Goal: Information Seeking & Learning: Learn about a topic

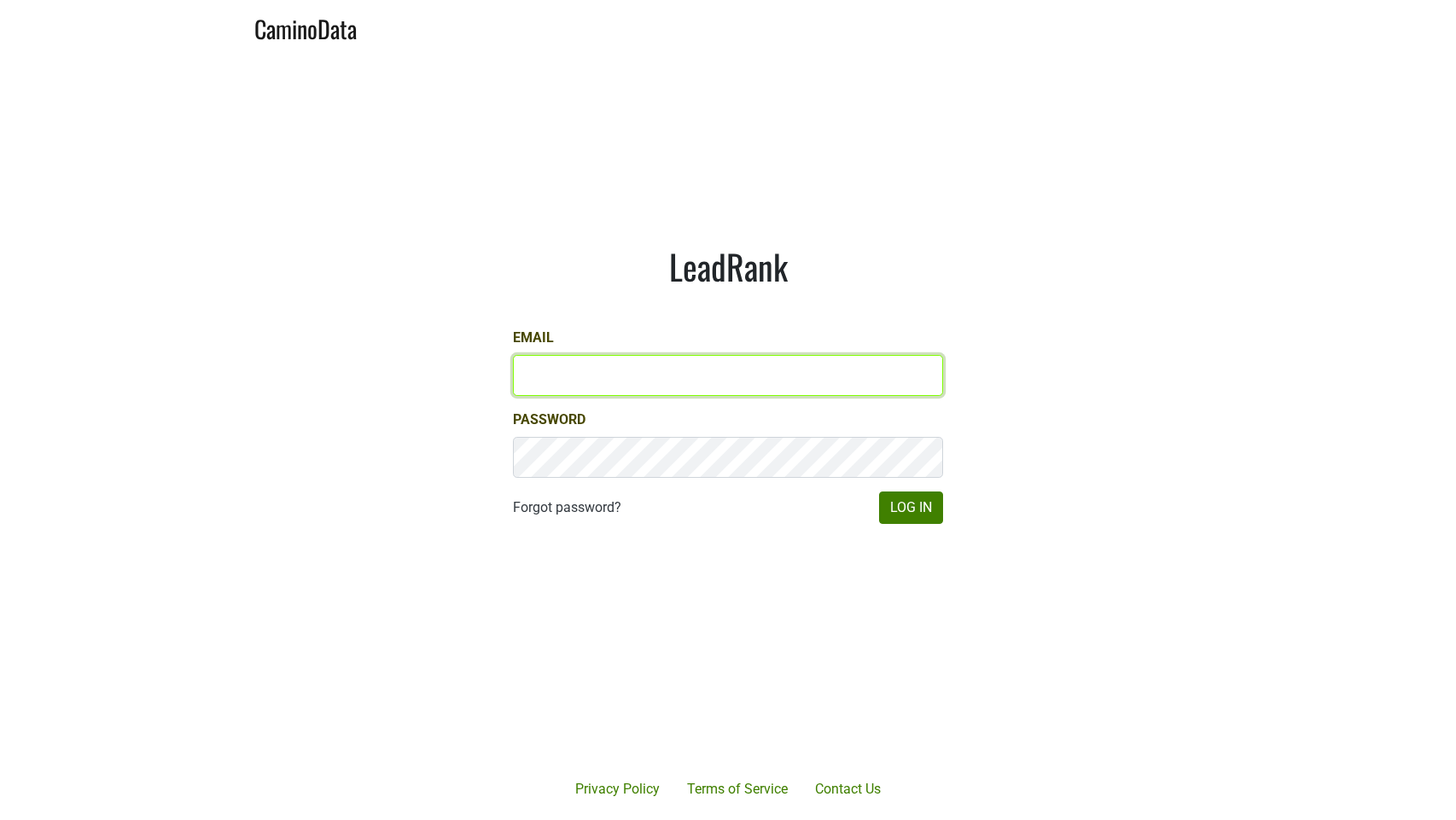
type input "alexis@brickandmortarwines.com"
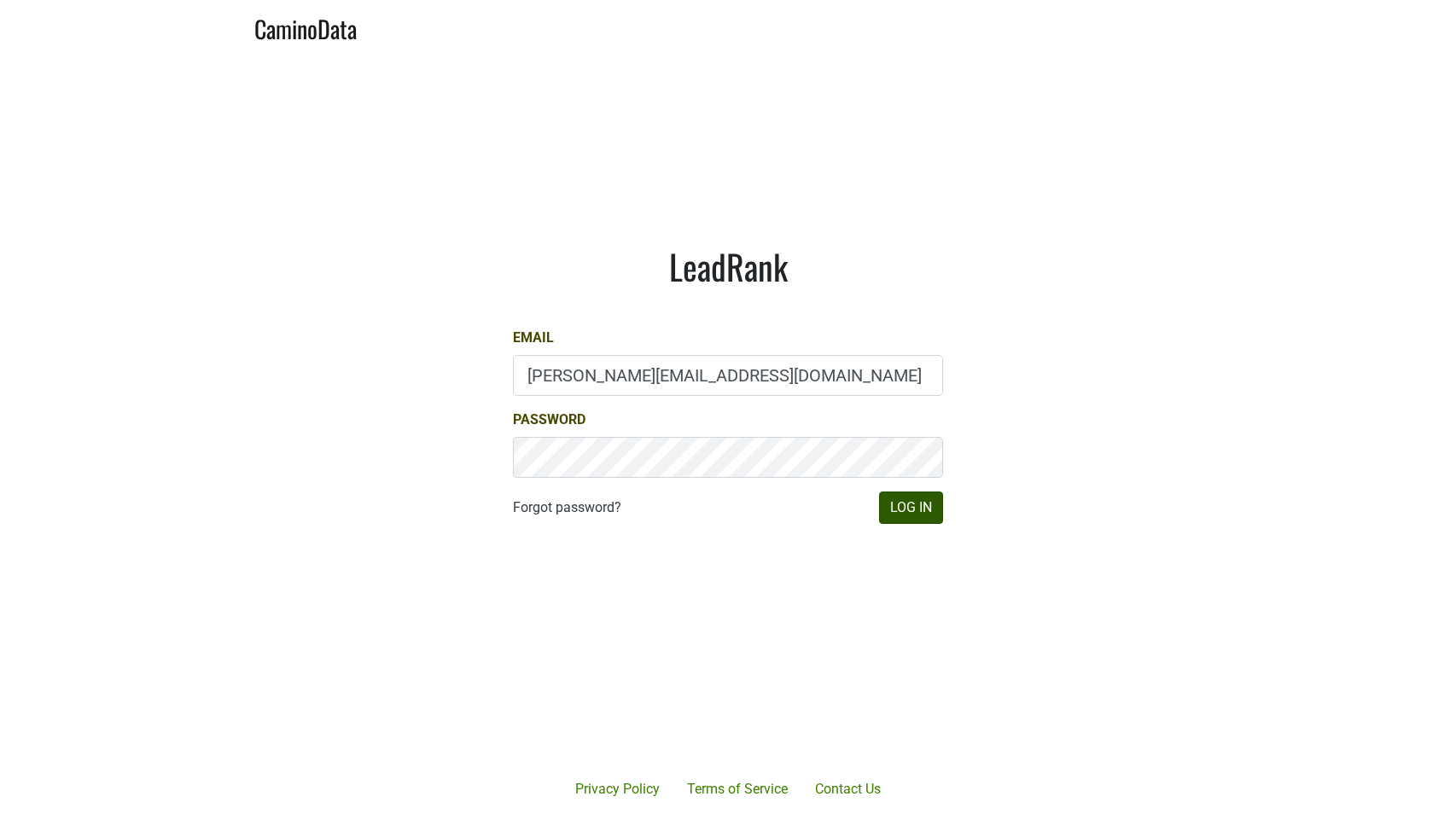
click at [925, 515] on button "Log In" at bounding box center [911, 509] width 64 height 33
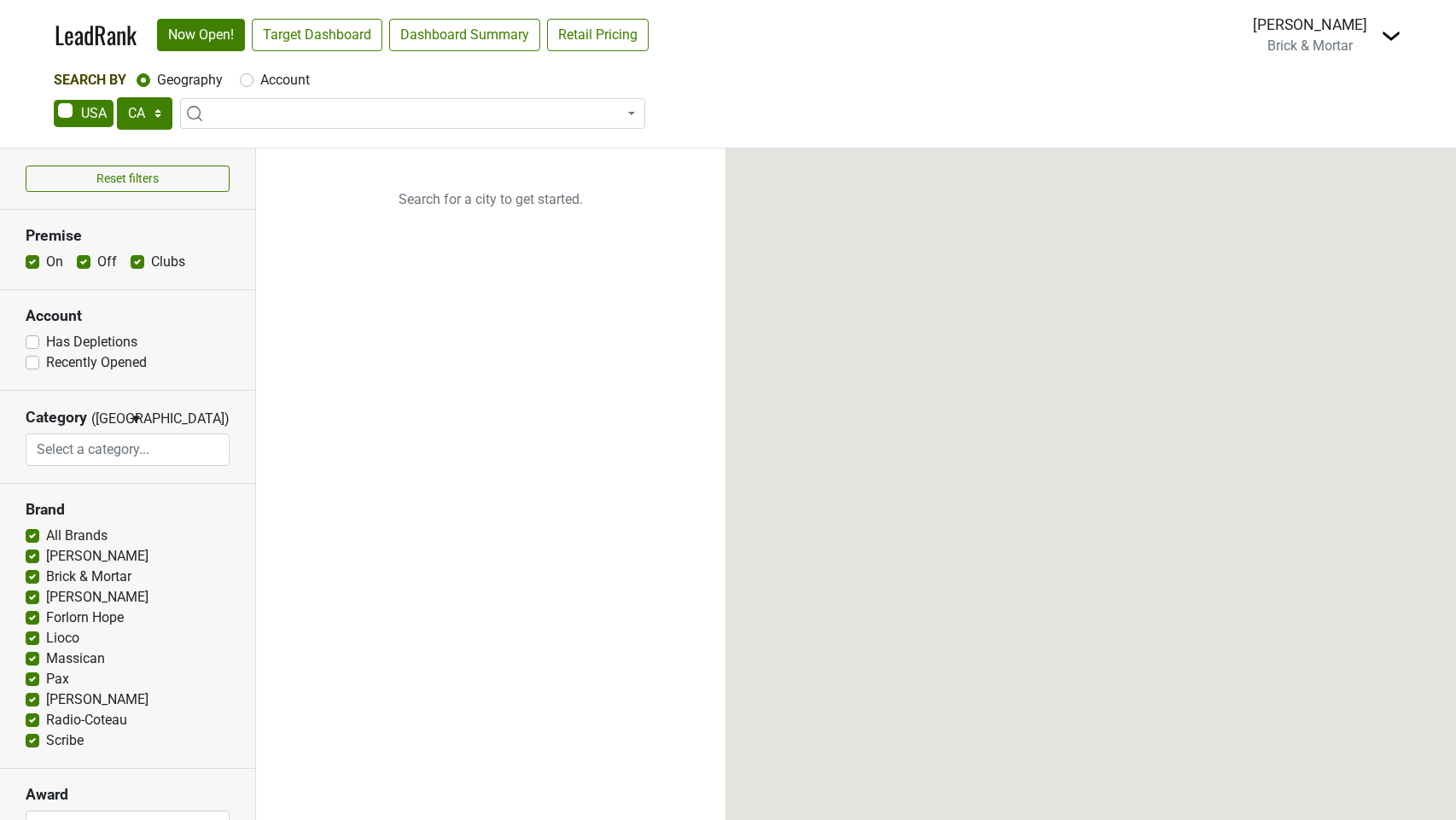
select select "CA"
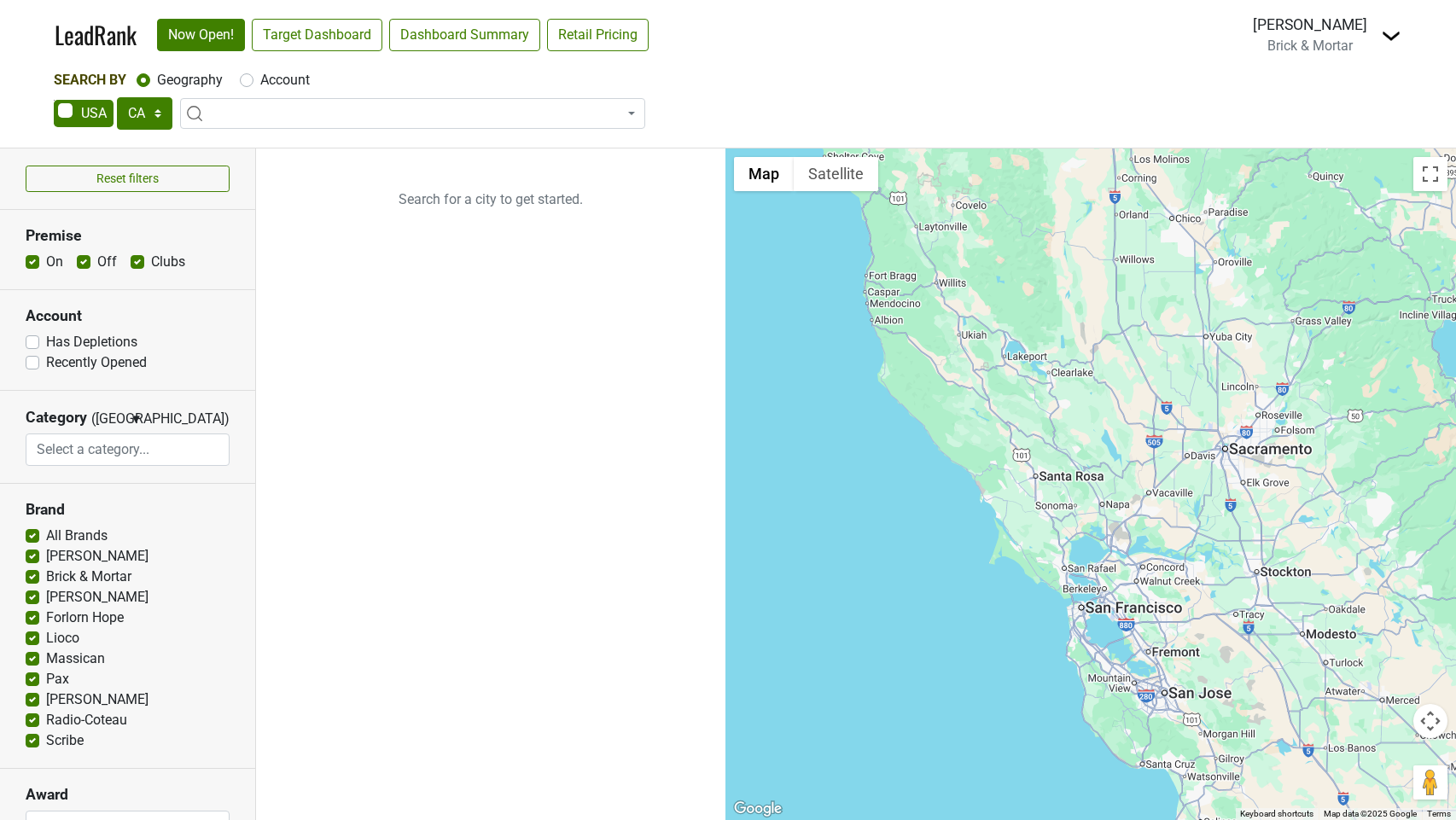
click at [159, 456] on input "search" at bounding box center [128, 450] width 203 height 33
click at [308, 434] on ul "Search for a city to get started." at bounding box center [490, 485] width 469 height 672
click at [450, 37] on link "Dashboard Summary" at bounding box center [464, 36] width 151 height 33
click at [213, 45] on link "Now Open!" at bounding box center [201, 36] width 88 height 33
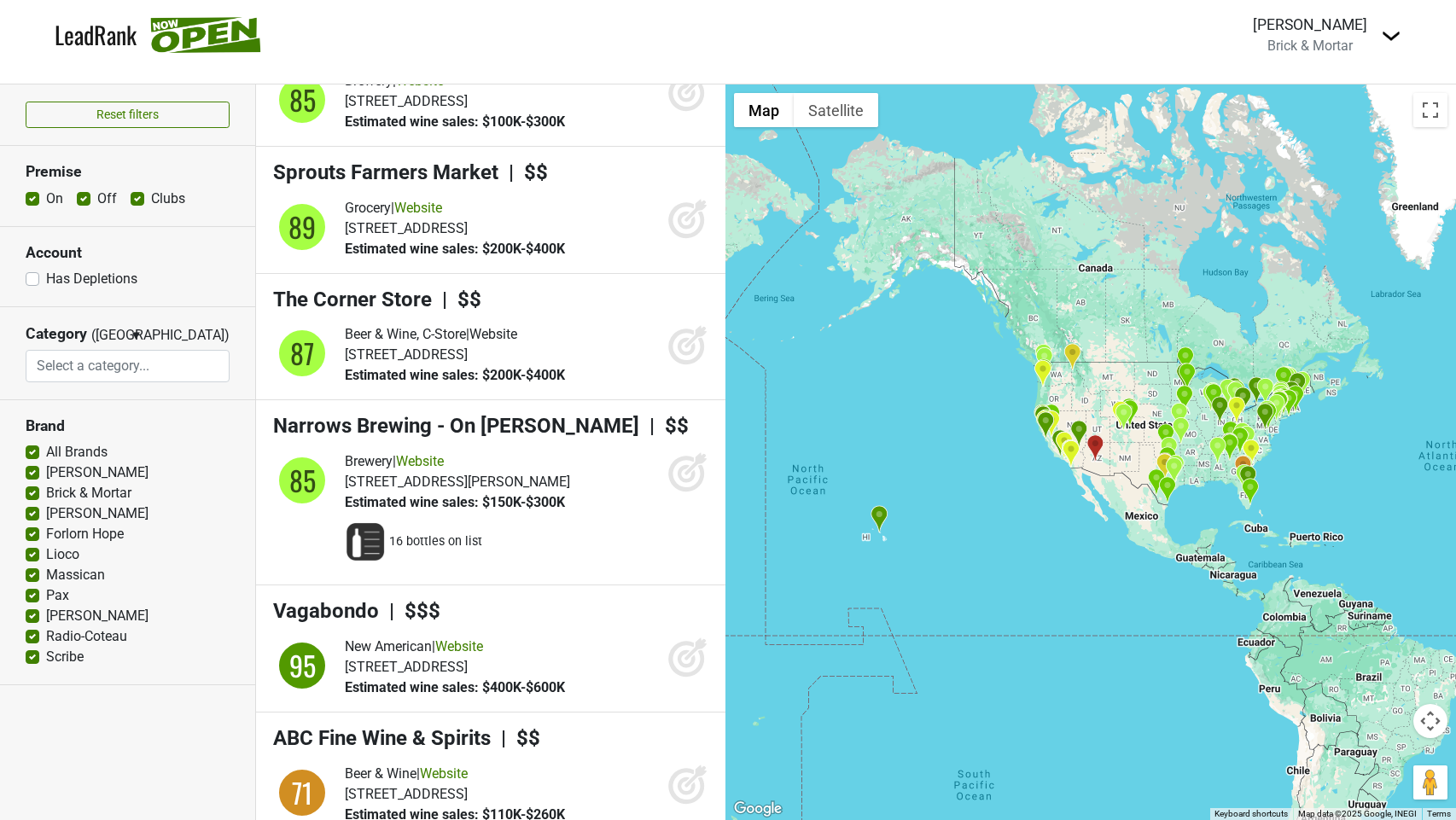
scroll to position [327, 0]
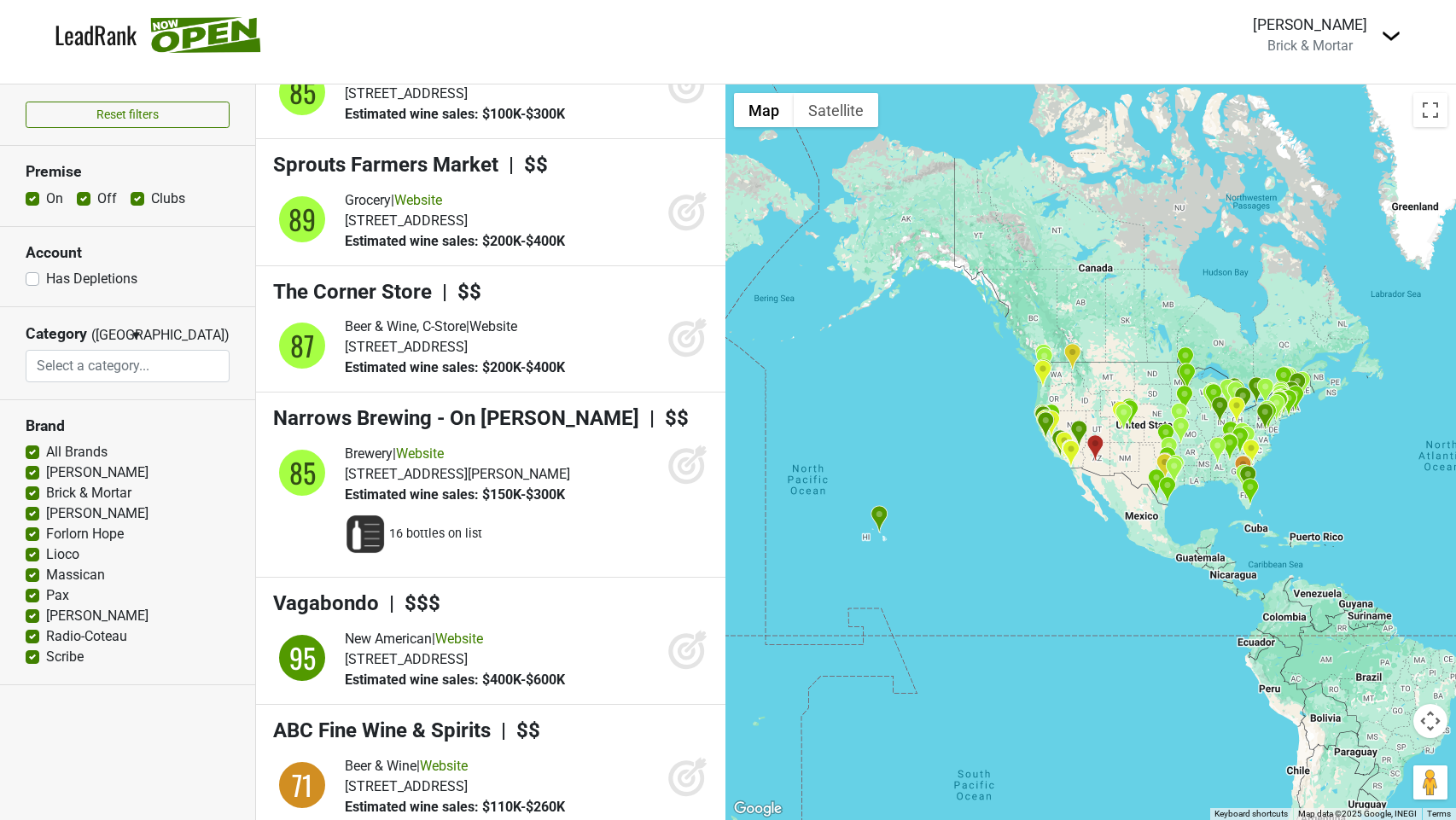
click at [1065, 447] on img "Tom's Watch Bar - Petco Park" at bounding box center [1071, 453] width 18 height 28
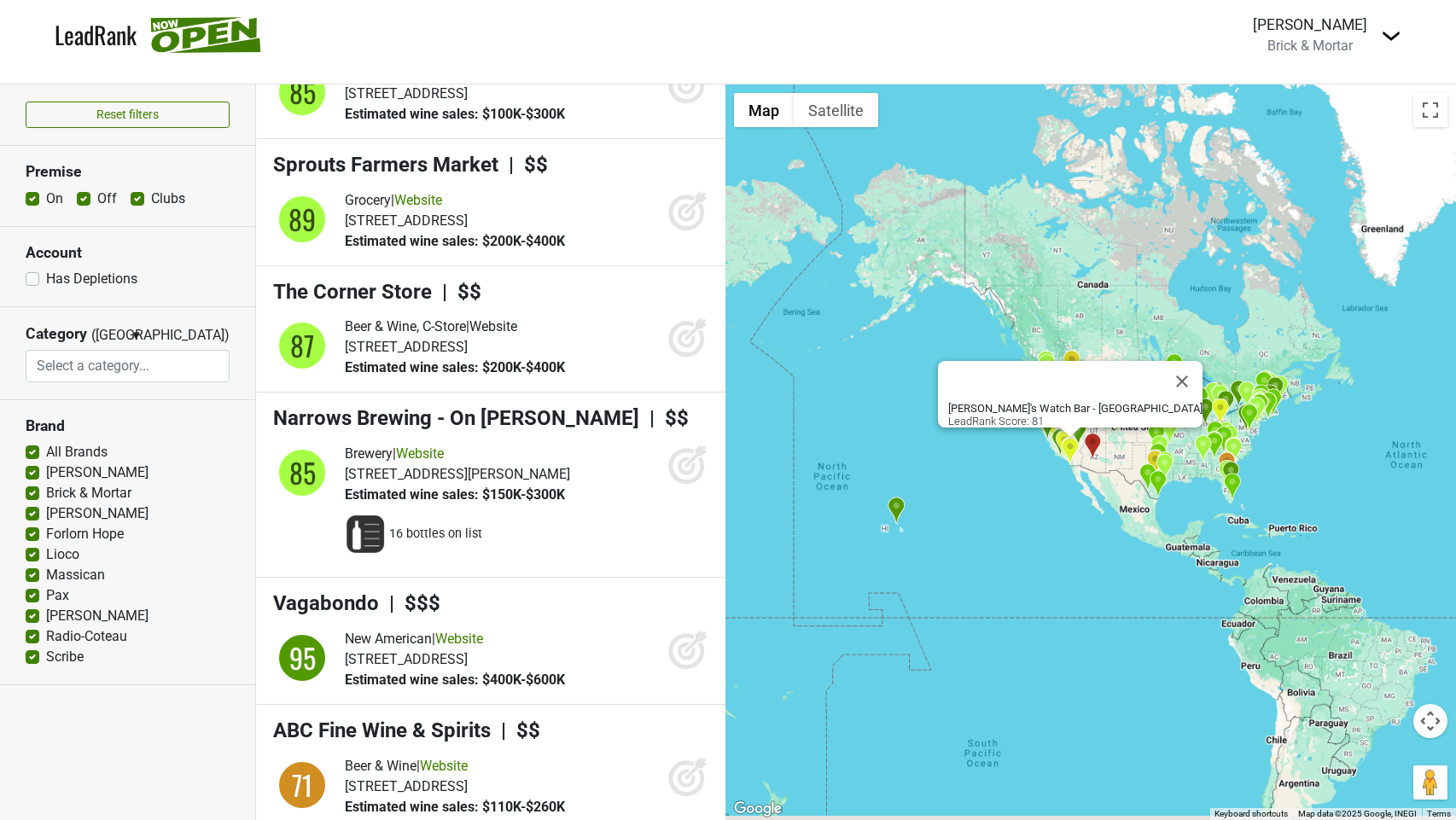
scroll to position [11836, 0]
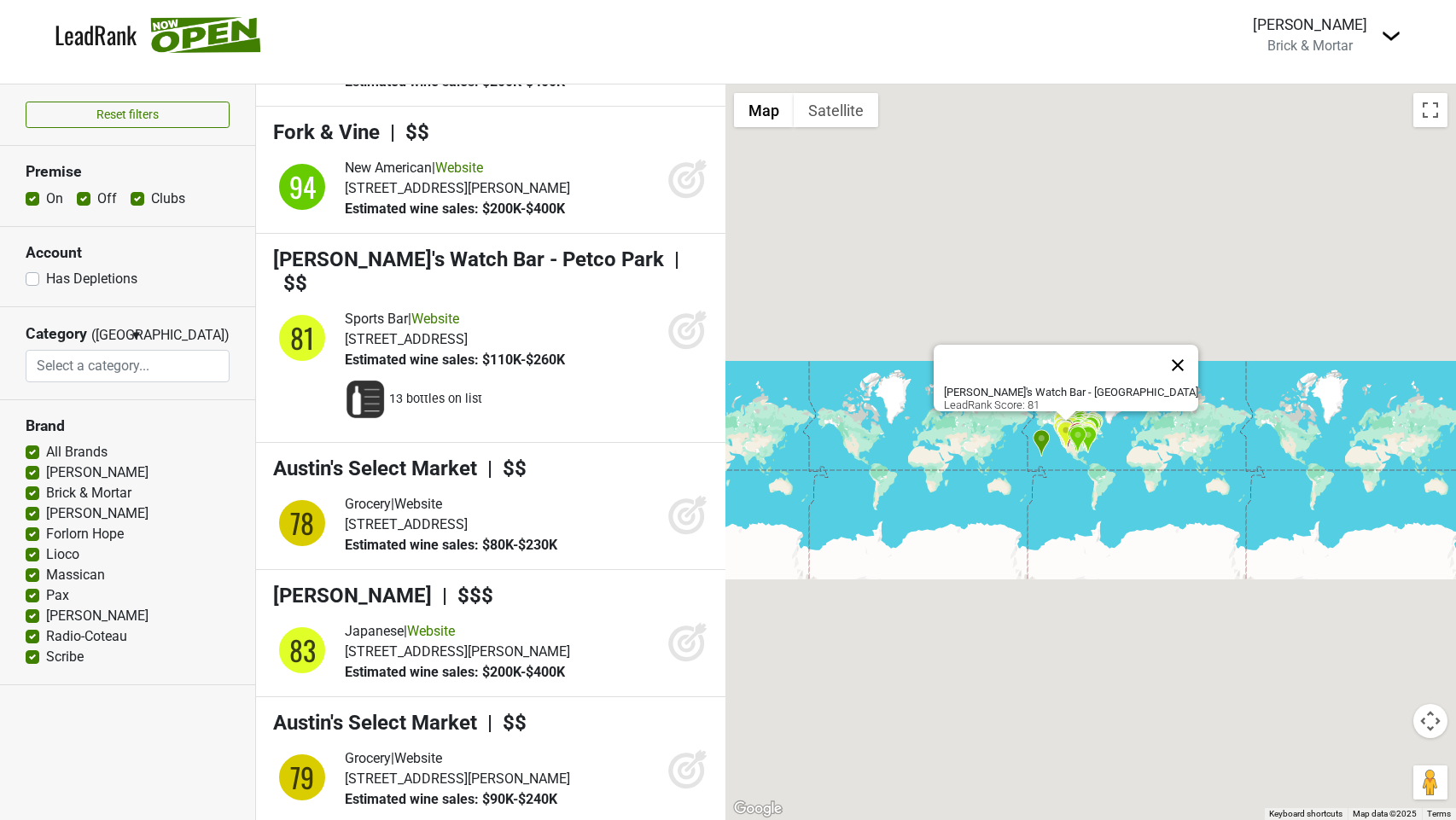
click at [1157, 345] on button "Close" at bounding box center [1178, 365] width 41 height 41
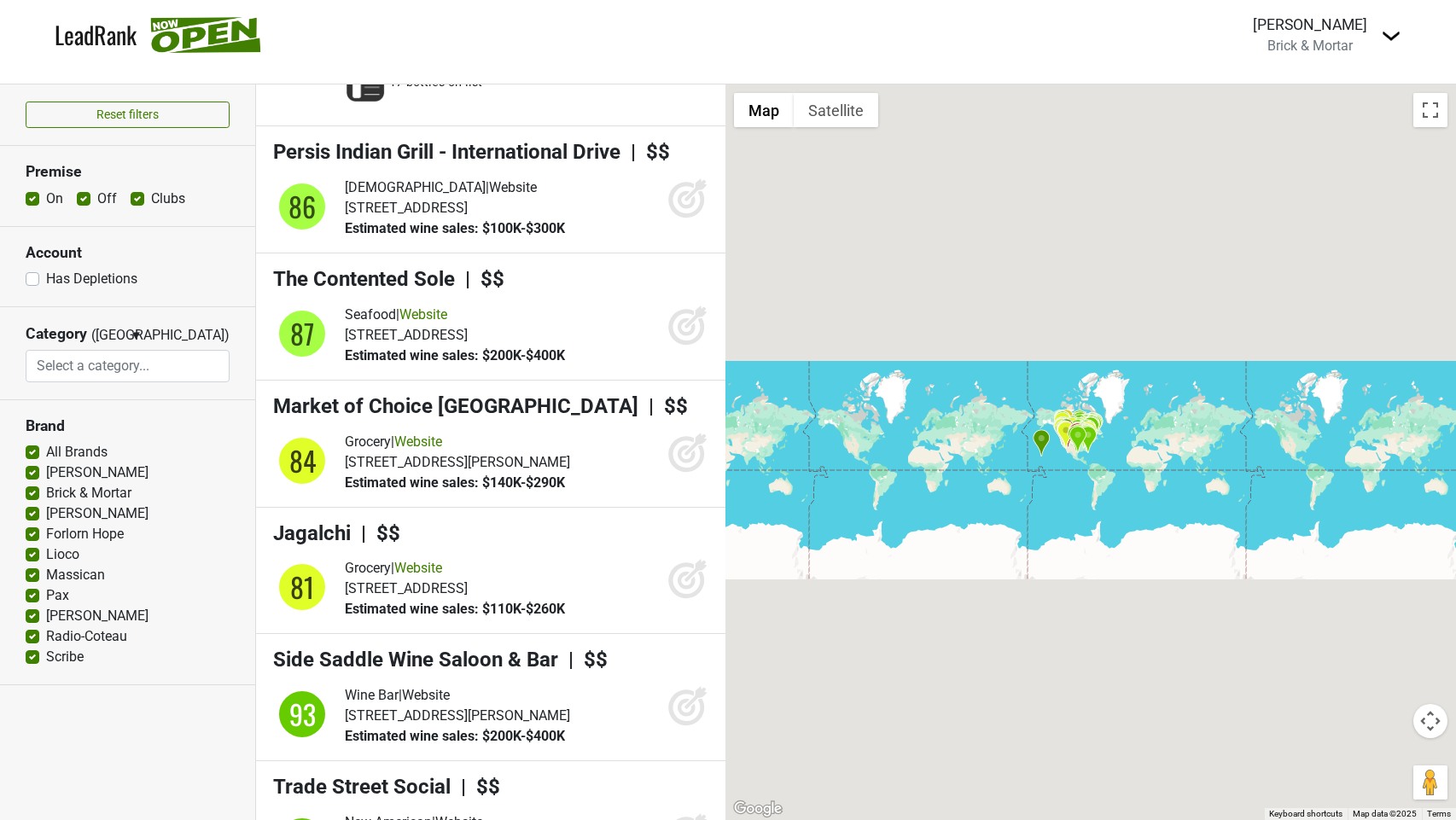
scroll to position [10884, 0]
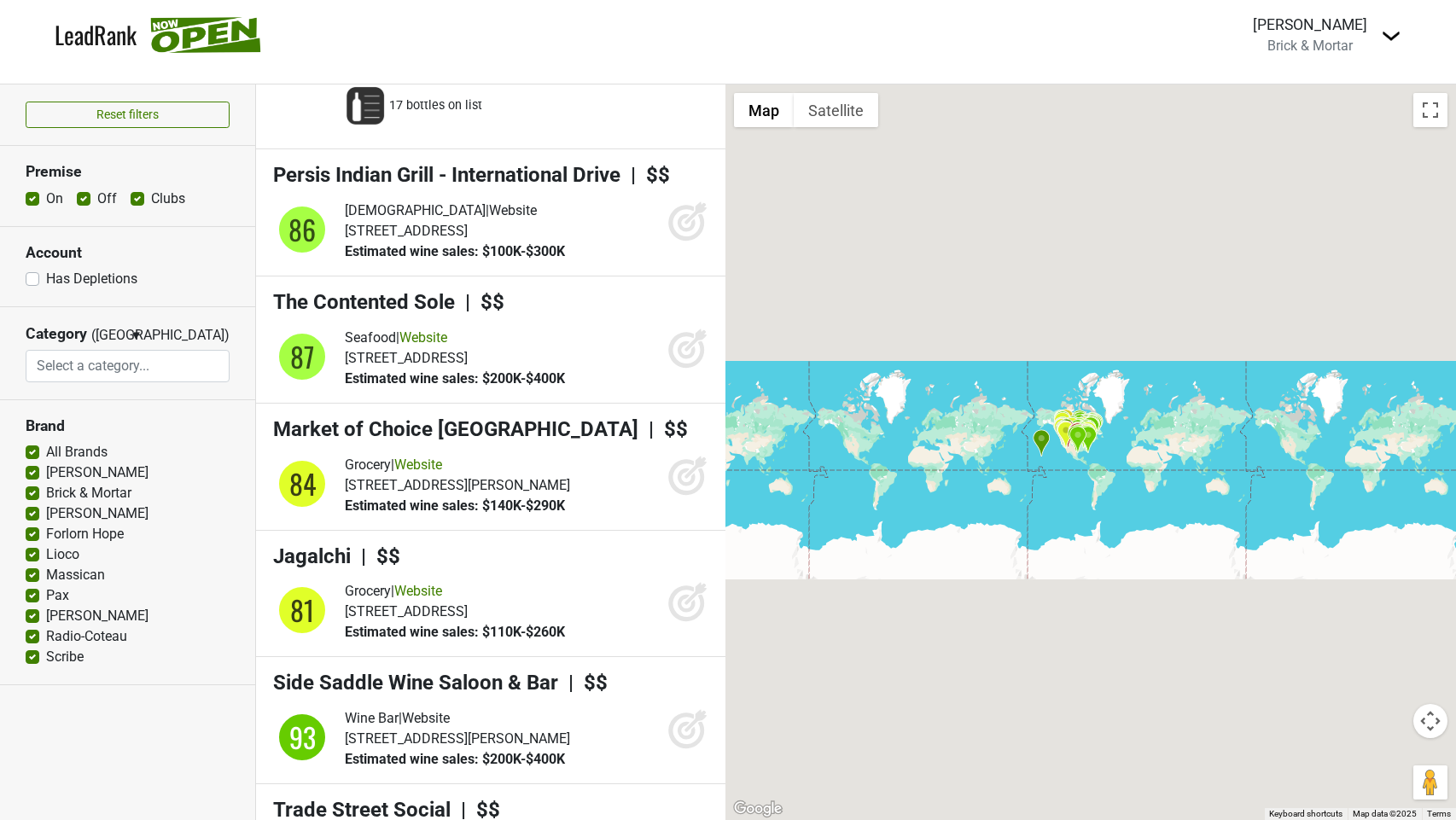
click at [1034, 438] on img "Aurum Maui" at bounding box center [1042, 443] width 18 height 28
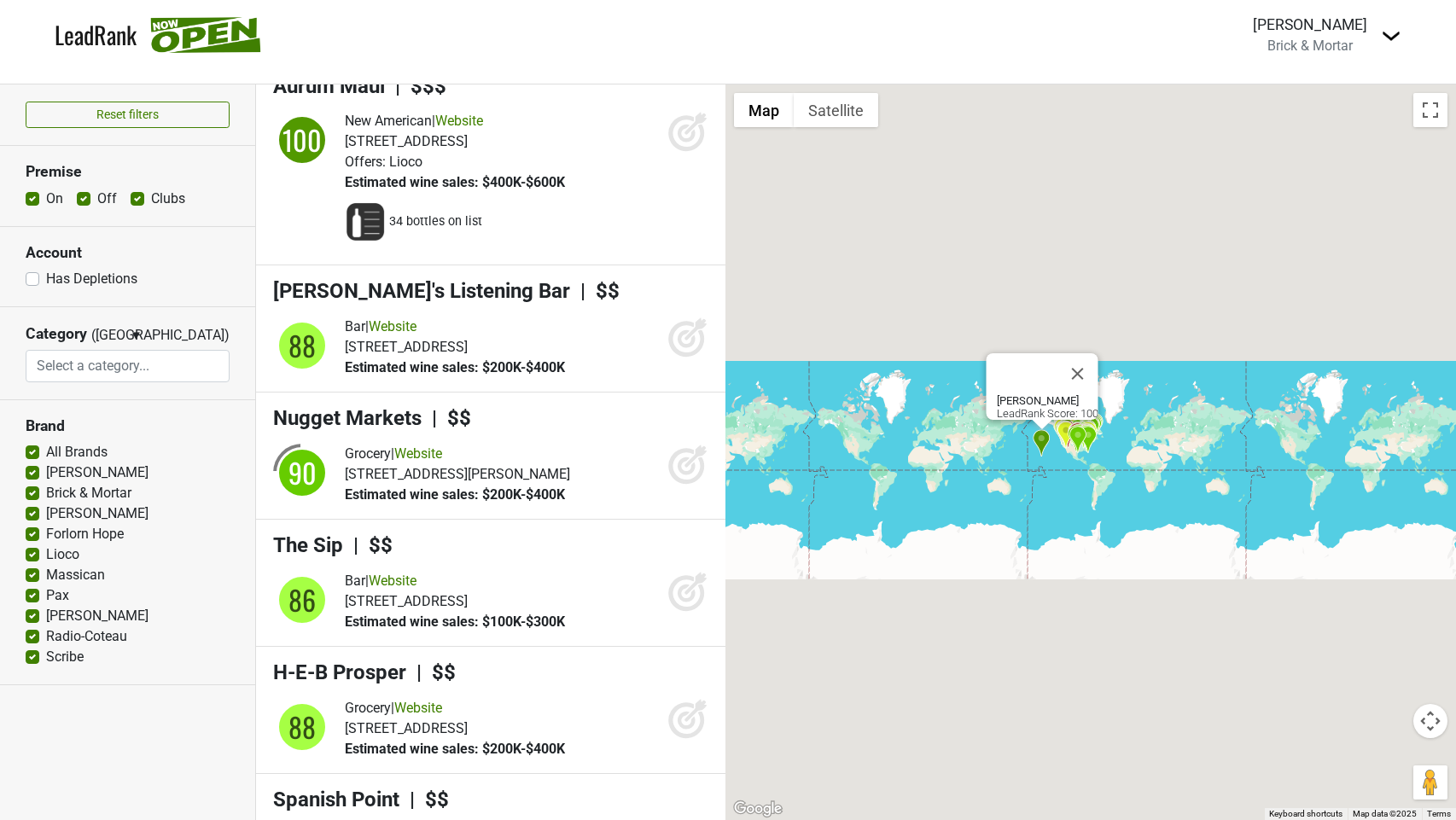
click at [1063, 436] on img "Tom's Watch Bar - Petco Park" at bounding box center [1065, 435] width 18 height 28
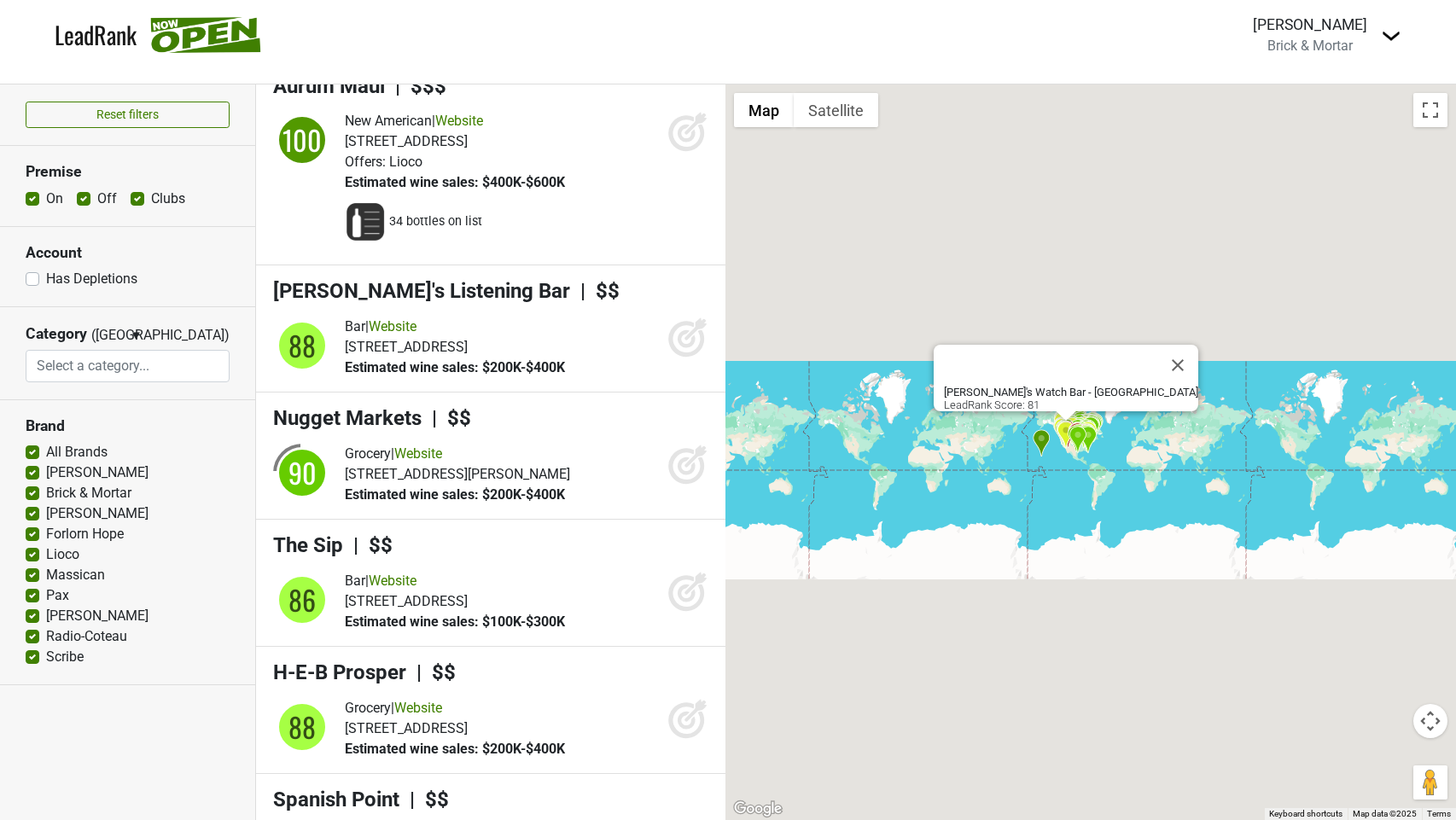
scroll to position [11836, 0]
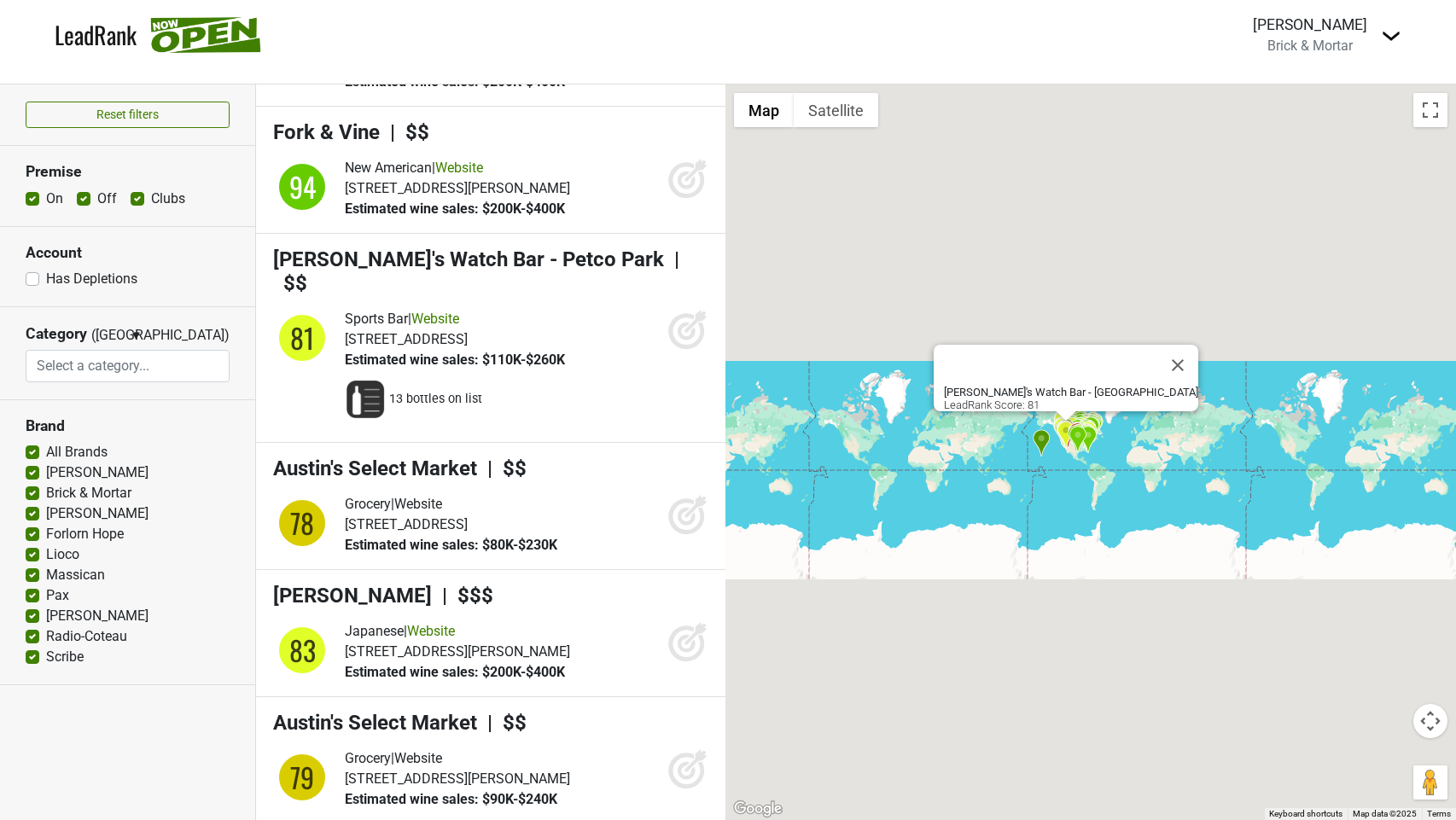
click at [1065, 424] on img "Tom's Watch Bar - Petco Park" at bounding box center [1065, 435] width 18 height 28
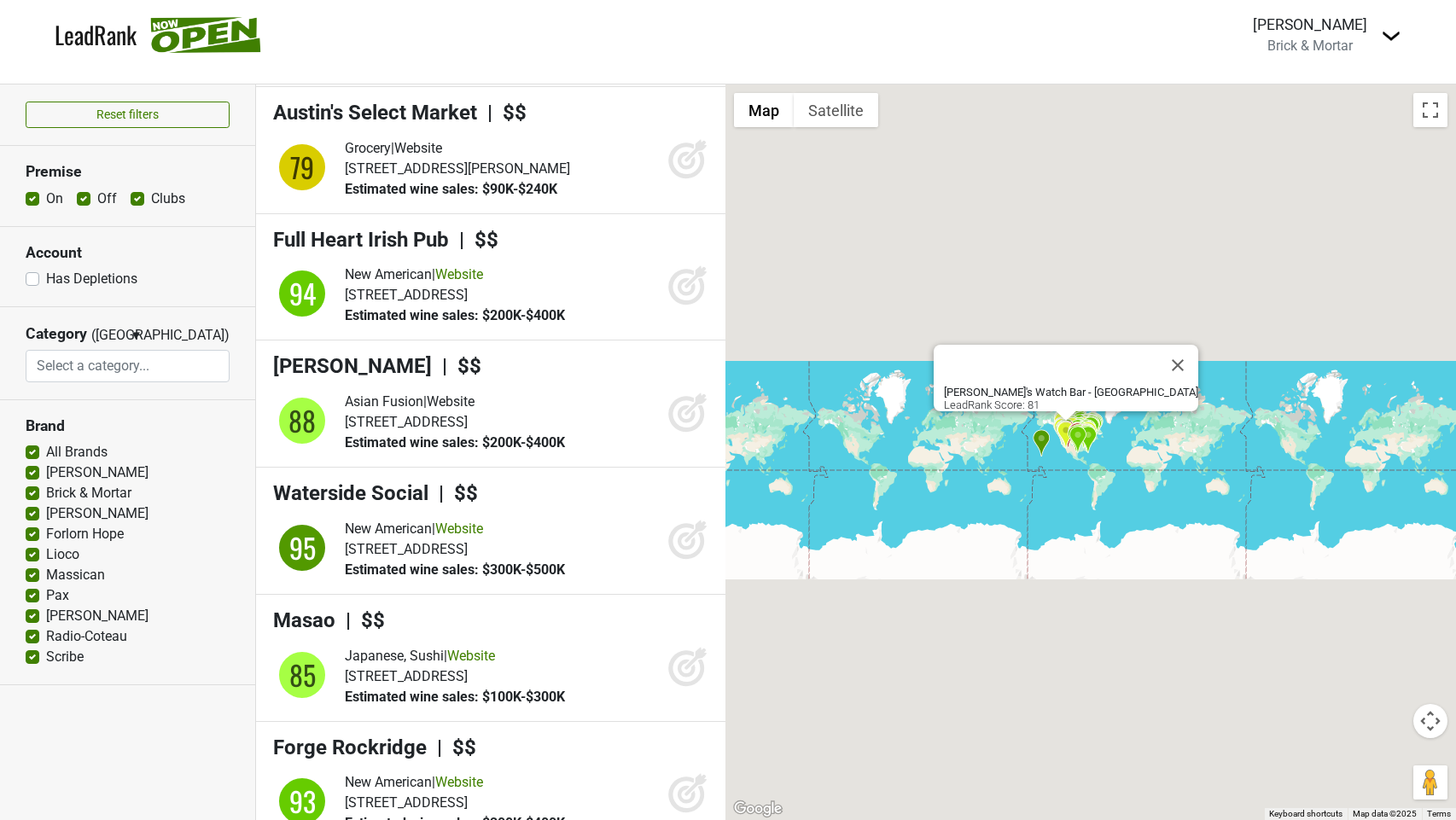
scroll to position [12463, 0]
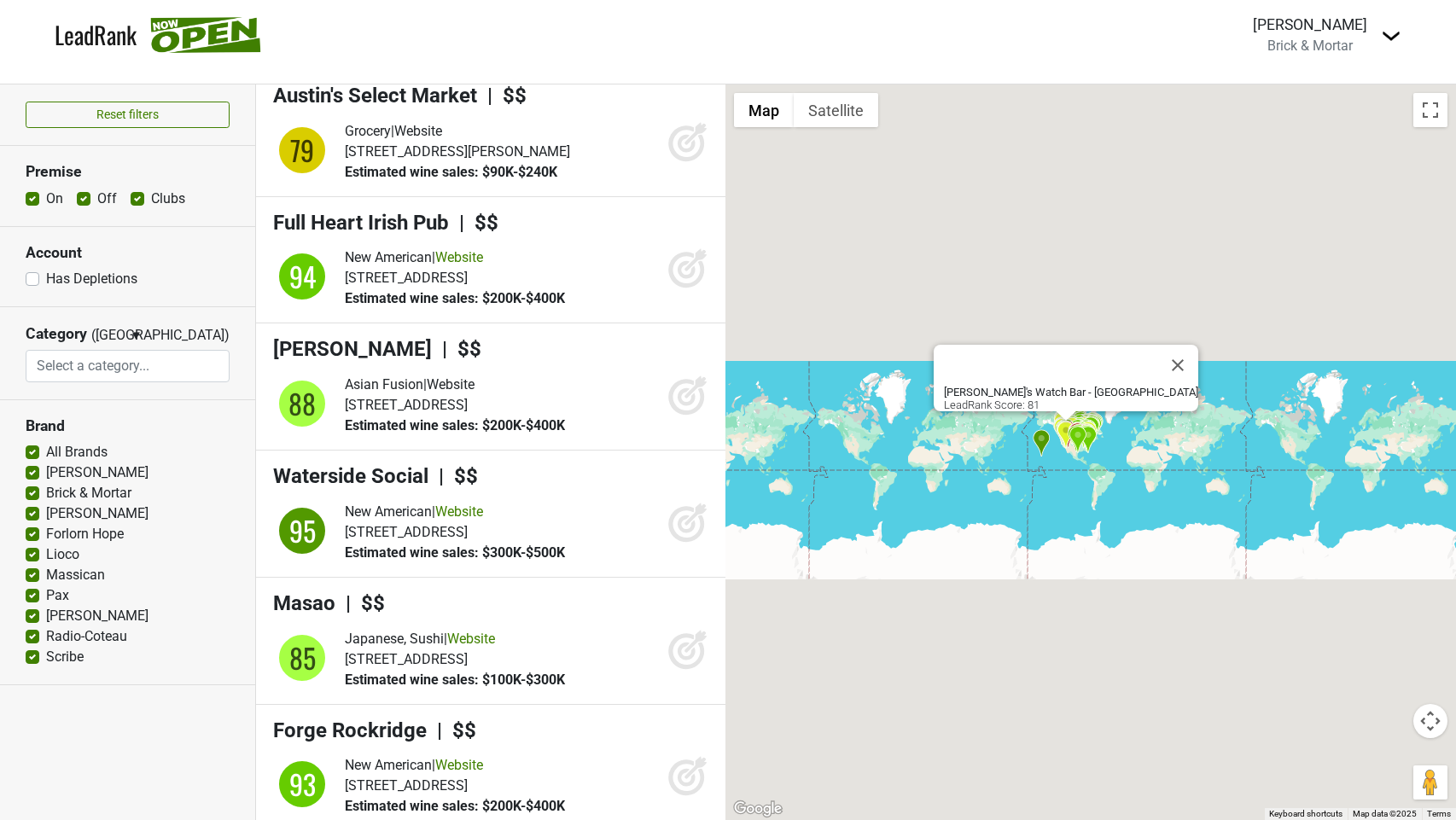
click at [138, 332] on span "▼" at bounding box center [136, 335] width 13 height 16
drag, startPoint x: 183, startPoint y: 315, endPoint x: 161, endPoint y: 302, distance: 25.6
click at [183, 315] on section "Category (OR) ▼ OR AND Afghani African Amusement Park Arcade Argentinian Armeni…" at bounding box center [128, 354] width 256 height 93
click at [188, 119] on button "Reset filters" at bounding box center [127, 114] width 204 height 26
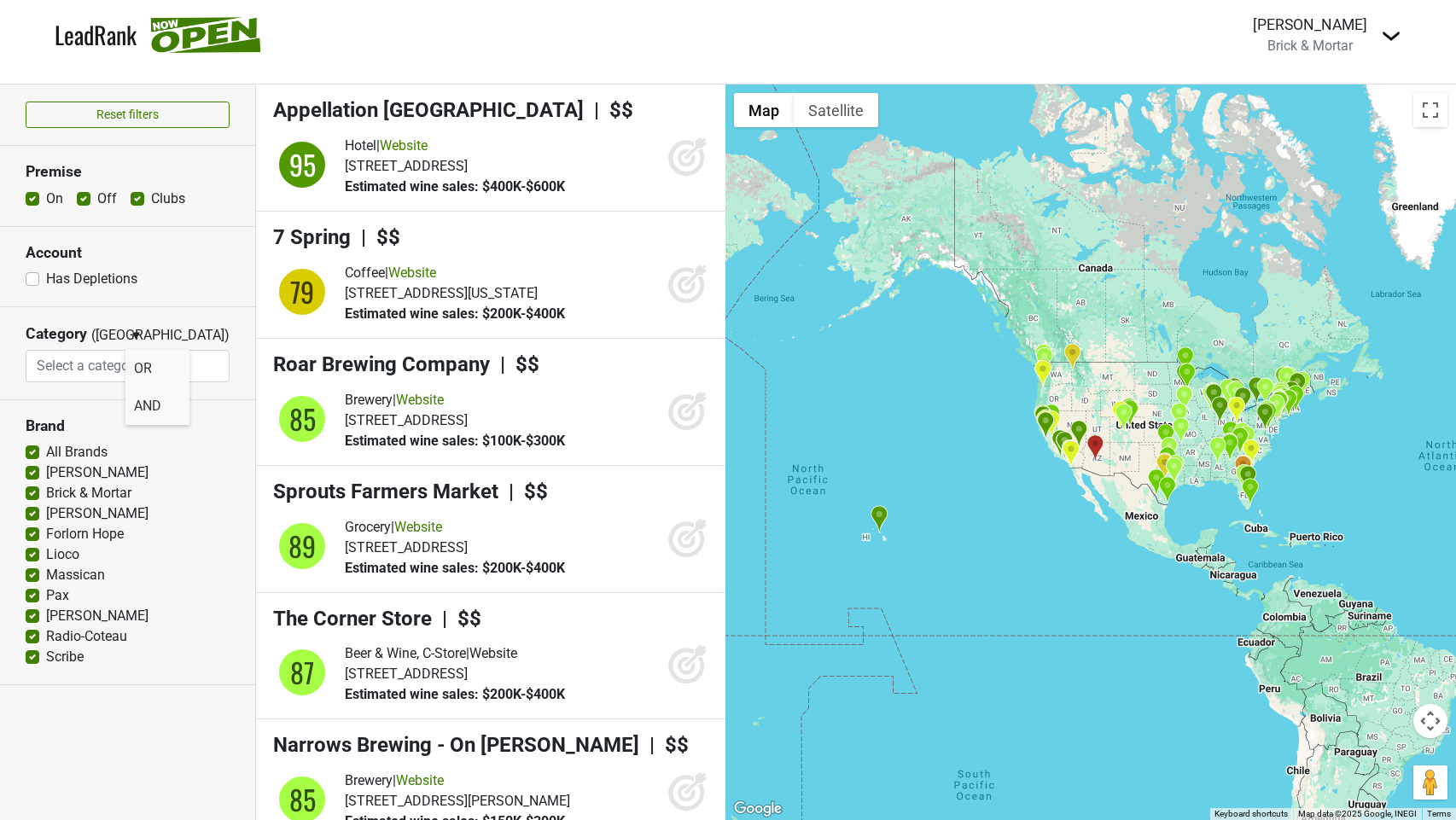
scroll to position [0, 0]
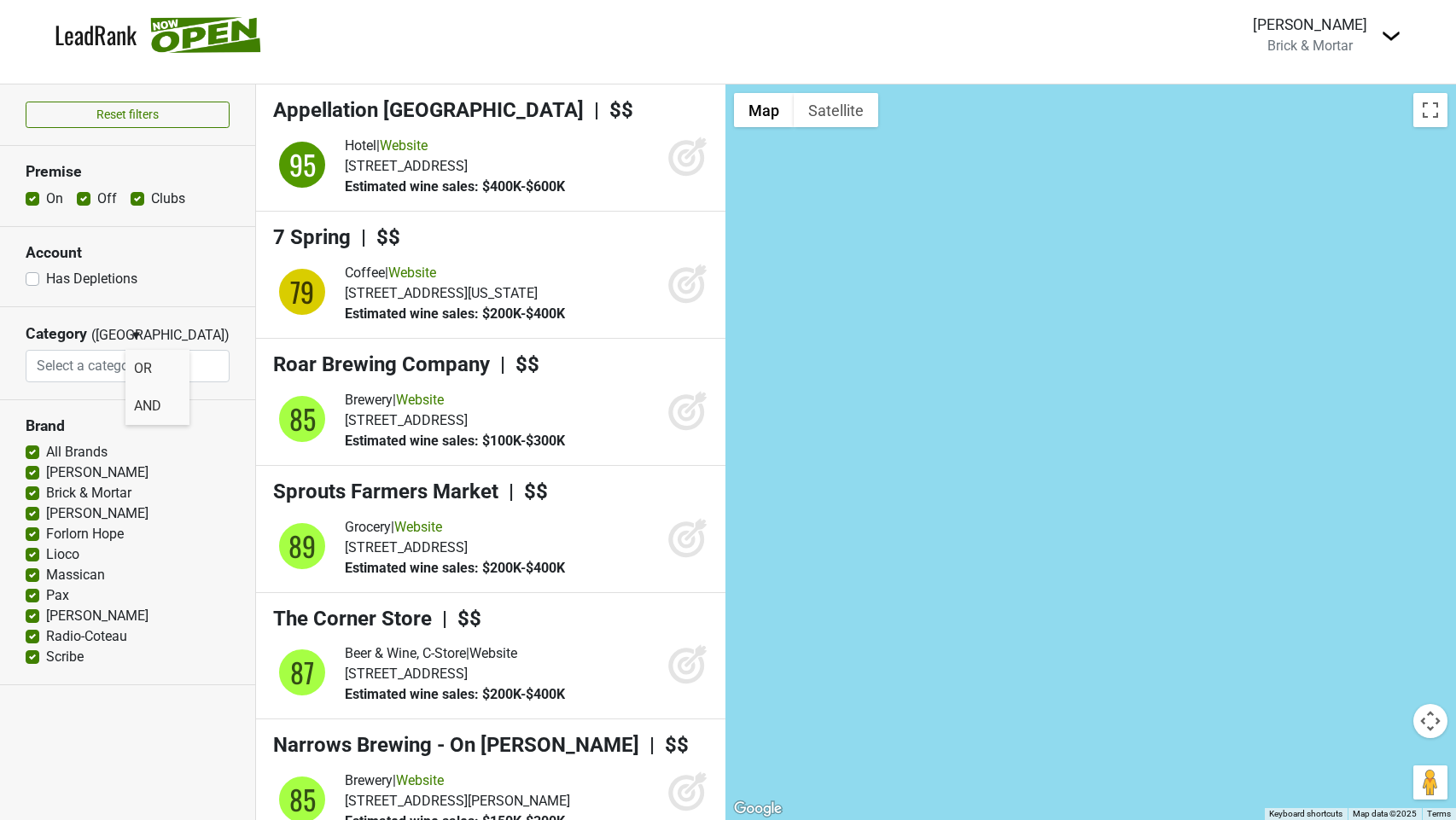
click at [1339, 33] on div "[PERSON_NAME]" at bounding box center [1310, 25] width 114 height 22
click at [1388, 33] on img at bounding box center [1391, 36] width 20 height 20
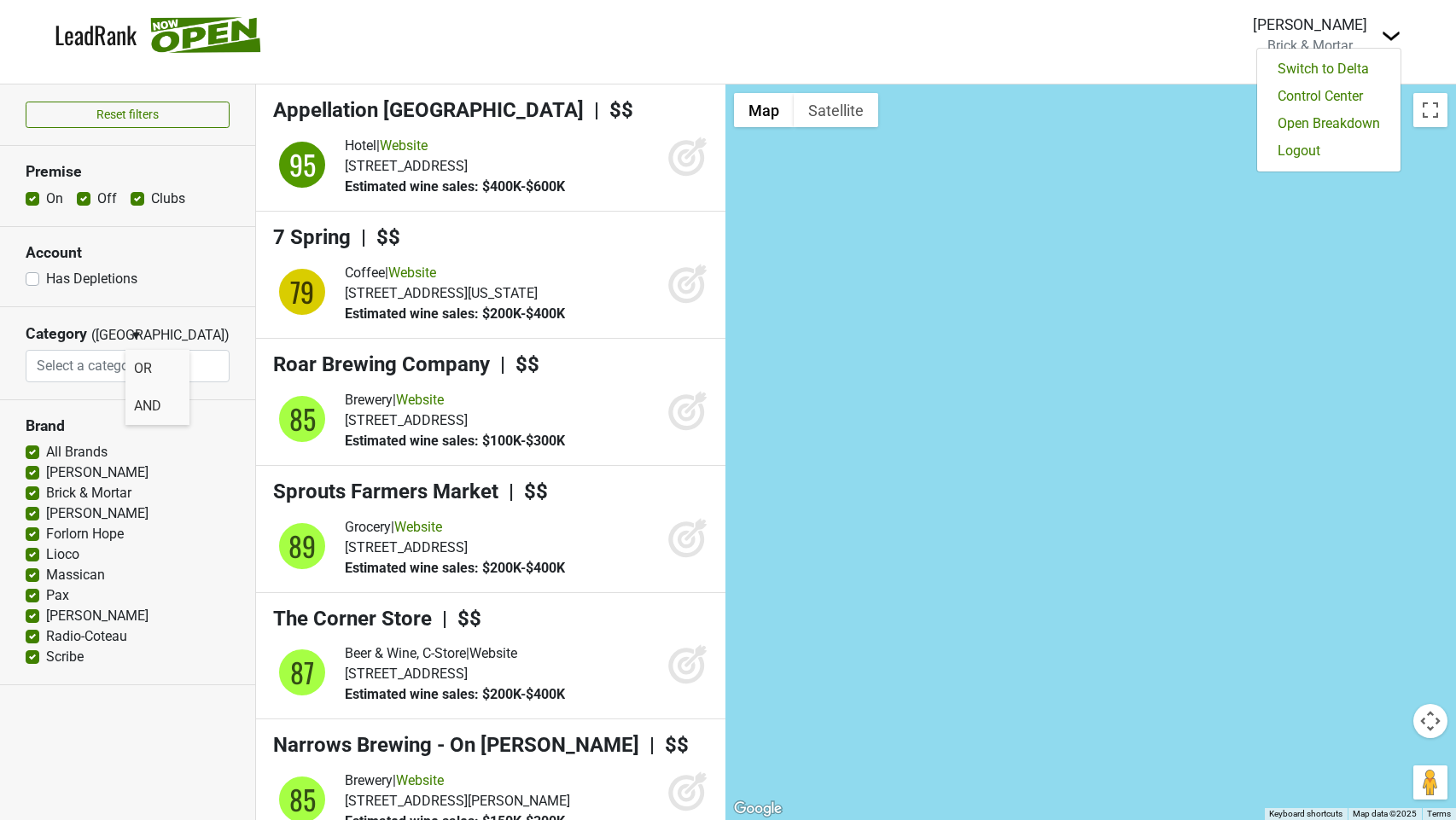
click at [974, 78] on div "Search By Geography Account" at bounding box center [728, 77] width 1456 height 14
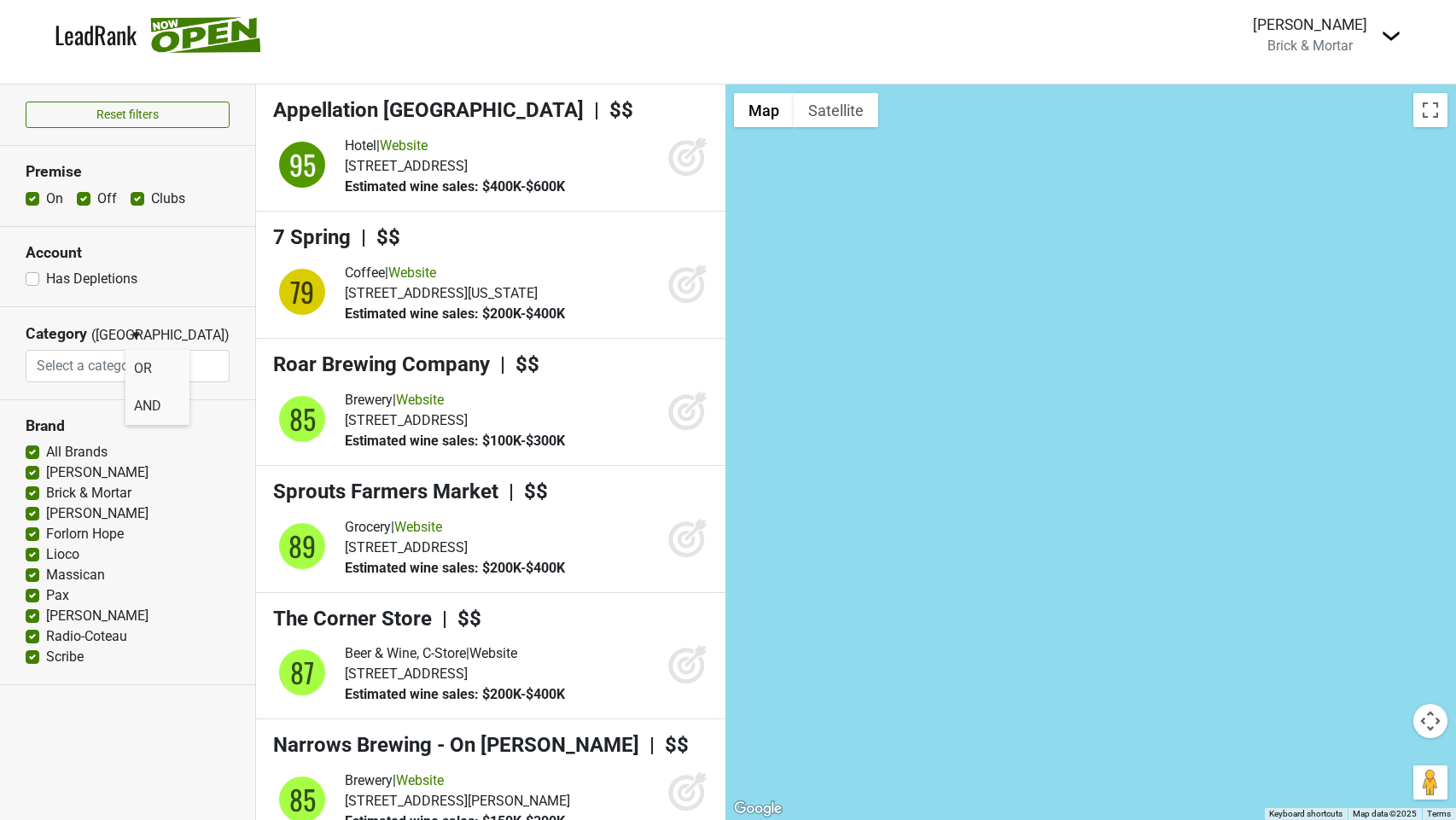
click at [85, 37] on link "LeadRank" at bounding box center [96, 35] width 82 height 36
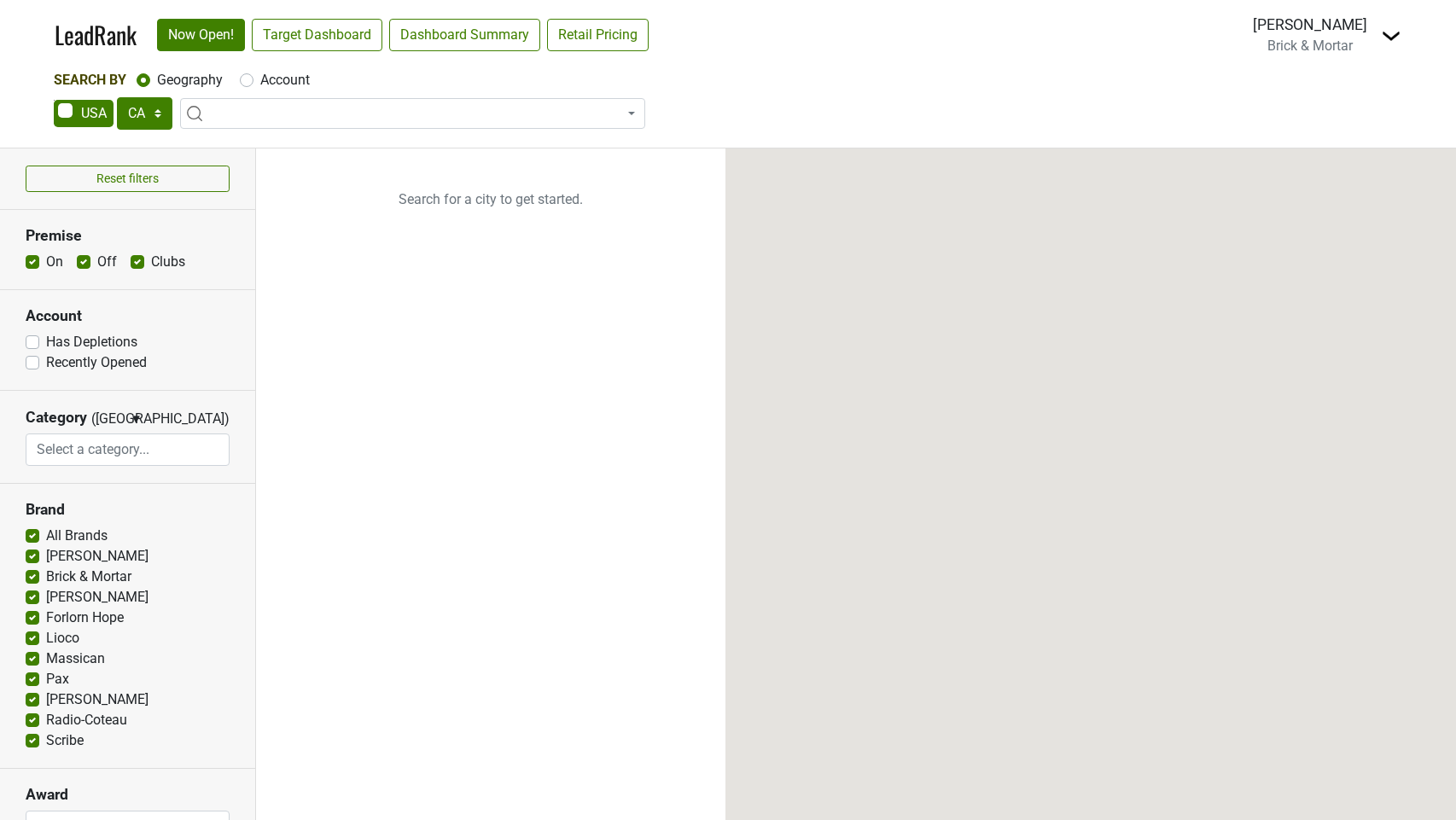
select select "CA"
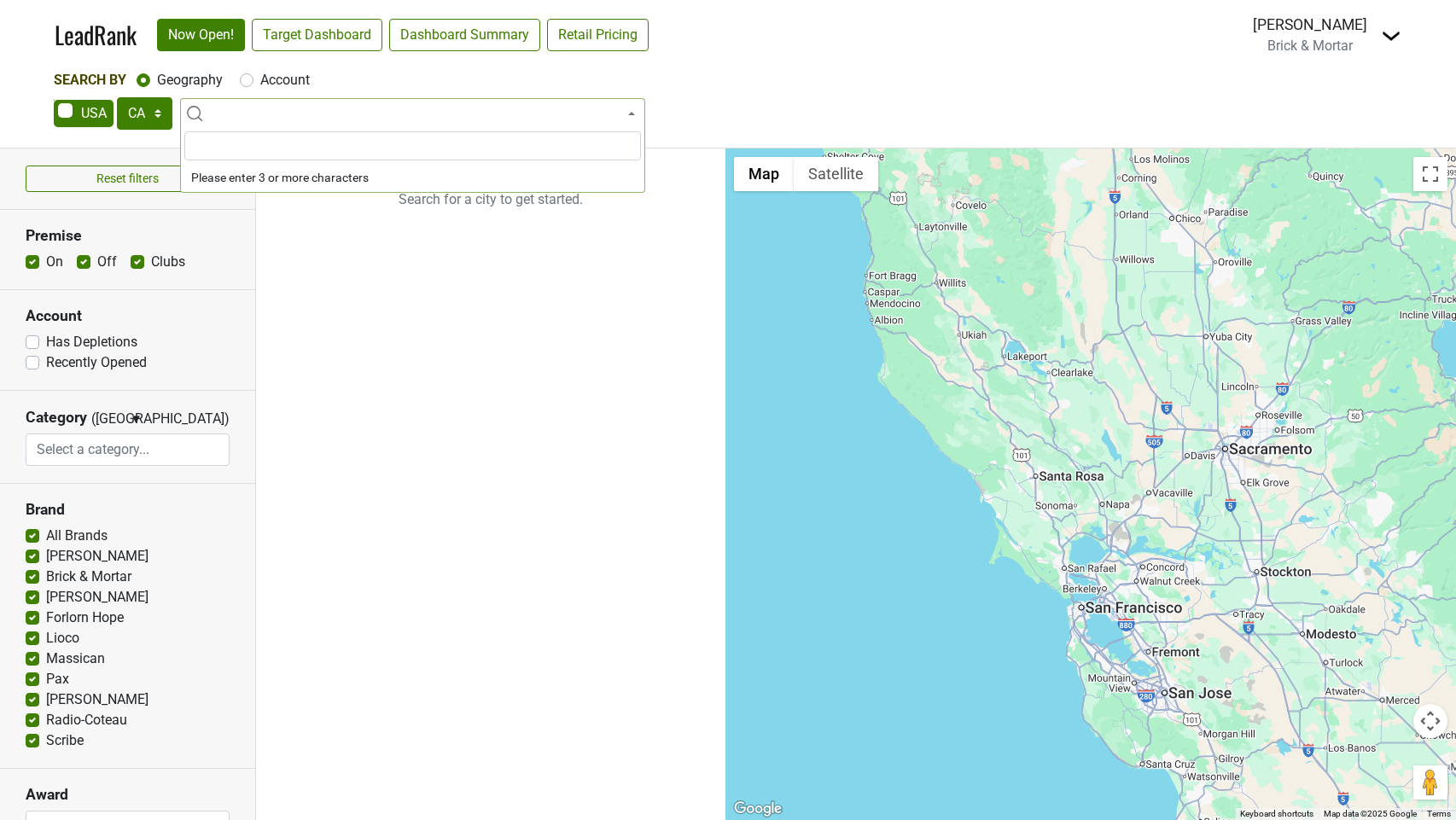
click at [257, 113] on span at bounding box center [413, 114] width 466 height 31
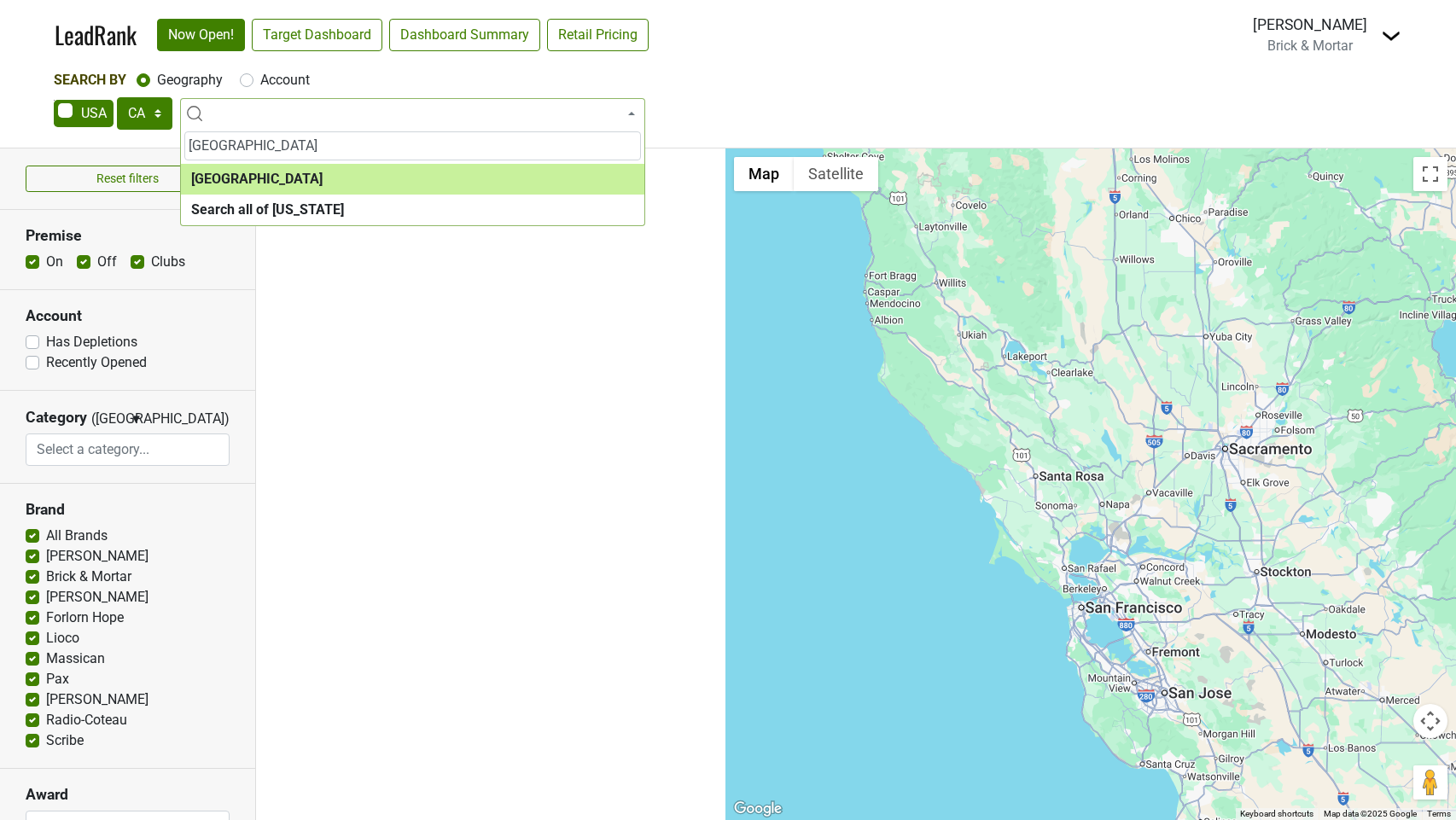
type input "san diego"
select select "1140"
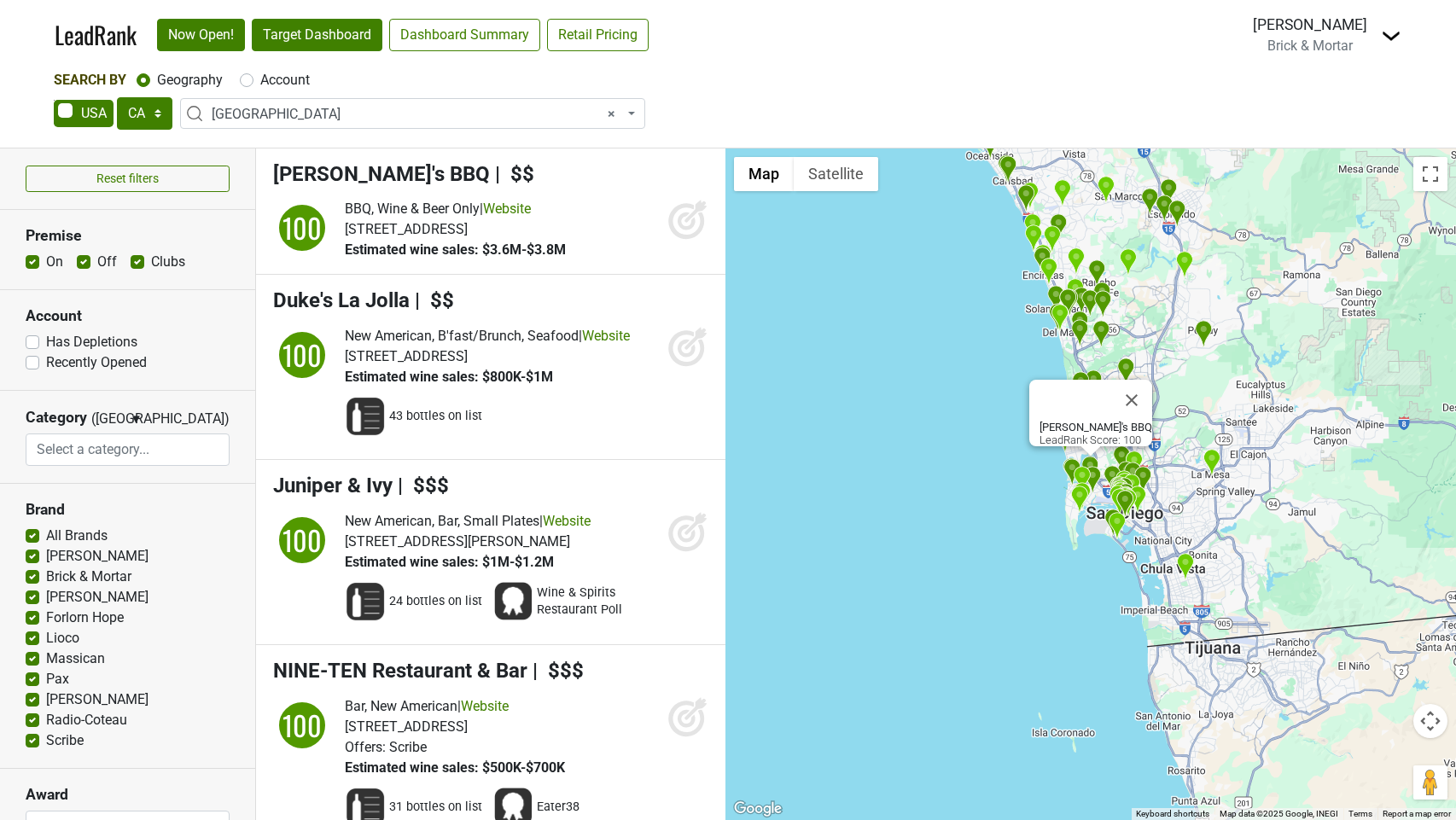
click at [286, 33] on link "Target Dashboard" at bounding box center [317, 36] width 131 height 33
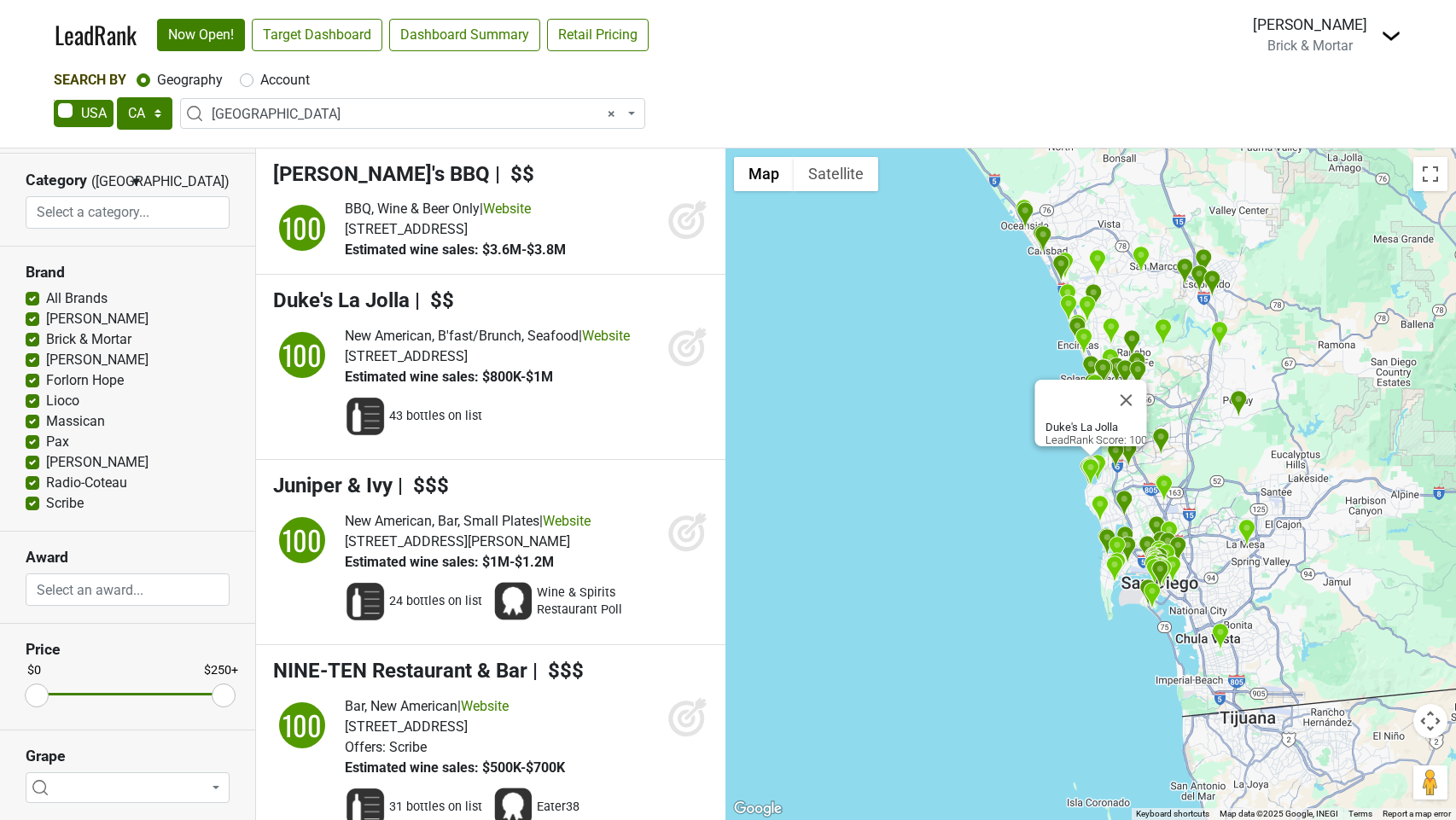
click at [686, 349] on icon at bounding box center [687, 346] width 41 height 41
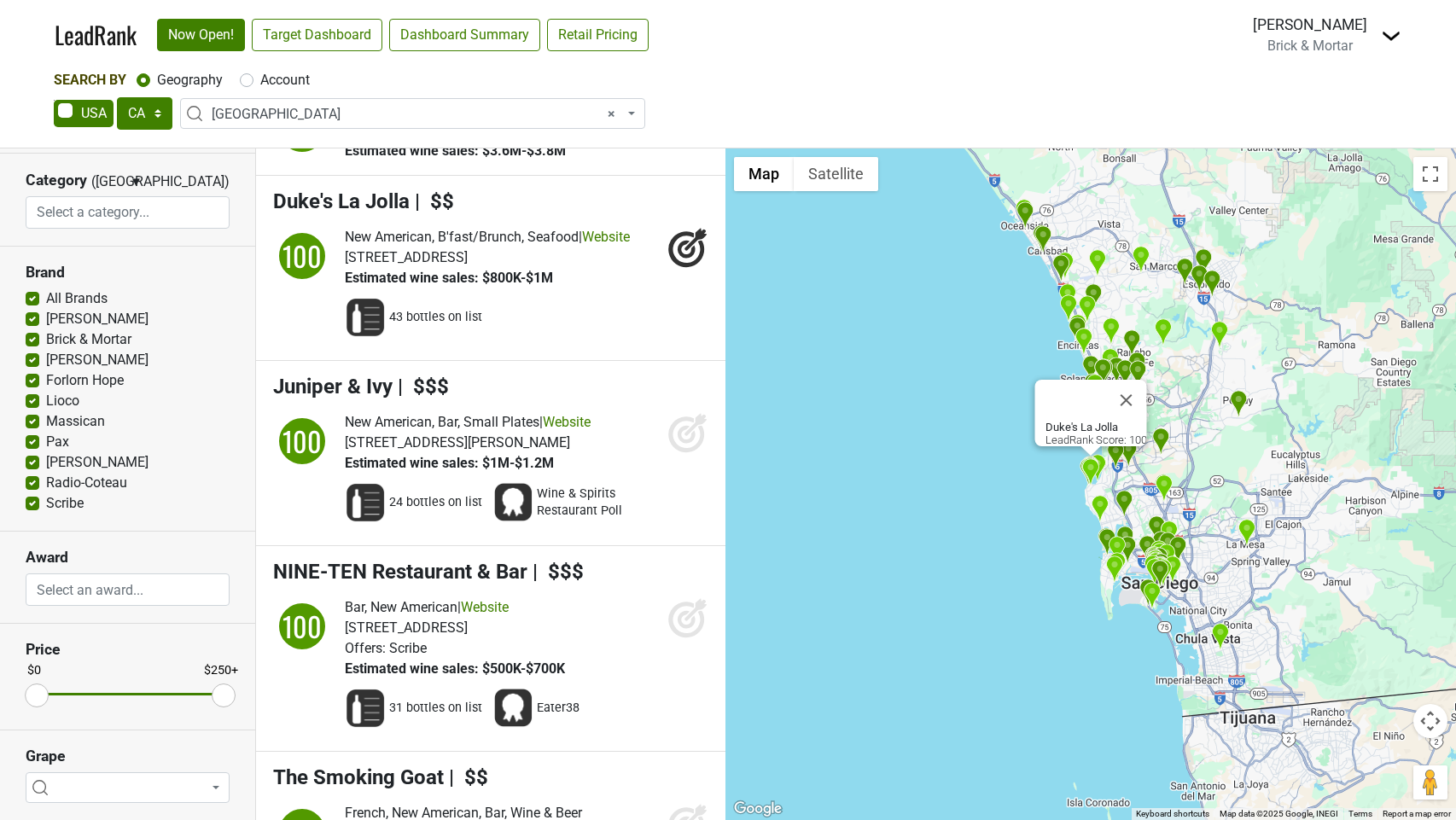
scroll to position [105, 0]
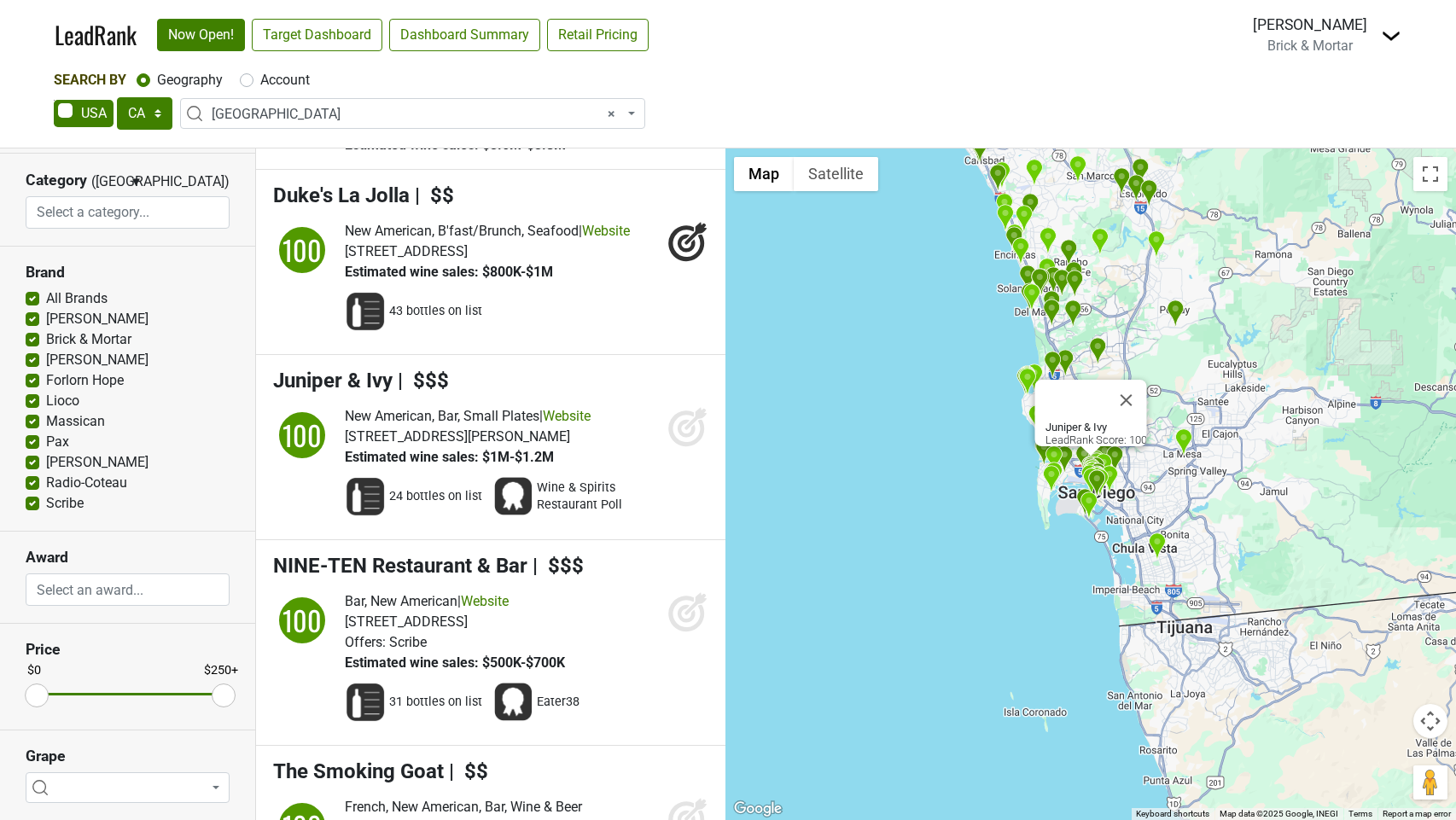
click at [686, 432] on icon at bounding box center [686, 429] width 18 height 18
click at [687, 420] on icon at bounding box center [686, 429] width 18 height 18
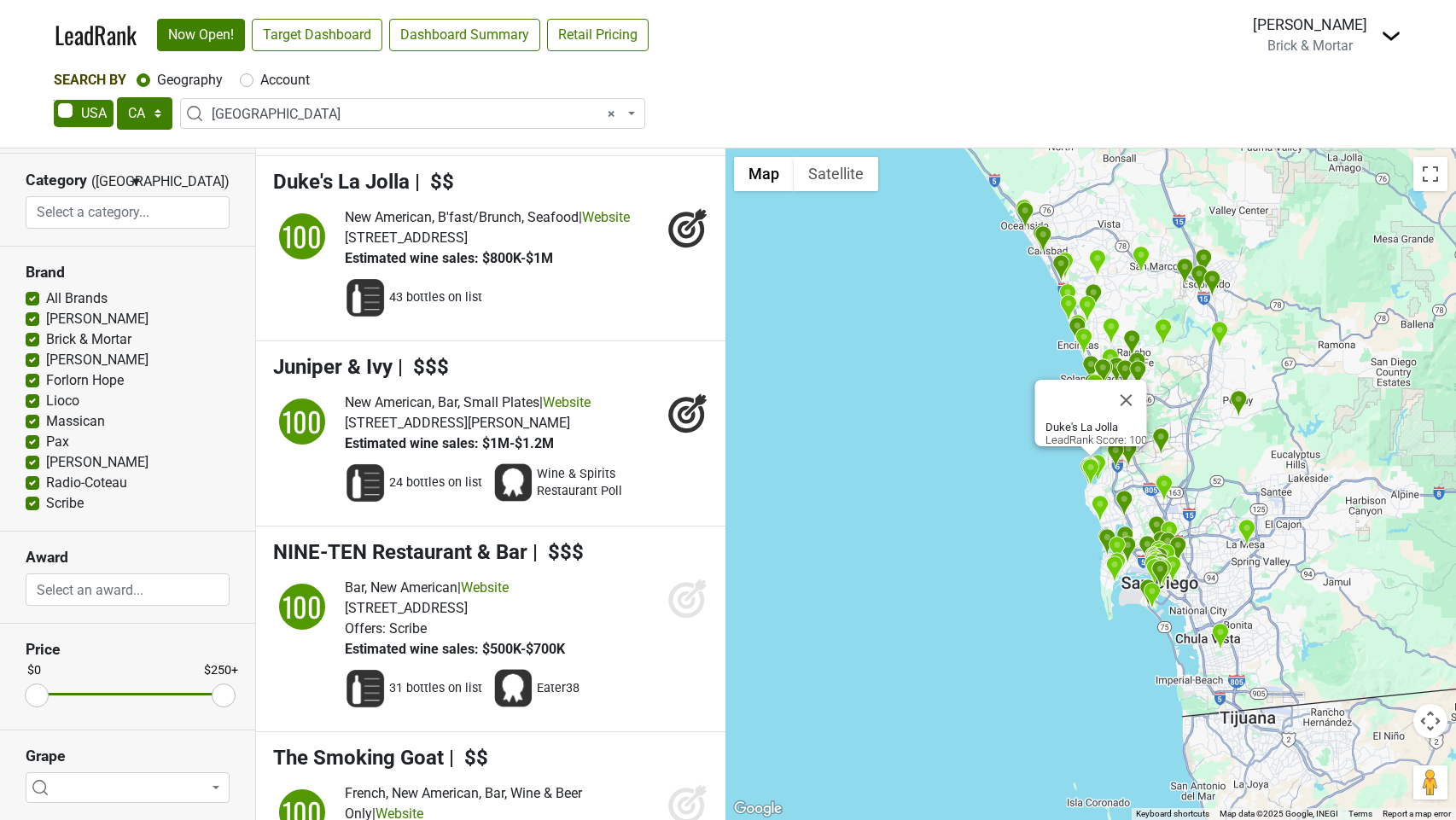
click at [690, 223] on icon at bounding box center [696, 220] width 22 height 22
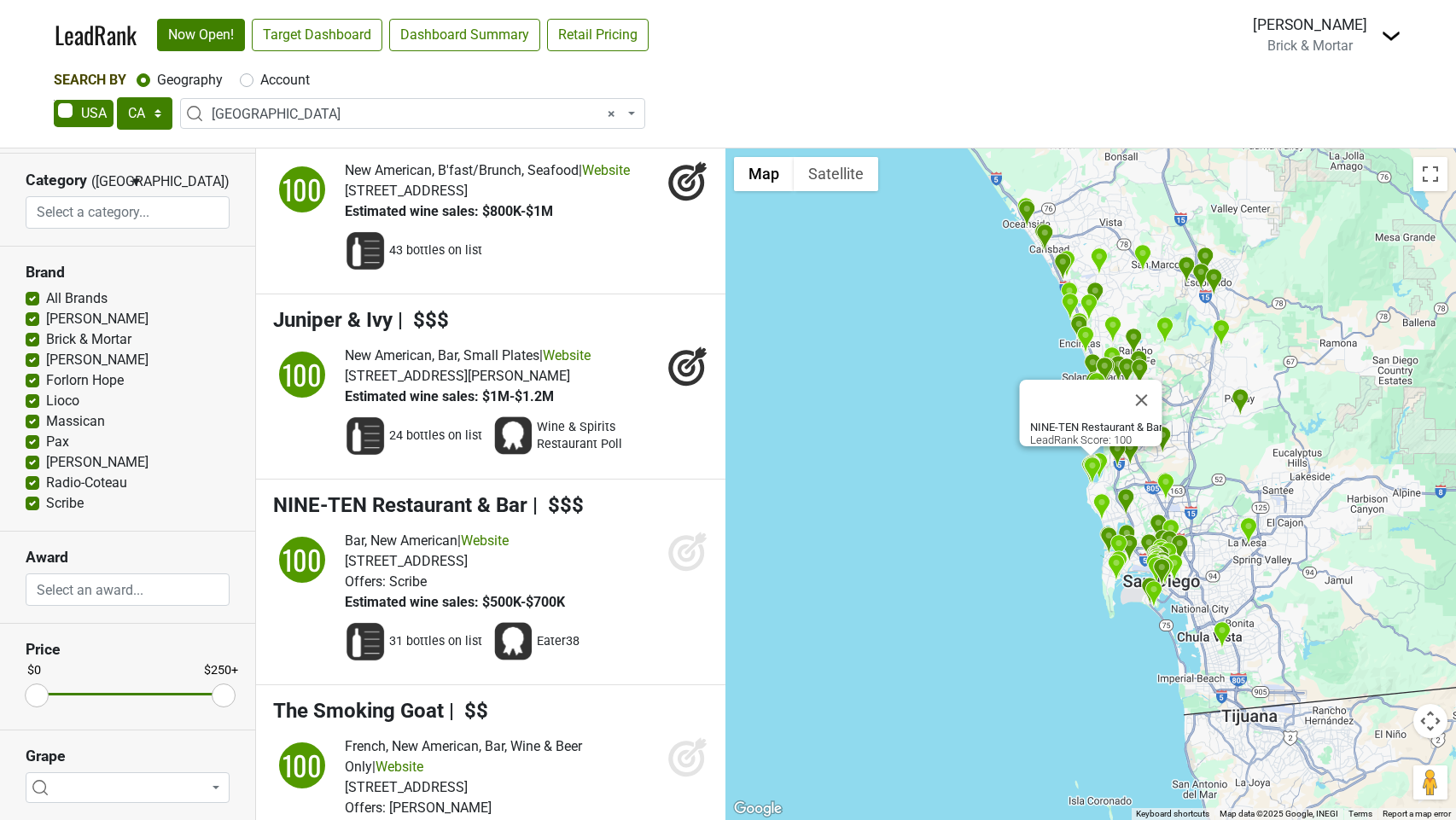
scroll to position [166, 0]
click at [698, 549] on icon at bounding box center [687, 551] width 41 height 41
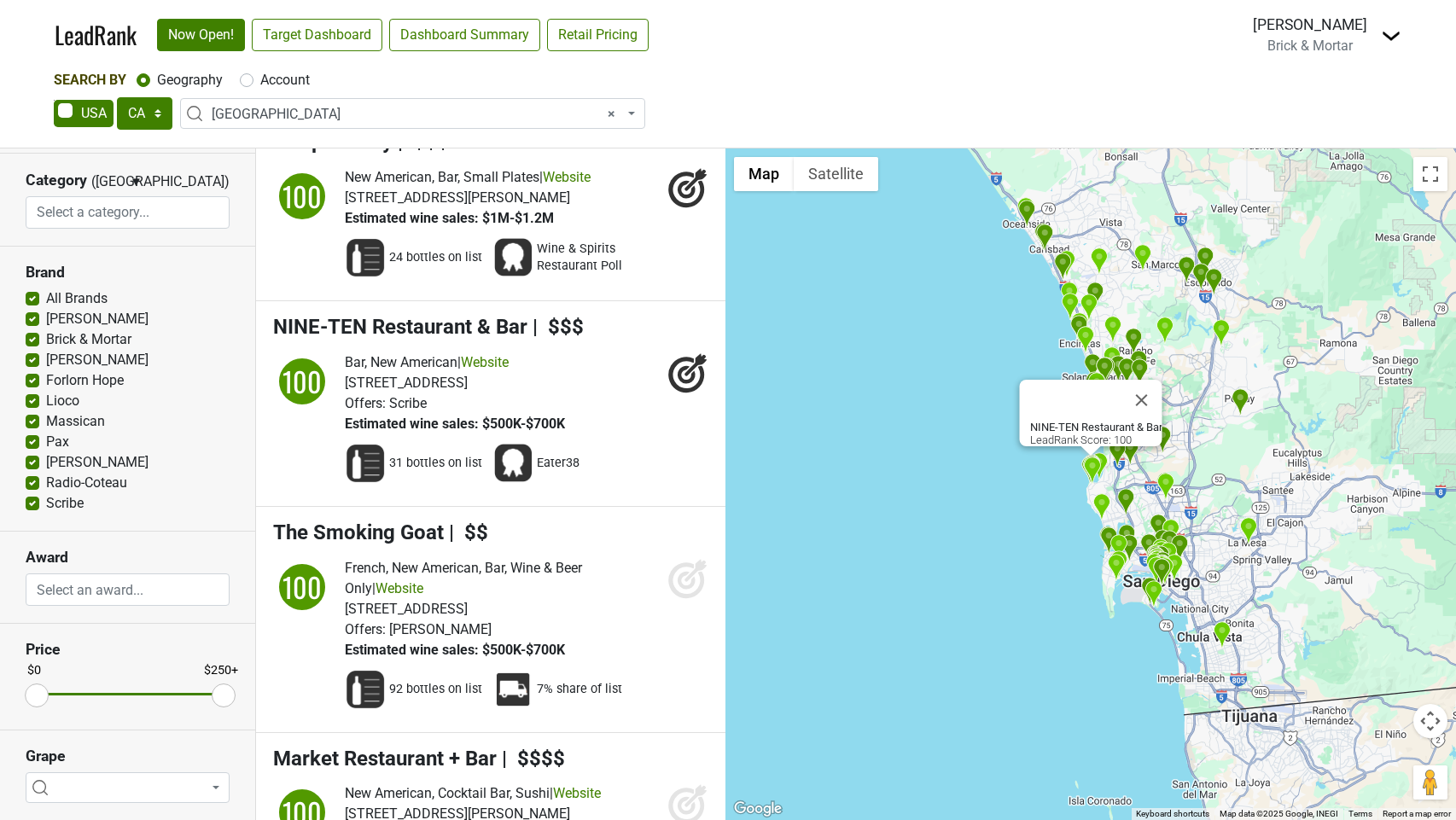
scroll to position [350, 0]
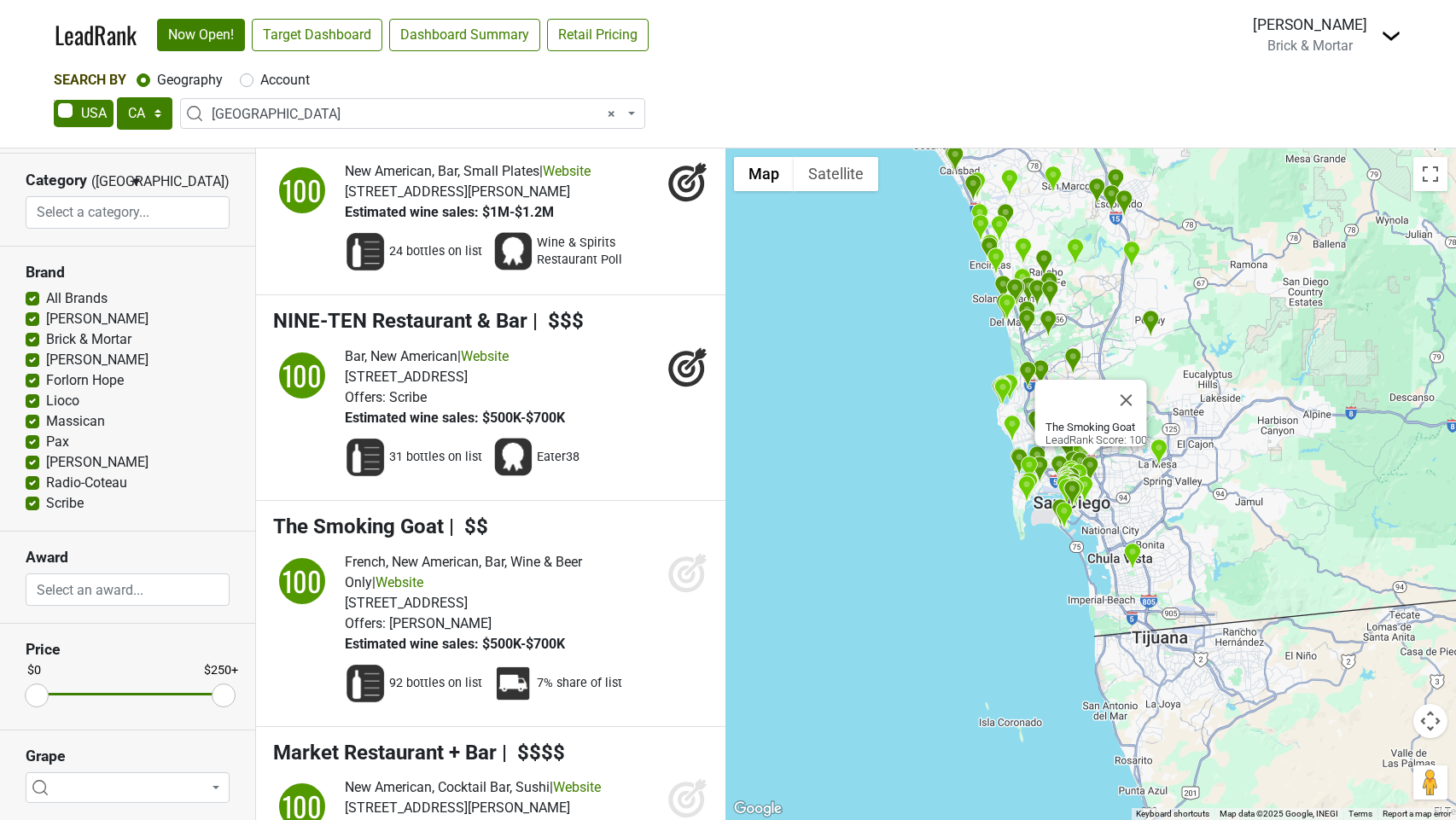
click at [686, 567] on icon at bounding box center [687, 573] width 41 height 41
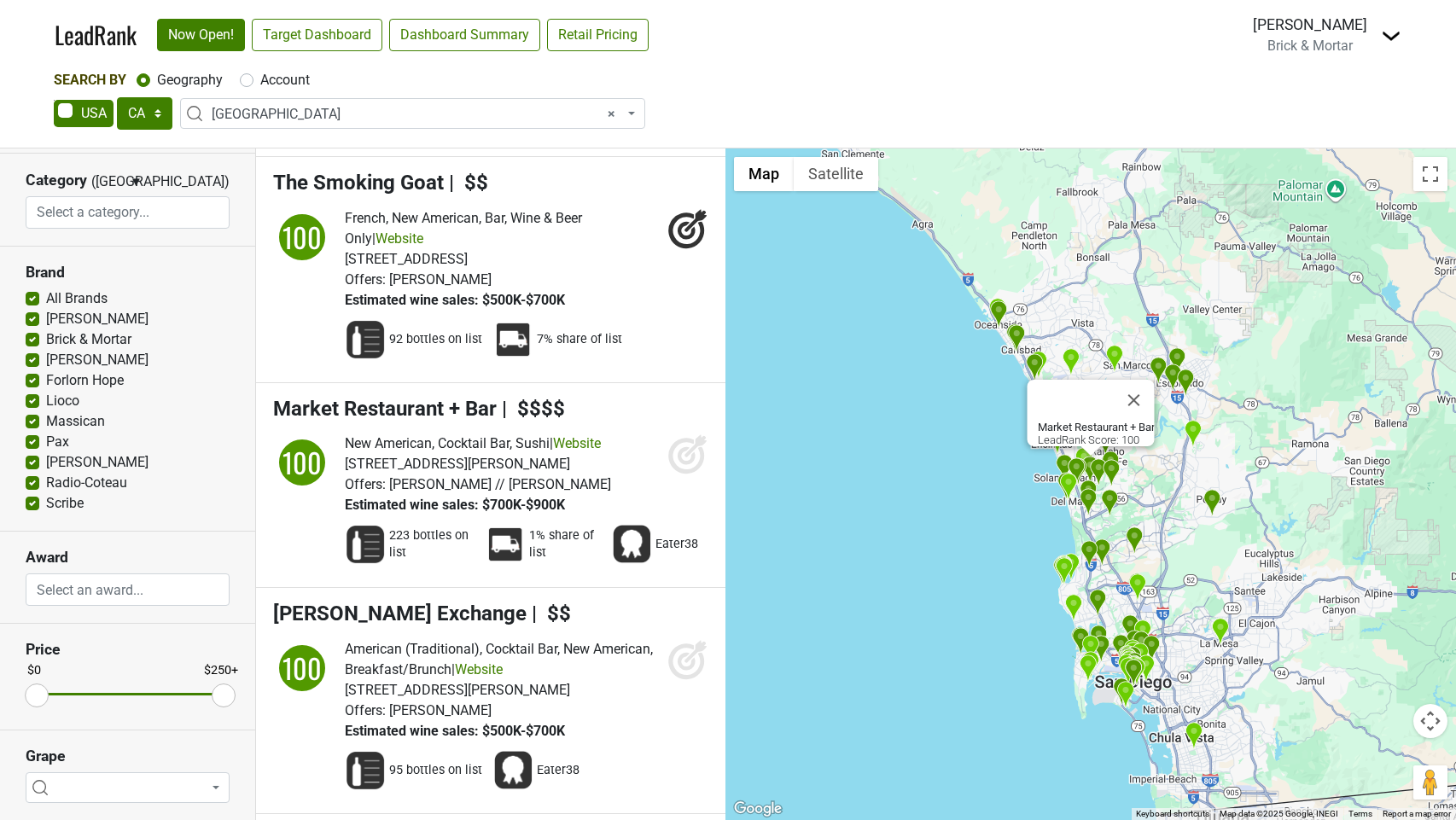
scroll to position [698, 0]
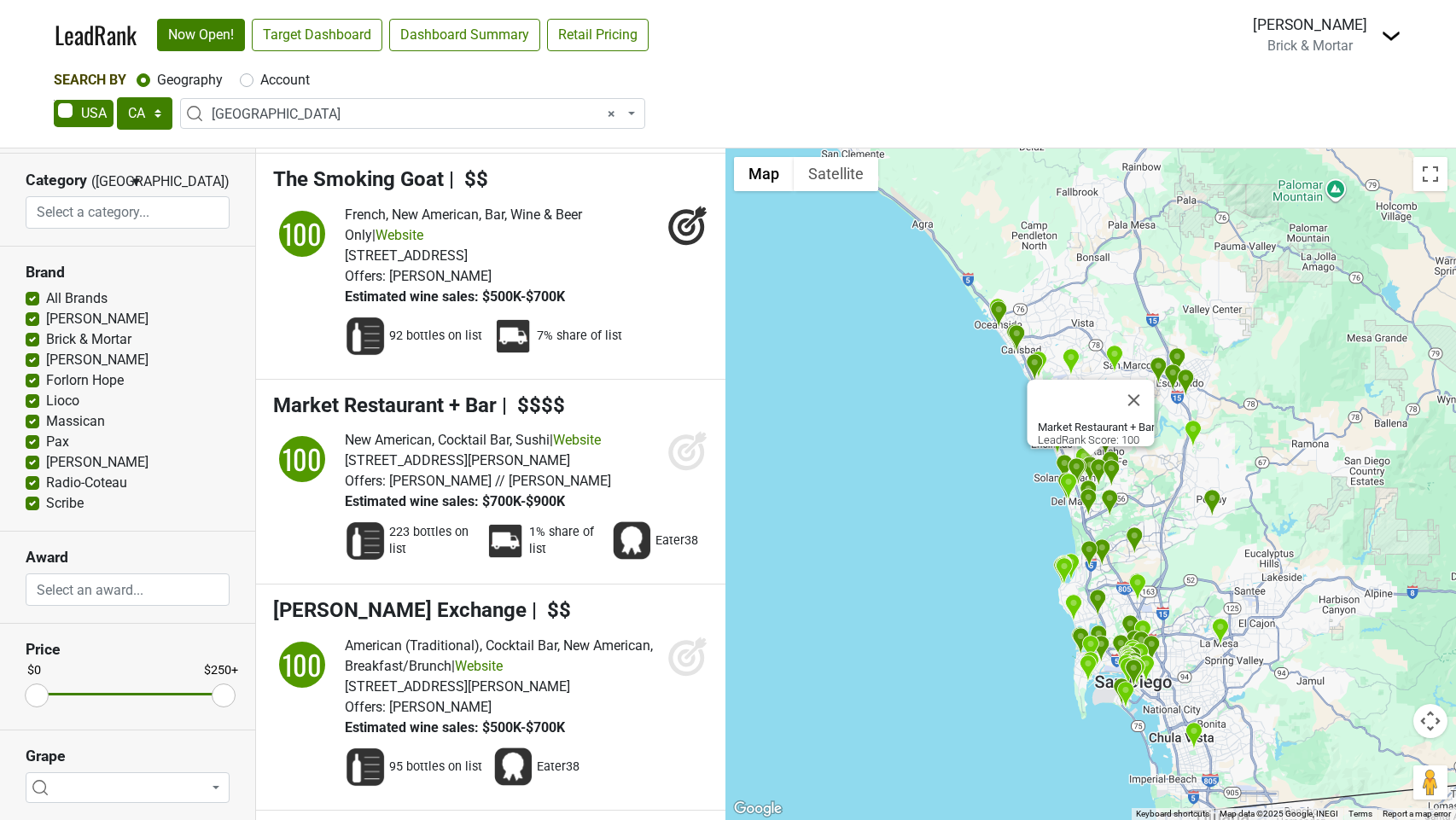
click at [696, 447] on icon at bounding box center [687, 450] width 41 height 41
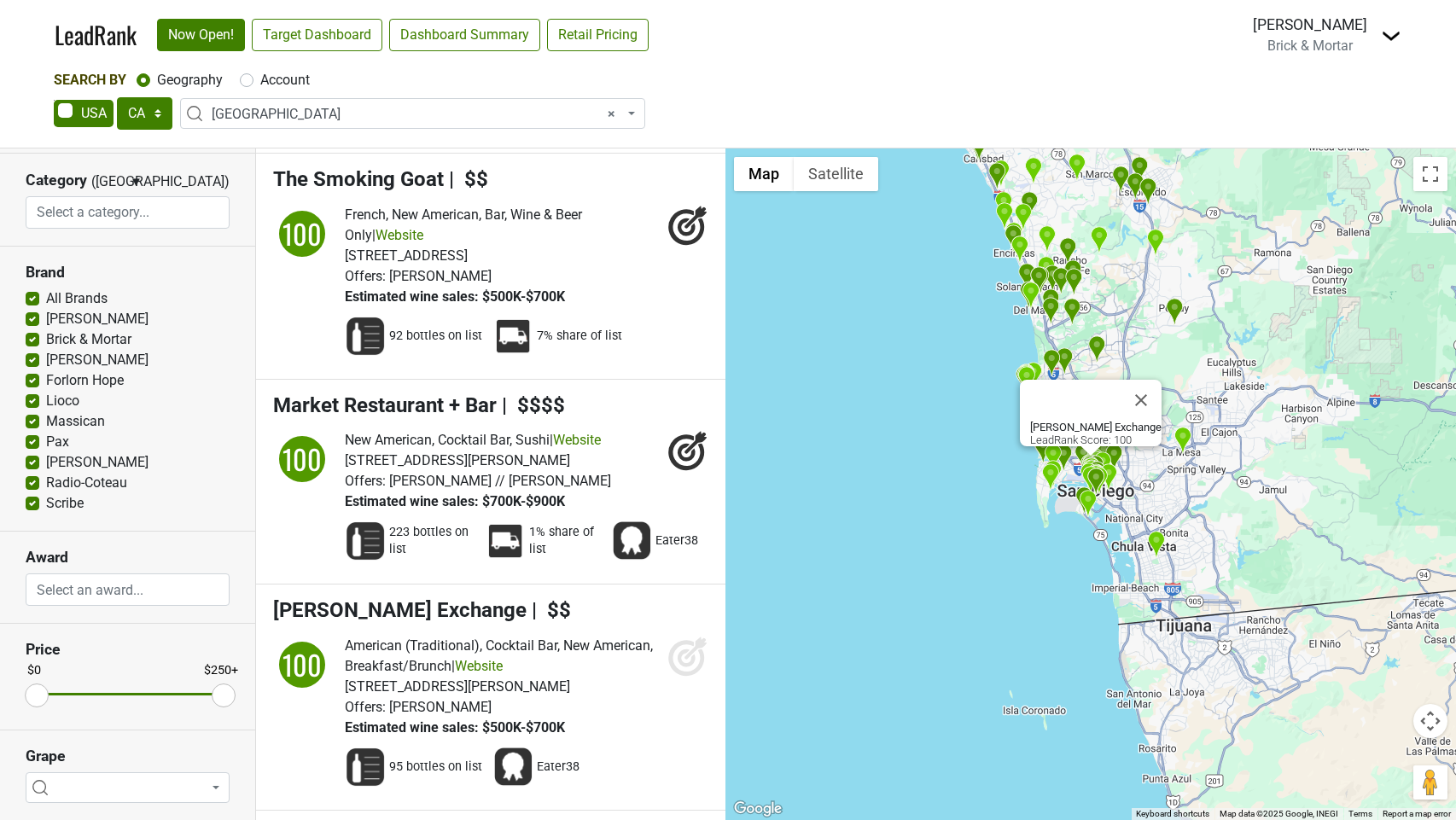
click at [688, 652] on icon at bounding box center [696, 648] width 22 height 22
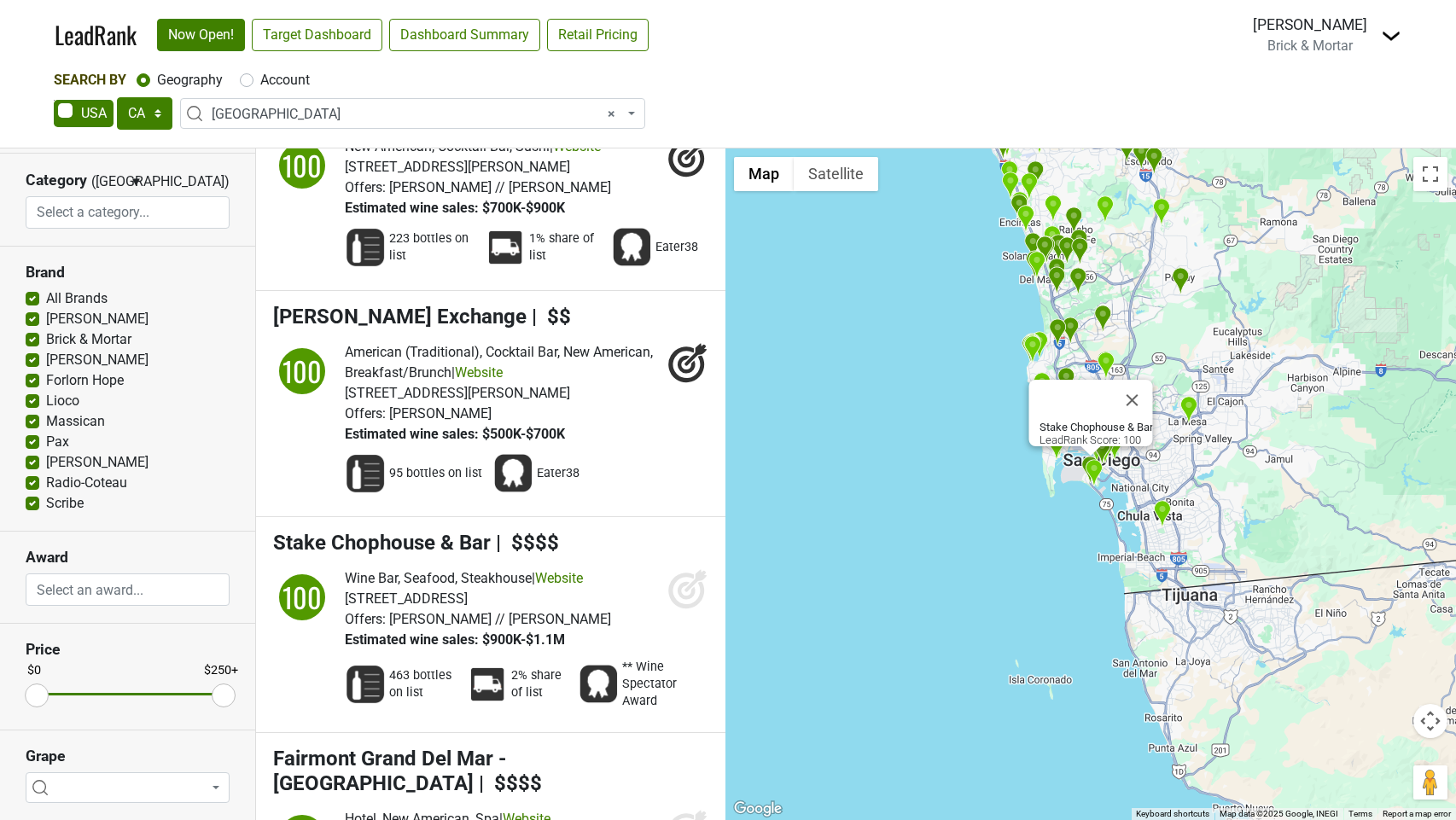
scroll to position [993, 0]
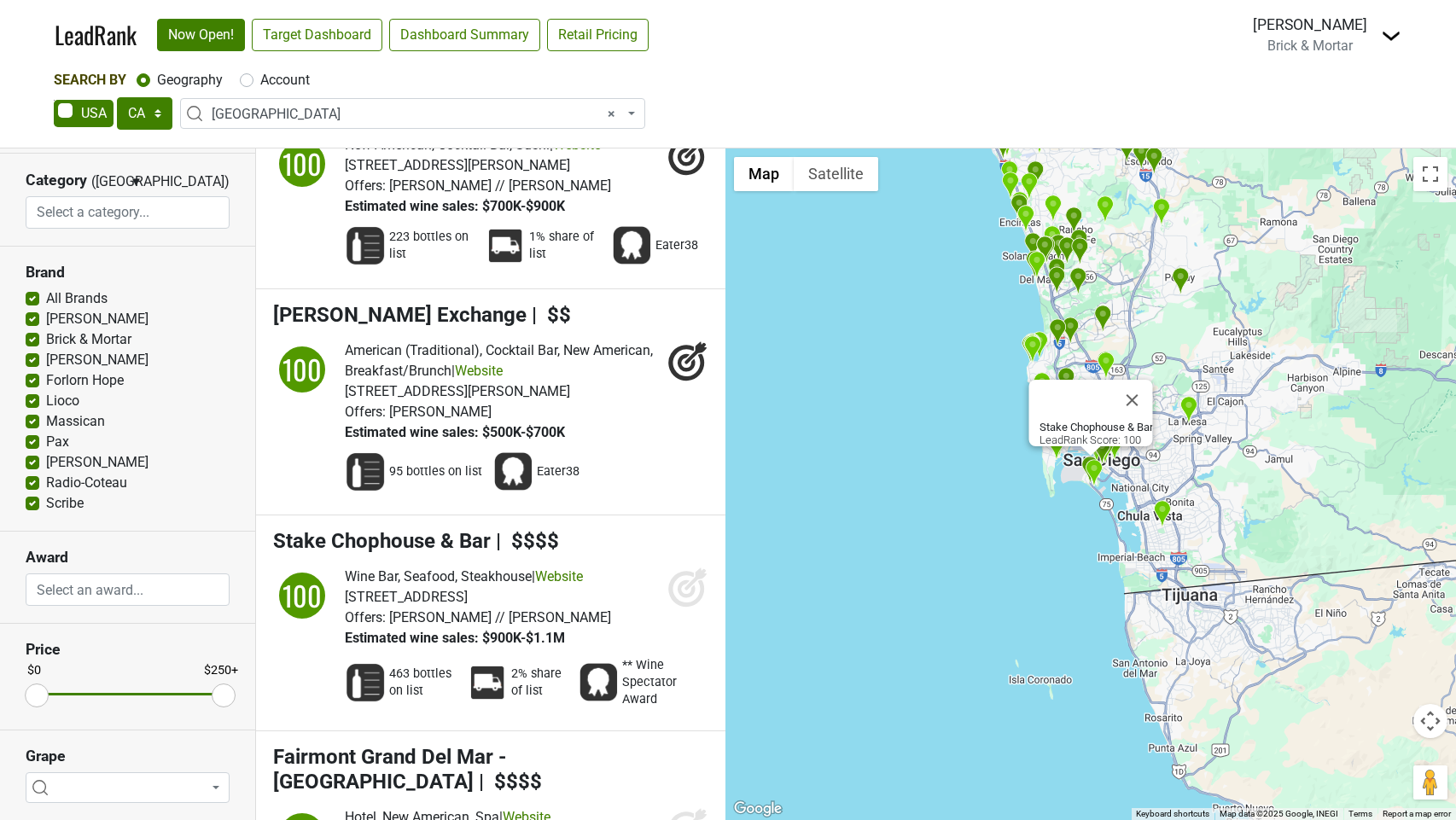
click at [687, 586] on icon at bounding box center [687, 587] width 41 height 41
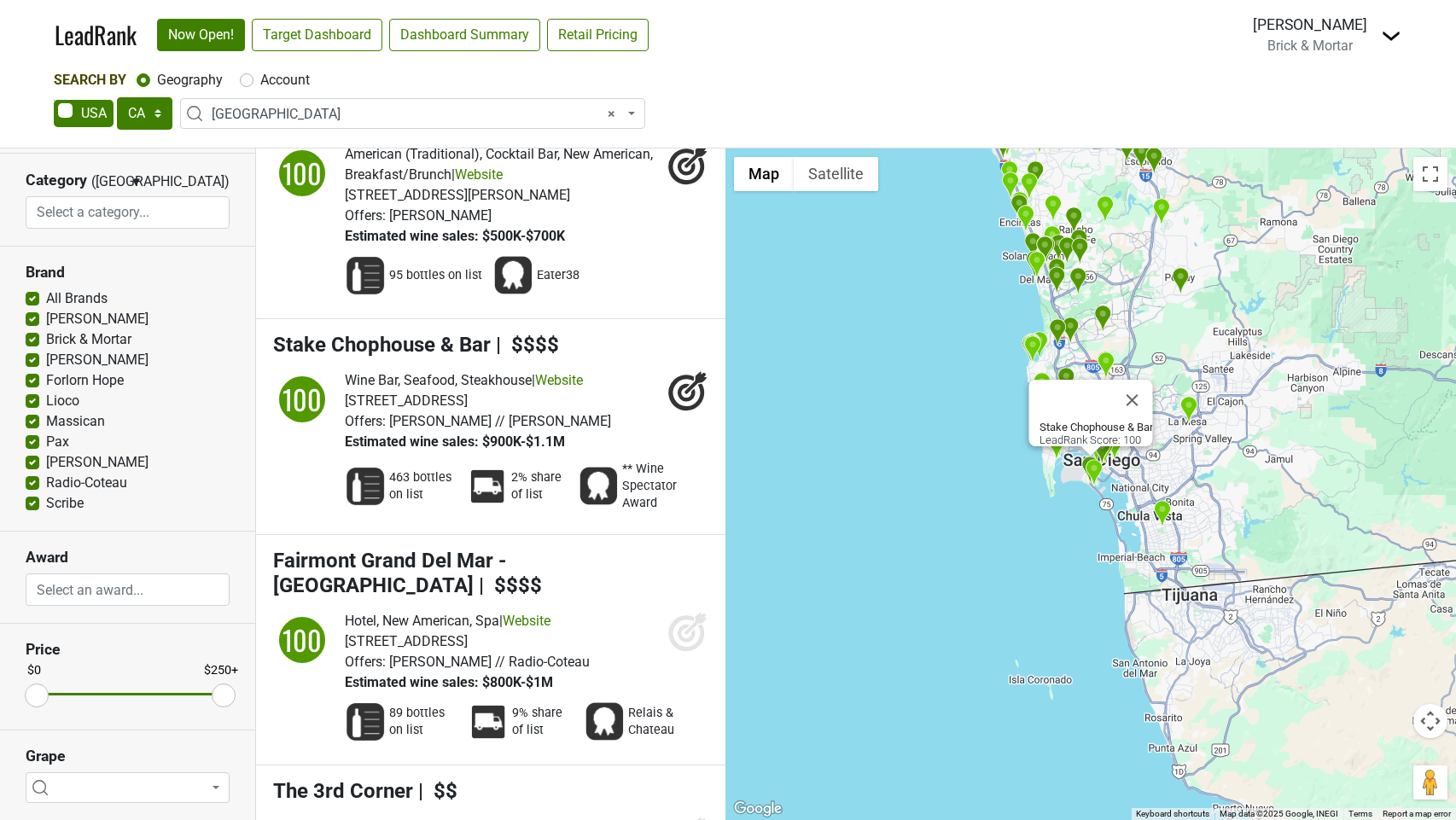
scroll to position [1192, 0]
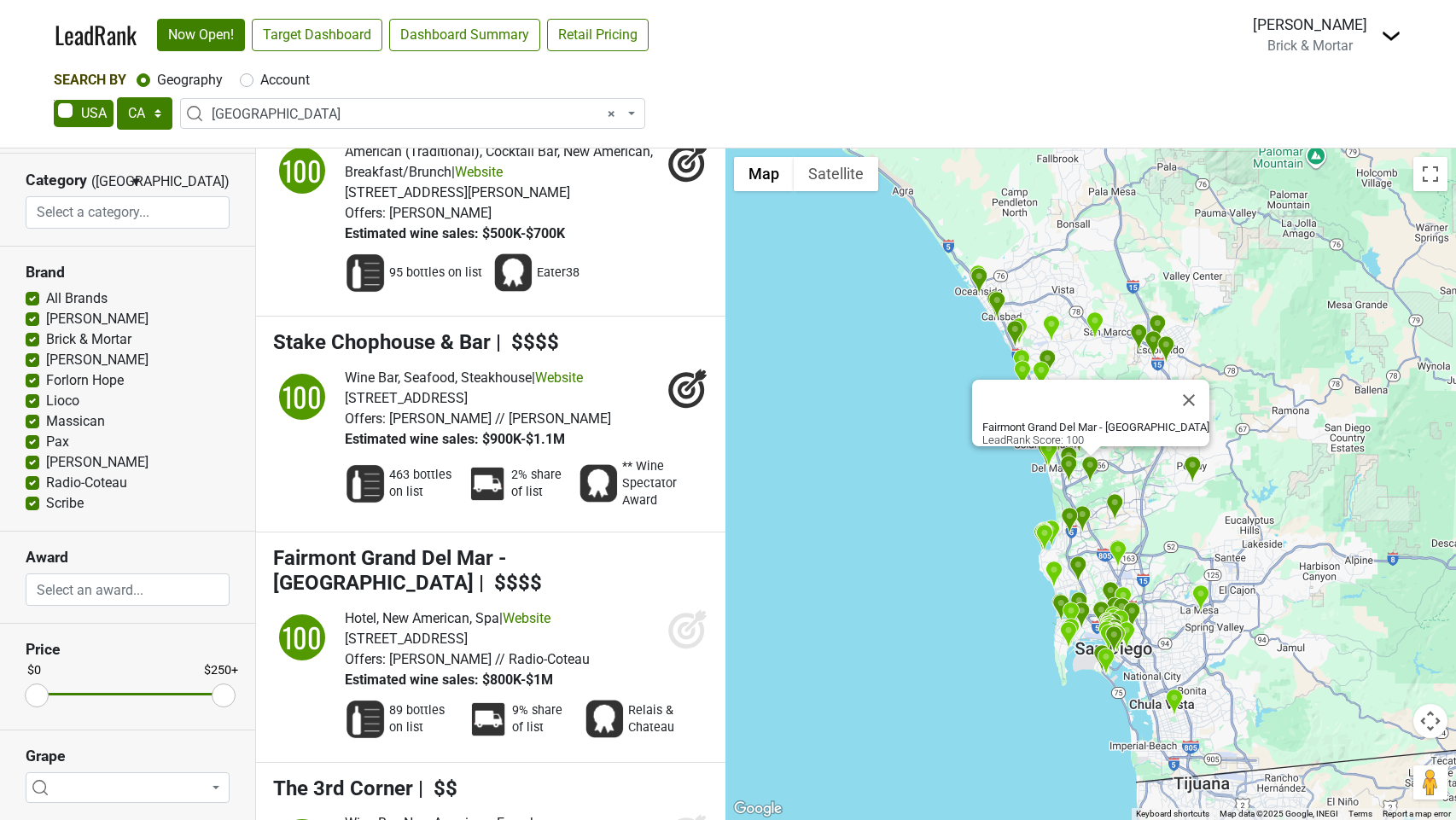
click at [681, 622] on icon at bounding box center [686, 631] width 18 height 18
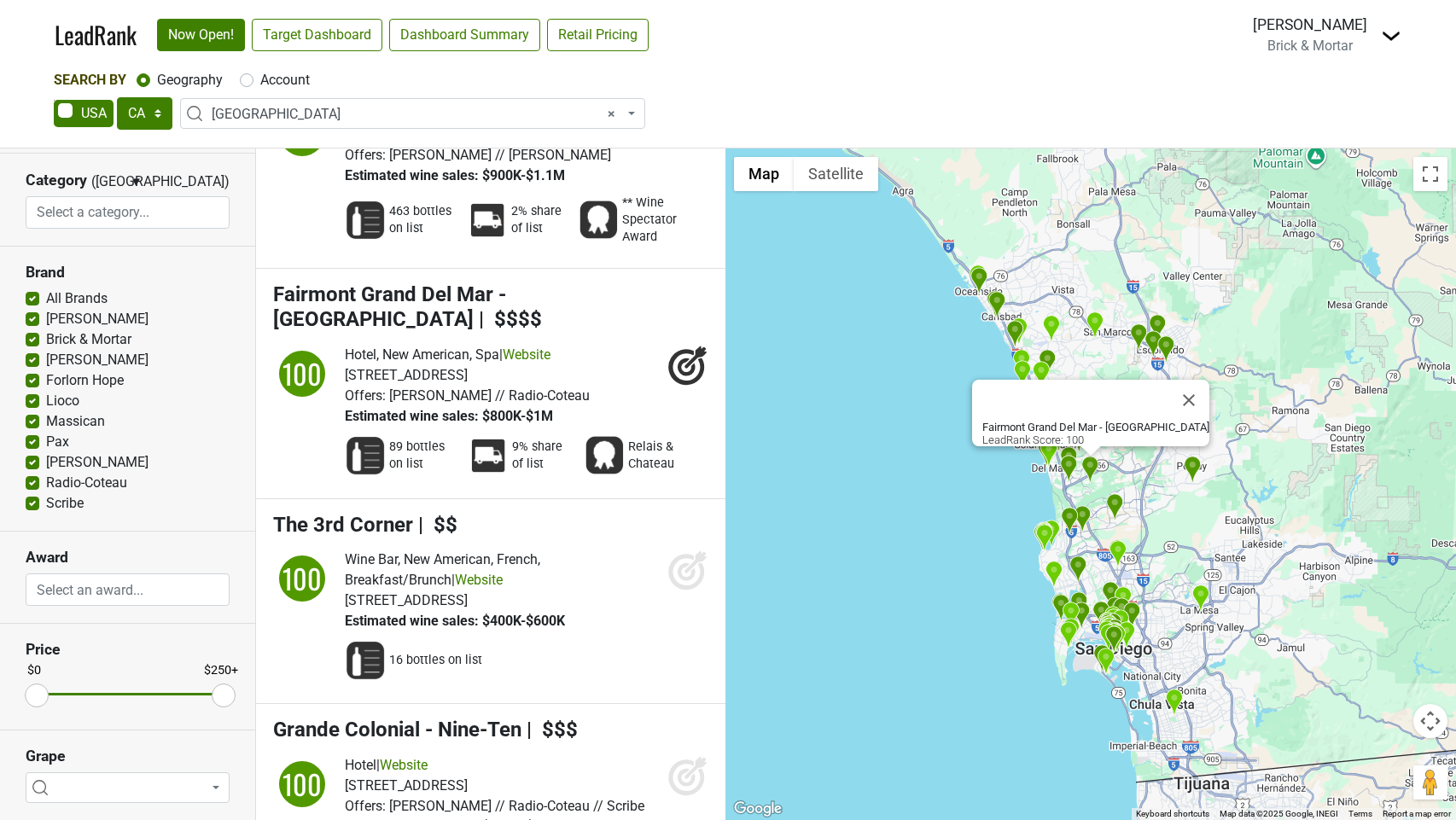
scroll to position [1488, 0]
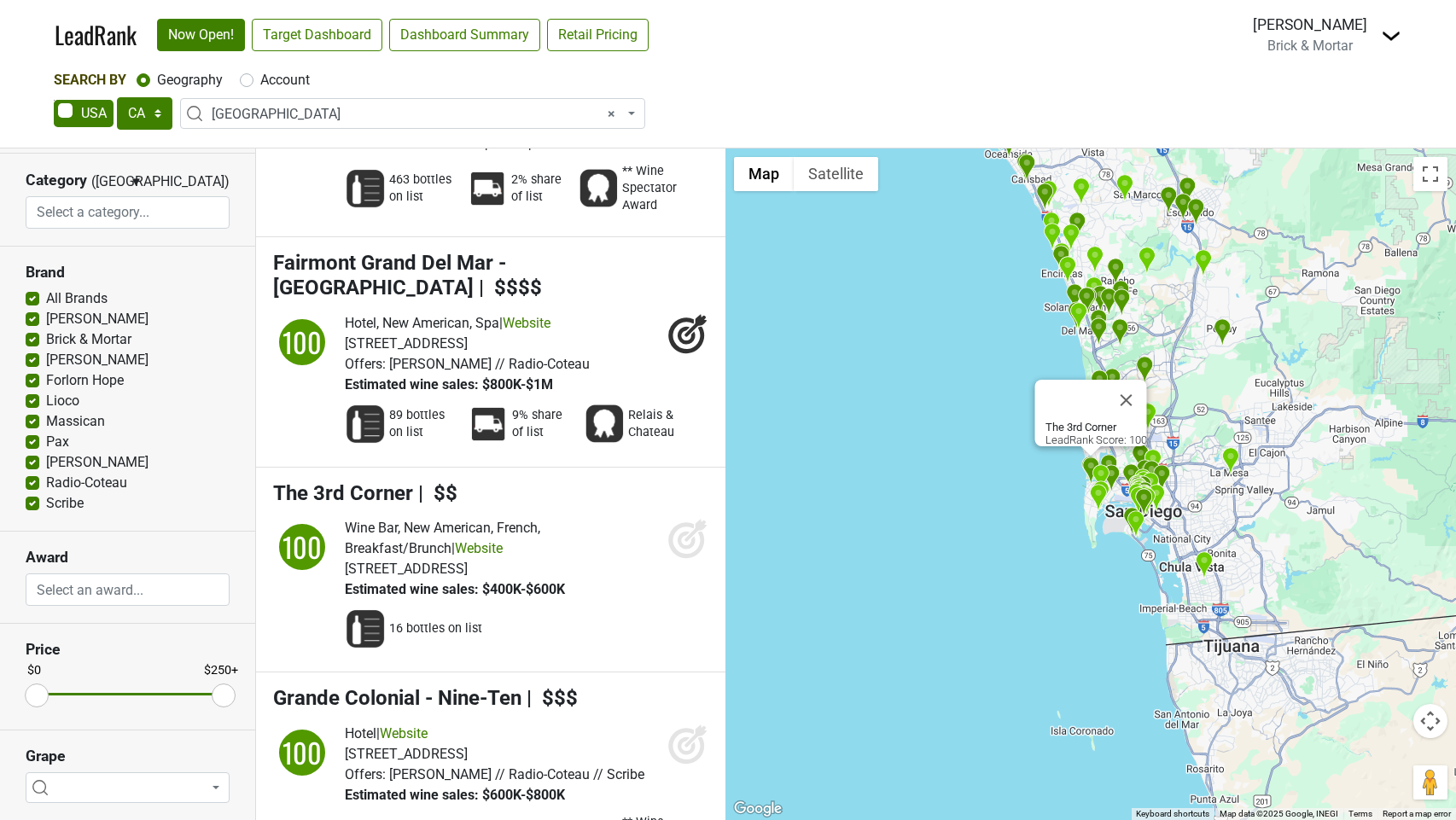
click at [687, 519] on icon at bounding box center [687, 539] width 41 height 41
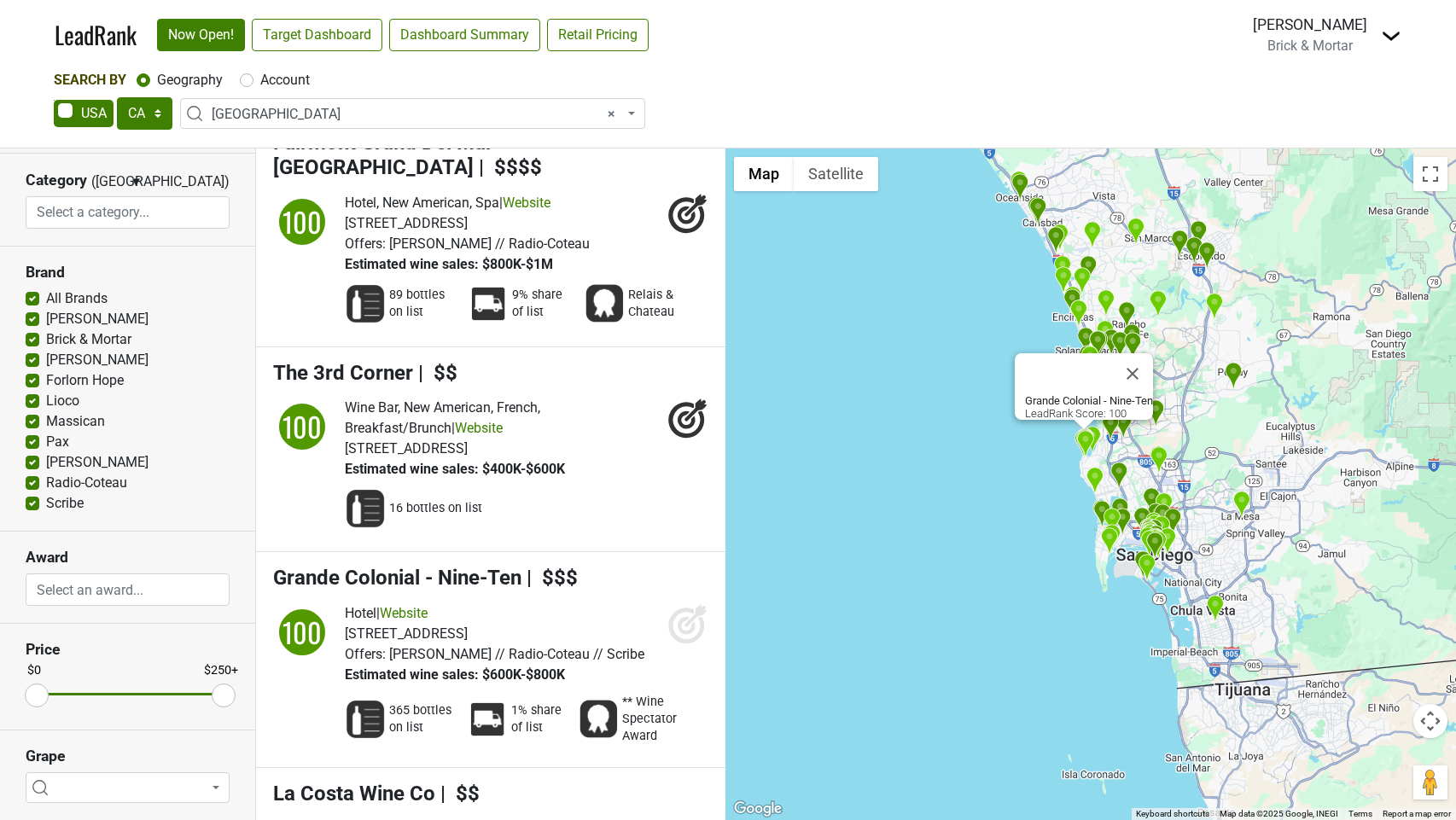
scroll to position [1632, 0]
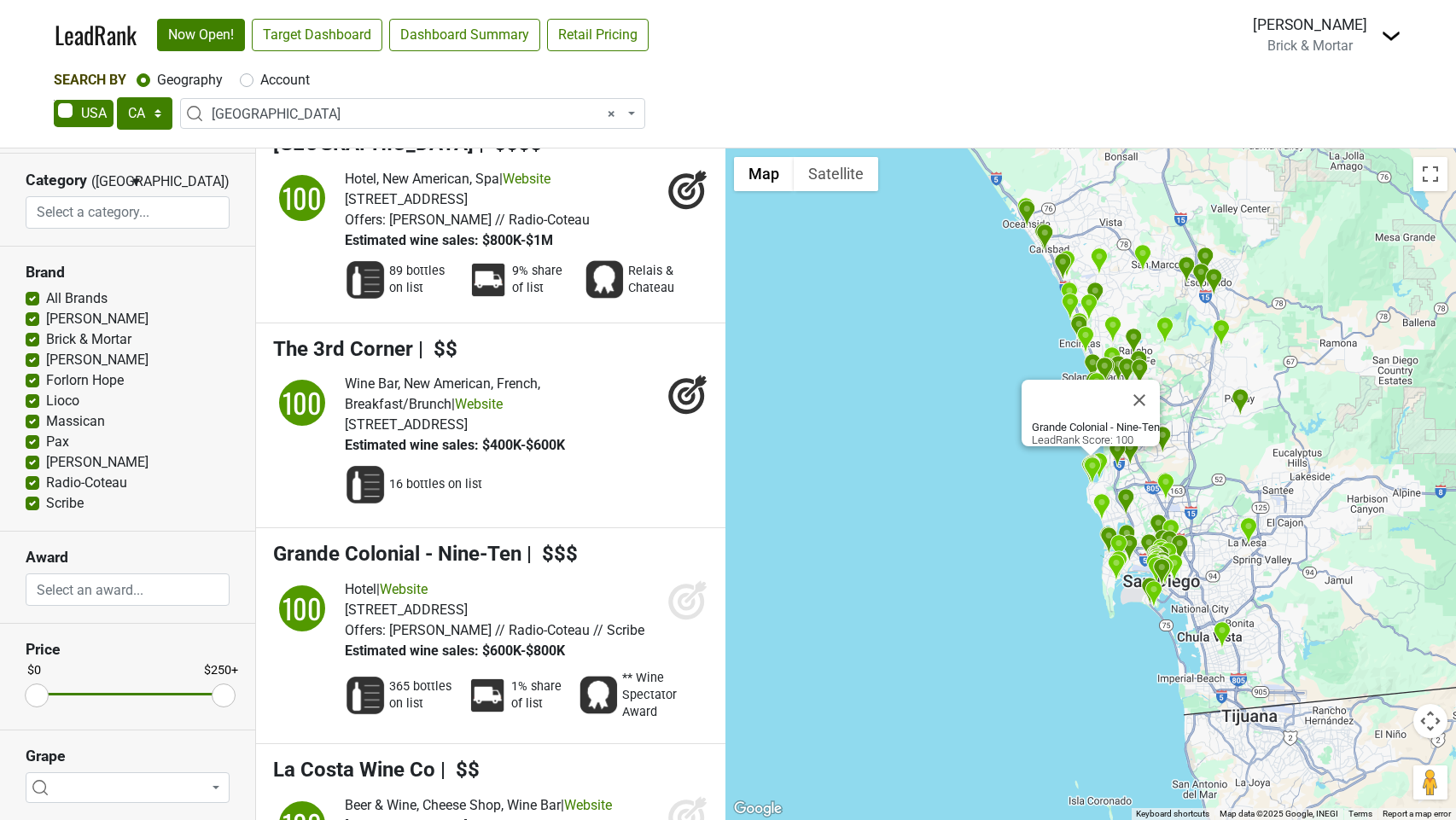
click at [689, 580] on icon at bounding box center [687, 600] width 41 height 41
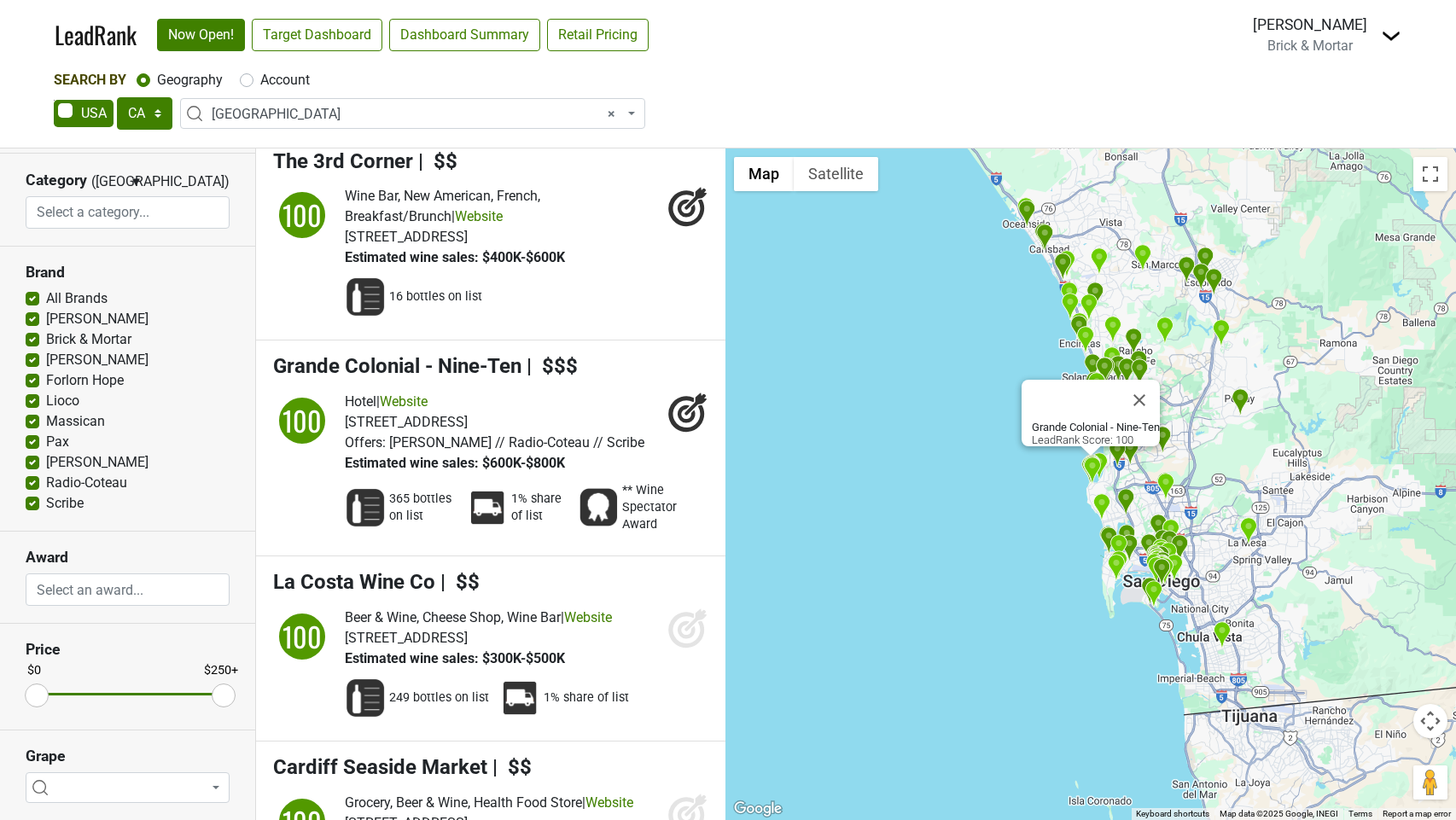
scroll to position [1823, 0]
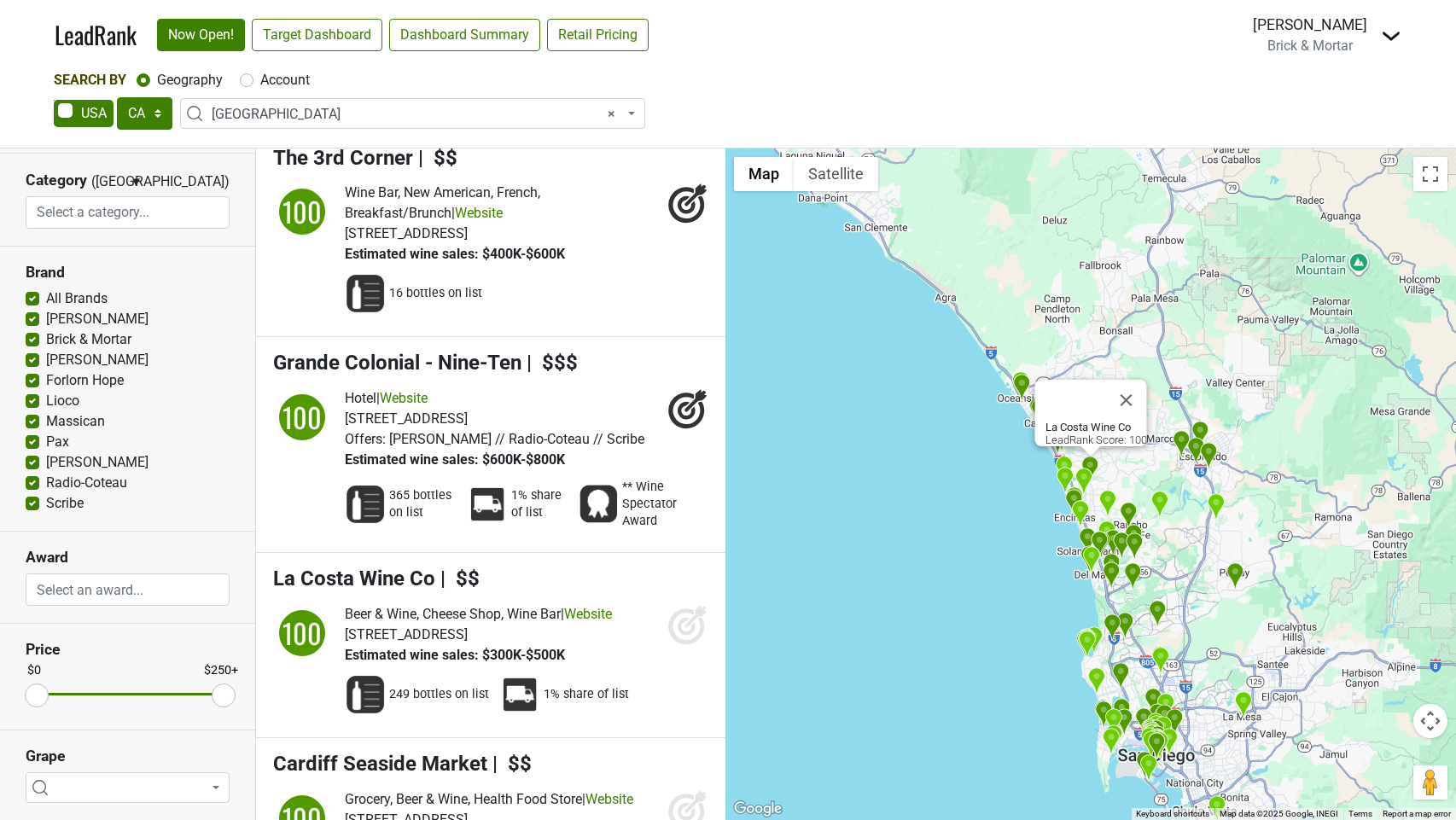
click at [682, 604] on icon at bounding box center [687, 625] width 41 height 41
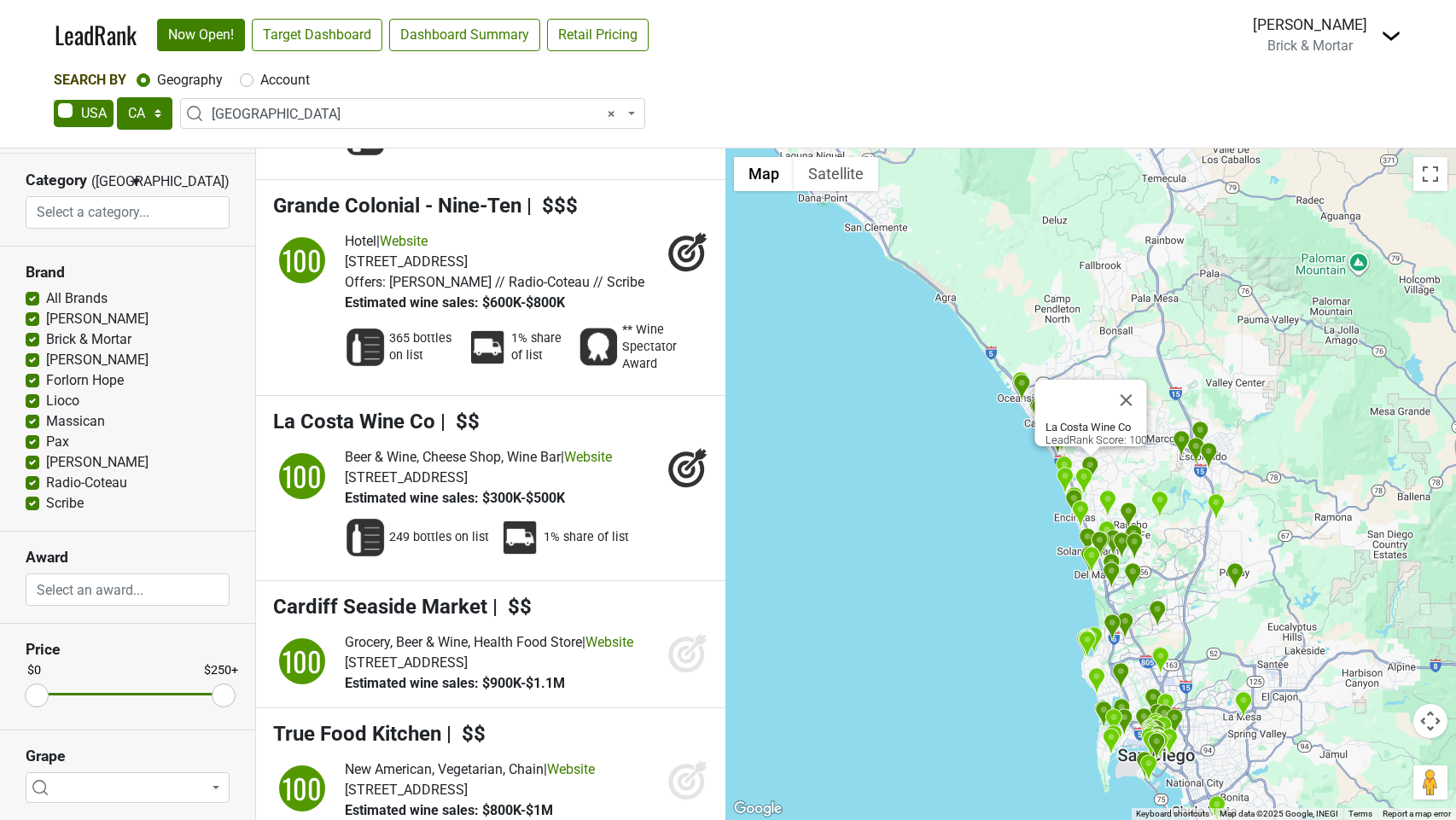
scroll to position [2014, 0]
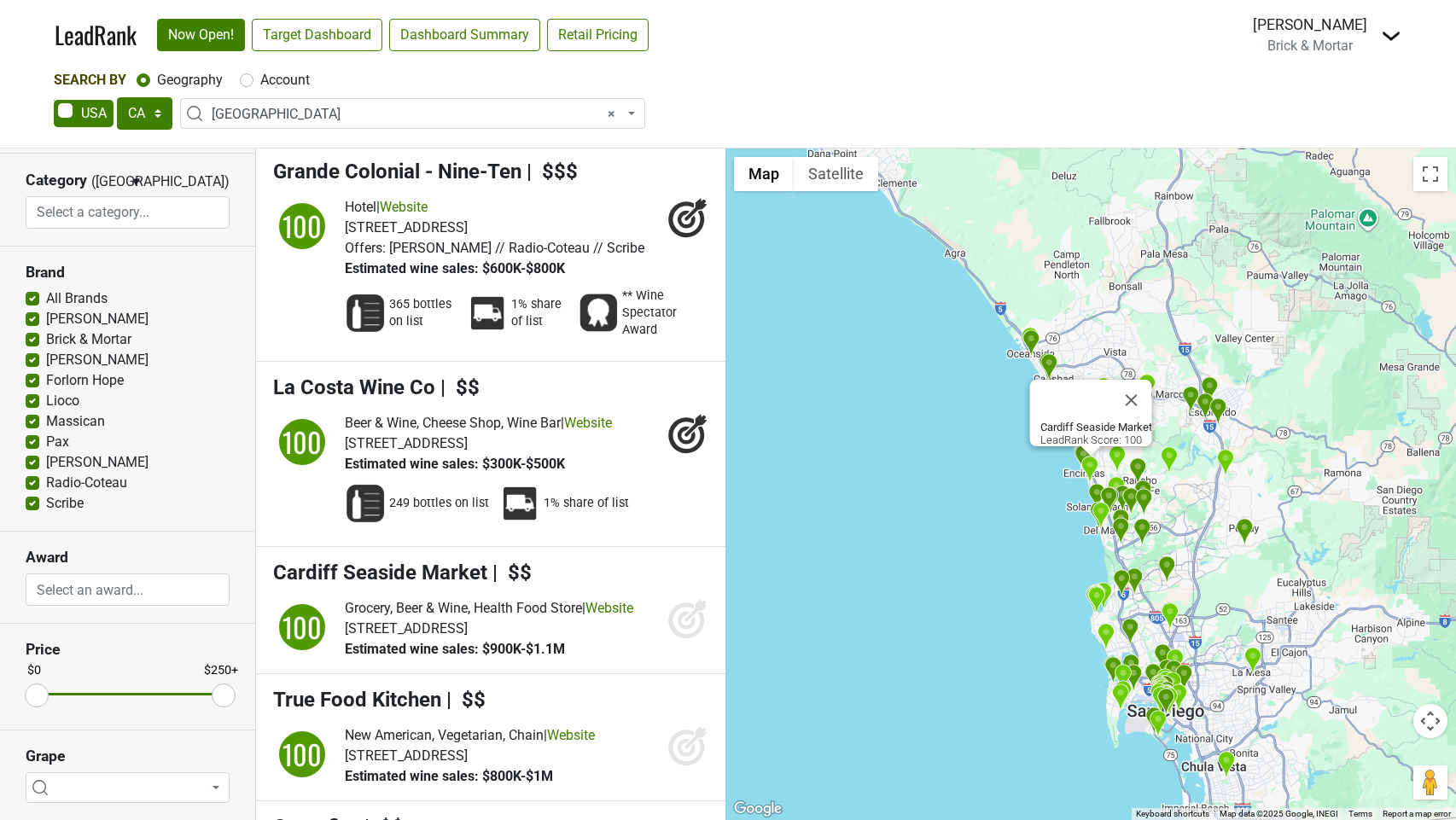
click at [681, 598] on icon at bounding box center [687, 618] width 41 height 41
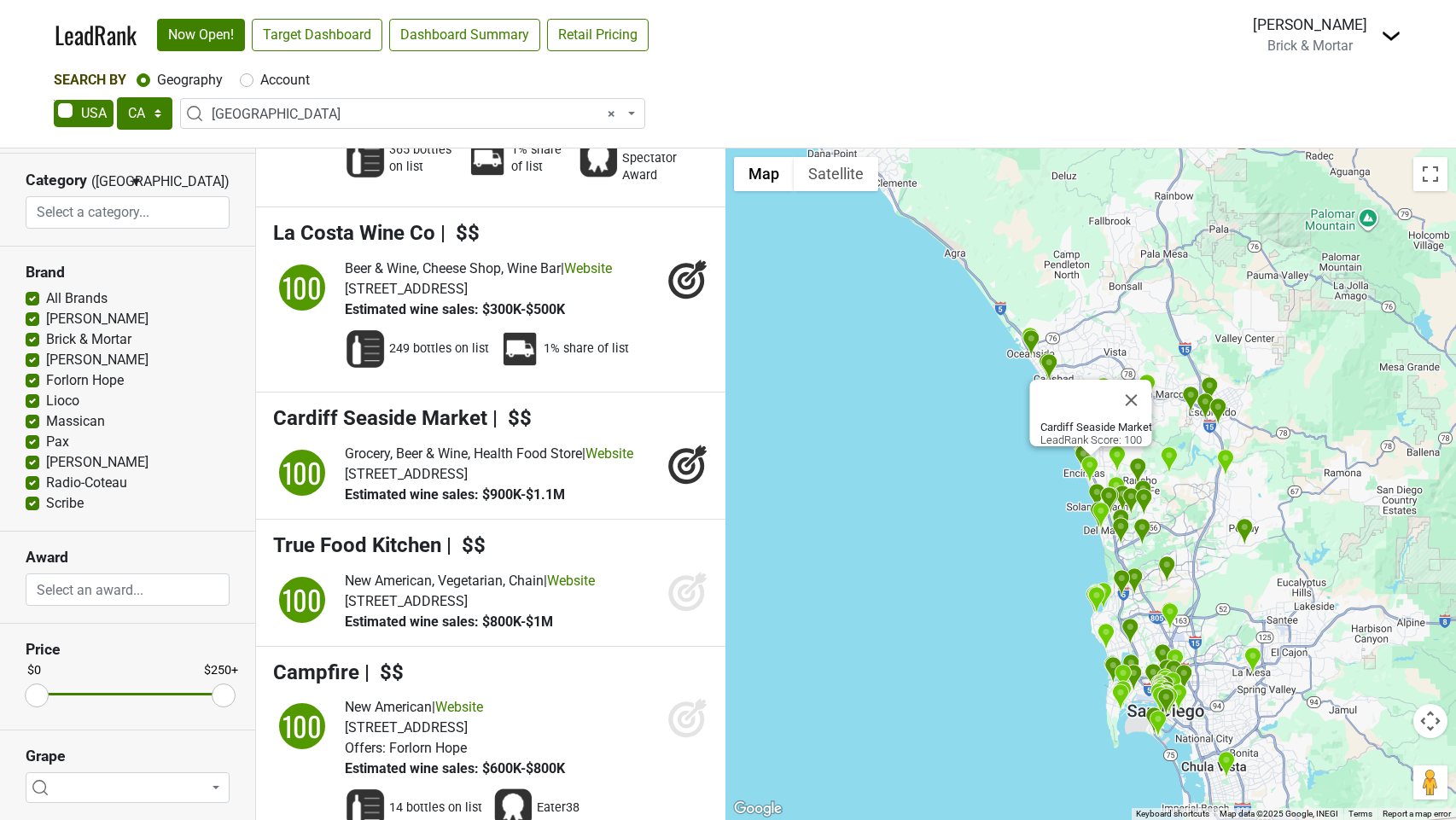
scroll to position [2185, 0]
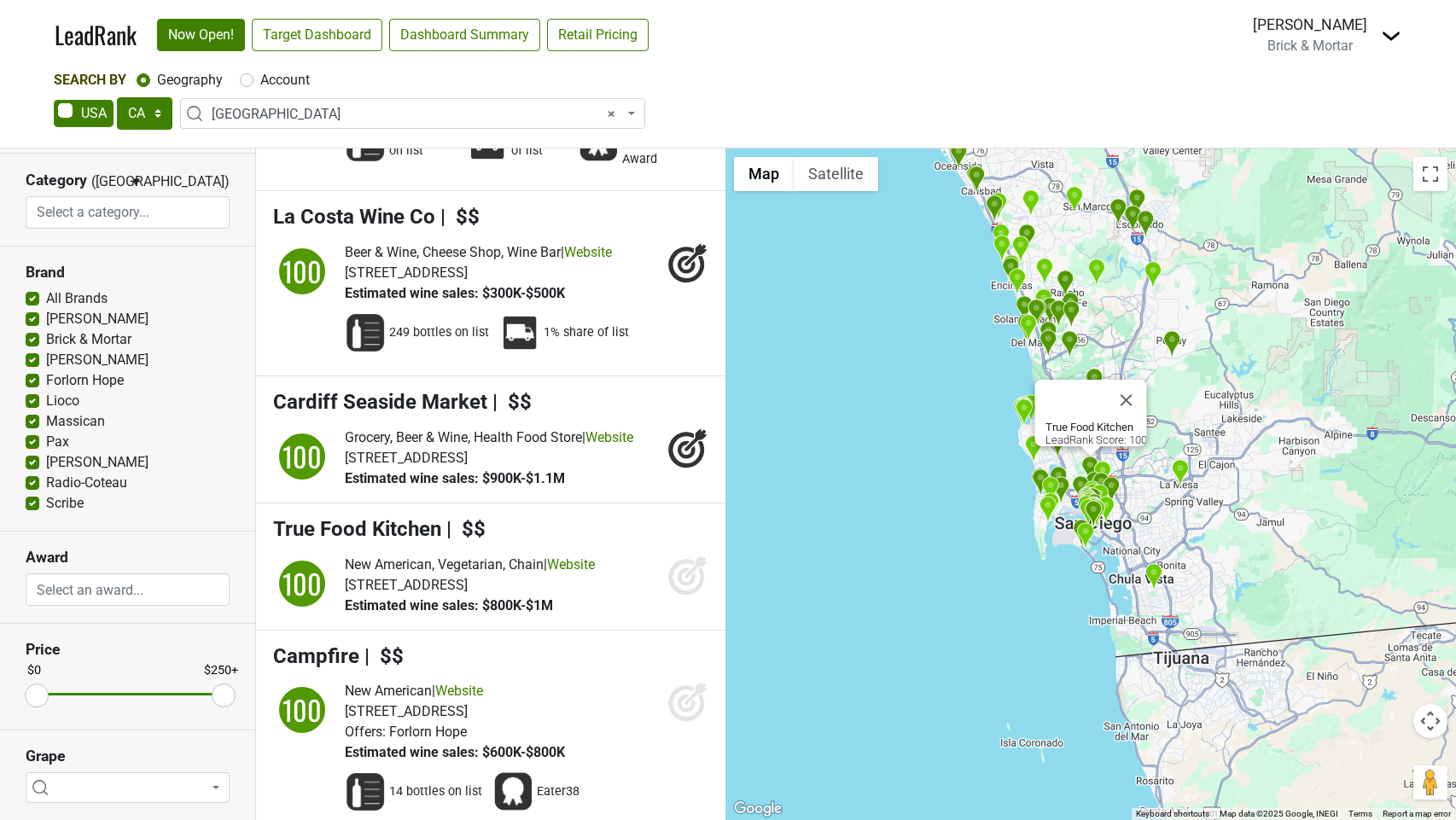
click at [681, 568] on icon at bounding box center [686, 577] width 18 height 18
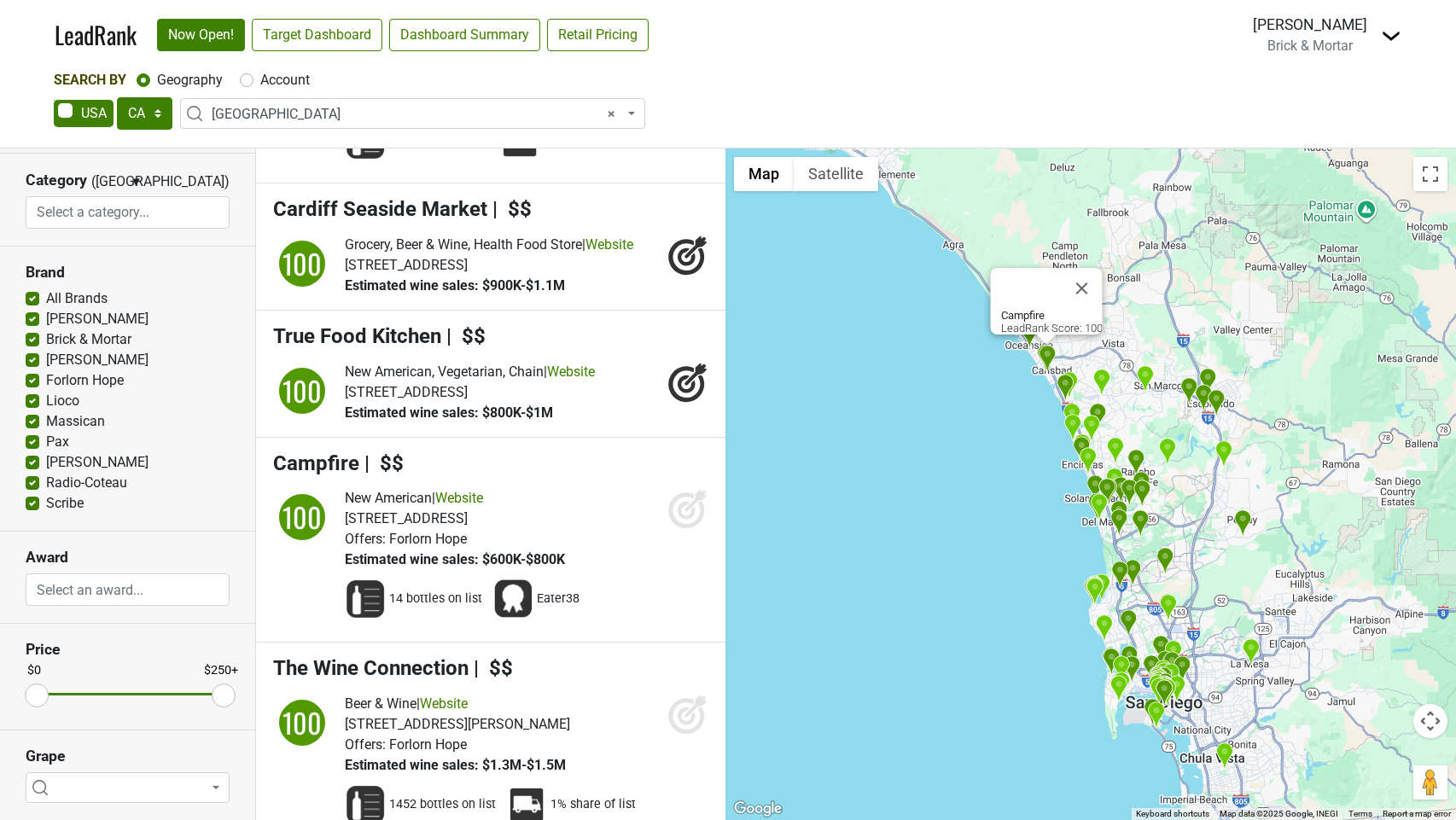
scroll to position [2383, 0]
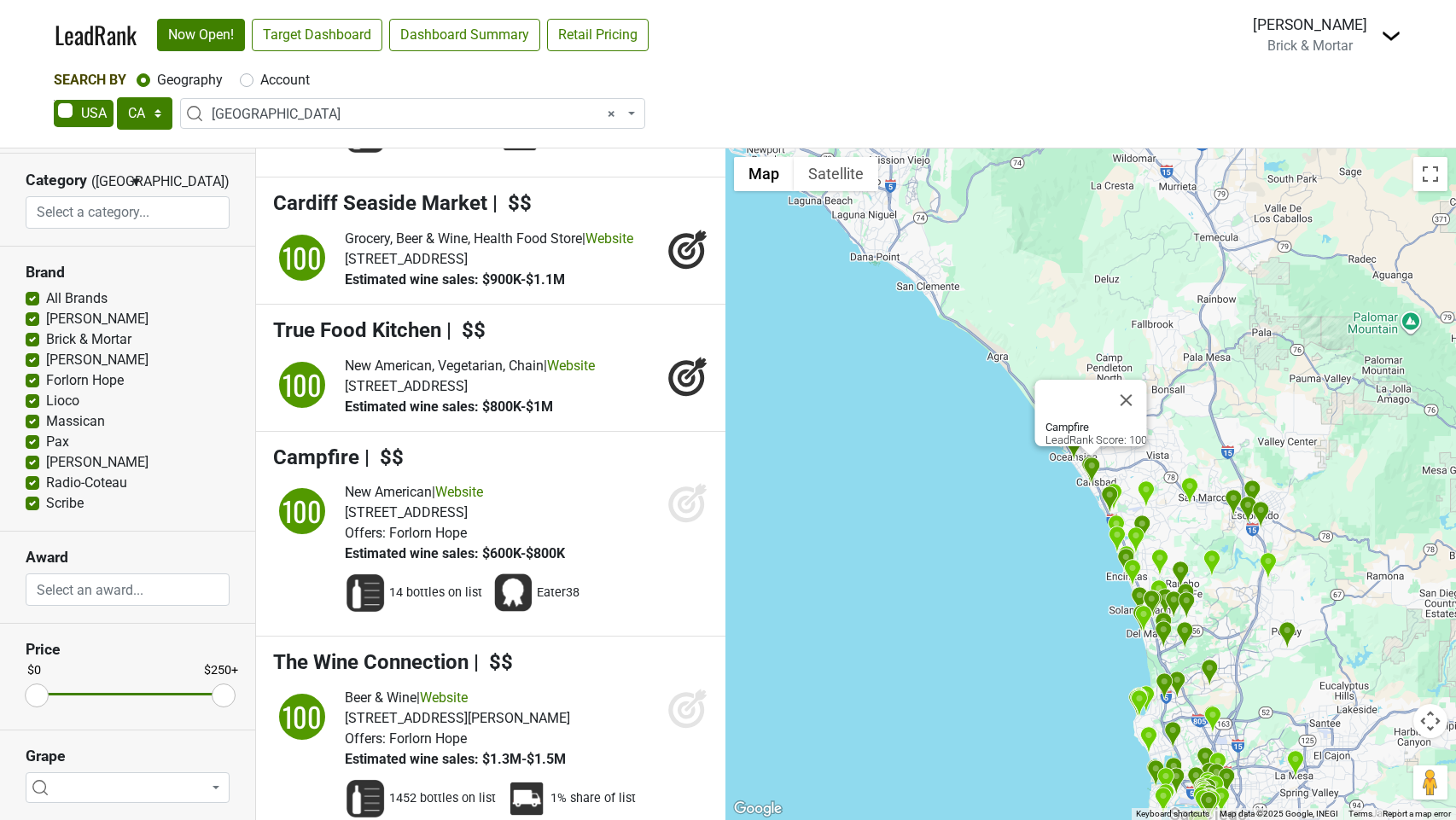
click at [677, 496] on icon at bounding box center [686, 505] width 18 height 18
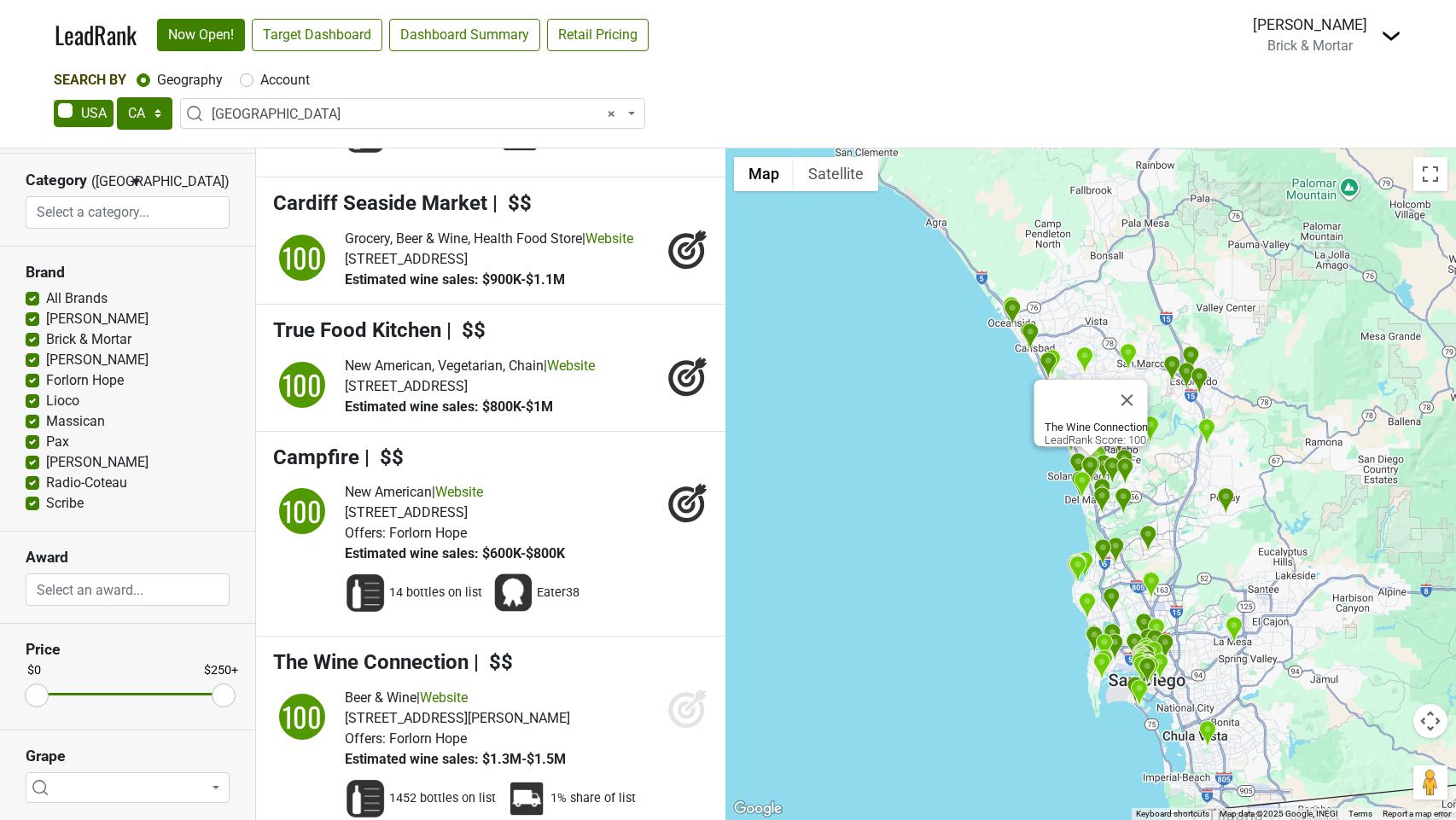
click at [689, 689] on icon at bounding box center [696, 700] width 22 height 22
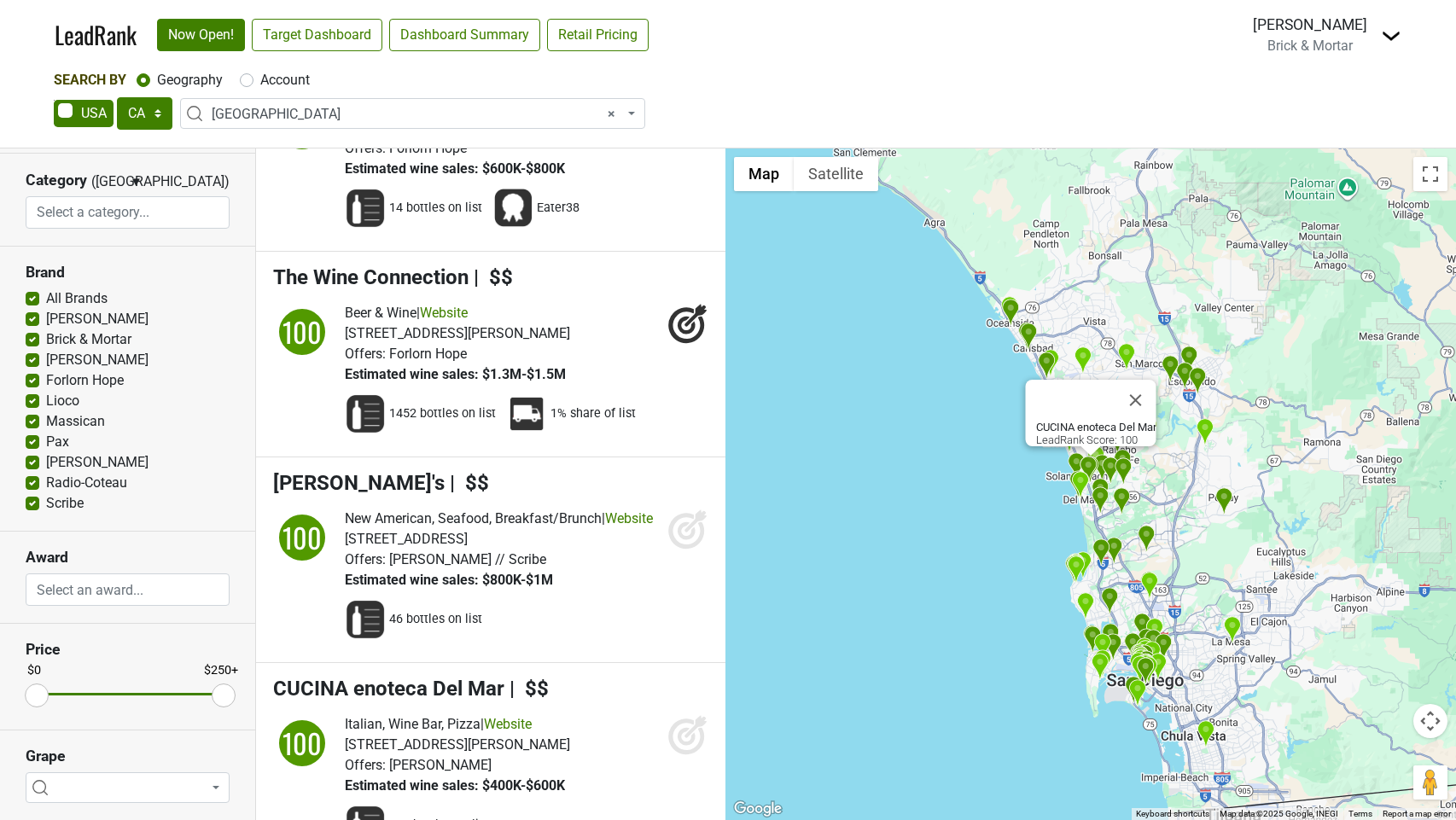
scroll to position [2771, 0]
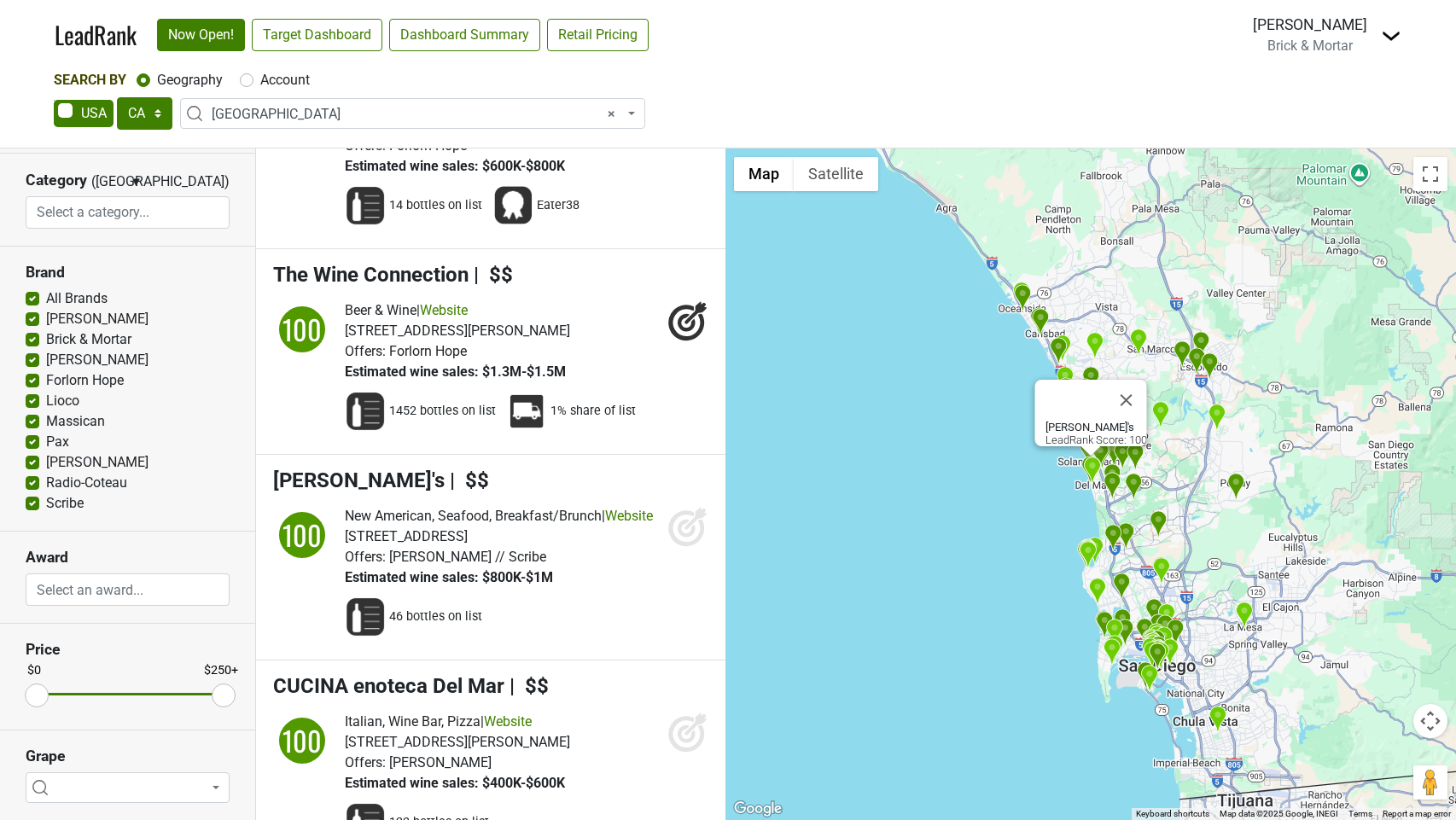
click at [686, 506] on icon at bounding box center [687, 526] width 41 height 41
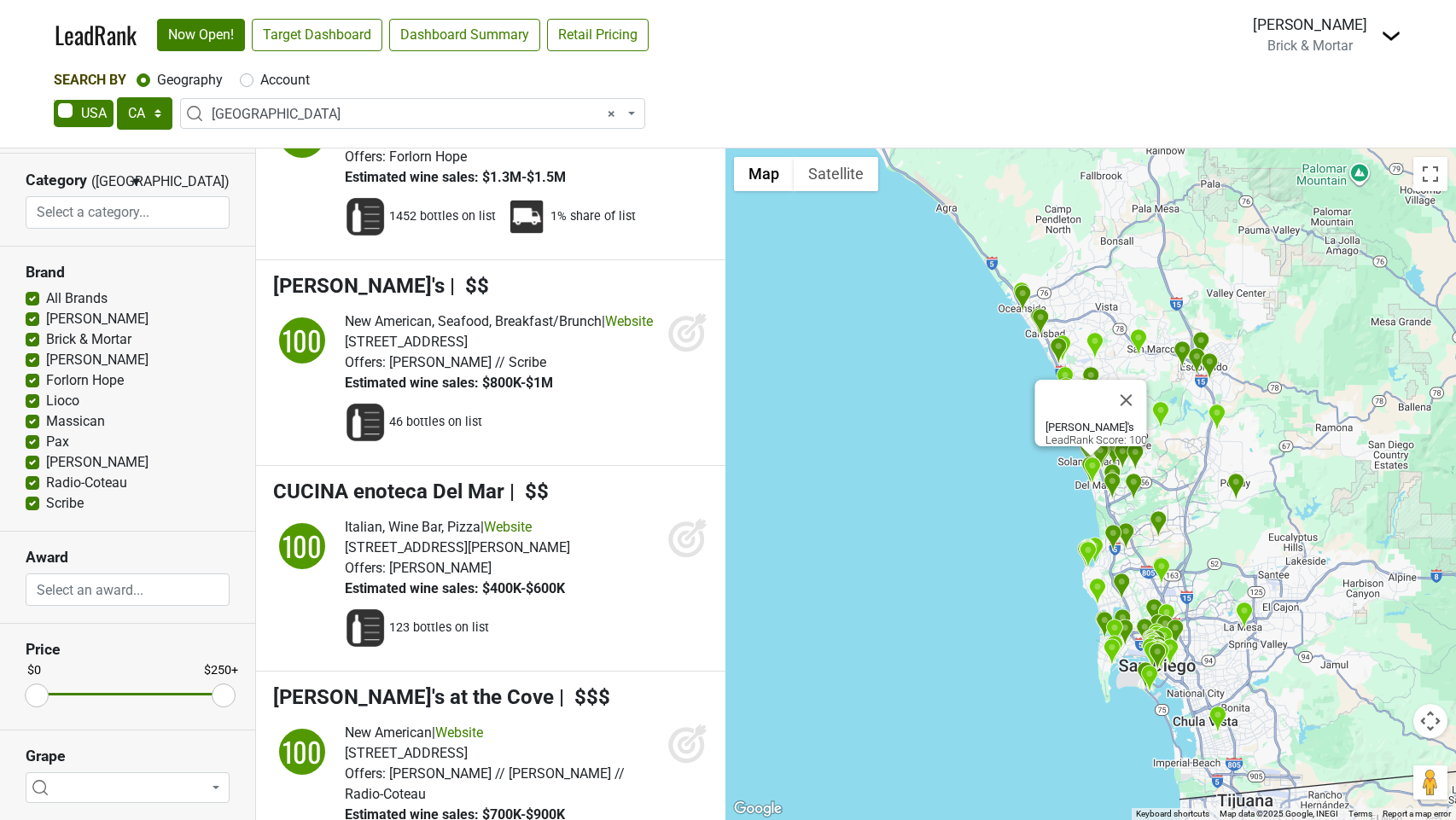
scroll to position [2969, 0]
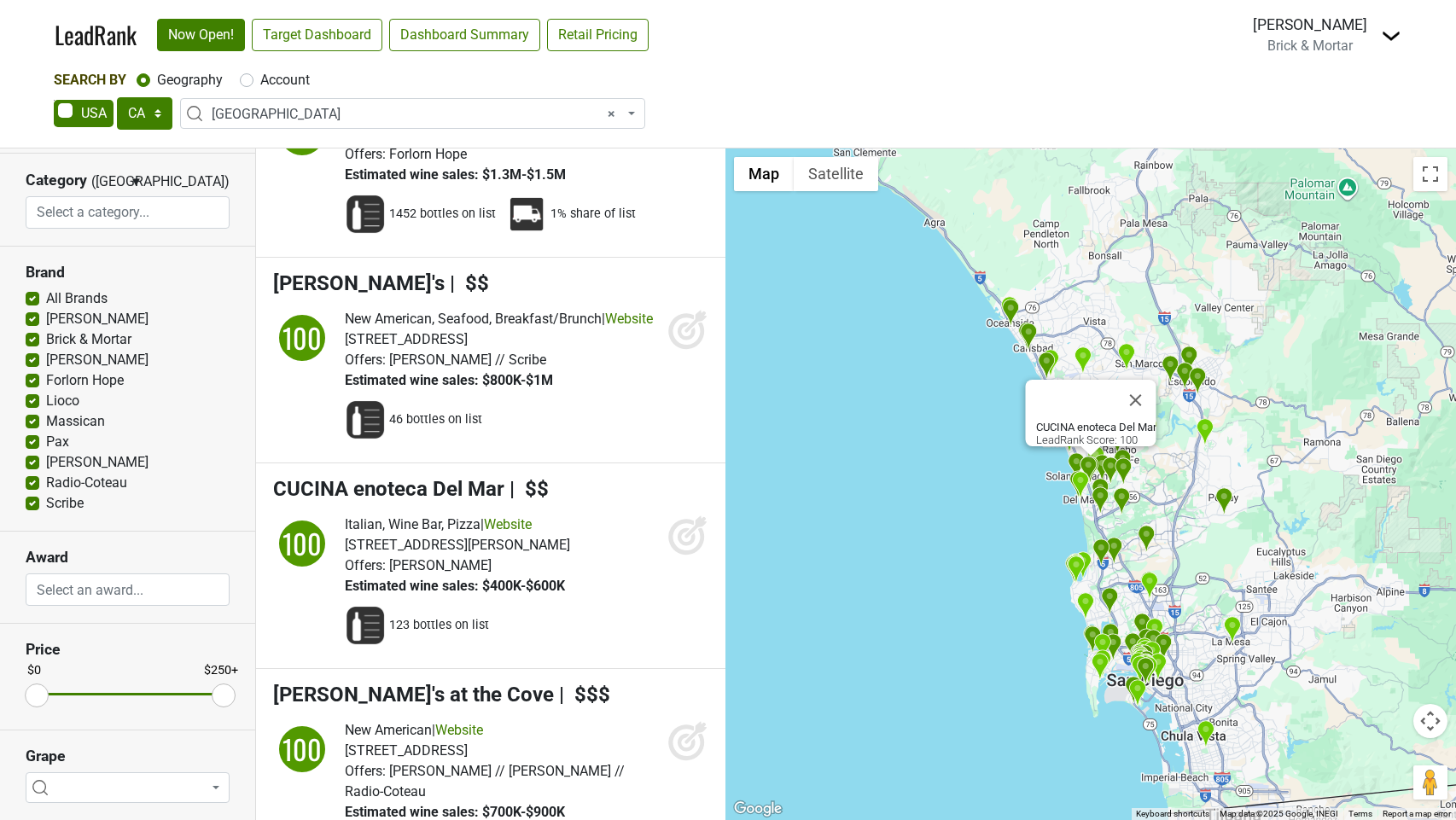
click at [686, 519] on icon at bounding box center [686, 536] width 36 height 36
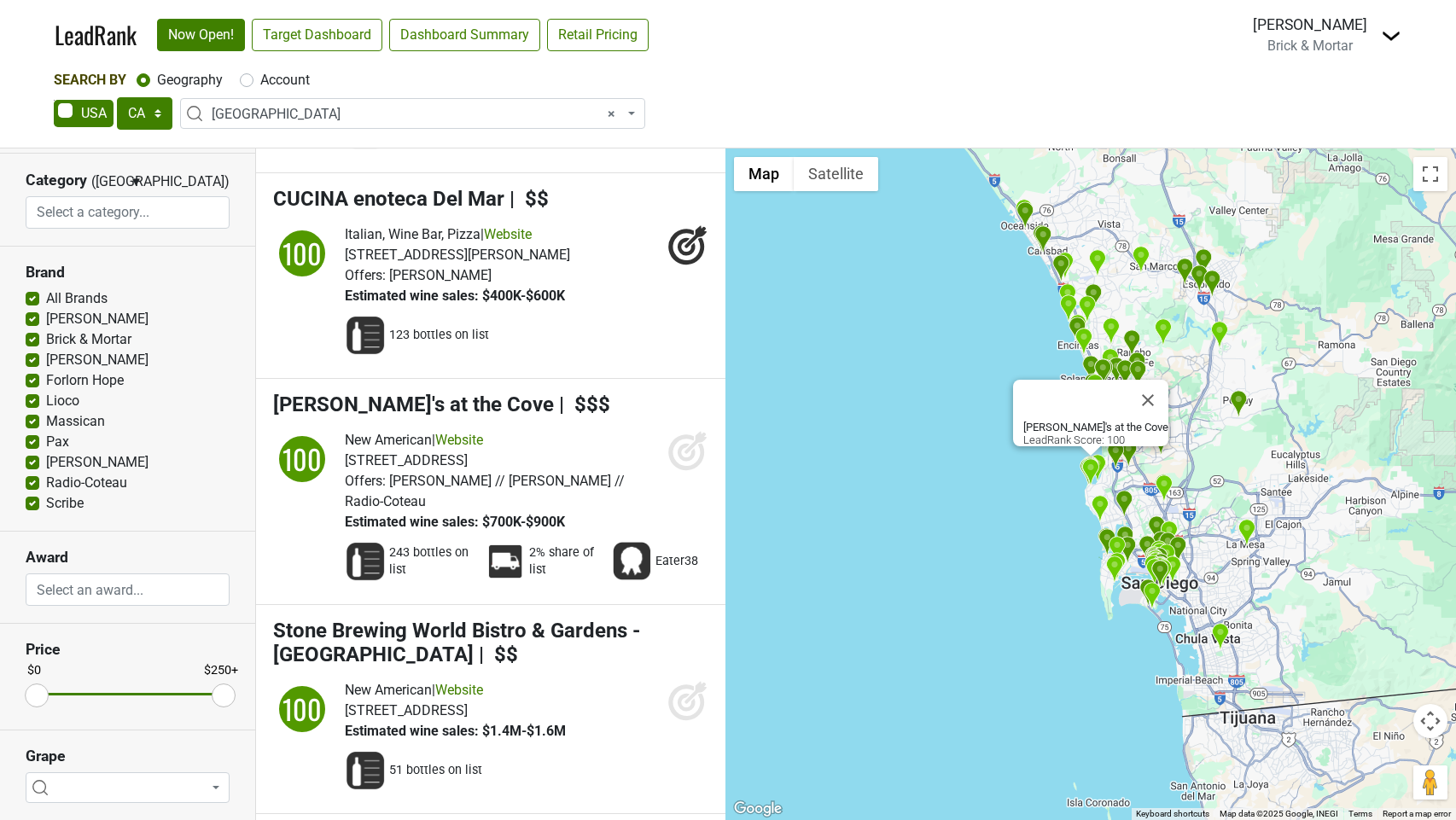
click at [685, 431] on icon at bounding box center [687, 450] width 41 height 41
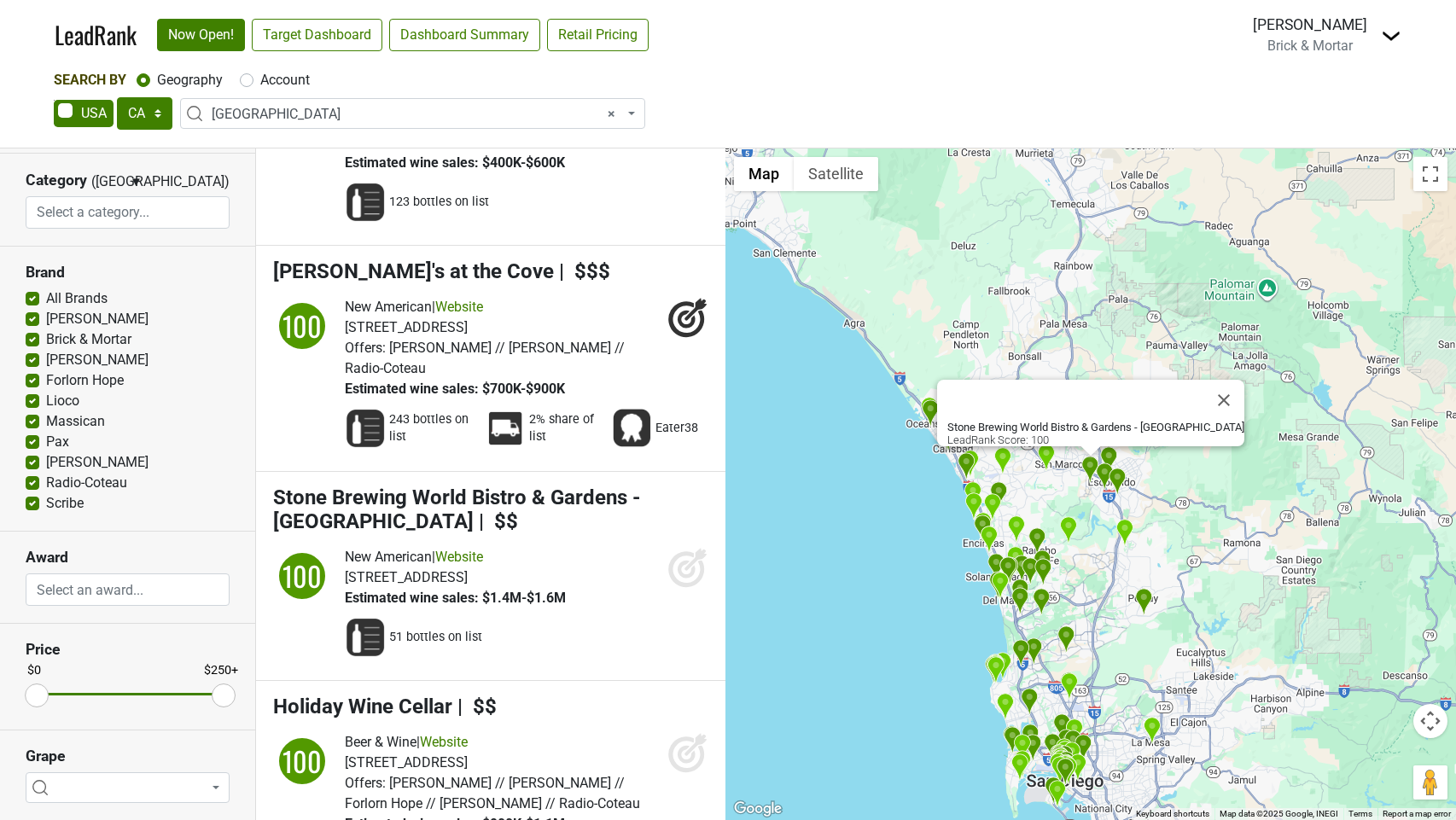
scroll to position [3390, 0]
click at [687, 562] on icon at bounding box center [686, 572] width 18 height 18
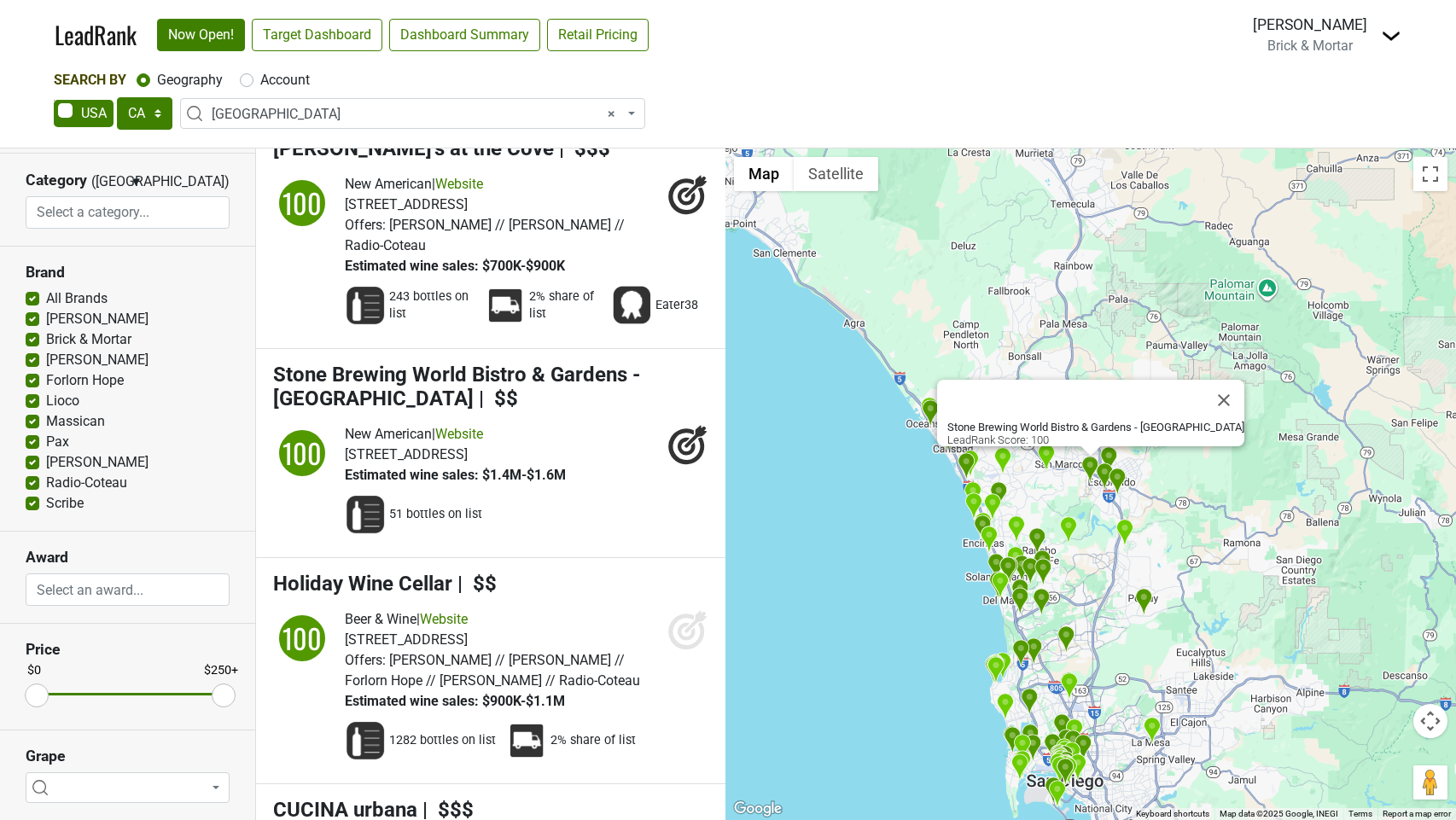
scroll to position [3520, 0]
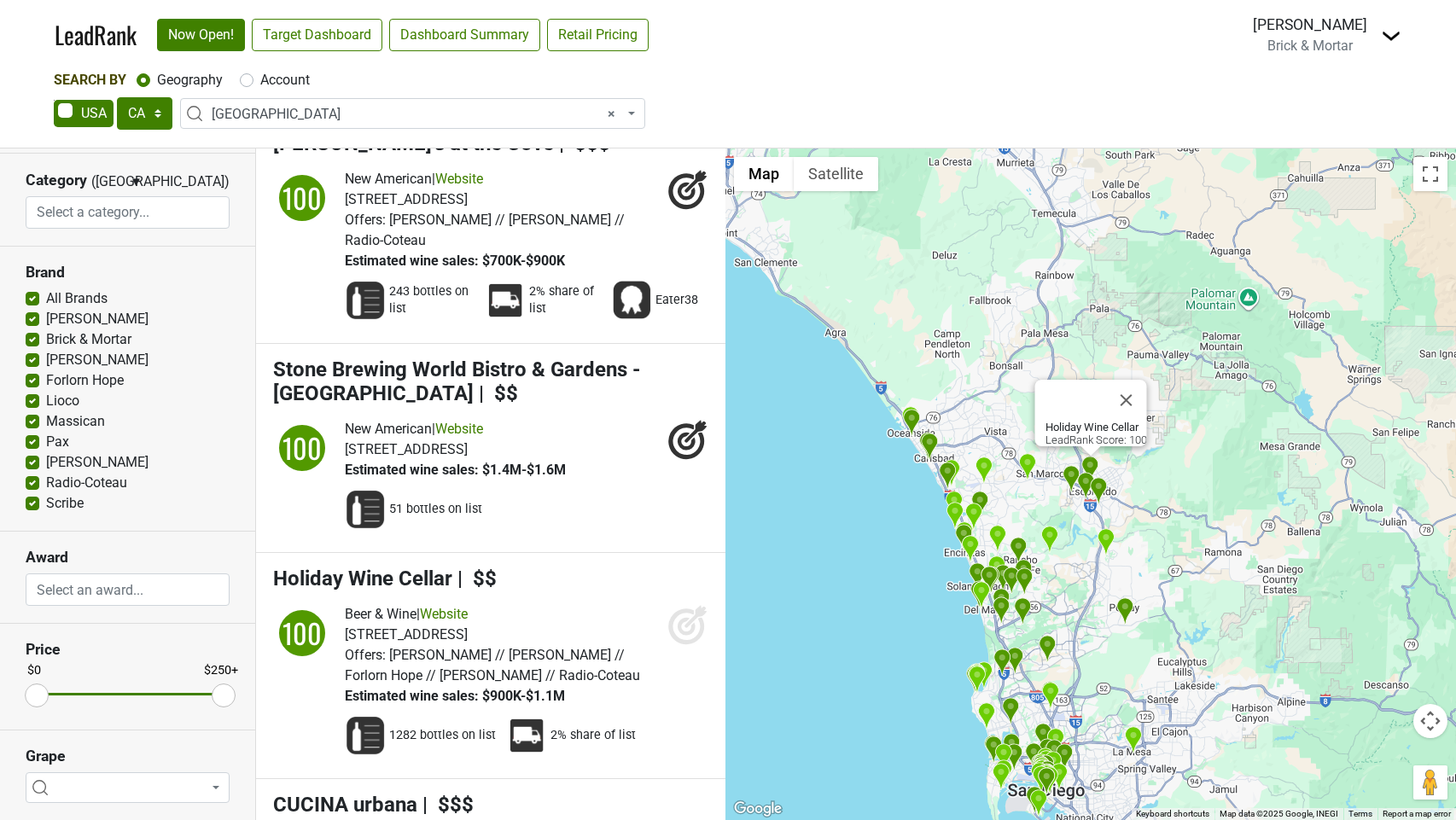
click at [685, 618] on icon at bounding box center [686, 627] width 18 height 18
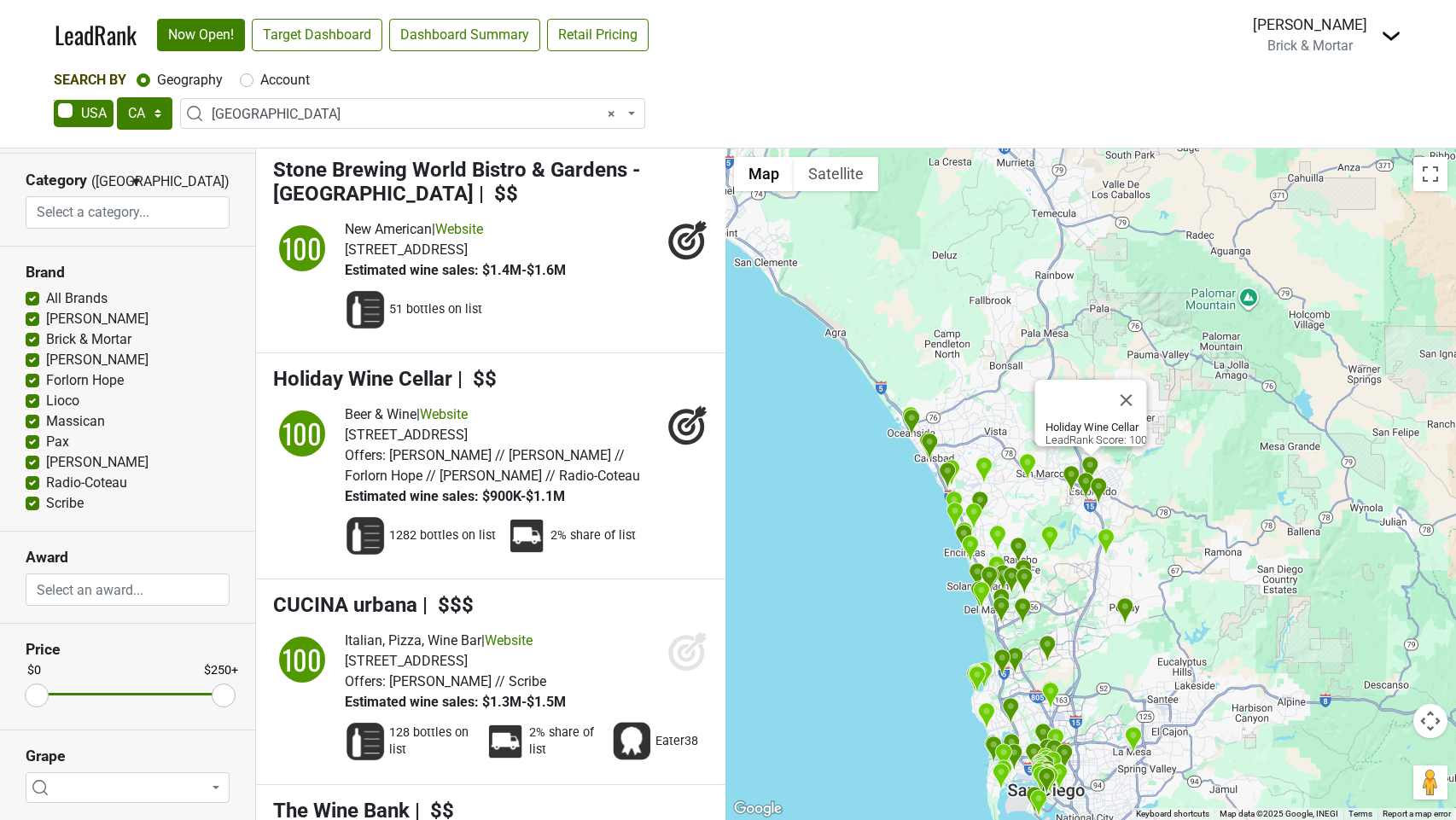
scroll to position [3726, 0]
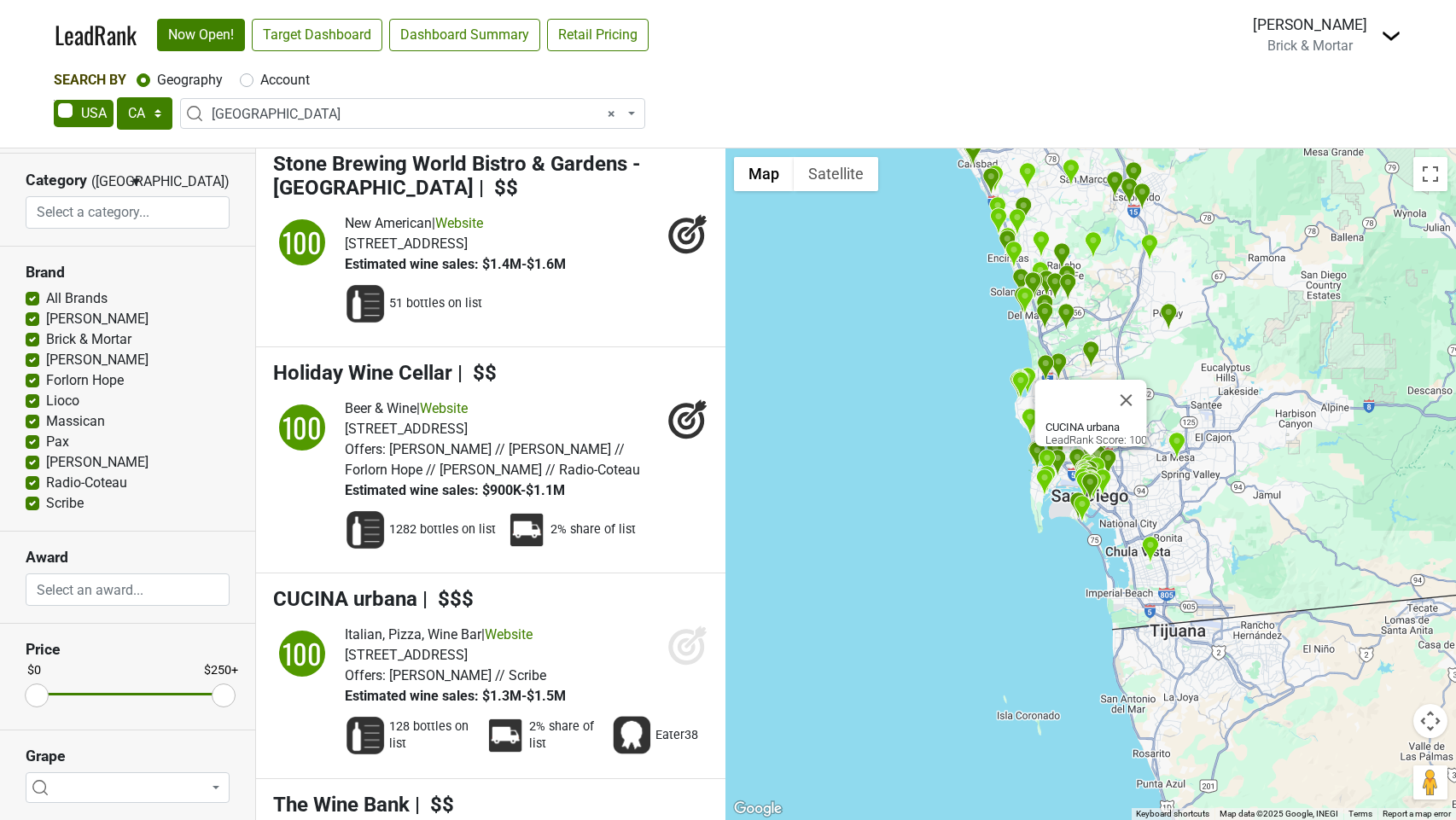
click at [690, 626] on icon at bounding box center [696, 636] width 22 height 22
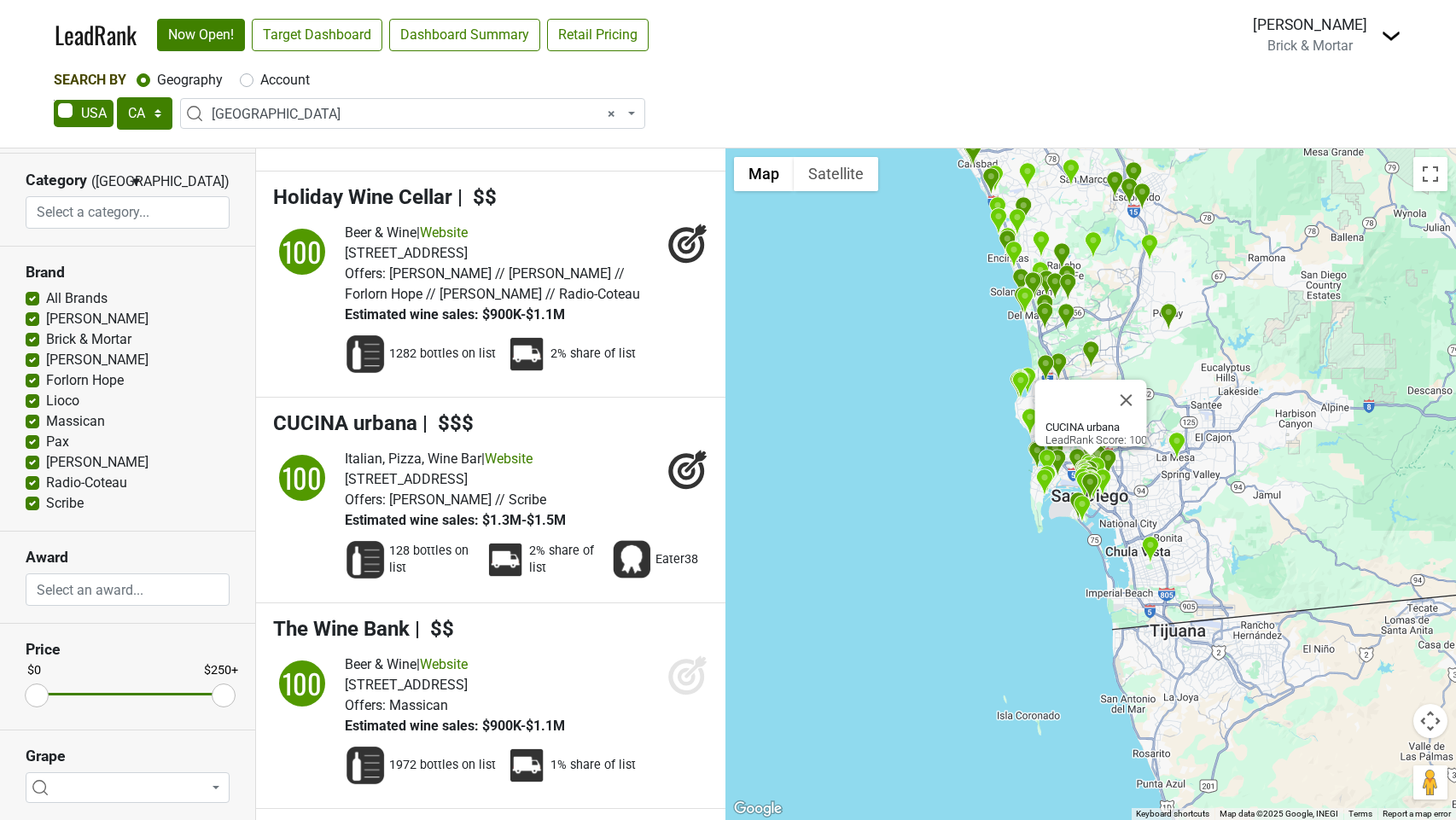
scroll to position [3905, 0]
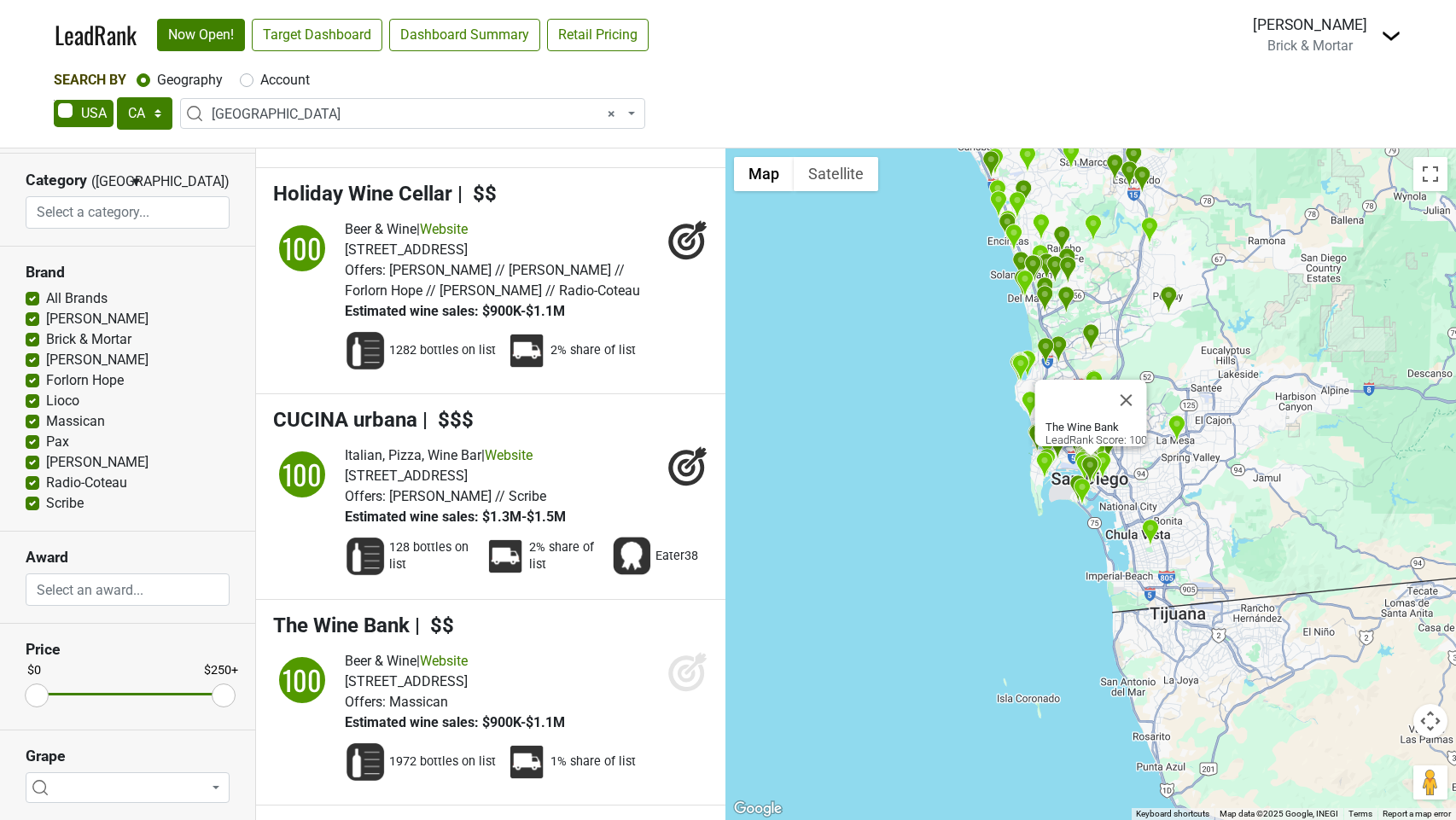
click at [686, 664] on icon at bounding box center [686, 673] width 18 height 18
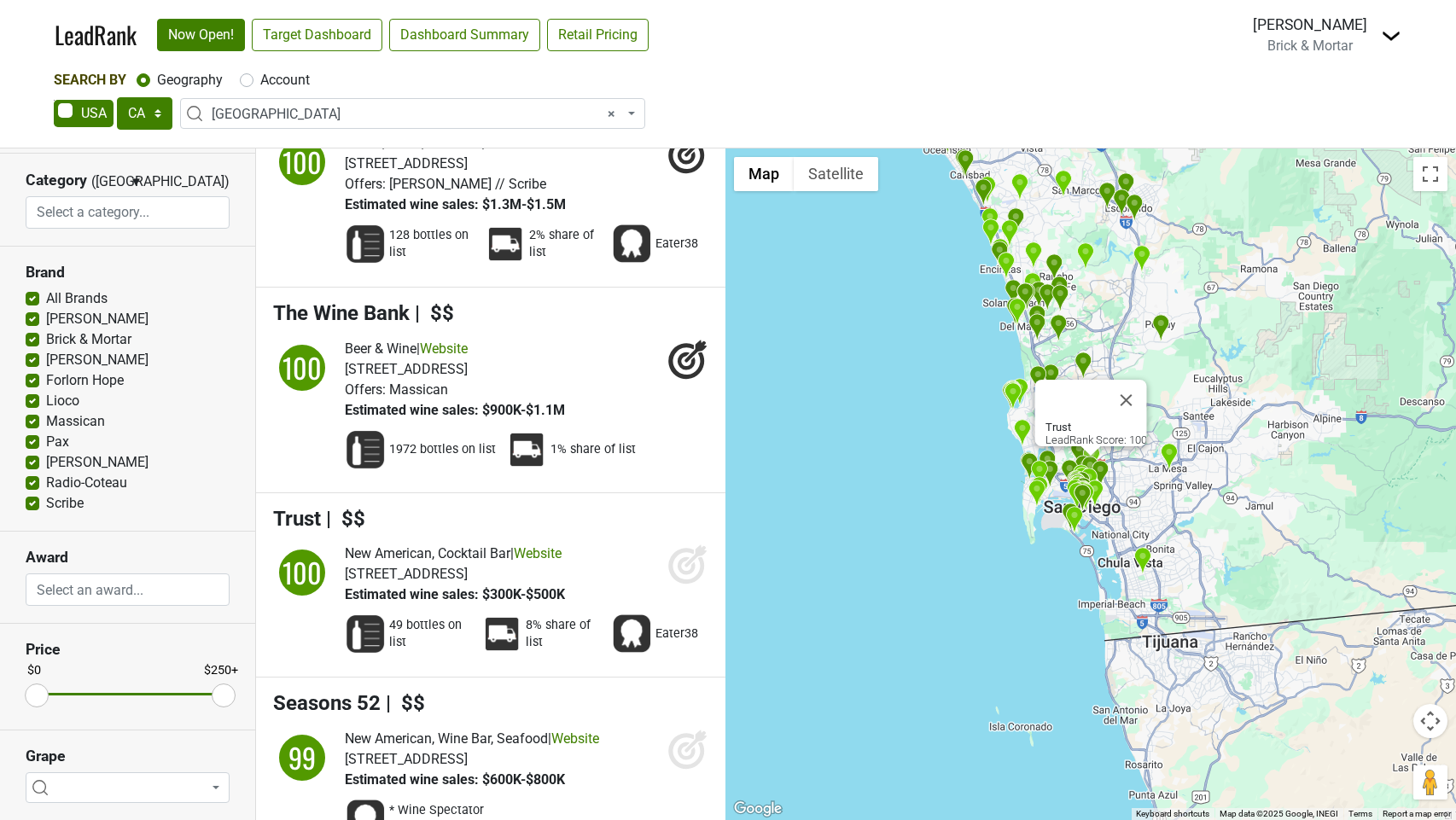
scroll to position [4219, 0]
click at [686, 543] on icon at bounding box center [687, 563] width 41 height 41
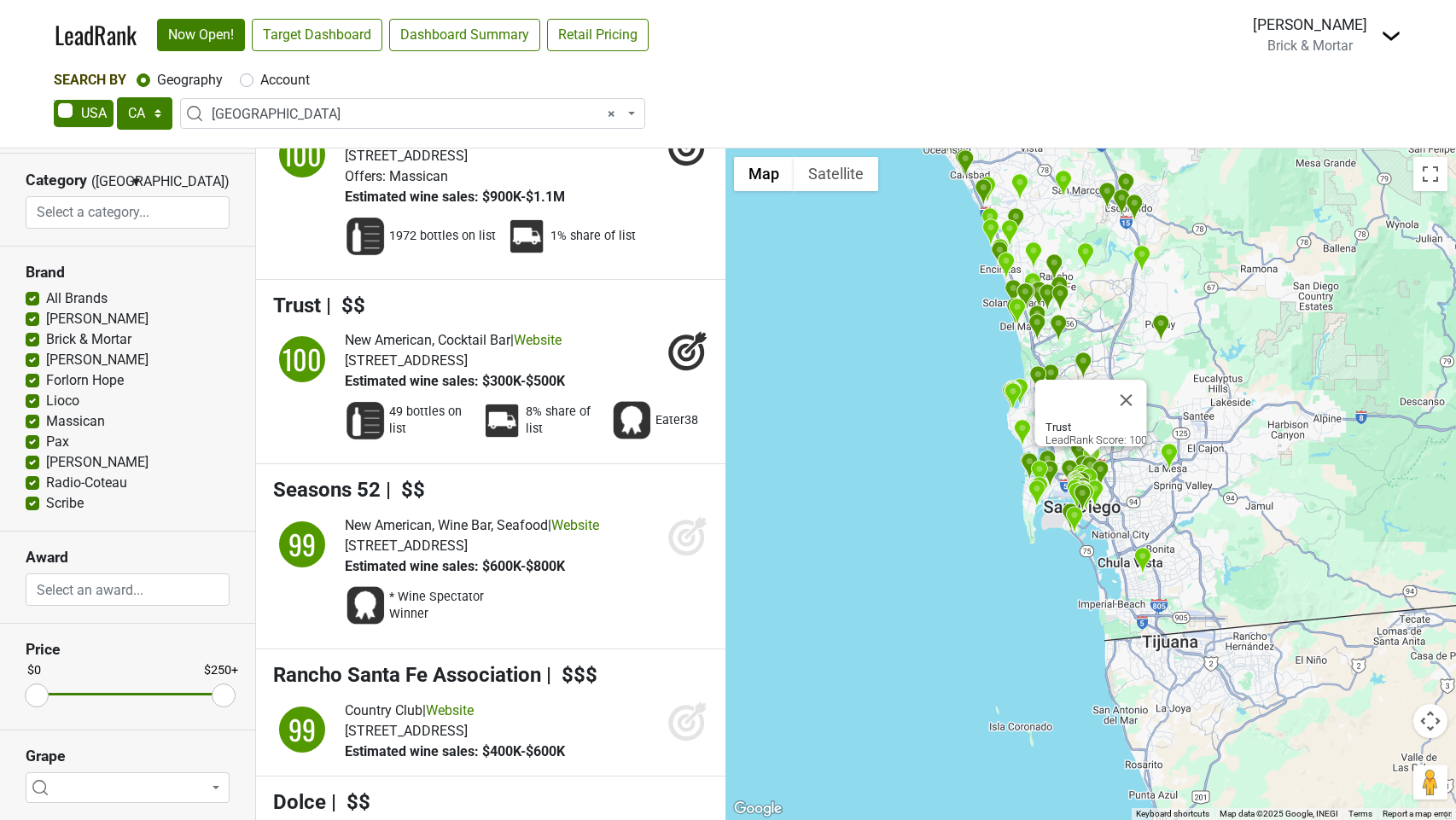
scroll to position [4574, 0]
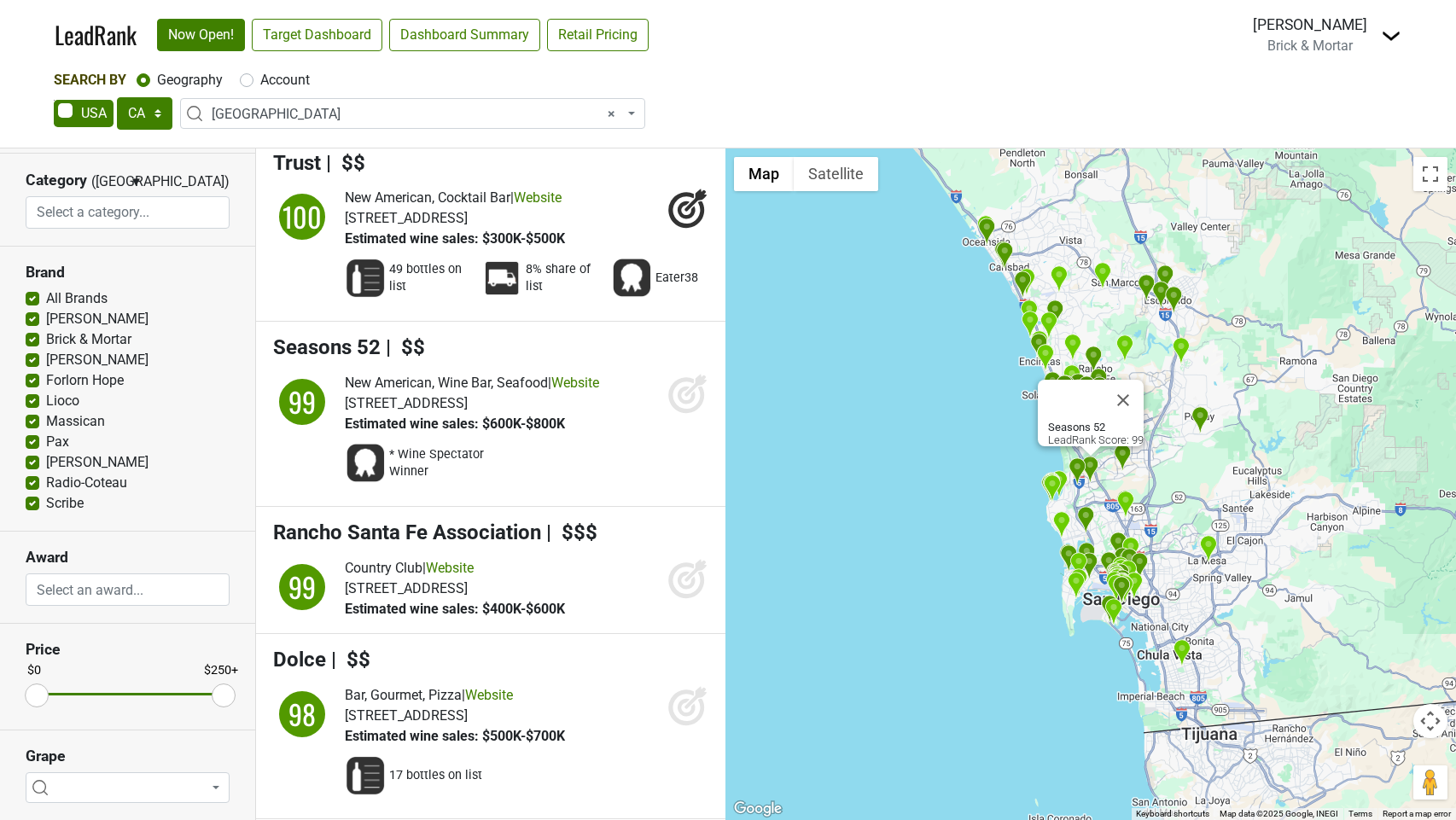
click at [689, 387] on icon at bounding box center [686, 396] width 18 height 18
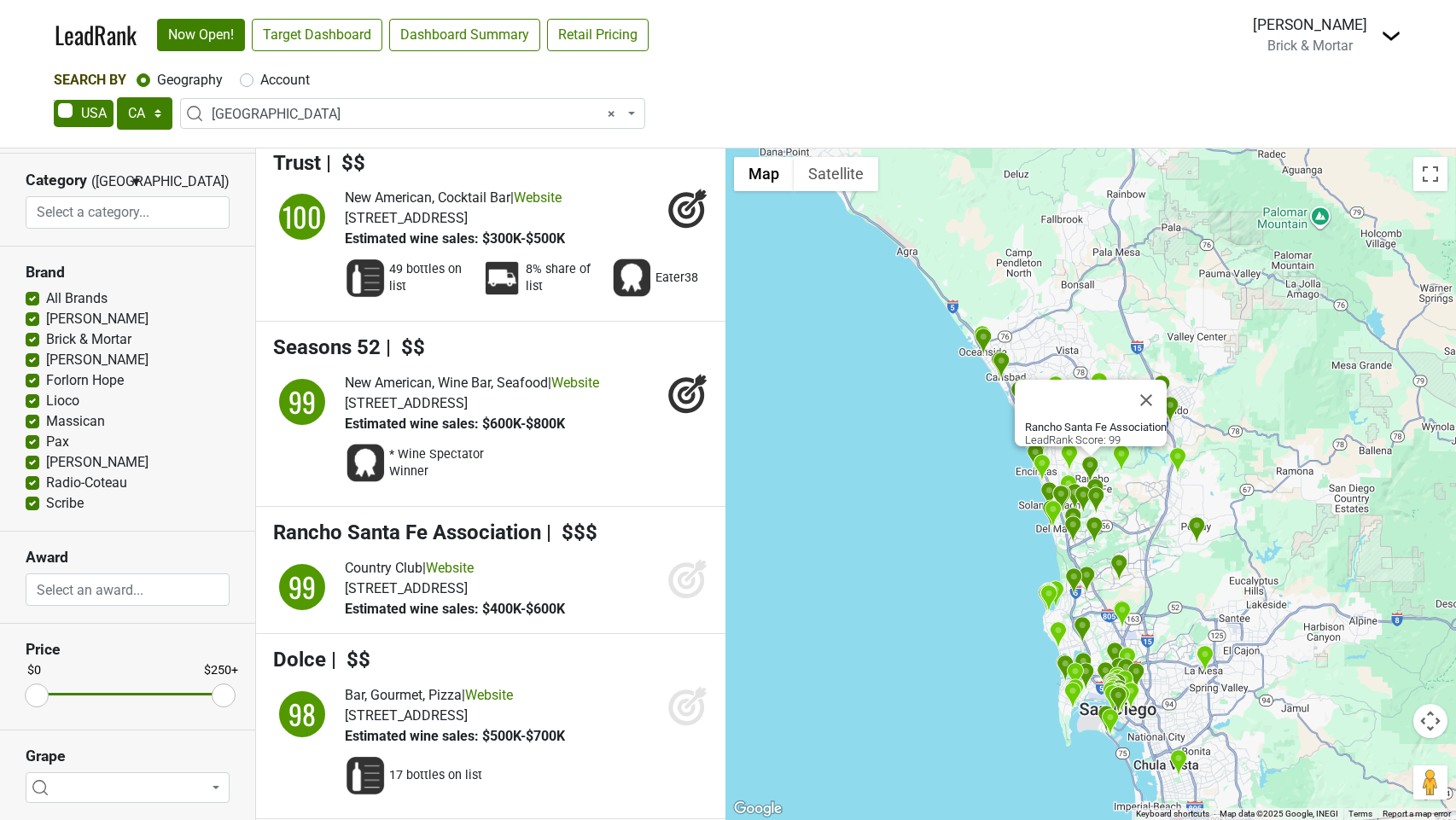
click at [689, 561] on icon at bounding box center [687, 578] width 41 height 41
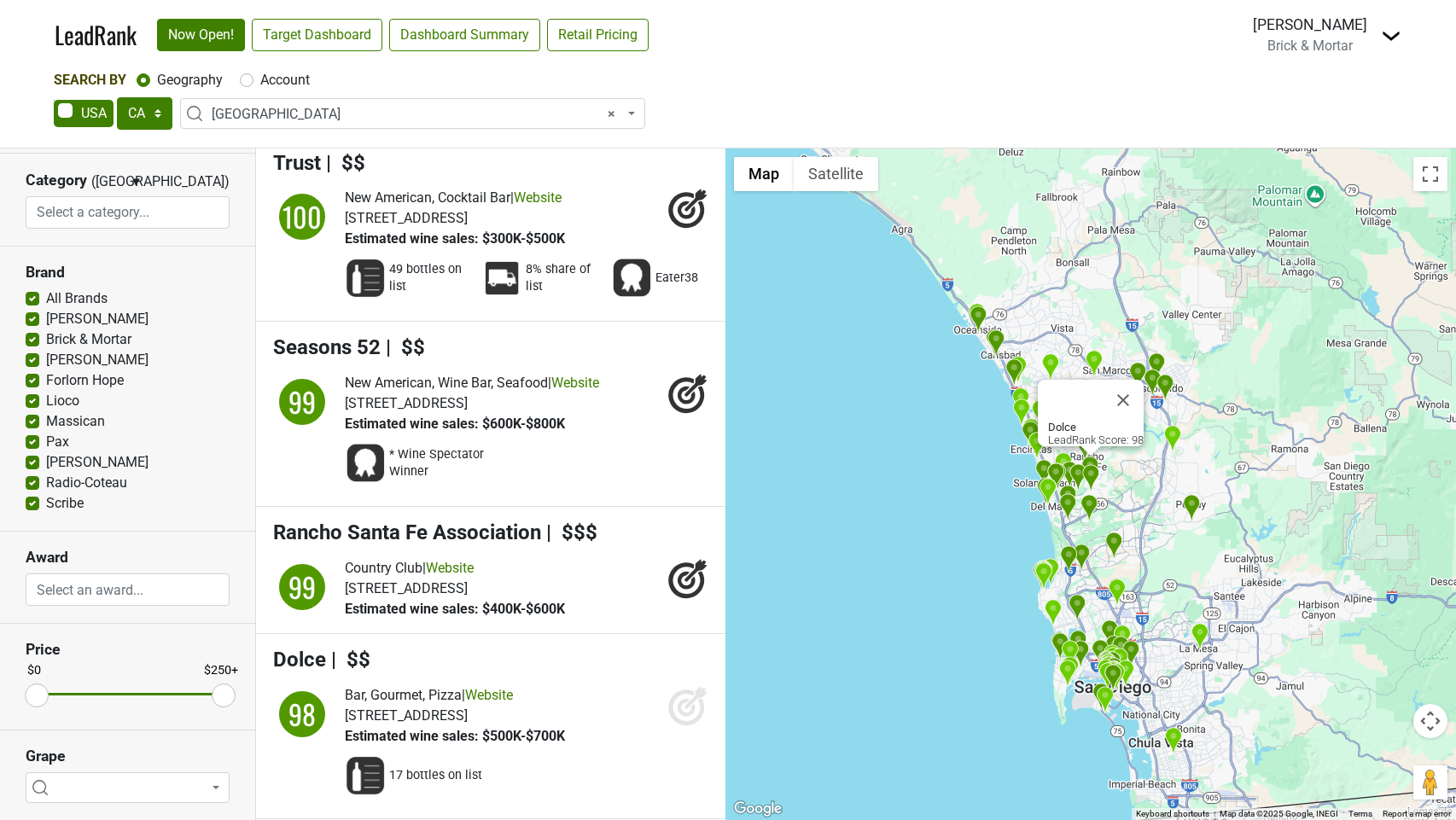
click at [693, 702] on icon at bounding box center [686, 709] width 18 height 18
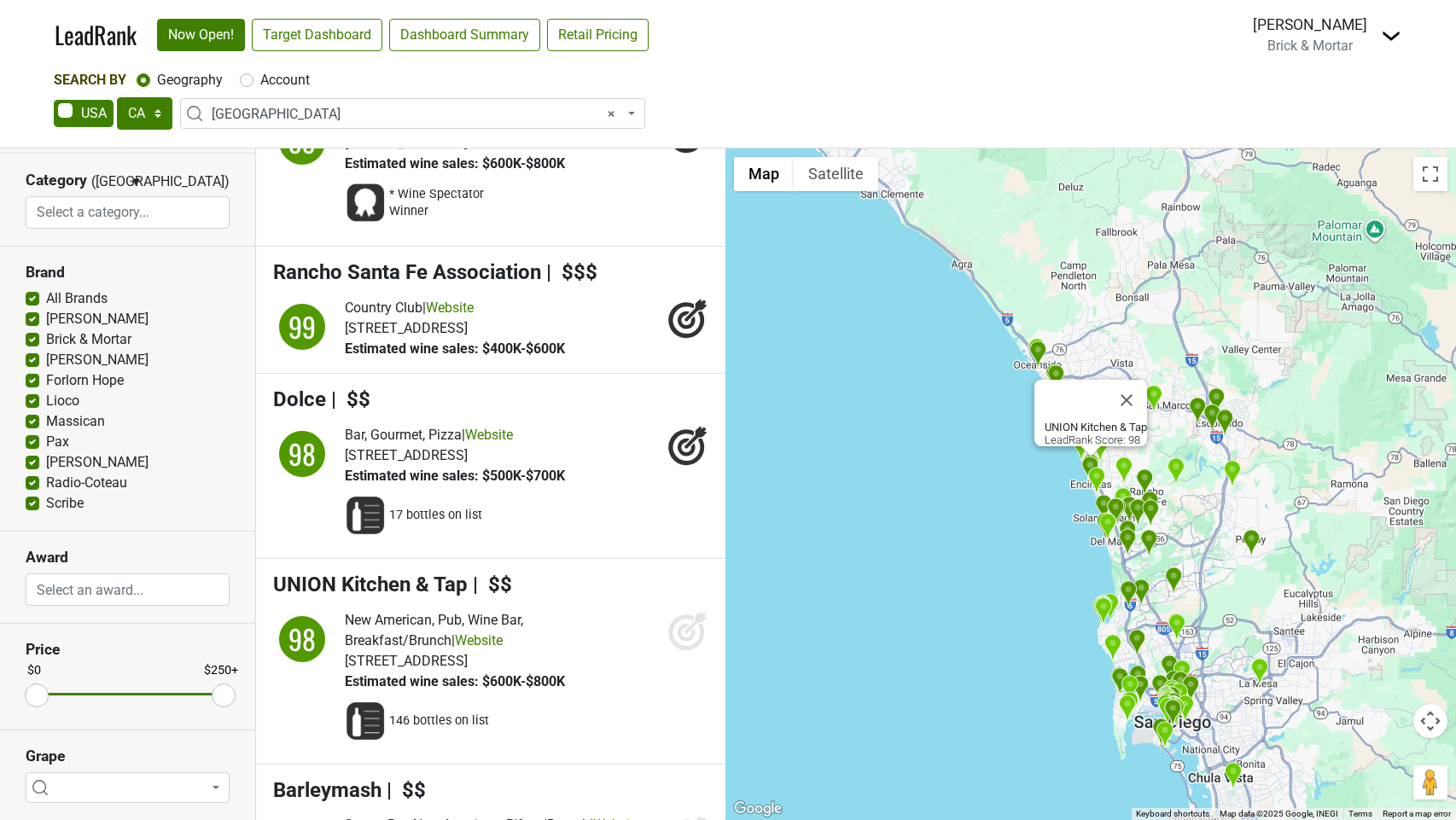
click at [681, 641] on icon at bounding box center [686, 633] width 18 height 18
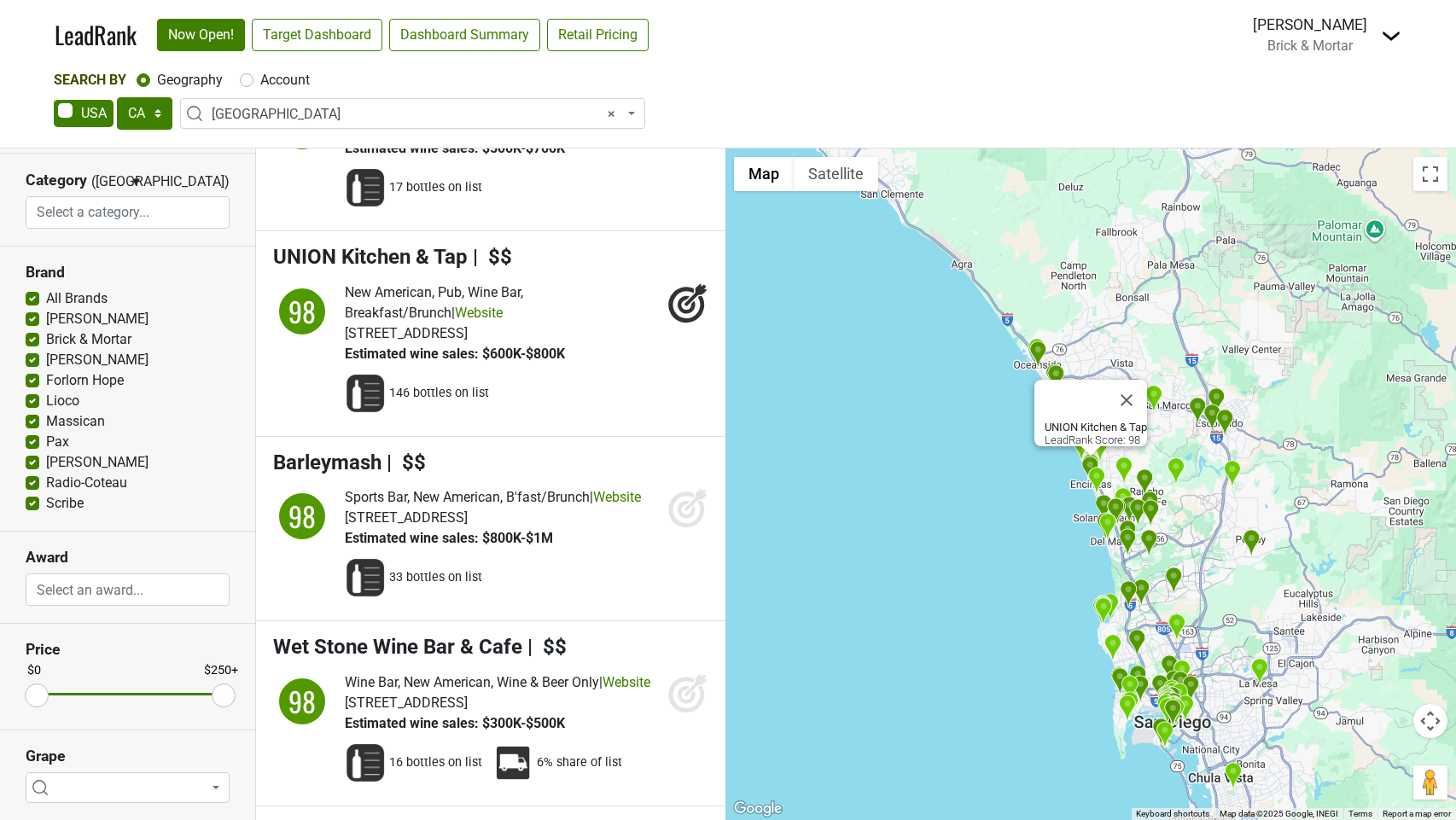
scroll to position [5181, 0]
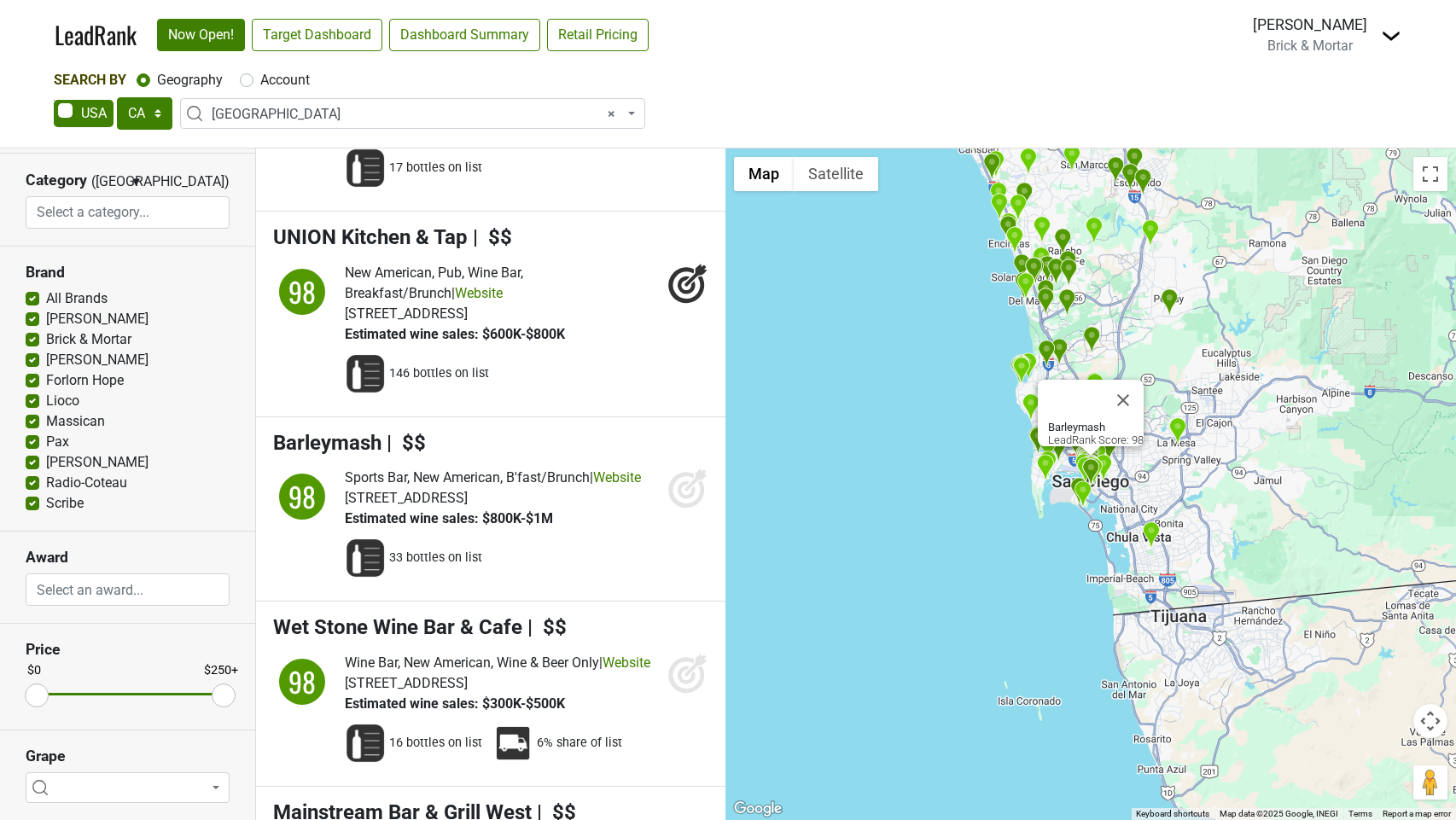
click at [694, 495] on icon at bounding box center [687, 488] width 41 height 41
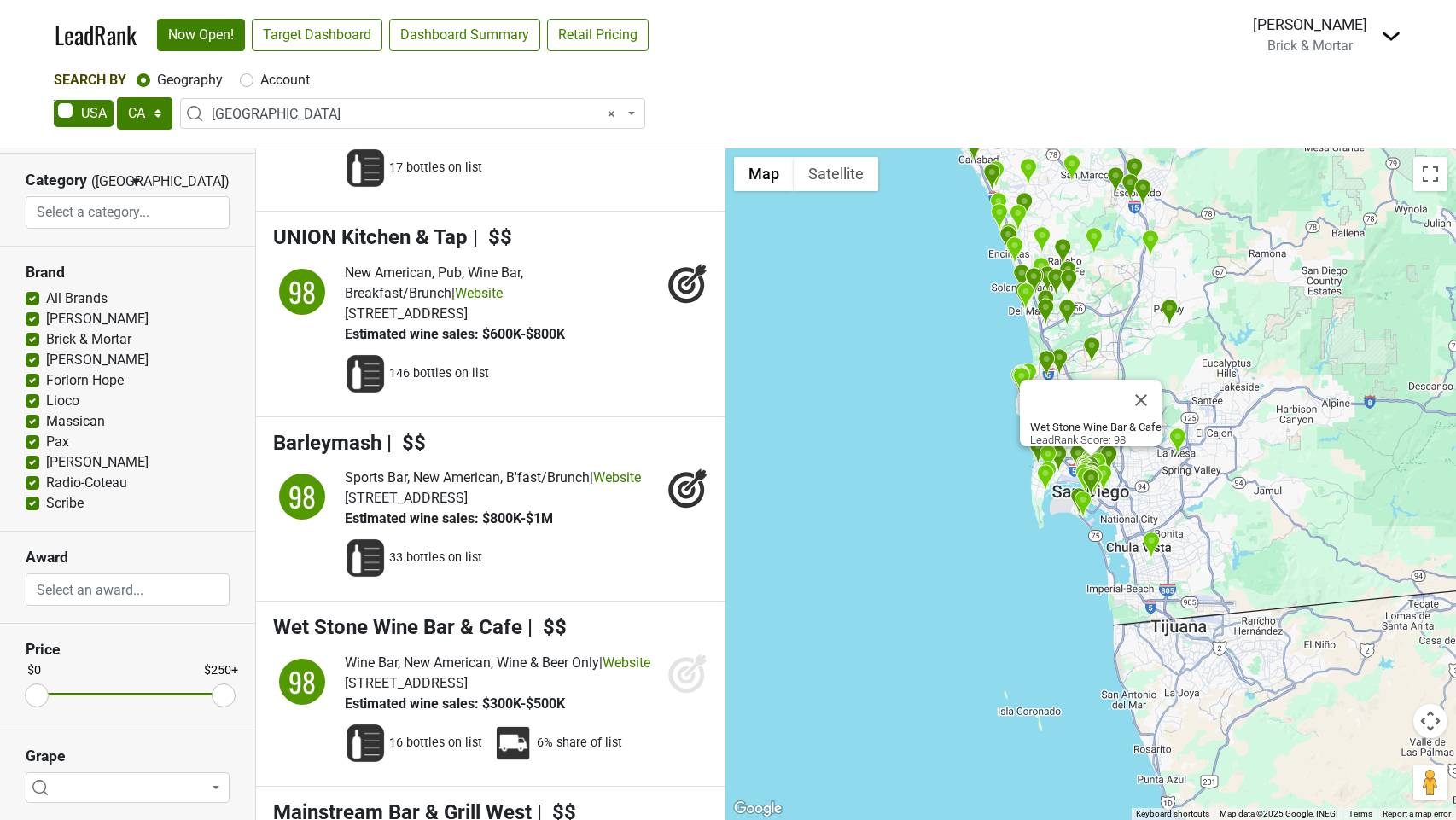
click at [674, 676] on icon at bounding box center [687, 673] width 41 height 41
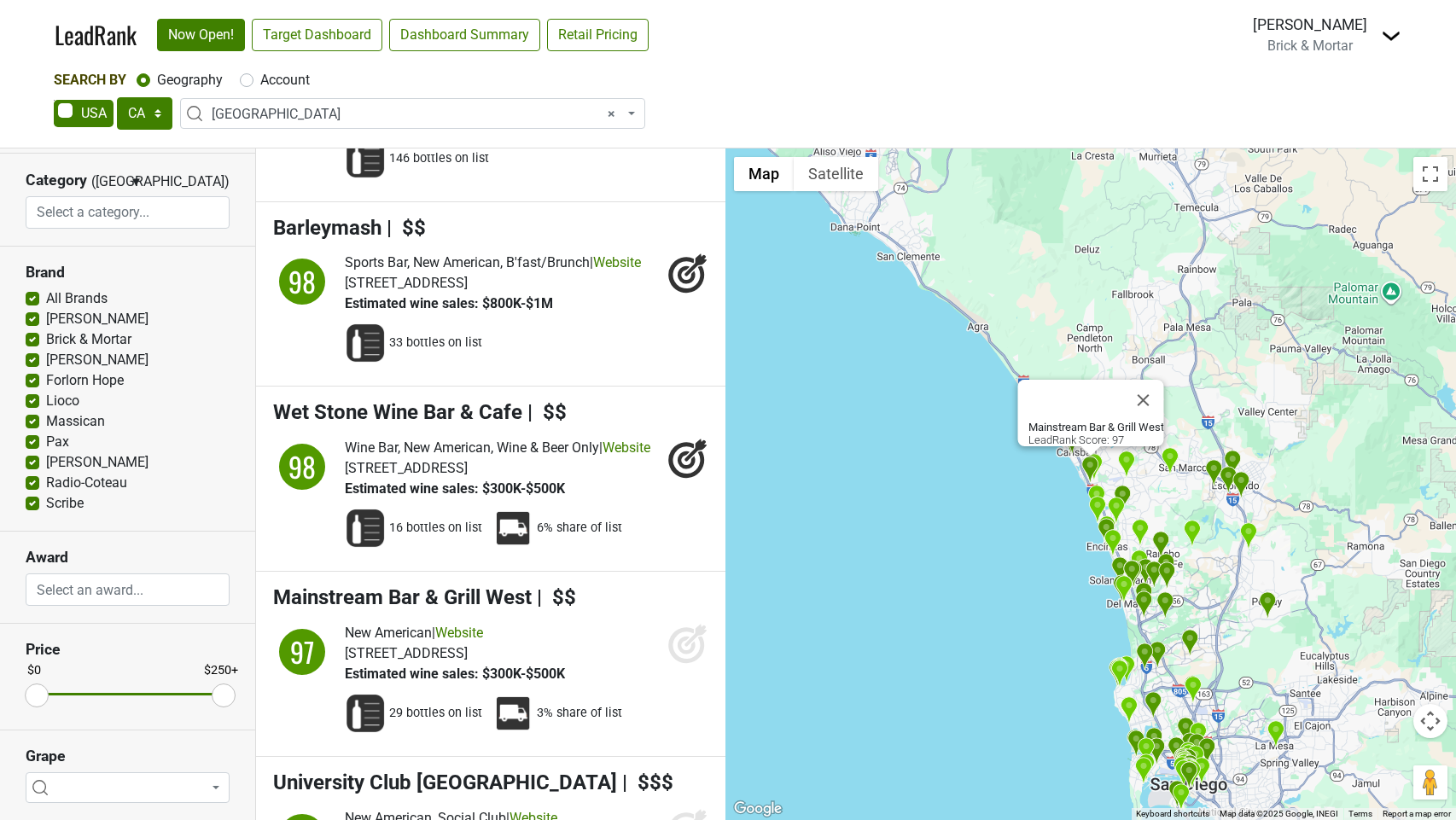
click at [679, 655] on icon at bounding box center [686, 646] width 18 height 18
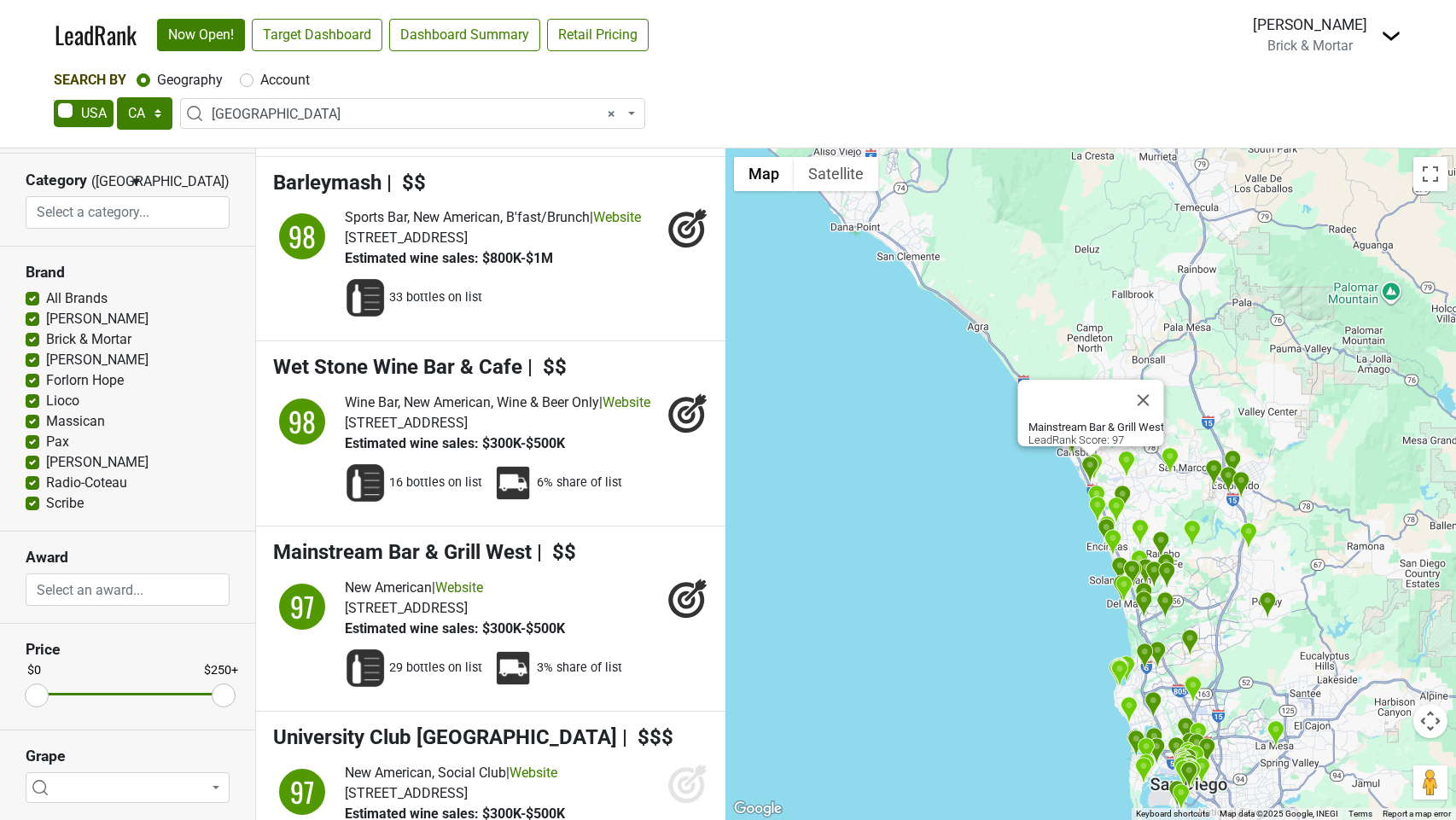
scroll to position [5614, 0]
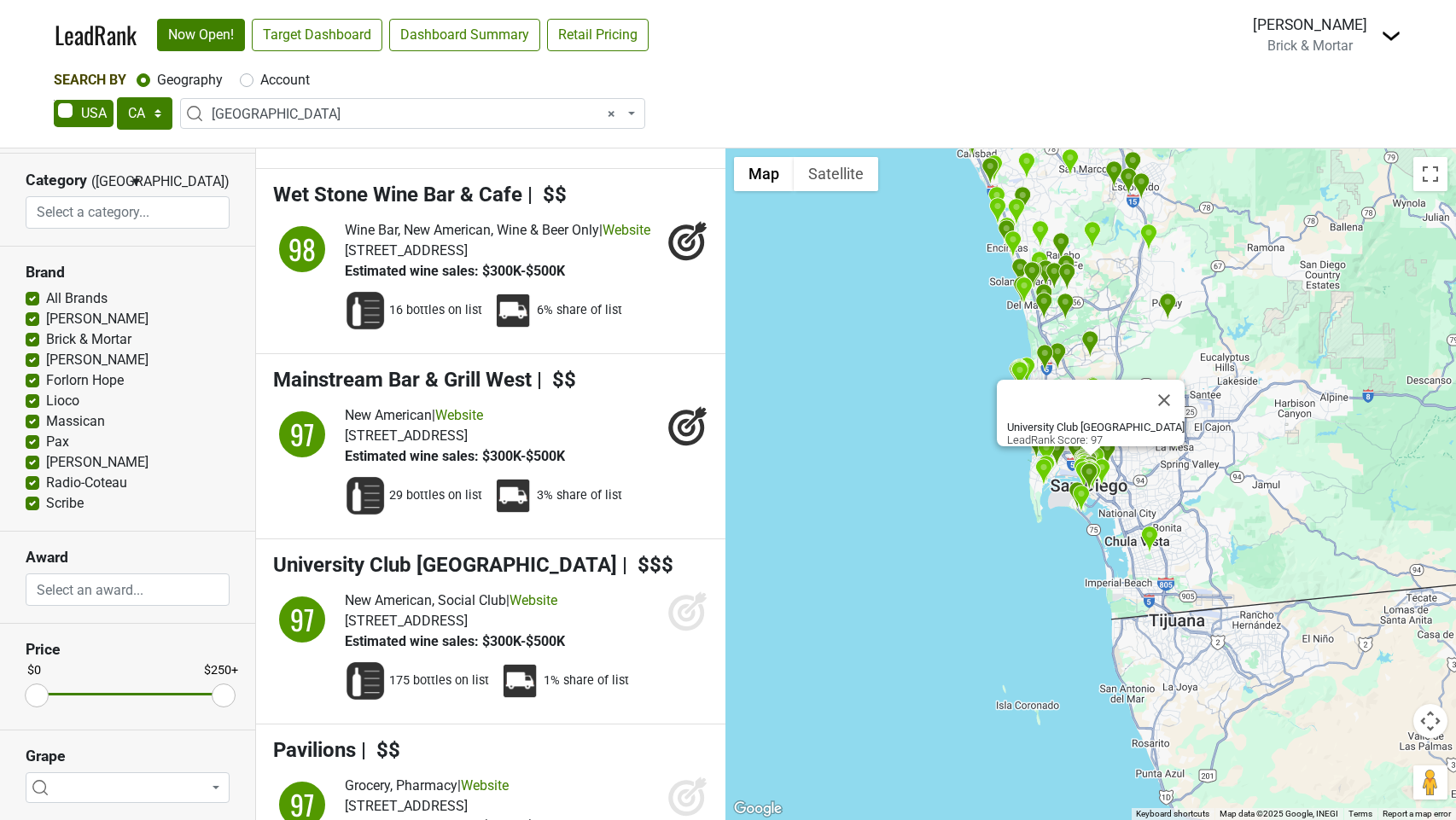
click at [686, 632] on icon at bounding box center [687, 611] width 41 height 41
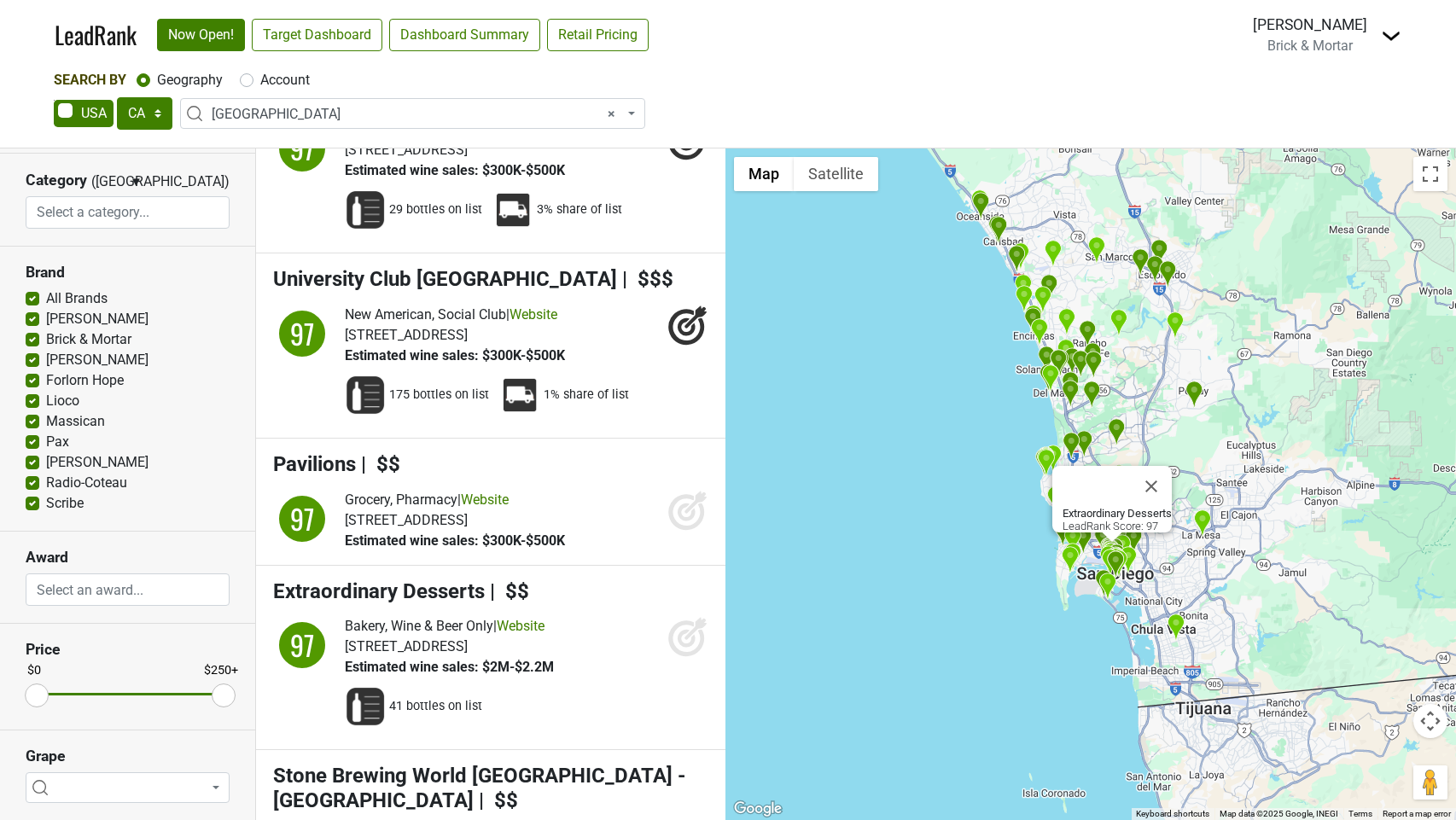
scroll to position [5932, 0]
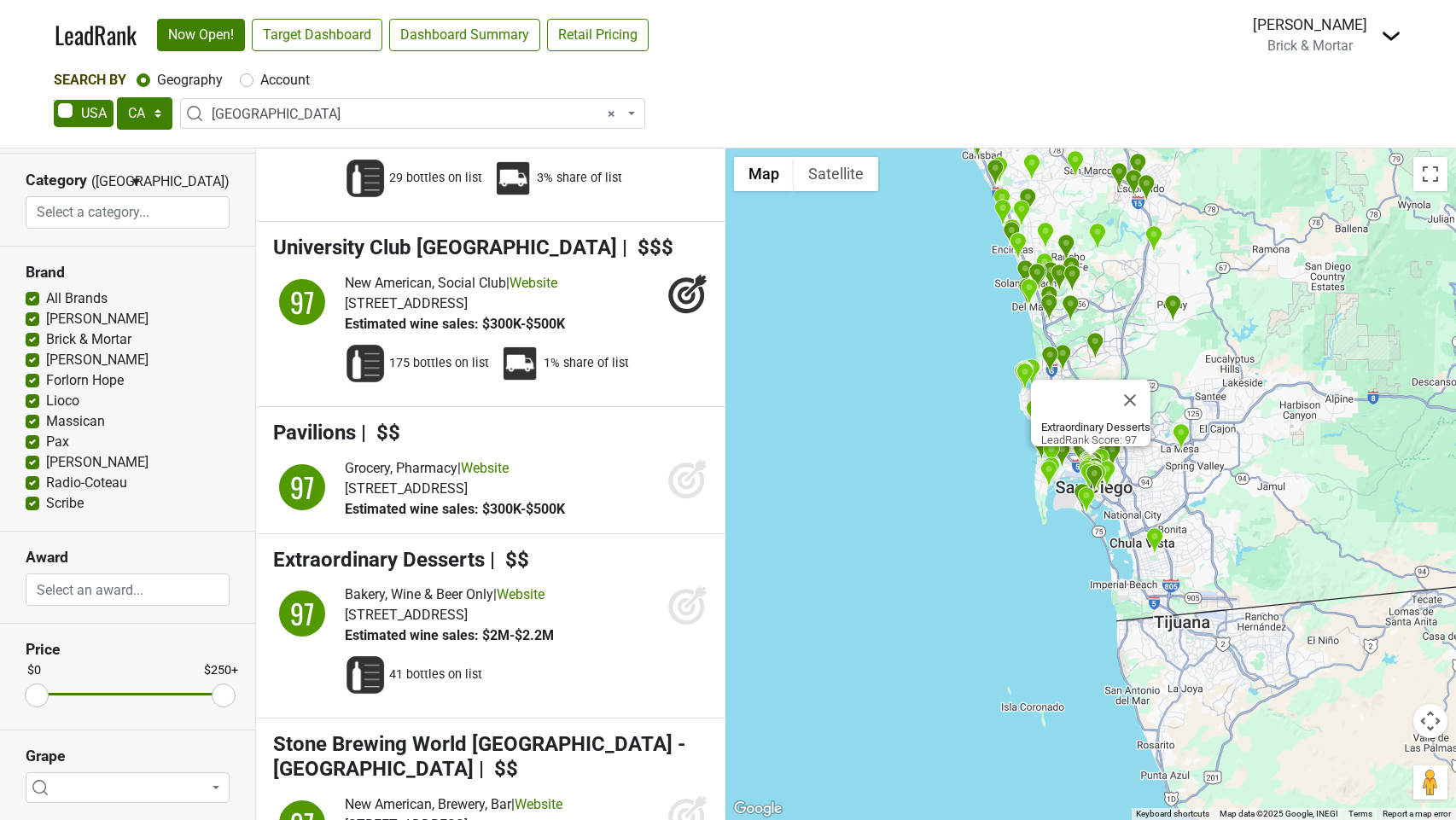
drag, startPoint x: 690, startPoint y: 638, endPoint x: 686, endPoint y: 530, distance: 108.1
click at [690, 626] on icon at bounding box center [687, 604] width 41 height 41
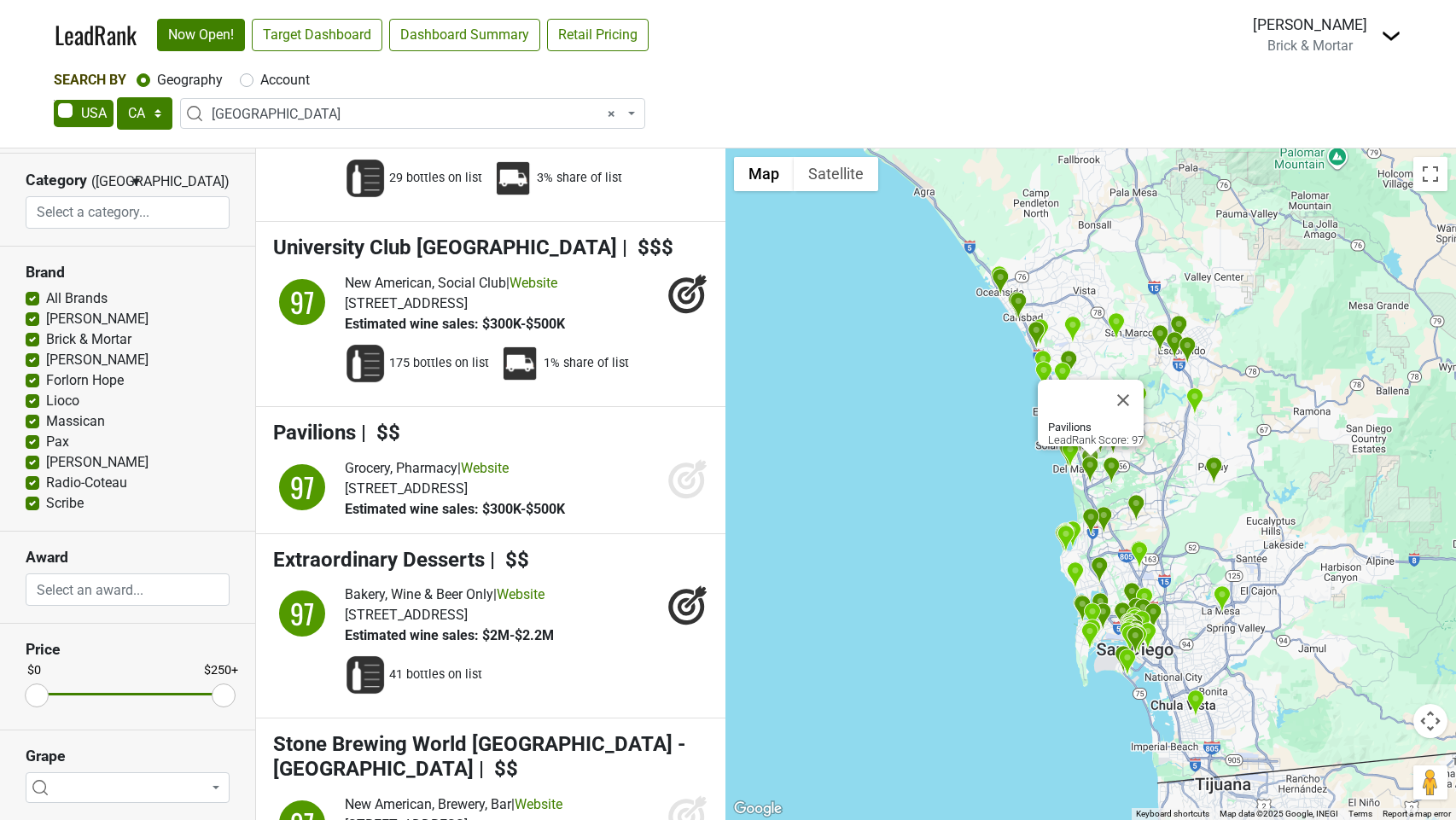
click at [686, 489] on icon at bounding box center [686, 480] width 18 height 18
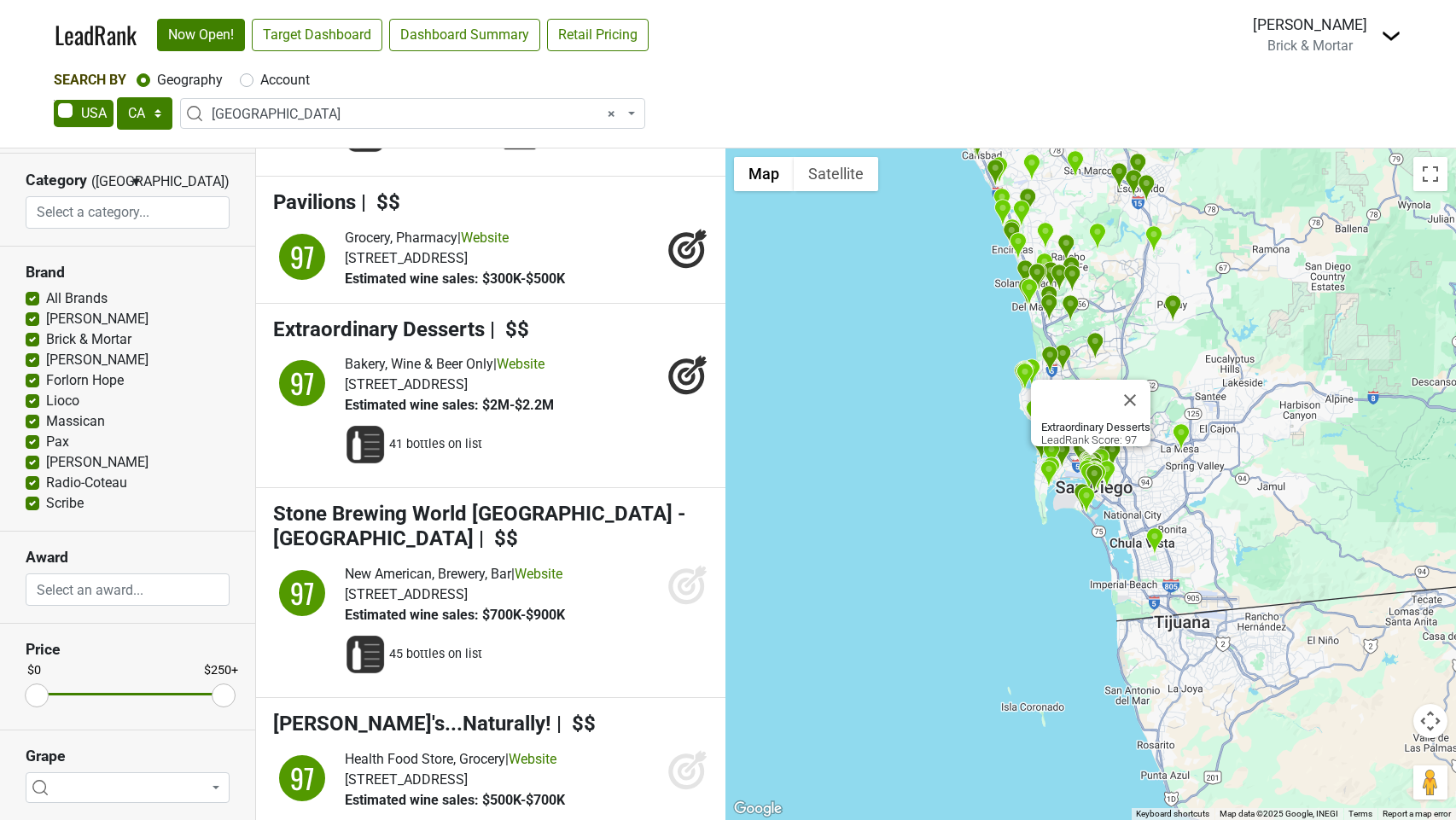
scroll to position [6182, 0]
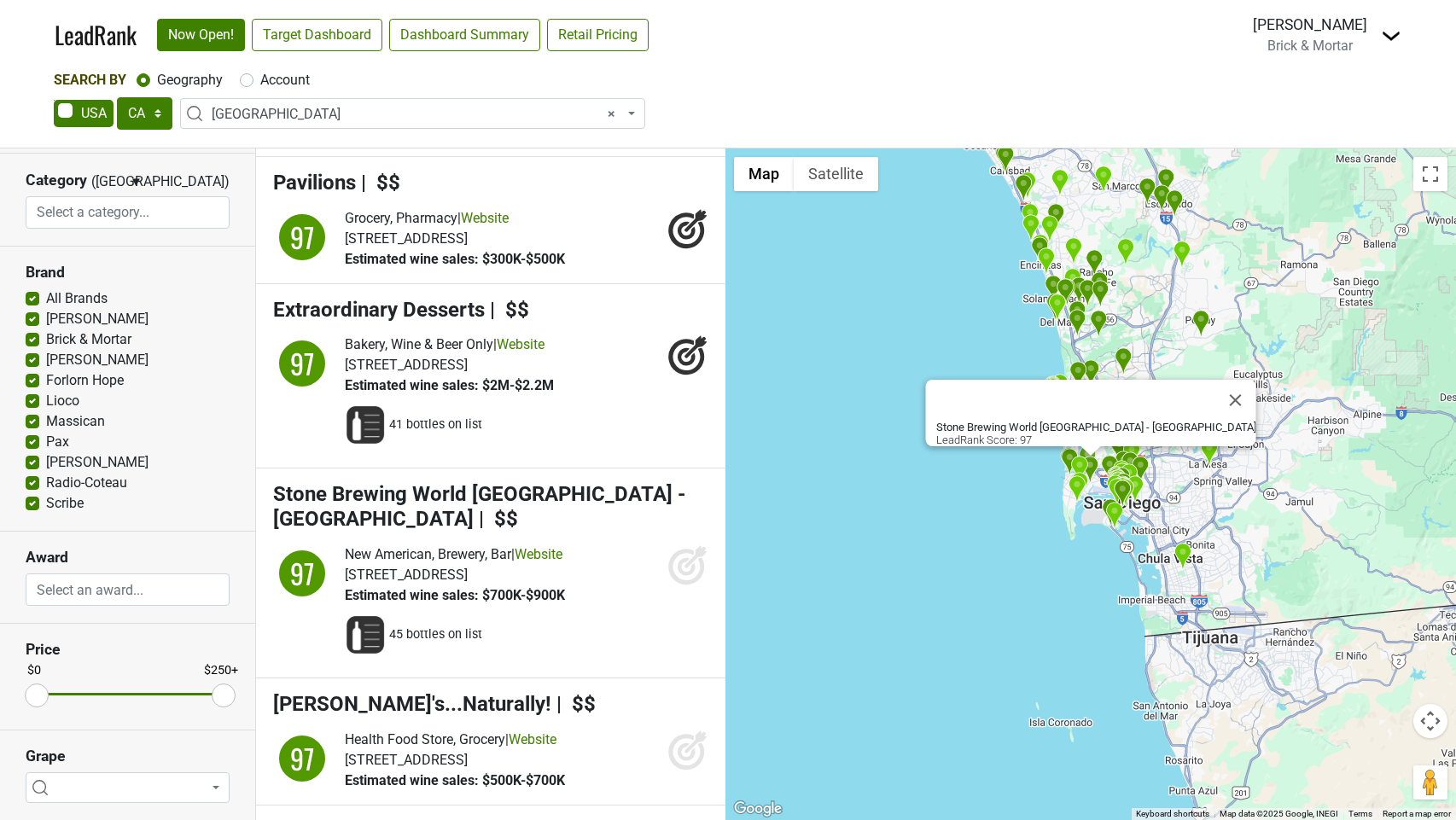
click at [686, 568] on icon at bounding box center [696, 556] width 22 height 22
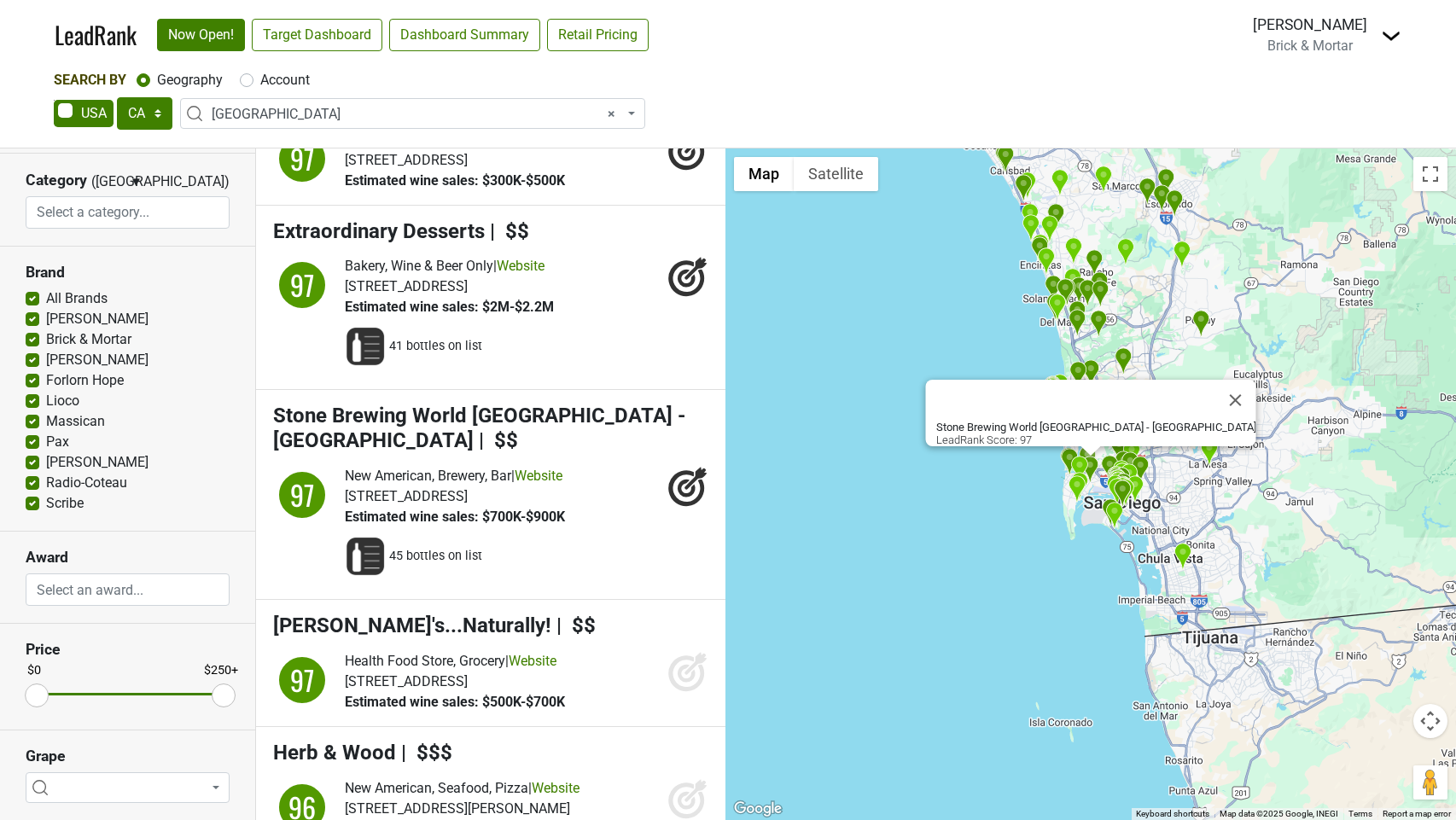
scroll to position [6665, 0]
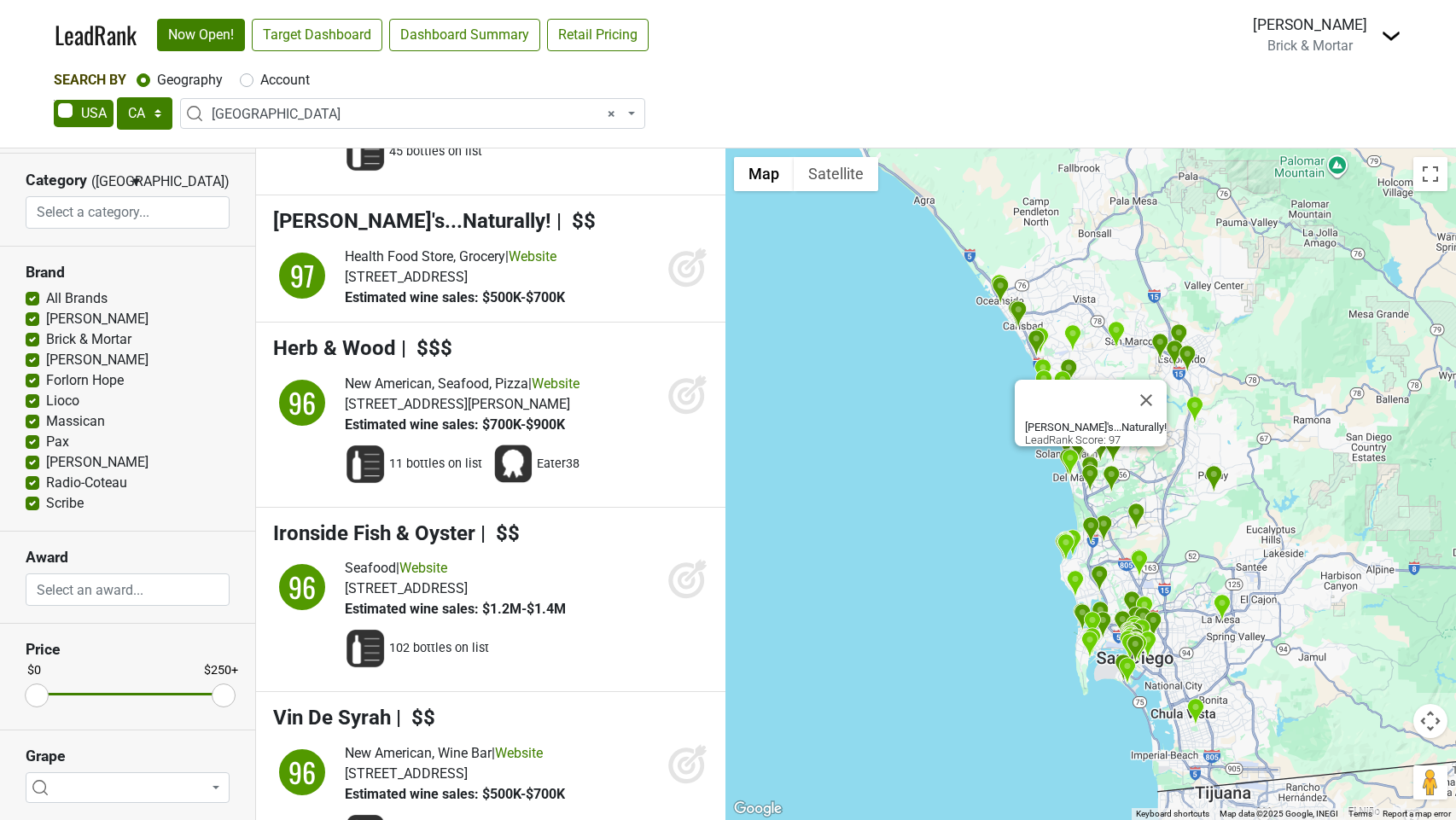
click at [676, 288] on icon at bounding box center [687, 267] width 41 height 41
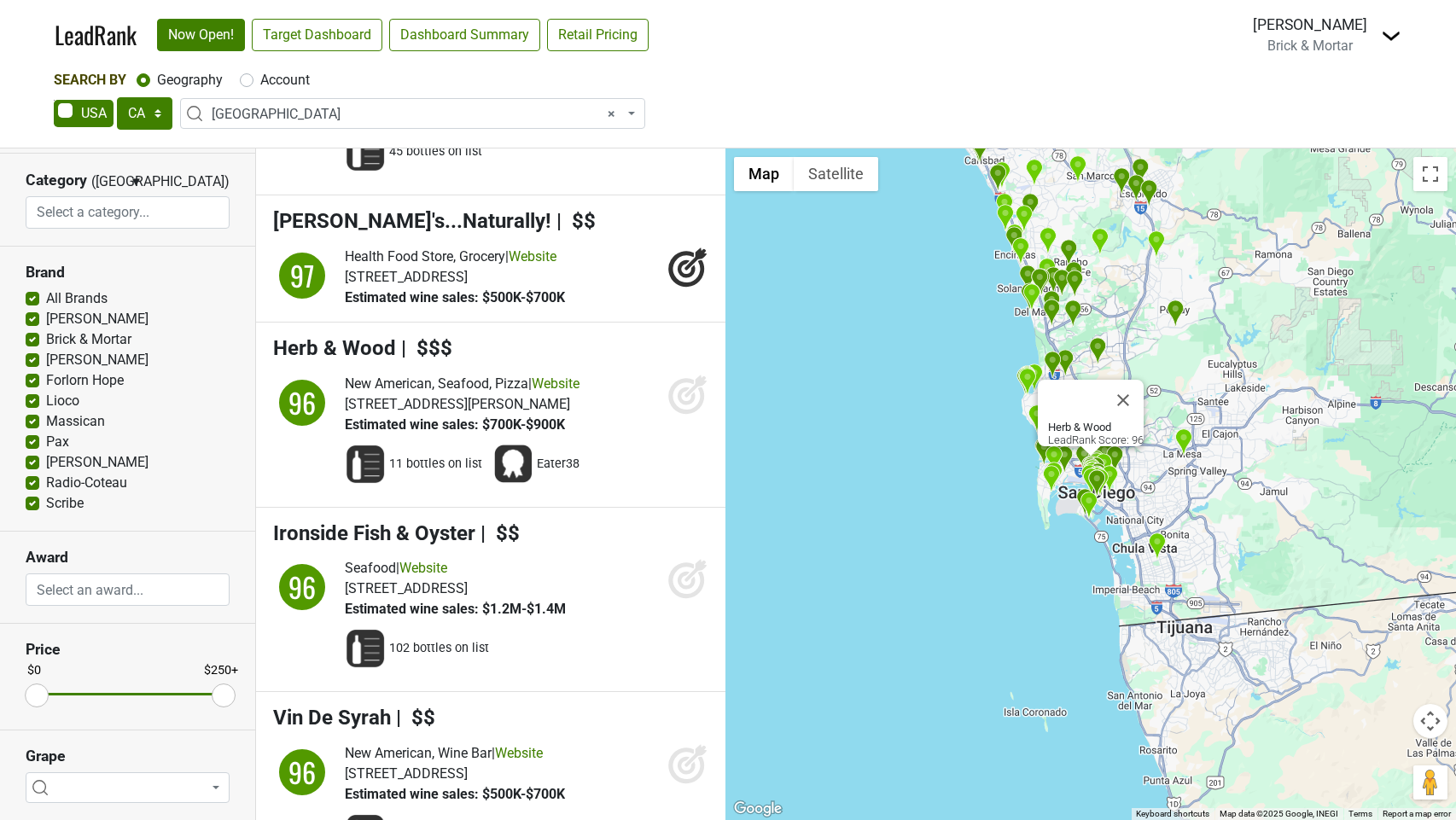
click at [686, 405] on icon at bounding box center [686, 396] width 18 height 18
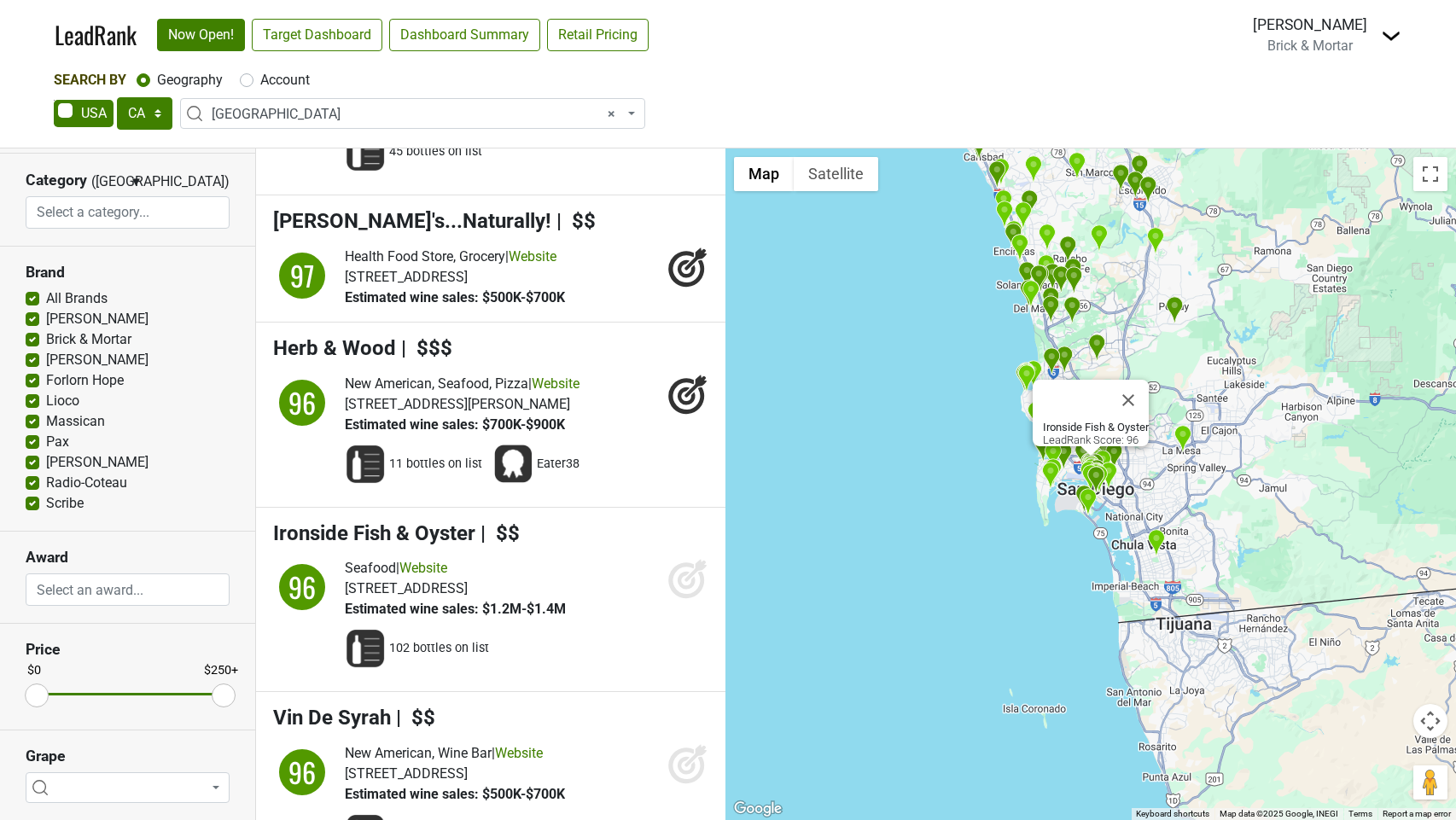
click at [676, 599] on icon at bounding box center [686, 581] width 36 height 36
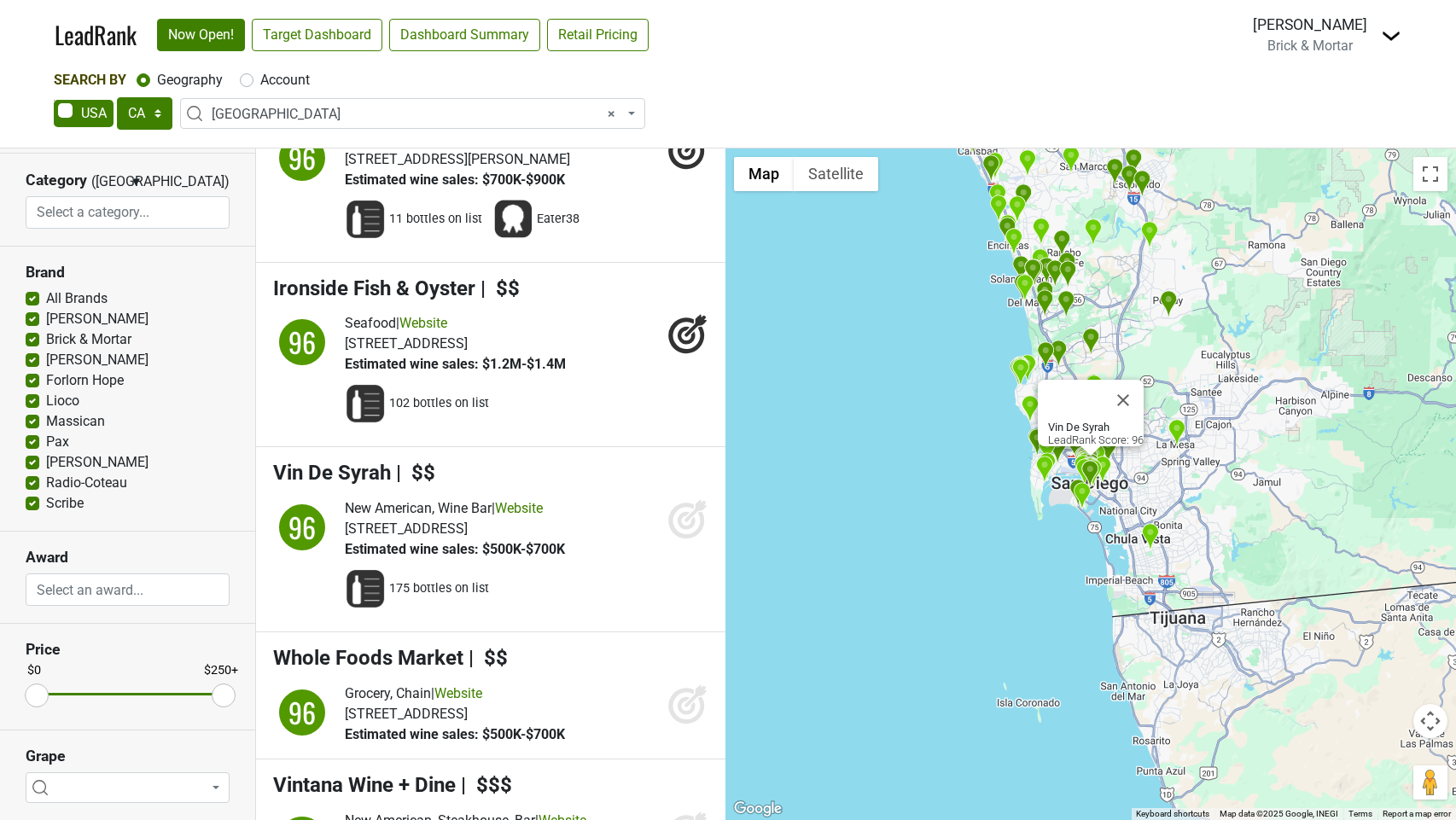
scroll to position [6929, 0]
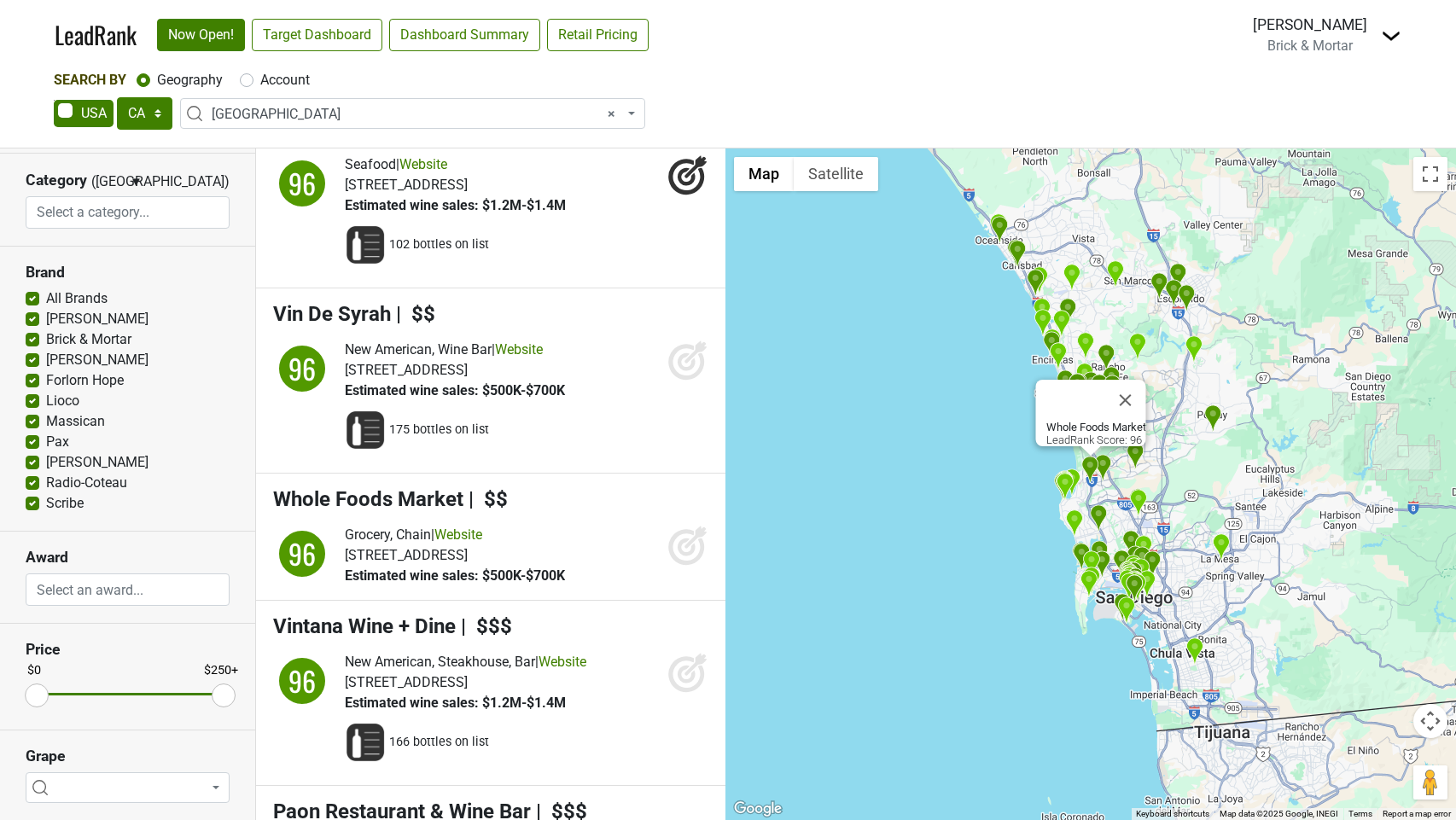
click at [684, 557] on icon at bounding box center [686, 548] width 18 height 18
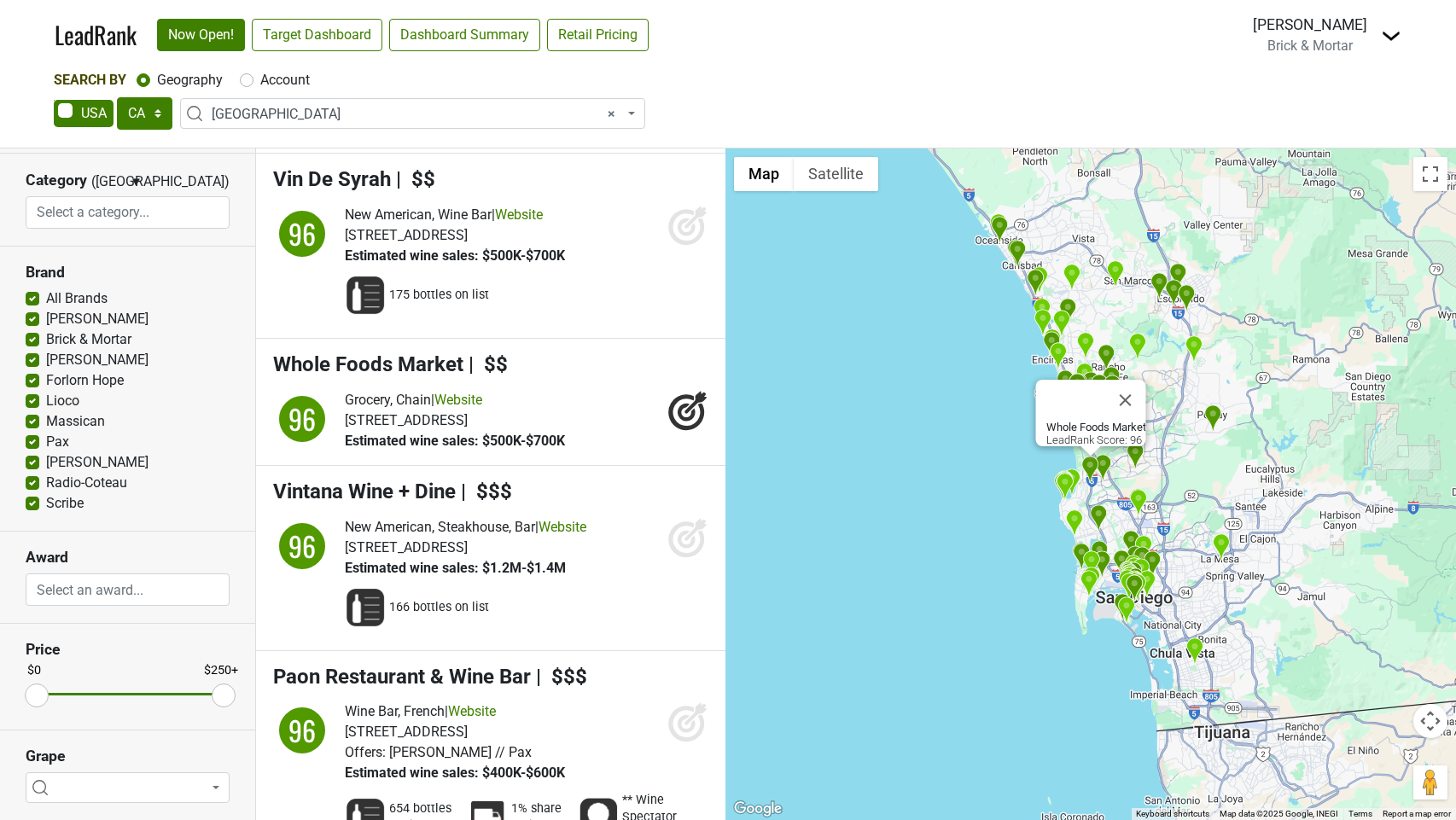
scroll to position [7382, 0]
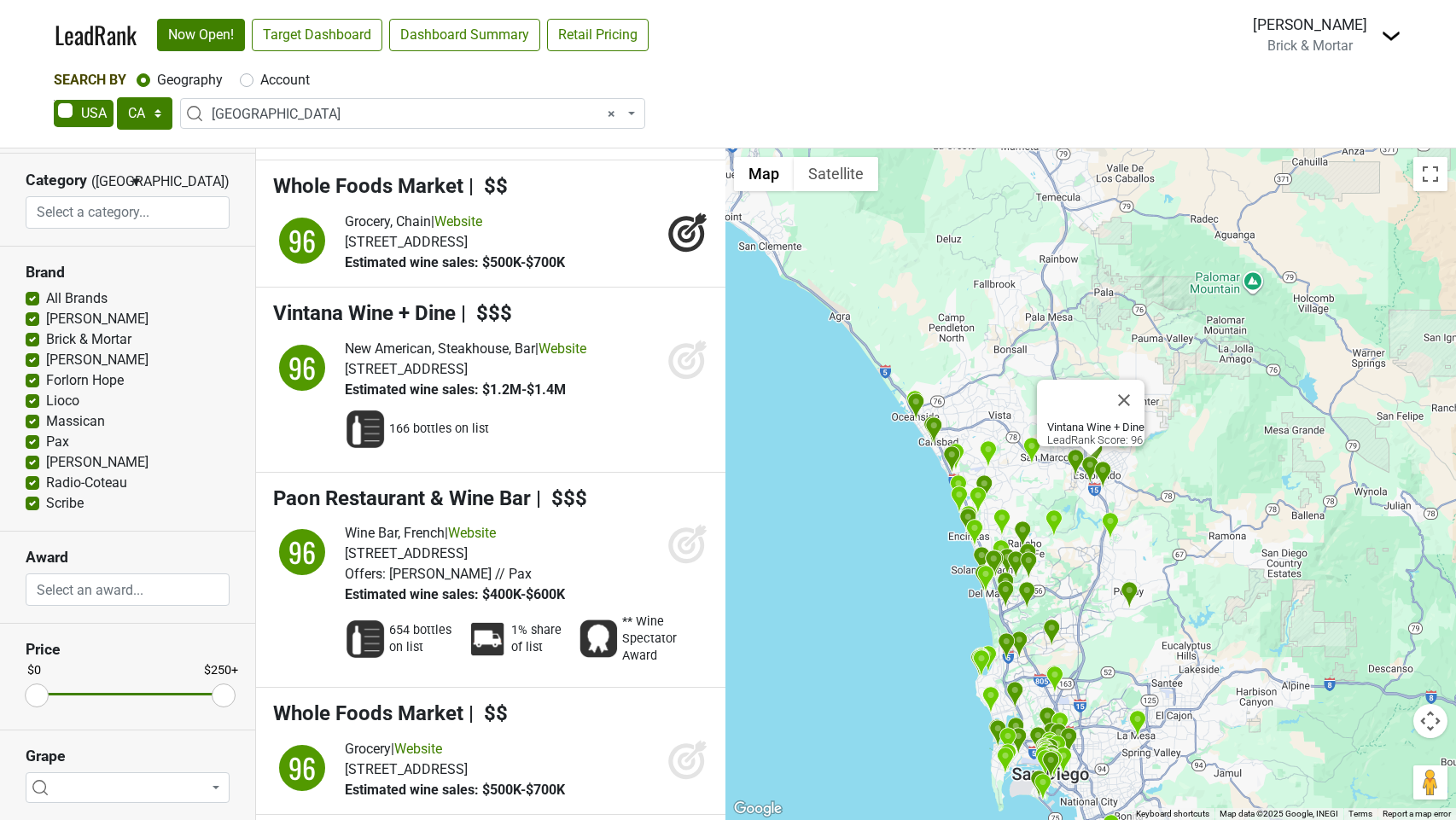
click at [695, 362] on icon at bounding box center [696, 351] width 22 height 22
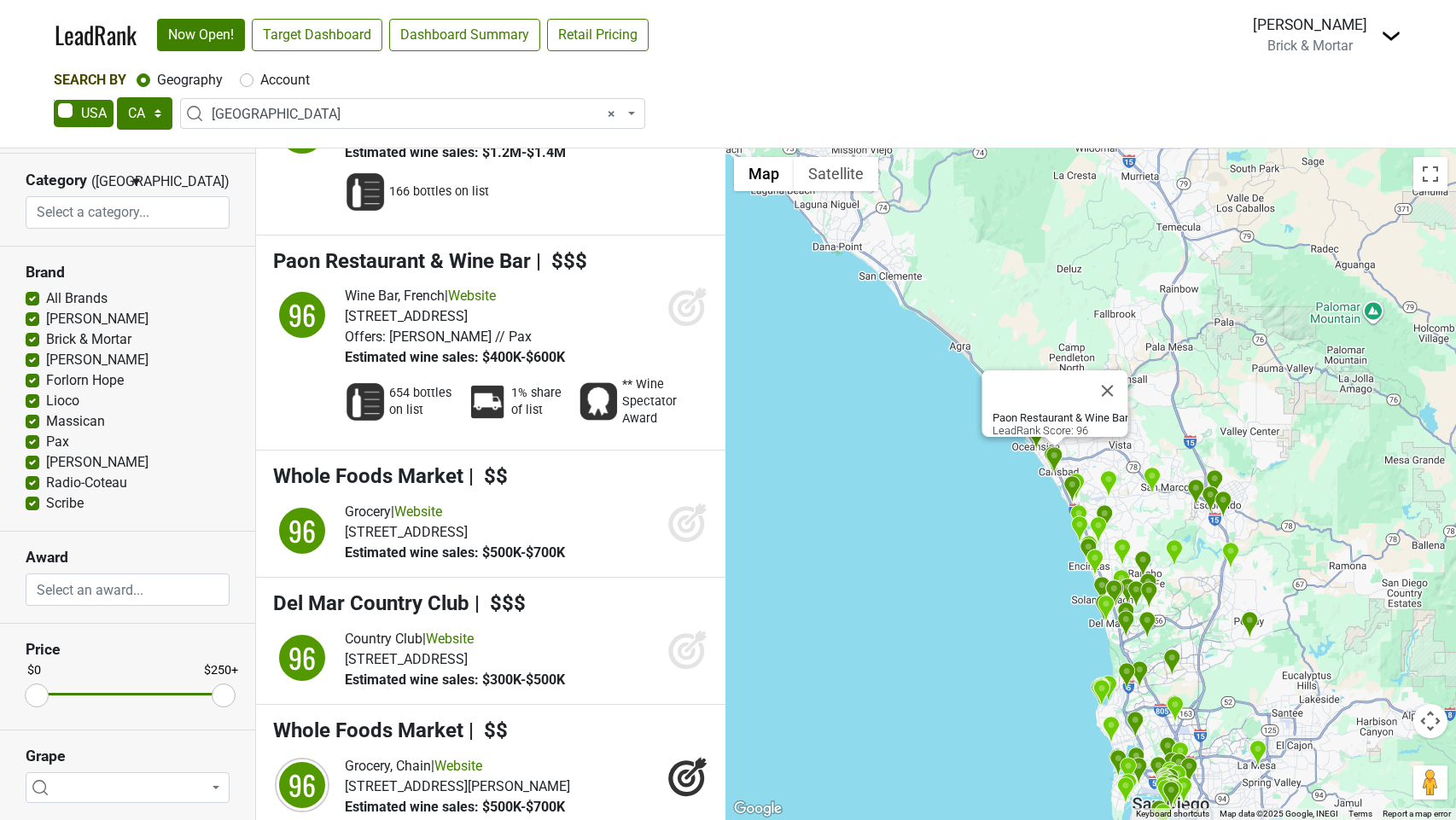
scroll to position [7628, 0]
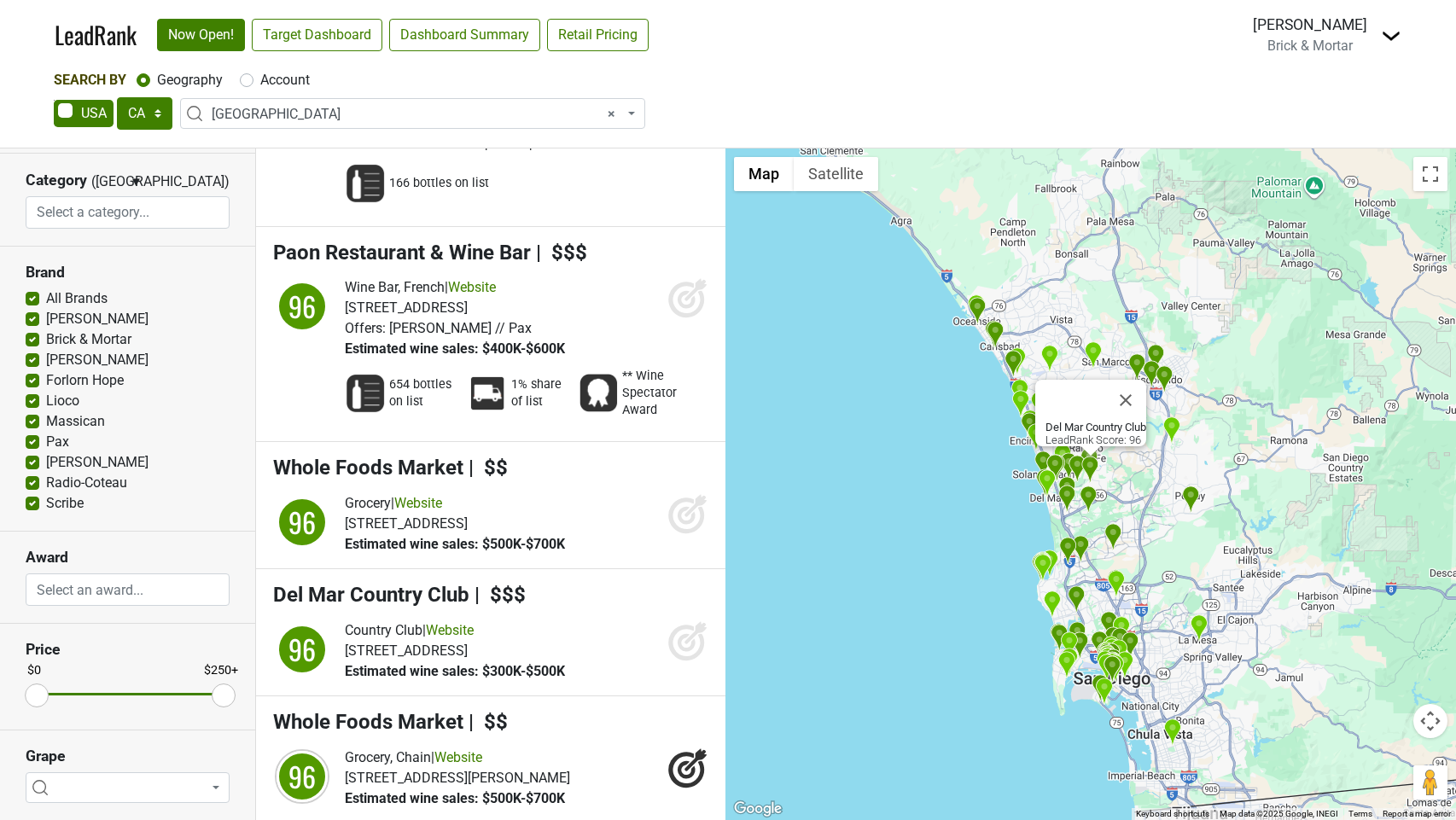
click at [687, 662] on icon at bounding box center [687, 641] width 41 height 41
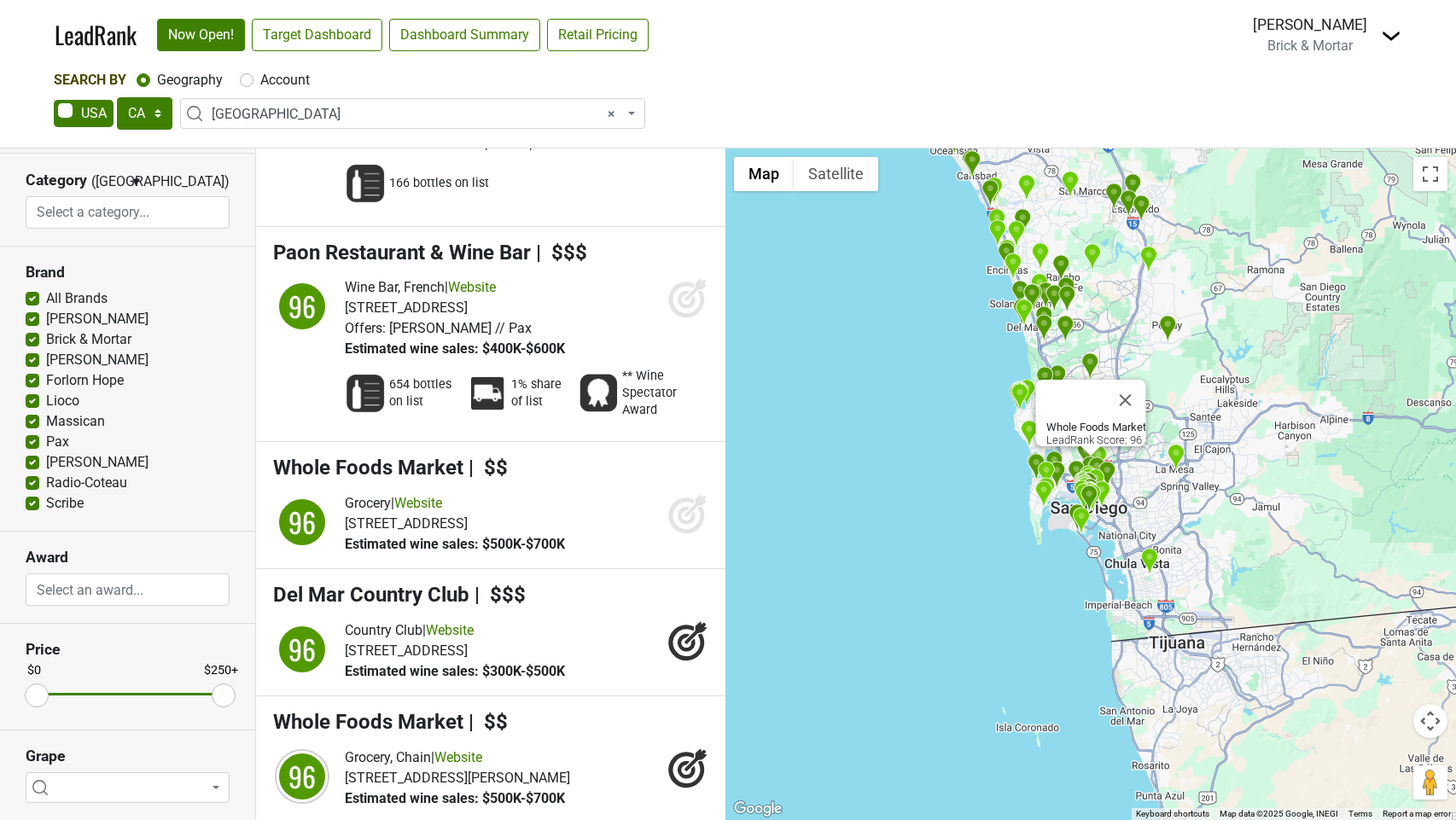
click at [673, 534] on icon at bounding box center [686, 516] width 36 height 36
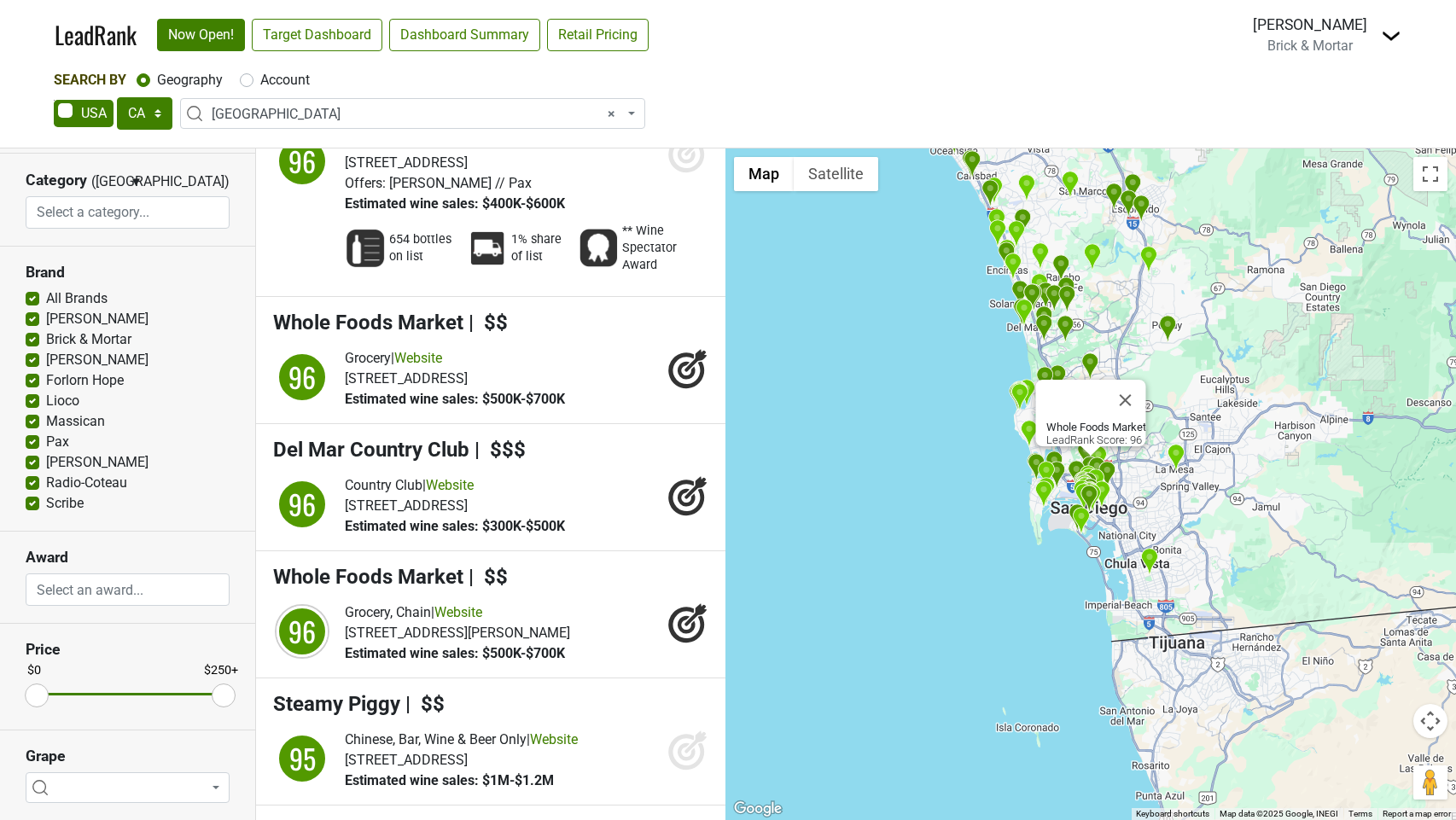
scroll to position [7784, 0]
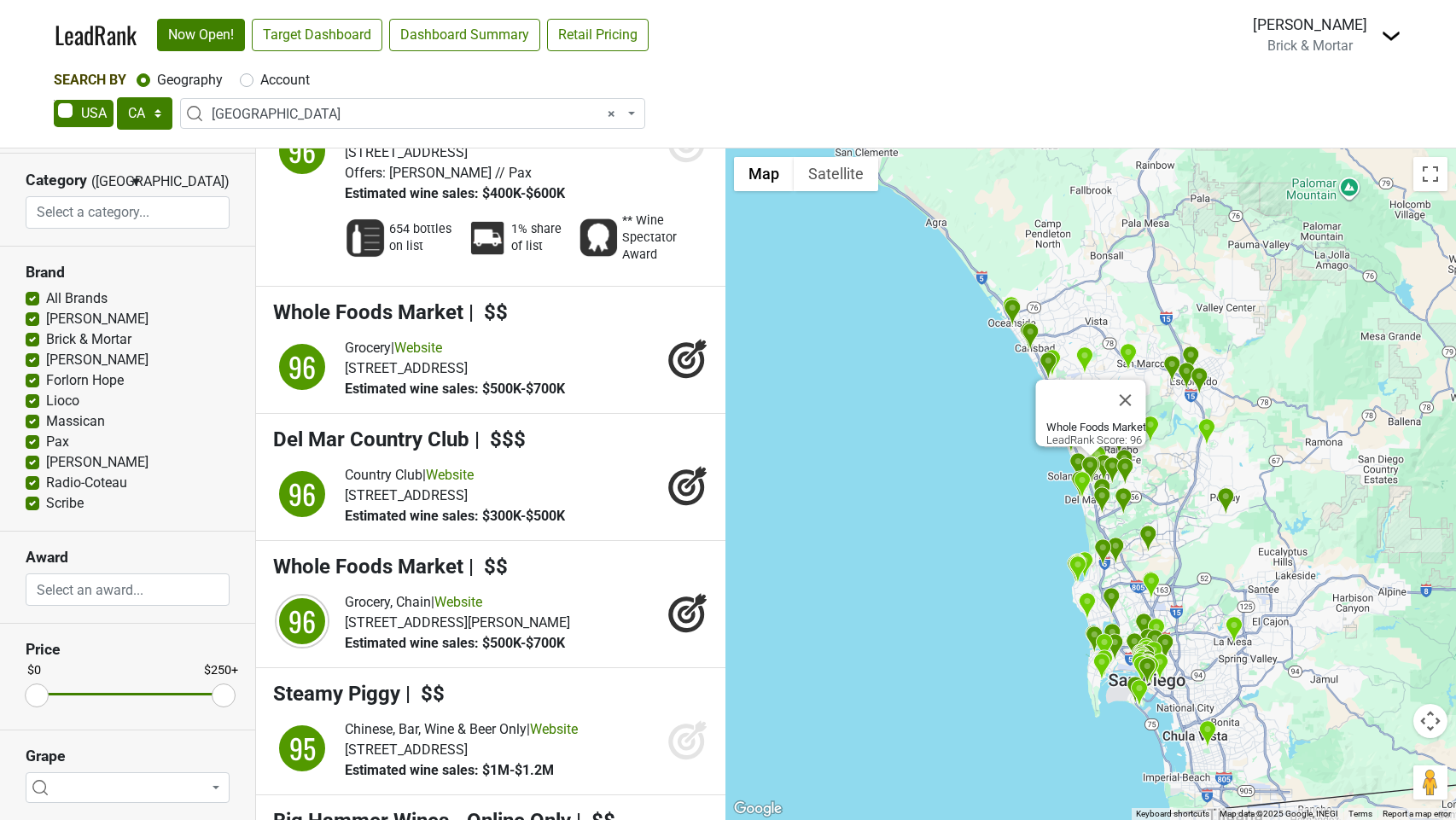
click at [685, 624] on icon at bounding box center [686, 615] width 18 height 18
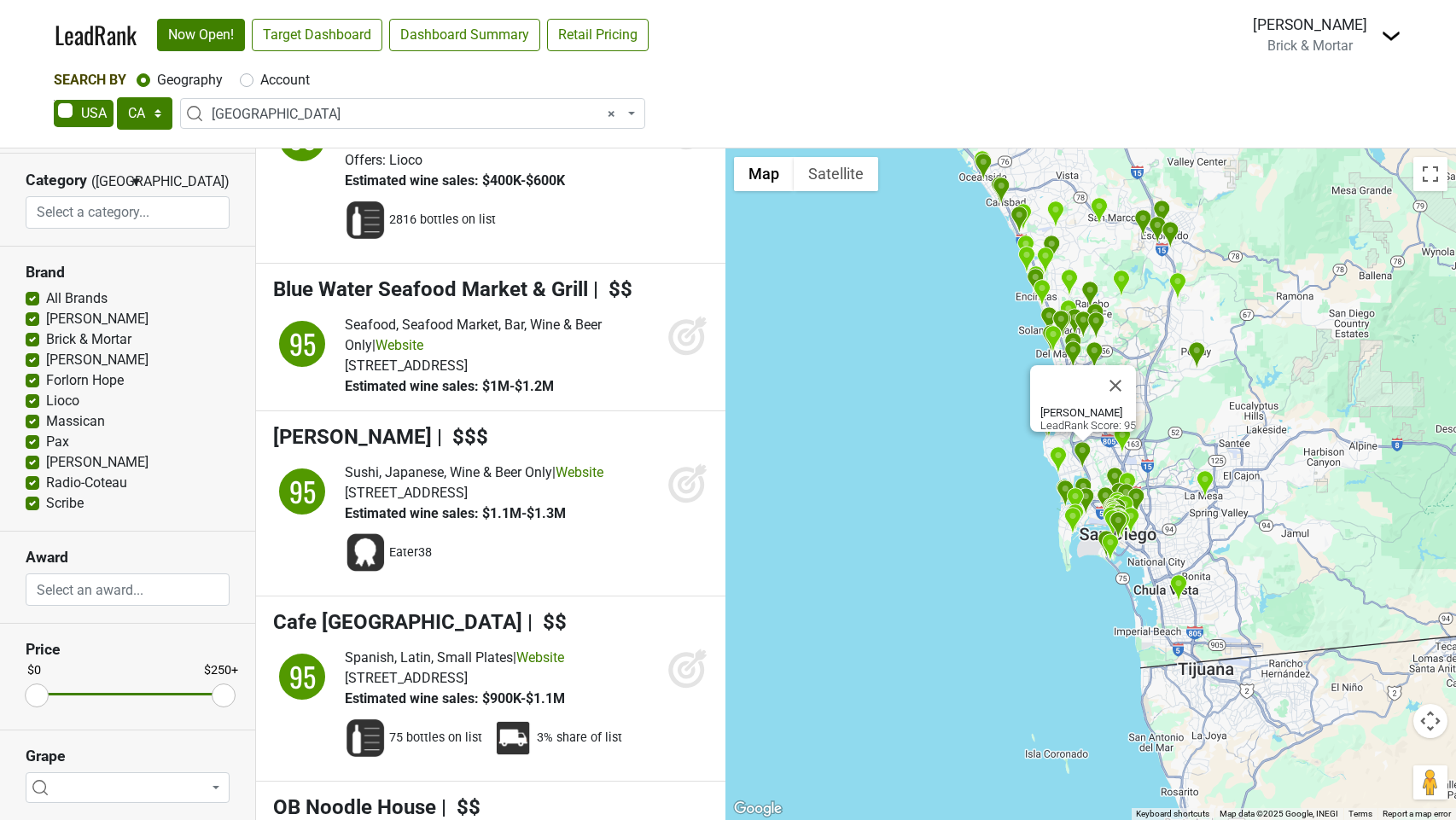
scroll to position [8547, 0]
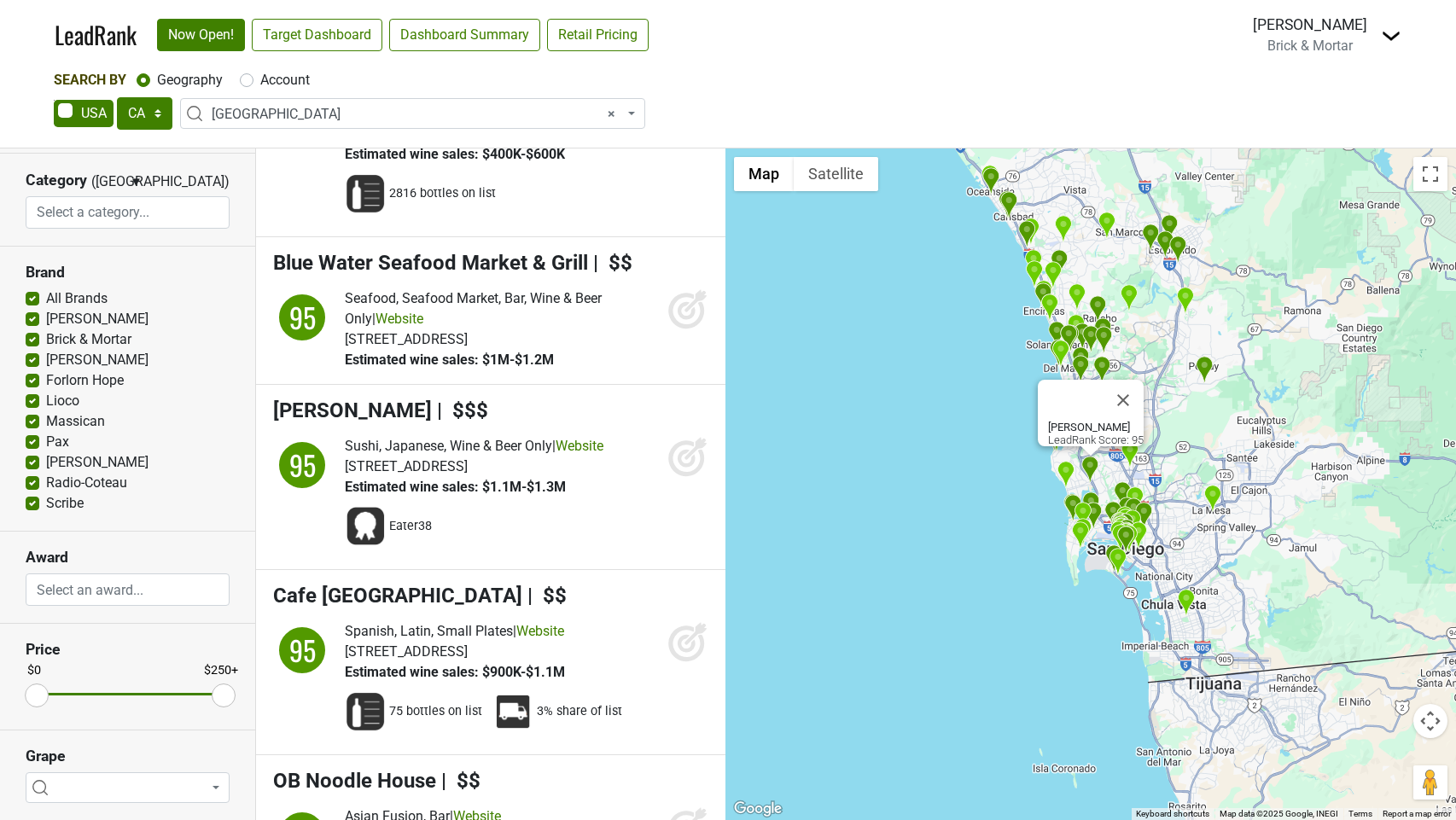
click at [683, 478] on icon at bounding box center [687, 457] width 41 height 41
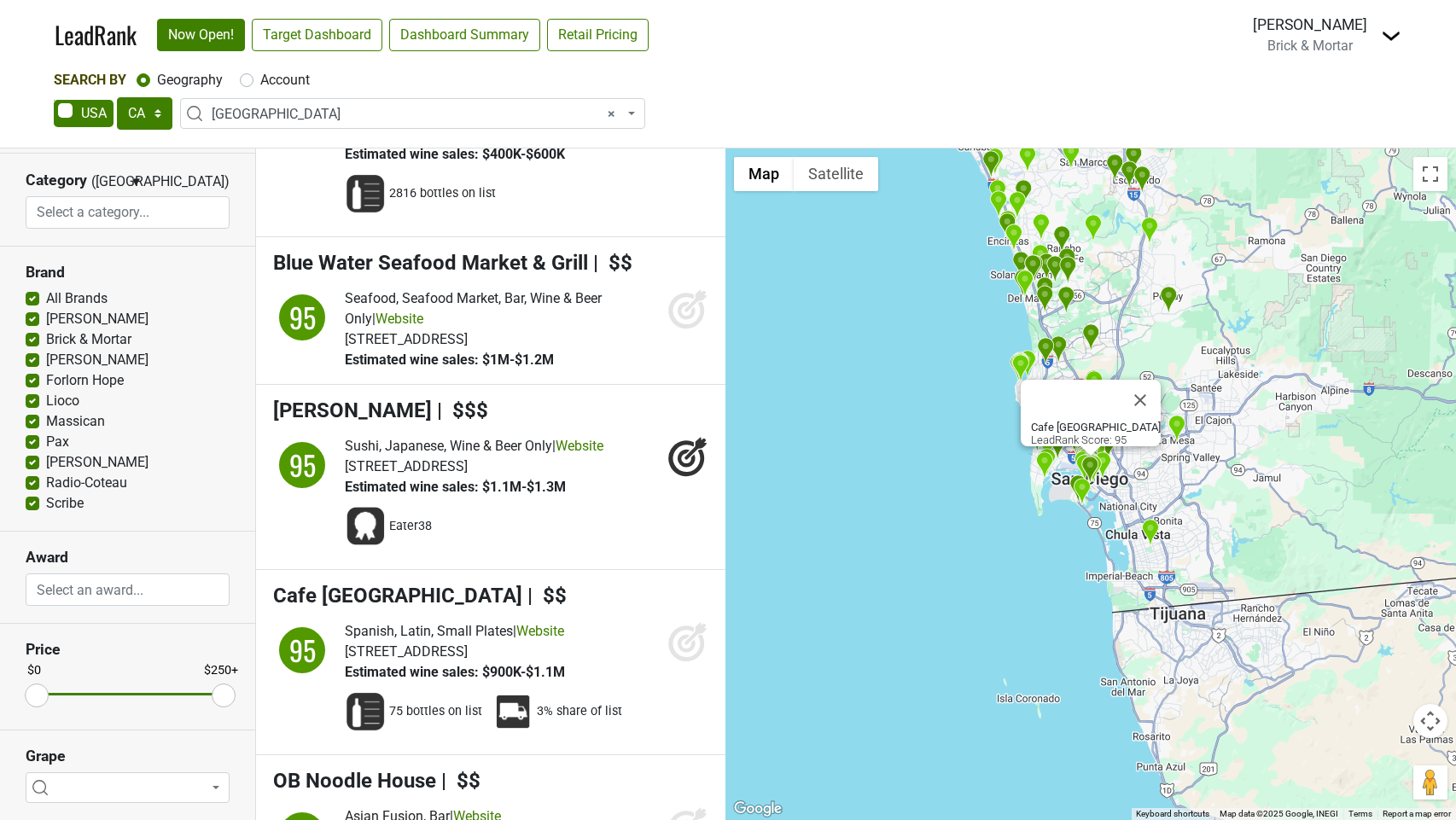
click at [678, 663] on icon at bounding box center [687, 642] width 41 height 41
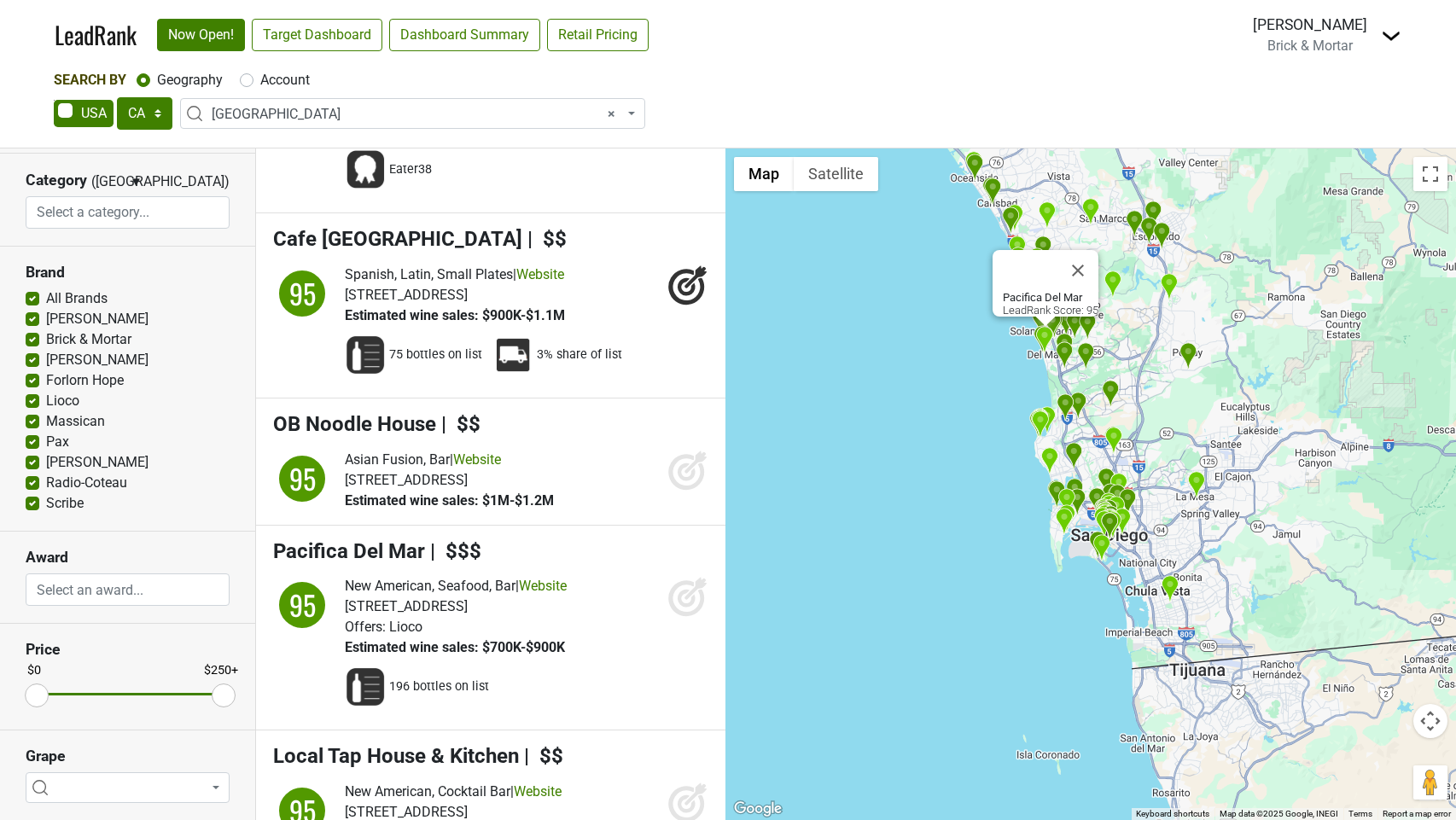
scroll to position [8906, 0]
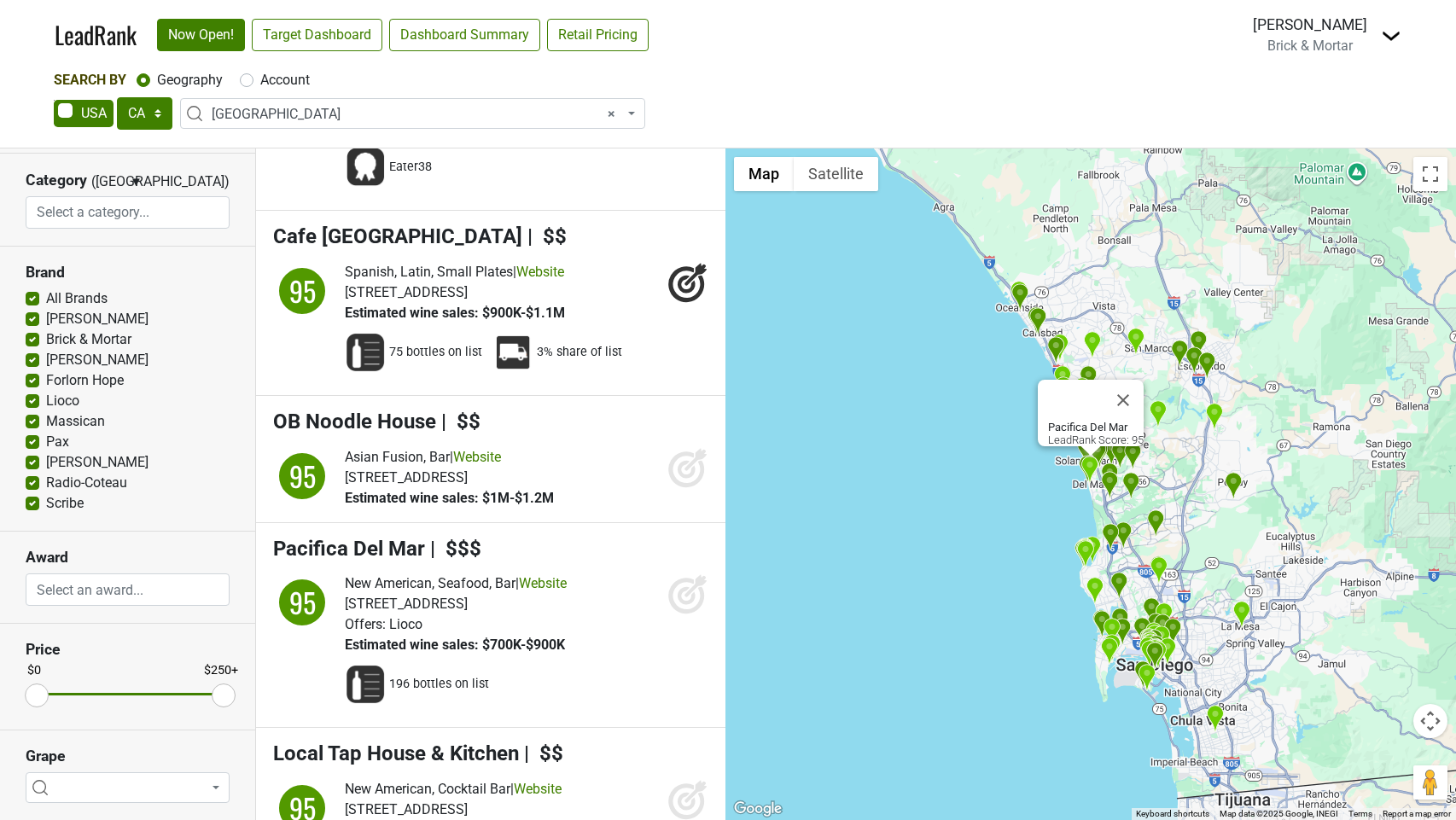
click at [693, 605] on icon at bounding box center [686, 596] width 18 height 18
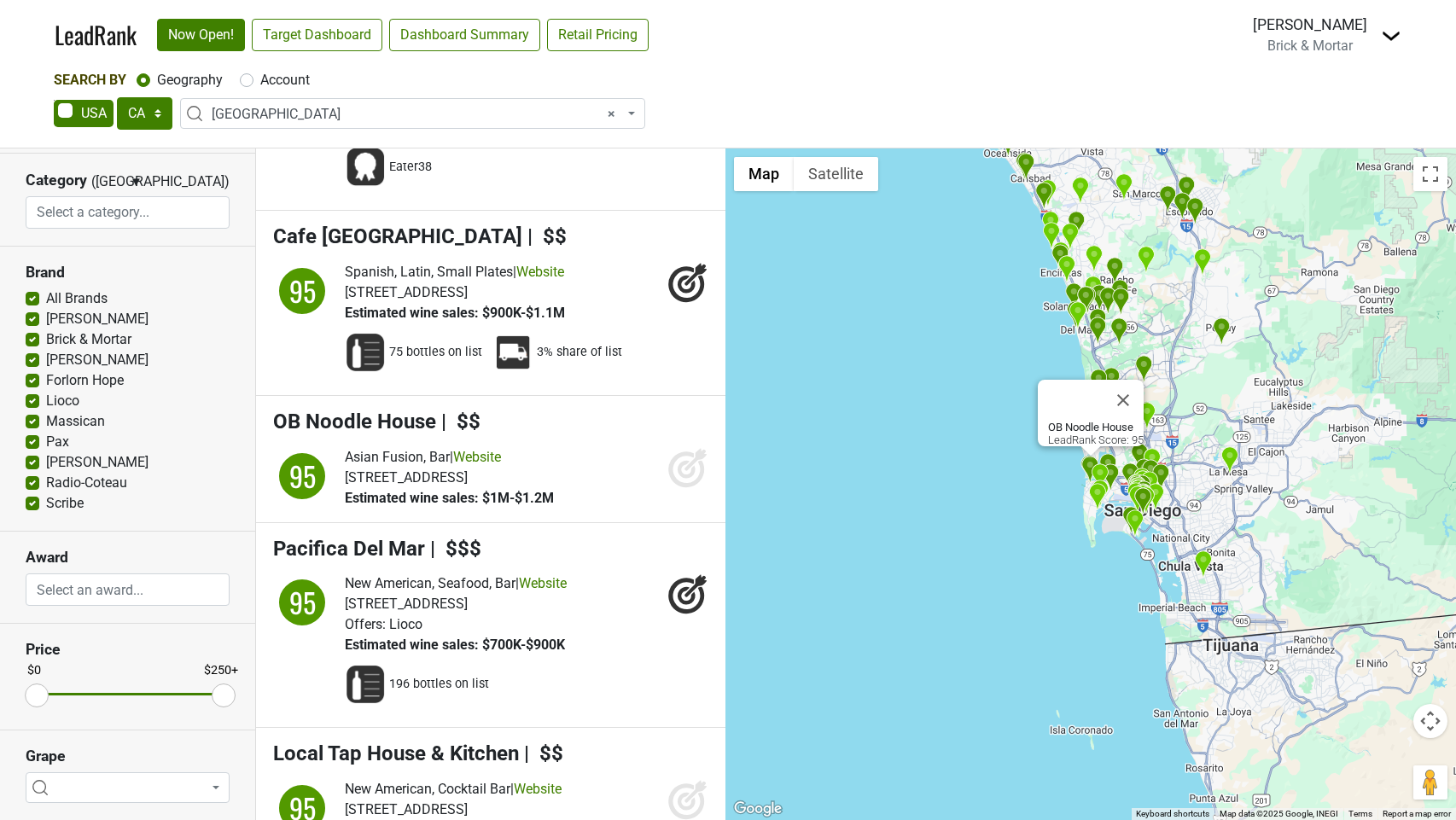
click at [692, 489] on icon at bounding box center [687, 468] width 41 height 41
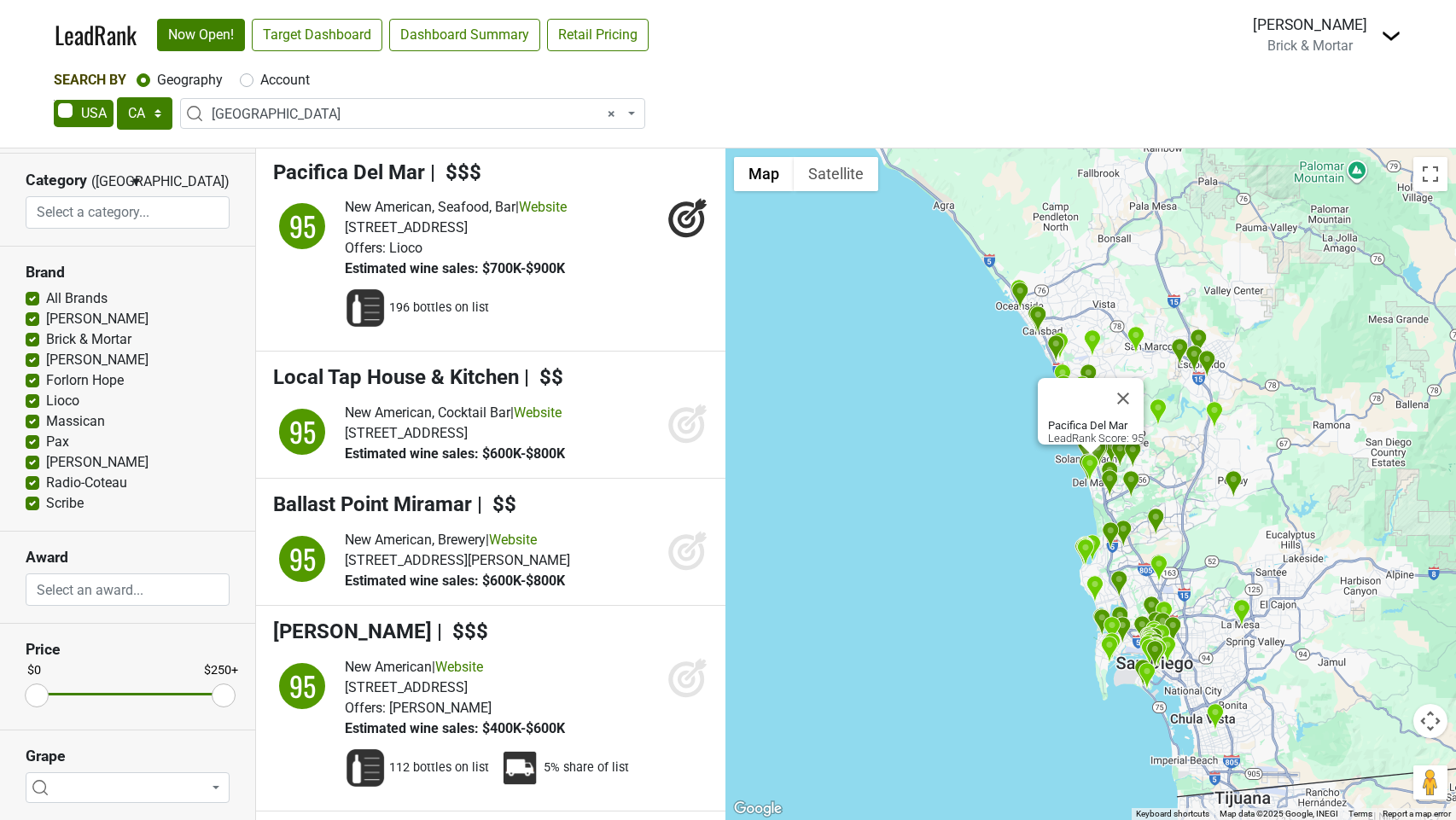
scroll to position [9360, 0]
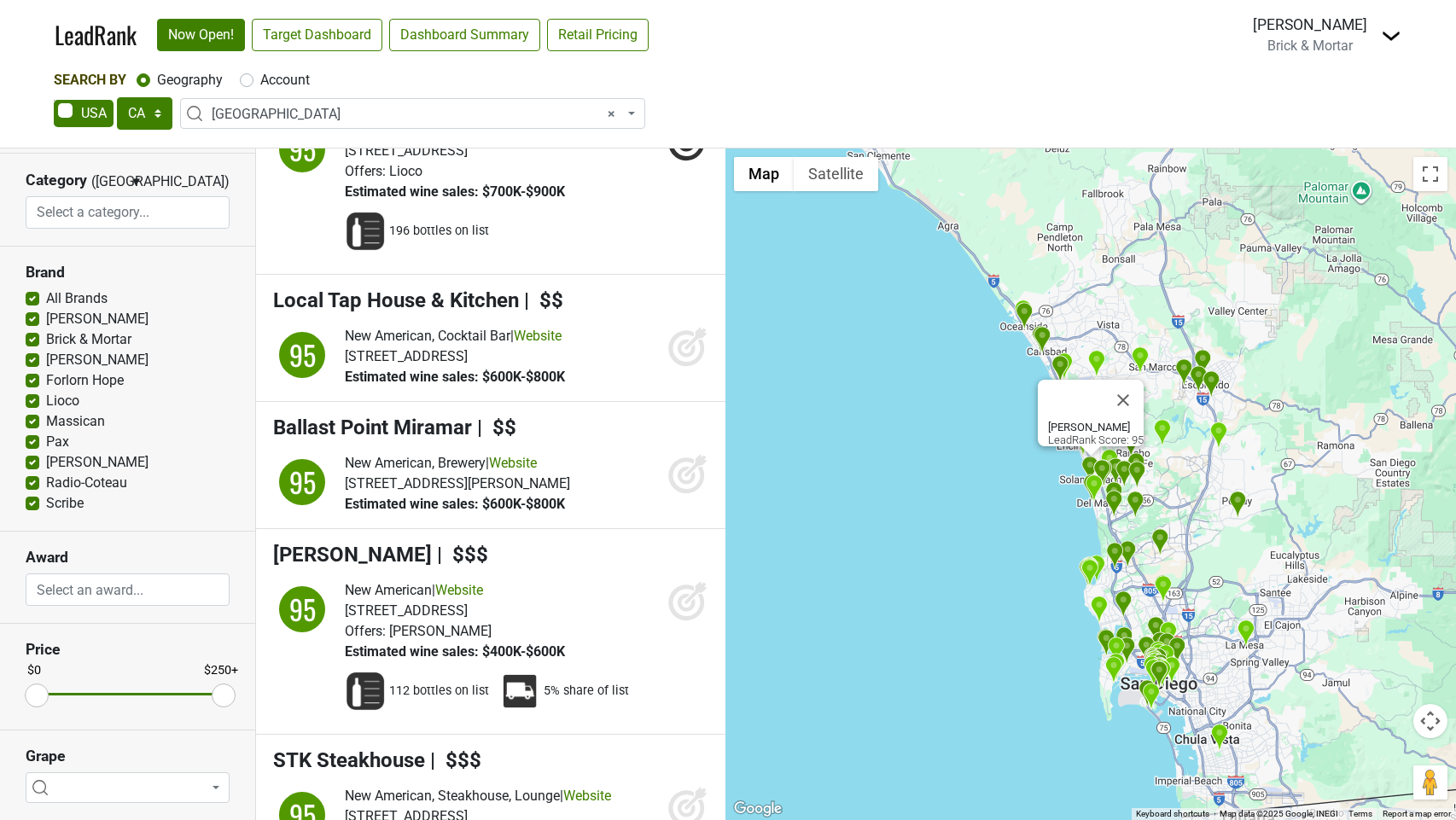
click at [684, 622] on icon at bounding box center [687, 601] width 41 height 41
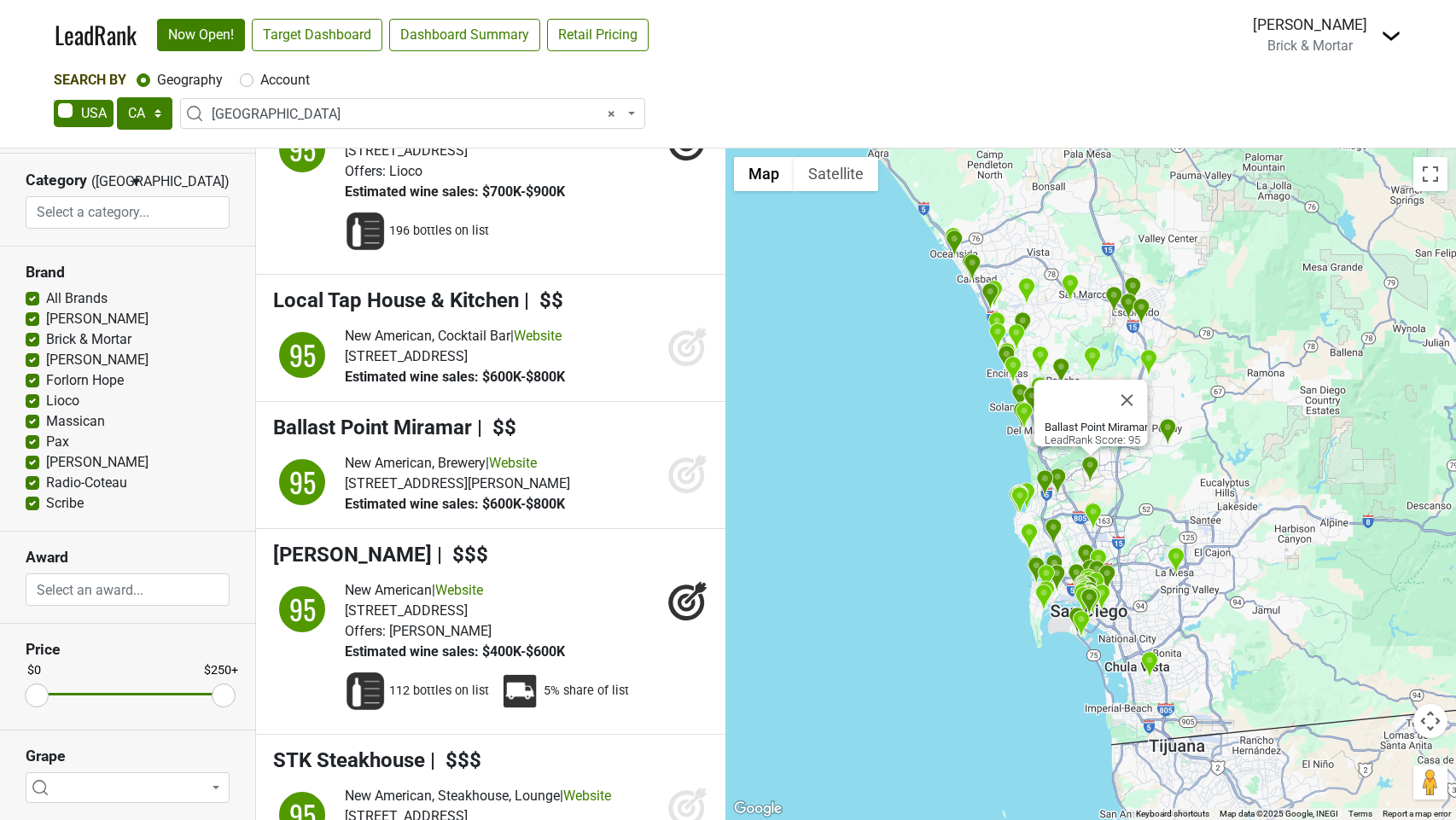
click at [688, 494] on icon at bounding box center [687, 473] width 41 height 41
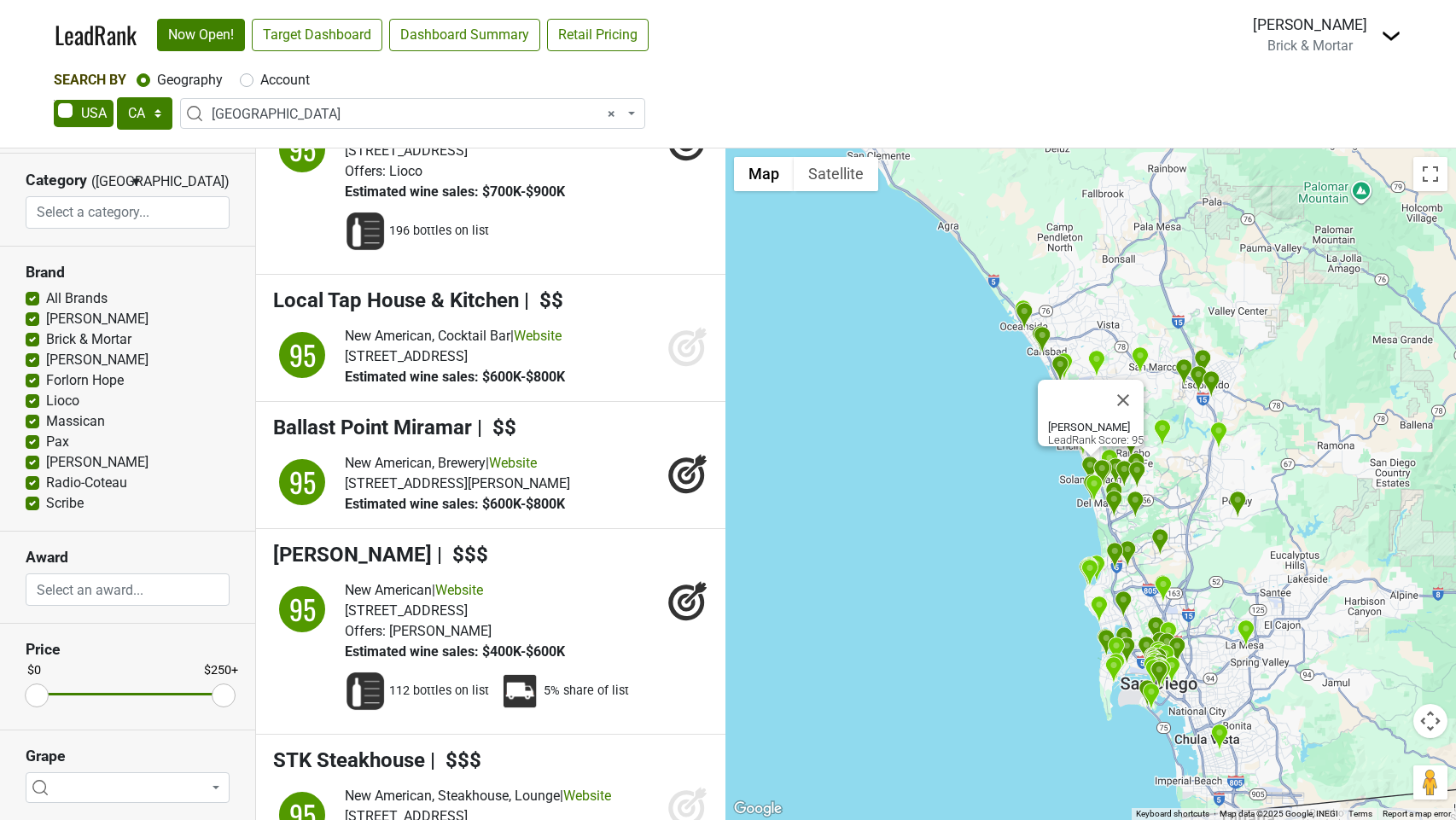
scroll to position [0, 0]
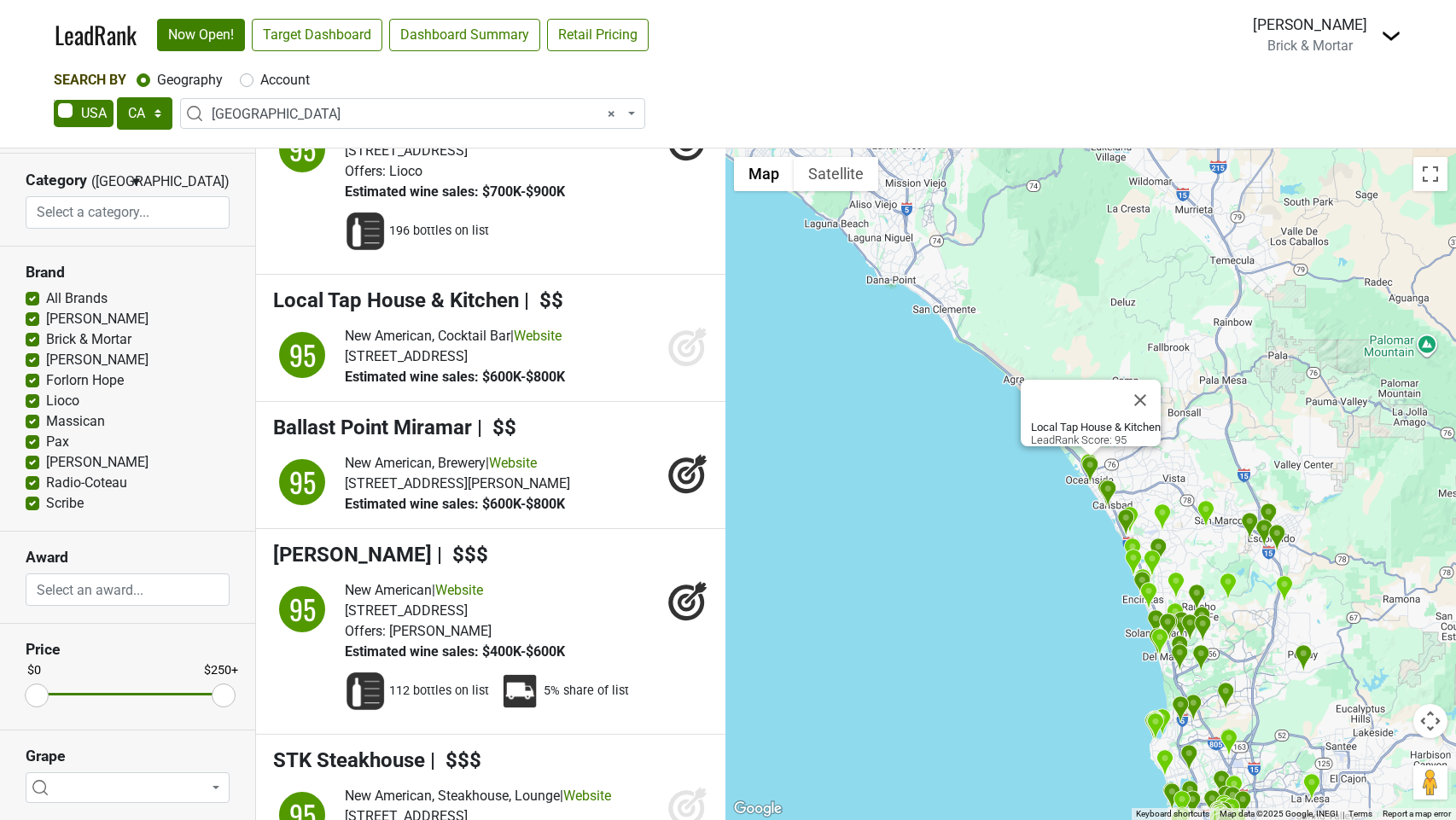
click at [683, 367] on icon at bounding box center [687, 346] width 41 height 41
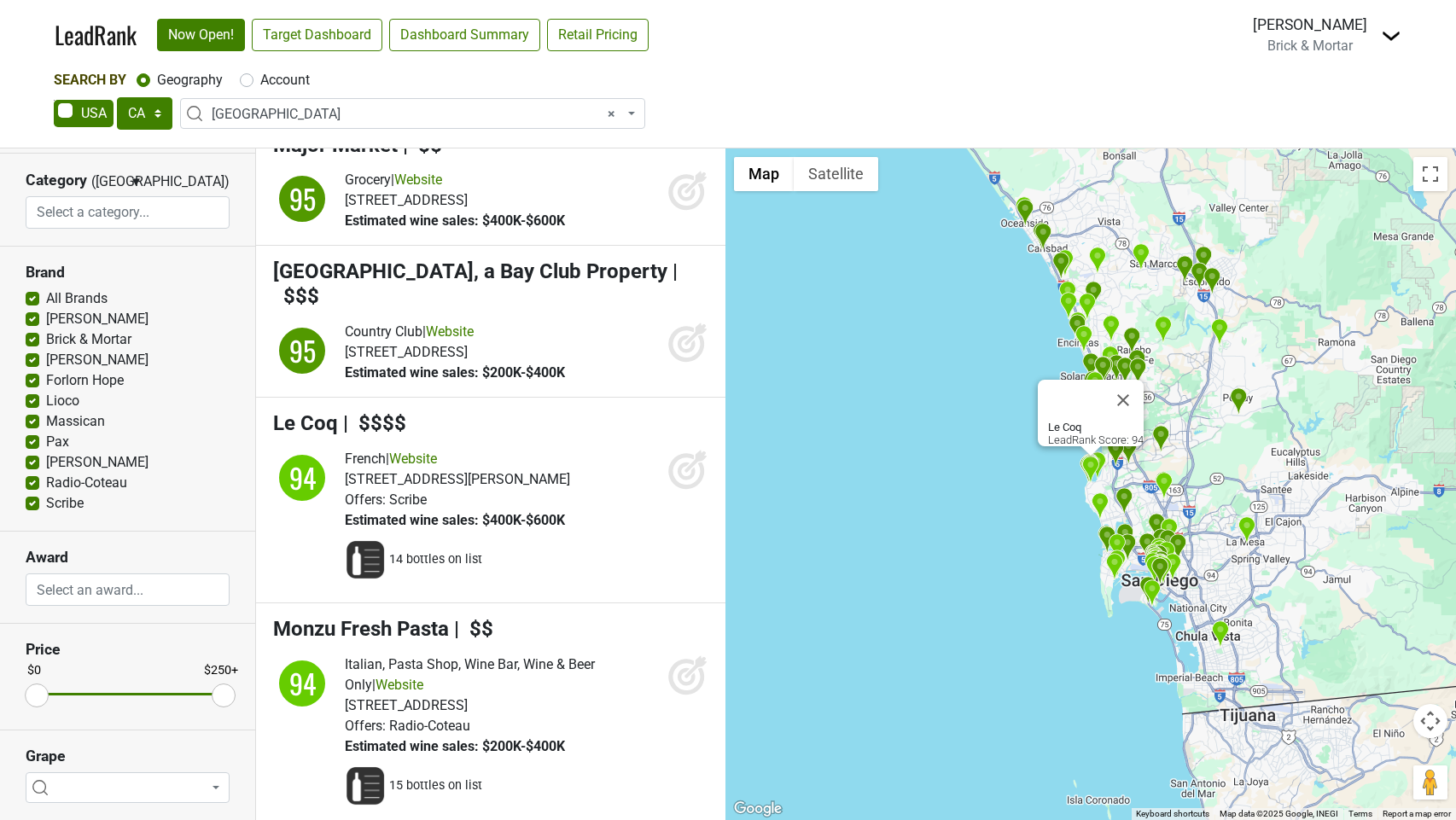
scroll to position [10182, 0]
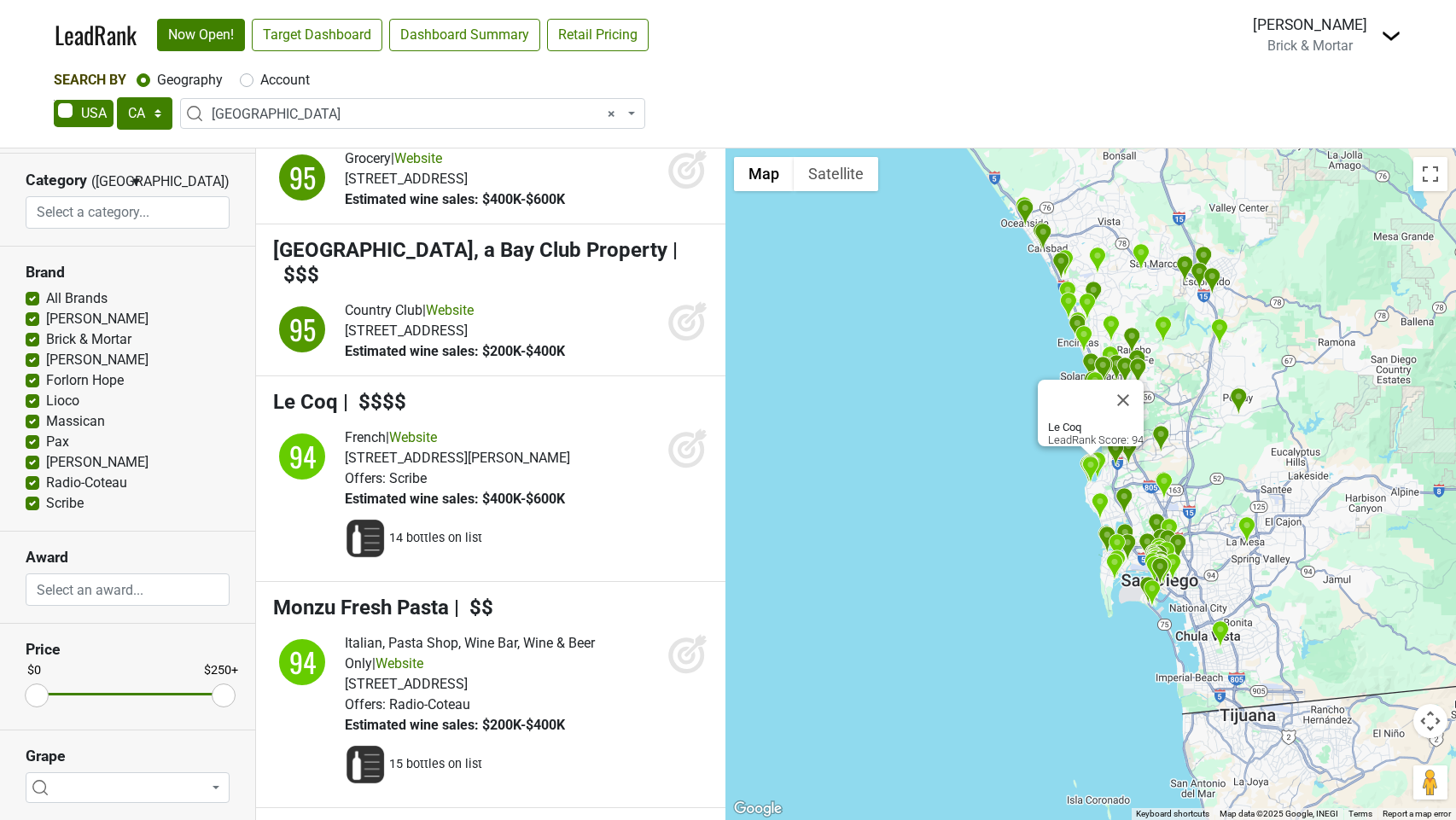
click at [691, 468] on icon at bounding box center [687, 447] width 41 height 41
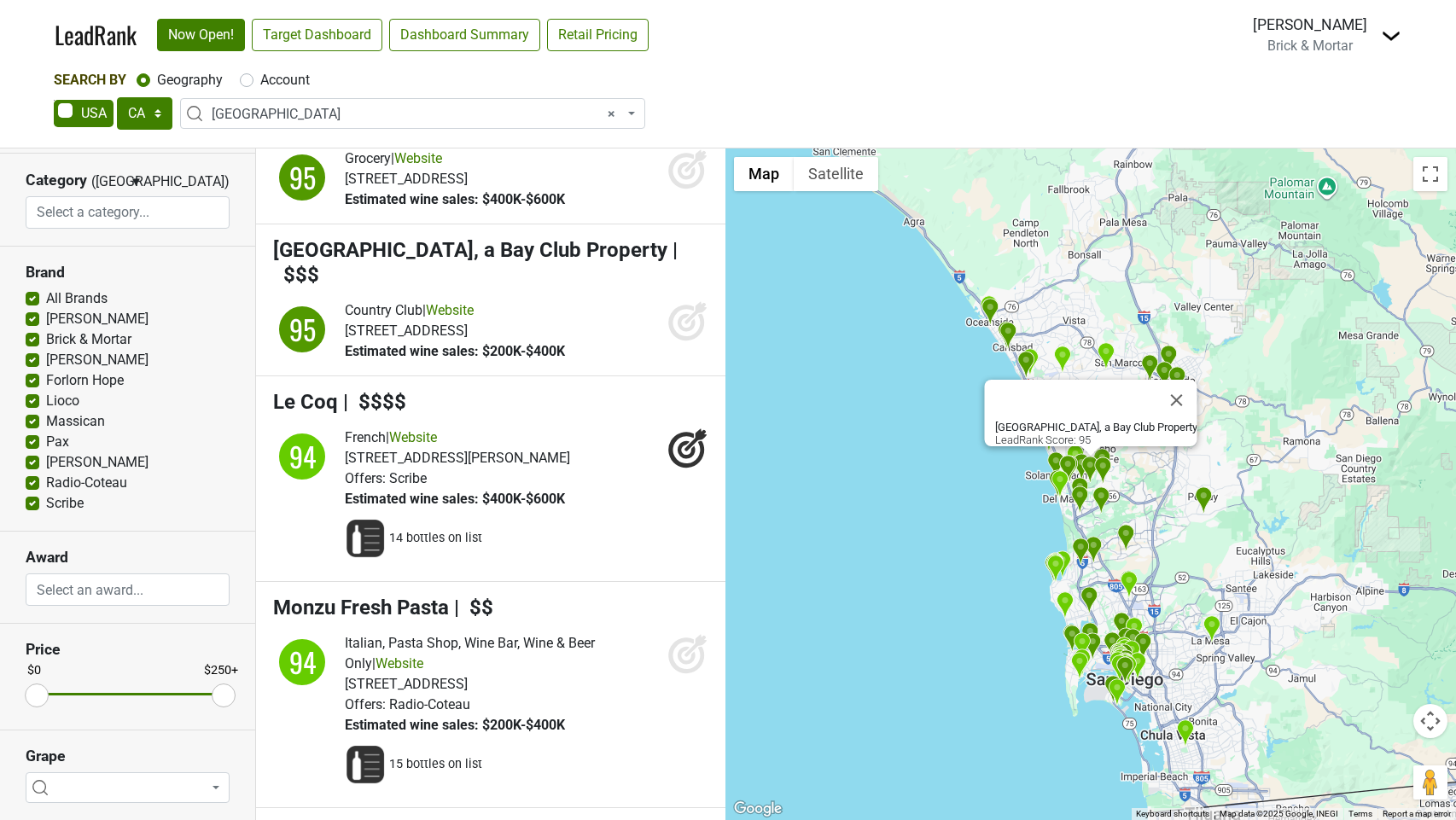
click at [685, 342] on icon at bounding box center [687, 321] width 41 height 41
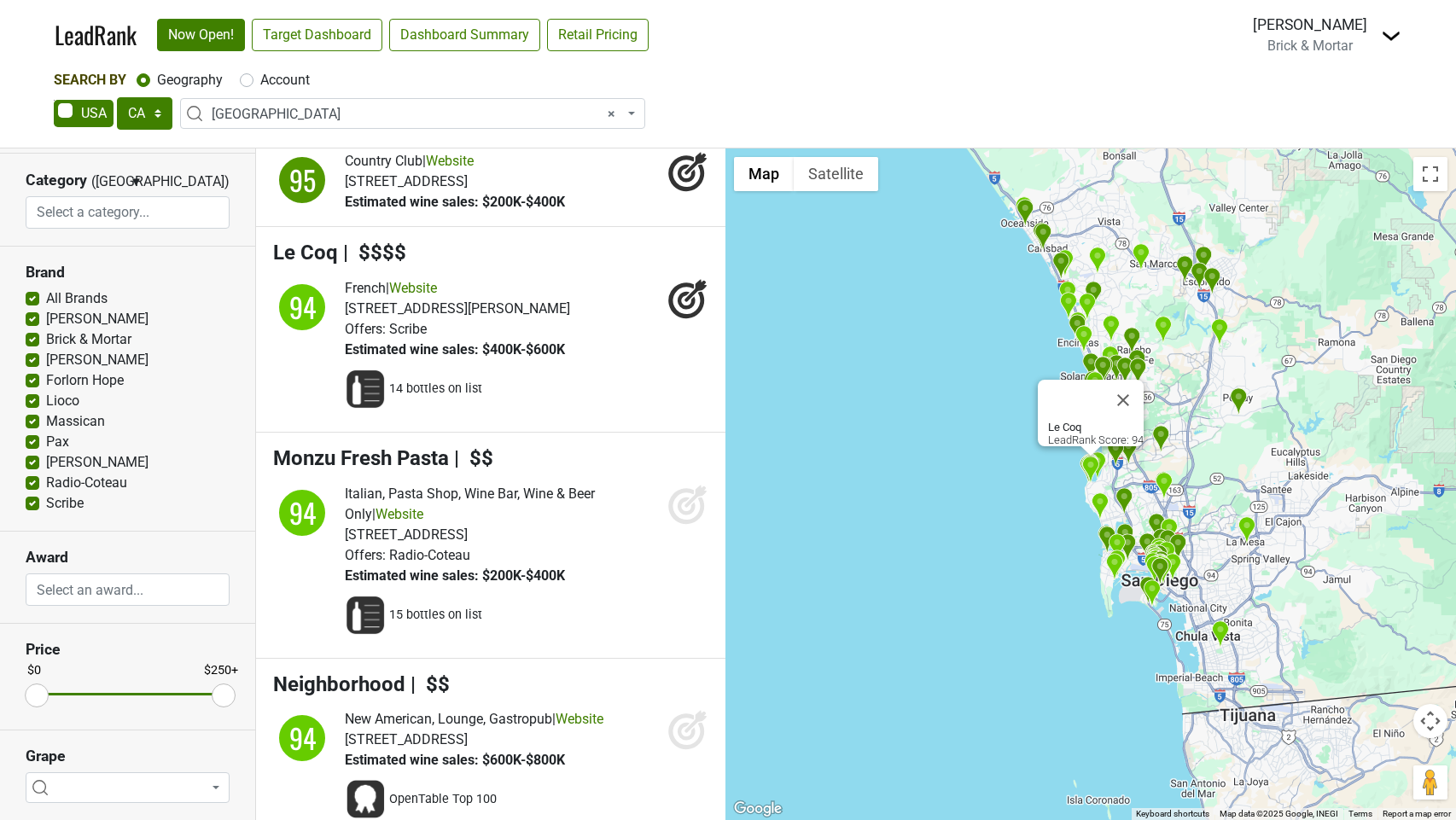
scroll to position [10335, 0]
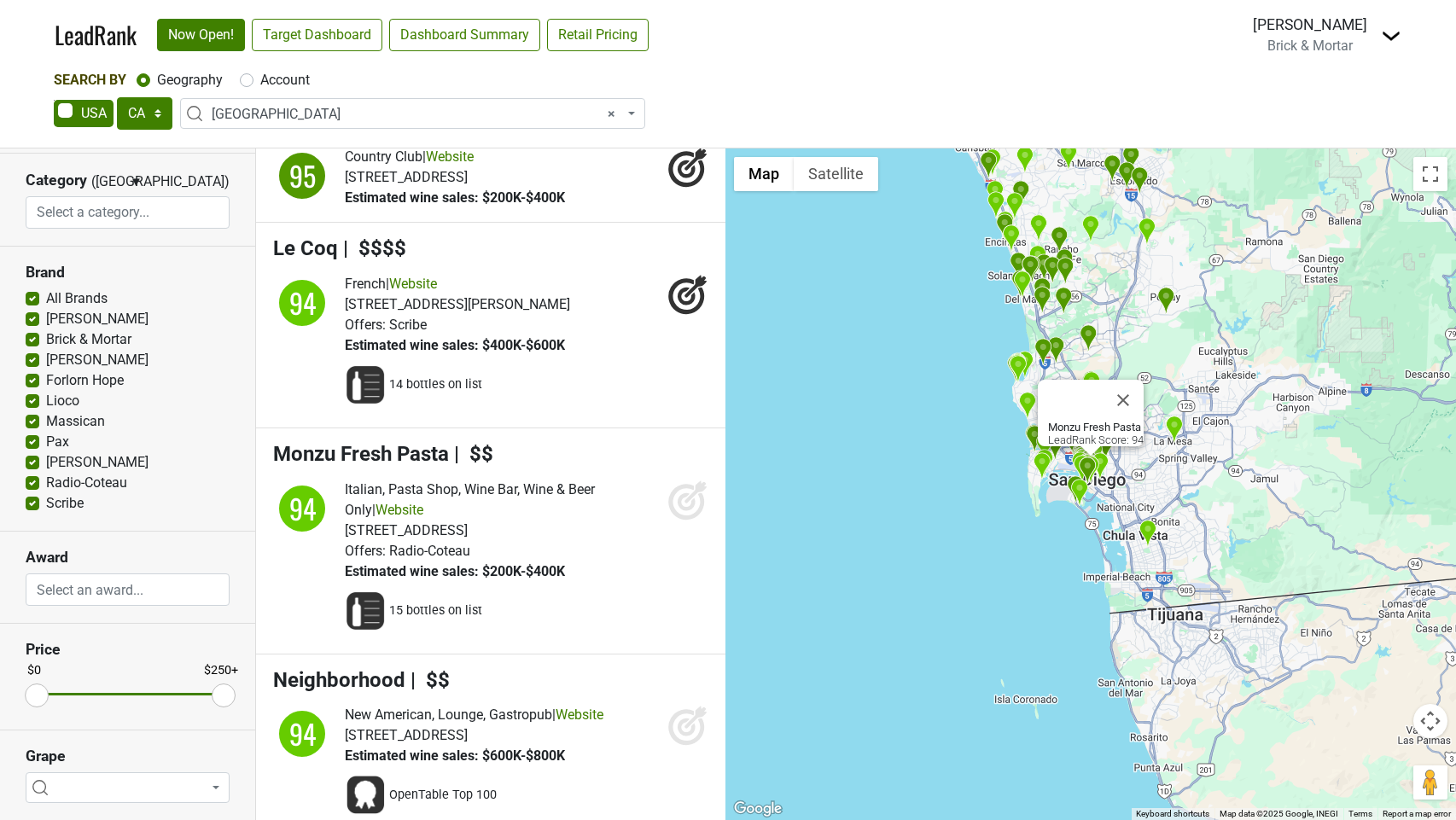
click at [676, 520] on icon at bounding box center [687, 499] width 41 height 41
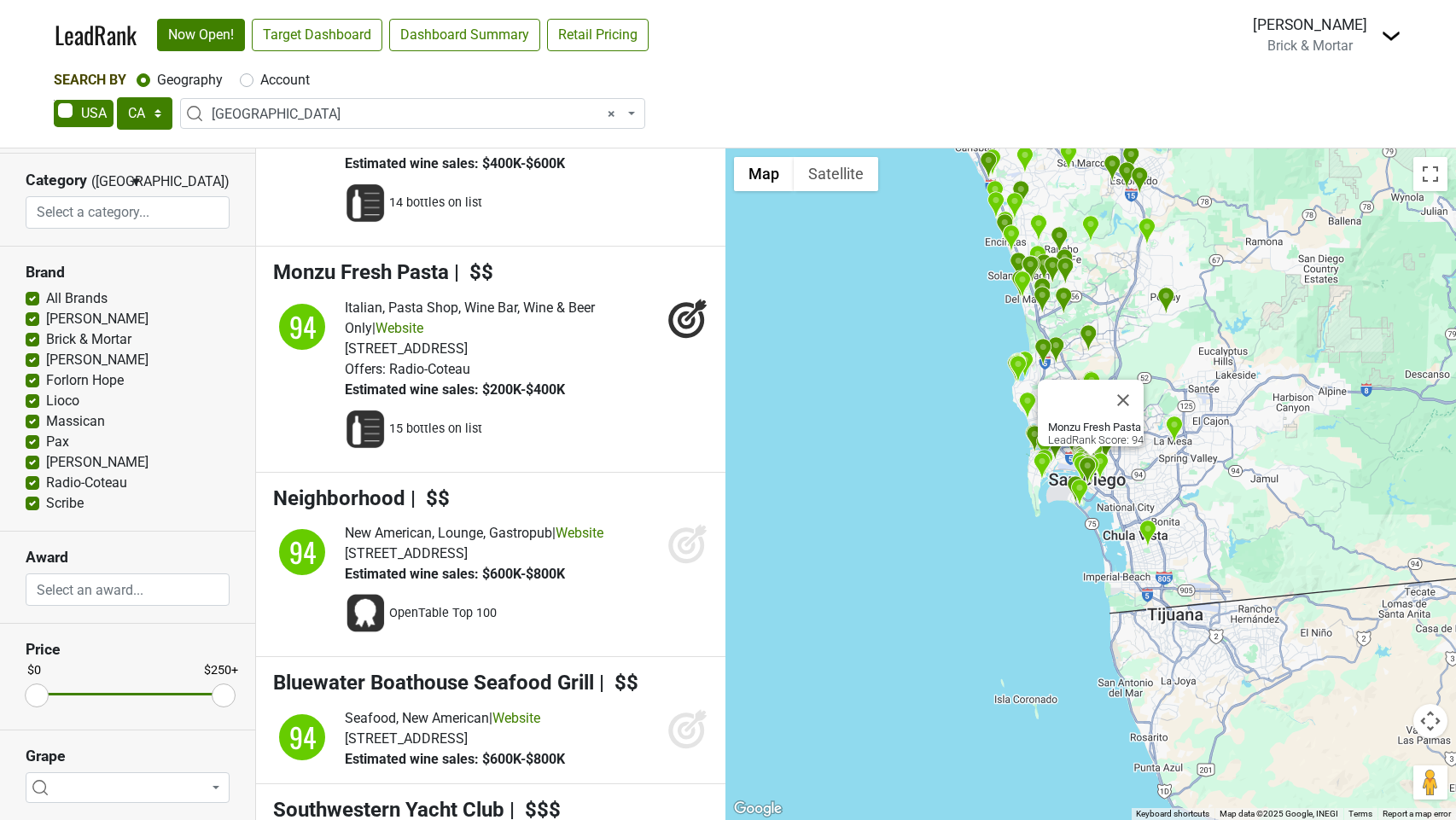
scroll to position [10522, 0]
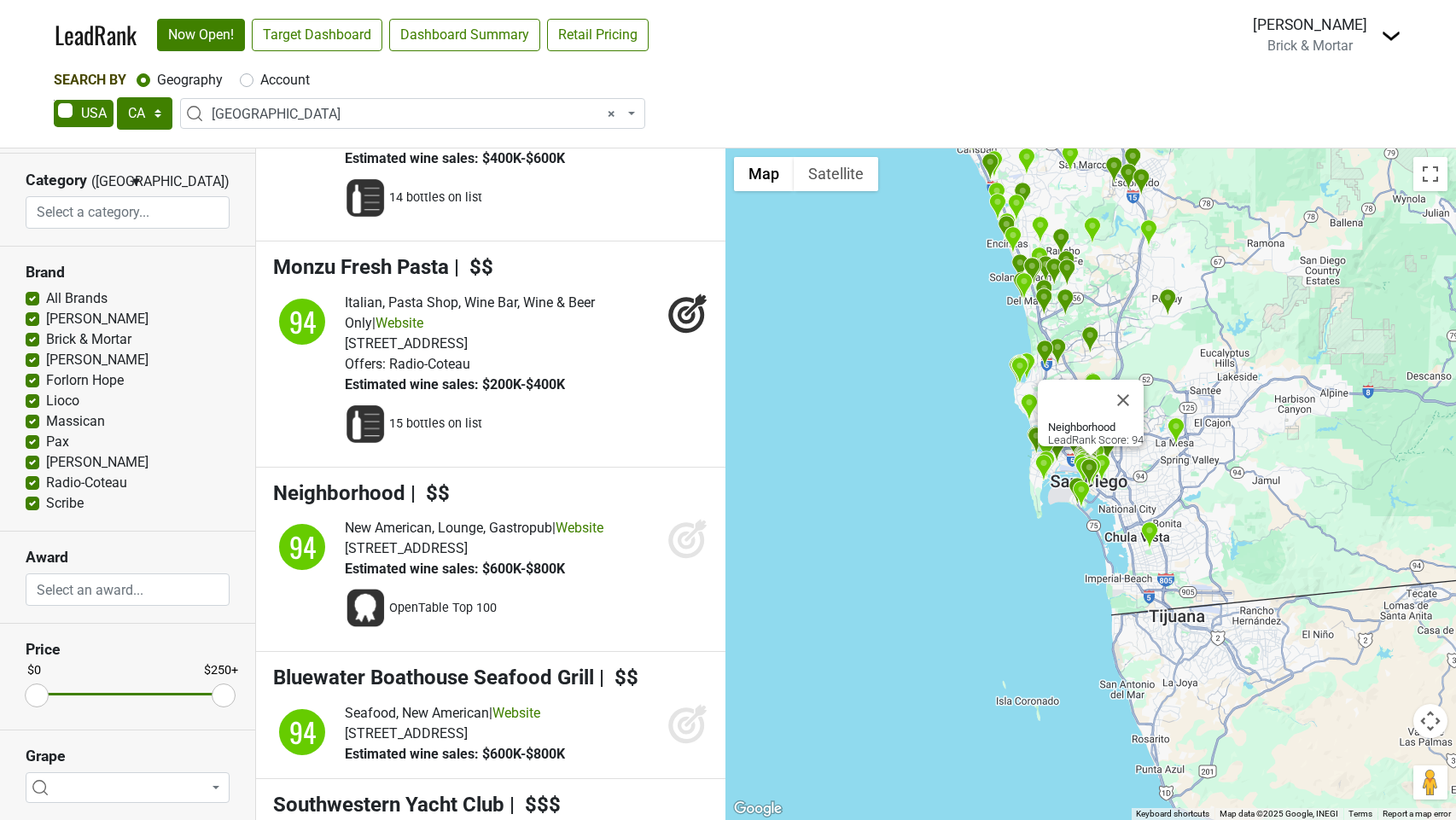
click at [676, 559] on icon at bounding box center [687, 539] width 41 height 41
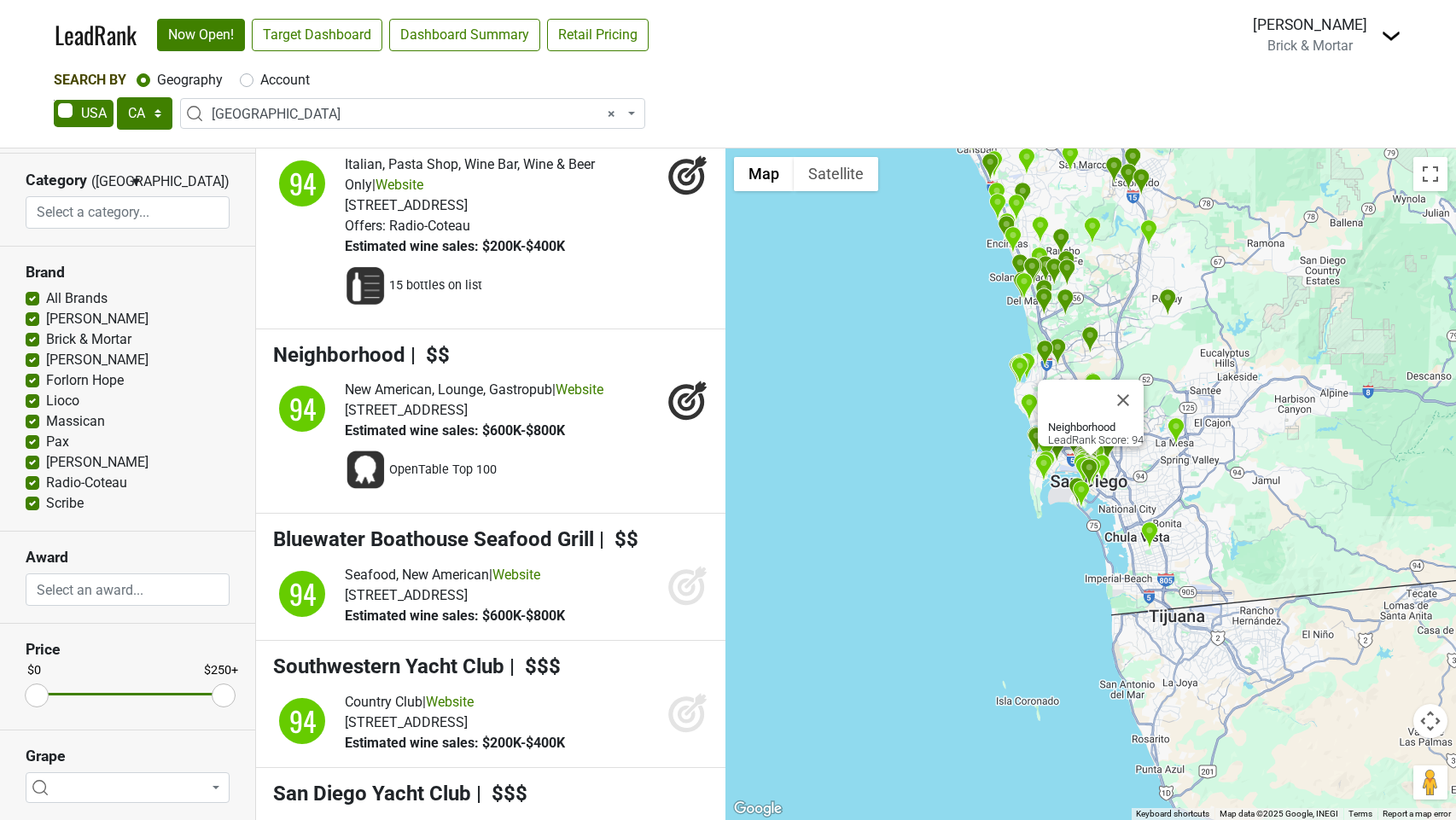
scroll to position [10673, 0]
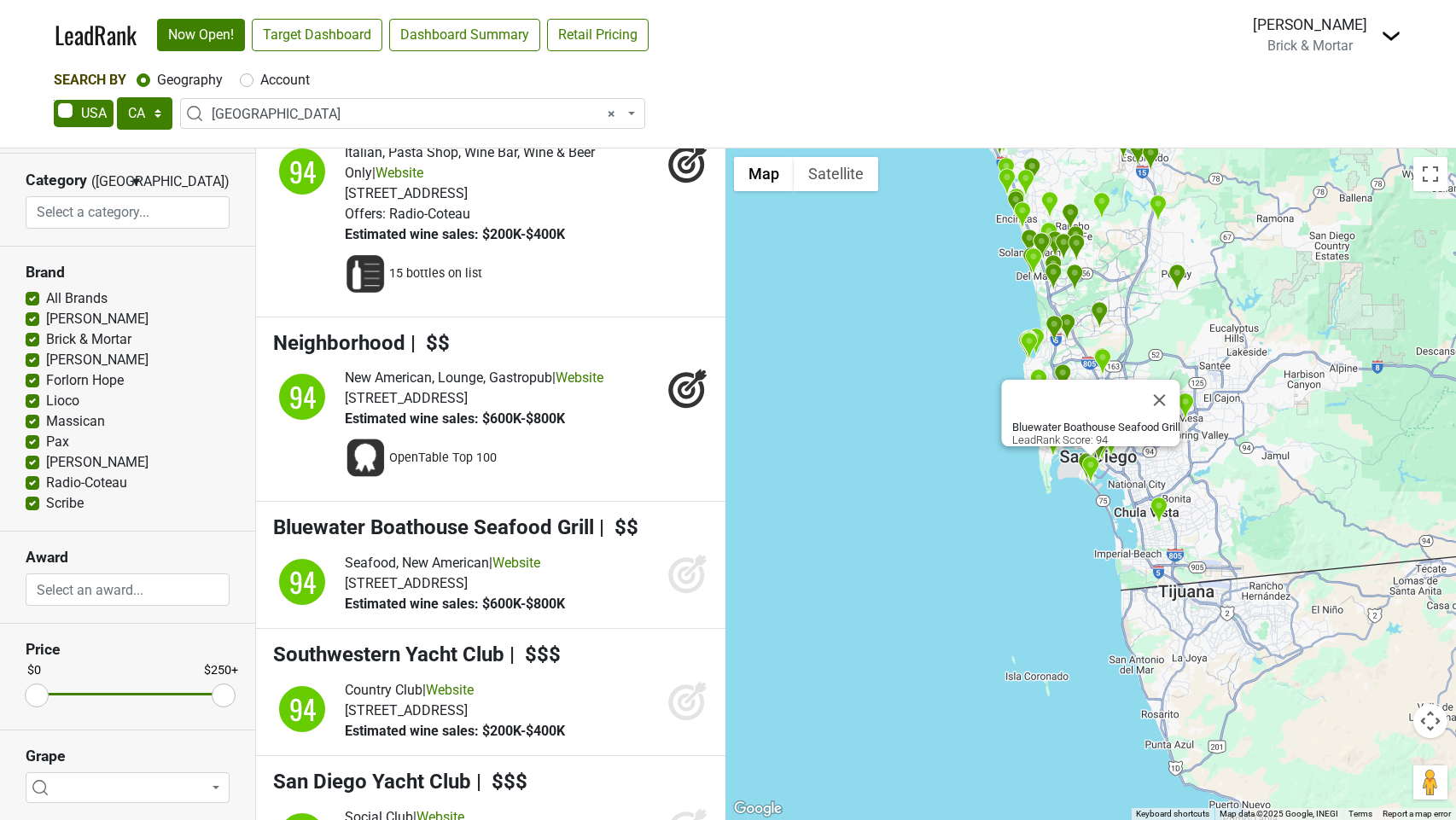
drag, startPoint x: 689, startPoint y: 629, endPoint x: 682, endPoint y: 636, distance: 9.9
click at [689, 594] on icon at bounding box center [687, 573] width 41 height 41
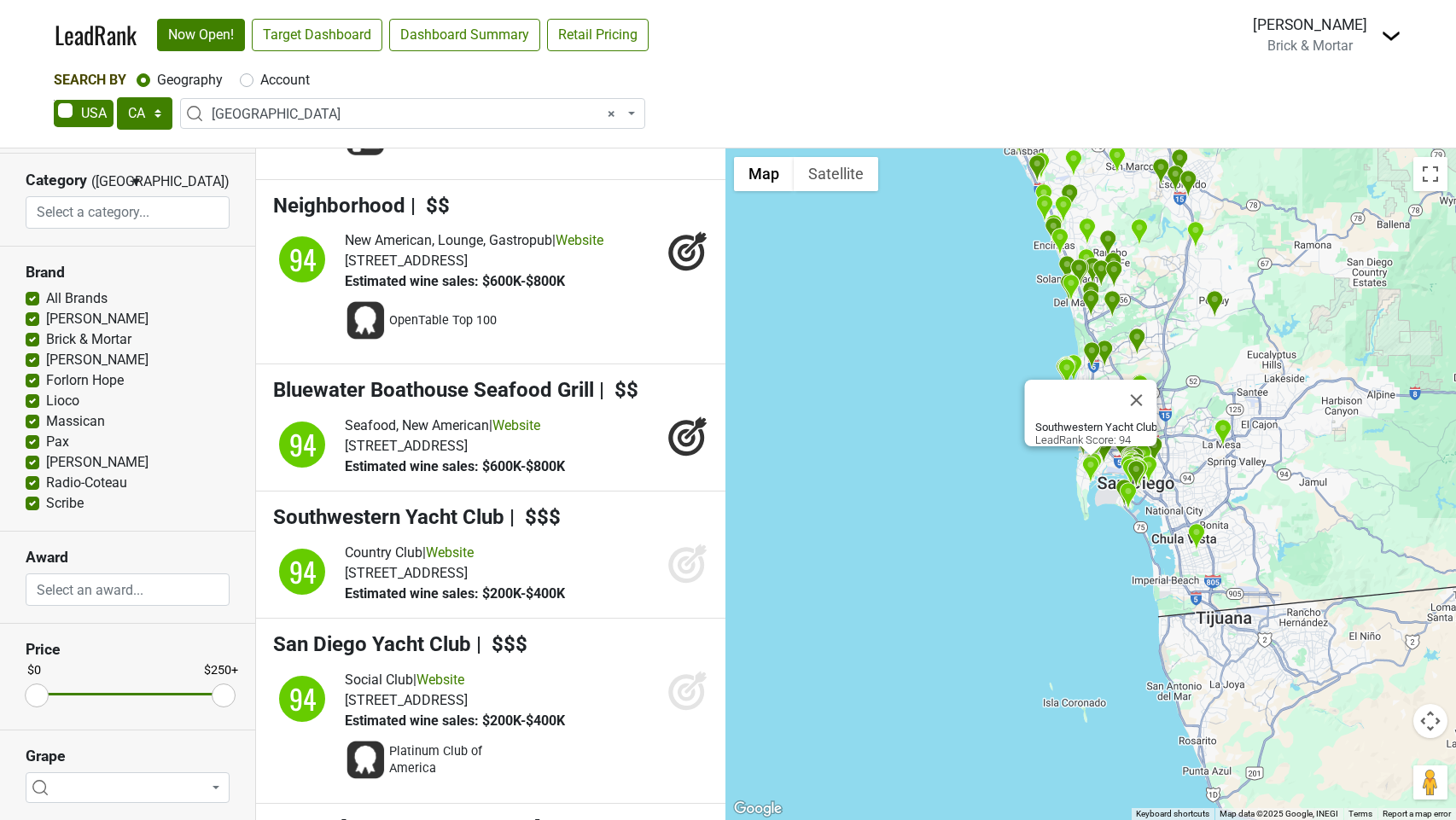
click at [683, 574] on icon at bounding box center [686, 566] width 18 height 18
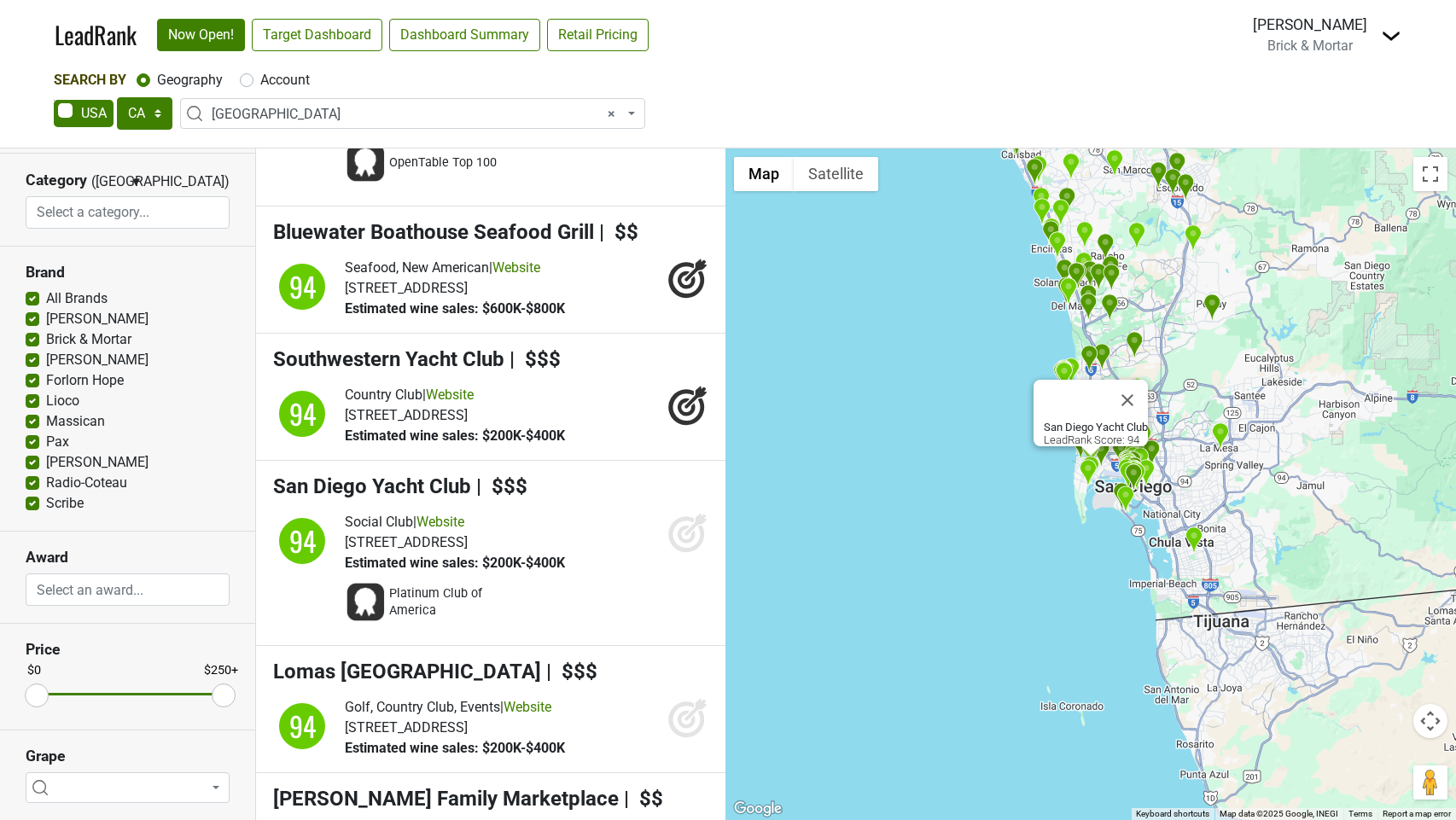
click at [683, 553] on icon at bounding box center [687, 532] width 41 height 41
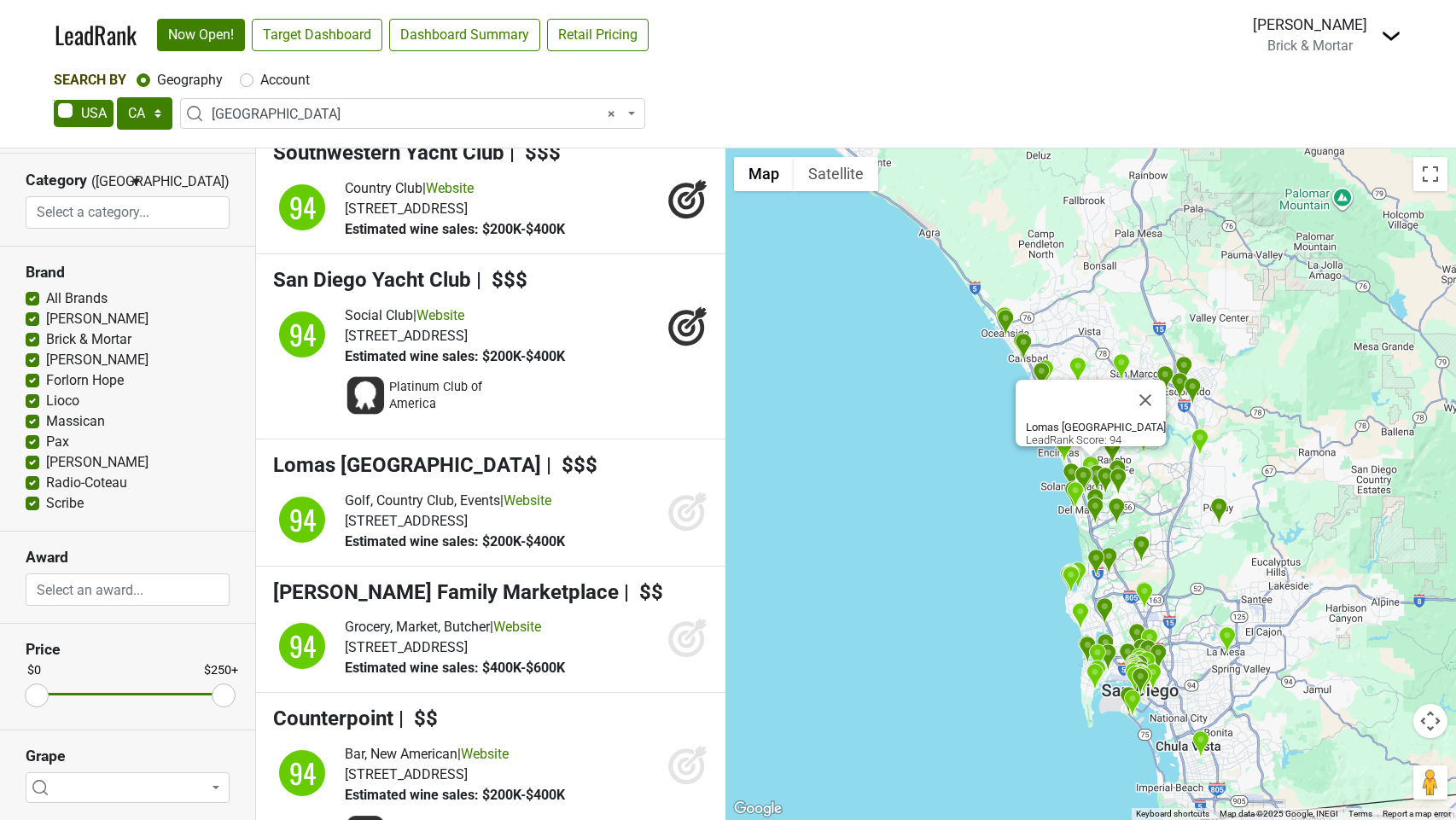
click at [688, 531] on icon at bounding box center [687, 511] width 41 height 41
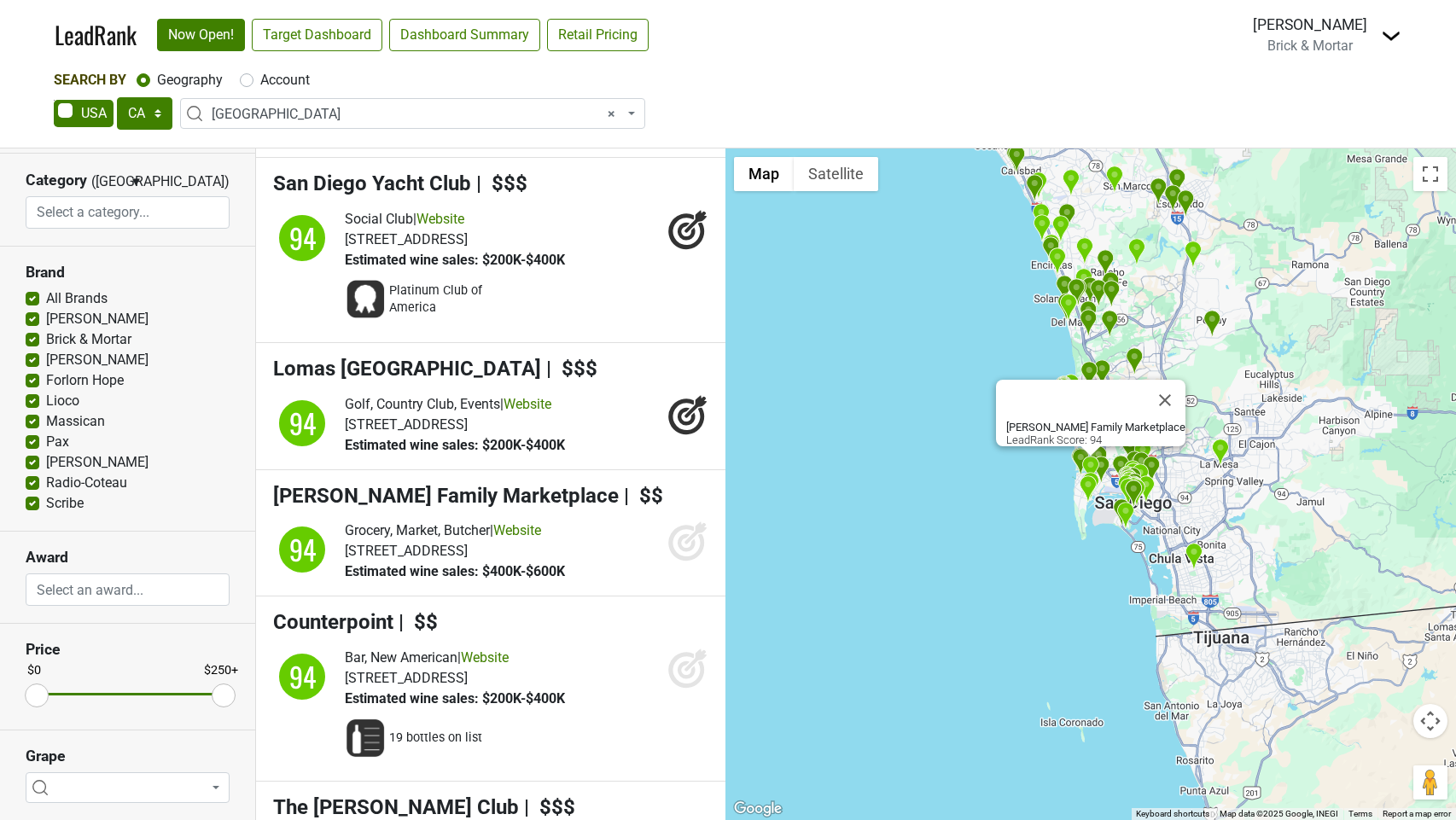
click at [676, 562] on icon at bounding box center [686, 543] width 36 height 36
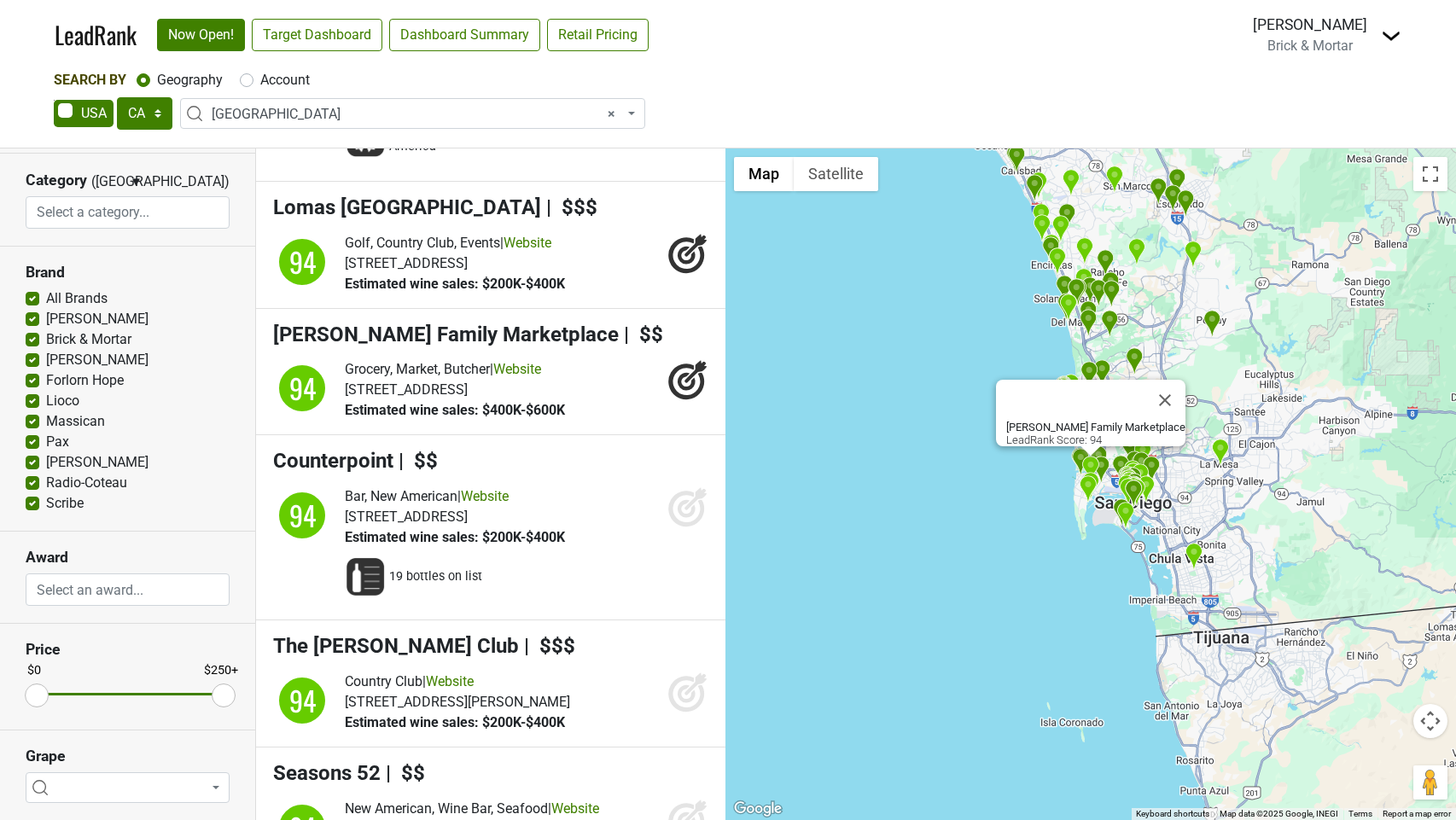
scroll to position [11448, 0]
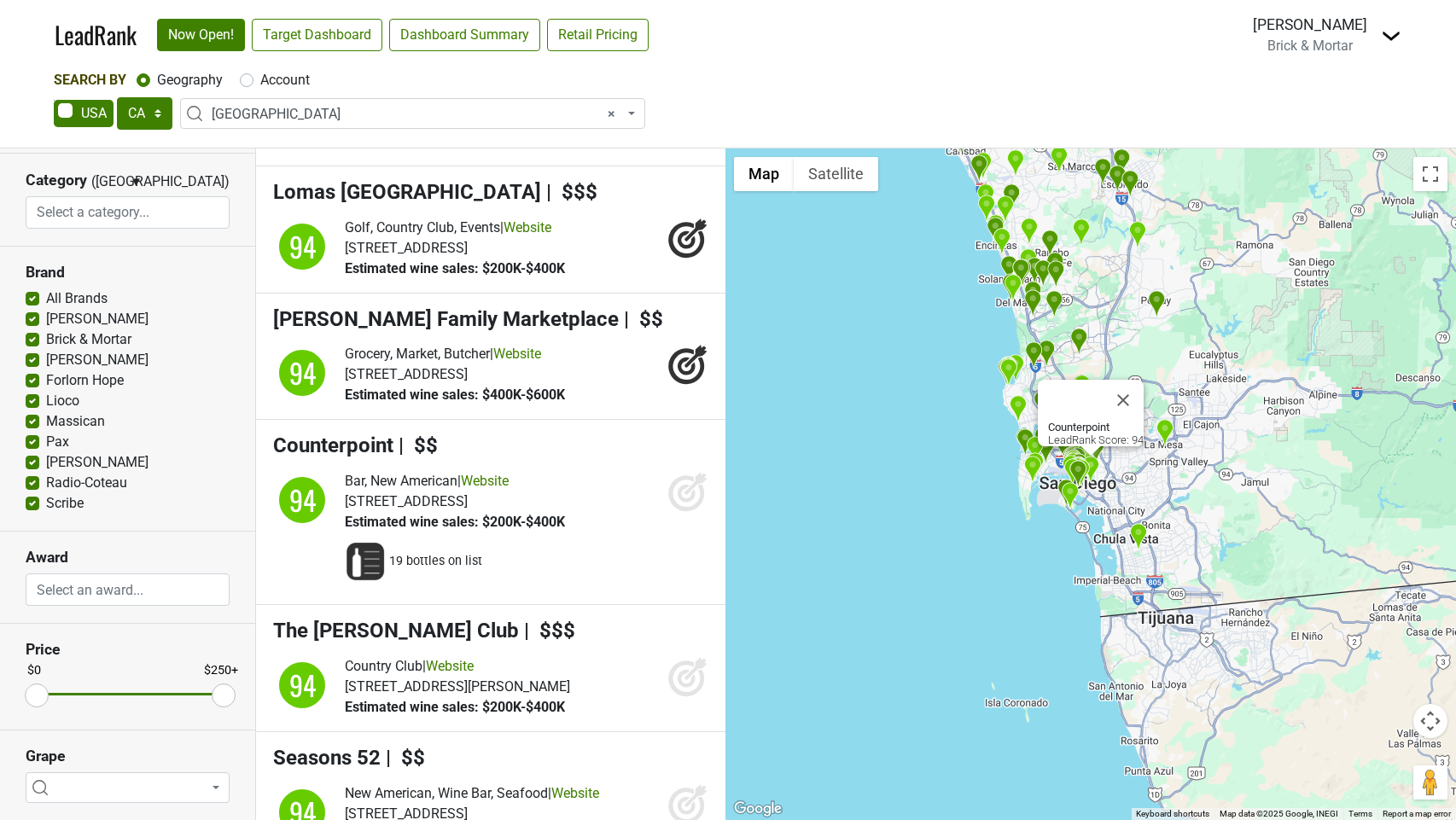
drag, startPoint x: 686, startPoint y: 561, endPoint x: 686, endPoint y: 597, distance: 36.0
click at [686, 512] on icon at bounding box center [687, 491] width 41 height 41
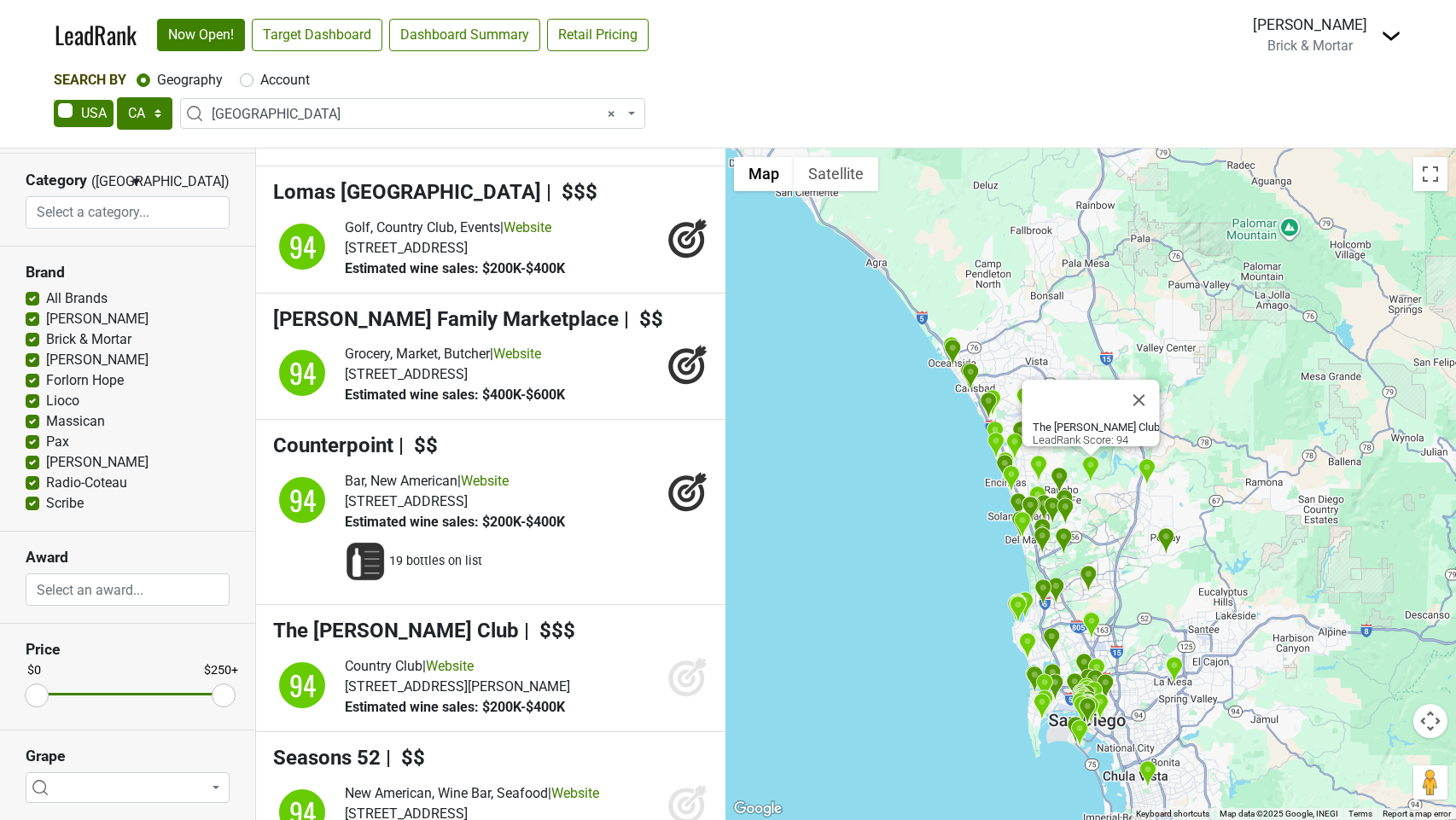
click at [679, 689] on icon at bounding box center [686, 679] width 18 height 18
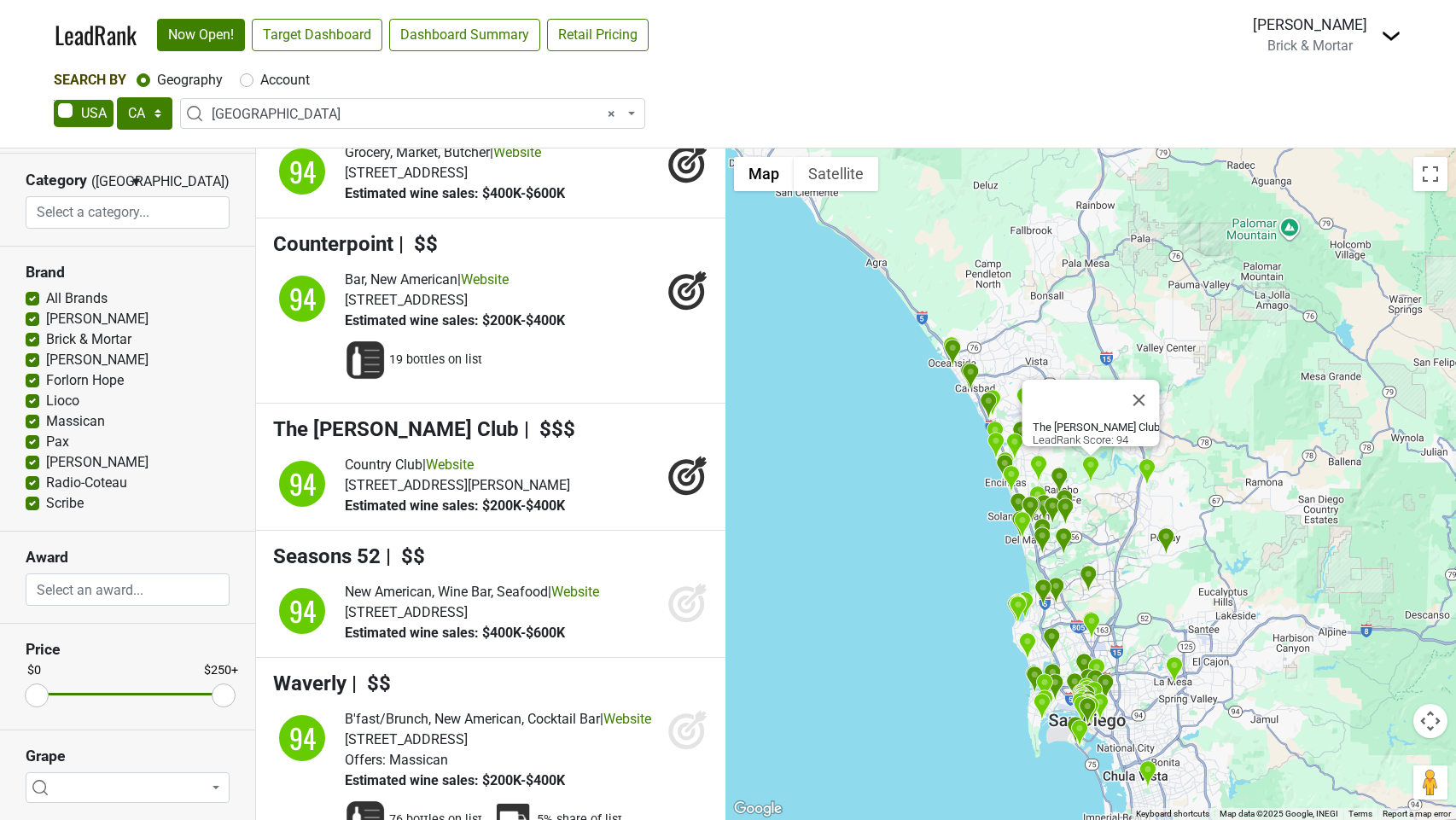
scroll to position [11710, 0]
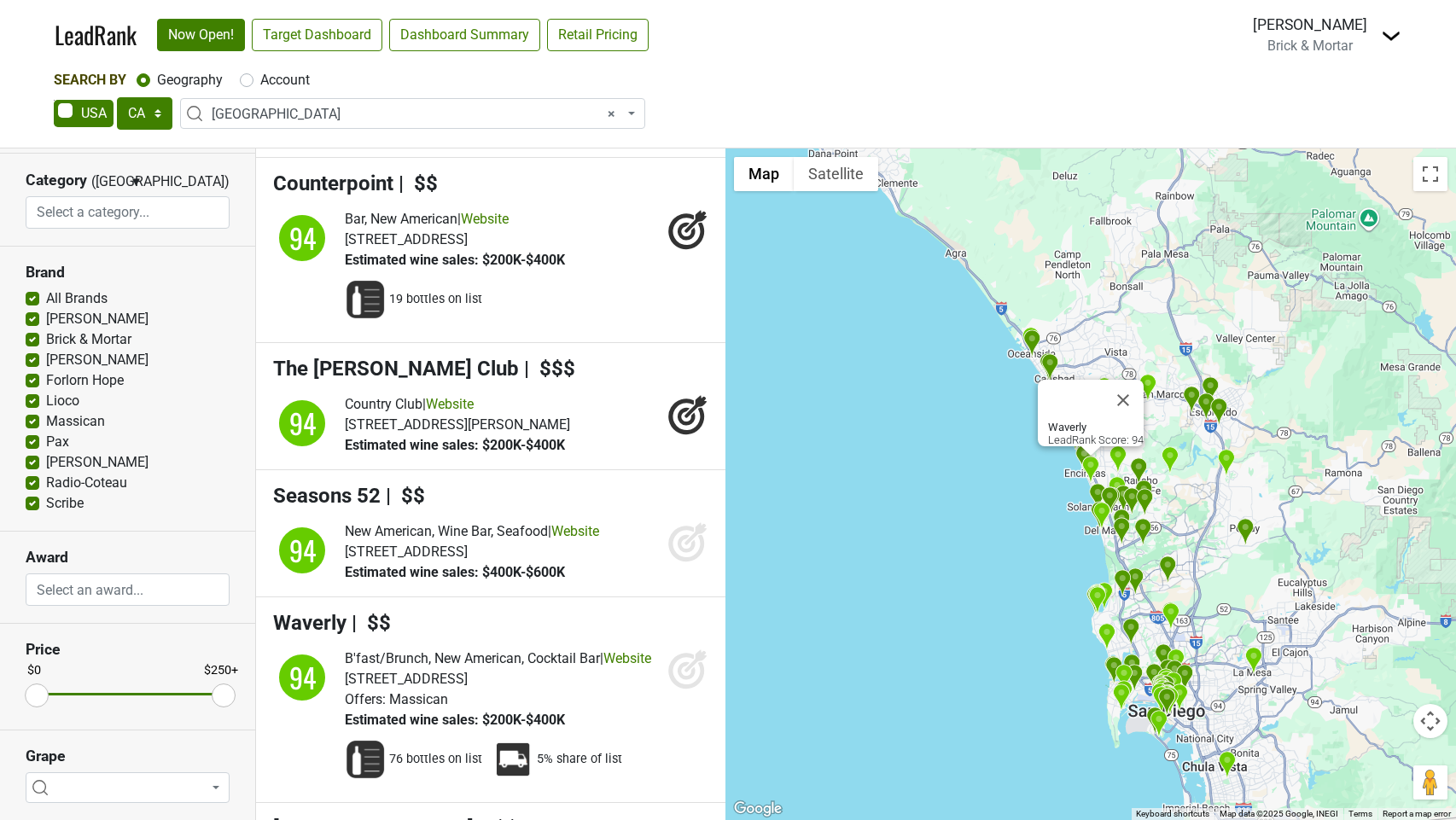
drag, startPoint x: 684, startPoint y: 741, endPoint x: 689, endPoint y: 646, distance: 95.1
click at [684, 689] on icon at bounding box center [687, 669] width 41 height 41
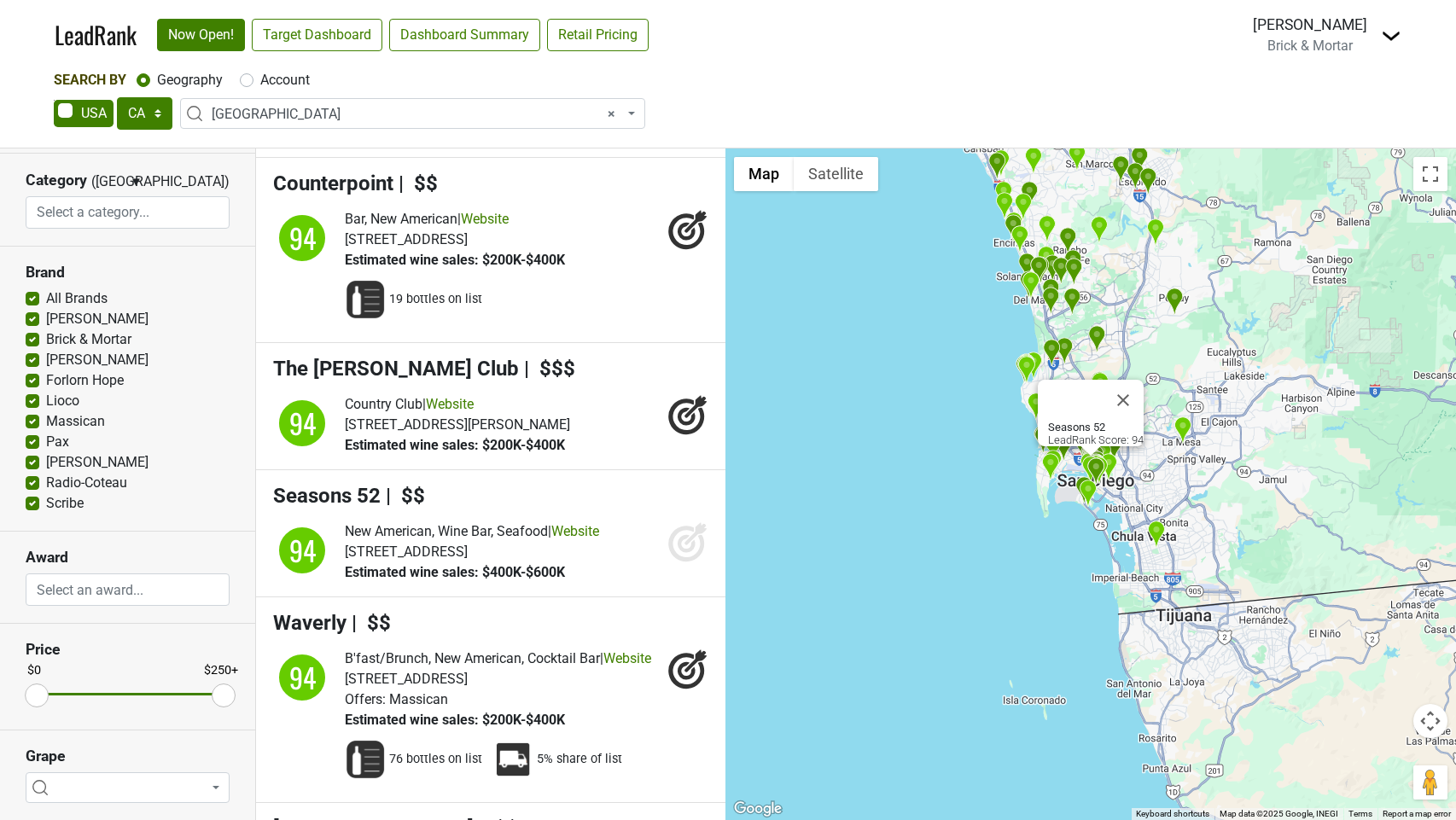
click at [686, 544] on icon at bounding box center [696, 533] width 22 height 22
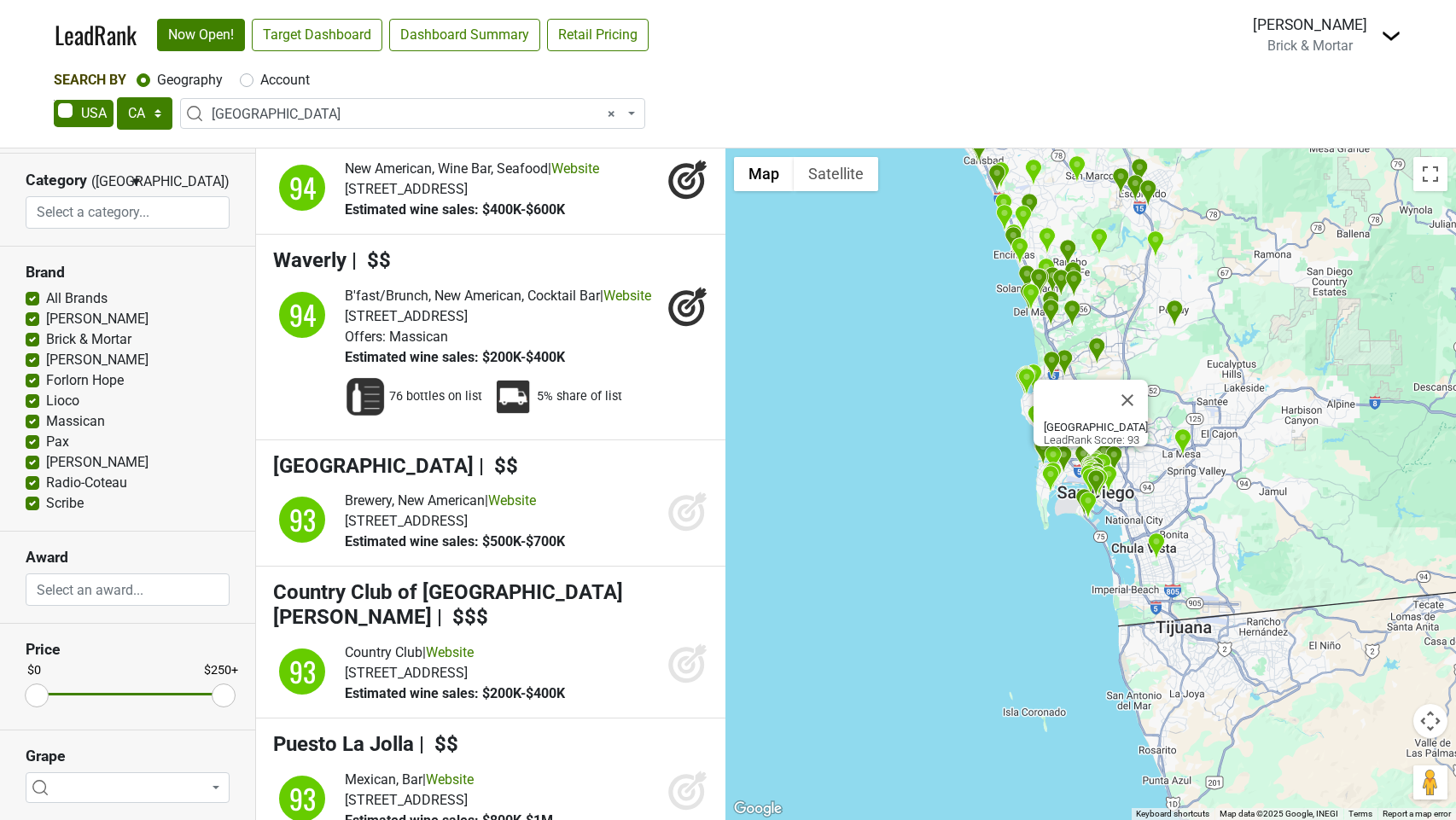
scroll to position [12075, 0]
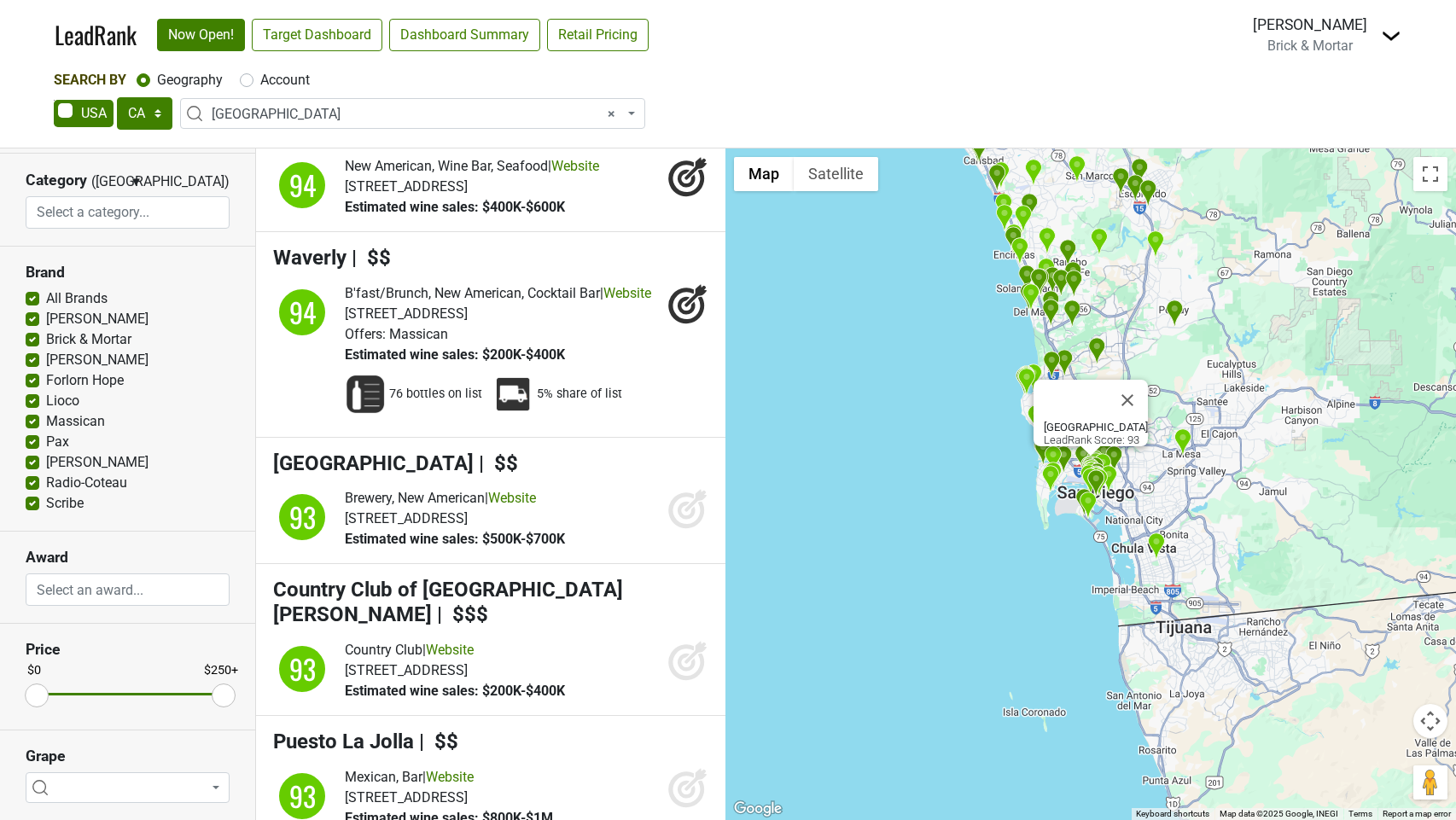
drag, startPoint x: 682, startPoint y: 584, endPoint x: 690, endPoint y: 623, distance: 39.8
click at [682, 530] on icon at bounding box center [686, 510] width 36 height 36
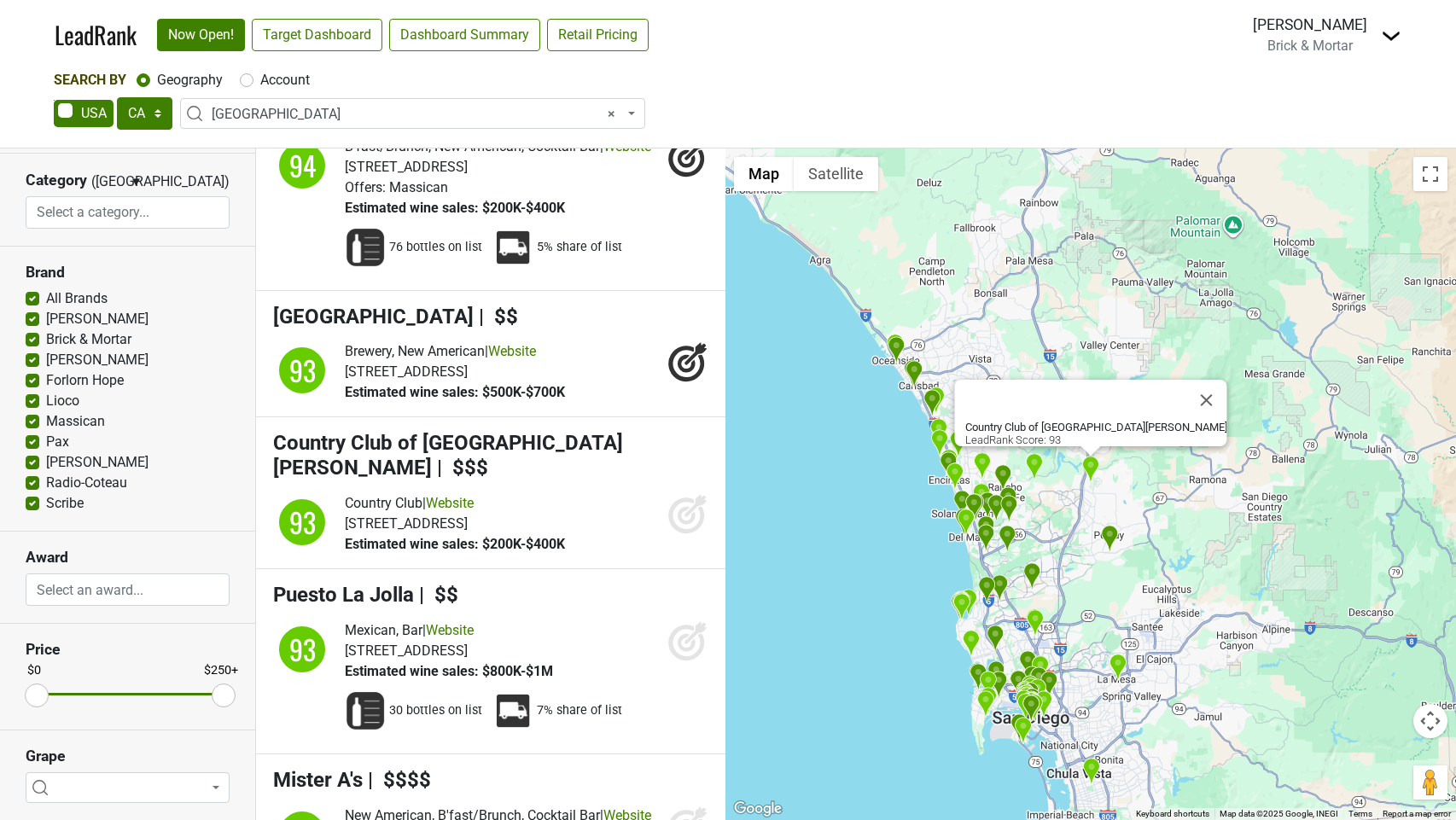
scroll to position [12224, 0]
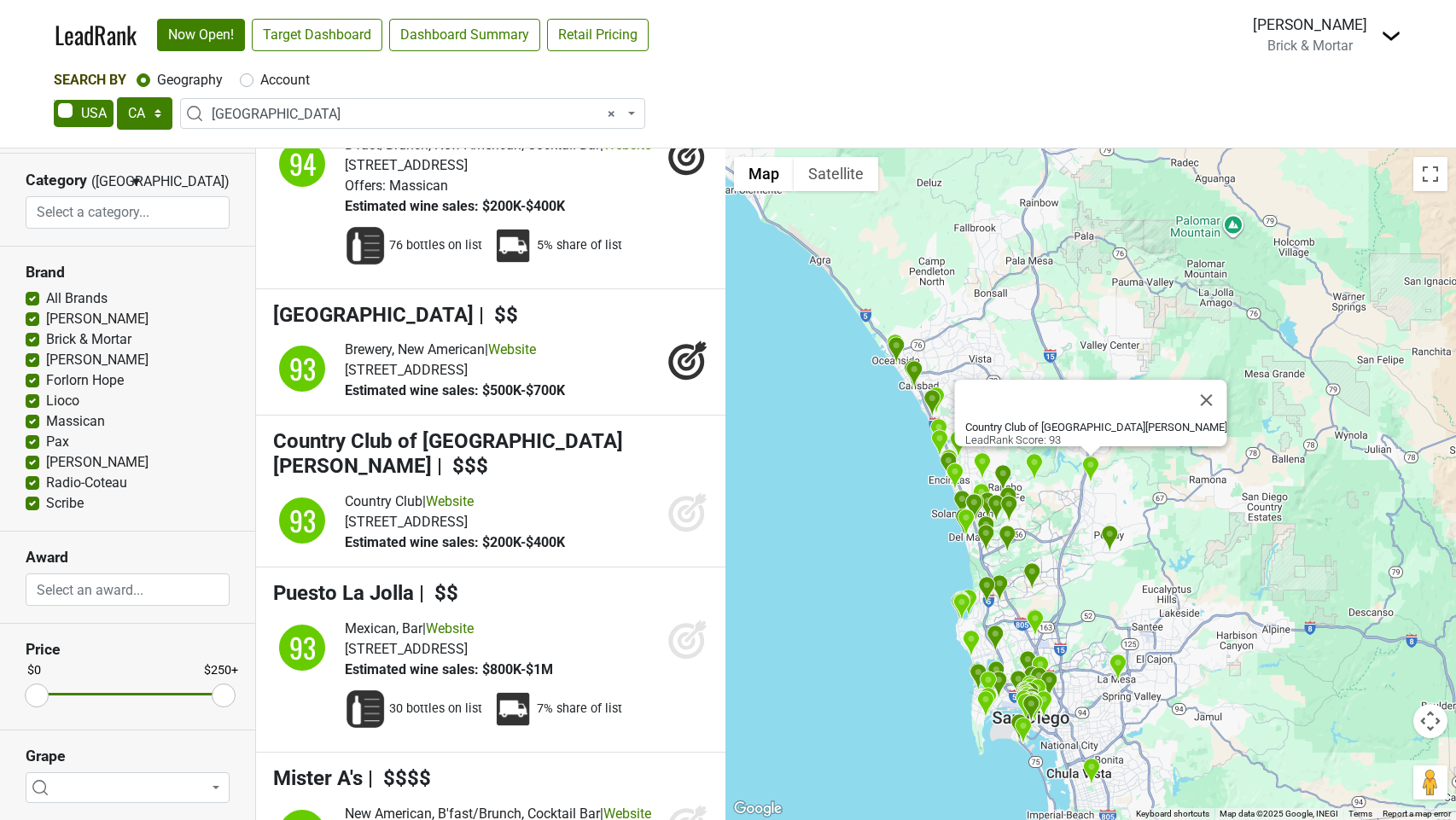
drag, startPoint x: 678, startPoint y: 573, endPoint x: 685, endPoint y: 603, distance: 30.8
click at [678, 532] on icon at bounding box center [687, 512] width 41 height 41
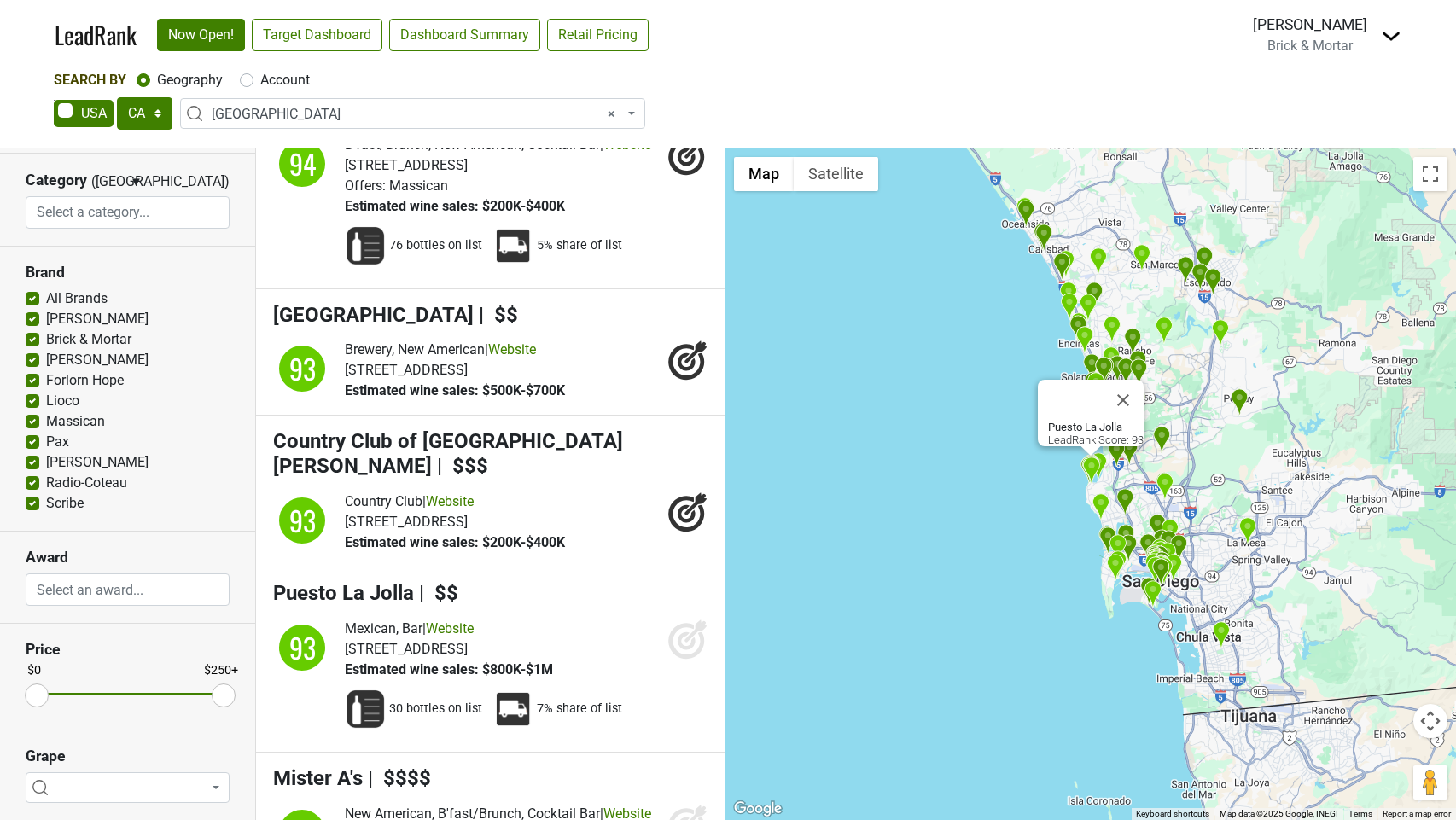
click at [682, 650] on icon at bounding box center [686, 642] width 18 height 18
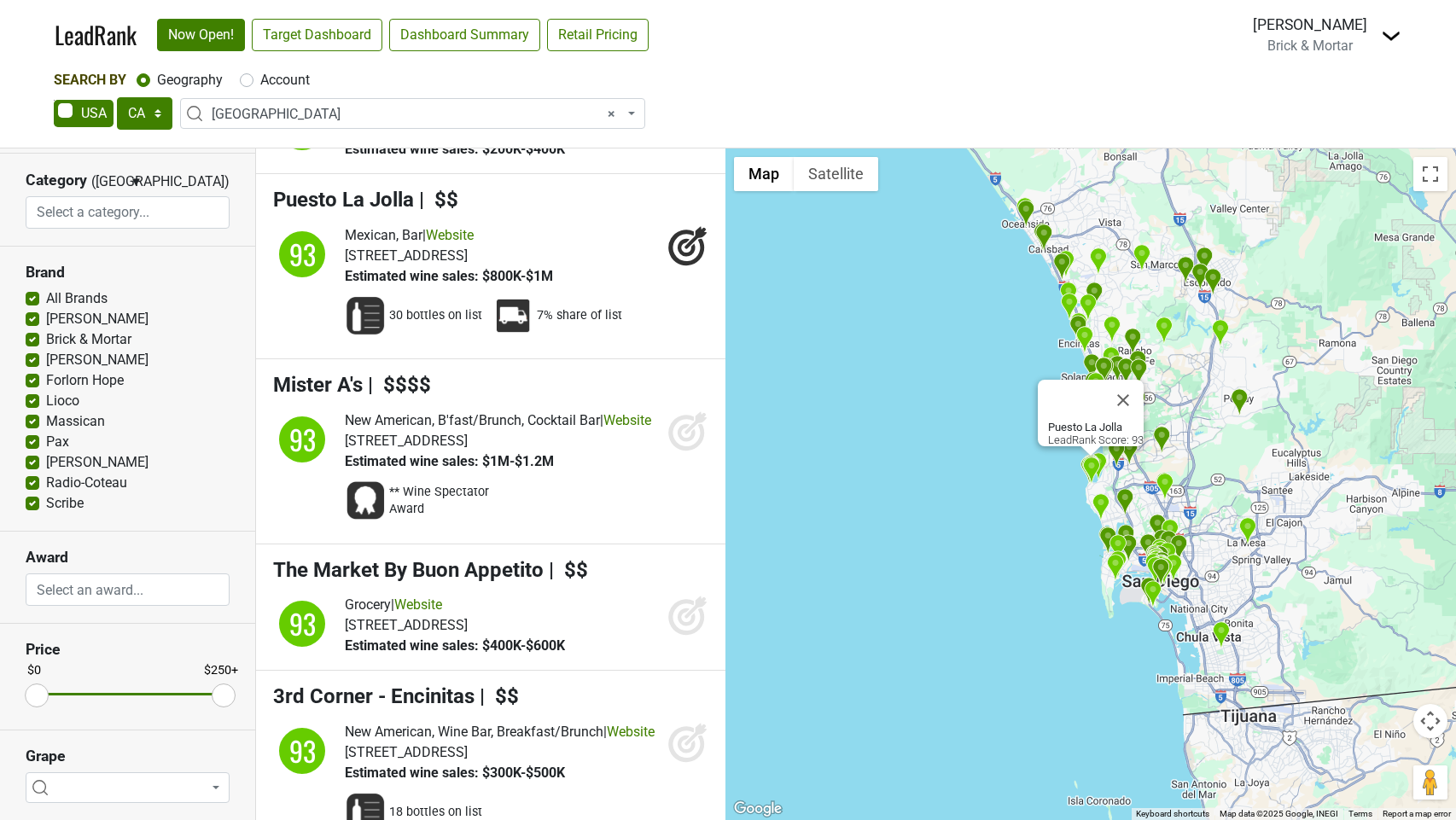
scroll to position [12729, 0]
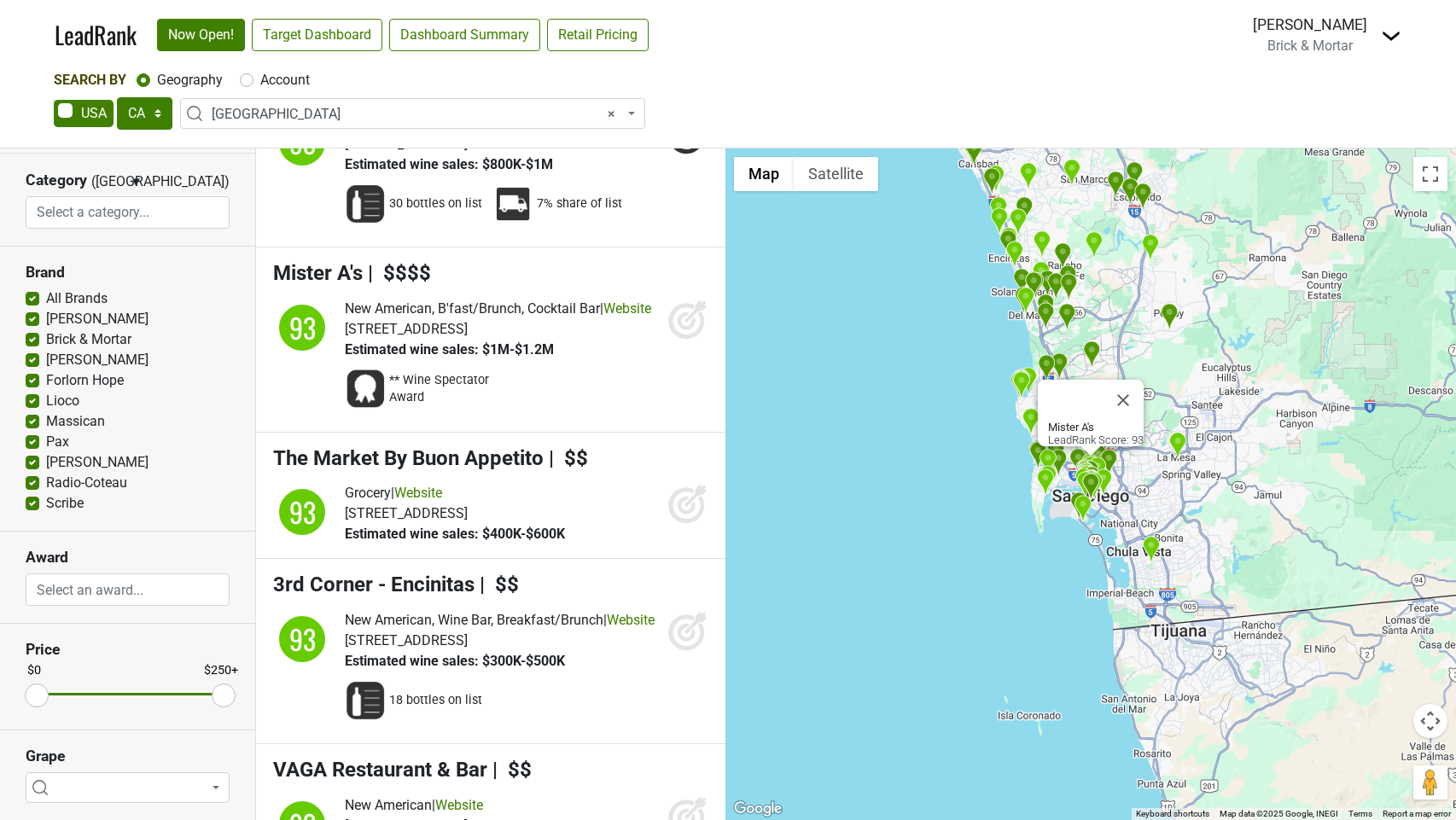
click at [680, 330] on icon at bounding box center [686, 321] width 18 height 18
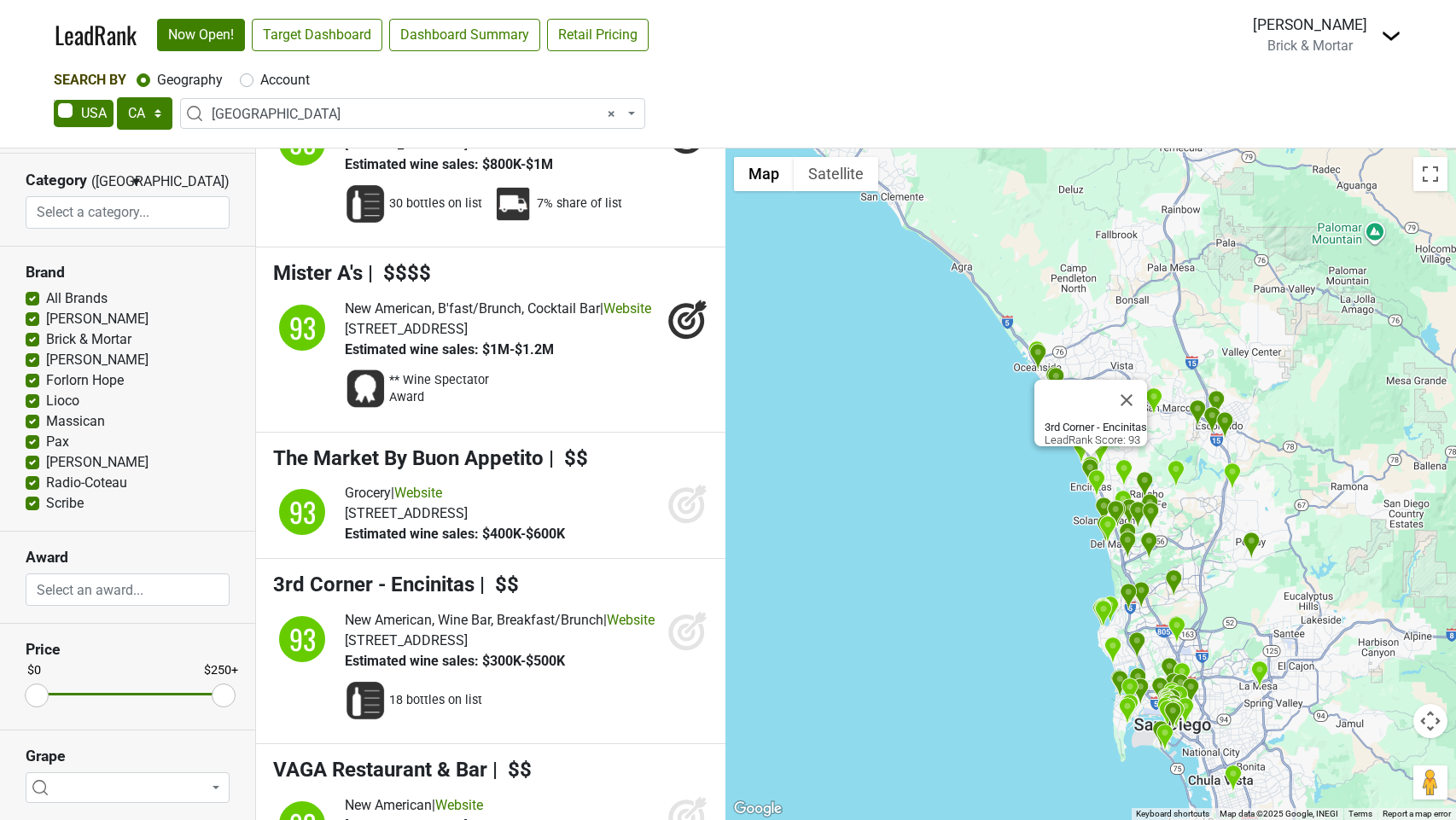
click at [683, 651] on icon at bounding box center [687, 630] width 41 height 41
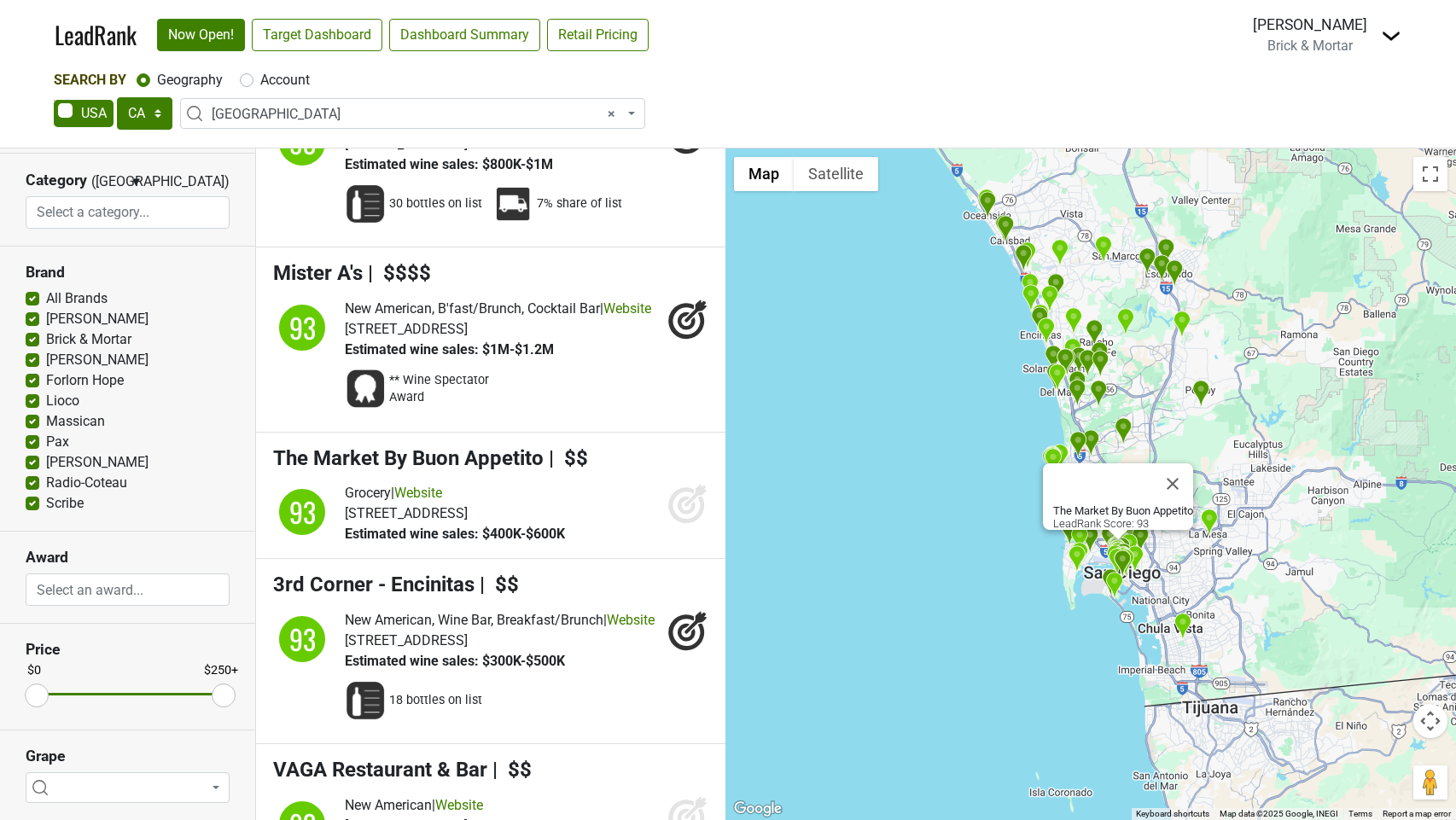
click at [679, 524] on icon at bounding box center [687, 503] width 41 height 41
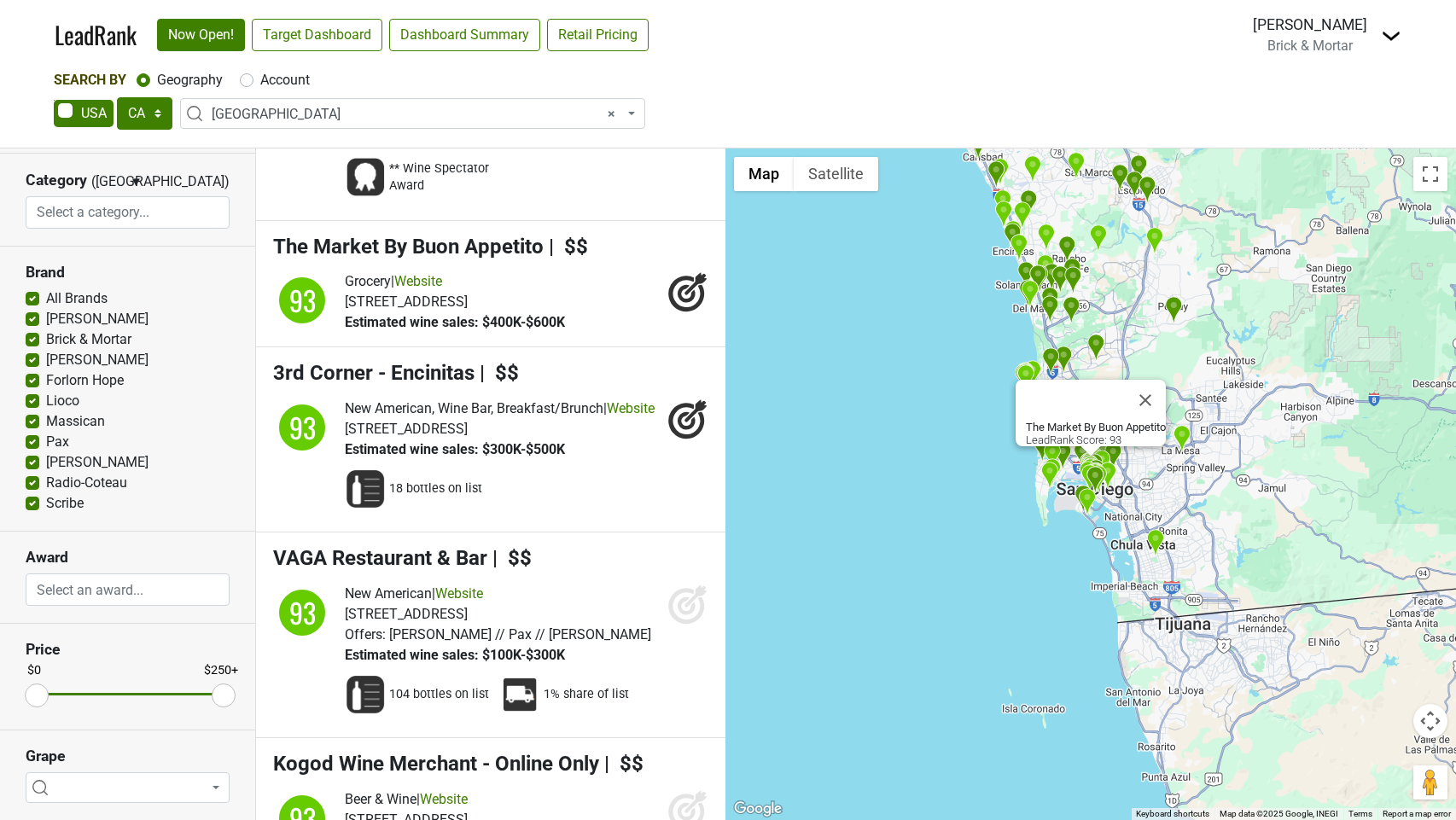
scroll to position [13091, 0]
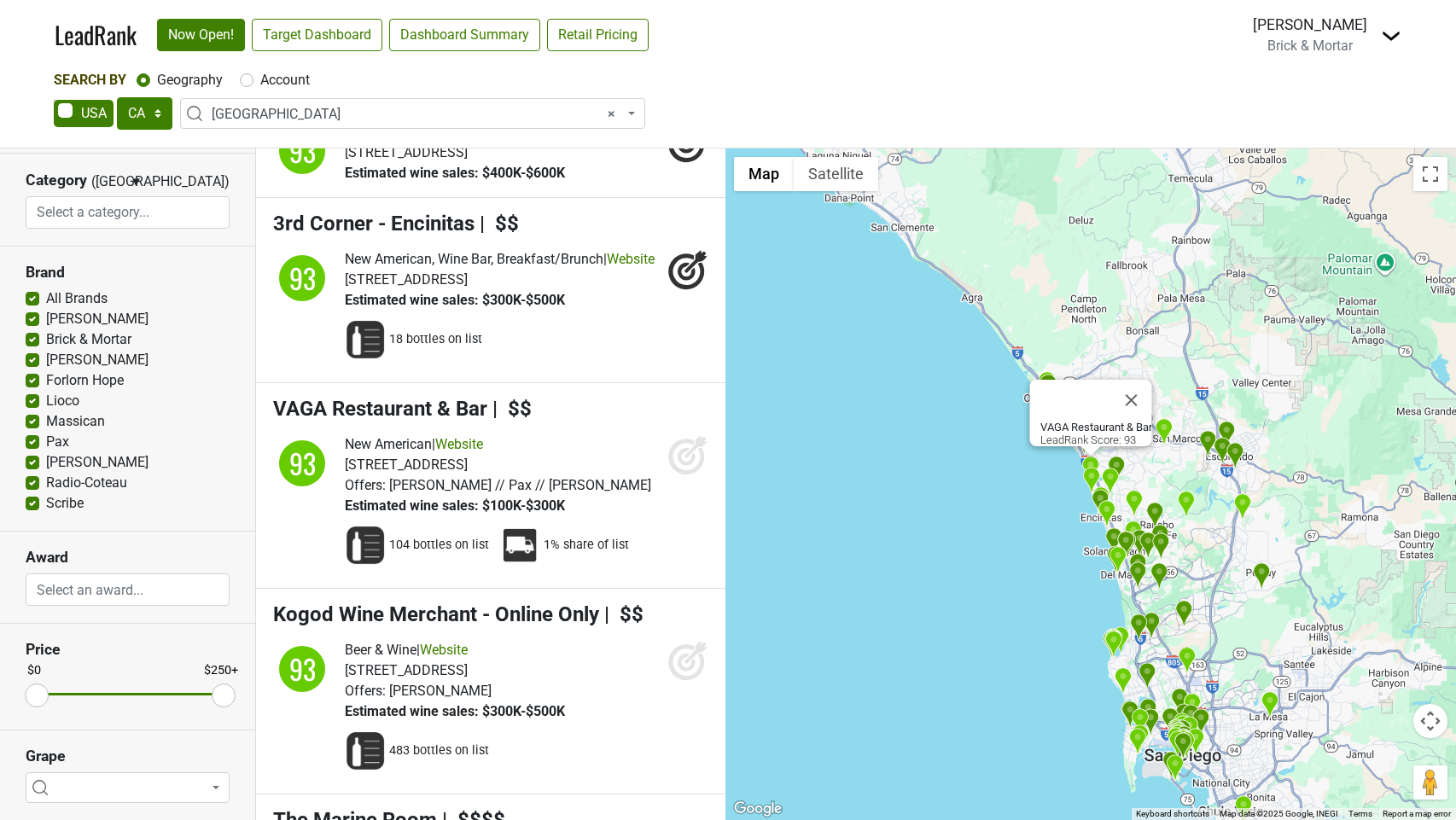
click at [695, 466] on icon at bounding box center [686, 457] width 18 height 18
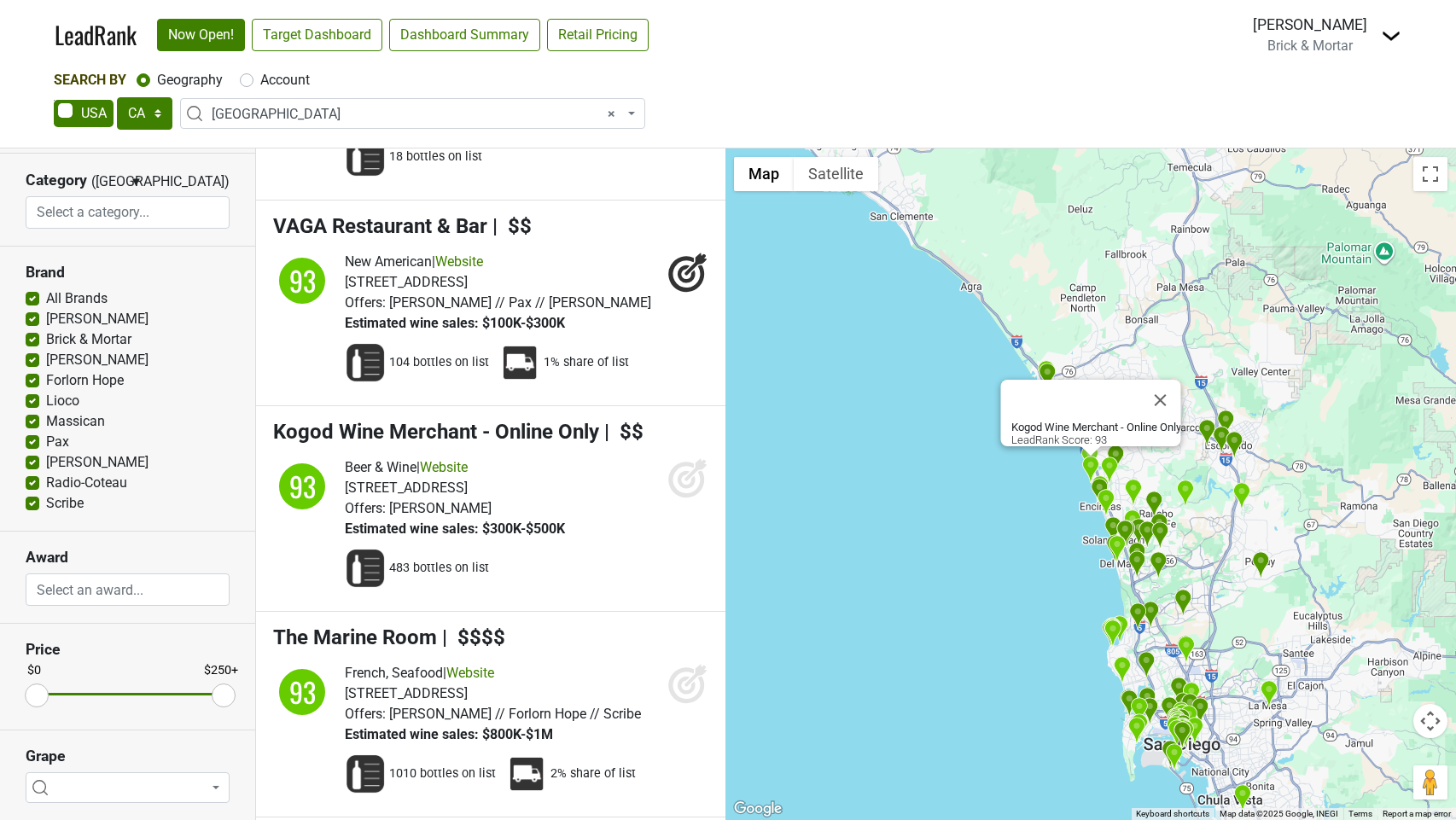
scroll to position [13275, 0]
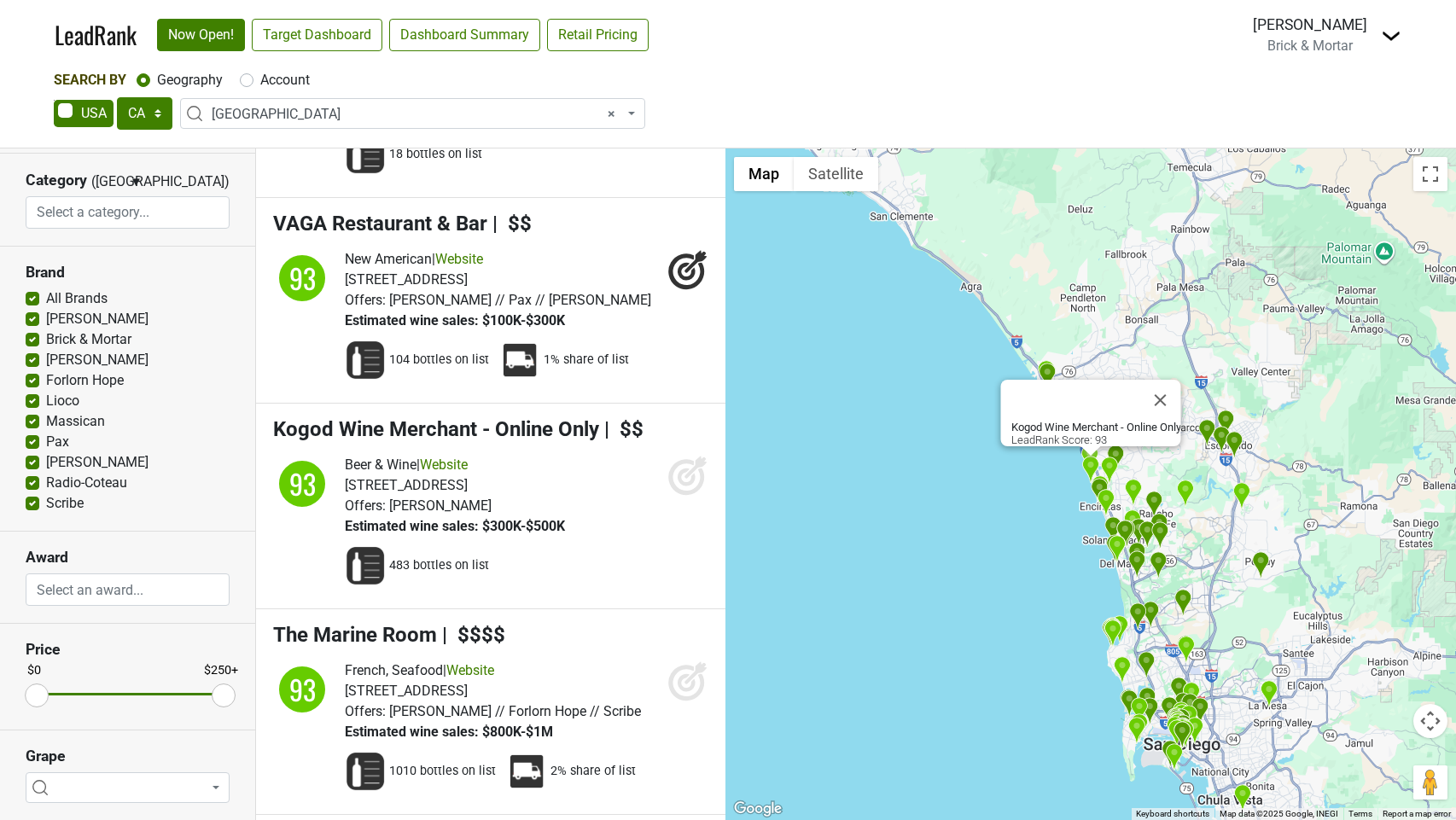
click at [686, 478] on icon at bounding box center [696, 467] width 22 height 22
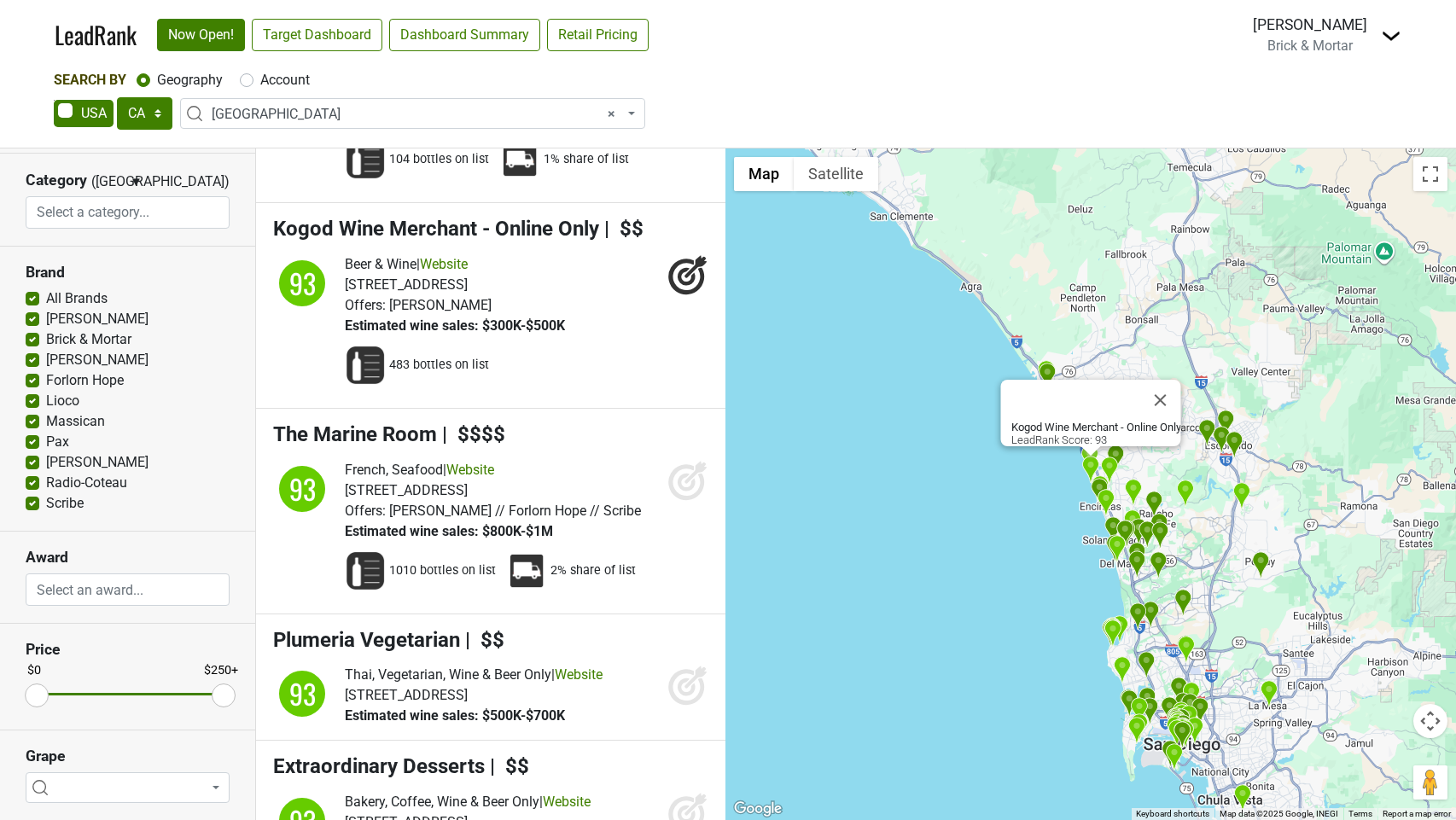
scroll to position [13482, 0]
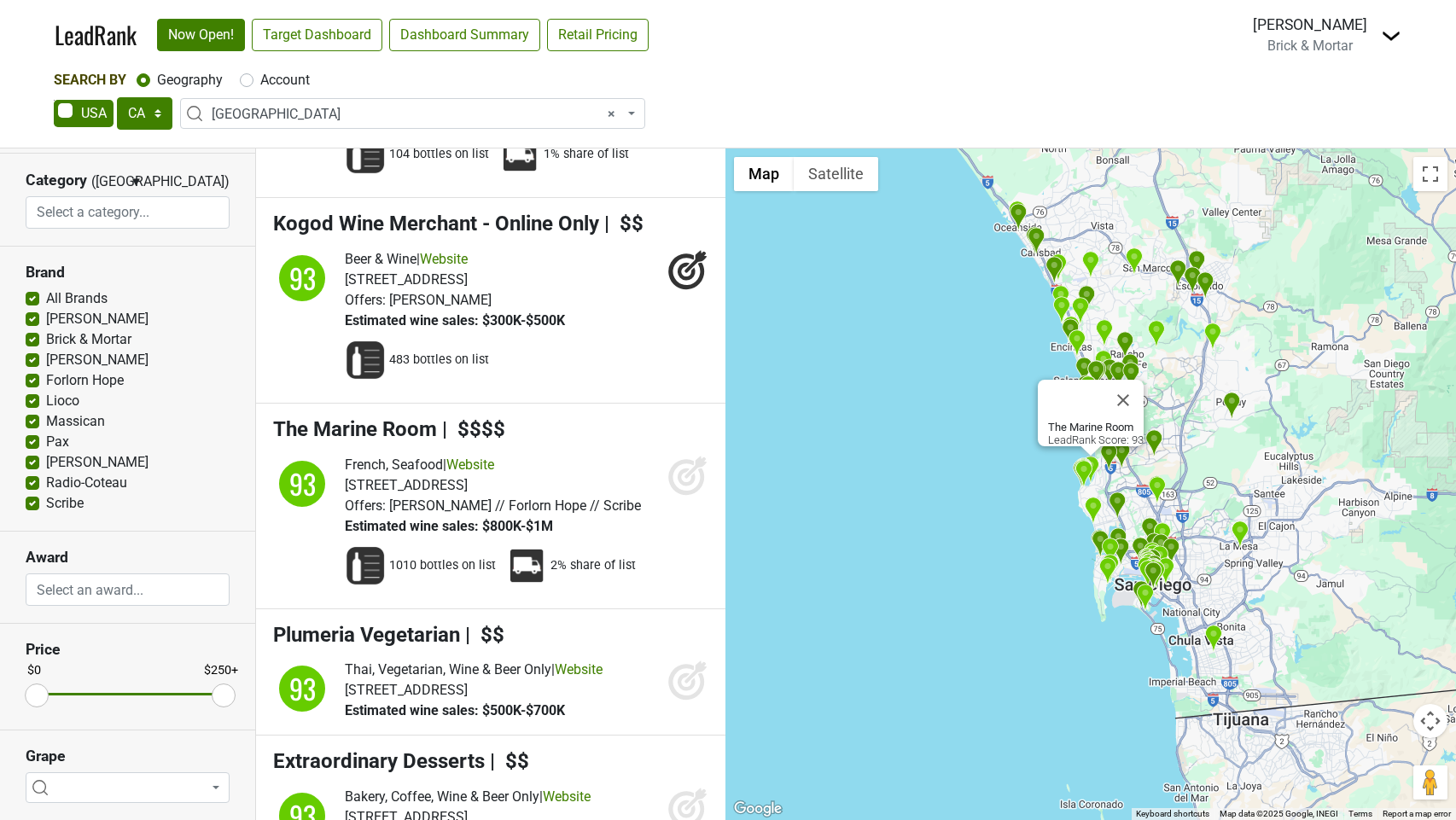
click at [689, 496] on icon at bounding box center [687, 475] width 41 height 41
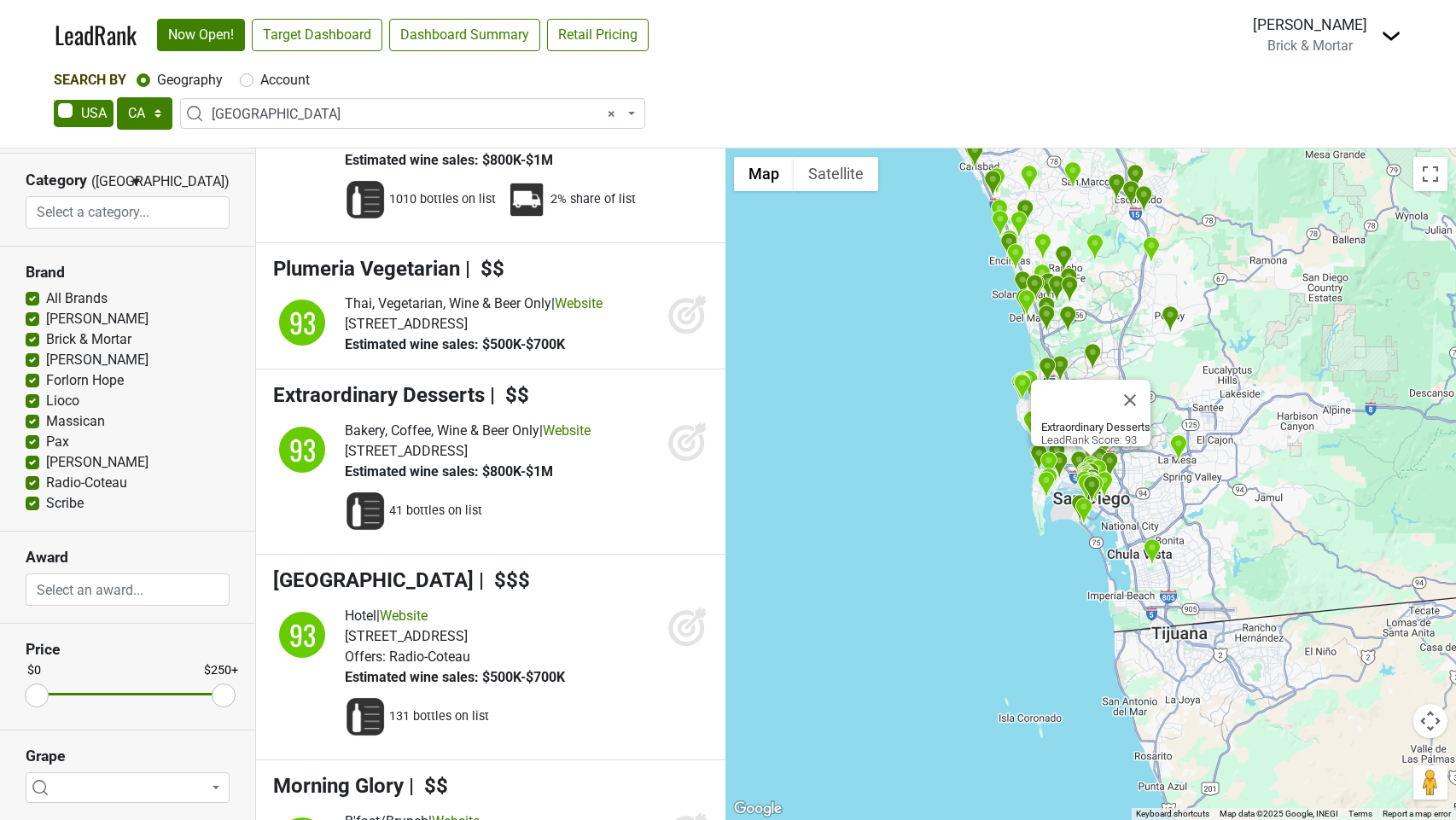
click at [689, 461] on icon at bounding box center [686, 443] width 36 height 36
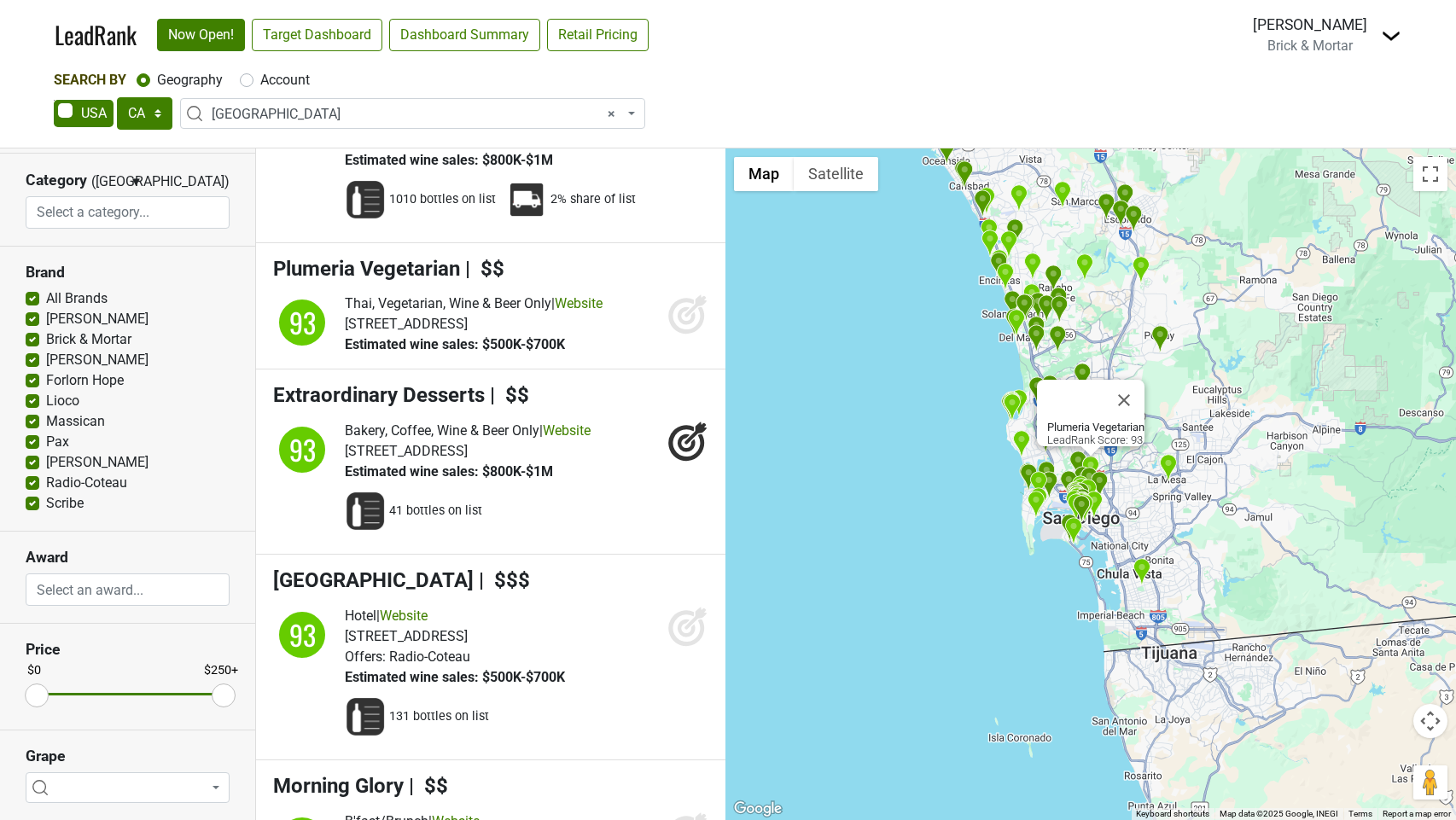
click at [692, 325] on icon at bounding box center [686, 317] width 18 height 18
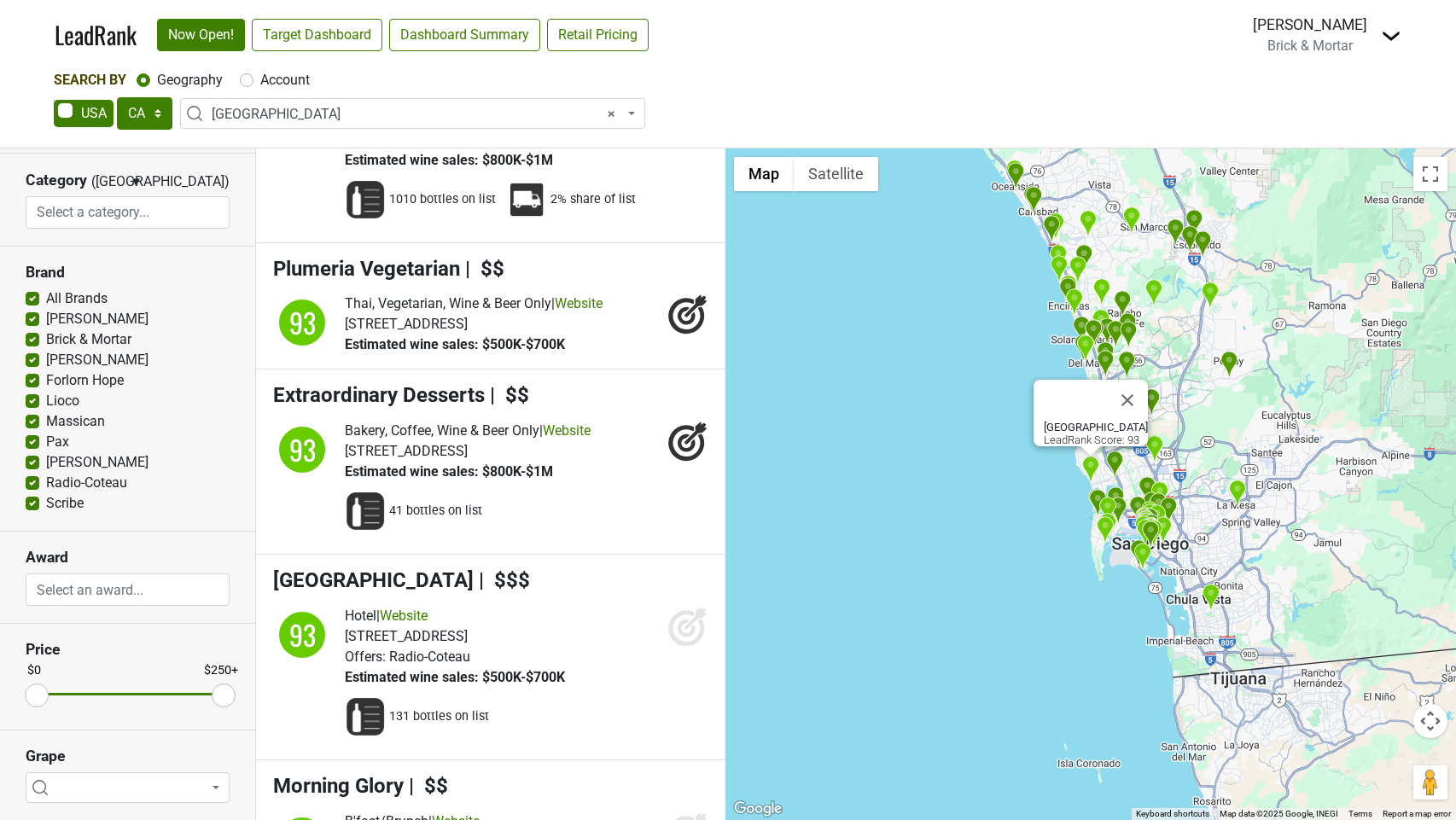
click at [680, 637] on icon at bounding box center [686, 629] width 18 height 18
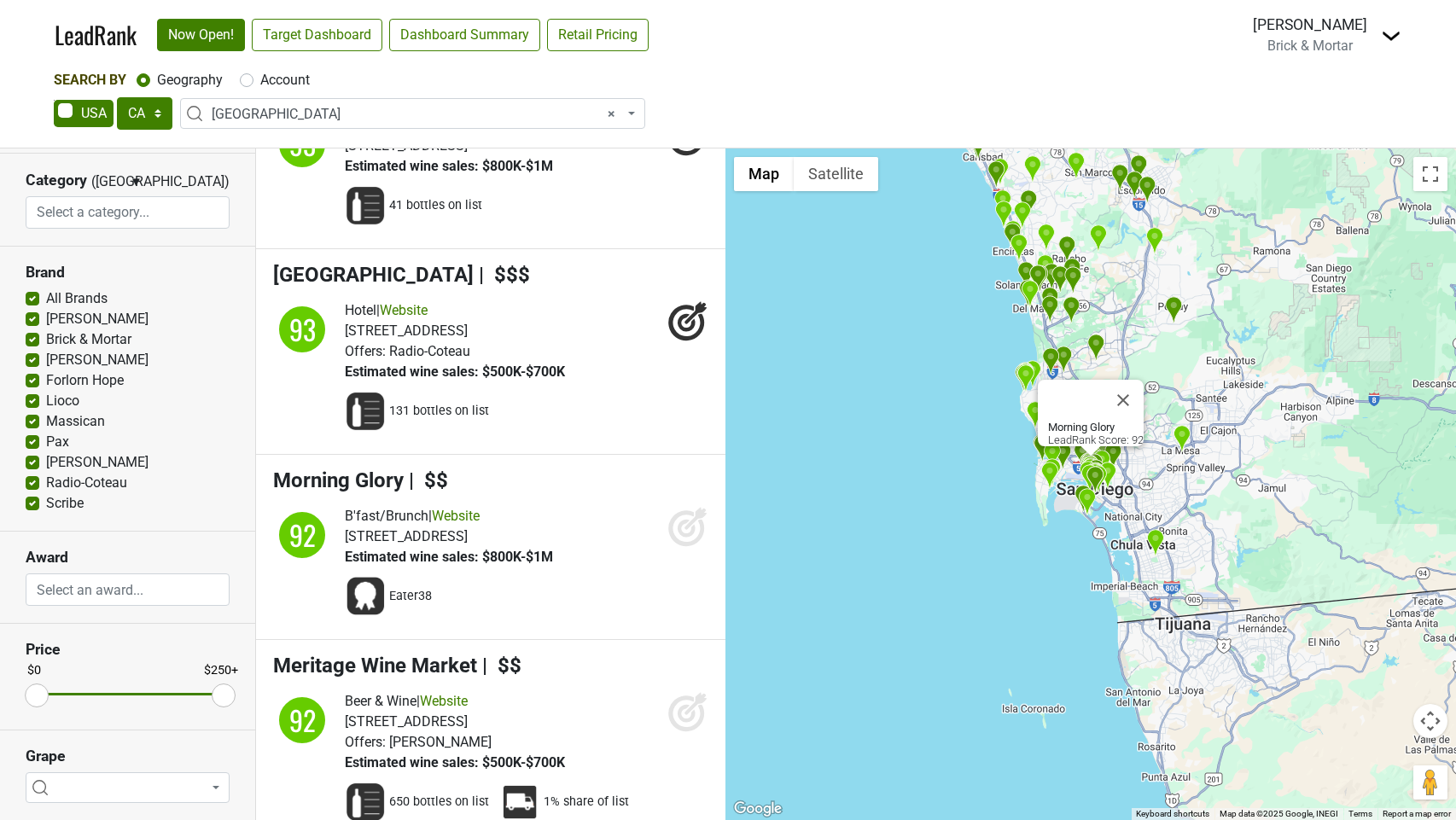
click at [684, 547] on icon at bounding box center [687, 526] width 41 height 41
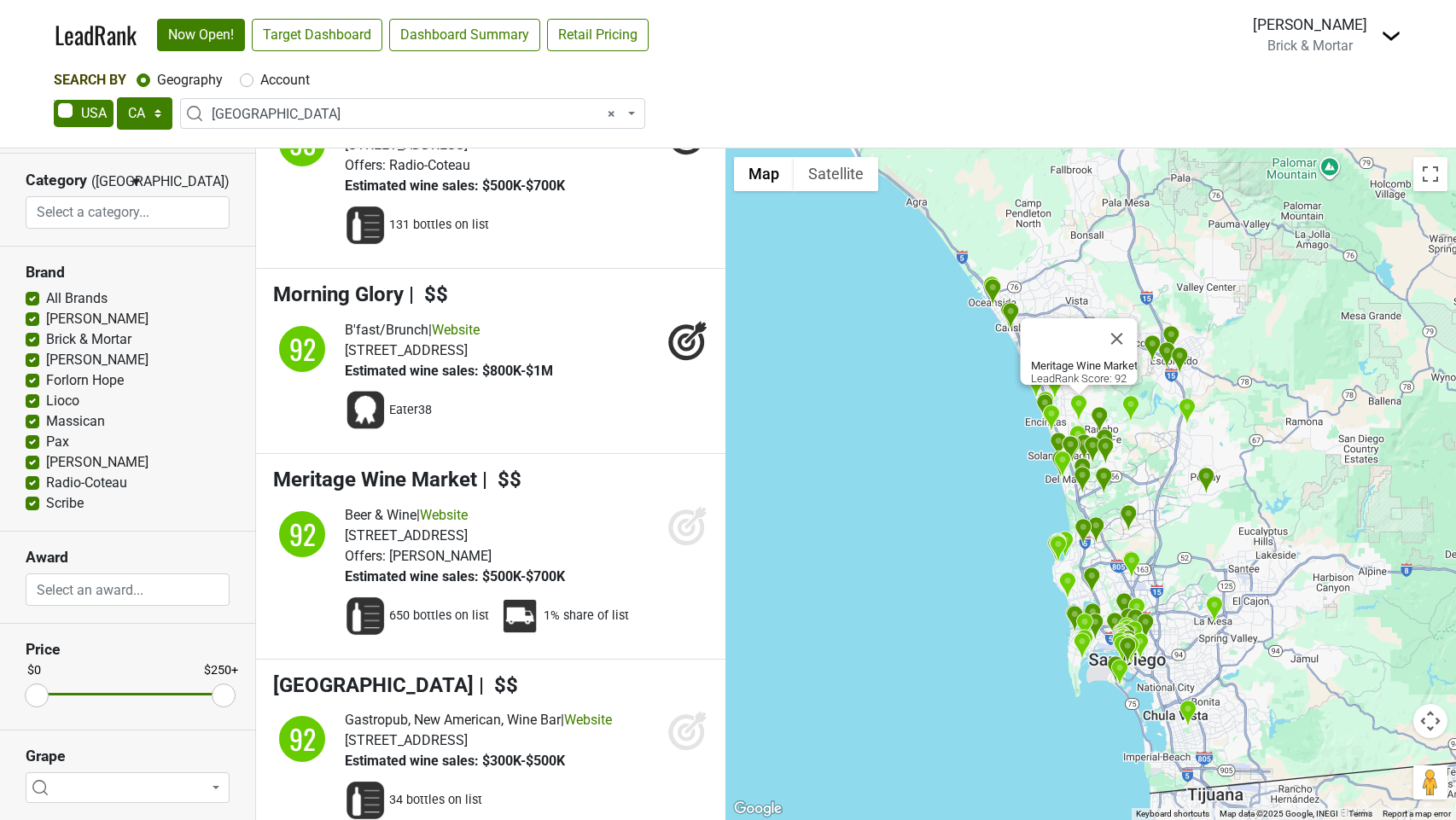
scroll to position [14340, 0]
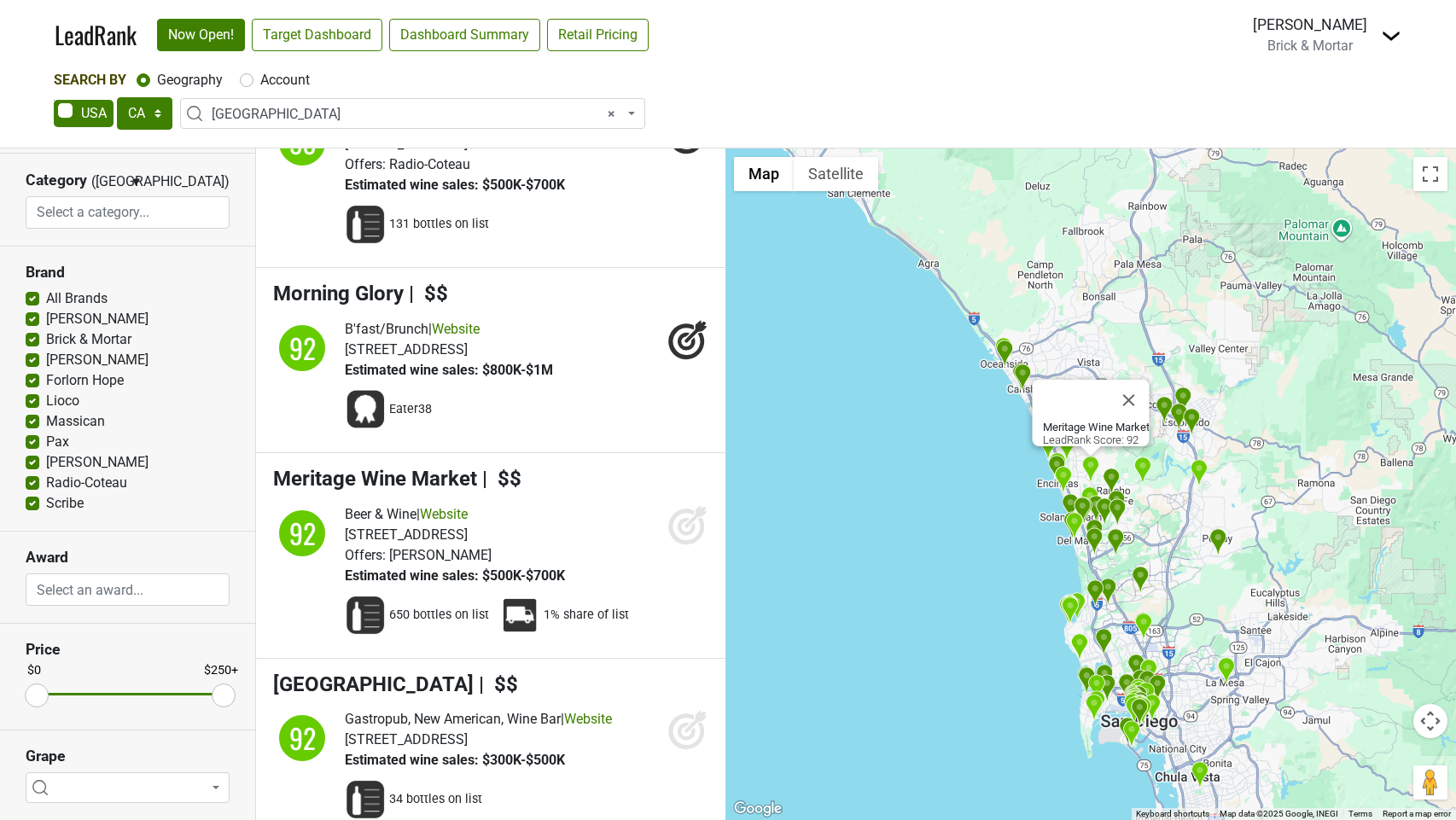
click at [681, 544] on icon at bounding box center [686, 526] width 36 height 36
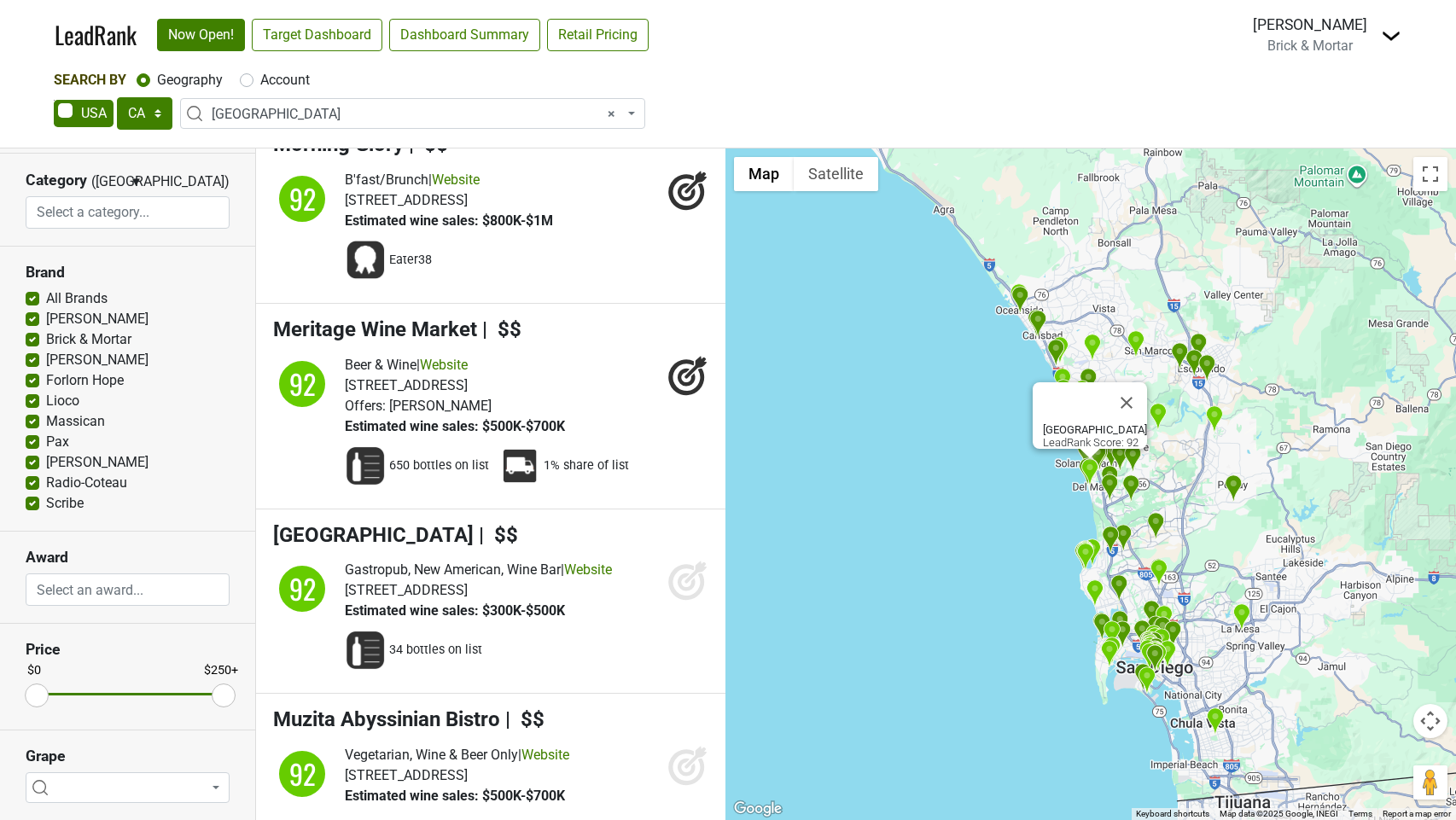
scroll to position [14784, 0]
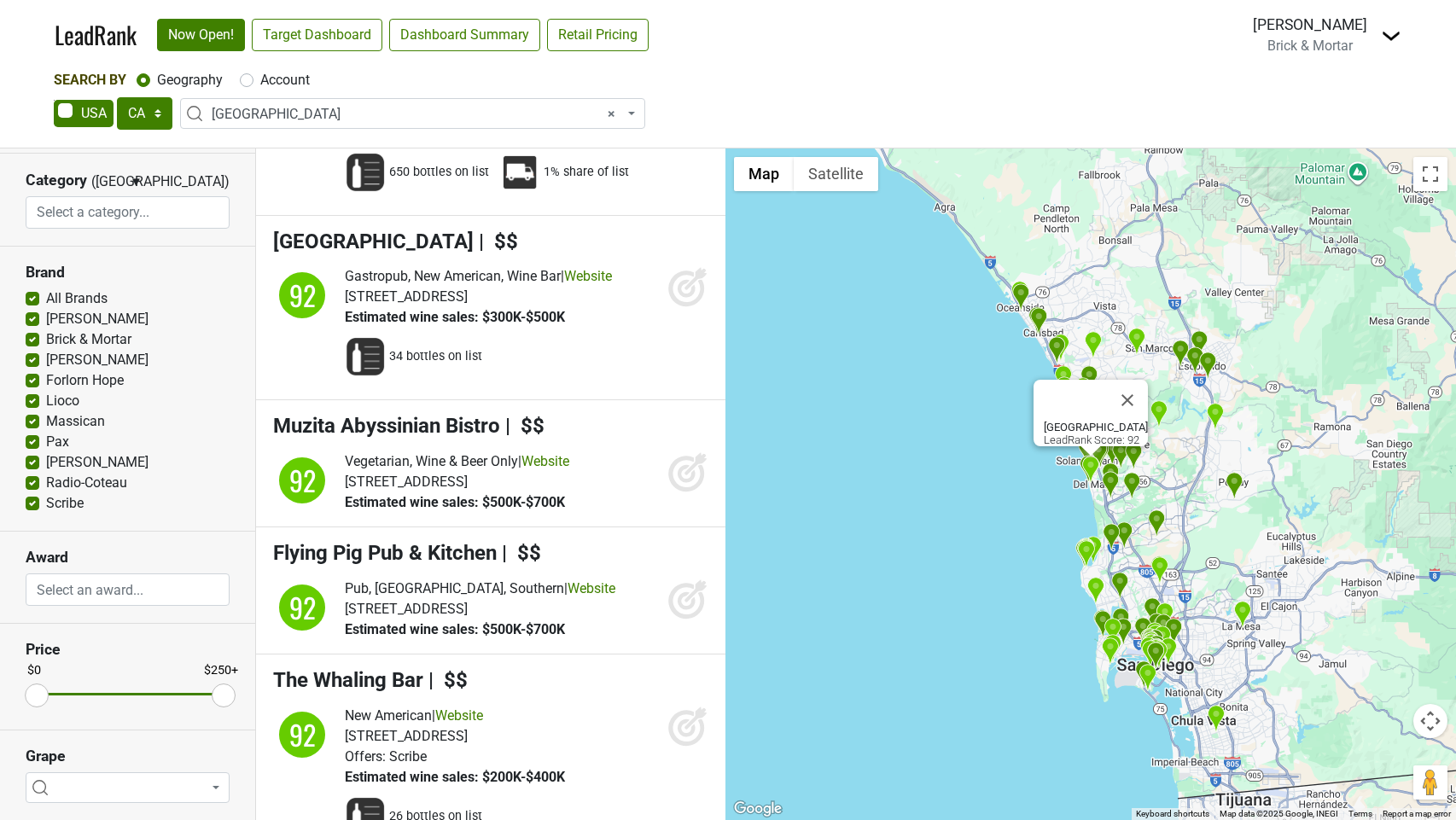
drag, startPoint x: 677, startPoint y: 401, endPoint x: 700, endPoint y: 489, distance: 91.0
click at [678, 308] on icon at bounding box center [687, 287] width 41 height 41
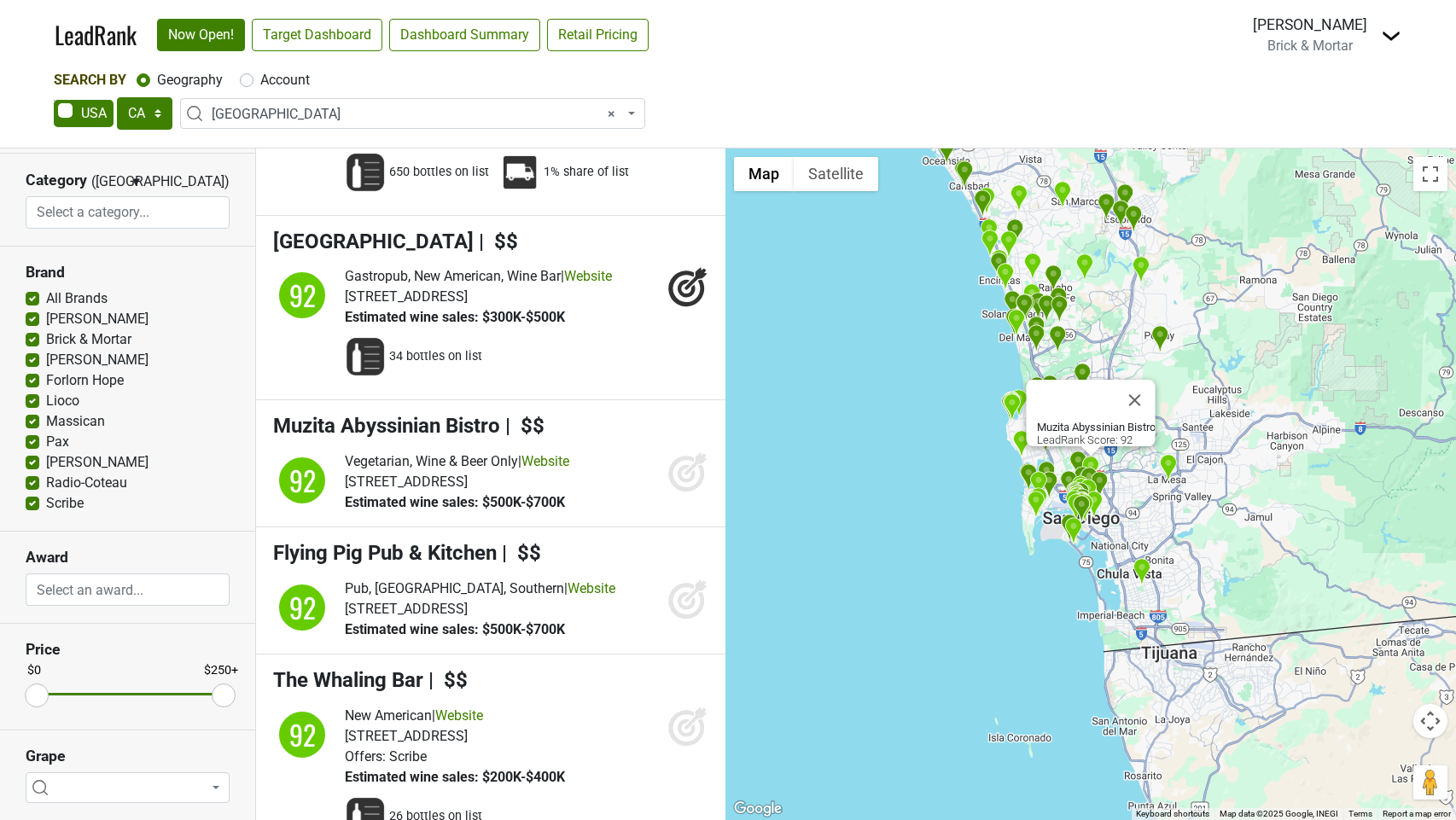
click at [686, 492] on icon at bounding box center [687, 472] width 41 height 41
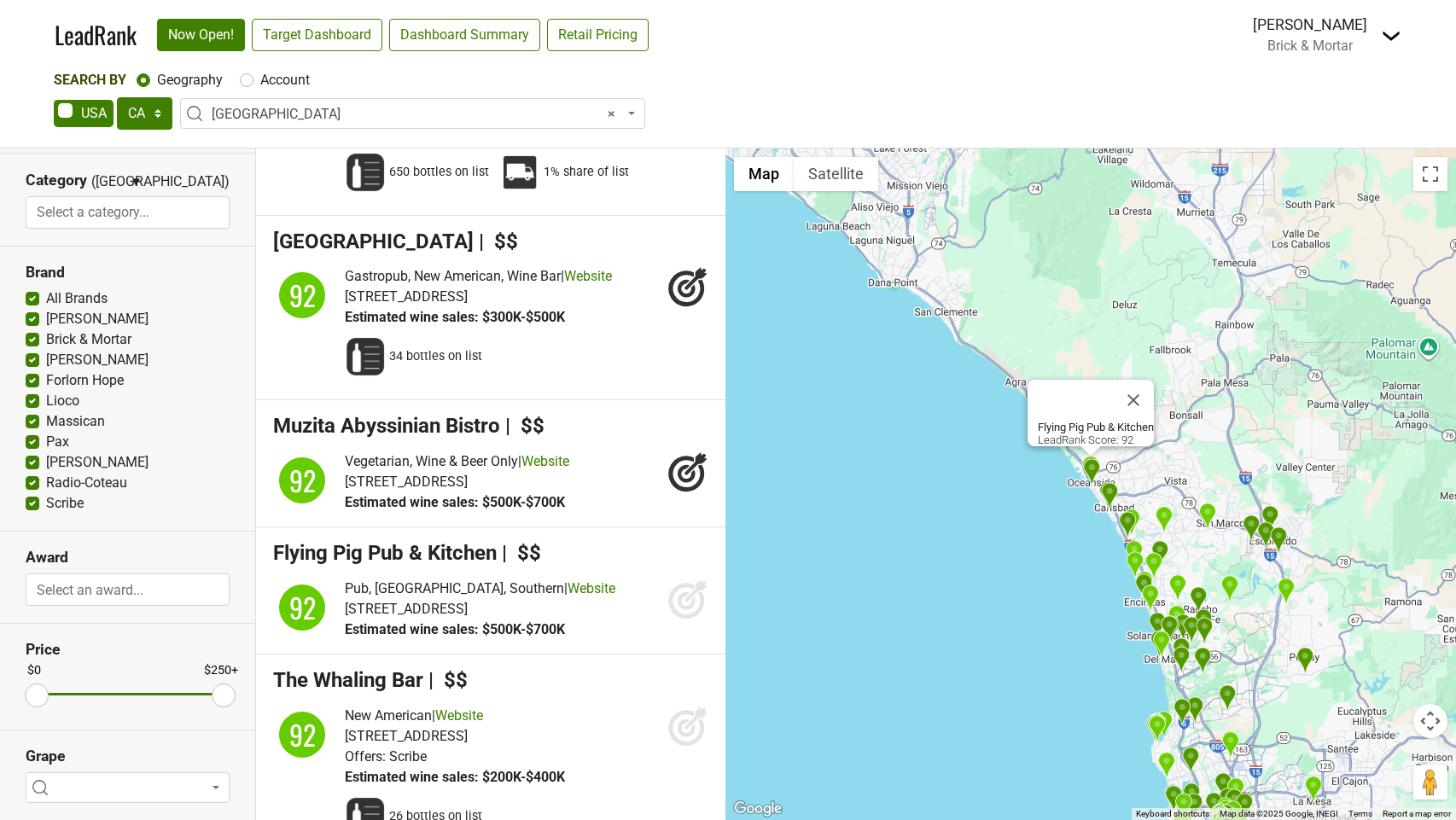
click at [679, 620] on icon at bounding box center [687, 599] width 41 height 41
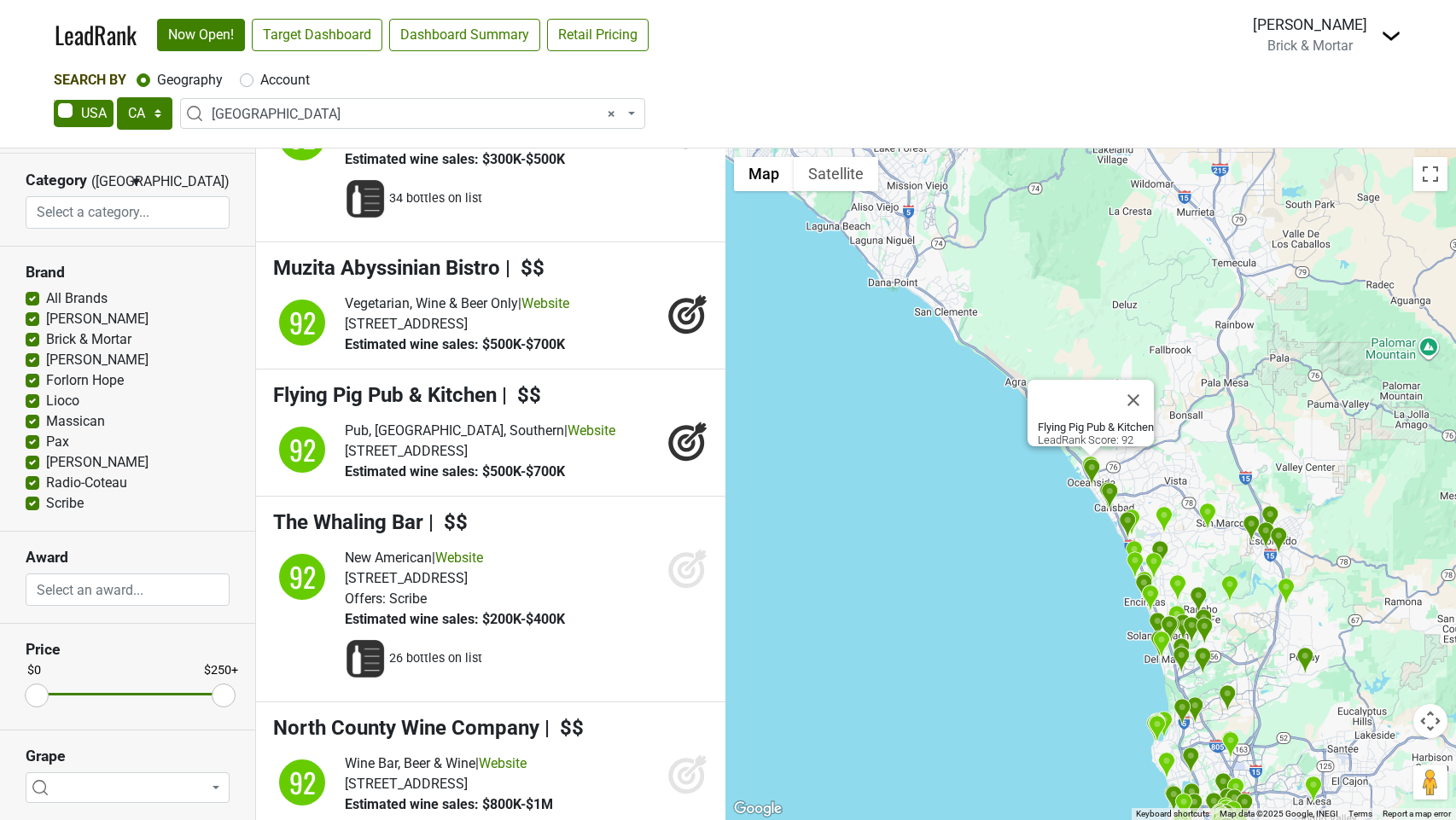
scroll to position [14957, 0]
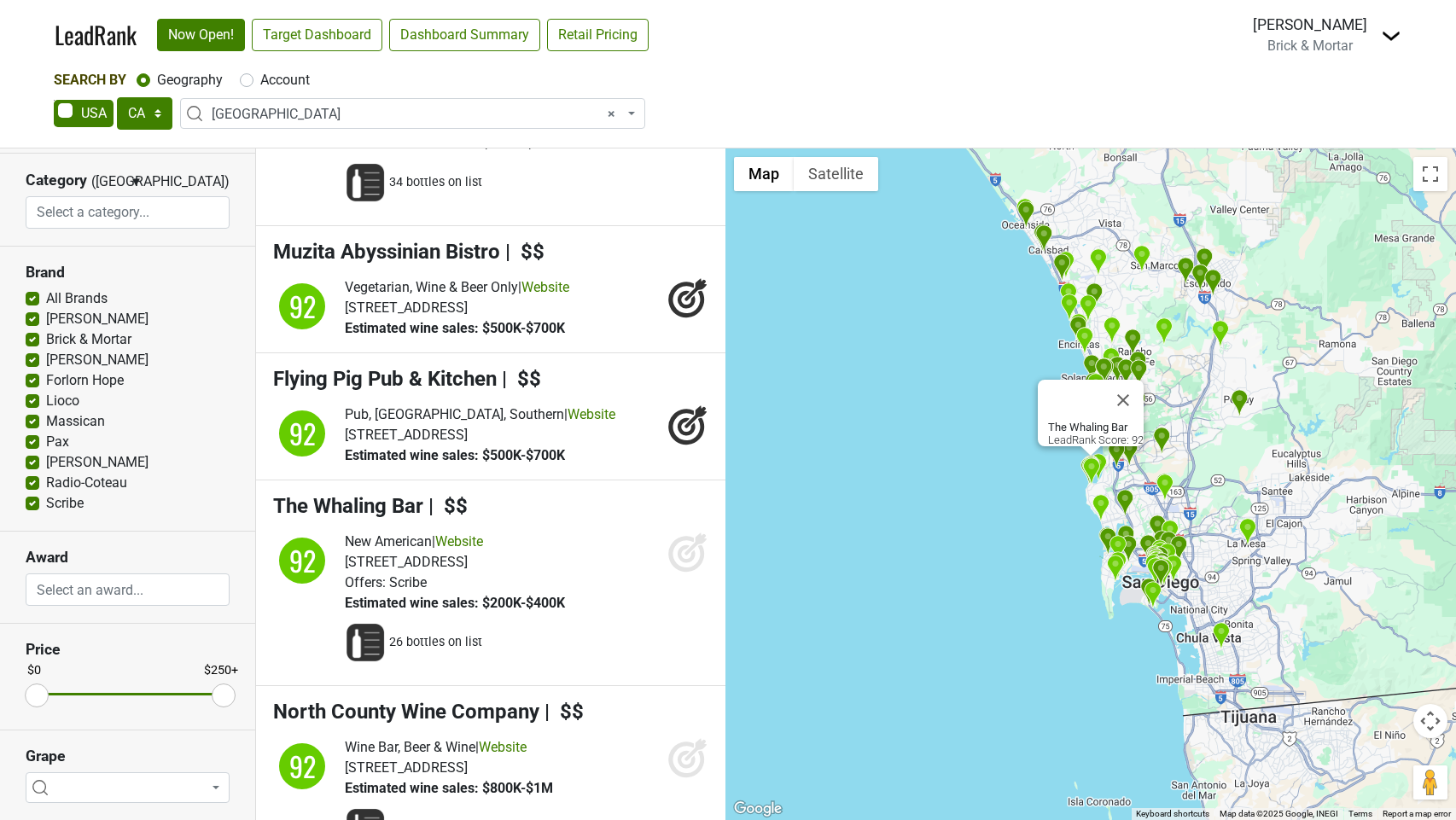
click at [693, 563] on icon at bounding box center [686, 554] width 18 height 18
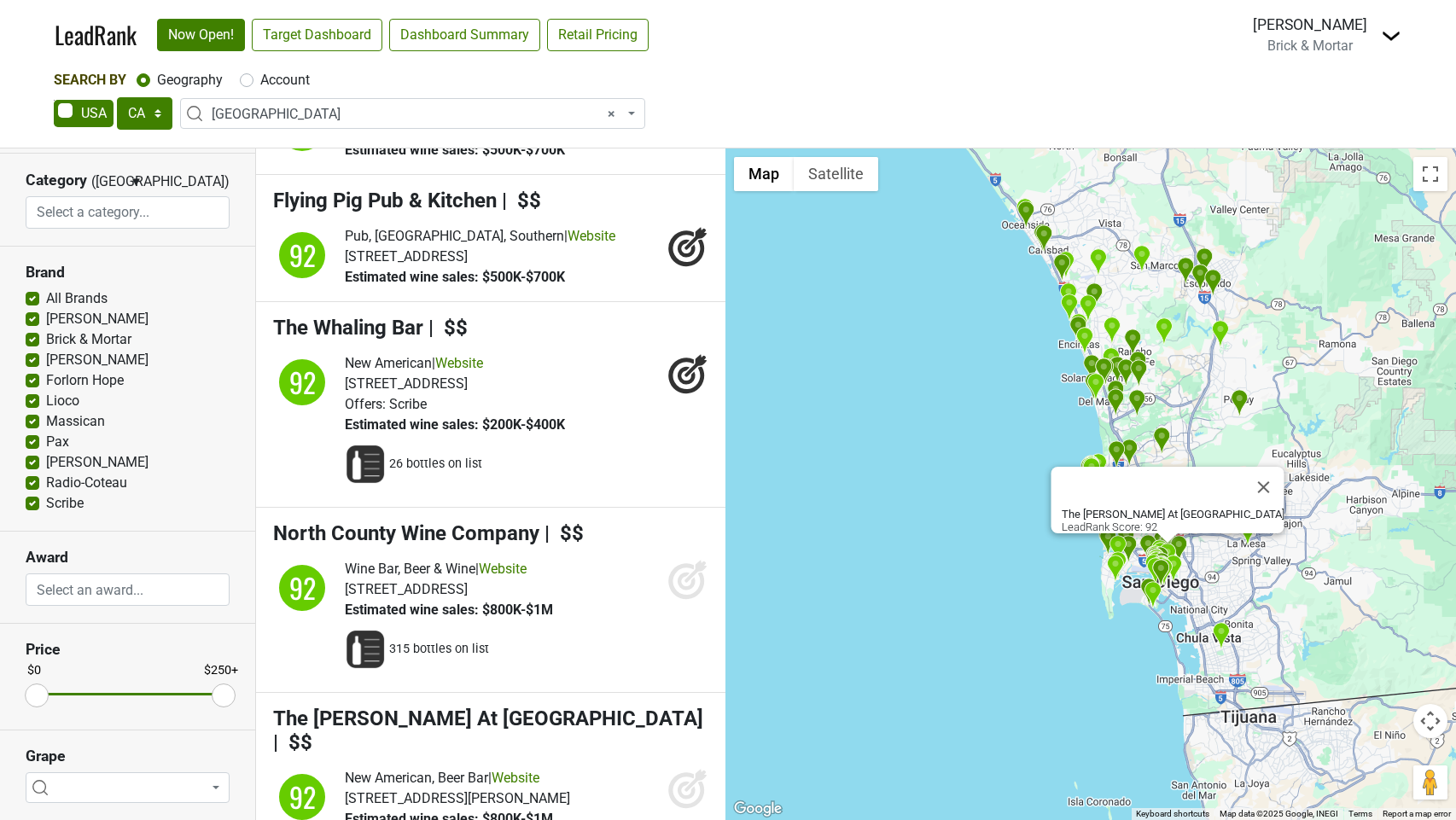
scroll to position [15440, 0]
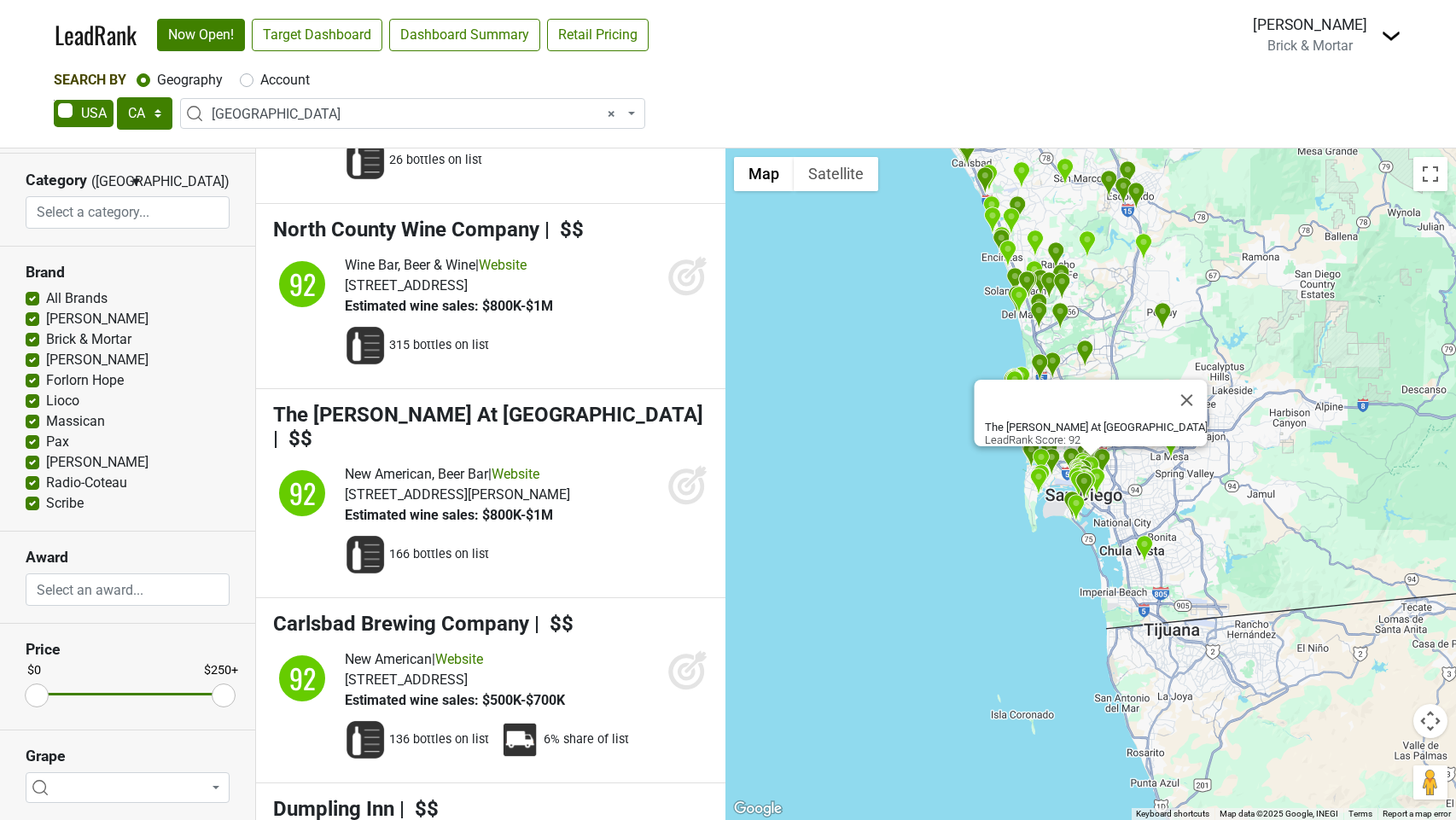
click at [683, 505] on icon at bounding box center [687, 485] width 41 height 41
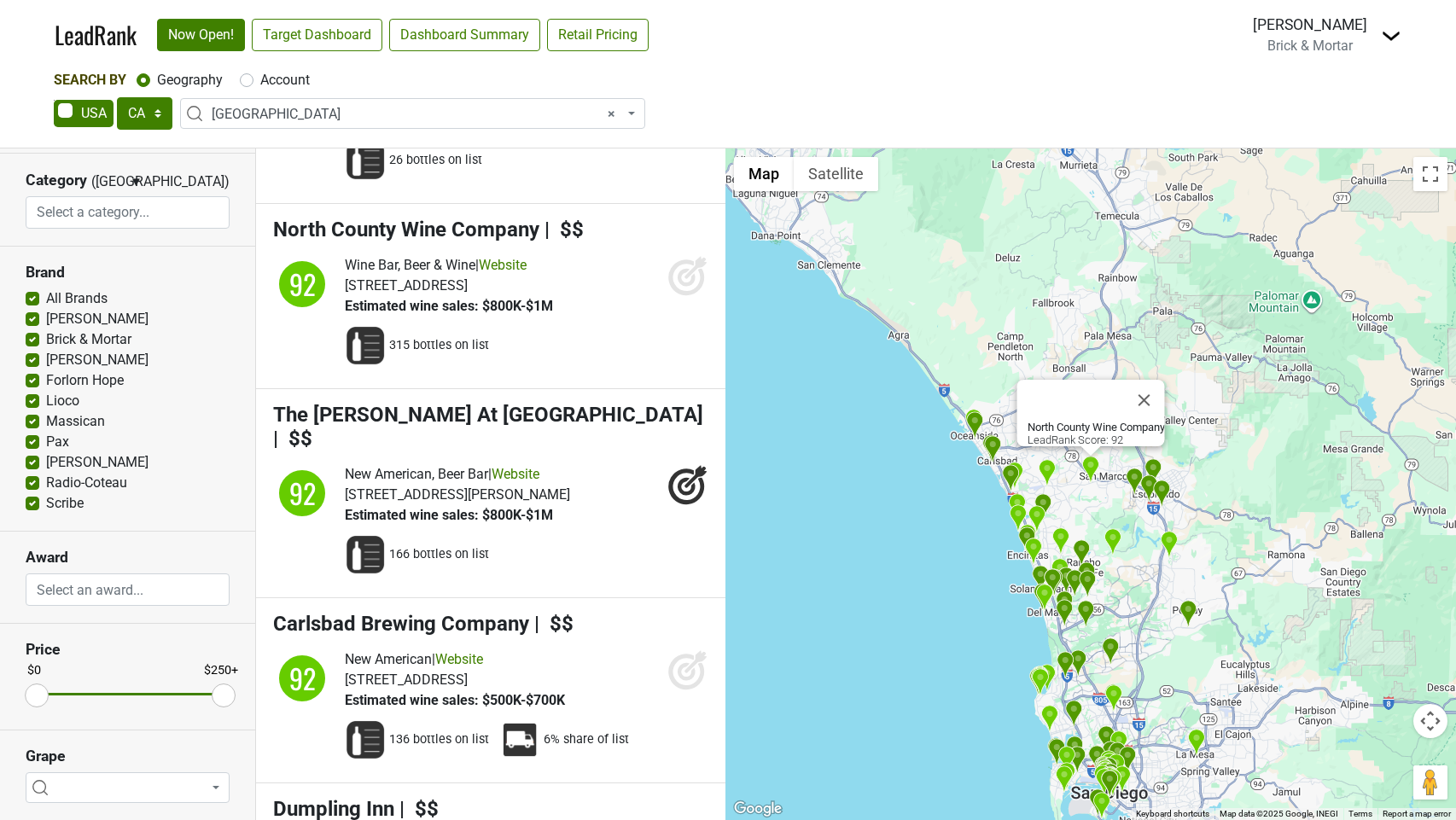
drag, startPoint x: 691, startPoint y: 380, endPoint x: 701, endPoint y: 577, distance: 197.3
click at [691, 296] on icon at bounding box center [687, 276] width 41 height 41
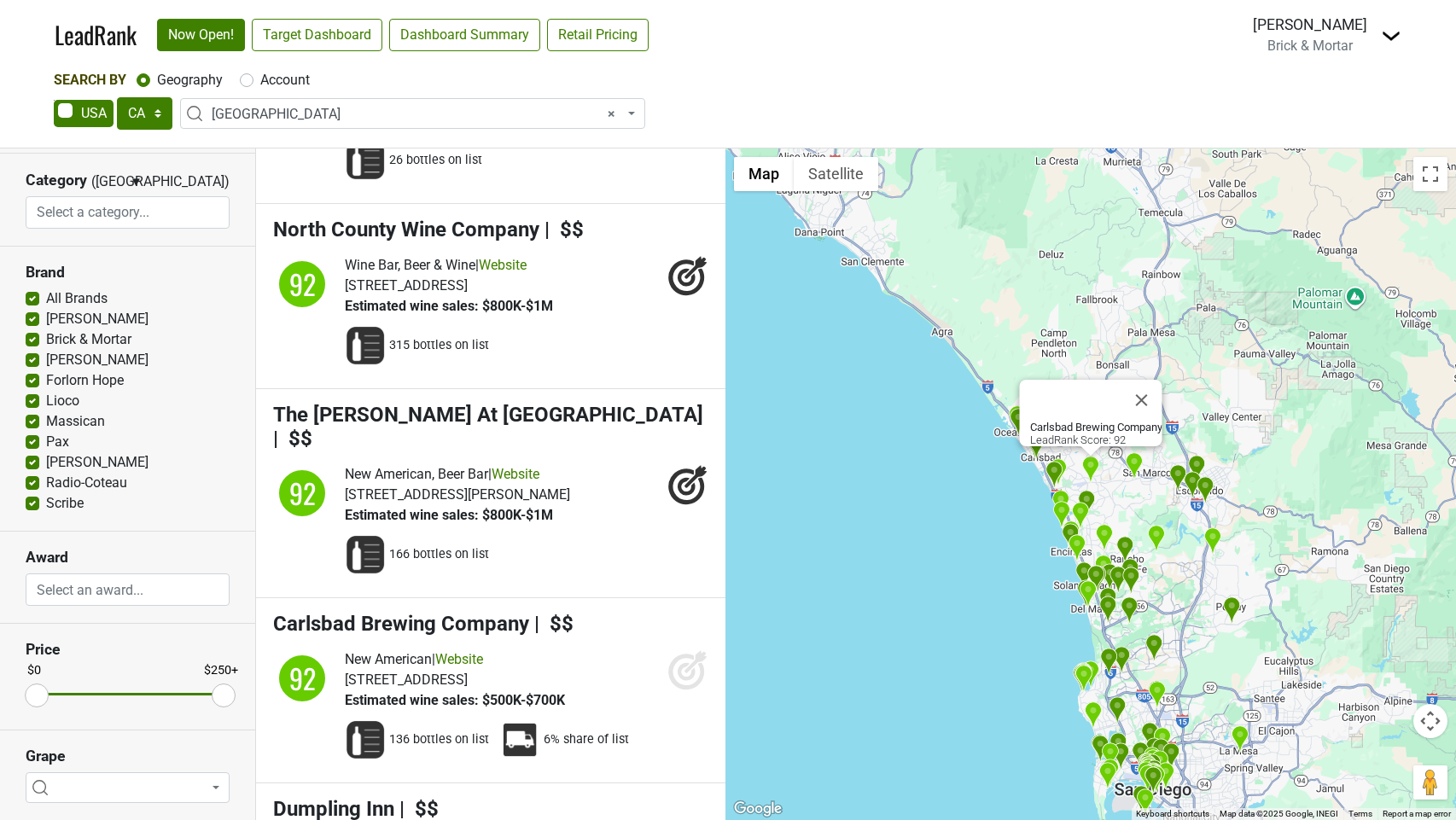
click at [683, 681] on icon at bounding box center [686, 672] width 18 height 18
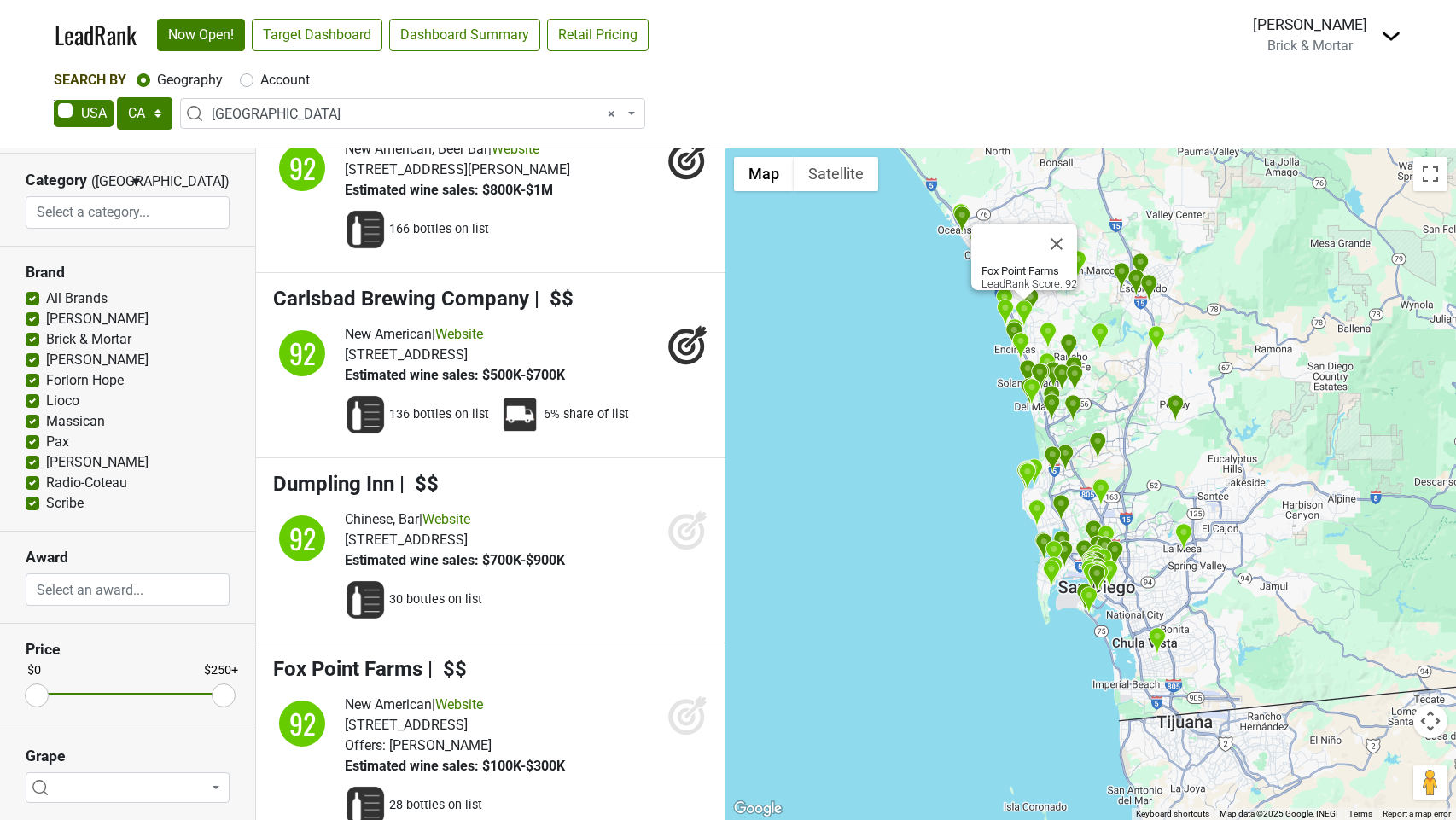
scroll to position [15766, 0]
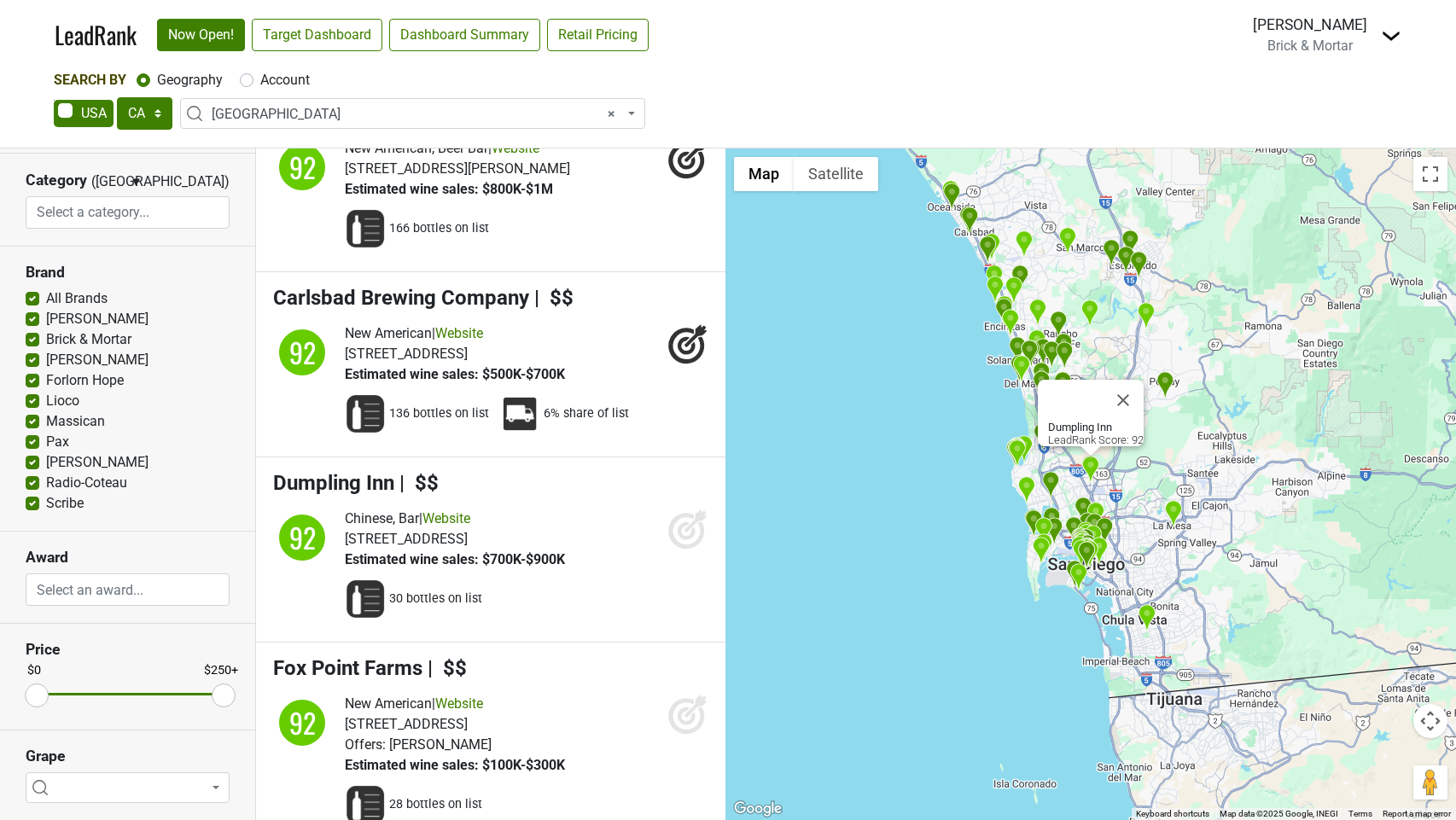
drag, startPoint x: 694, startPoint y: 606, endPoint x: 686, endPoint y: 651, distance: 45.7
click at [694, 550] on icon at bounding box center [687, 529] width 41 height 41
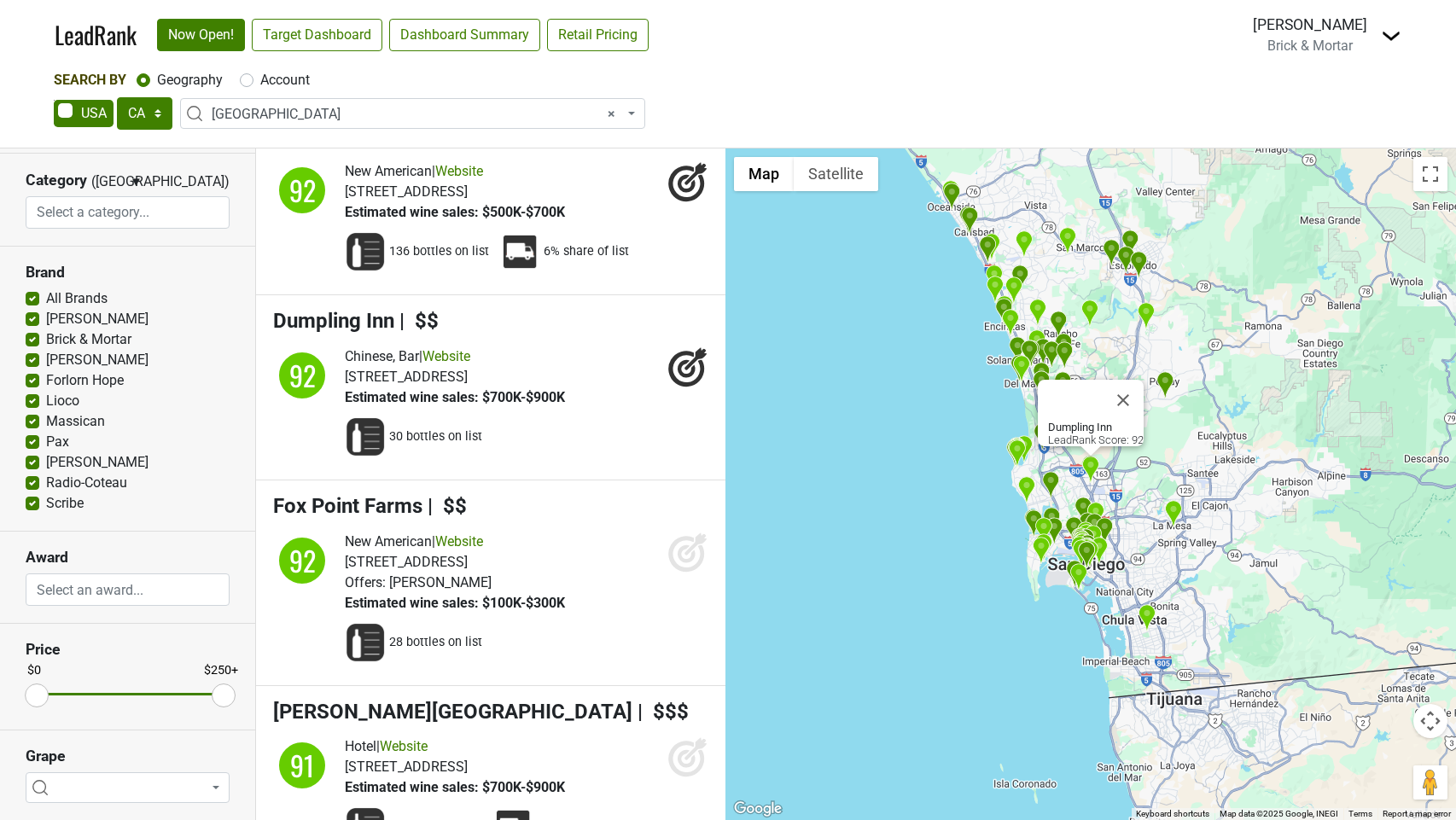
scroll to position [15943, 0]
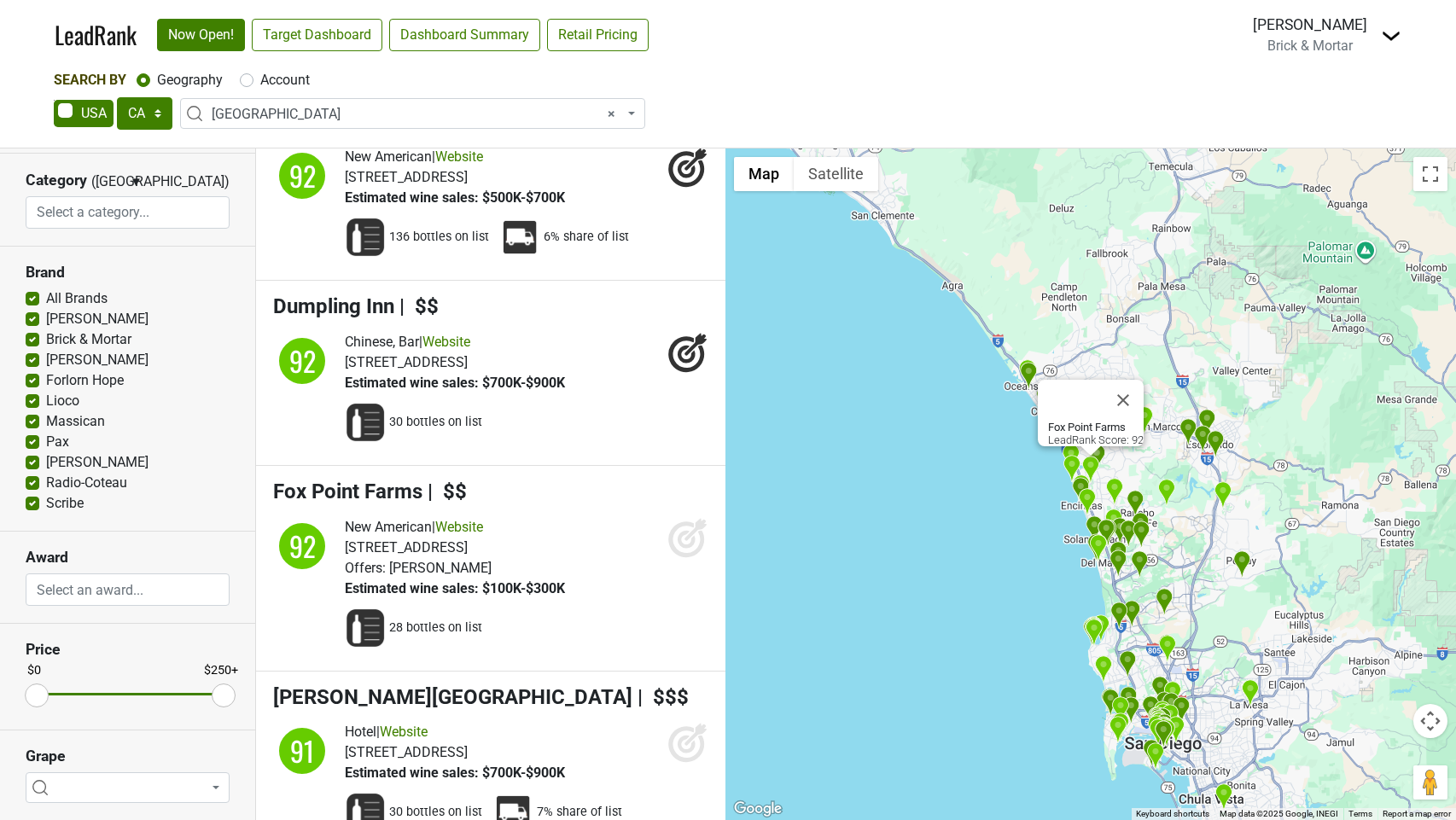
click at [676, 558] on icon at bounding box center [687, 538] width 41 height 41
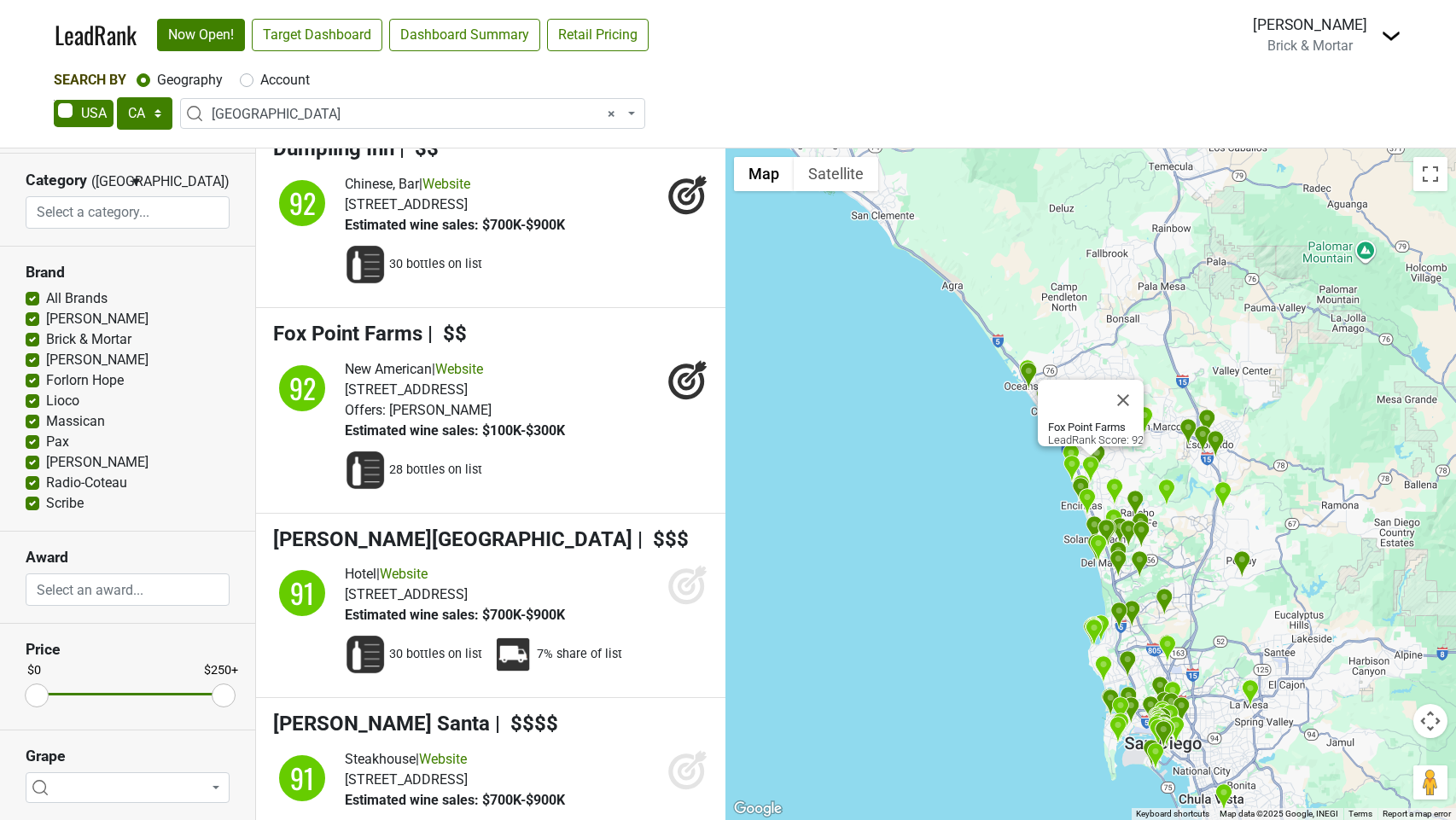
scroll to position [16108, 0]
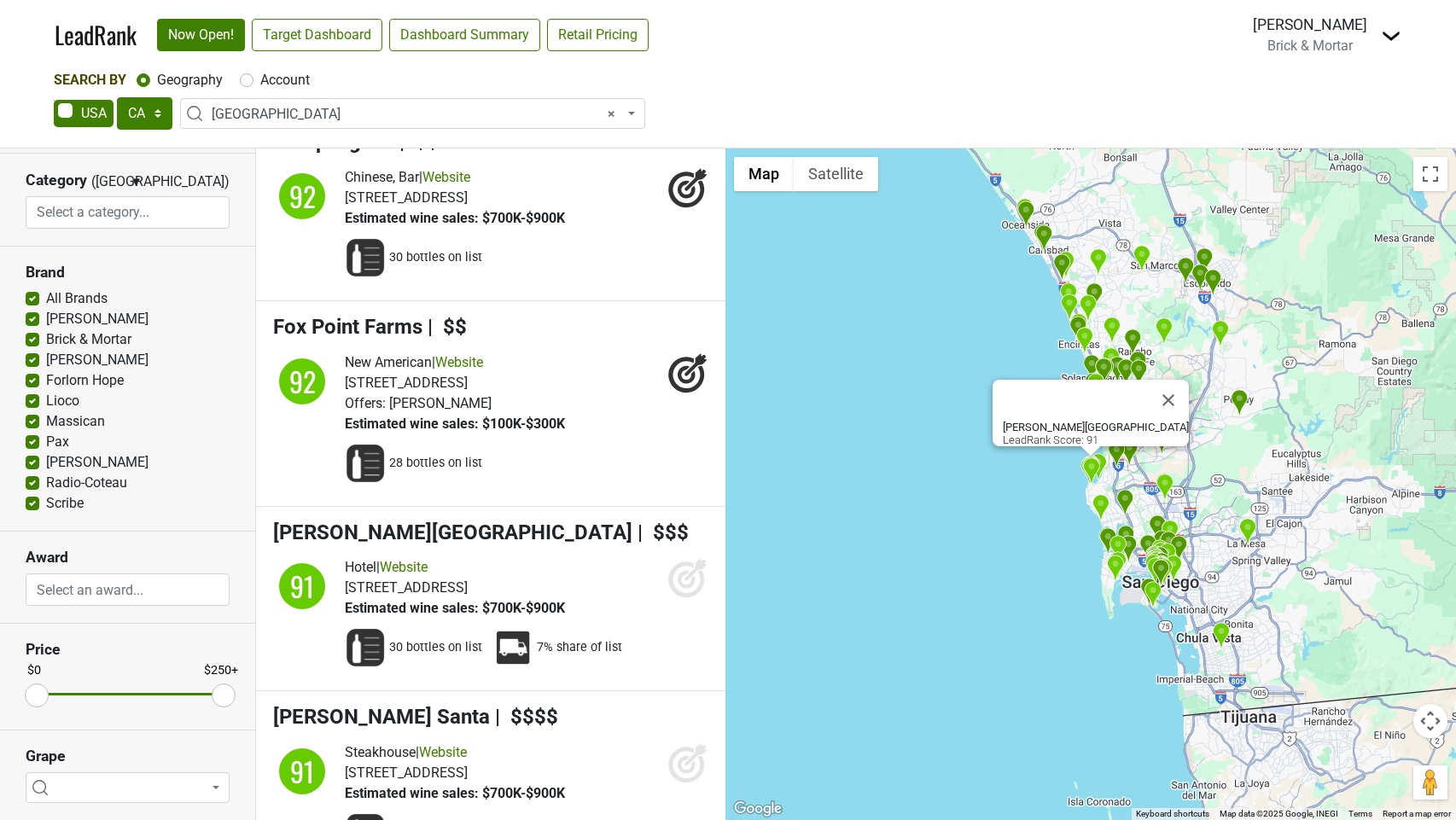
click at [689, 598] on icon at bounding box center [687, 578] width 41 height 41
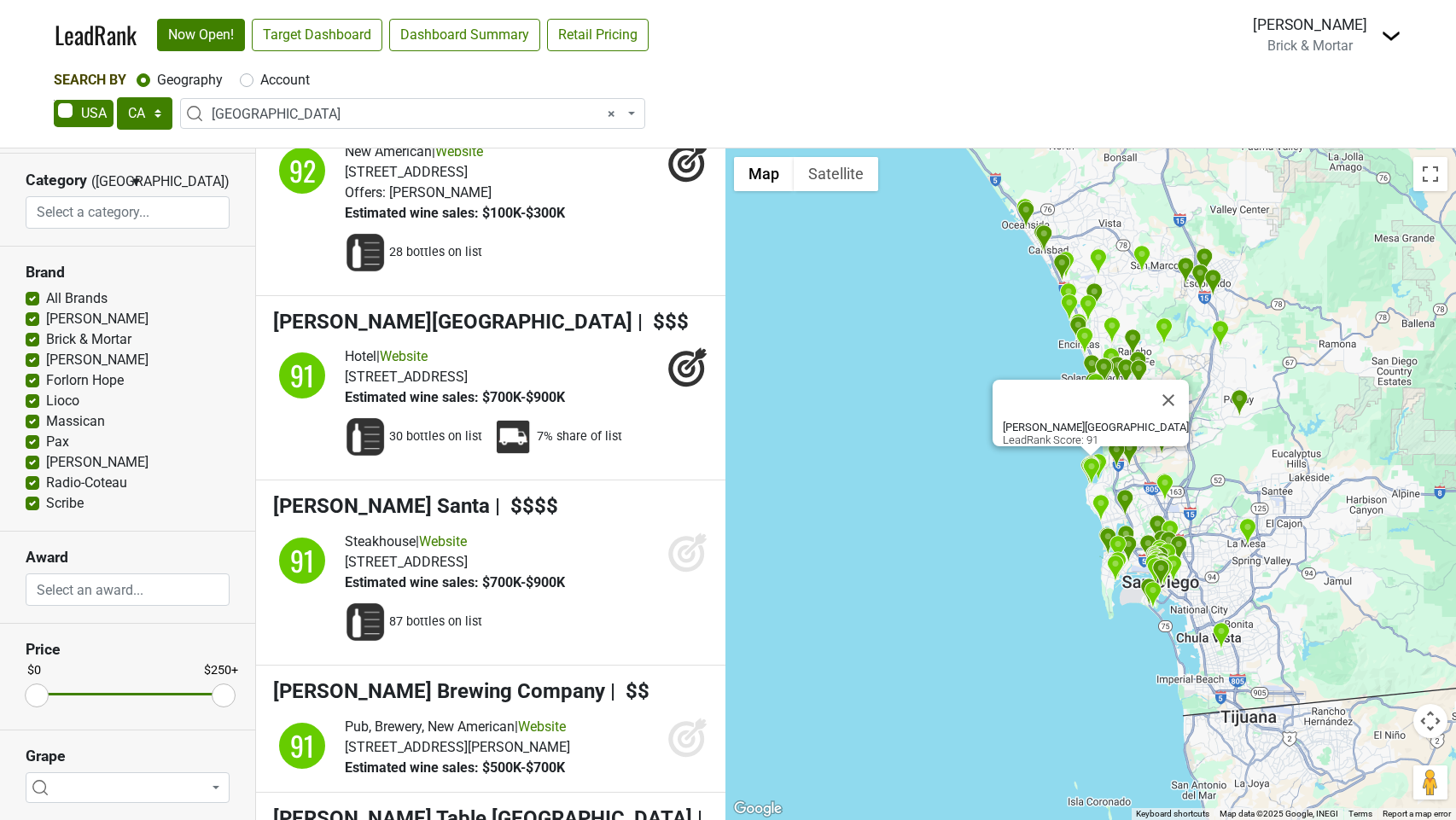
scroll to position [16605, 0]
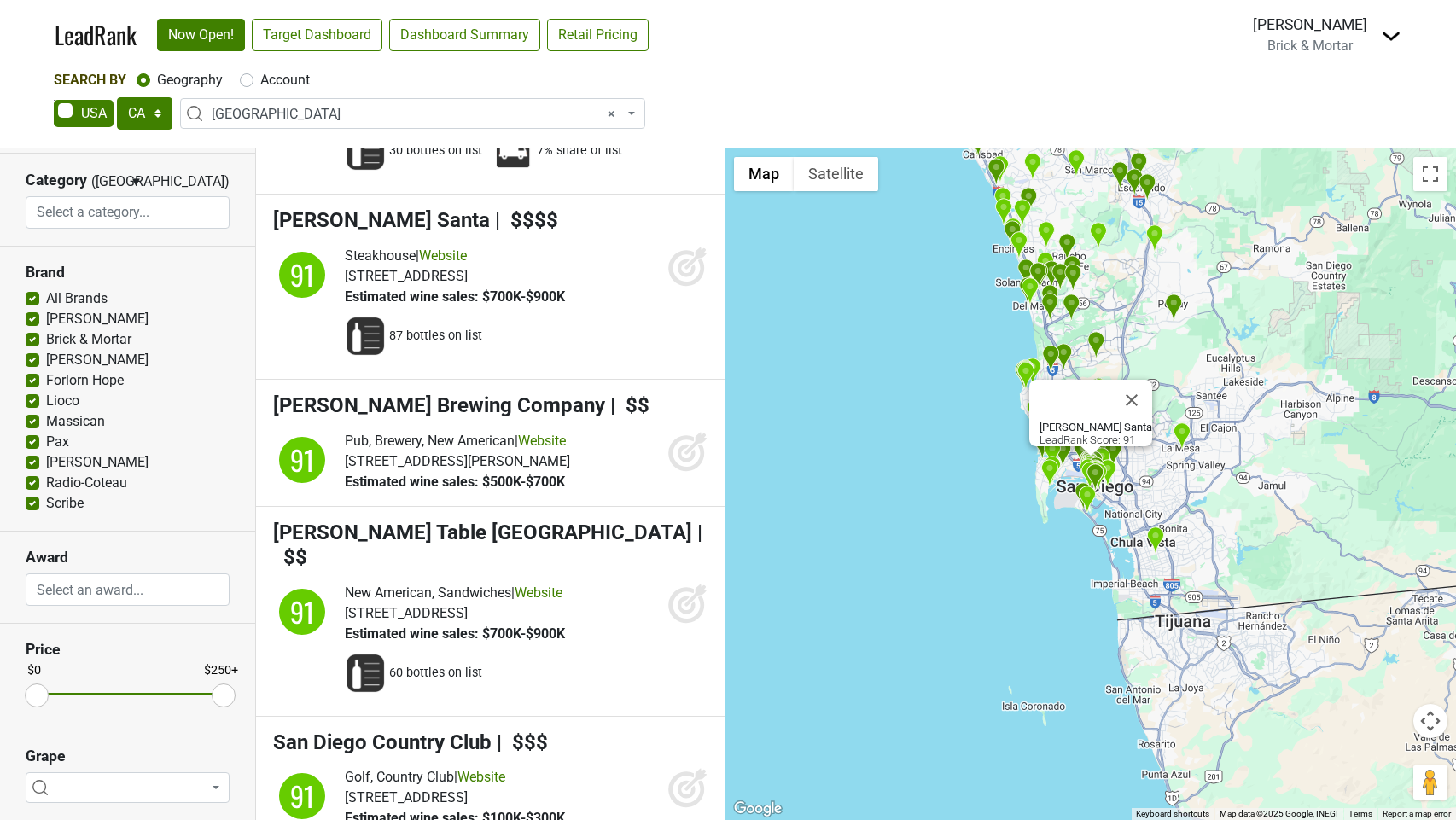
click at [682, 287] on icon at bounding box center [687, 266] width 41 height 41
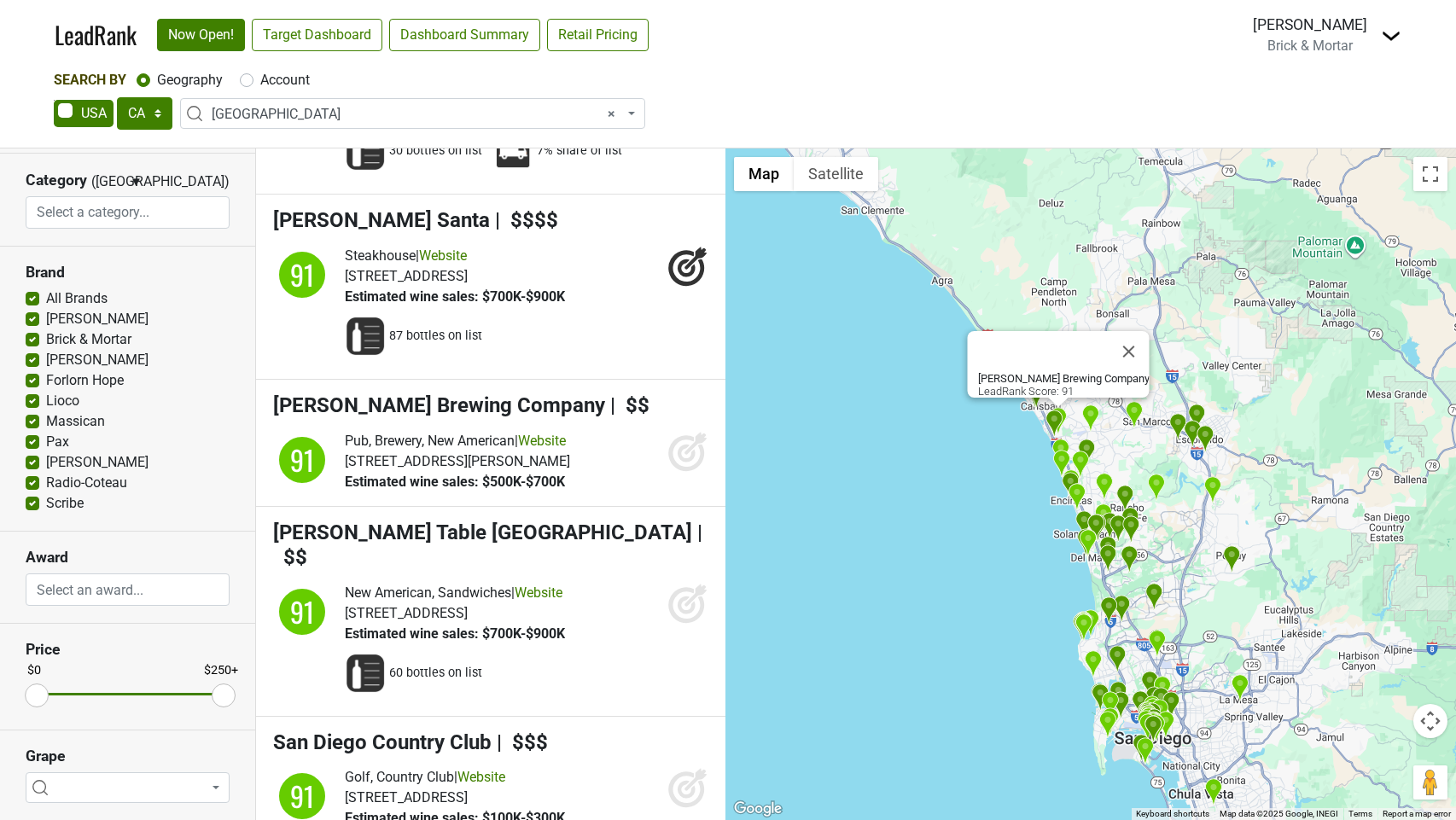
click at [696, 472] on icon at bounding box center [687, 451] width 41 height 41
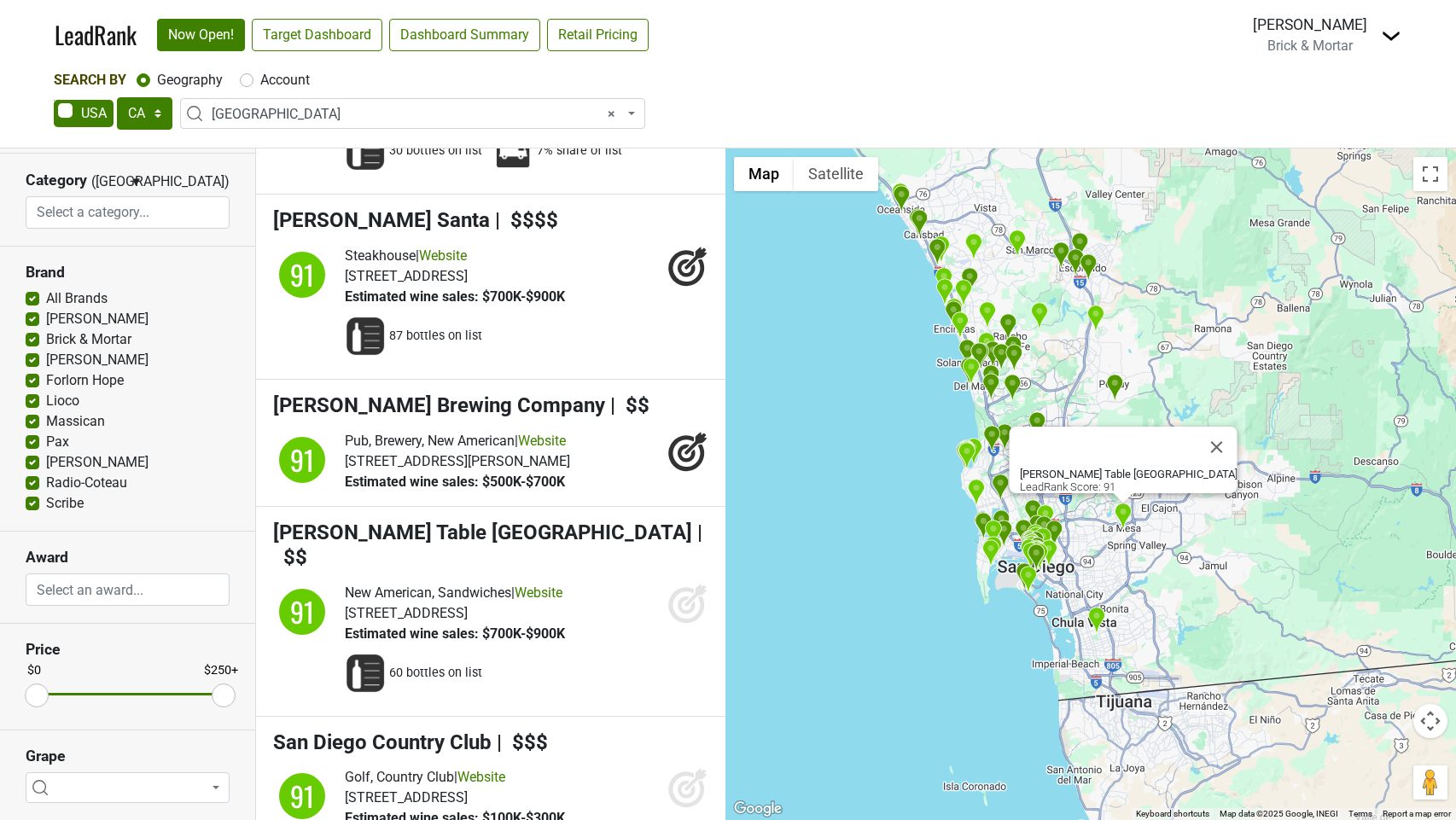
click at [680, 614] on icon at bounding box center [686, 605] width 18 height 18
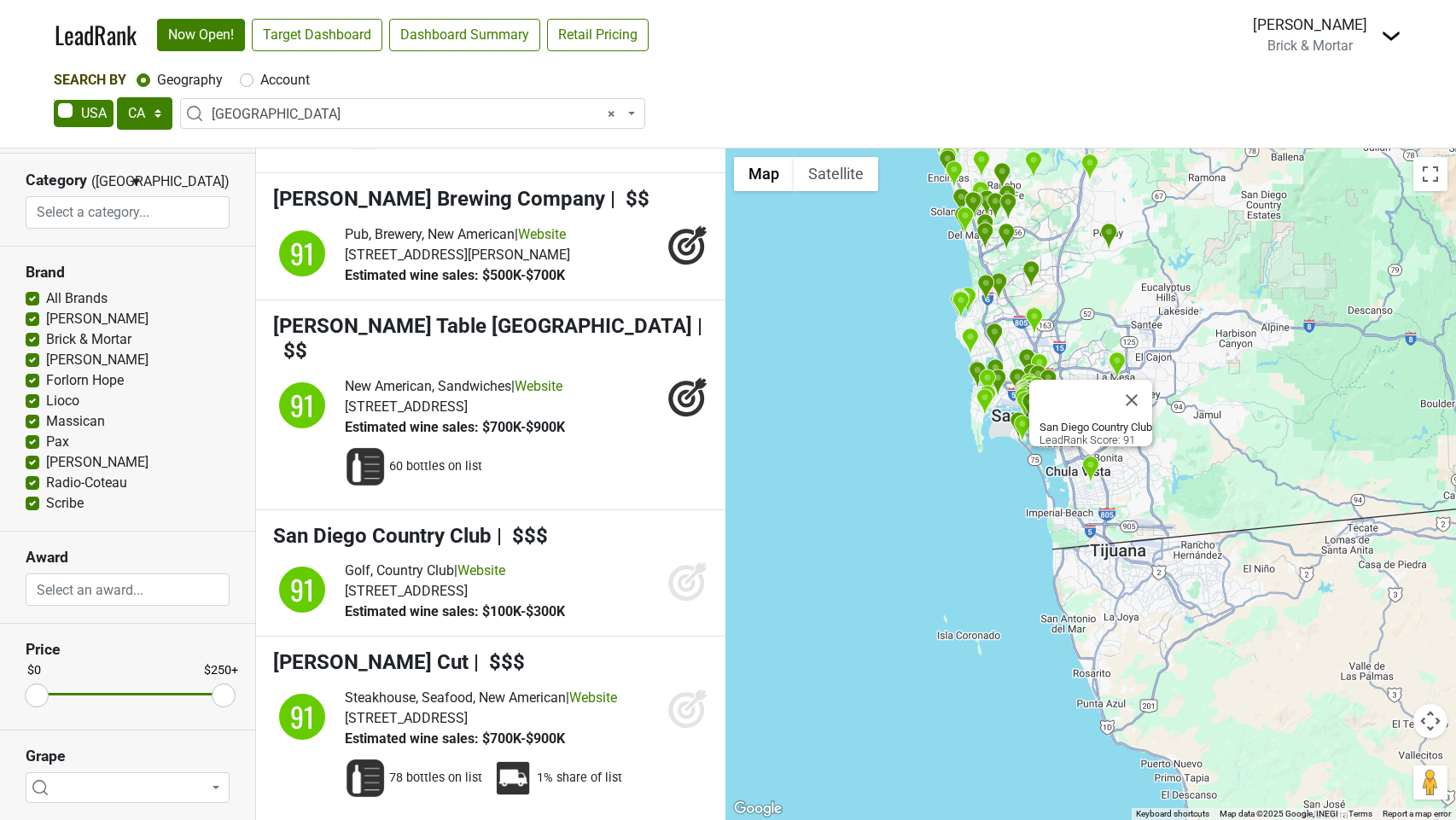
click at [678, 593] on icon at bounding box center [686, 583] width 18 height 18
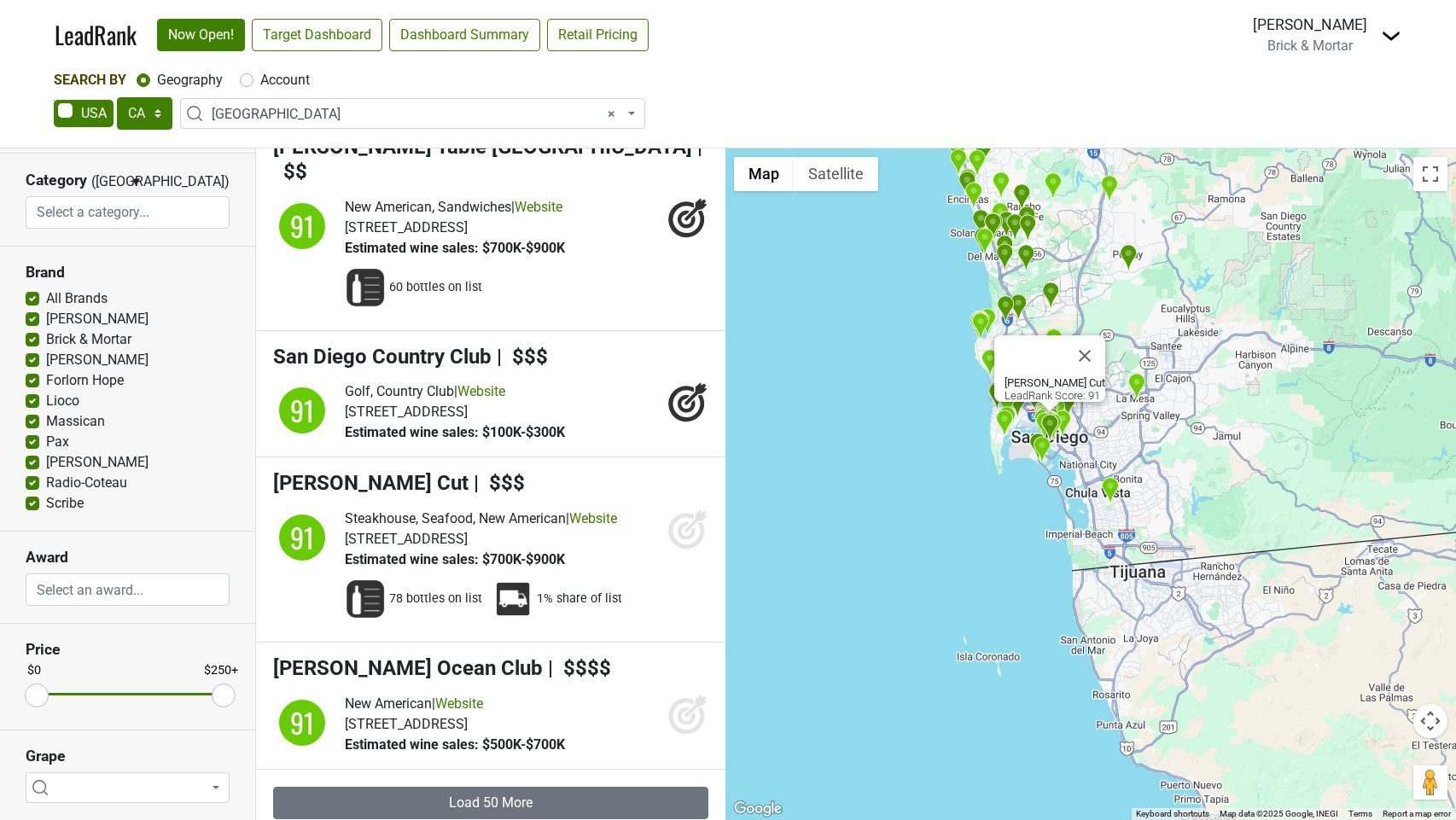
scroll to position [16995, 0]
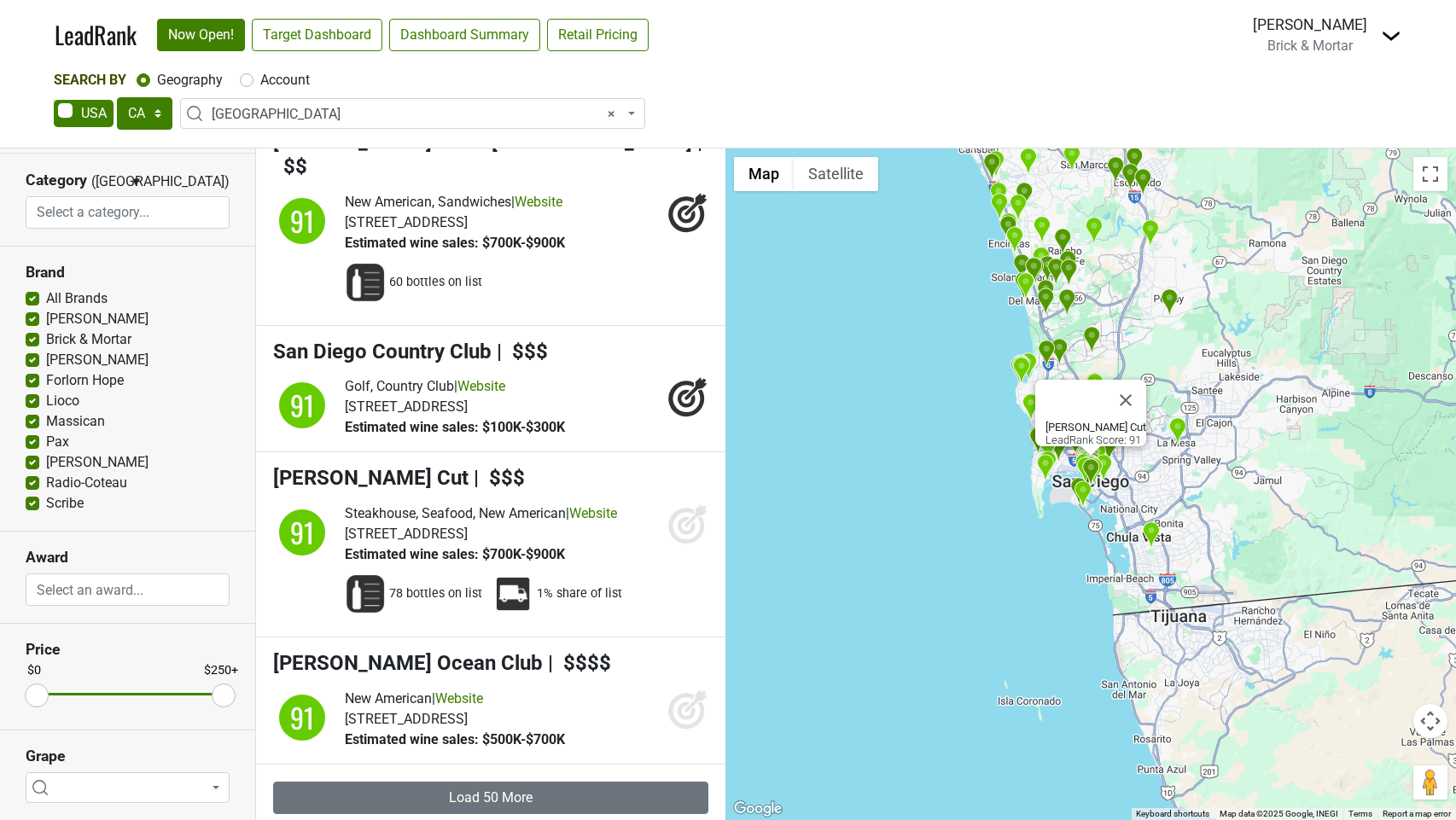
click at [691, 535] on icon at bounding box center [686, 527] width 18 height 18
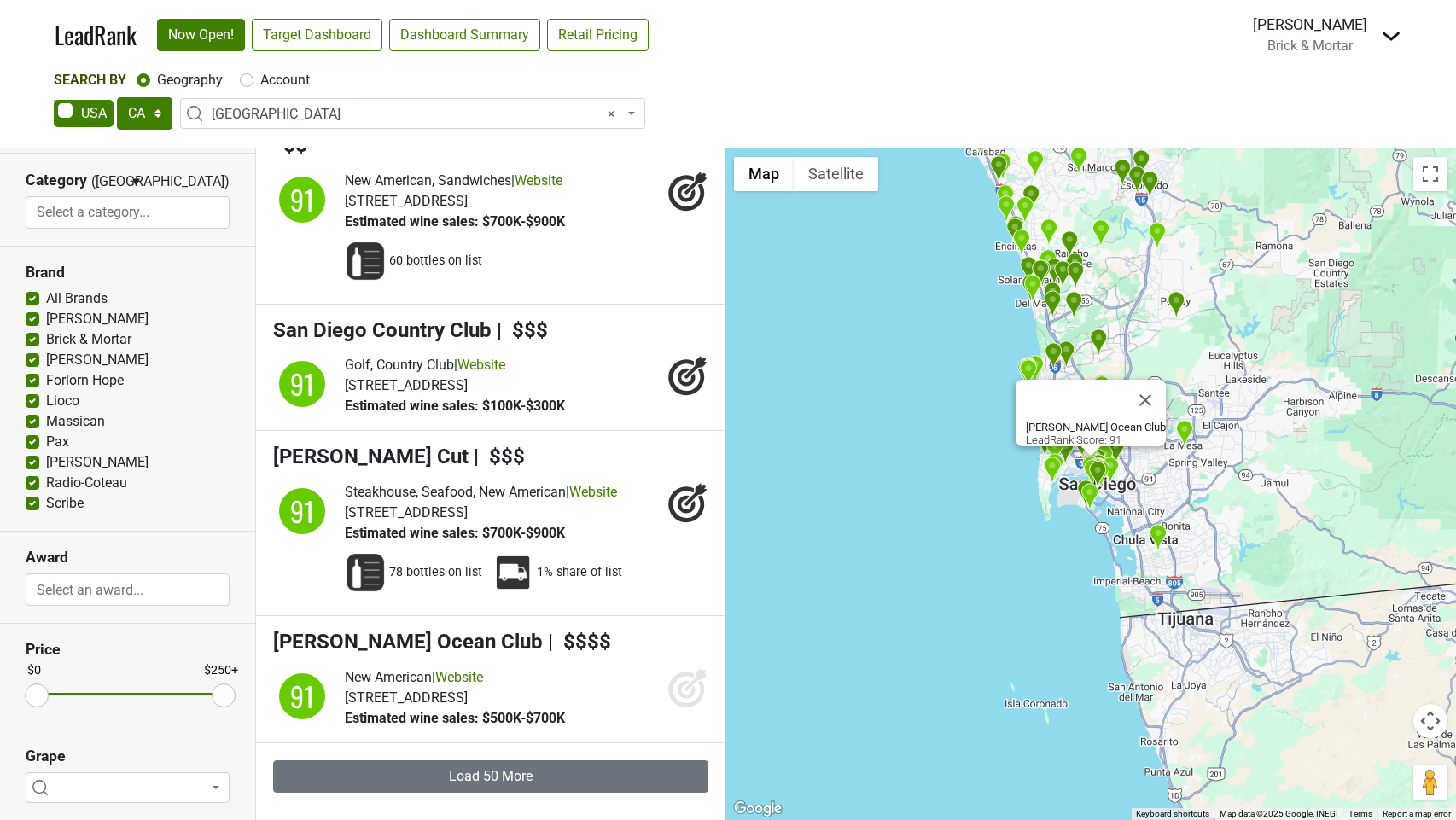
scroll to position [17073, 0]
click at [678, 679] on icon at bounding box center [687, 688] width 41 height 41
click at [602, 766] on button "Load 50 More" at bounding box center [490, 777] width 435 height 33
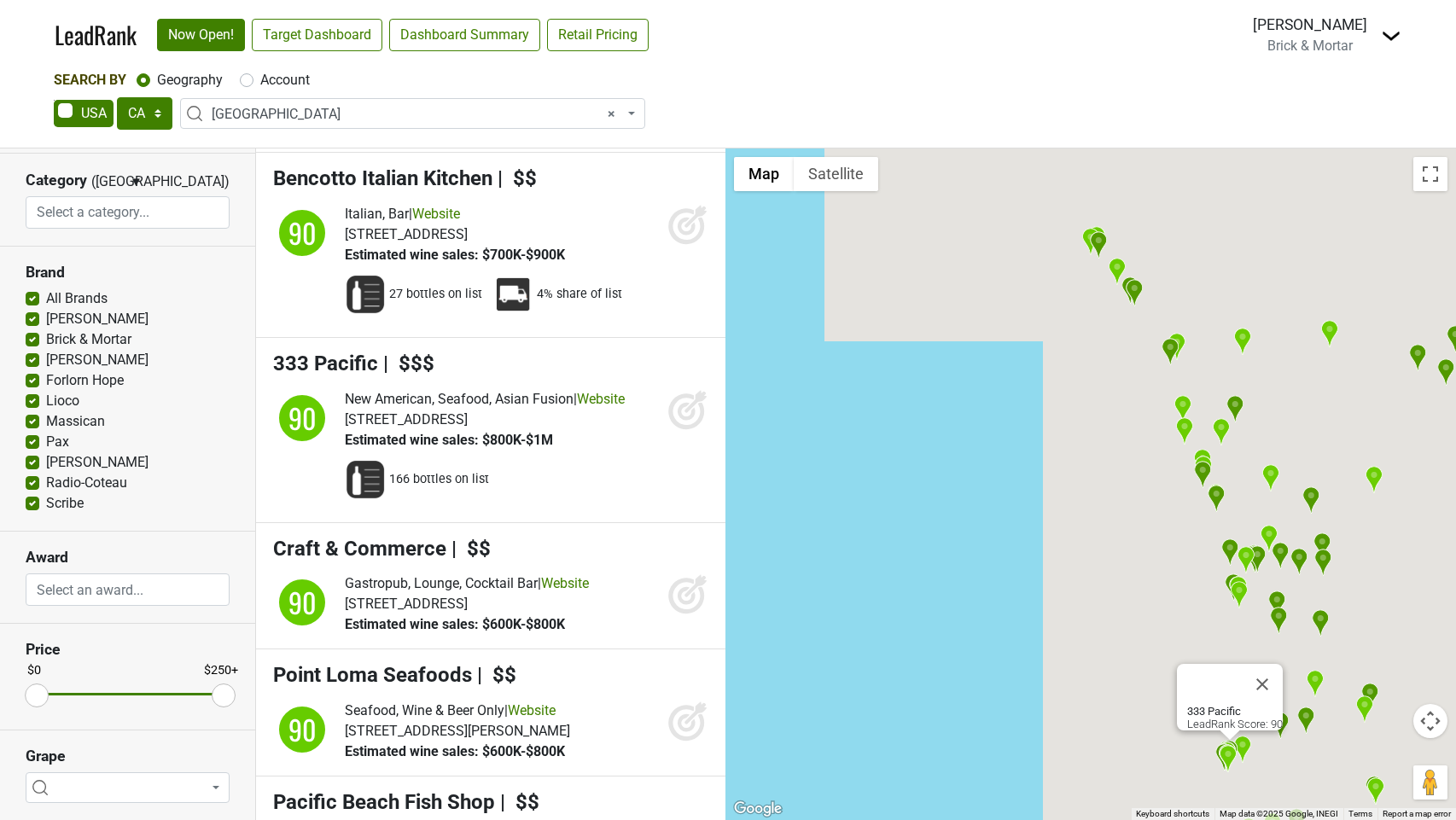
scroll to position [20765, 0]
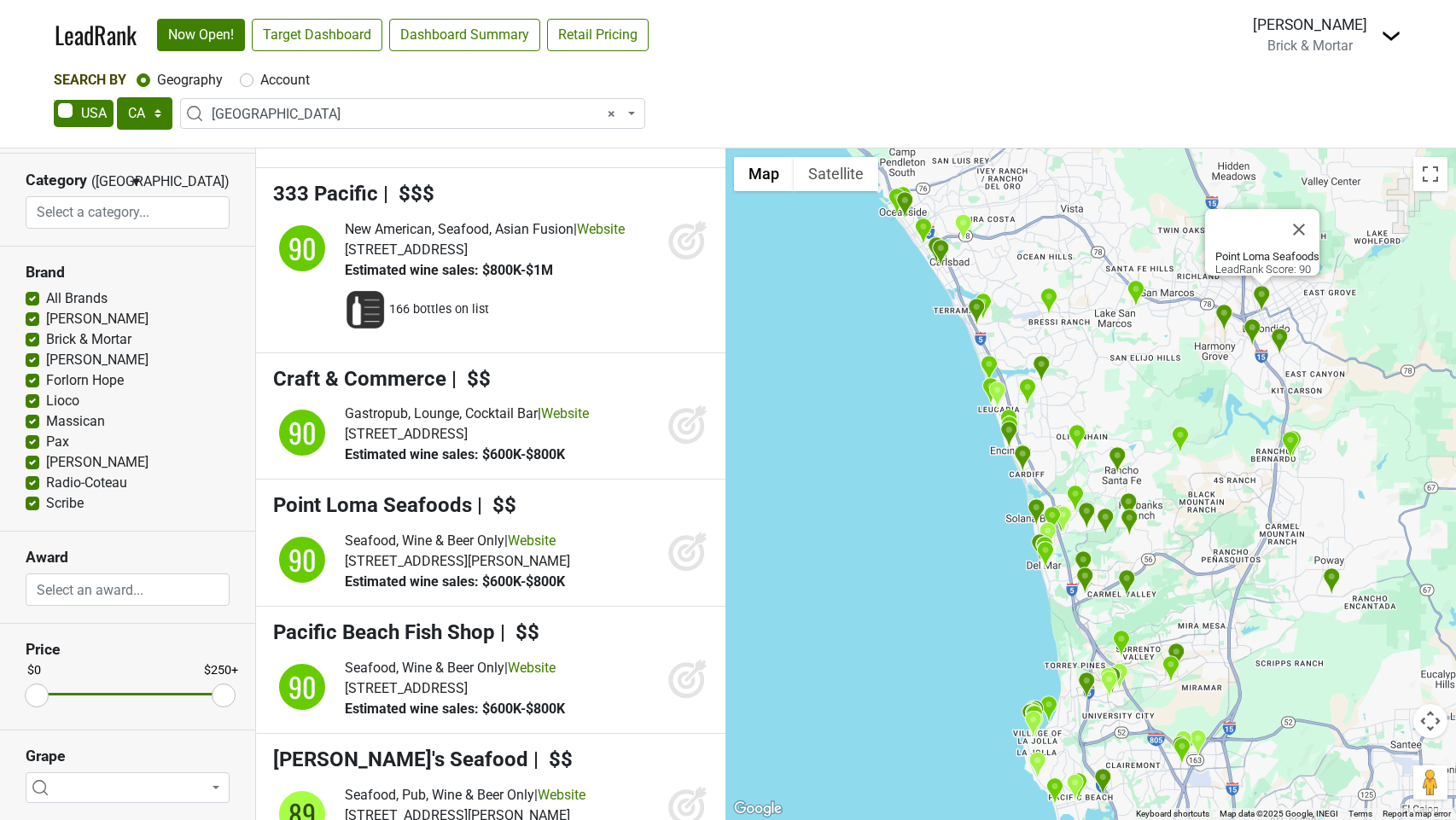
click at [689, 555] on icon at bounding box center [696, 543] width 22 height 22
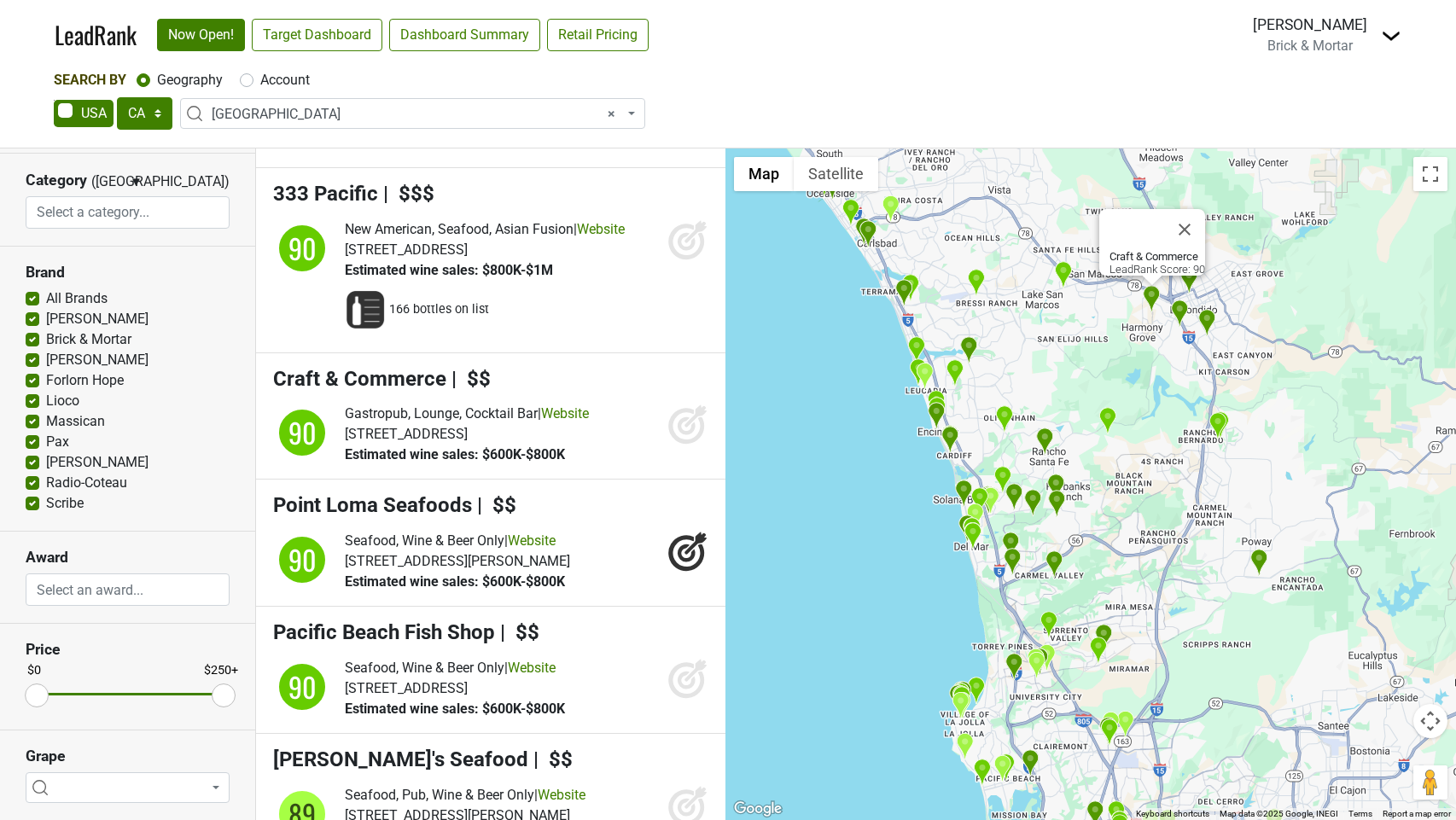
click at [689, 427] on icon at bounding box center [696, 416] width 22 height 22
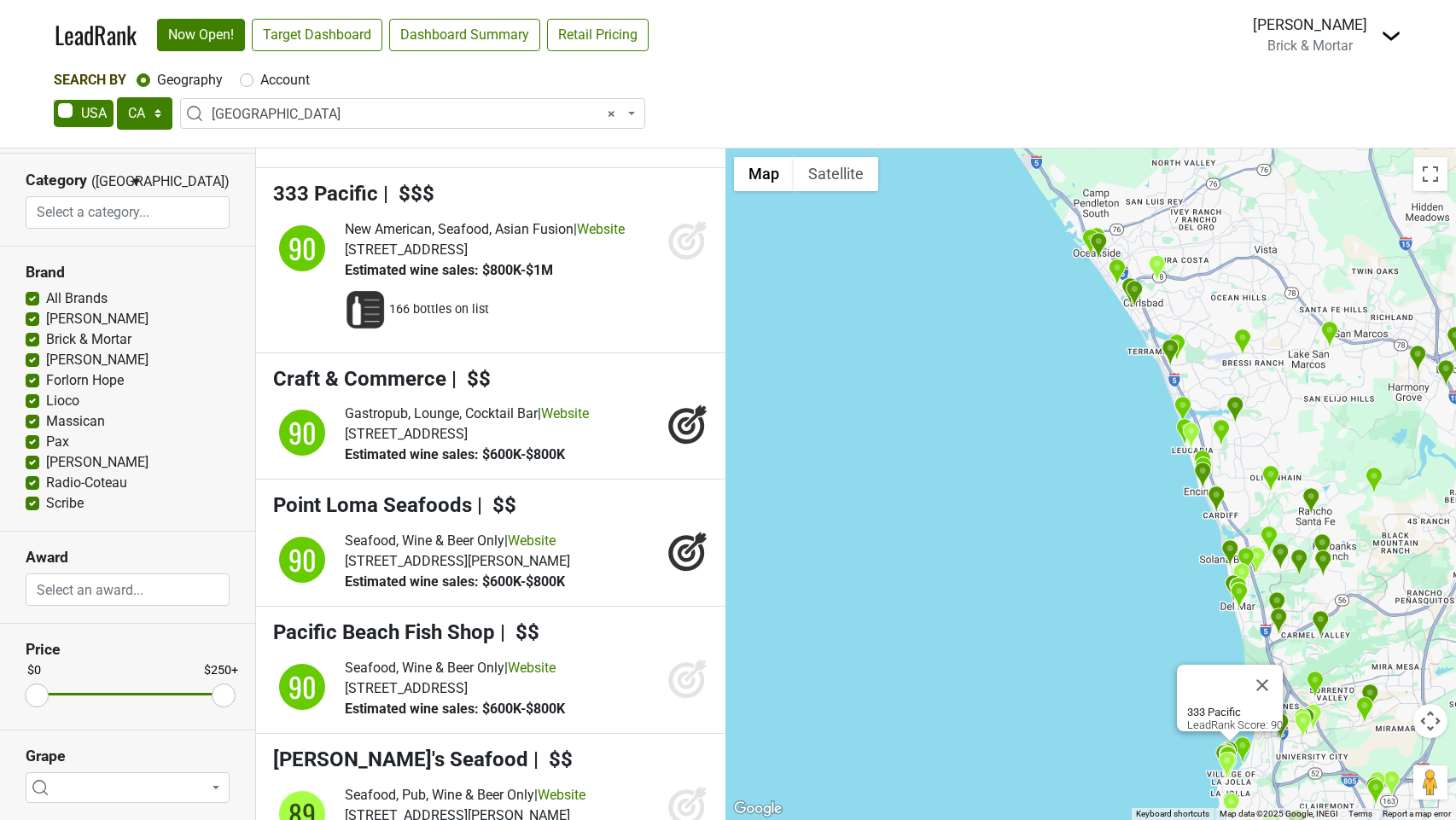
click at [677, 260] on icon at bounding box center [687, 239] width 41 height 41
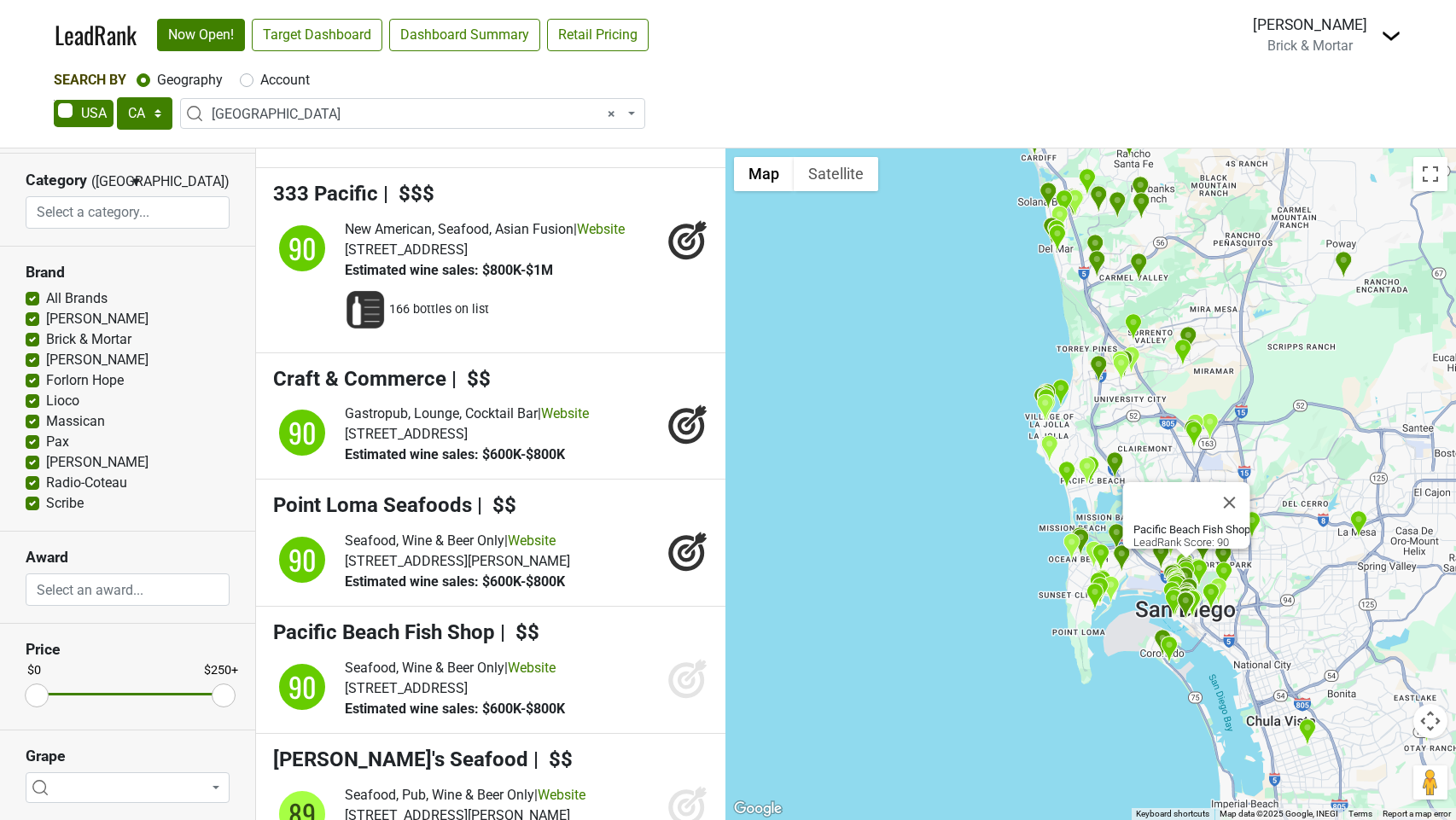
scroll to position [20788, 0]
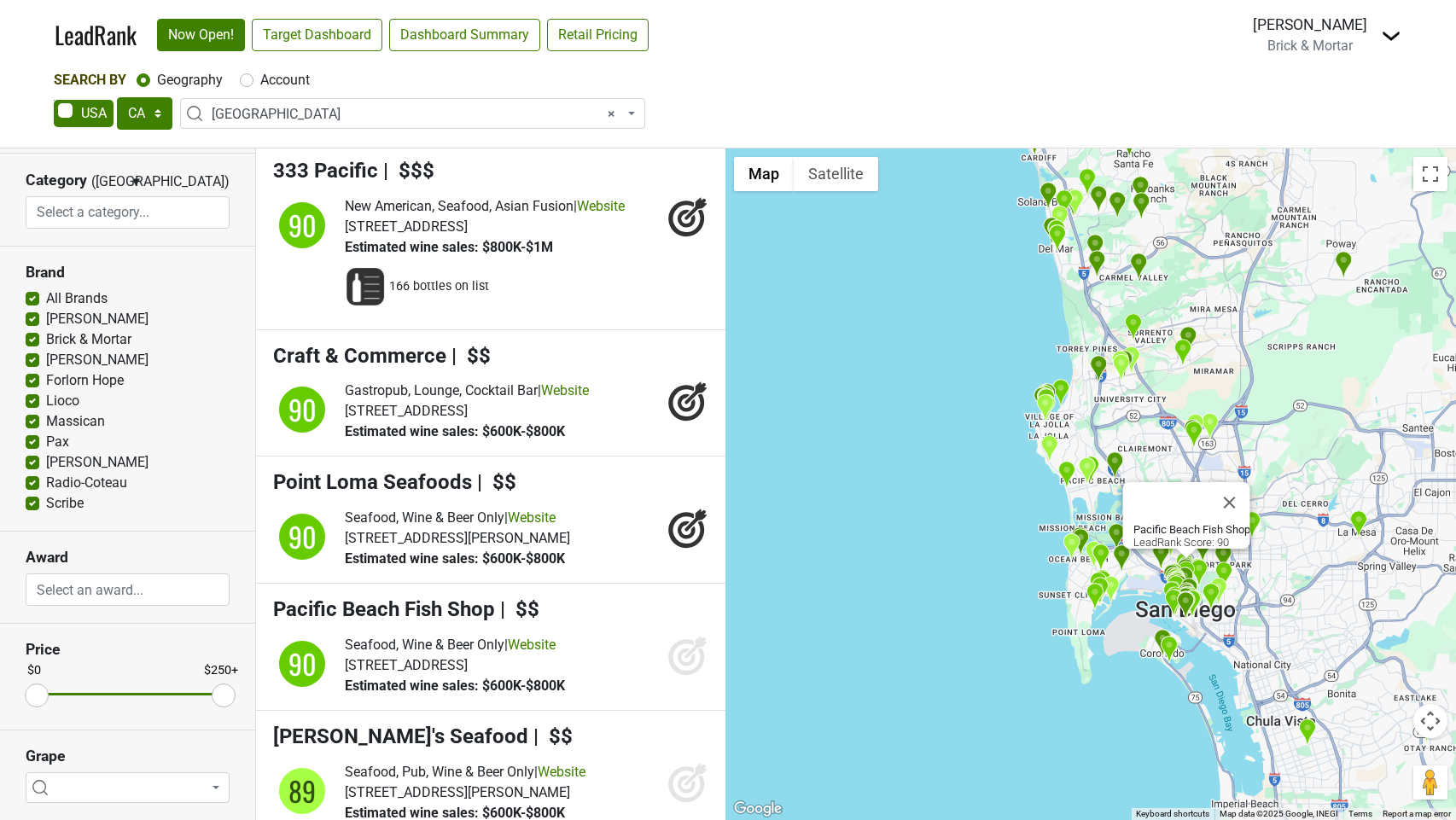
click at [678, 667] on icon at bounding box center [686, 658] width 18 height 18
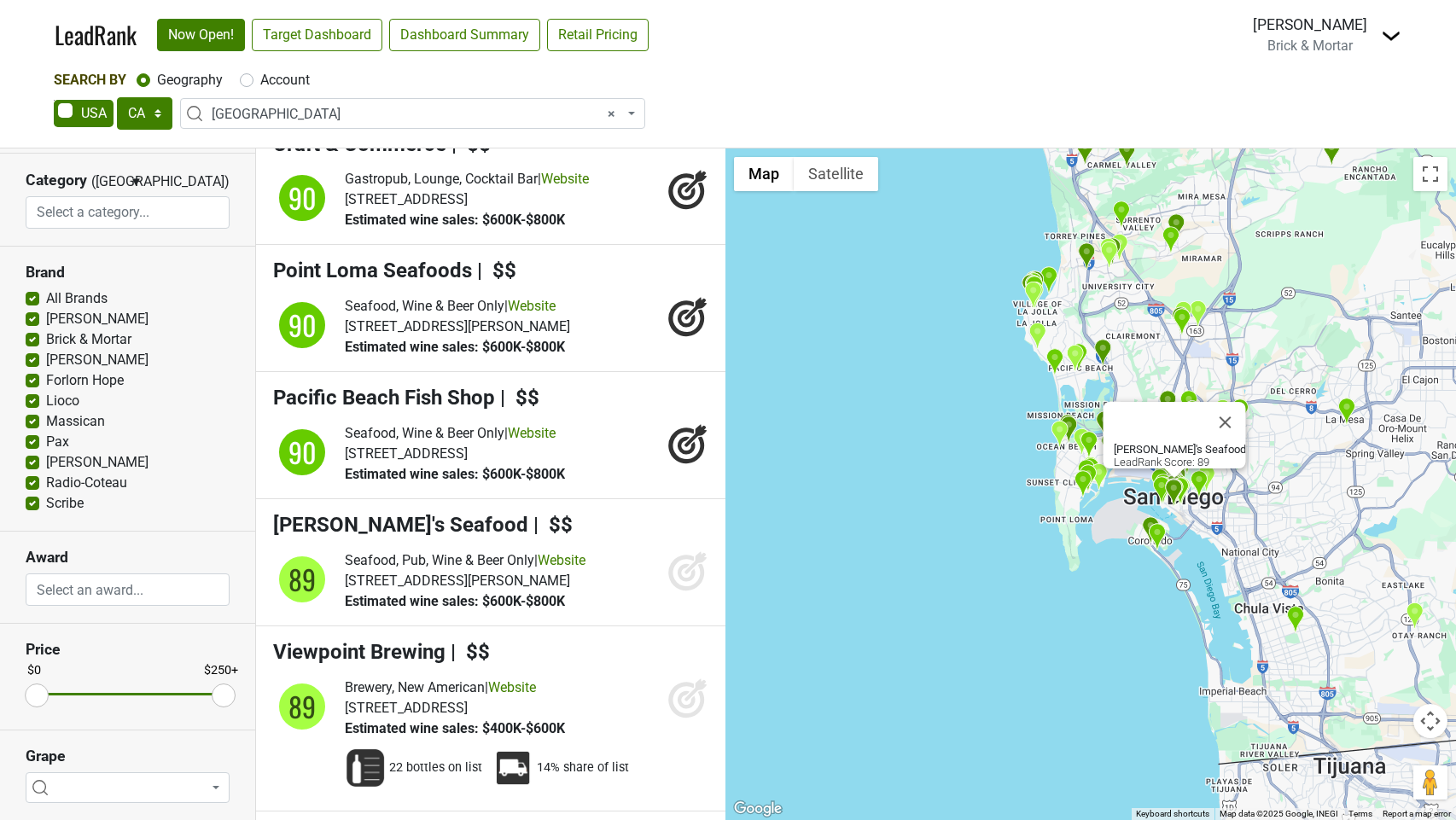
scroll to position [20380, 0]
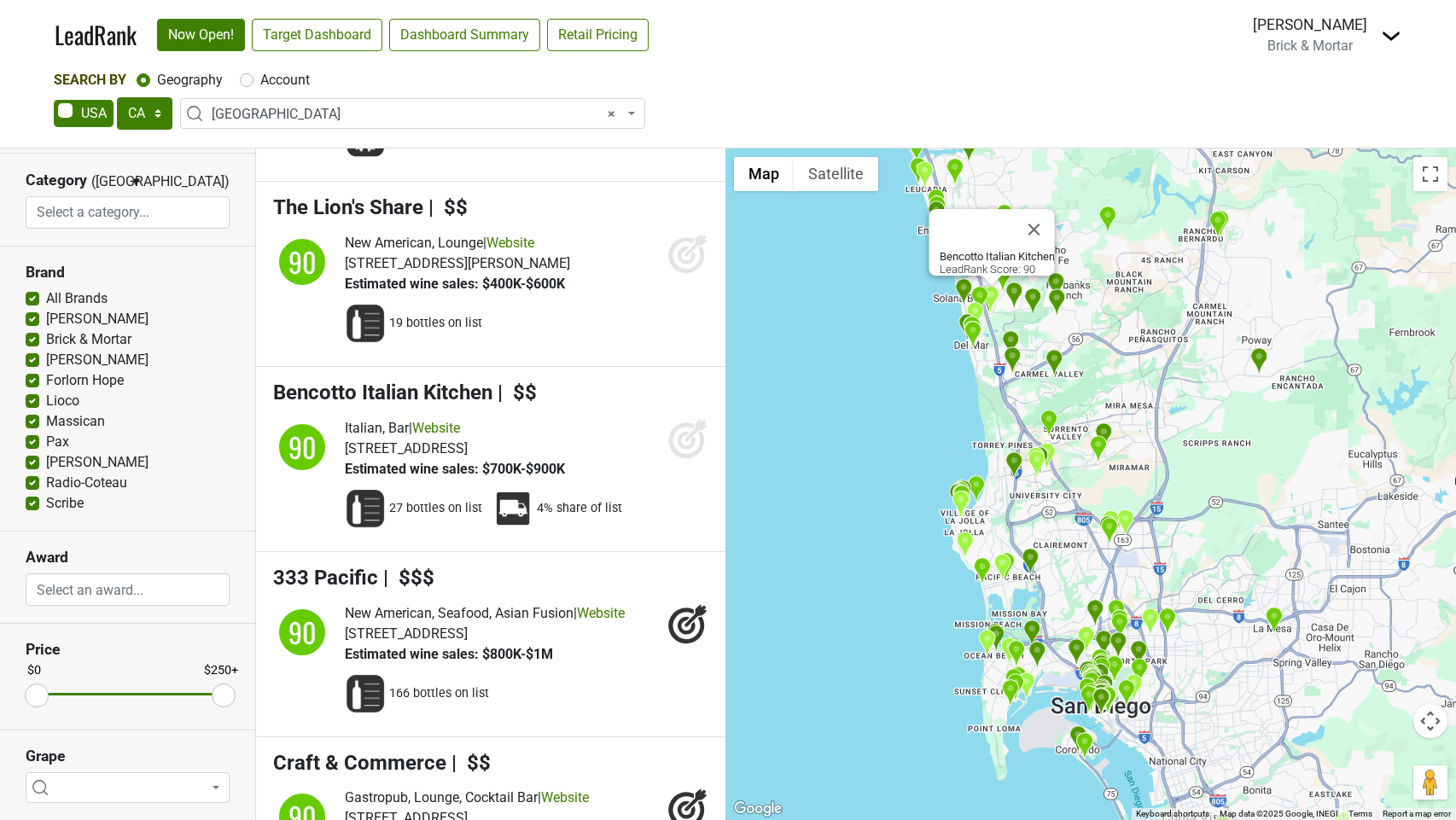
drag, startPoint x: 688, startPoint y: 461, endPoint x: 691, endPoint y: 453, distance: 8.5
click at [688, 450] on icon at bounding box center [686, 441] width 18 height 18
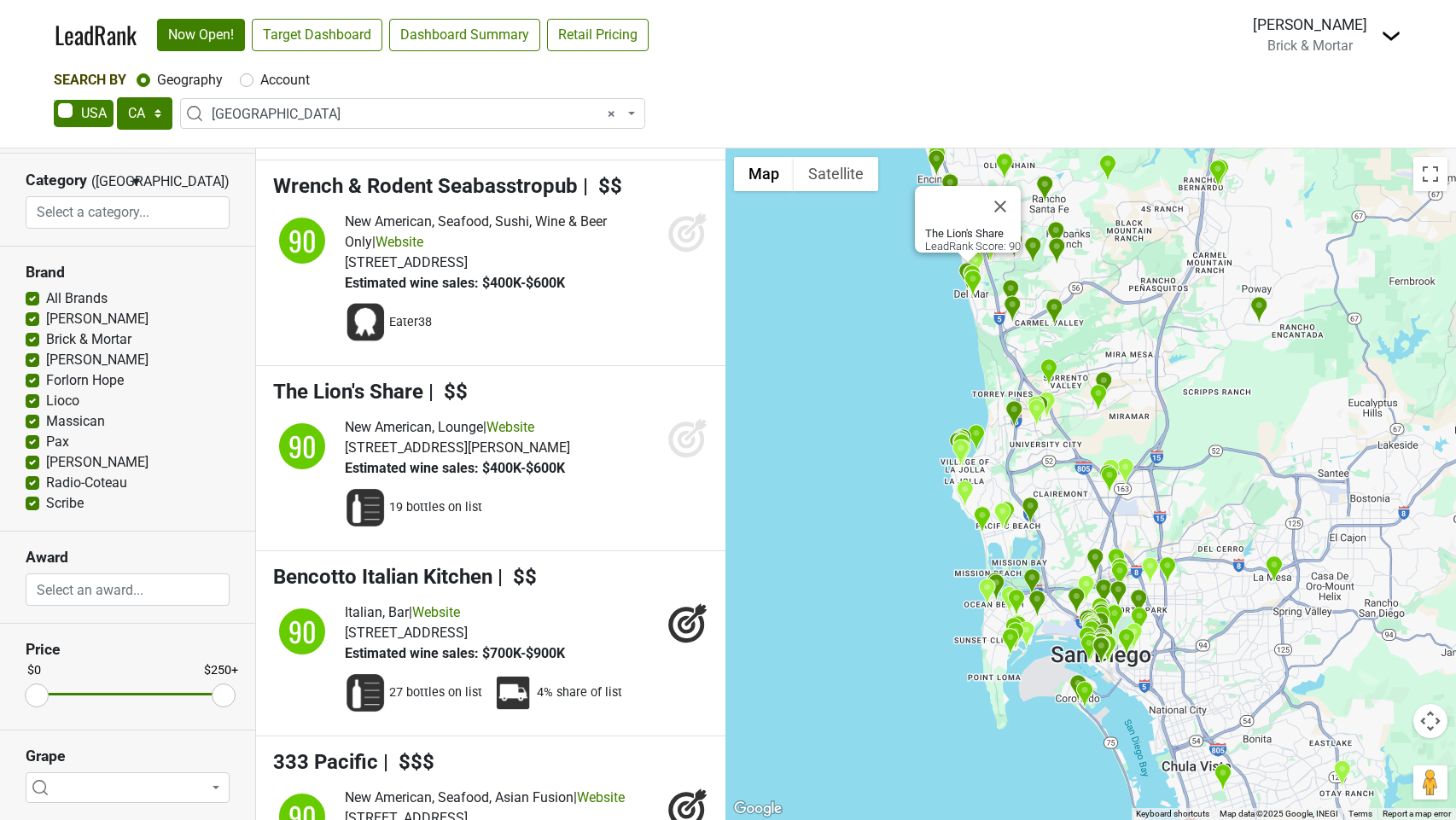
scroll to position [20173, 0]
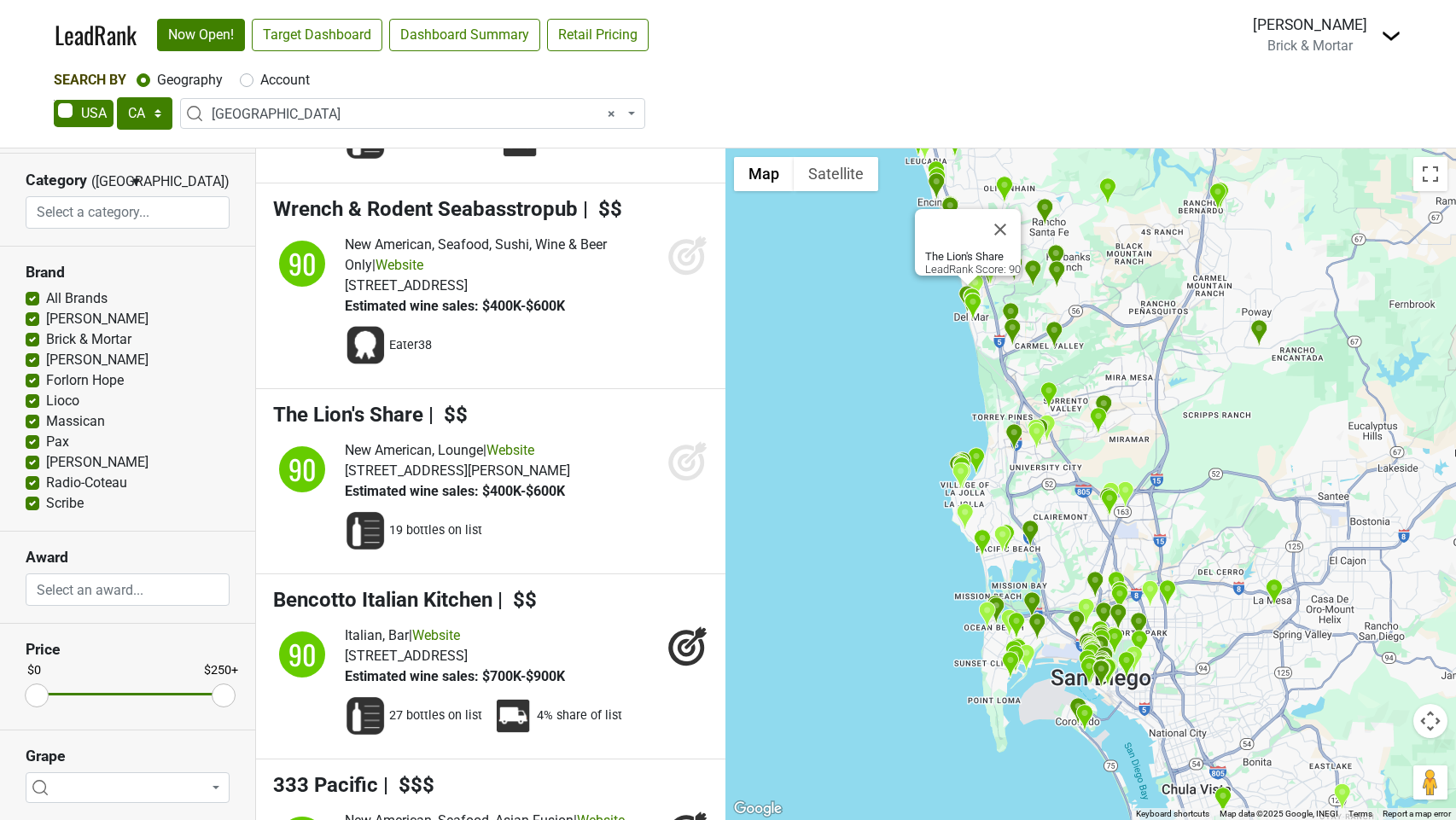
click at [686, 471] on icon at bounding box center [686, 463] width 18 height 18
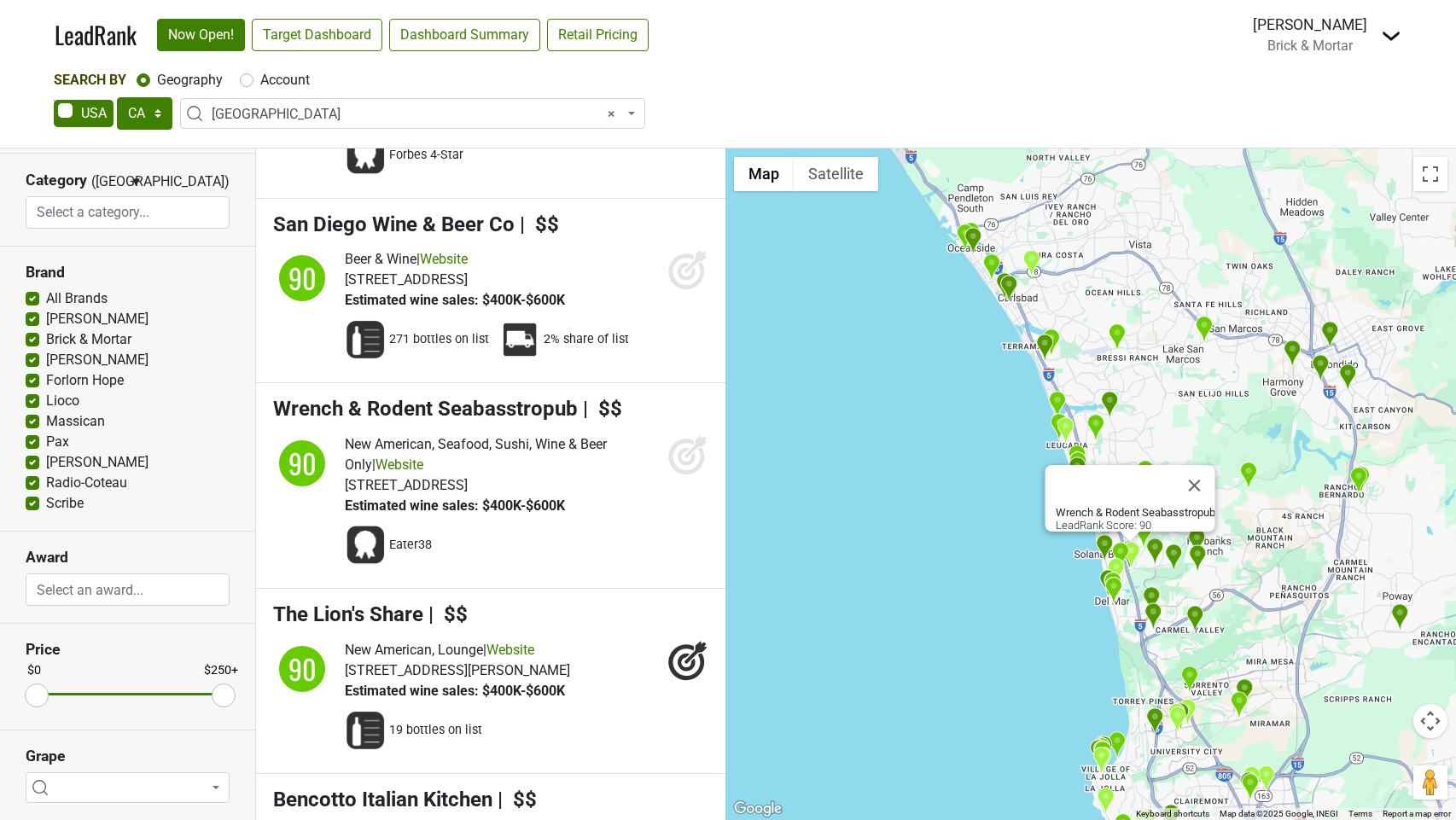
scroll to position [19939, 0]
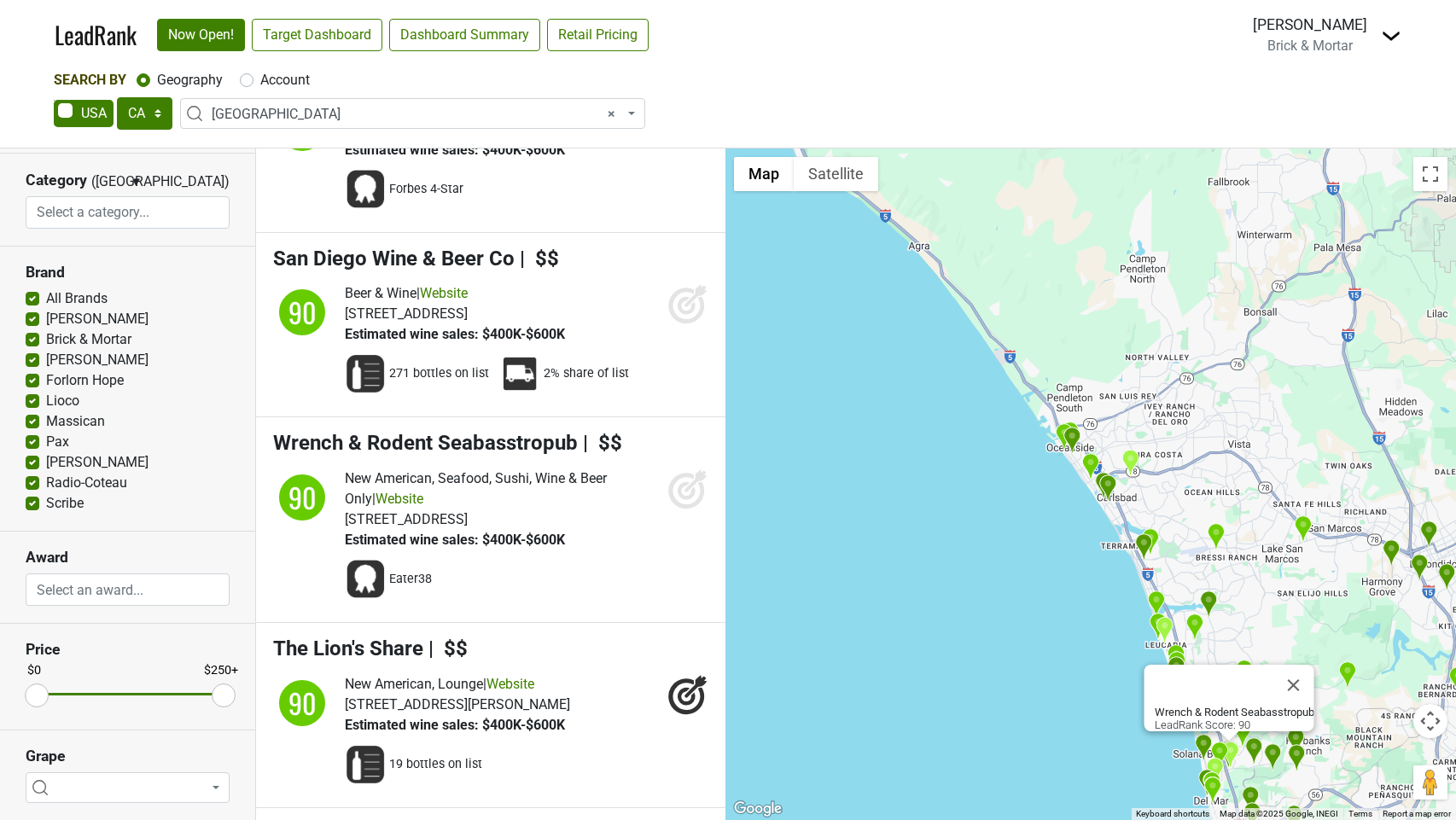
click at [681, 500] on icon at bounding box center [686, 491] width 18 height 18
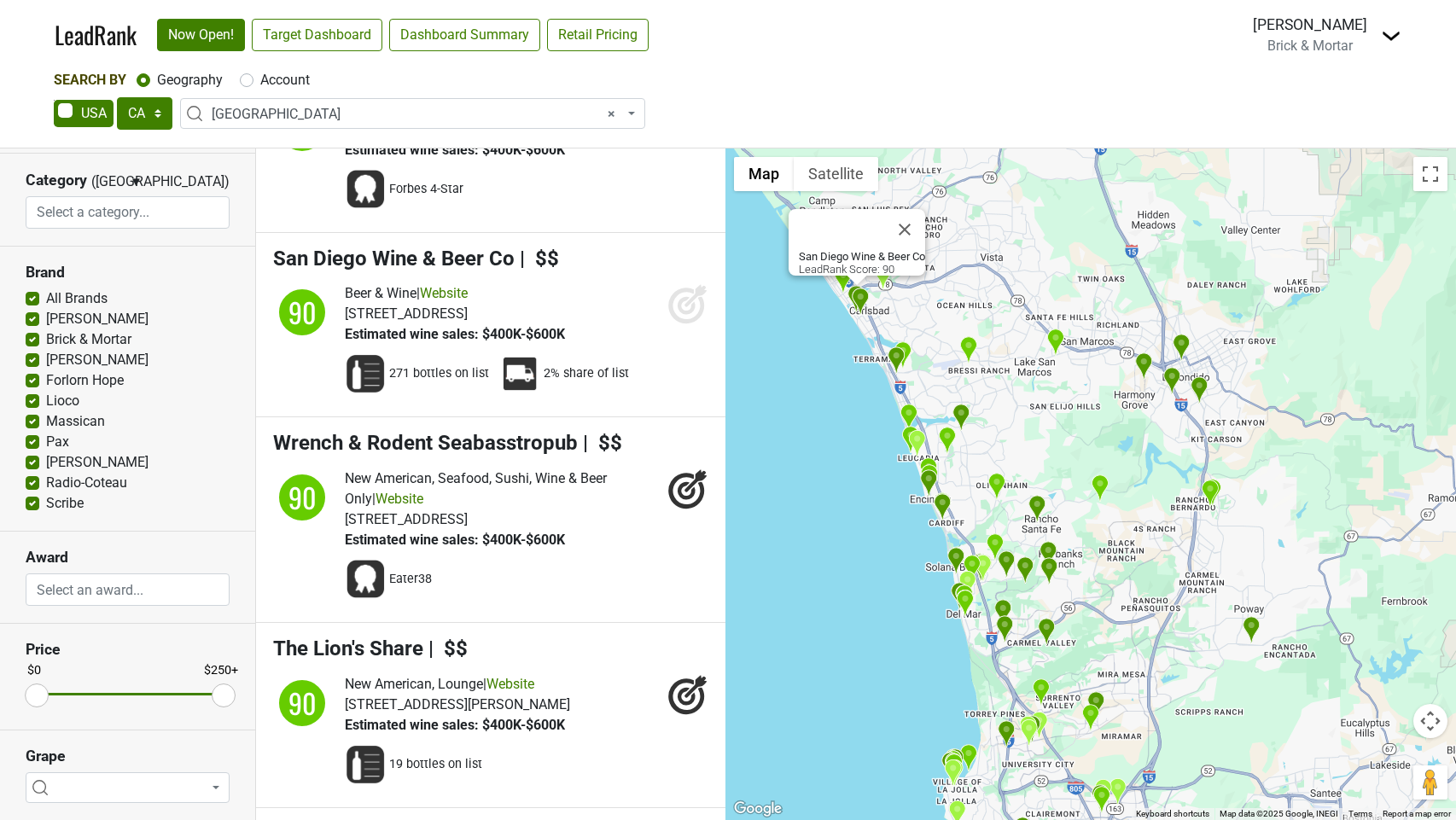
click at [683, 315] on icon at bounding box center [686, 306] width 18 height 18
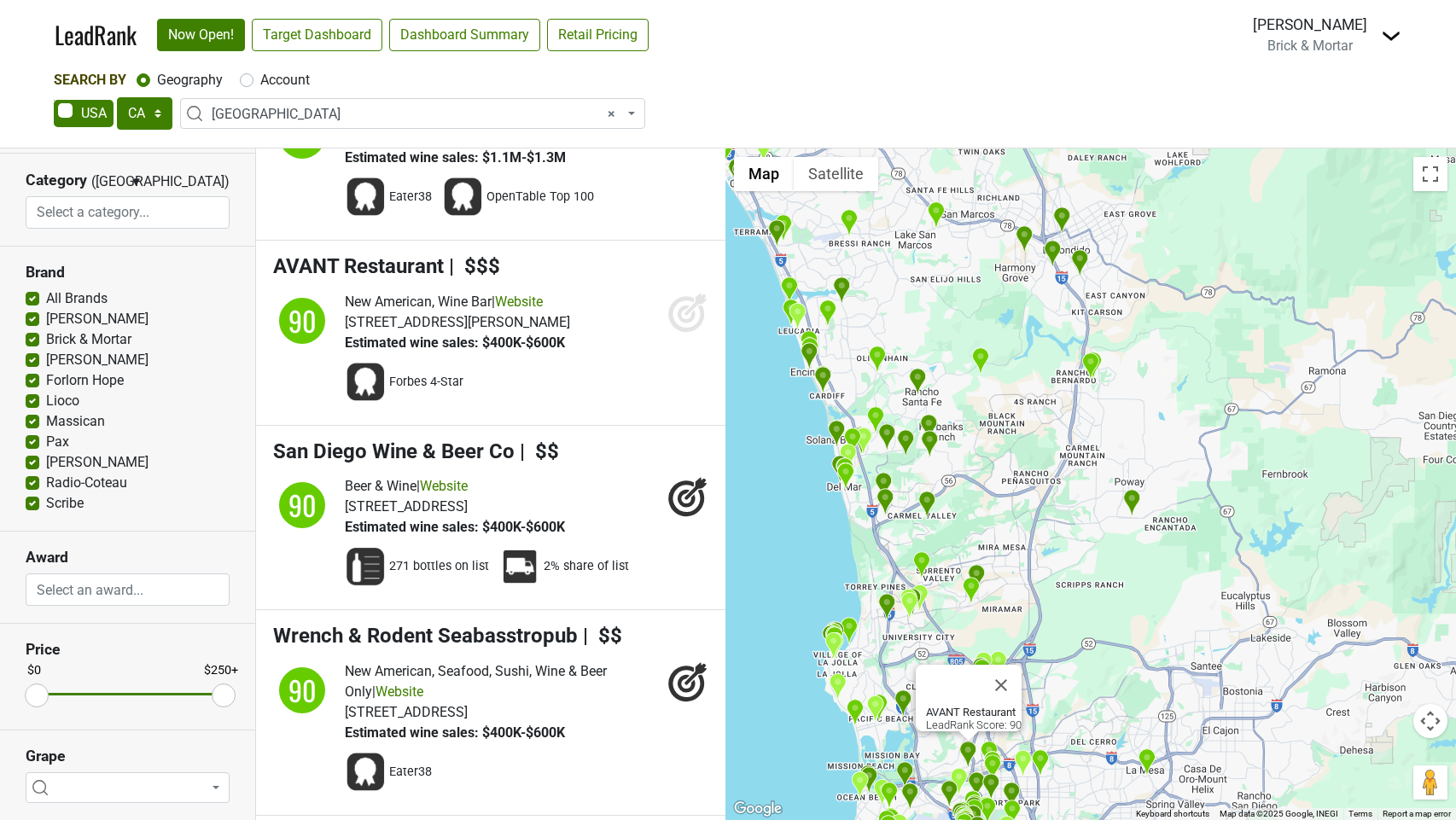
scroll to position [19736, 0]
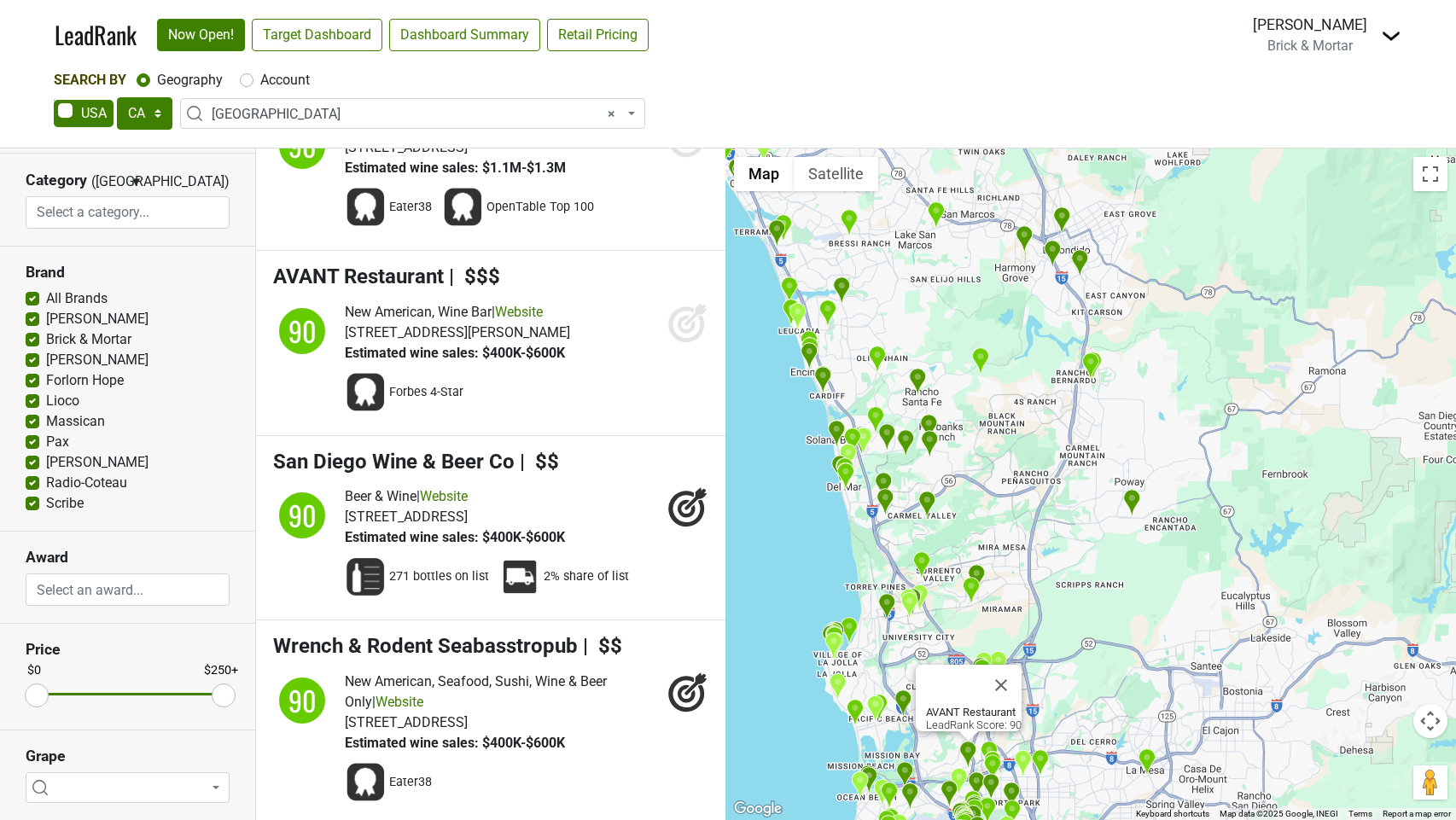
click at [684, 343] on icon at bounding box center [687, 322] width 41 height 41
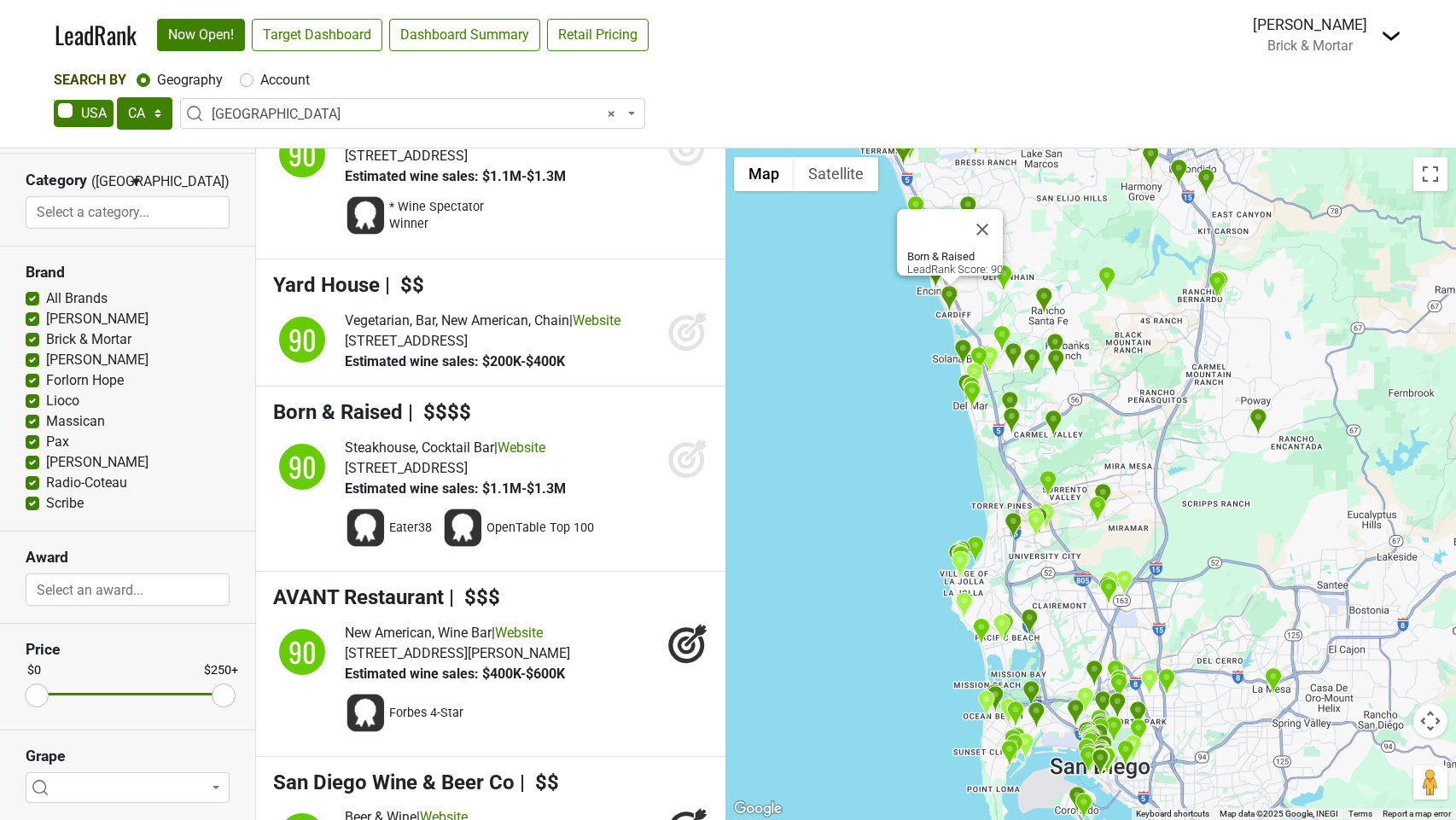
click at [695, 461] on icon at bounding box center [696, 450] width 22 height 22
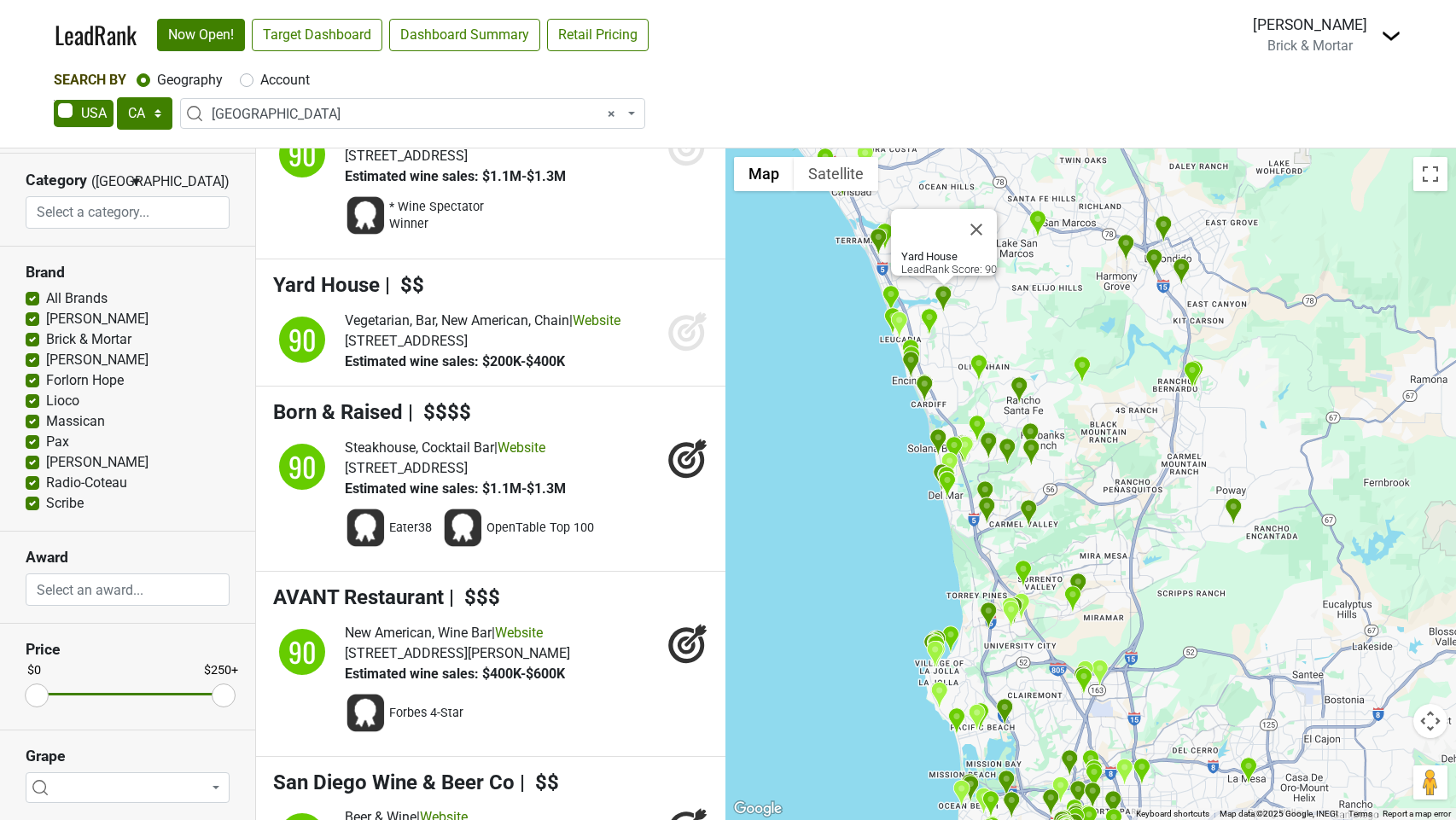
click at [675, 352] on icon at bounding box center [687, 331] width 41 height 41
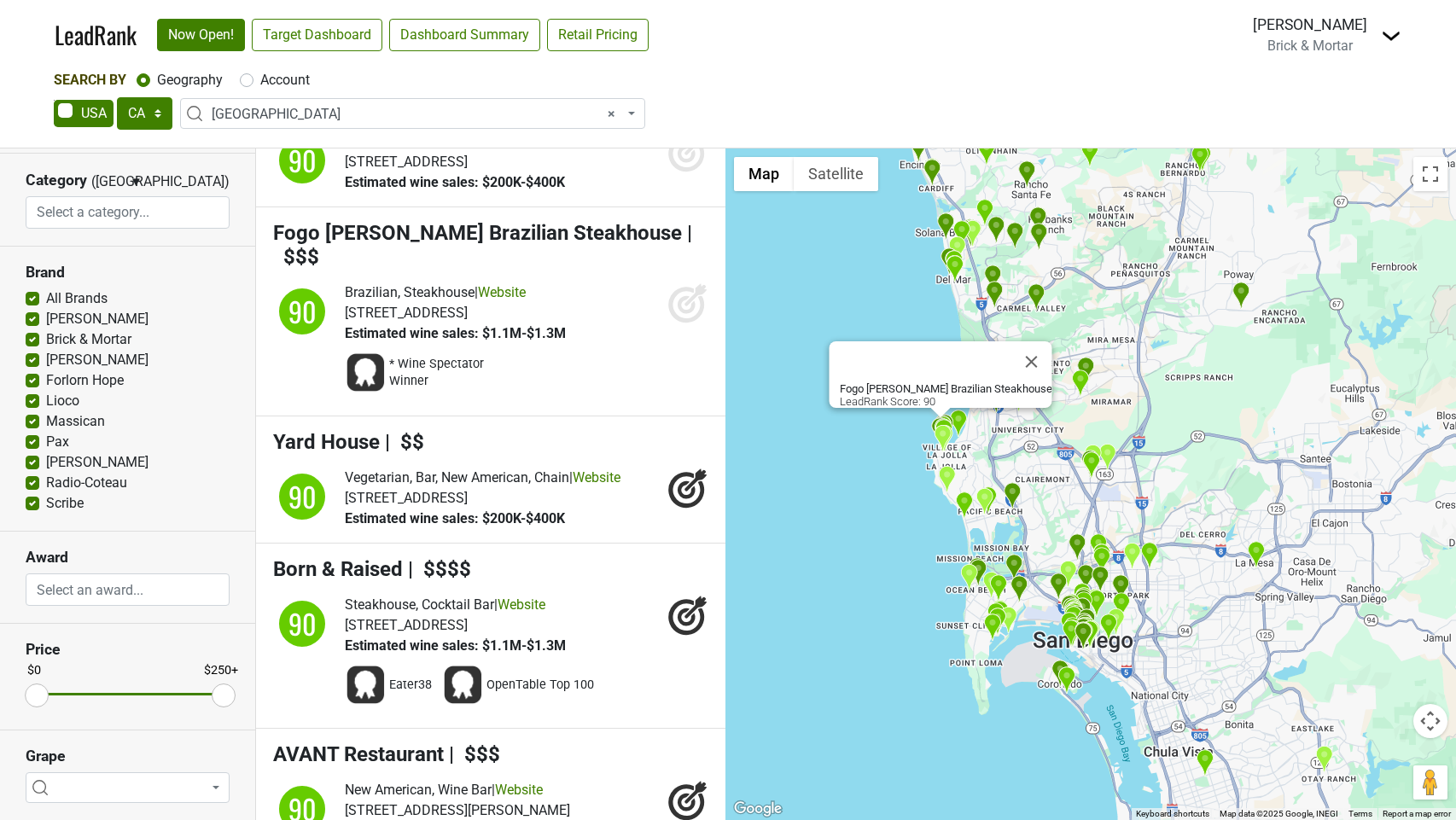
scroll to position [19204, 0]
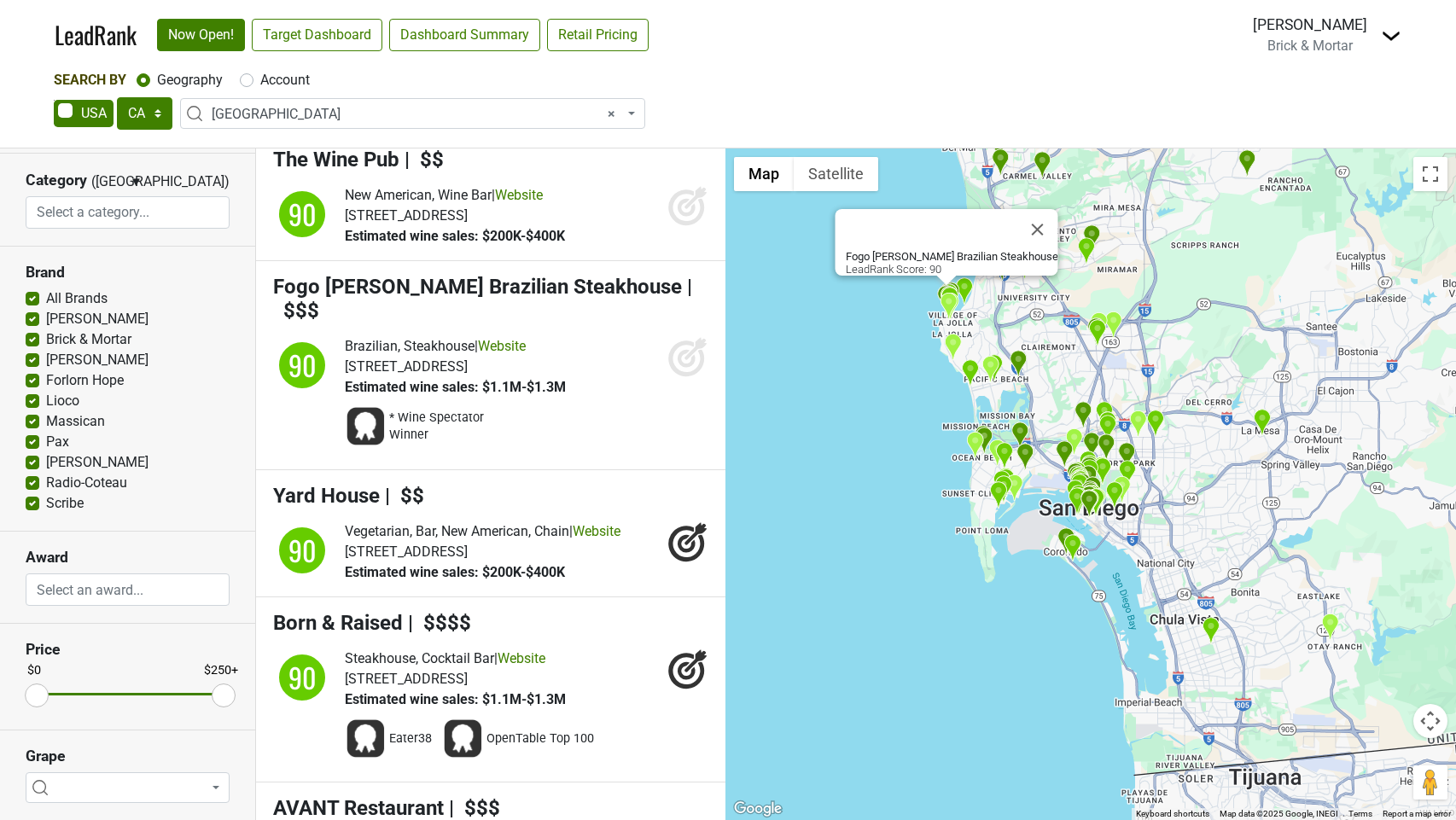
drag, startPoint x: 681, startPoint y: 380, endPoint x: 697, endPoint y: 293, distance: 88.5
click at [682, 377] on icon at bounding box center [687, 356] width 41 height 41
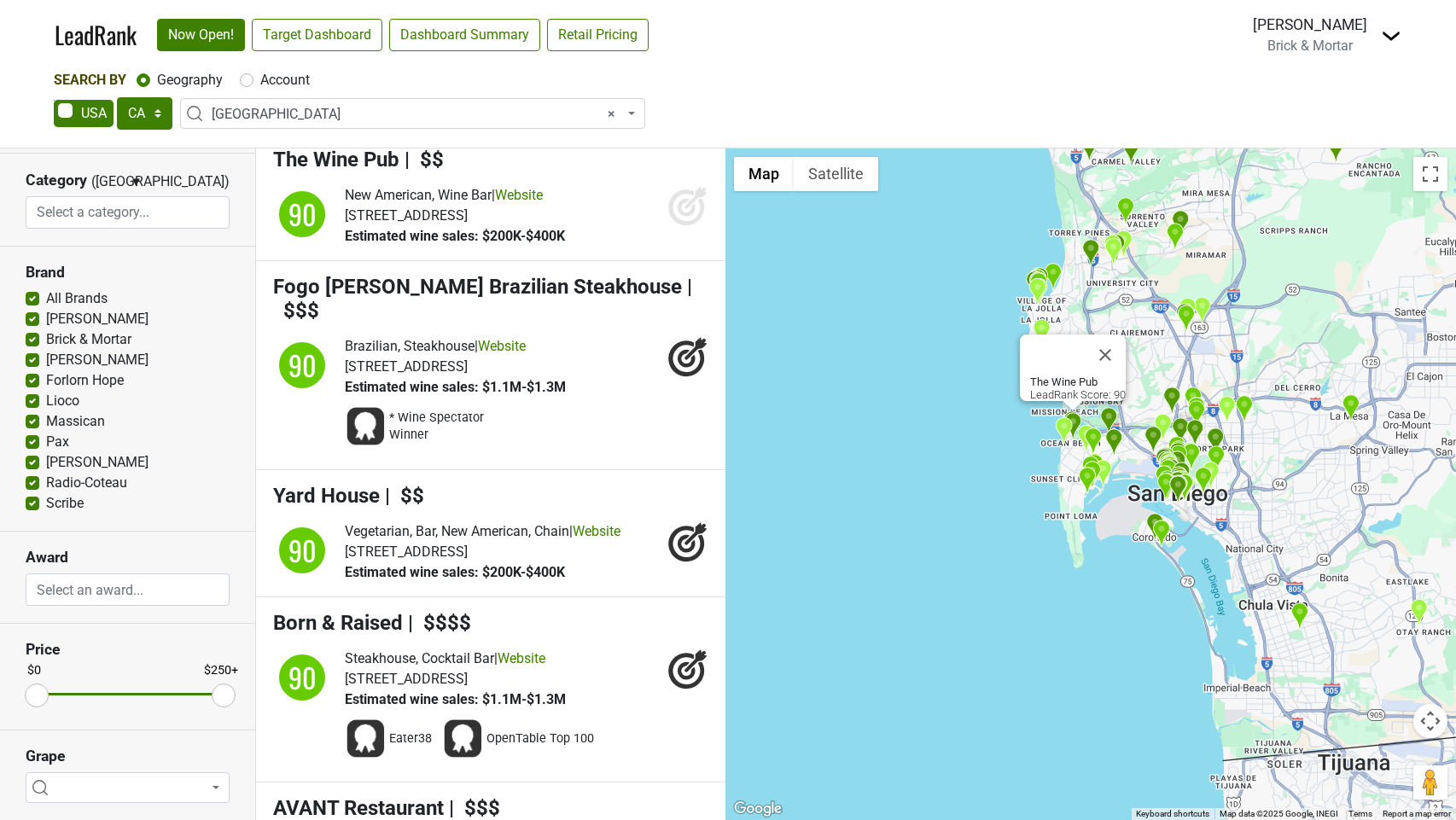
click at [689, 226] on icon at bounding box center [687, 205] width 41 height 41
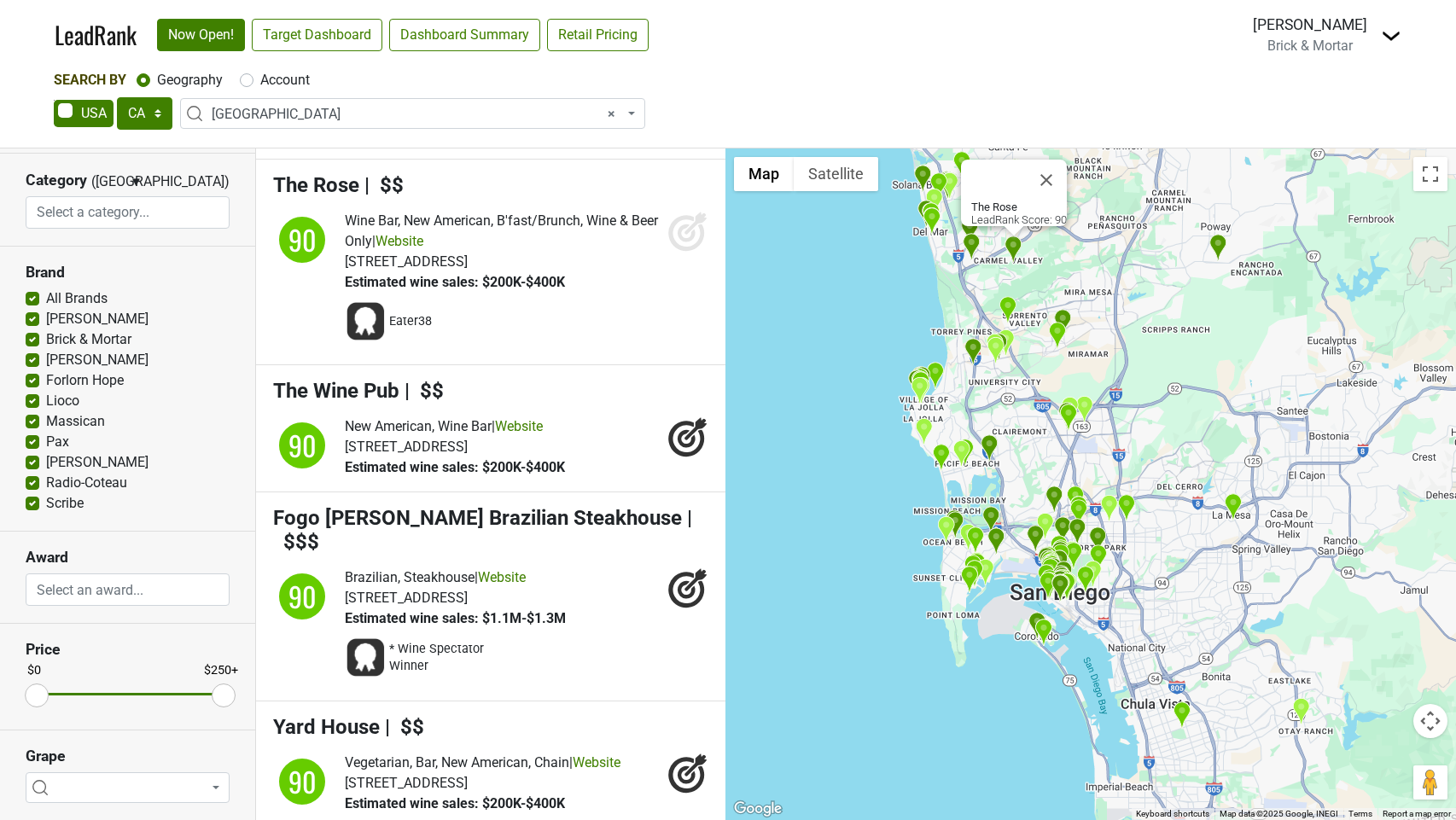
scroll to position [18971, 0]
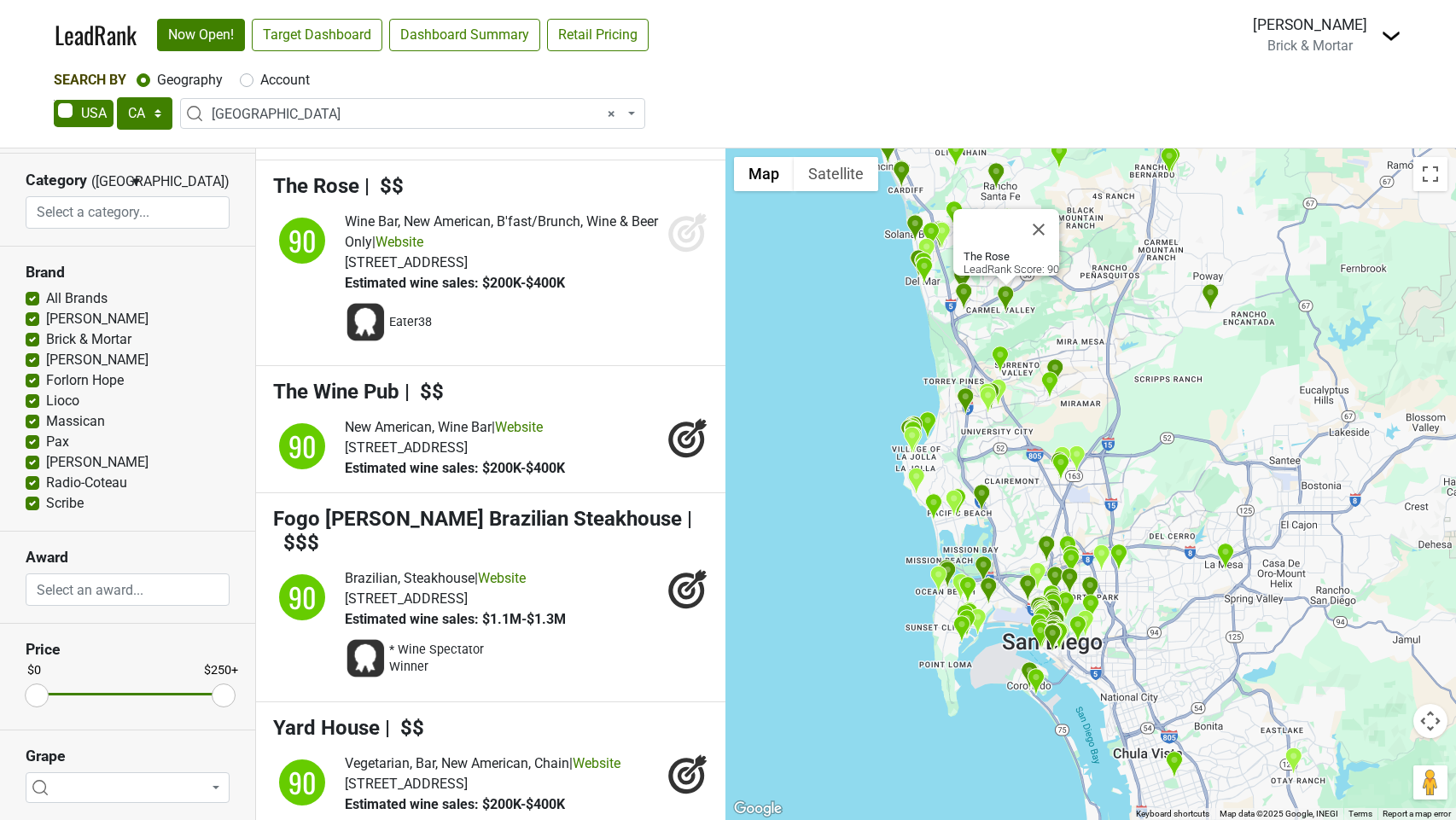
click at [688, 253] on icon at bounding box center [687, 232] width 41 height 41
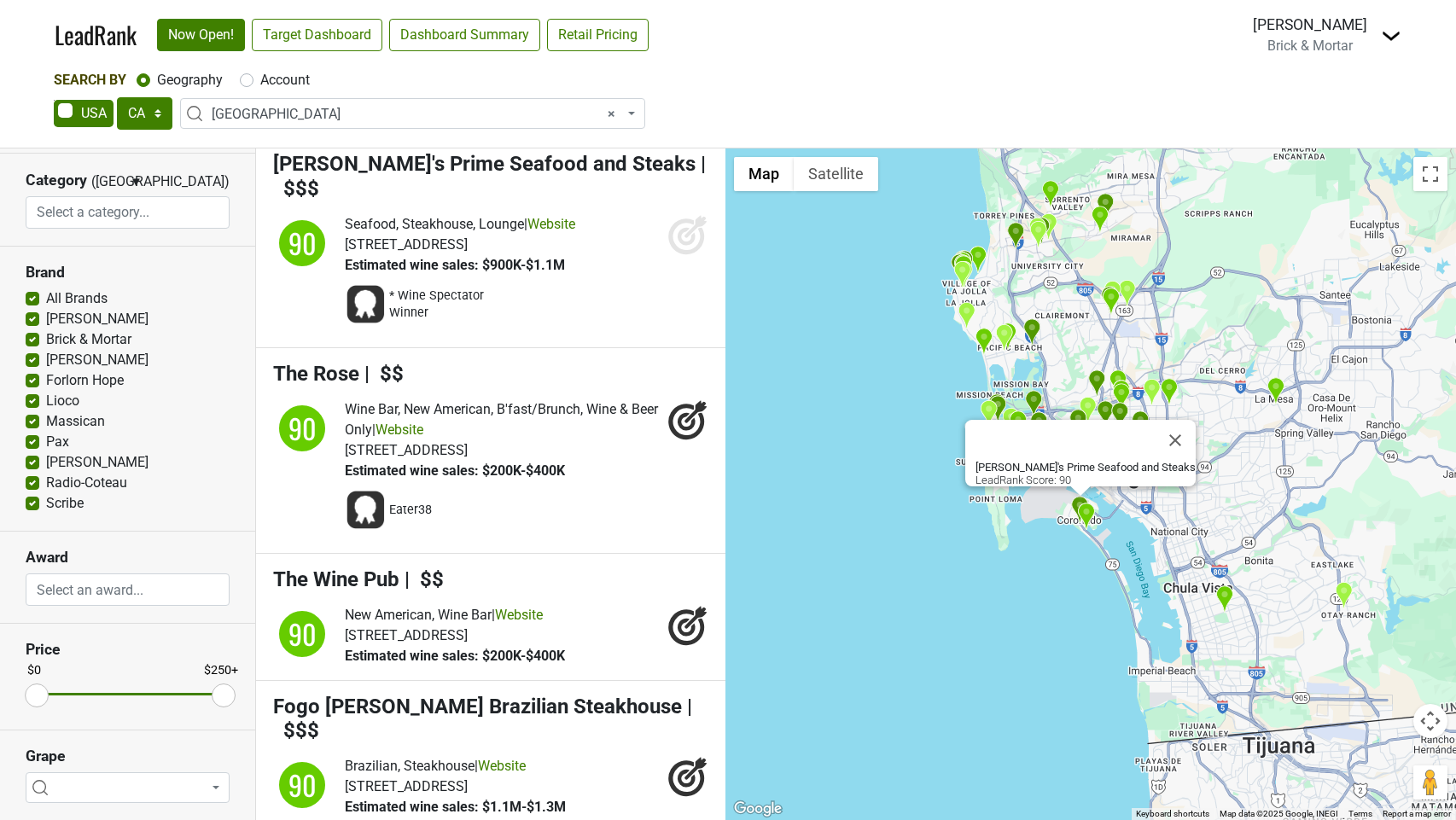
scroll to position [18739, 0]
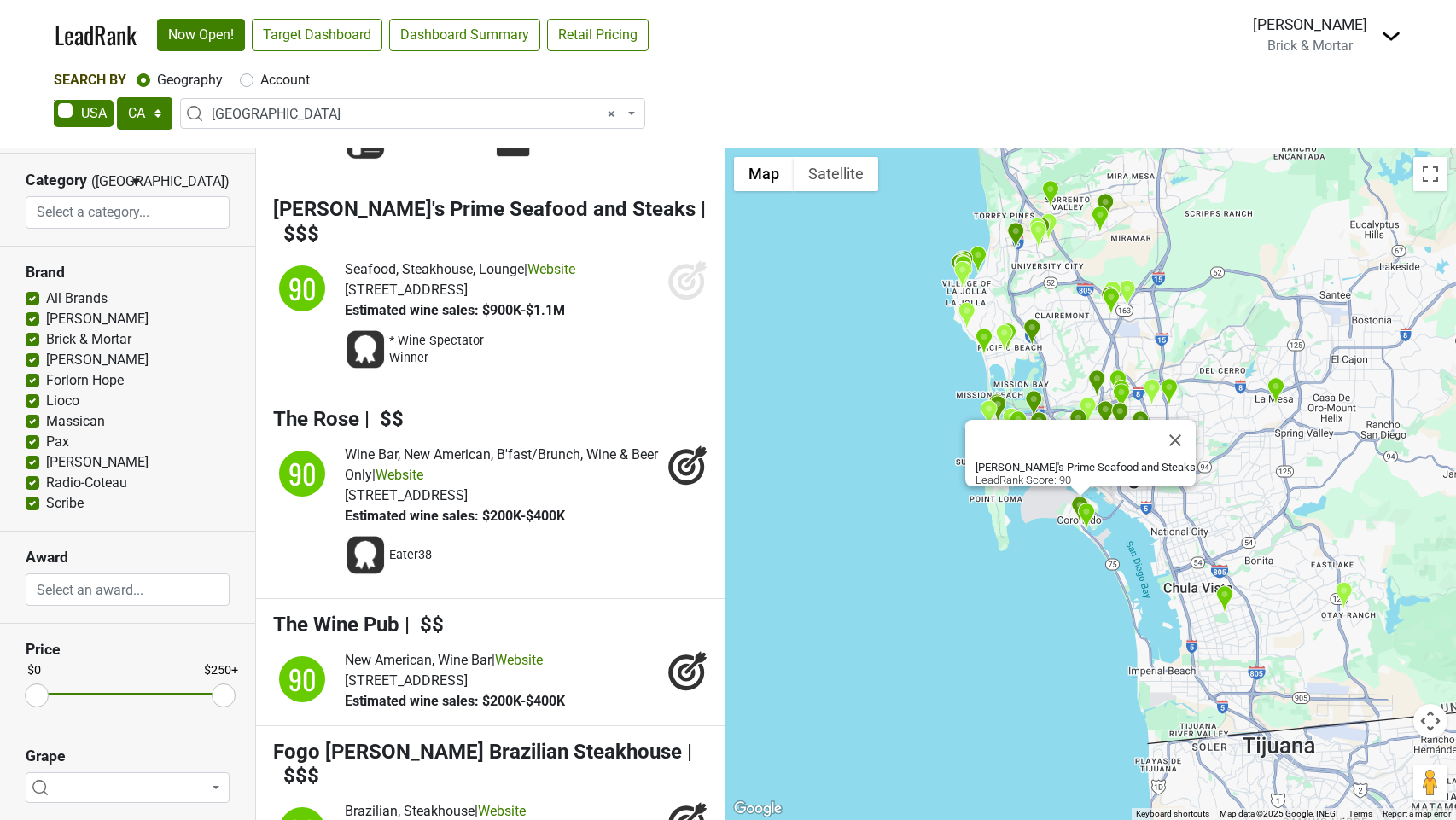
click at [689, 282] on icon at bounding box center [696, 271] width 22 height 22
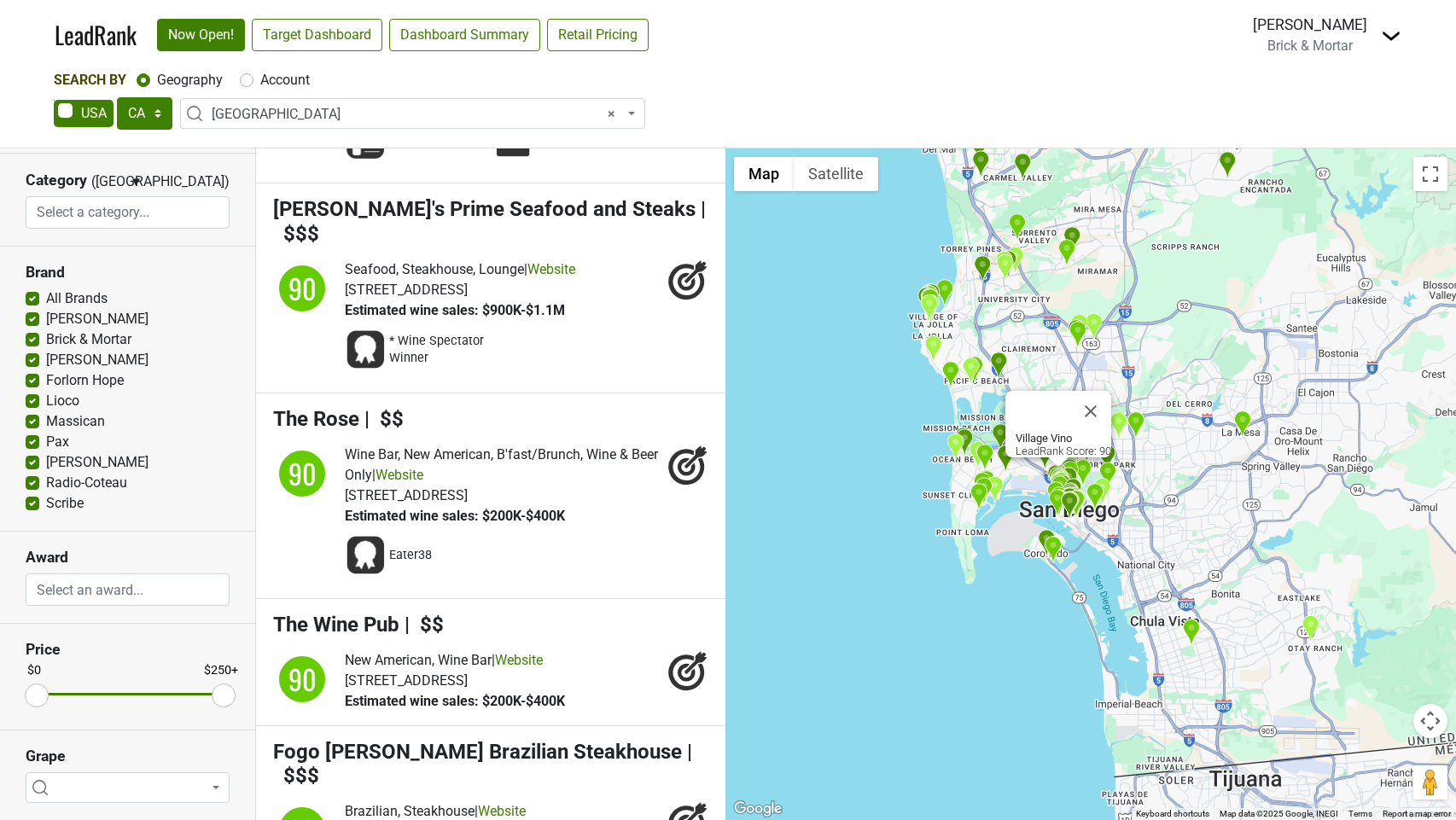
scroll to position [18465, 0]
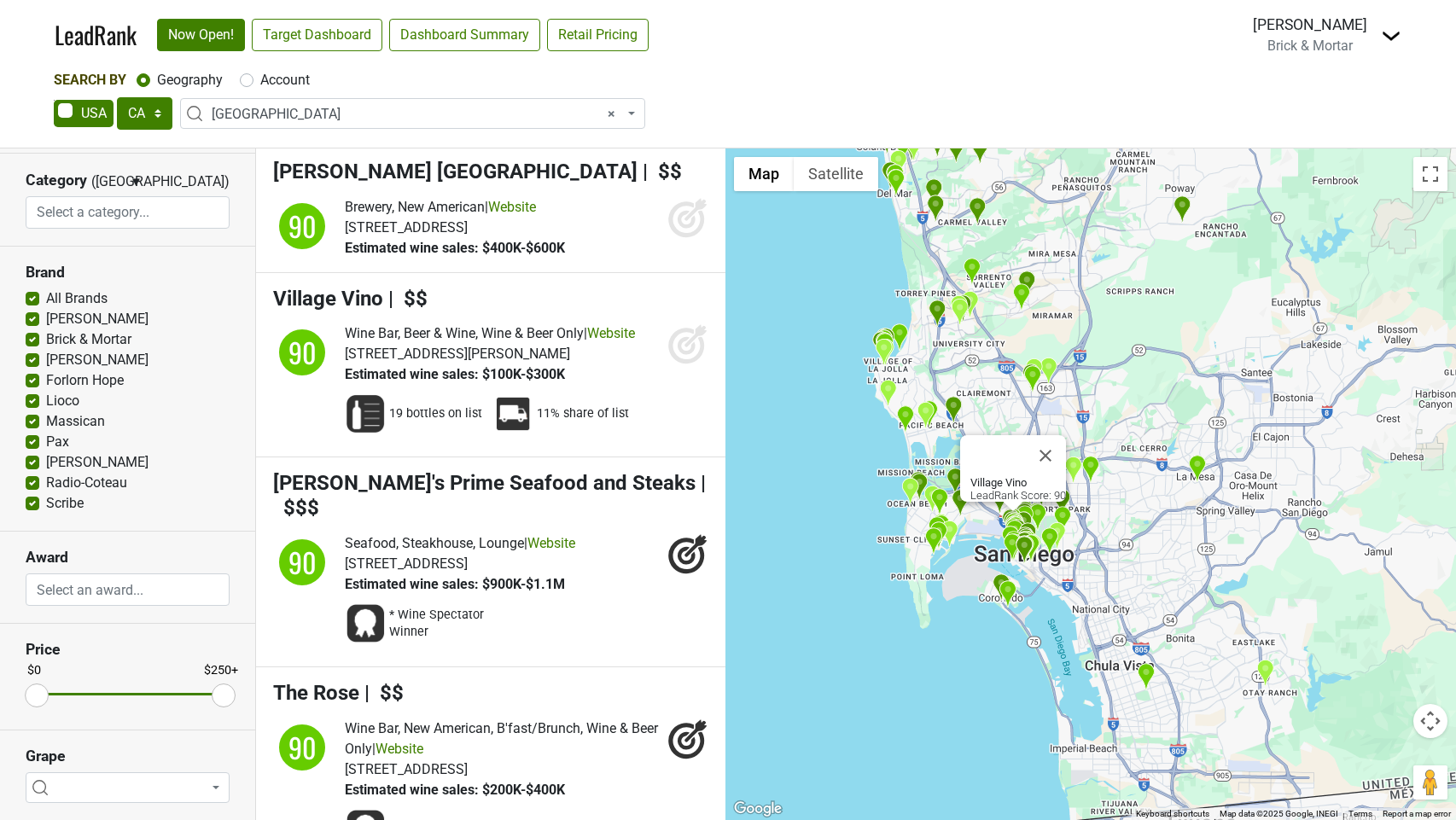
click at [685, 364] on icon at bounding box center [687, 343] width 41 height 41
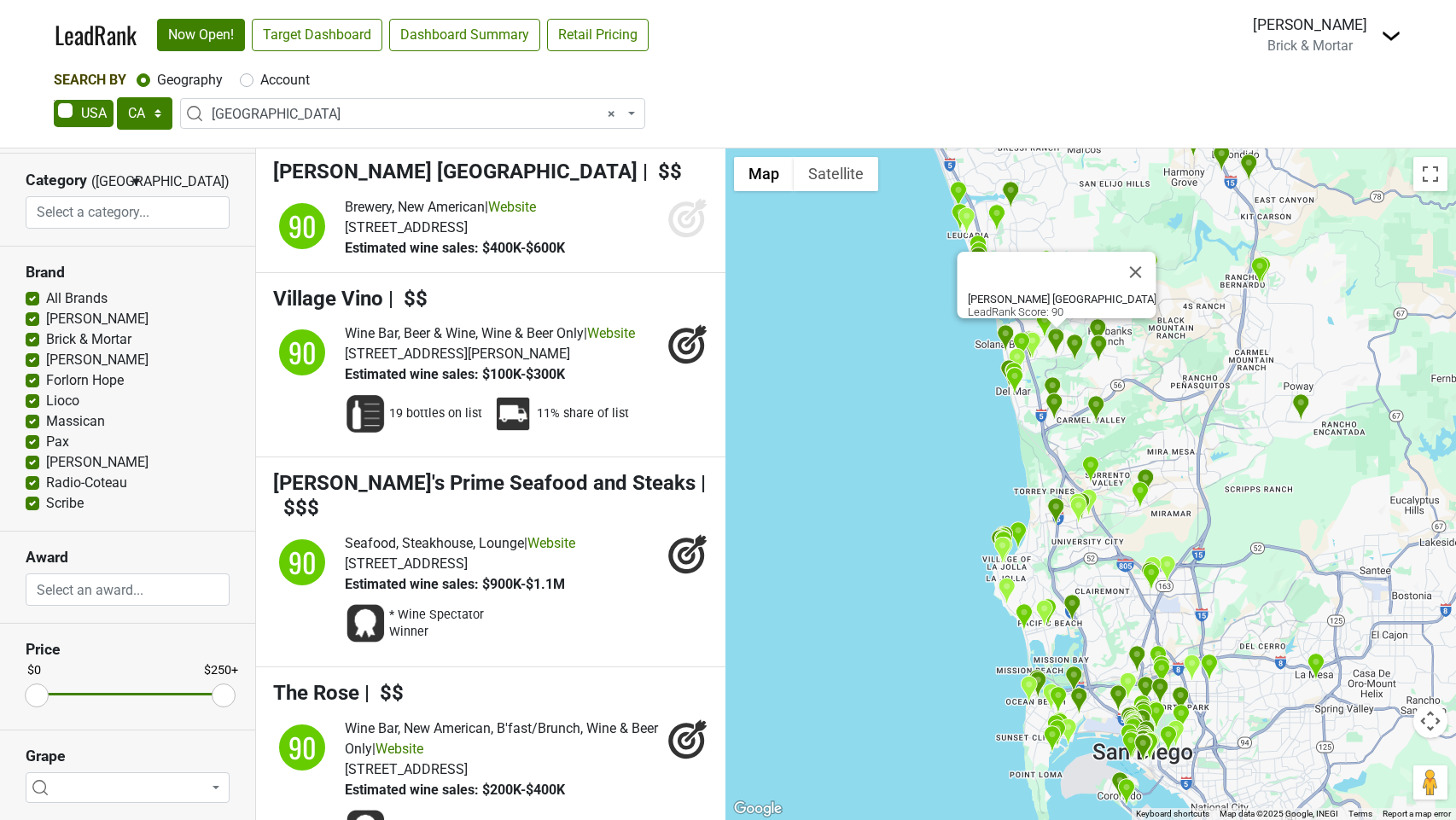
click at [678, 228] on icon at bounding box center [686, 219] width 18 height 18
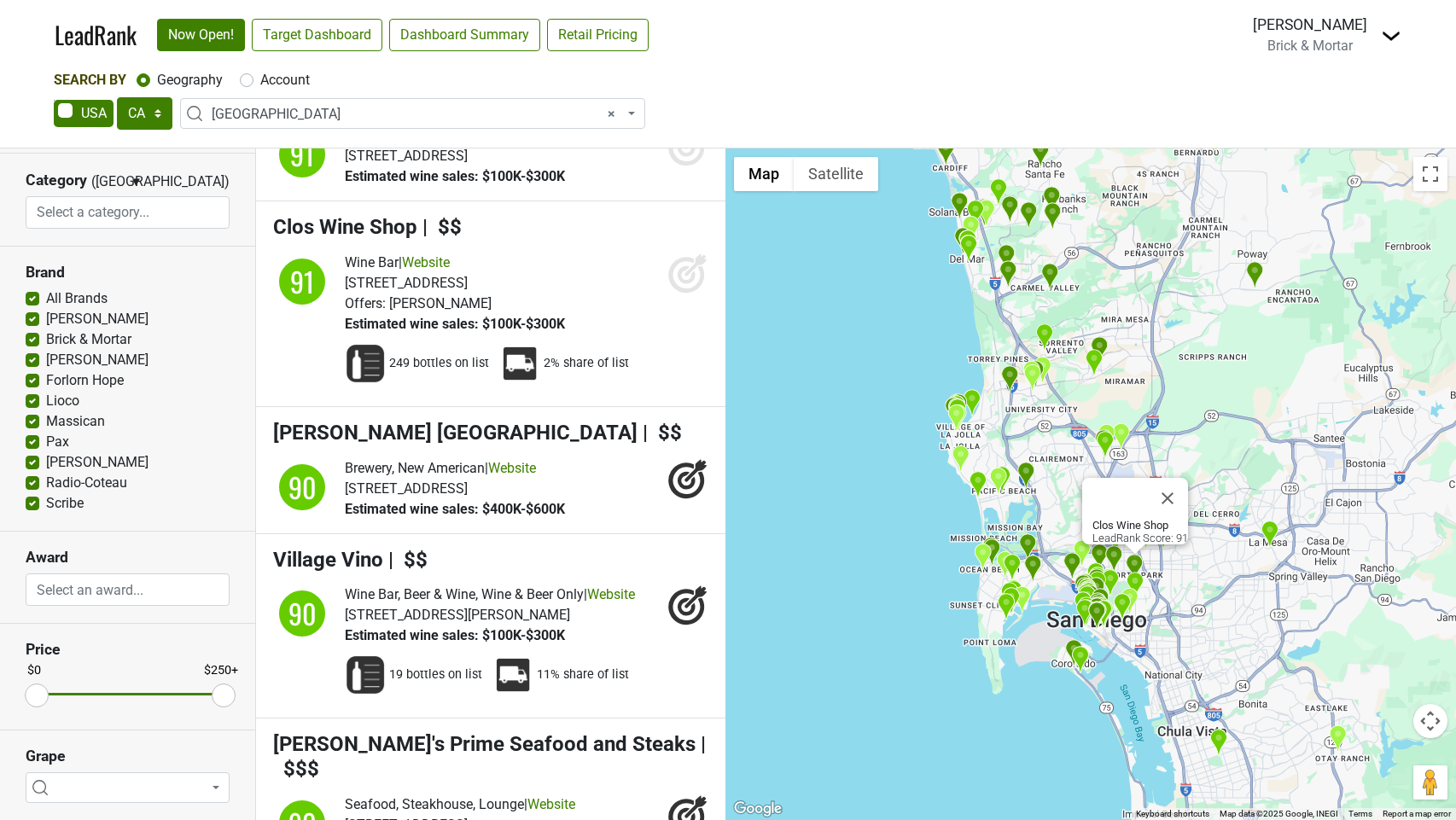
scroll to position [18171, 0]
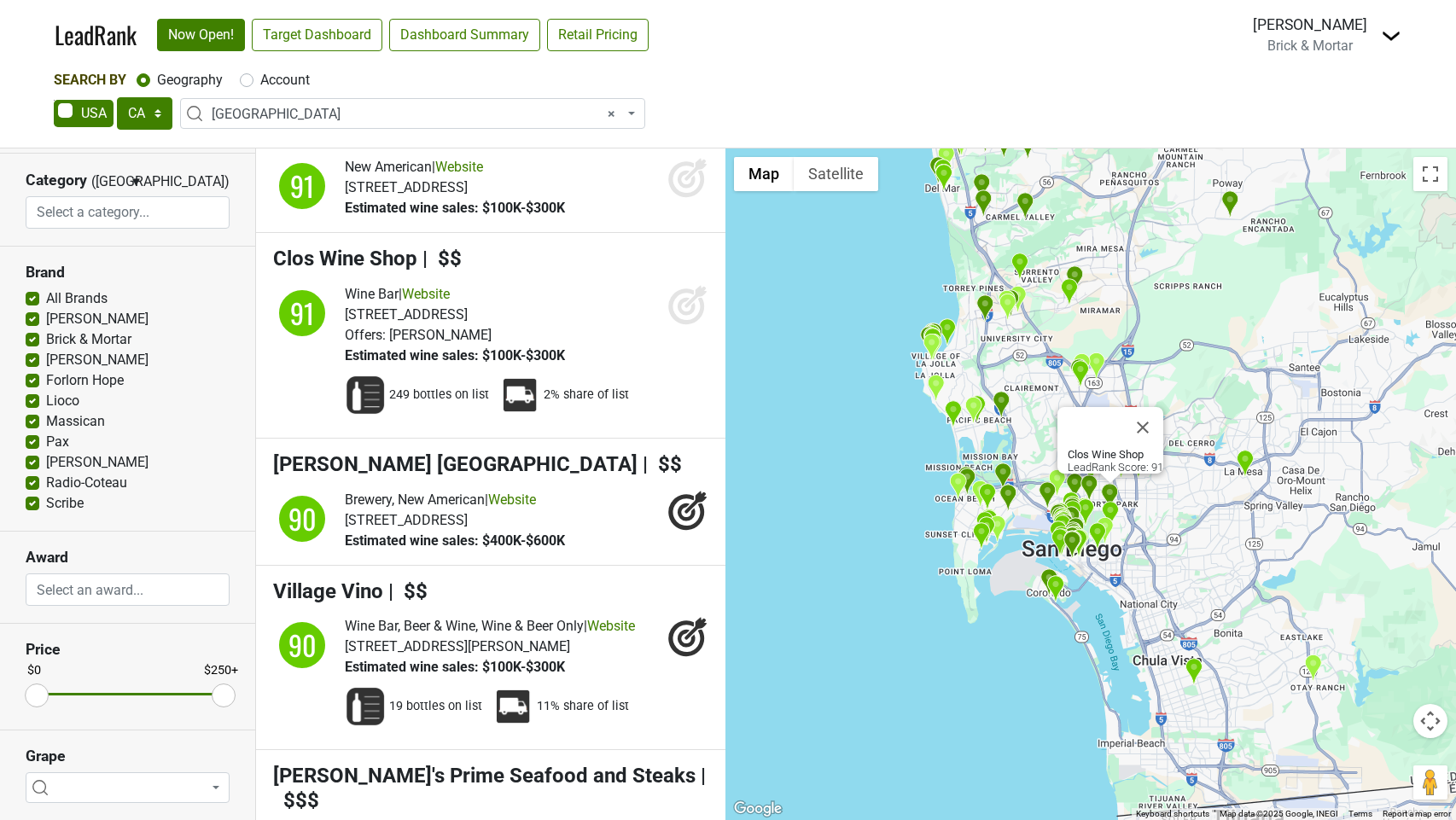
drag, startPoint x: 681, startPoint y: 350, endPoint x: 682, endPoint y: 339, distance: 11.0
click at [682, 325] on icon at bounding box center [687, 304] width 41 height 41
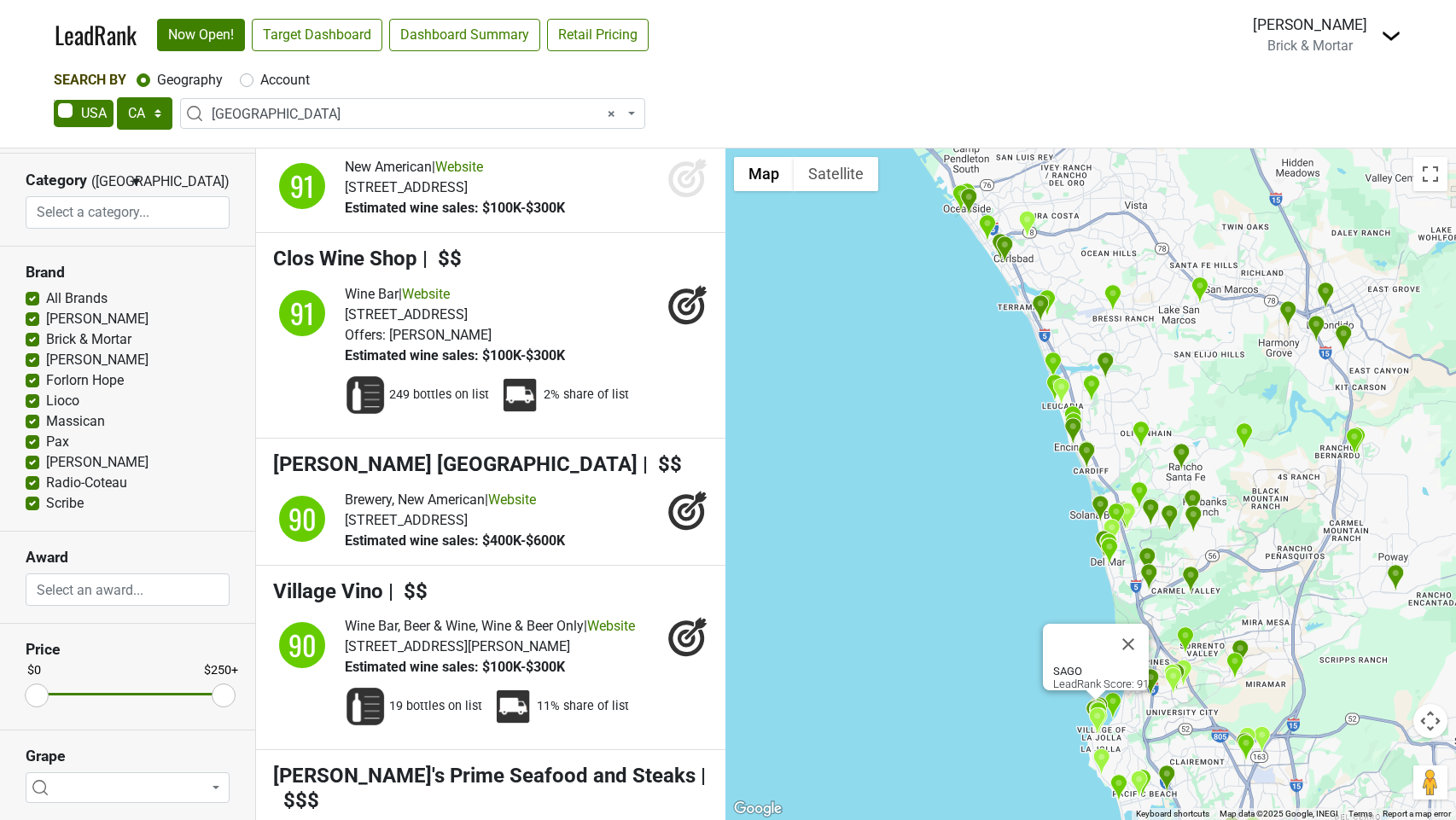
click at [684, 189] on icon at bounding box center [686, 180] width 18 height 18
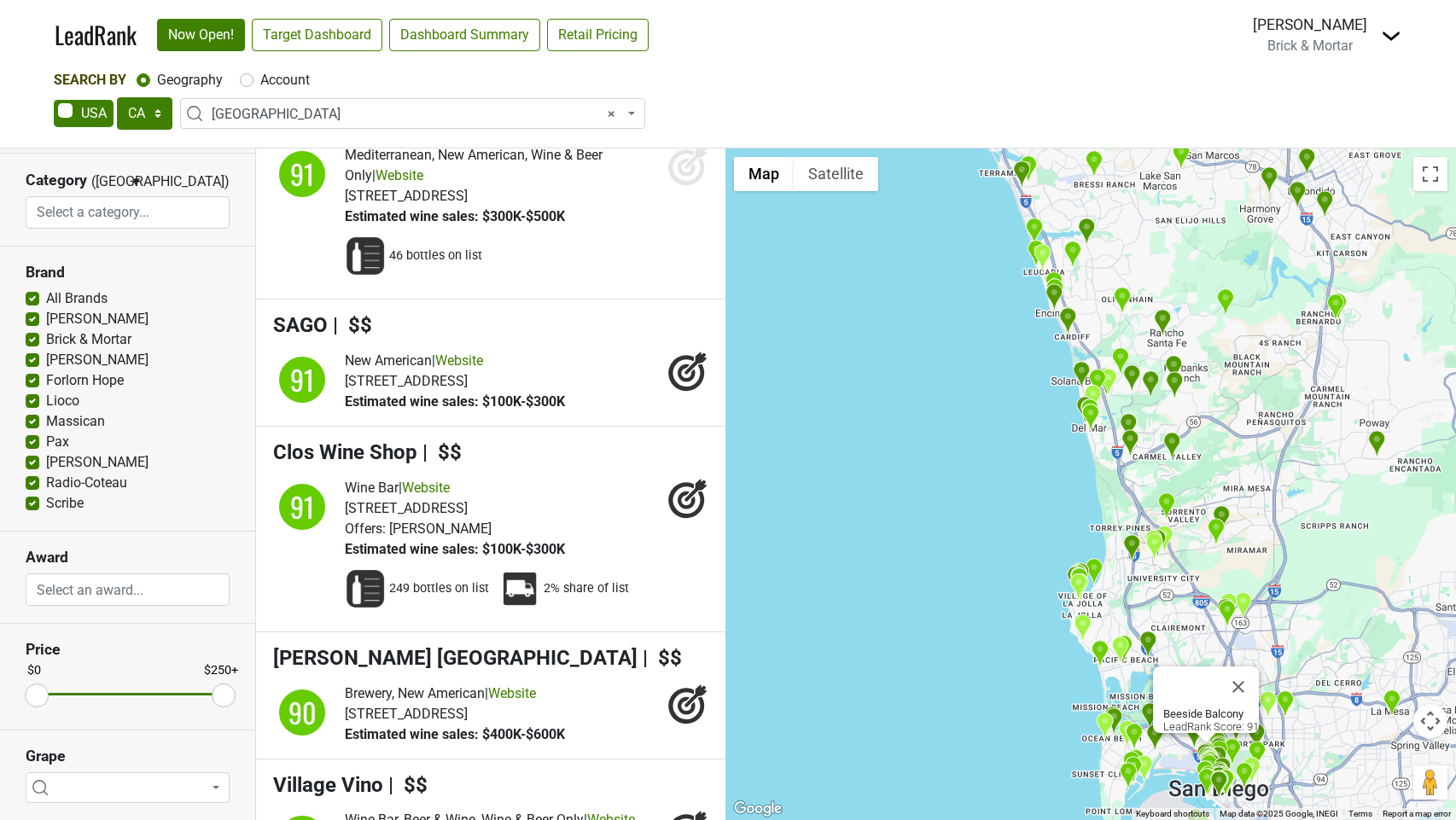
scroll to position [17962, 0]
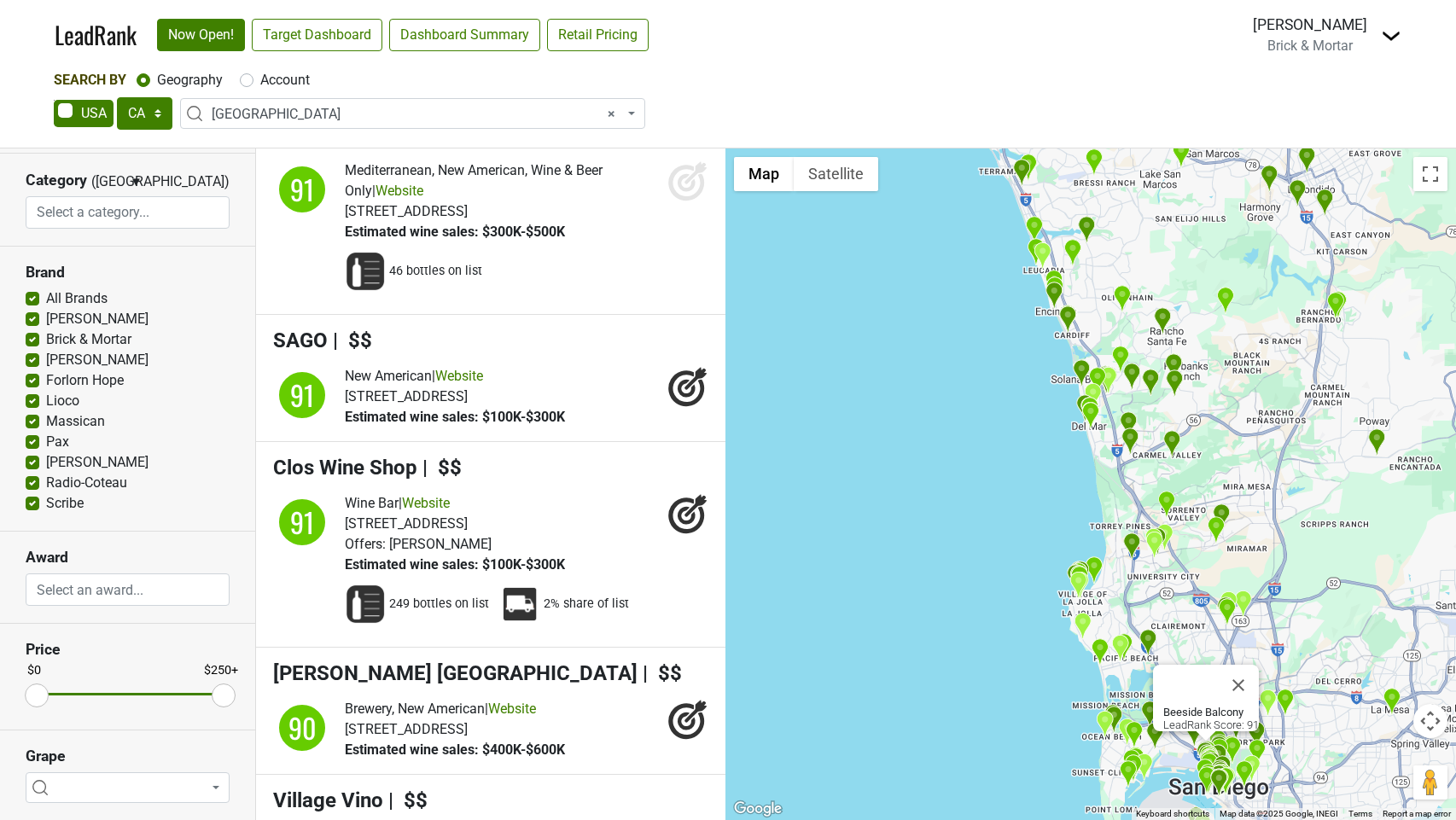
click at [686, 202] on icon at bounding box center [687, 181] width 41 height 41
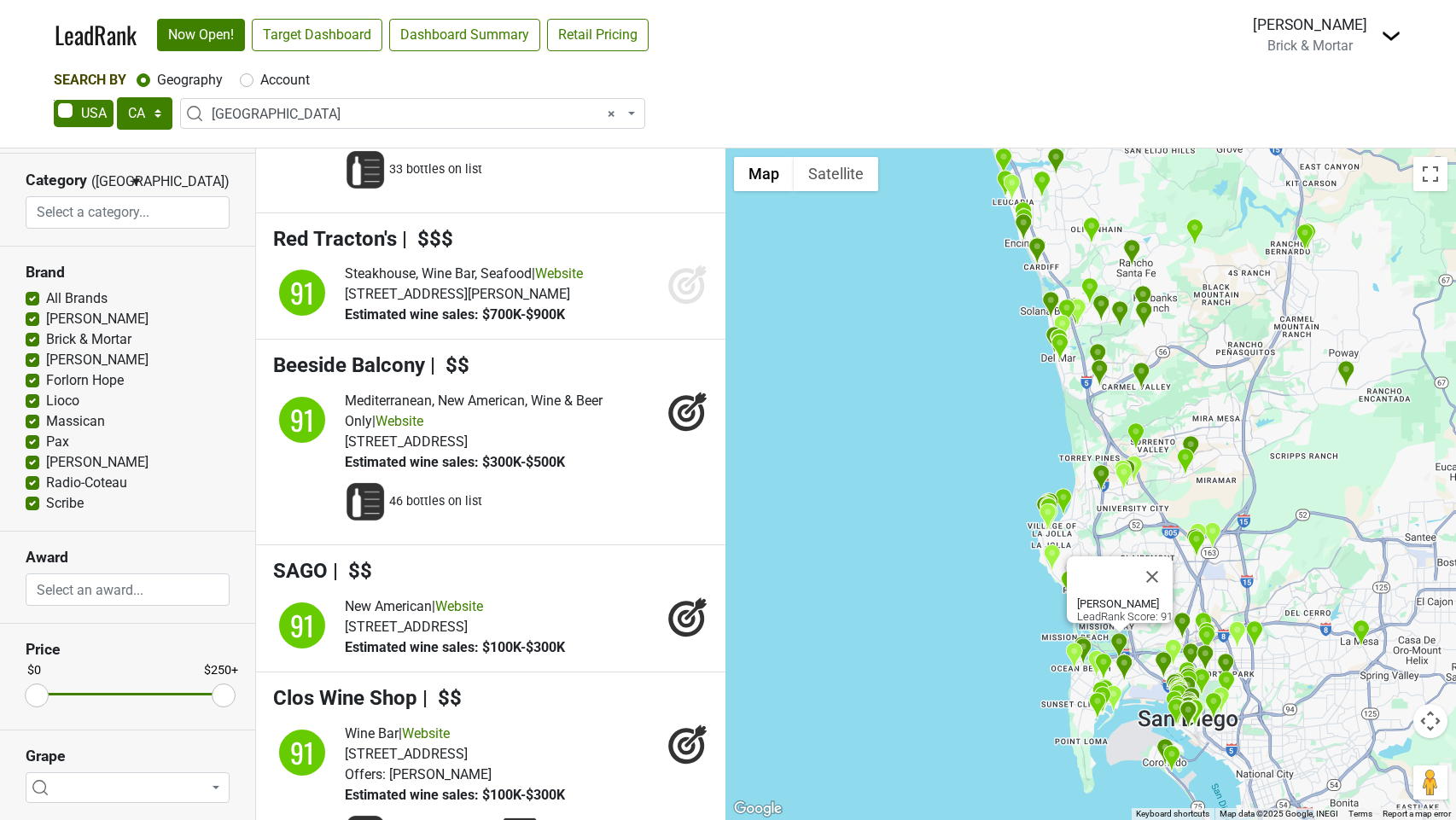
scroll to position [17715, 0]
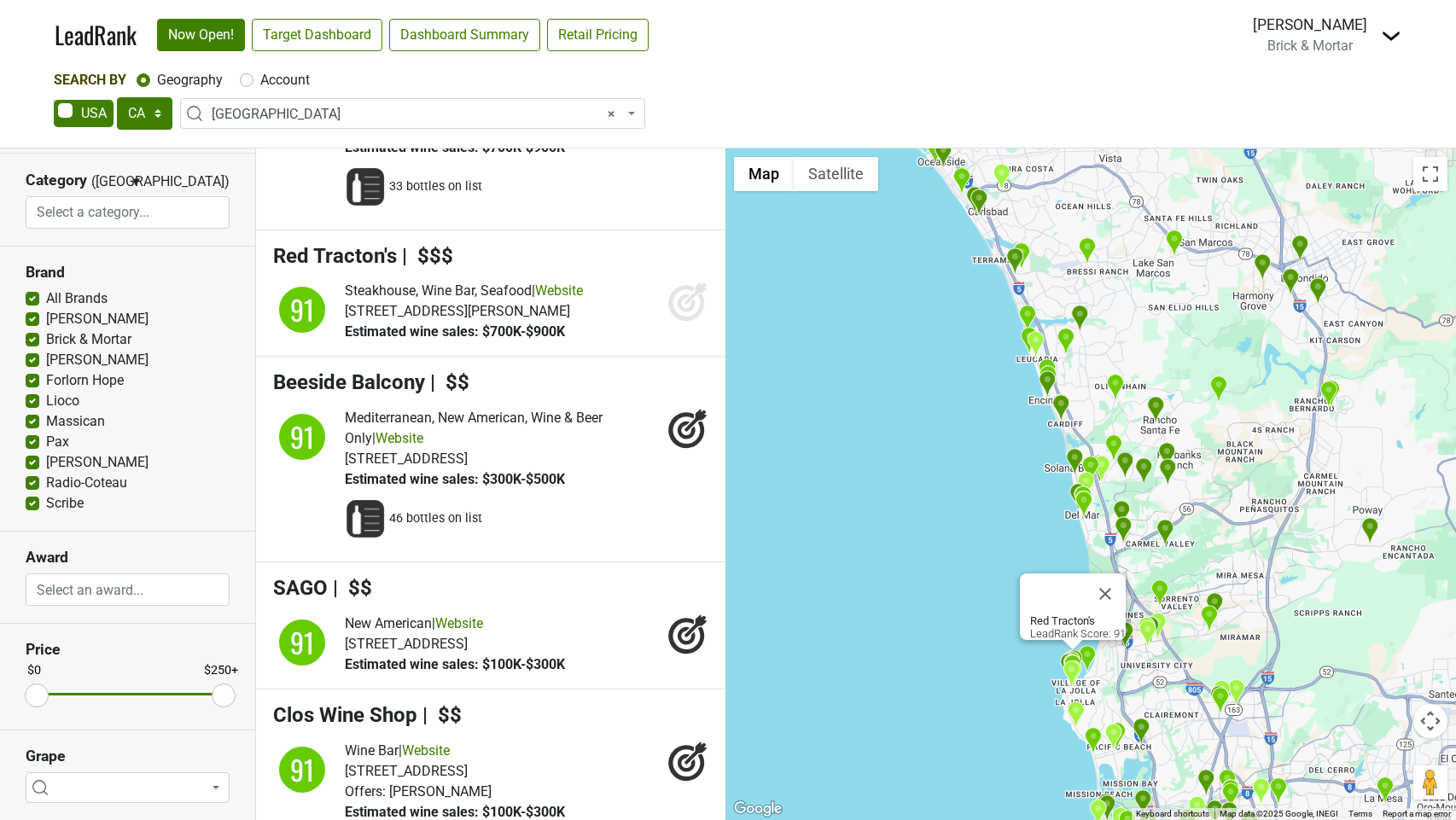
click at [682, 312] on icon at bounding box center [686, 304] width 18 height 18
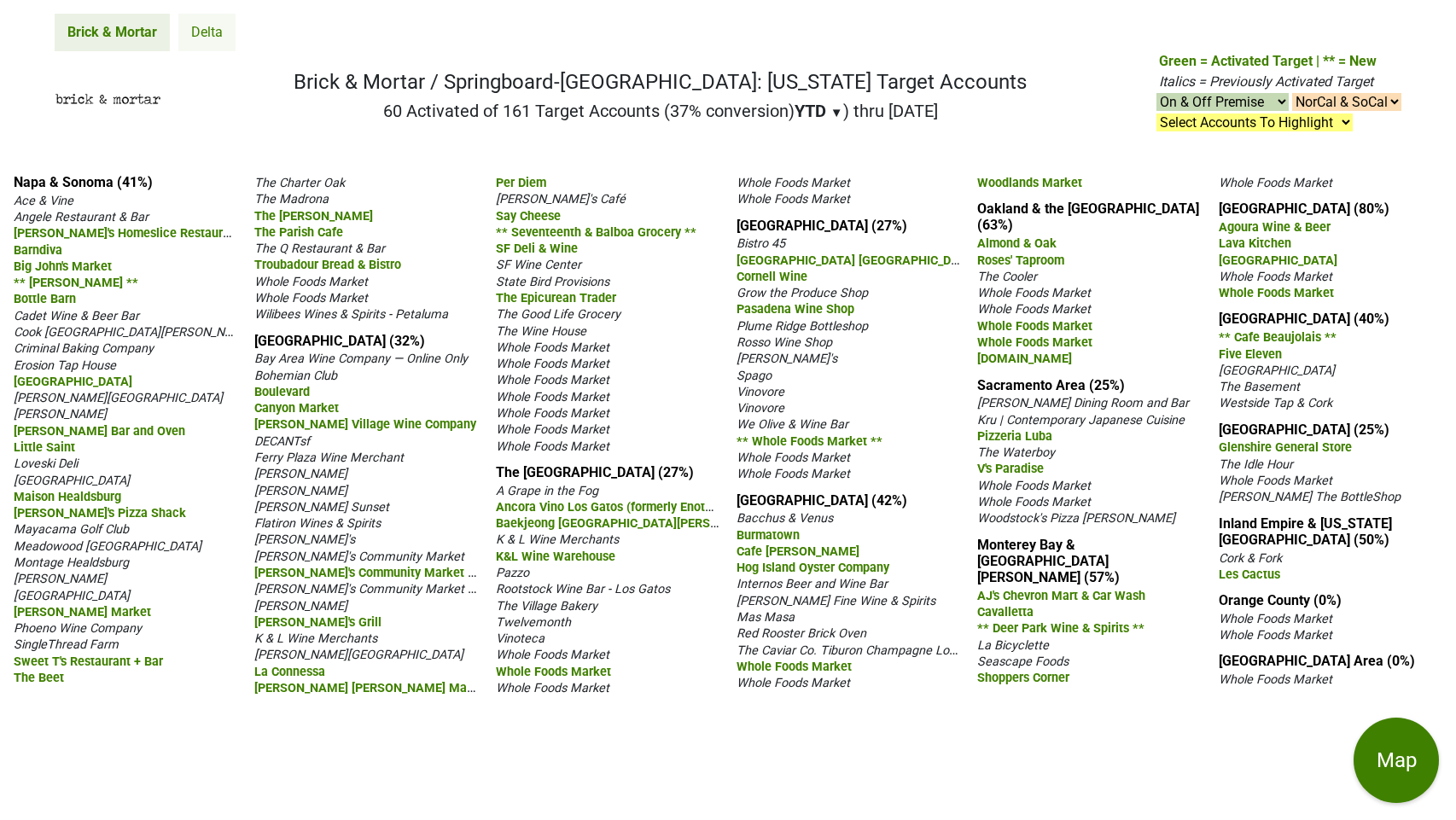
click at [209, 31] on link "Delta" at bounding box center [206, 32] width 58 height 37
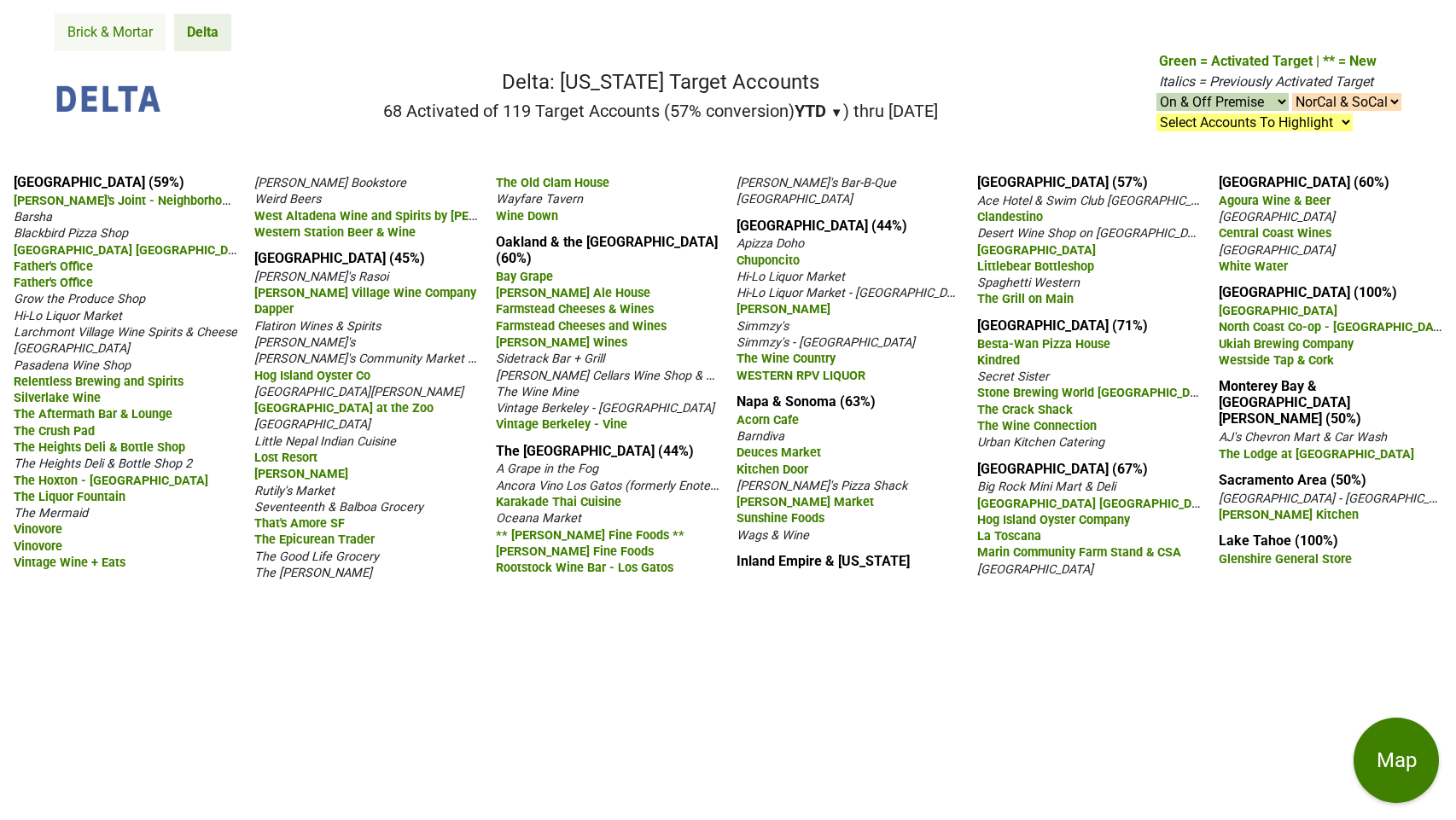
click at [122, 36] on link "Brick & Mortar" at bounding box center [110, 32] width 111 height 37
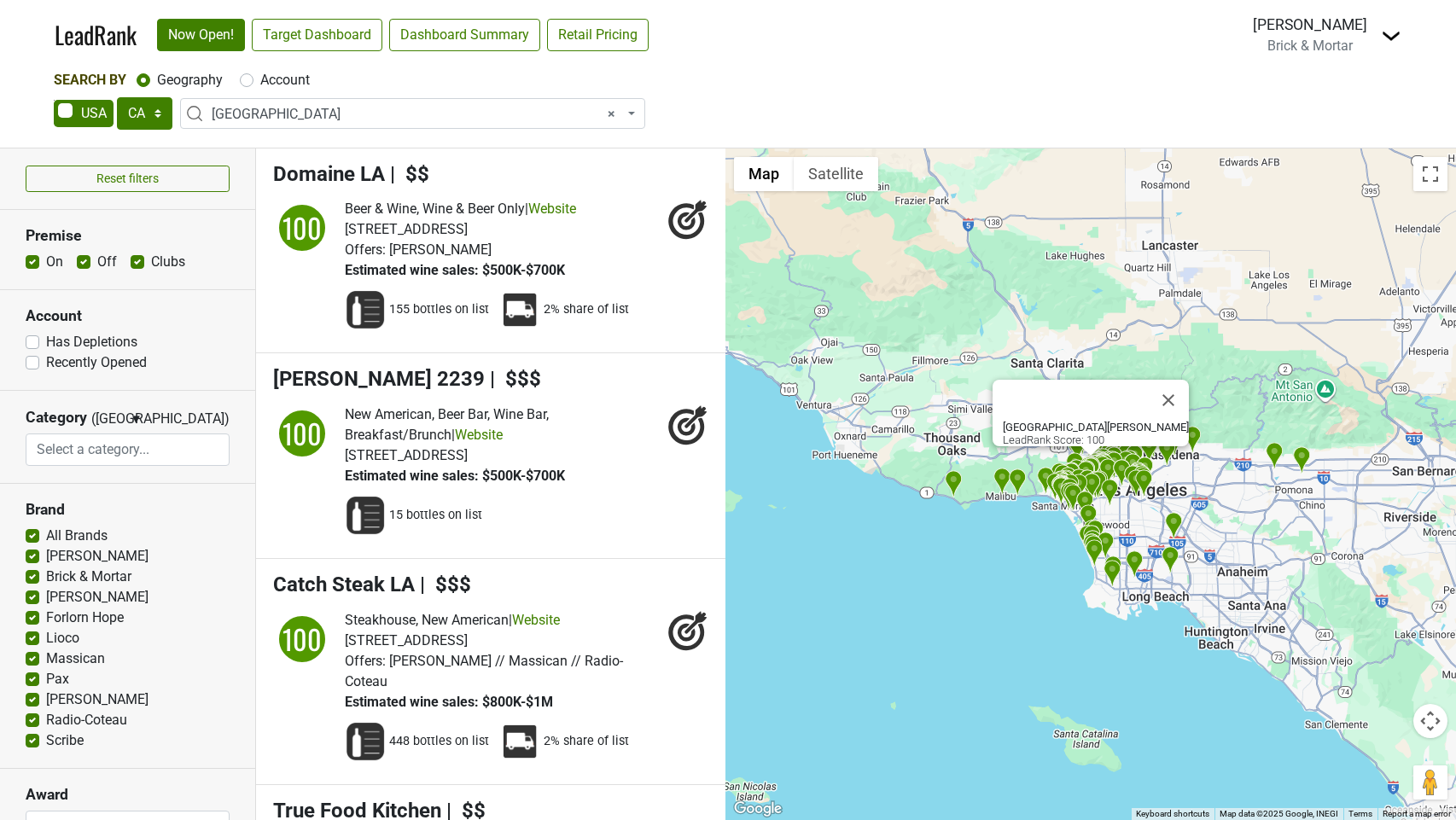
select select "CA"
select select "1132"
select select
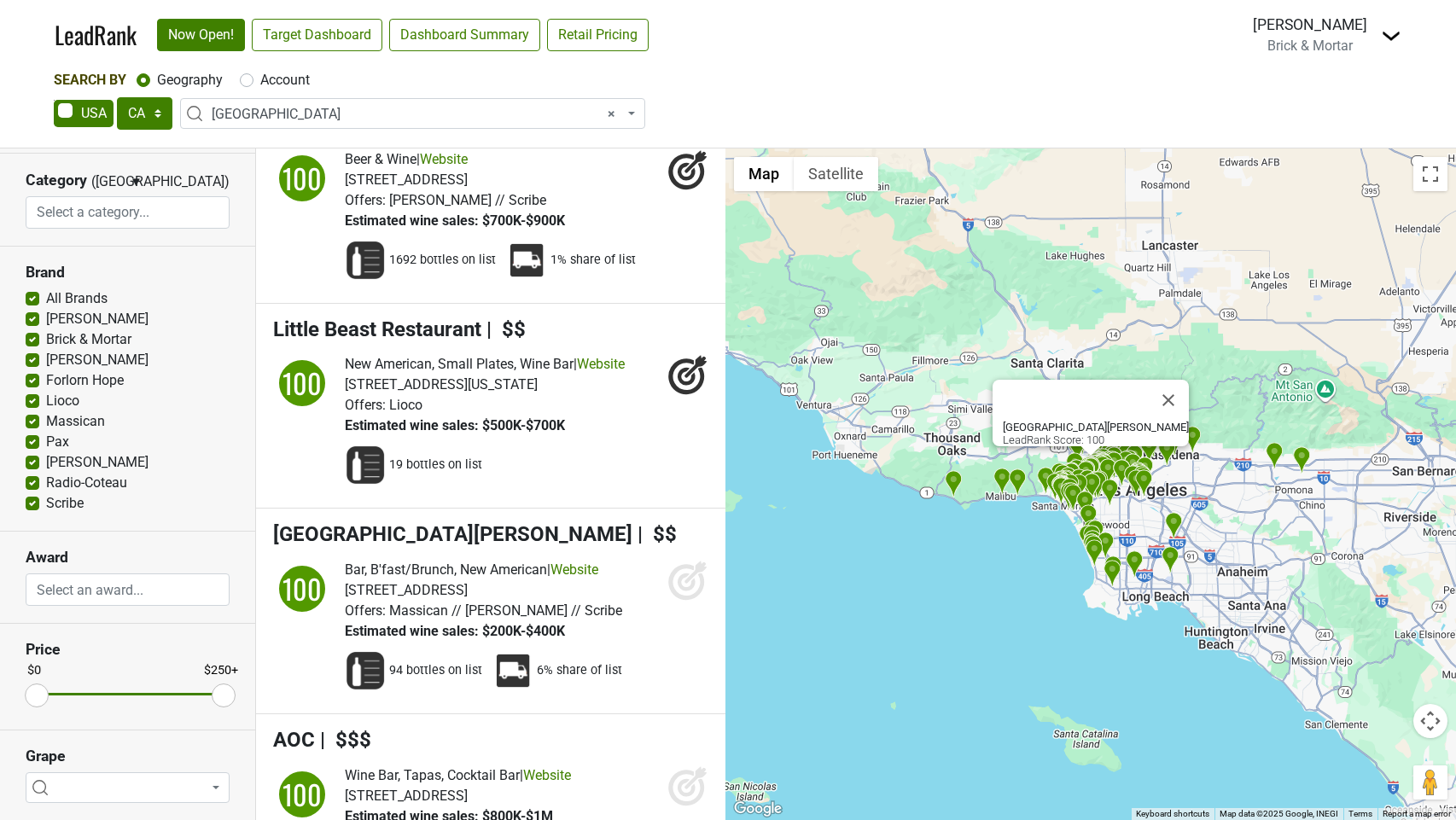
click at [687, 562] on icon at bounding box center [696, 573] width 22 height 22
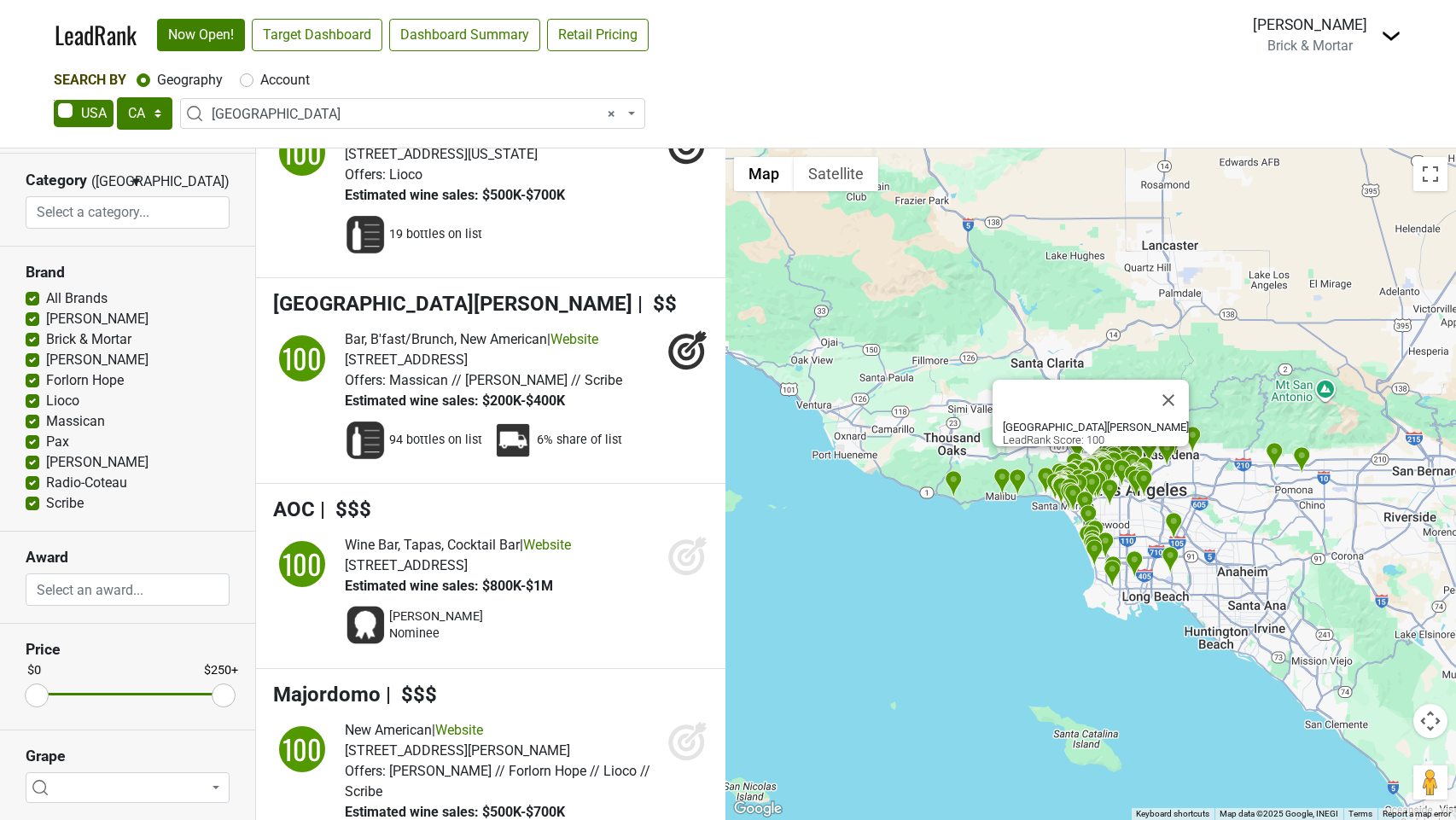
scroll to position [2901, 0]
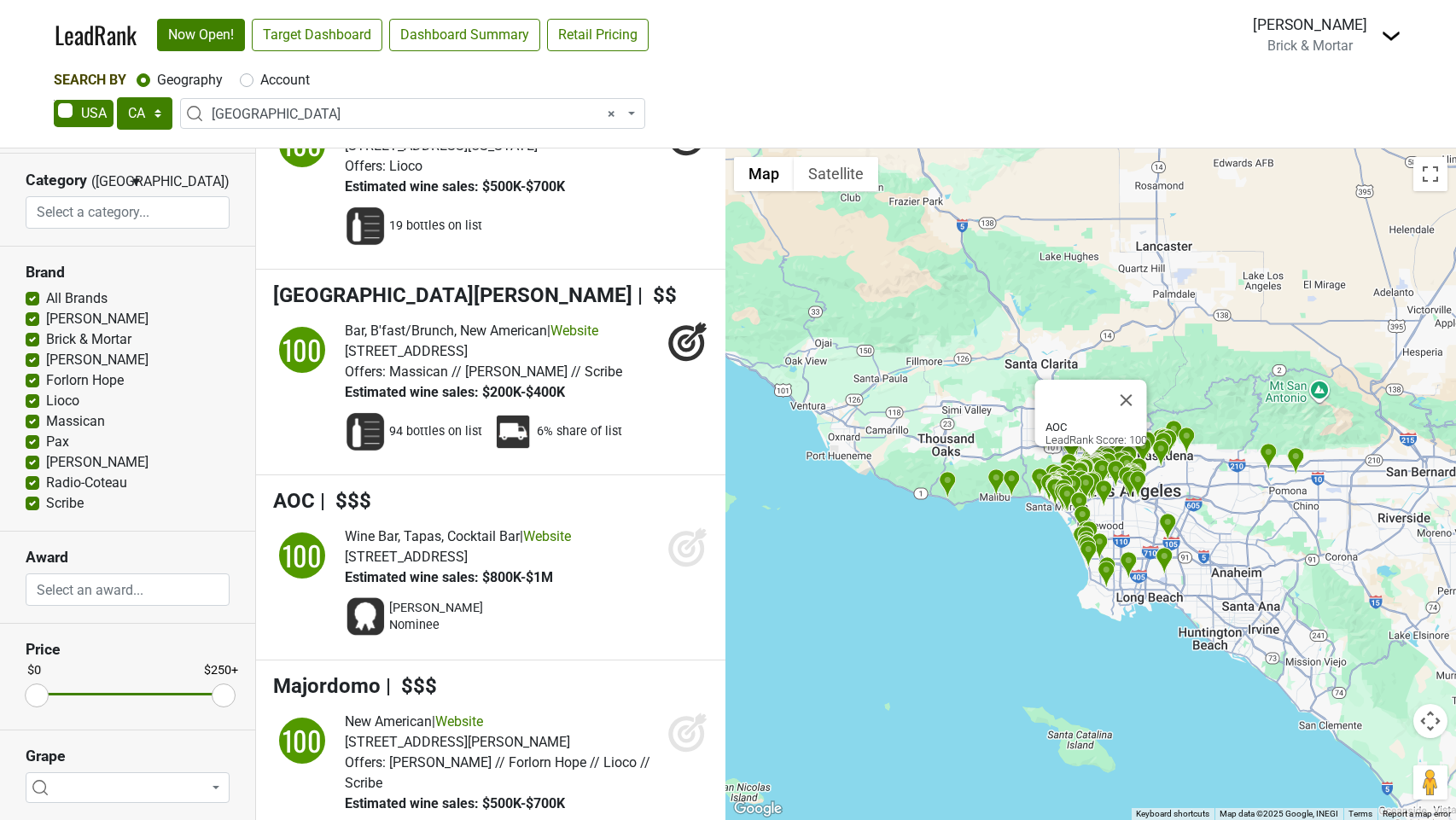
drag, startPoint x: 684, startPoint y: 499, endPoint x: 690, endPoint y: 519, distance: 20.9
click at [684, 527] on icon at bounding box center [687, 547] width 41 height 41
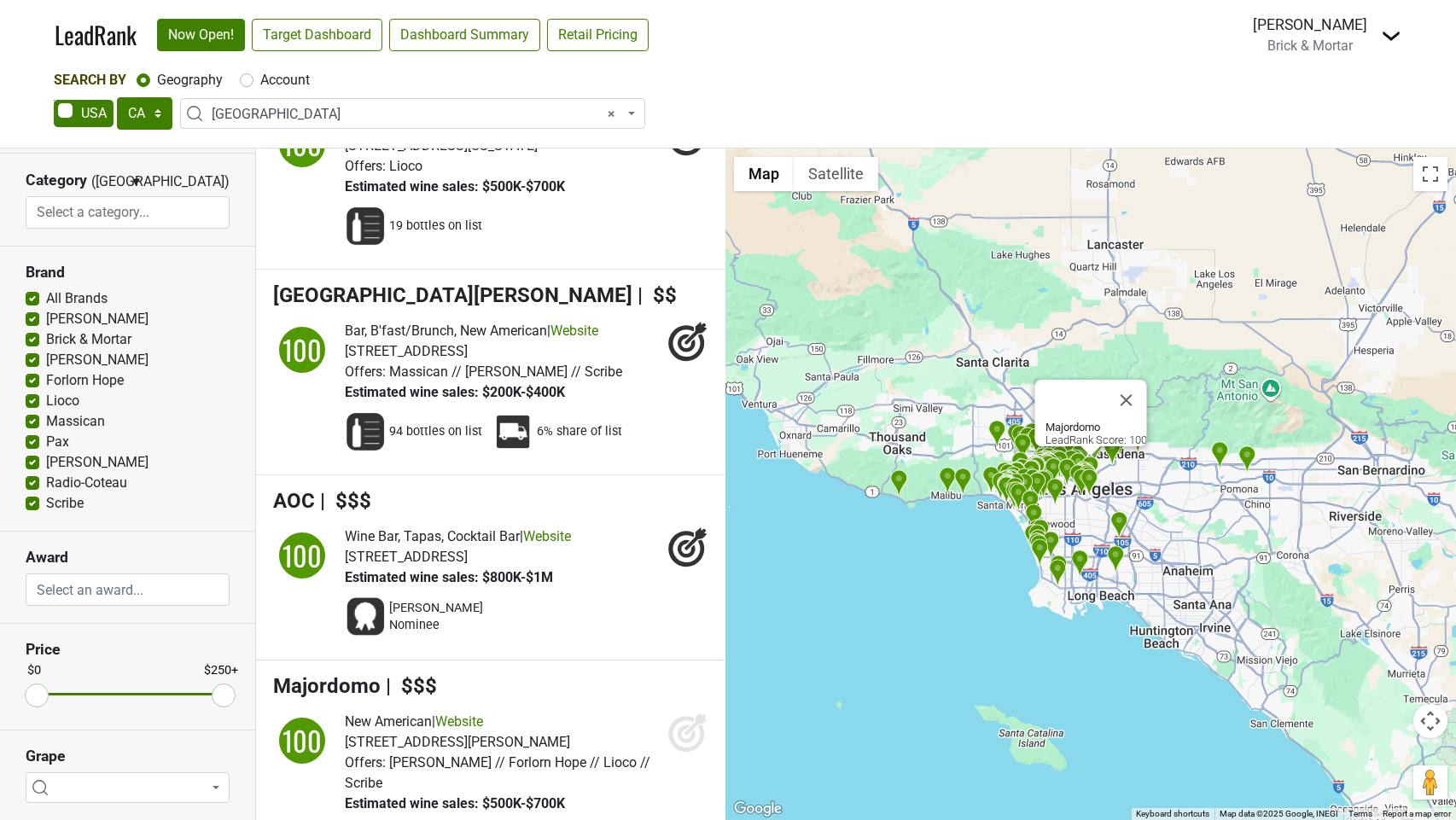
scroll to position [0, 0]
click at [689, 716] on icon at bounding box center [686, 733] width 36 height 36
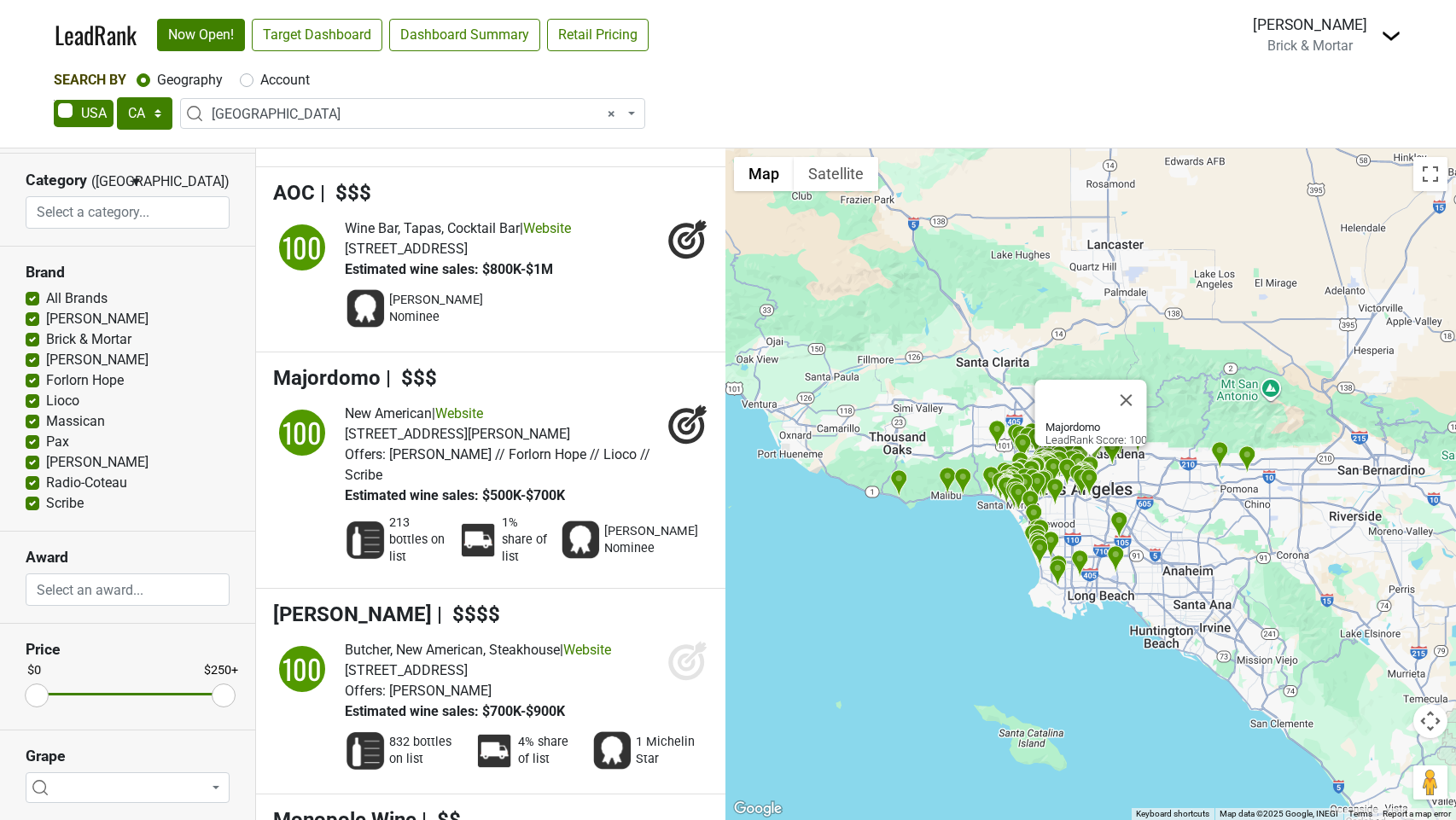
scroll to position [3219, 0]
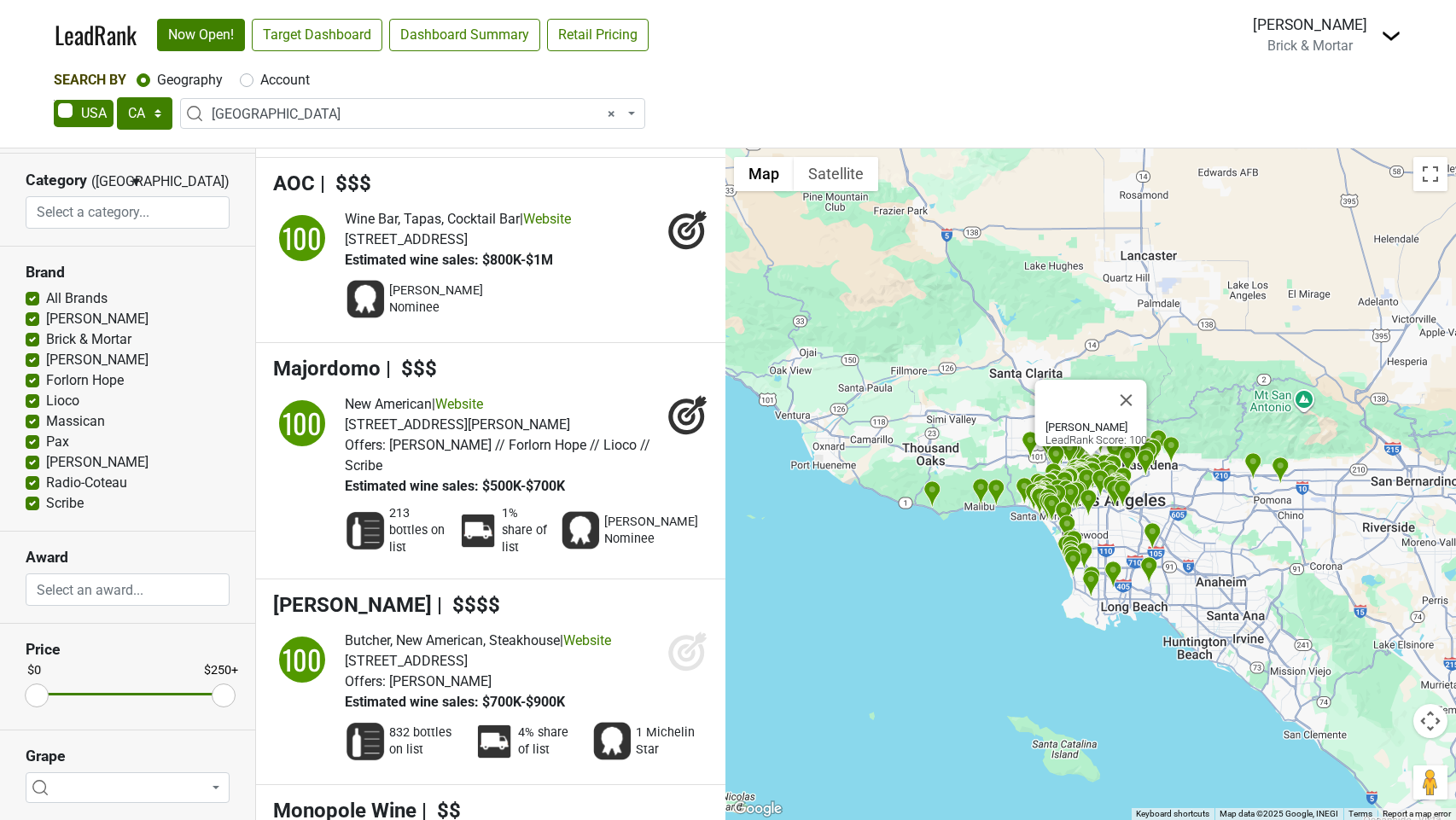
click at [680, 644] on icon at bounding box center [686, 653] width 18 height 18
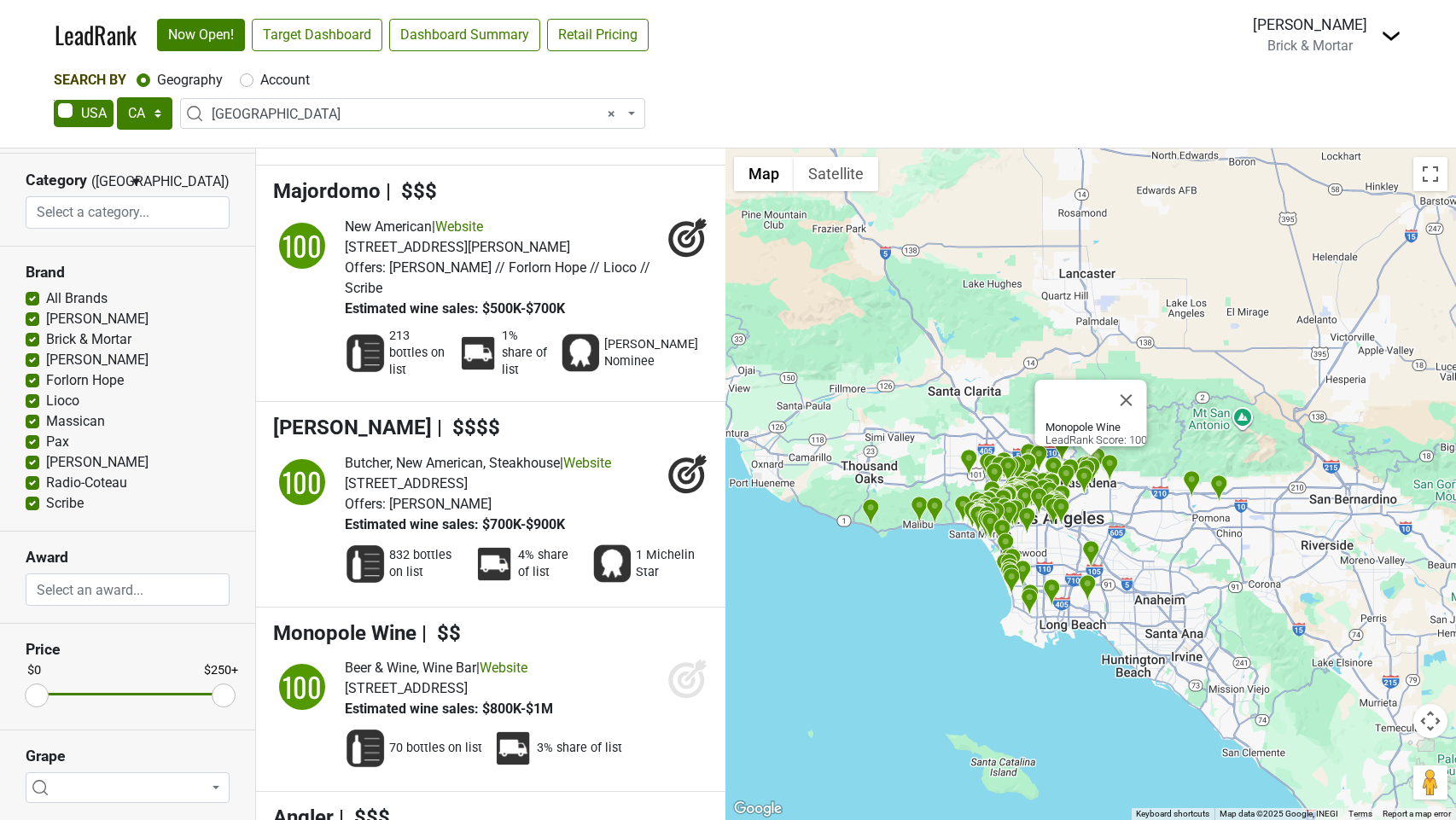
scroll to position [0, 0]
click at [689, 658] on icon at bounding box center [687, 678] width 41 height 41
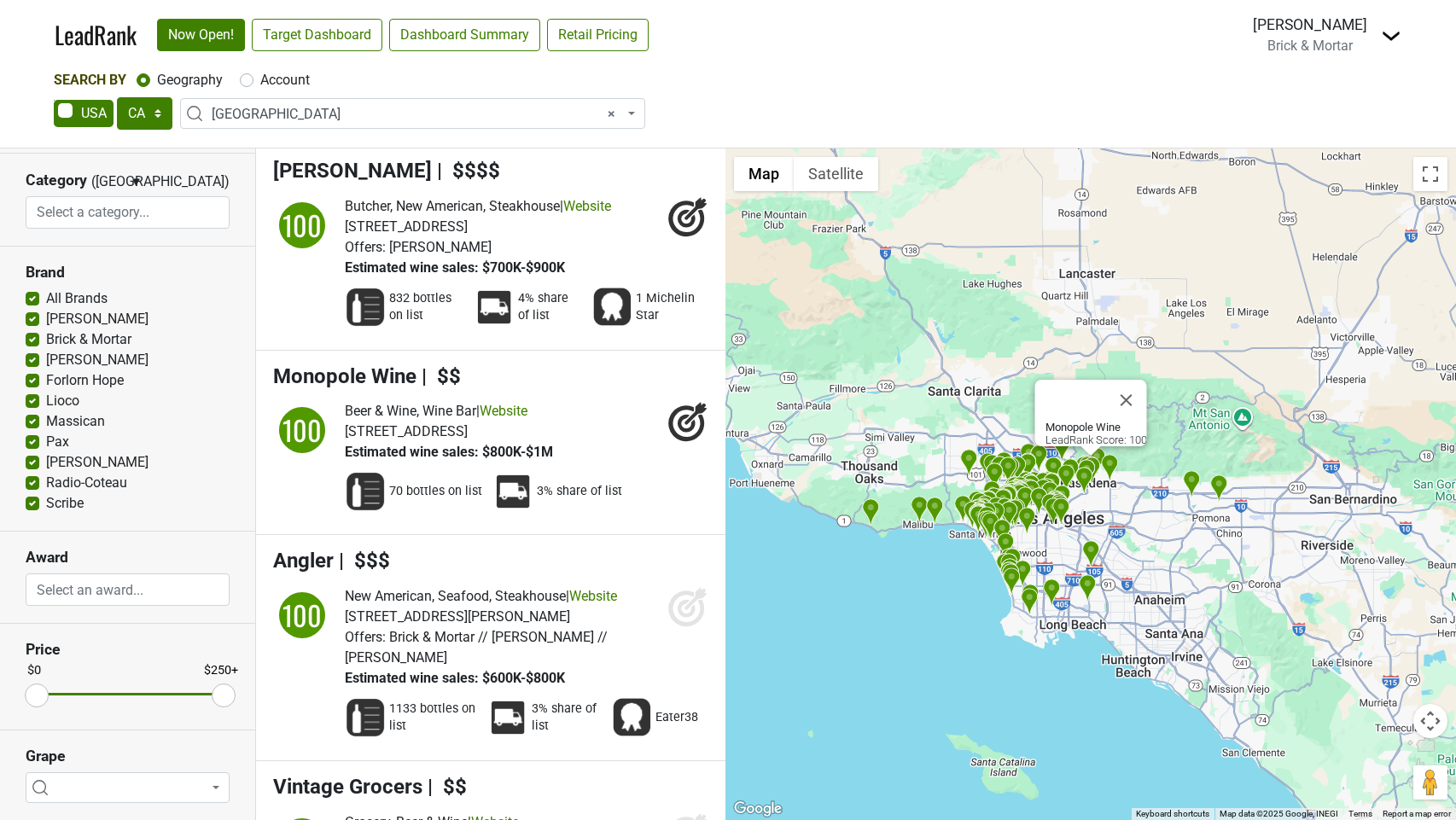
scroll to position [3655, 0]
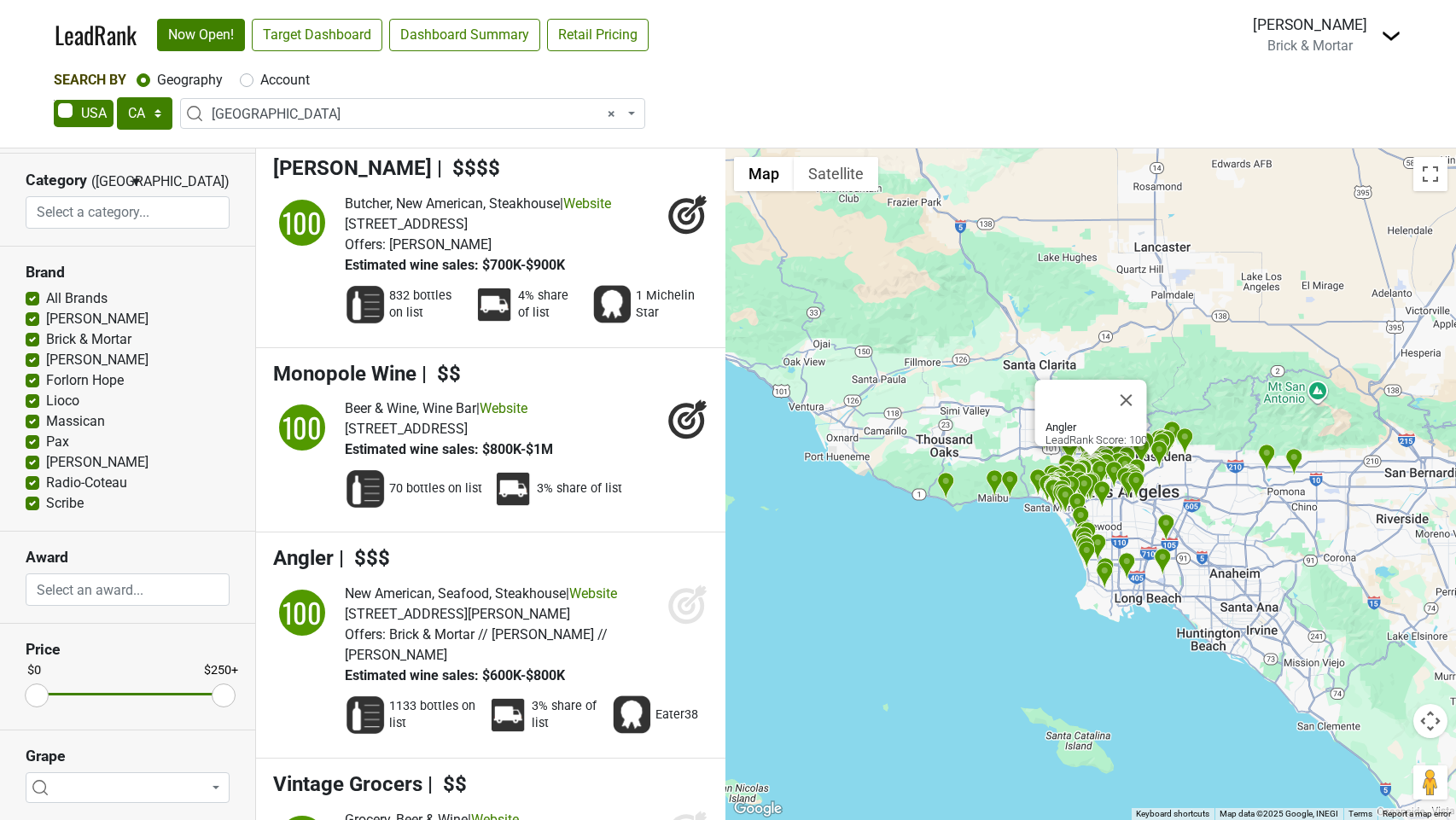
click at [679, 597] on icon at bounding box center [686, 606] width 18 height 18
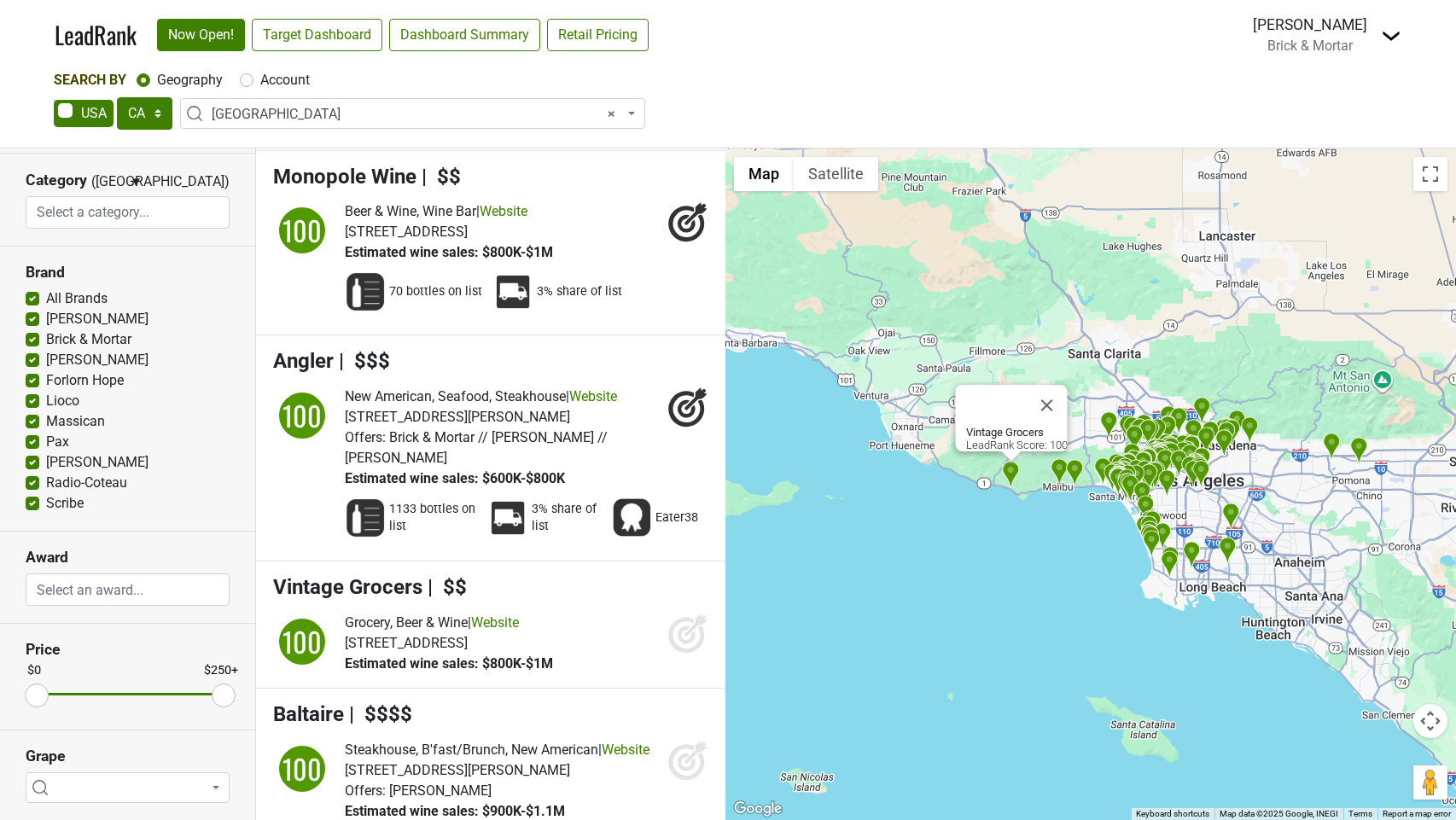
scroll to position [3855, 0]
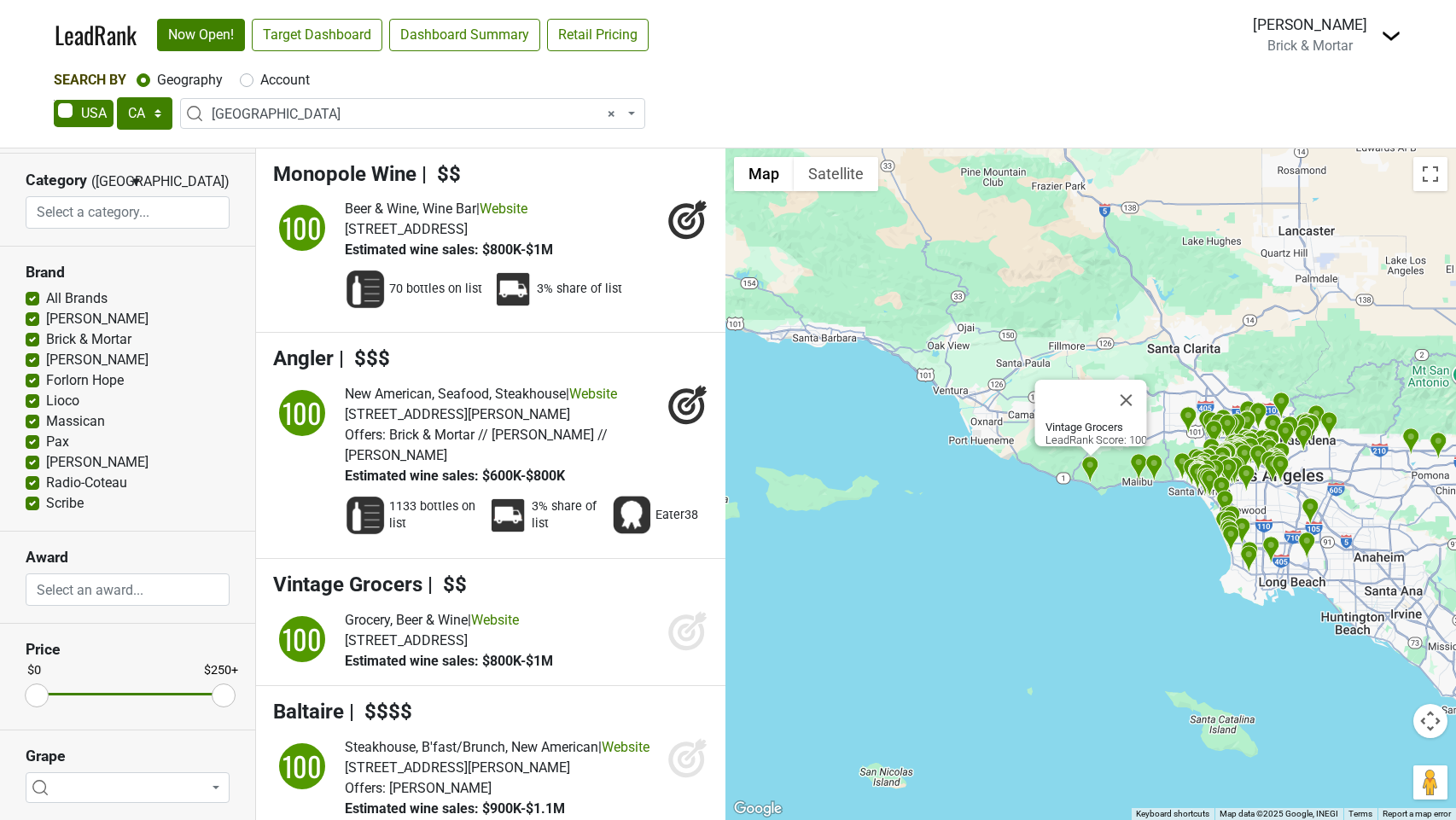
click at [687, 610] on icon at bounding box center [687, 630] width 41 height 41
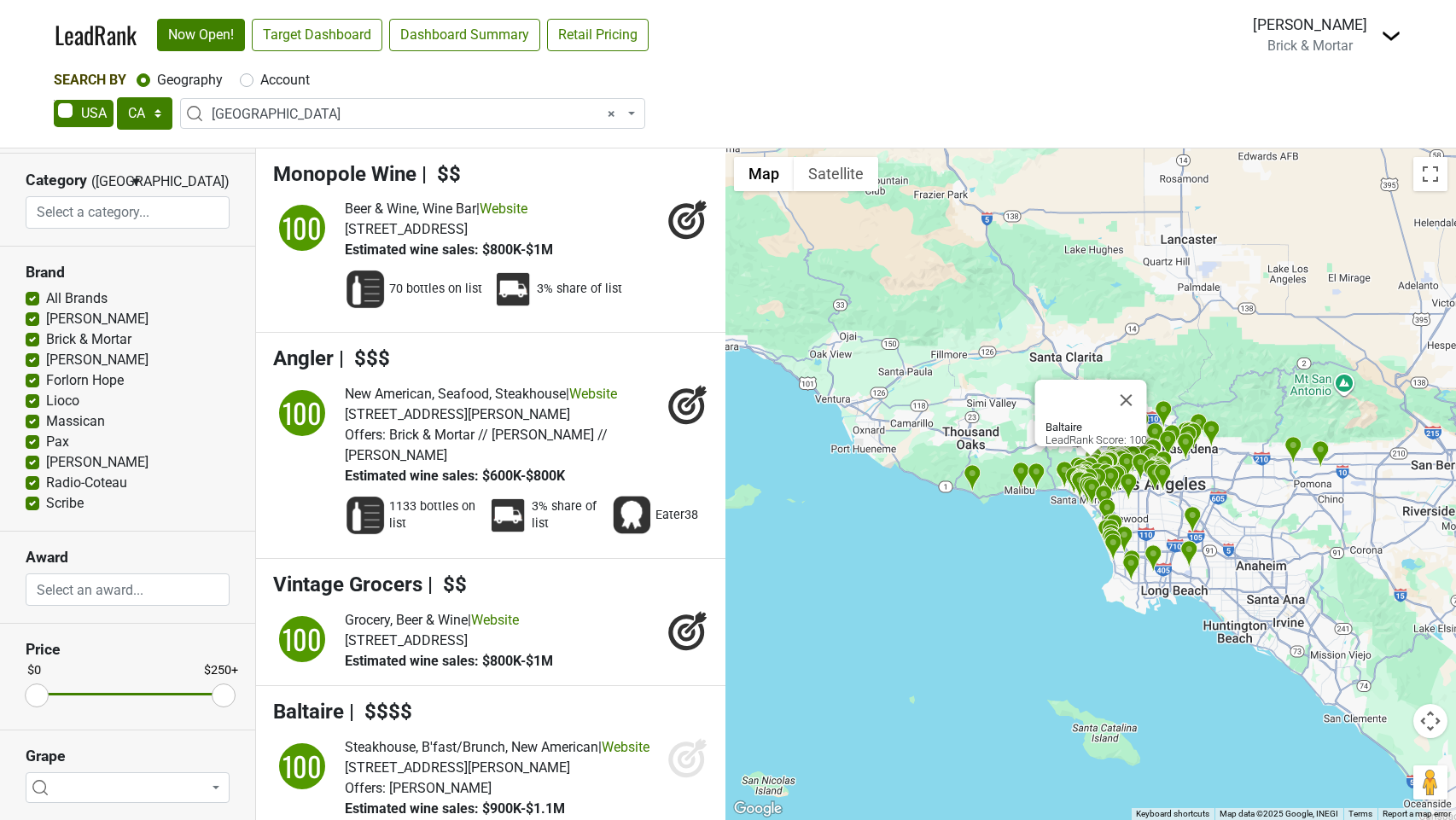
click at [696, 738] on icon at bounding box center [687, 758] width 41 height 41
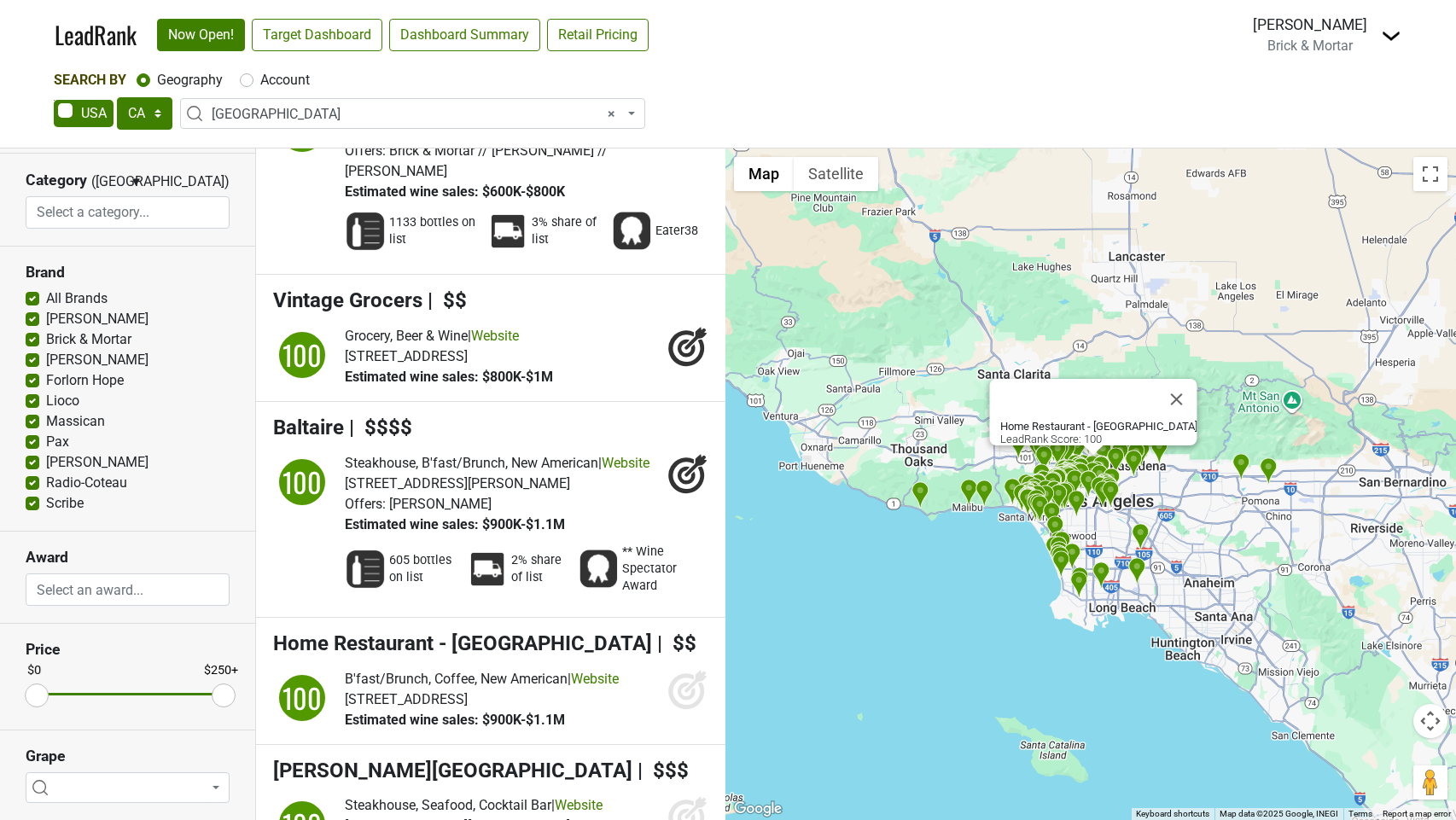
scroll to position [4158, 0]
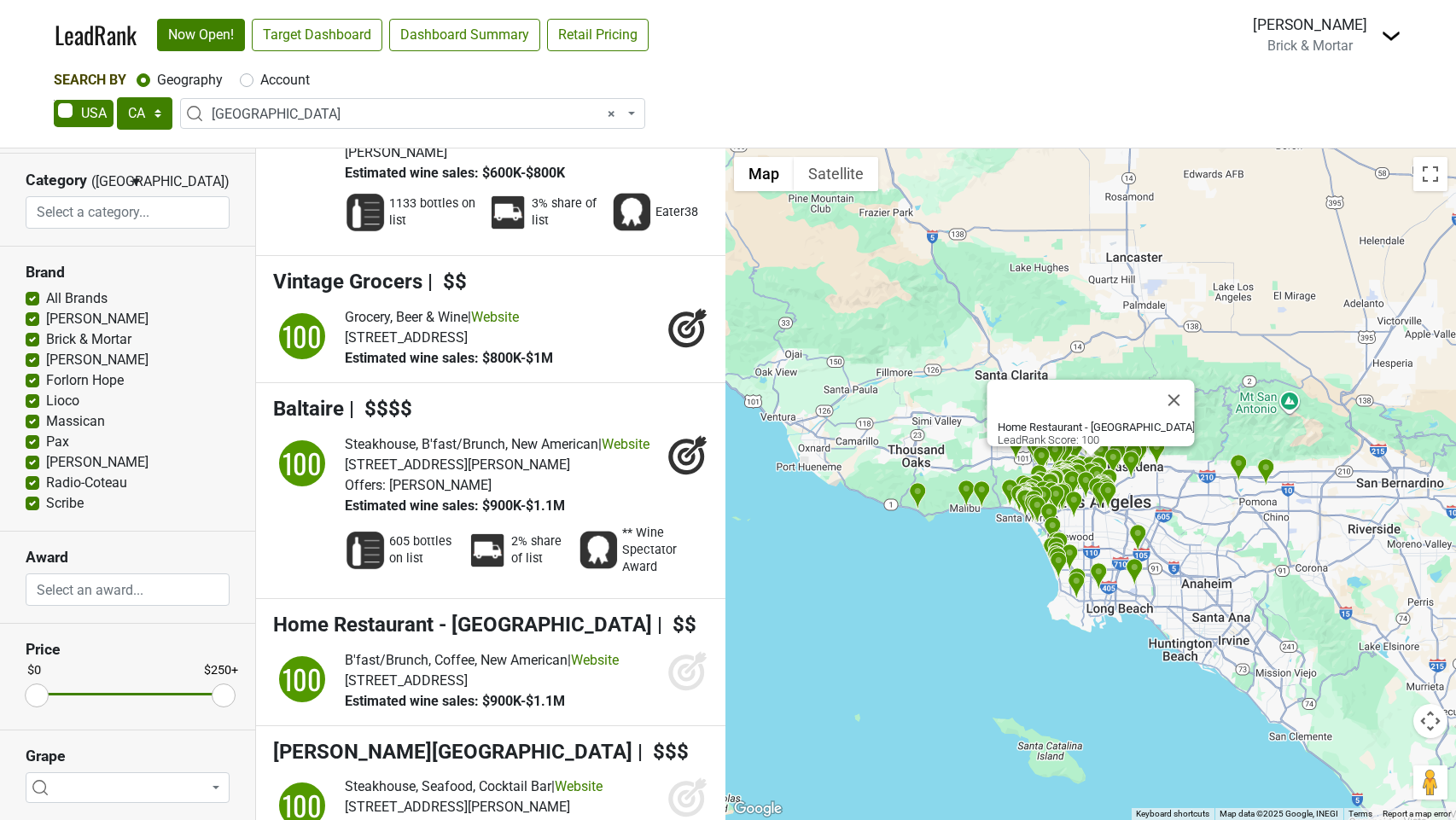
click at [686, 650] on icon at bounding box center [687, 670] width 41 height 41
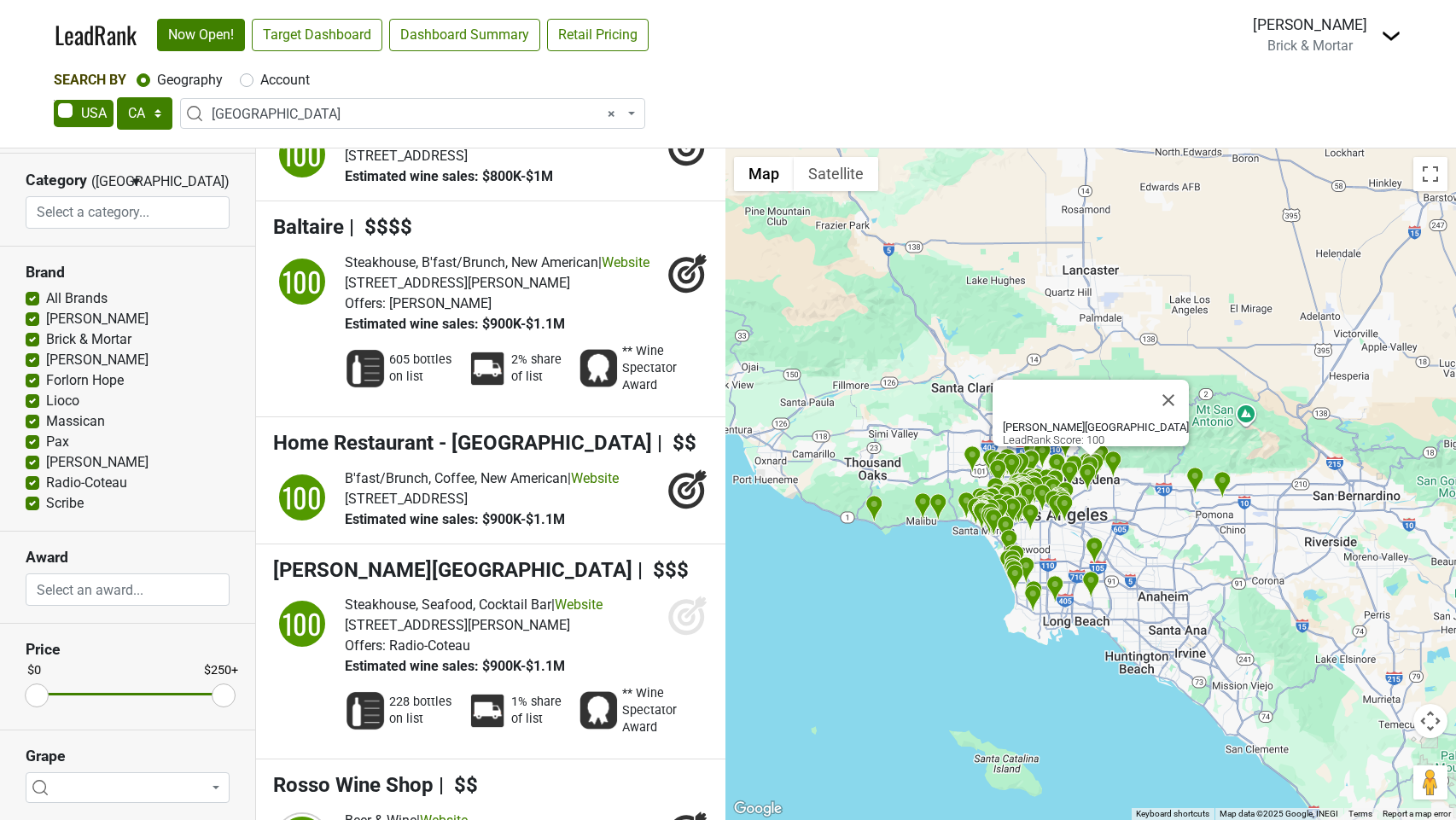
click at [686, 597] on icon at bounding box center [696, 608] width 22 height 22
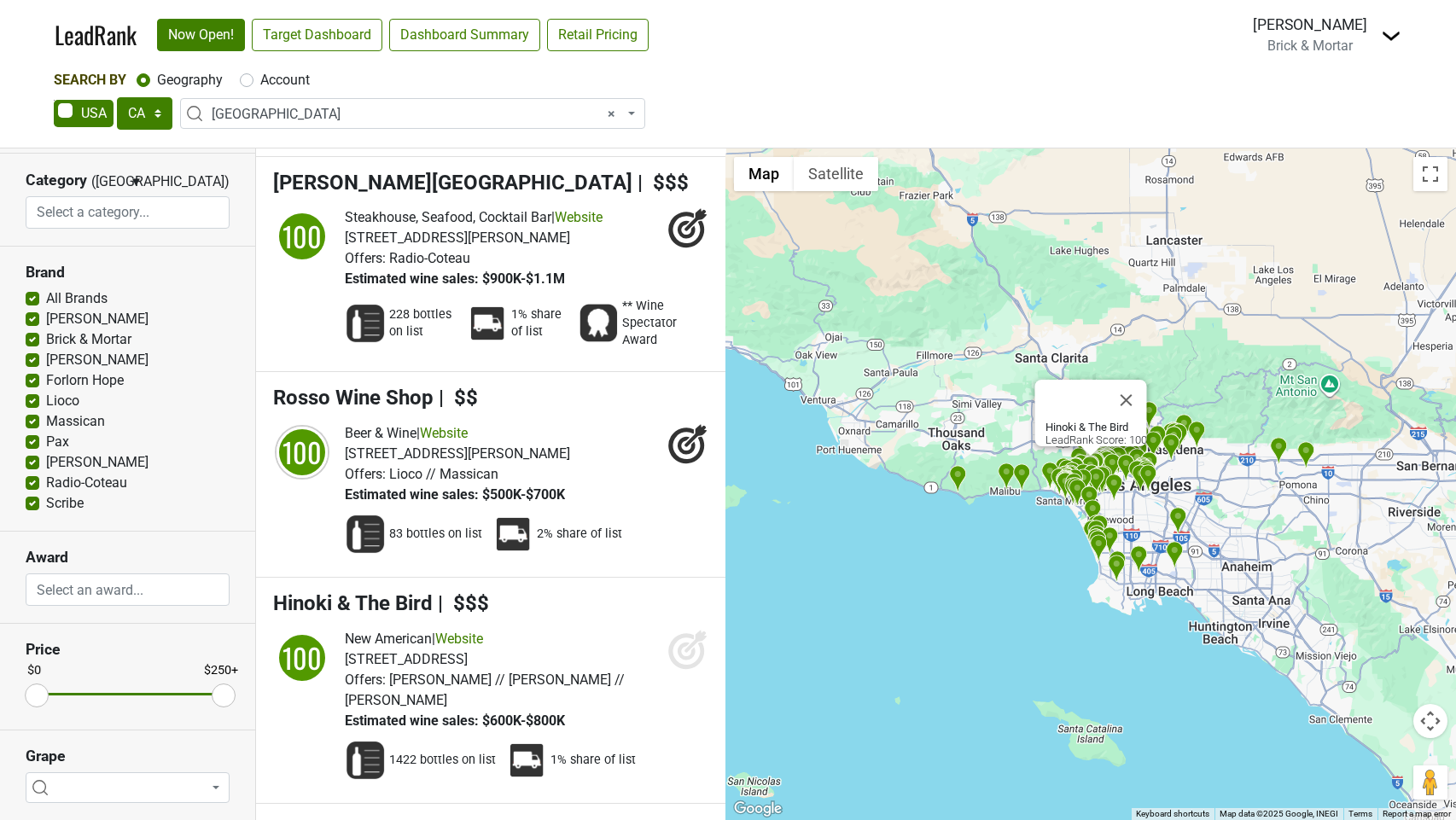
scroll to position [4729, 0]
click at [686, 628] on icon at bounding box center [687, 648] width 41 height 41
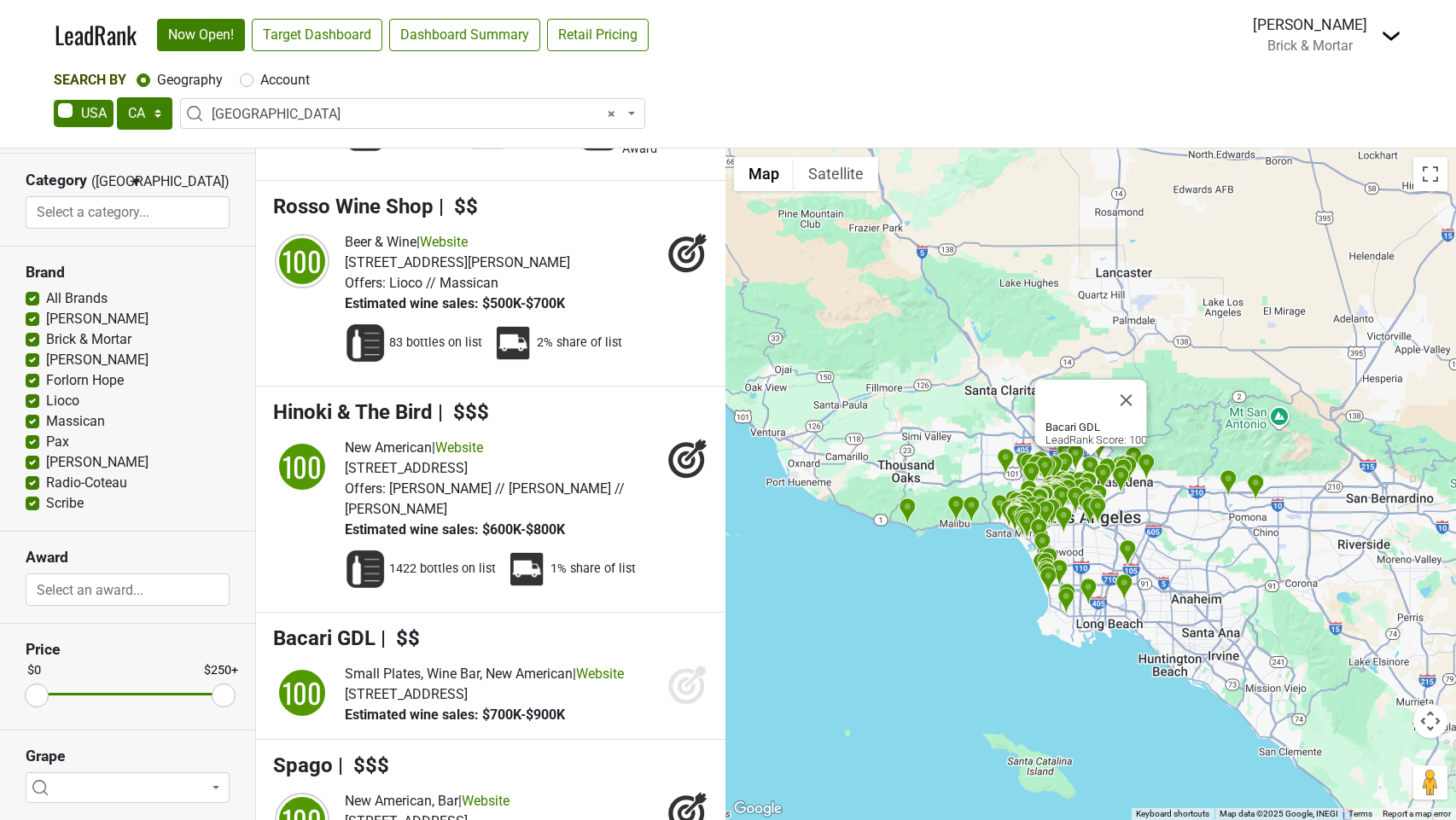
click at [689, 665] on icon at bounding box center [696, 676] width 22 height 22
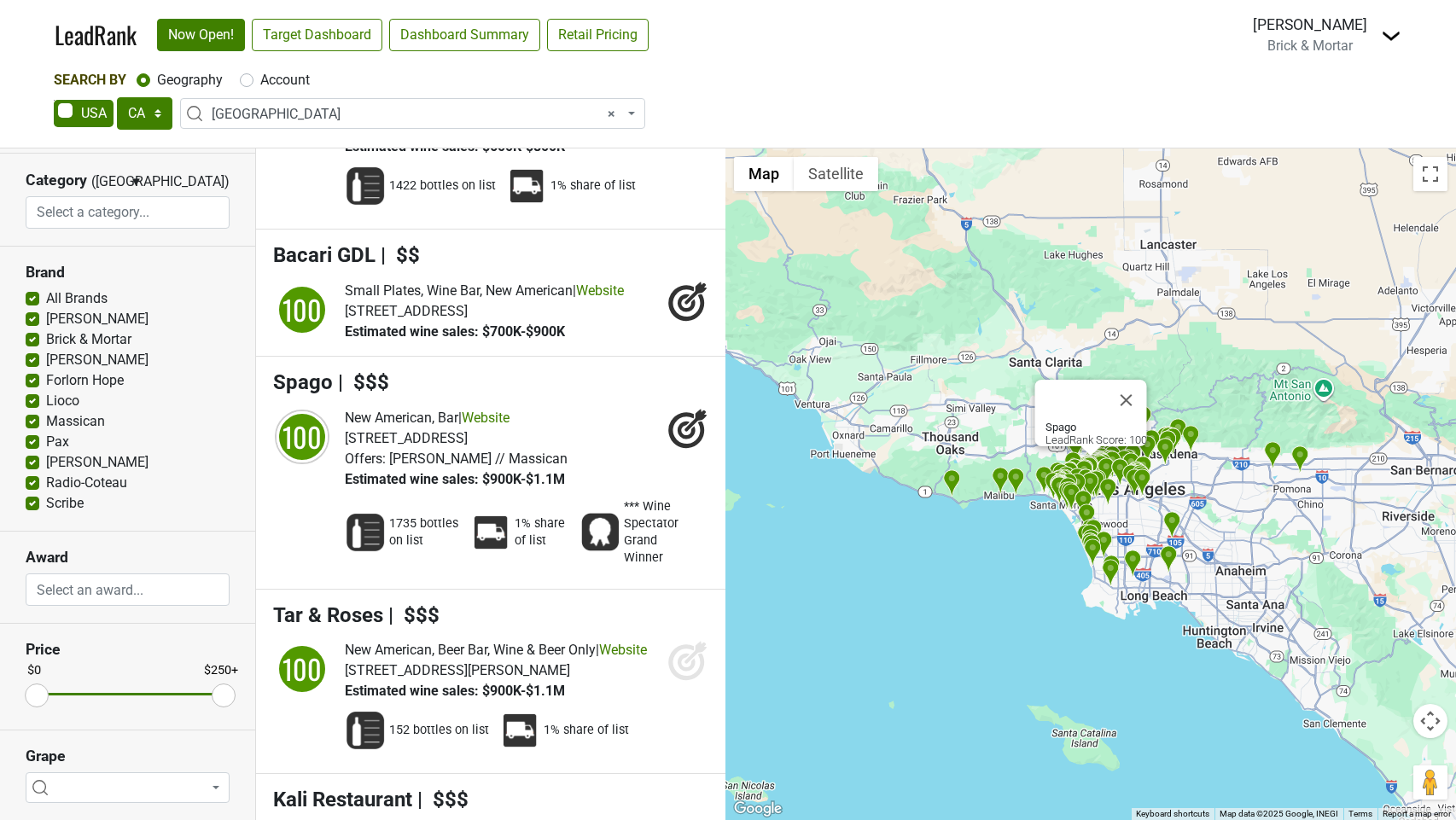
scroll to position [5315, 0]
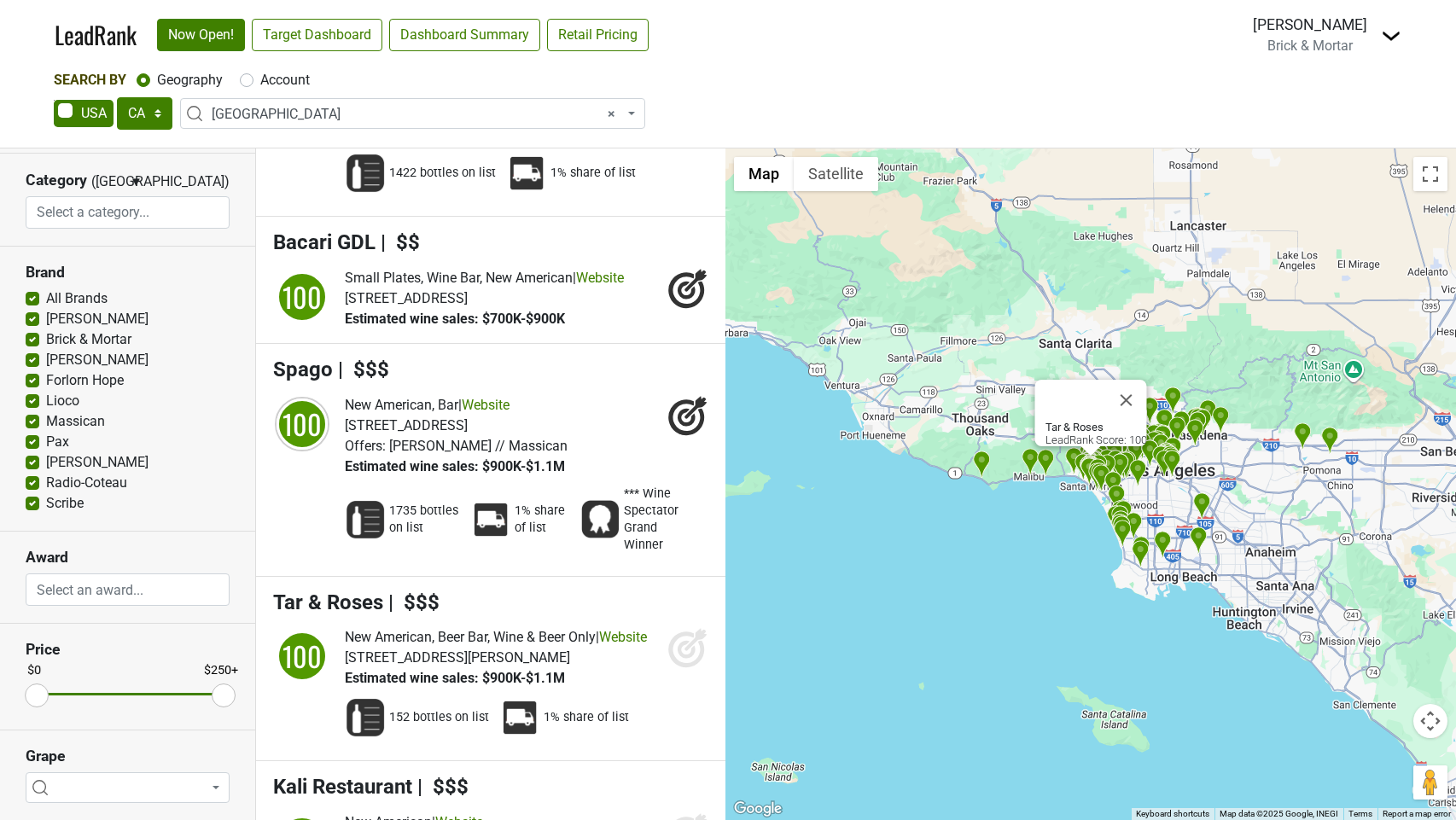
click at [687, 627] on icon at bounding box center [687, 647] width 41 height 41
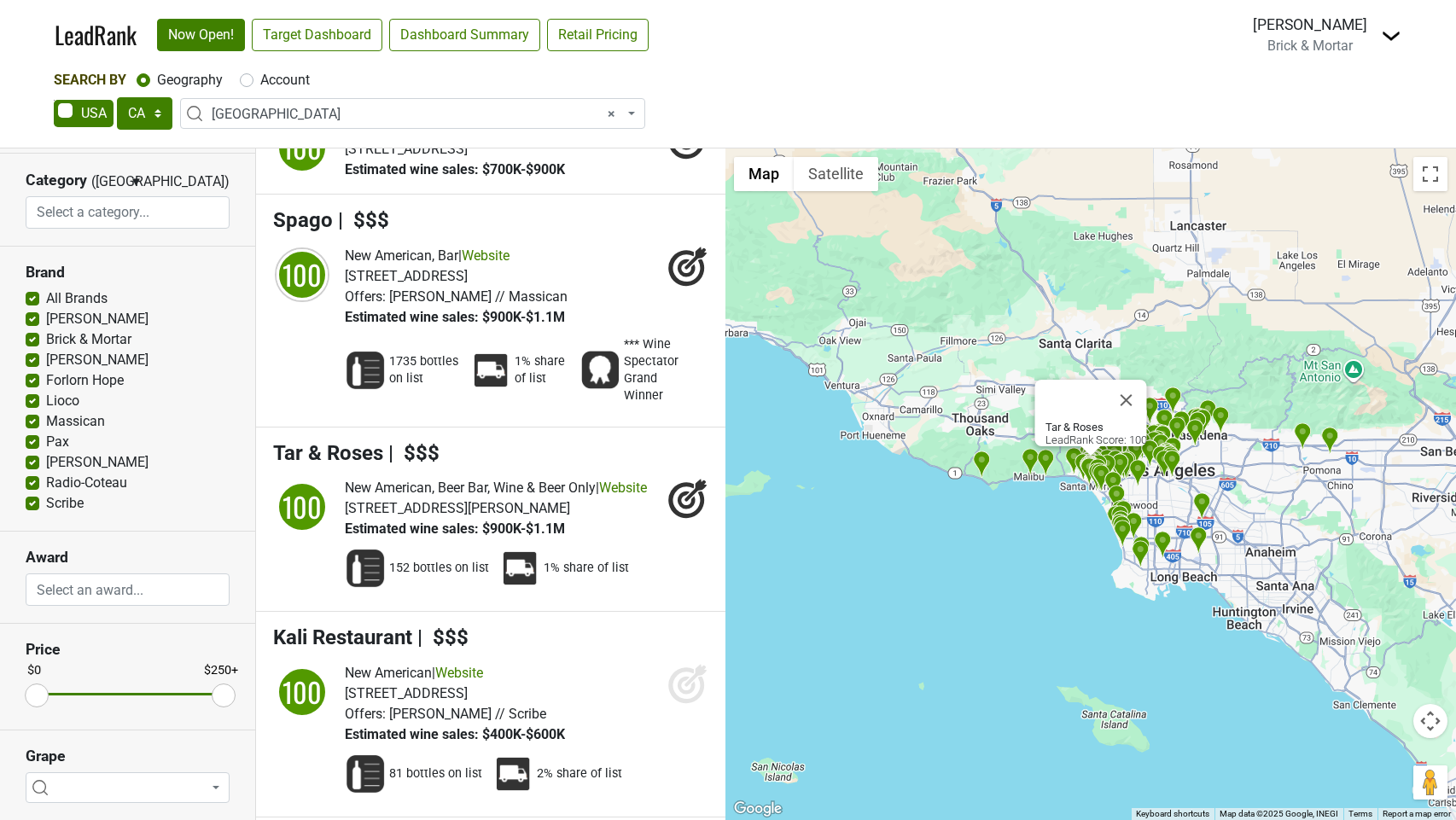
scroll to position [5468, 0]
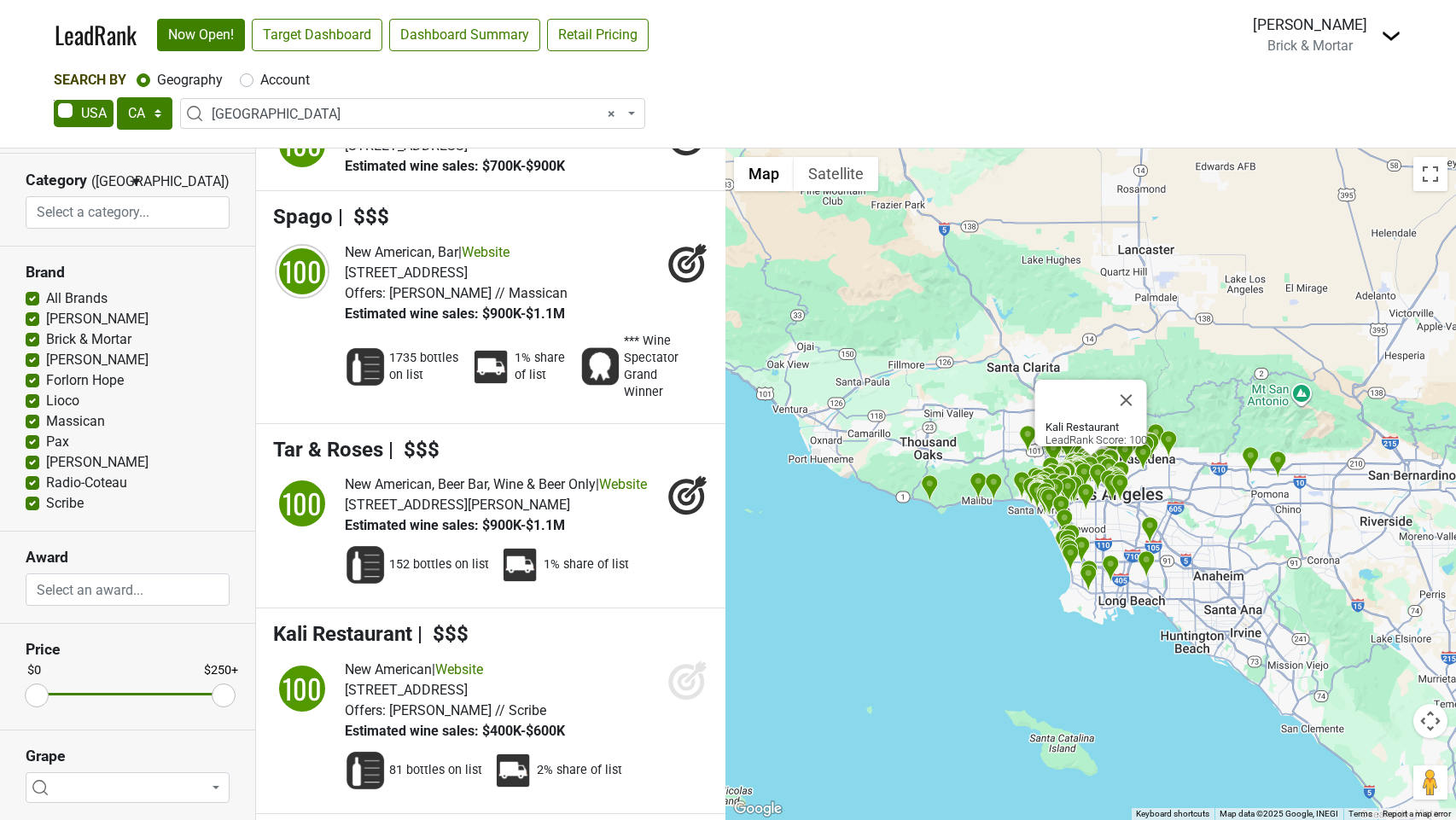
click at [678, 660] on icon at bounding box center [687, 680] width 41 height 41
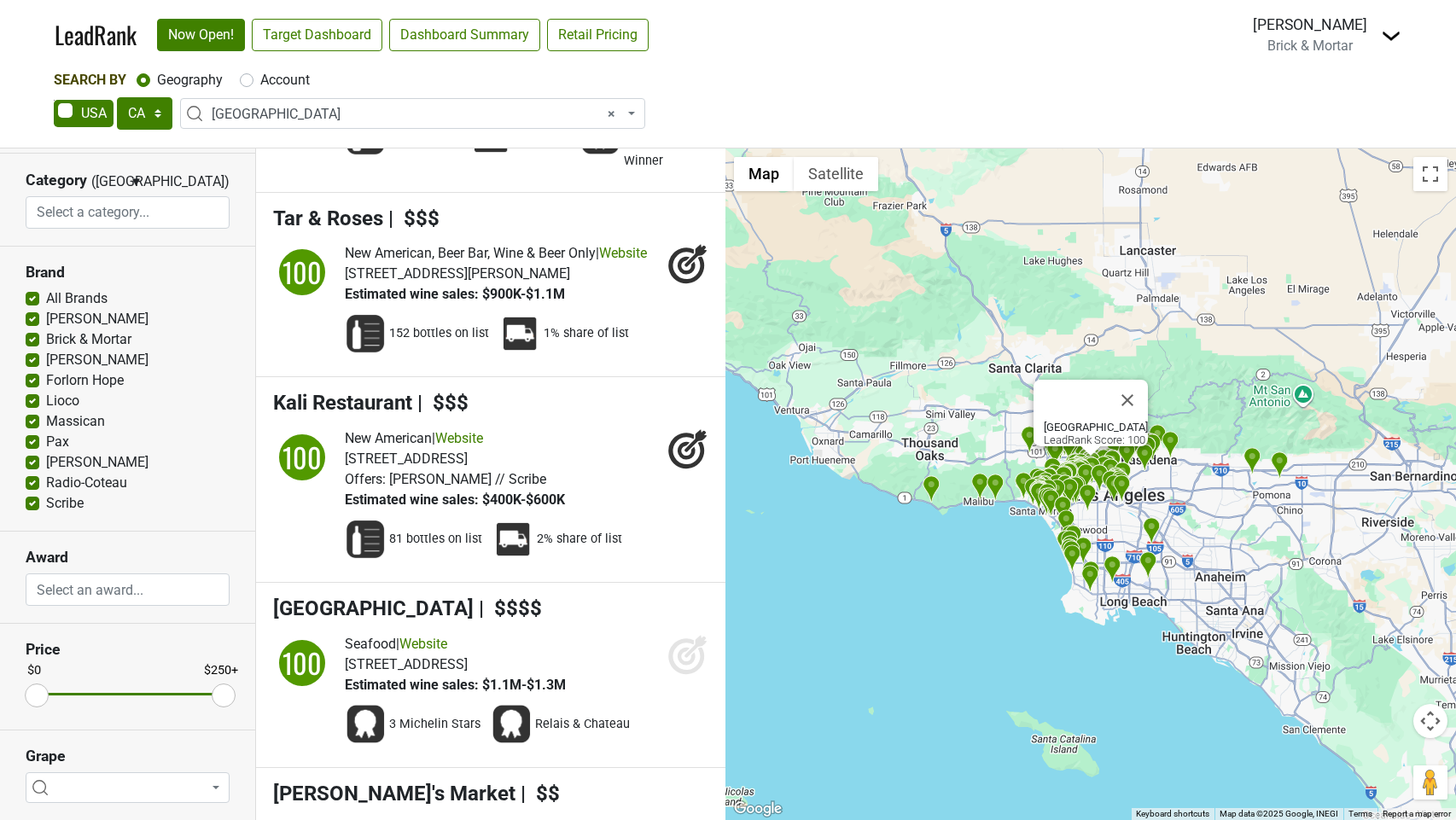
drag, startPoint x: 678, startPoint y: 567, endPoint x: 694, endPoint y: 578, distance: 19.4
click at [678, 635] on icon at bounding box center [687, 655] width 41 height 41
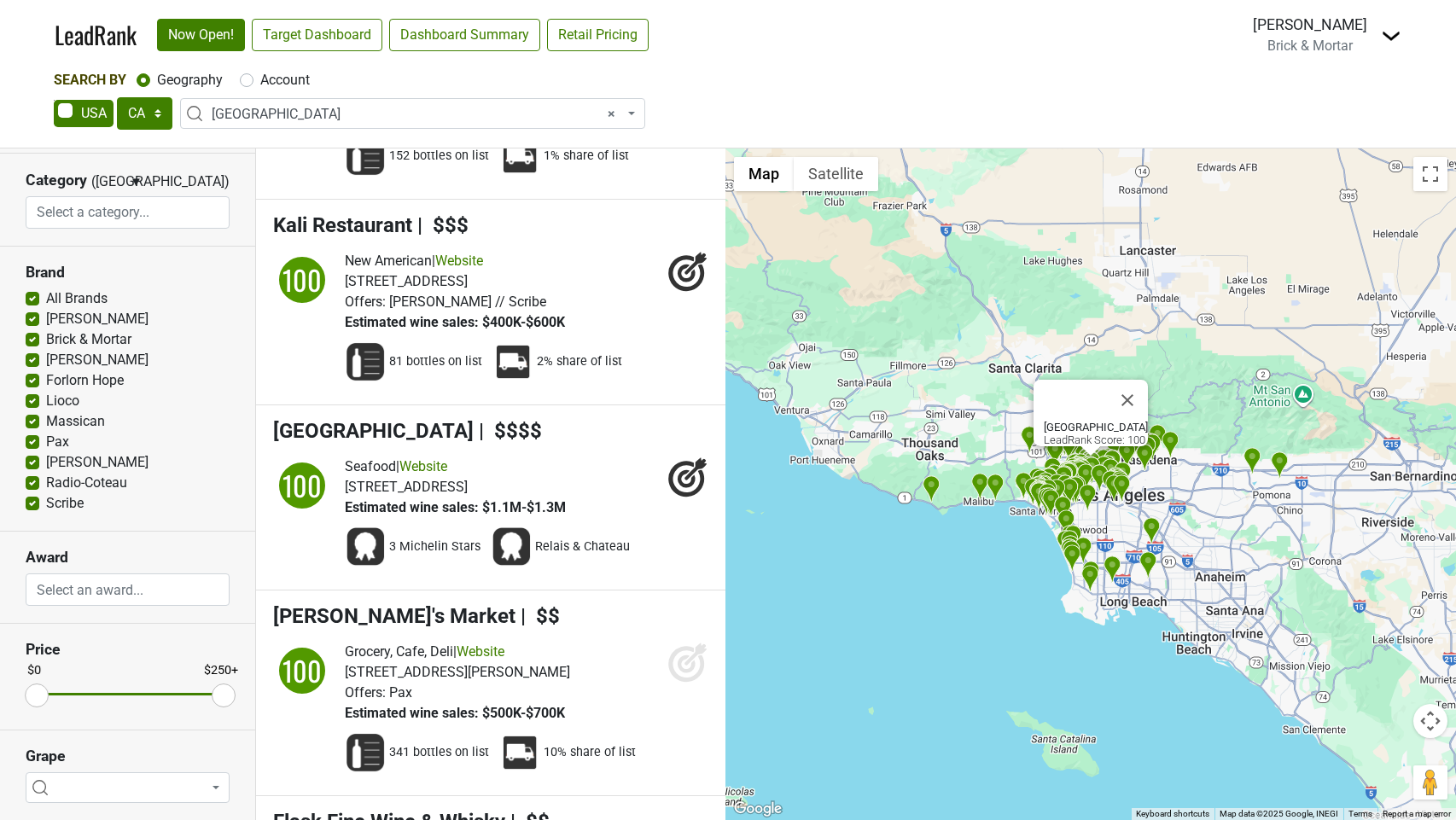
scroll to position [5887, 0]
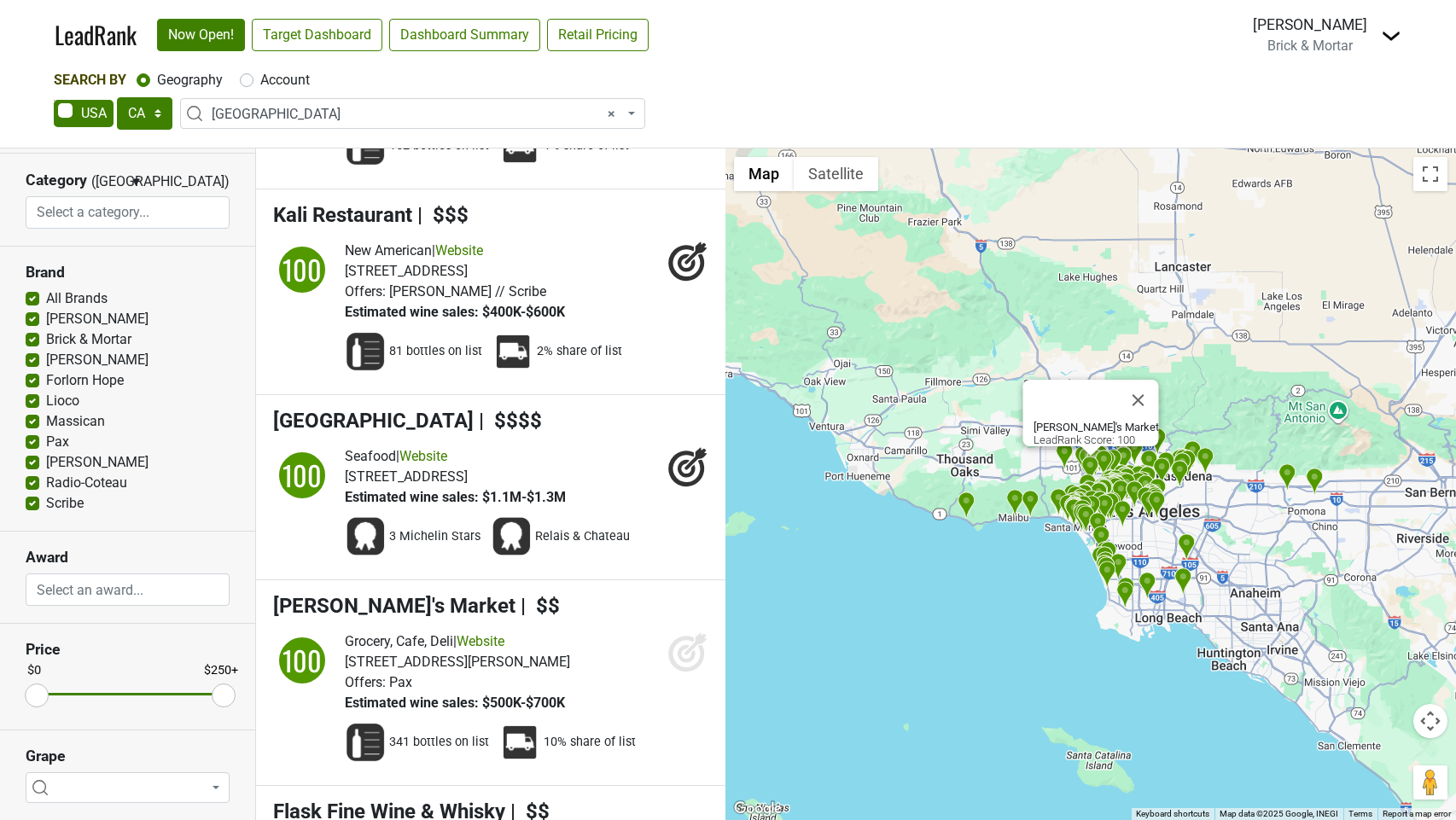
click at [693, 633] on icon at bounding box center [696, 644] width 22 height 22
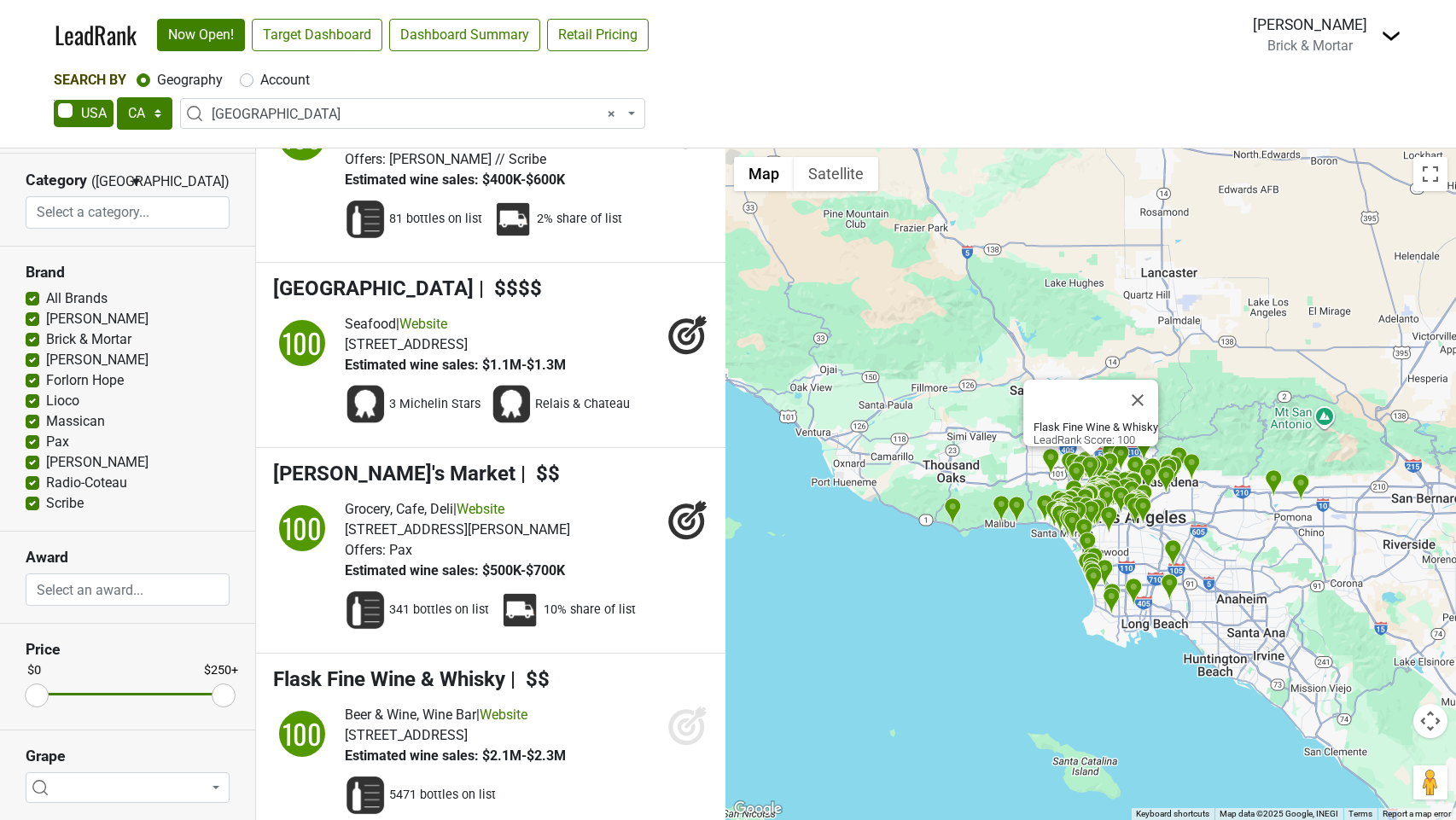
scroll to position [6022, 0]
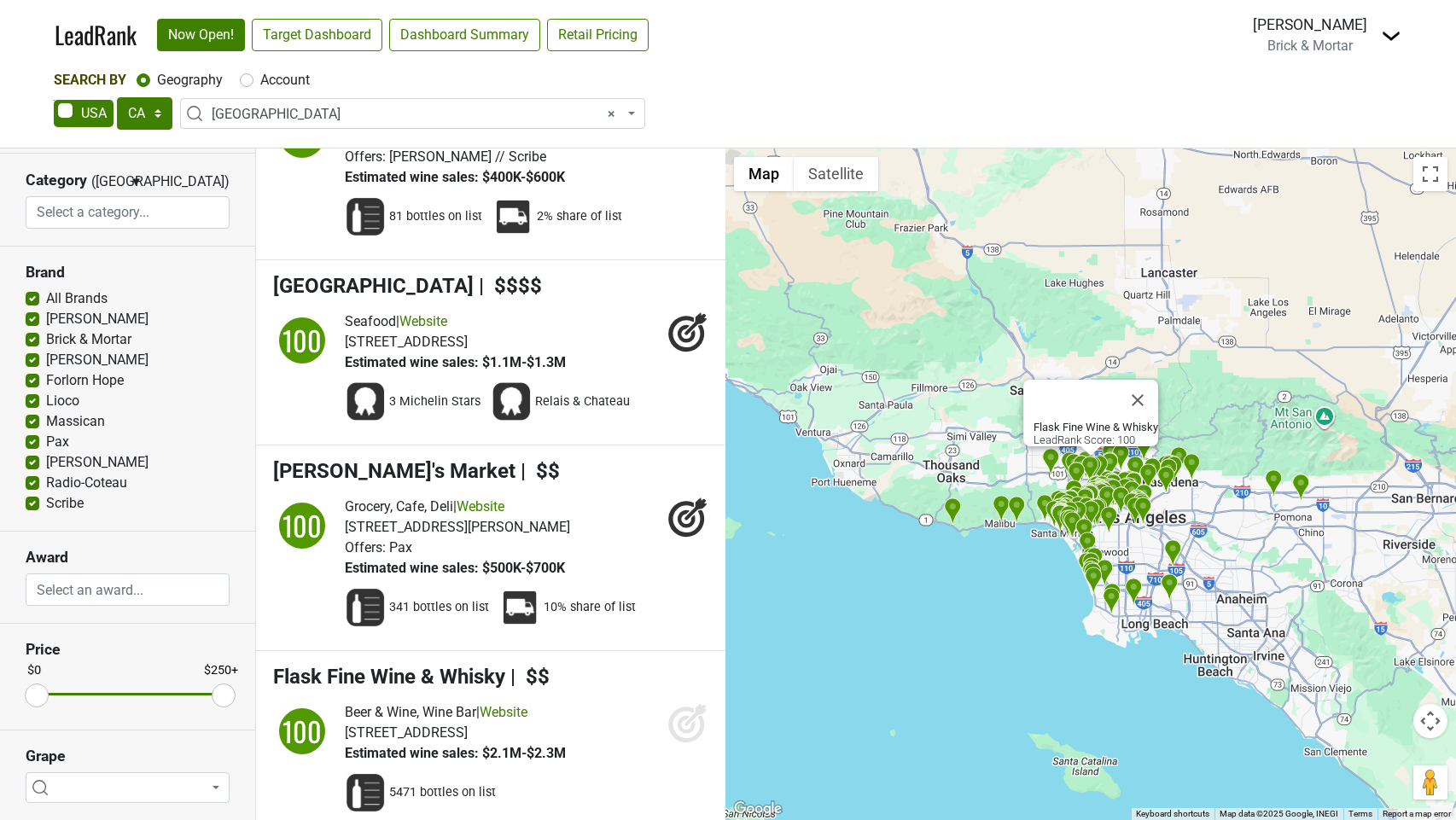
click at [685, 715] on icon at bounding box center [686, 724] width 18 height 18
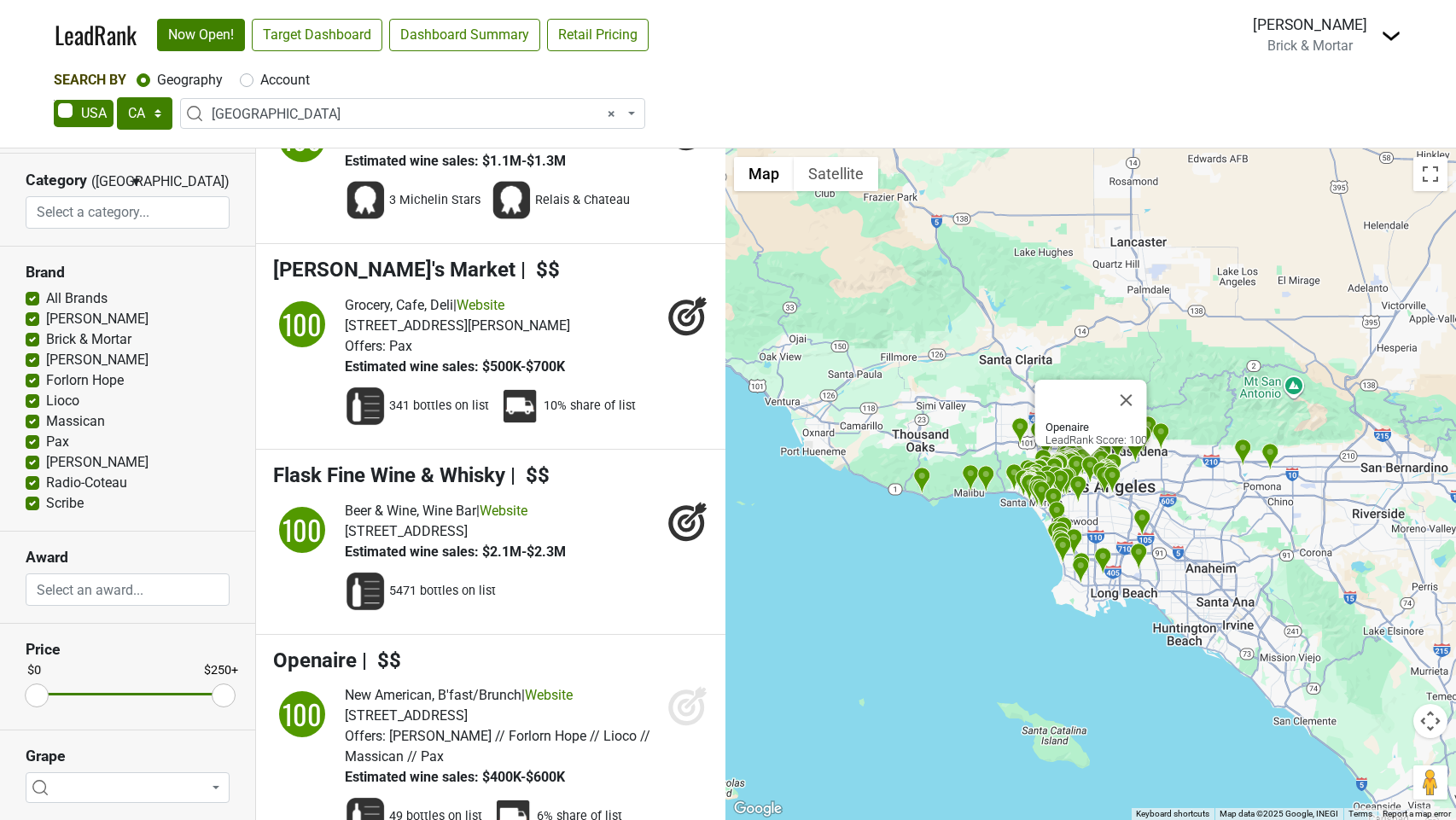
scroll to position [6227, 0]
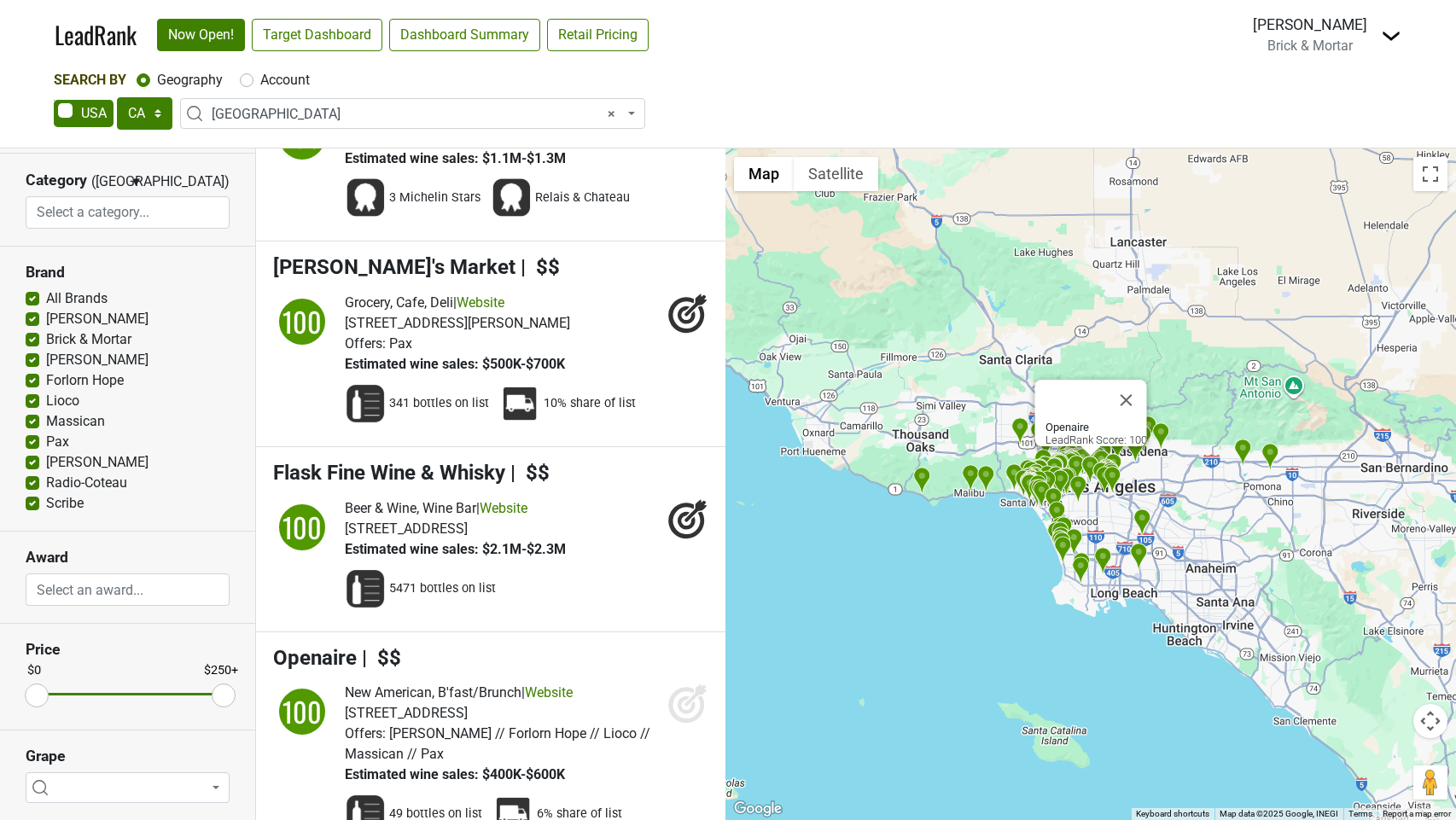
click at [686, 683] on icon at bounding box center [687, 703] width 41 height 41
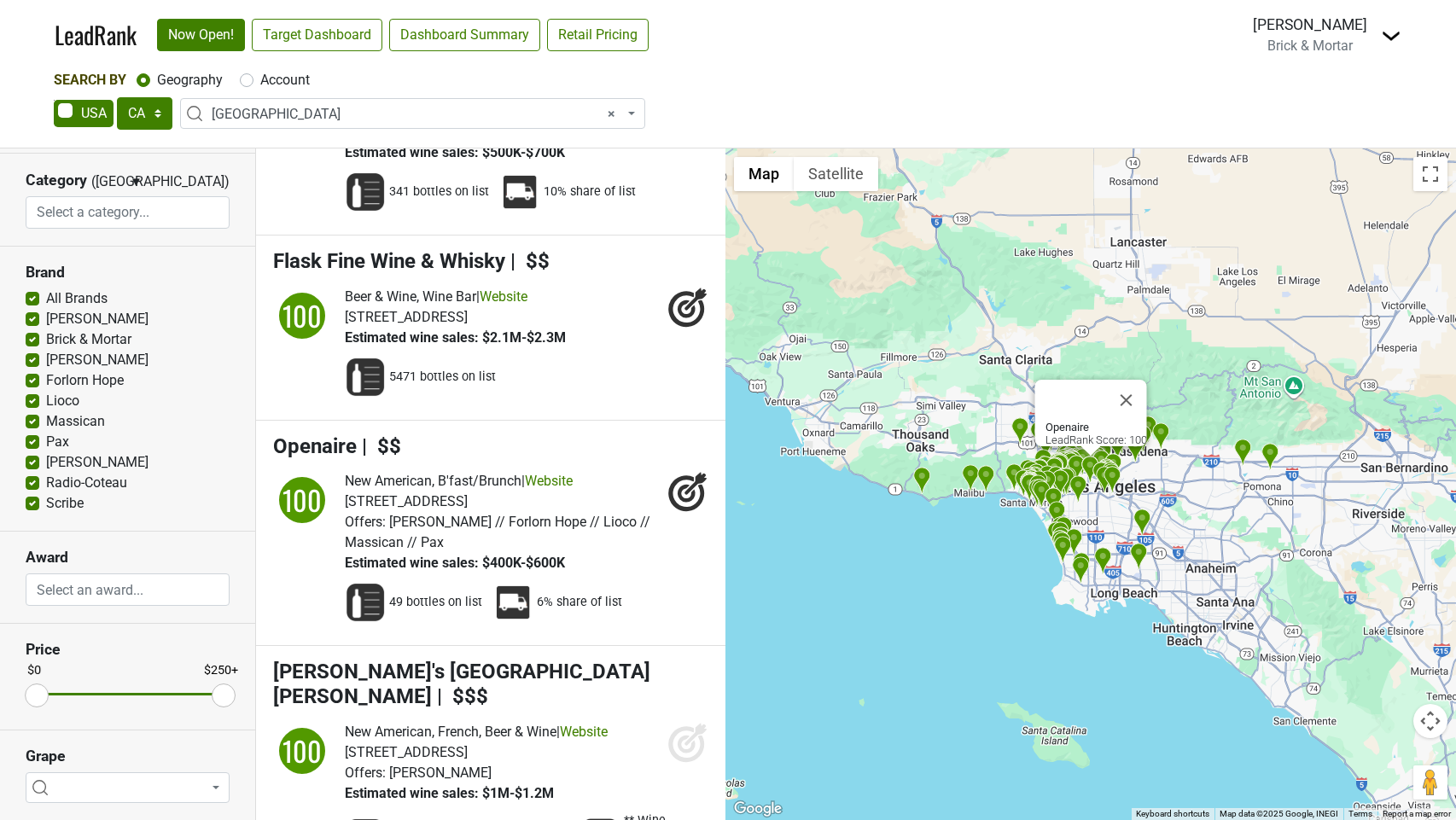
scroll to position [0, 0]
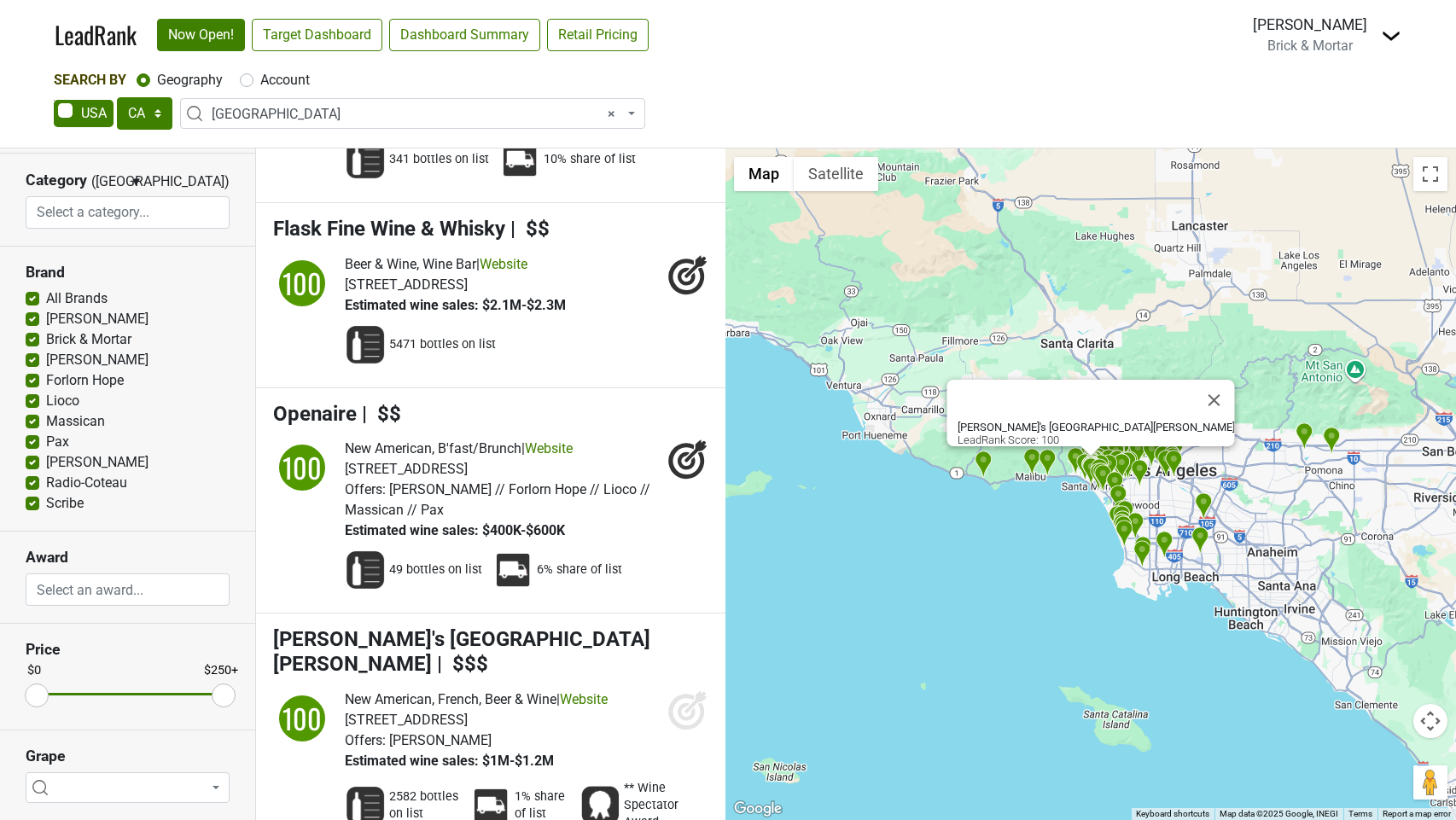
click at [683, 703] on icon at bounding box center [686, 712] width 18 height 18
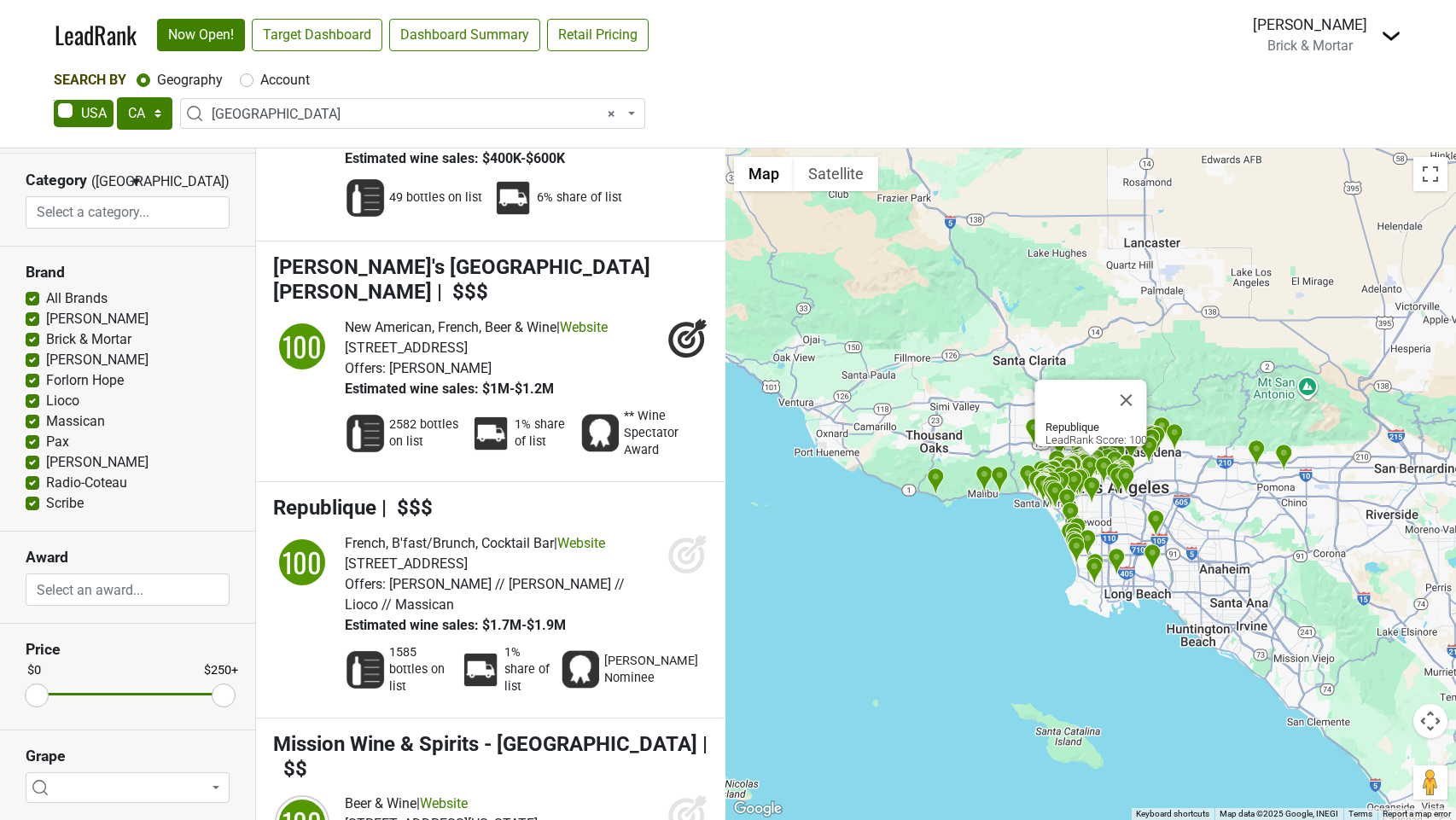
click at [685, 533] on icon at bounding box center [687, 553] width 41 height 41
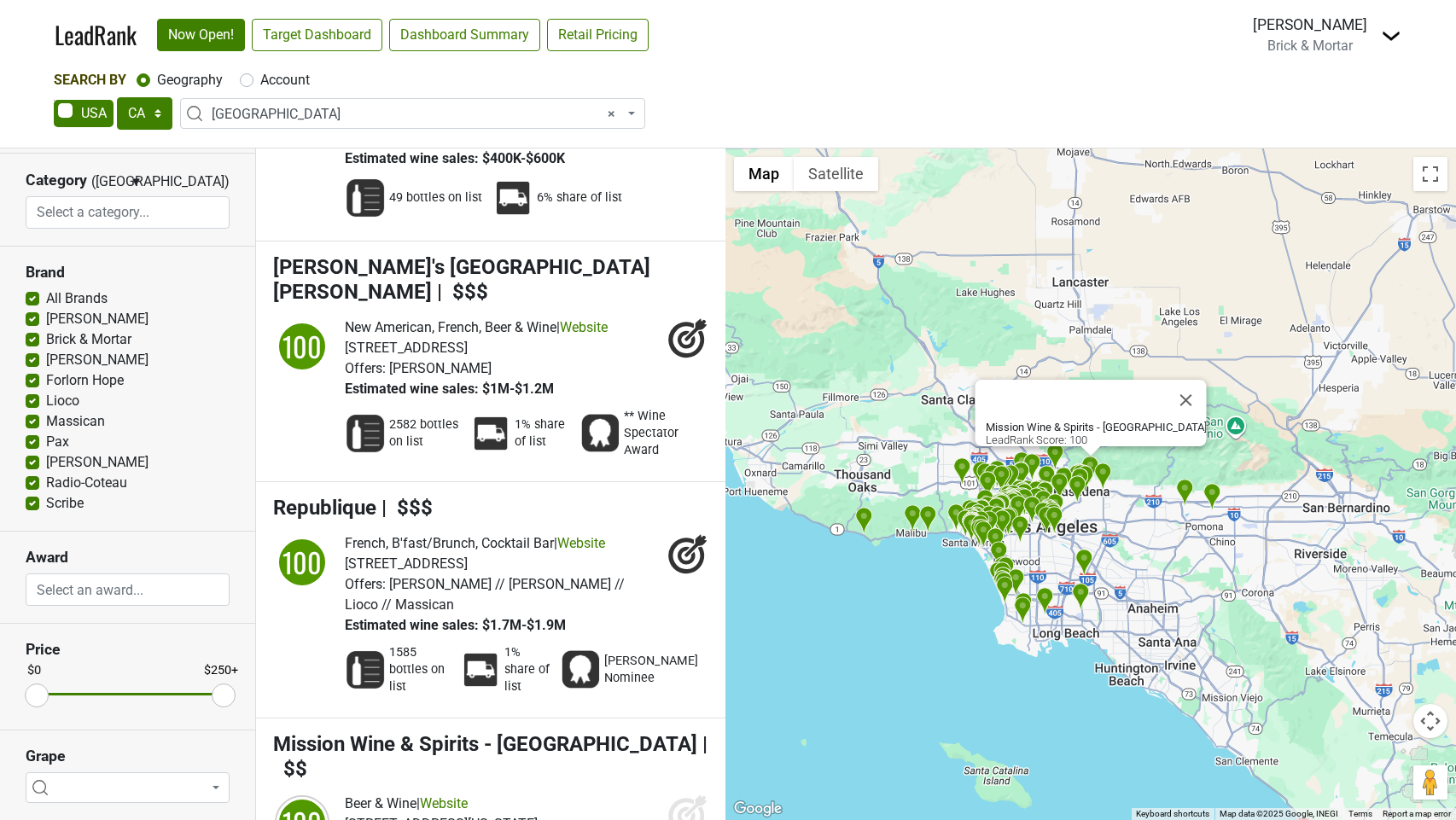
click at [686, 794] on icon at bounding box center [687, 815] width 41 height 41
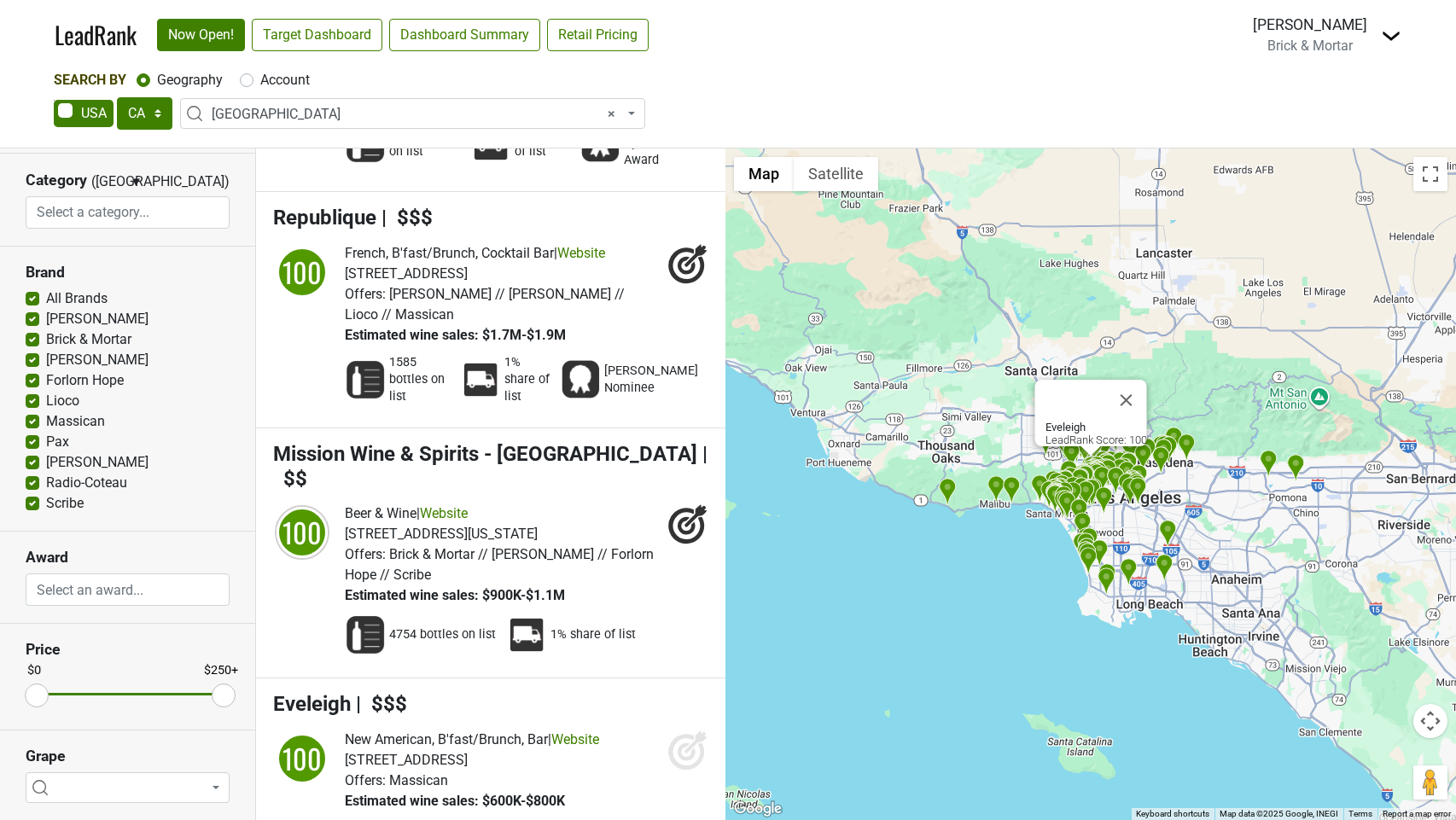
drag, startPoint x: 685, startPoint y: 586, endPoint x: 702, endPoint y: 604, distance: 24.8
click at [685, 730] on icon at bounding box center [687, 750] width 41 height 41
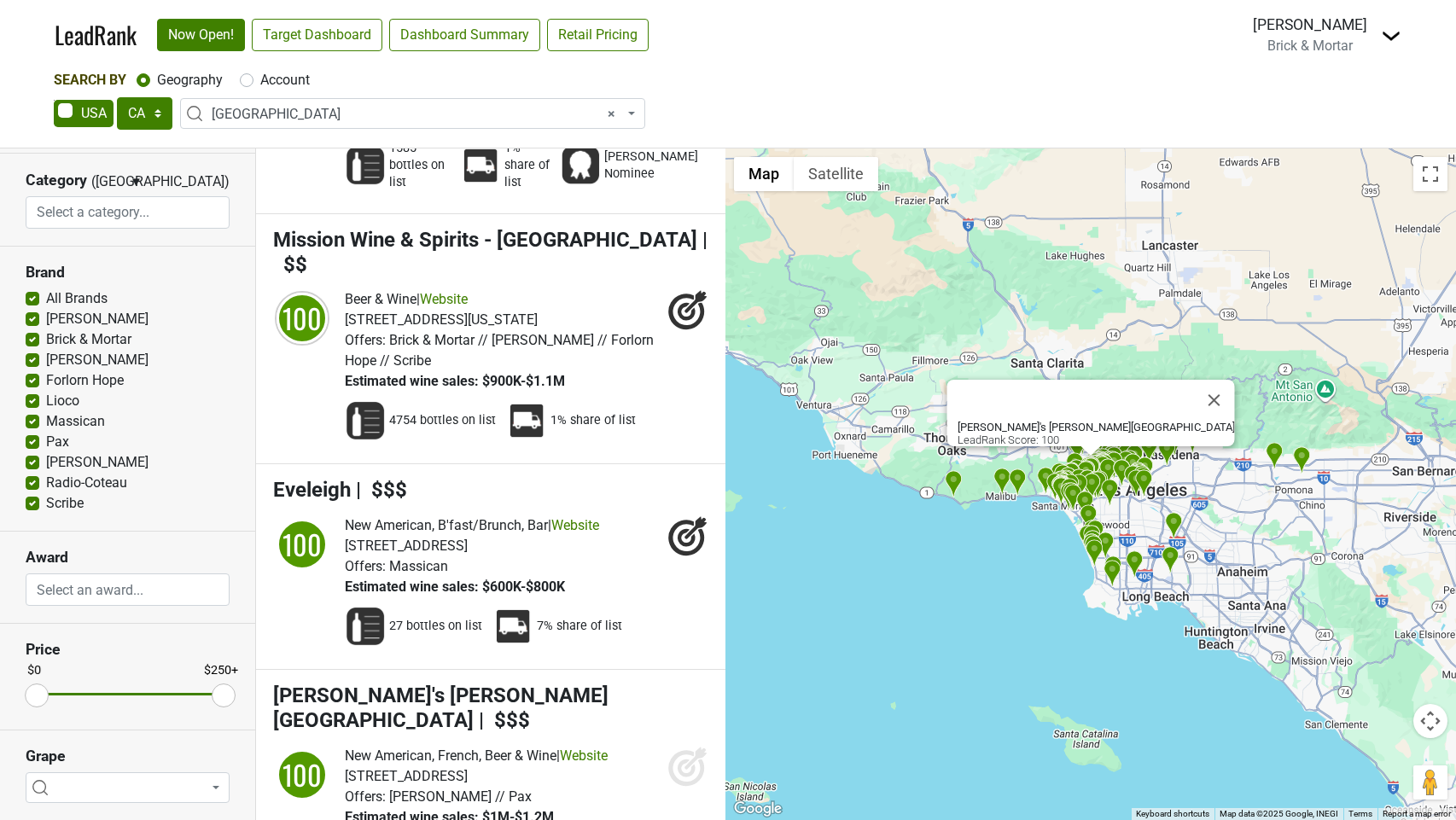
drag, startPoint x: 688, startPoint y: 568, endPoint x: 697, endPoint y: 582, distance: 16.6
click at [689, 746] on icon at bounding box center [687, 766] width 41 height 41
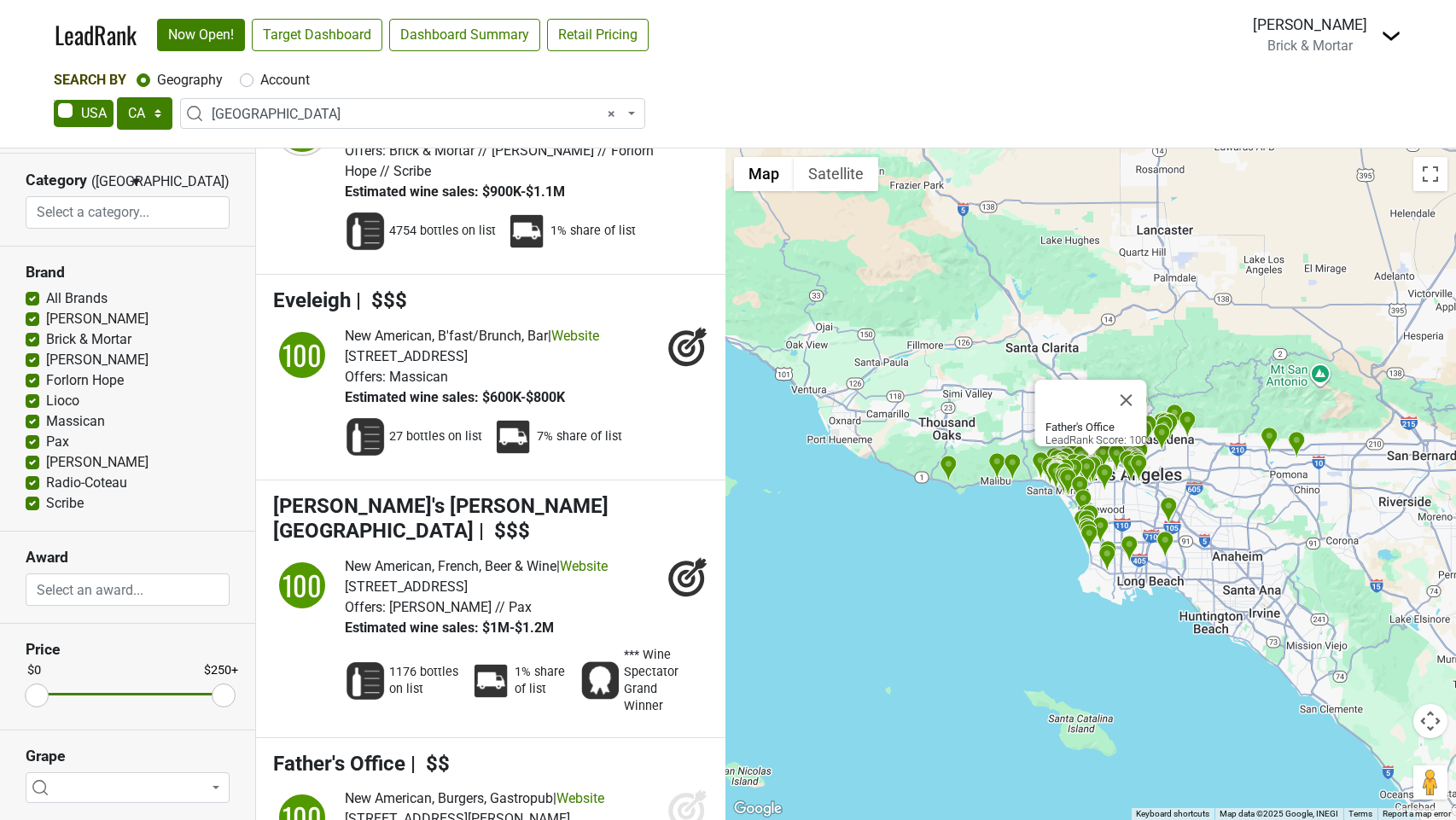
click at [677, 789] on icon at bounding box center [687, 809] width 41 height 41
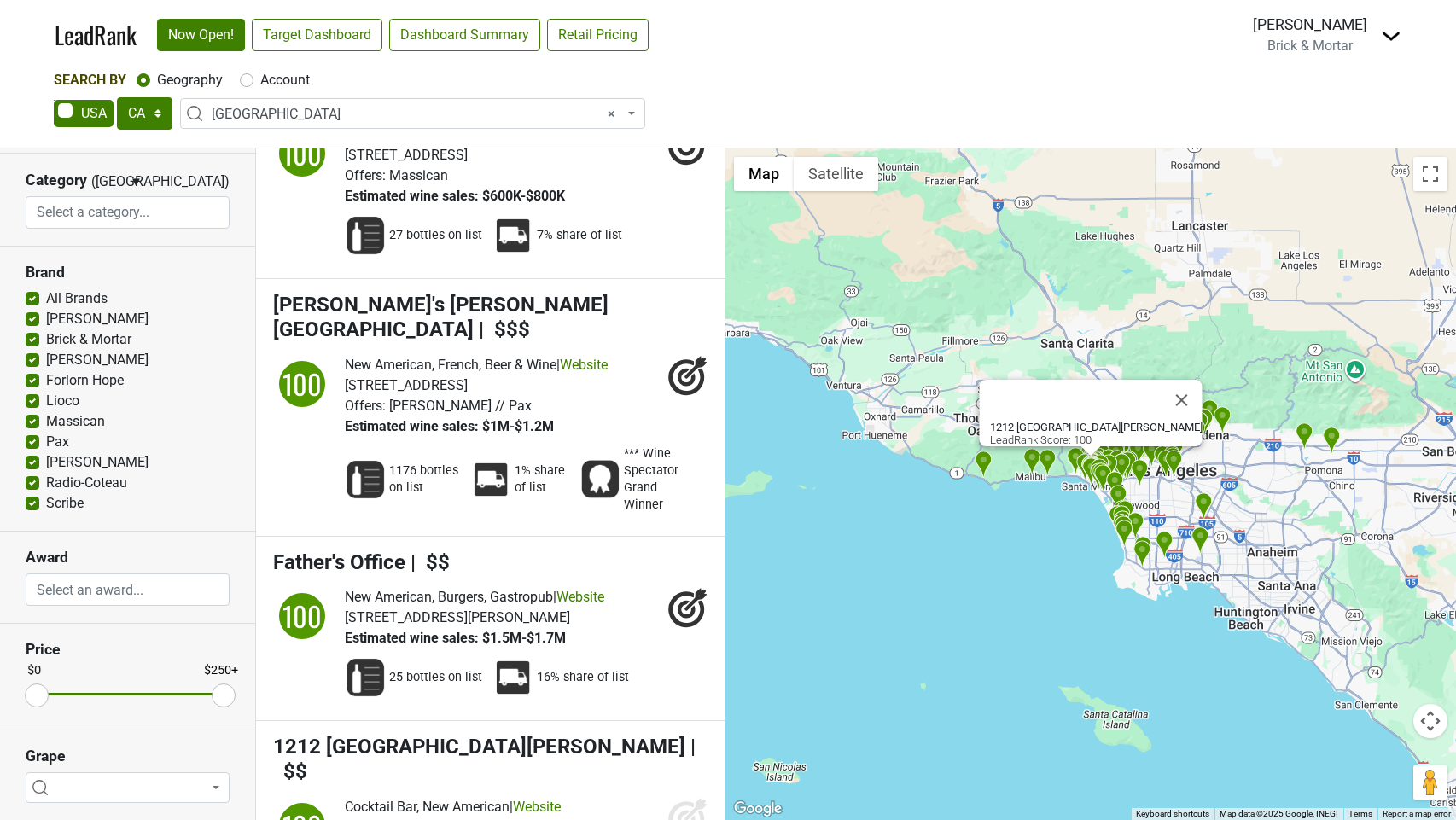
click at [686, 797] on icon at bounding box center [687, 817] width 41 height 41
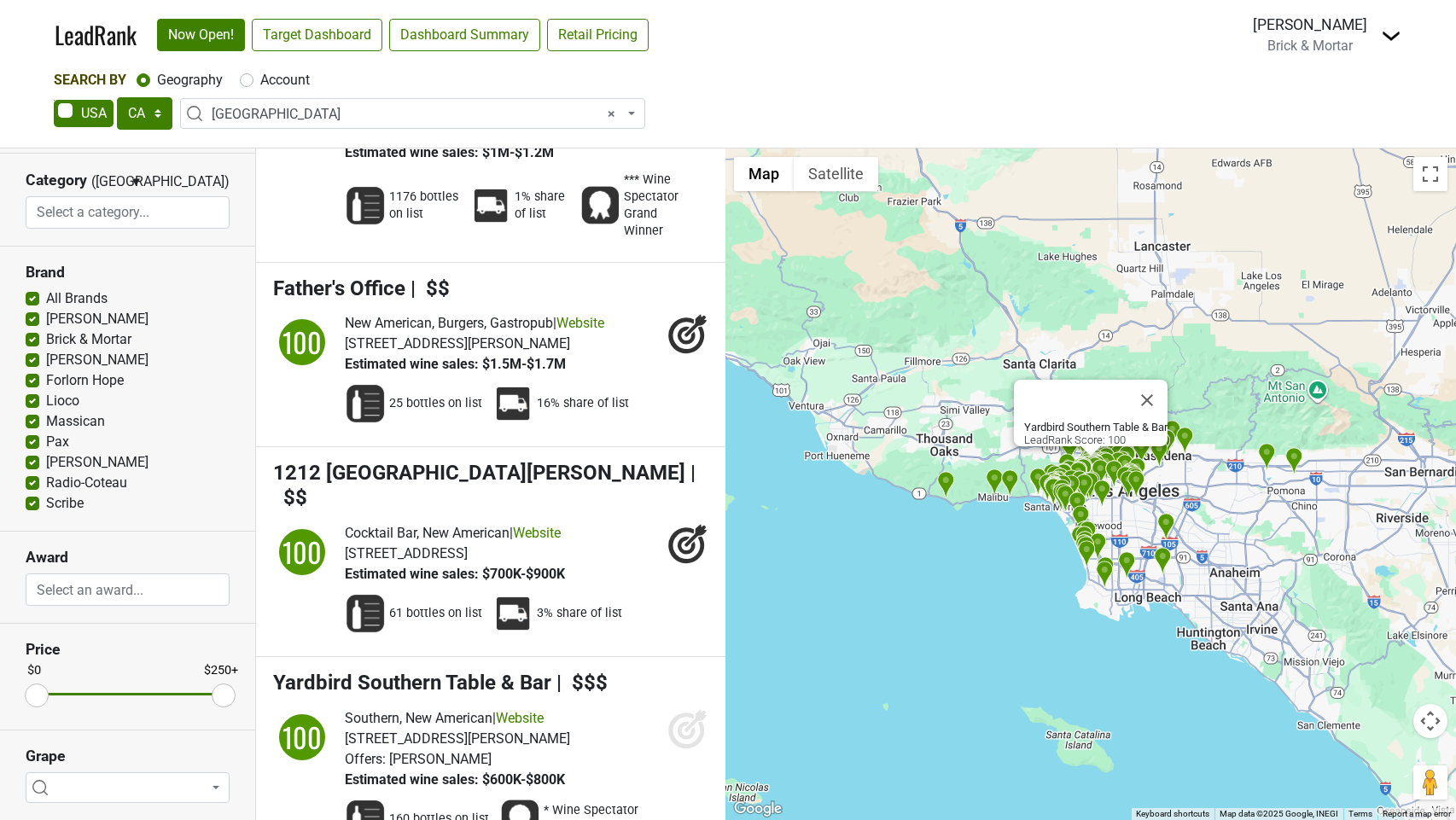
click at [679, 709] on icon at bounding box center [687, 729] width 41 height 41
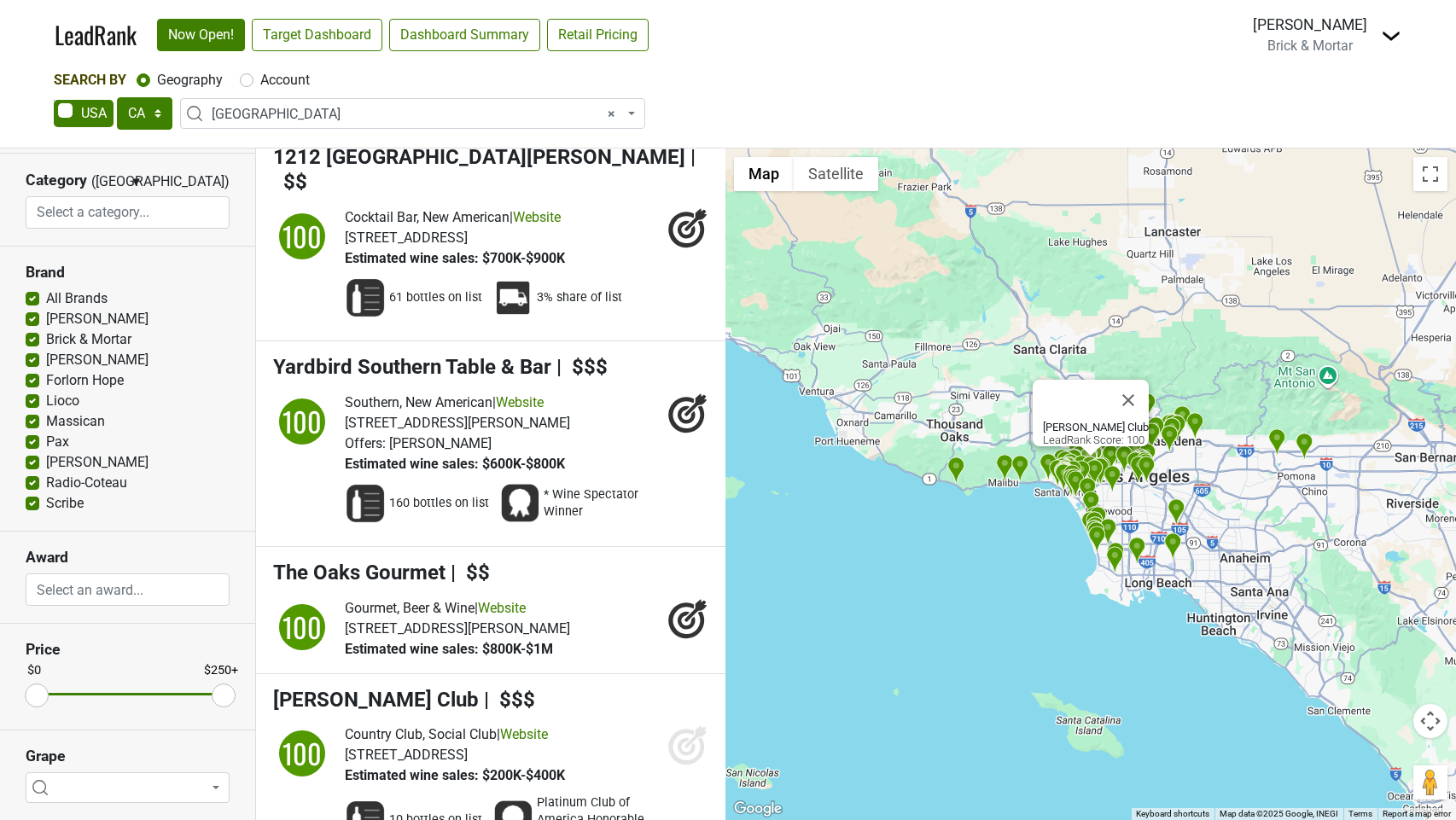
click at [681, 739] on icon at bounding box center [686, 748] width 18 height 18
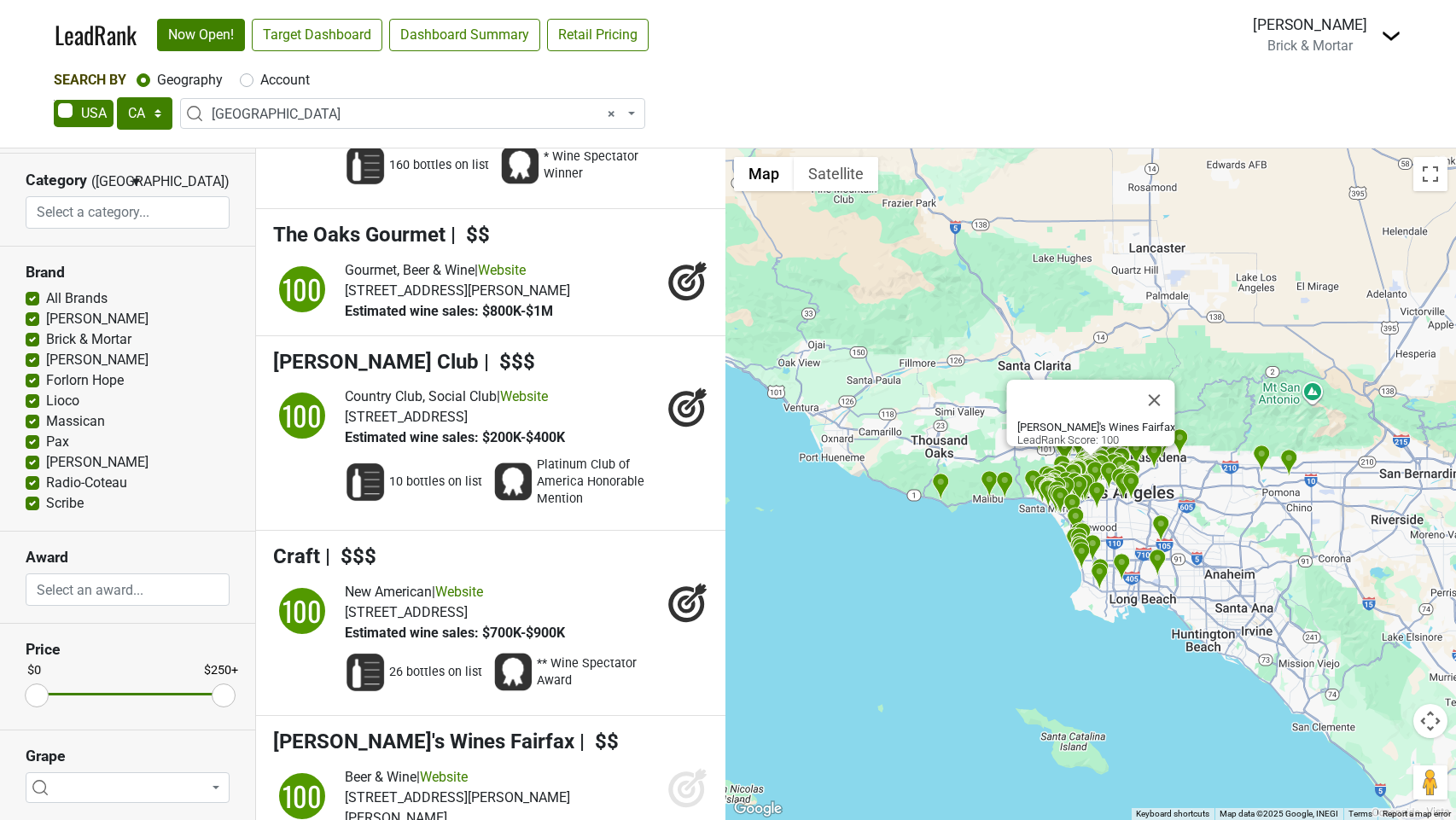
click at [679, 781] on icon at bounding box center [686, 790] width 18 height 18
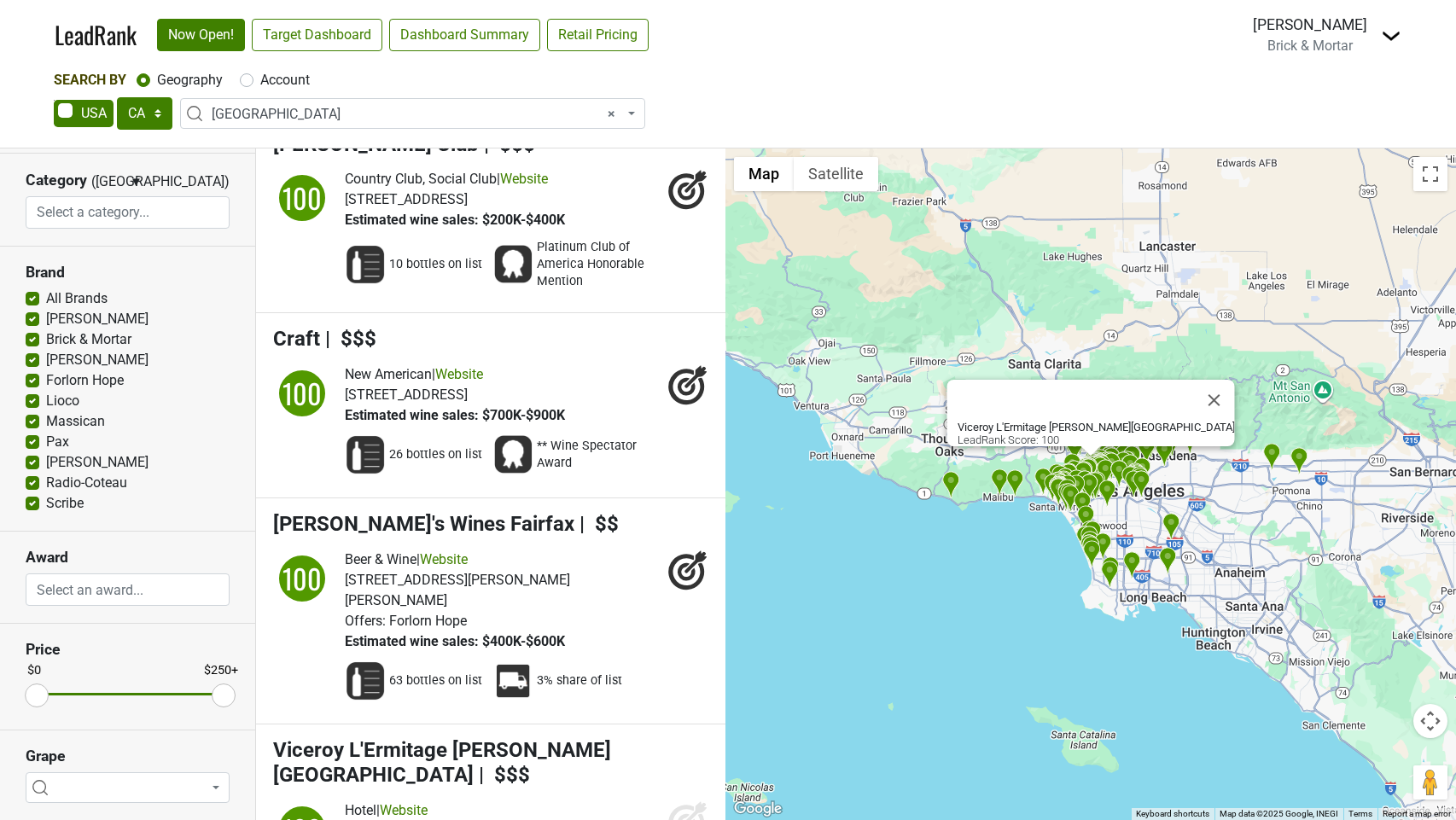
click at [676, 801] on icon at bounding box center [687, 821] width 41 height 41
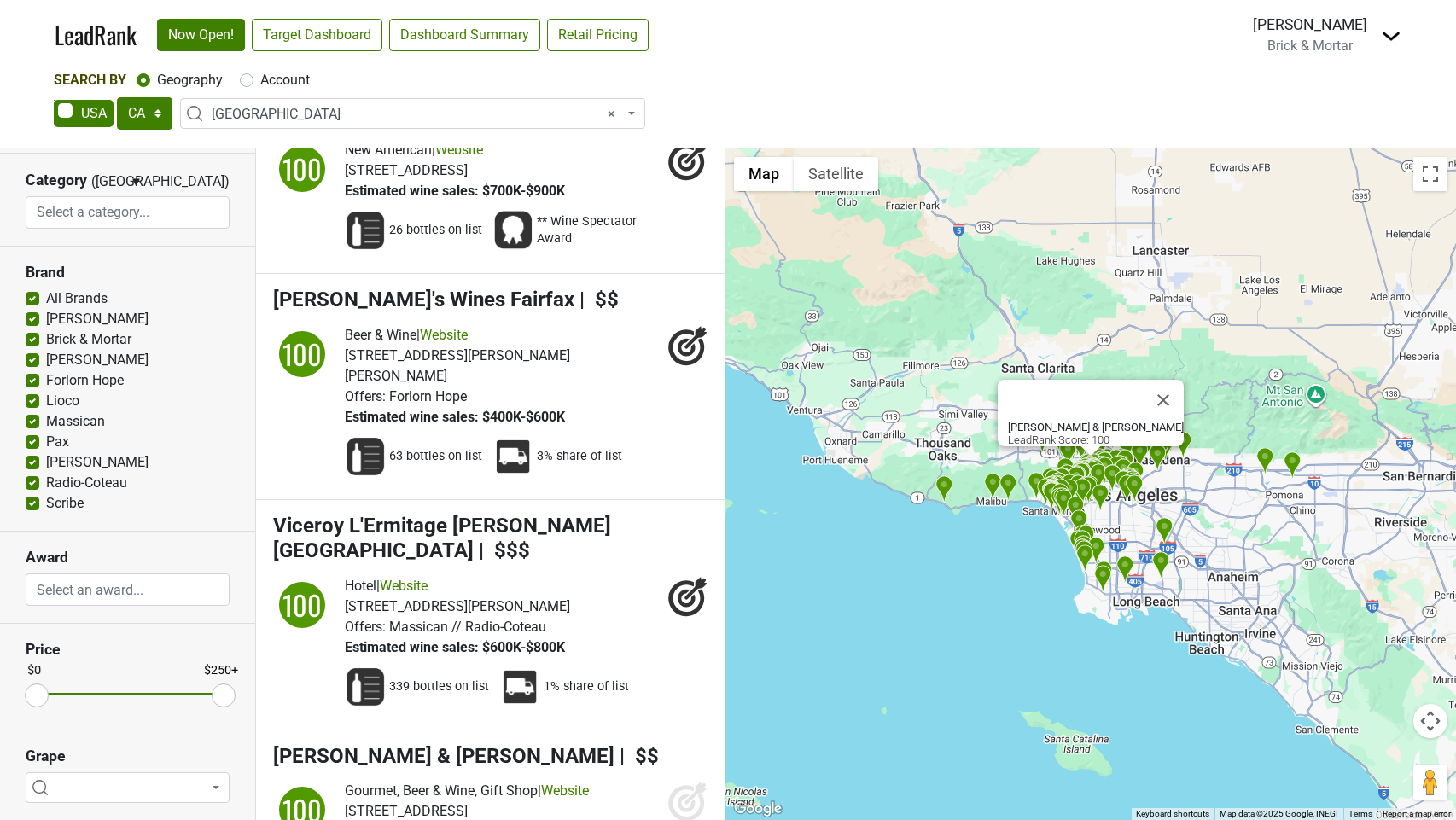
drag, startPoint x: 676, startPoint y: 555, endPoint x: 673, endPoint y: 647, distance: 92.0
click at [676, 781] on icon at bounding box center [687, 801] width 41 height 41
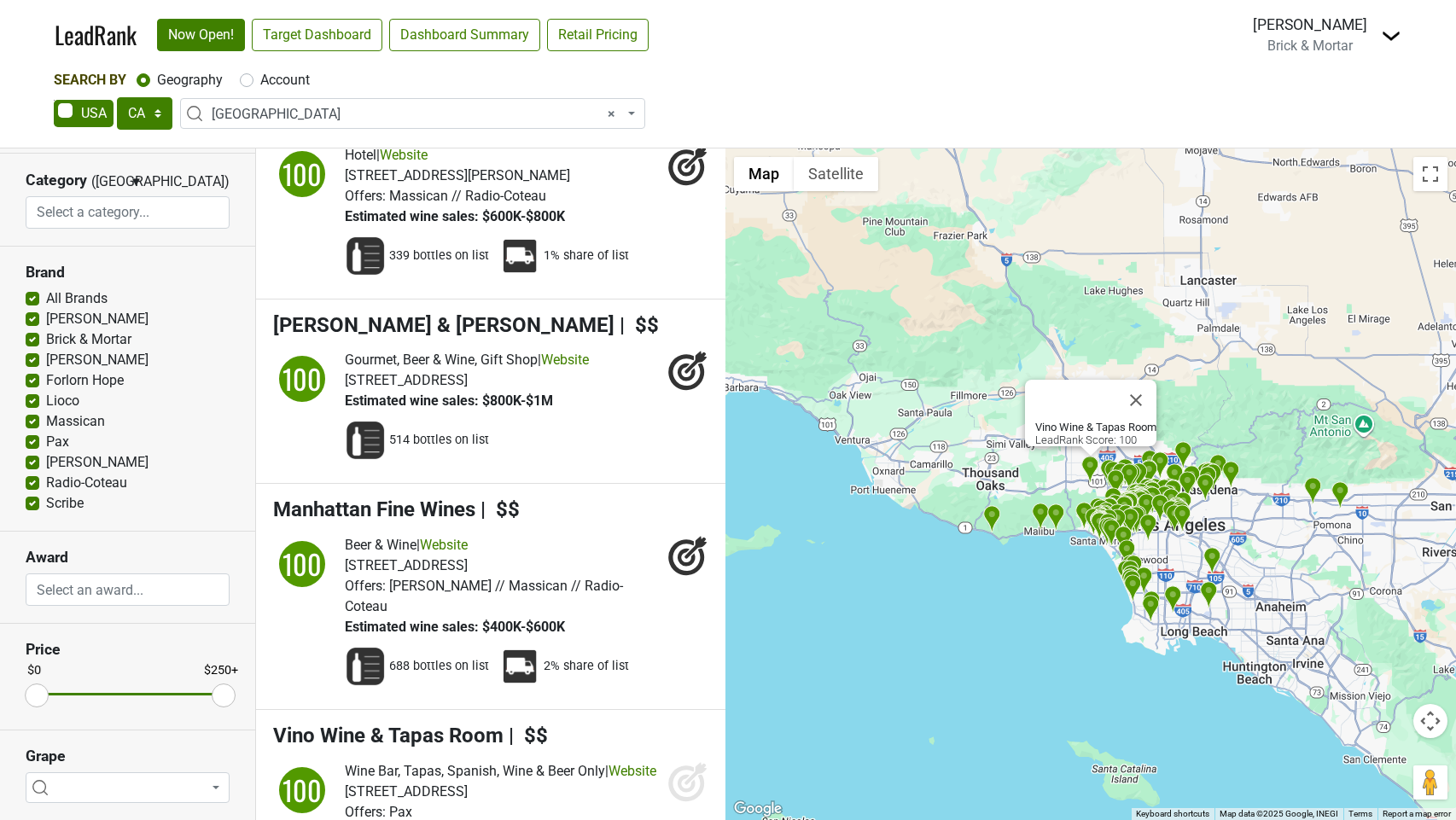
click at [677, 762] on icon at bounding box center [687, 782] width 41 height 41
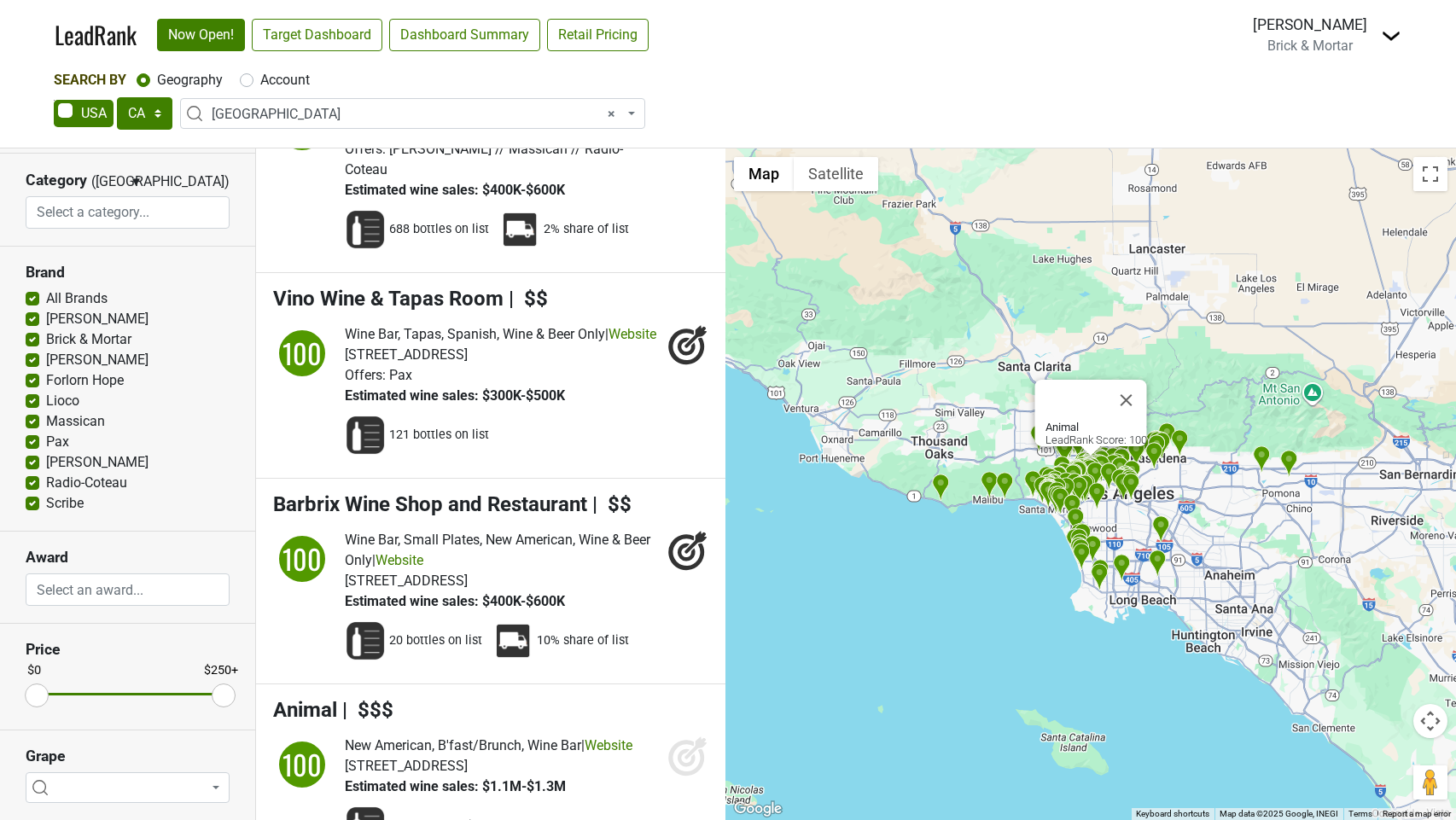
click at [680, 749] on icon at bounding box center [686, 758] width 18 height 18
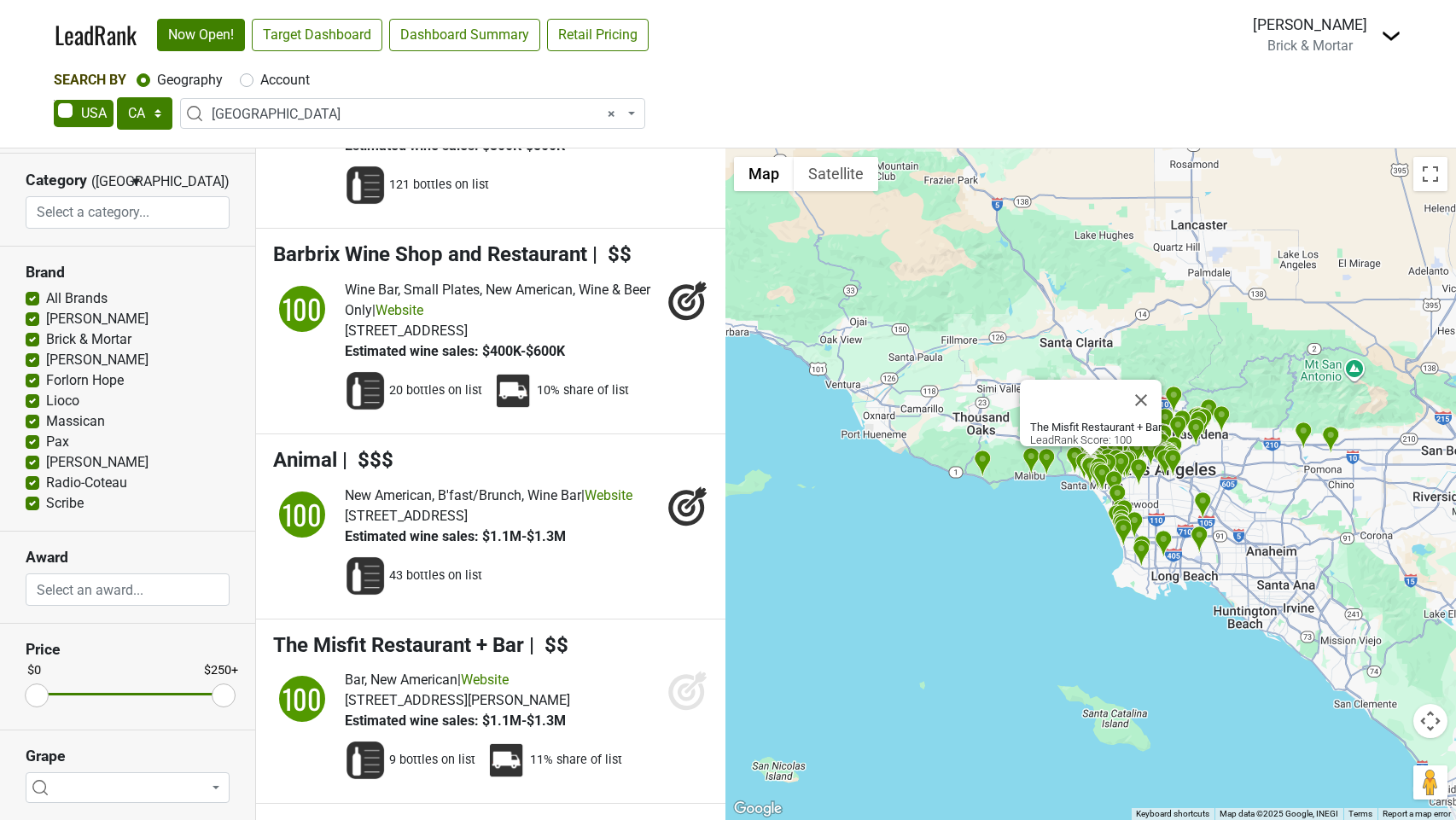
click at [683, 670] on icon at bounding box center [687, 690] width 41 height 41
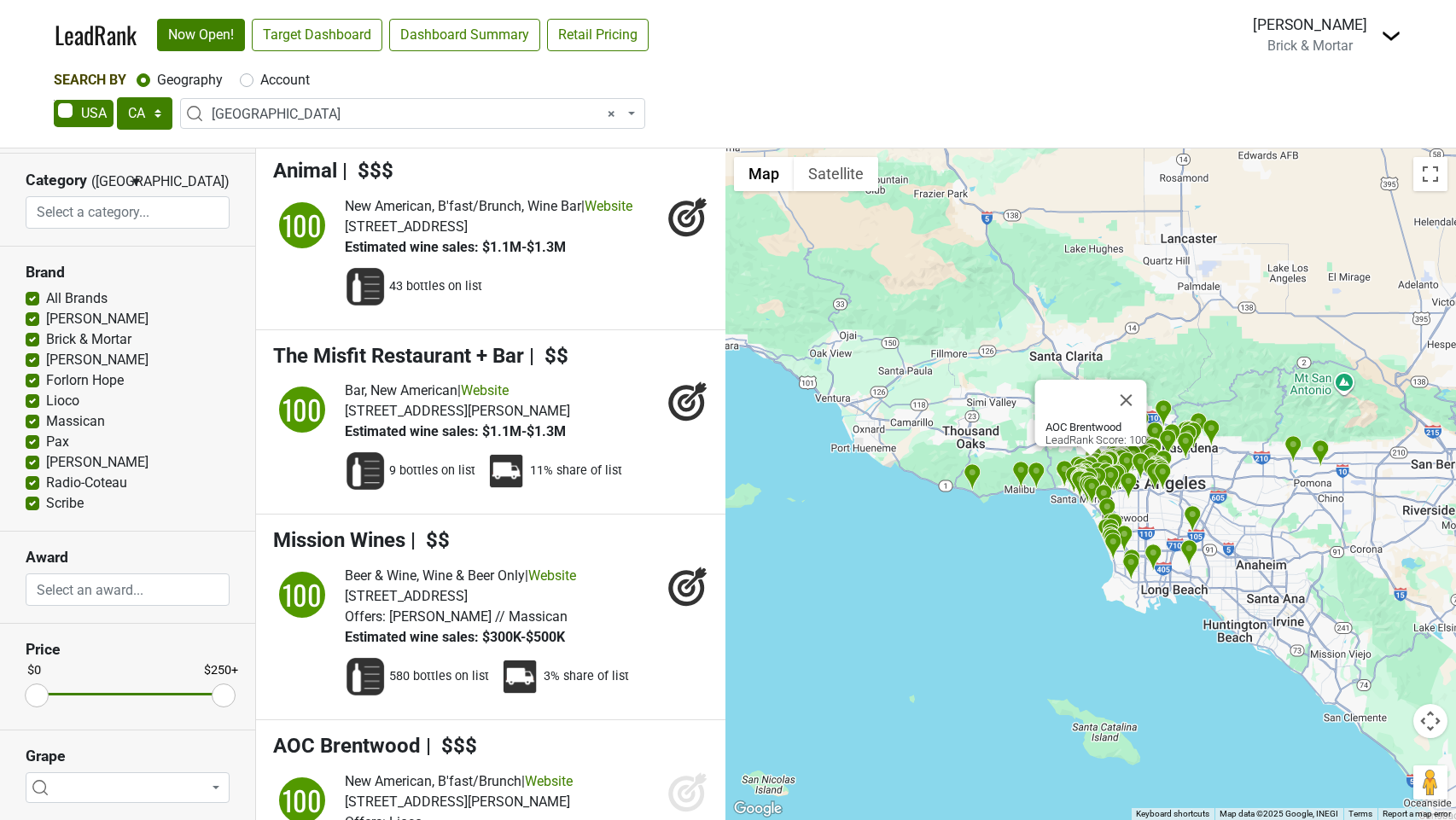
click at [677, 772] on icon at bounding box center [687, 792] width 41 height 41
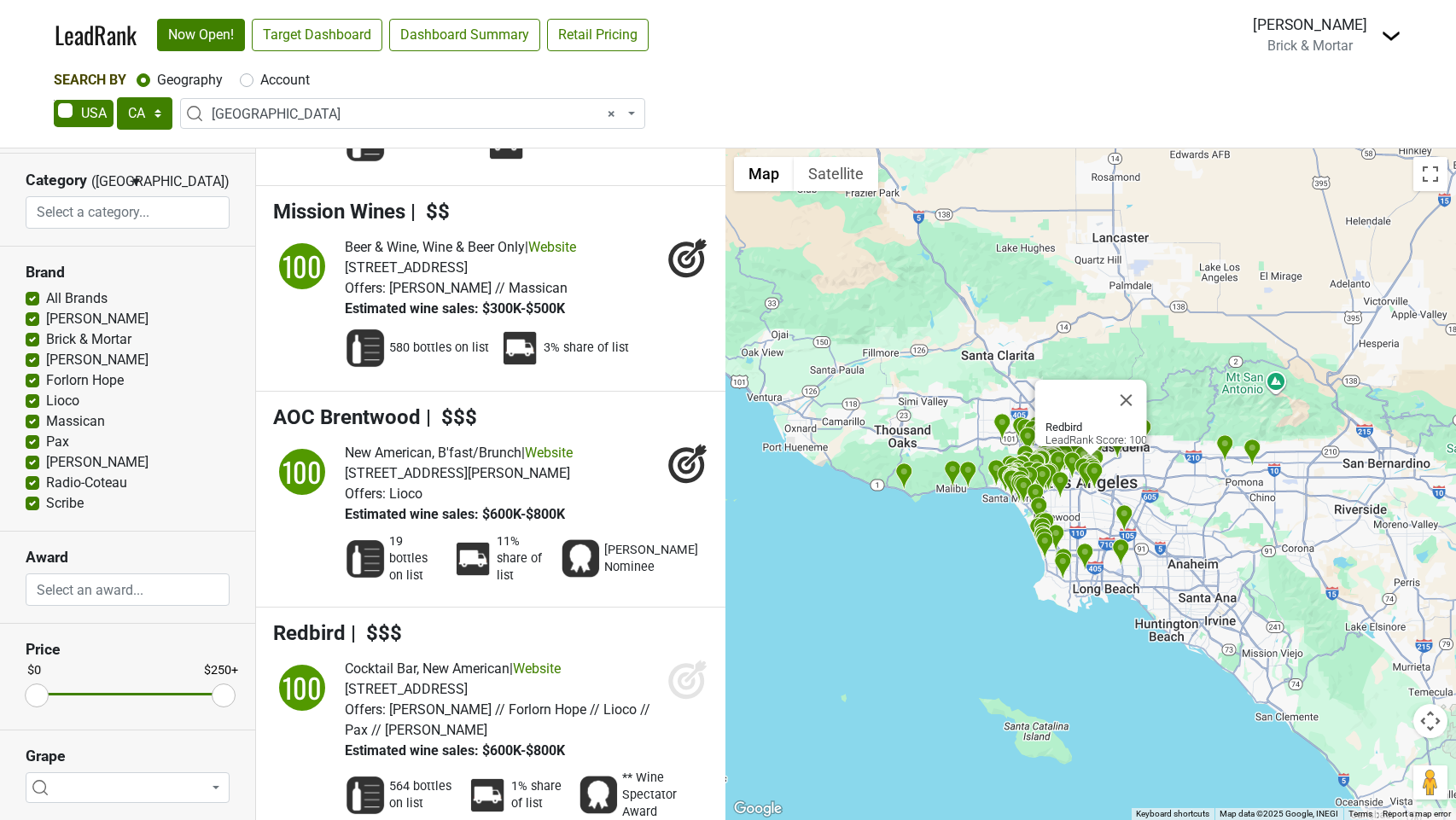
click at [685, 659] on icon at bounding box center [687, 679] width 41 height 41
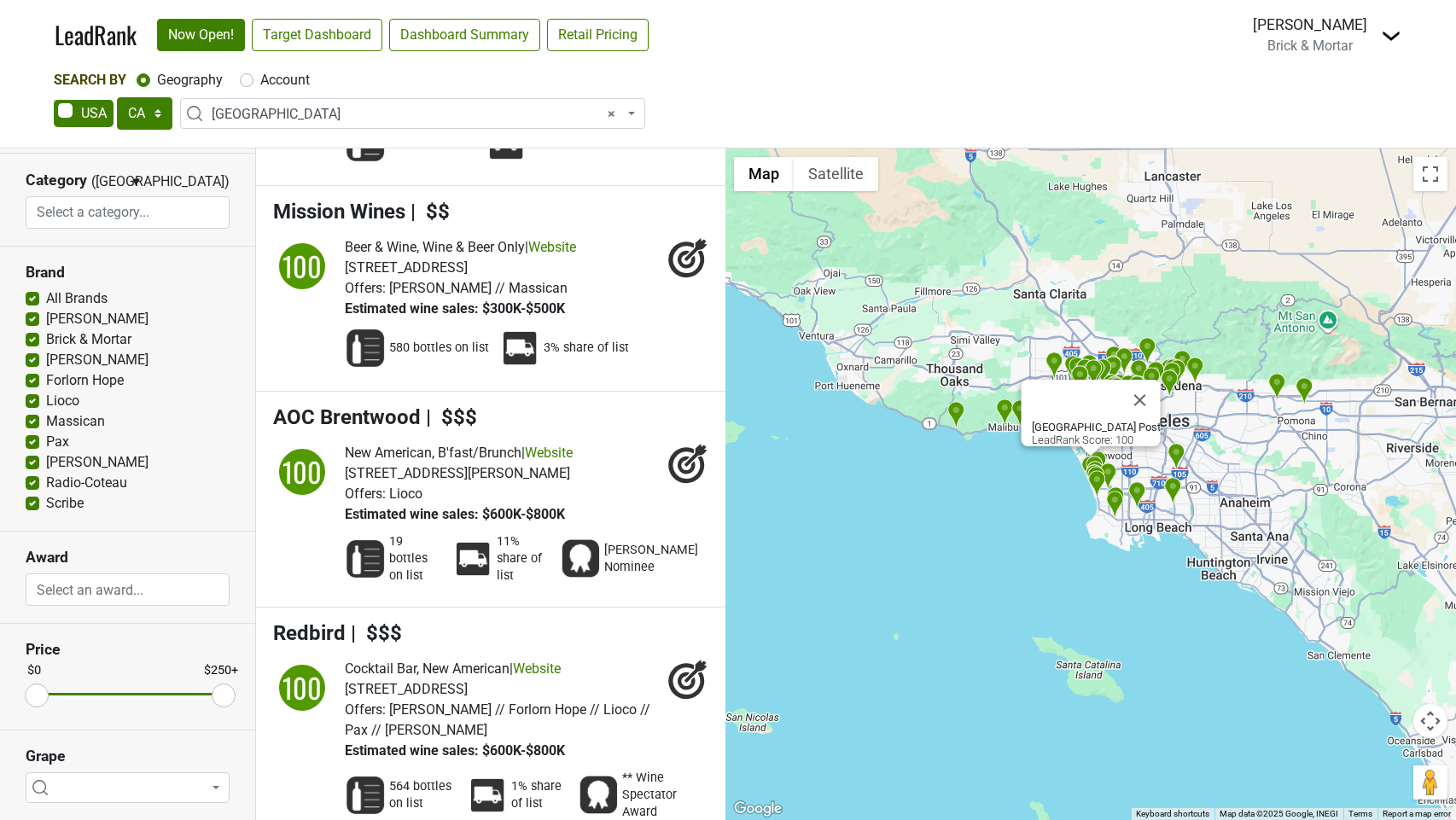
drag, startPoint x: 679, startPoint y: 698, endPoint x: 628, endPoint y: 701, distance: 51.1
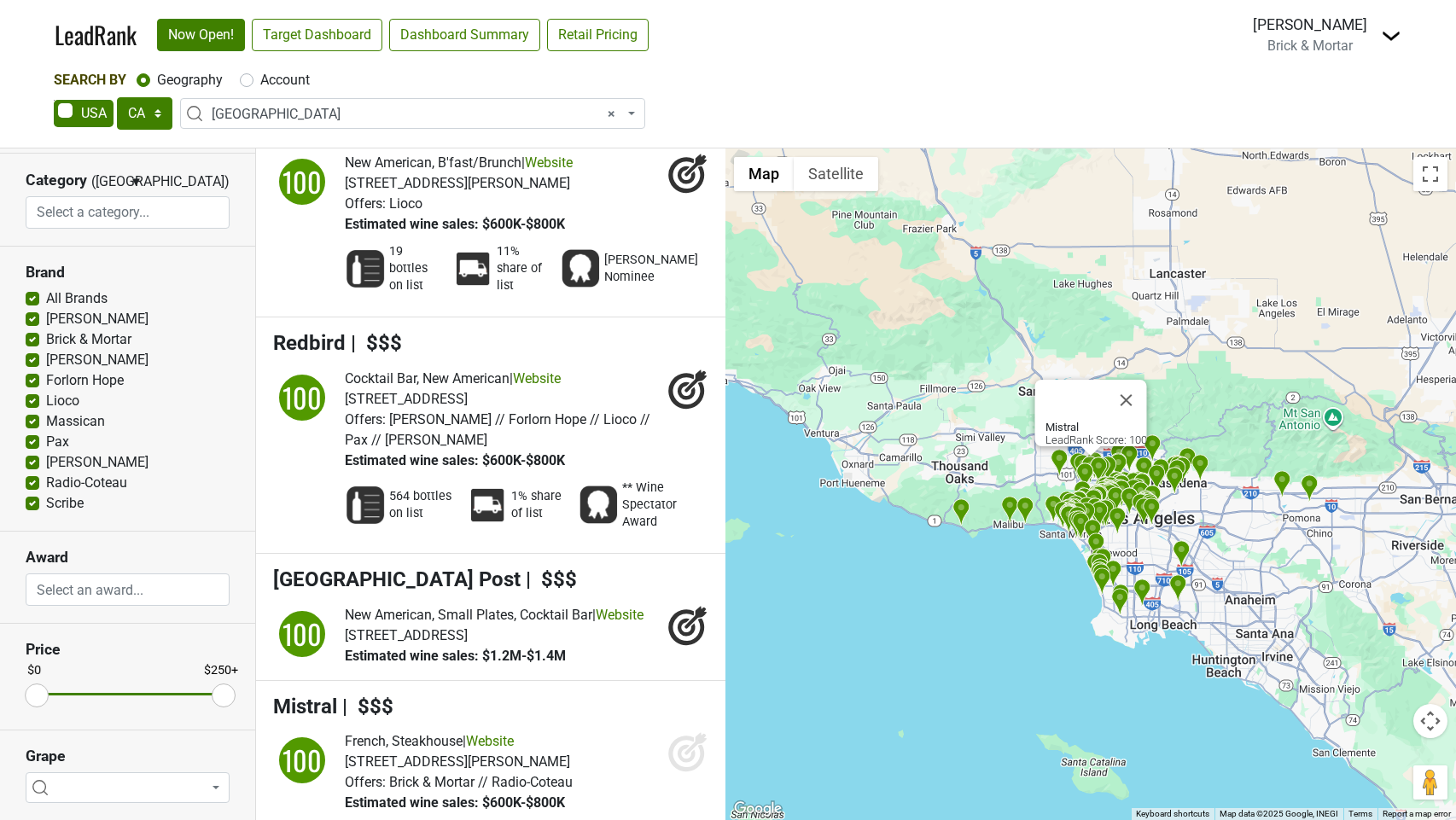
drag, startPoint x: 675, startPoint y: 543, endPoint x: 655, endPoint y: 585, distance: 46.5
click at [675, 737] on icon at bounding box center [686, 754] width 36 height 36
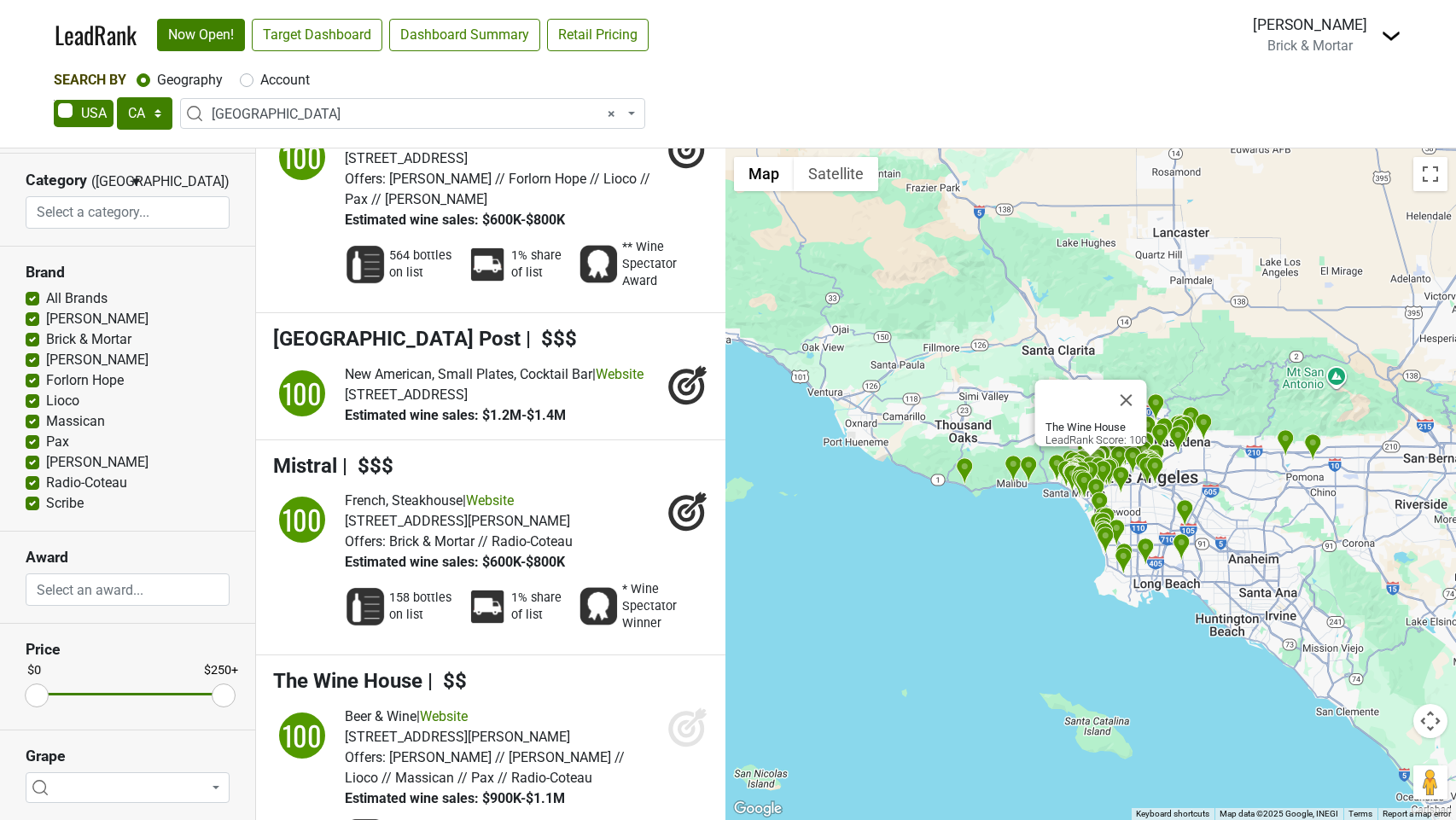
click at [687, 707] on icon at bounding box center [687, 727] width 41 height 41
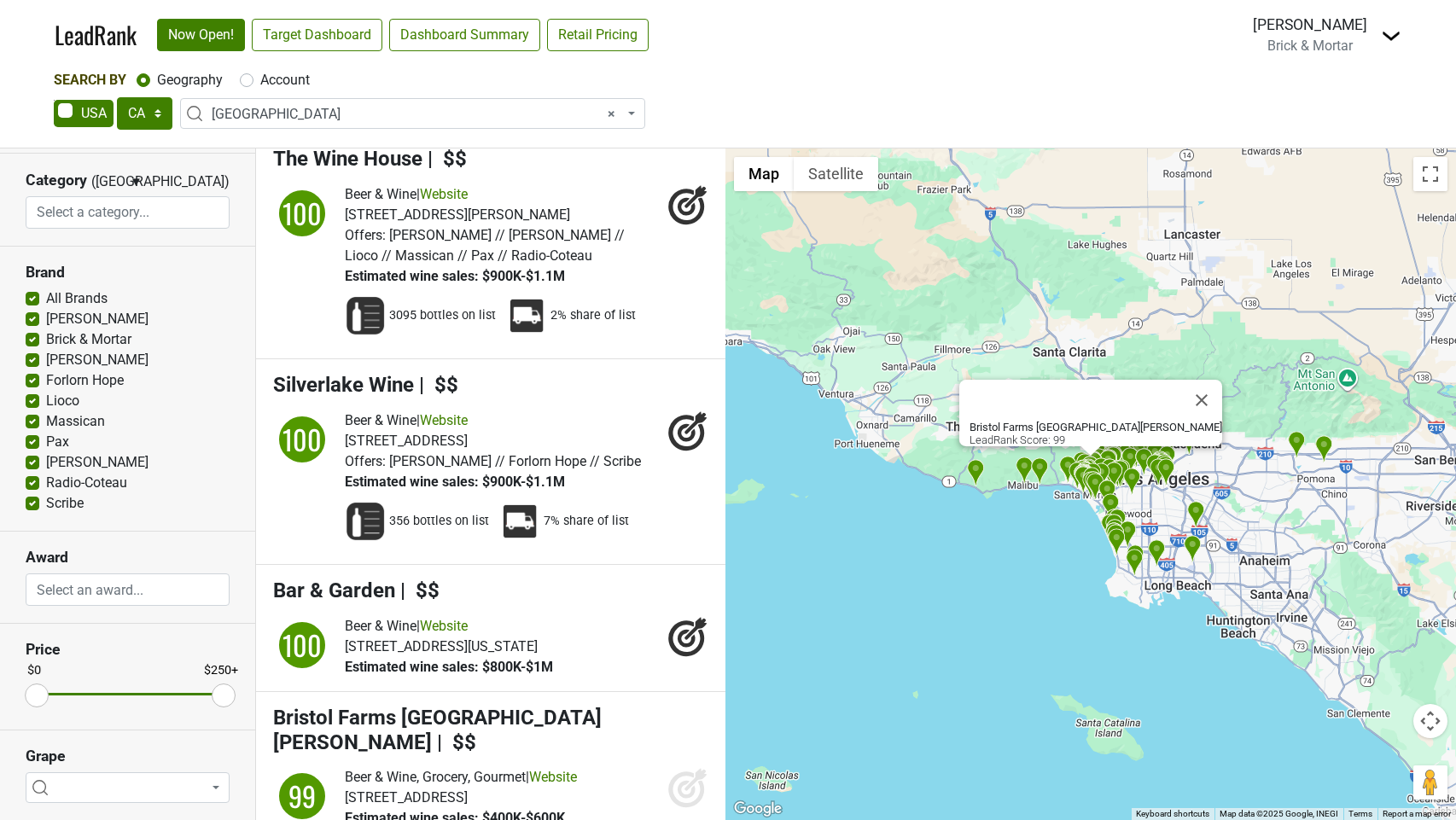
click at [690, 768] on icon at bounding box center [687, 788] width 41 height 41
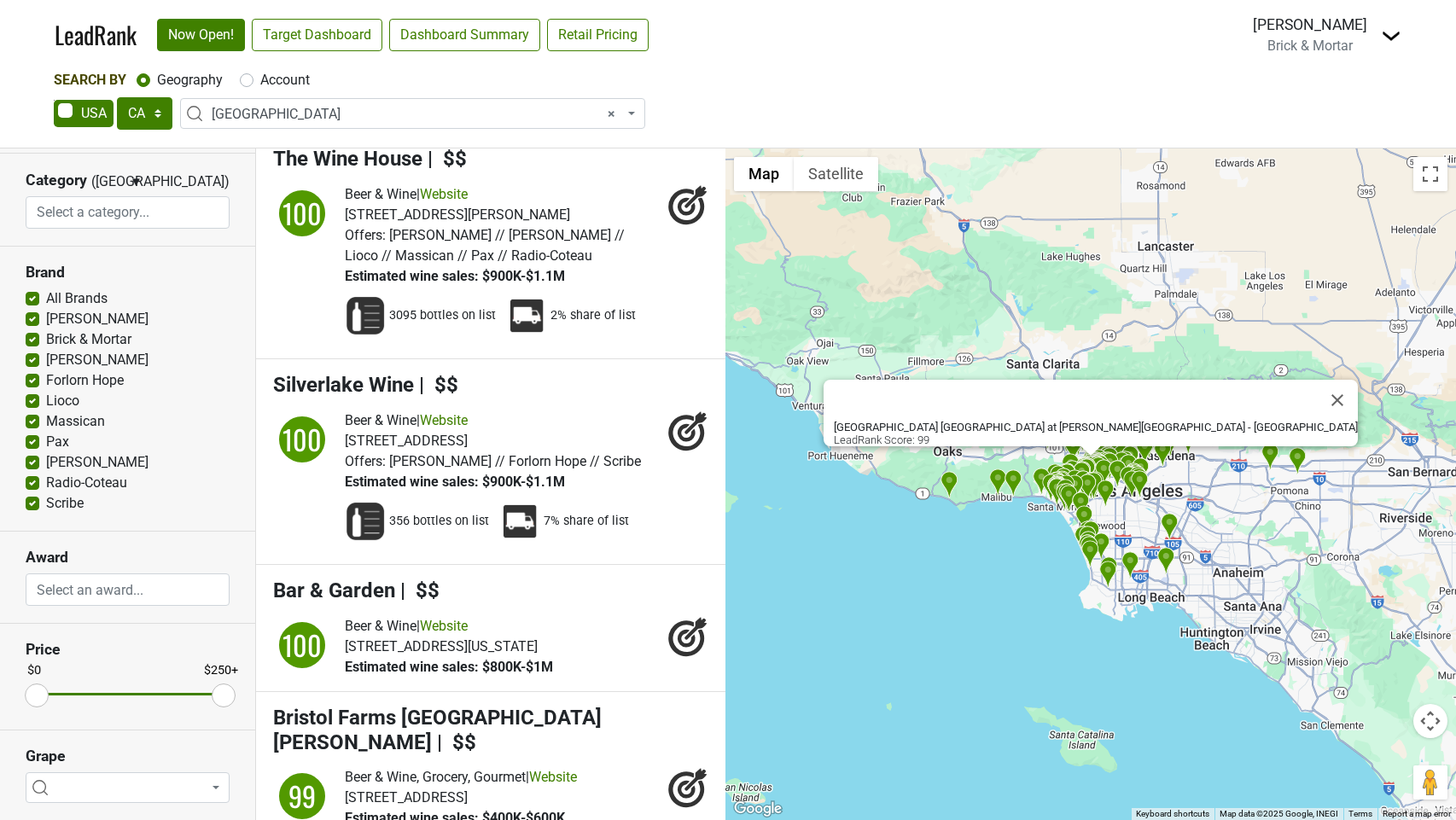
drag, startPoint x: 688, startPoint y: 707, endPoint x: 655, endPoint y: 741, distance: 47.4
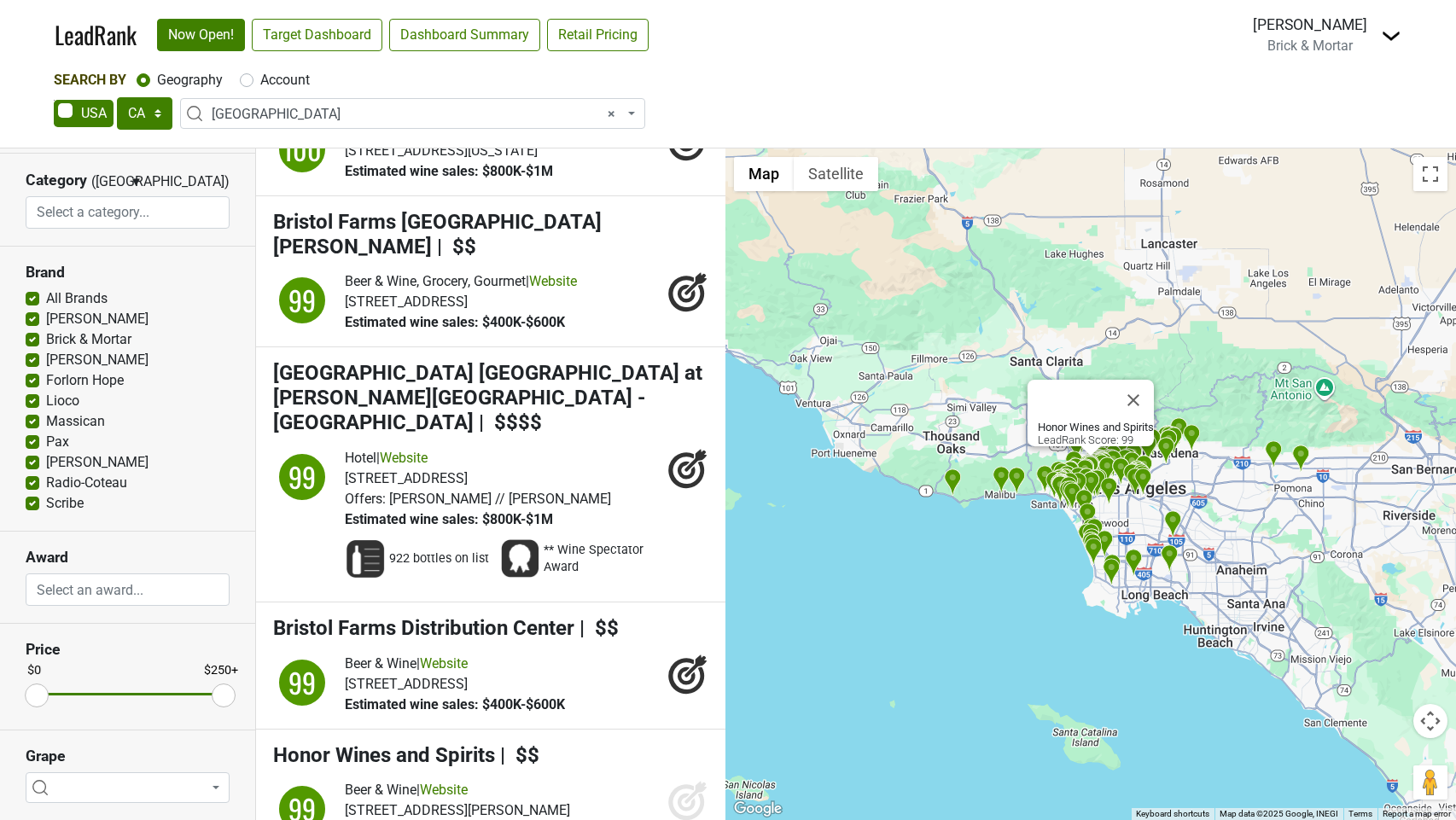
click at [689, 782] on icon at bounding box center [696, 793] width 22 height 22
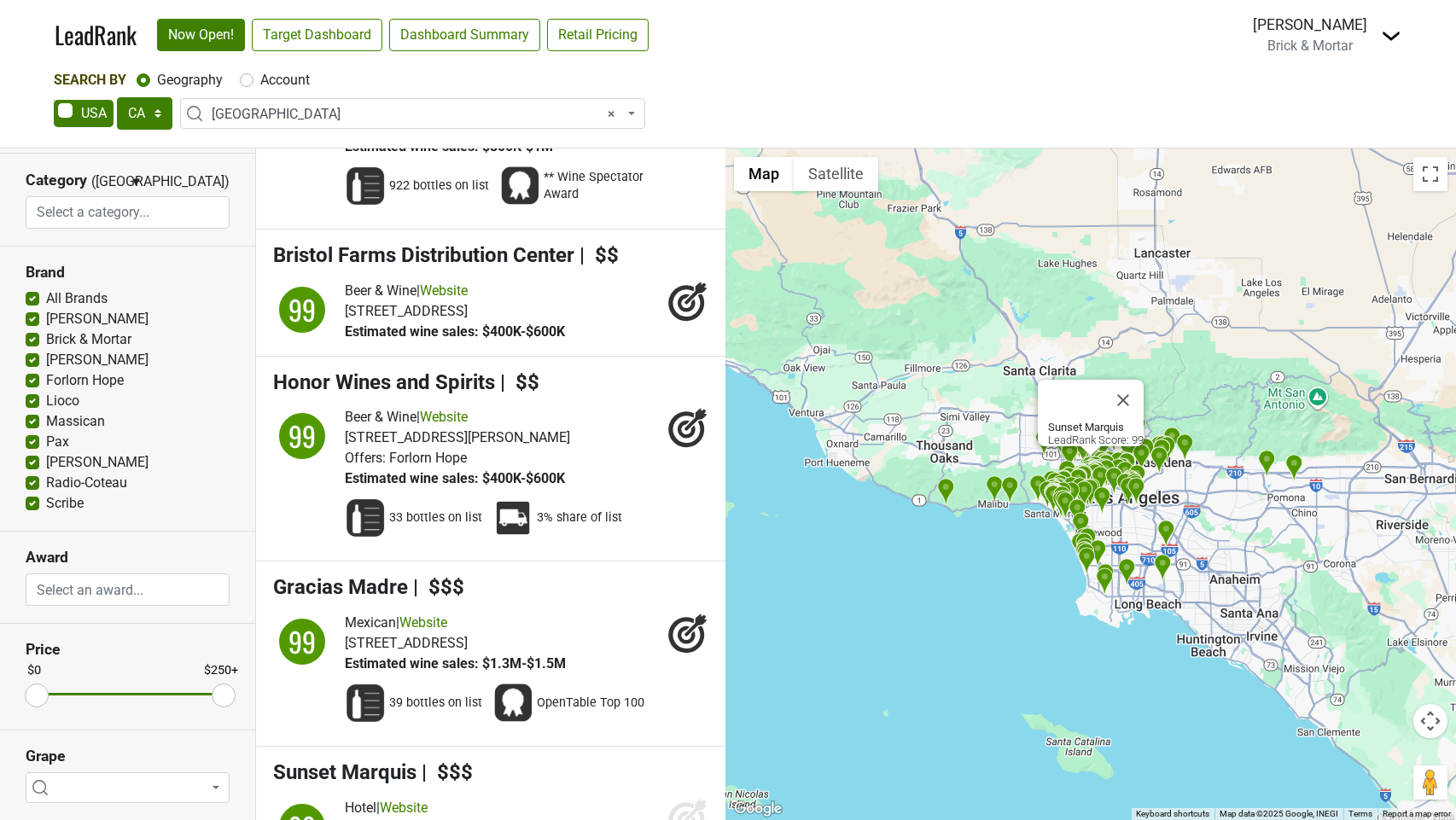
click at [686, 799] on icon at bounding box center [696, 810] width 22 height 22
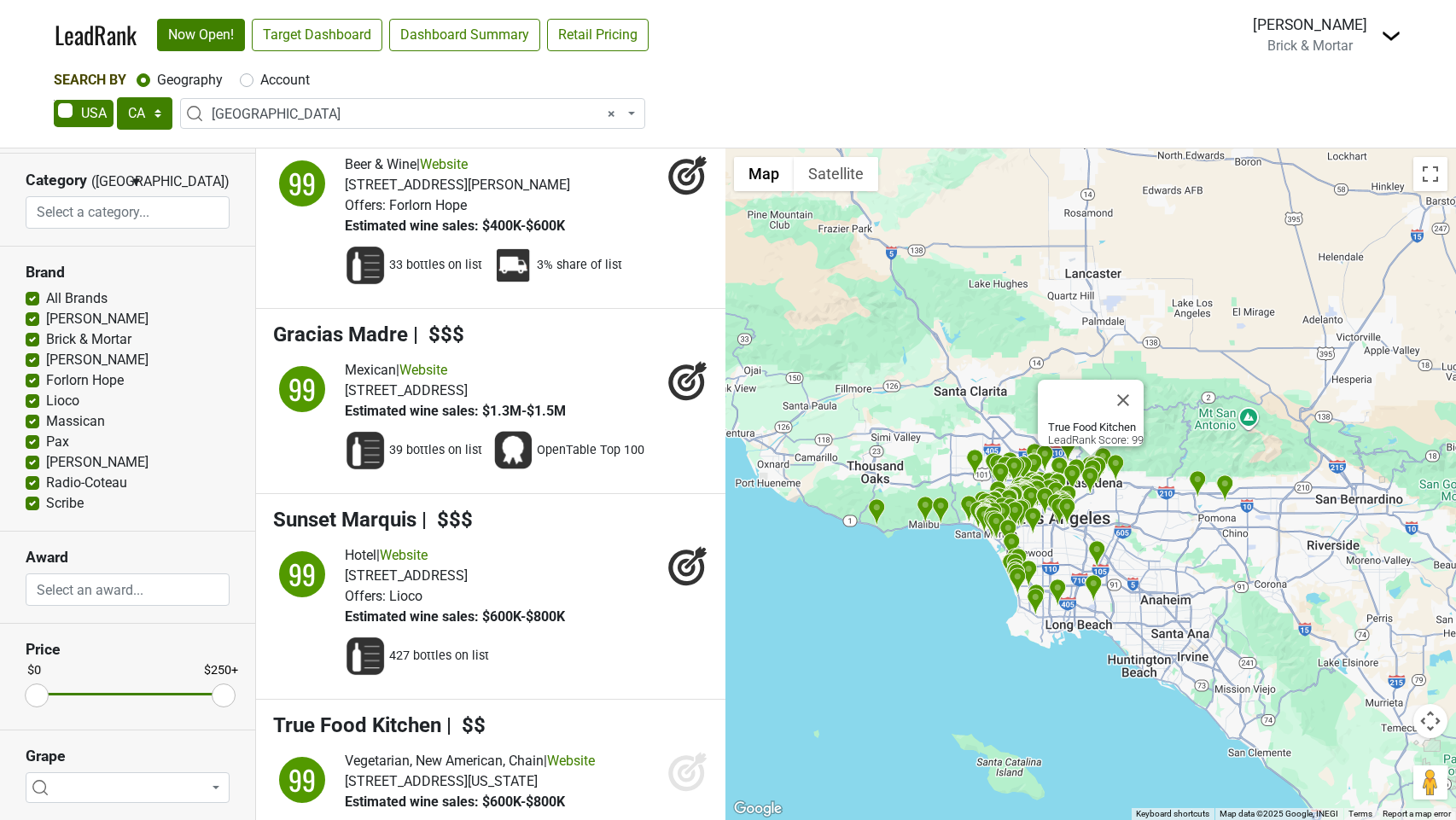
drag, startPoint x: 688, startPoint y: 513, endPoint x: 685, endPoint y: 558, distance: 45.1
click at [688, 752] on icon at bounding box center [696, 763] width 22 height 22
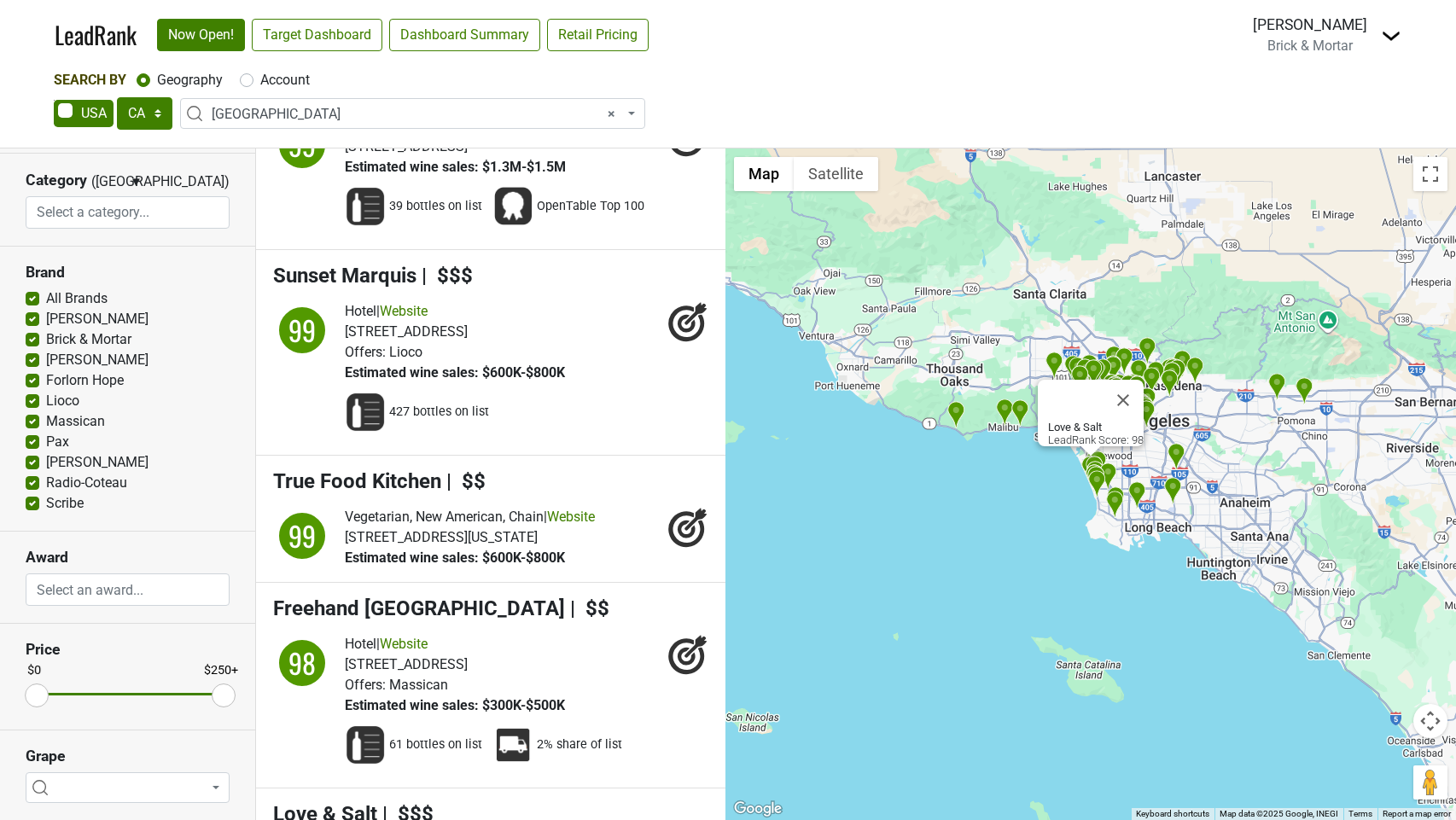
drag, startPoint x: 676, startPoint y: 598, endPoint x: 675, endPoint y: 624, distance: 26.0
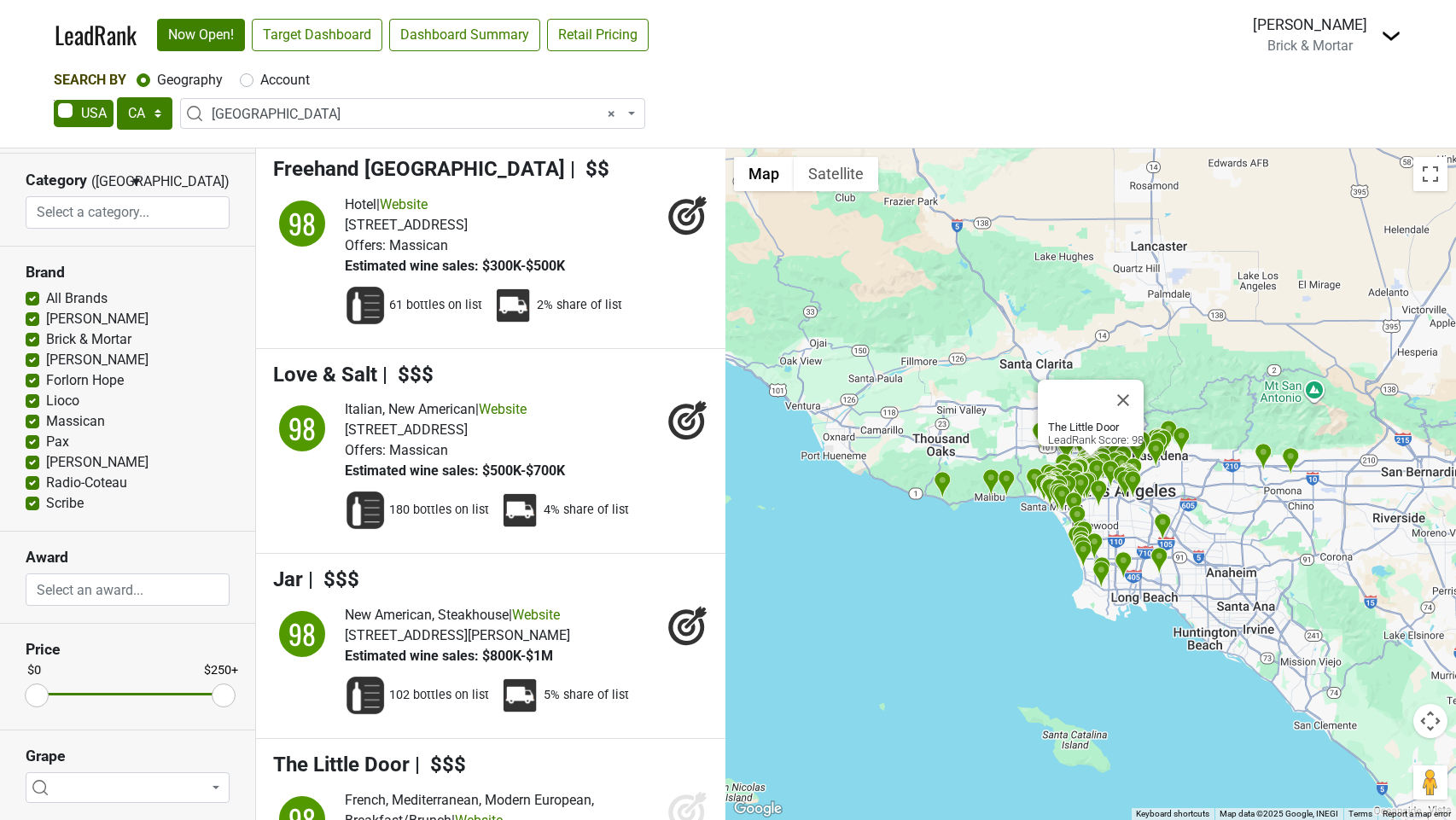
click at [679, 804] on icon at bounding box center [686, 814] width 18 height 18
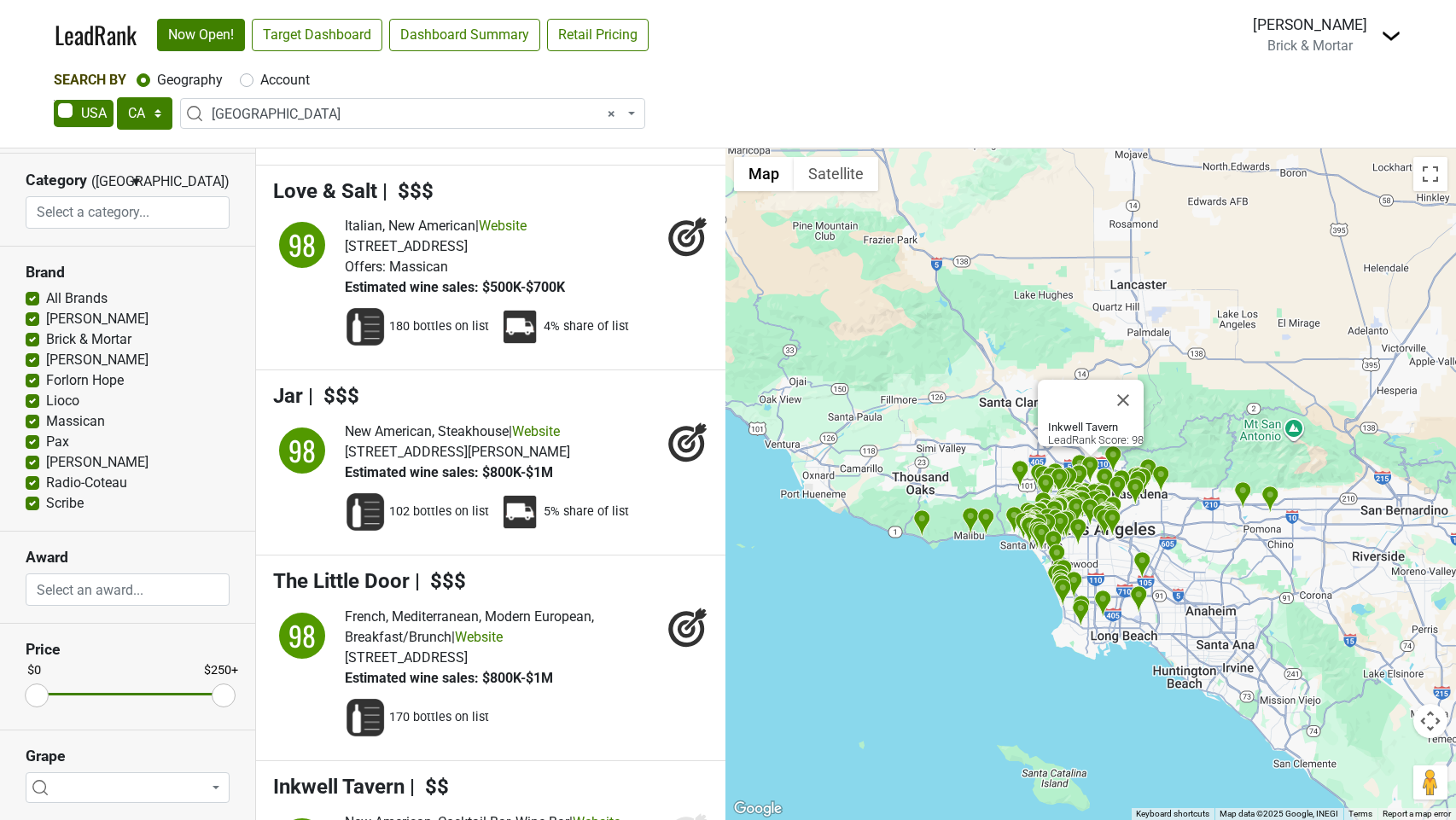
click at [683, 813] on icon at bounding box center [687, 833] width 41 height 41
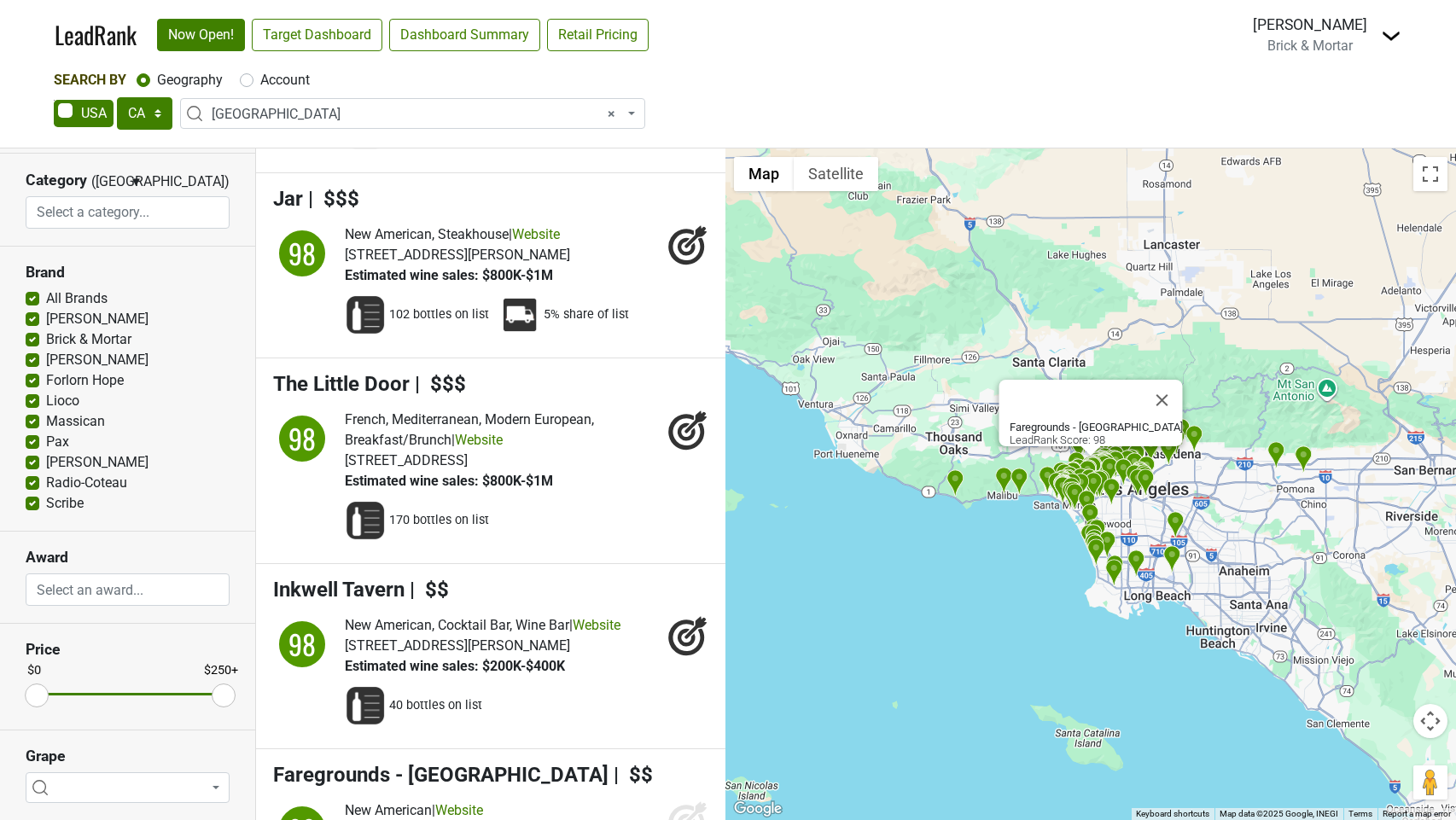
drag, startPoint x: 673, startPoint y: 571, endPoint x: 682, endPoint y: 616, distance: 45.9
click at [673, 805] on icon at bounding box center [686, 823] width 36 height 36
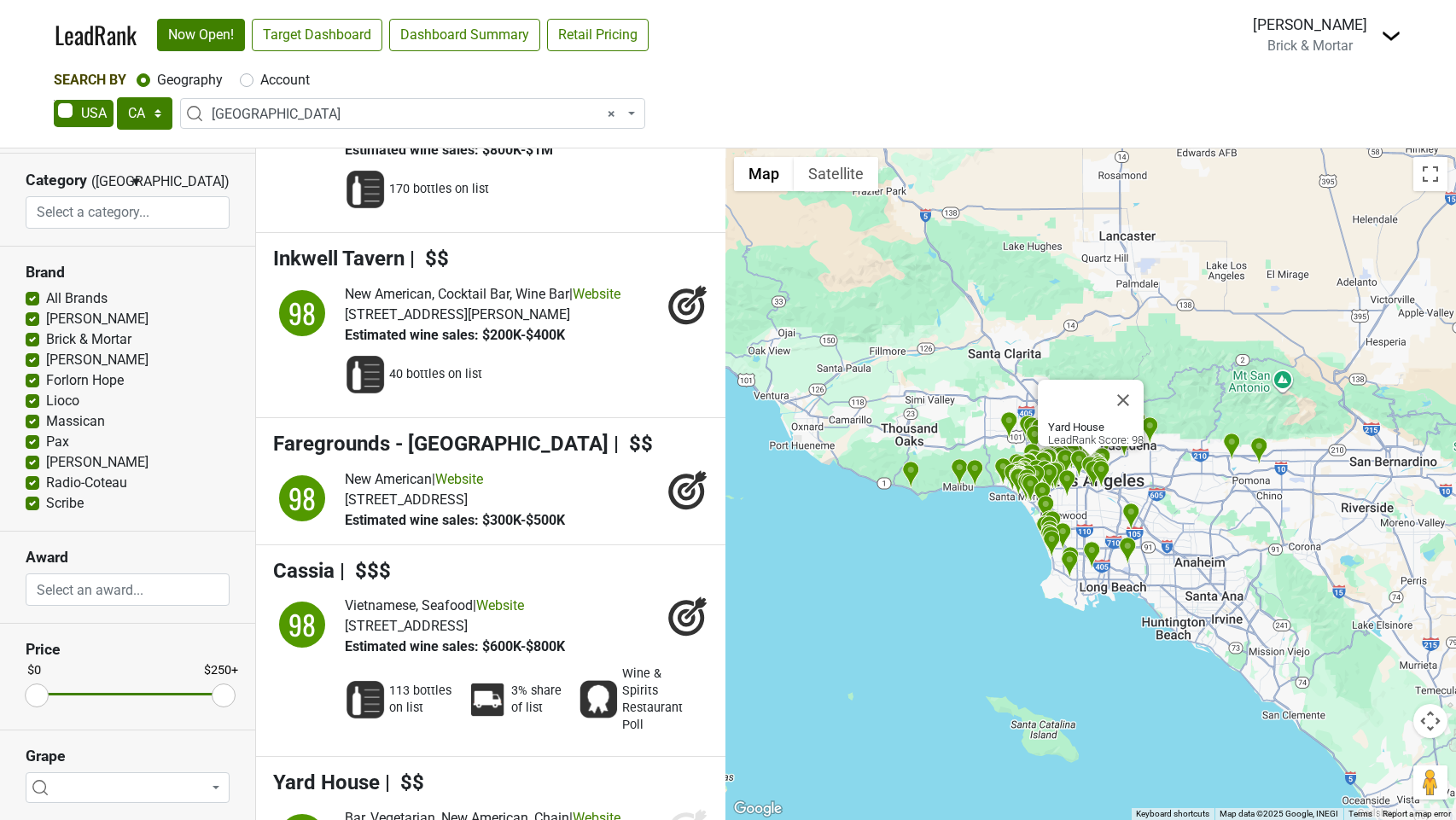
drag, startPoint x: 682, startPoint y: 571, endPoint x: 684, endPoint y: 663, distance: 92.0
click at [682, 808] on icon at bounding box center [687, 828] width 41 height 41
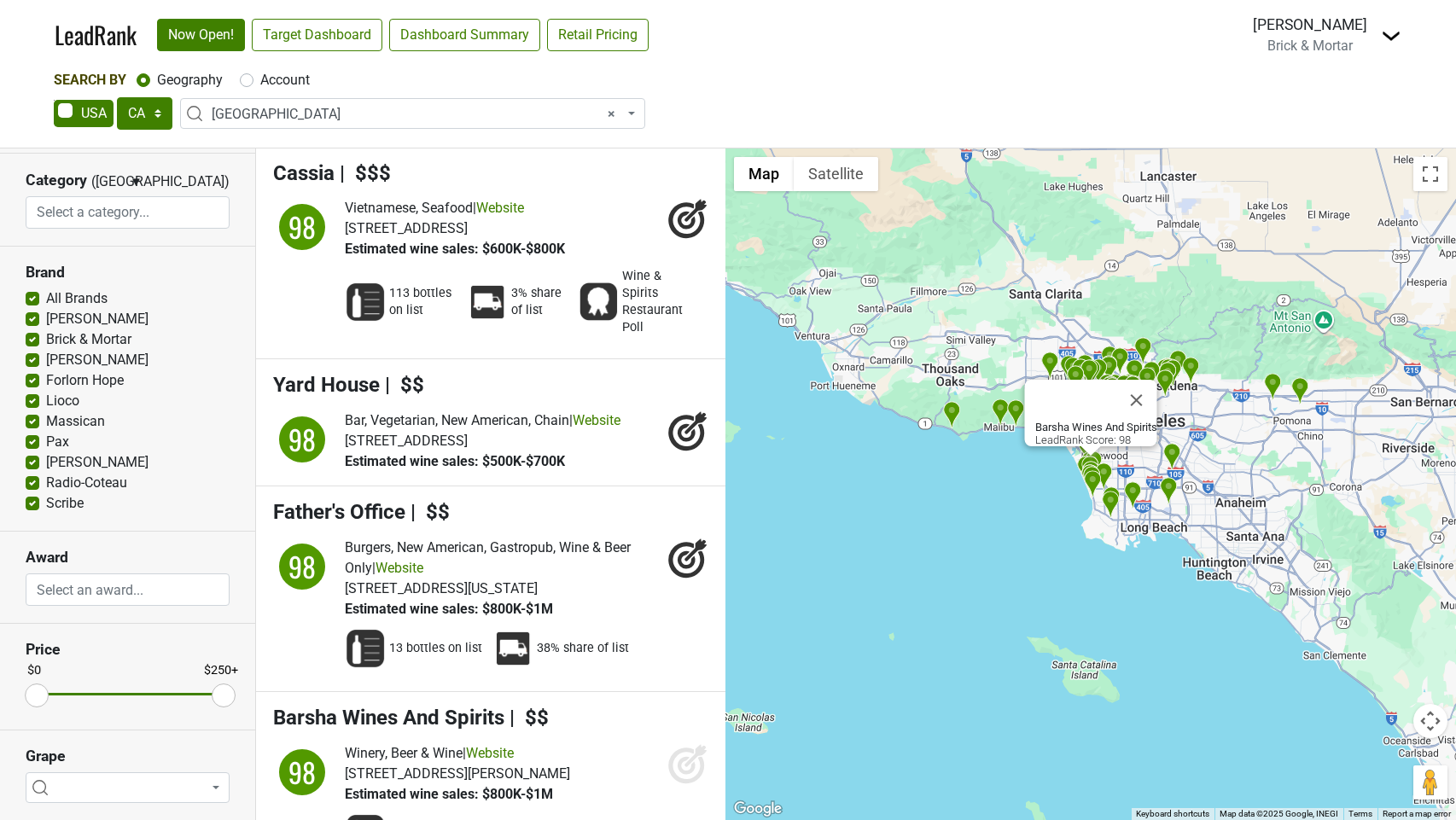
click at [686, 743] on icon at bounding box center [687, 763] width 41 height 41
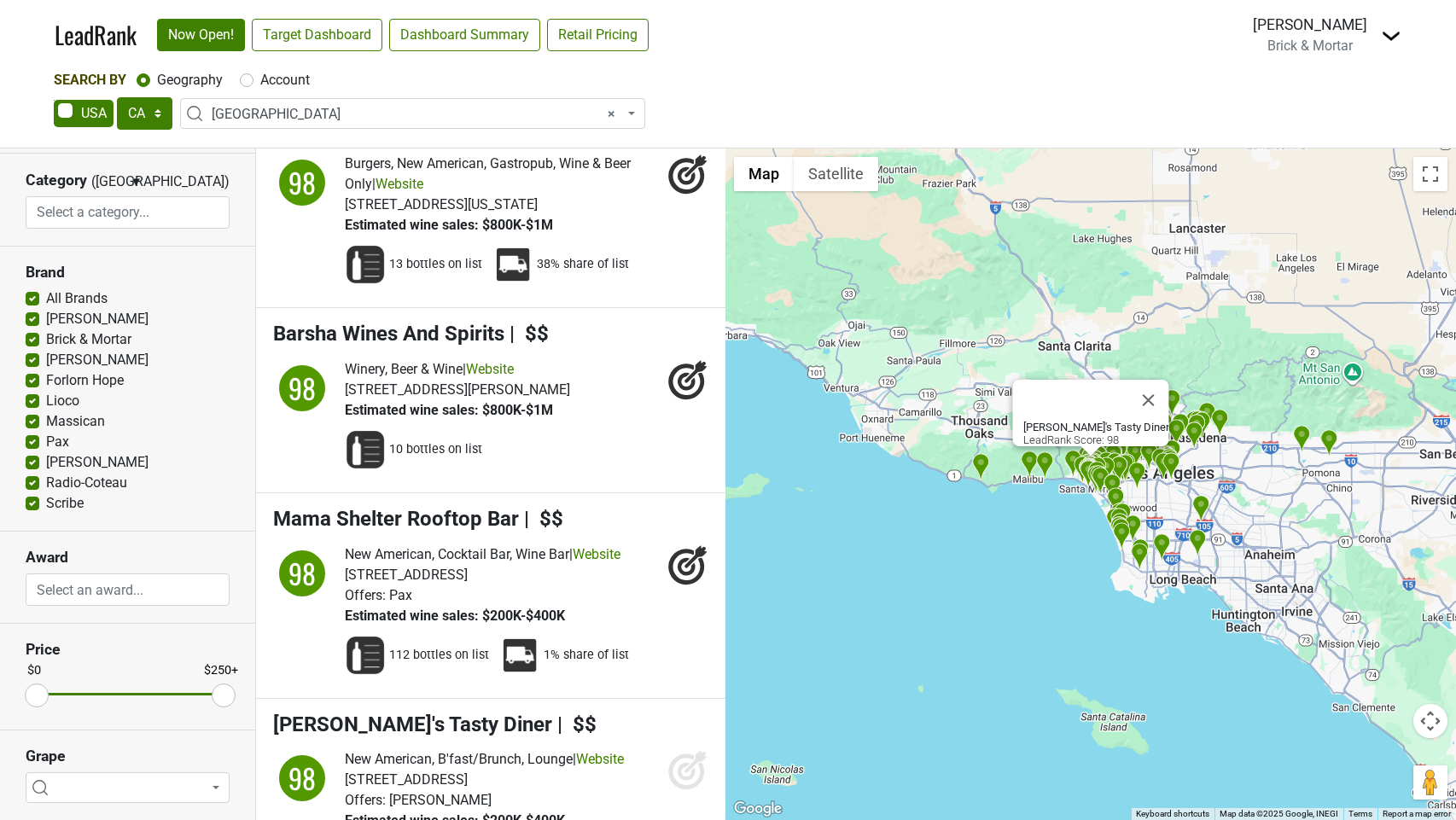
drag, startPoint x: 681, startPoint y: 508, endPoint x: 681, endPoint y: 592, distance: 84.0
click at [681, 763] on icon at bounding box center [686, 773] width 18 height 18
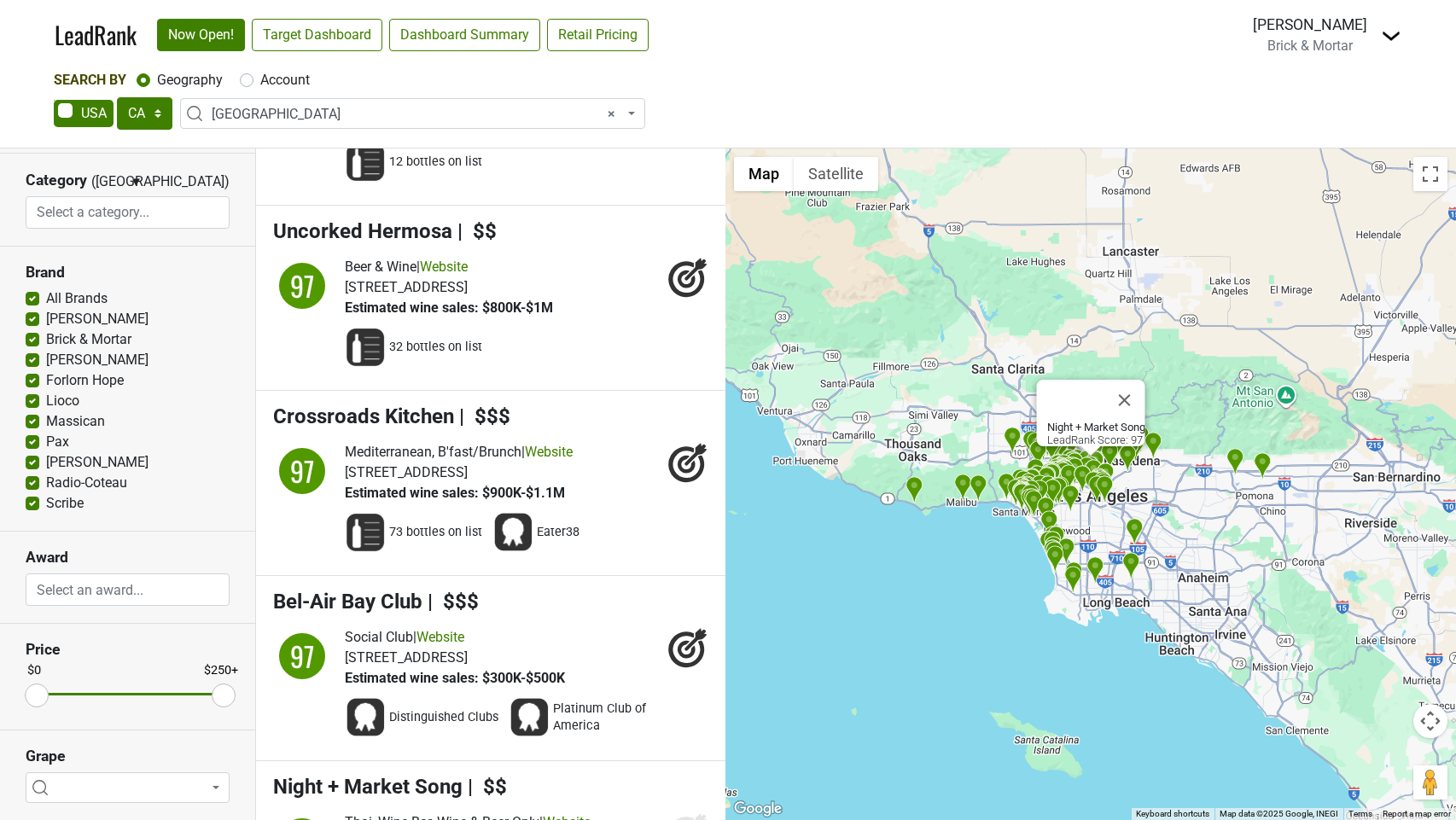
click at [686, 820] on icon at bounding box center [686, 835] width 18 height 18
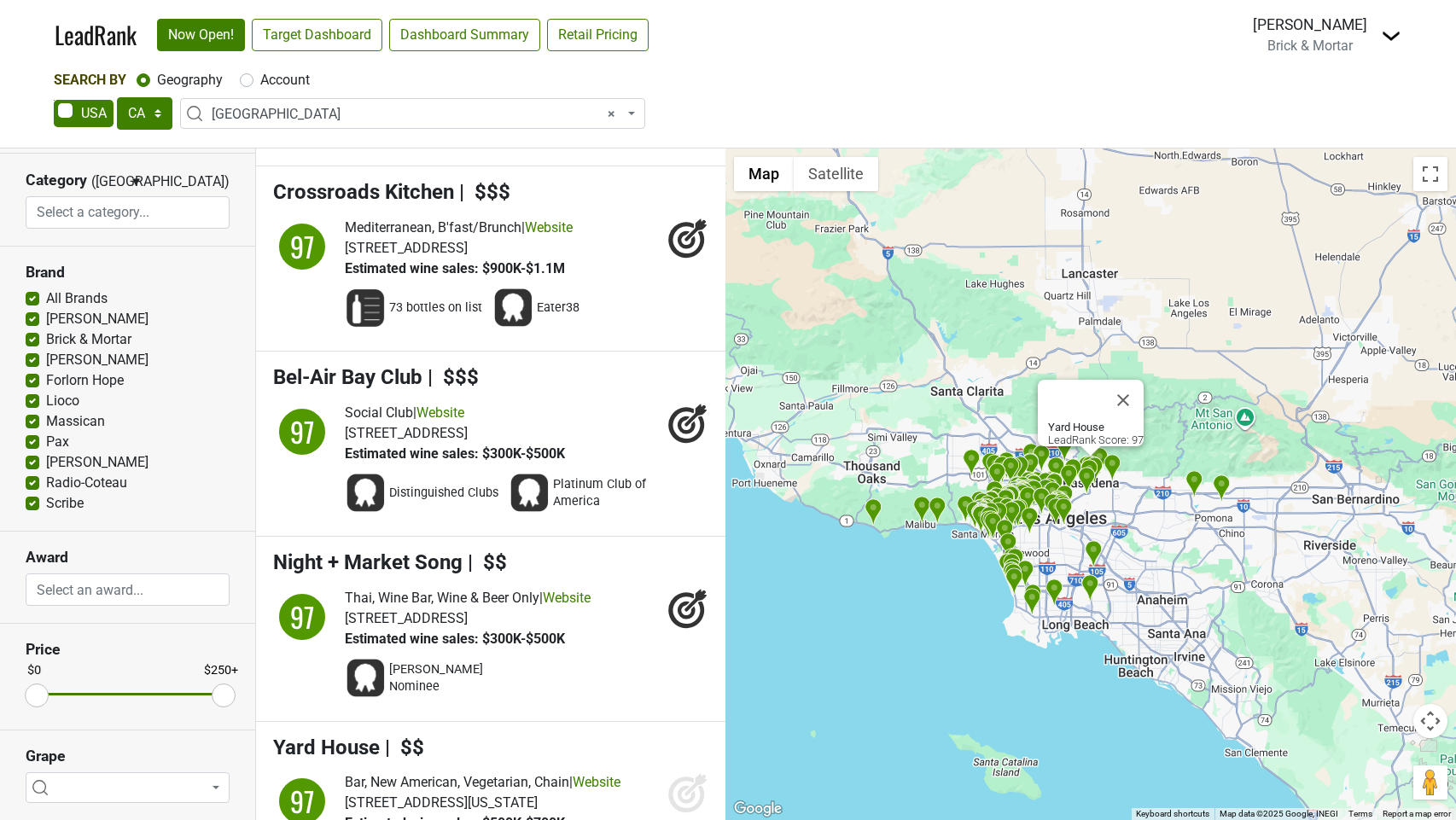
click at [680, 773] on icon at bounding box center [687, 793] width 41 height 41
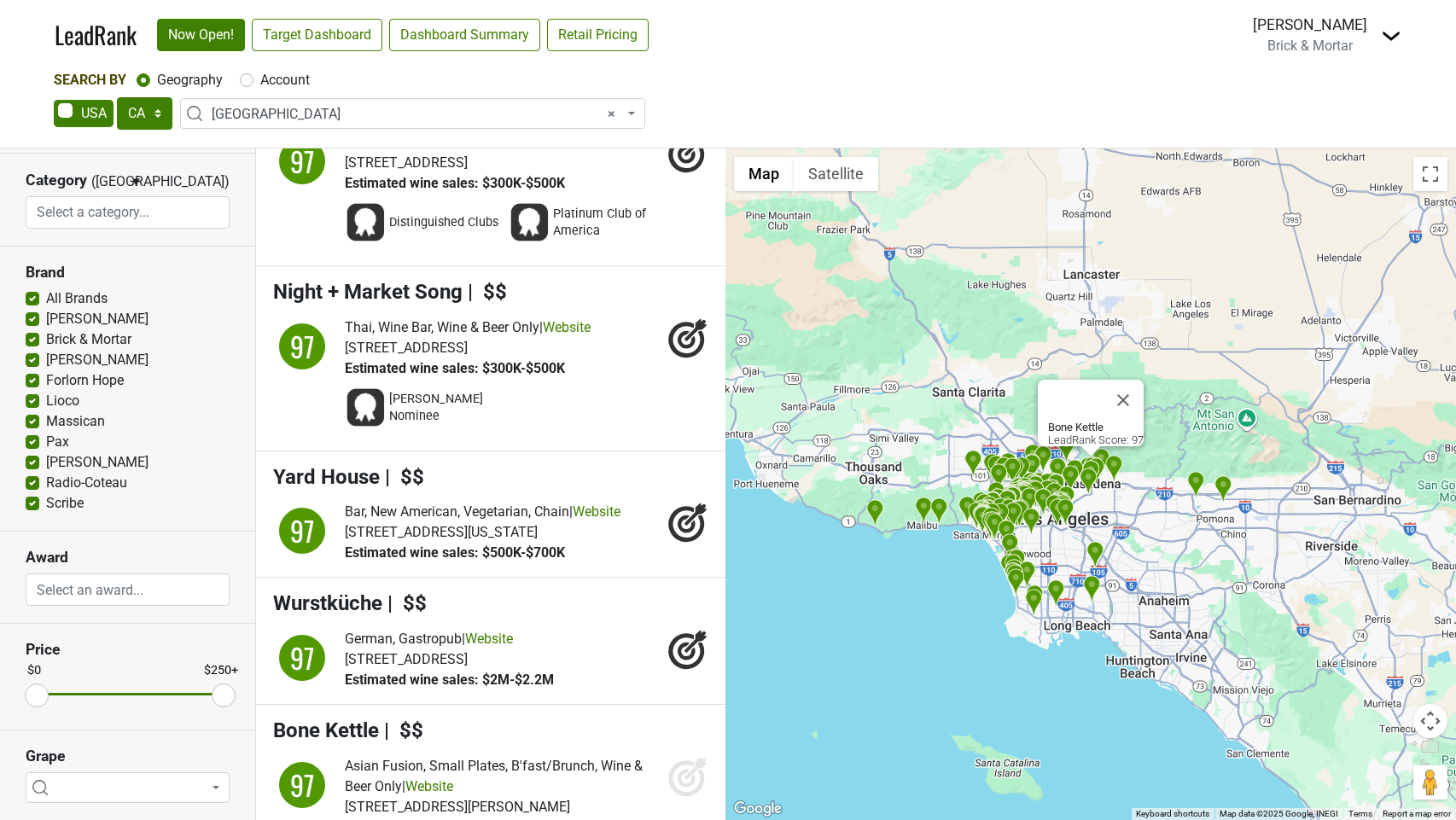
drag, startPoint x: 682, startPoint y: 529, endPoint x: 688, endPoint y: 570, distance: 41.4
click at [682, 756] on icon at bounding box center [687, 776] width 41 height 41
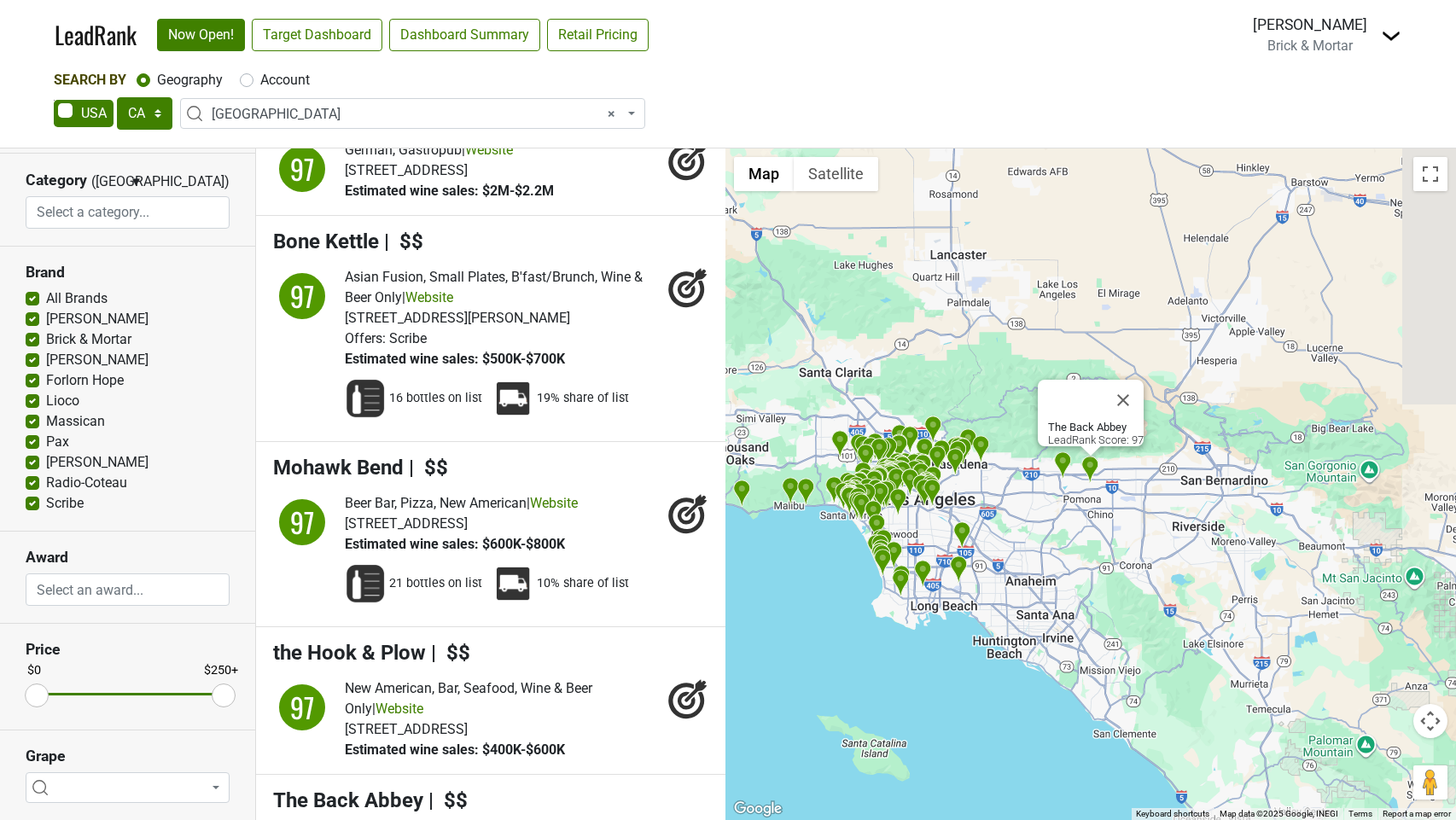
drag, startPoint x: 675, startPoint y: 585, endPoint x: 668, endPoint y: 628, distance: 43.6
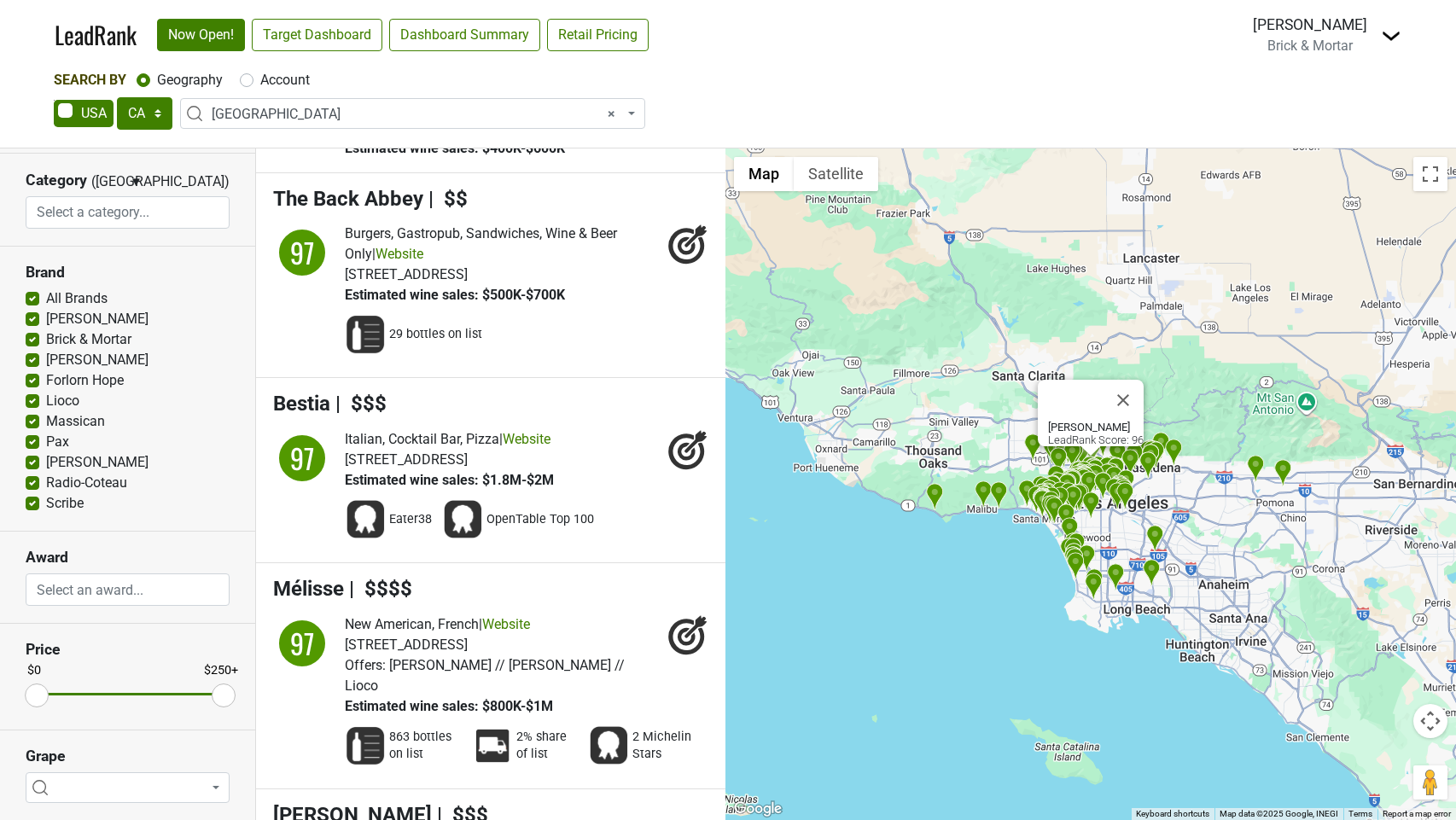
drag, startPoint x: 689, startPoint y: 596, endPoint x: 687, endPoint y: 619, distance: 23.1
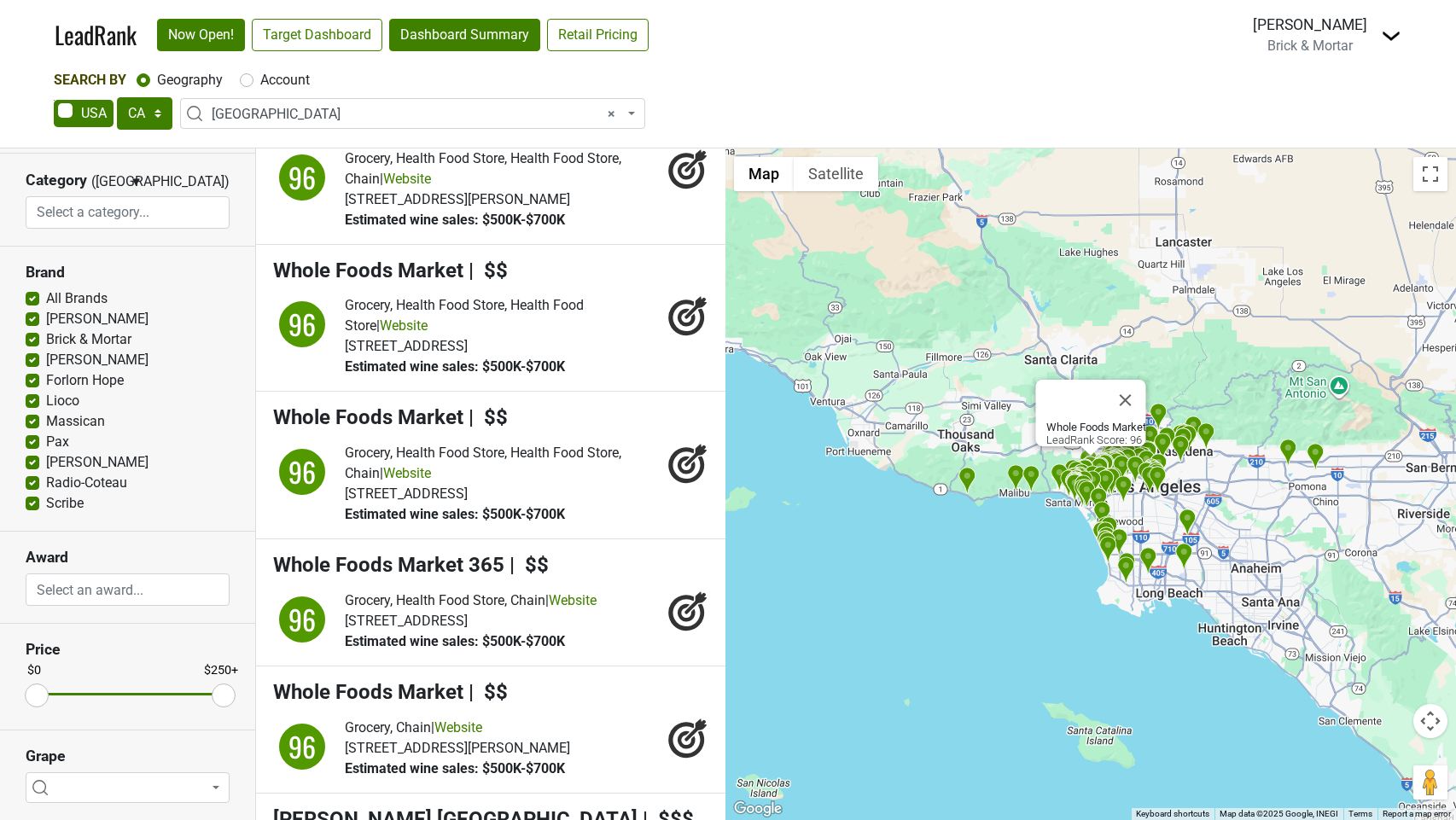
click at [435, 42] on link "Dashboard Summary" at bounding box center [464, 36] width 151 height 33
click at [332, 37] on link "Target Dashboard" at bounding box center [317, 36] width 131 height 33
click at [333, 110] on span "× Los Angeles" at bounding box center [418, 114] width 413 height 20
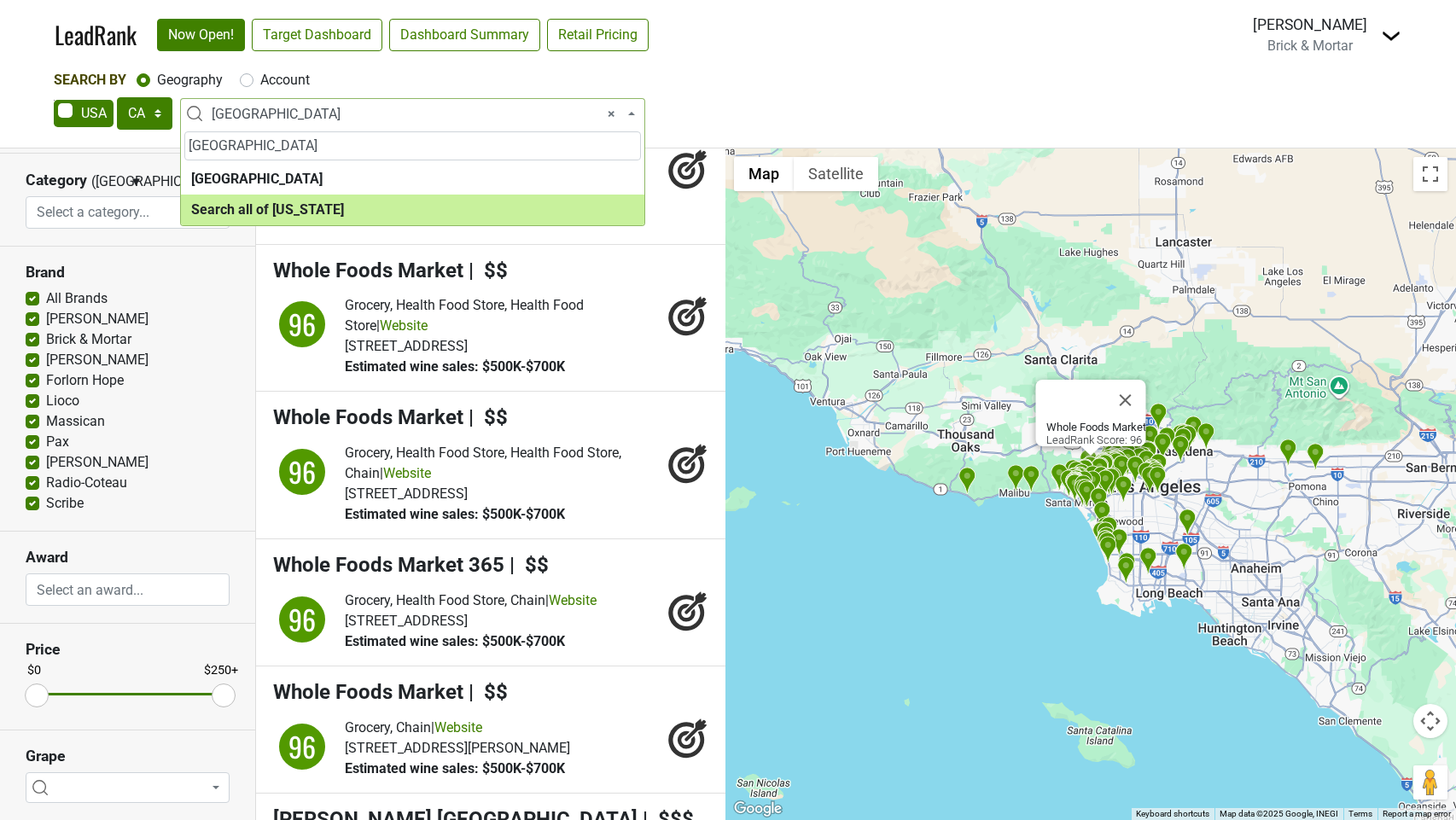
type input "orange county"
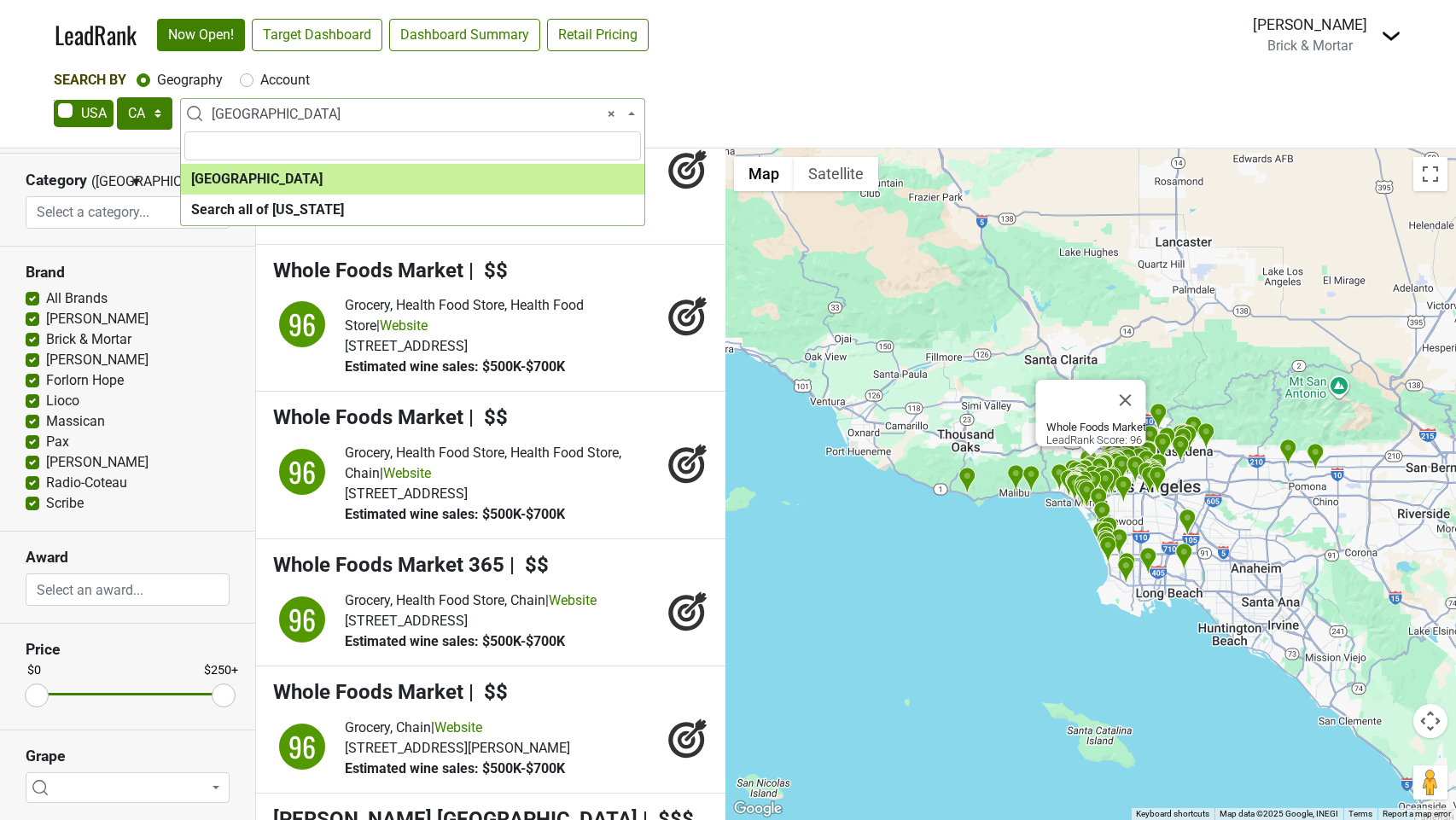
select select "1048"
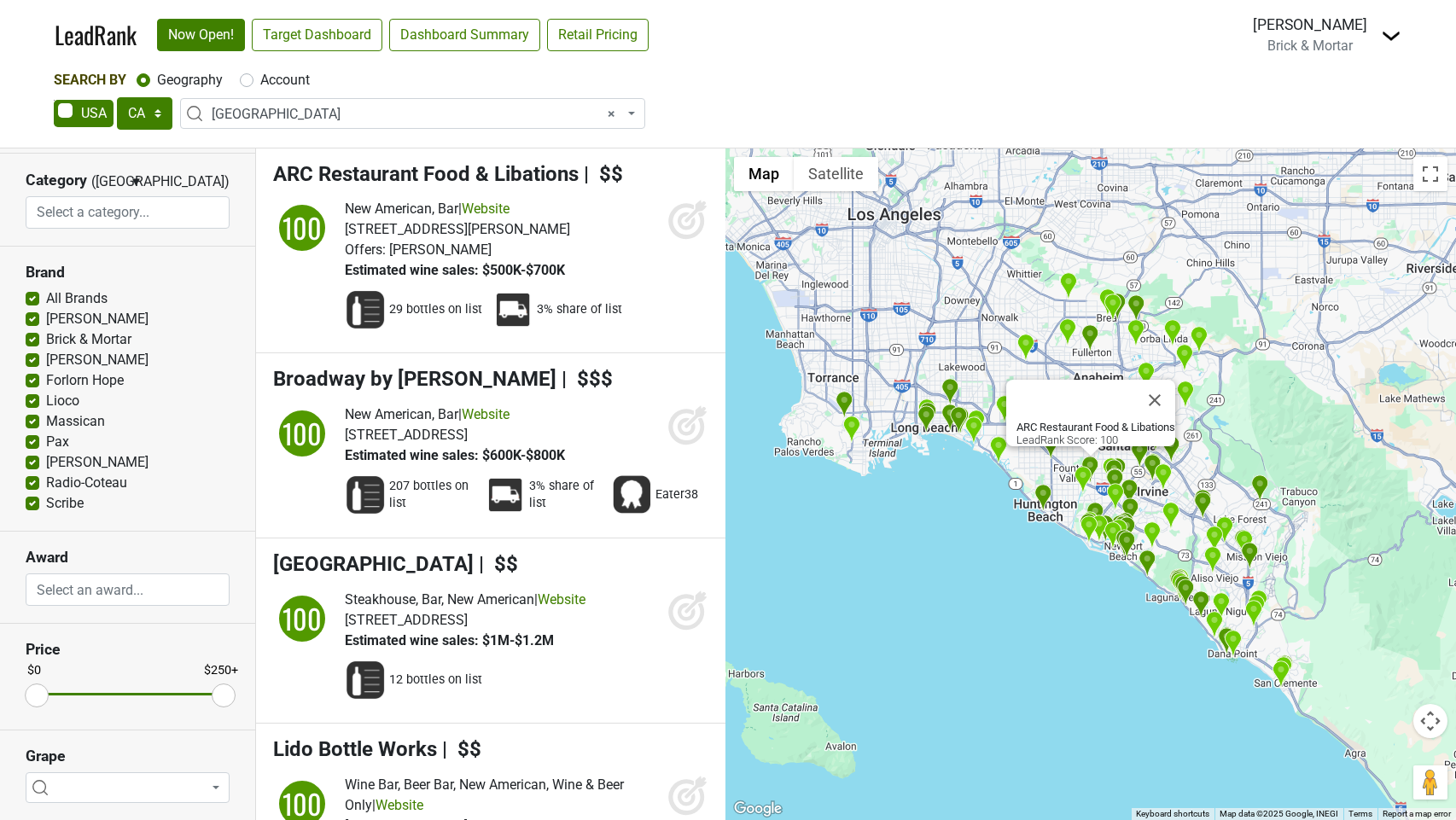
drag, startPoint x: 683, startPoint y: 218, endPoint x: 680, endPoint y: 243, distance: 25.2
click at [683, 219] on icon at bounding box center [687, 219] width 41 height 41
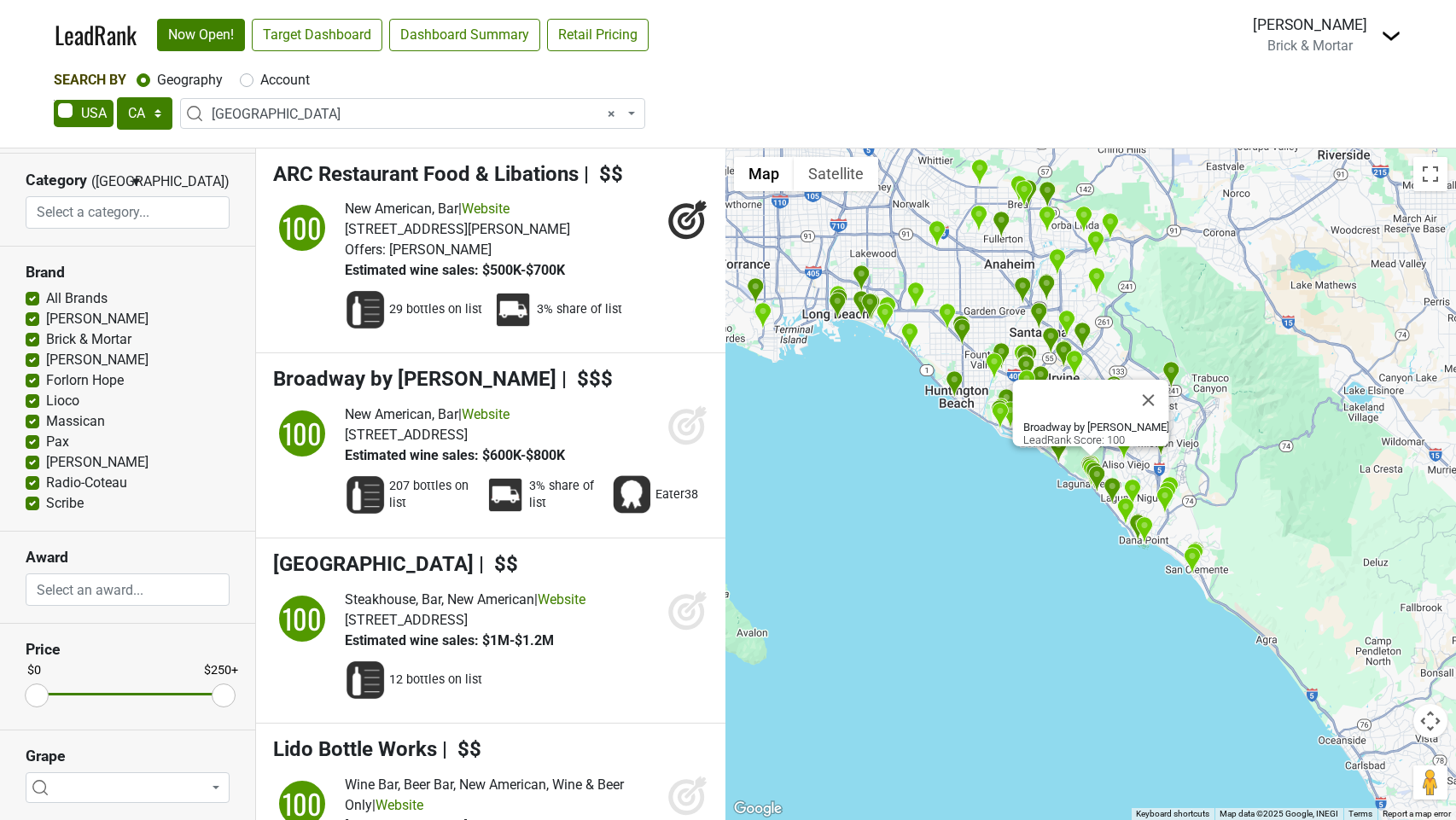
drag, startPoint x: 677, startPoint y: 410, endPoint x: 686, endPoint y: 421, distance: 14.2
click at [679, 411] on icon at bounding box center [687, 425] width 41 height 41
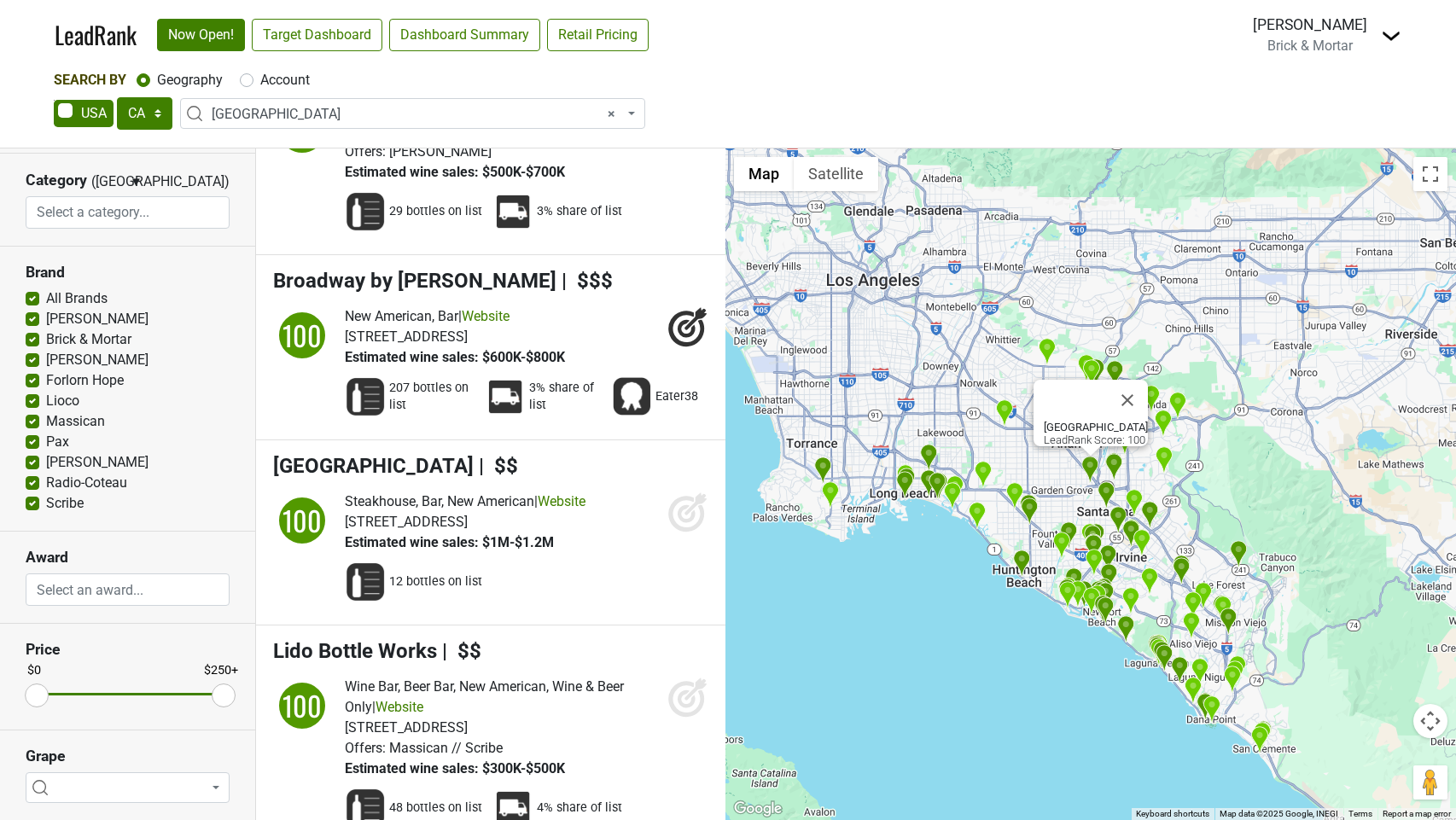
click at [687, 516] on icon at bounding box center [687, 512] width 41 height 41
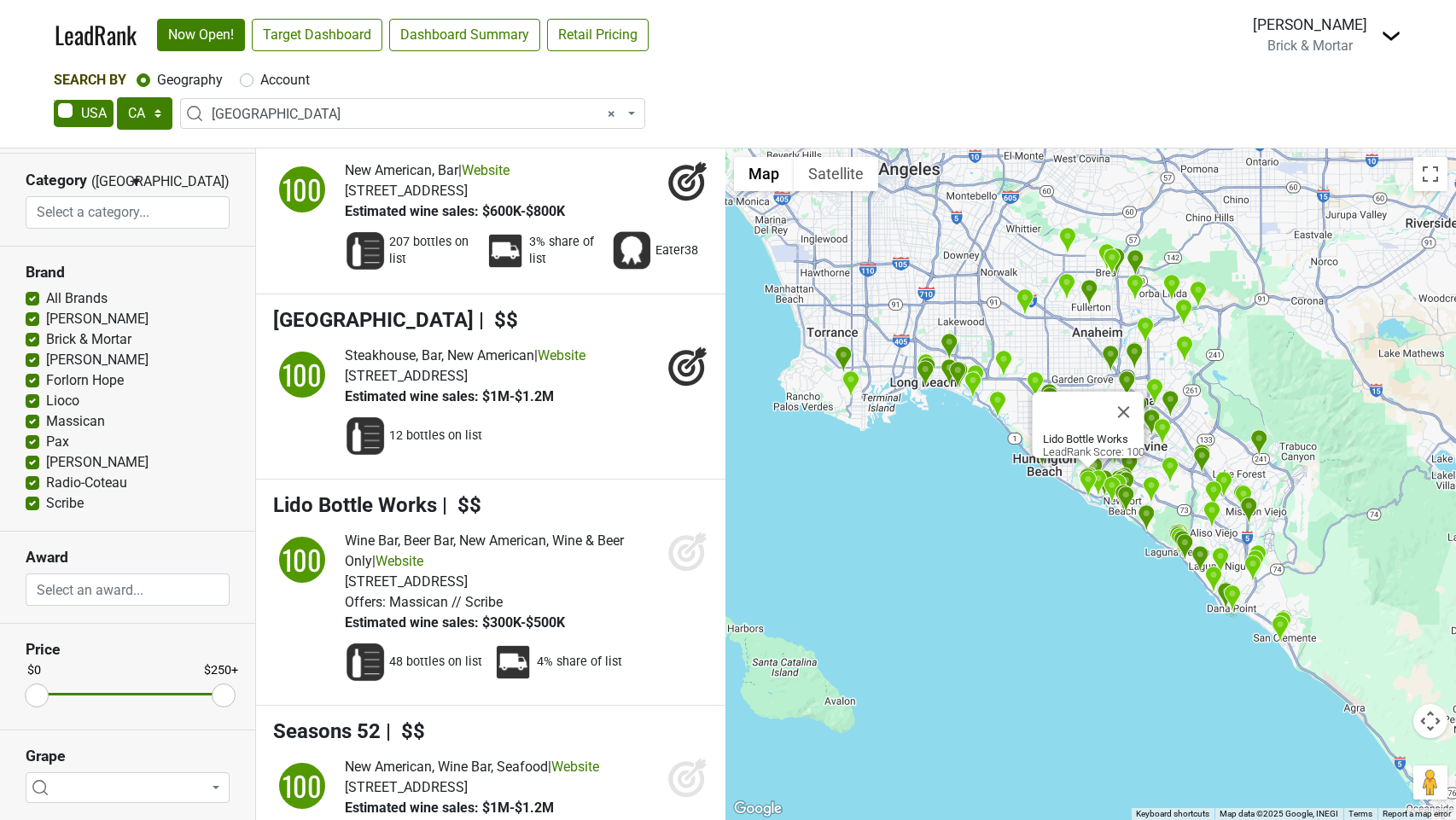
scroll to position [243, 0]
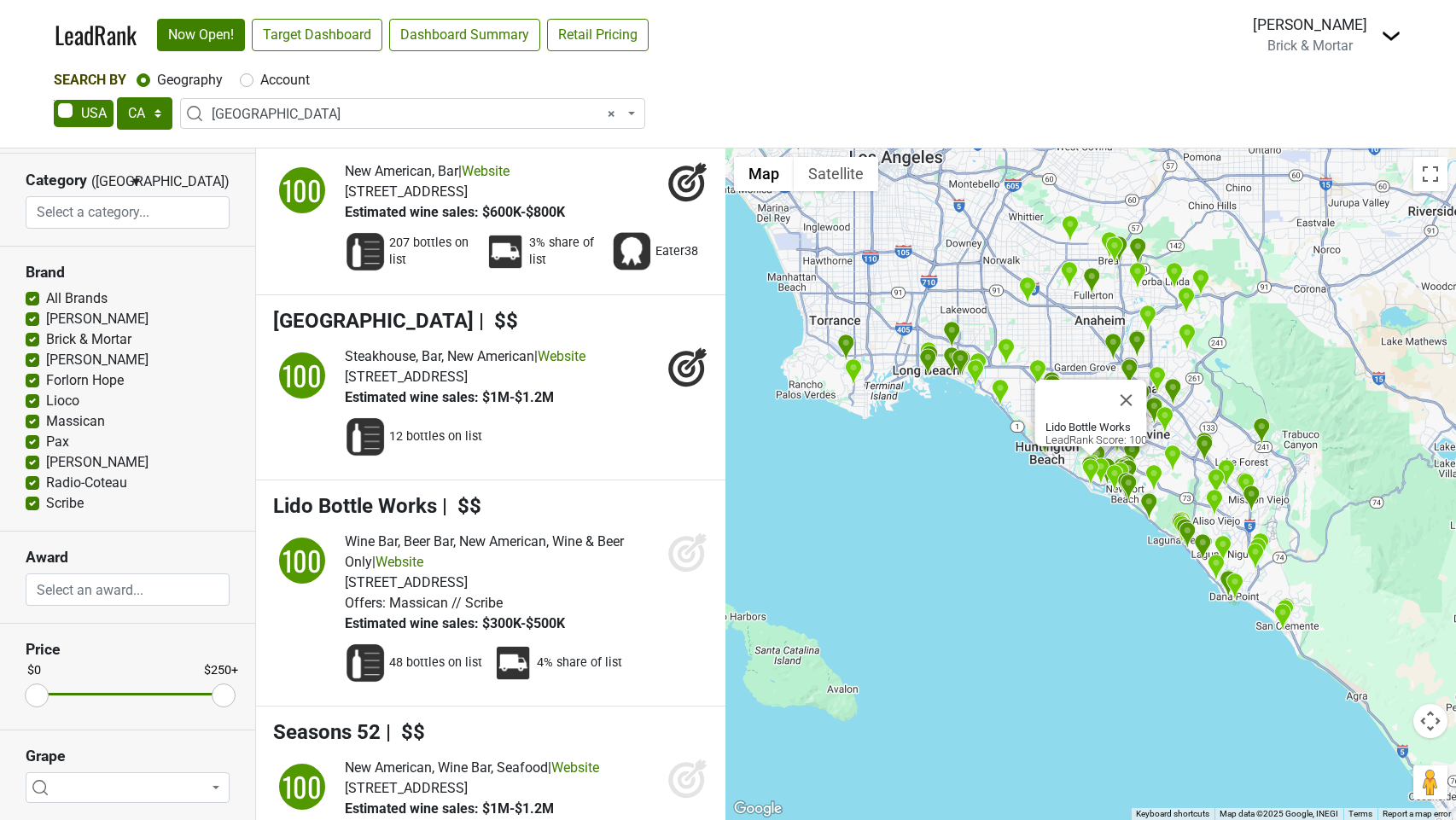
click at [691, 544] on icon at bounding box center [696, 543] width 22 height 22
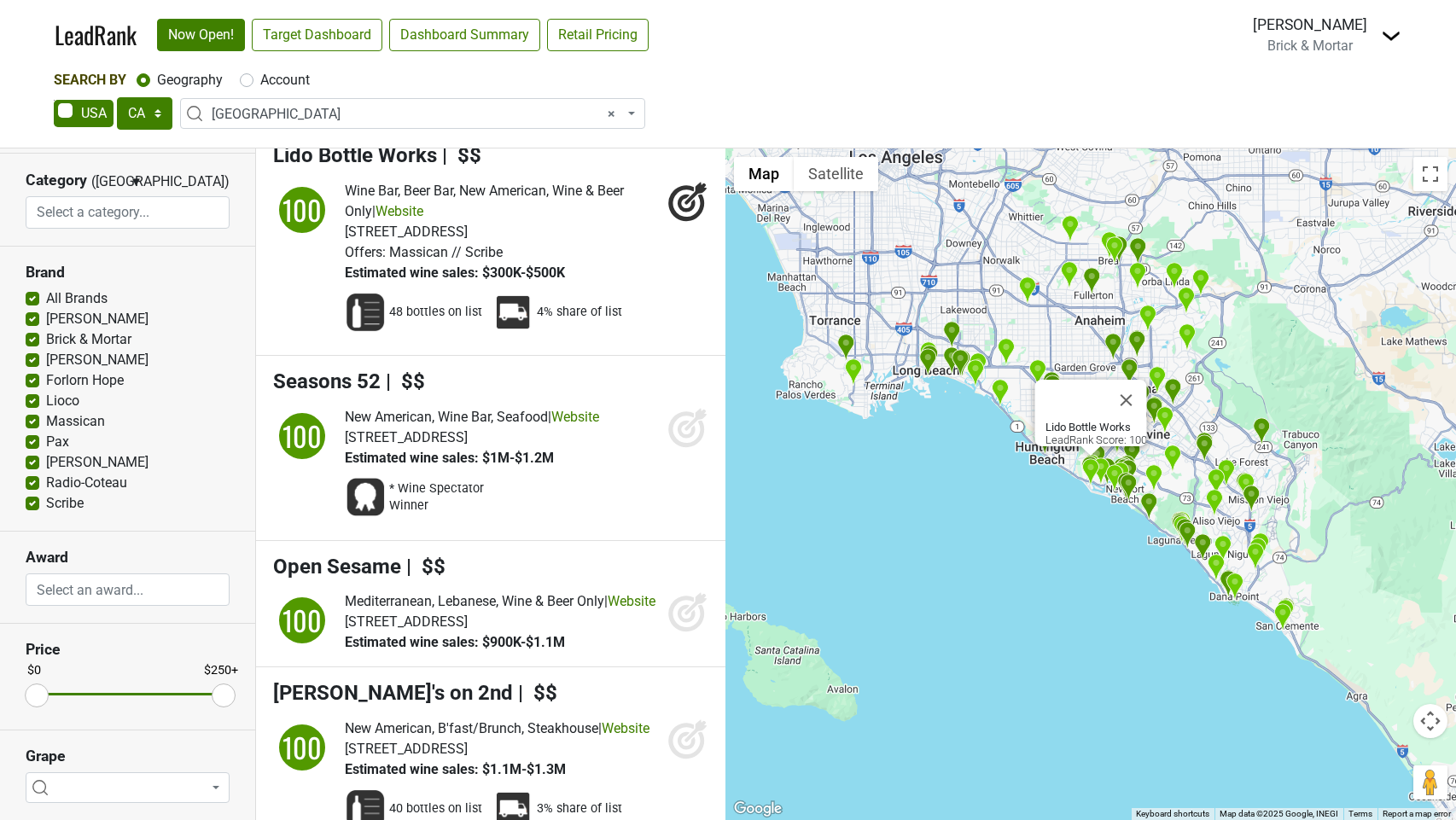
scroll to position [599, 0]
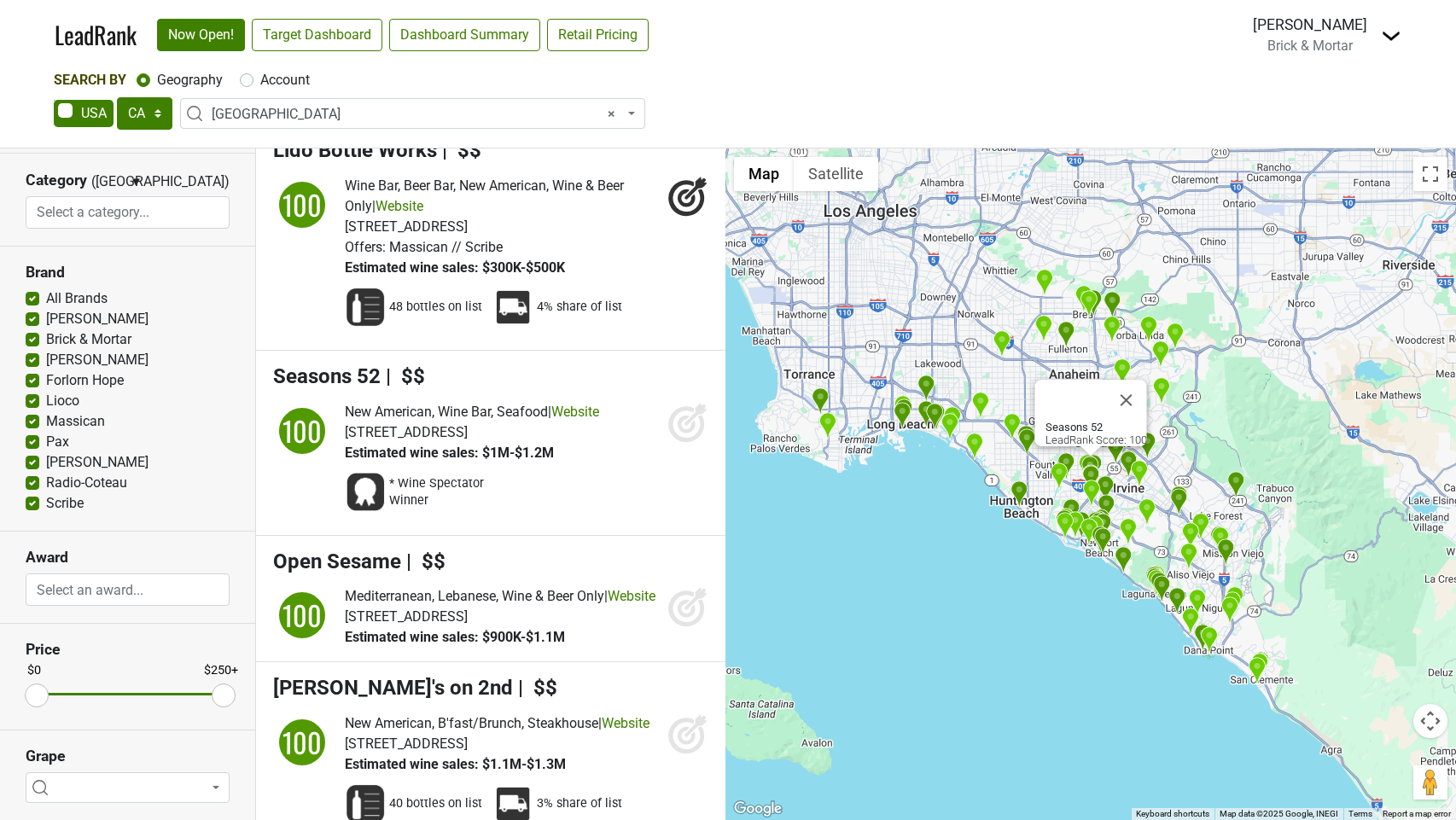
drag, startPoint x: 682, startPoint y: 441, endPoint x: 697, endPoint y: 582, distance: 141.8
click at [682, 441] on icon at bounding box center [687, 422] width 41 height 41
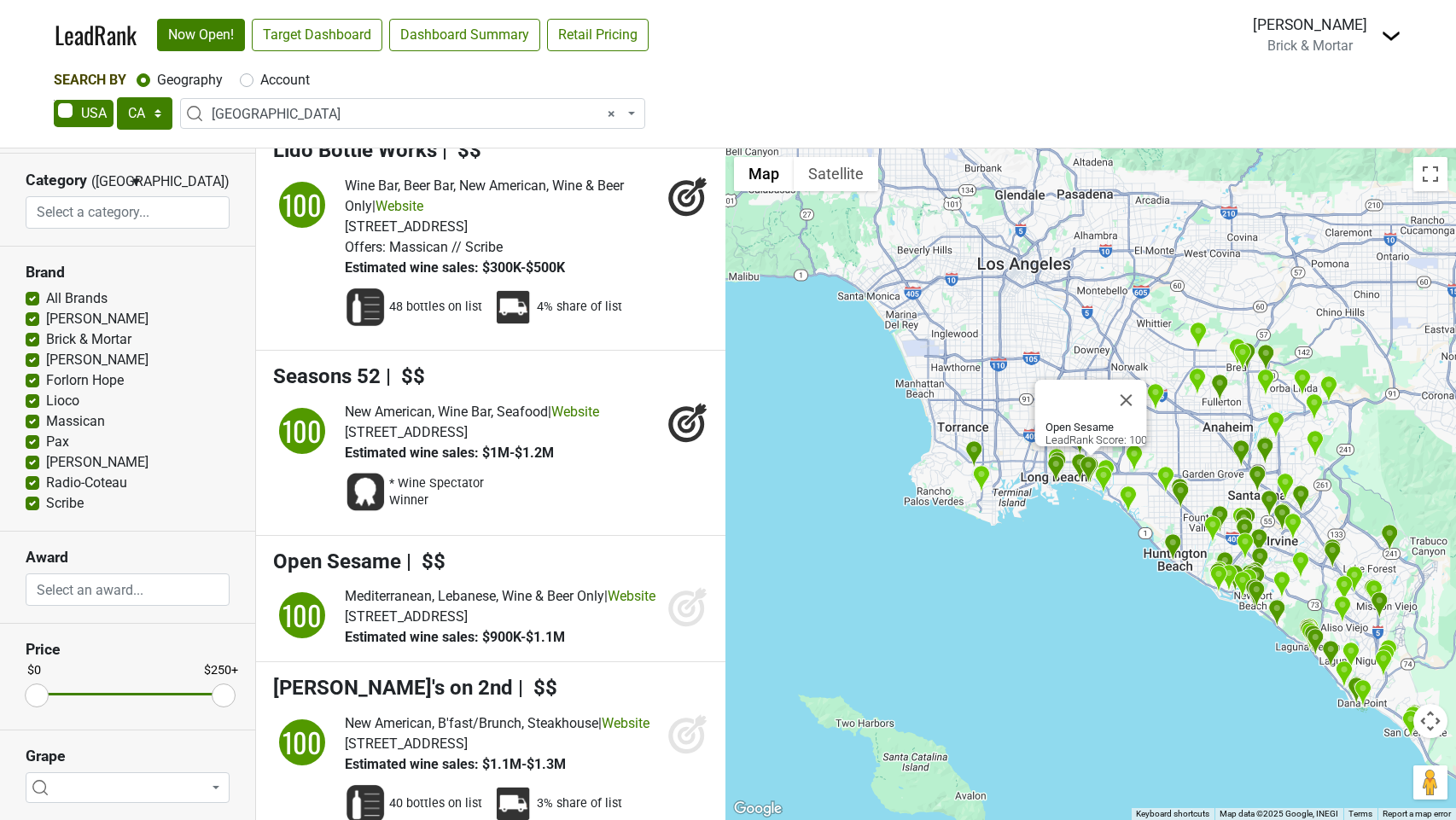
click at [688, 619] on icon at bounding box center [687, 606] width 41 height 41
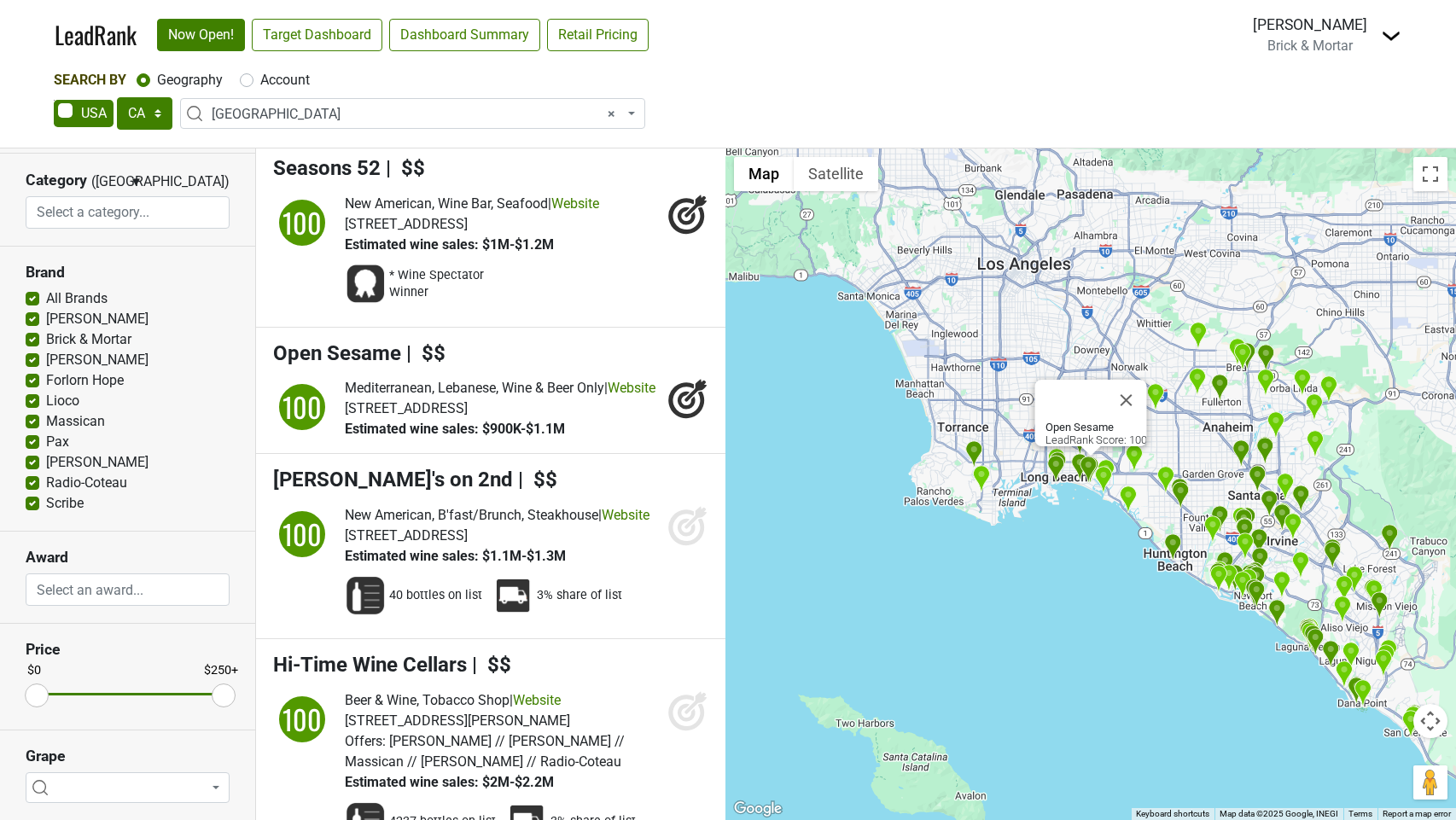
scroll to position [809, 0]
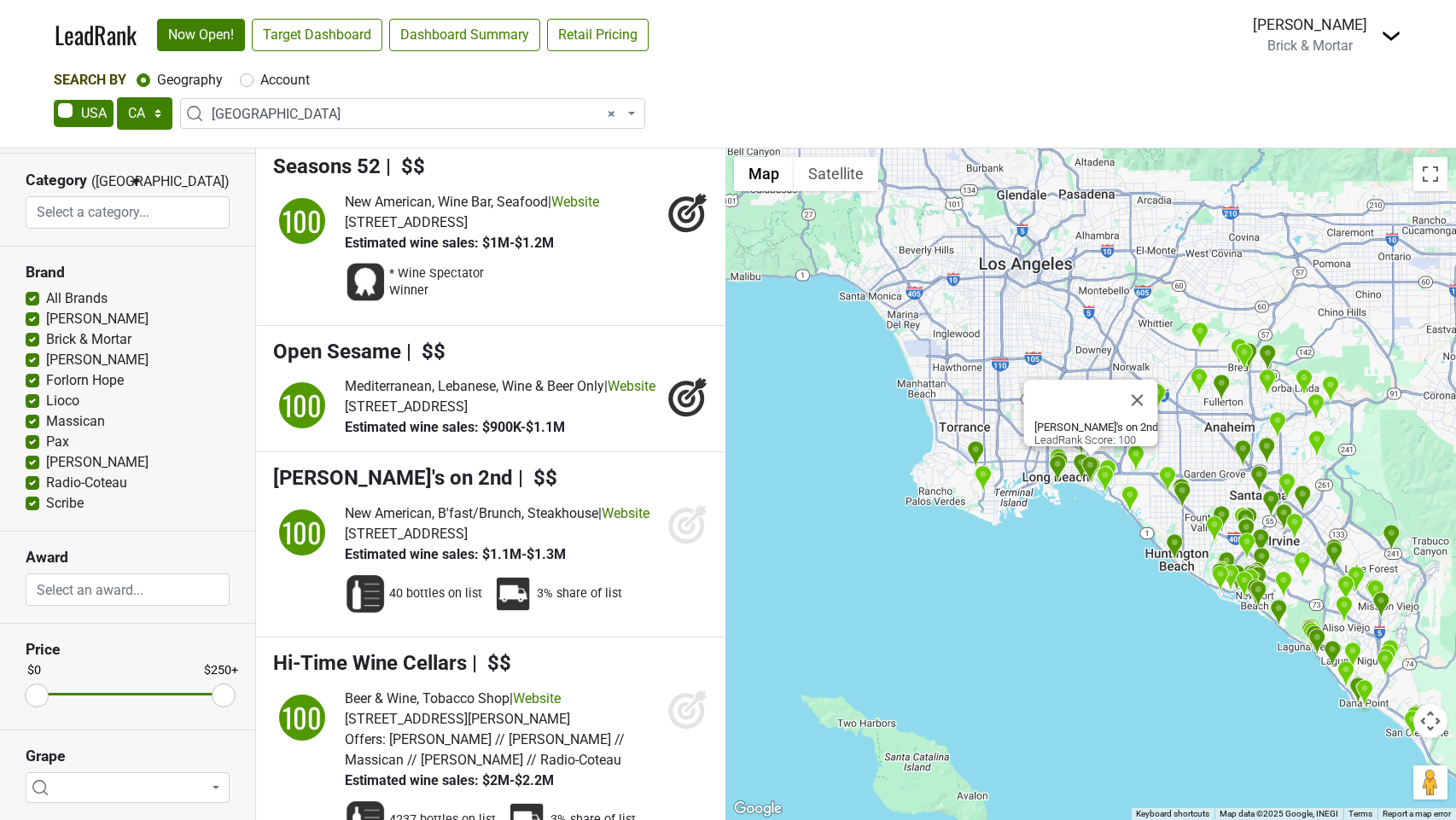
click at [680, 535] on icon at bounding box center [686, 527] width 18 height 18
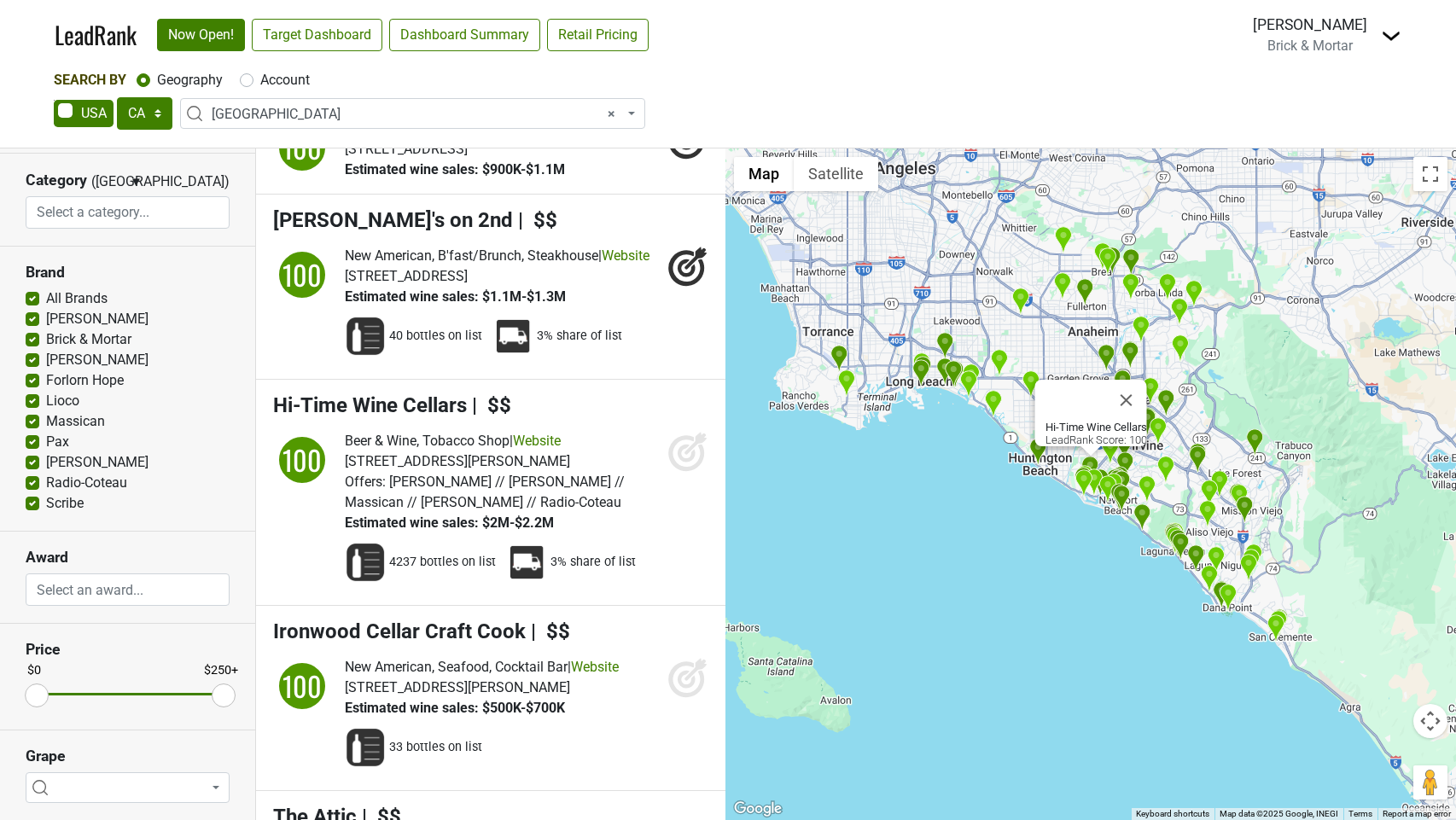
scroll to position [1069, 0]
click at [689, 453] on icon at bounding box center [696, 441] width 22 height 22
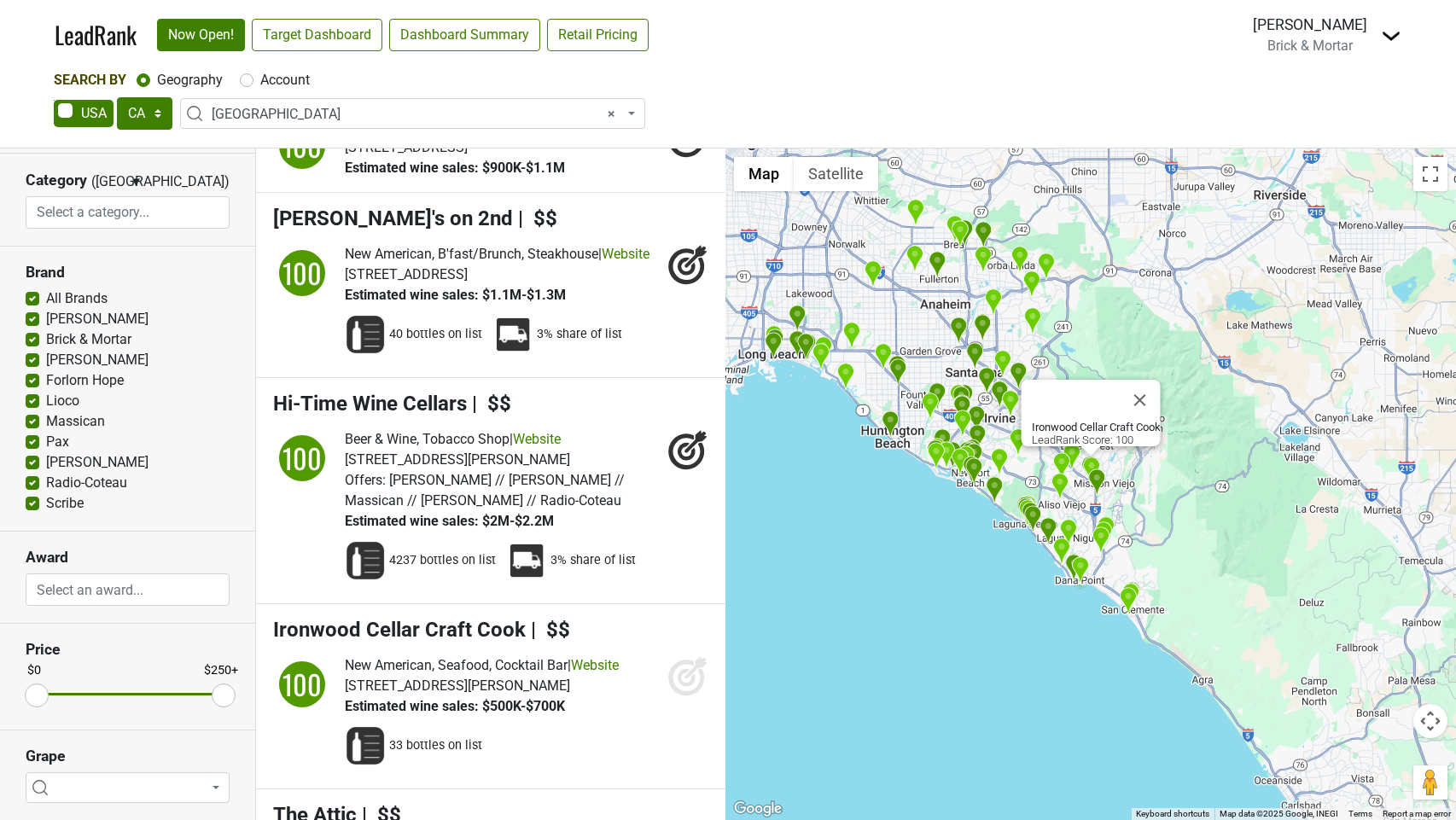
click at [697, 697] on icon at bounding box center [687, 676] width 41 height 41
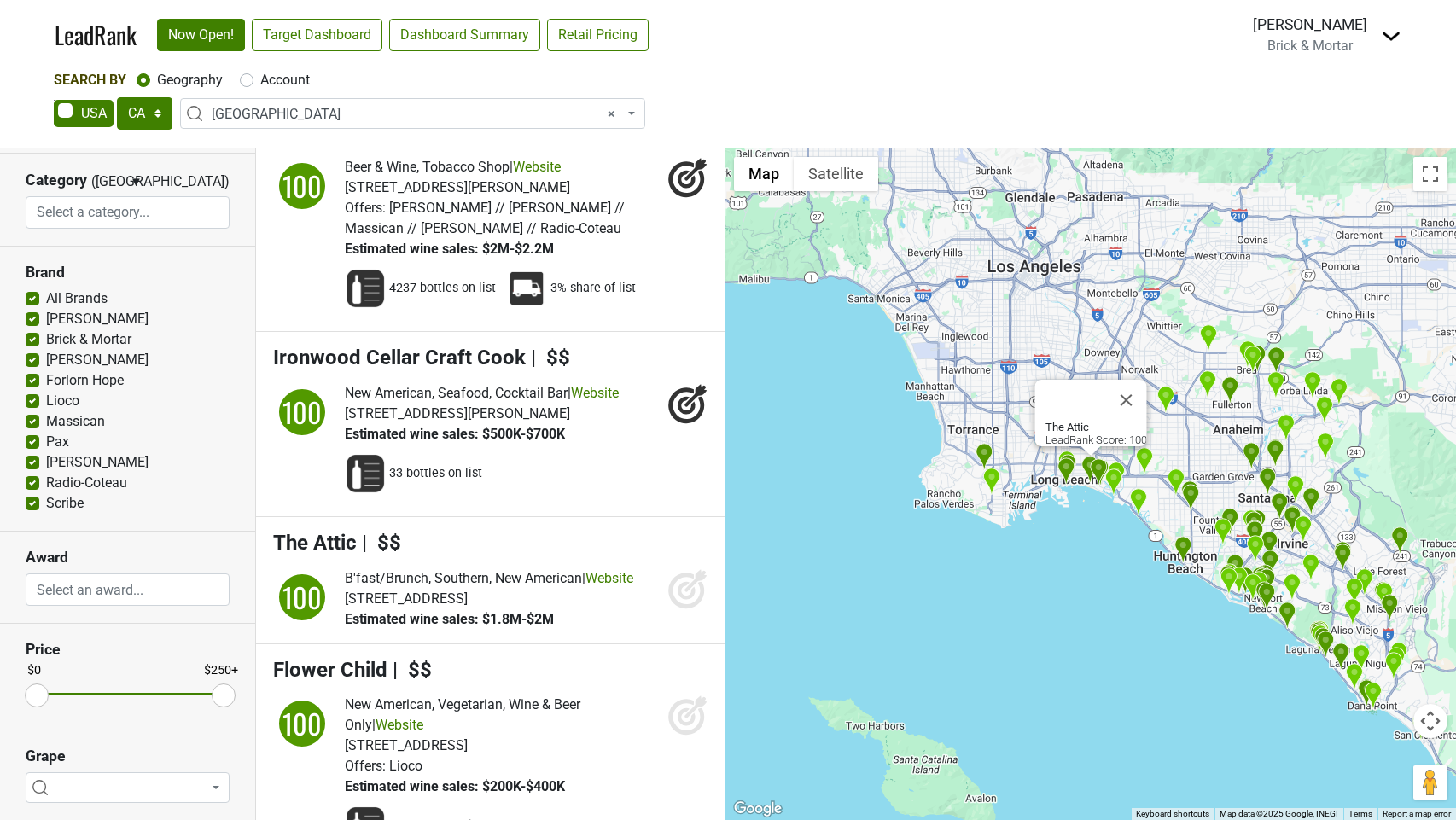
scroll to position [1342, 0]
click at [676, 609] on icon at bounding box center [687, 588] width 41 height 41
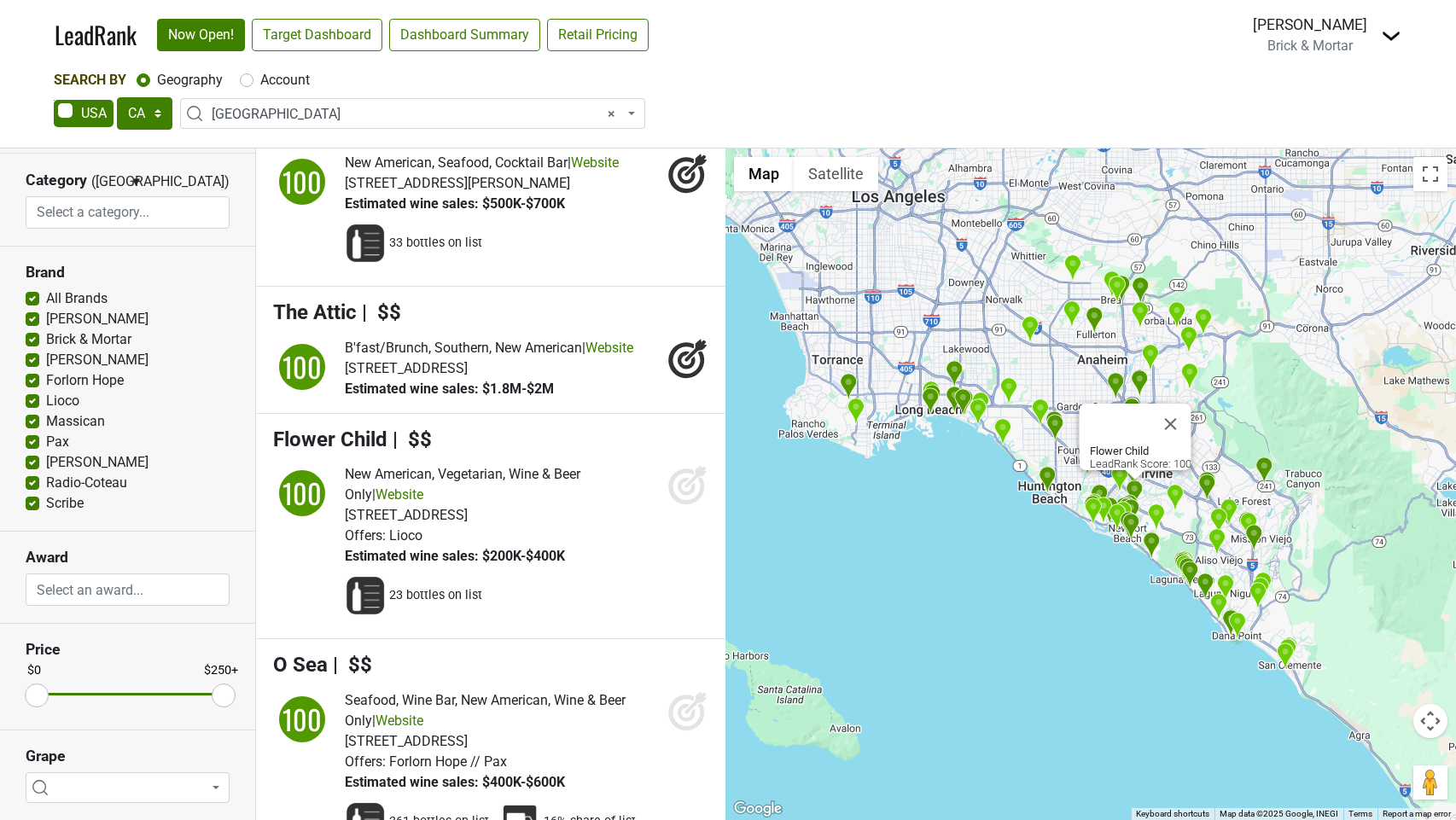
scroll to position [1578, 0]
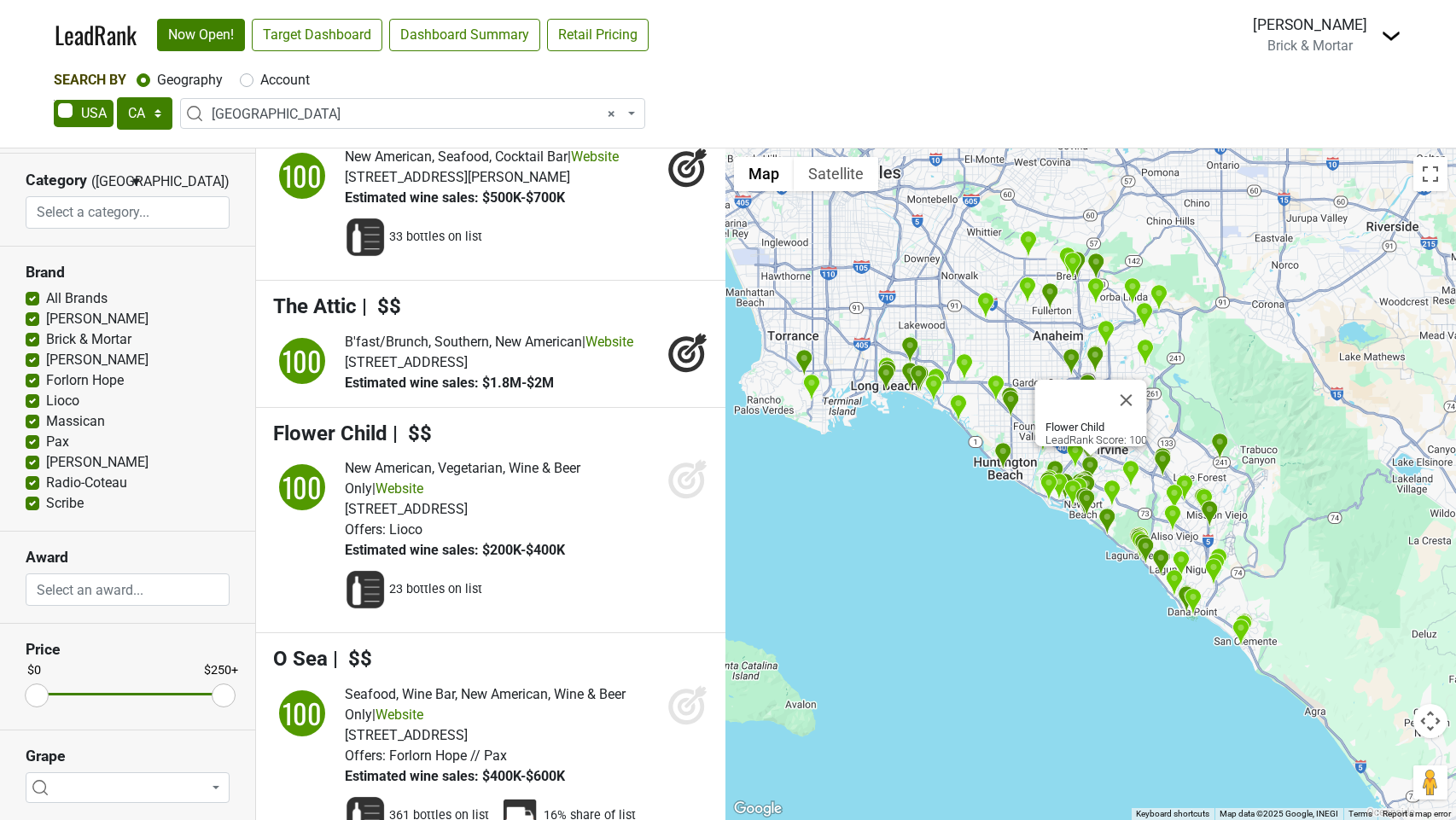
click at [679, 499] on icon at bounding box center [687, 478] width 41 height 41
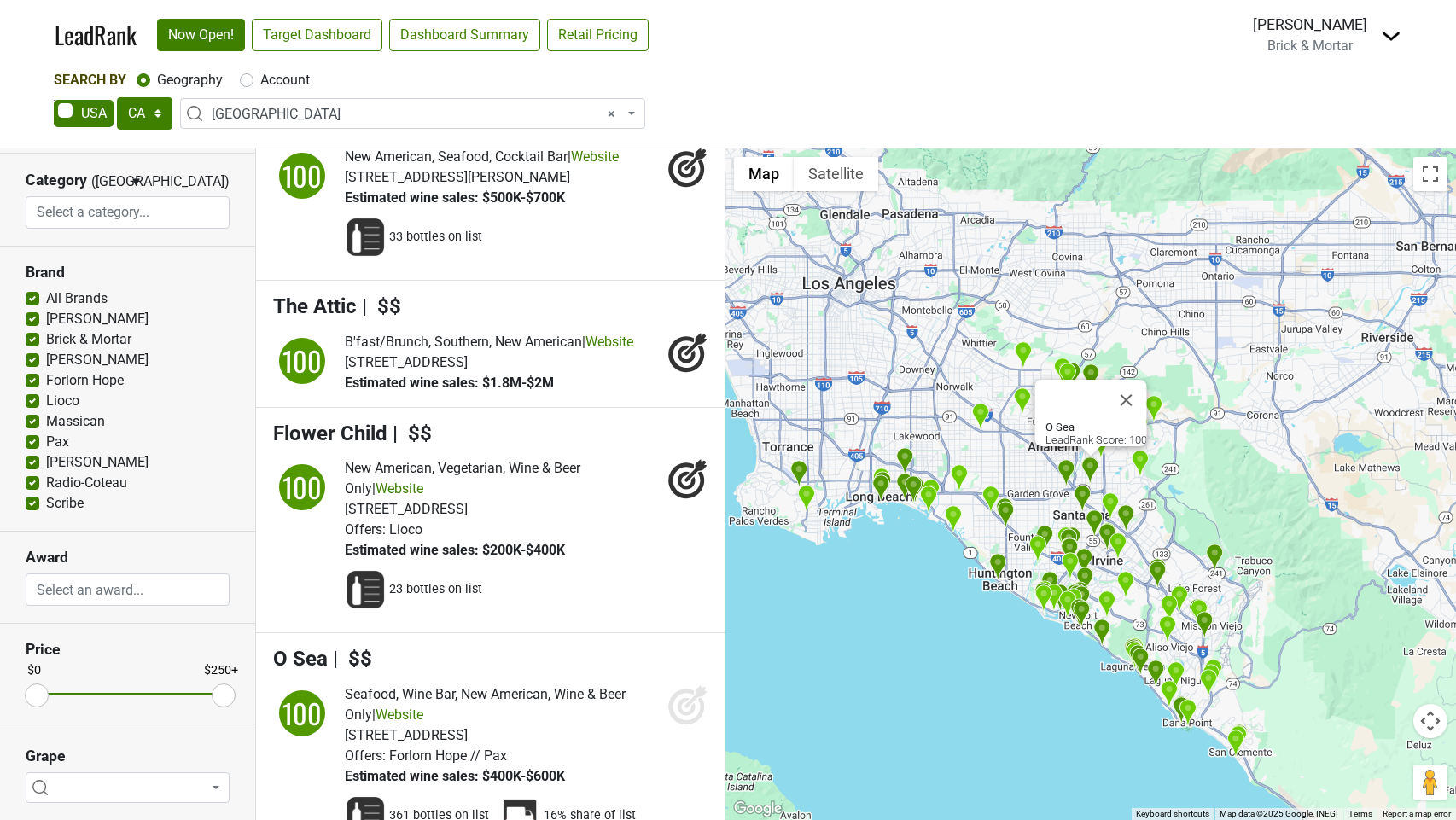
scroll to position [0, 0]
click at [685, 716] on icon at bounding box center [686, 708] width 18 height 18
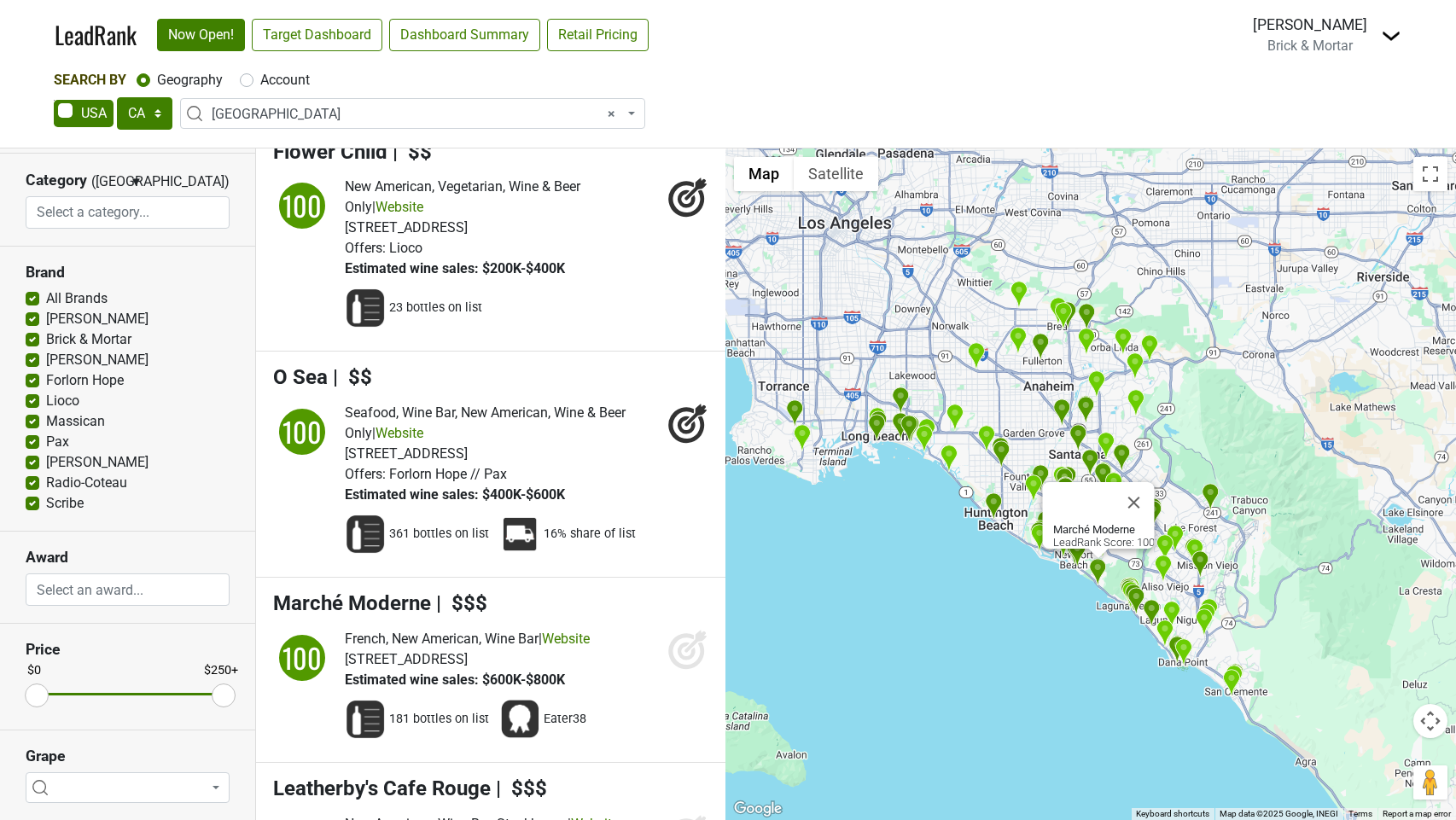
scroll to position [1901, 0]
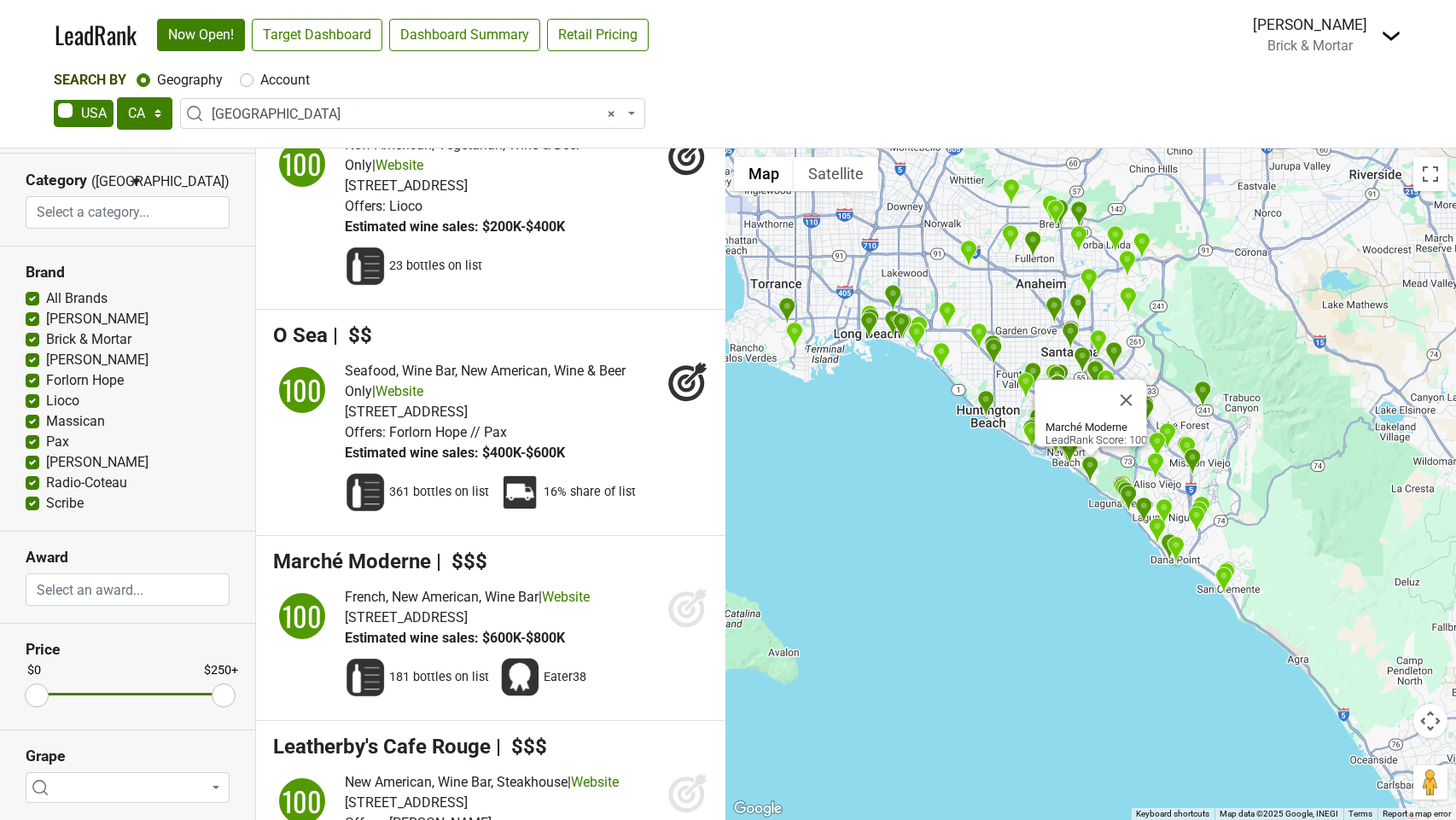
click at [678, 628] on icon at bounding box center [687, 607] width 41 height 41
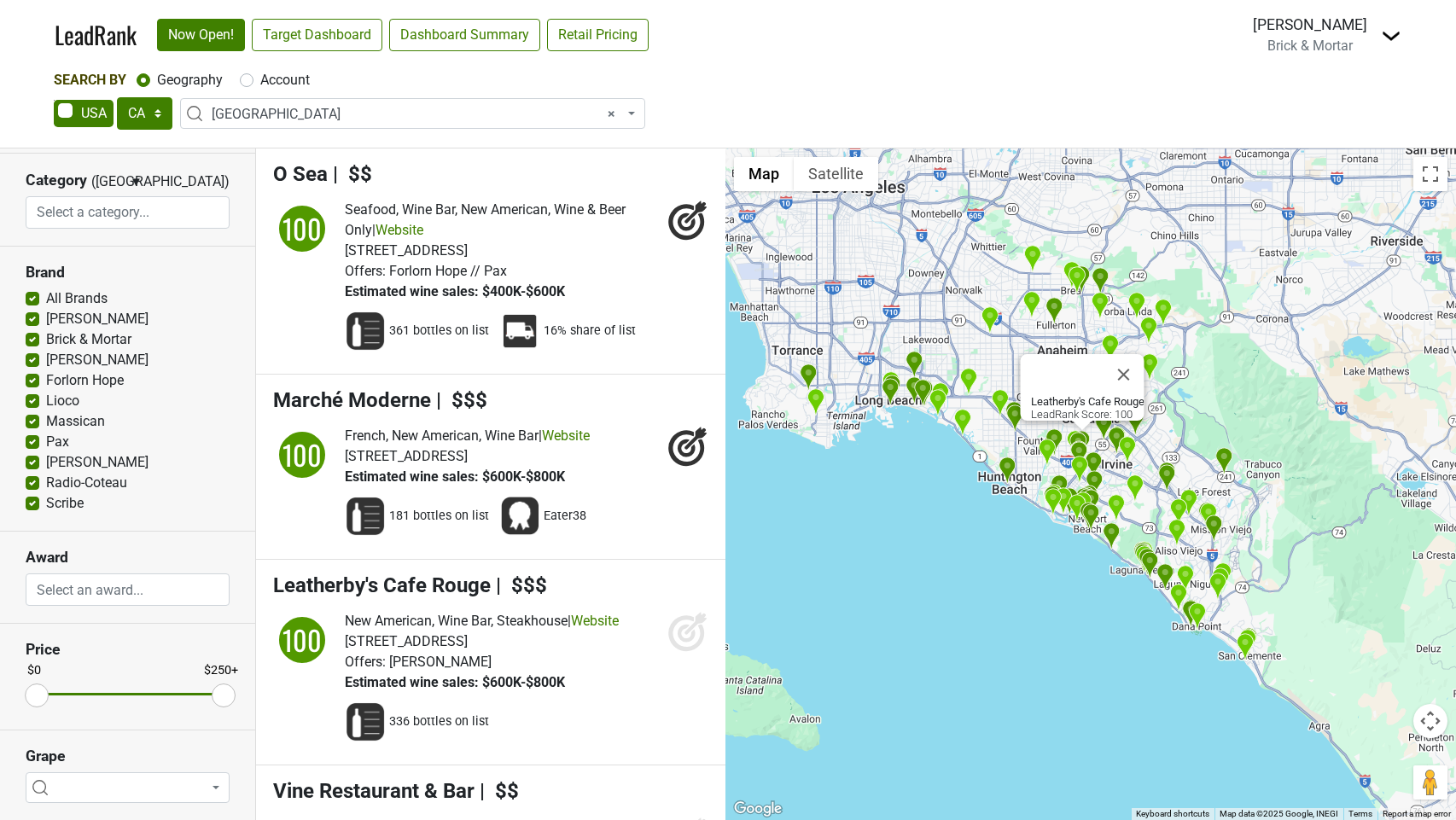
scroll to position [2142, 0]
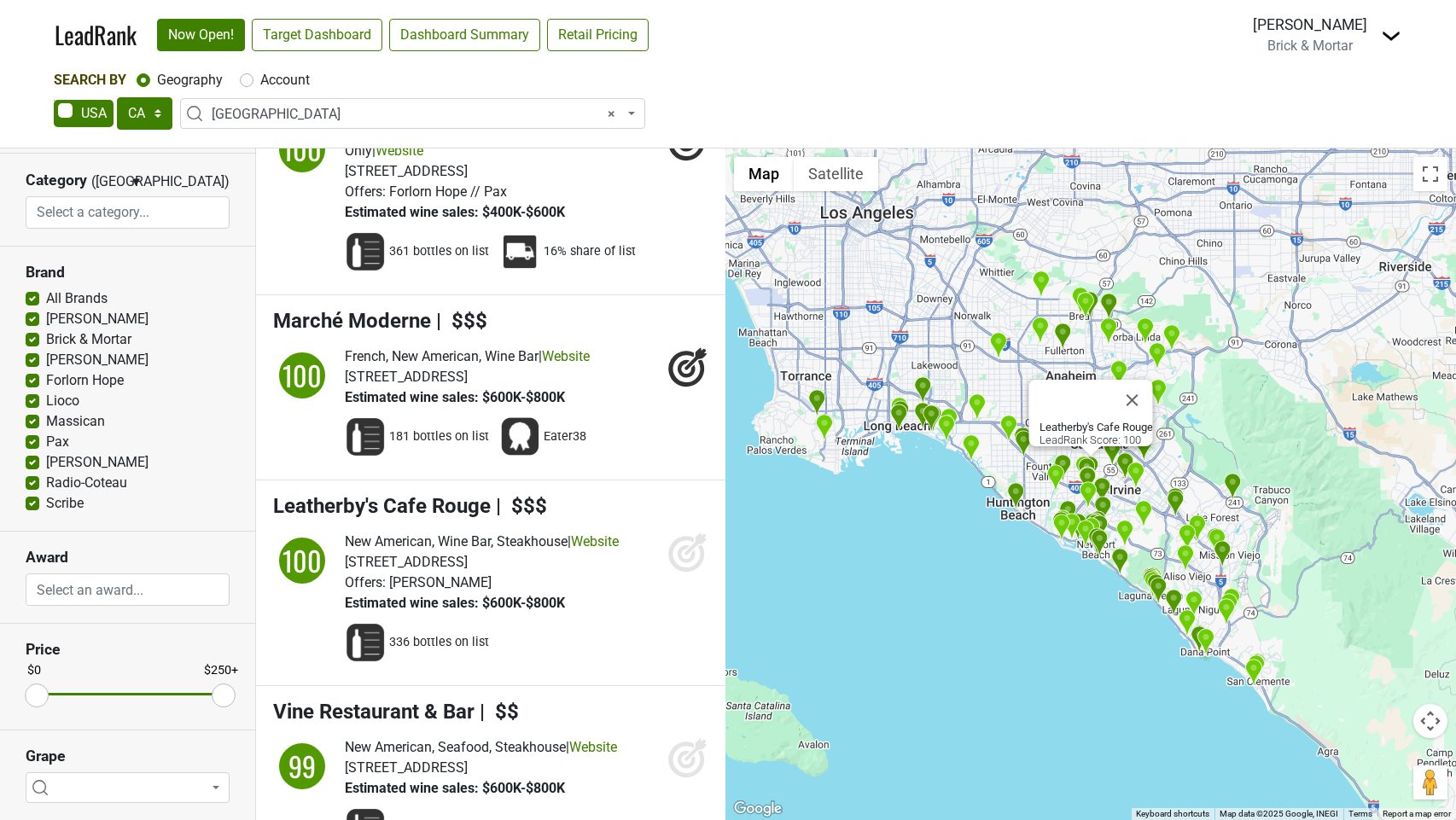
click at [679, 572] on icon at bounding box center [686, 553] width 36 height 36
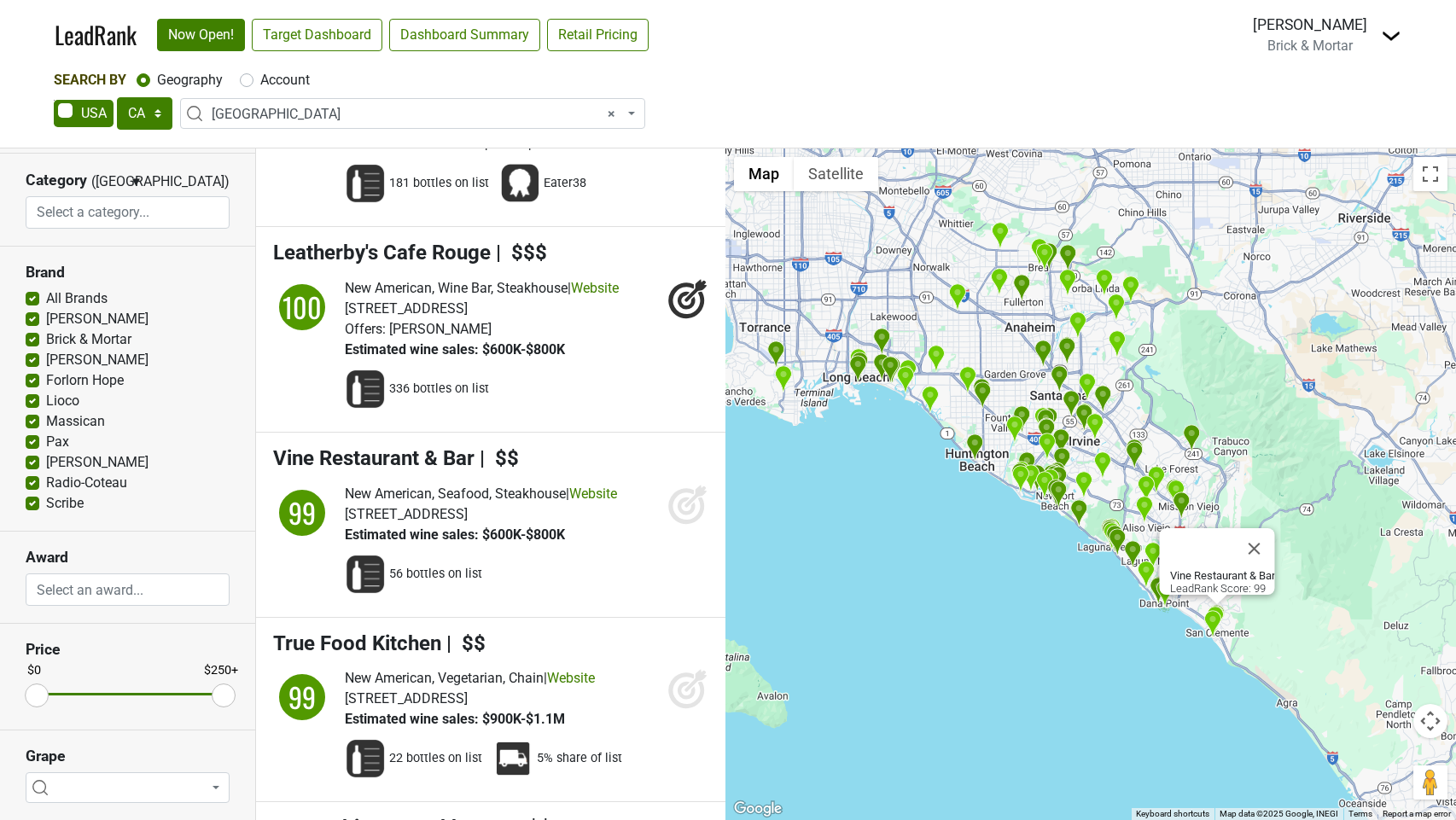
scroll to position [2398, 0]
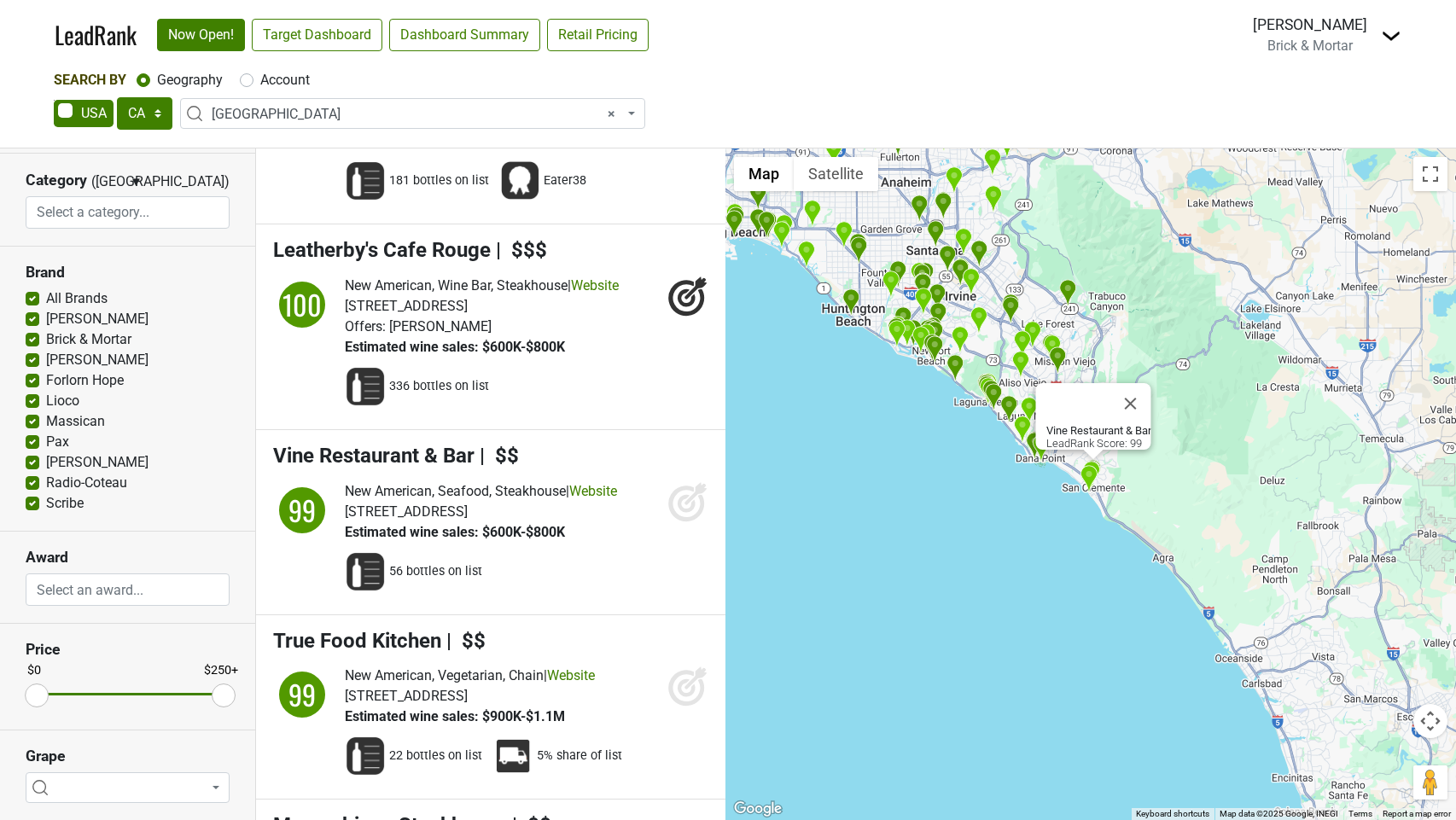
click at [689, 522] on icon at bounding box center [687, 501] width 41 height 41
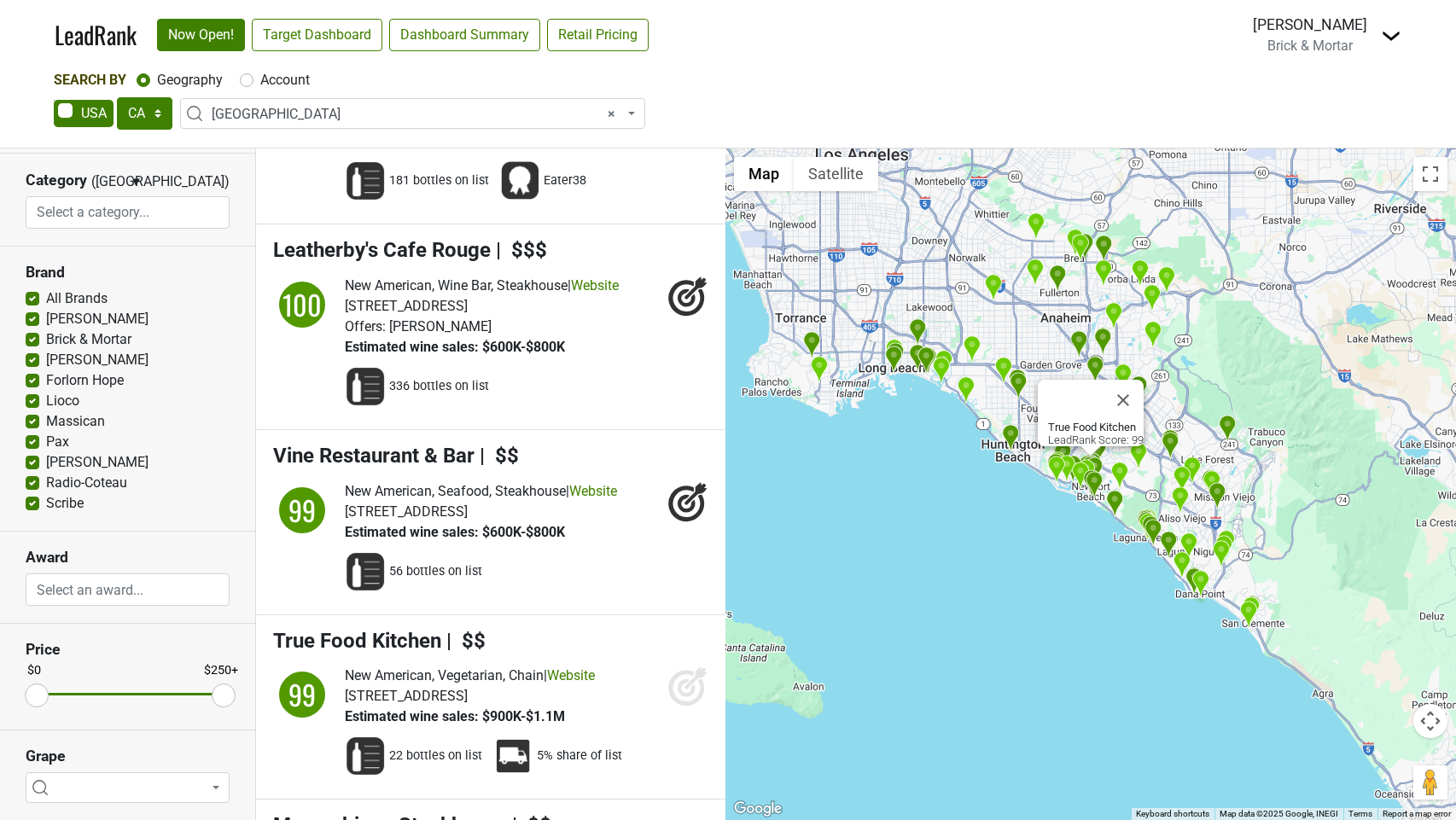
click at [686, 707] on icon at bounding box center [686, 689] width 36 height 36
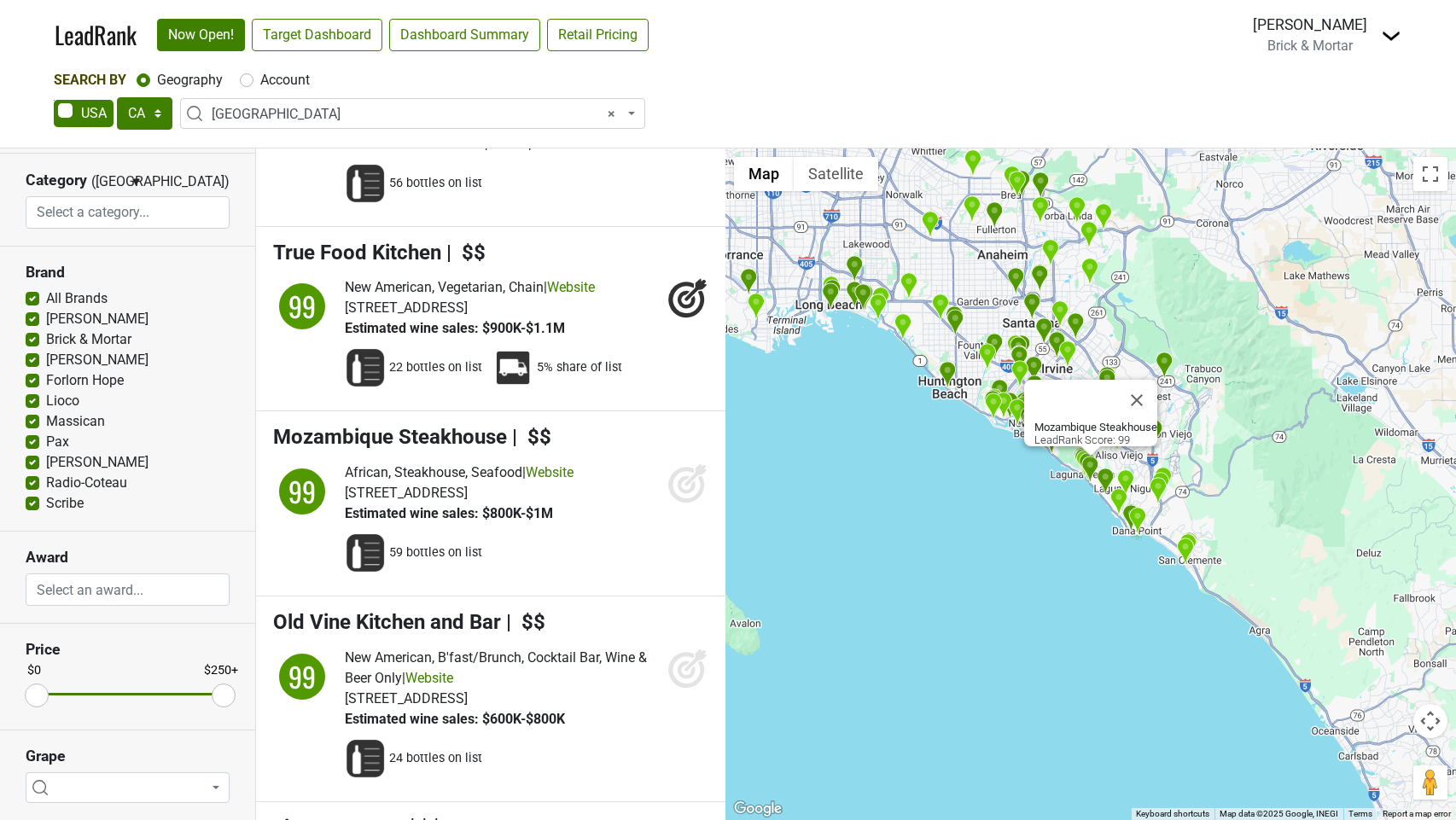
scroll to position [2788, 0]
click at [690, 503] on icon at bounding box center [687, 482] width 41 height 41
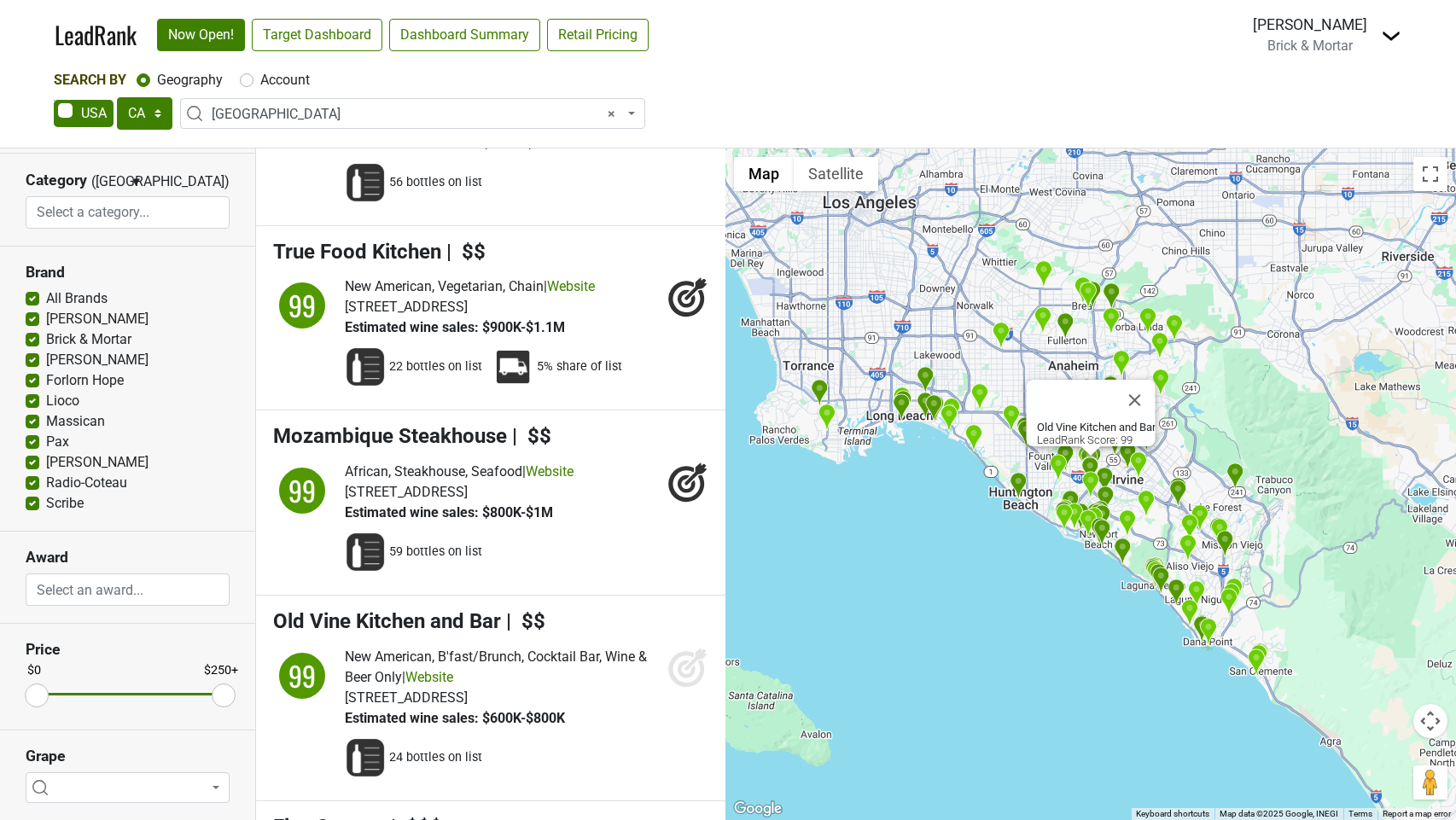
click at [677, 689] on icon at bounding box center [687, 668] width 41 height 41
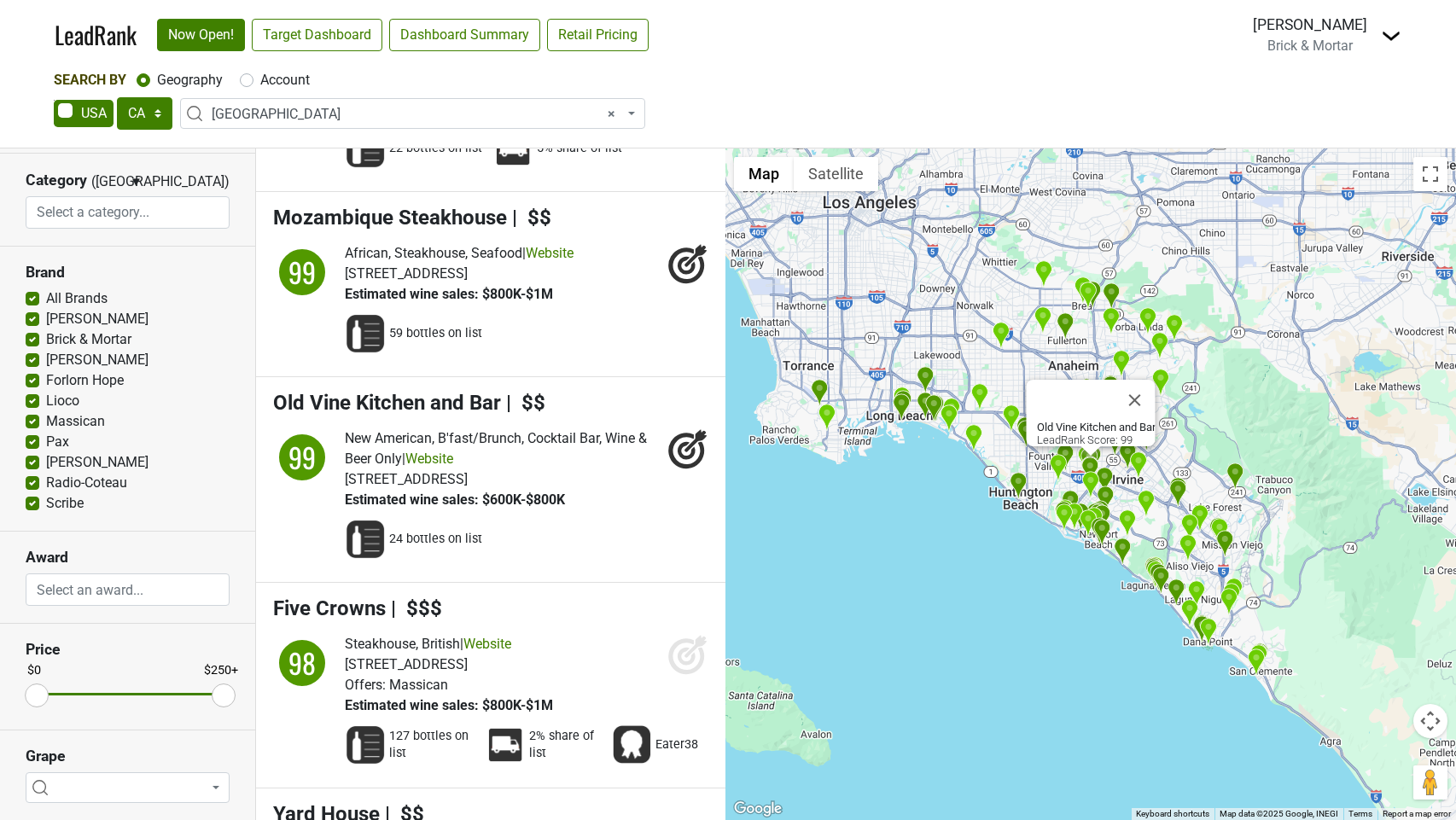
scroll to position [3032, 0]
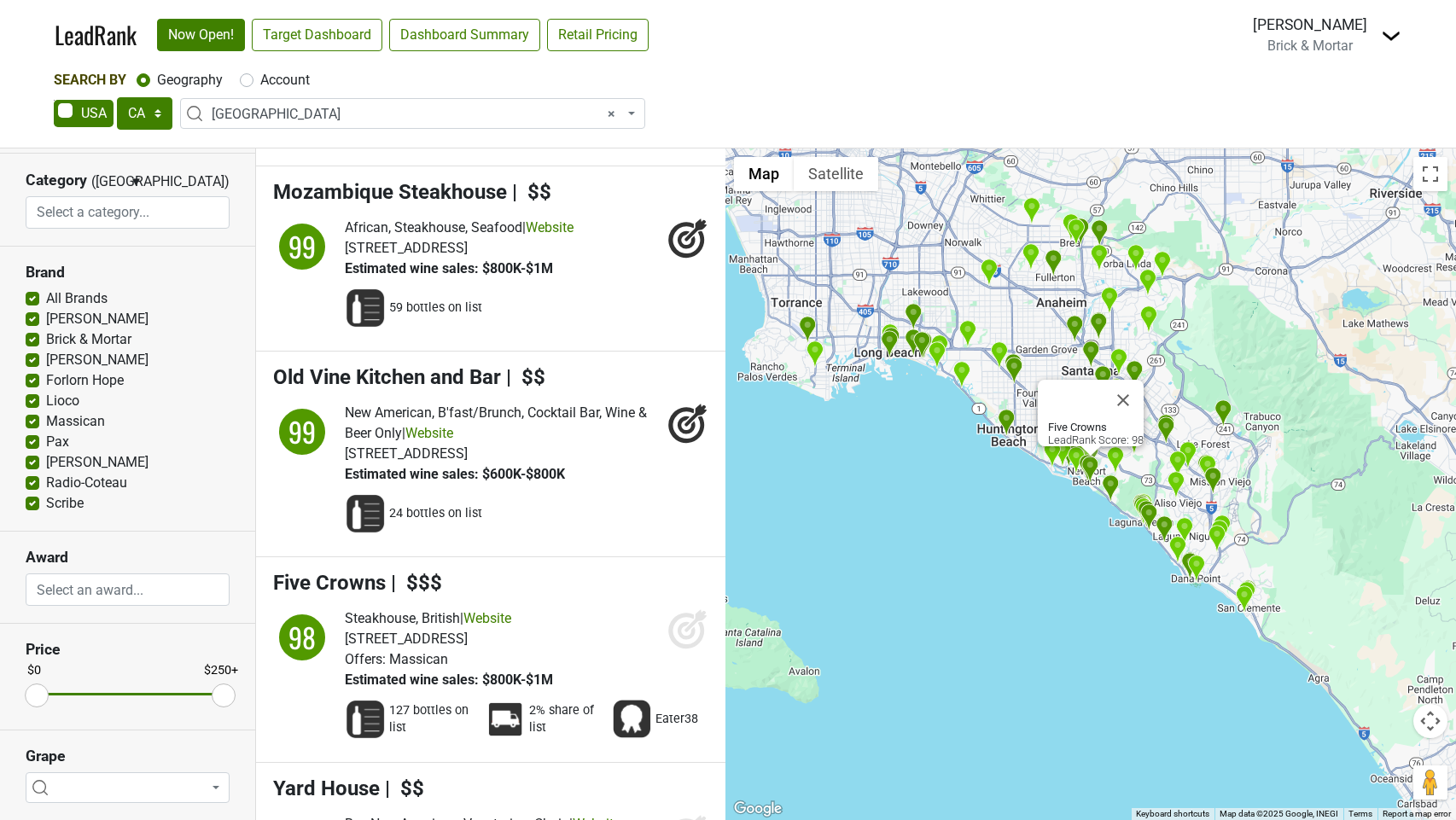
click at [684, 640] on icon at bounding box center [686, 632] width 18 height 18
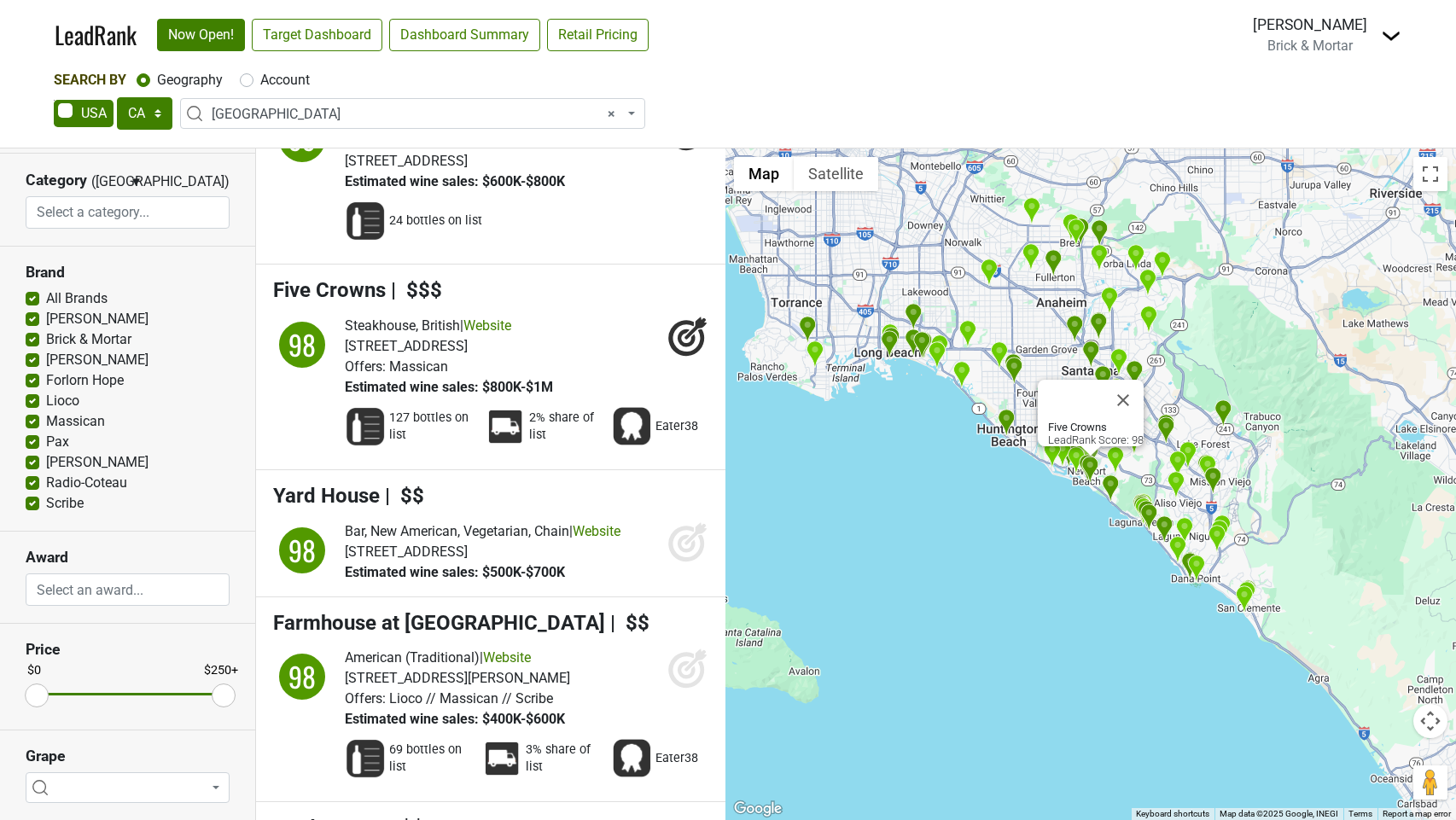
scroll to position [3327, 0]
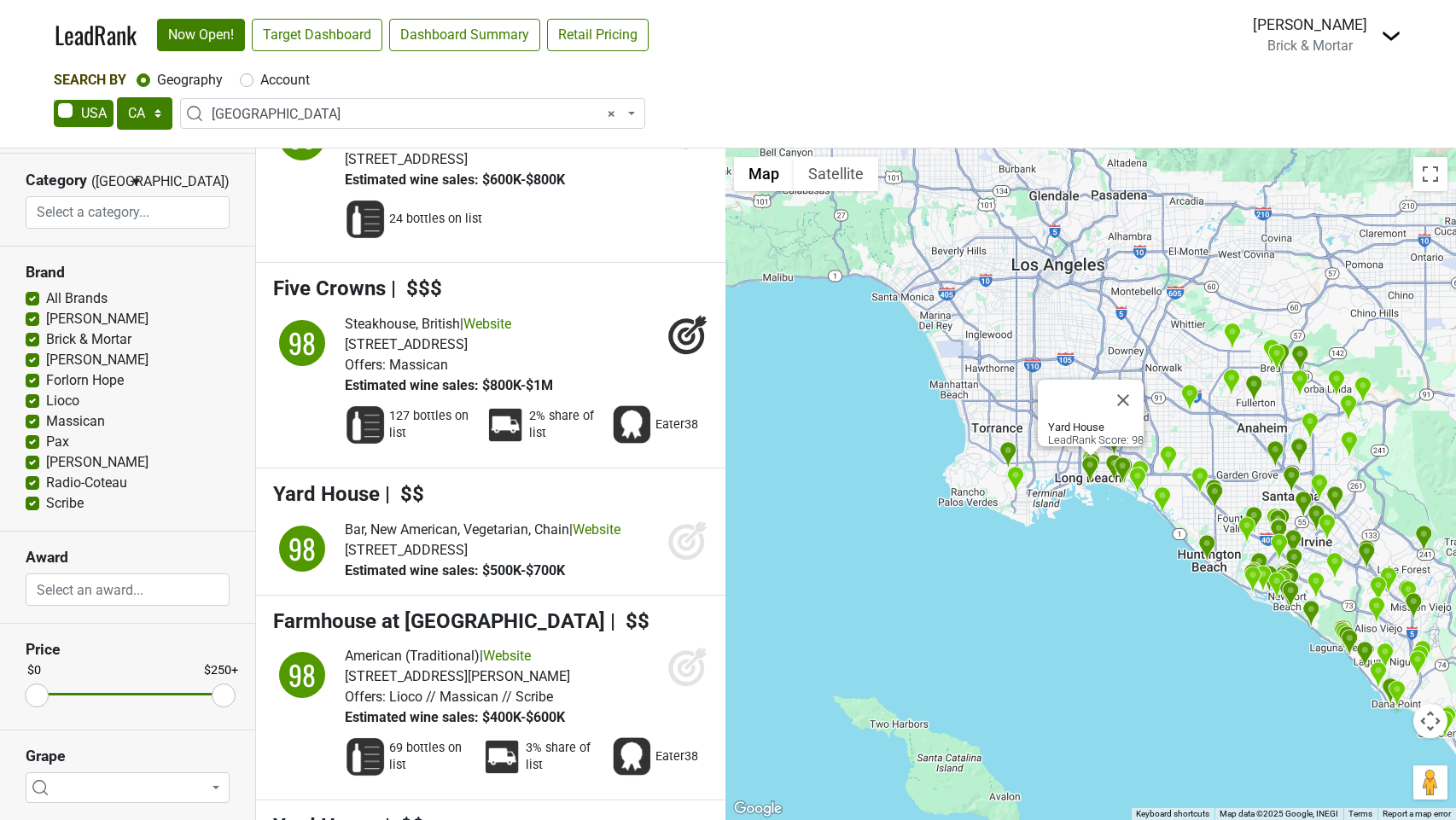
click at [676, 561] on icon at bounding box center [687, 540] width 41 height 41
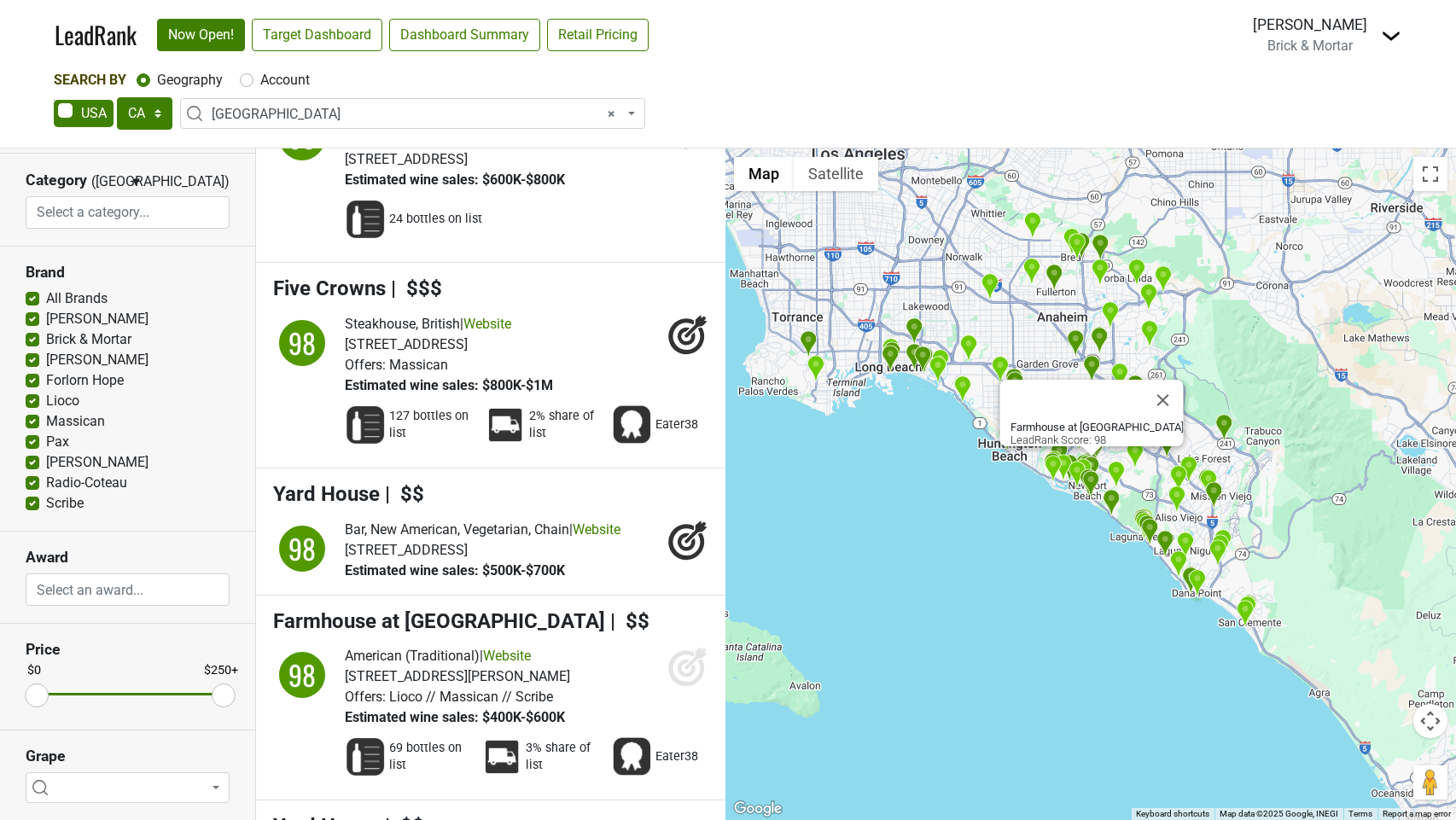
click at [687, 670] on icon at bounding box center [696, 659] width 22 height 22
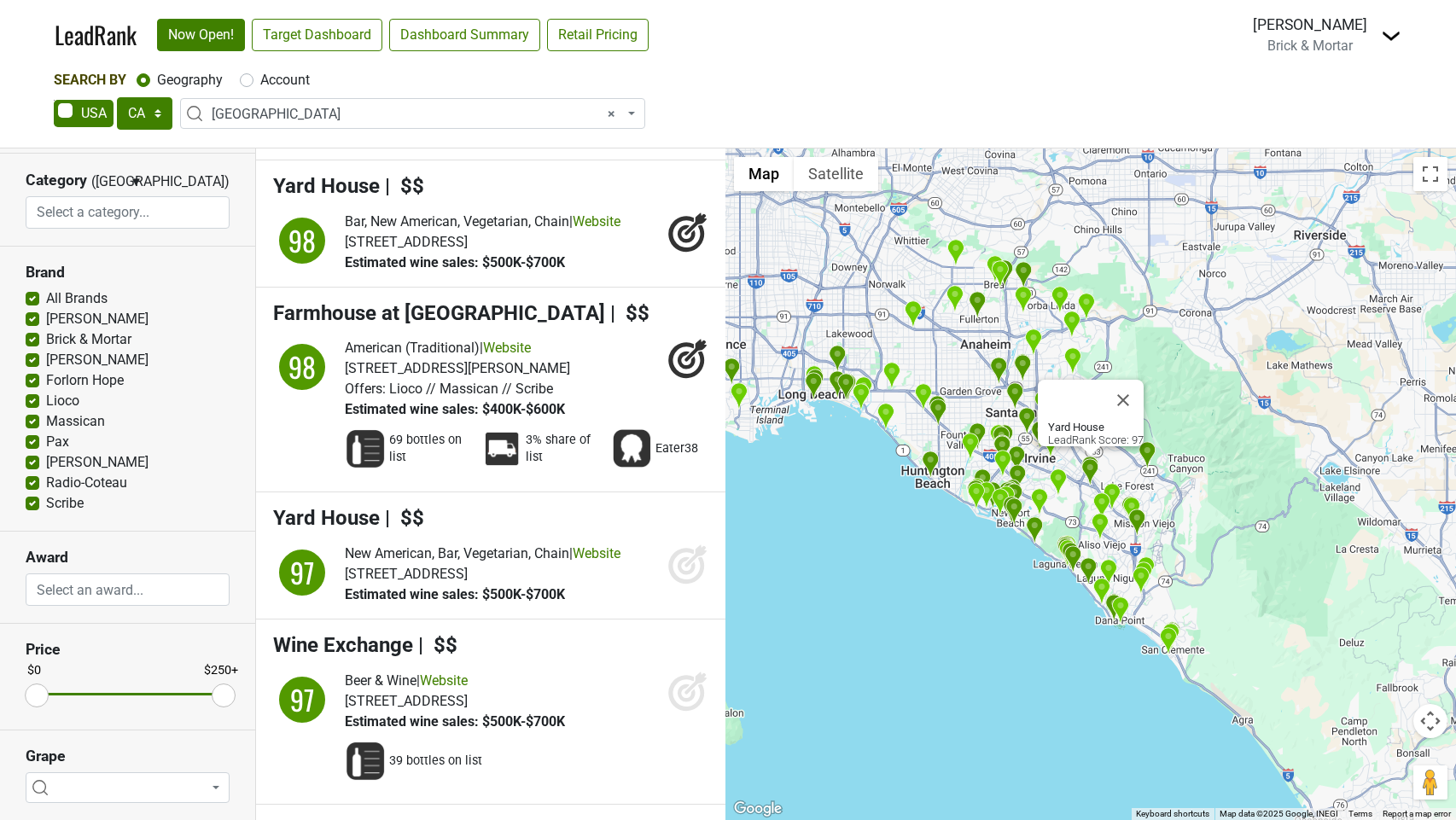
scroll to position [3642, 0]
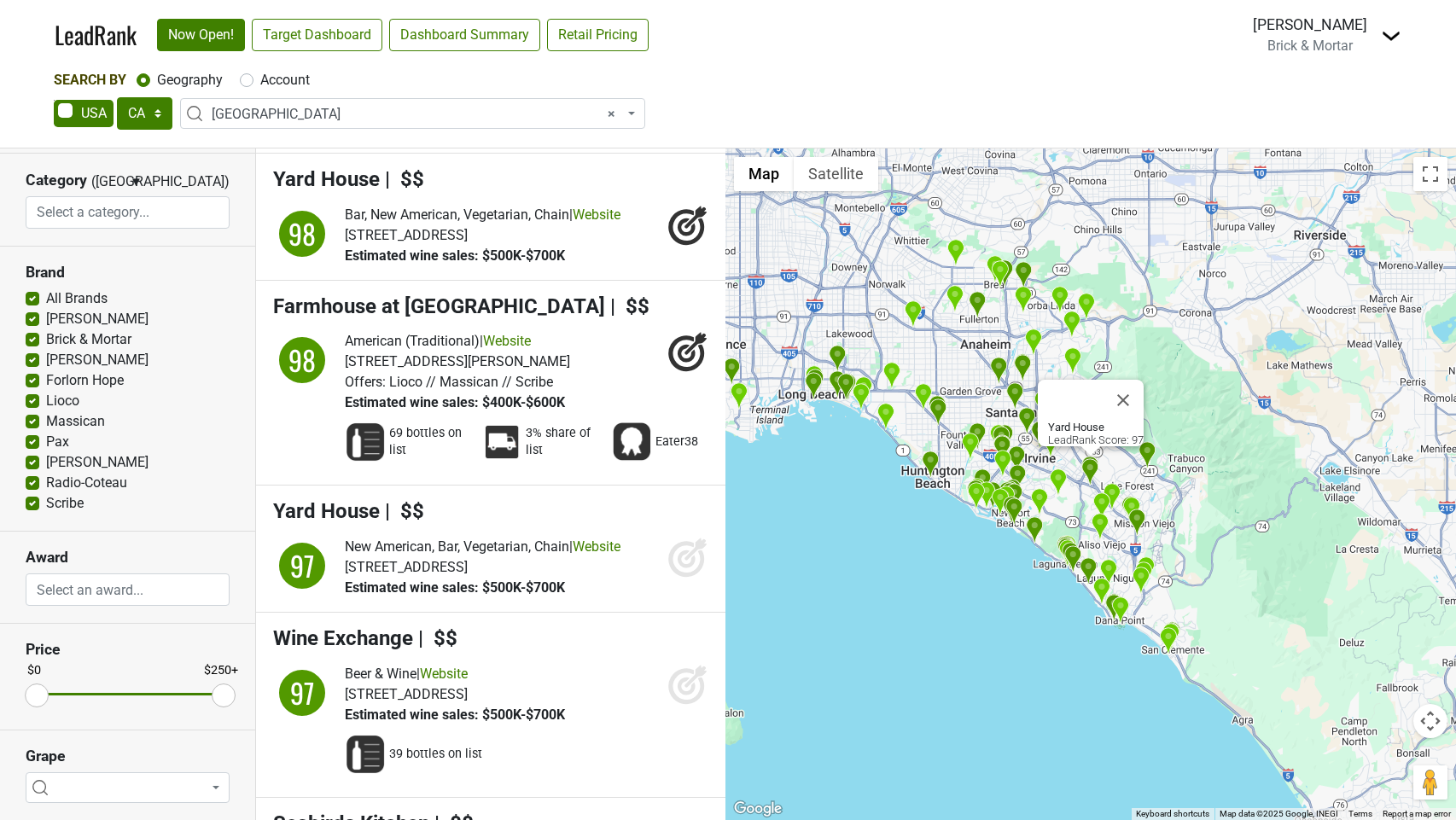
click at [685, 569] on icon at bounding box center [686, 560] width 18 height 18
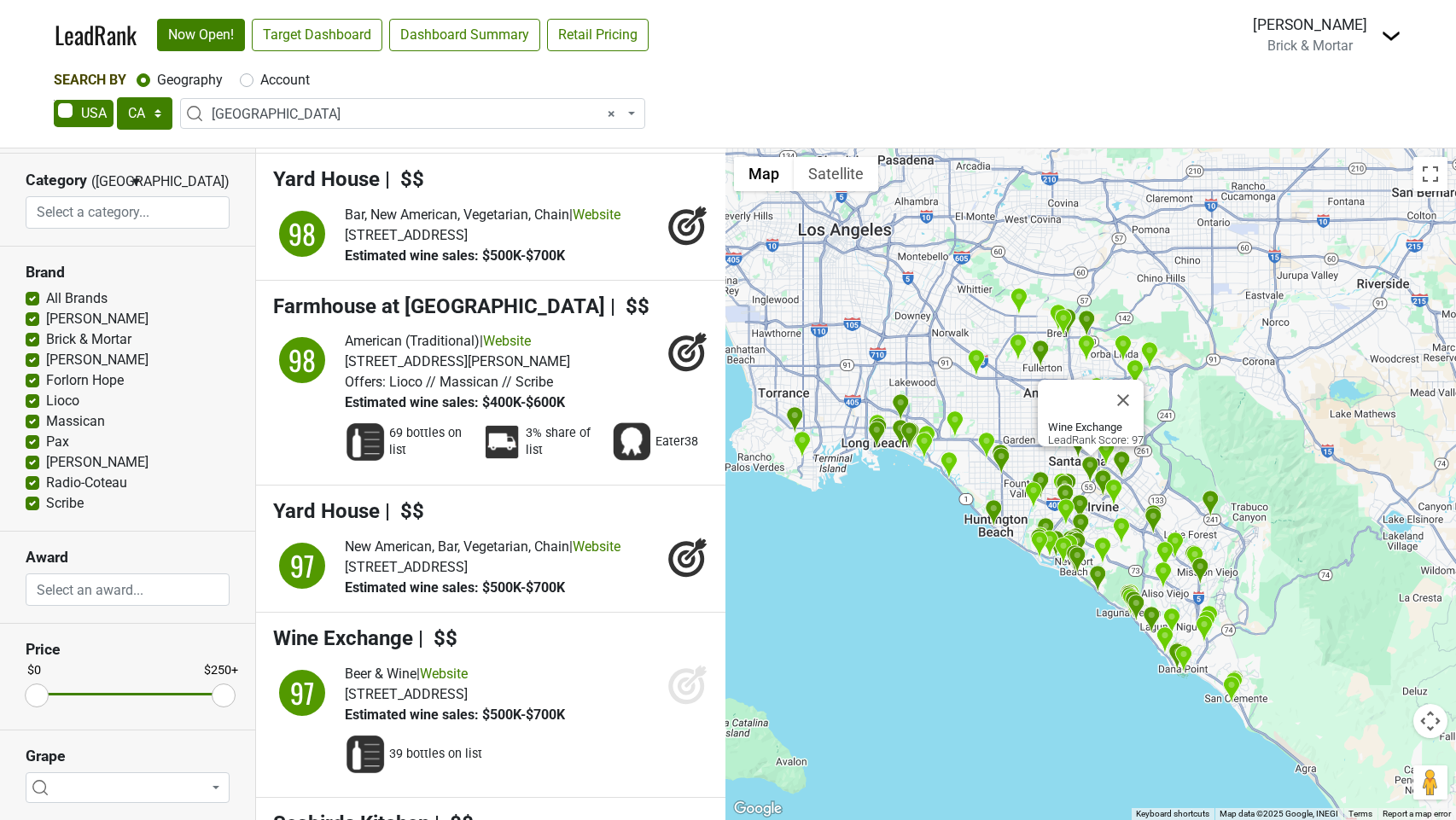
click at [688, 696] on icon at bounding box center [686, 687] width 18 height 18
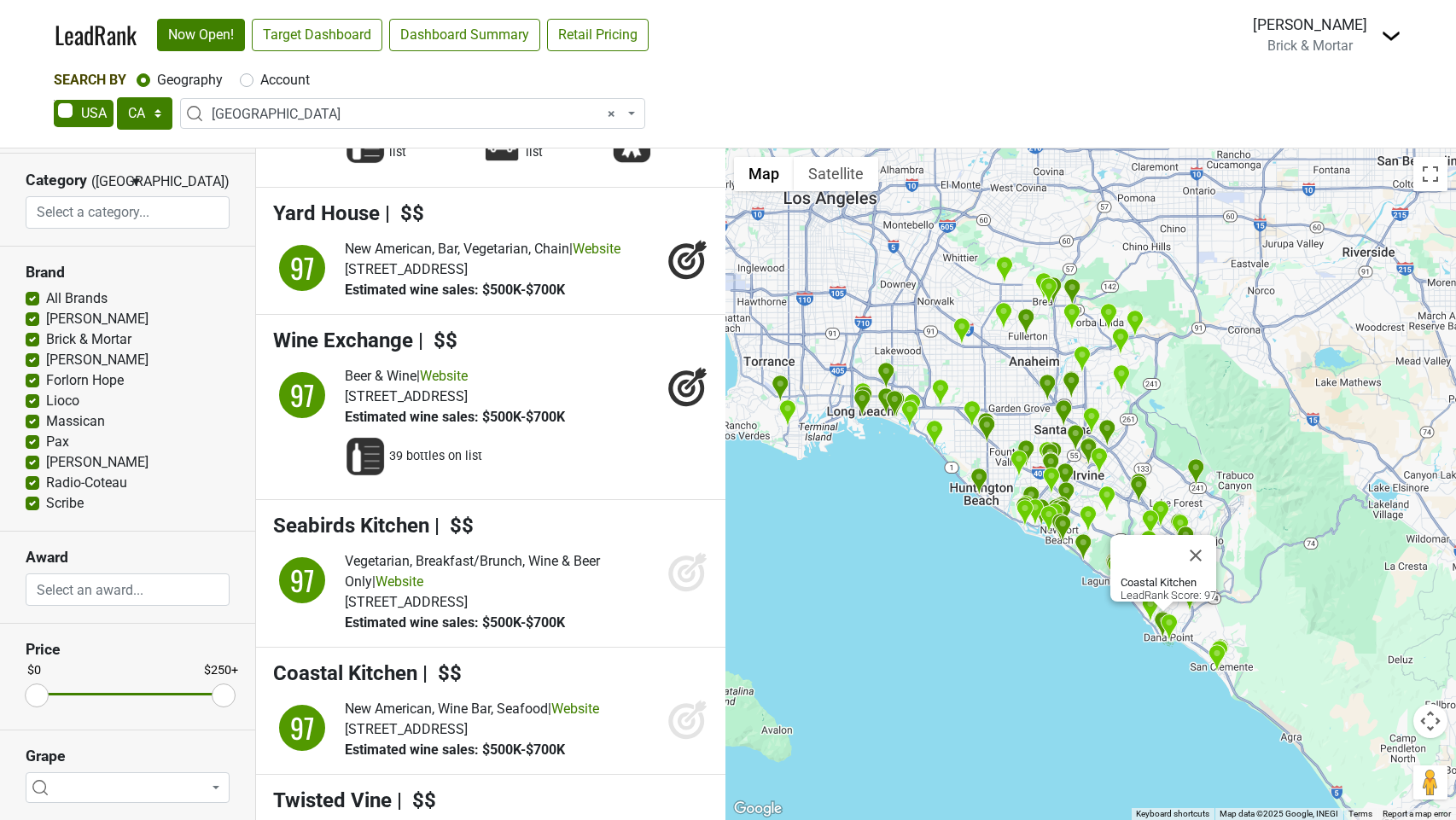
scroll to position [3944, 0]
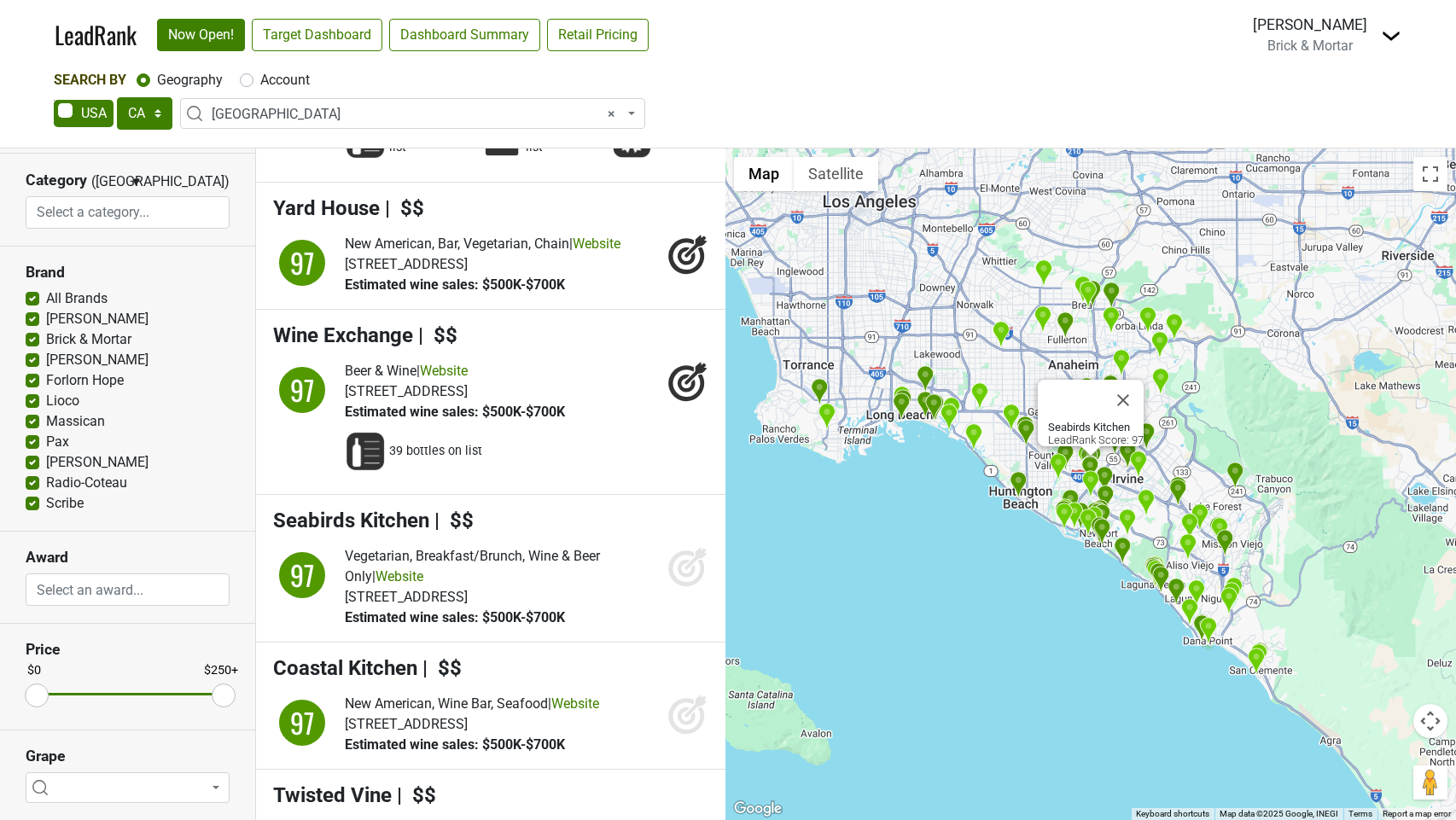
click at [689, 578] on icon at bounding box center [686, 569] width 18 height 18
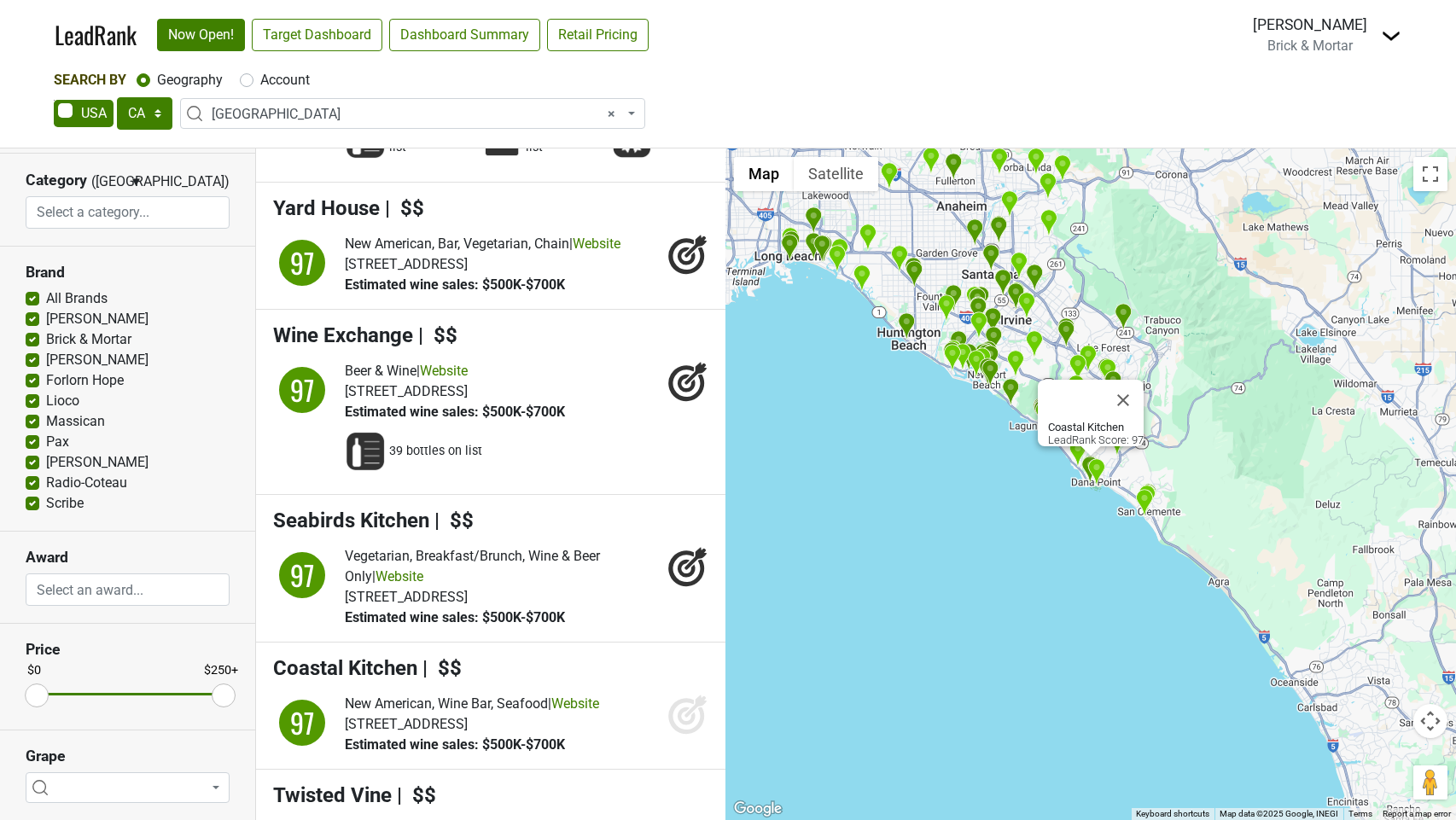
click at [692, 735] on icon at bounding box center [687, 714] width 41 height 41
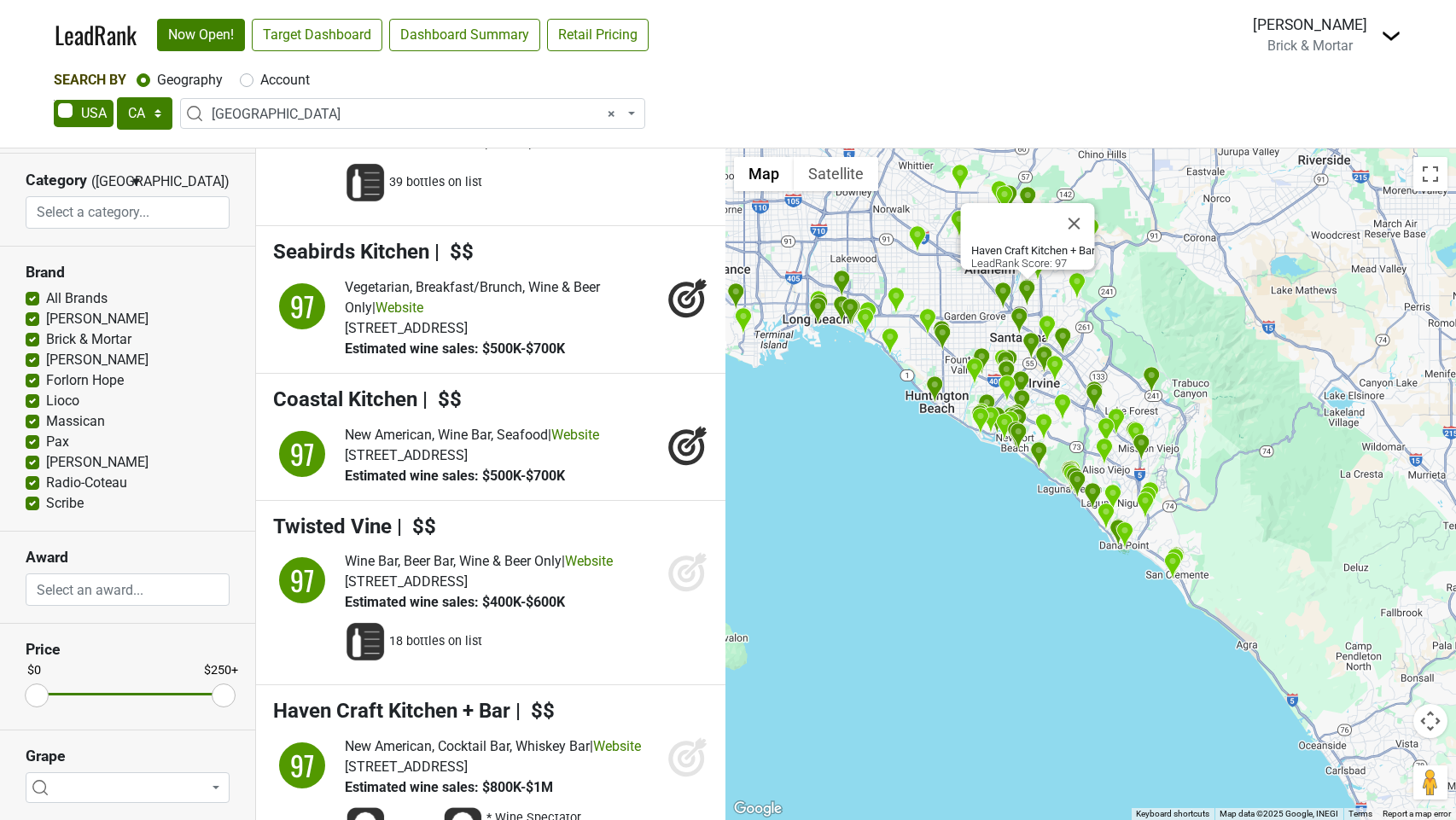
scroll to position [4312, 0]
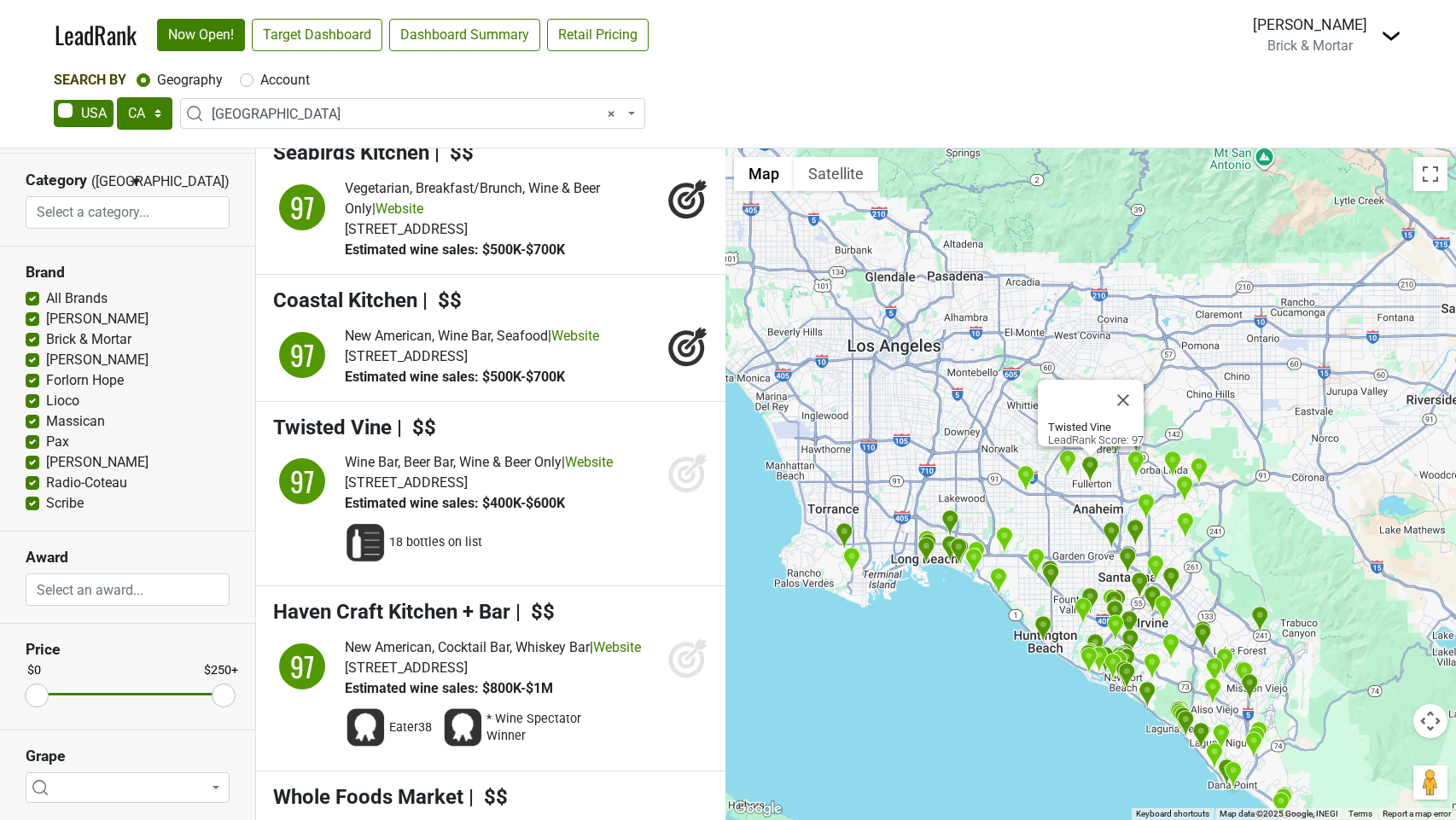
click at [676, 493] on icon at bounding box center [687, 473] width 41 height 41
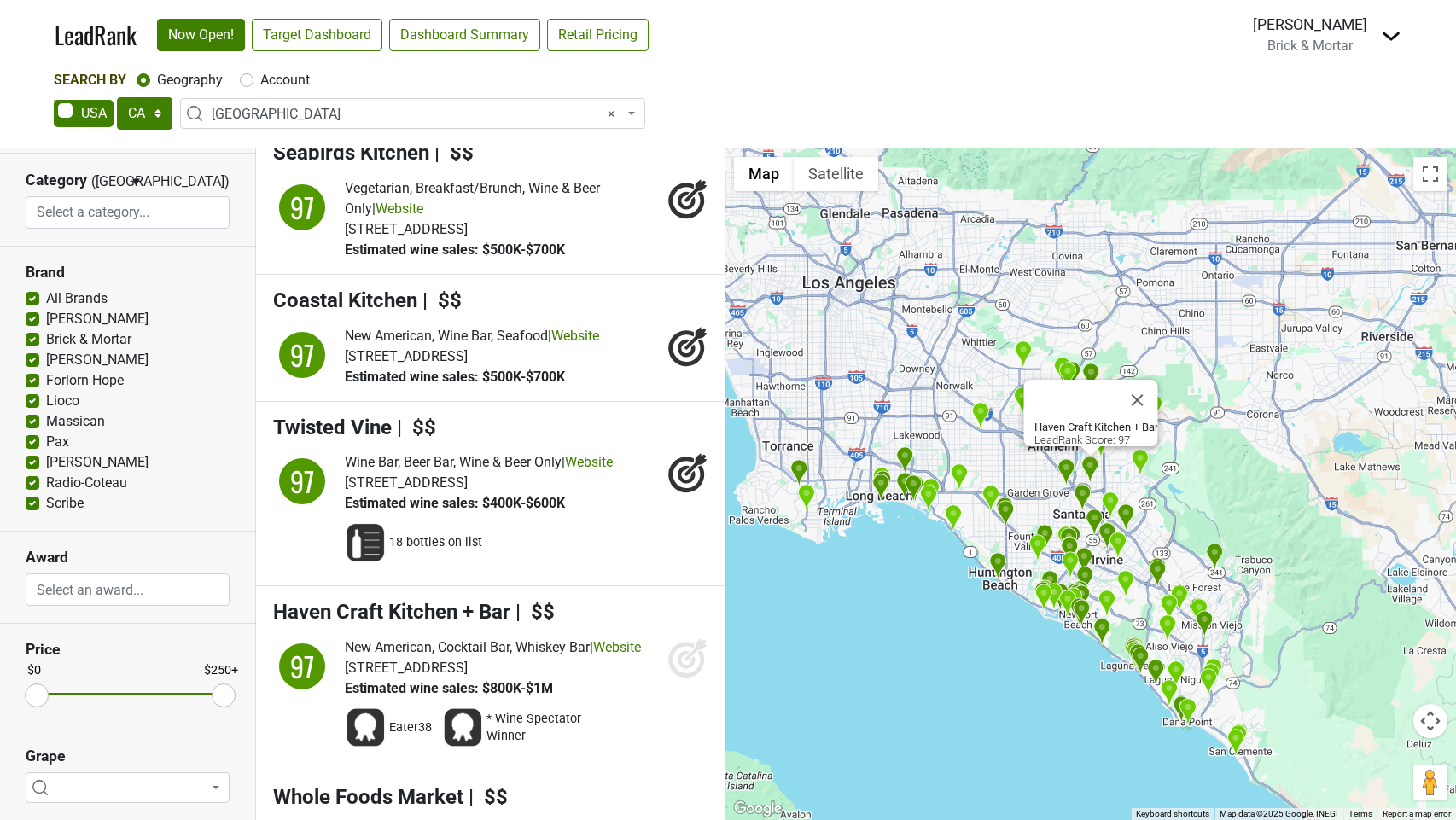
click at [675, 678] on icon at bounding box center [687, 657] width 41 height 41
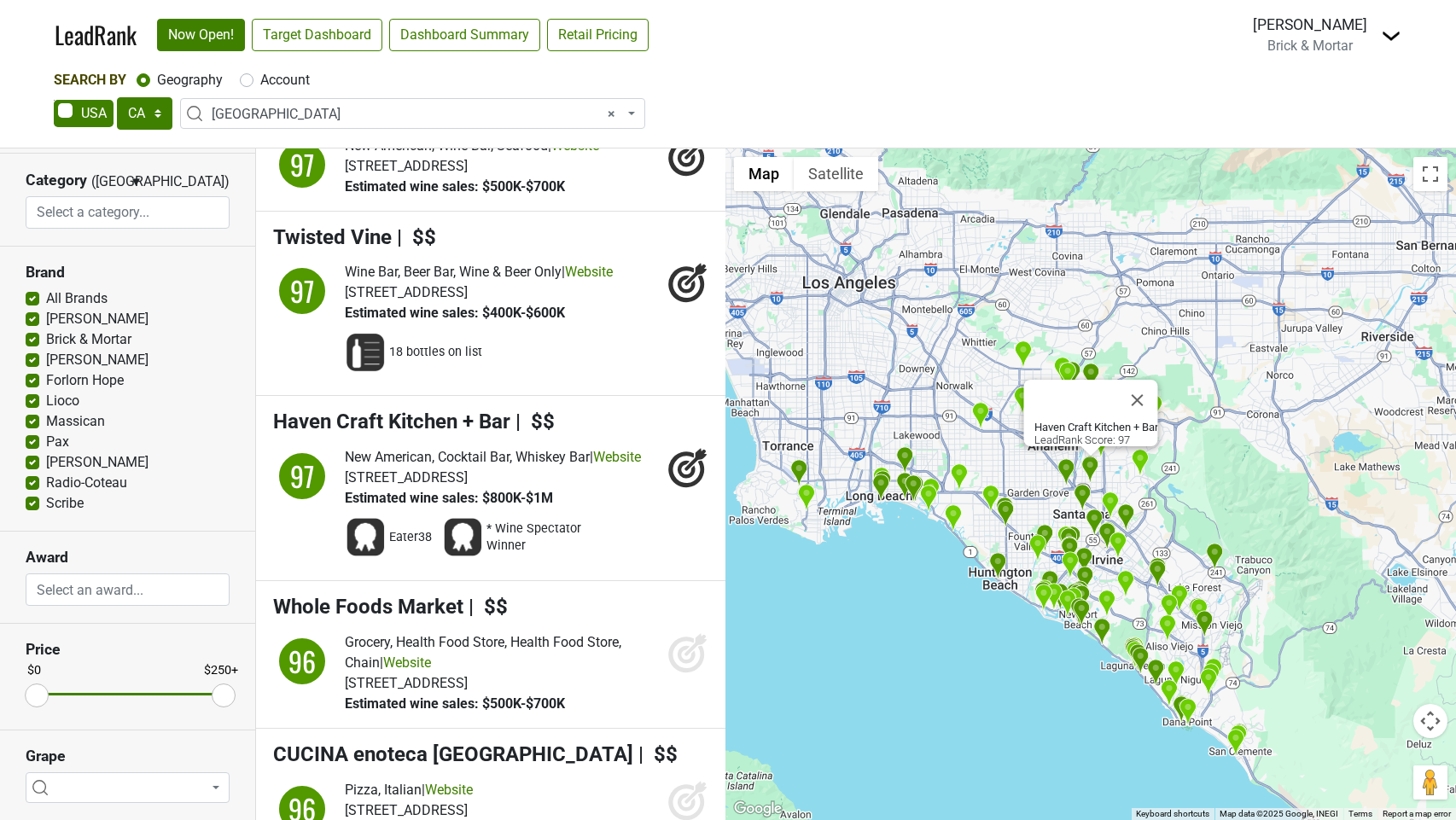
scroll to position [4521, 0]
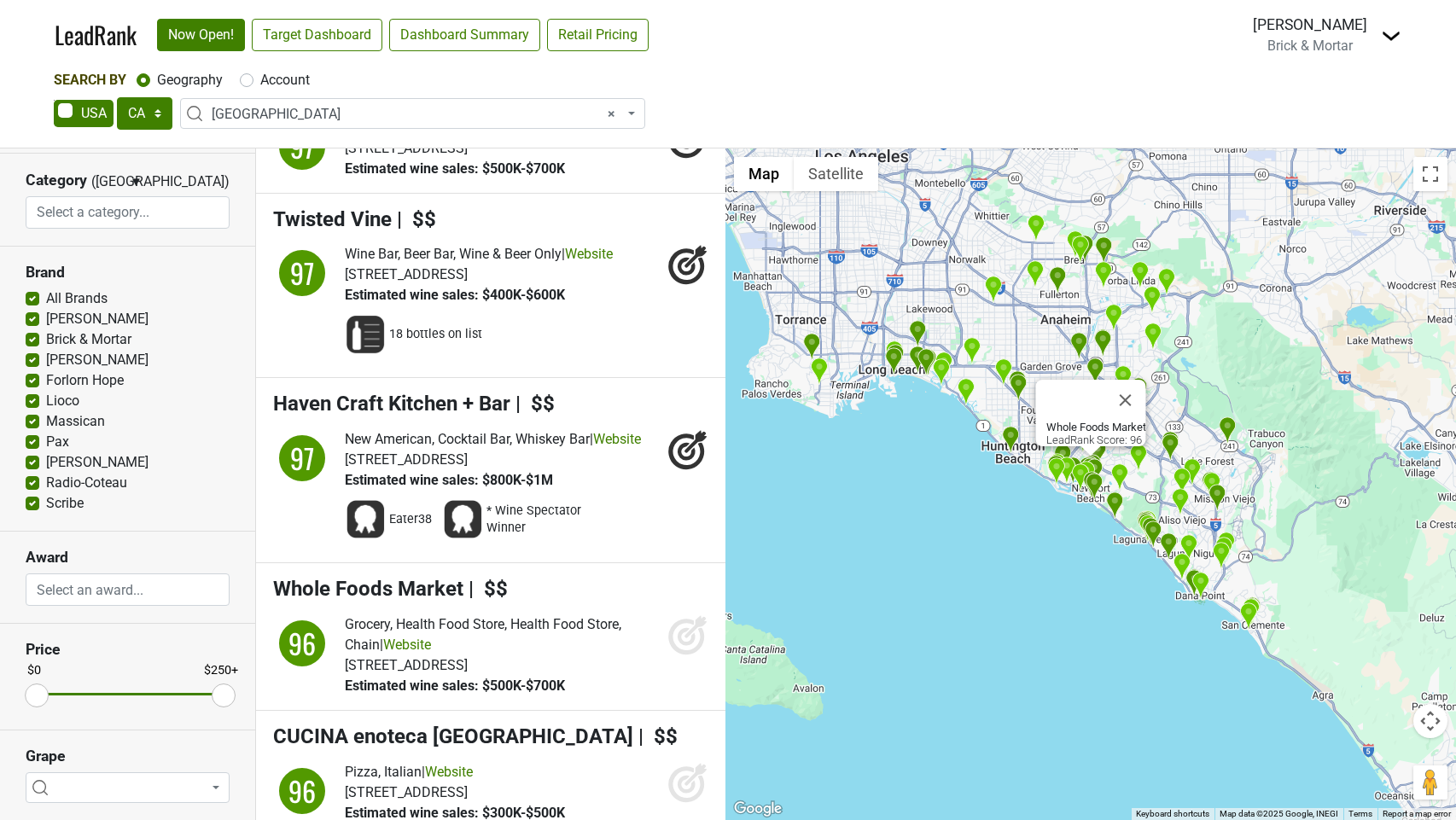
click at [679, 655] on icon at bounding box center [686, 636] width 36 height 36
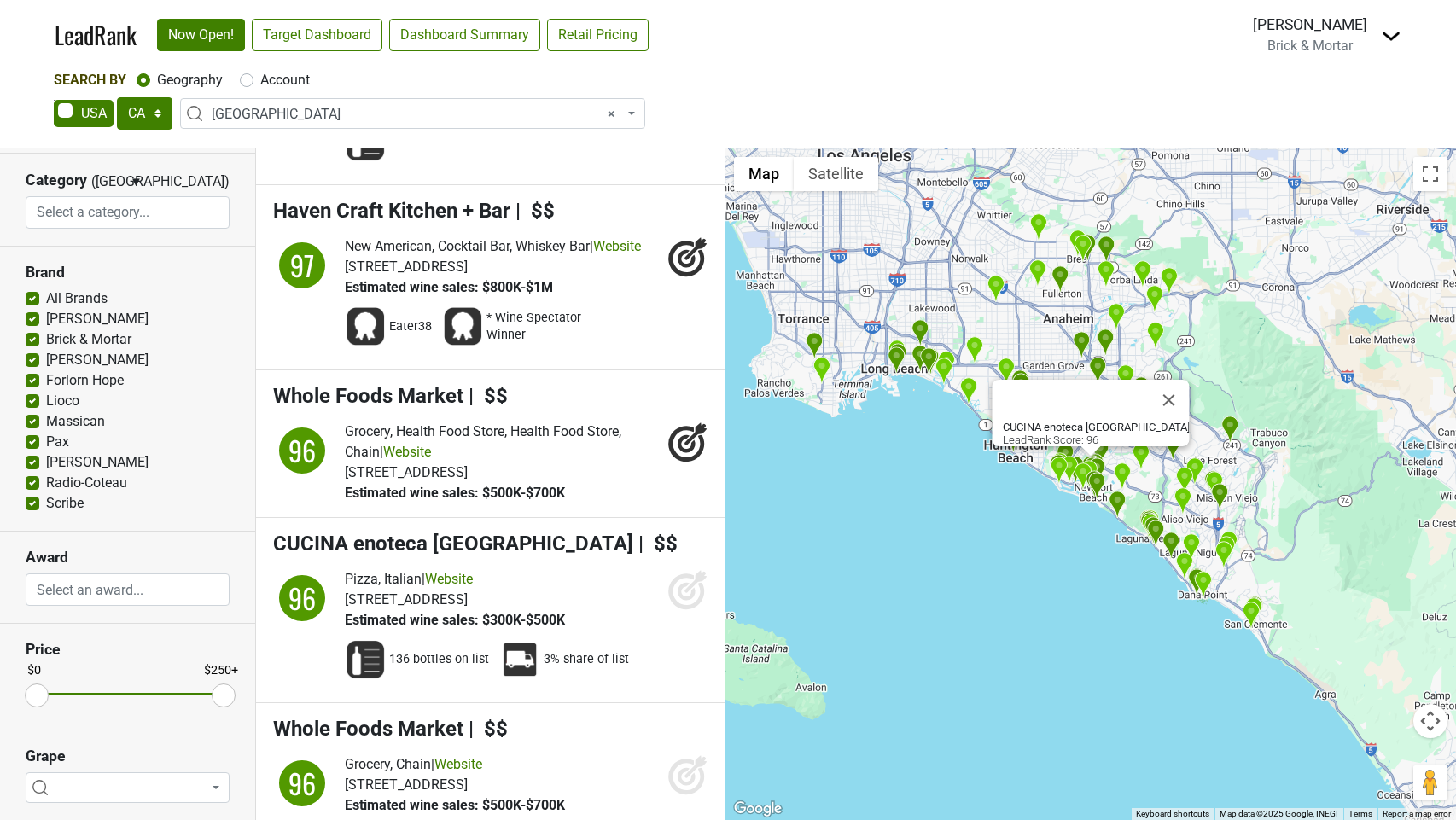
click at [689, 610] on icon at bounding box center [687, 590] width 41 height 41
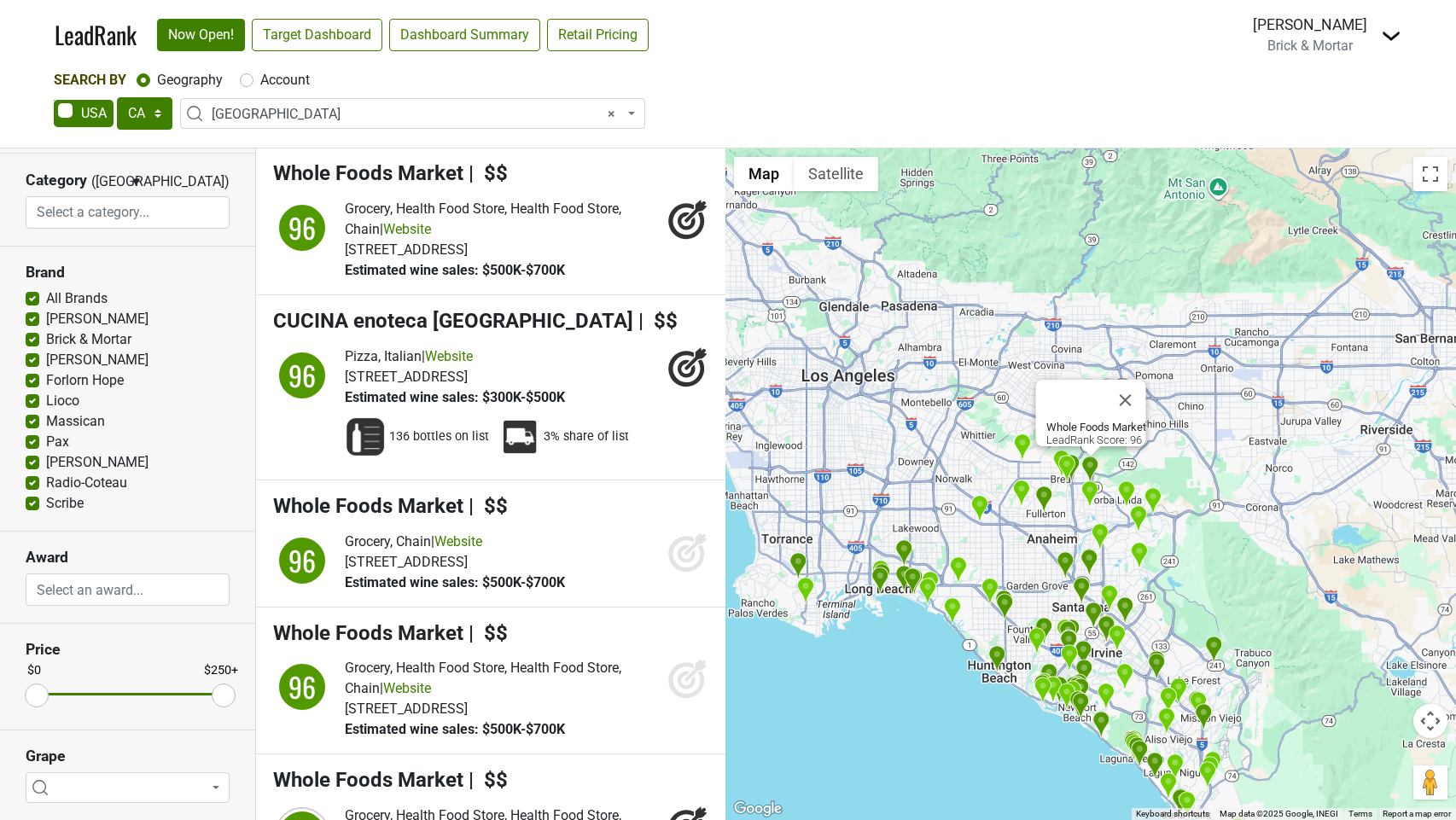
drag, startPoint x: 686, startPoint y: 615, endPoint x: 691, endPoint y: 626, distance: 12.1
click at [687, 555] on icon at bounding box center [696, 543] width 22 height 22
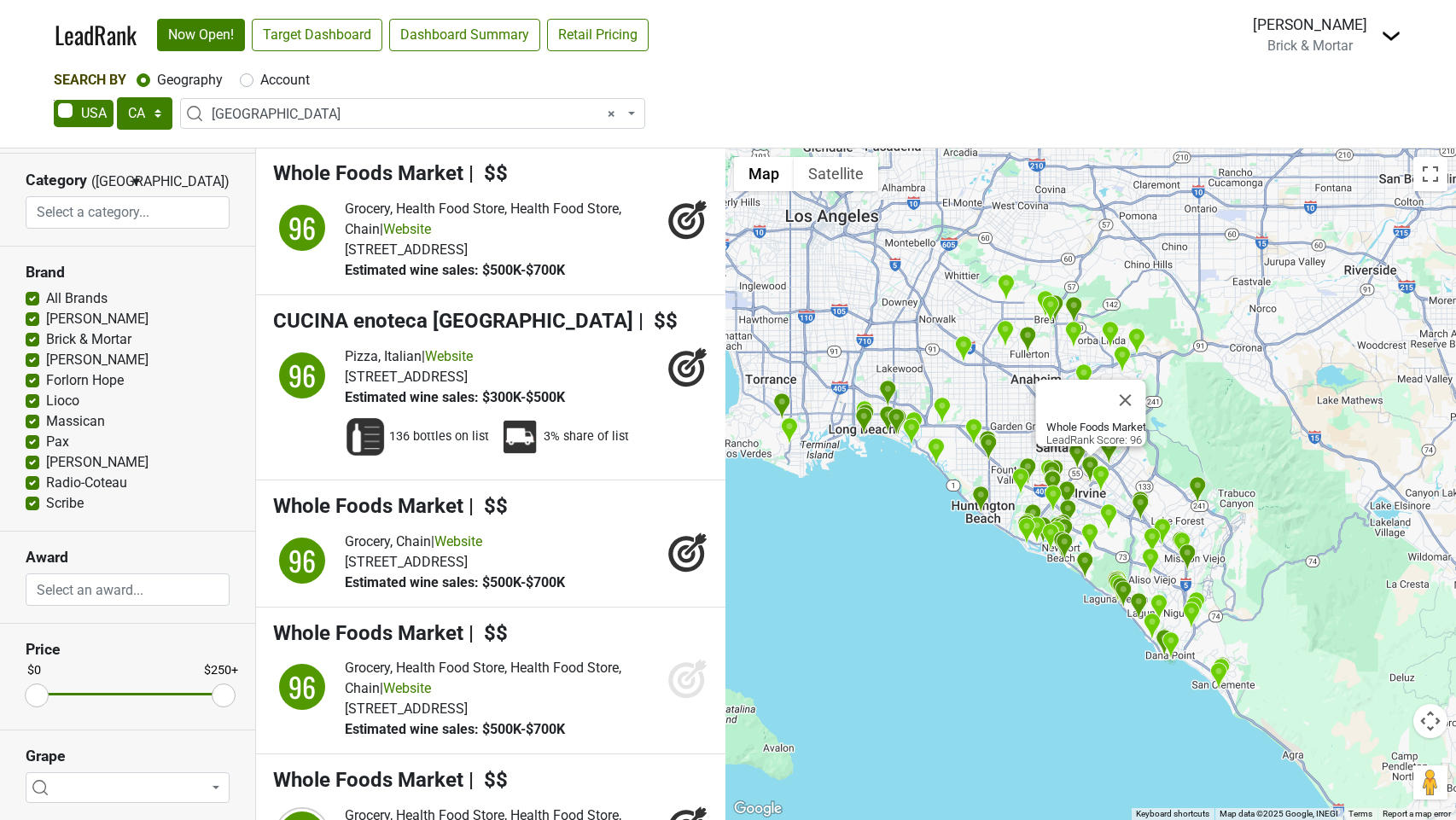
click at [678, 699] on icon at bounding box center [687, 678] width 41 height 41
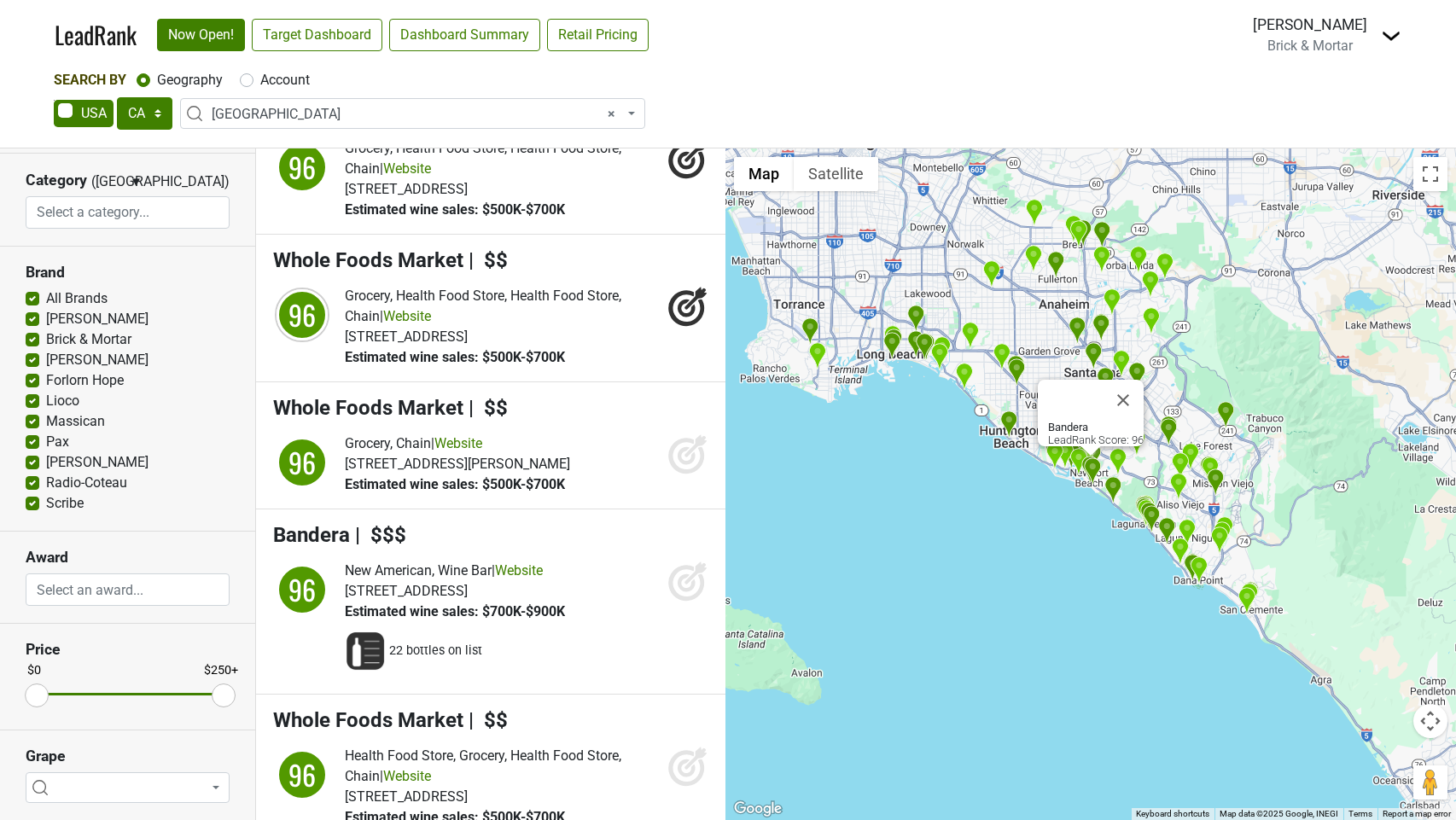
click at [689, 602] on icon at bounding box center [687, 581] width 41 height 41
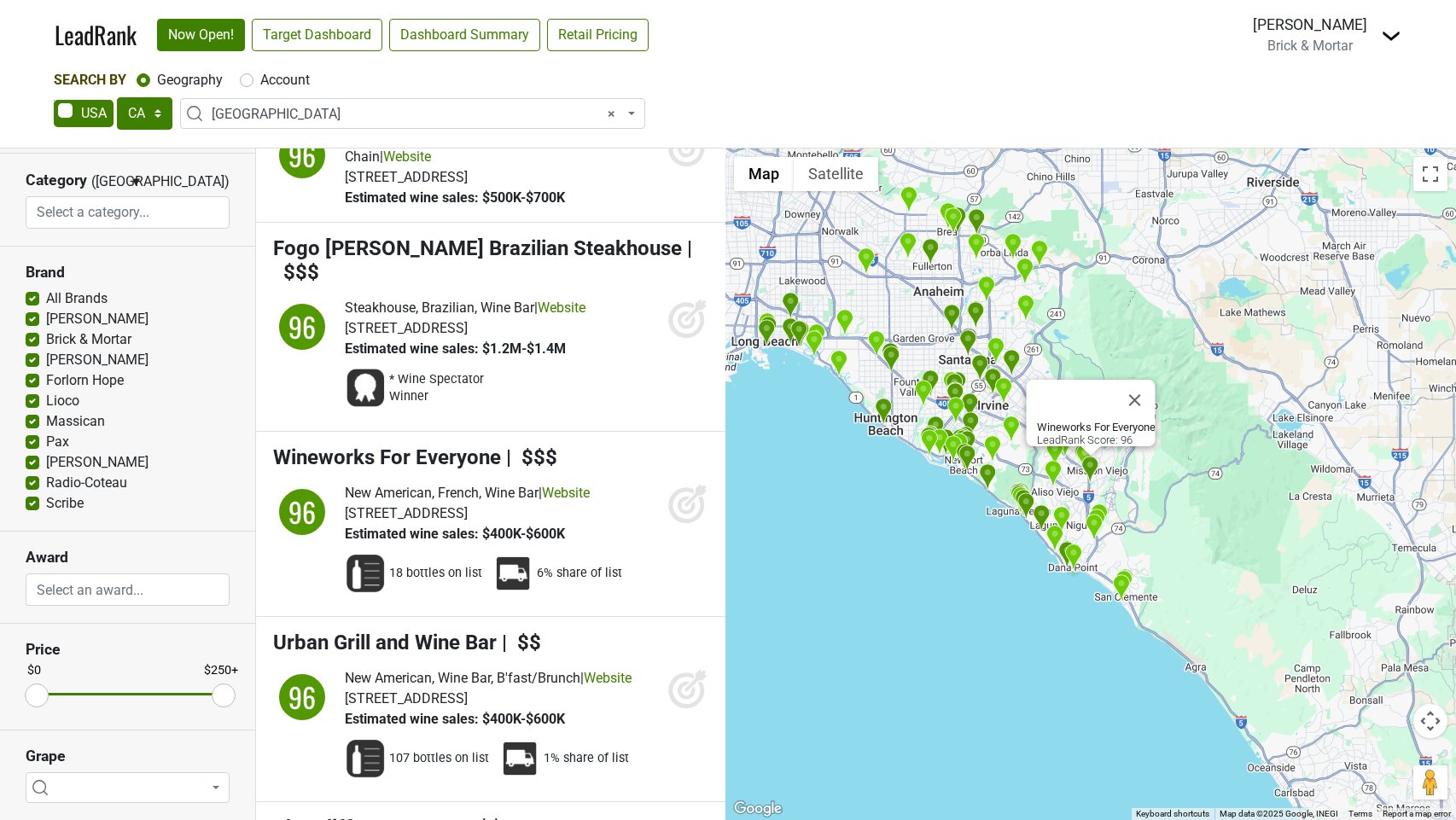
drag, startPoint x: 685, startPoint y: 544, endPoint x: 681, endPoint y: 658, distance: 114.1
click at [685, 524] on icon at bounding box center [687, 503] width 41 height 41
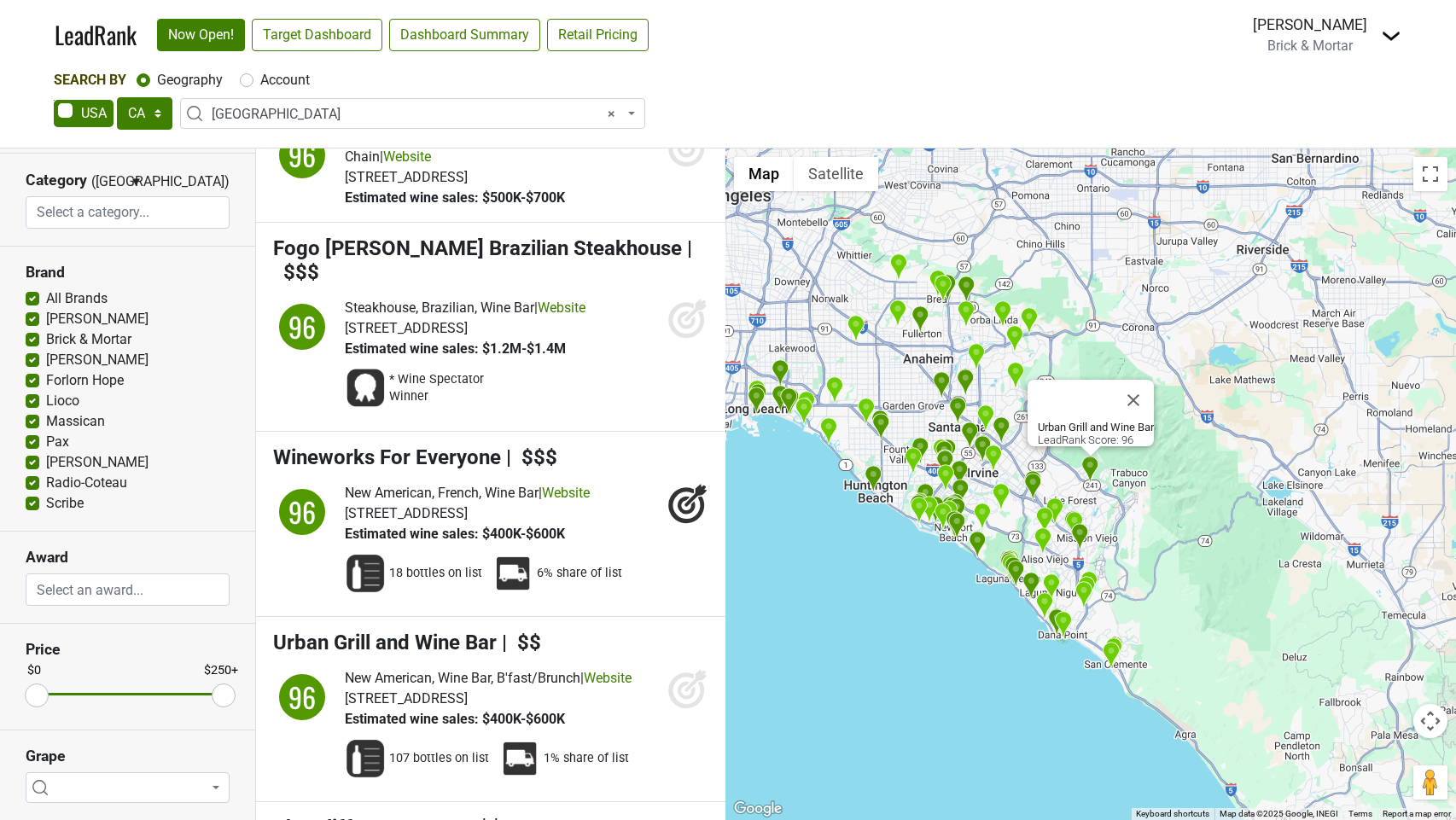
click at [681, 710] on icon at bounding box center [687, 689] width 41 height 41
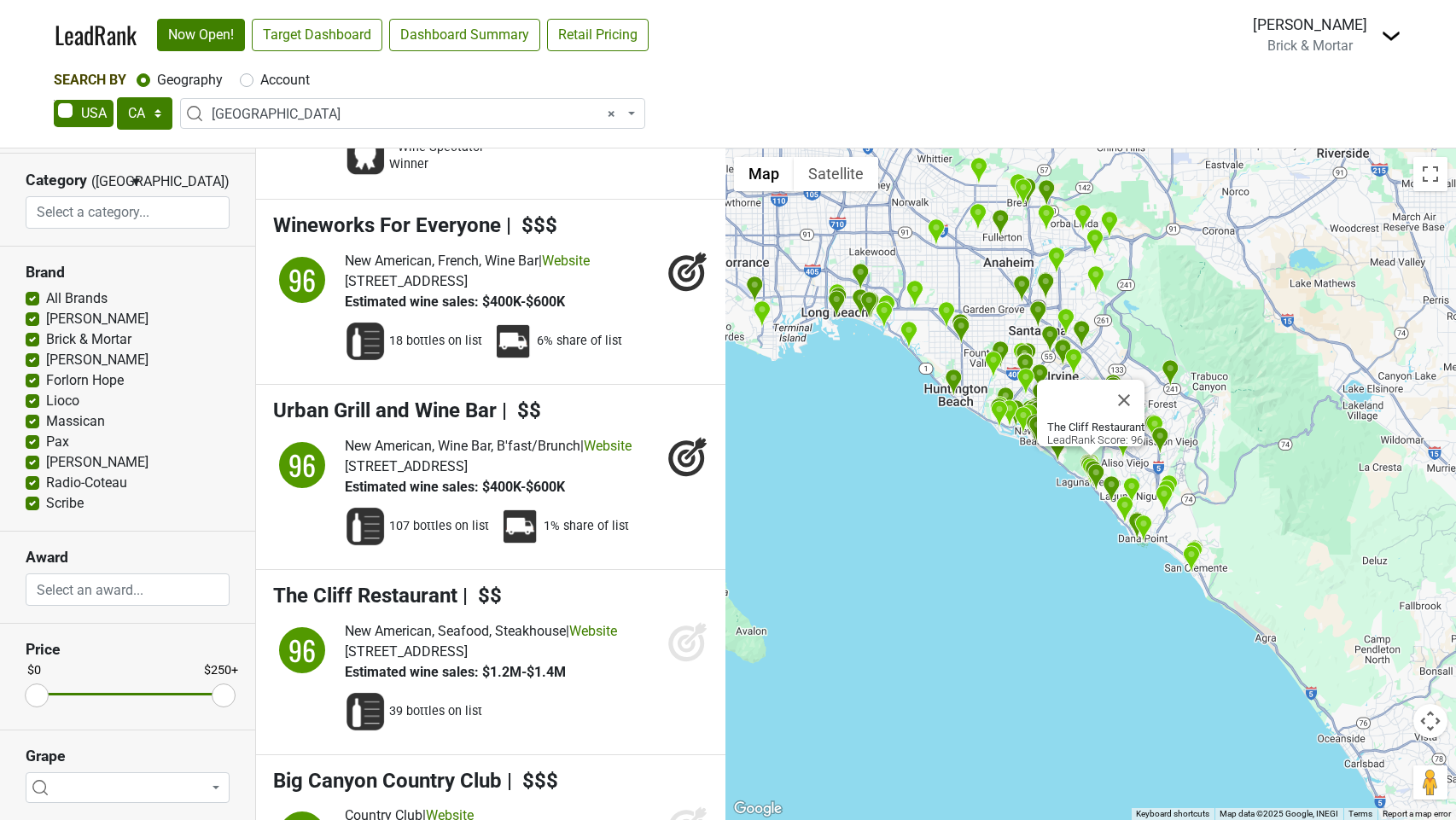
click at [686, 663] on icon at bounding box center [687, 642] width 41 height 41
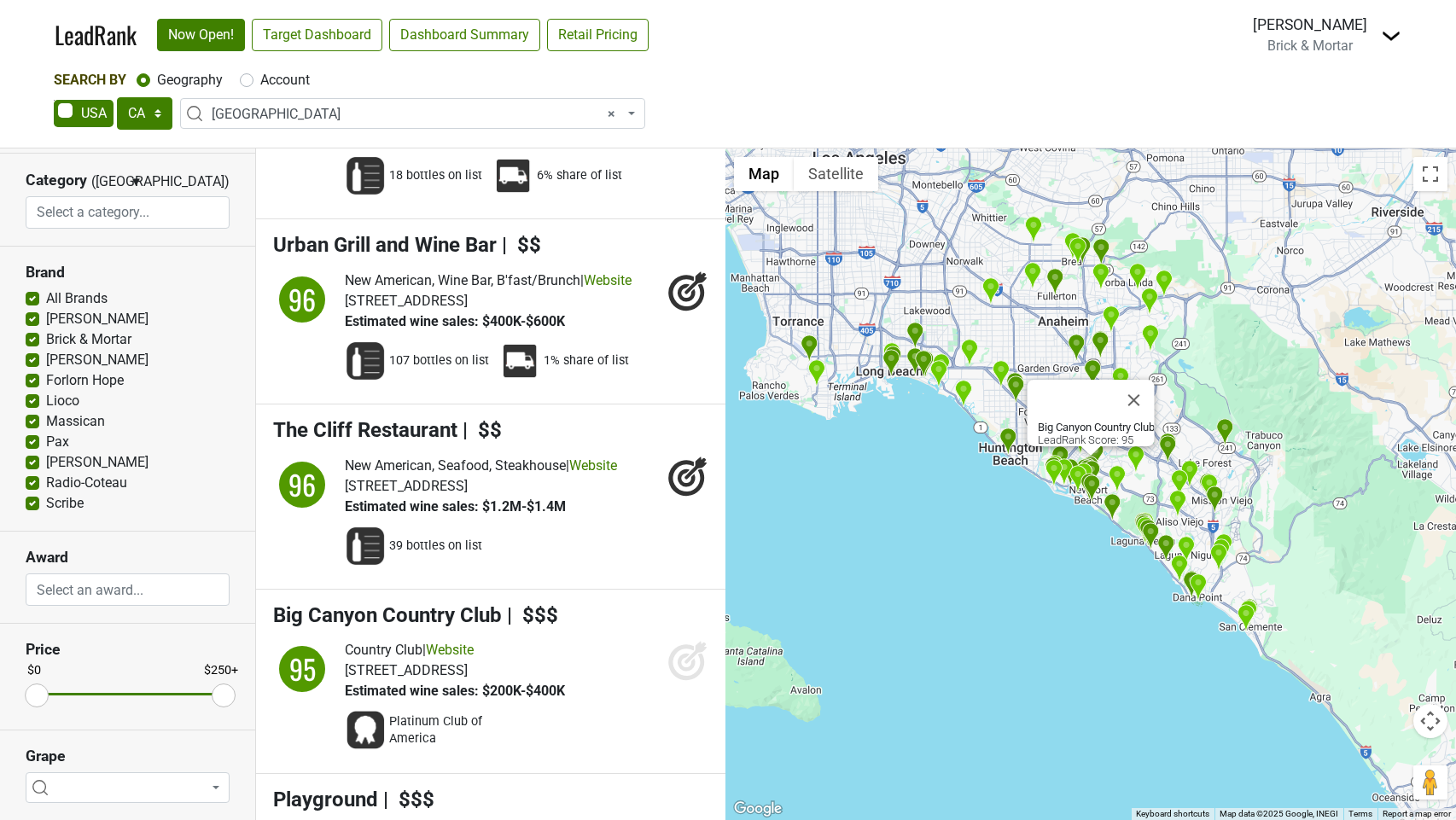
click at [689, 681] on icon at bounding box center [687, 660] width 41 height 41
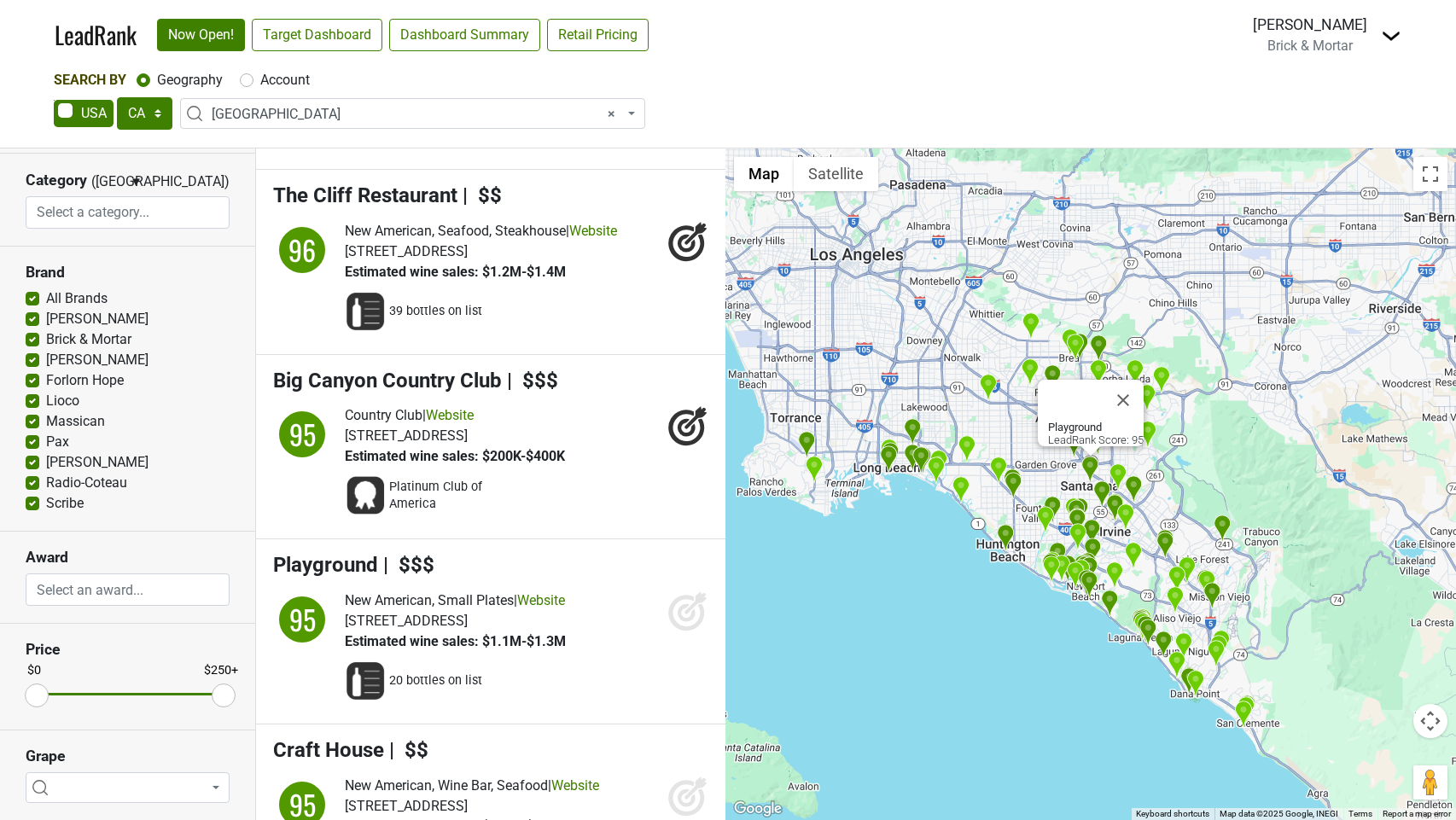
click at [692, 623] on icon at bounding box center [686, 614] width 18 height 18
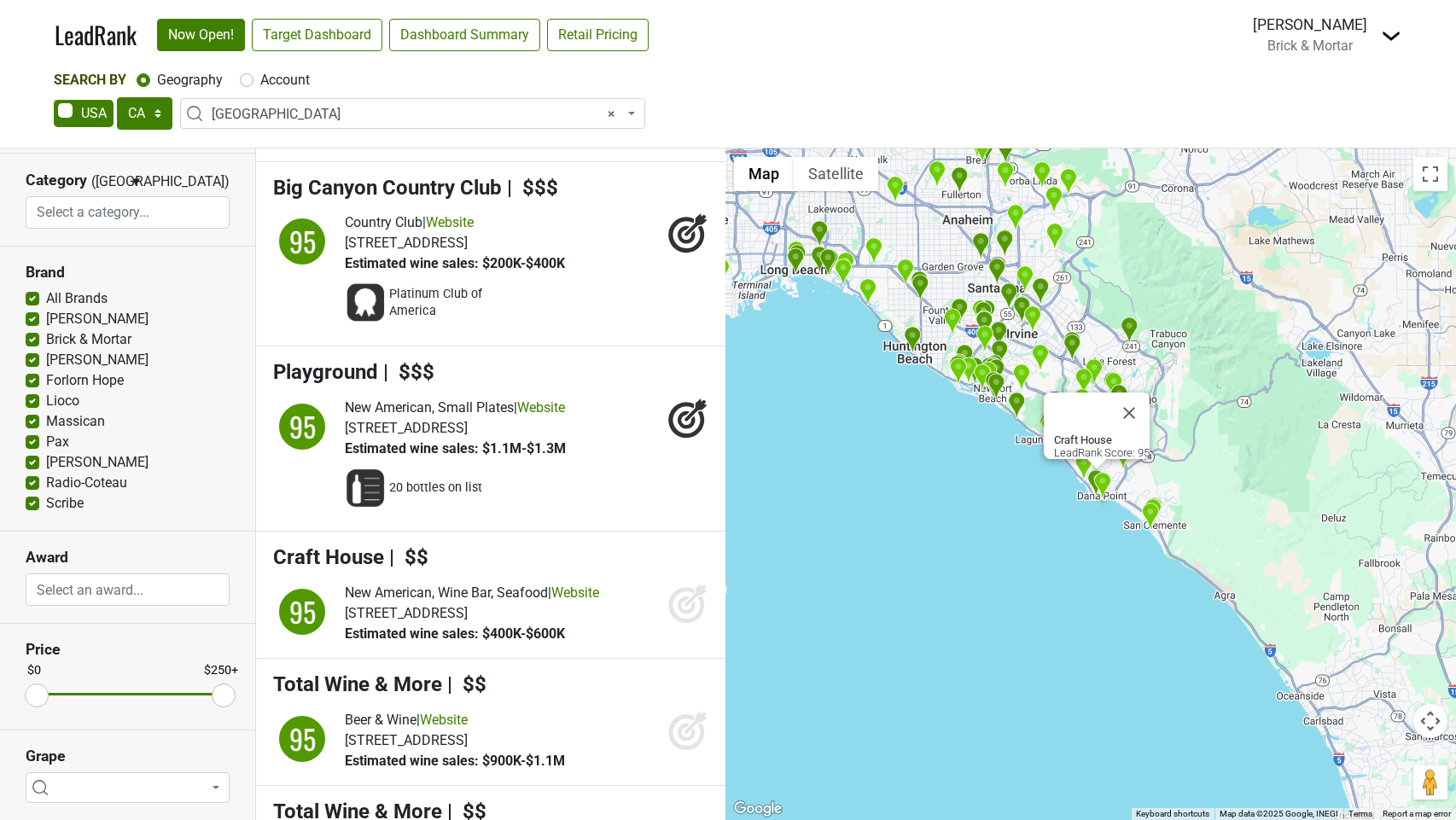
click at [694, 615] on icon at bounding box center [686, 606] width 18 height 18
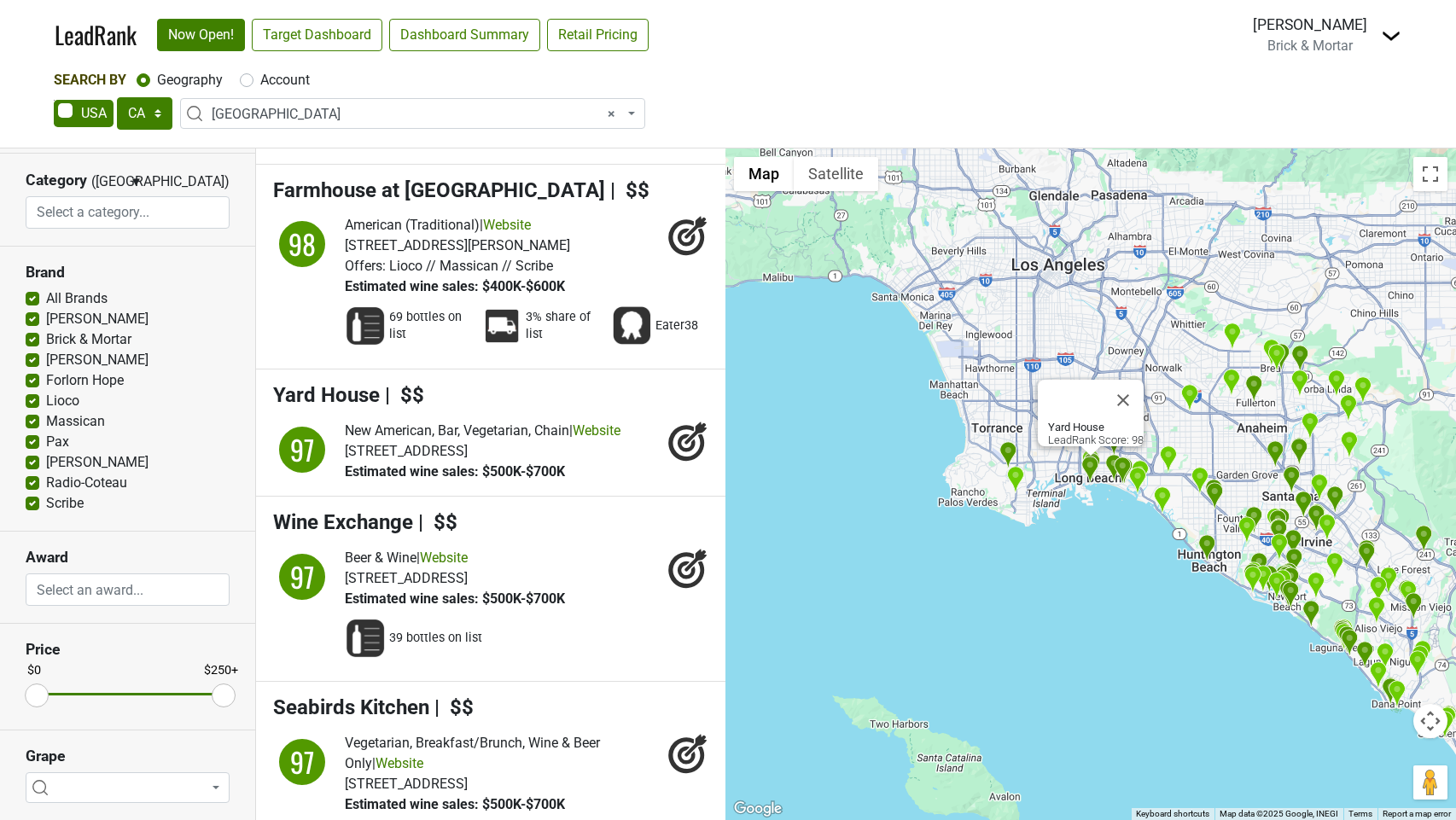
click at [1388, 35] on img at bounding box center [1391, 36] width 20 height 20
click at [1336, 78] on link "Switch to Delta" at bounding box center [1328, 69] width 143 height 27
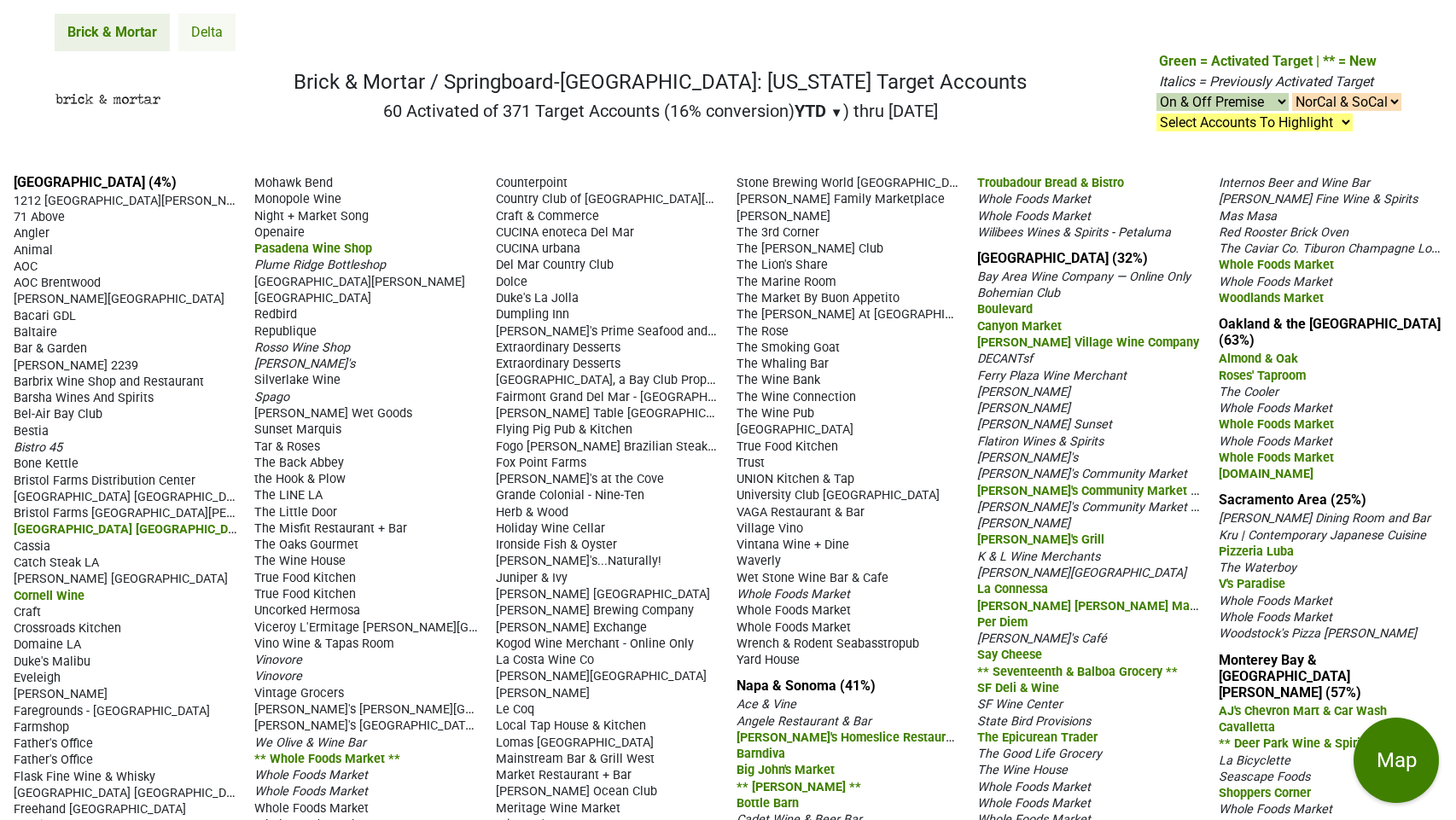
click at [208, 26] on link "Delta" at bounding box center [206, 32] width 58 height 37
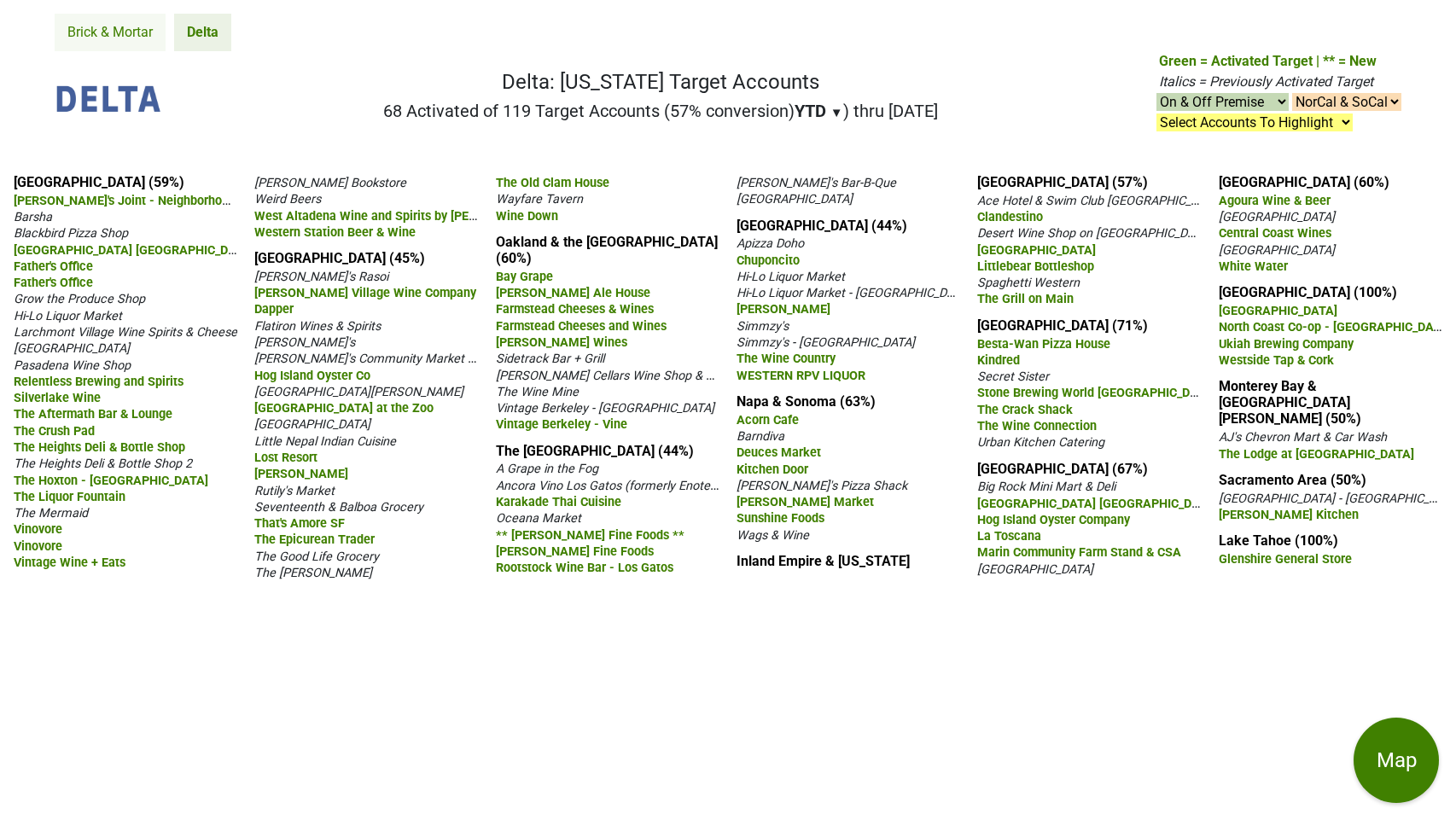
click at [102, 33] on link "Brick & Mortar" at bounding box center [110, 32] width 111 height 37
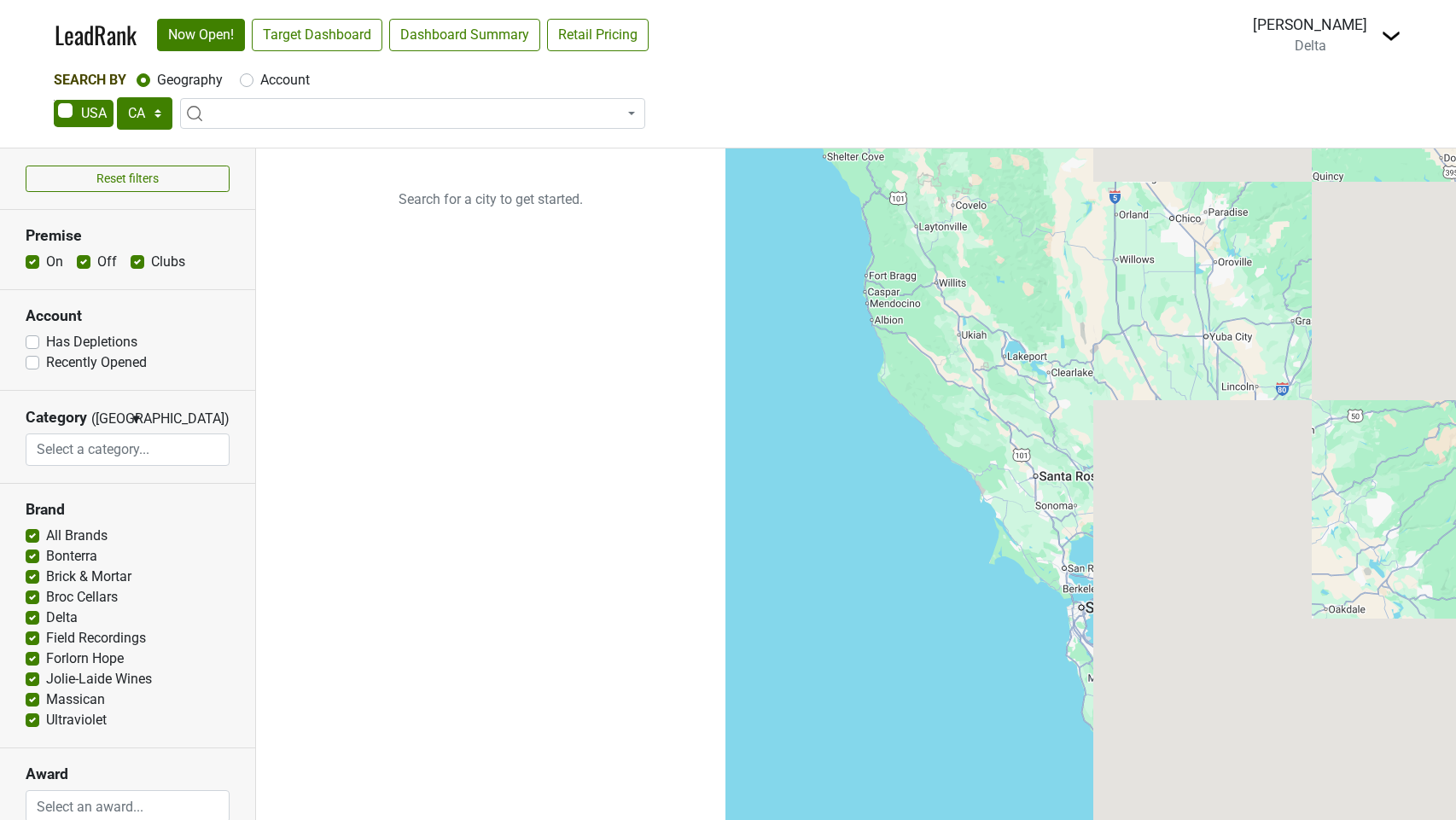
select select "CA"
select select
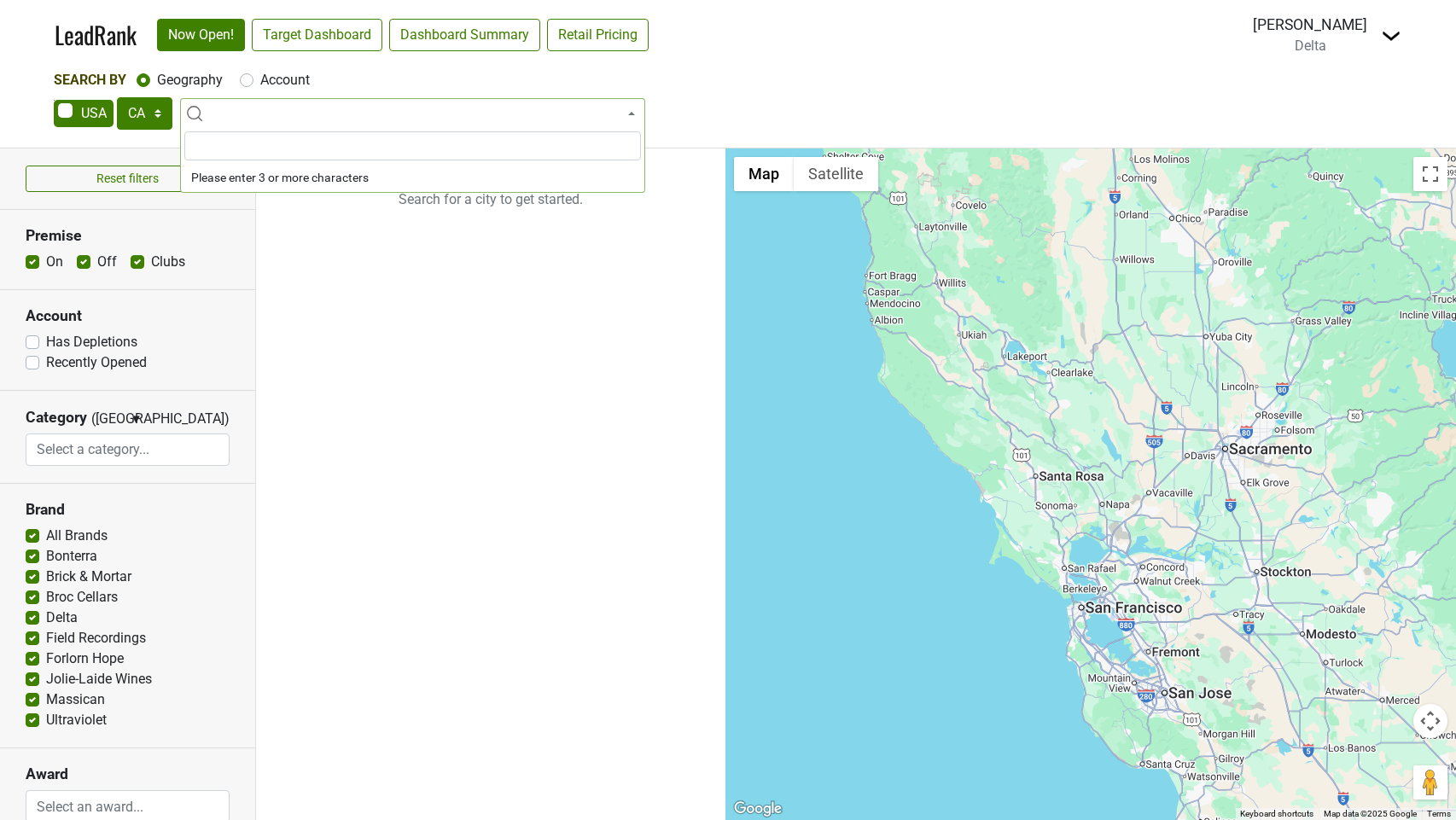
click at [344, 113] on span at bounding box center [413, 114] width 466 height 31
type input "l"
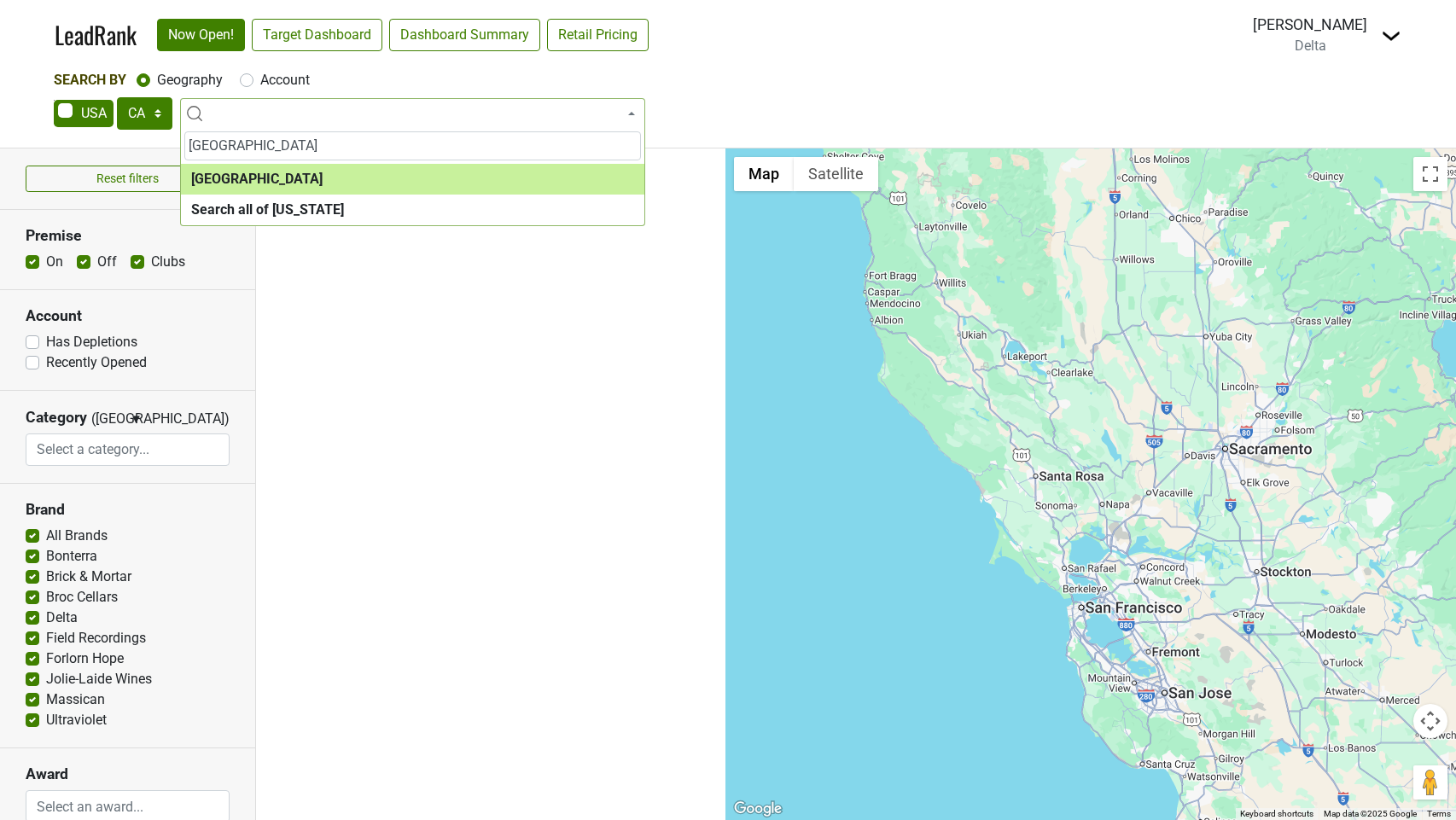
type input "[GEOGRAPHIC_DATA]"
select select "1140"
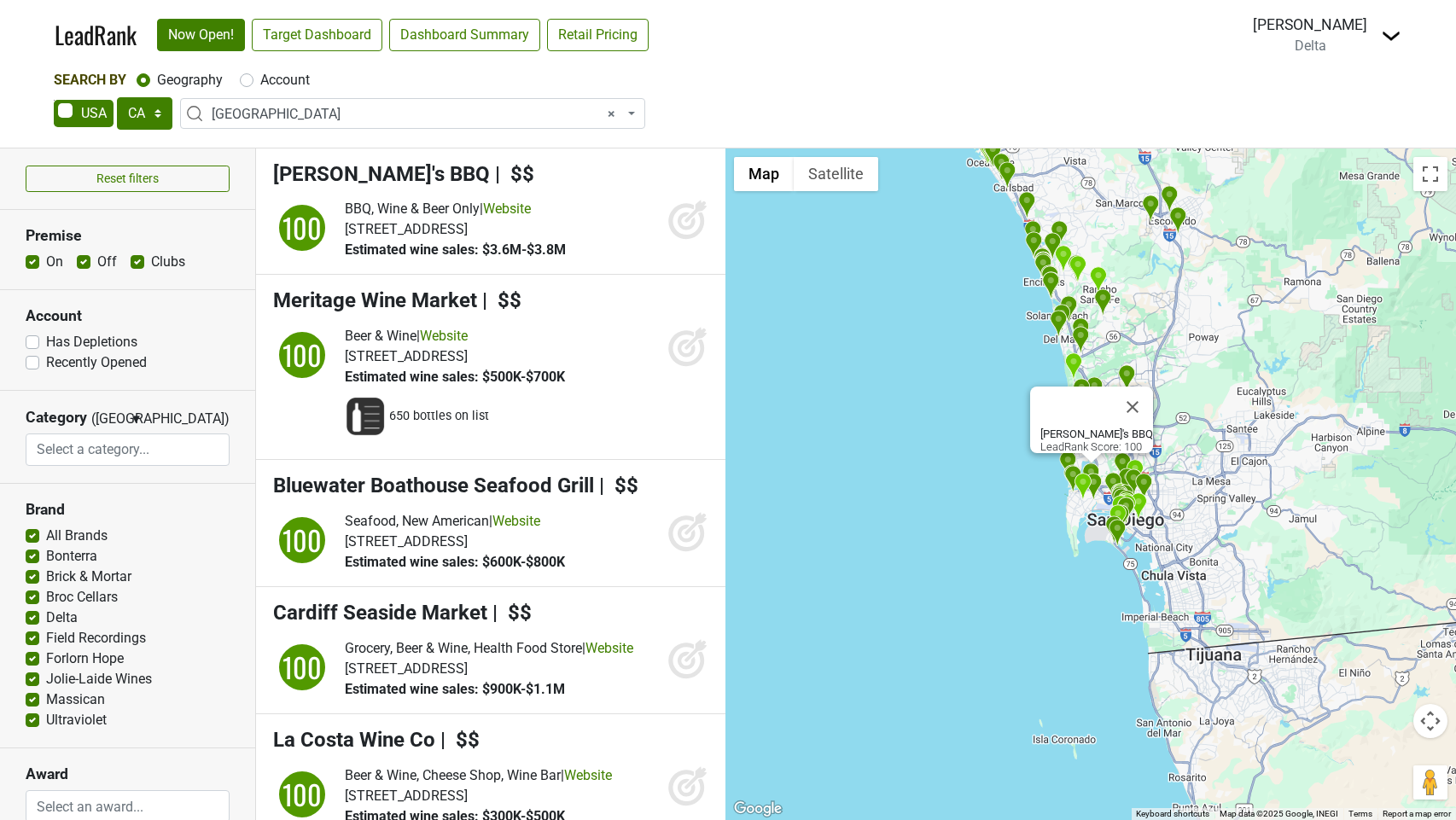
click at [684, 219] on icon at bounding box center [687, 219] width 41 height 41
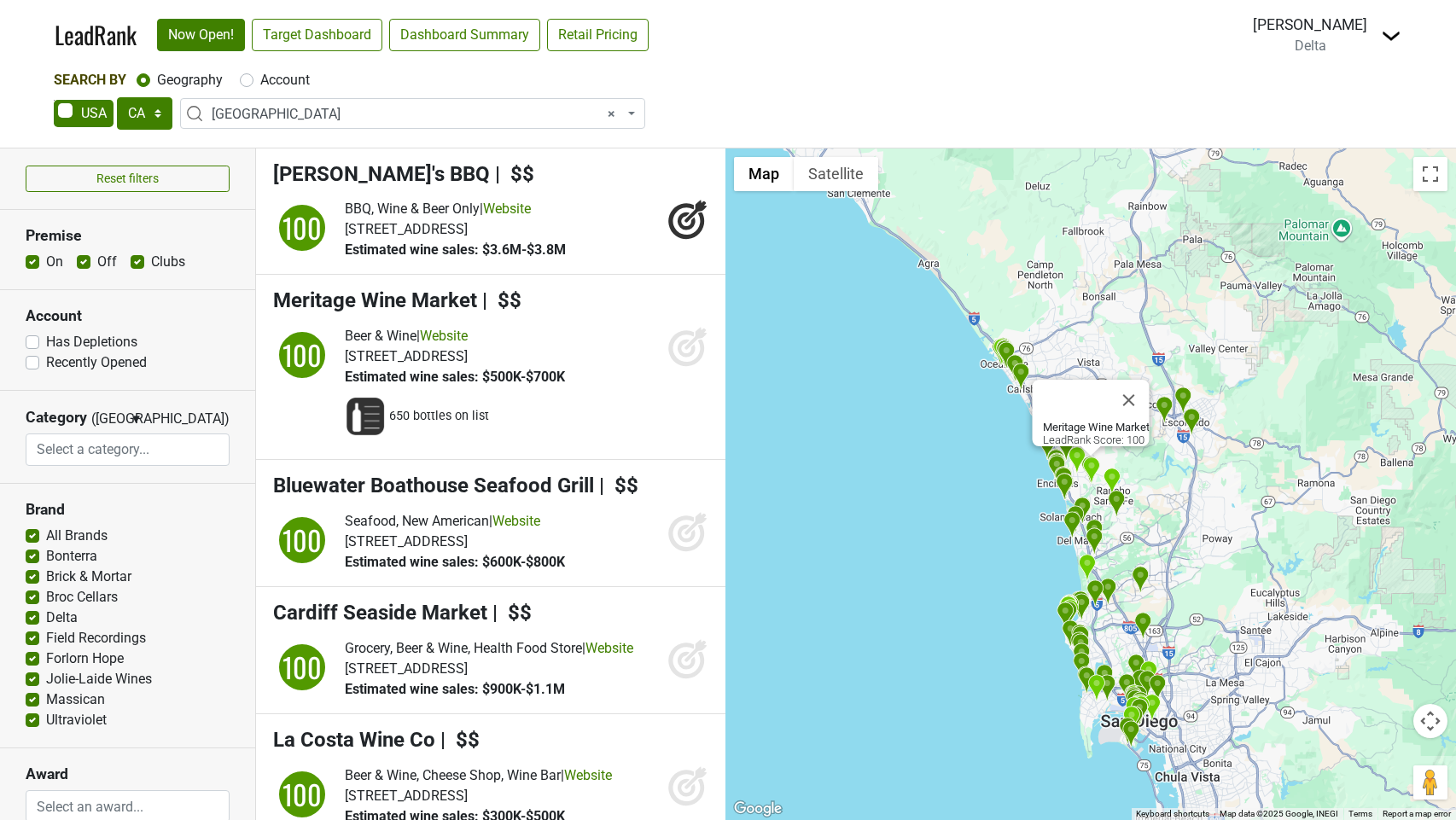
click at [685, 343] on icon at bounding box center [687, 346] width 41 height 41
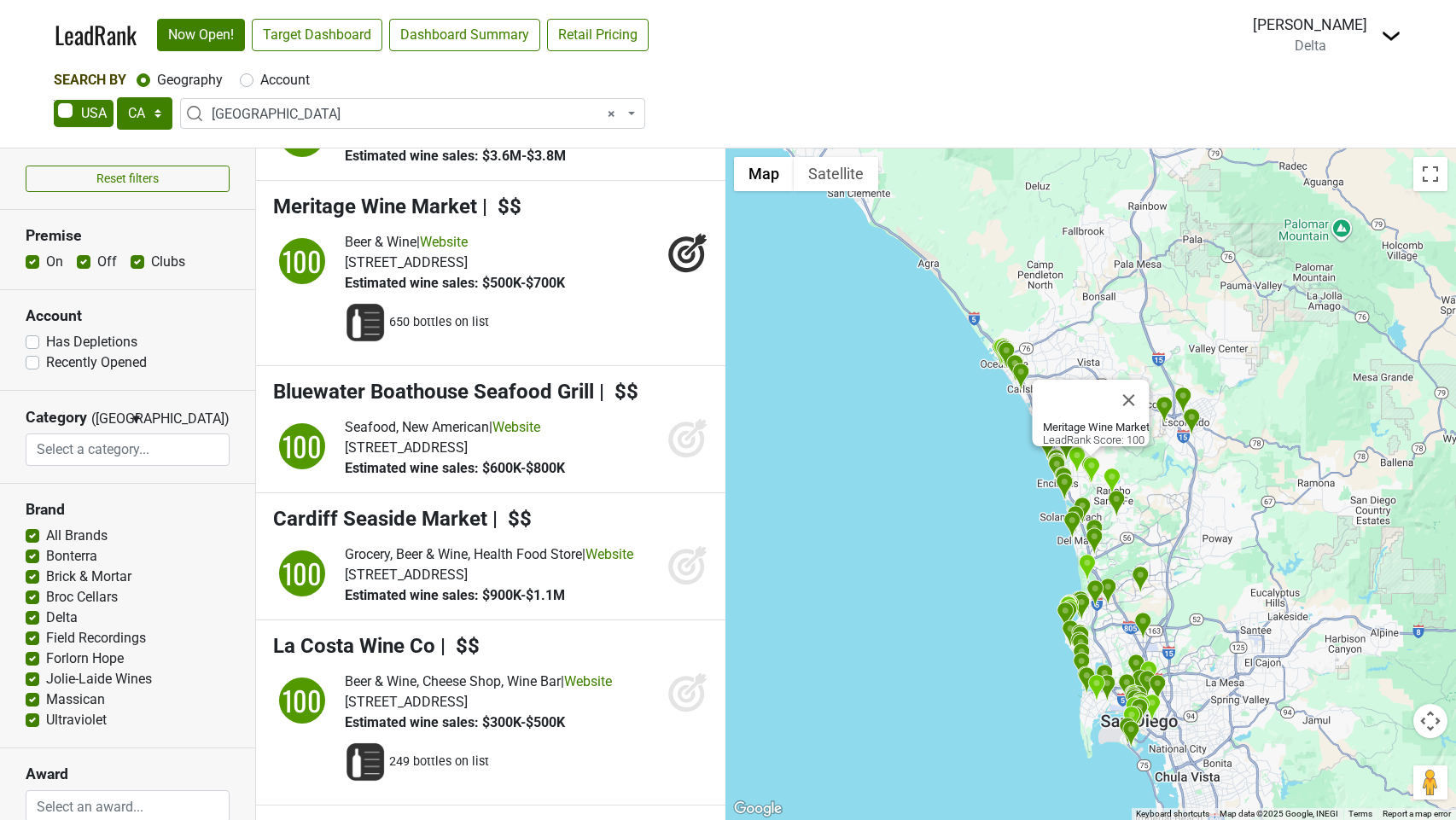
scroll to position [100, 0]
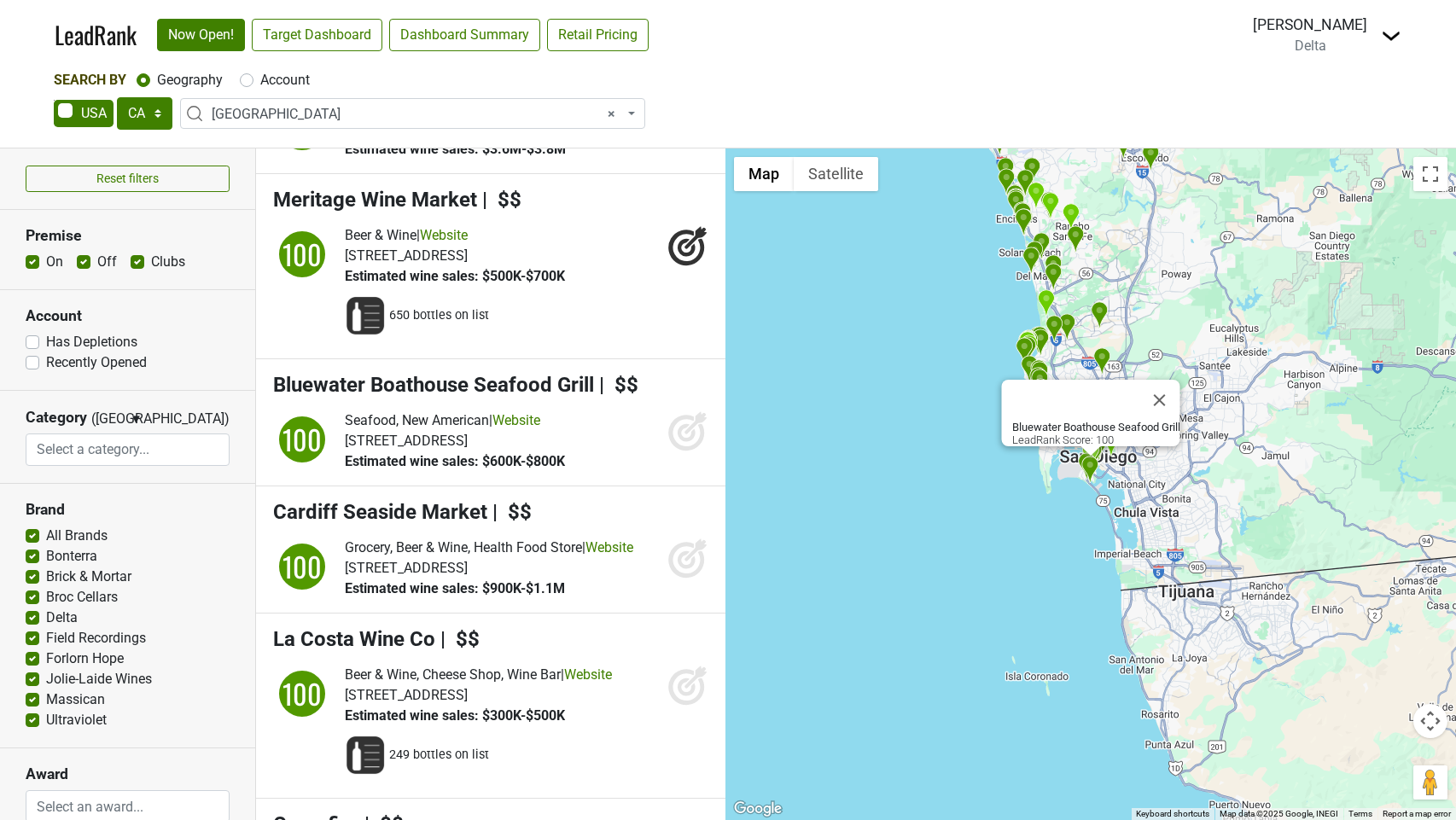
click at [689, 452] on icon at bounding box center [687, 431] width 41 height 41
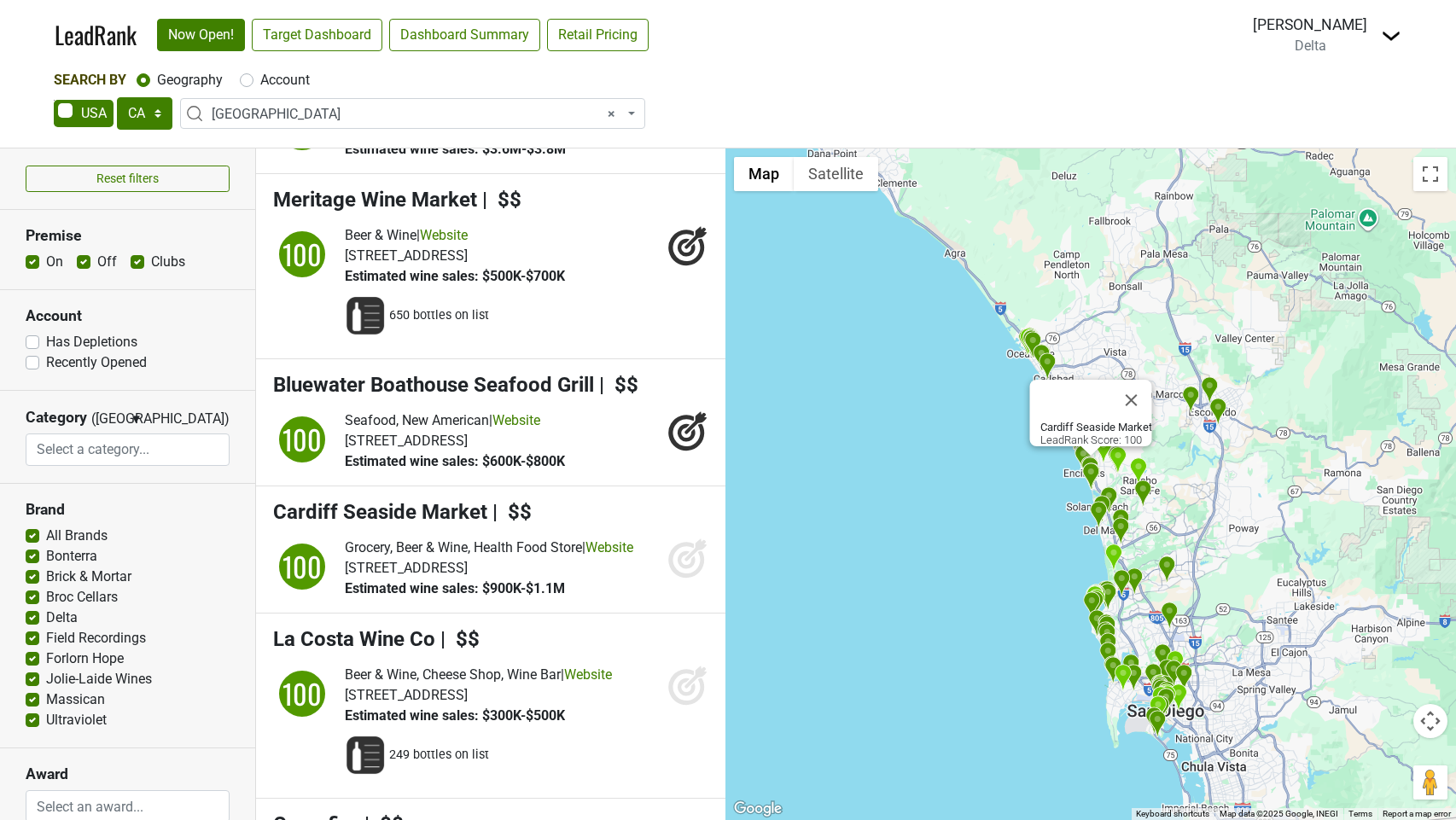
click at [684, 570] on icon at bounding box center [686, 561] width 18 height 18
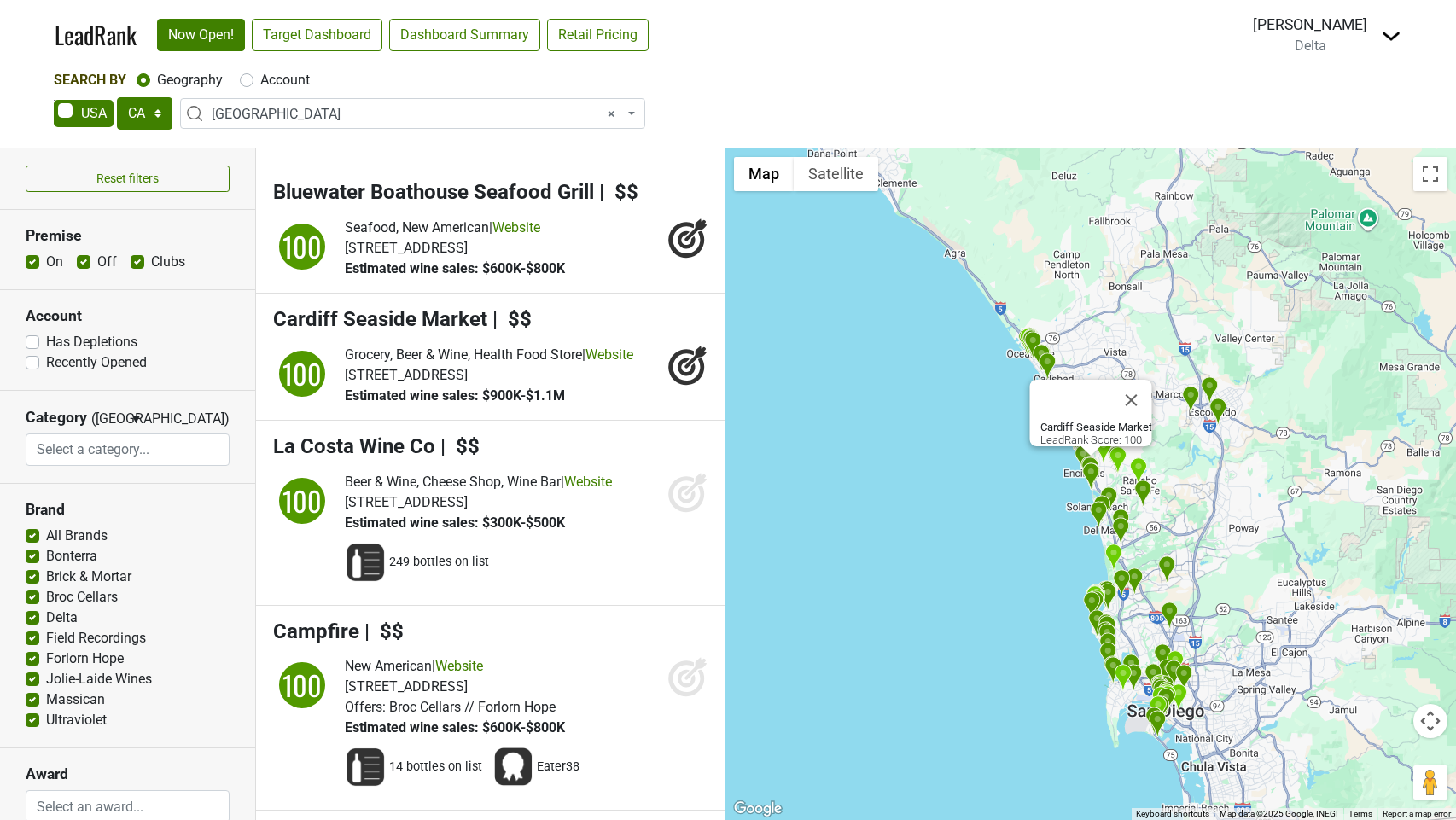
scroll to position [303, 0]
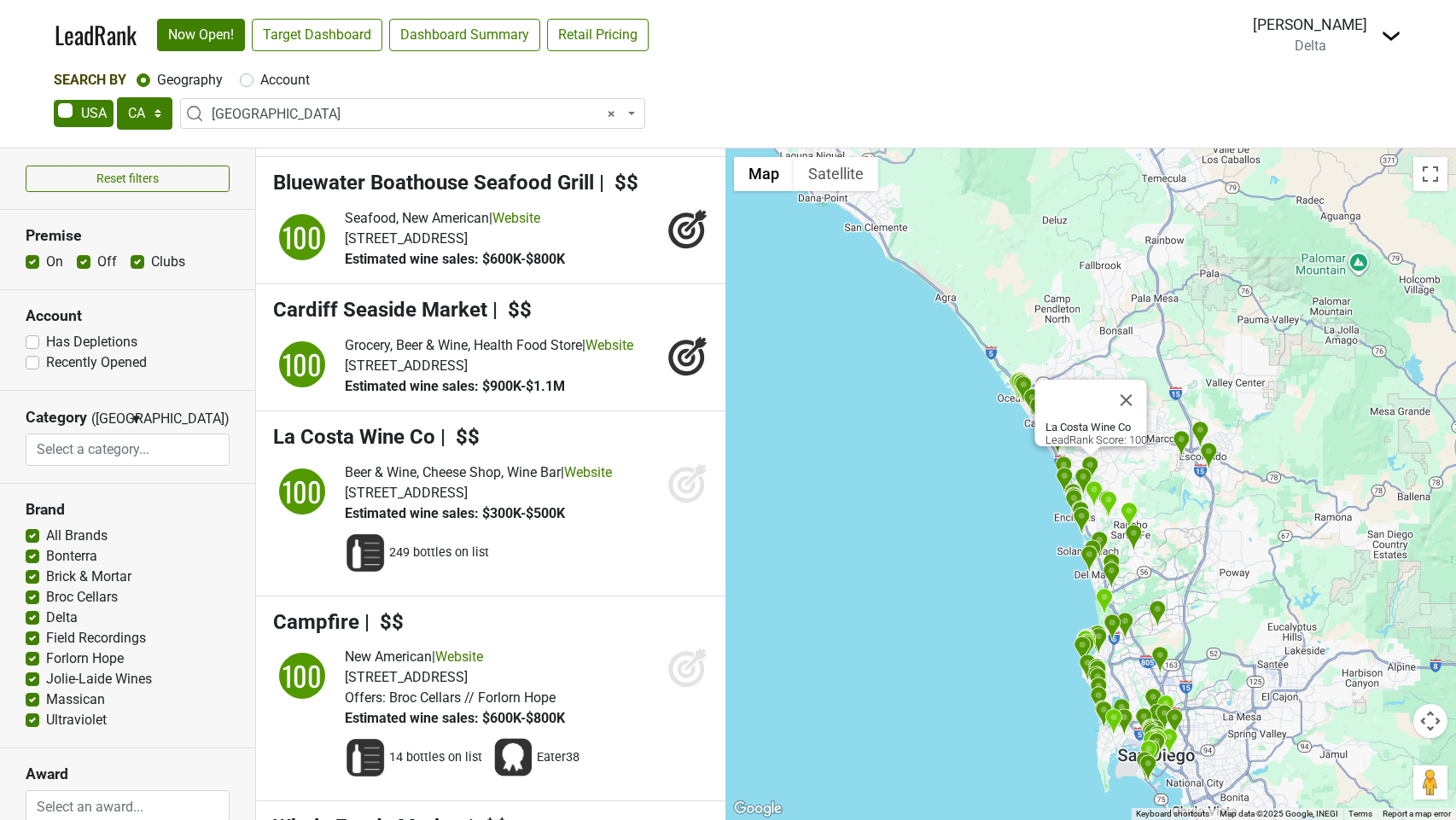
click at [681, 493] on icon at bounding box center [686, 485] width 18 height 18
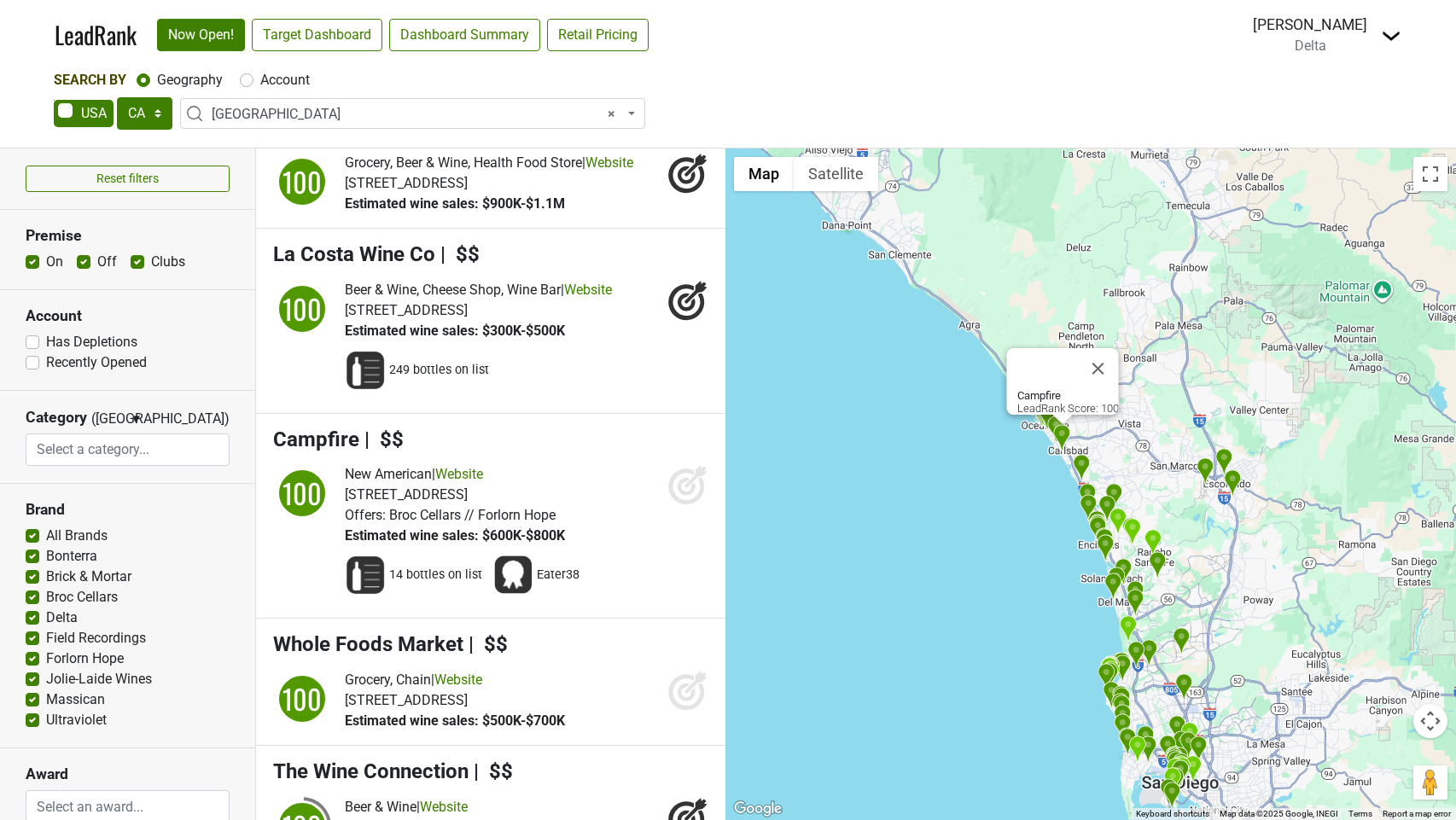
scroll to position [505, 0]
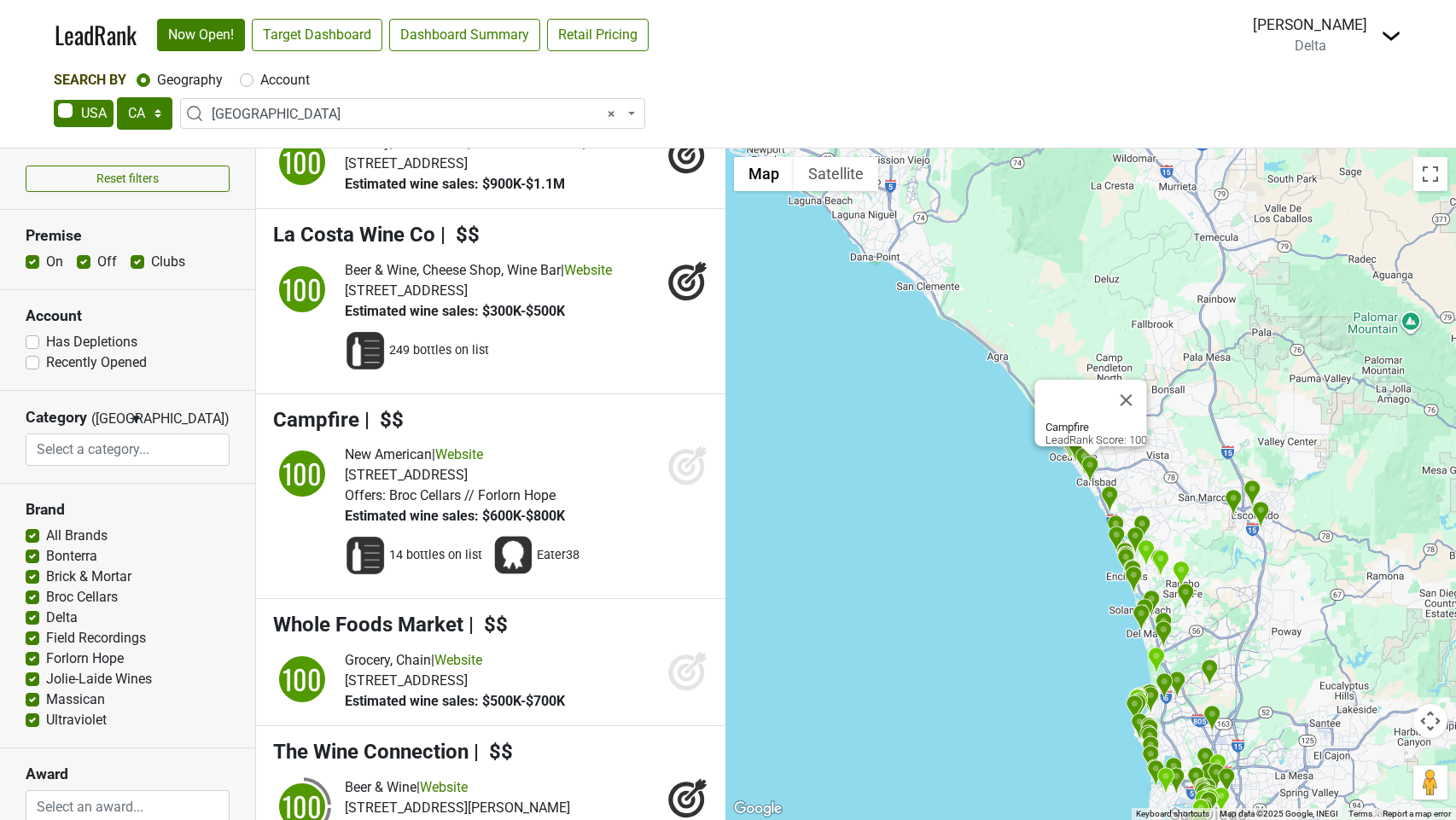
click at [684, 476] on icon at bounding box center [686, 468] width 18 height 18
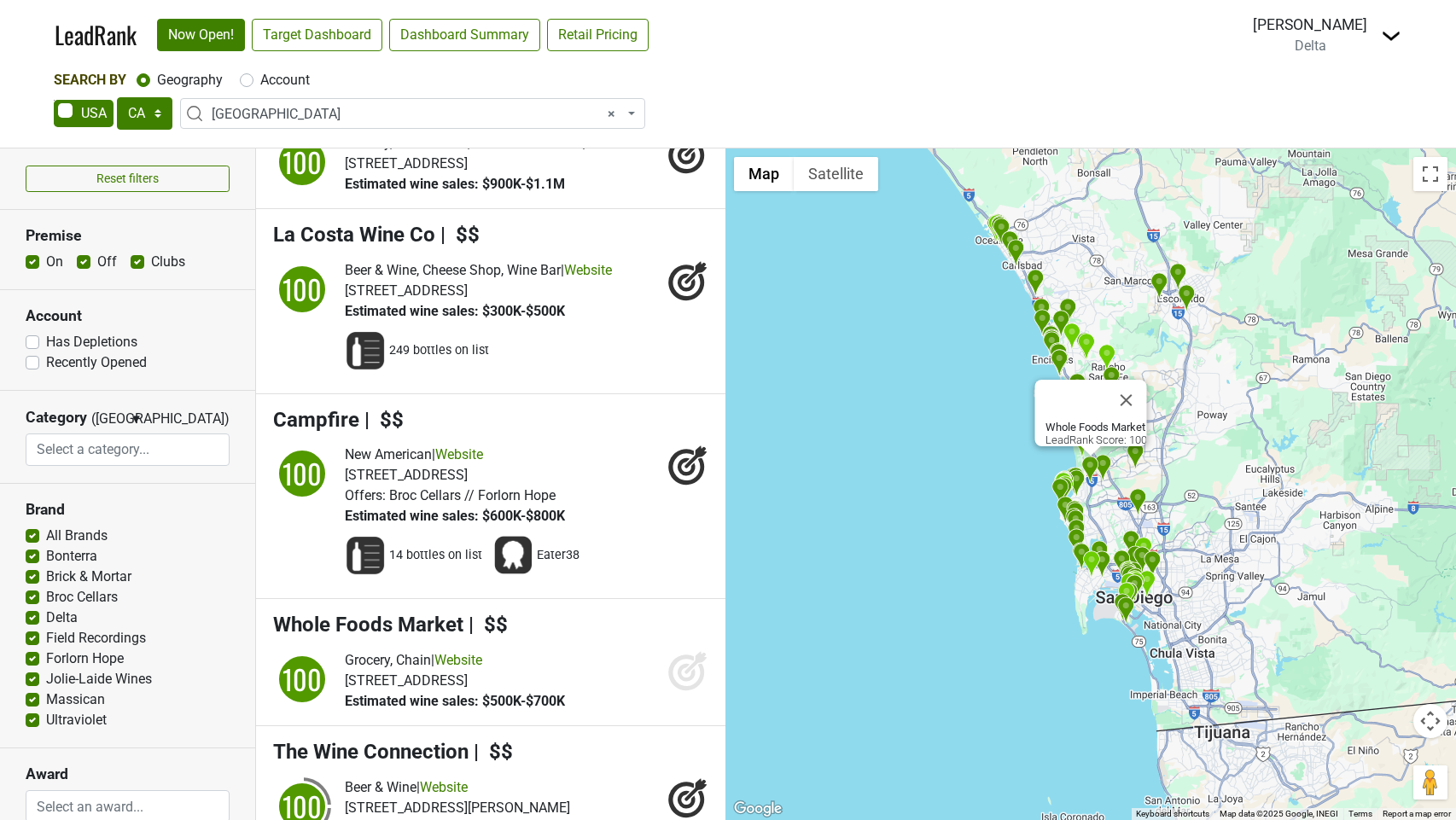
click at [687, 689] on icon at bounding box center [687, 670] width 41 height 41
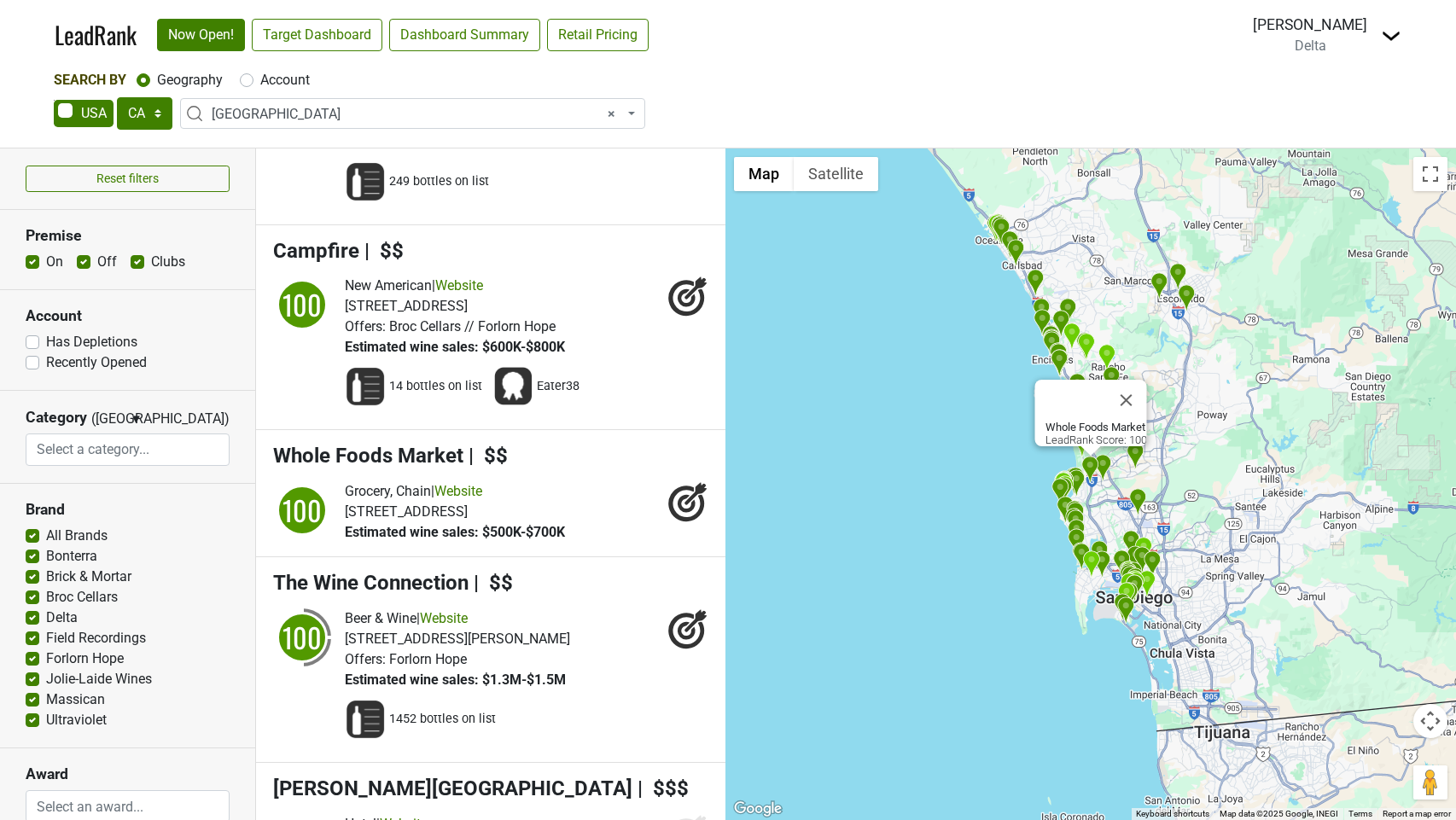
scroll to position [702, 0]
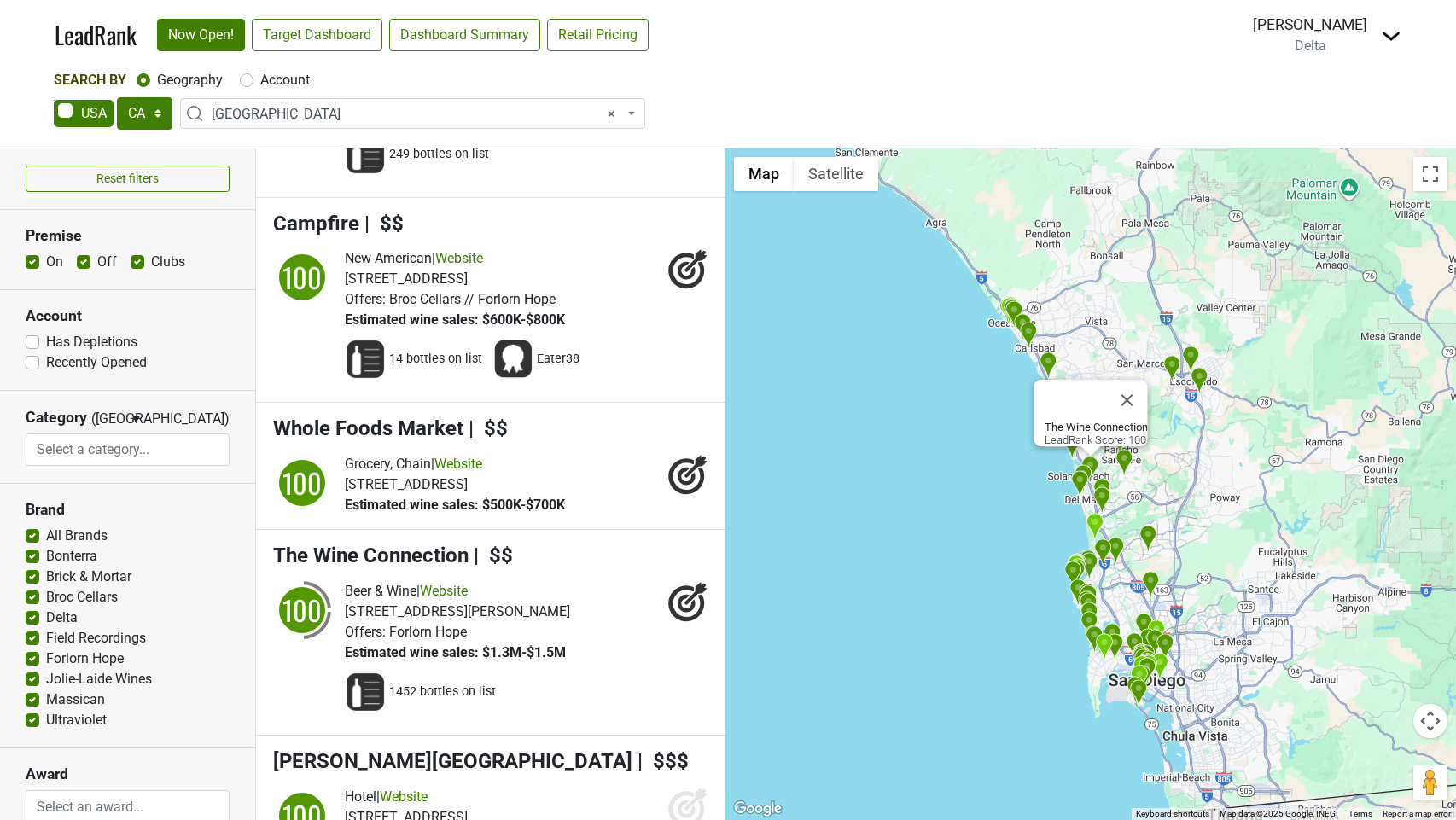
click at [687, 604] on icon at bounding box center [696, 594] width 22 height 22
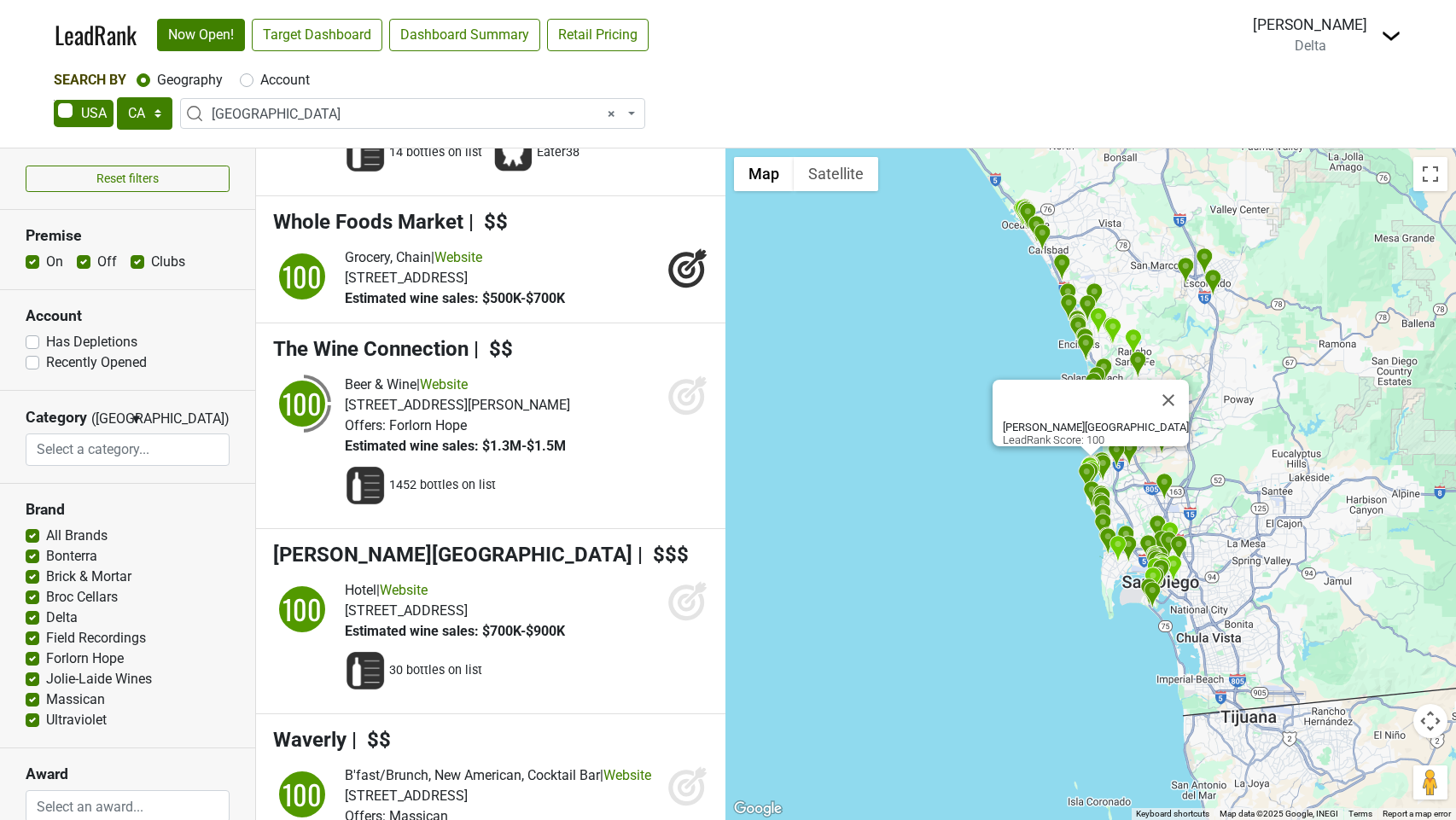
scroll to position [929, 0]
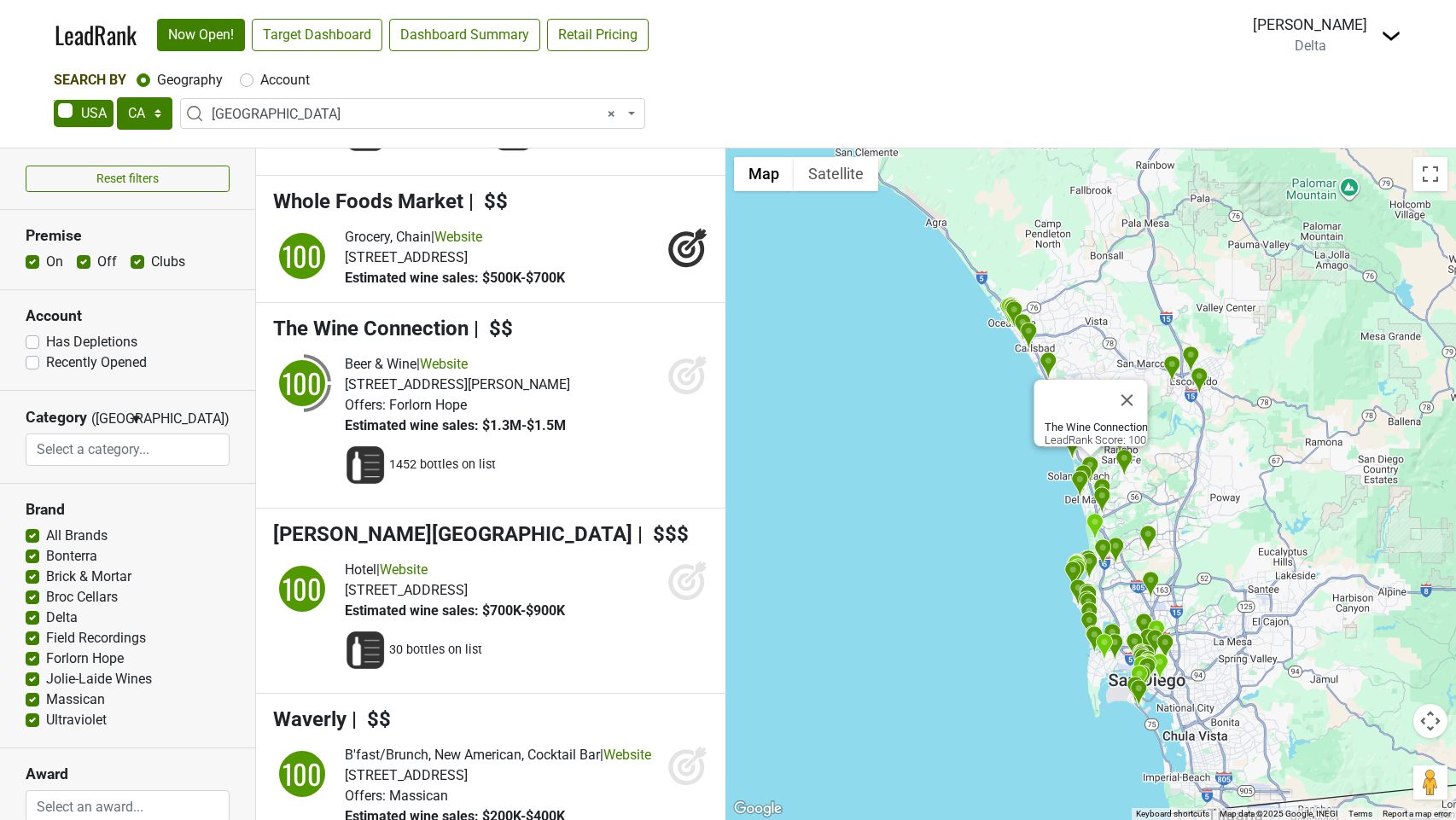
drag, startPoint x: 683, startPoint y: 390, endPoint x: 684, endPoint y: 426, distance: 36.0
click at [683, 390] on icon at bounding box center [687, 374] width 41 height 41
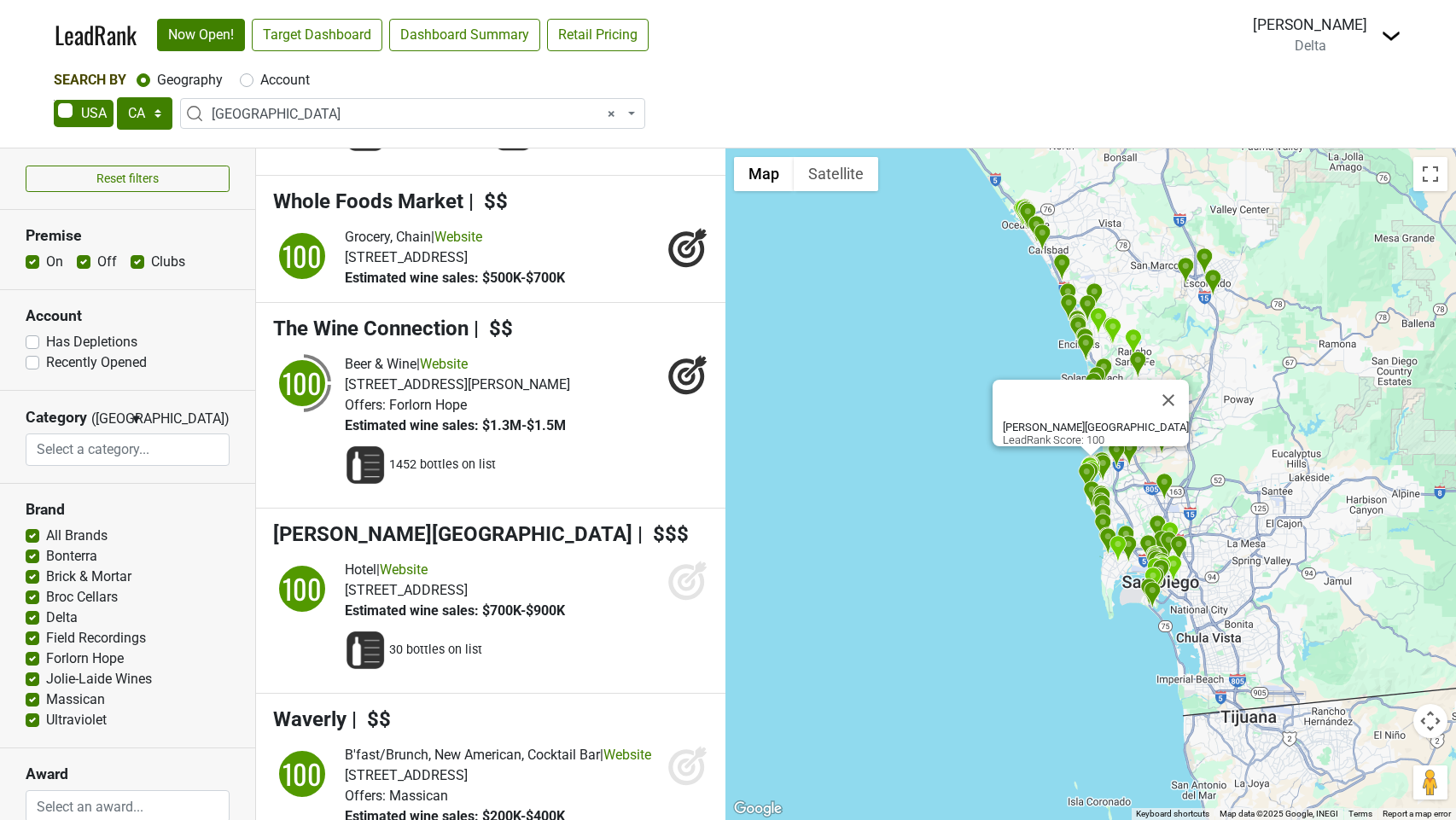
drag, startPoint x: 682, startPoint y: 588, endPoint x: 678, endPoint y: 633, distance: 45.2
click at [682, 588] on icon at bounding box center [687, 580] width 41 height 41
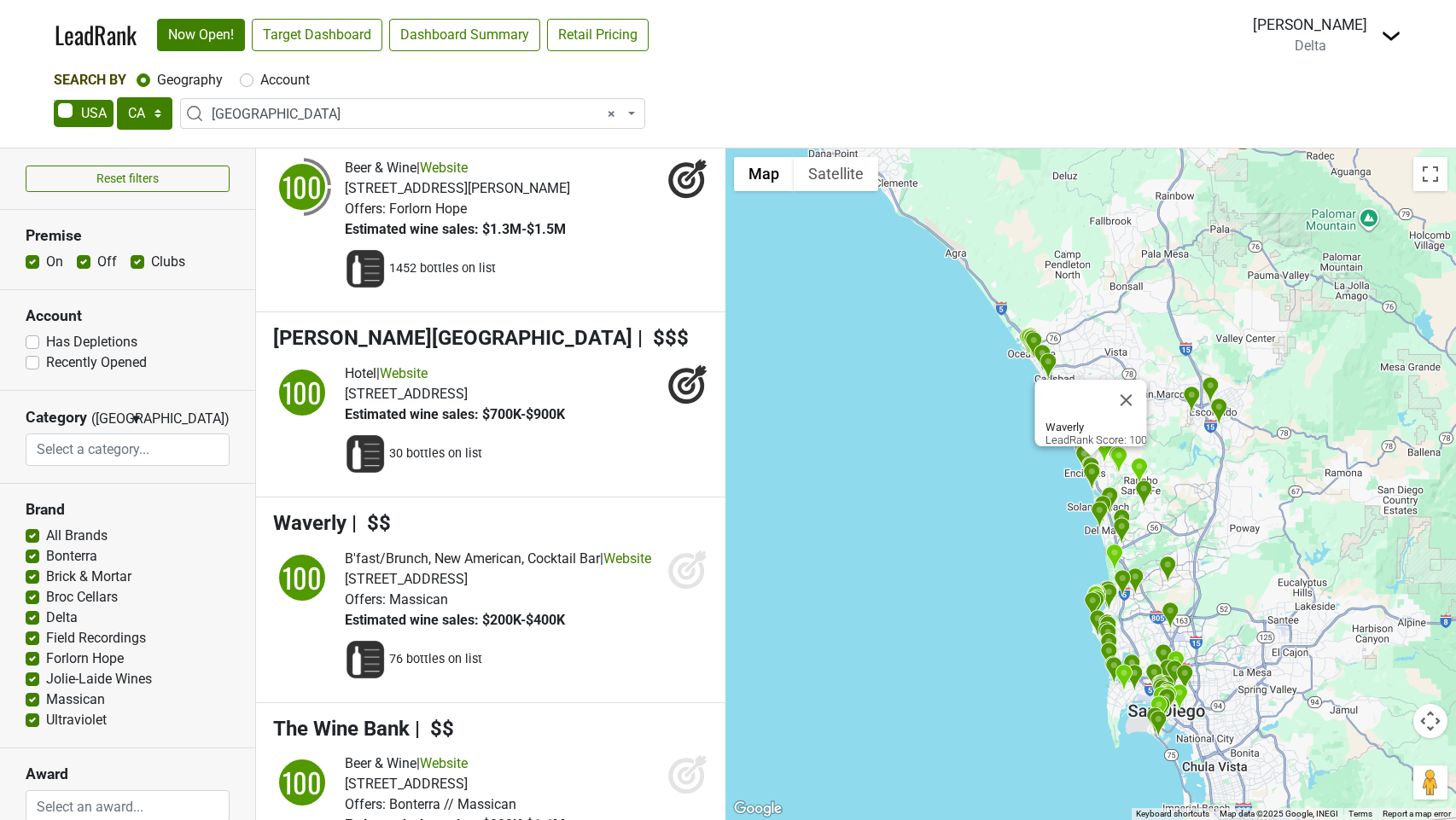
click at [686, 581] on icon at bounding box center [687, 569] width 41 height 41
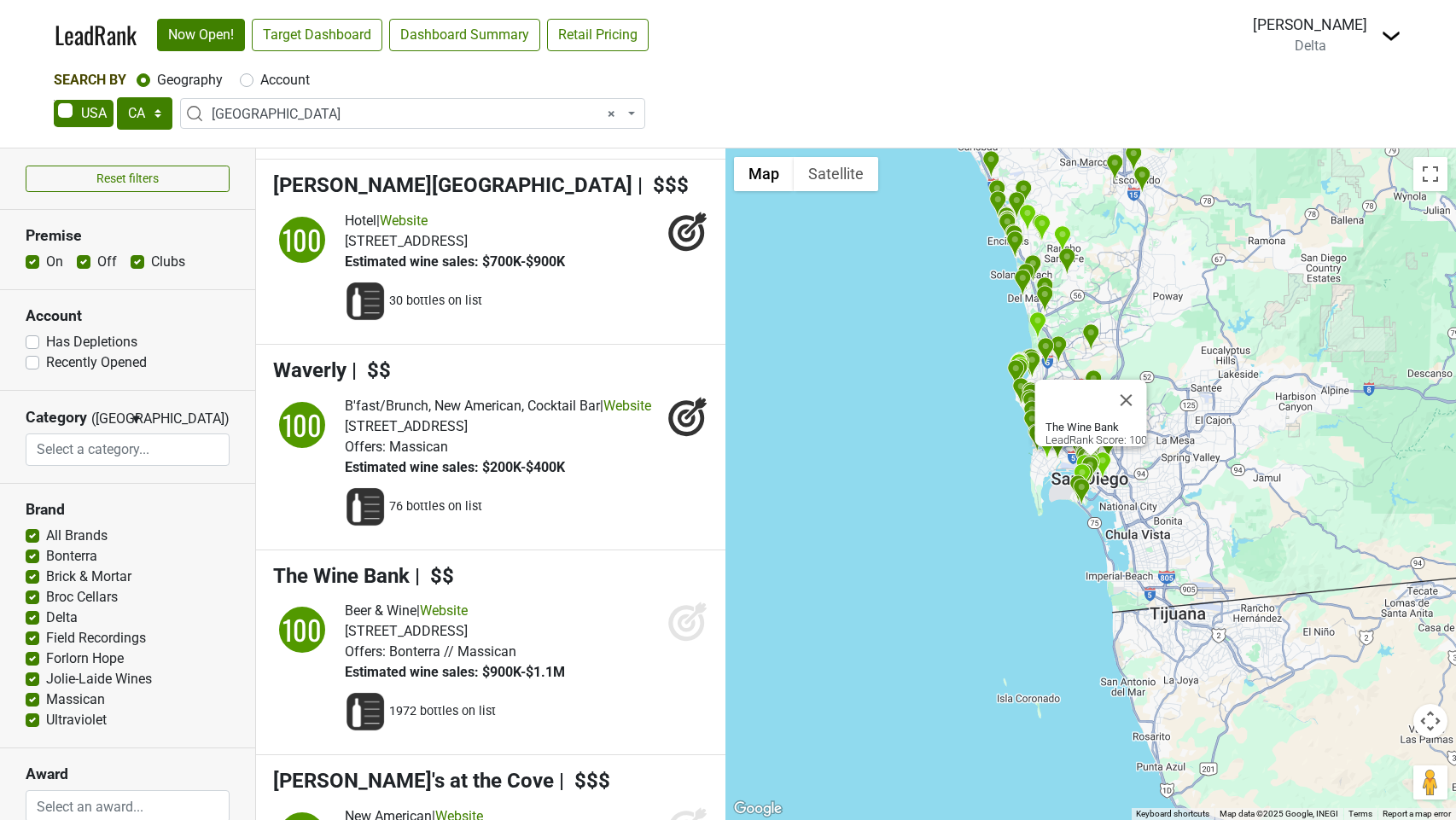
scroll to position [1350, 0]
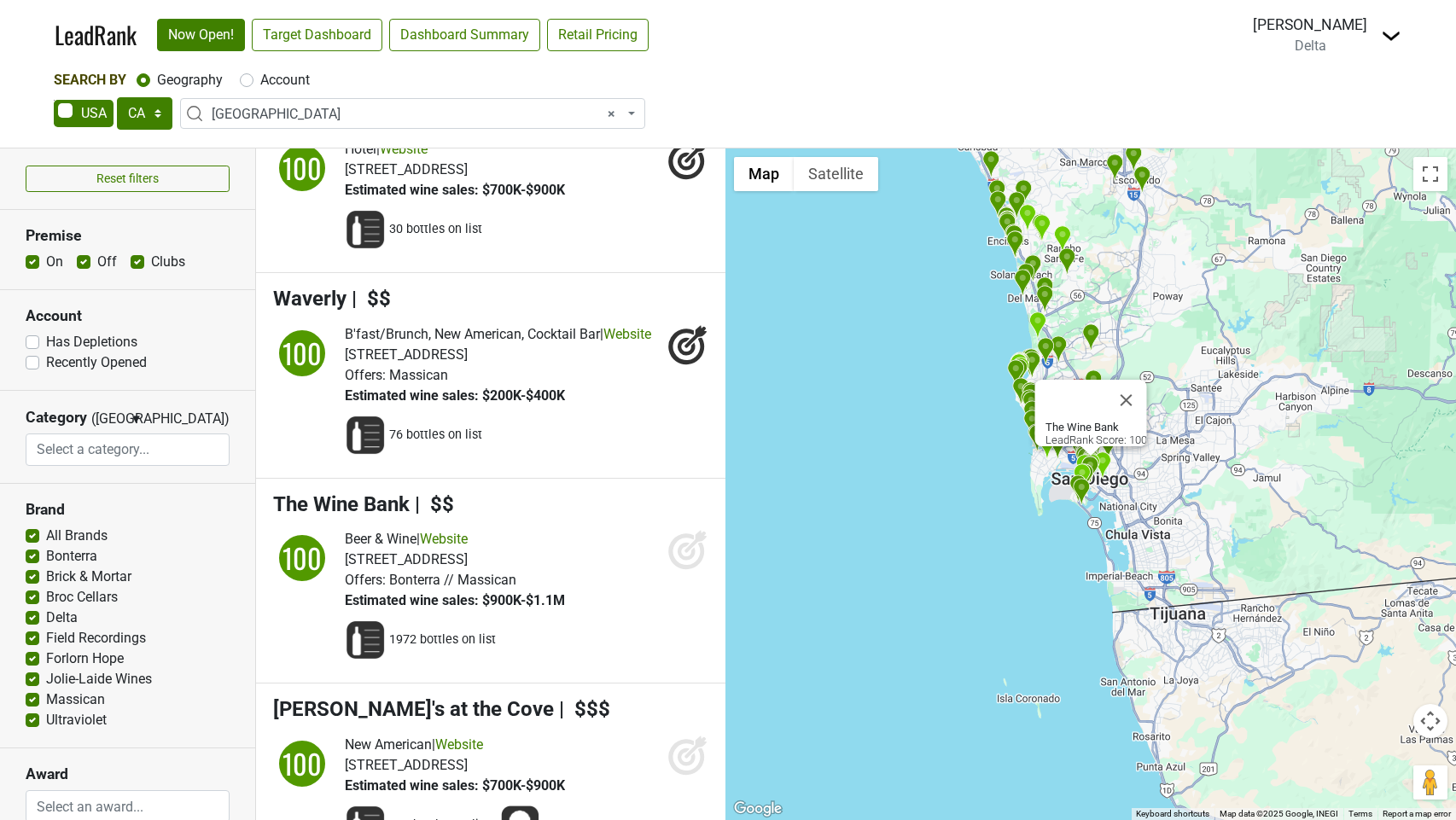
click at [680, 561] on icon at bounding box center [686, 552] width 18 height 18
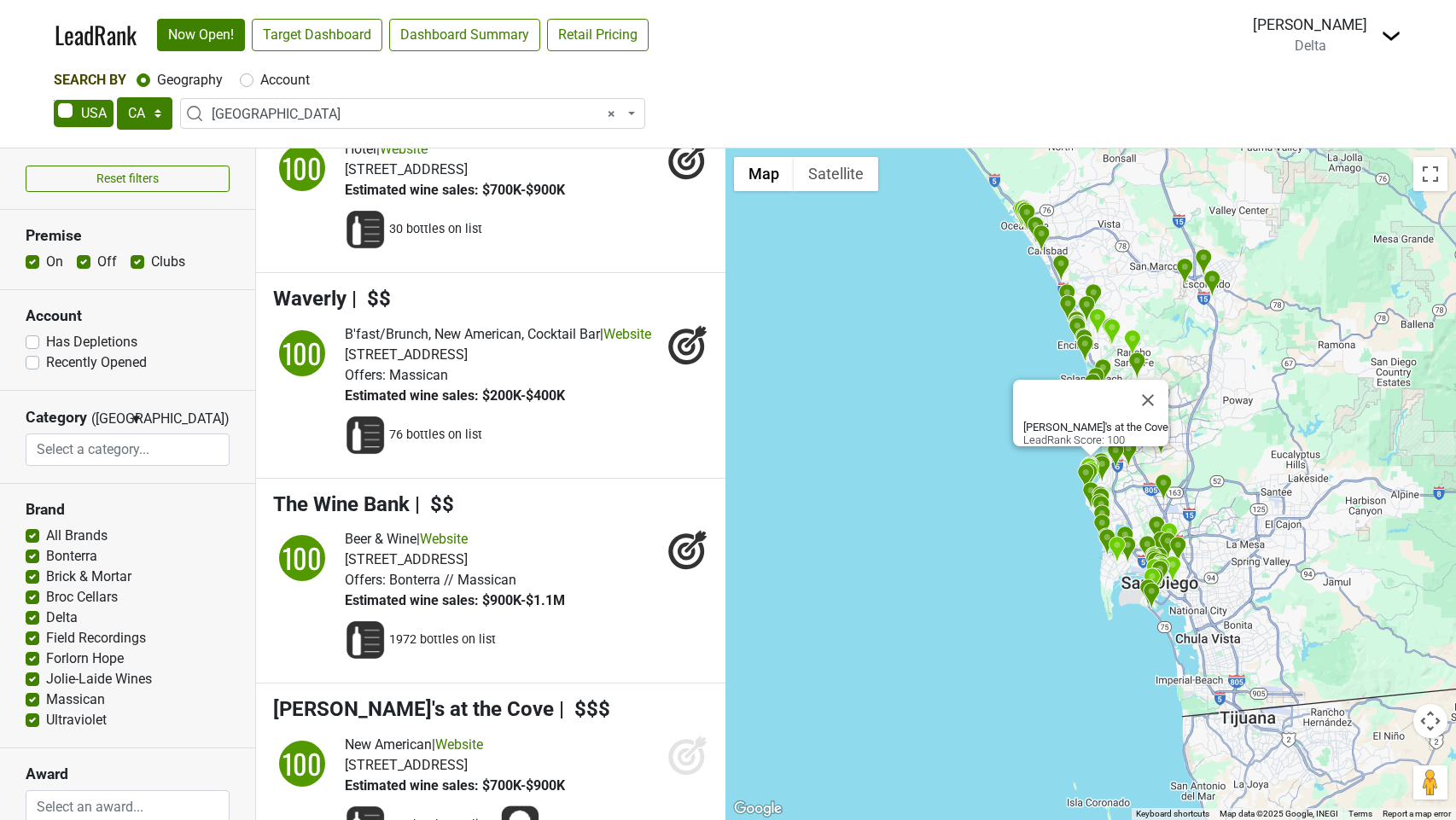
scroll to position [0, 0]
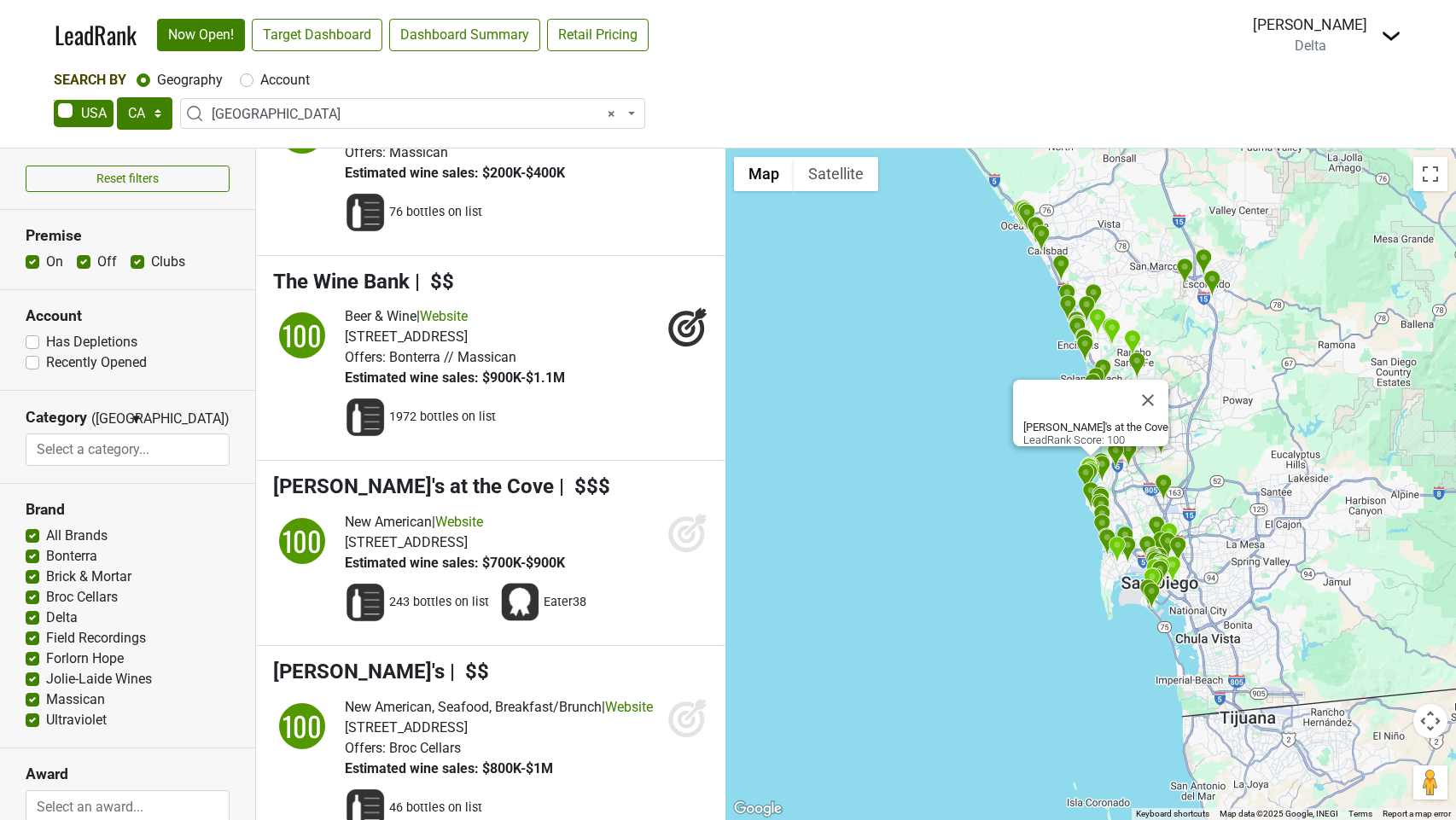
drag, startPoint x: 690, startPoint y: 563, endPoint x: 688, endPoint y: 623, distance: 60.0
click at [691, 536] on icon at bounding box center [696, 525] width 22 height 22
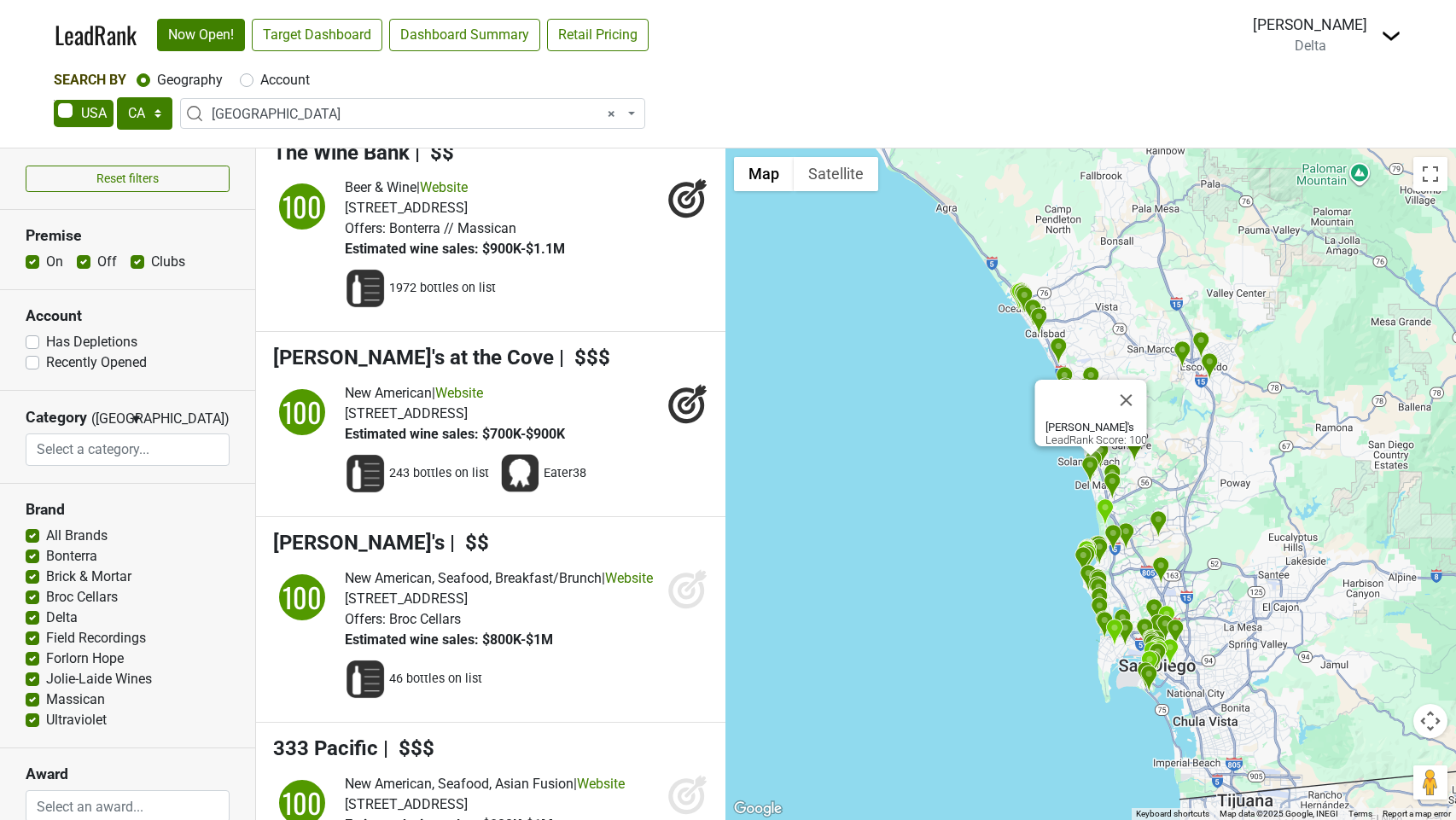
scroll to position [1703, 0]
drag, startPoint x: 688, startPoint y: 624, endPoint x: 692, endPoint y: 633, distance: 9.8
click at [689, 608] on icon at bounding box center [687, 587] width 41 height 41
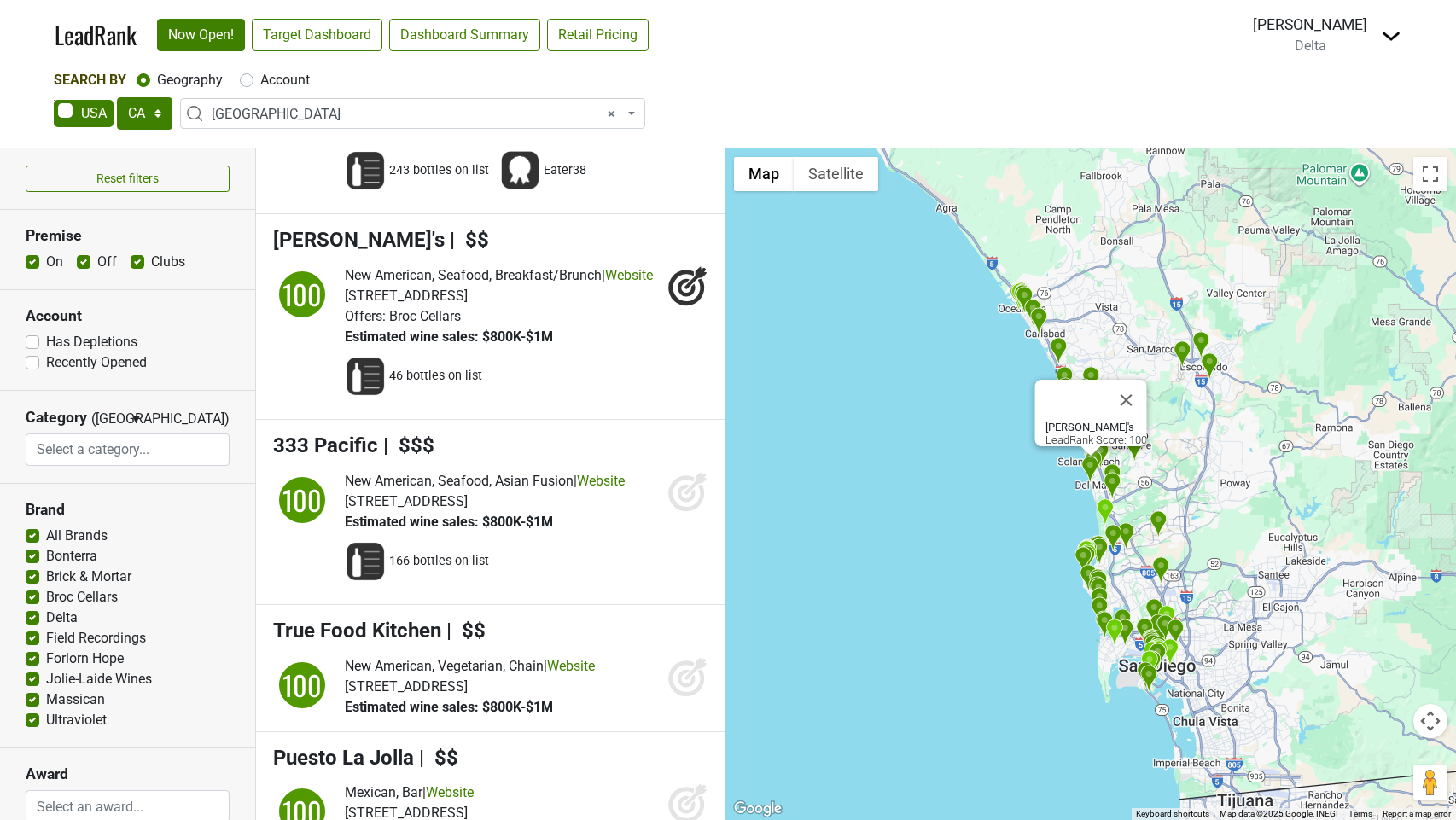
scroll to position [2010, 0]
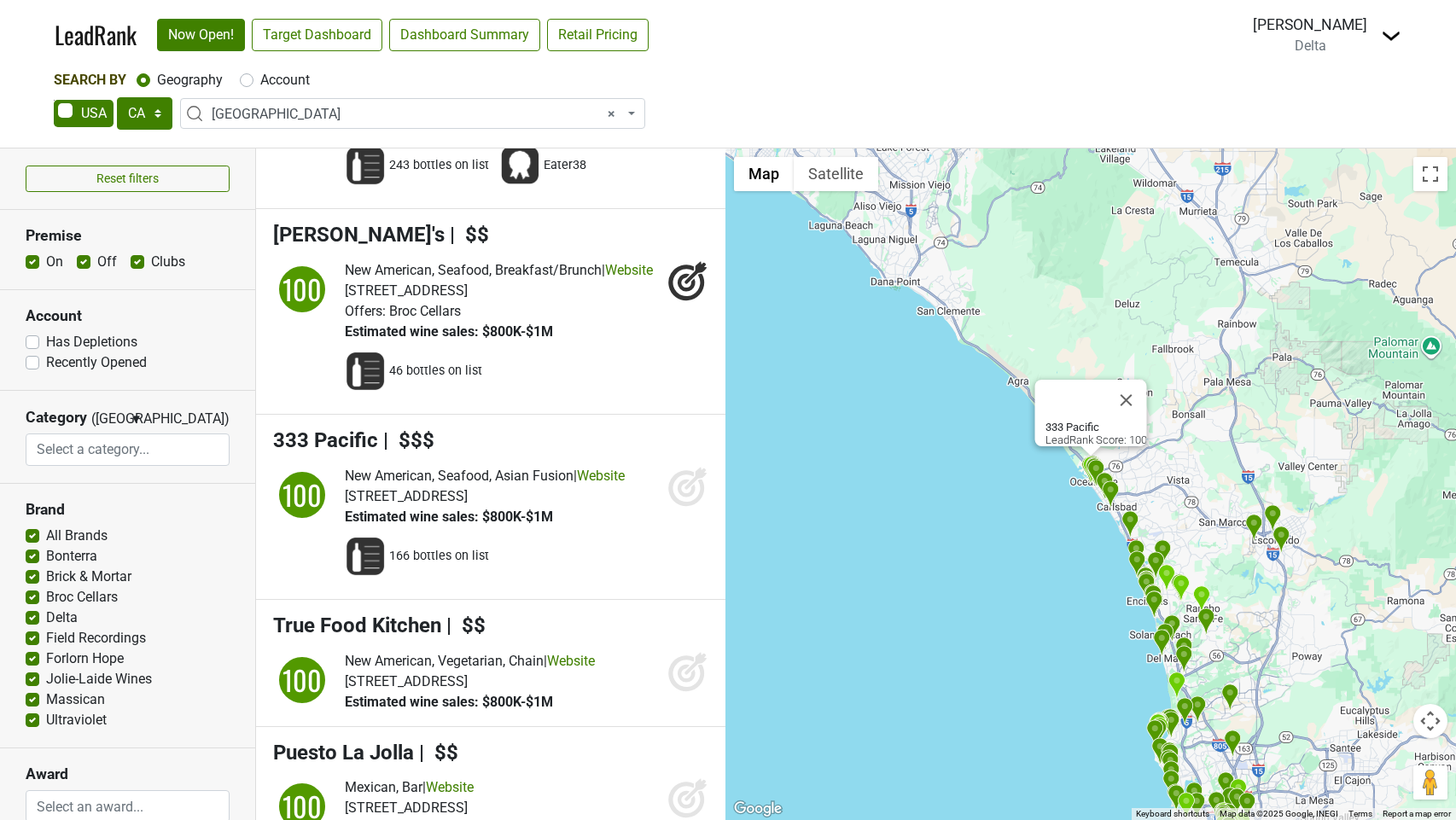
click at [684, 507] on icon at bounding box center [687, 486] width 41 height 41
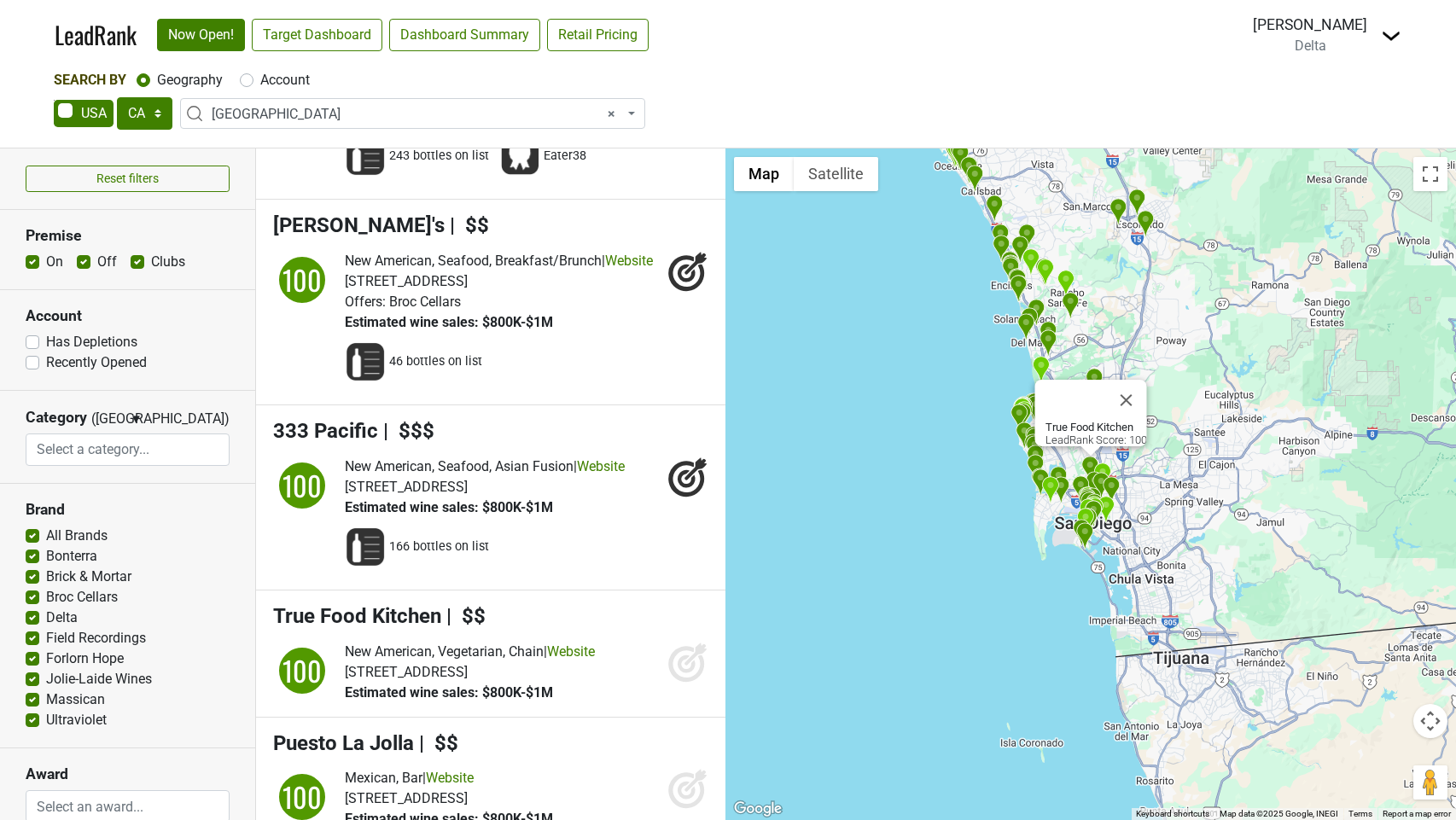
click at [687, 683] on icon at bounding box center [687, 662] width 41 height 41
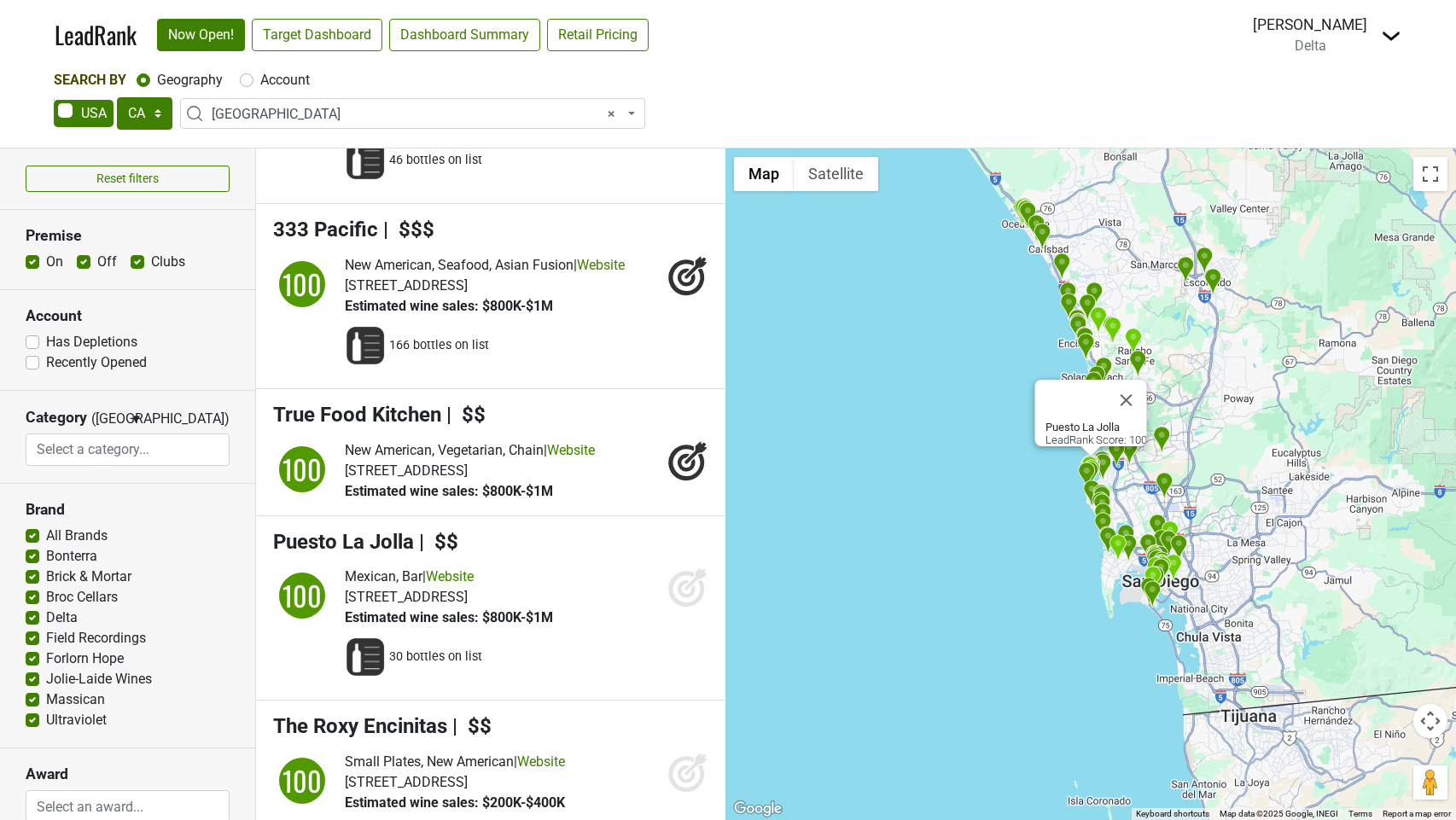
scroll to position [2246, 0]
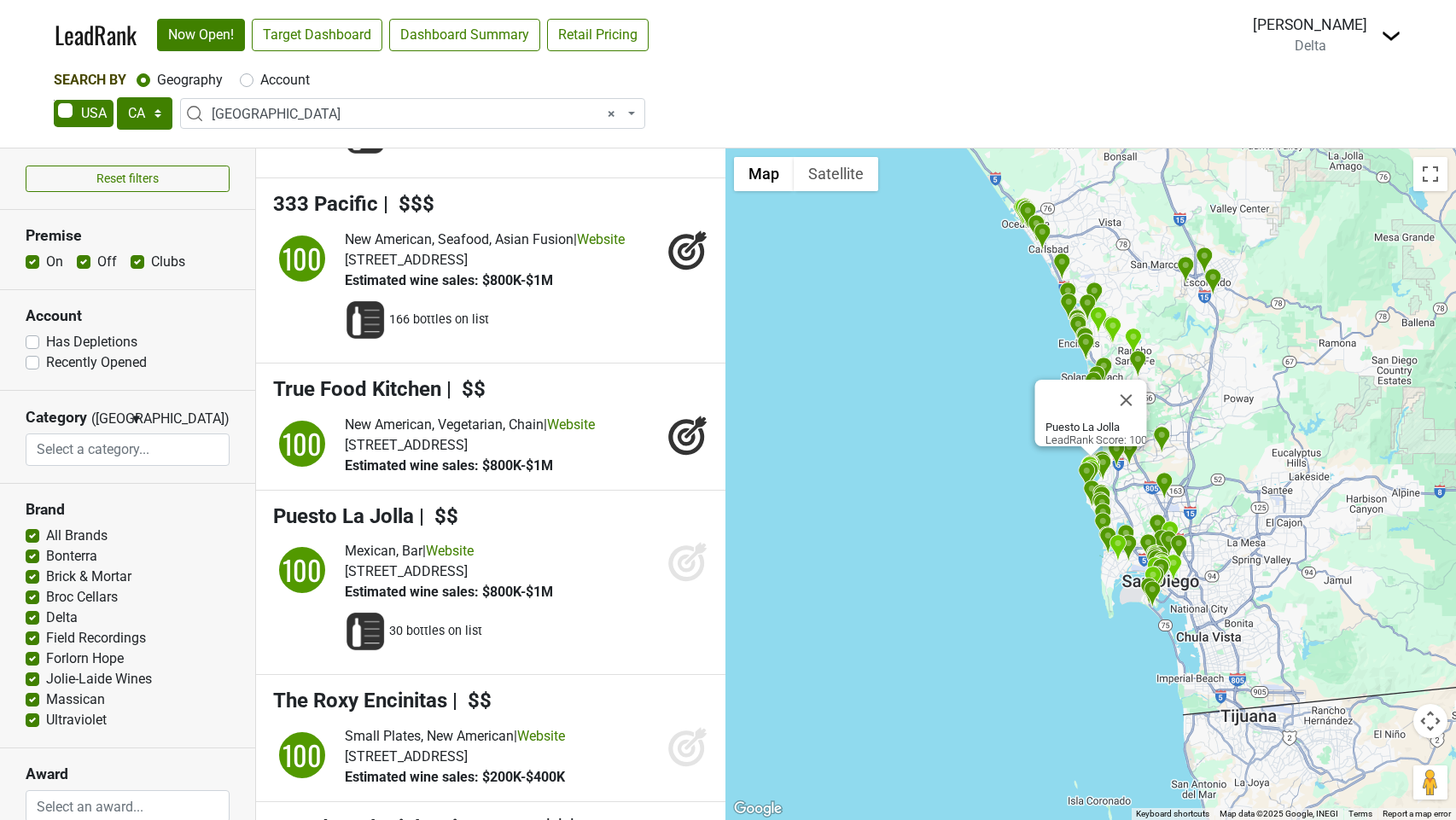
click at [678, 583] on icon at bounding box center [687, 562] width 41 height 41
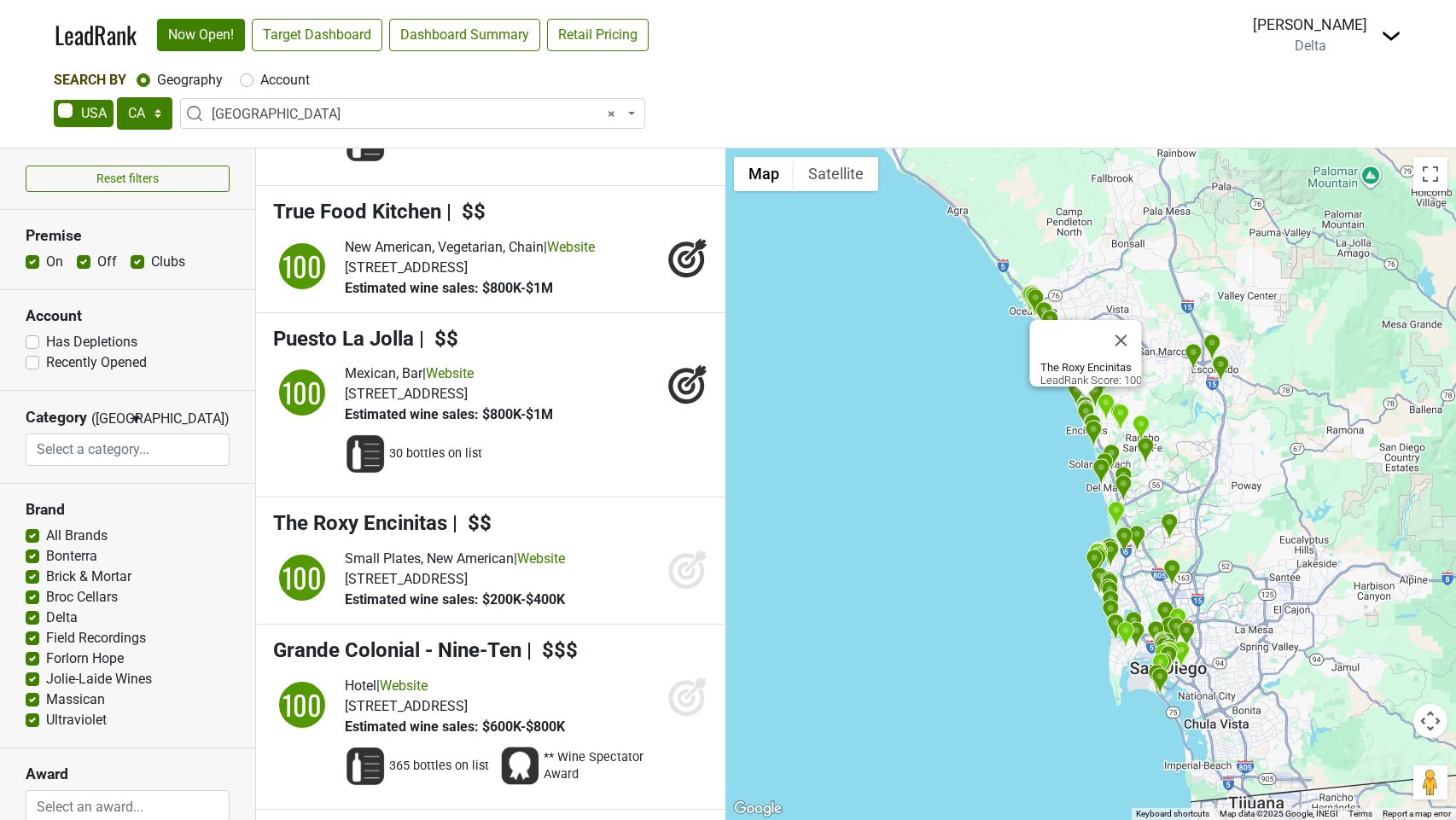
scroll to position [2447, 0]
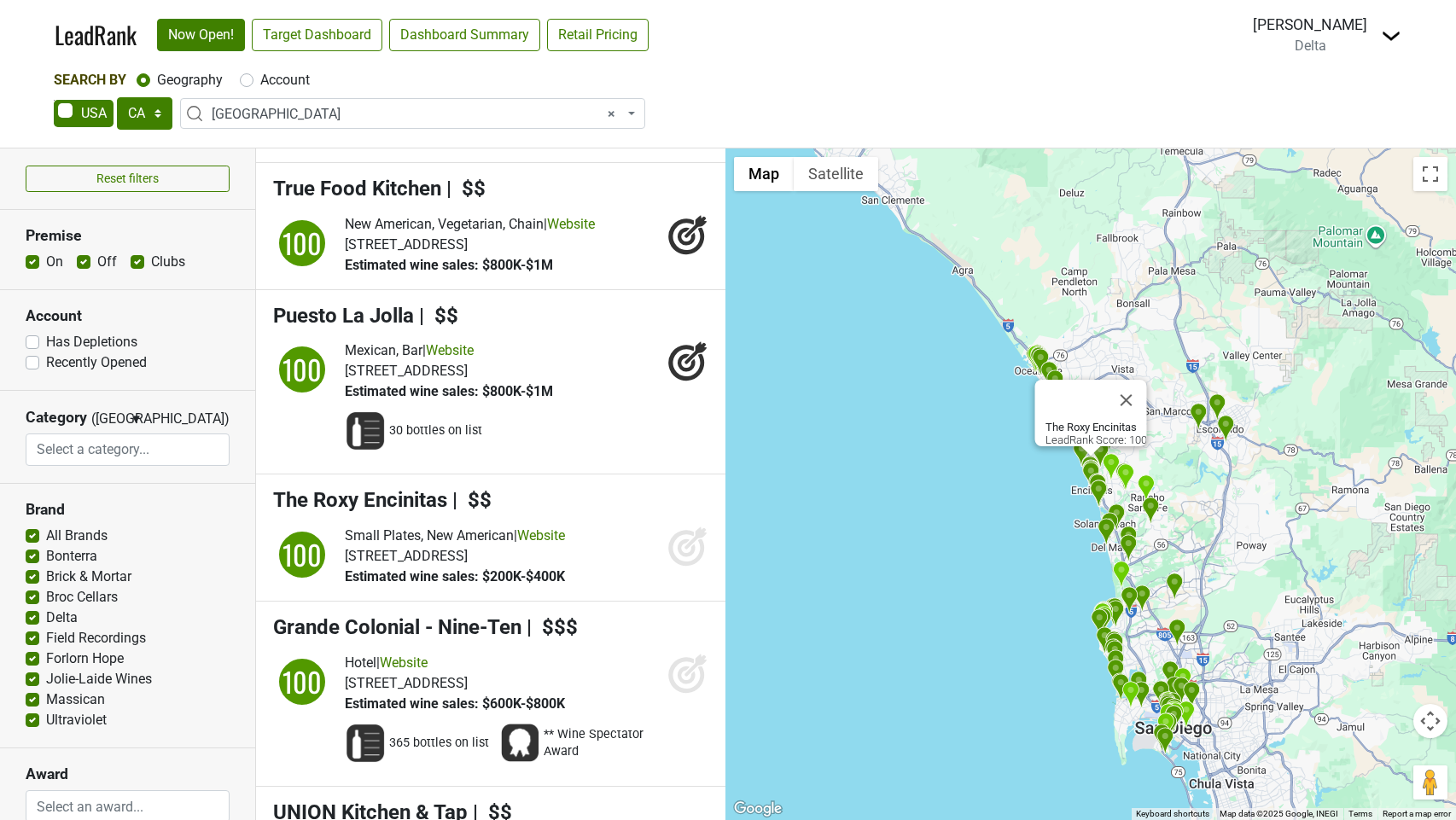
click at [680, 558] on icon at bounding box center [686, 549] width 18 height 18
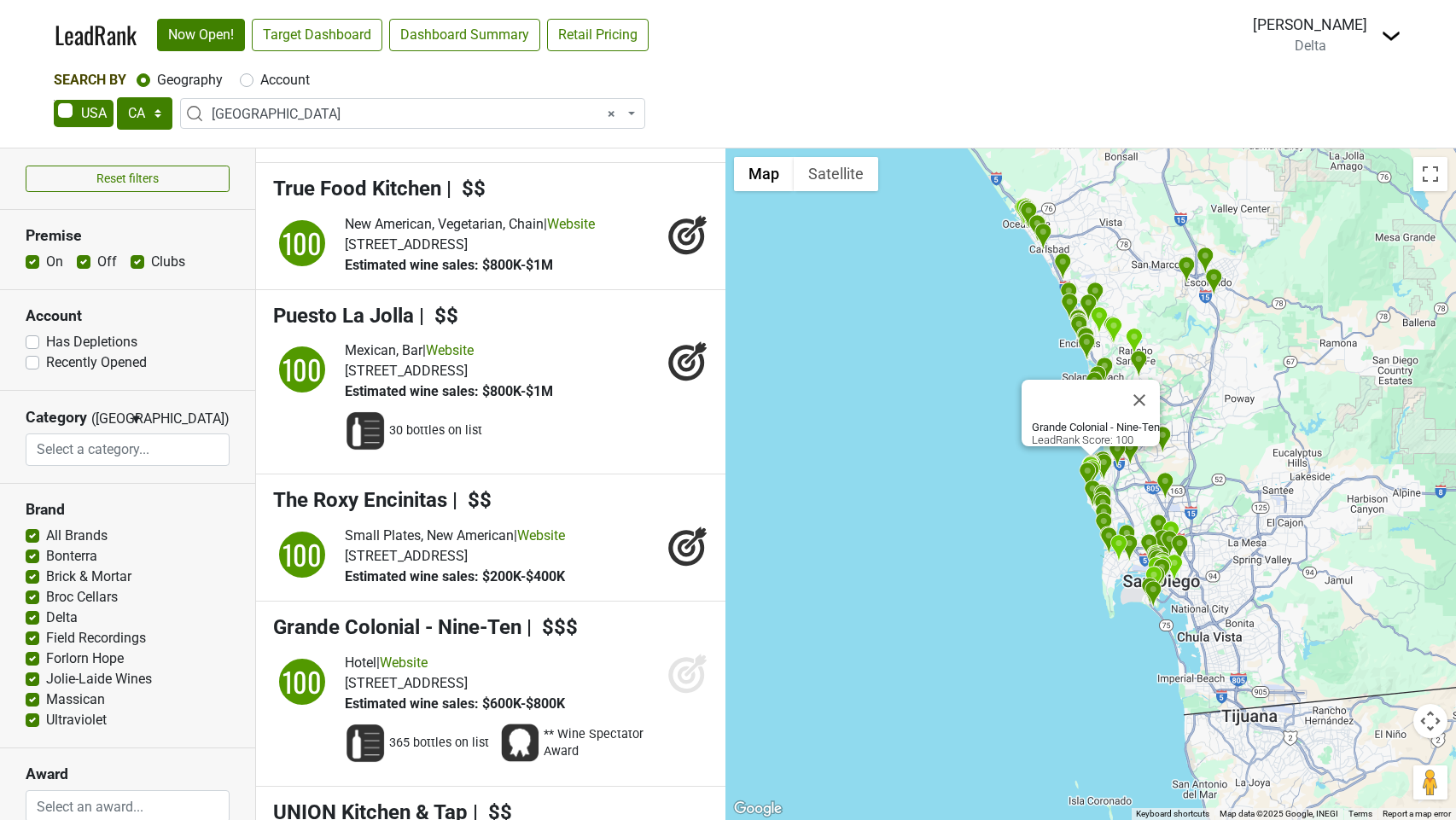
click at [678, 699] on li "Grande Colonial - Nine-Ten | $$$ 100 Hotel | Website 365 bottles on list" at bounding box center [490, 694] width 469 height 185
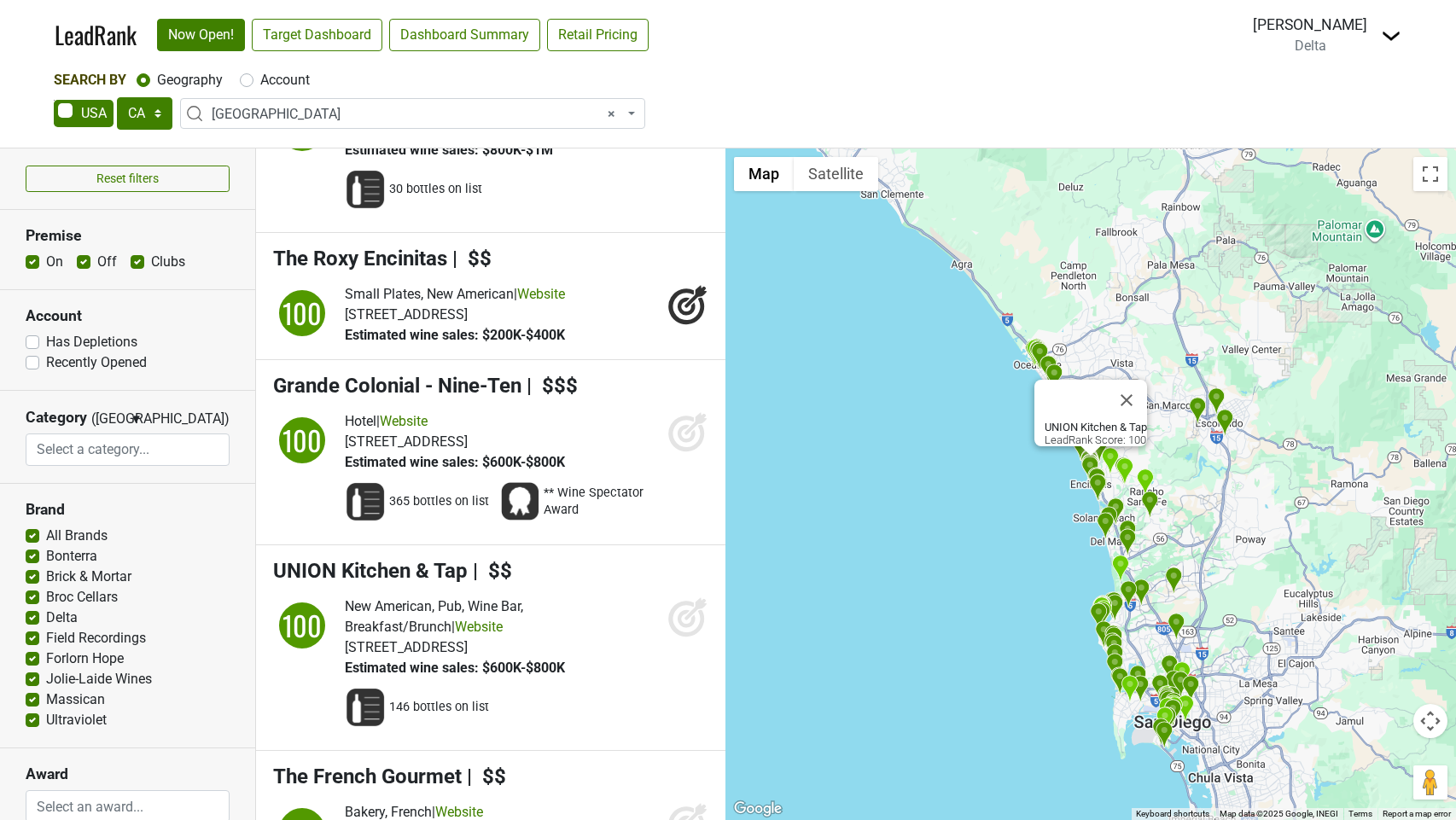
scroll to position [2691, 0]
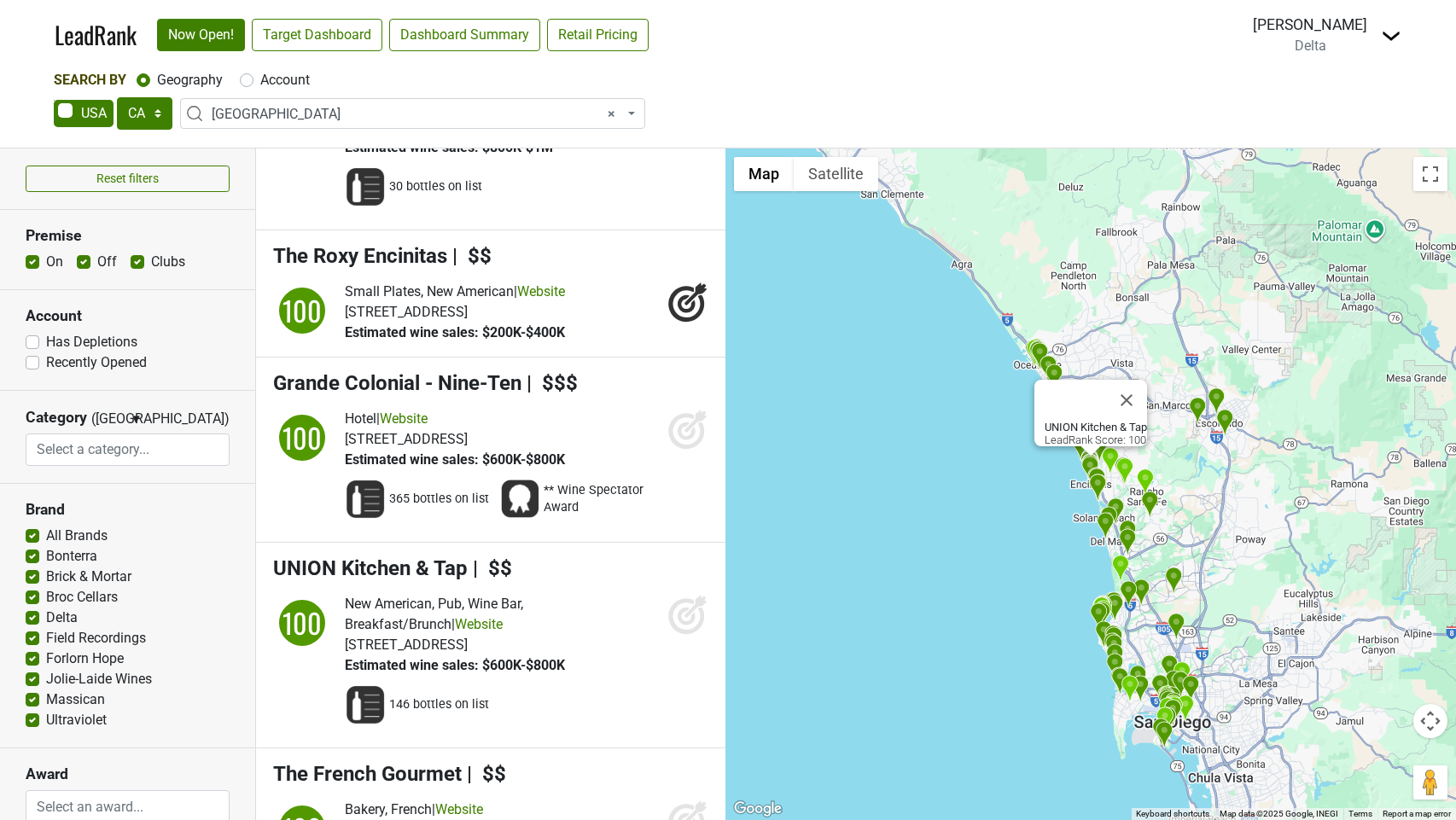
click at [682, 635] on li "UNION Kitchen & Tap | $$ 100 New American, Pub, Wine Bar, Breakfast/Brunch | We…" at bounding box center [490, 646] width 469 height 205
click at [680, 626] on icon at bounding box center [686, 617] width 18 height 18
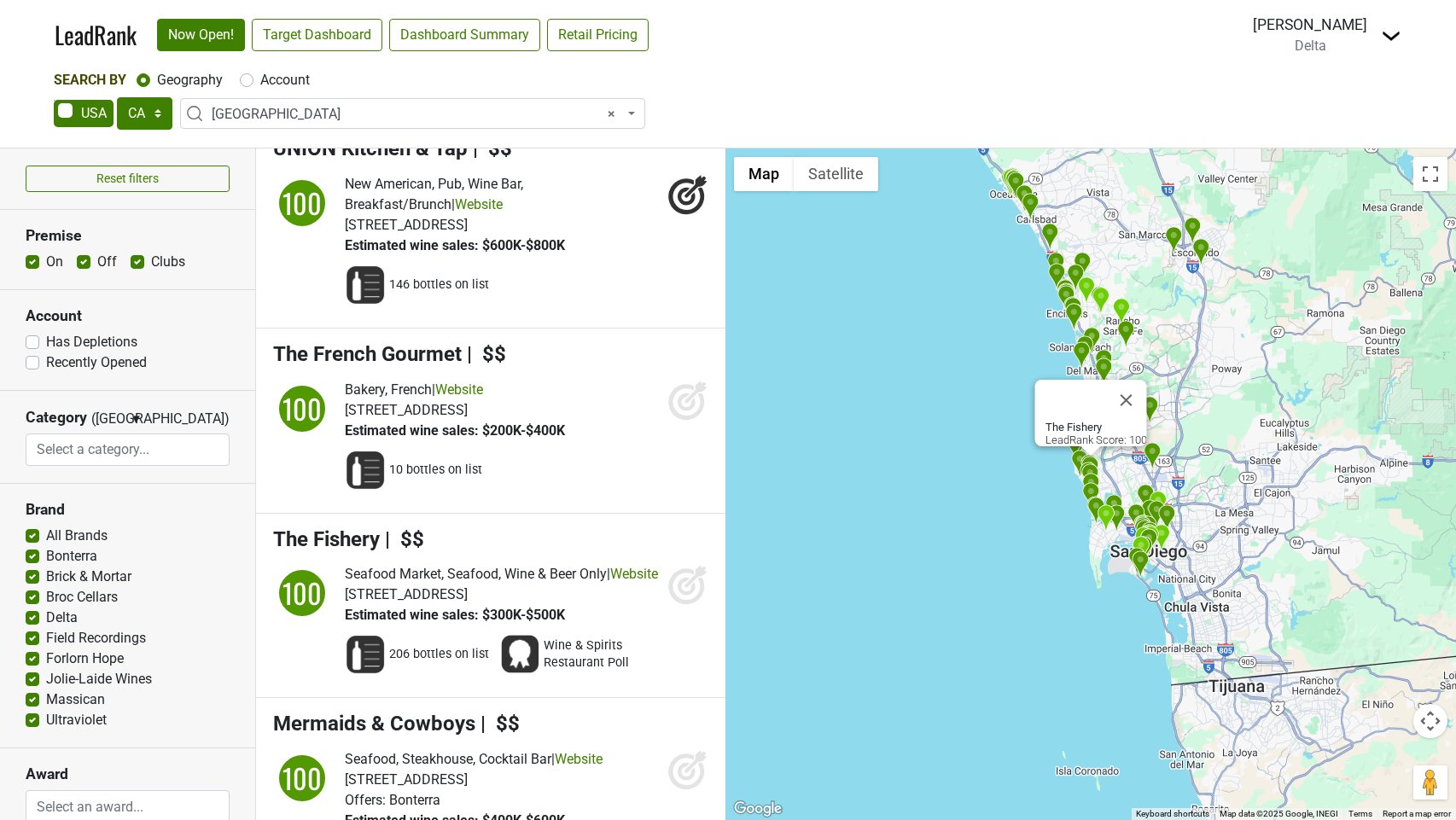
scroll to position [3104, 0]
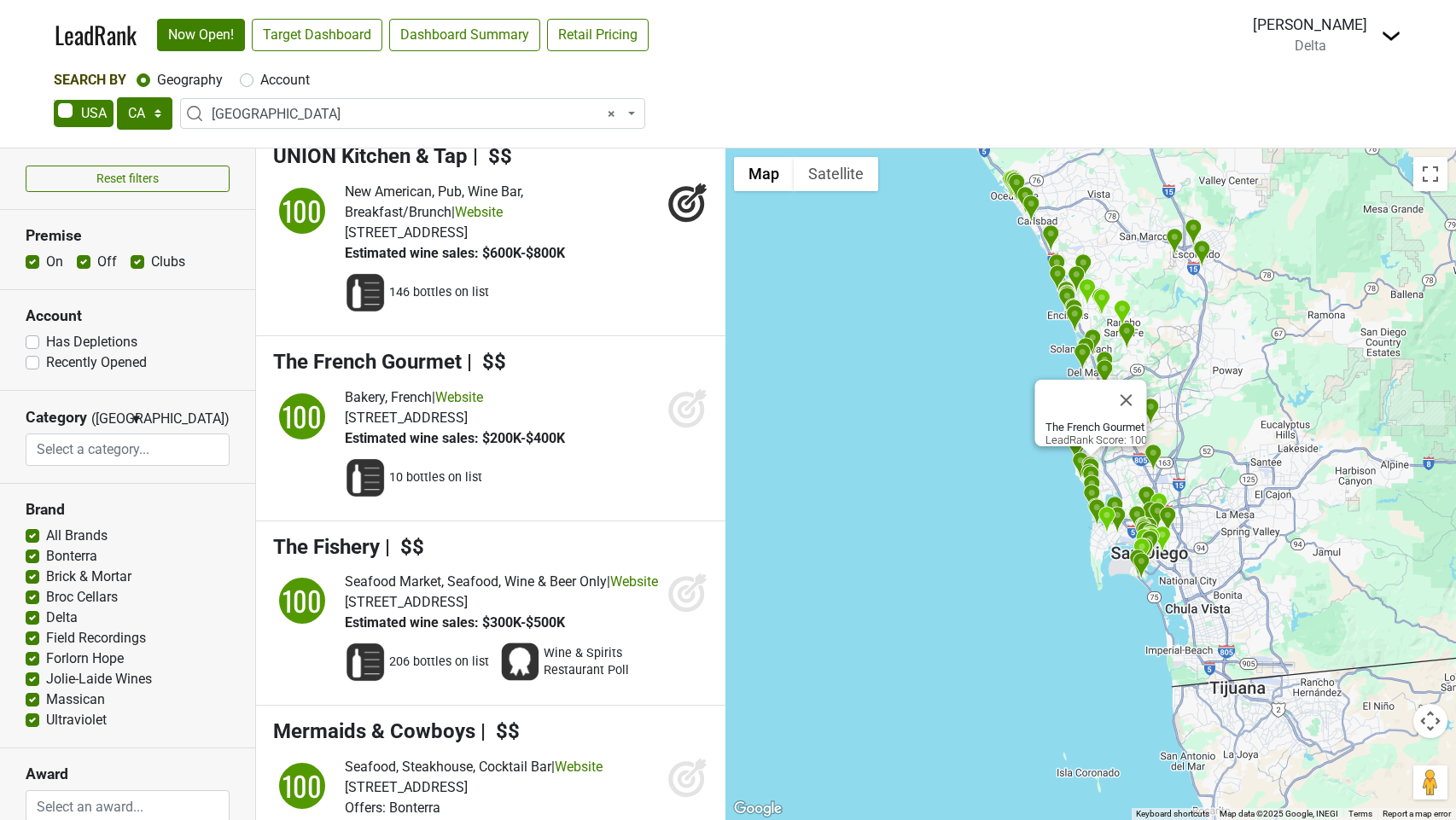
drag, startPoint x: 686, startPoint y: 467, endPoint x: 691, endPoint y: 539, distance: 72.2
click at [687, 428] on icon at bounding box center [687, 407] width 41 height 41
click at [686, 613] on icon at bounding box center [686, 594] width 36 height 36
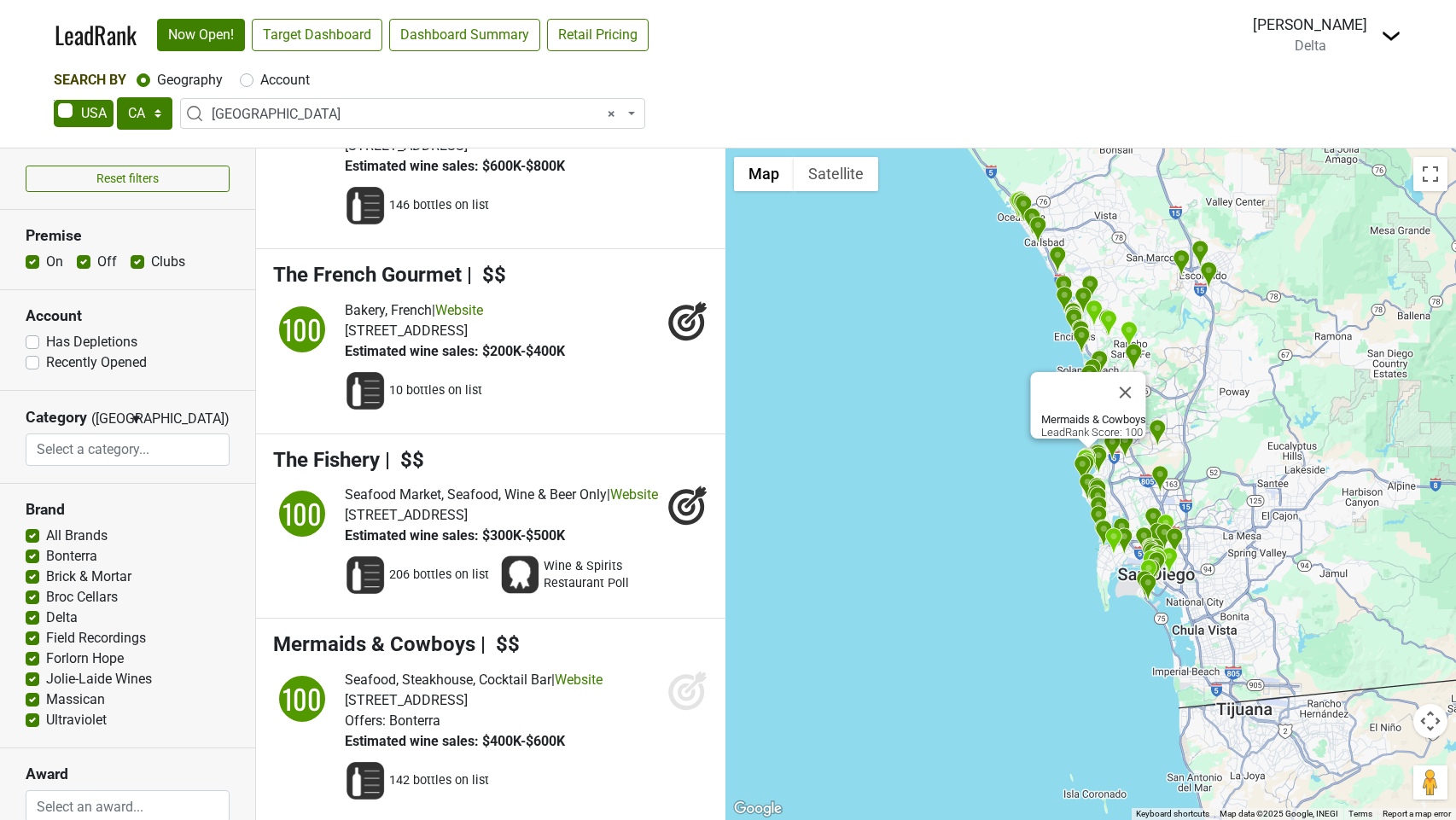
scroll to position [3288, 0]
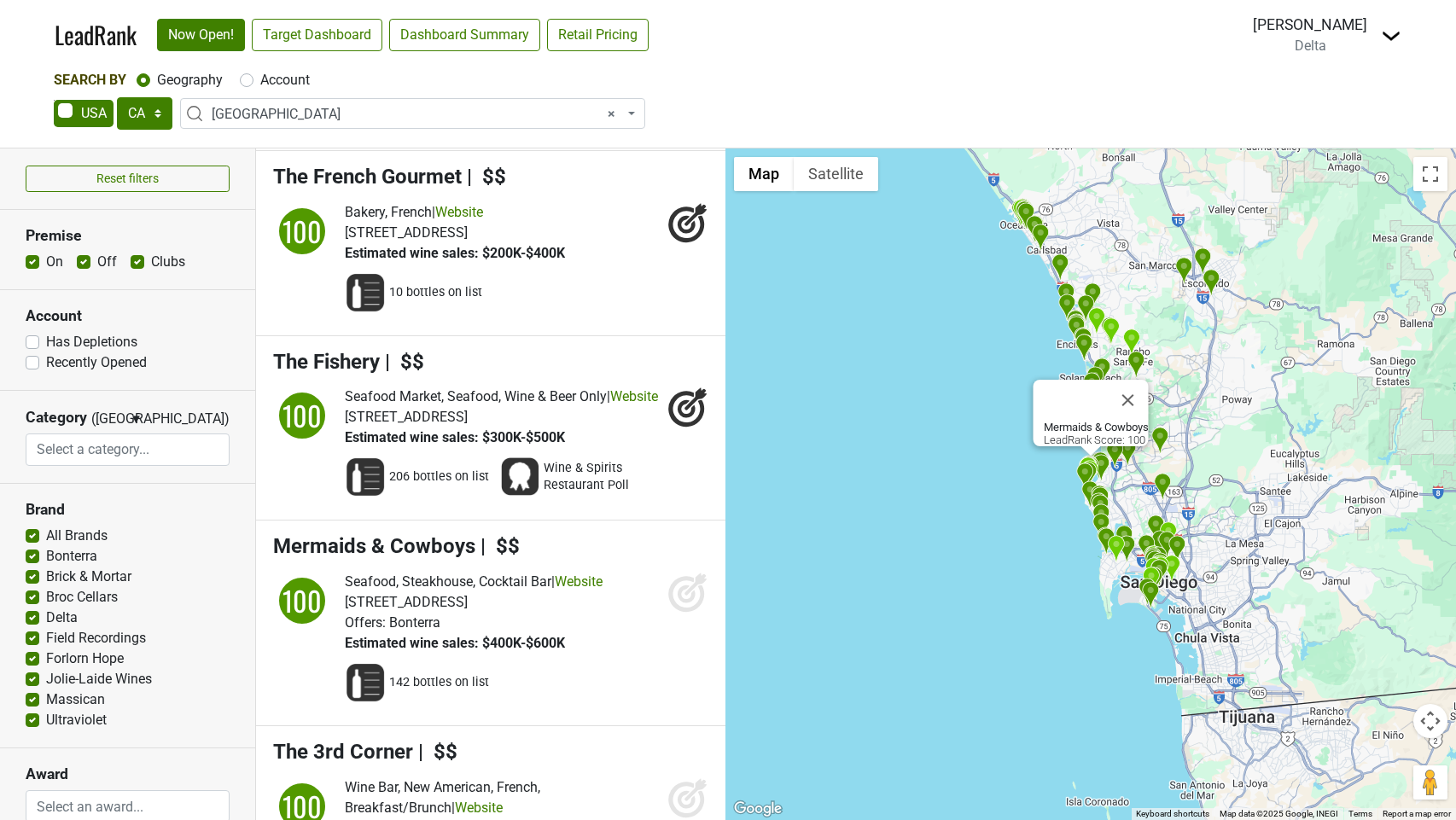
click at [679, 604] on icon at bounding box center [686, 594] width 18 height 18
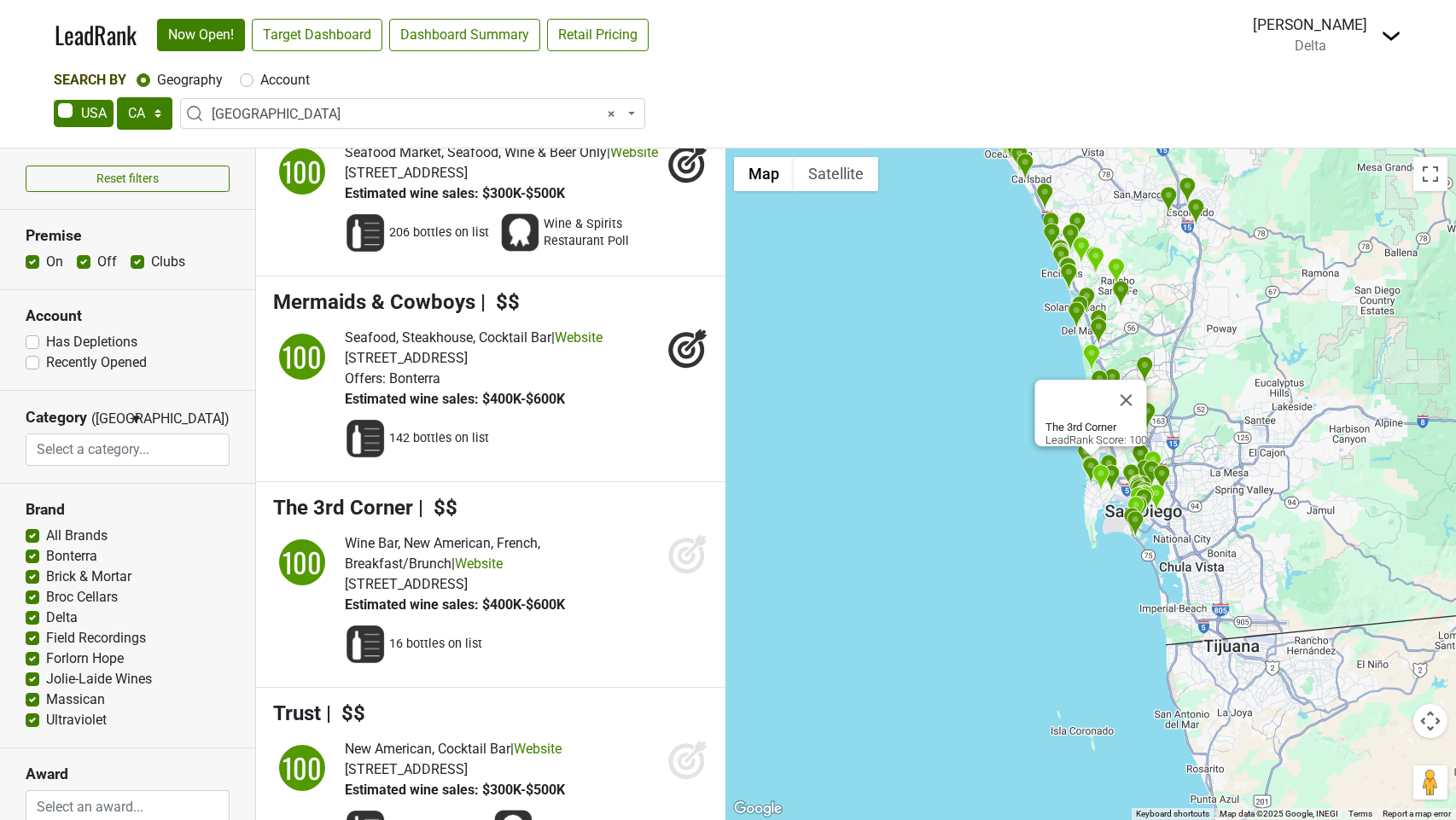
scroll to position [3536, 0]
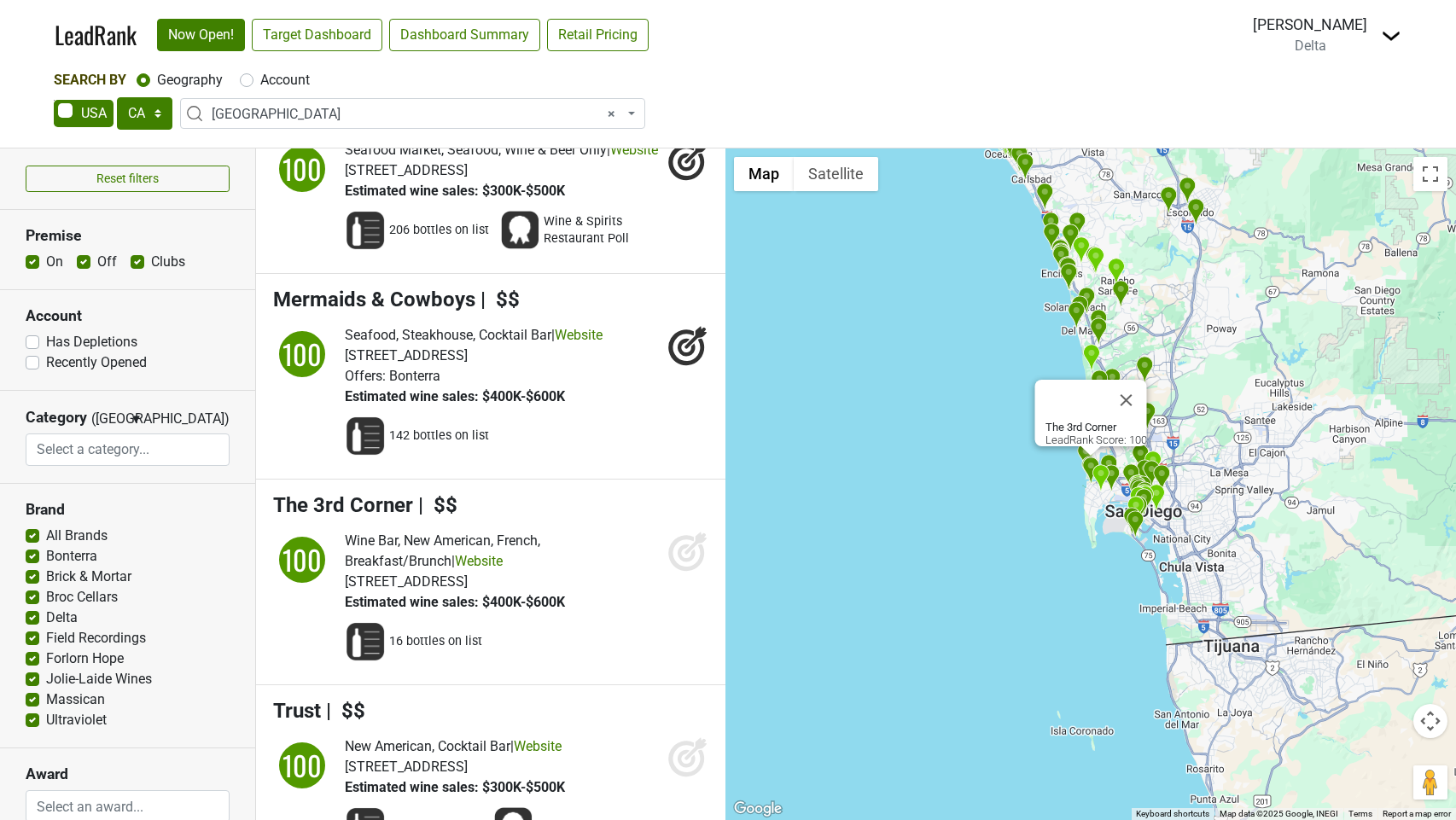
drag, startPoint x: 676, startPoint y: 612, endPoint x: 674, endPoint y: 639, distance: 27.1
click at [676, 572] on icon at bounding box center [687, 552] width 41 height 41
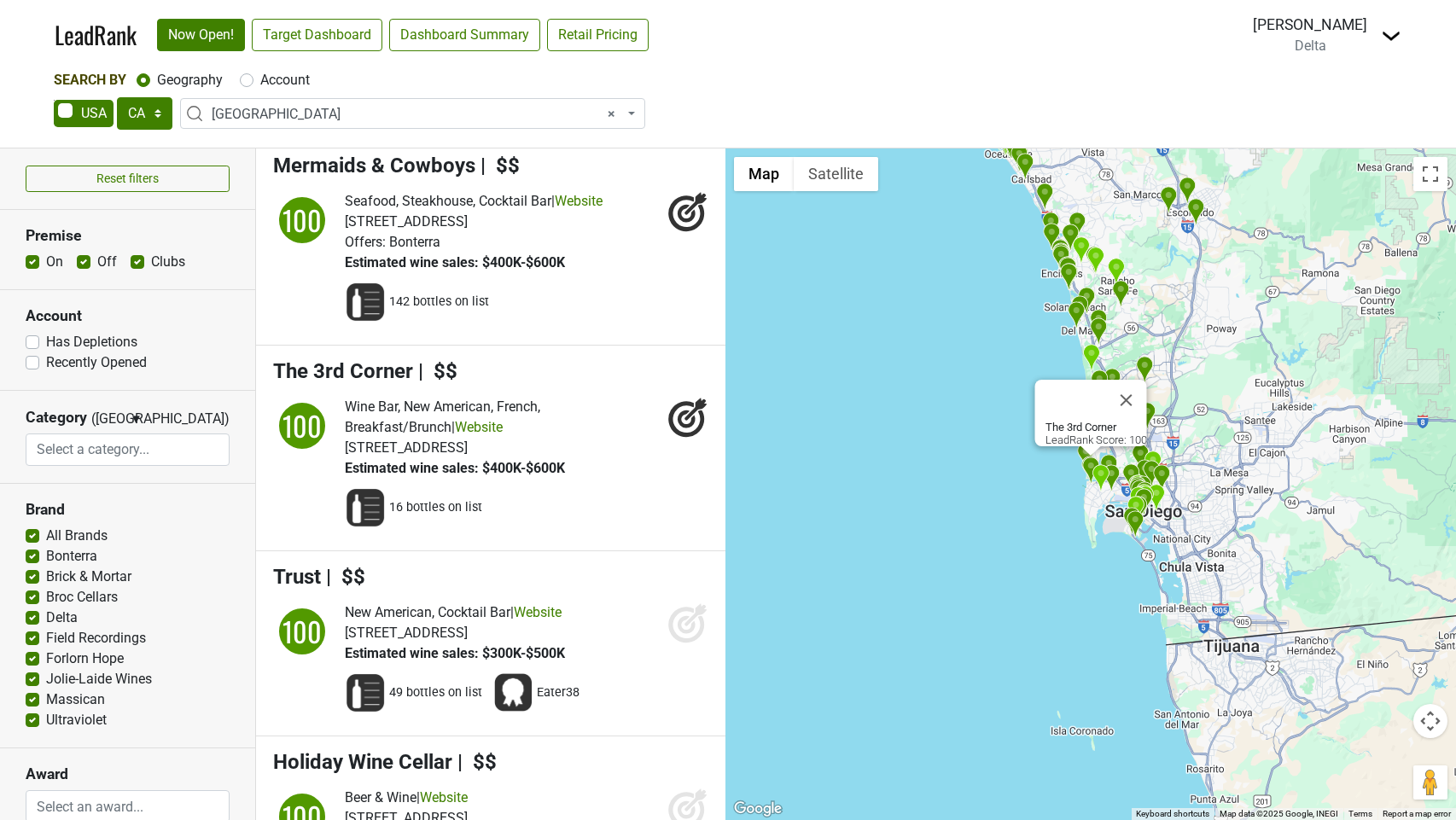
scroll to position [3698, 0]
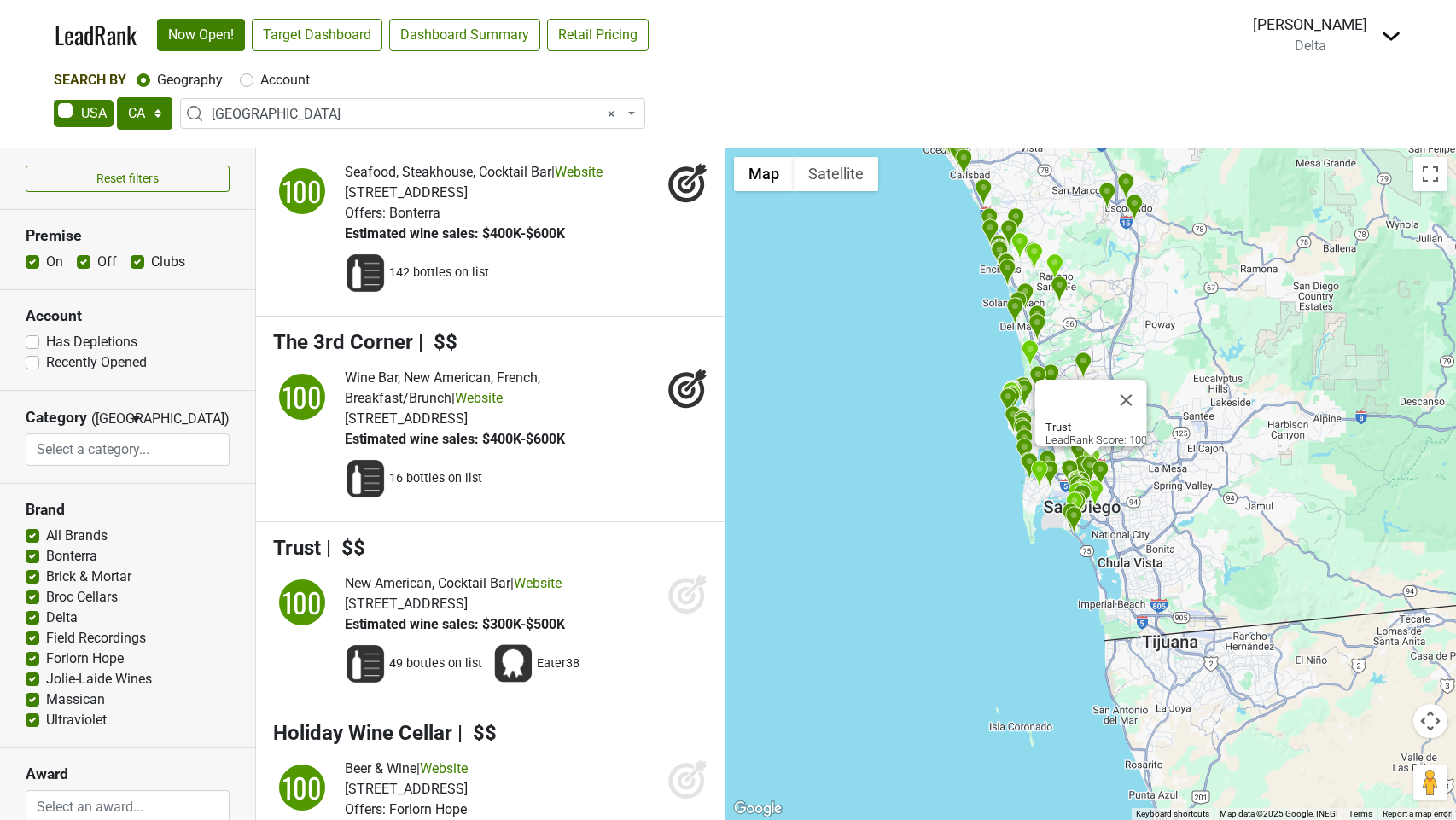
click at [676, 615] on icon at bounding box center [687, 594] width 41 height 41
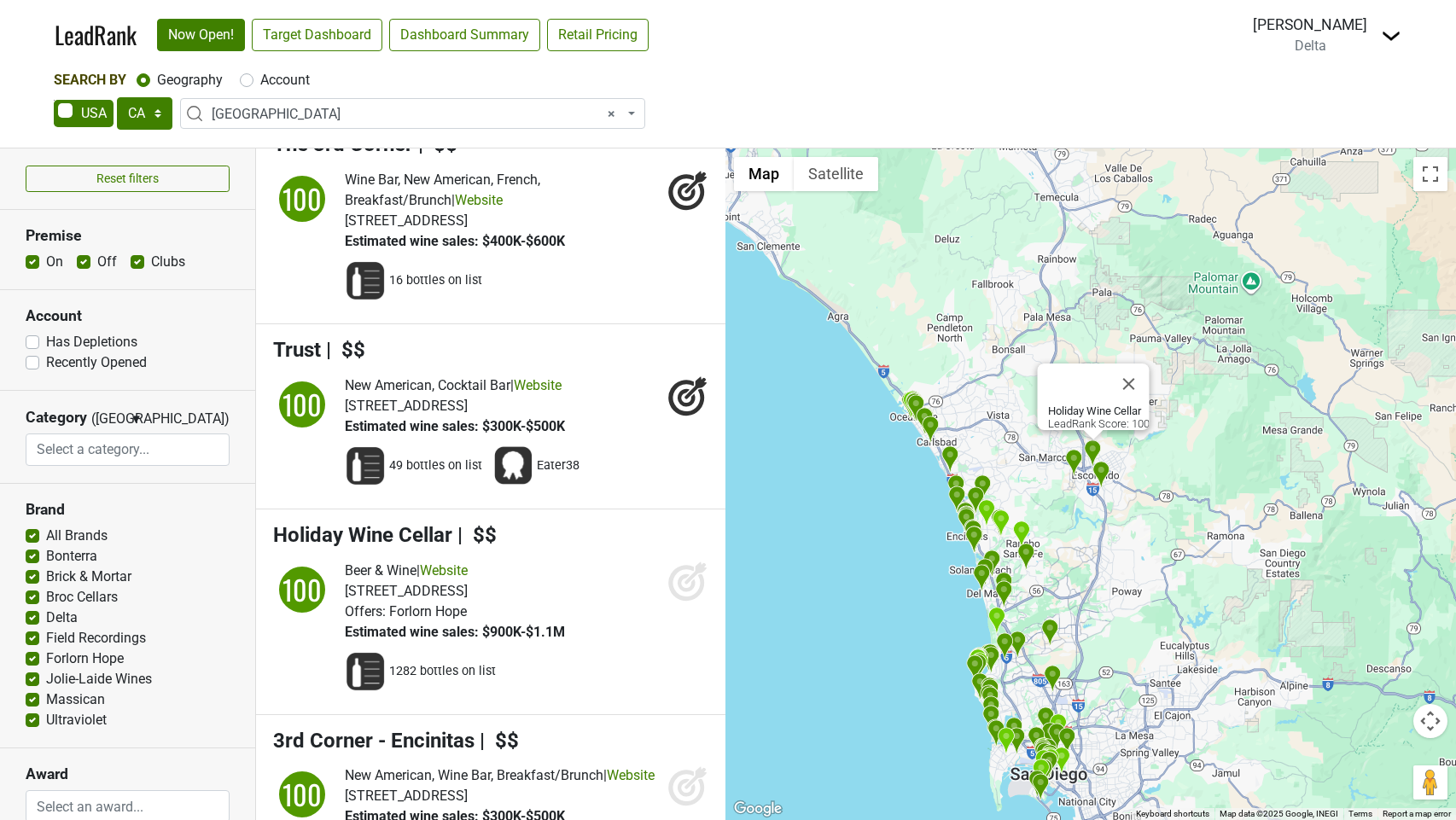
scroll to position [3937, 0]
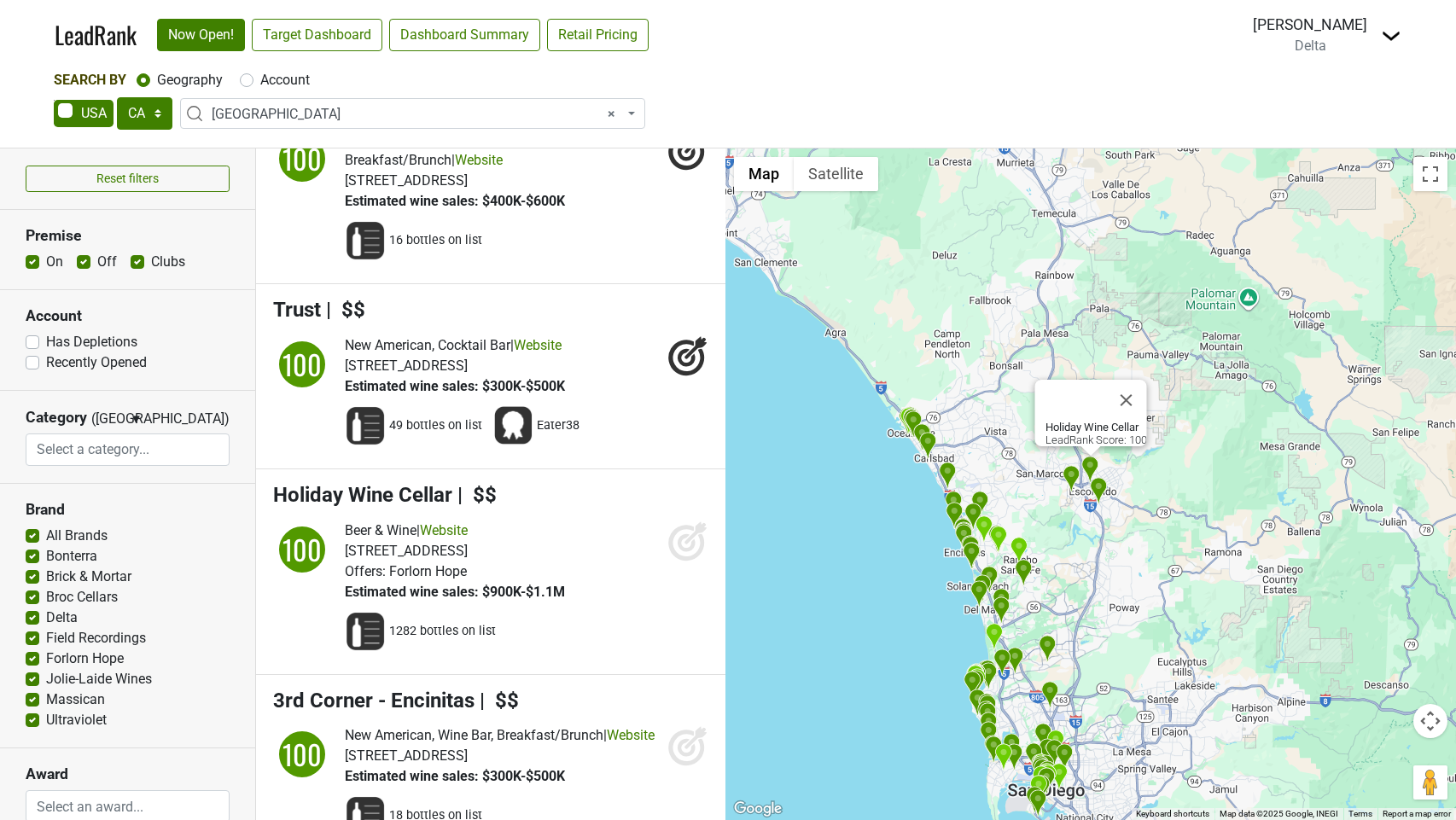
click at [679, 552] on icon at bounding box center [686, 542] width 18 height 18
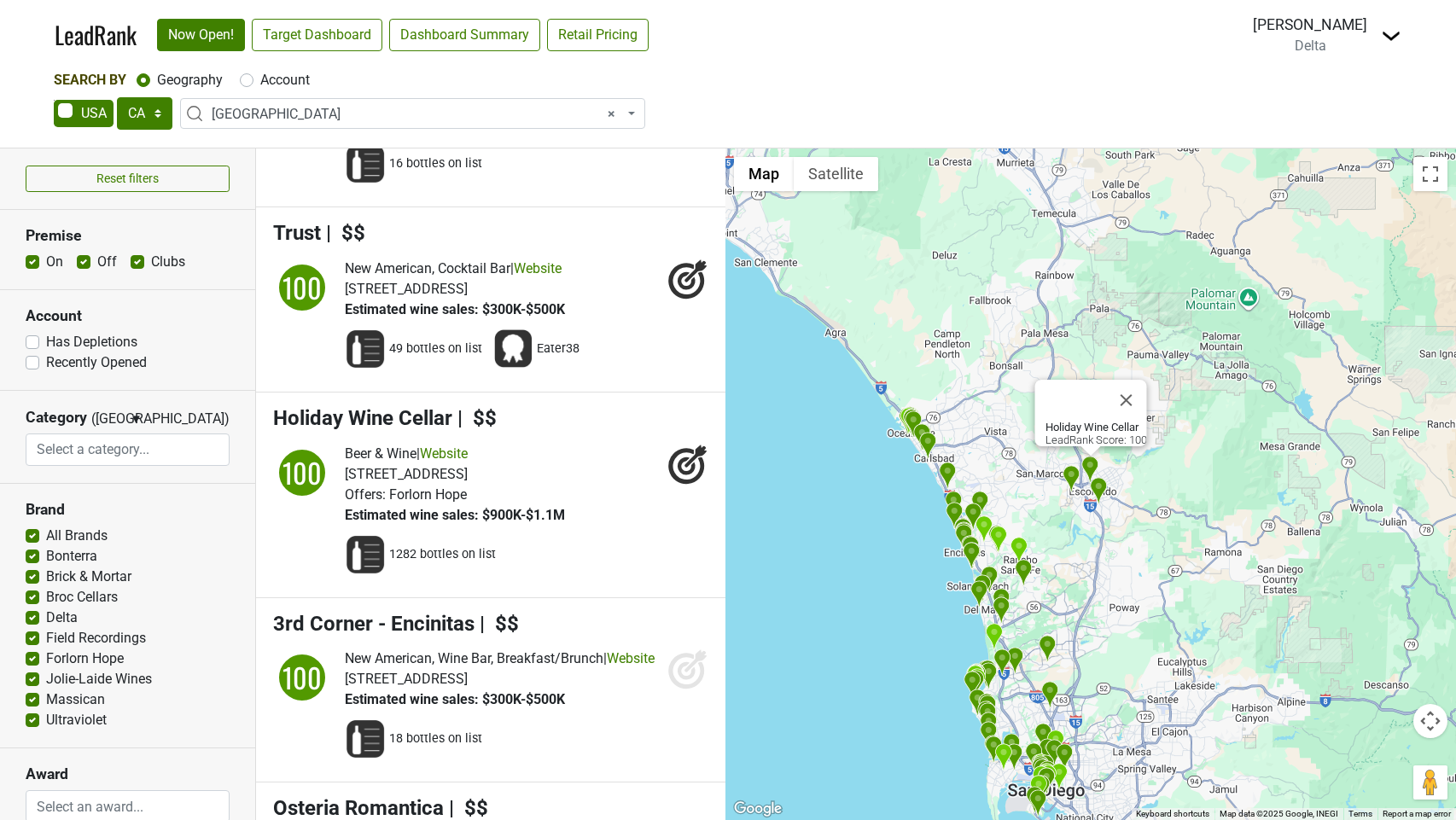
scroll to position [4137, 0]
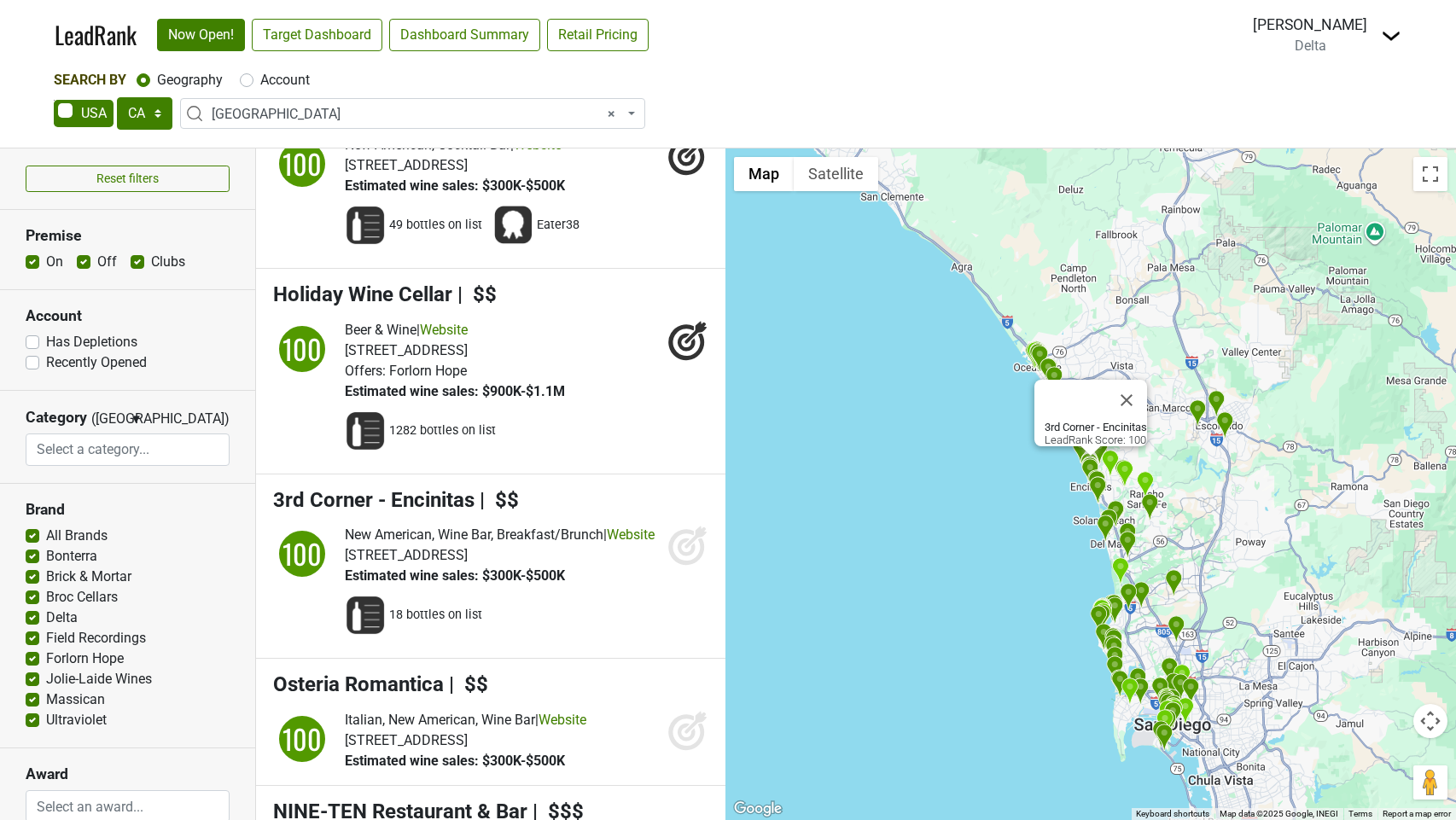
drag, startPoint x: 684, startPoint y: 610, endPoint x: 680, endPoint y: 641, distance: 31.3
click at [684, 566] on icon at bounding box center [687, 545] width 41 height 41
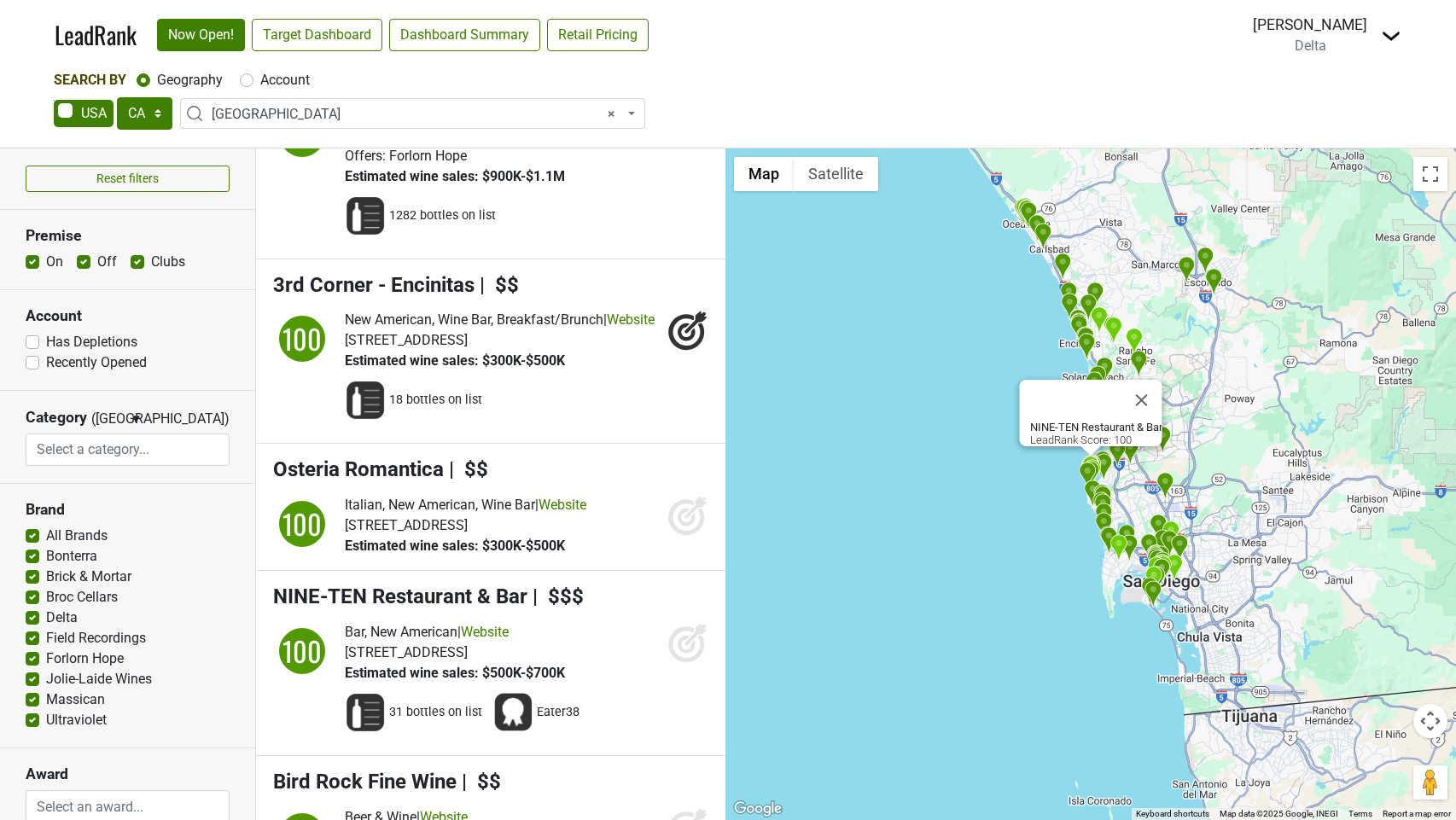
scroll to position [4358, 0]
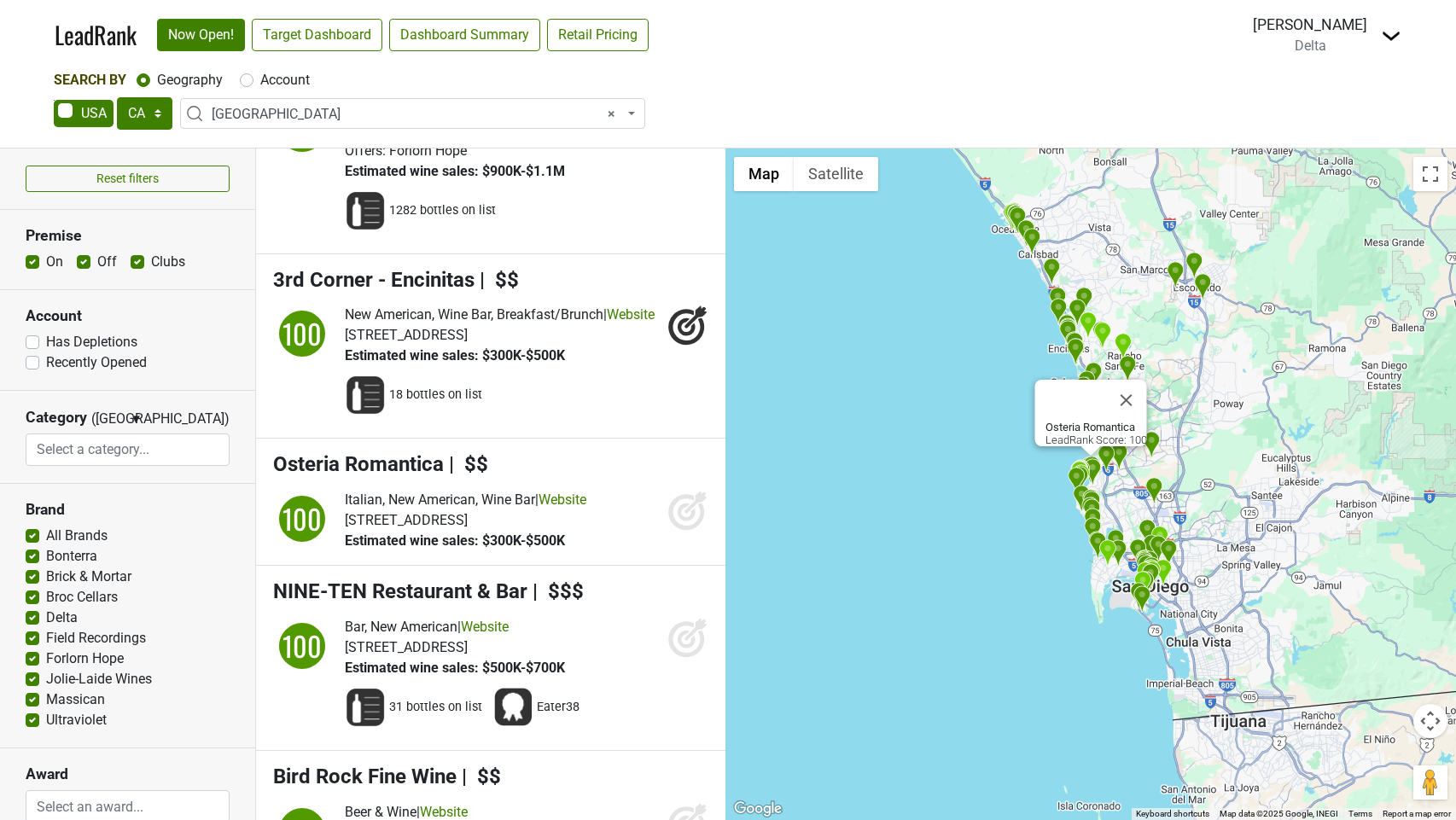
click at [682, 531] on icon at bounding box center [687, 510] width 41 height 41
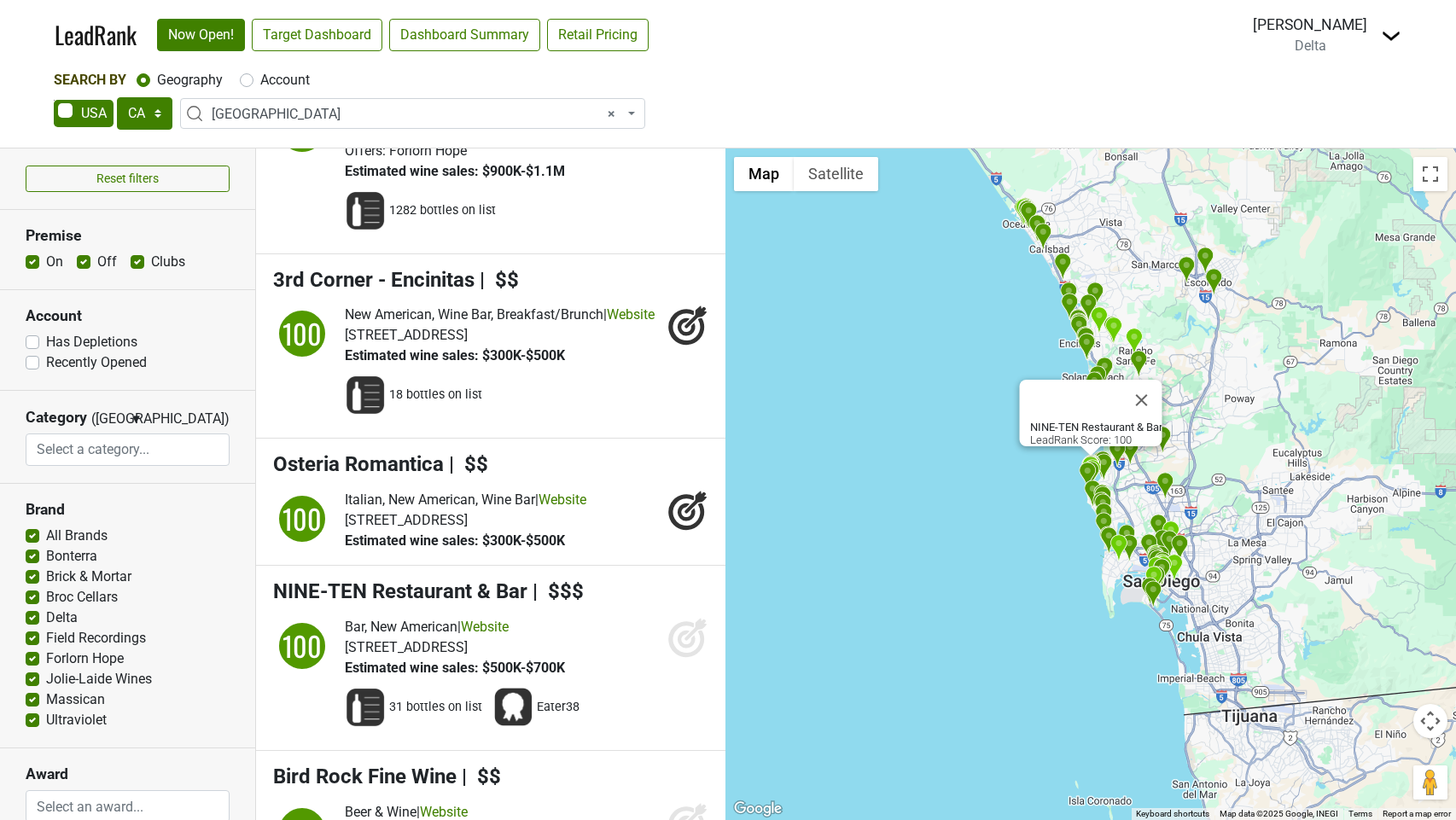
click at [684, 658] on icon at bounding box center [687, 637] width 41 height 41
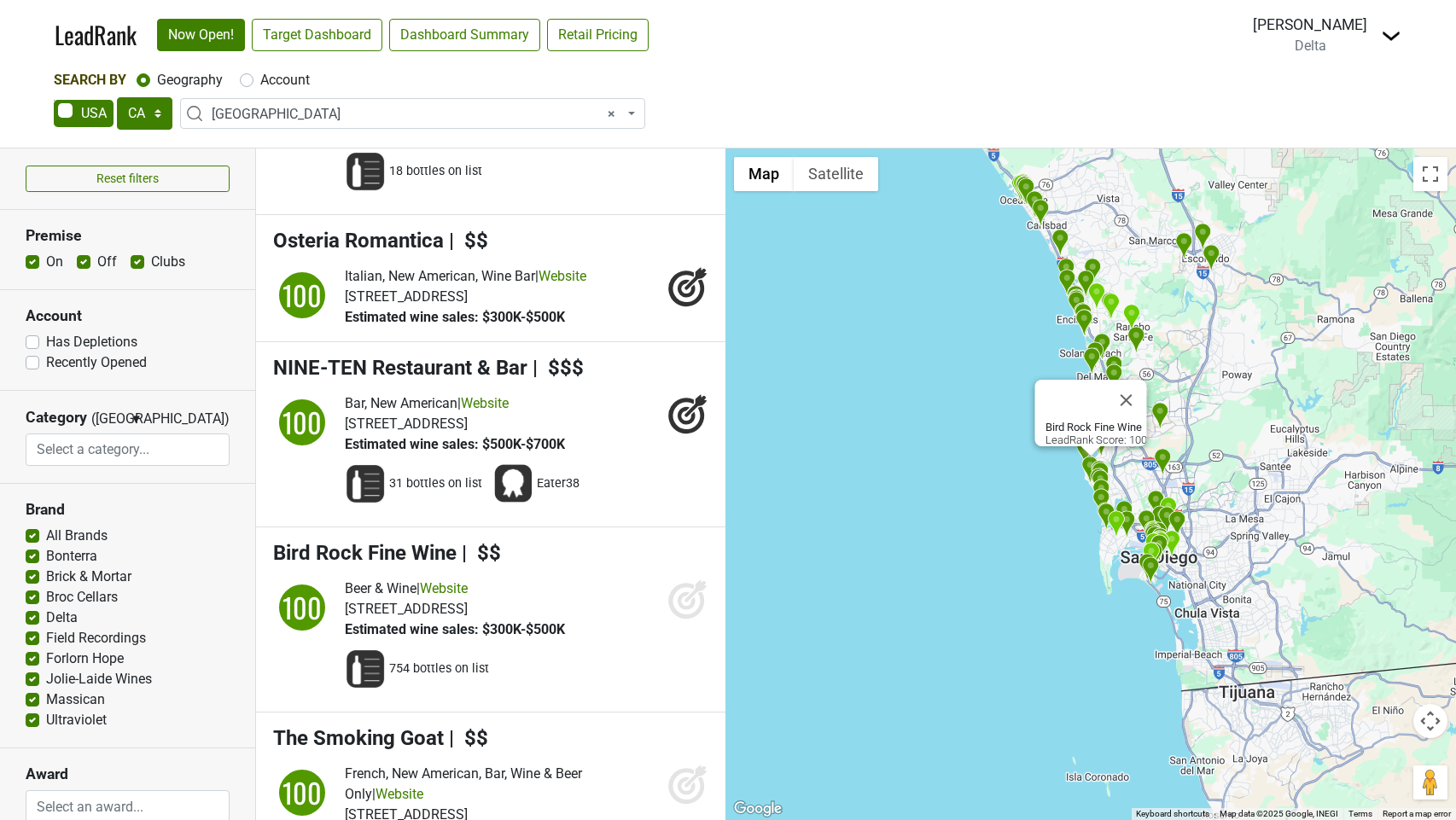
click at [688, 620] on icon at bounding box center [687, 599] width 41 height 41
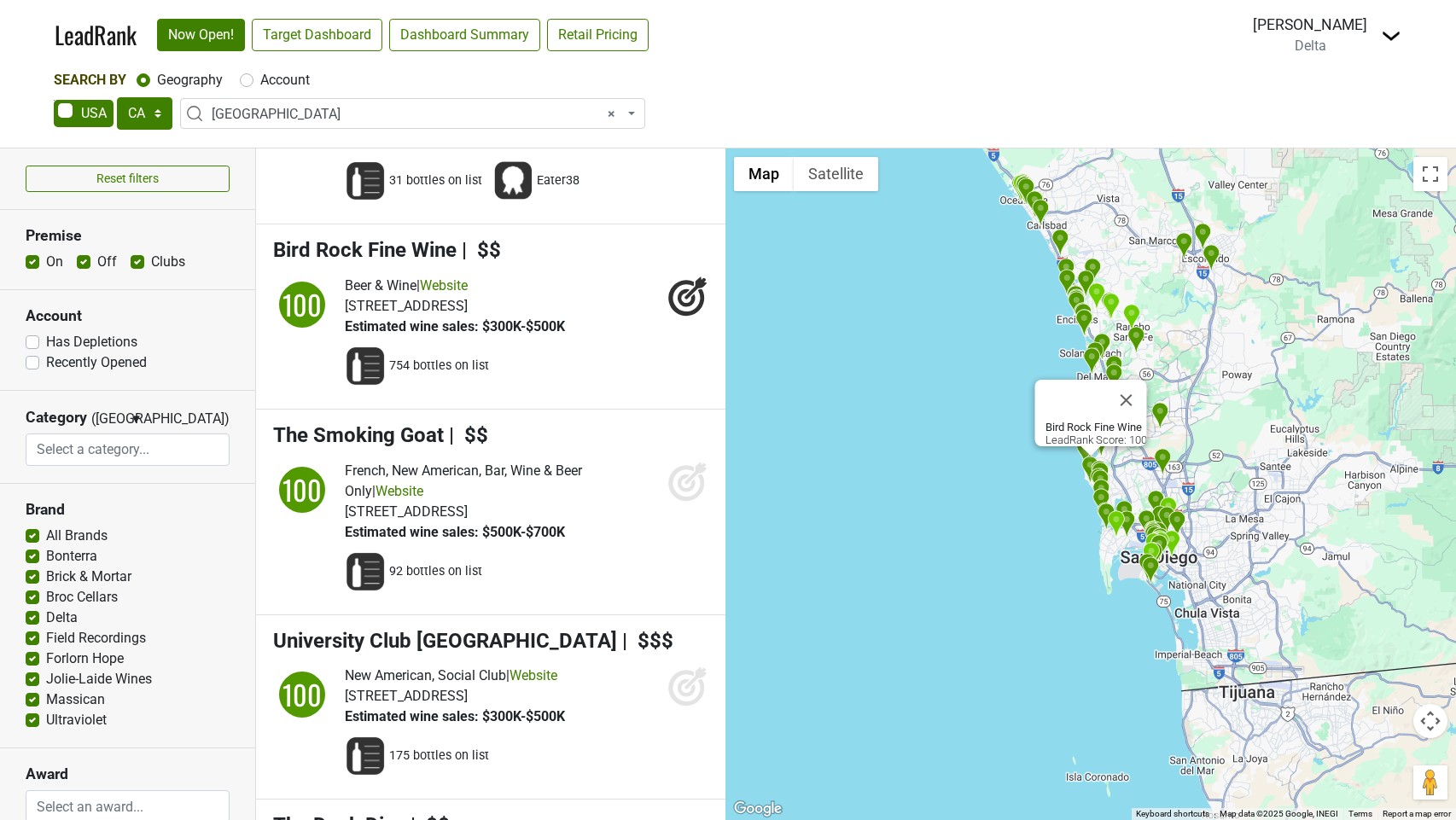
scroll to position [4977, 0]
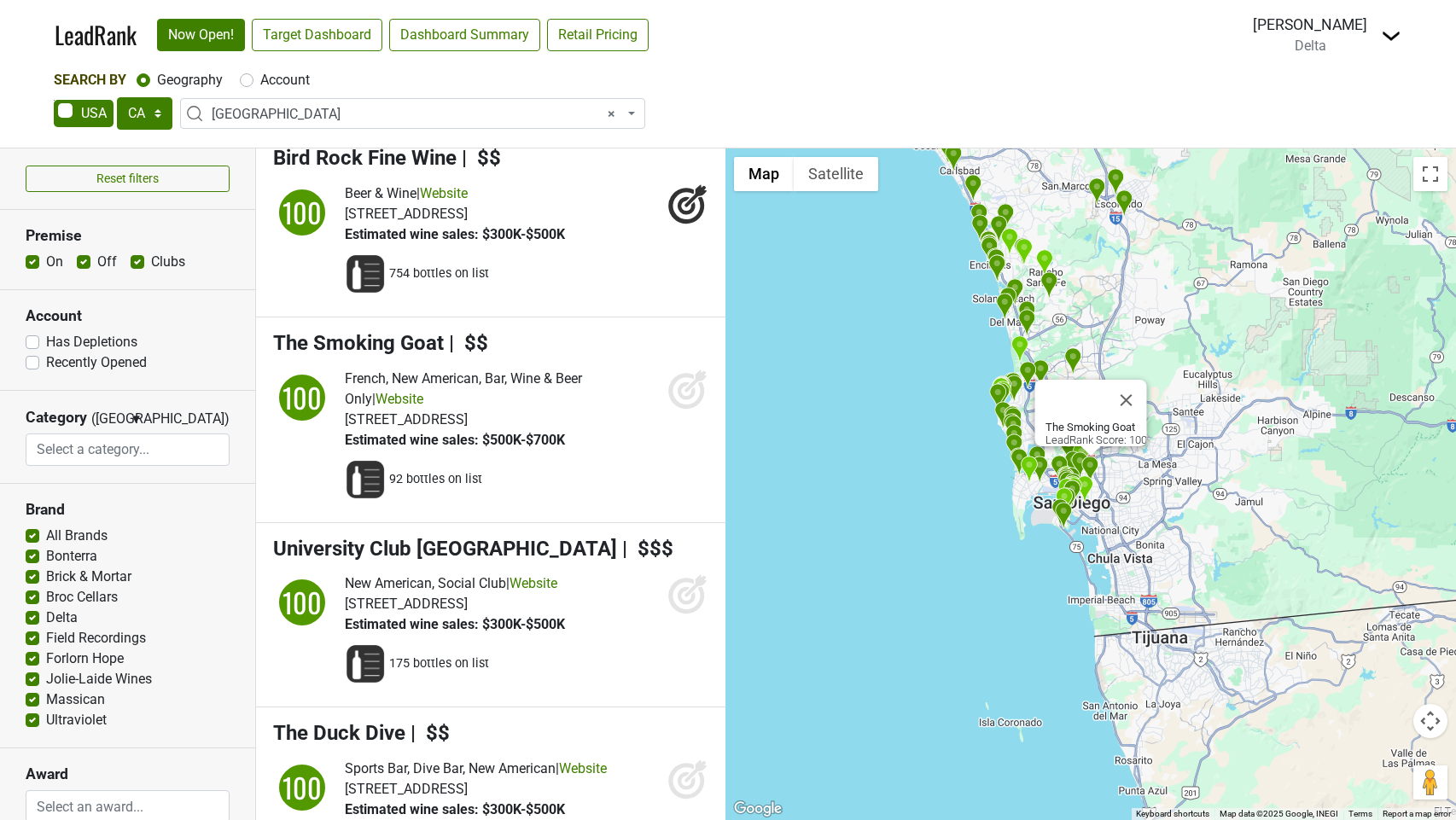
click at [689, 410] on icon at bounding box center [687, 389] width 41 height 41
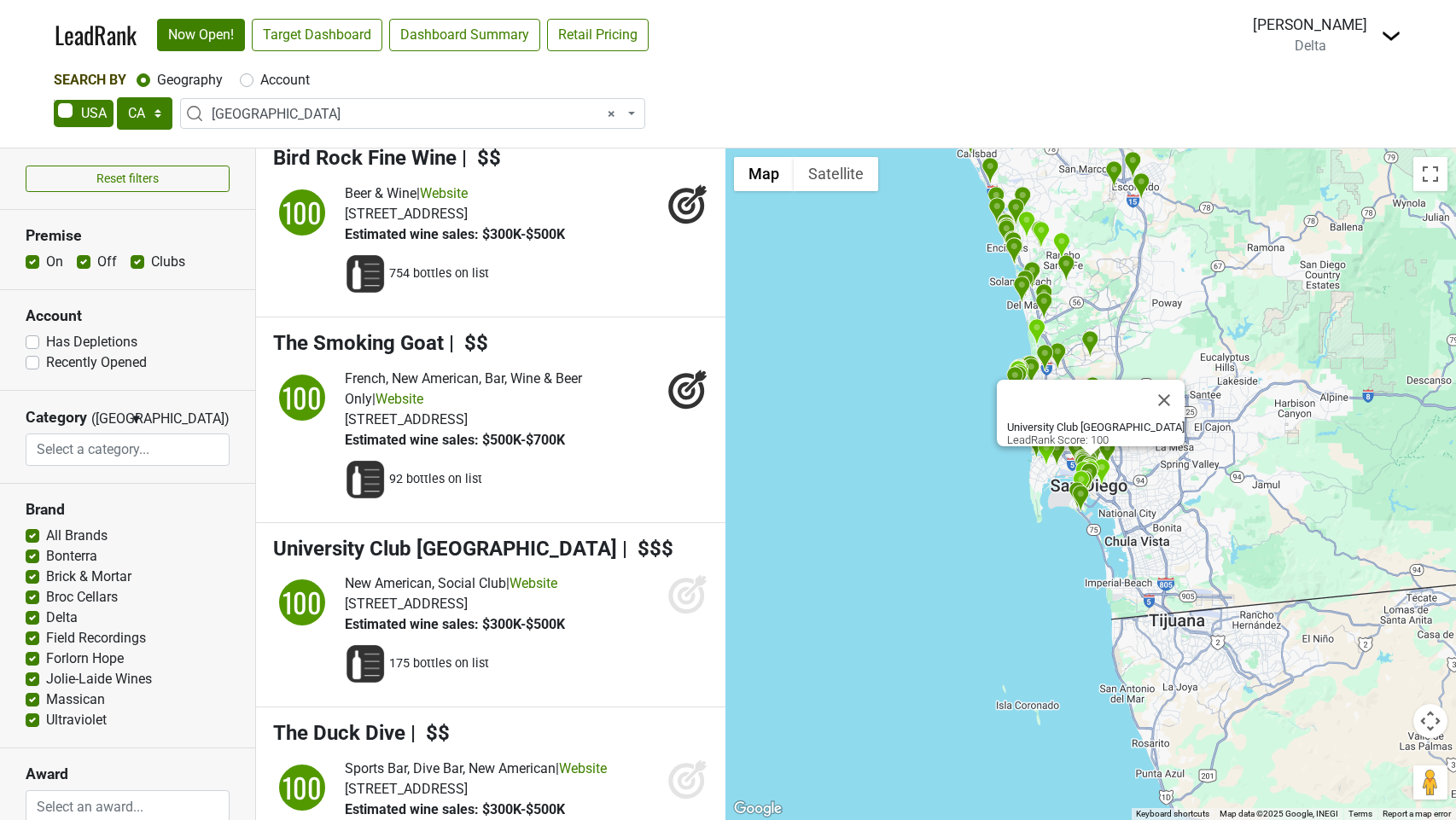
click at [689, 615] on icon at bounding box center [687, 594] width 41 height 41
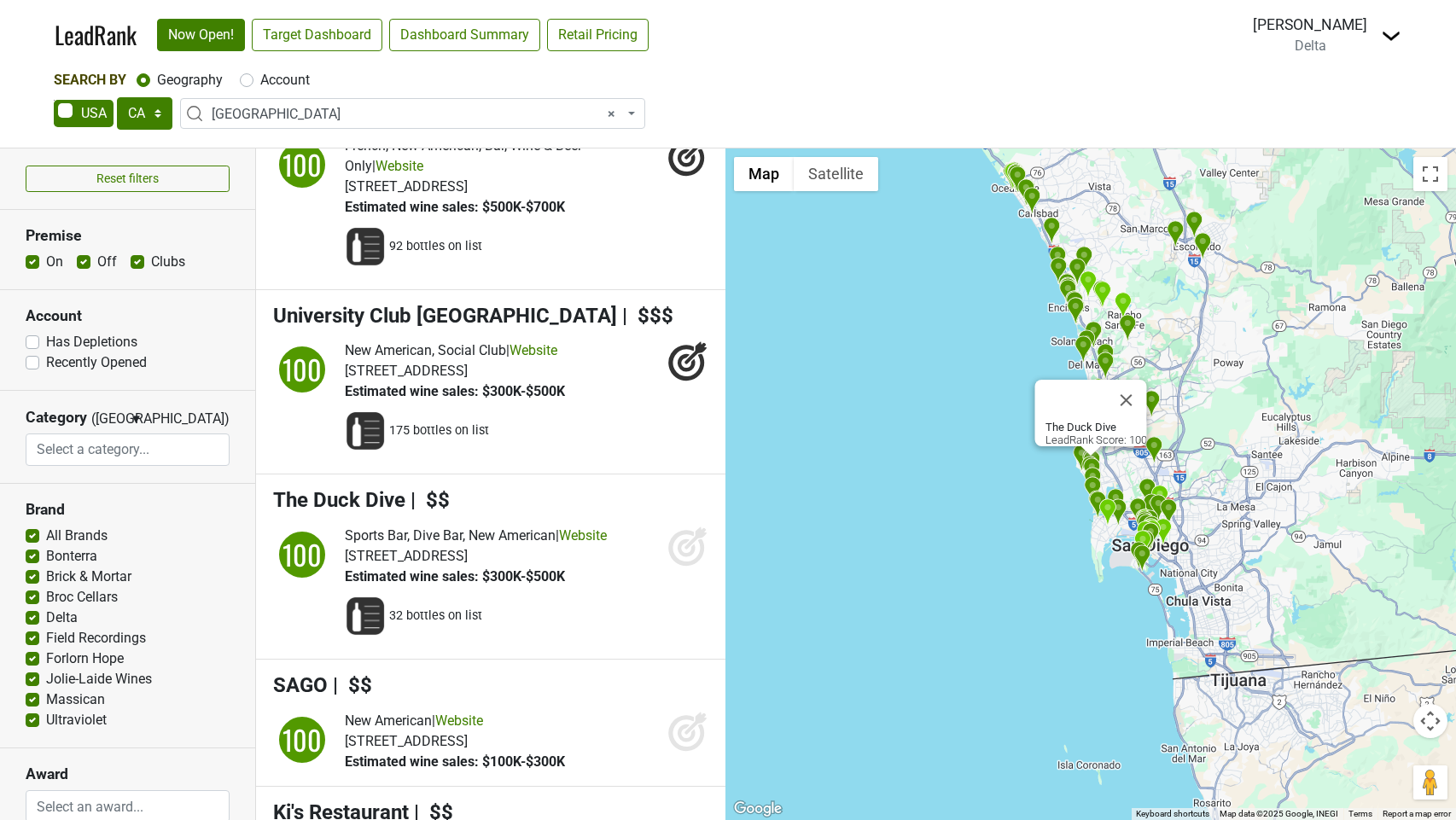
click at [679, 567] on icon at bounding box center [687, 546] width 41 height 41
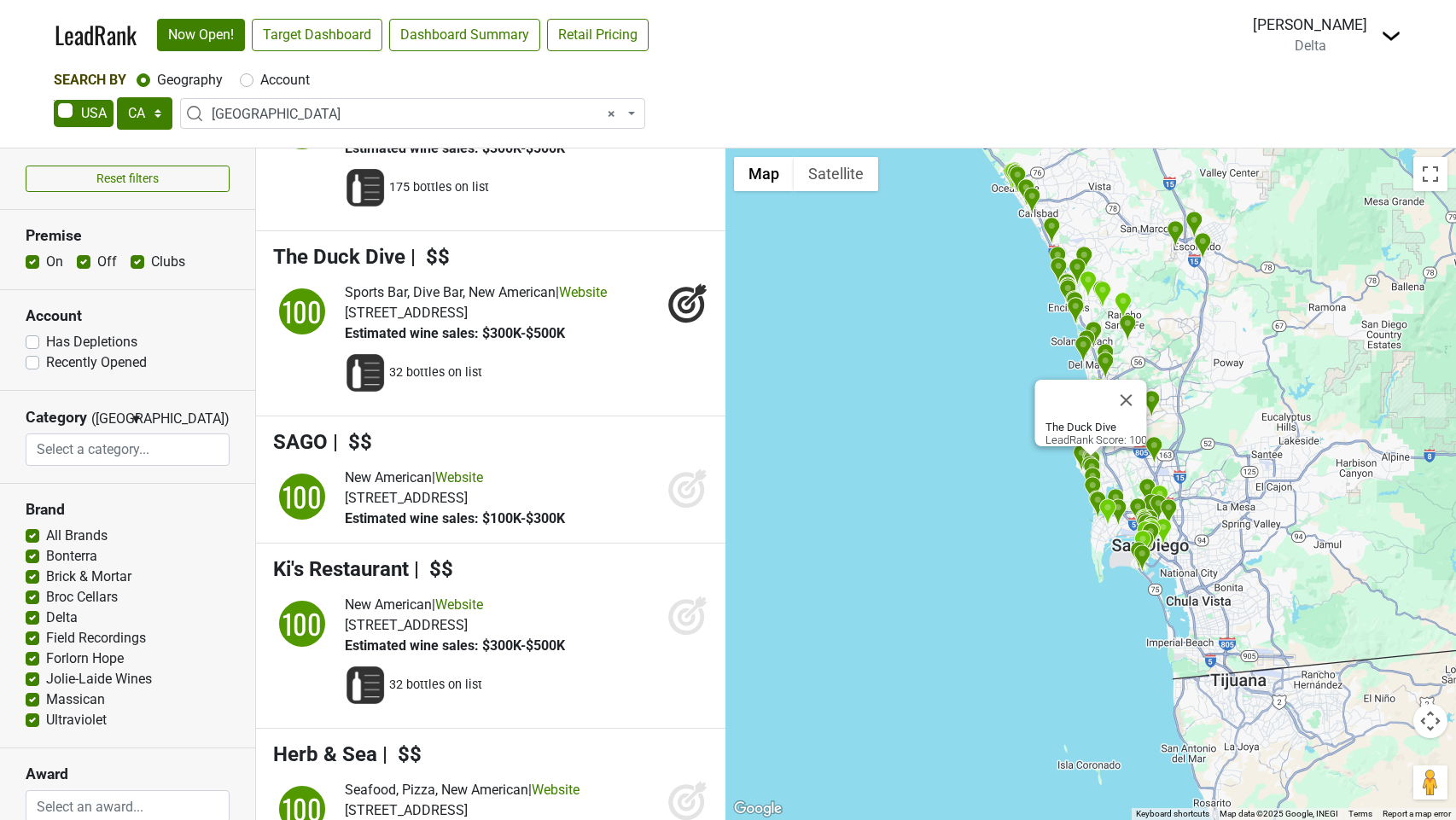
scroll to position [5471, 0]
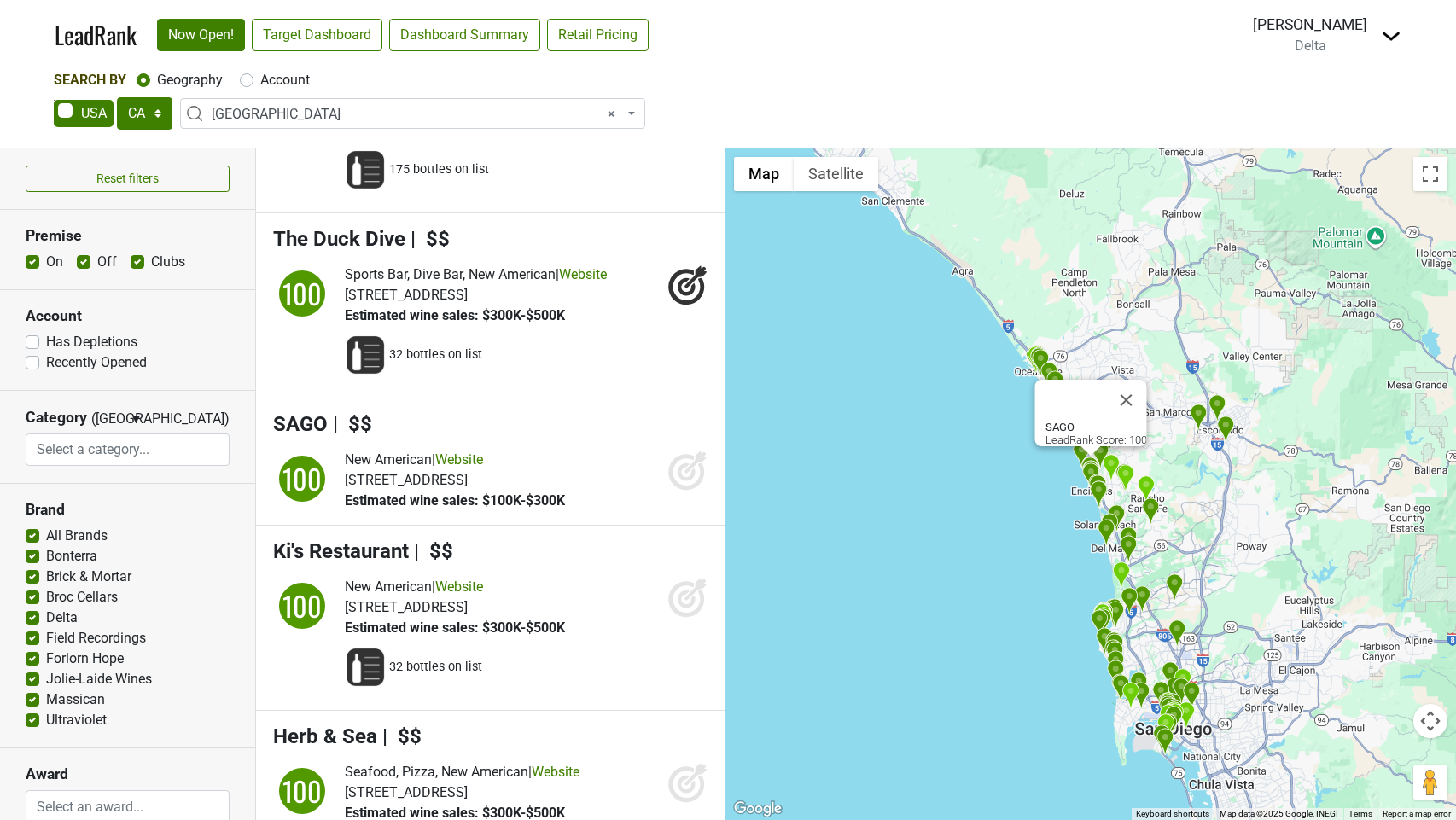
click at [680, 481] on icon at bounding box center [686, 473] width 18 height 18
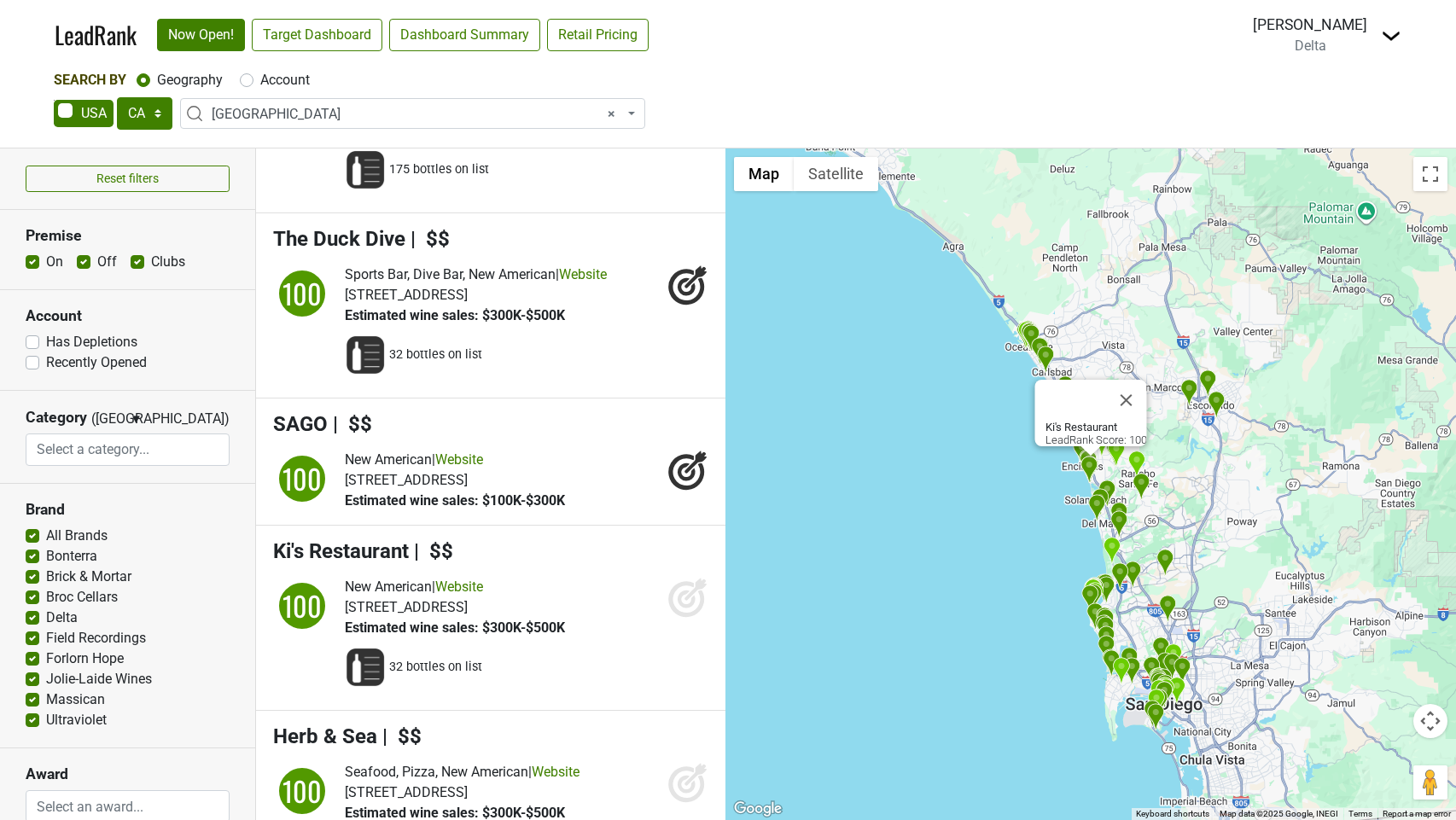
click at [686, 618] on icon at bounding box center [687, 597] width 41 height 41
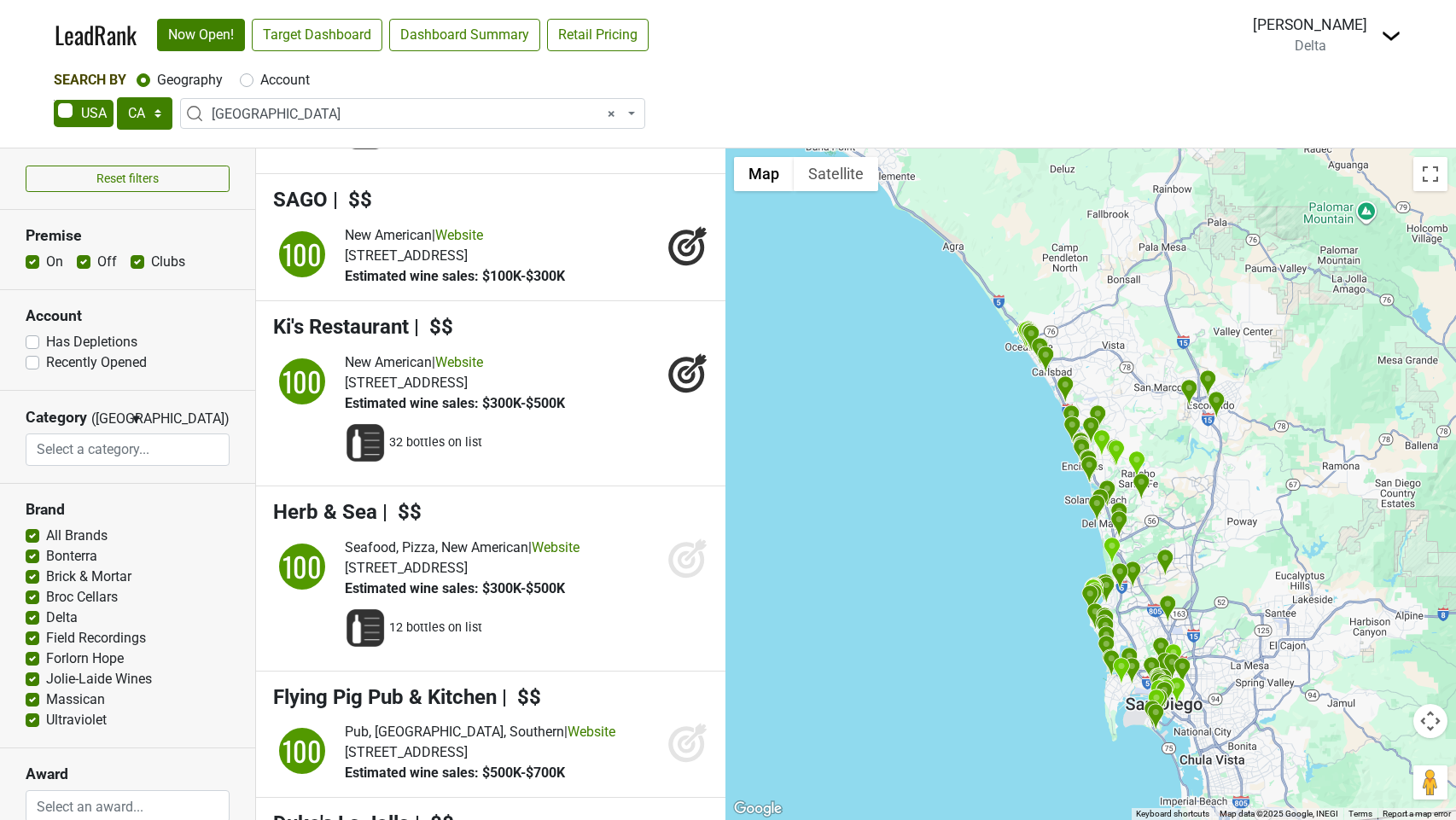
scroll to position [5703, 0]
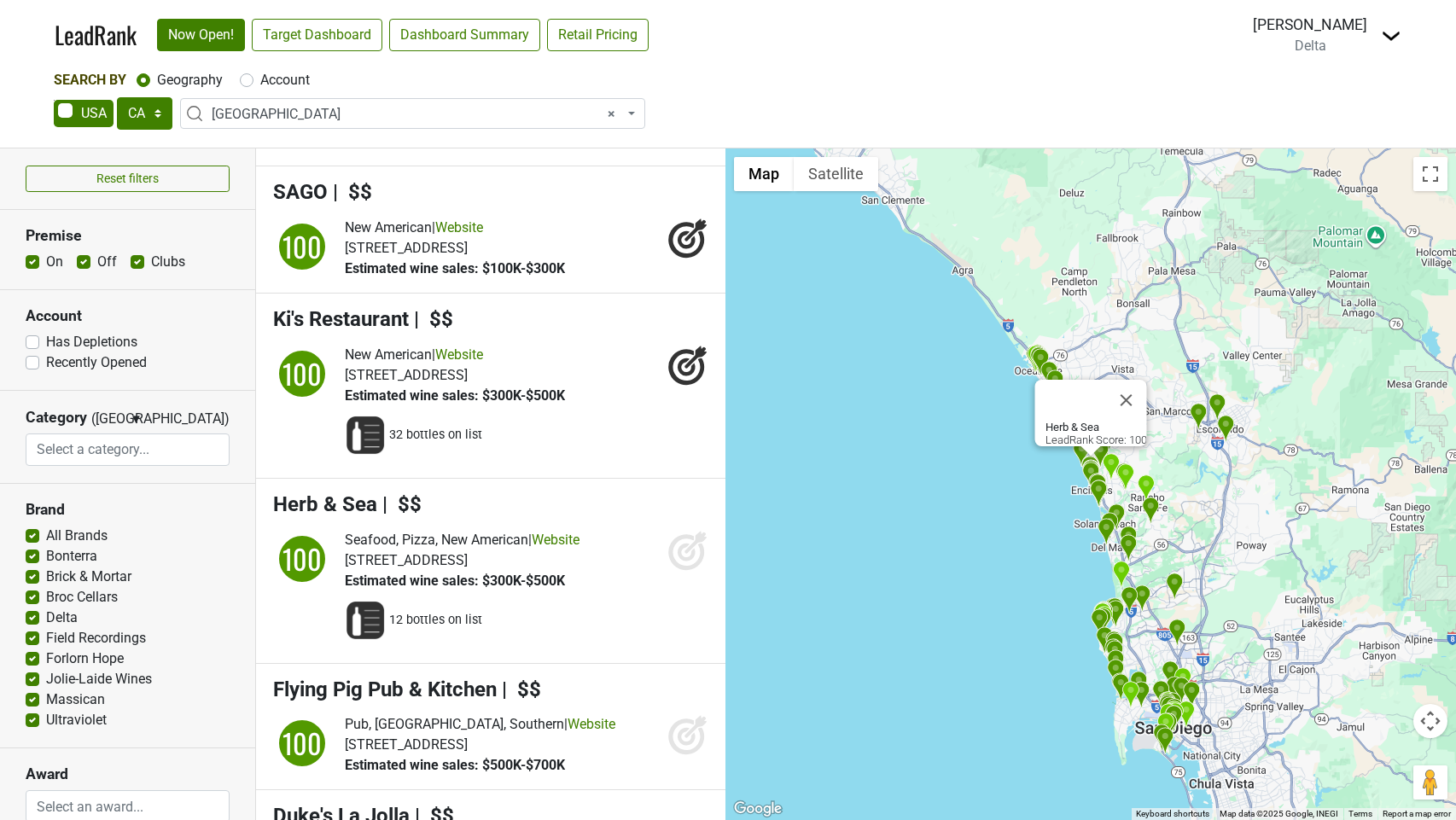
click at [691, 571] on icon at bounding box center [687, 551] width 41 height 41
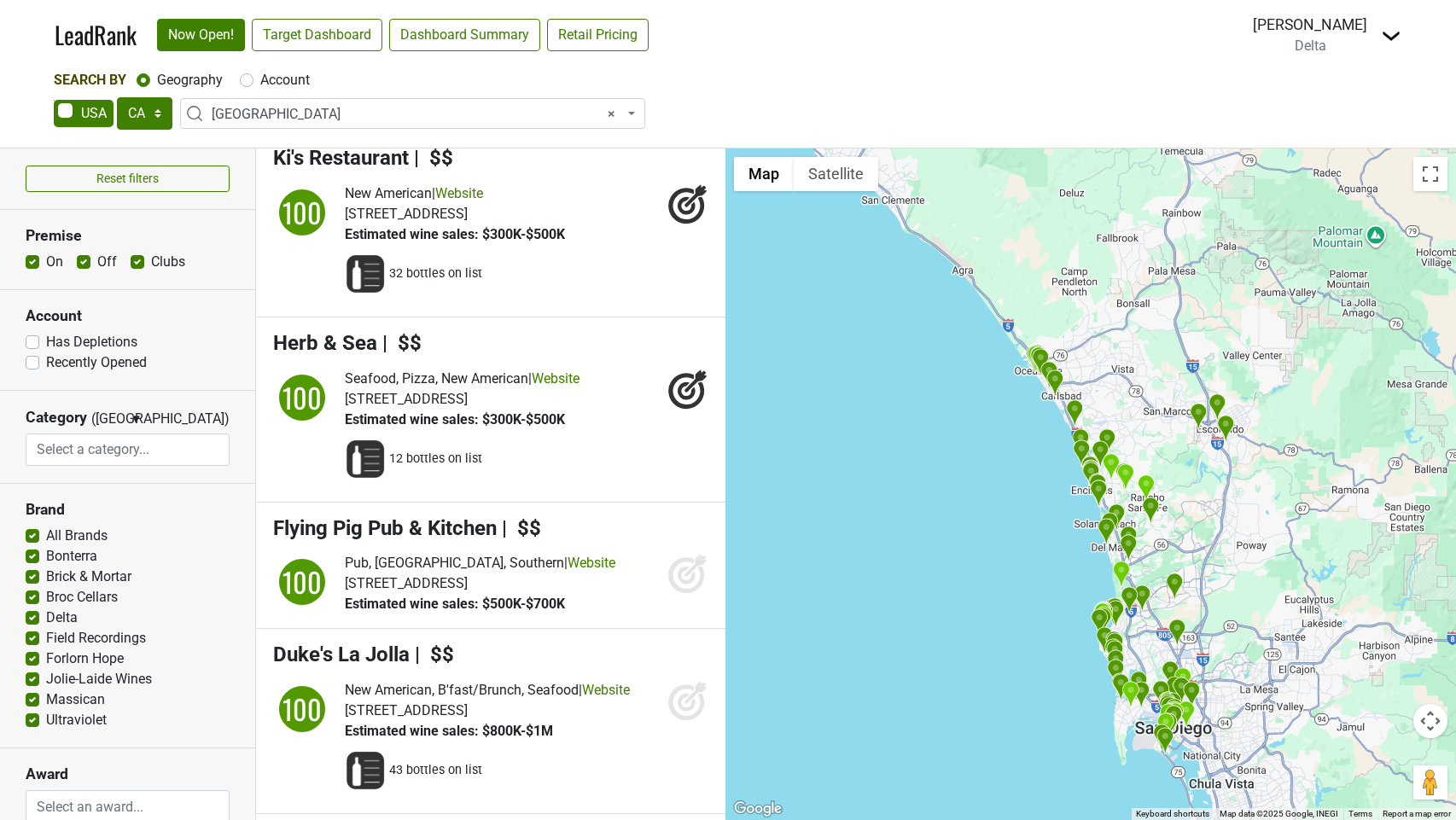
scroll to position [0, 0]
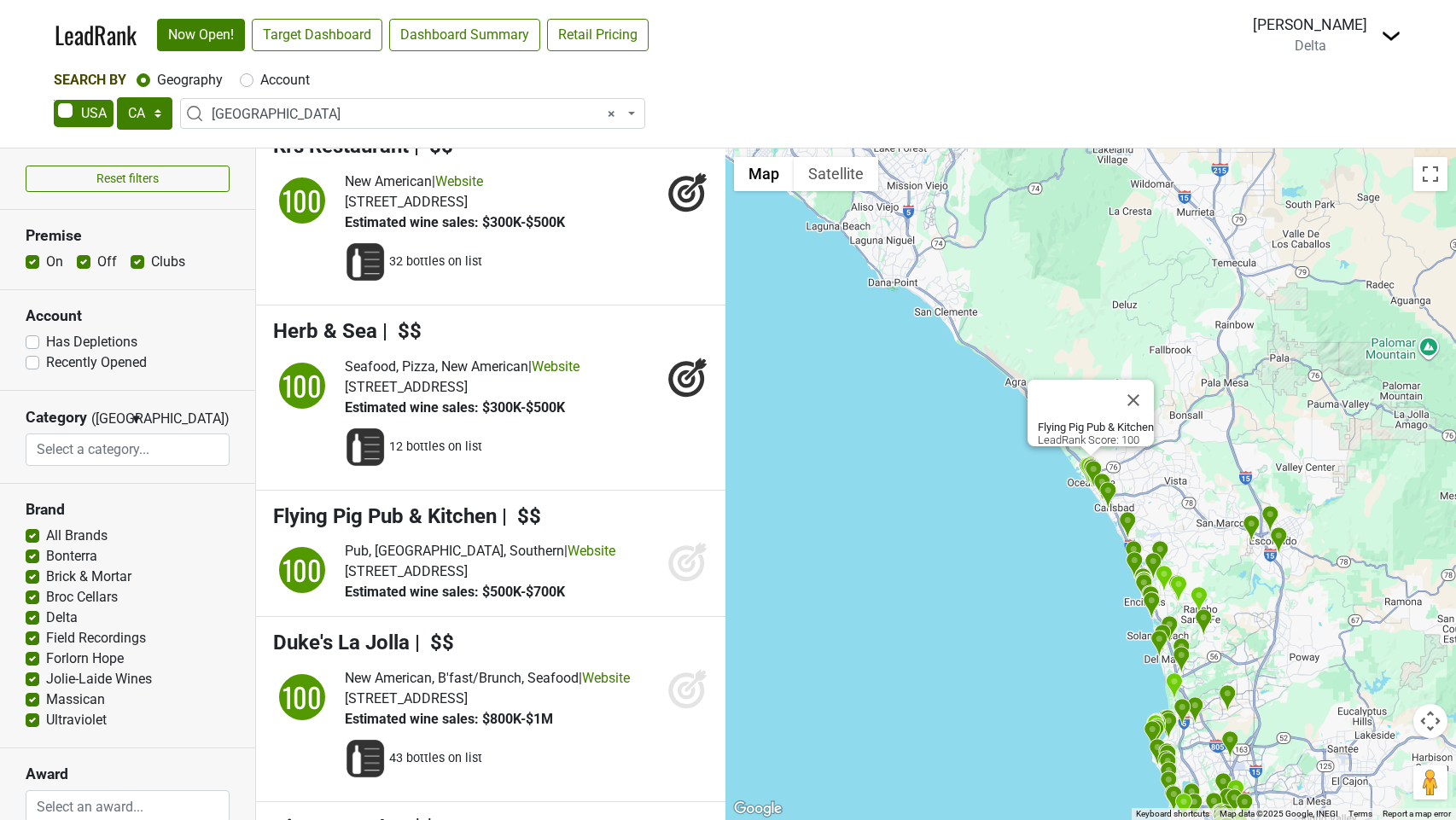
click at [682, 573] on icon at bounding box center [686, 564] width 18 height 18
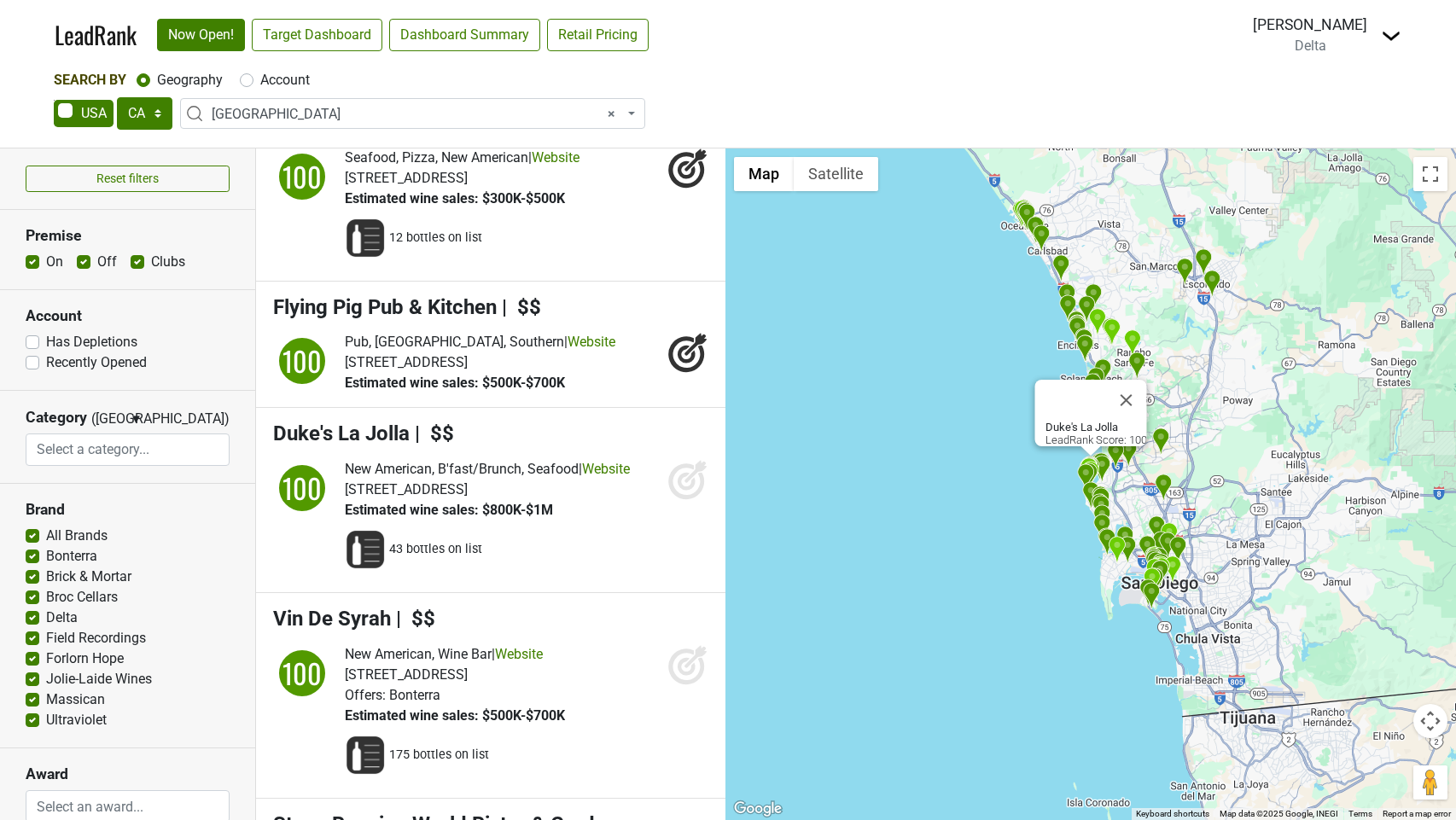
click at [687, 500] on icon at bounding box center [687, 479] width 41 height 41
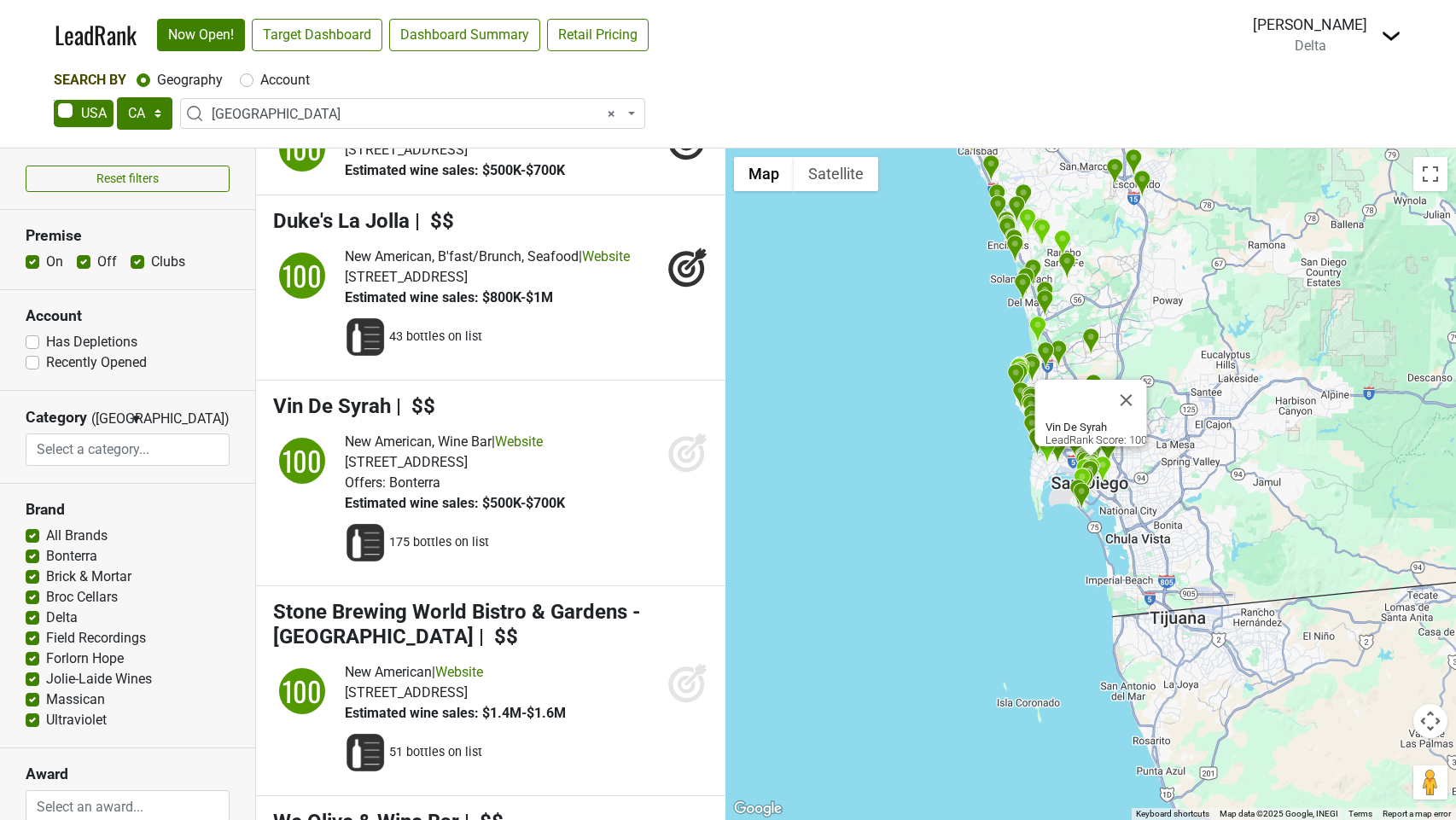
click at [680, 464] on icon at bounding box center [686, 455] width 18 height 18
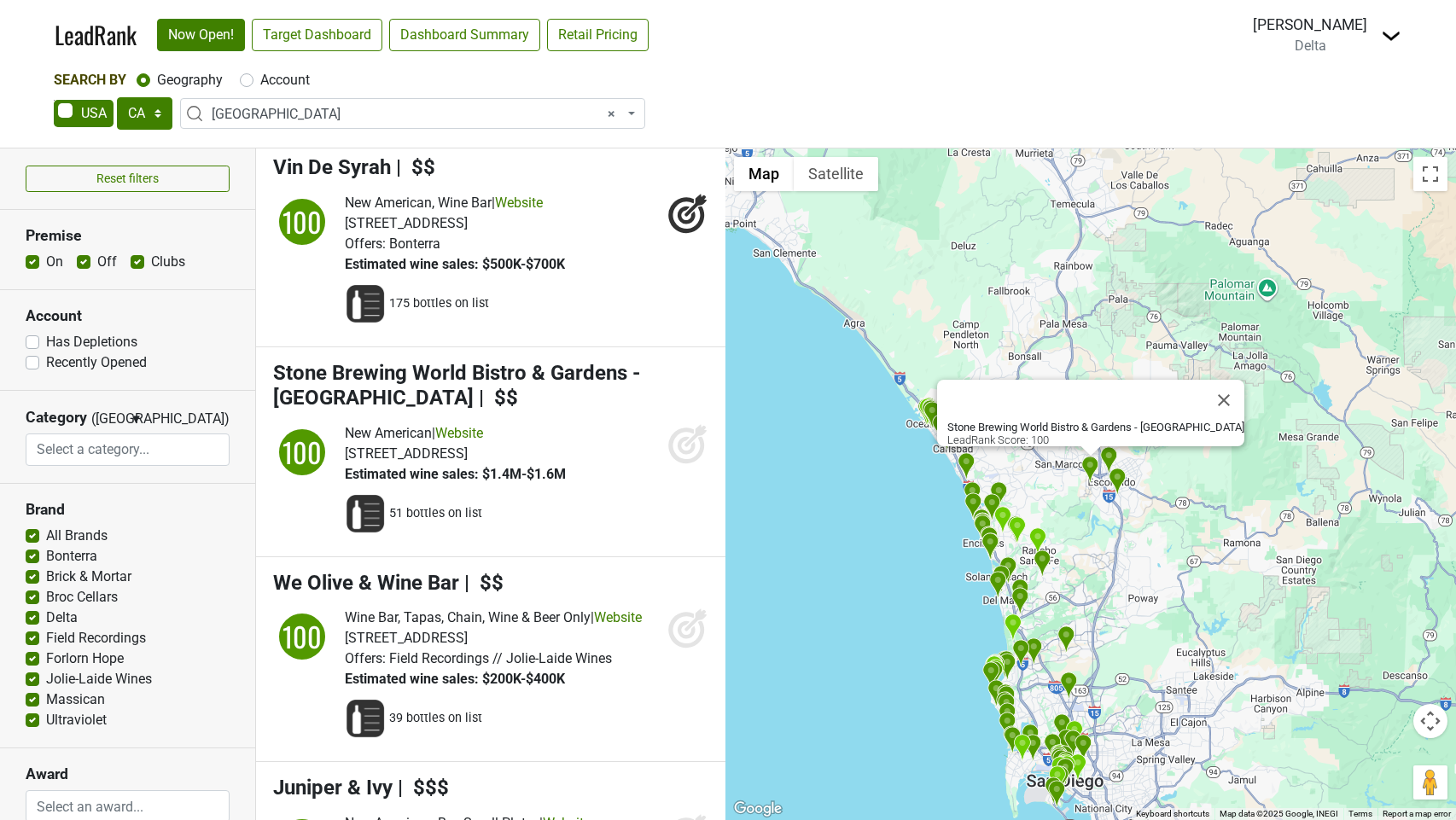
click at [690, 465] on icon at bounding box center [687, 444] width 41 height 41
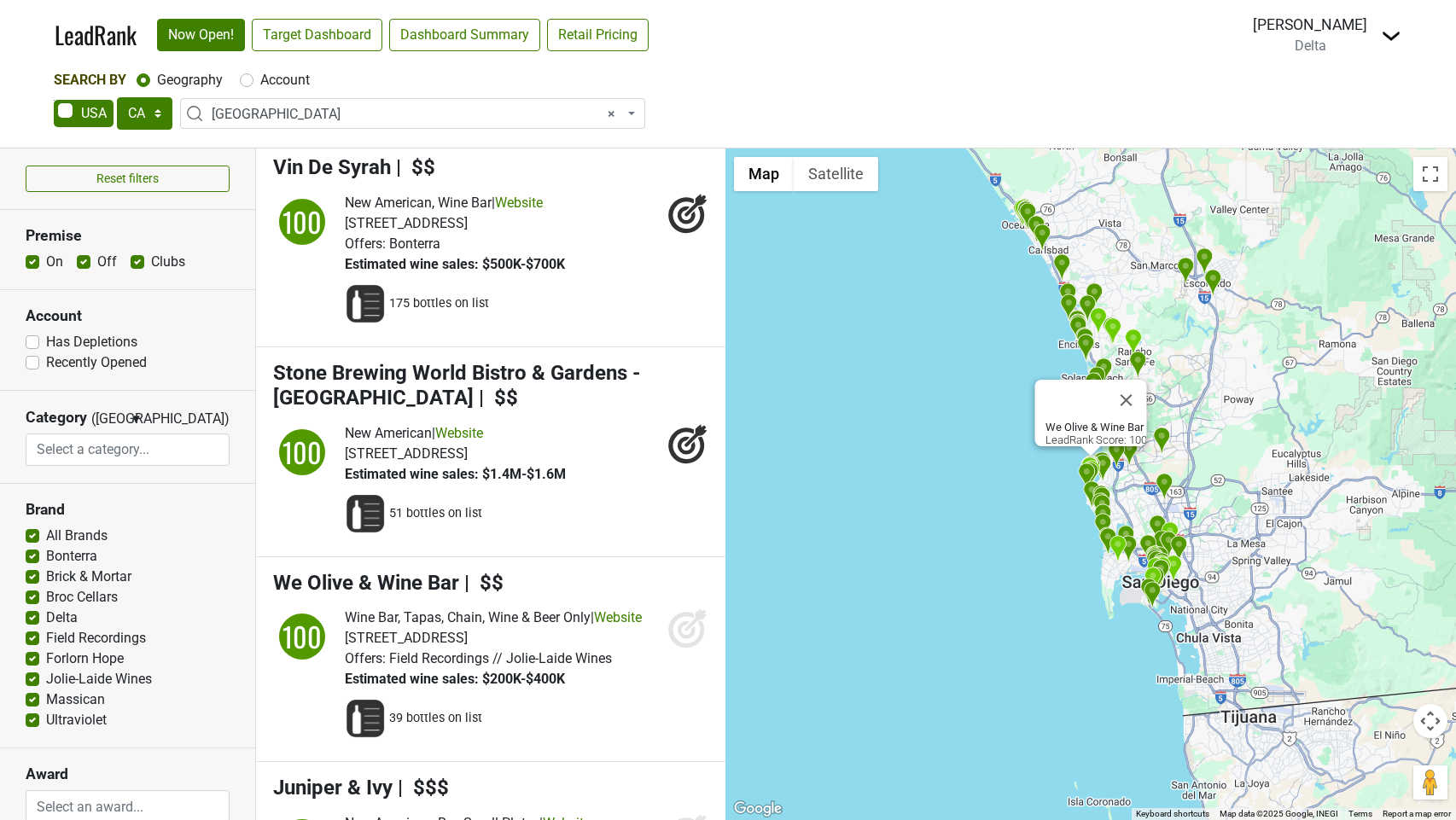
click at [681, 649] on icon at bounding box center [687, 628] width 41 height 41
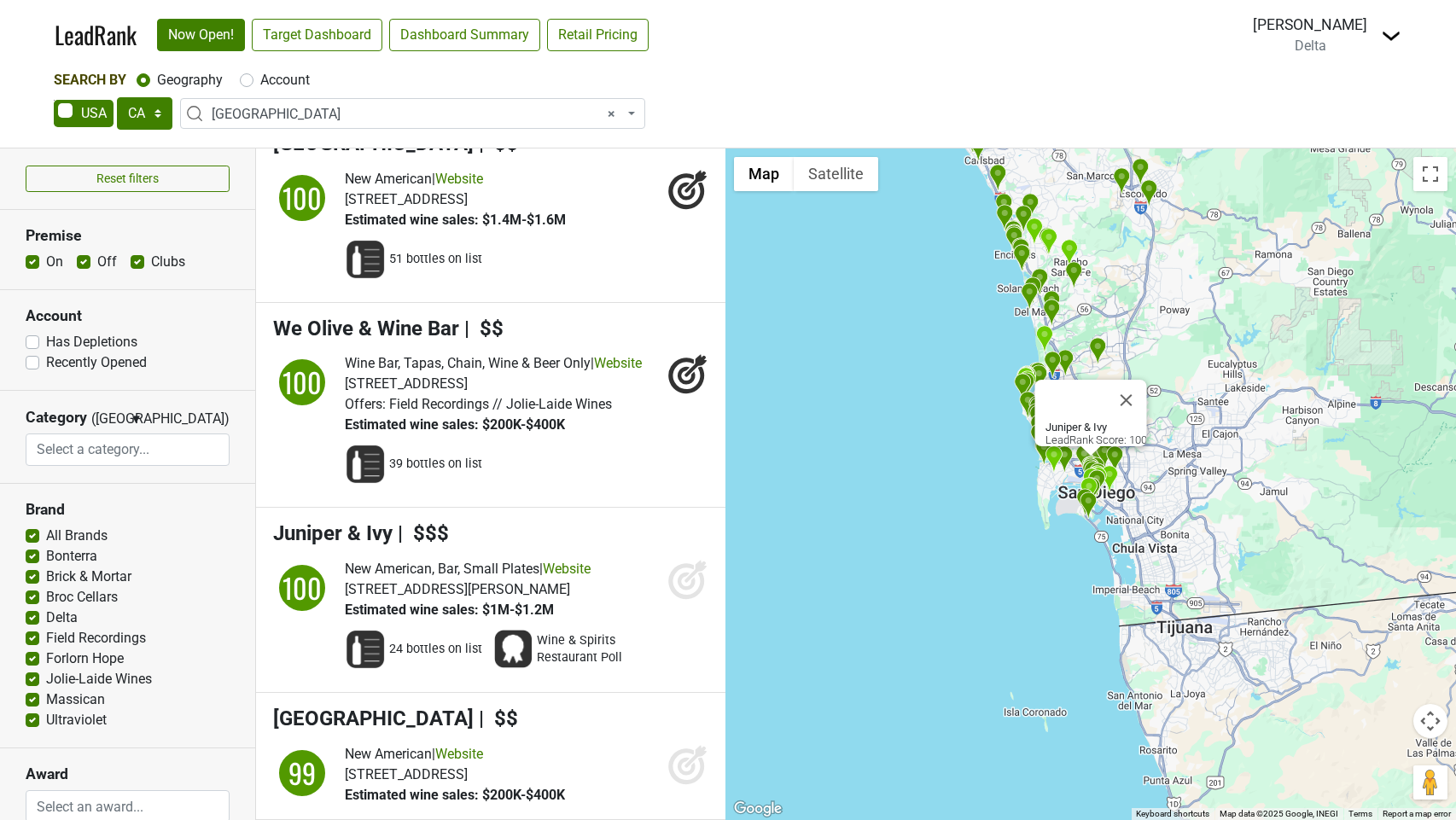
click at [689, 600] on icon at bounding box center [687, 579] width 41 height 41
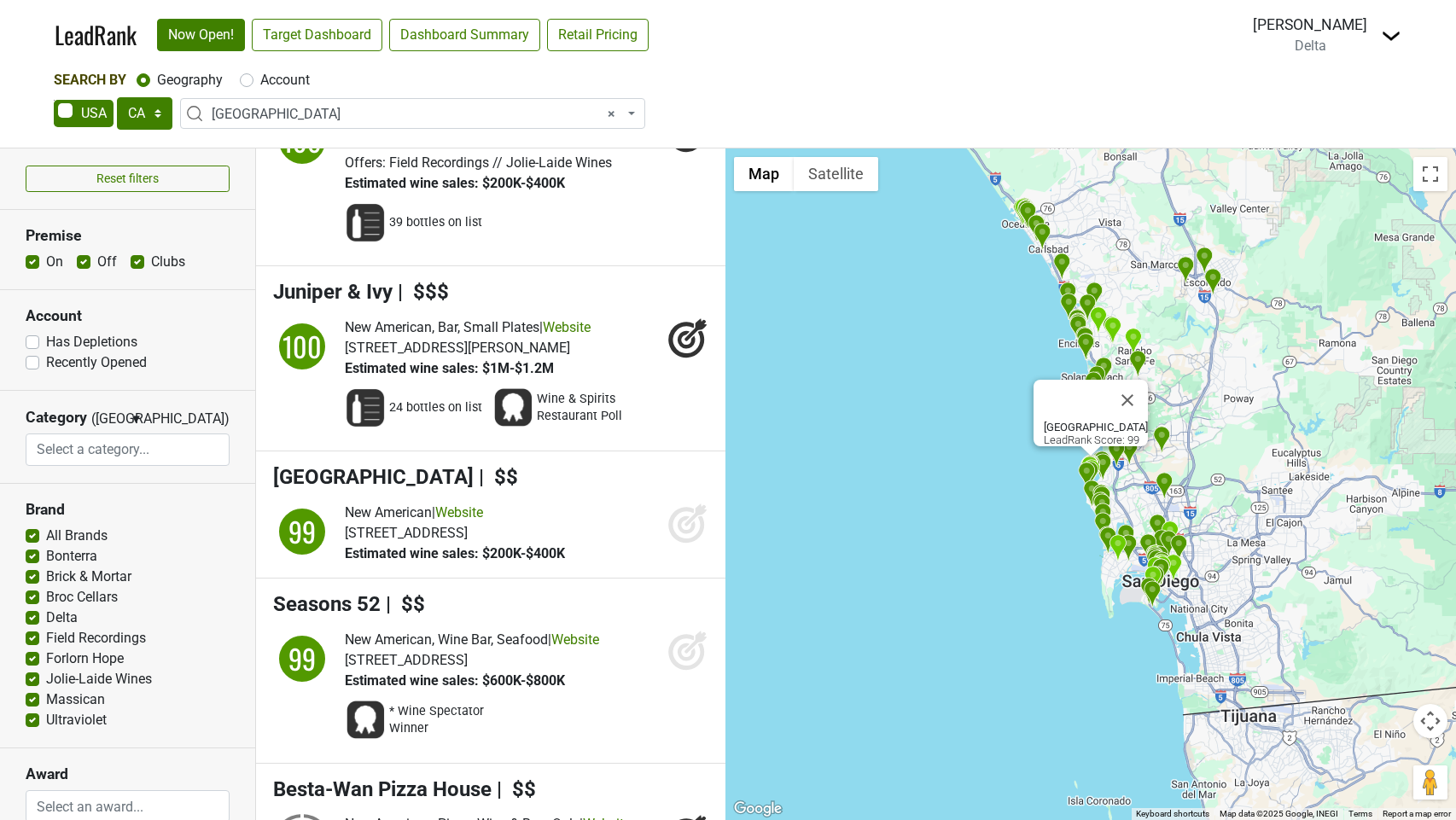
click at [663, 564] on div "New American | Website [STREET_ADDRESS] Estimated wine sales: $200K-$400K" at bounding box center [527, 533] width 363 height 61
click at [688, 526] on icon at bounding box center [696, 515] width 22 height 22
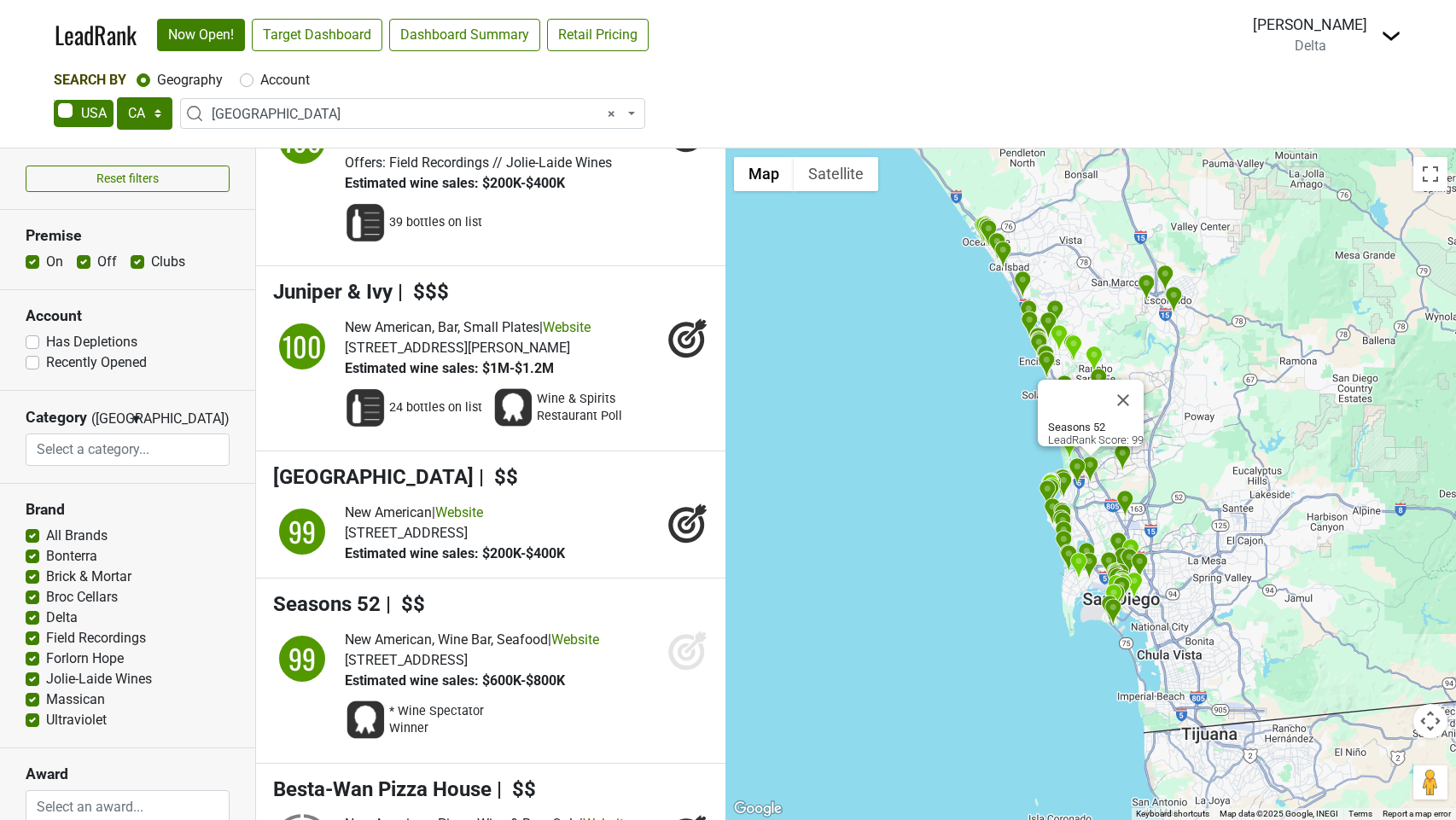
click at [685, 661] on icon at bounding box center [686, 652] width 18 height 18
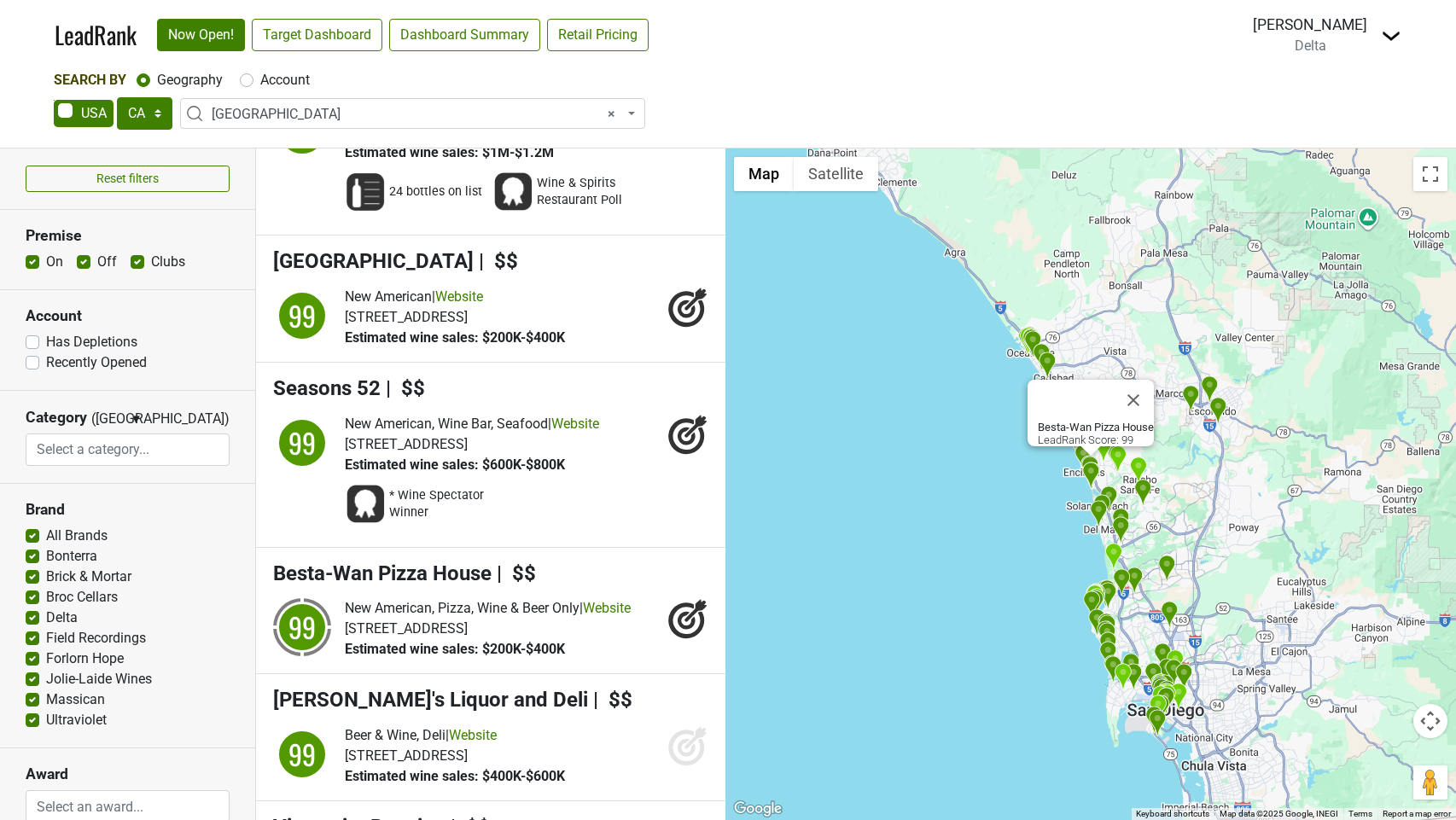
click at [697, 639] on icon at bounding box center [687, 618] width 41 height 41
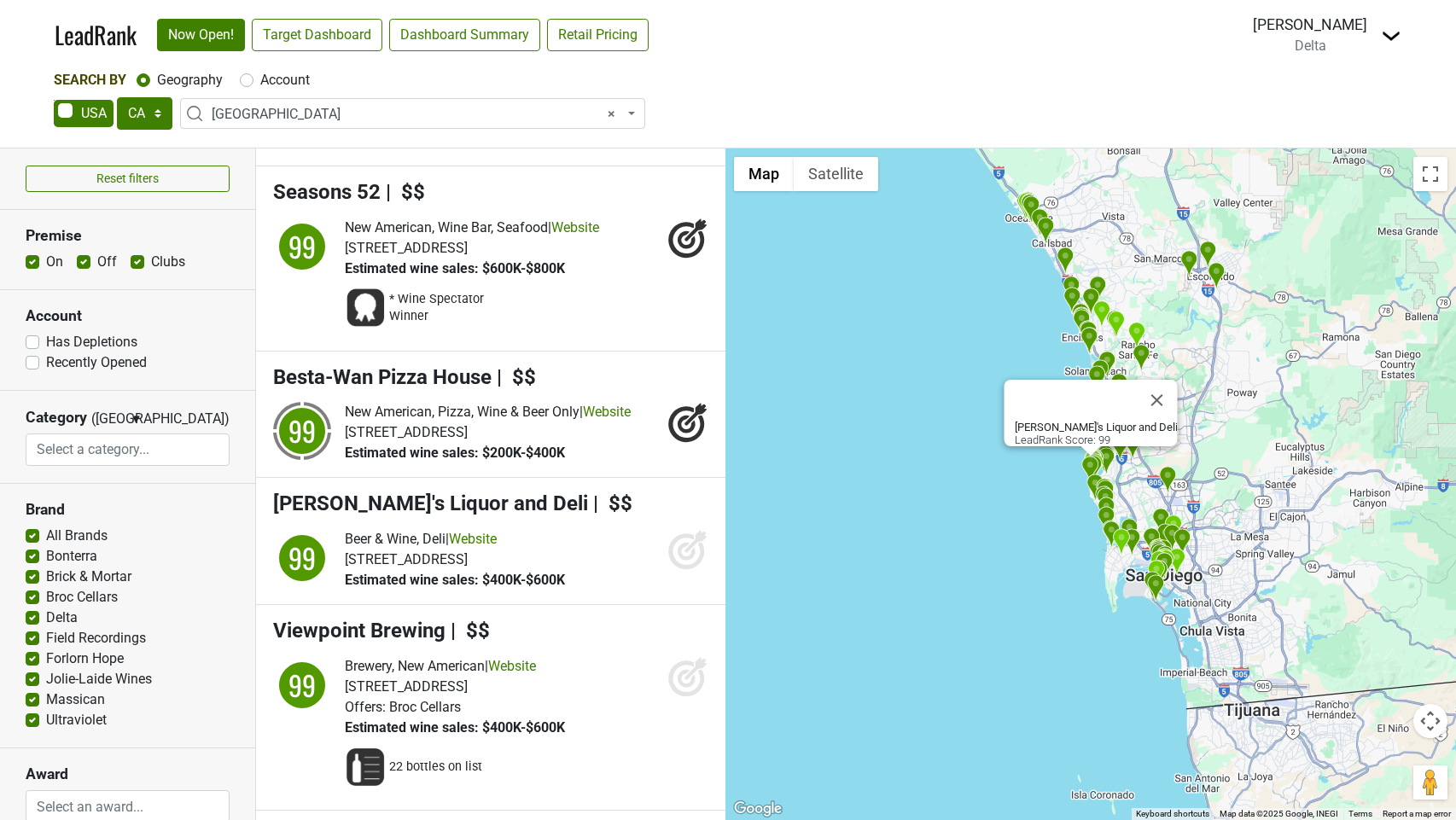
click at [692, 571] on icon at bounding box center [686, 552] width 36 height 36
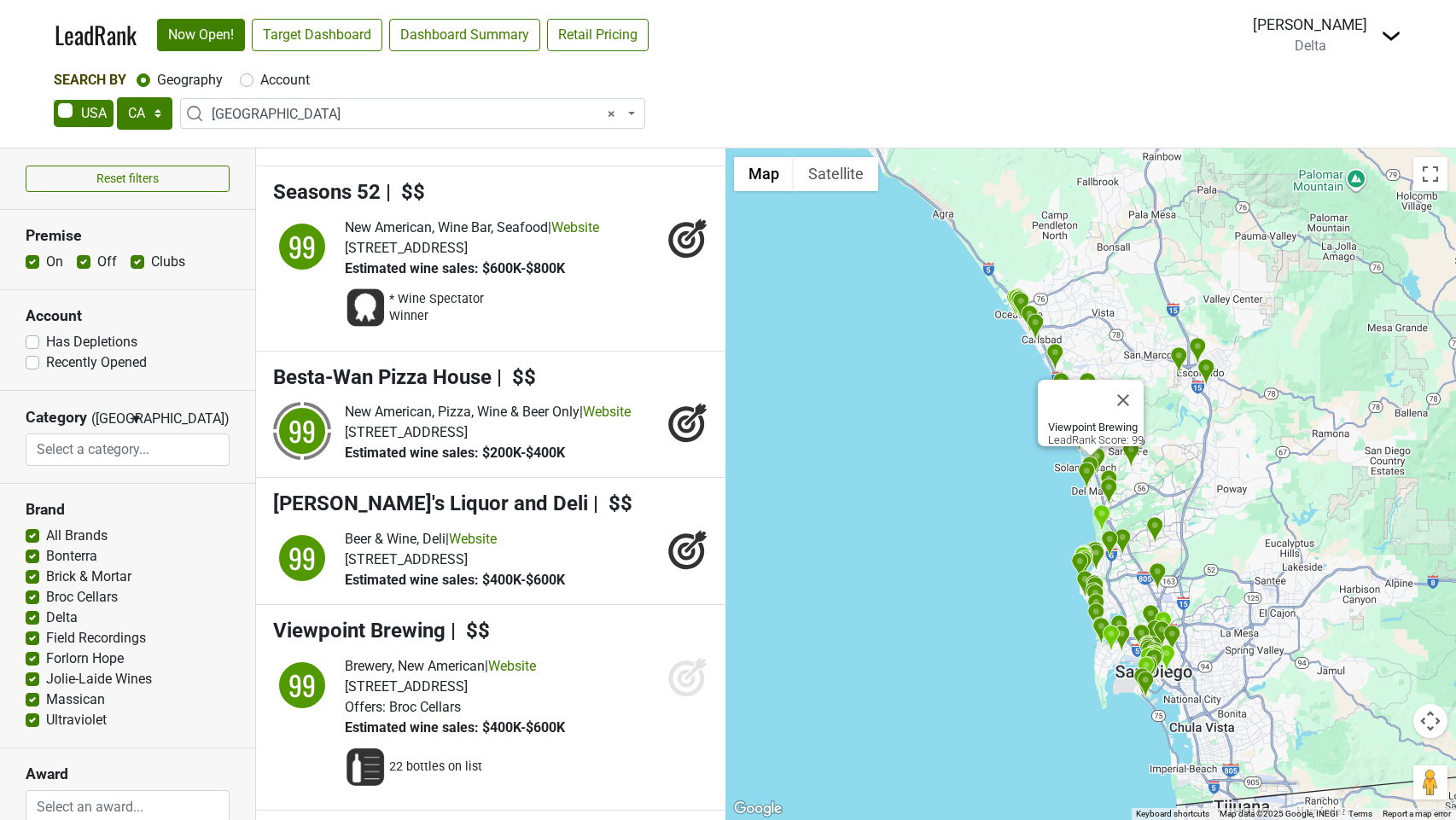
click at [678, 698] on icon at bounding box center [687, 677] width 41 height 41
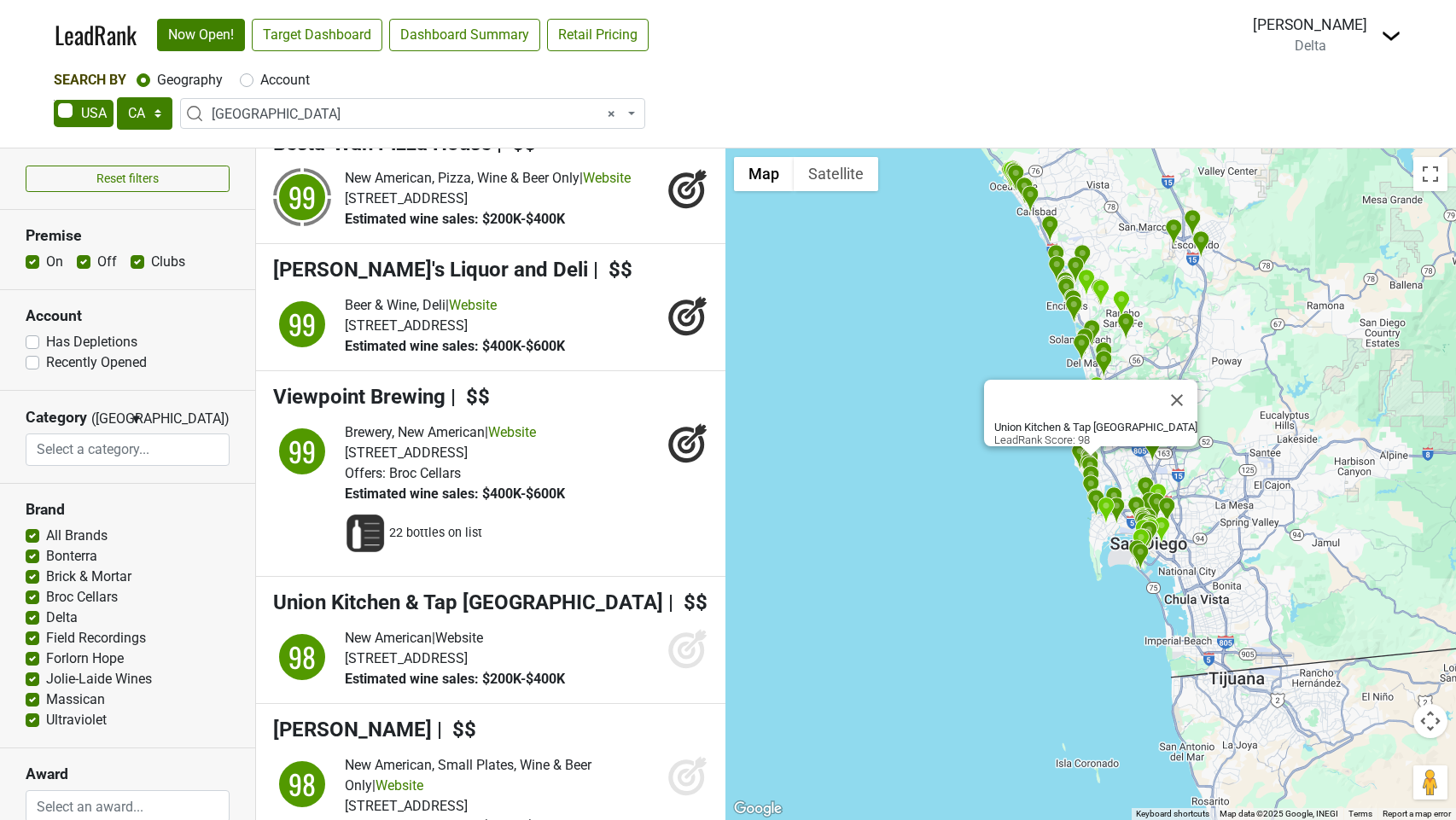
click at [676, 669] on icon at bounding box center [687, 648] width 41 height 41
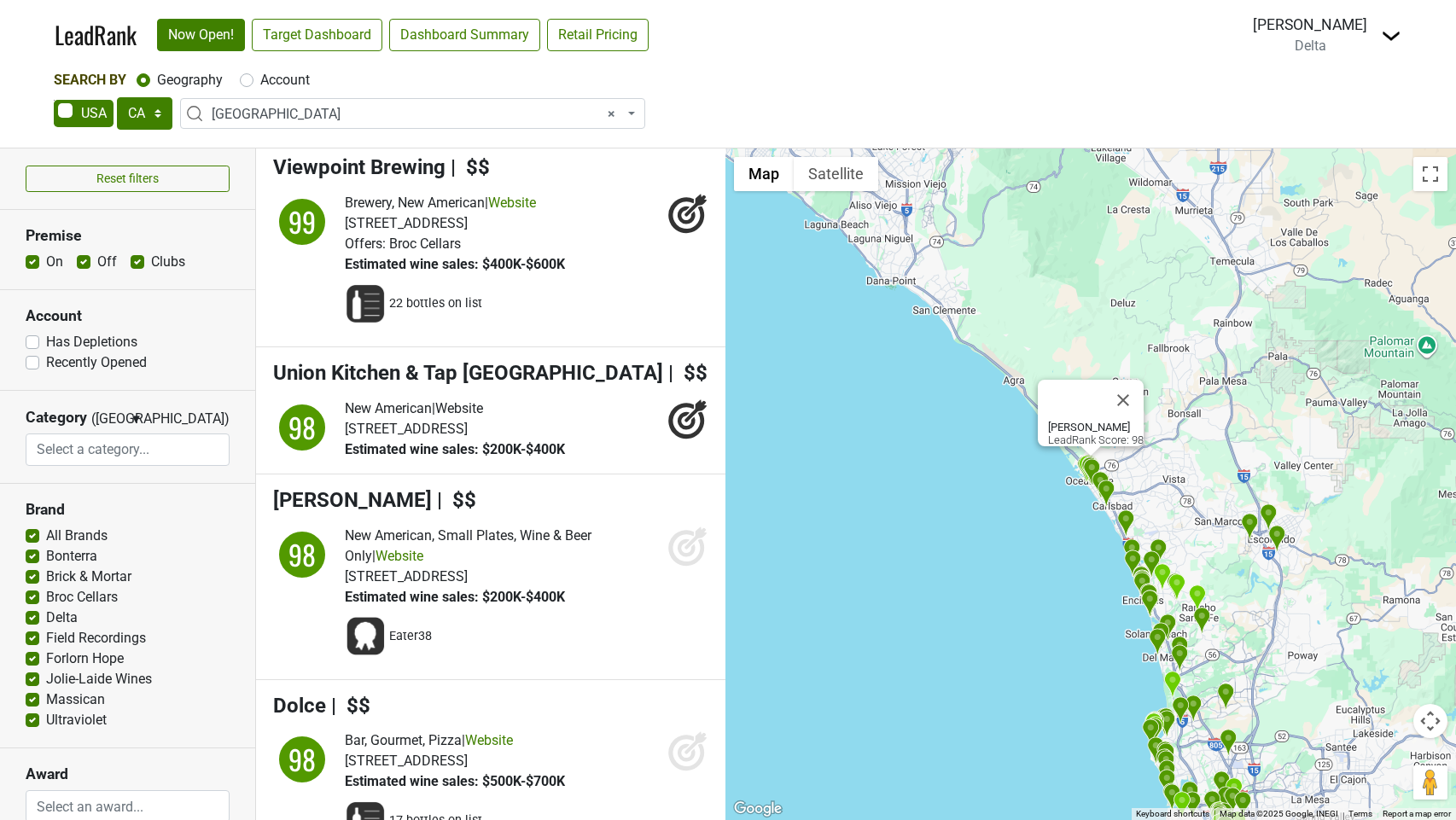
click at [681, 557] on icon at bounding box center [686, 548] width 18 height 18
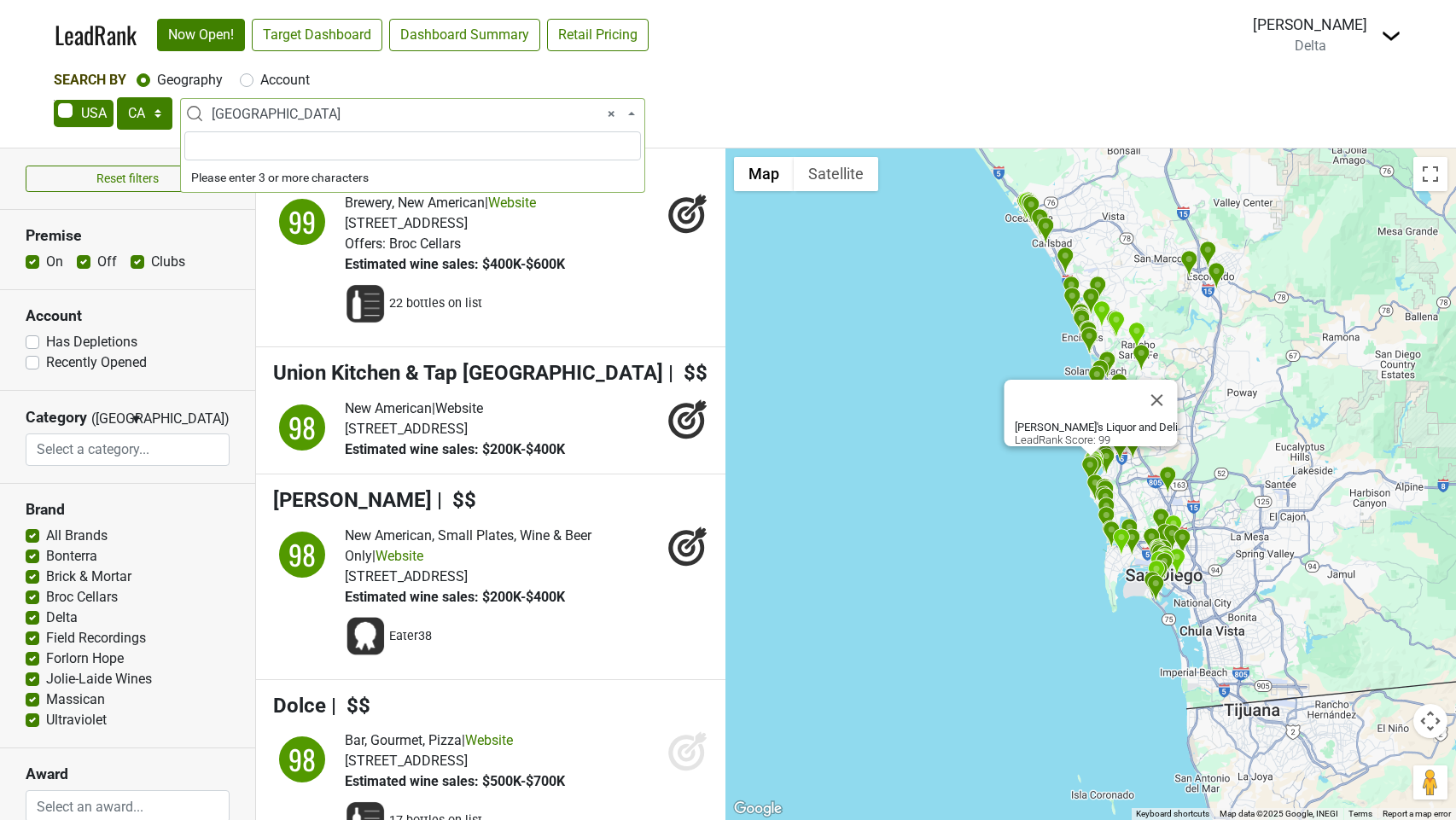
click at [417, 112] on span "× [GEOGRAPHIC_DATA]" at bounding box center [418, 114] width 413 height 20
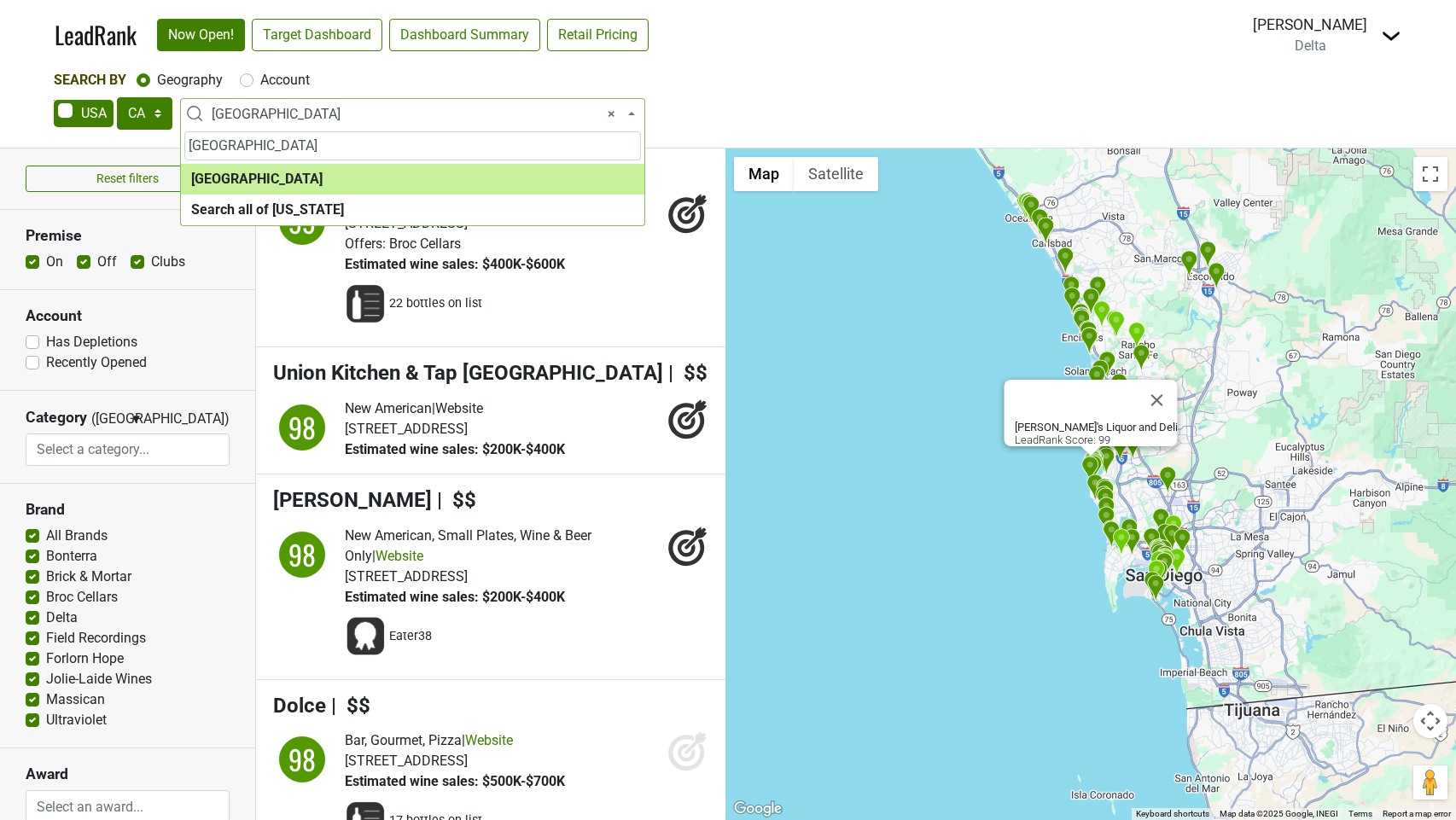
type input "[GEOGRAPHIC_DATA]"
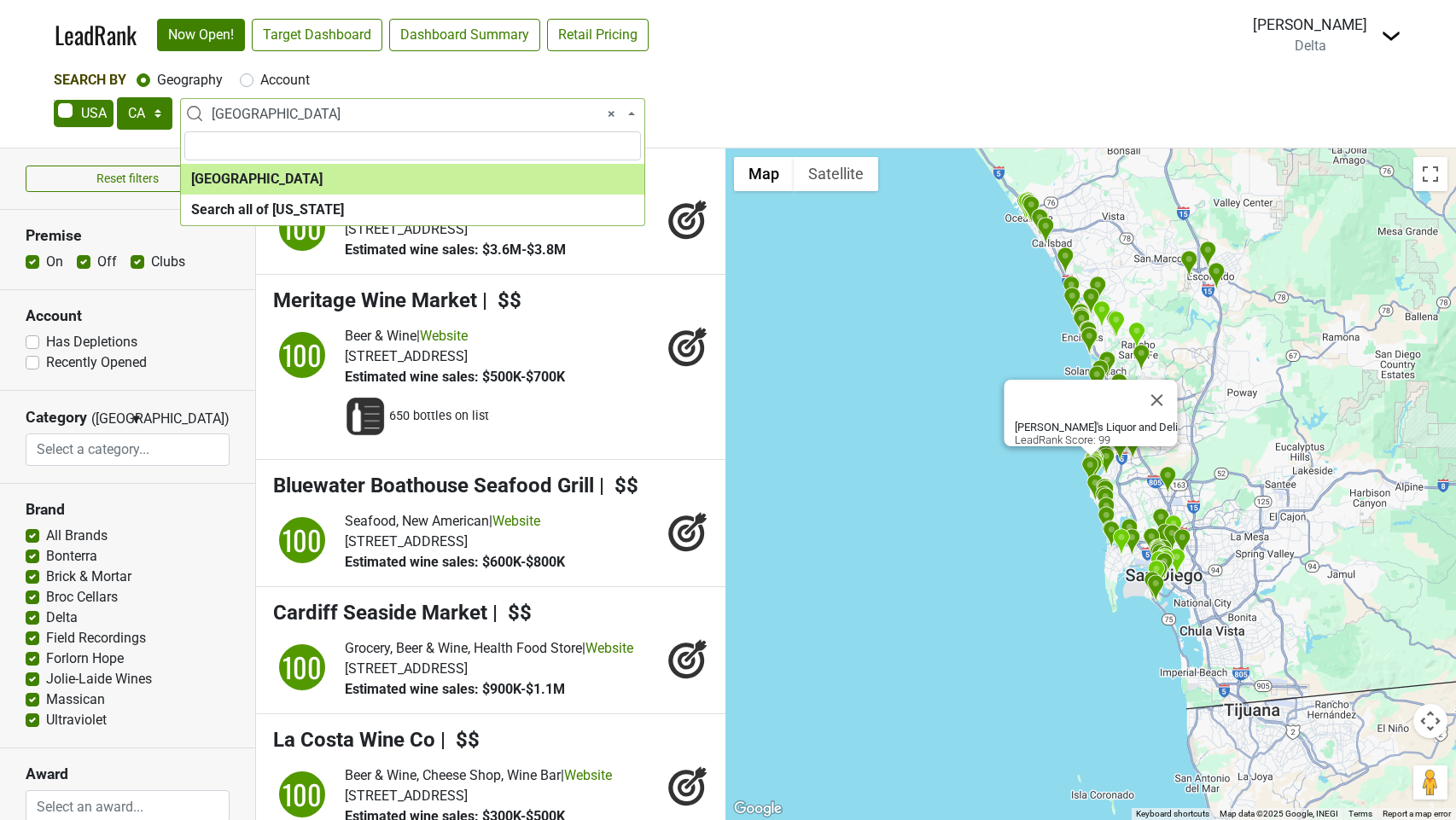
select select "1132"
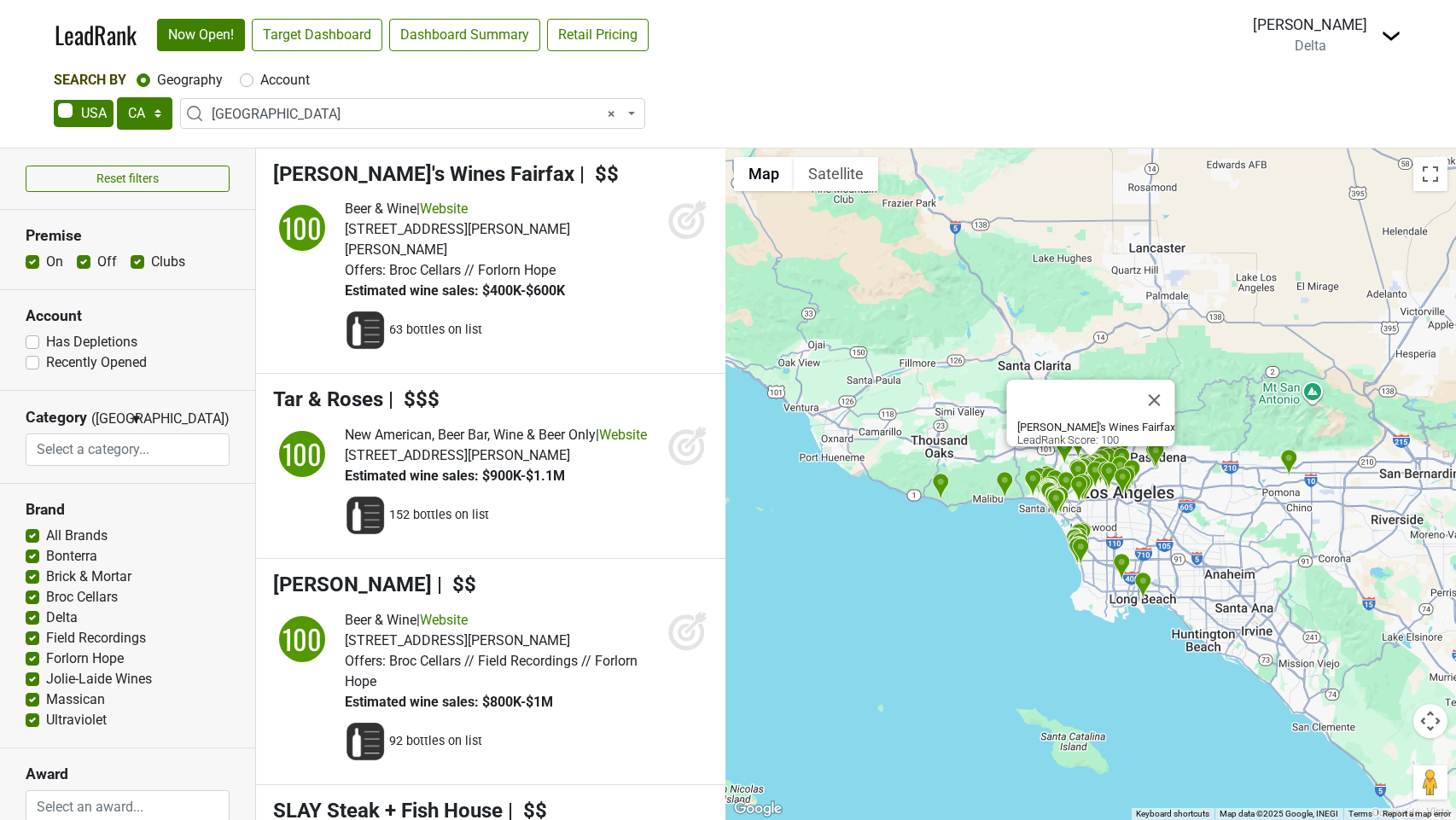
click at [677, 216] on icon at bounding box center [687, 219] width 41 height 41
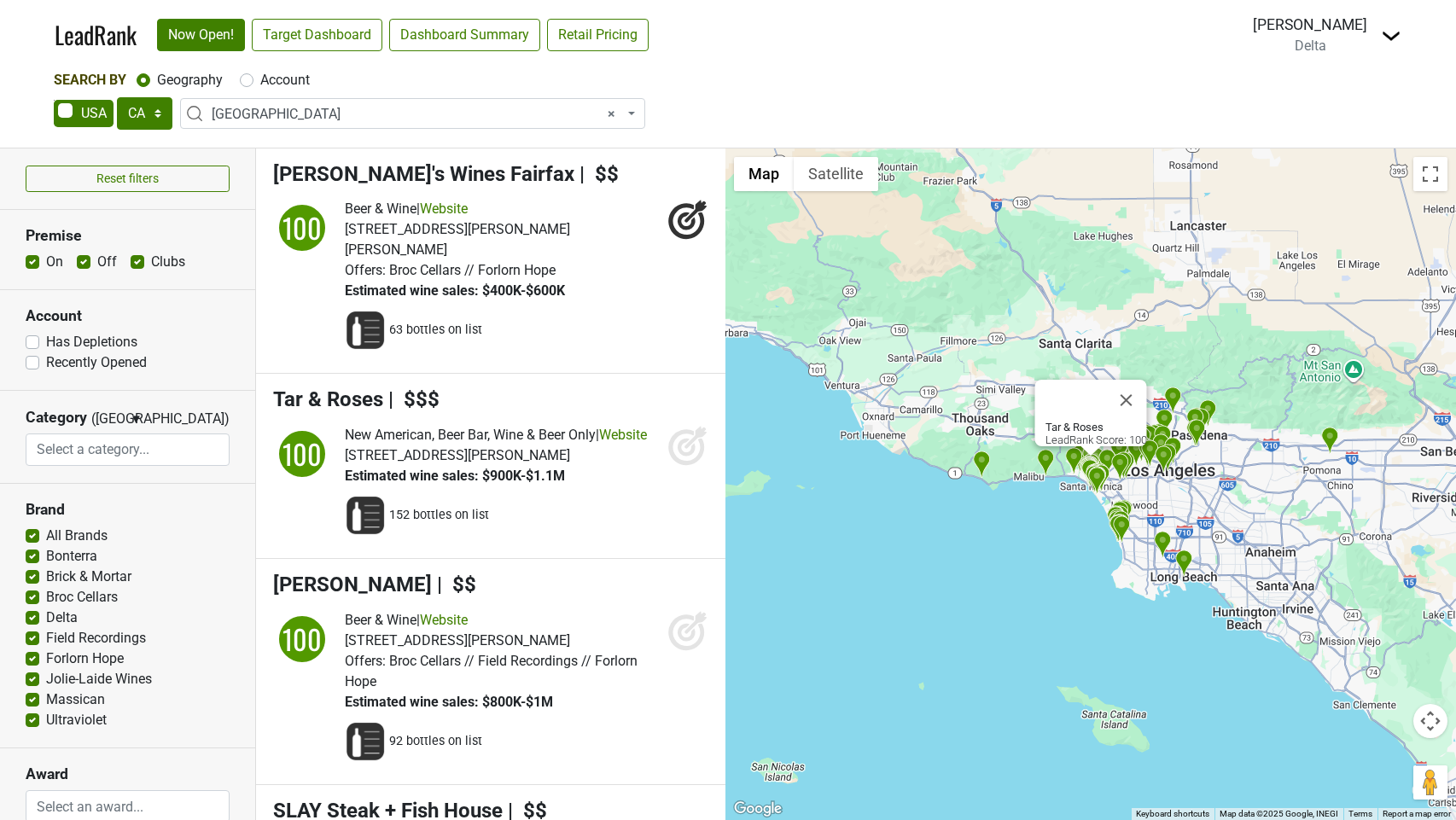
drag, startPoint x: 684, startPoint y: 441, endPoint x: 684, endPoint y: 461, distance: 20.0
click at [684, 441] on icon at bounding box center [686, 448] width 18 height 18
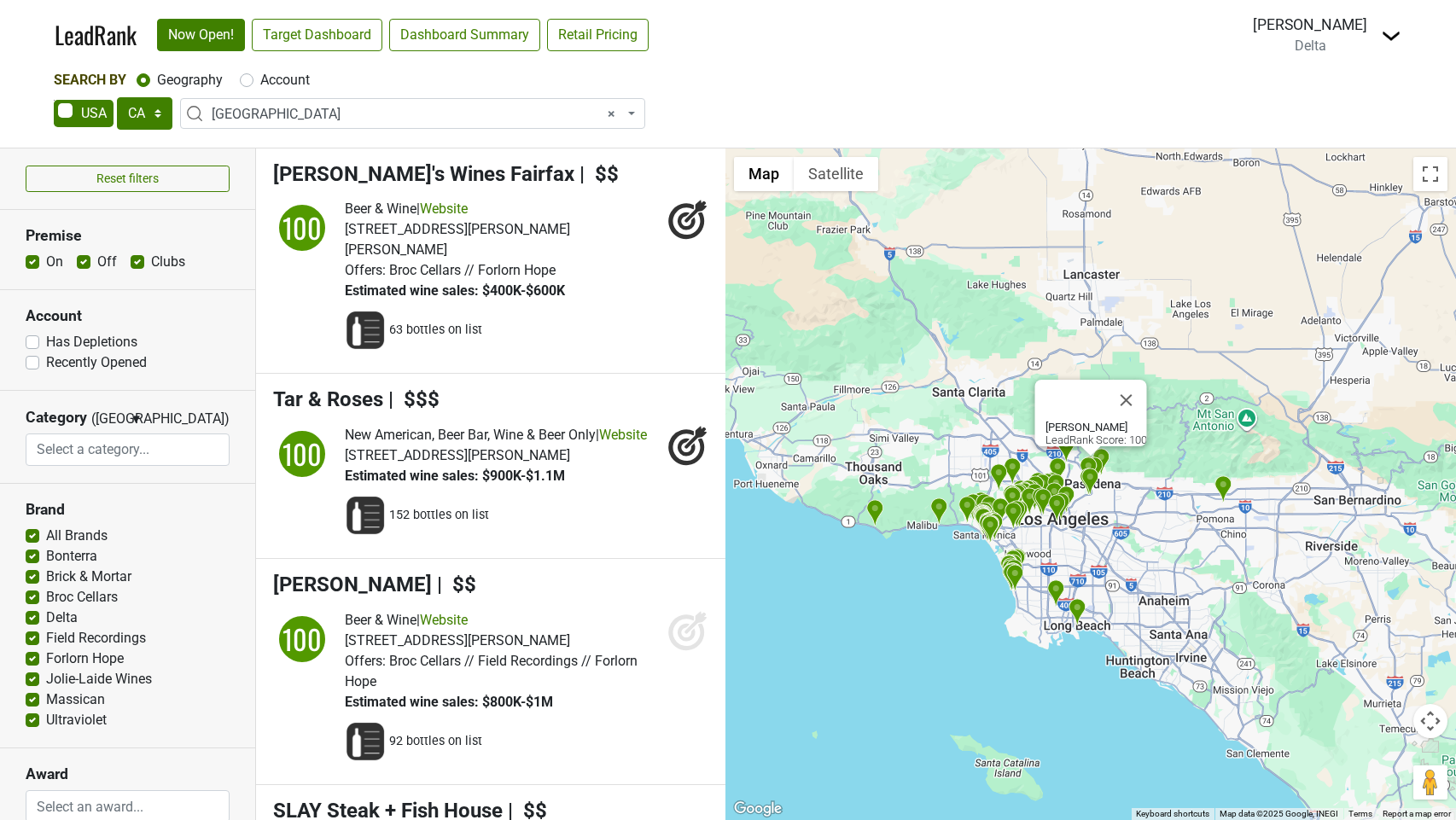
click at [695, 642] on icon at bounding box center [686, 633] width 18 height 18
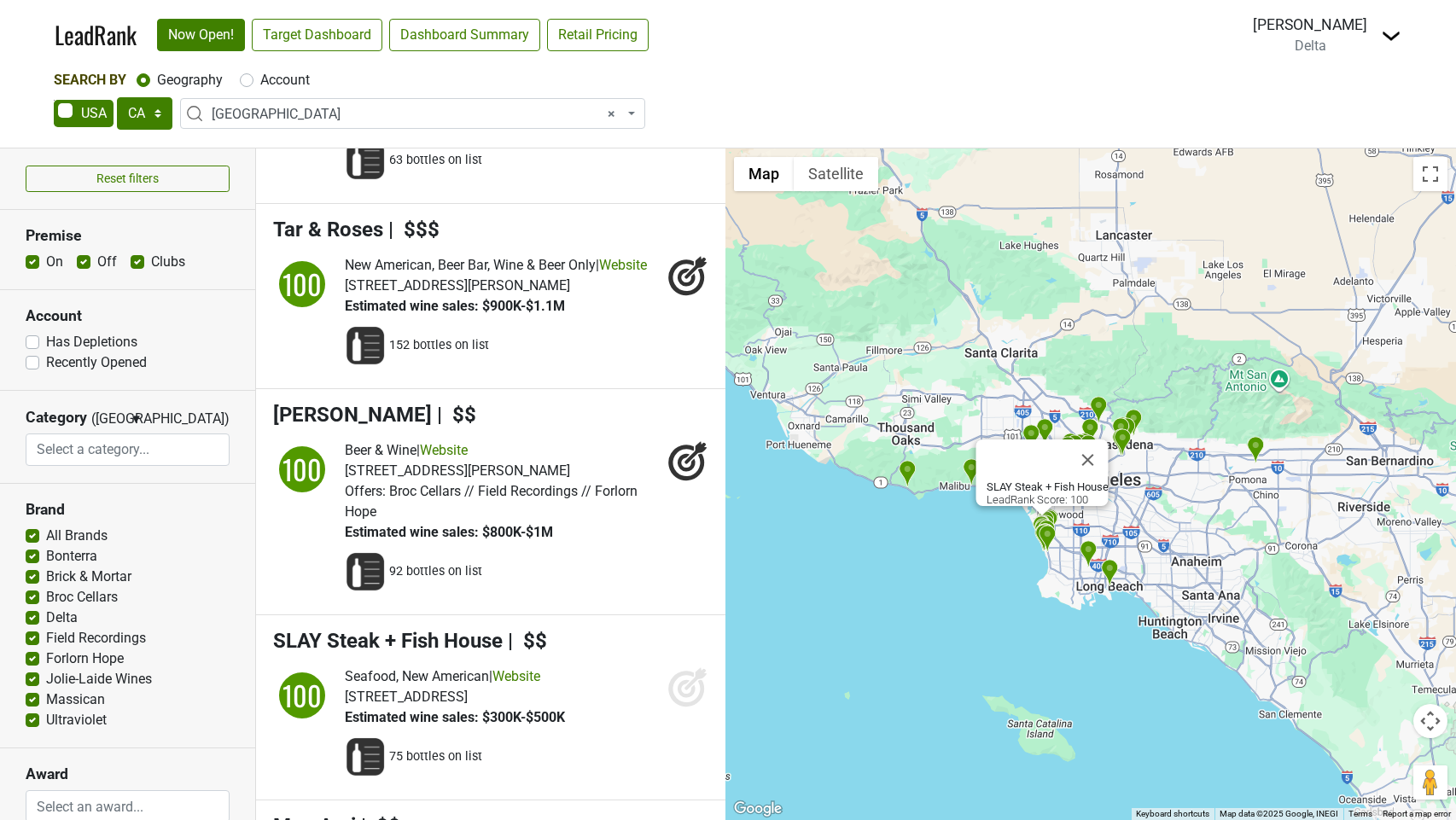
scroll to position [235, 0]
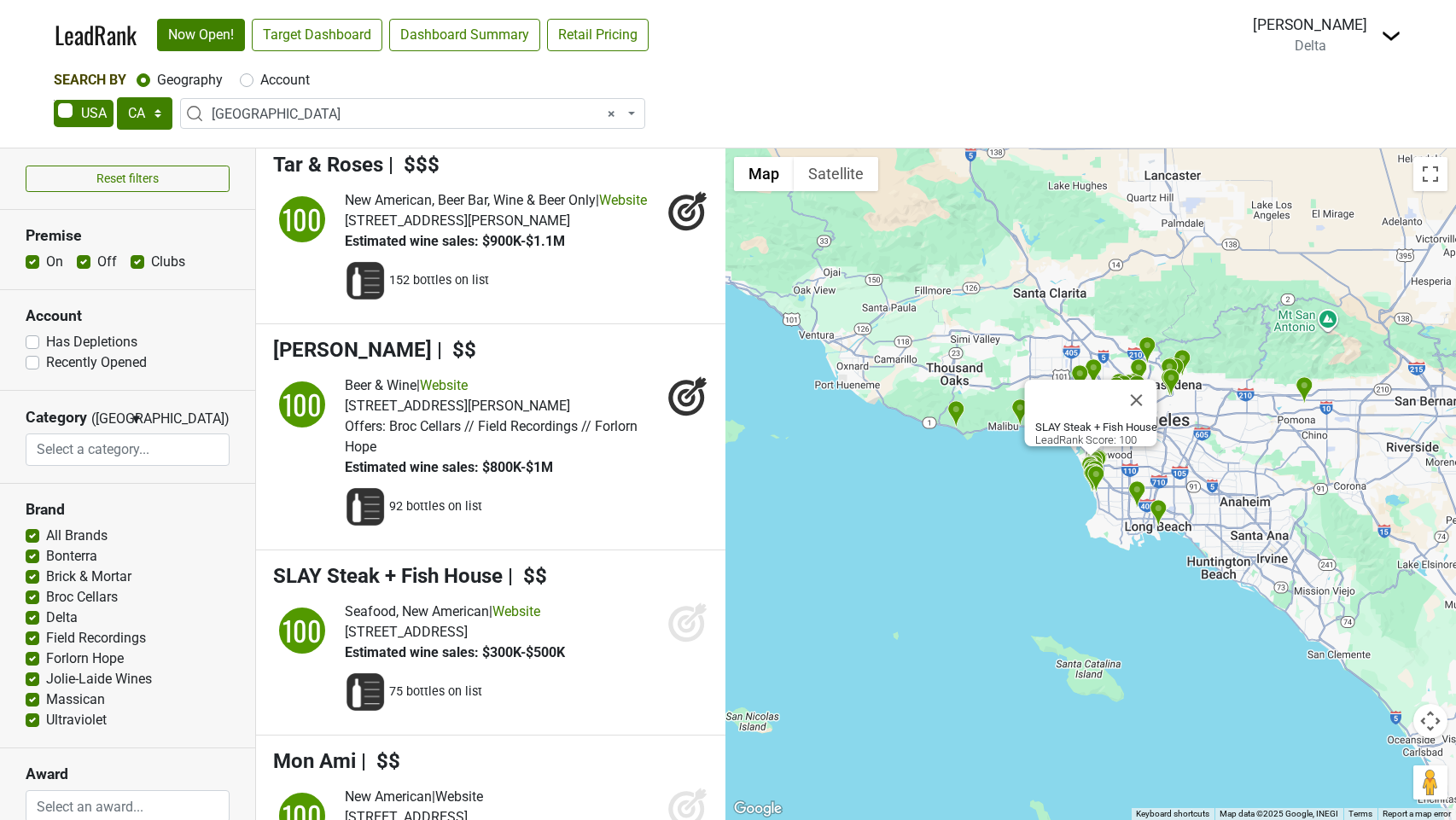
click at [686, 643] on icon at bounding box center [687, 622] width 41 height 41
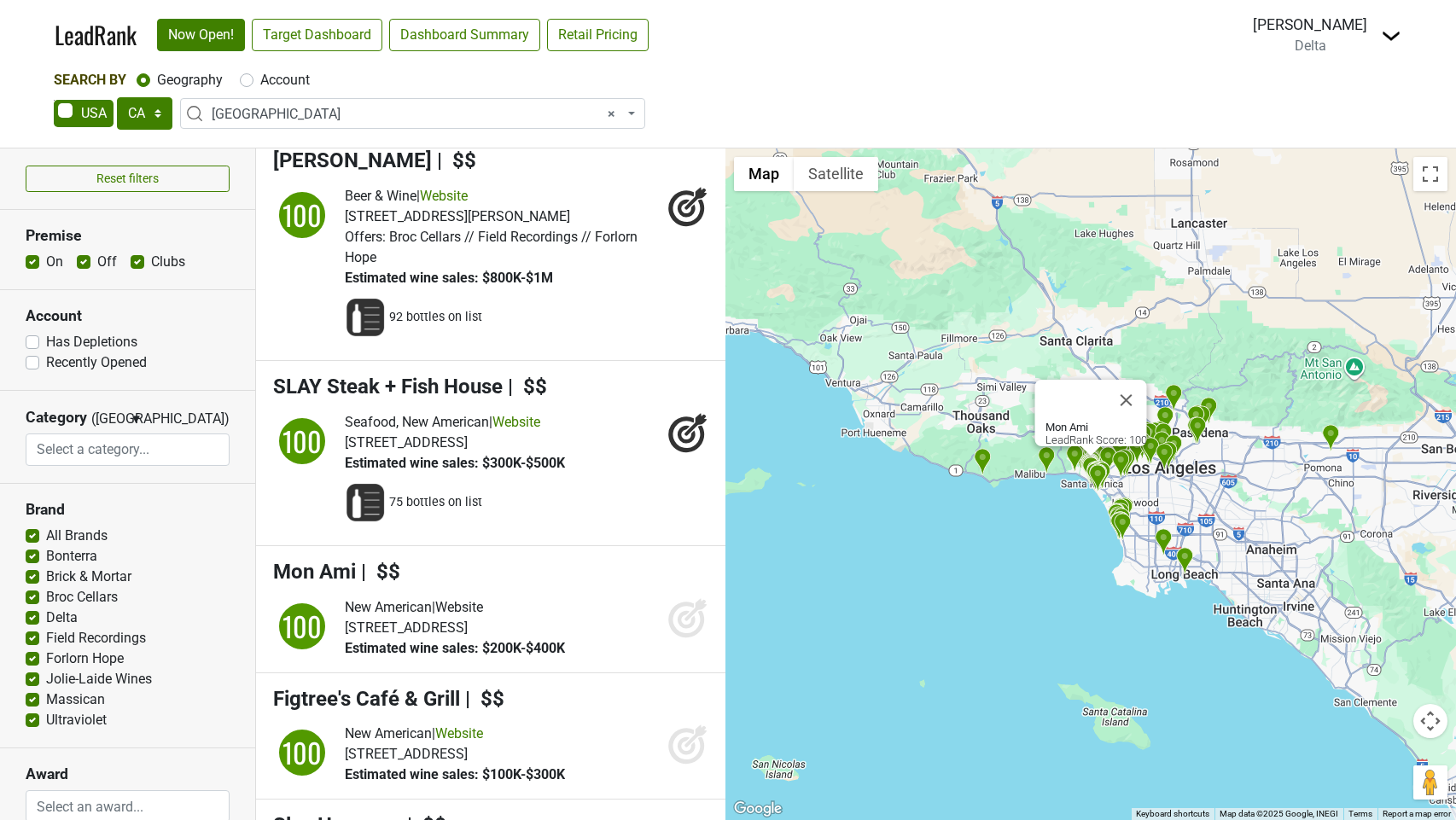
drag, startPoint x: 687, startPoint y: 637, endPoint x: 686, endPoint y: 663, distance: 26.0
click at [687, 637] on icon at bounding box center [687, 617] width 41 height 41
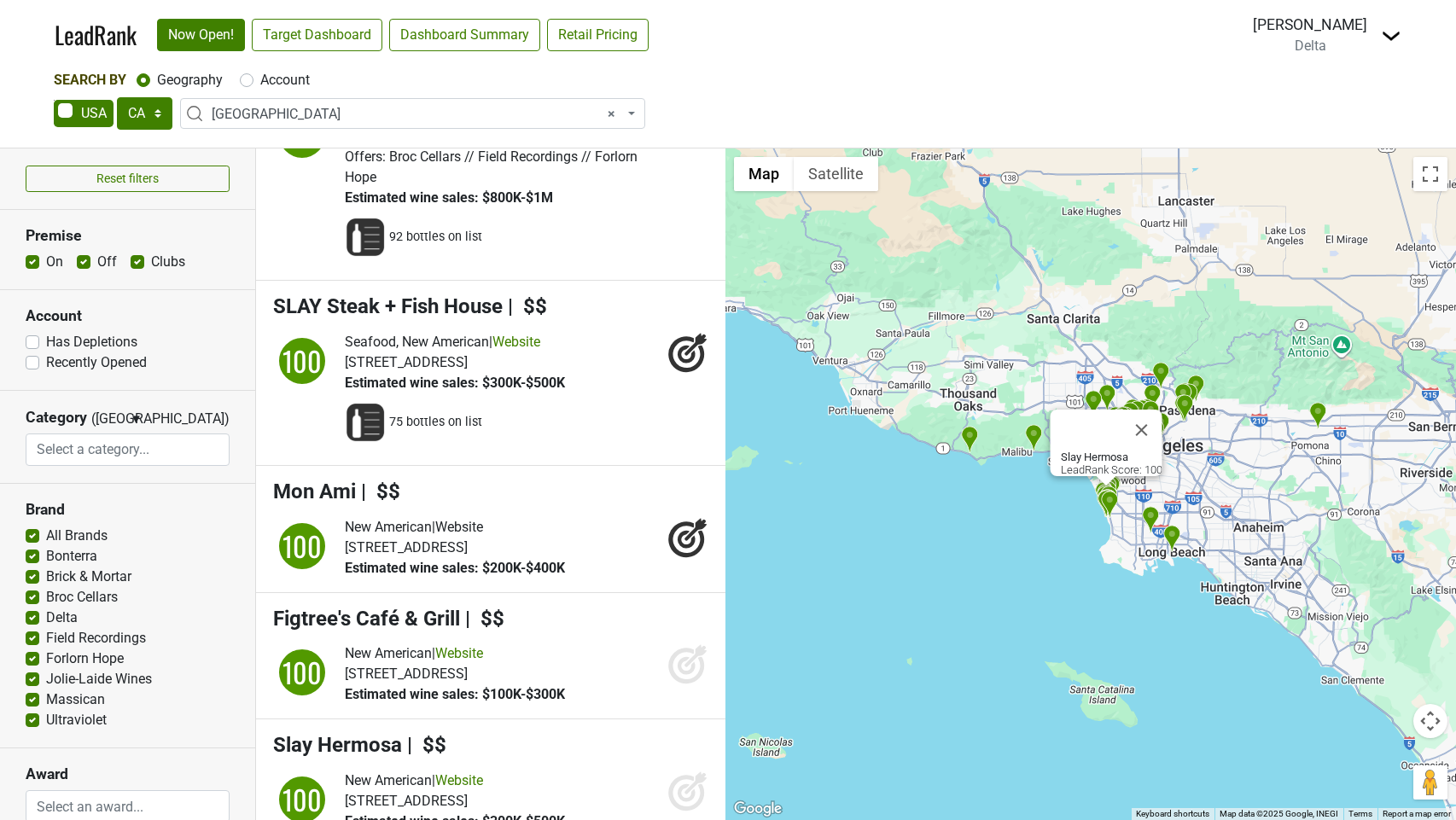
scroll to position [562, 0]
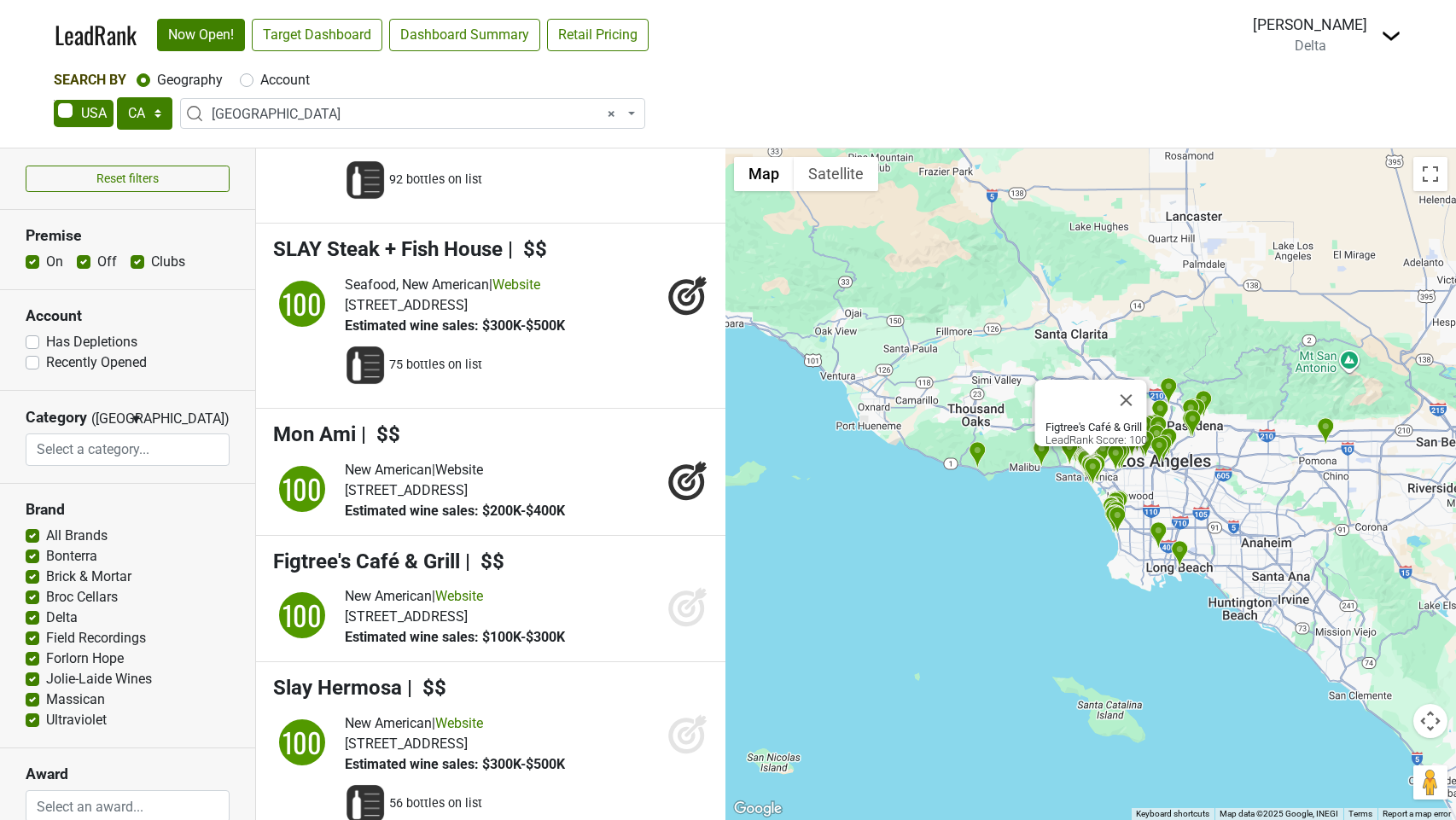
click at [694, 618] on icon at bounding box center [686, 609] width 18 height 18
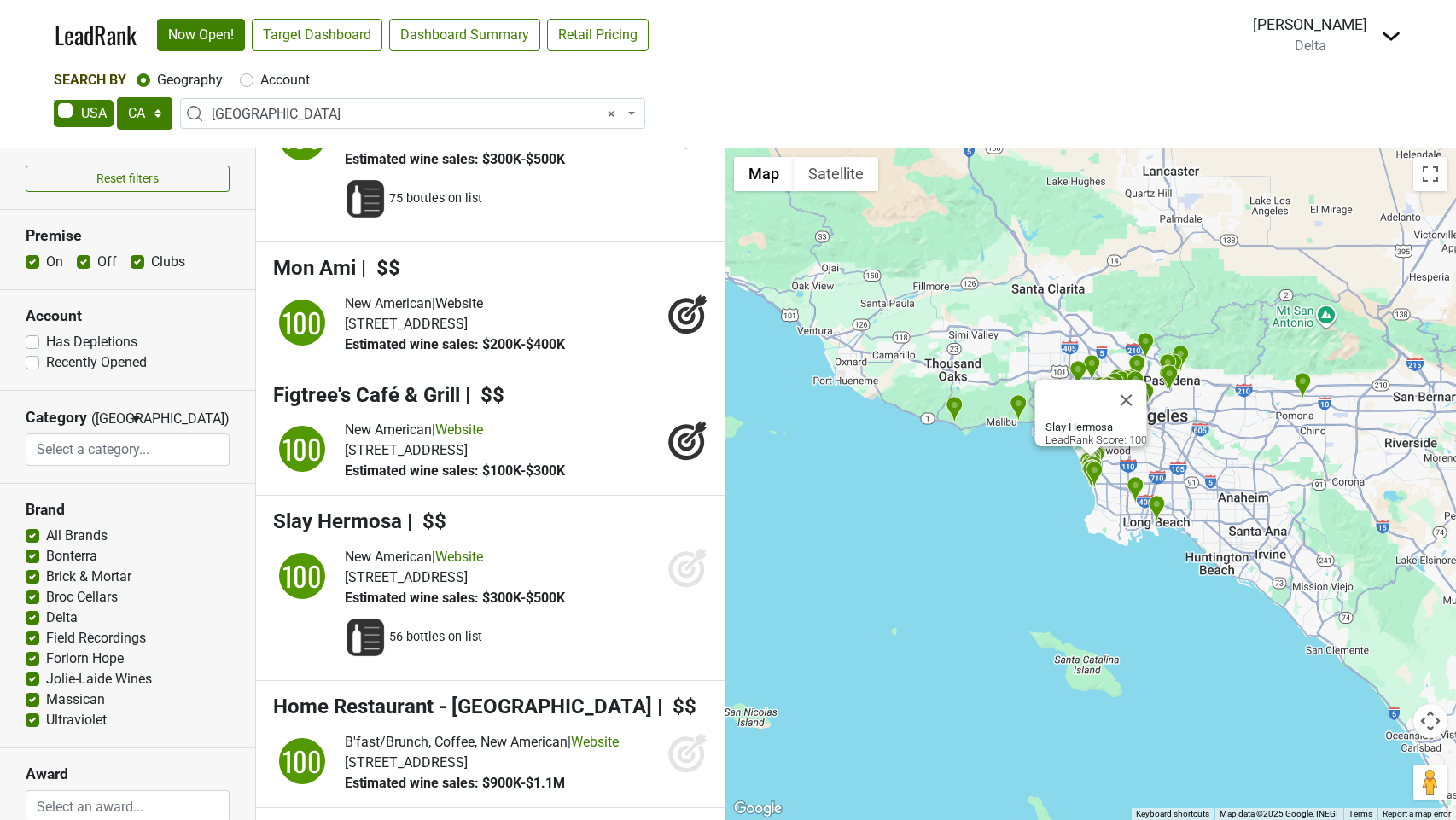
scroll to position [732, 0]
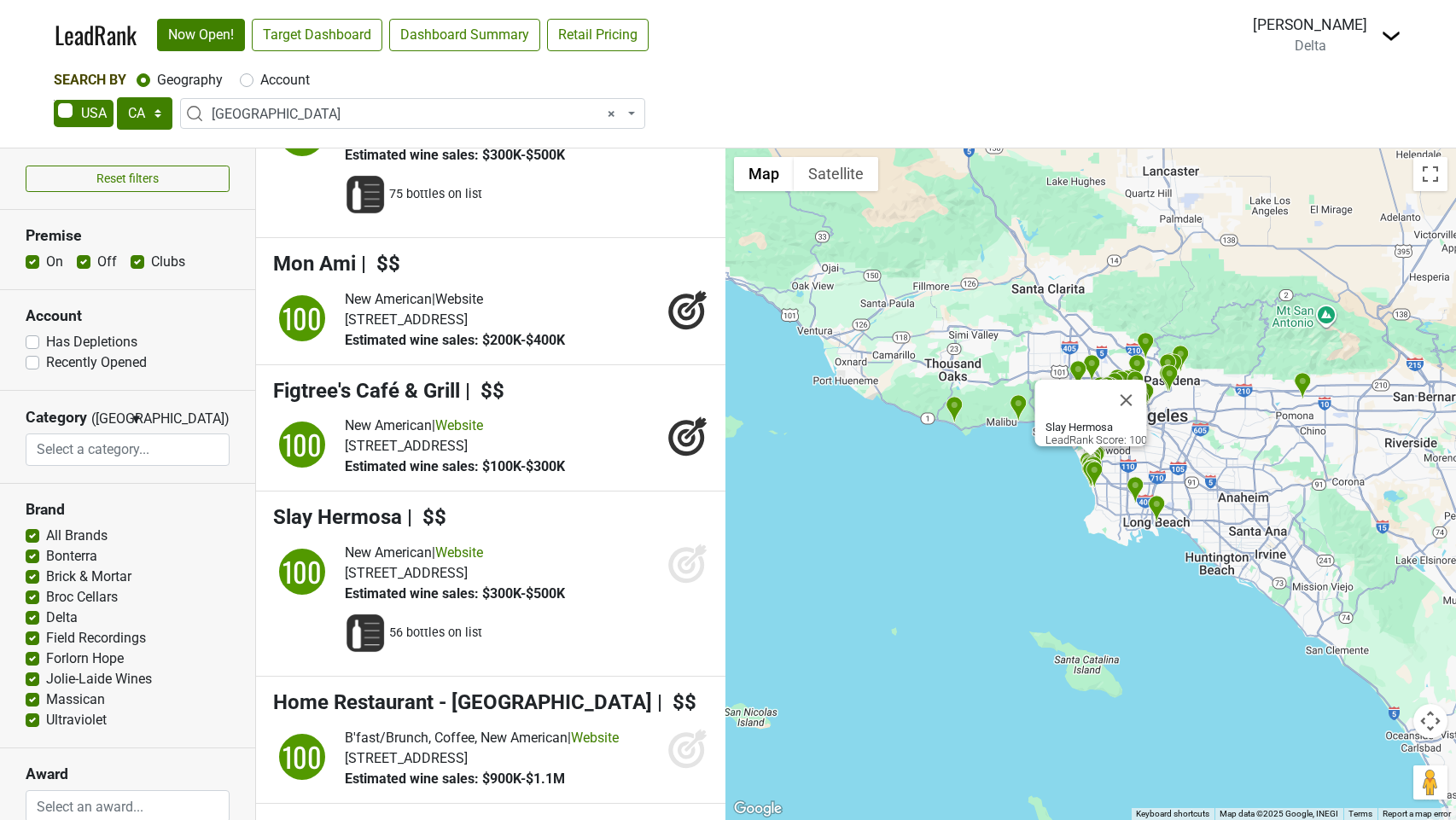
click at [689, 583] on icon at bounding box center [686, 564] width 36 height 36
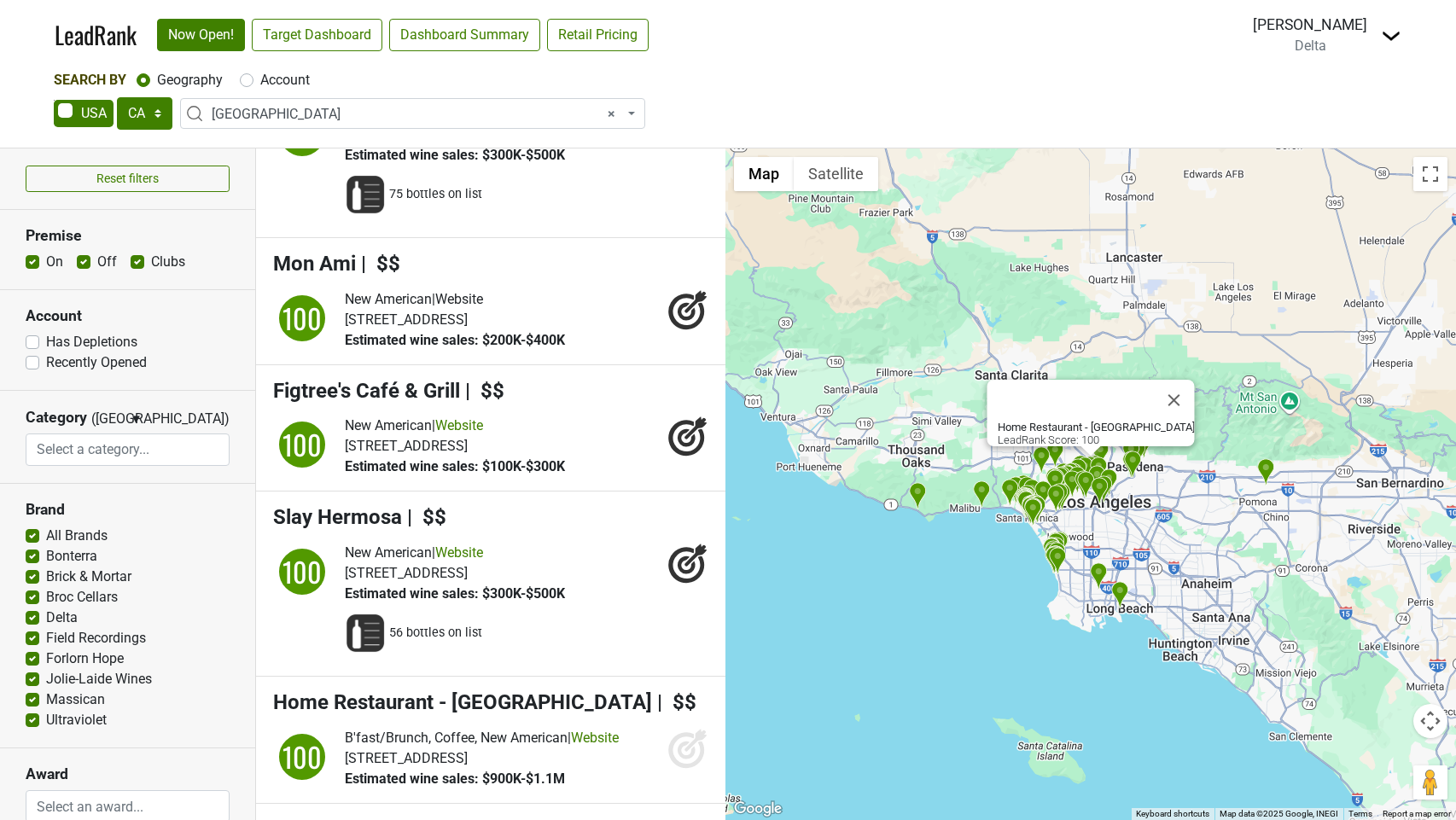
click at [682, 746] on icon at bounding box center [687, 749] width 41 height 41
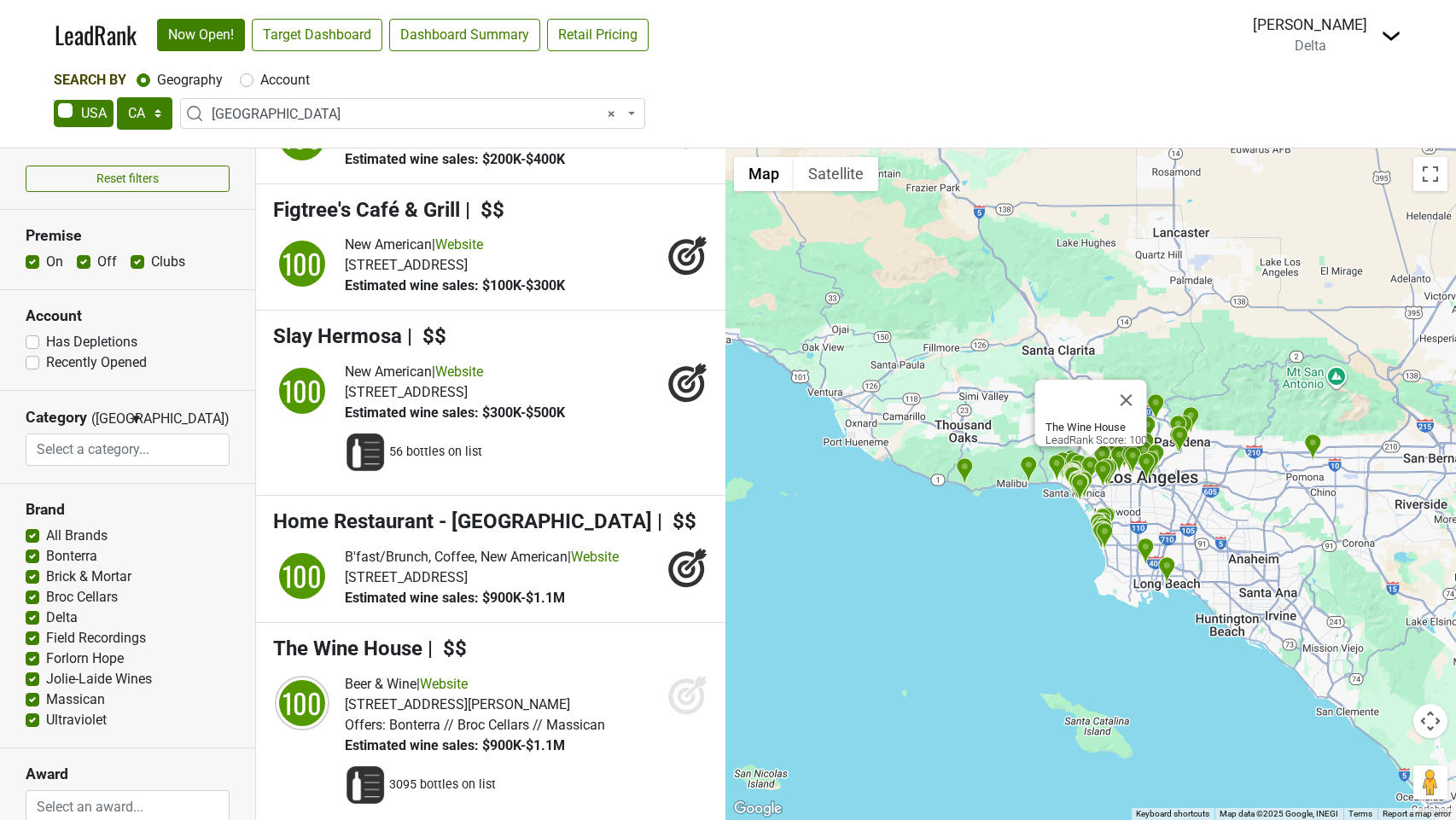
click at [686, 703] on icon at bounding box center [686, 698] width 18 height 18
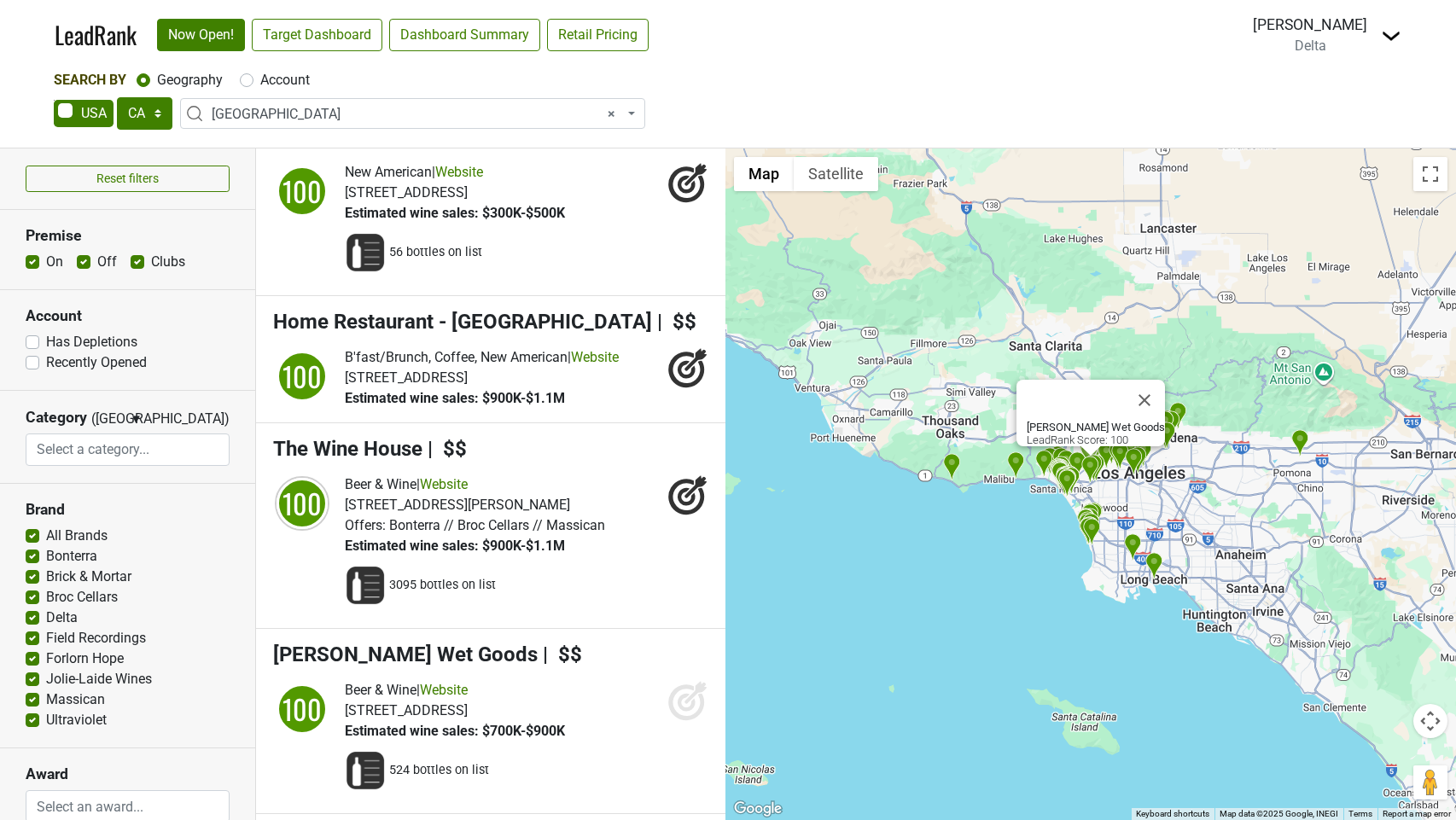
click at [682, 721] on icon at bounding box center [687, 700] width 41 height 41
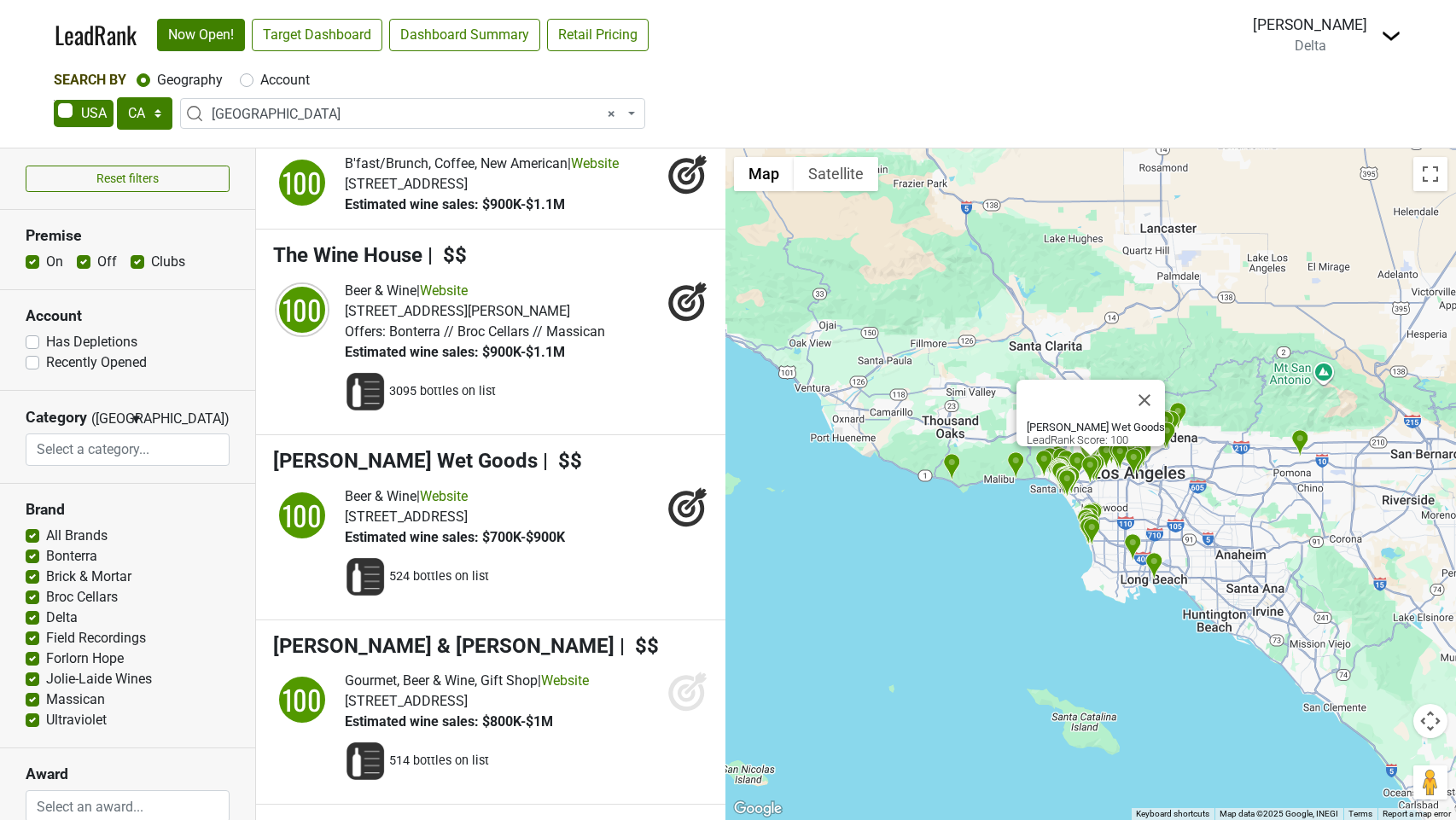
scroll to position [1331, 0]
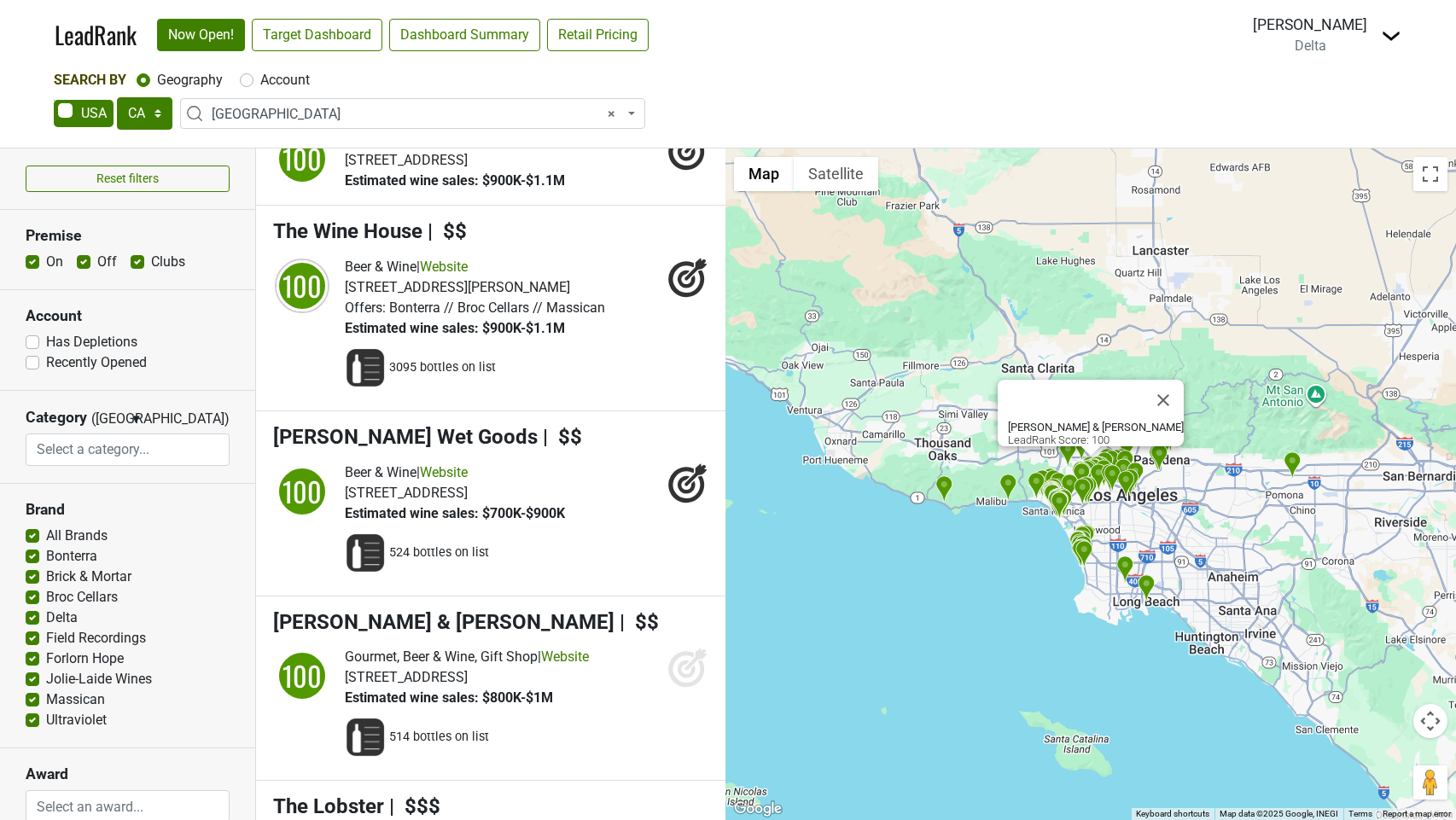
click at [688, 671] on icon at bounding box center [696, 660] width 22 height 22
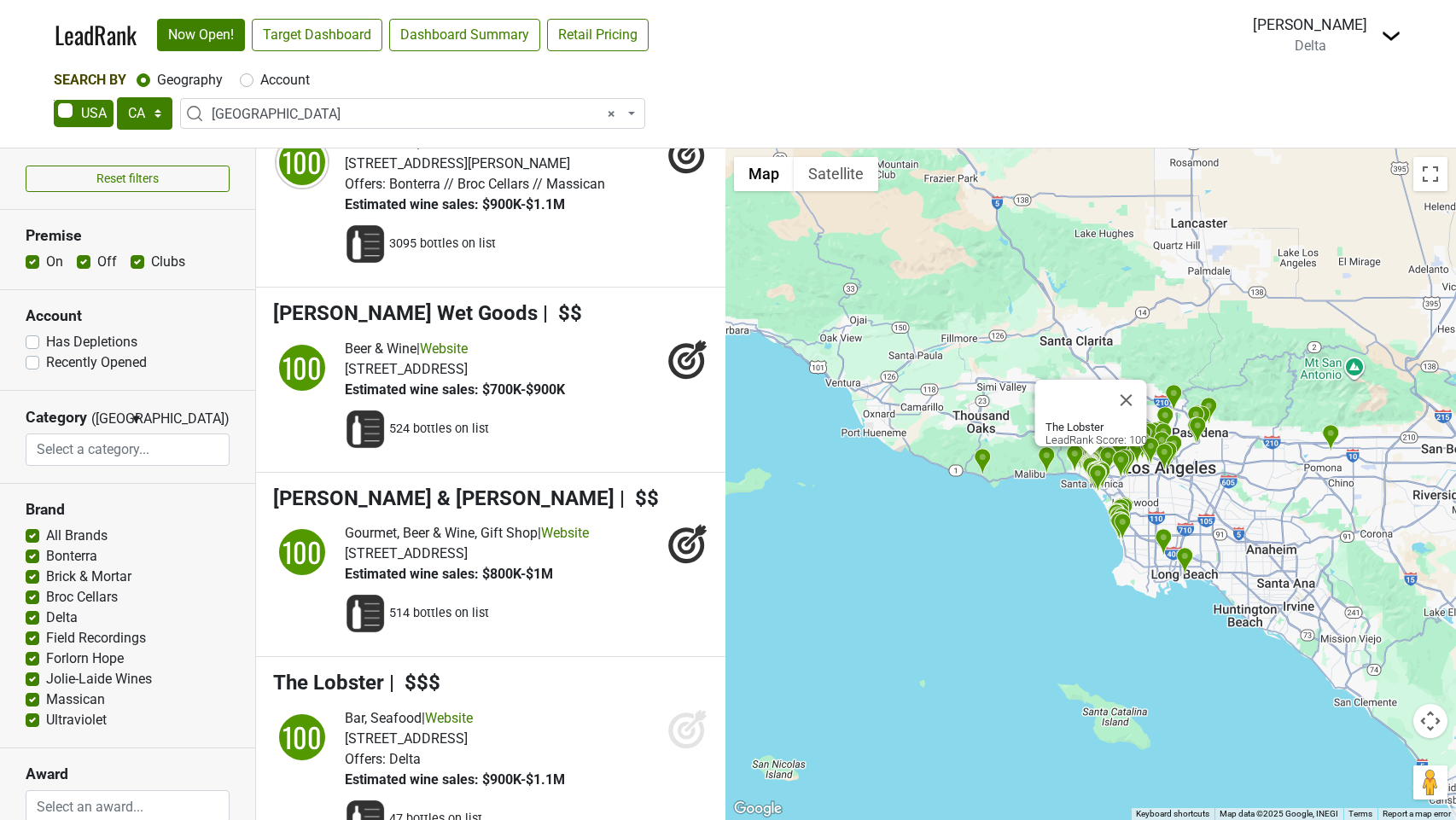
scroll to position [1489, 0]
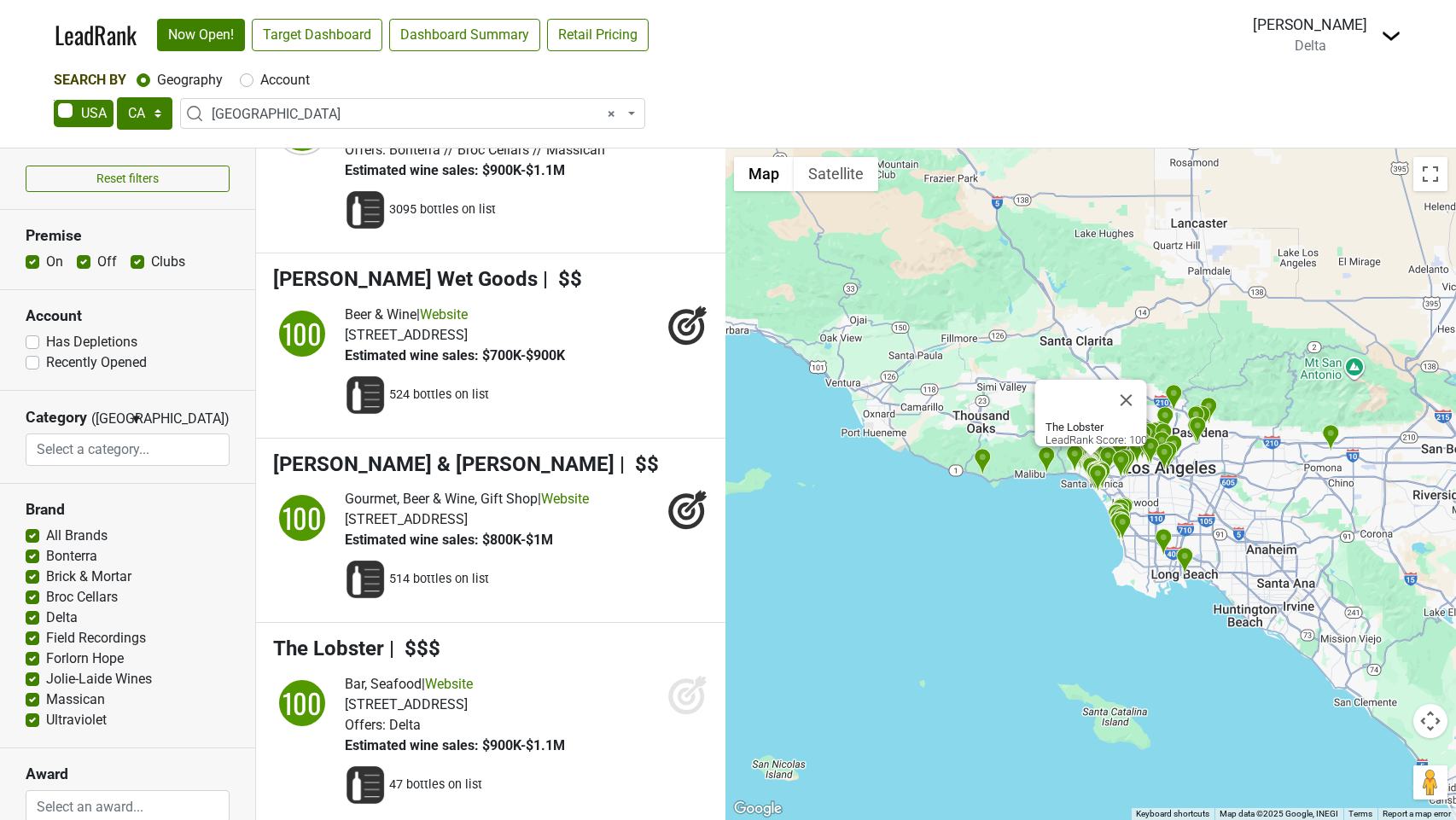
click at [689, 706] on icon at bounding box center [686, 698] width 18 height 18
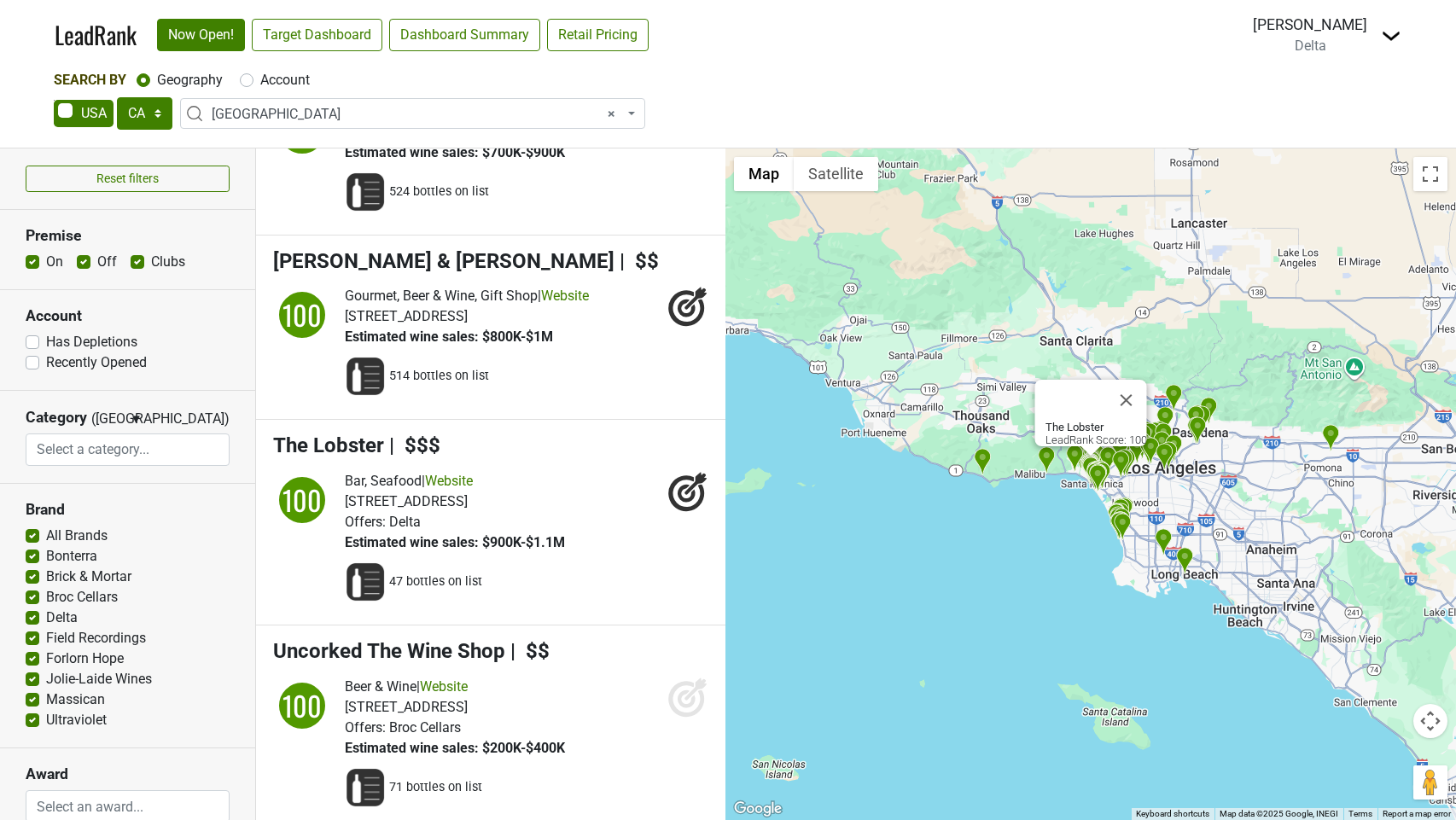
scroll to position [1697, 0]
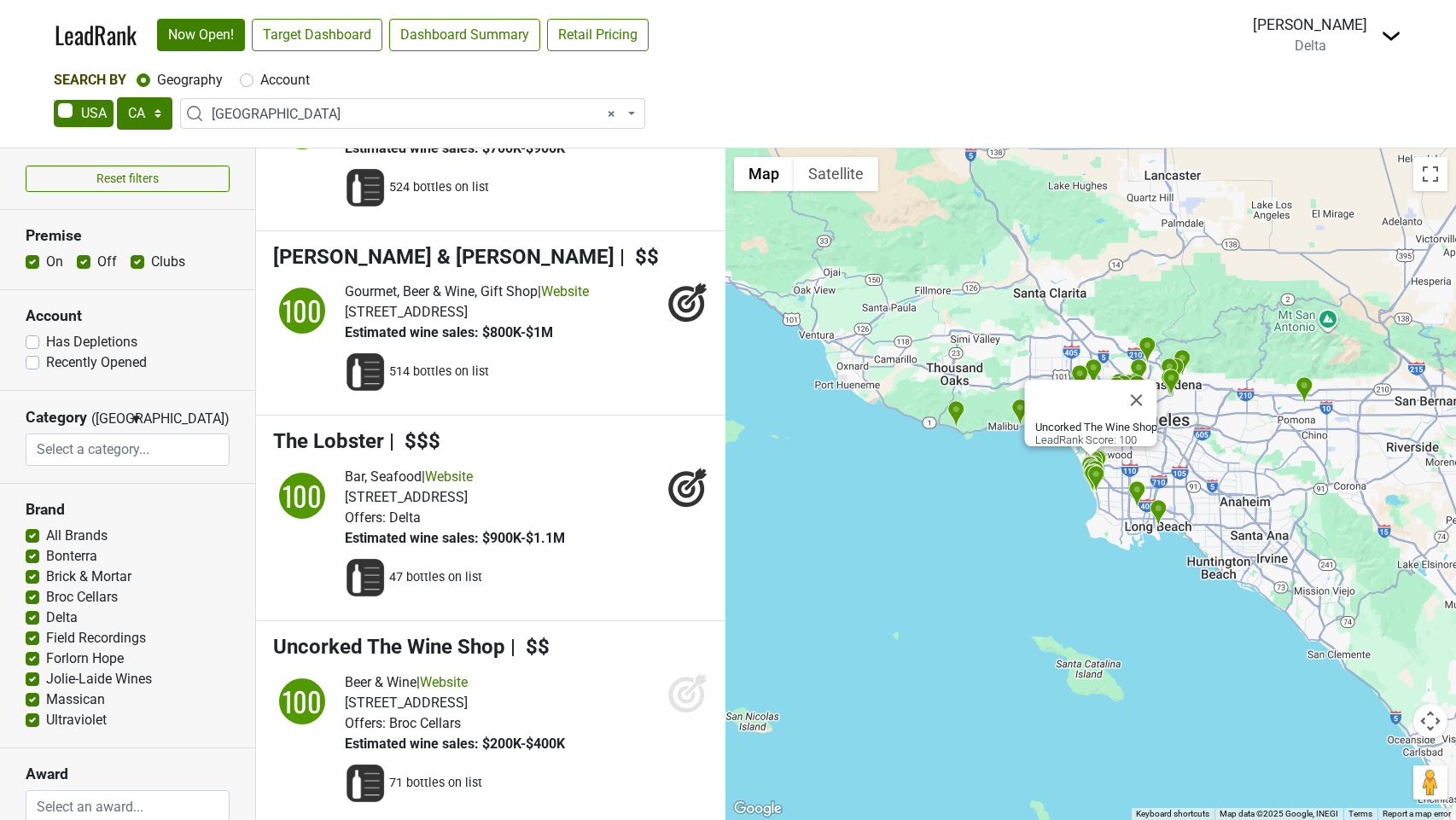
click at [682, 714] on icon at bounding box center [687, 693] width 41 height 41
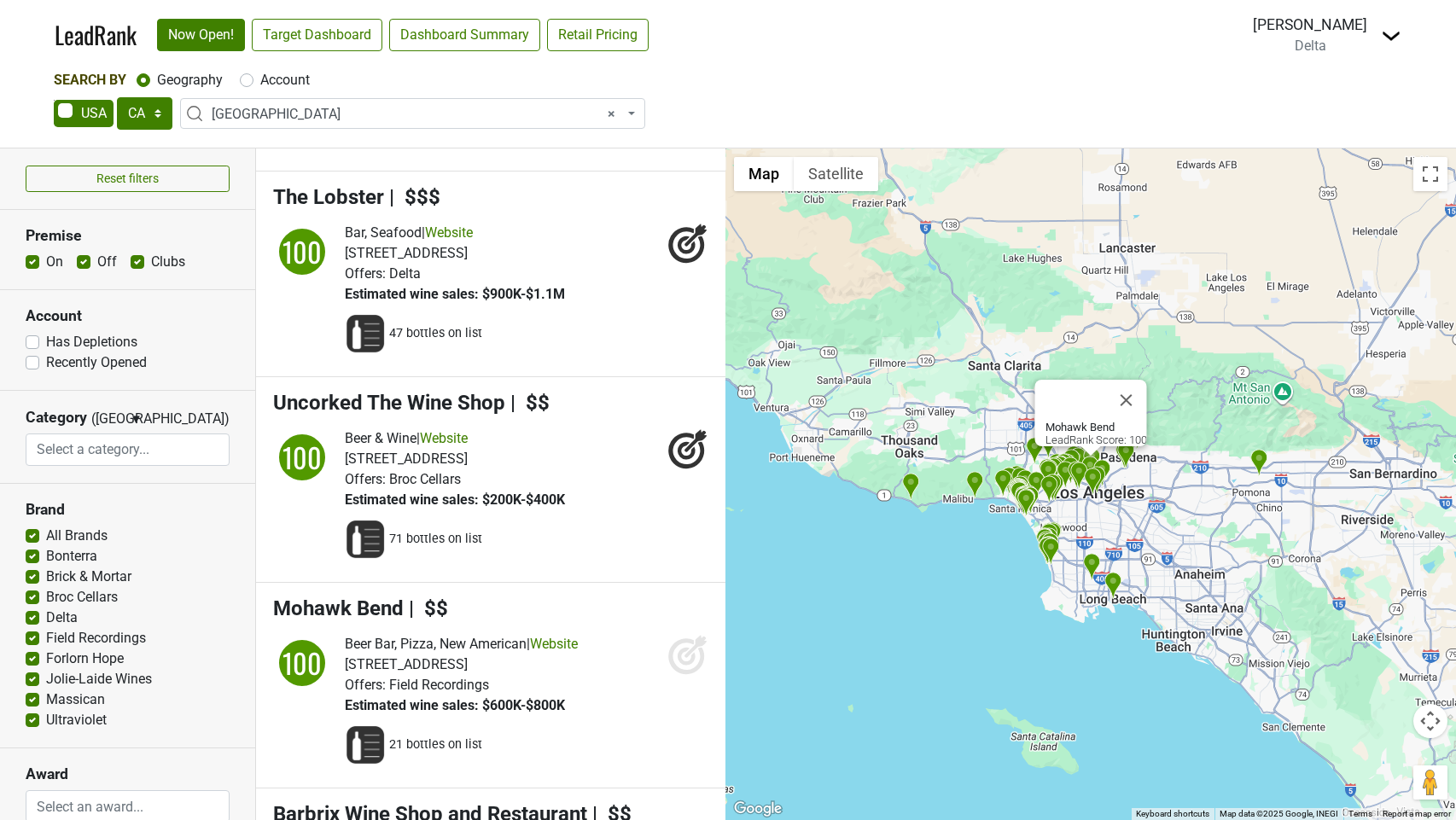
drag, startPoint x: 687, startPoint y: 678, endPoint x: 680, endPoint y: 715, distance: 37.7
click at [687, 676] on icon at bounding box center [687, 655] width 41 height 41
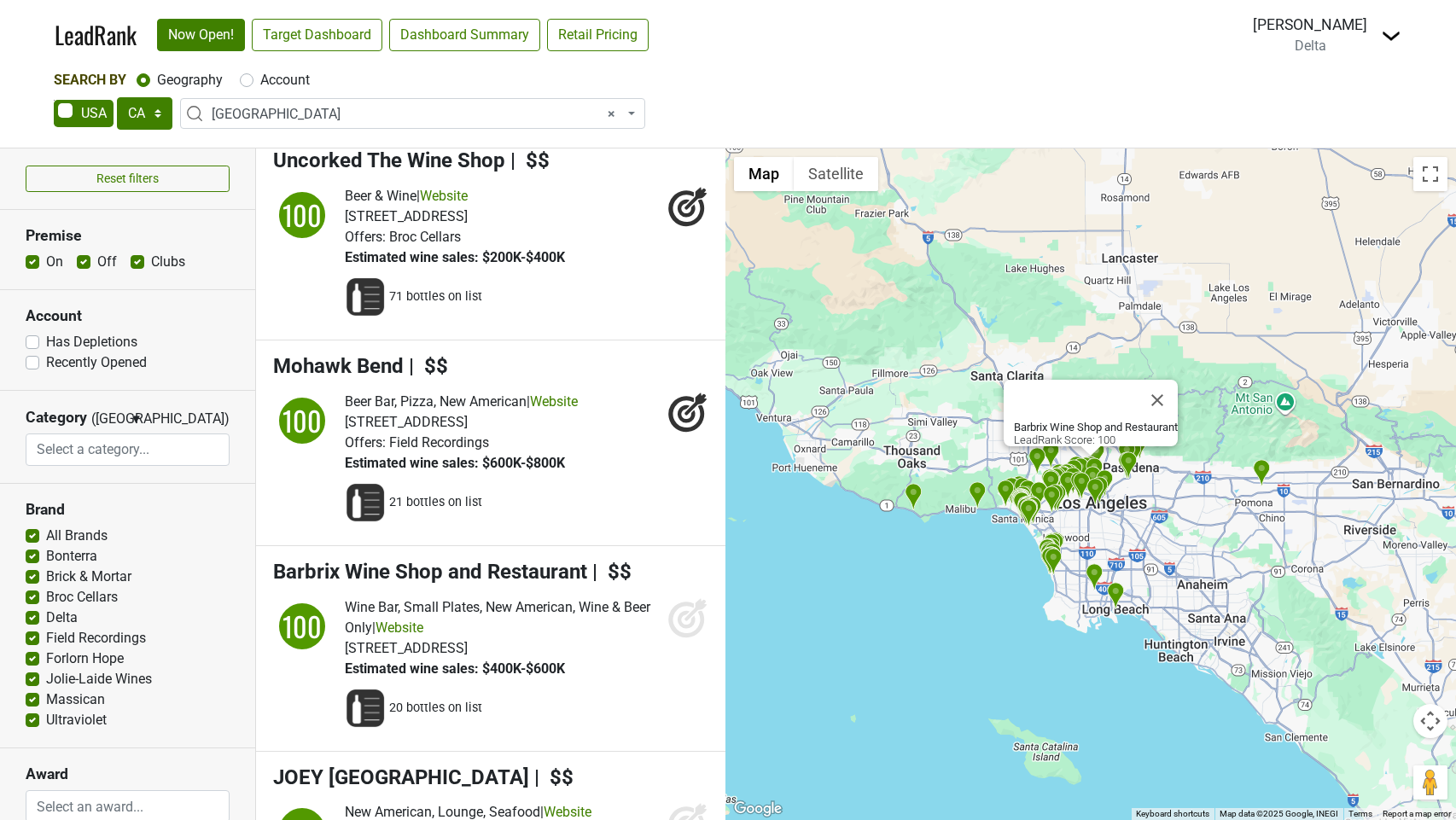
click at [686, 628] on icon at bounding box center [686, 619] width 18 height 18
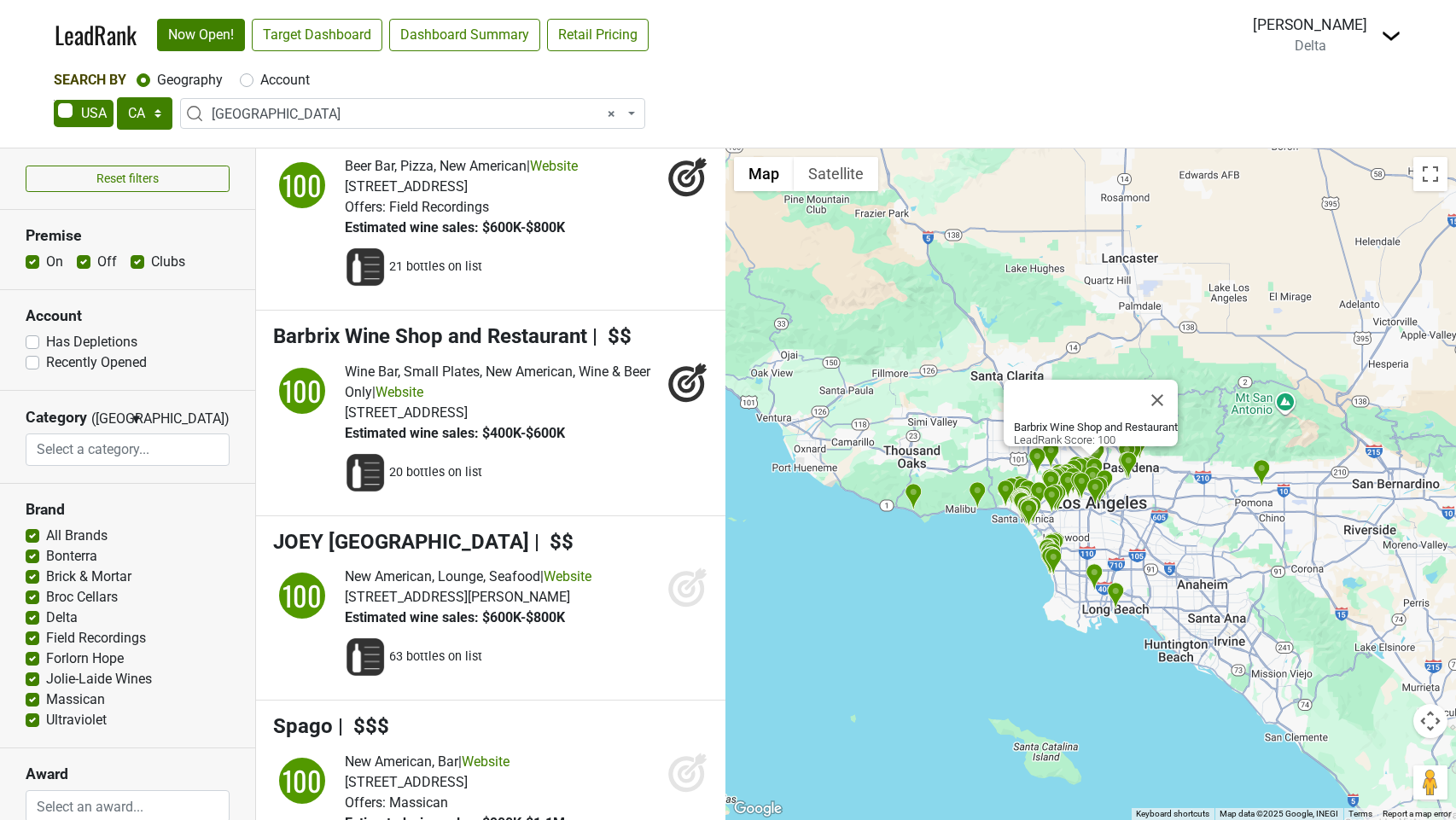
scroll to position [2422, 0]
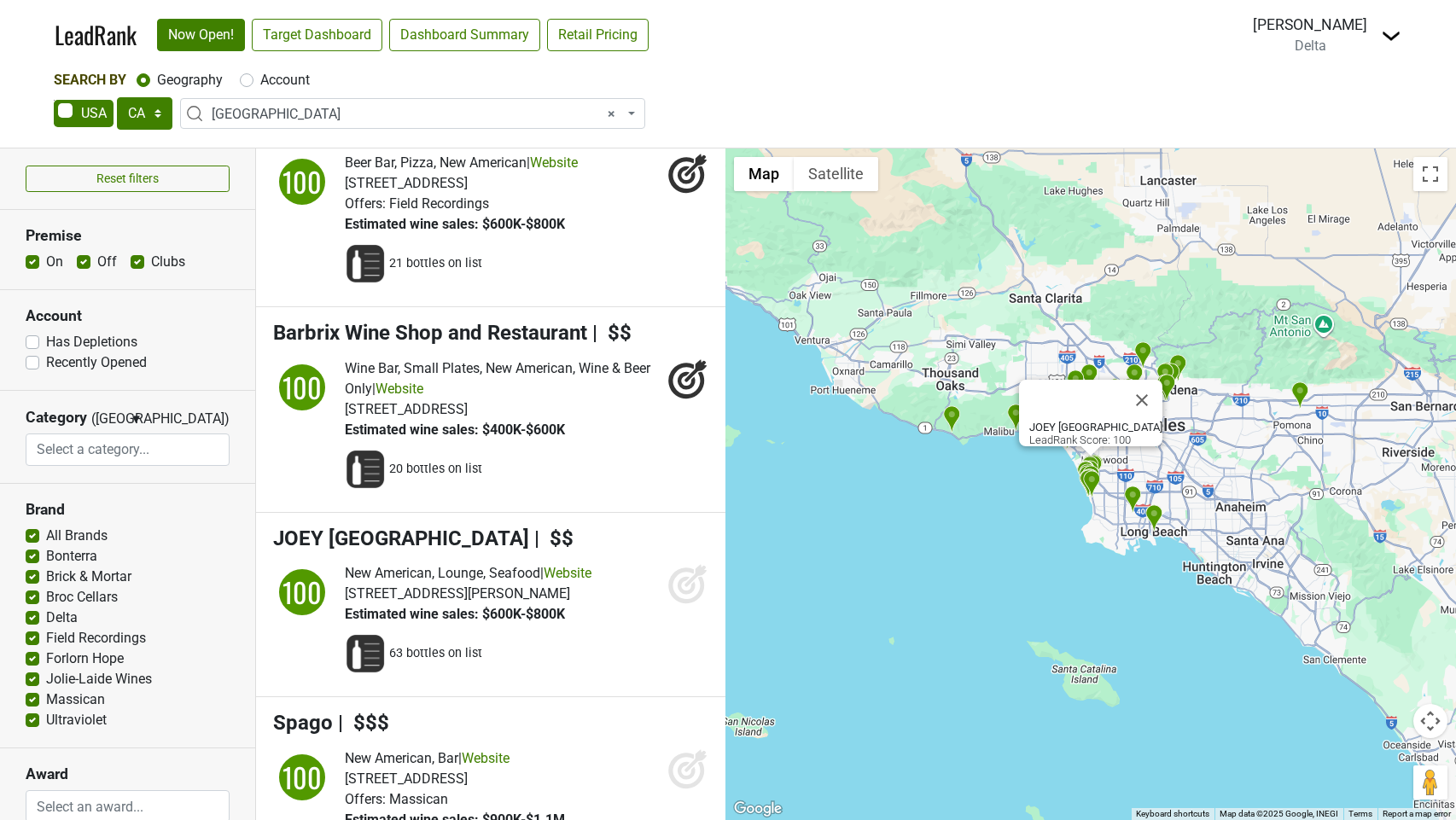
click at [681, 595] on icon at bounding box center [686, 586] width 18 height 18
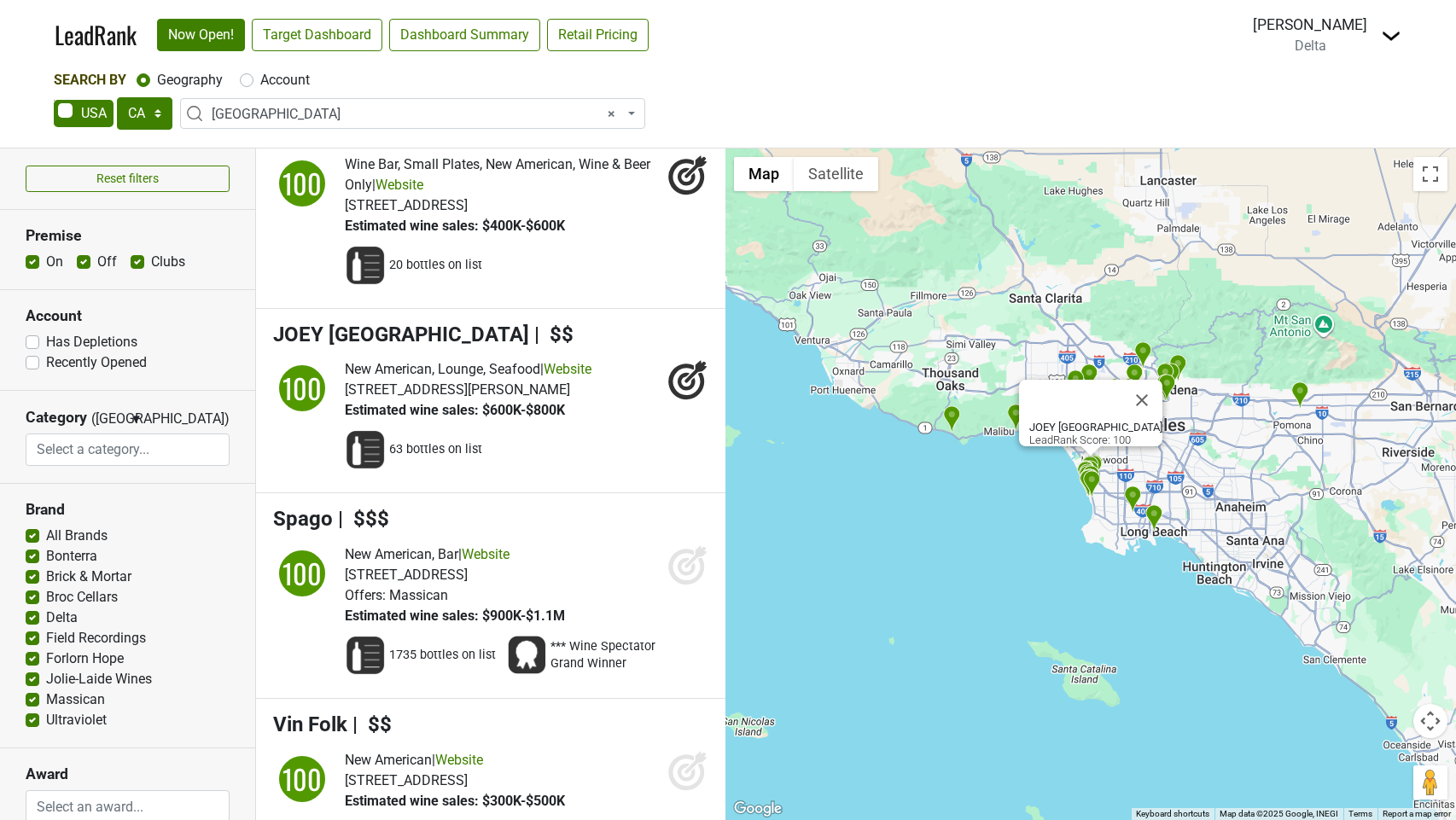
scroll to position [2649, 0]
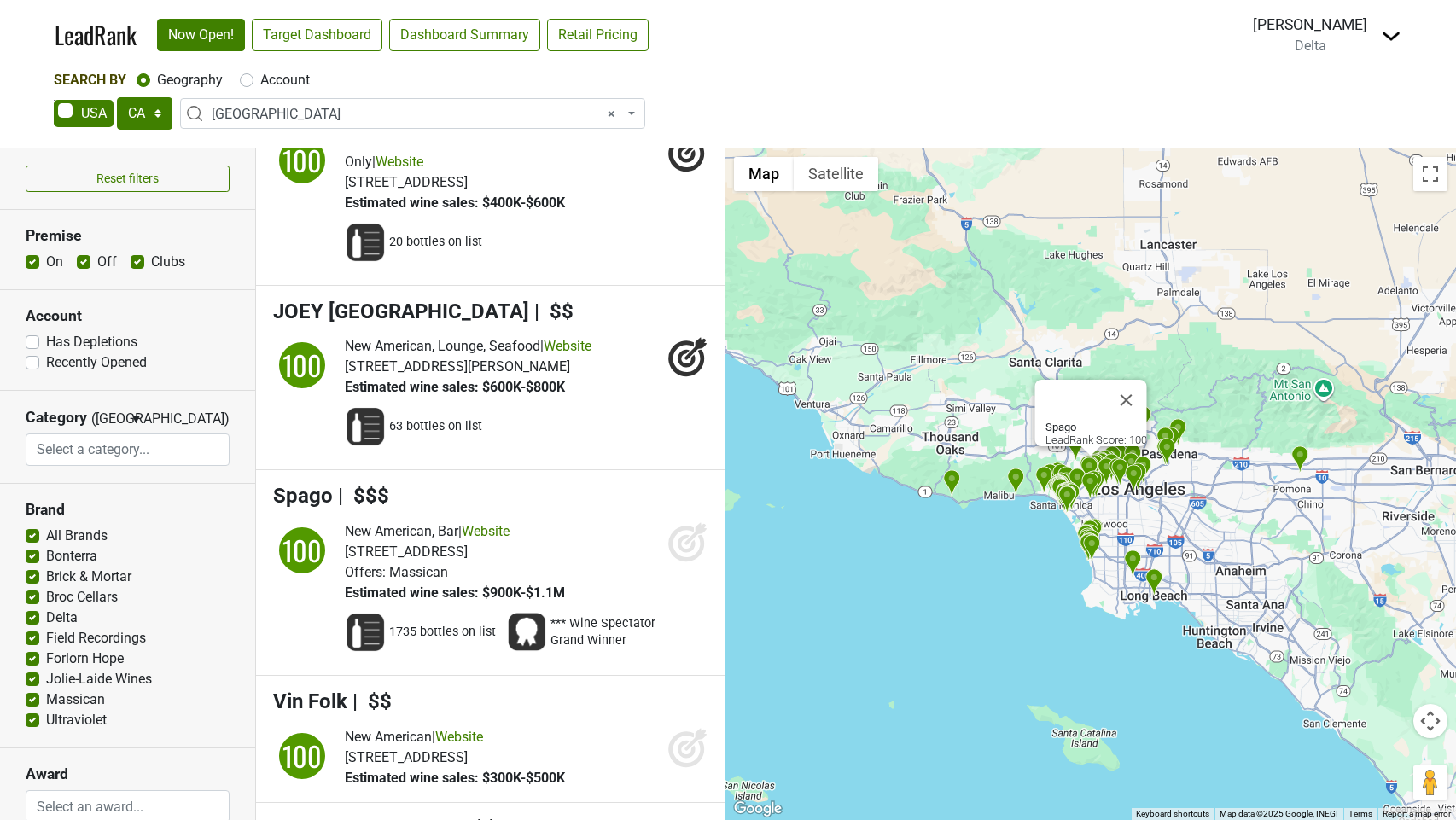
click at [673, 562] on icon at bounding box center [686, 543] width 36 height 36
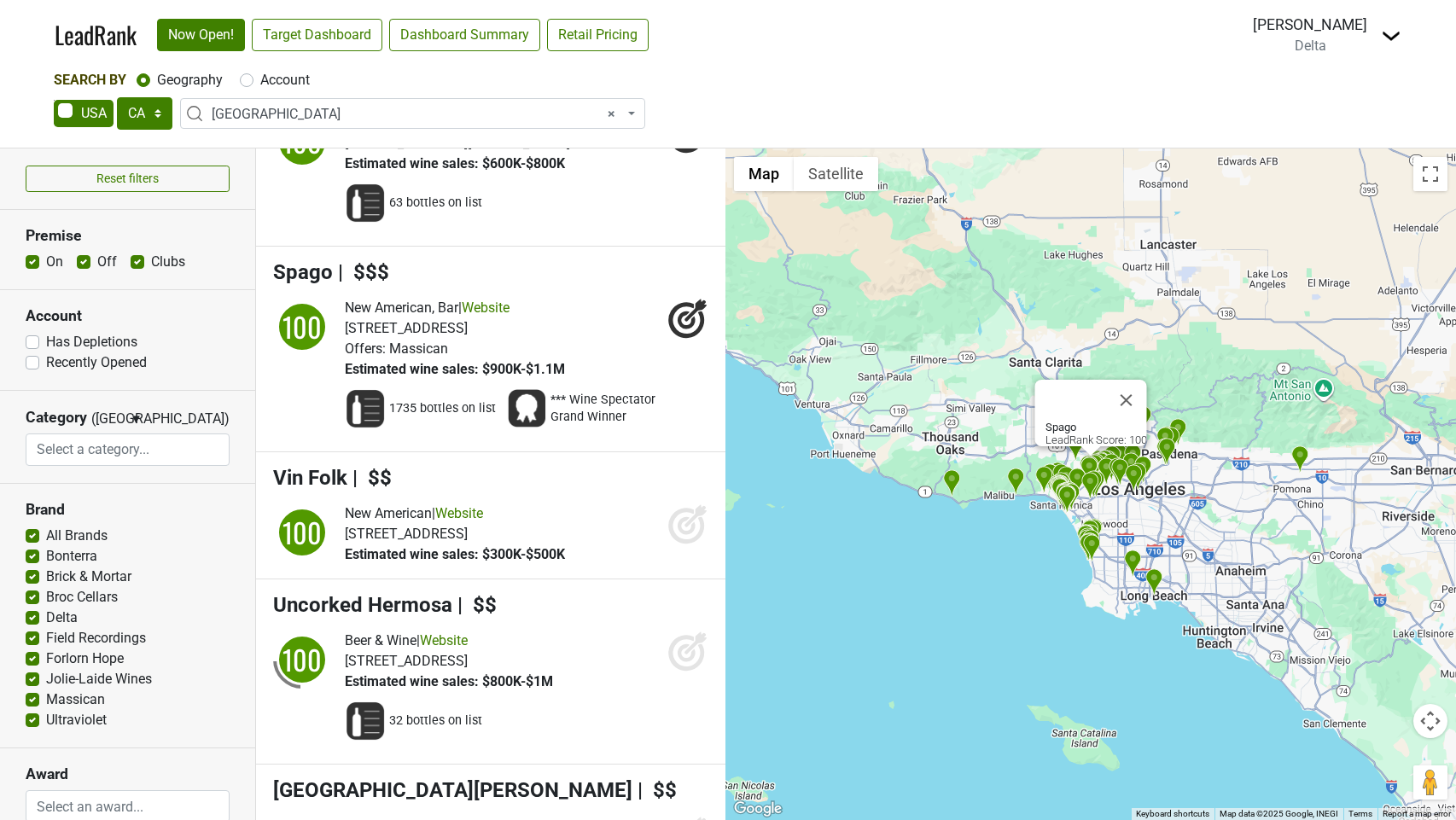
scroll to position [2904, 0]
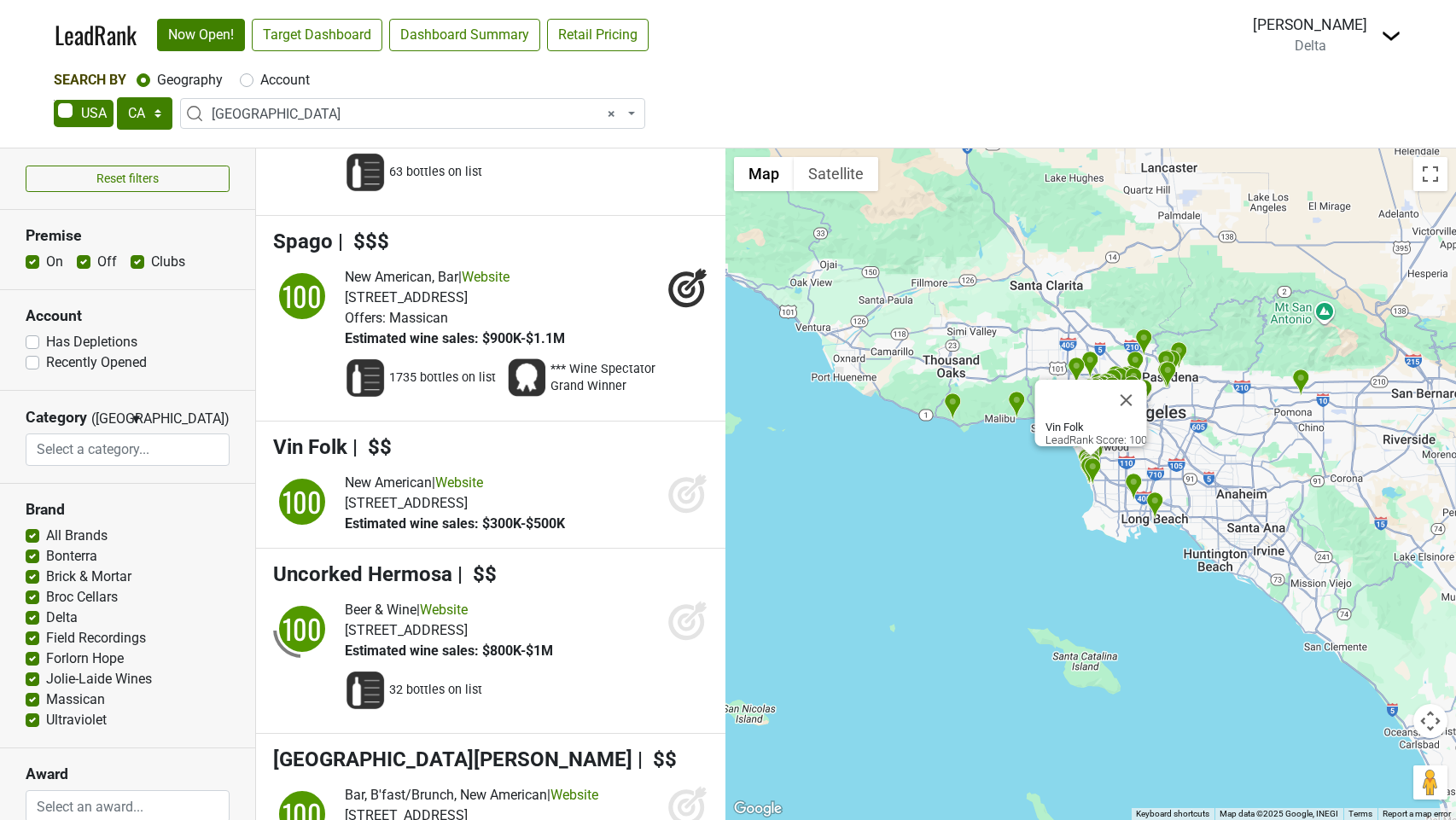
click at [680, 514] on icon at bounding box center [687, 493] width 41 height 41
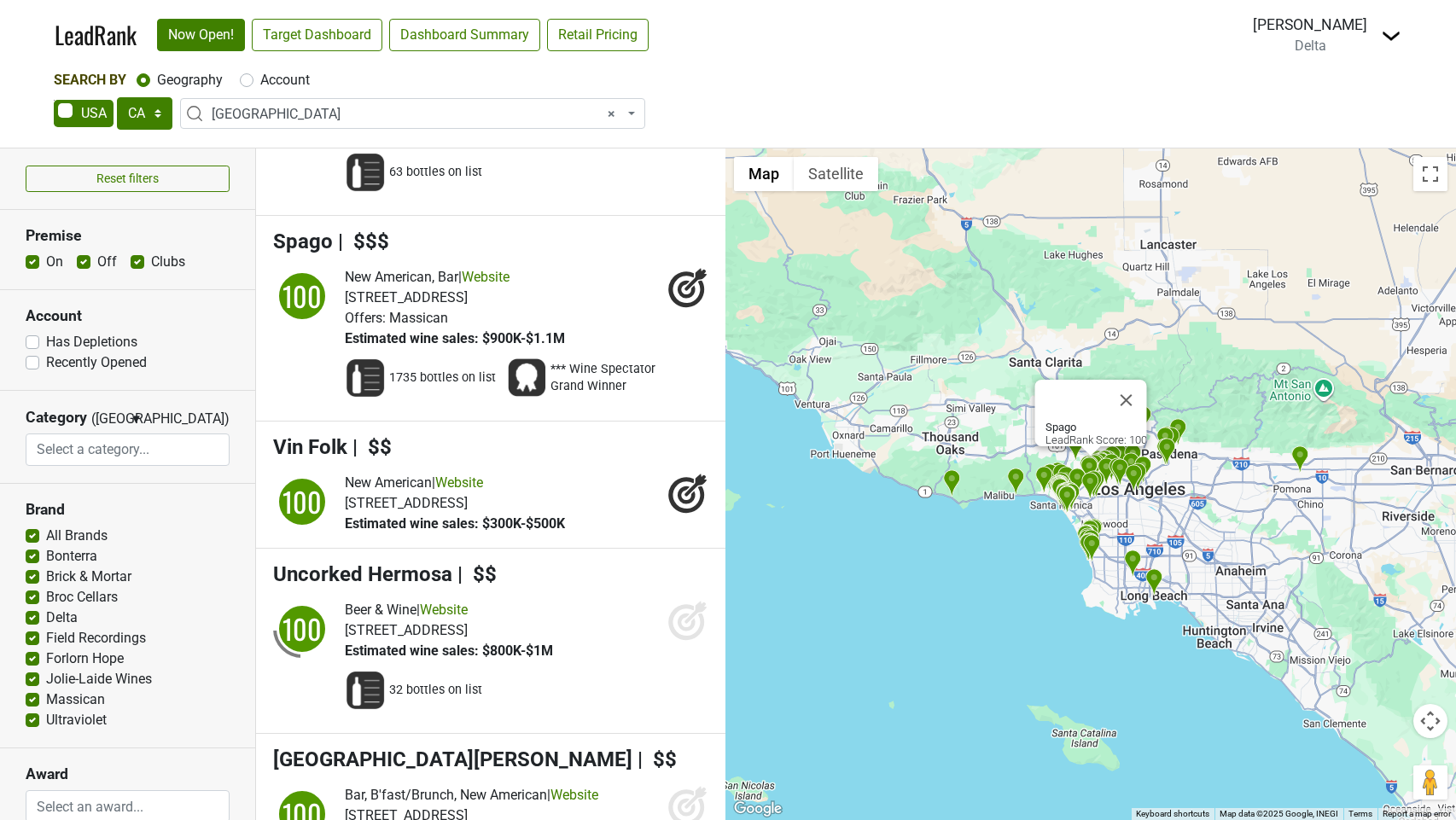
click at [683, 309] on icon at bounding box center [687, 288] width 41 height 41
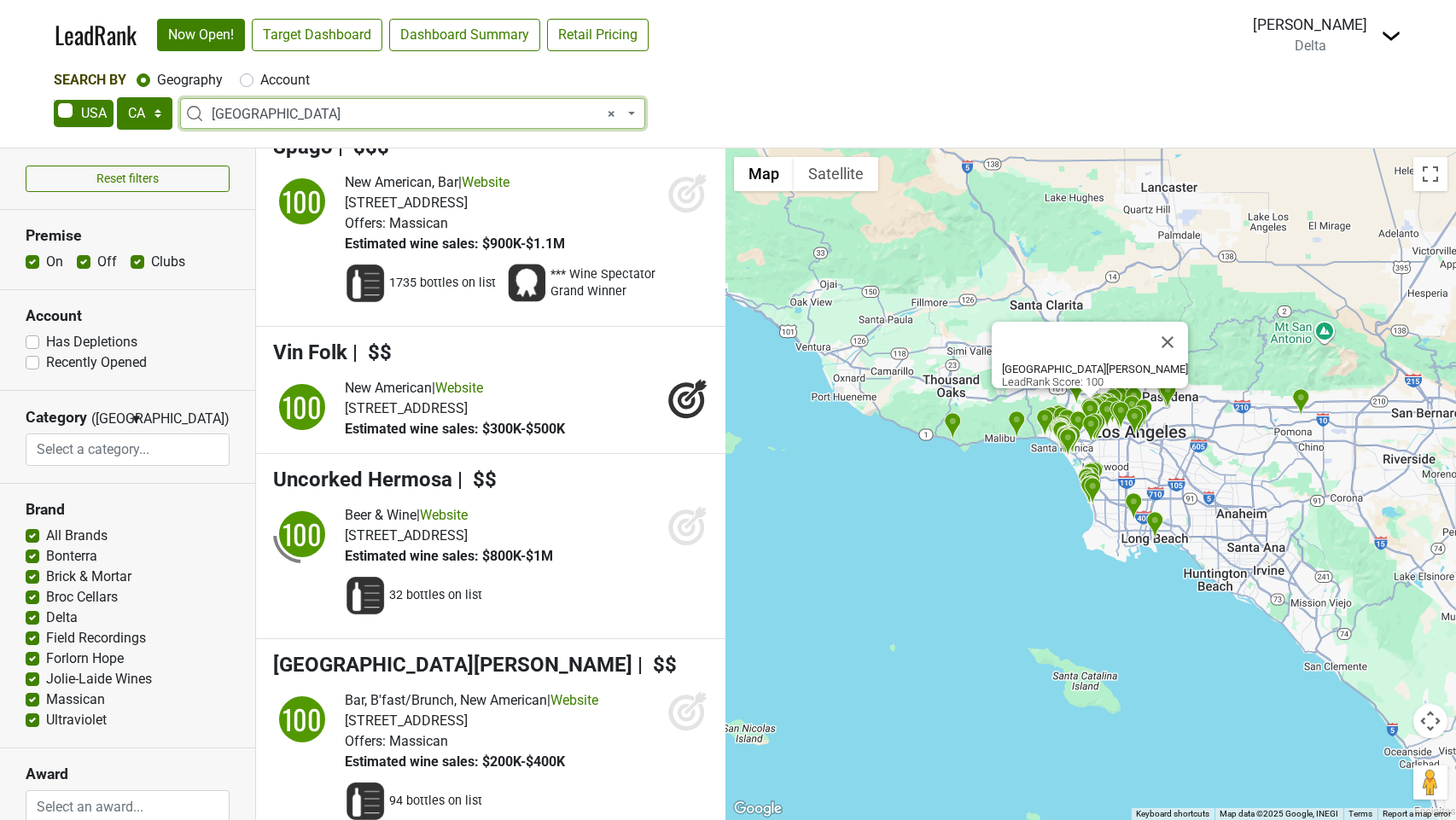
scroll to position [3020, 0]
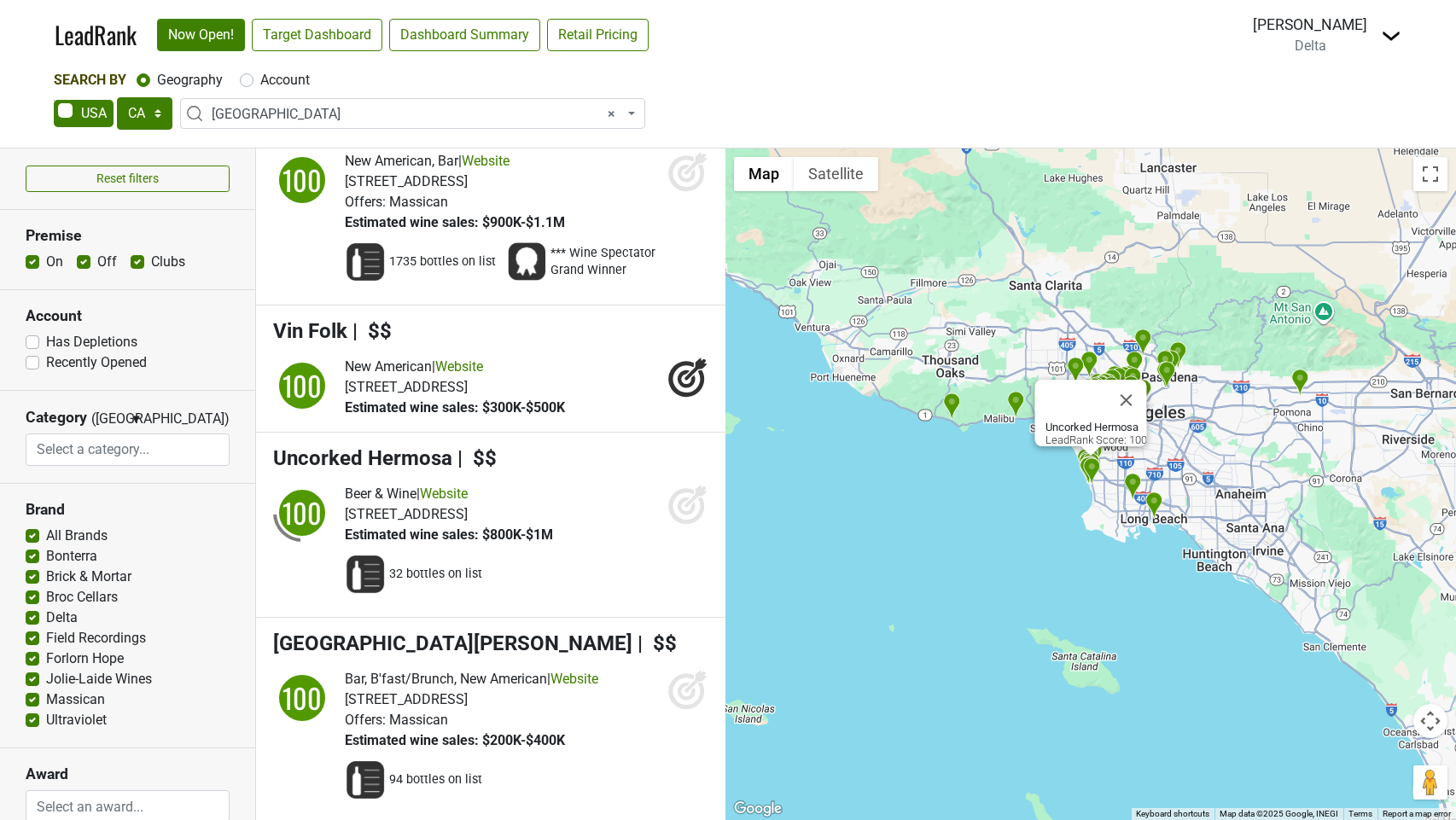
click at [686, 516] on icon at bounding box center [686, 507] width 18 height 18
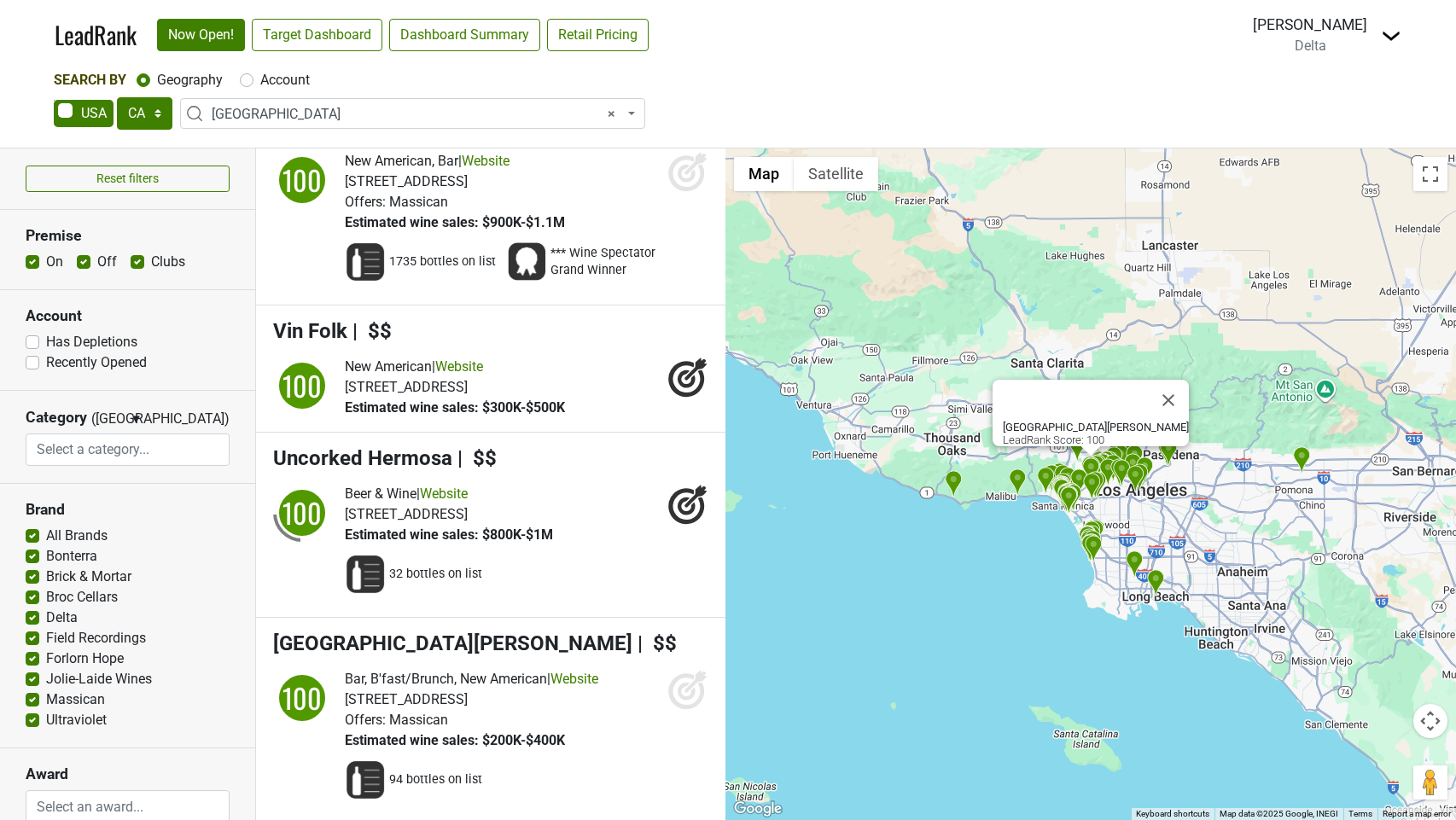
click at [686, 710] on icon at bounding box center [687, 689] width 41 height 41
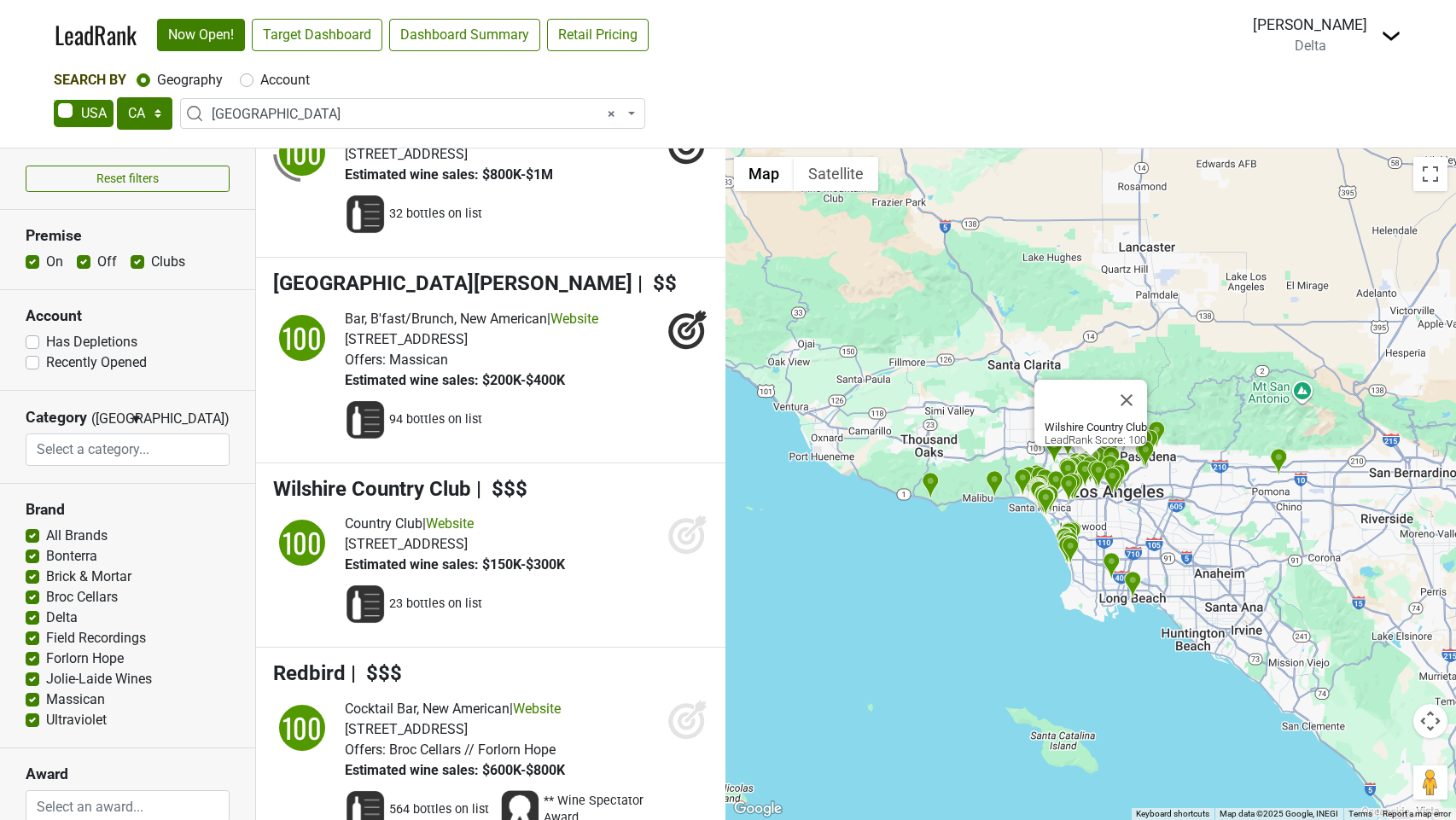
click at [684, 555] on icon at bounding box center [687, 534] width 41 height 41
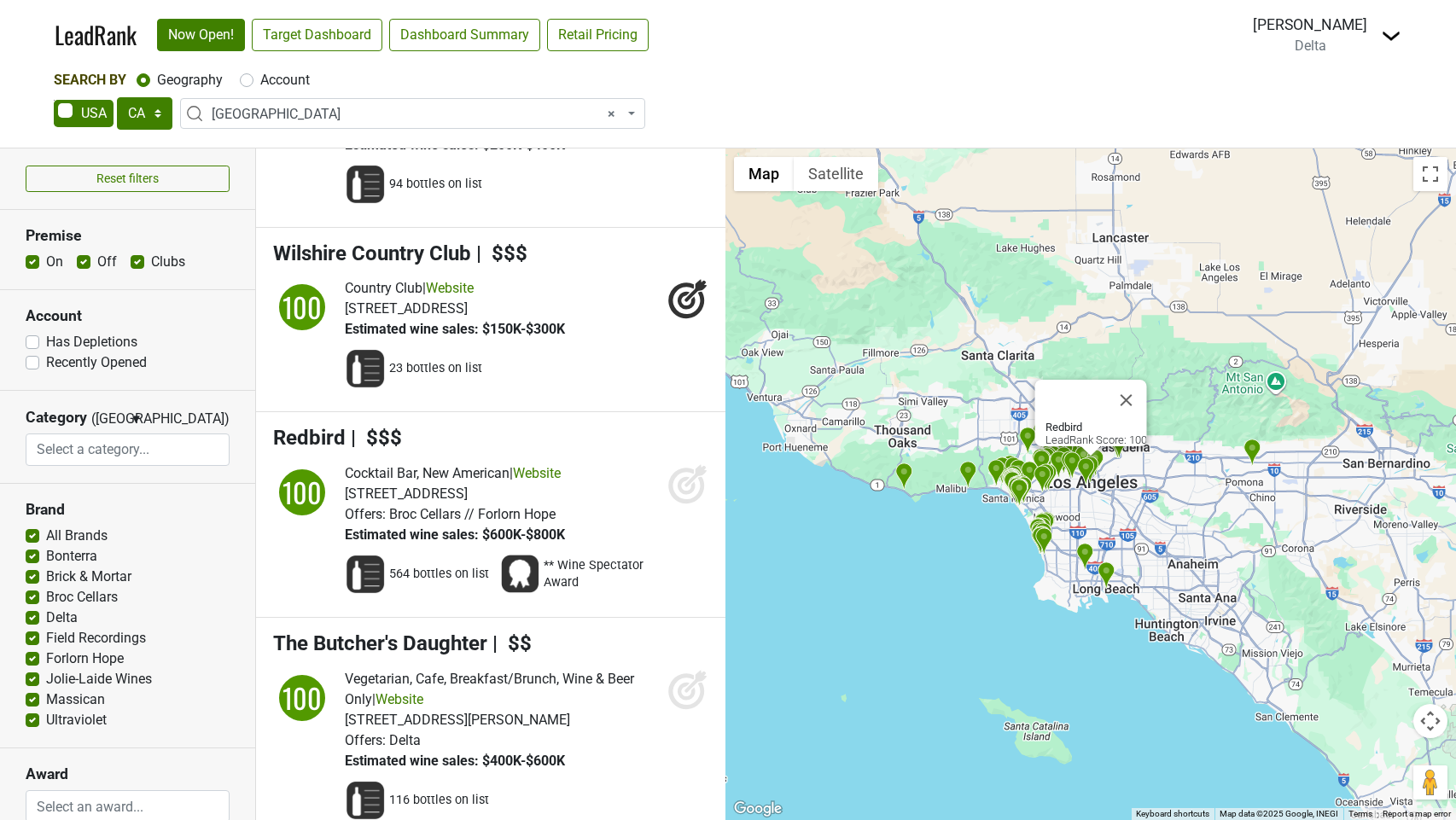
click at [682, 505] on icon at bounding box center [687, 484] width 41 height 41
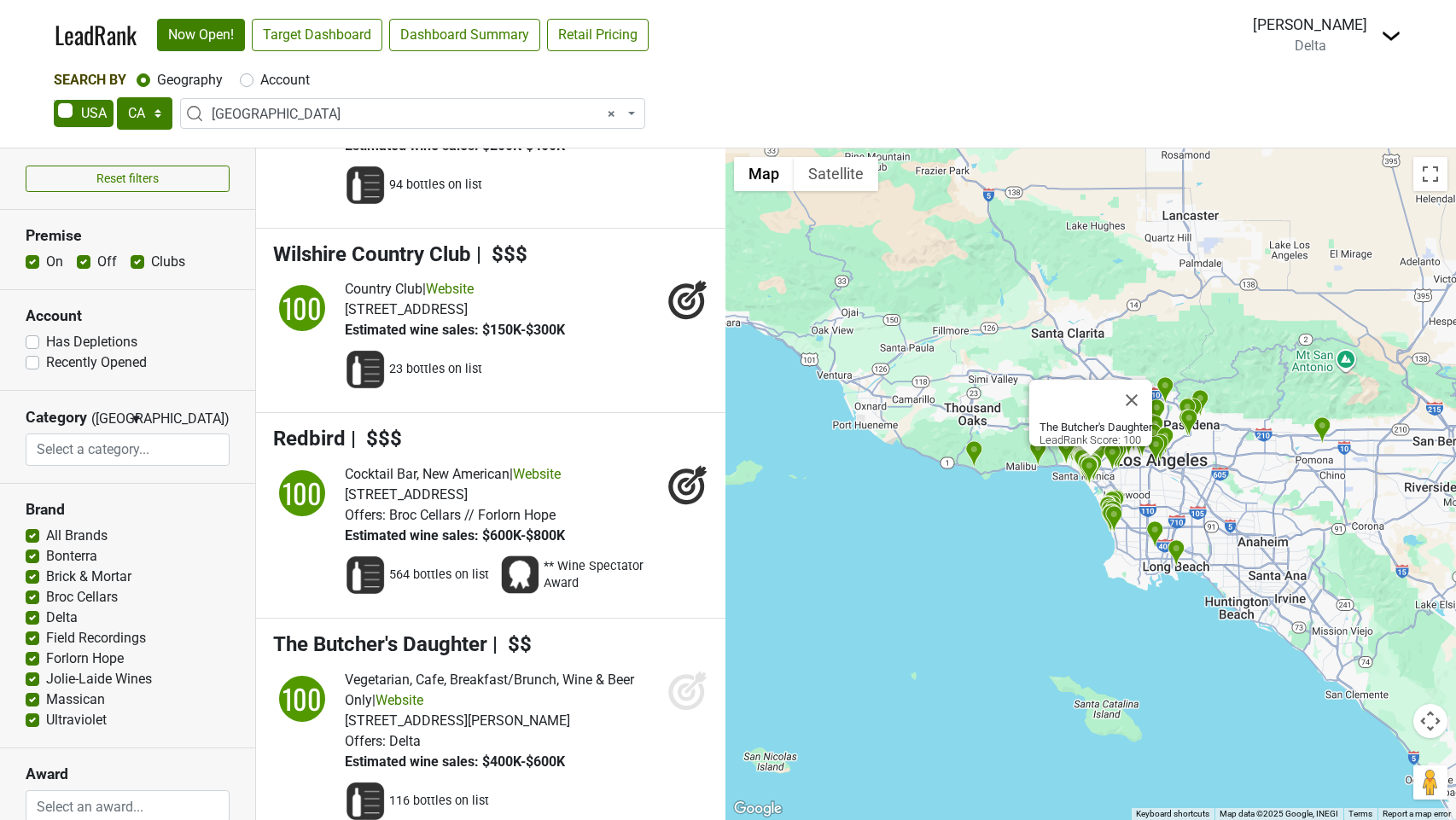
click at [680, 711] on icon at bounding box center [687, 690] width 41 height 41
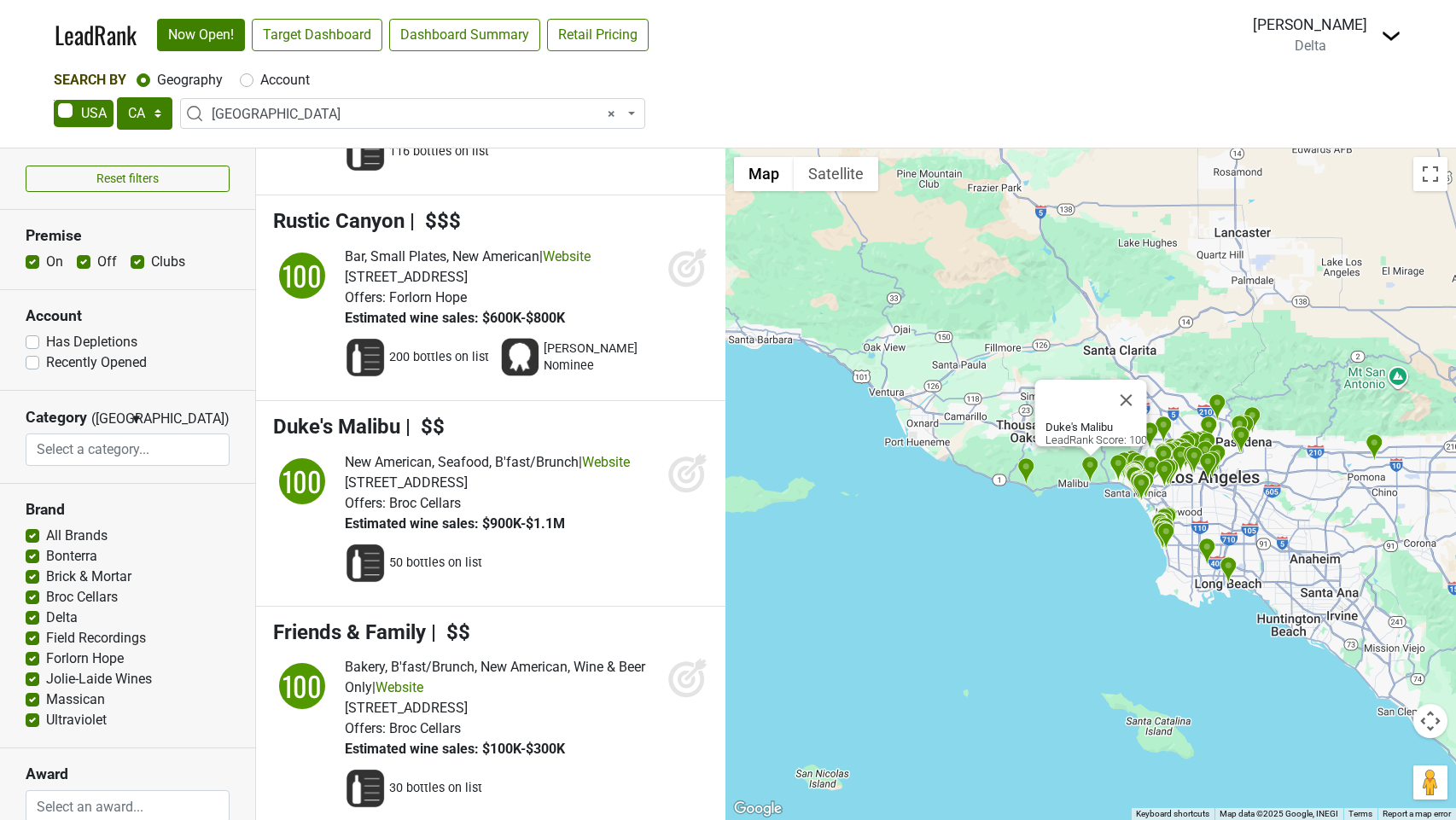
scroll to position [4278, 0]
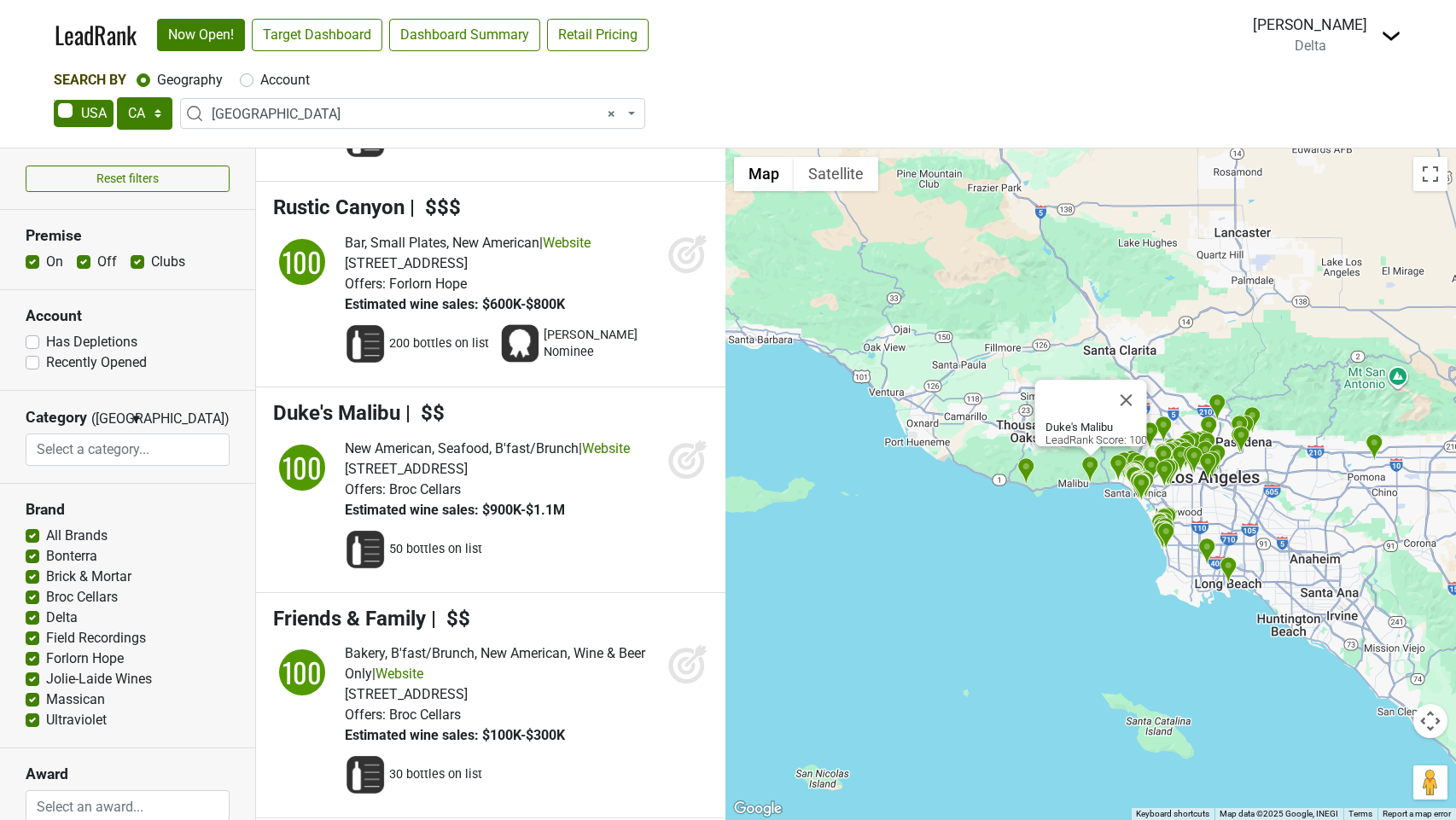
click at [688, 479] on icon at bounding box center [687, 459] width 41 height 41
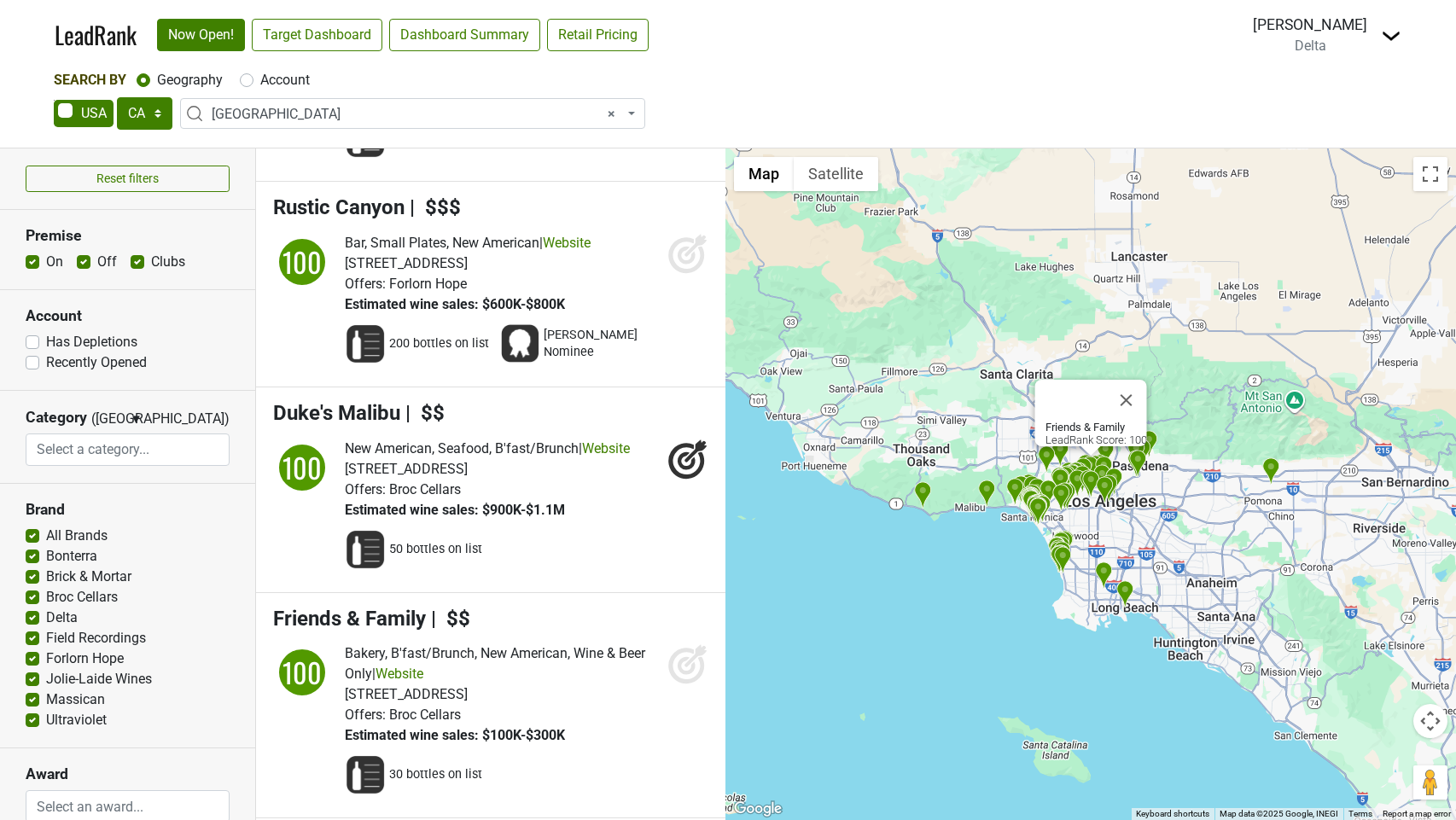
click at [684, 685] on icon at bounding box center [687, 664] width 41 height 41
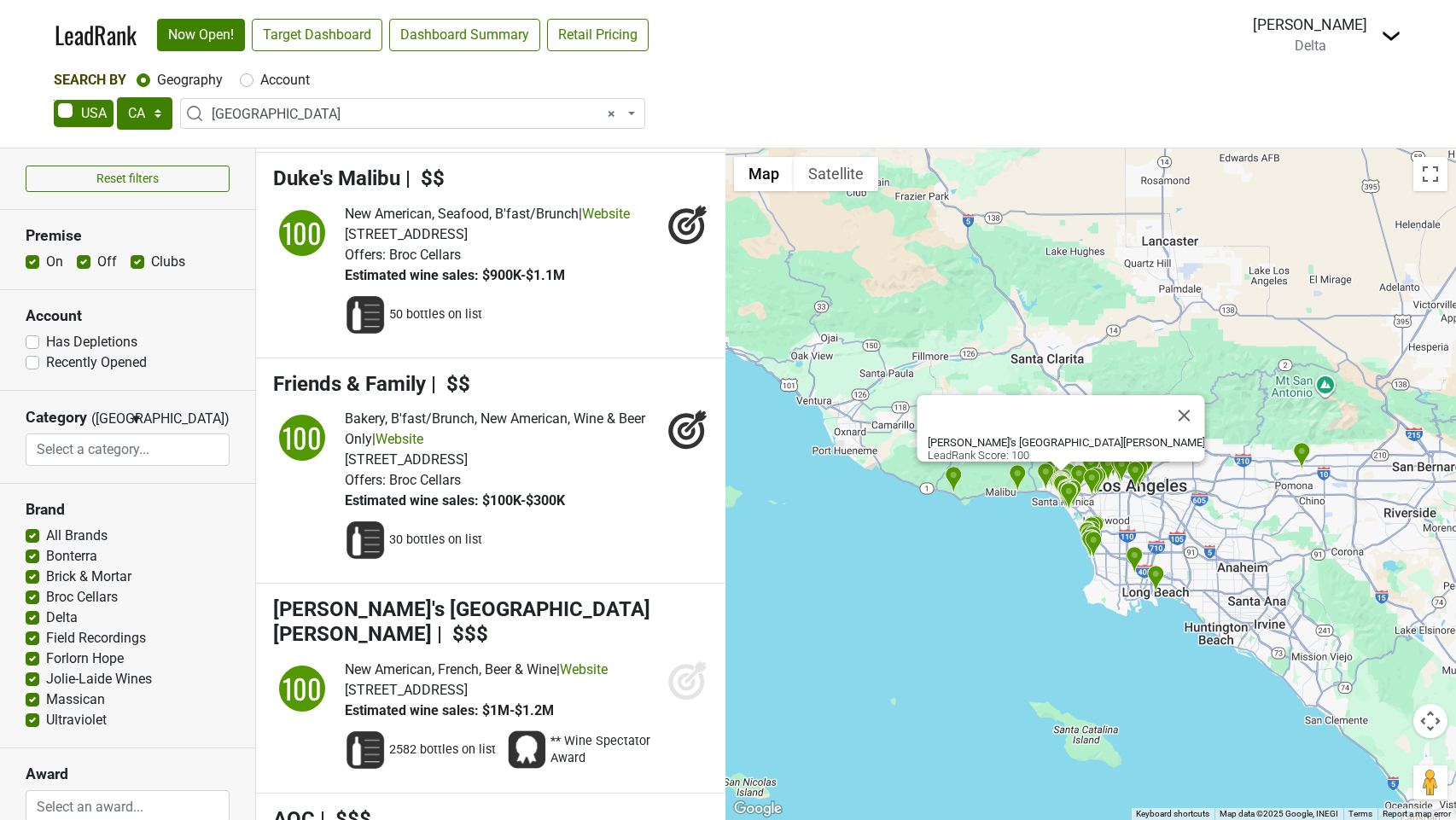
scroll to position [4518, 0]
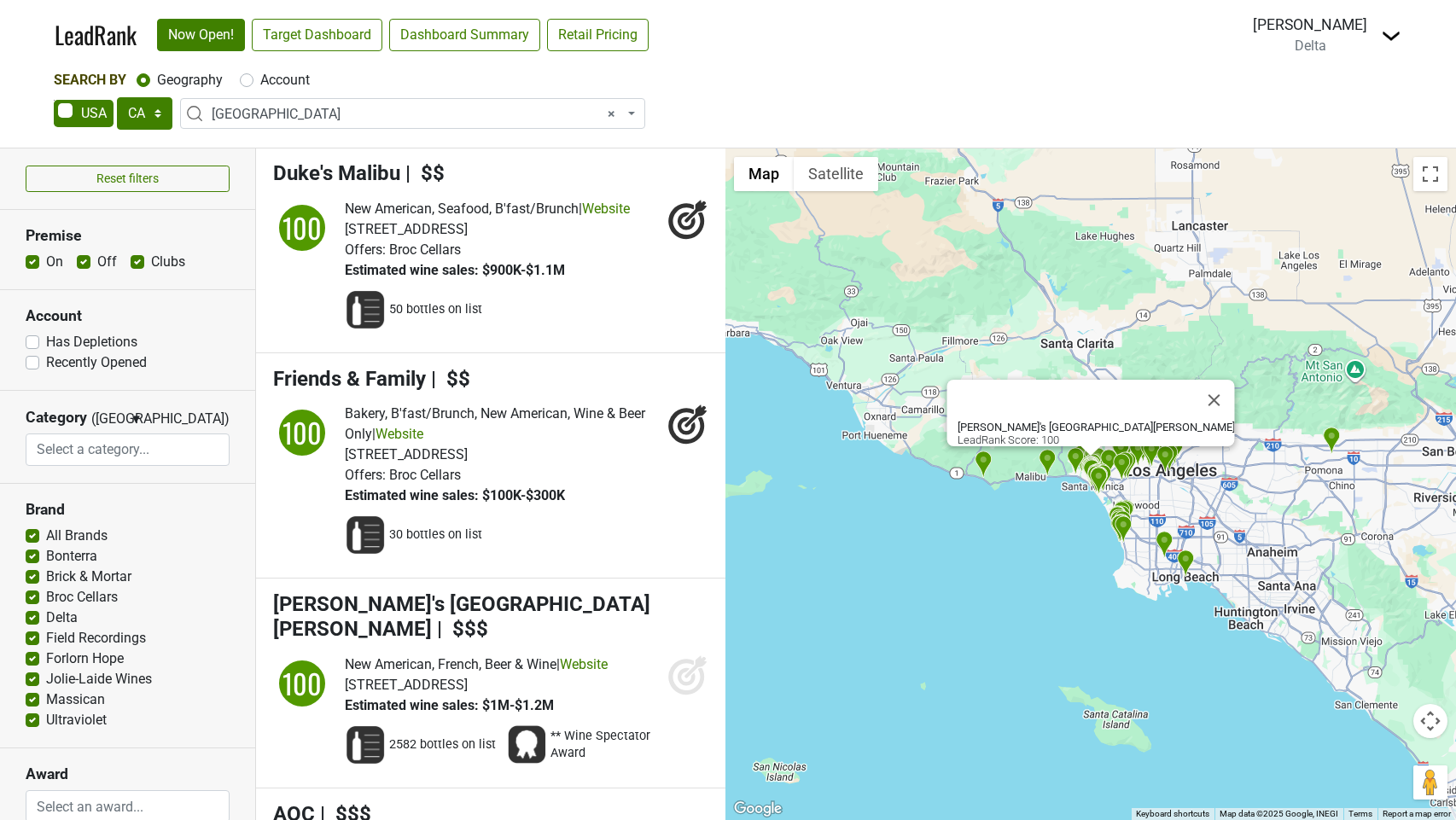
click at [689, 696] on icon at bounding box center [687, 675] width 41 height 41
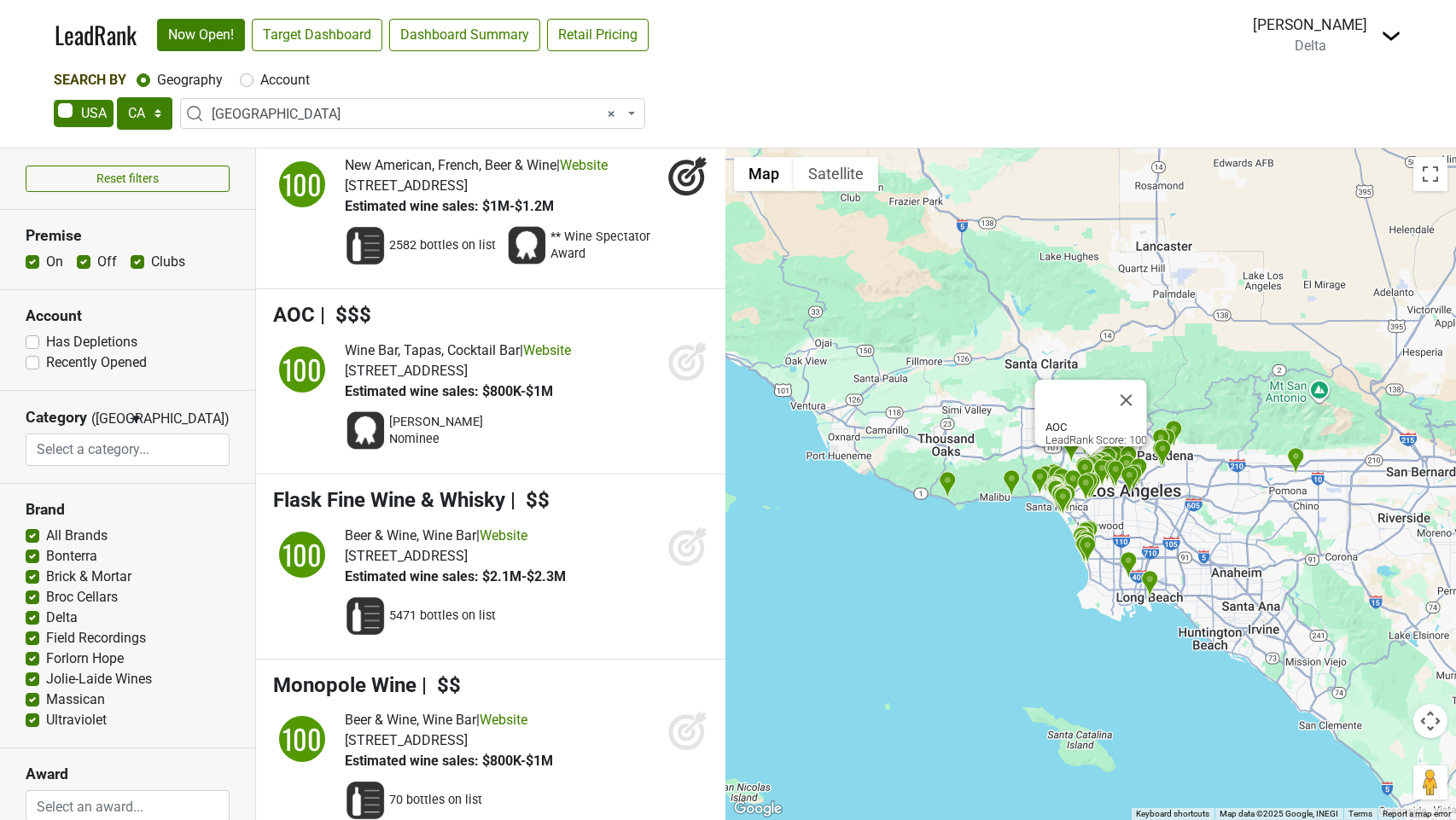
scroll to position [5019, 0]
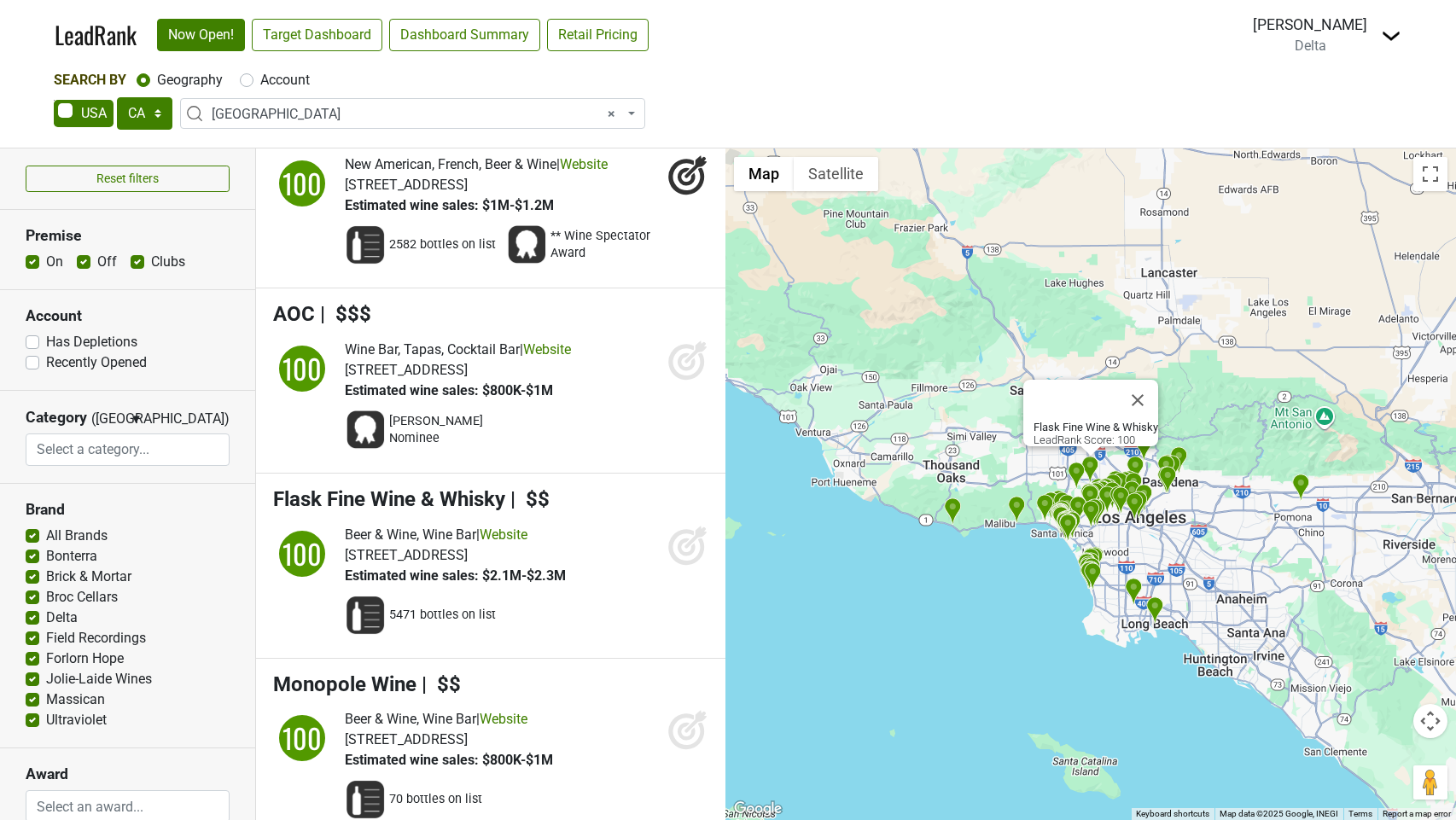
drag, startPoint x: 680, startPoint y: 559, endPoint x: 676, endPoint y: 623, distance: 64.1
click at [681, 556] on icon at bounding box center [686, 547] width 18 height 18
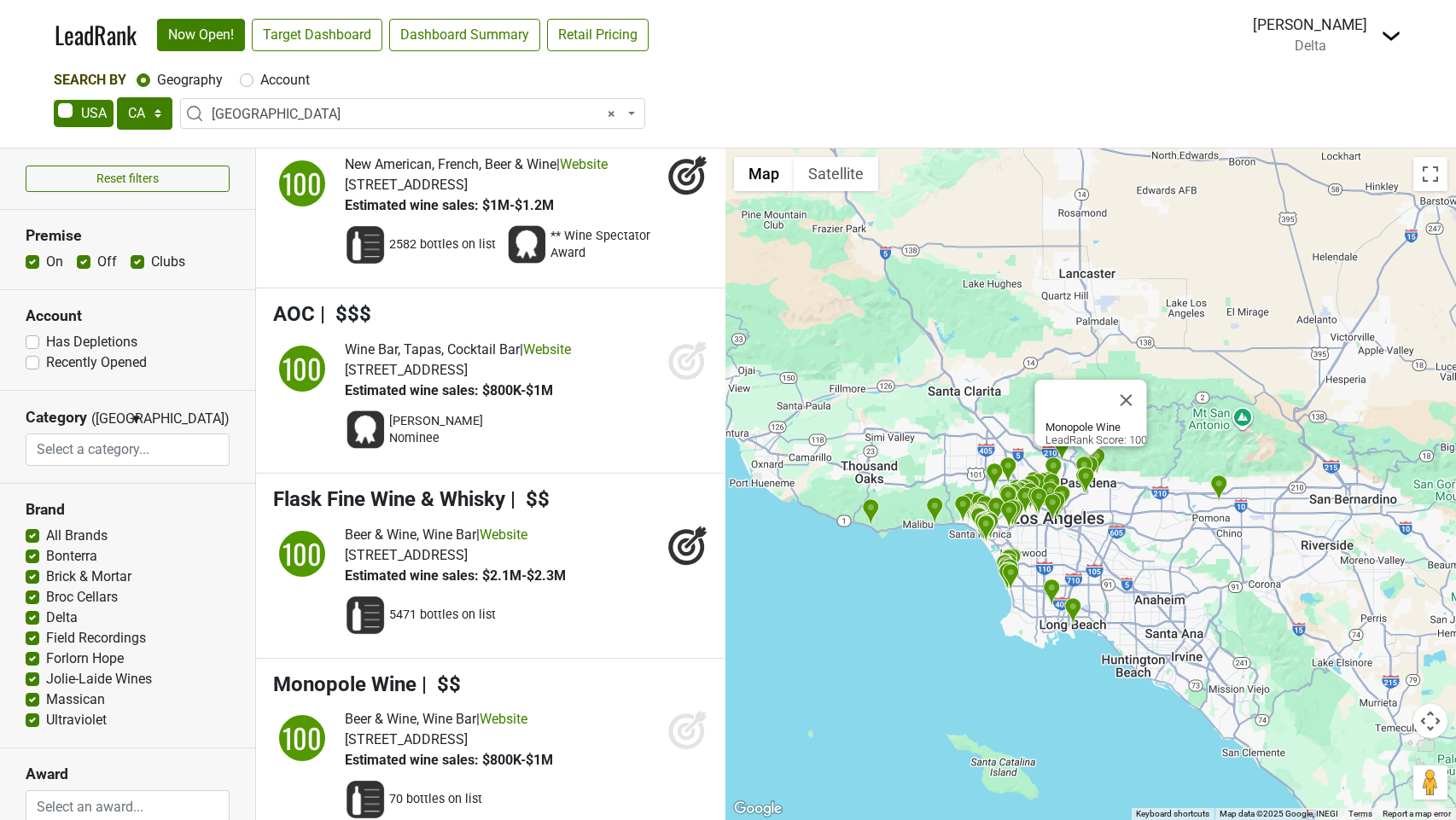
click at [677, 741] on icon at bounding box center [686, 732] width 18 height 18
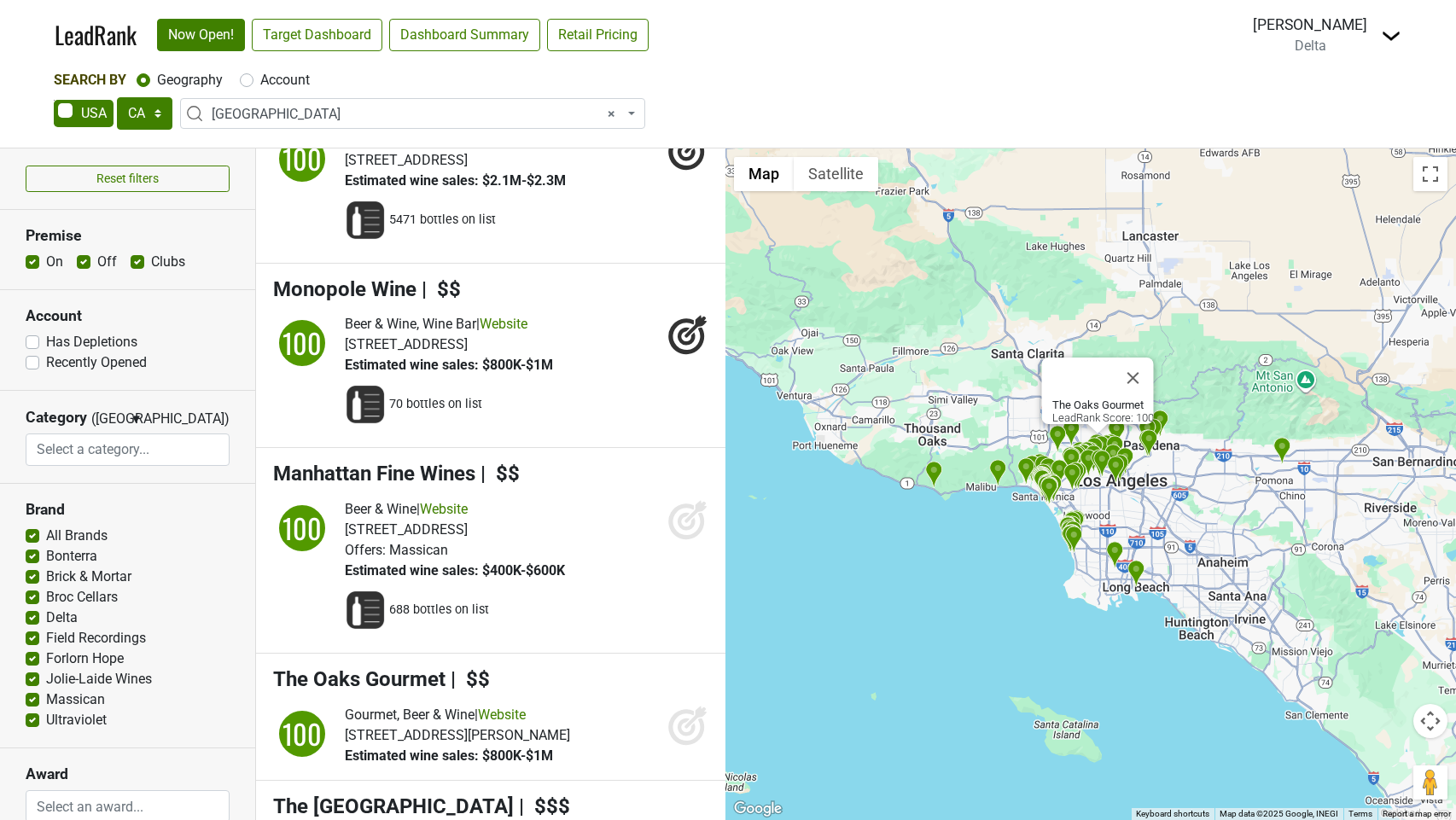
scroll to position [5425, 0]
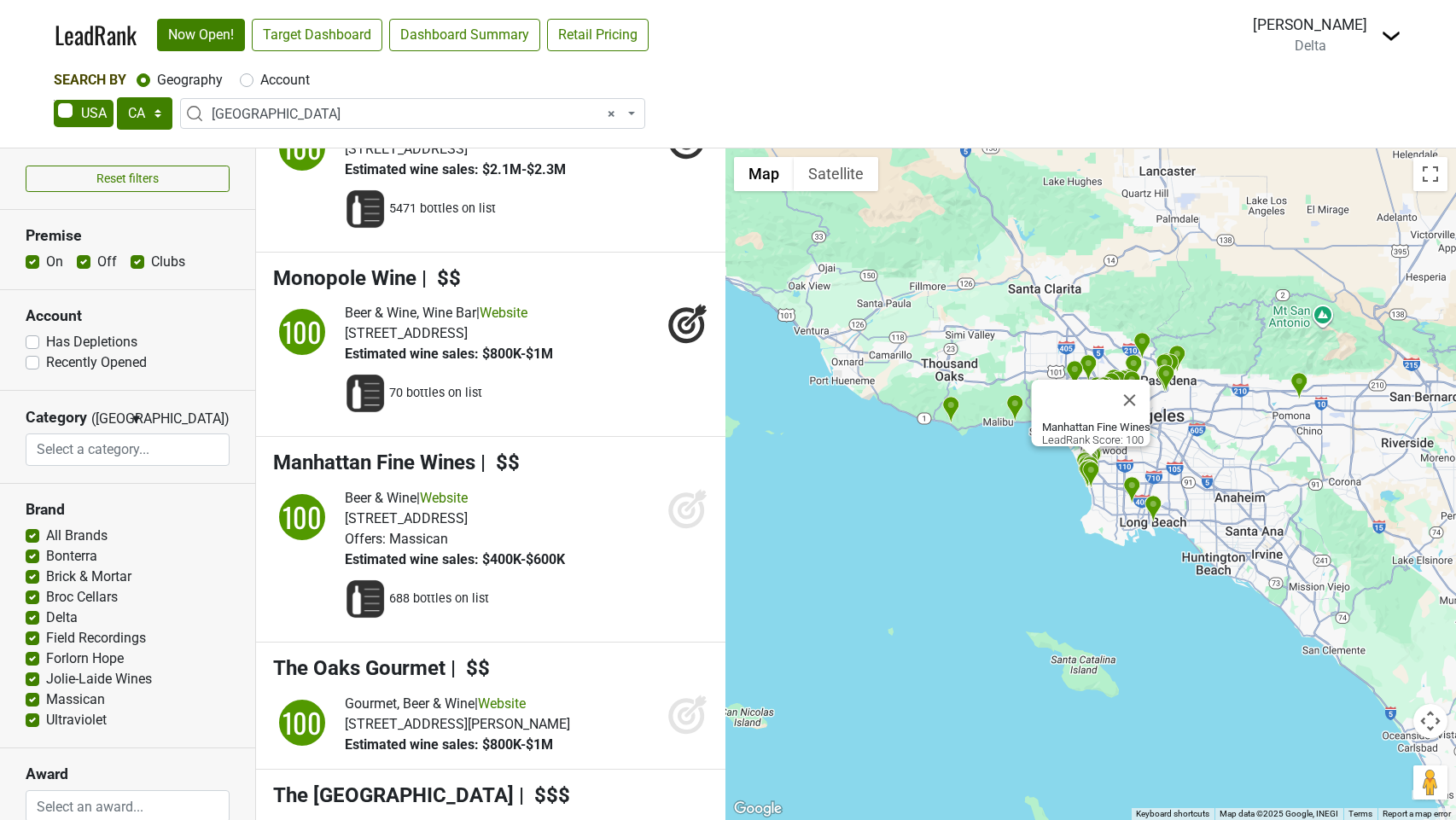
click at [688, 518] on icon at bounding box center [687, 509] width 41 height 41
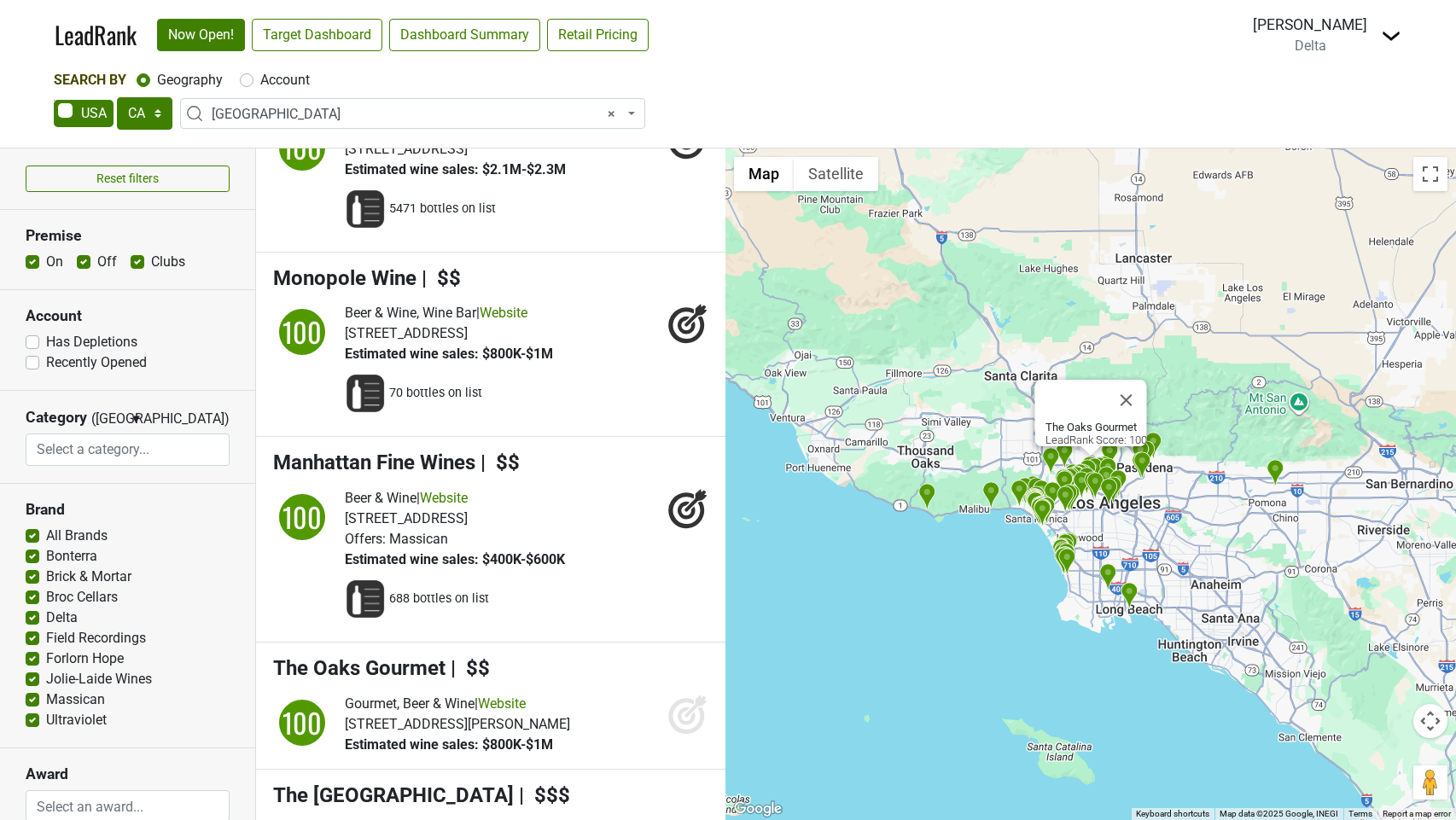
click at [671, 735] on icon at bounding box center [687, 714] width 41 height 41
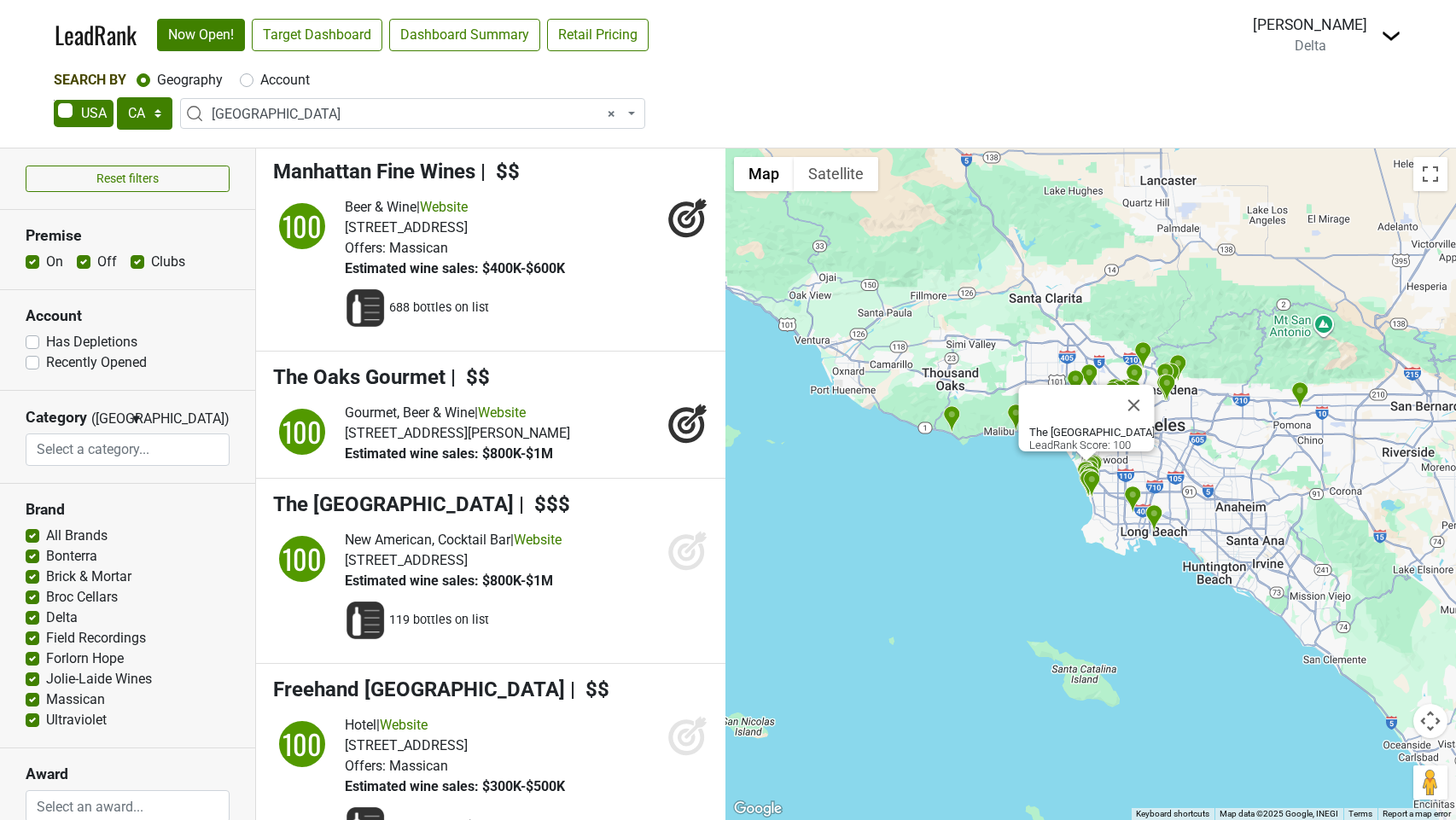
scroll to position [5721, 0]
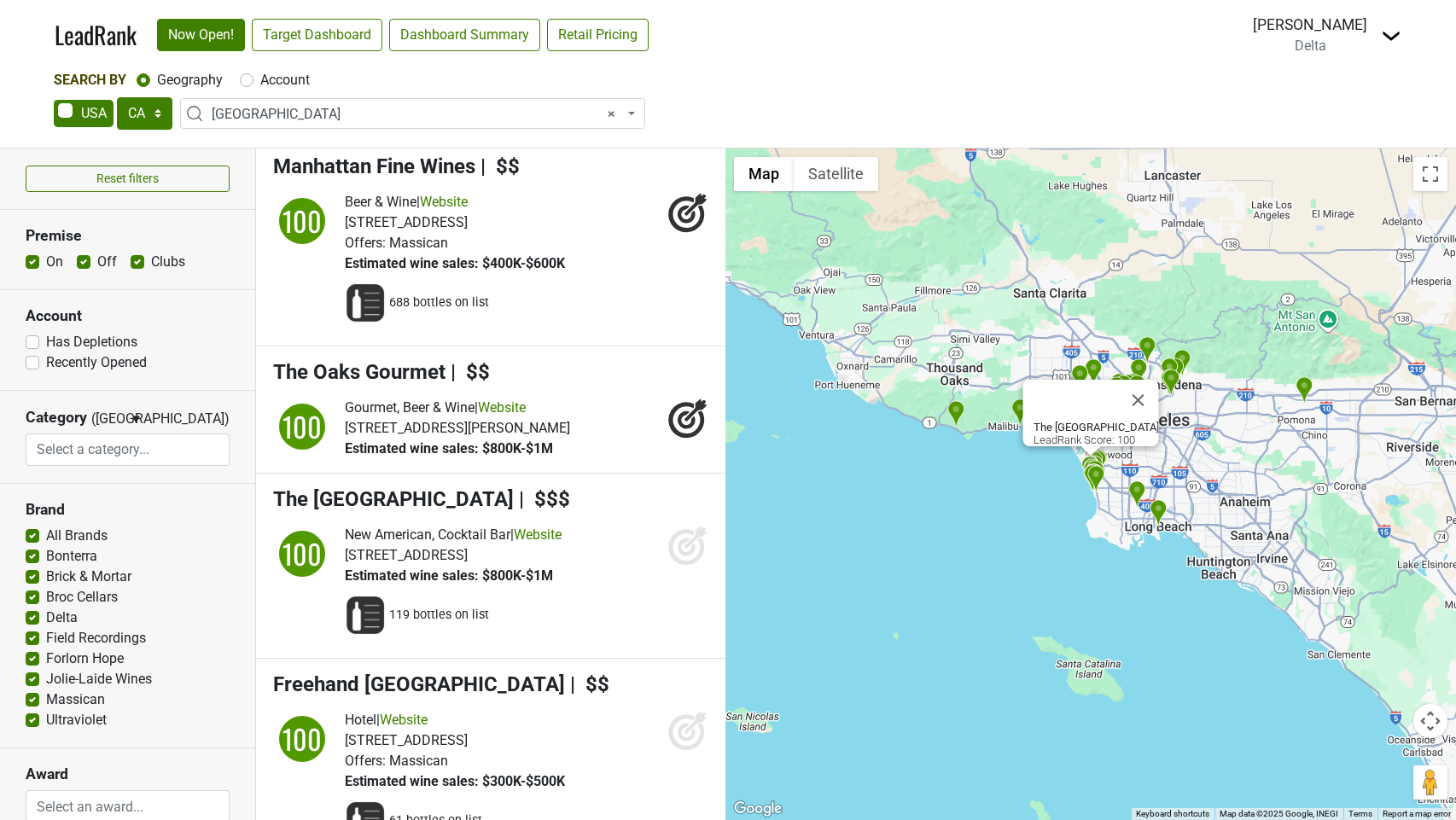
click at [683, 566] on icon at bounding box center [687, 545] width 41 height 41
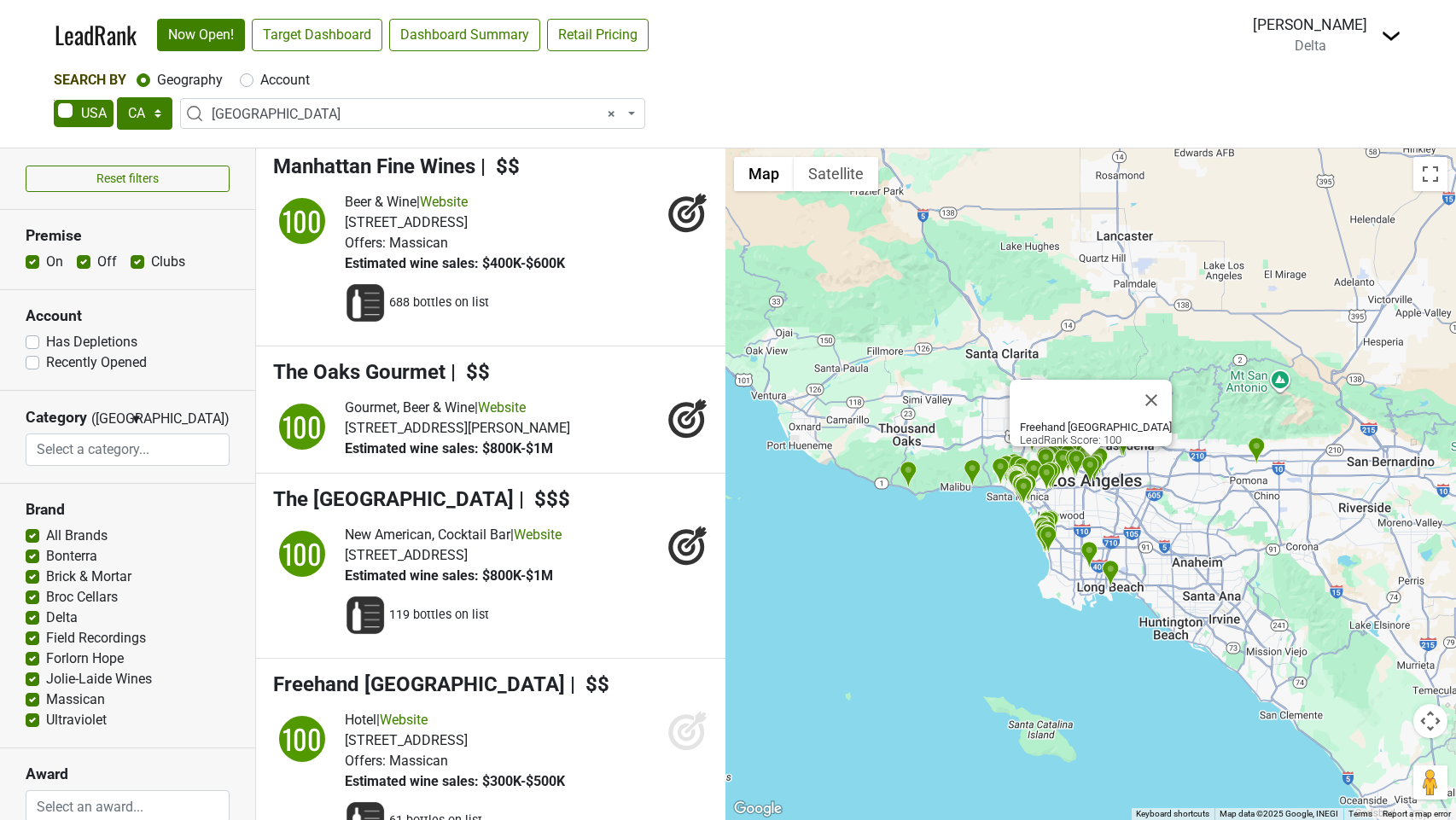
click at [676, 752] on icon at bounding box center [687, 731] width 41 height 41
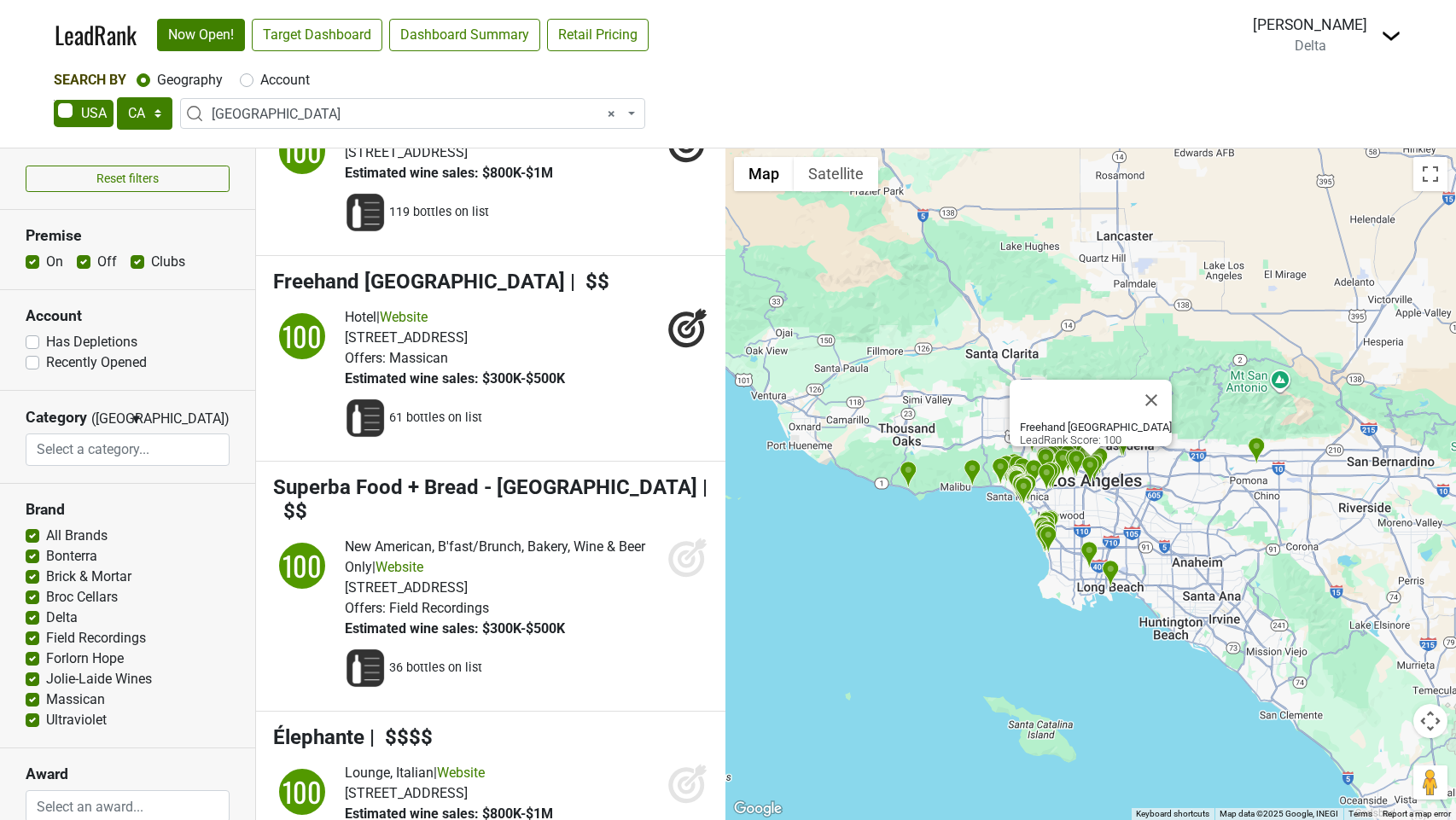
scroll to position [6306, 0]
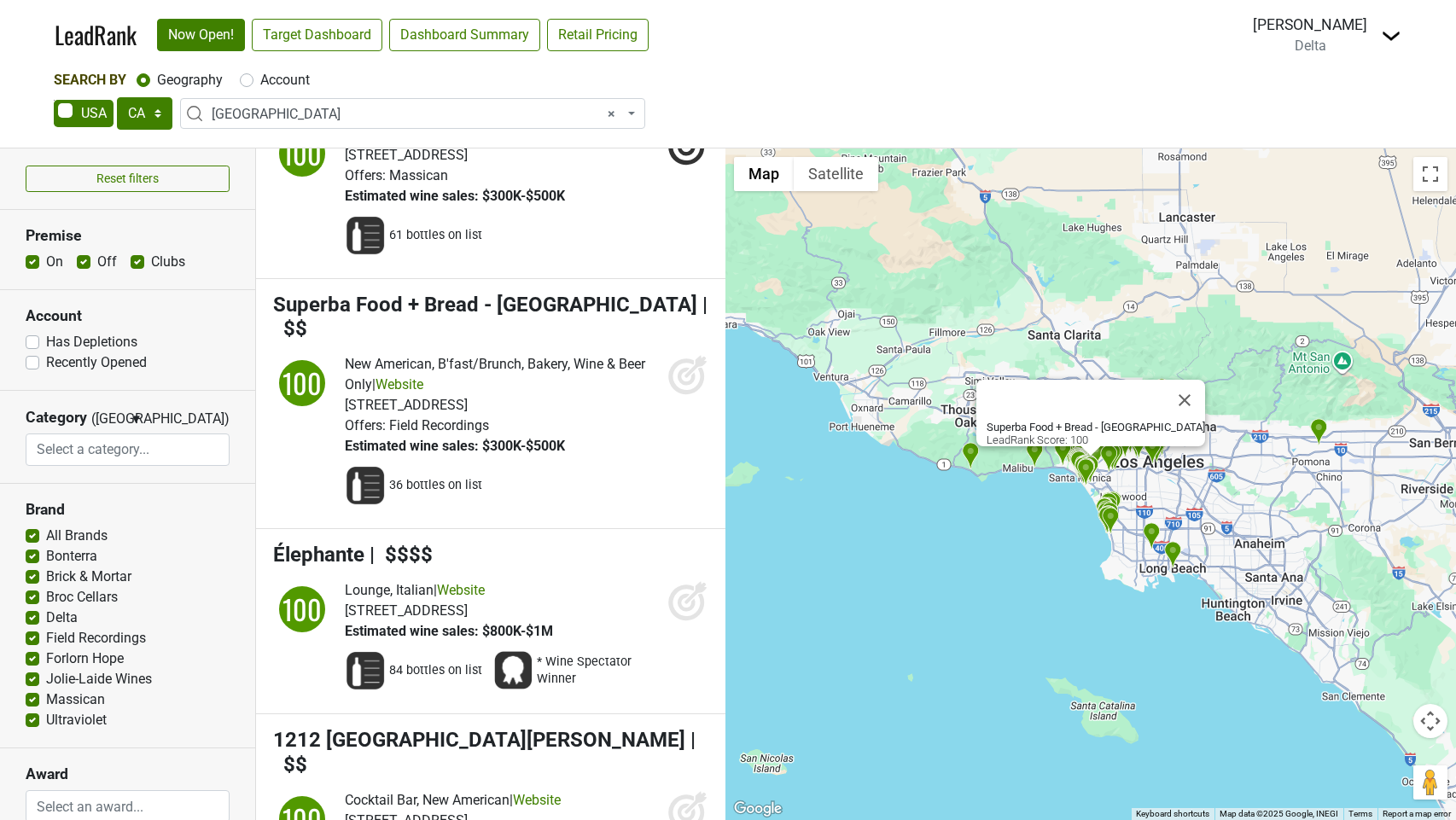
drag, startPoint x: 697, startPoint y: 391, endPoint x: 702, endPoint y: 405, distance: 14.9
click at [697, 377] on icon at bounding box center [696, 366] width 22 height 22
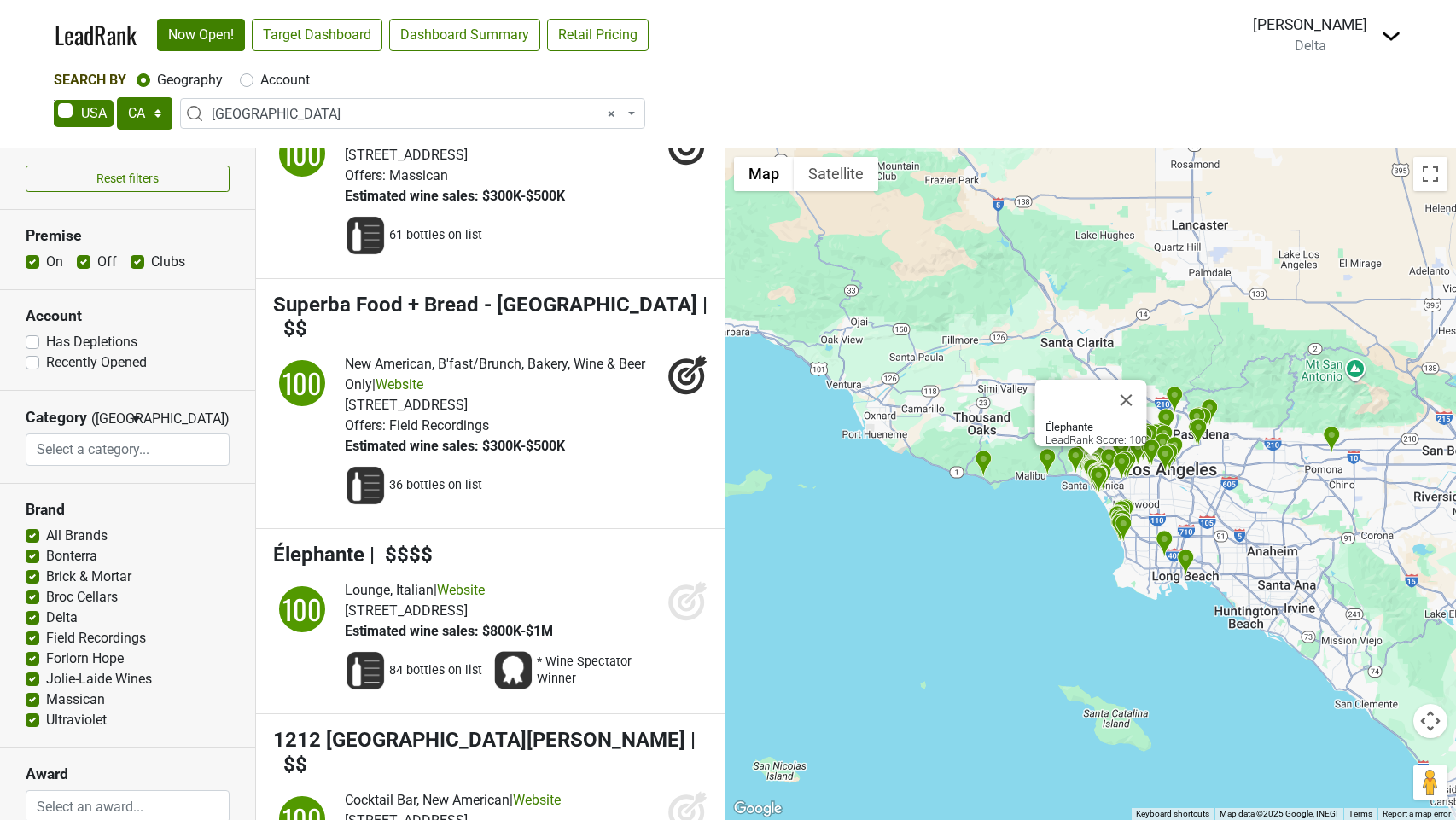
click at [685, 622] on icon at bounding box center [687, 601] width 41 height 41
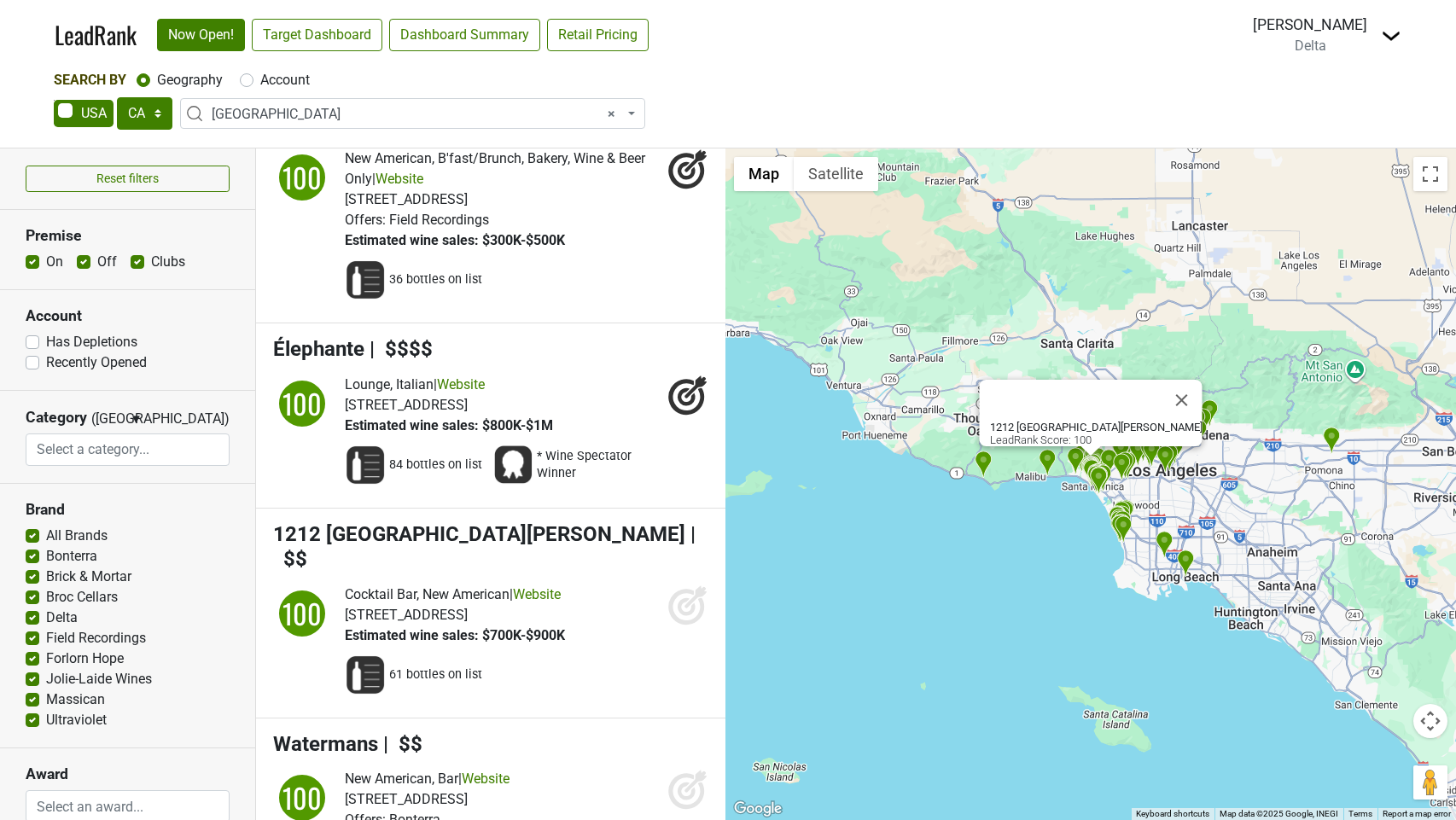
scroll to position [6554, 0]
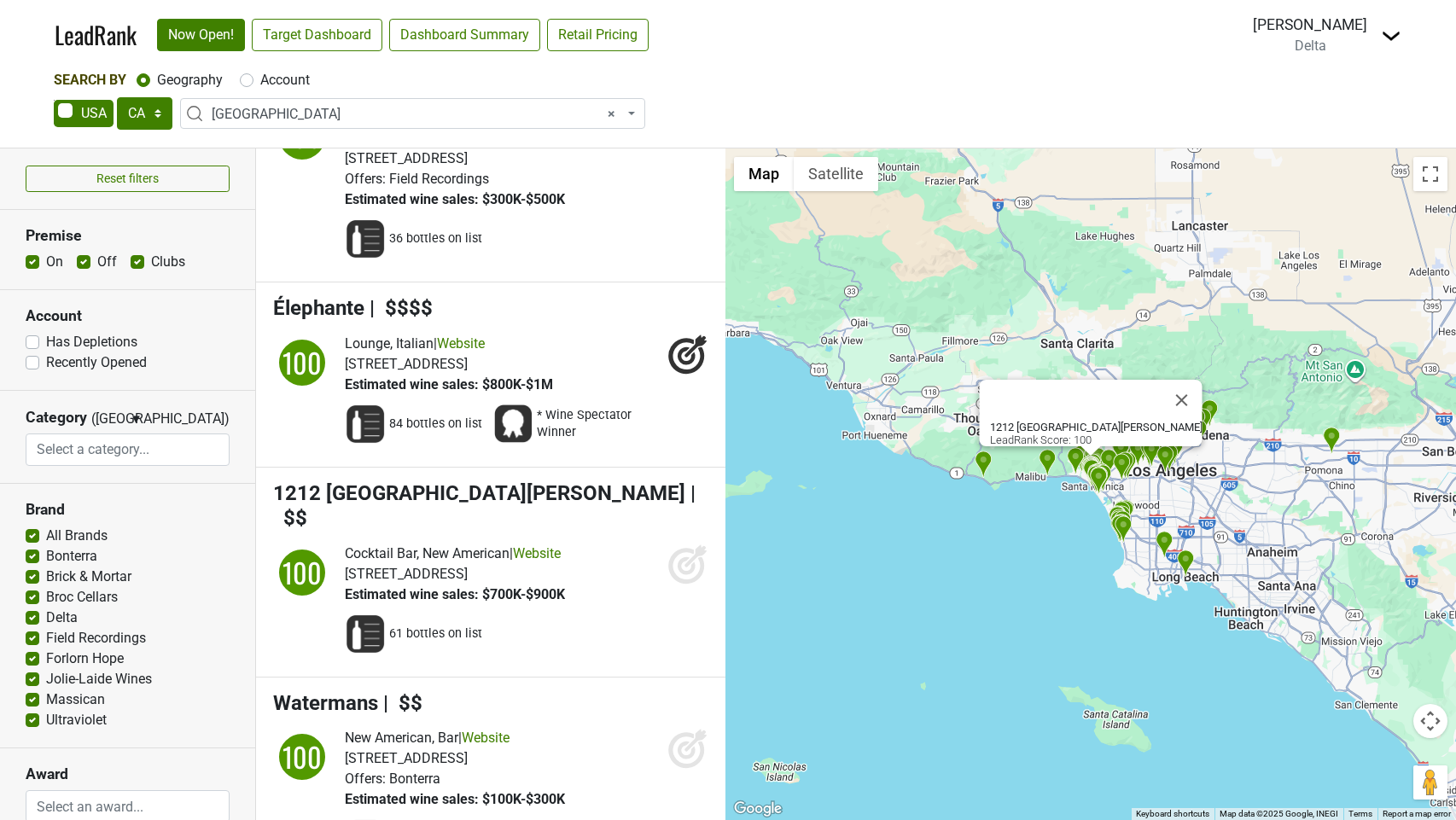
click at [689, 574] on icon at bounding box center [686, 566] width 18 height 18
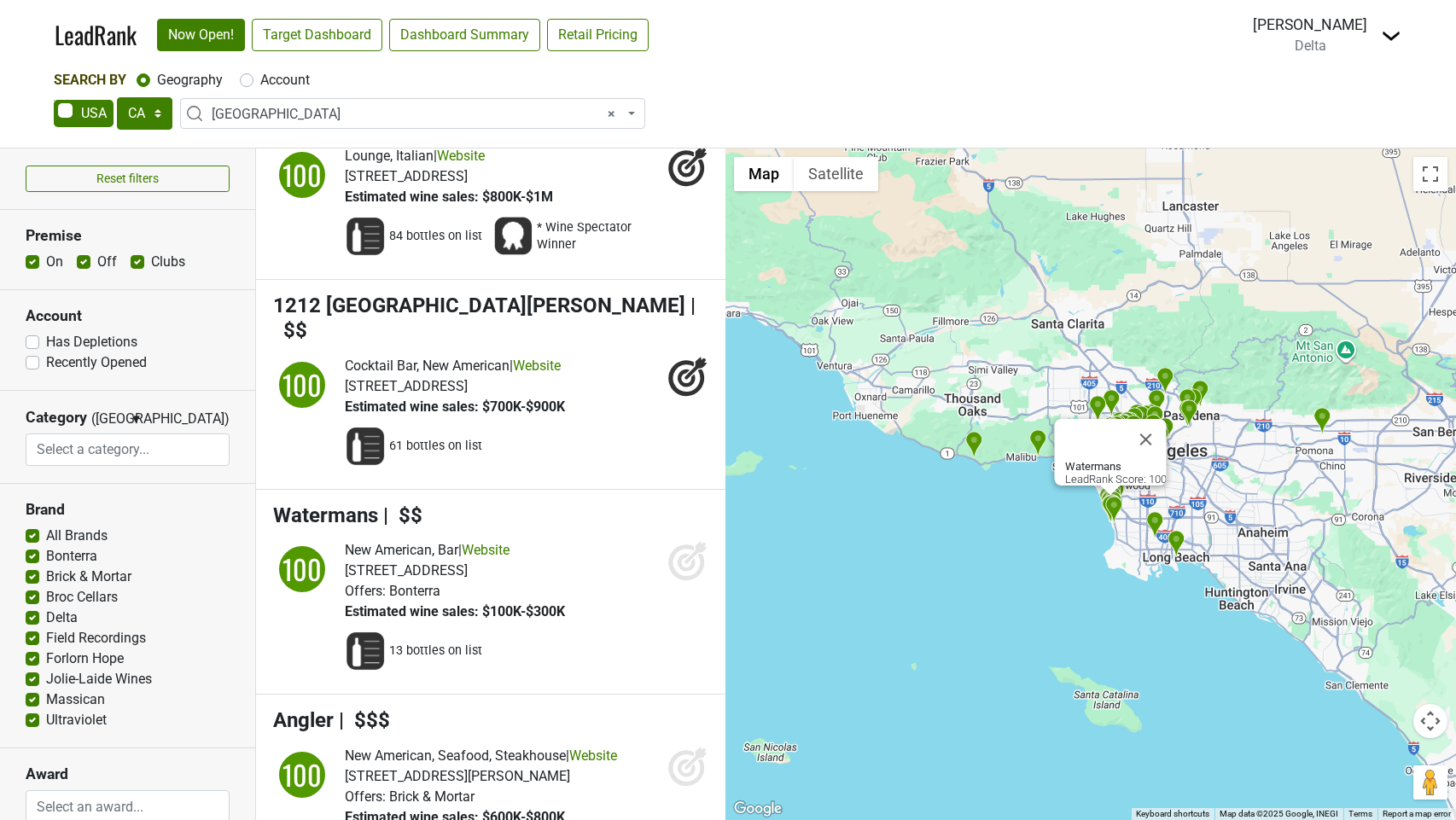
scroll to position [6757, 0]
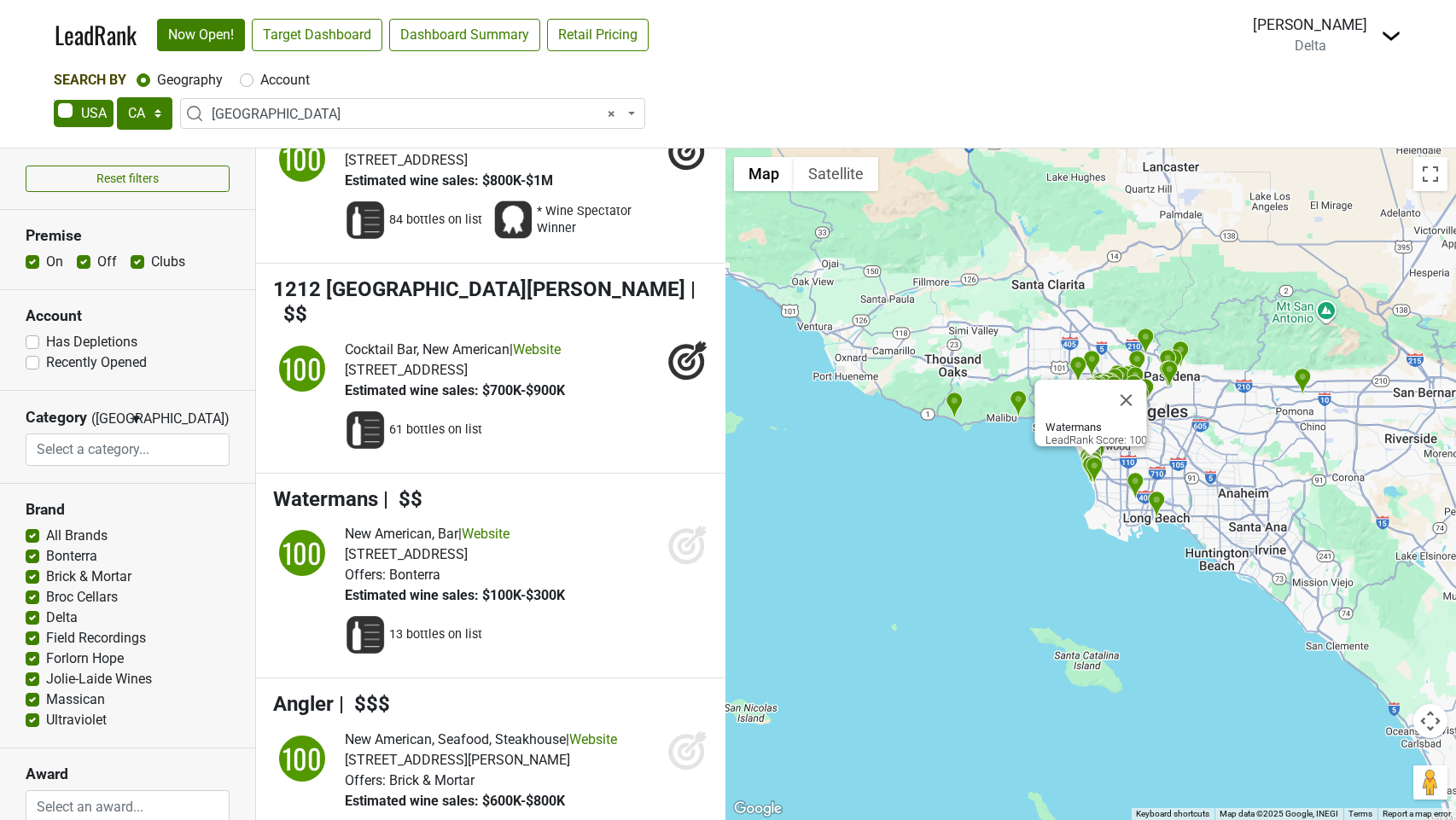
drag, startPoint x: 693, startPoint y: 574, endPoint x: 694, endPoint y: 601, distance: 27.0
click at [693, 556] on icon at bounding box center [686, 547] width 18 height 18
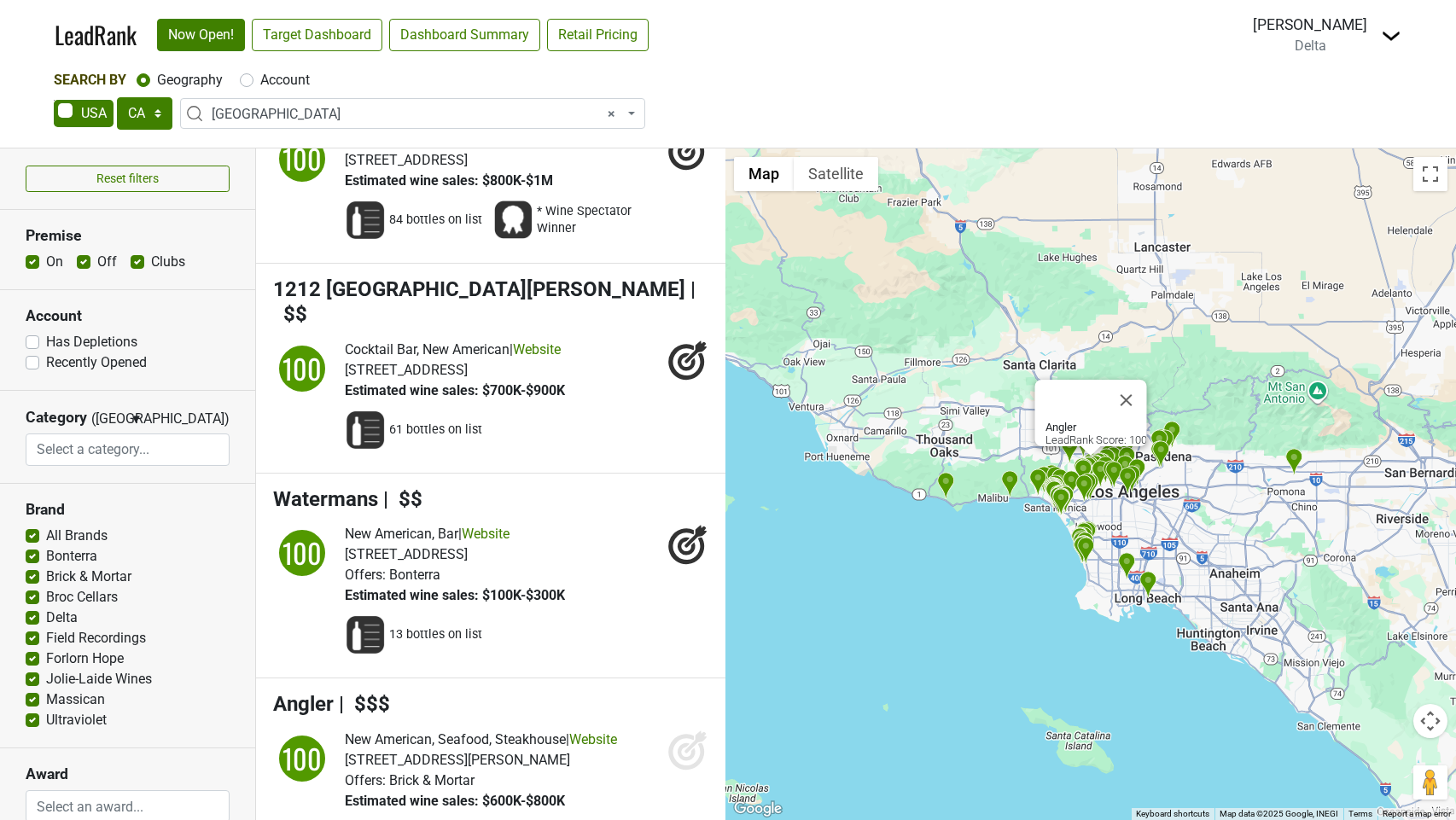
click at [686, 761] on icon at bounding box center [686, 752] width 36 height 36
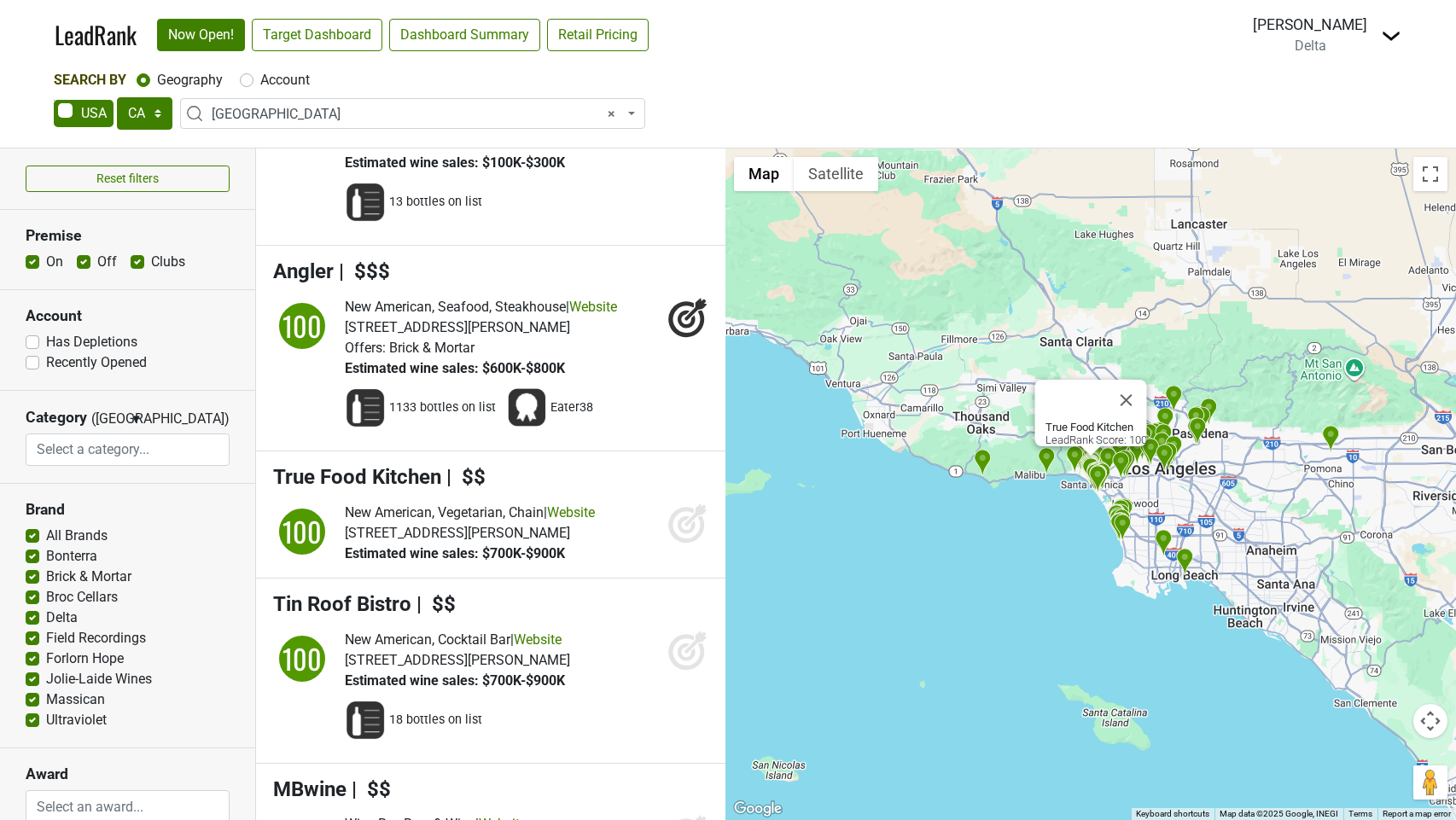
drag, startPoint x: 682, startPoint y: 546, endPoint x: 686, endPoint y: 576, distance: 30.3
click at [682, 544] on icon at bounding box center [687, 523] width 41 height 41
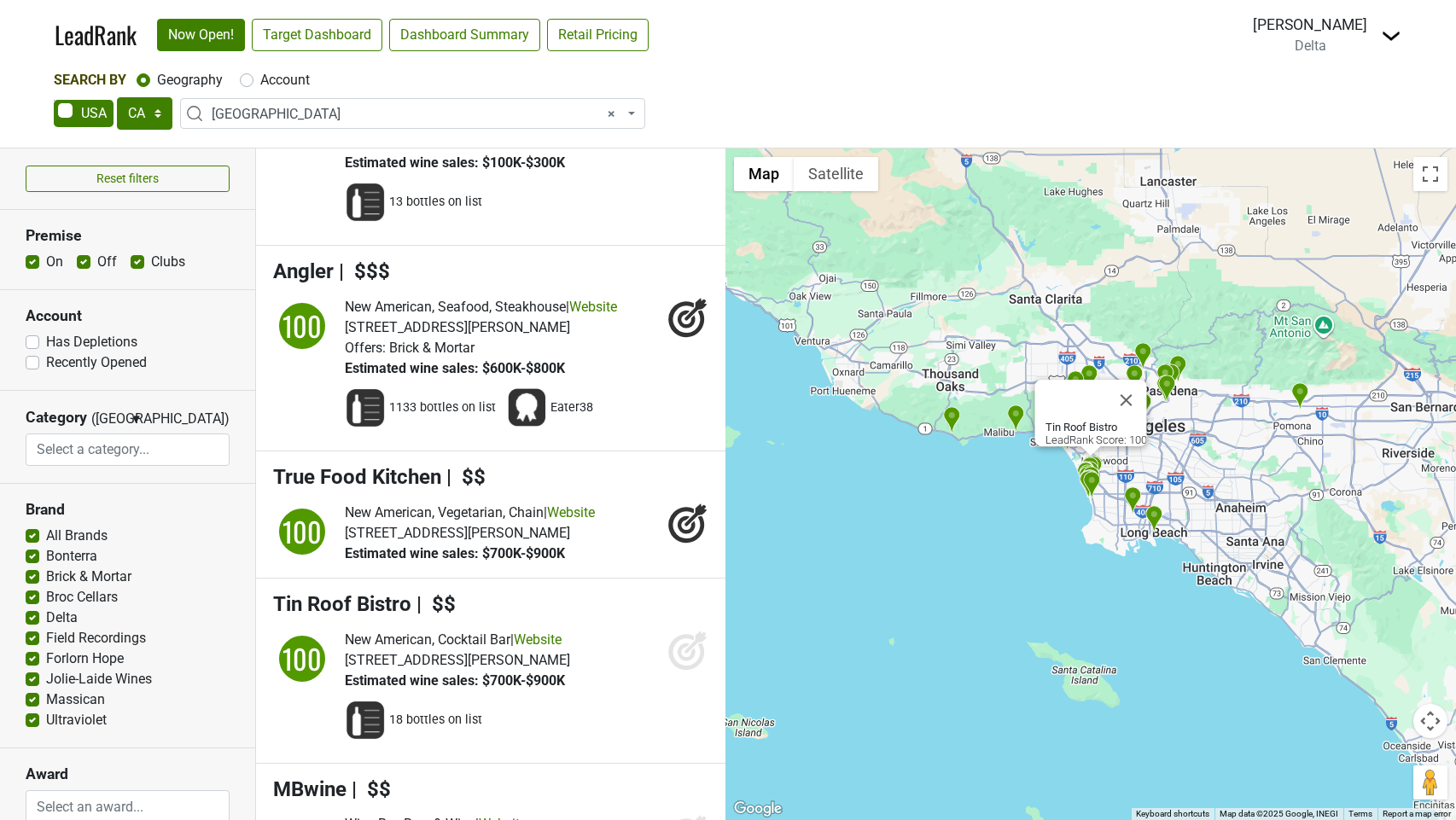
click at [698, 671] on icon at bounding box center [687, 650] width 41 height 41
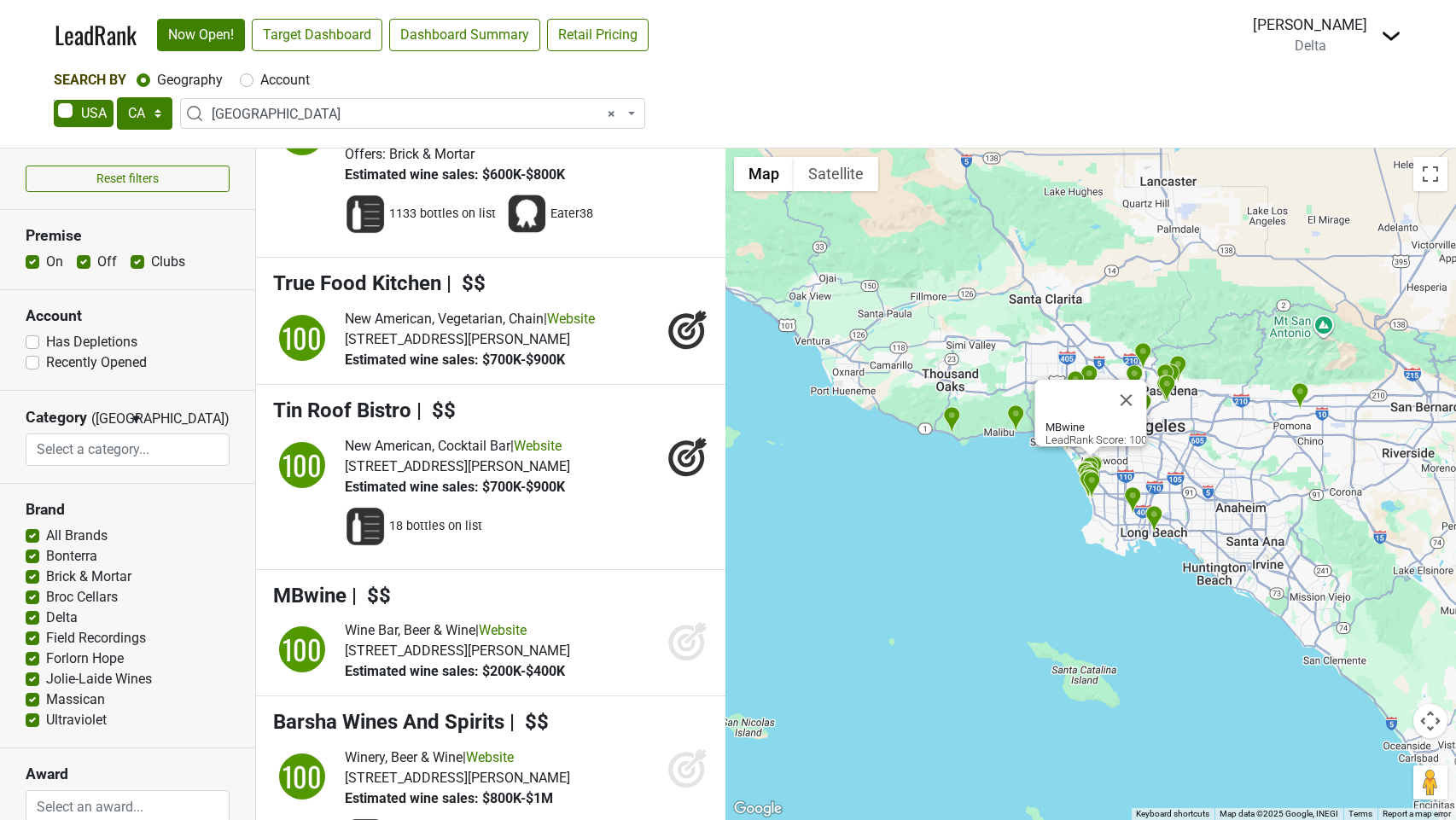
click at [678, 652] on icon at bounding box center [686, 644] width 18 height 18
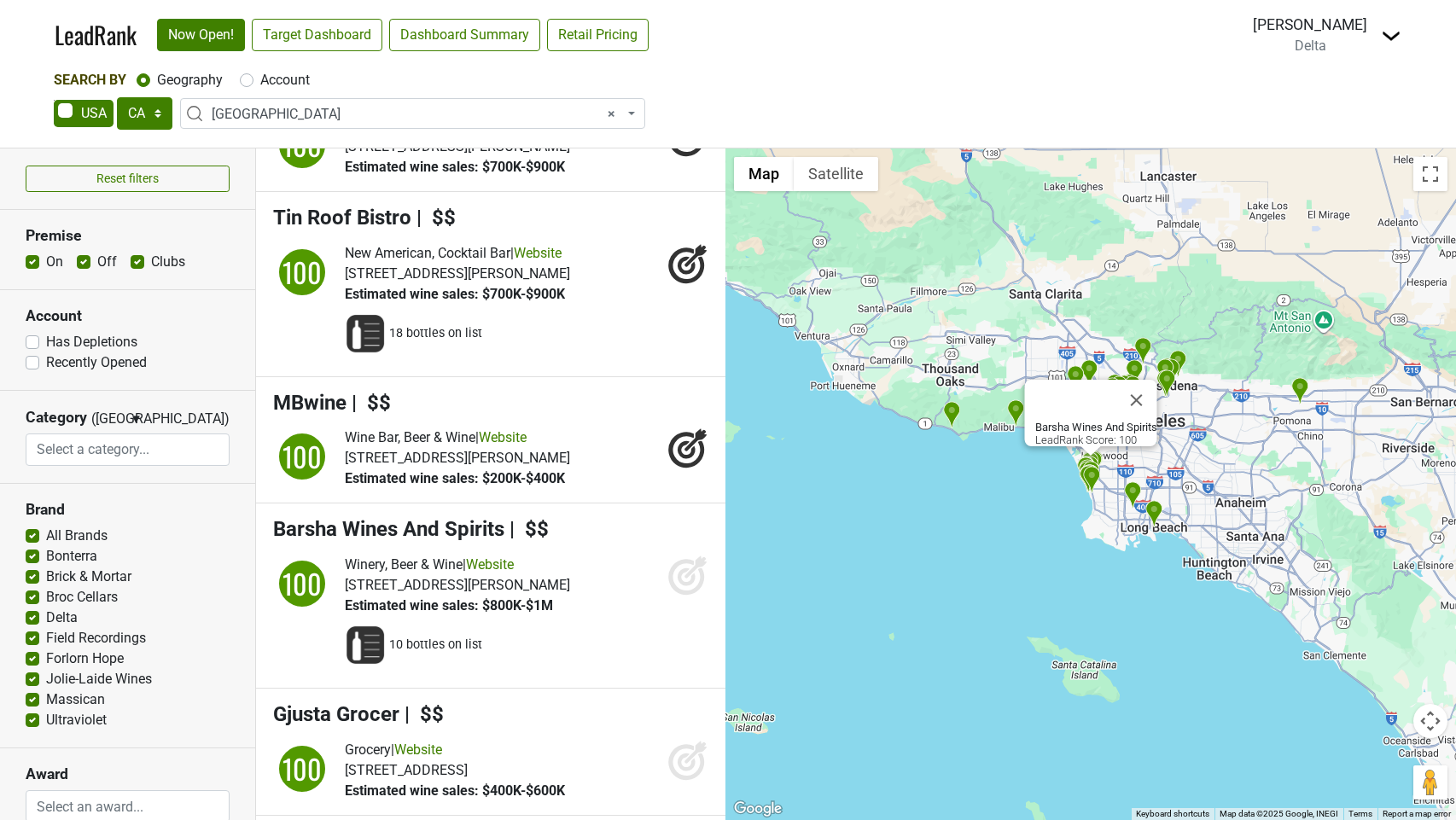
click at [684, 596] on icon at bounding box center [687, 575] width 41 height 41
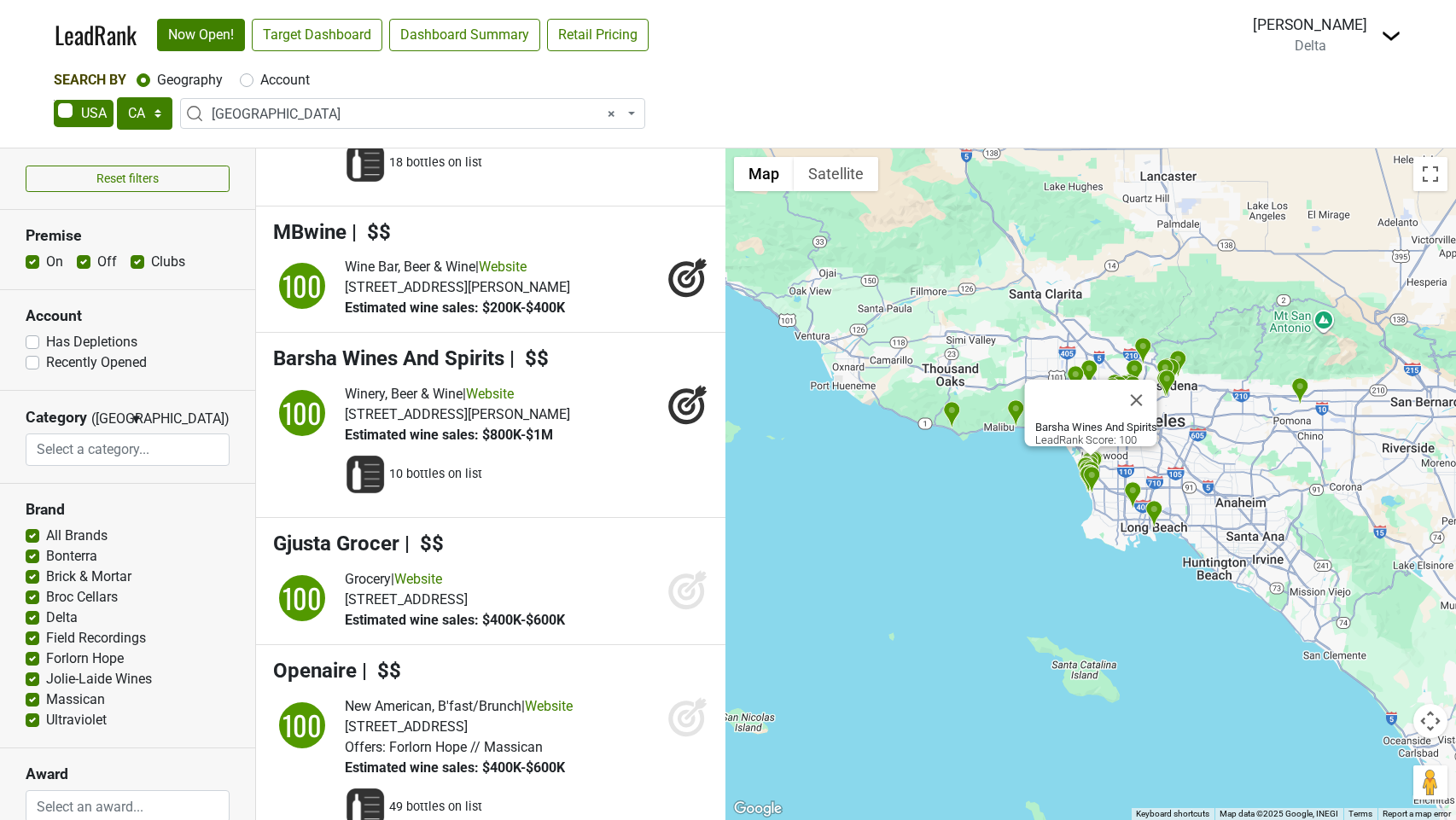
scroll to position [7775, 0]
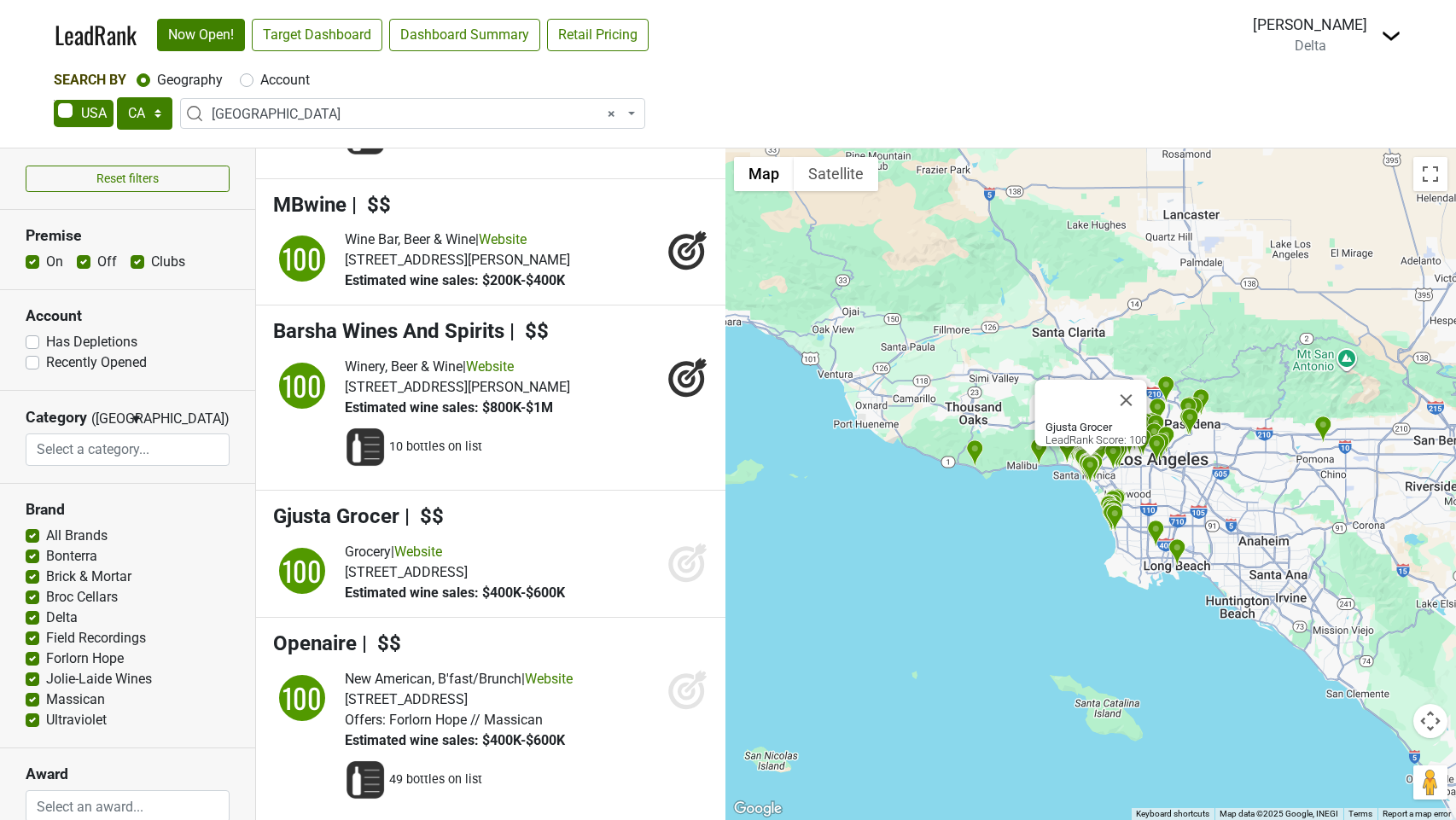
click at [678, 583] on icon at bounding box center [687, 562] width 41 height 41
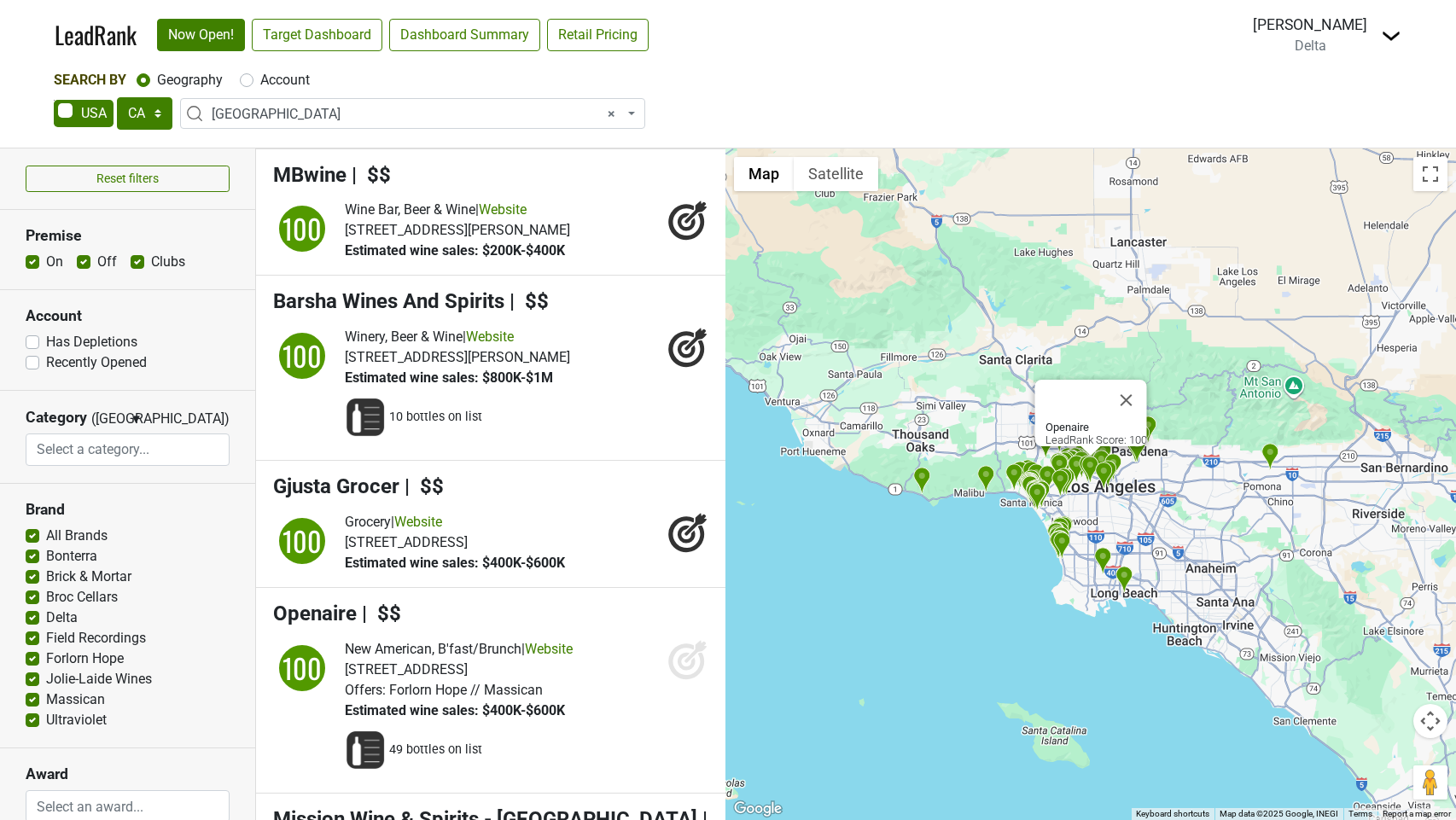
click at [676, 680] on icon at bounding box center [687, 659] width 41 height 41
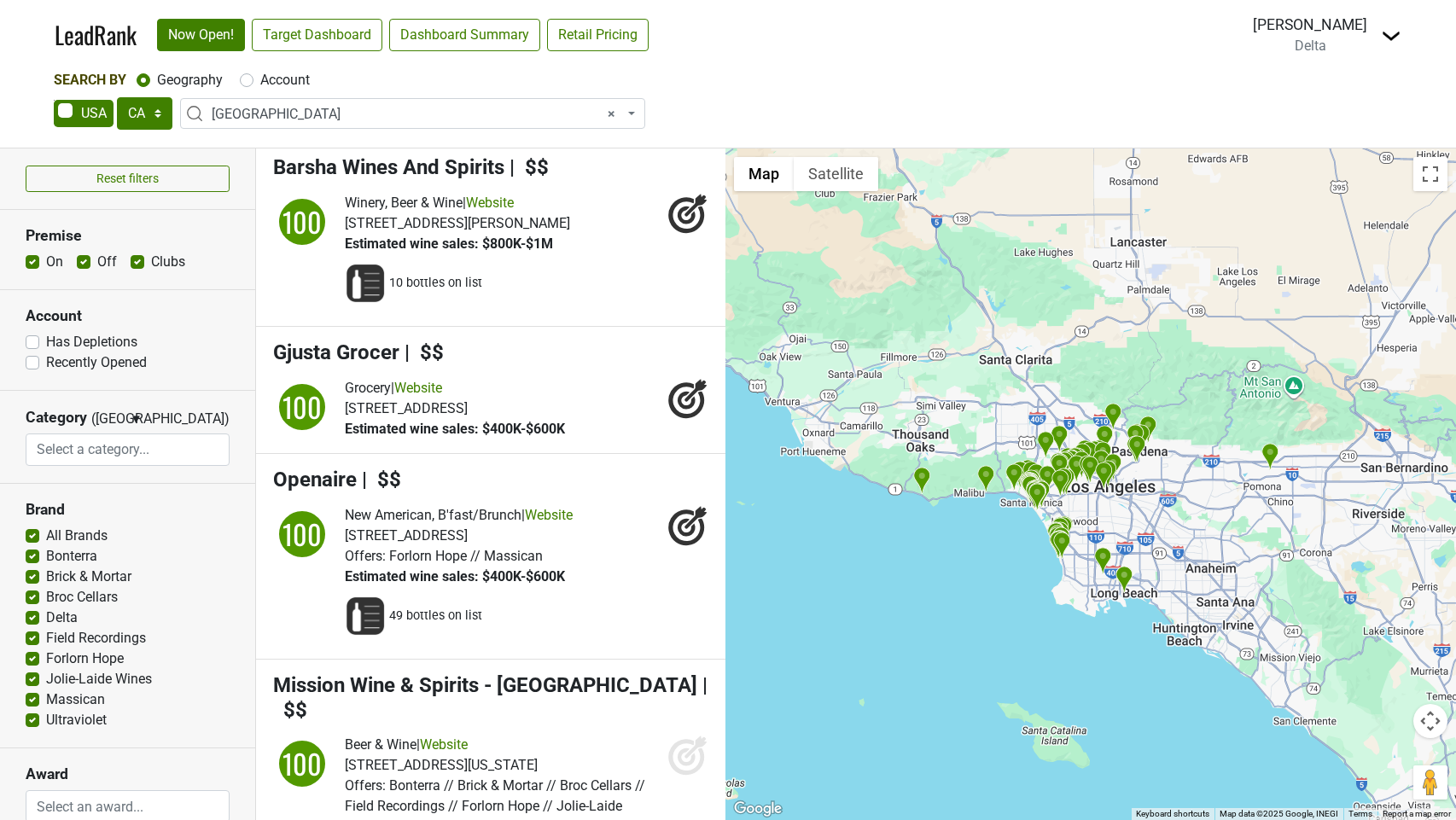
scroll to position [8047, 0]
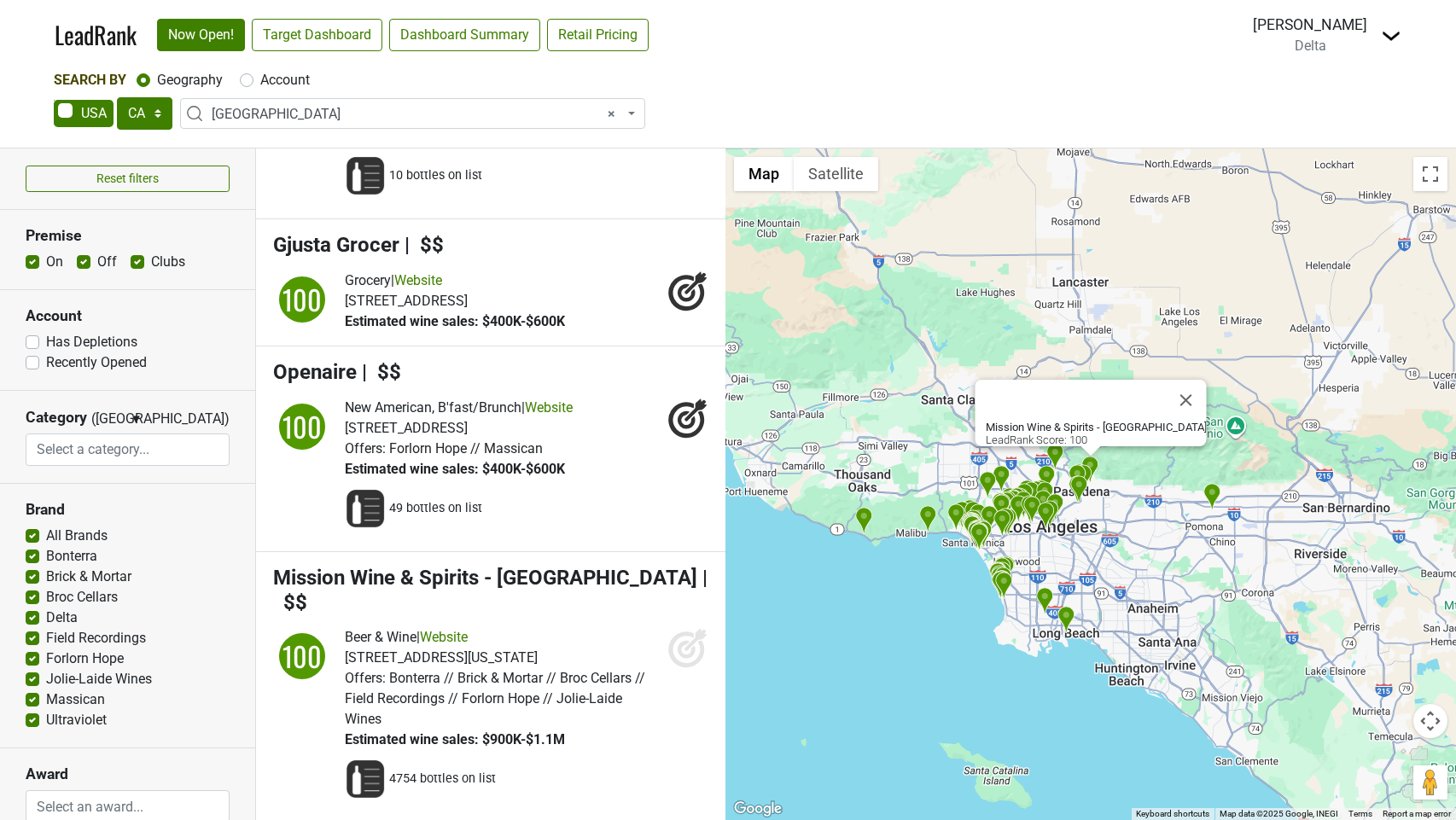
click at [687, 651] on icon at bounding box center [696, 640] width 22 height 22
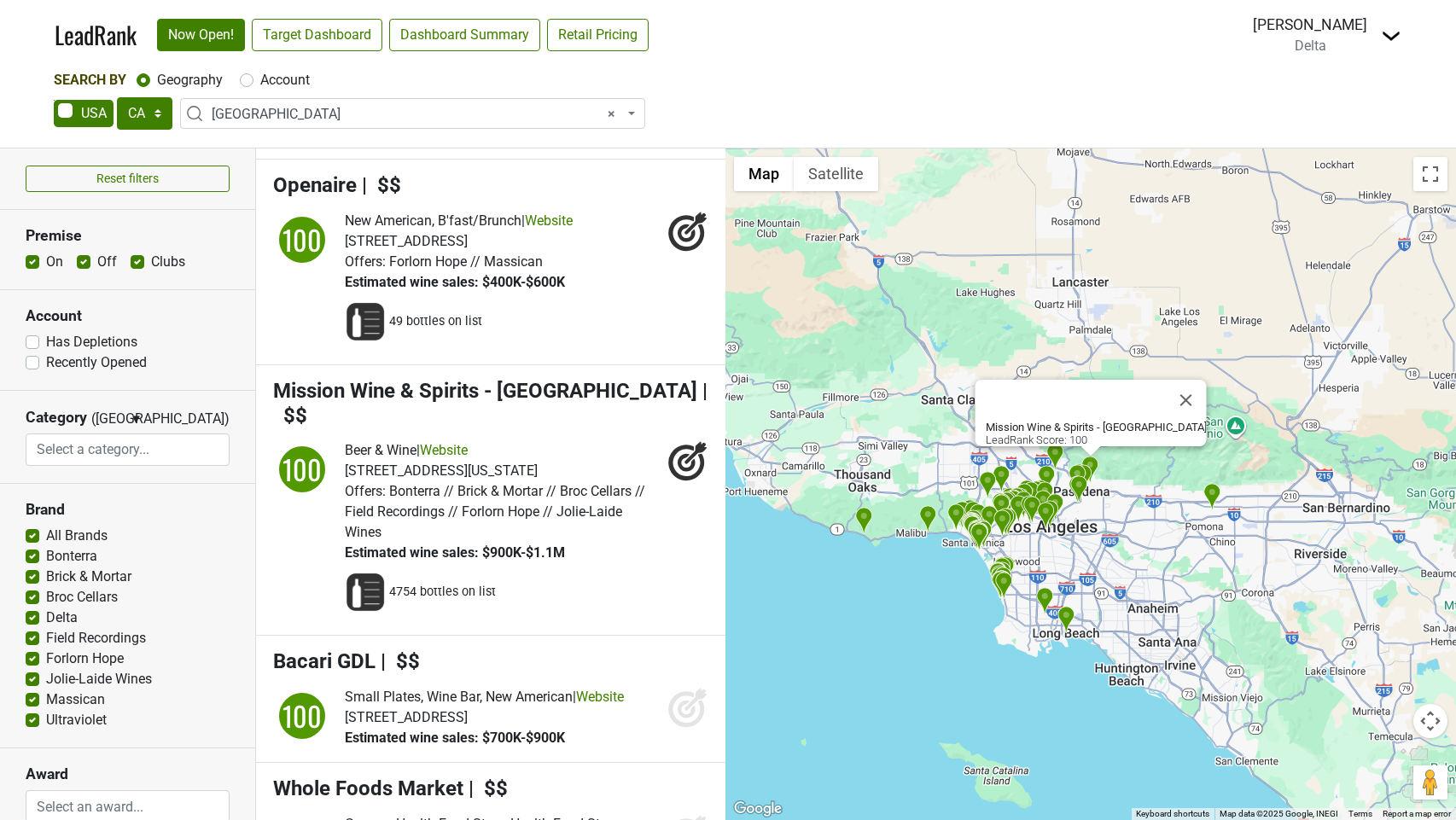
scroll to position [8275, 0]
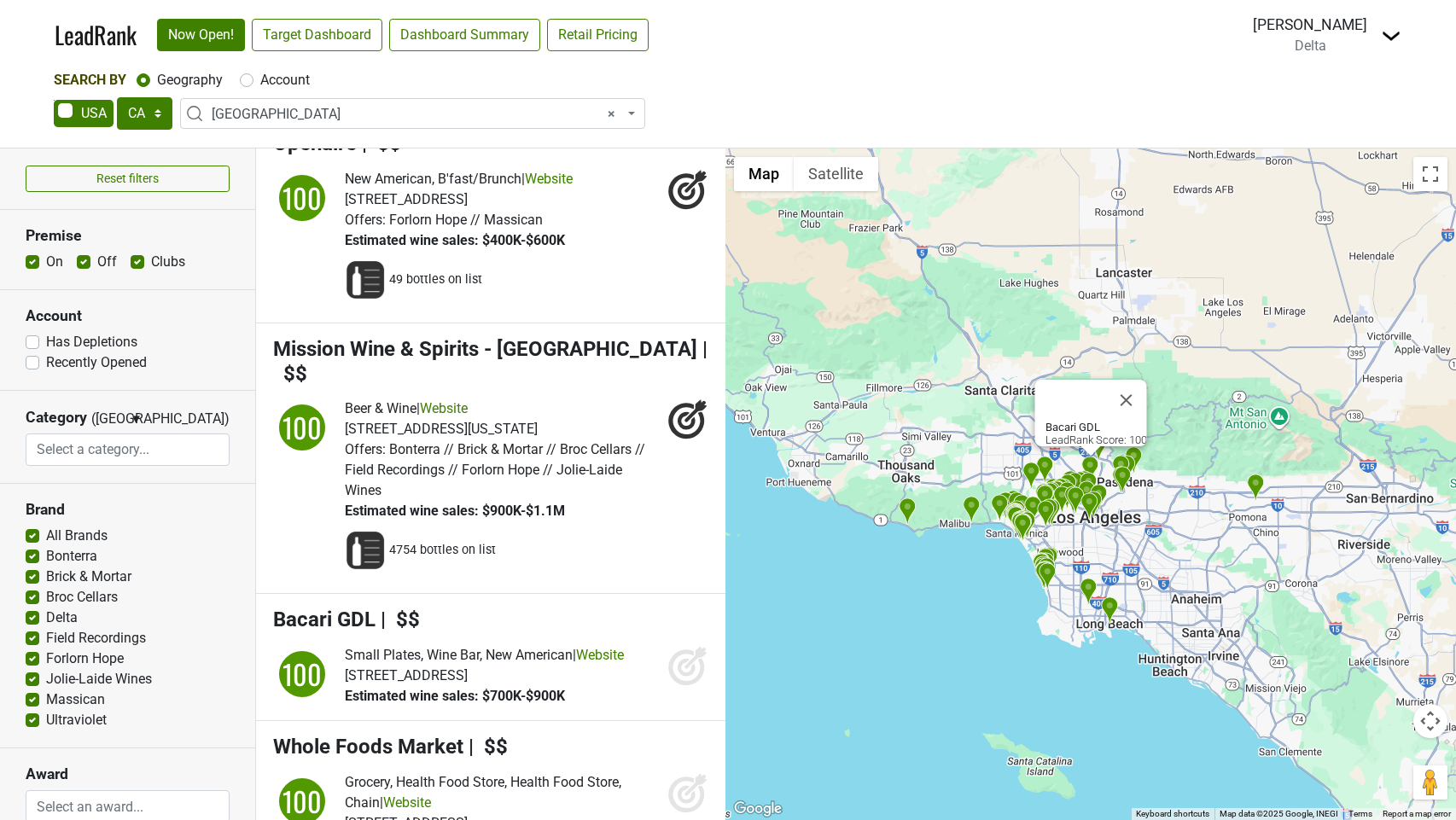
click at [681, 677] on icon at bounding box center [686, 668] width 18 height 18
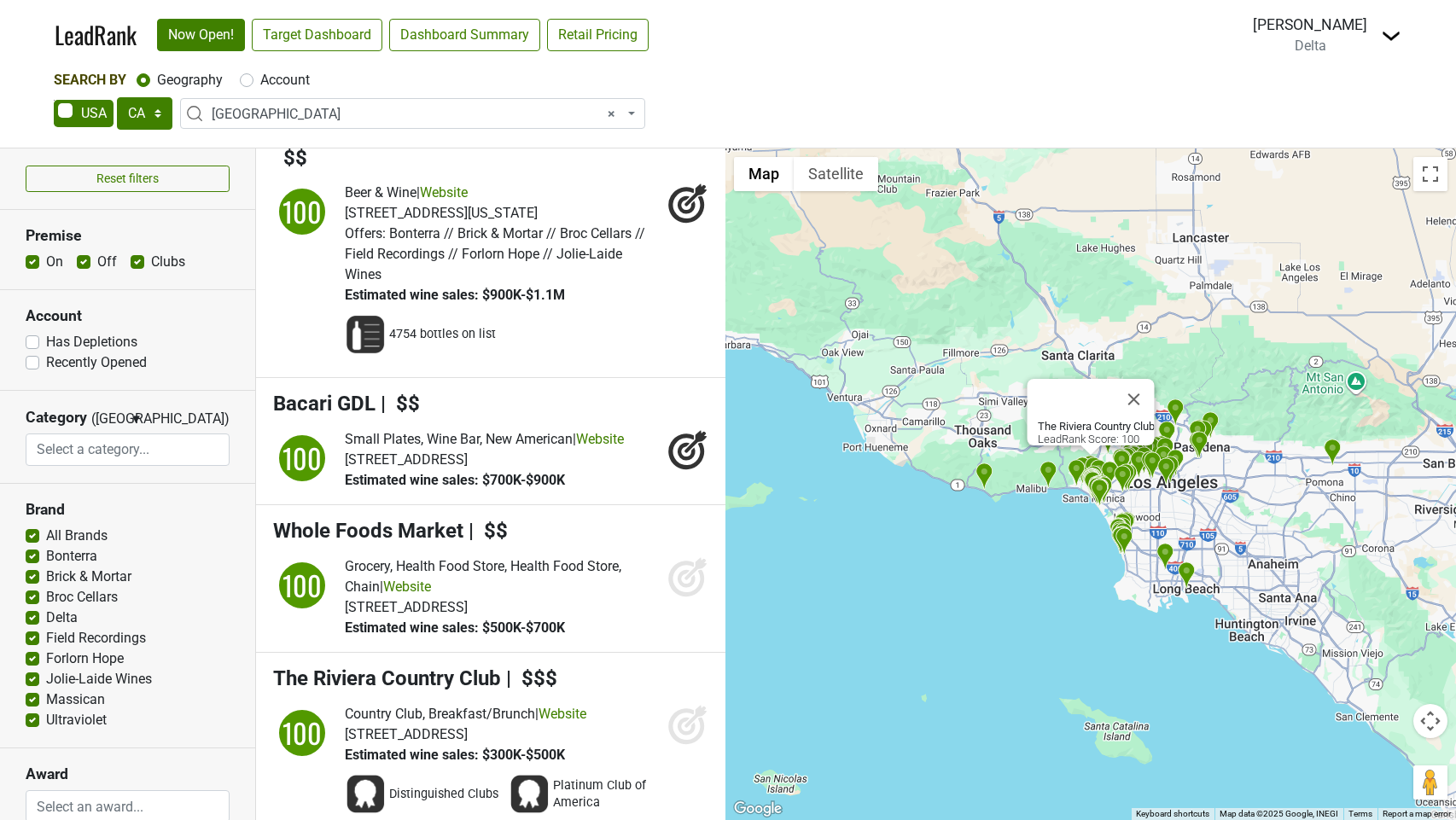
scroll to position [8490, 0]
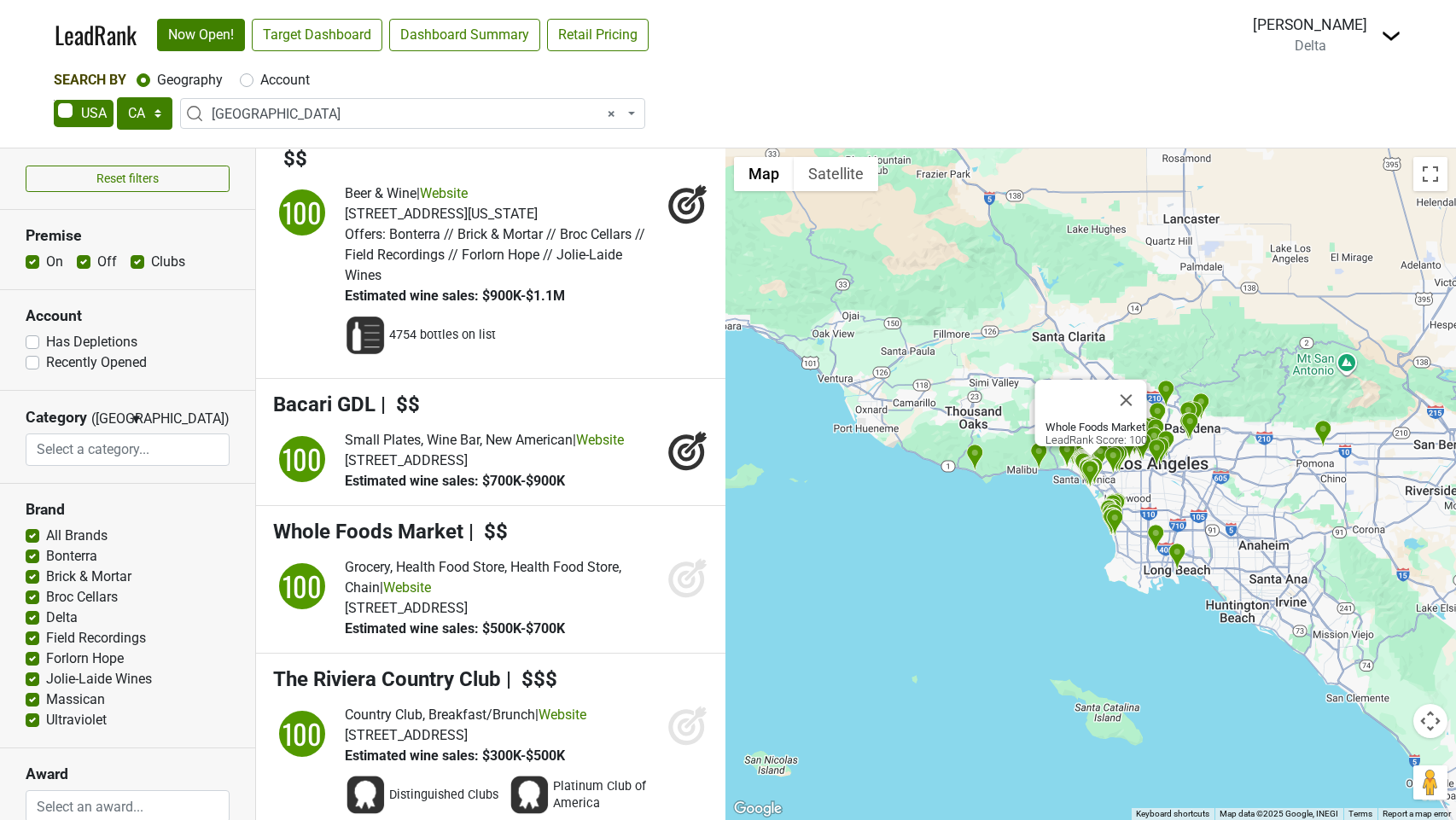
click at [687, 598] on icon at bounding box center [687, 578] width 41 height 41
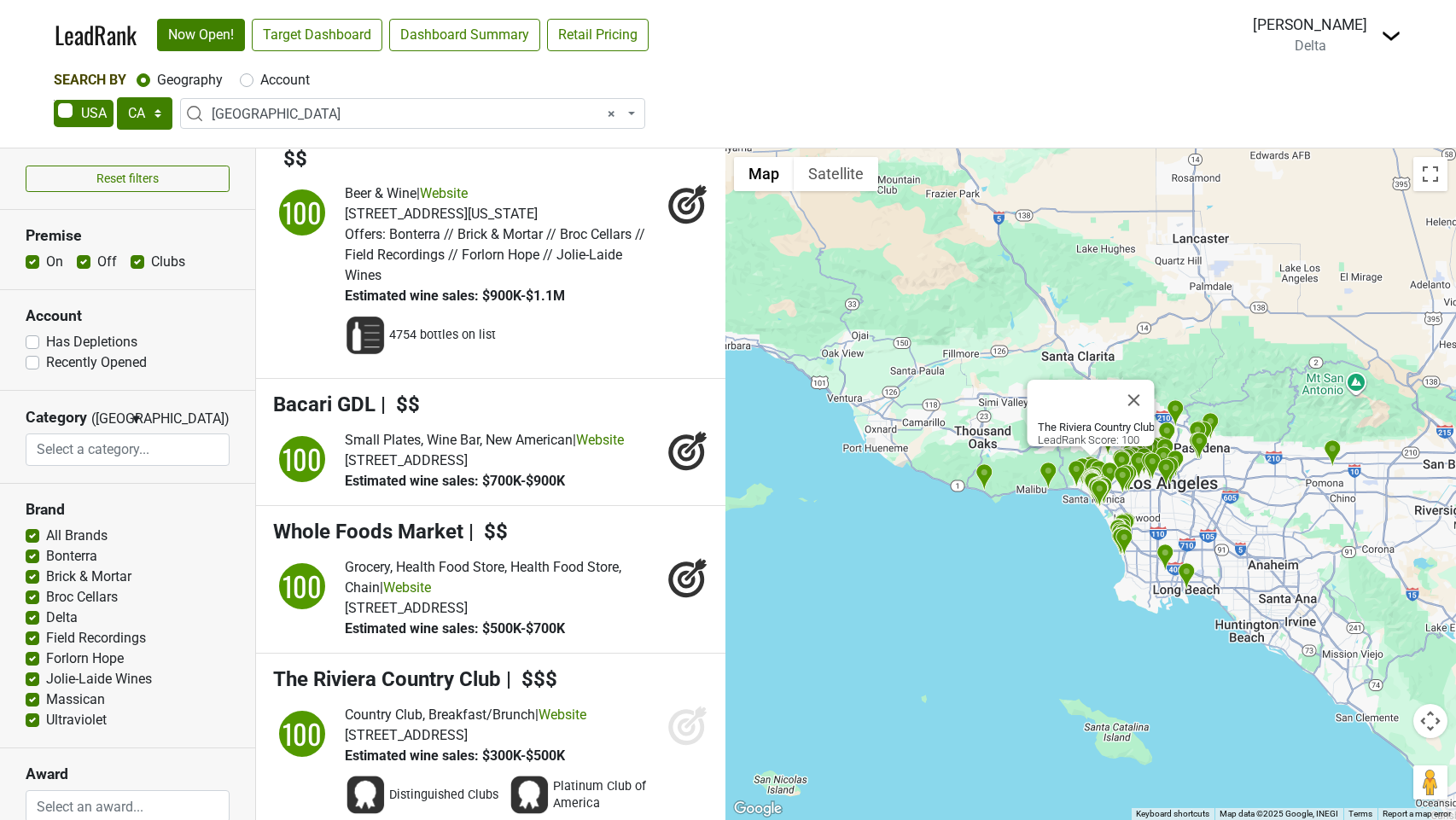
click at [691, 737] on icon at bounding box center [686, 728] width 18 height 18
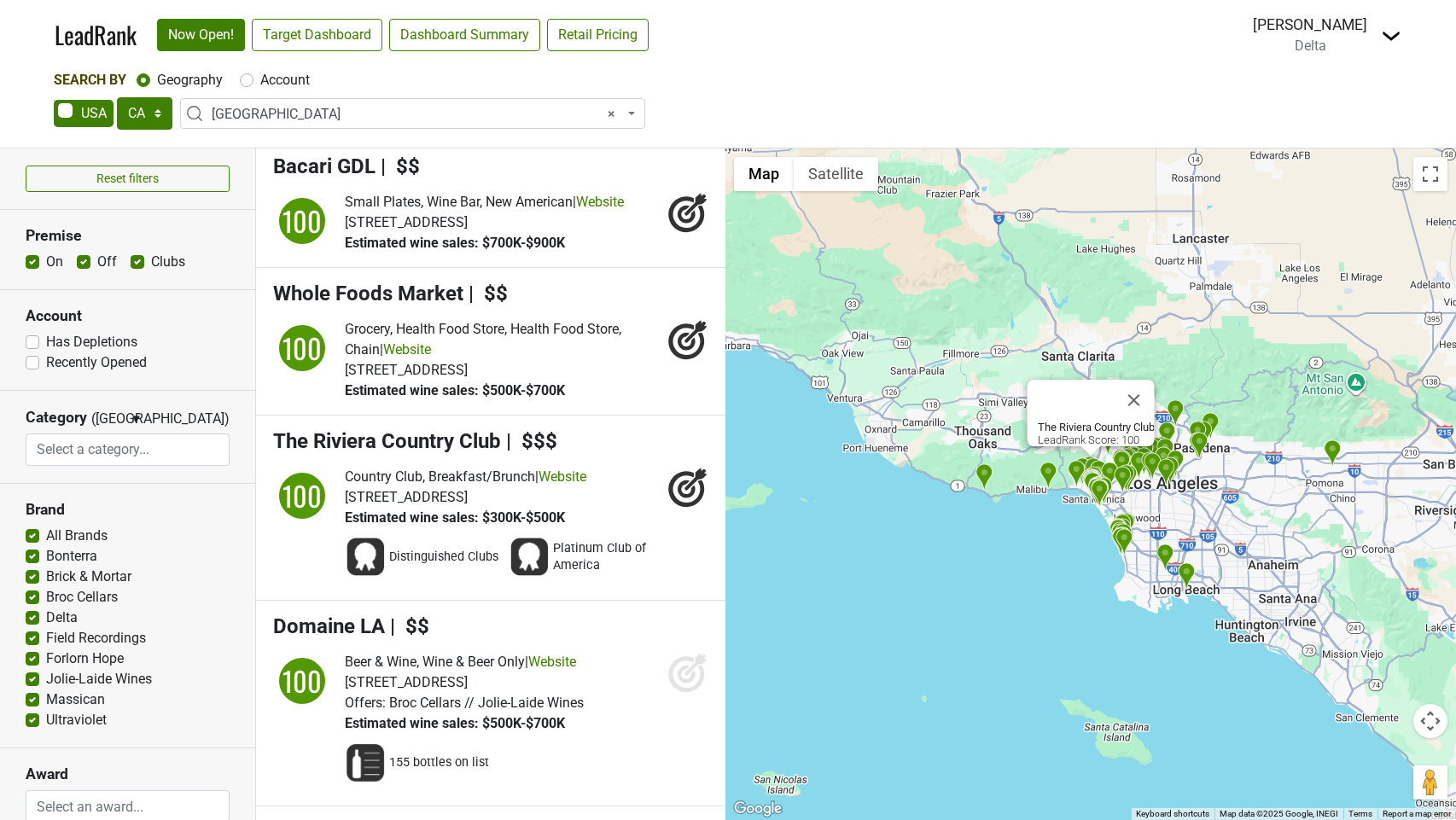
scroll to position [8747, 0]
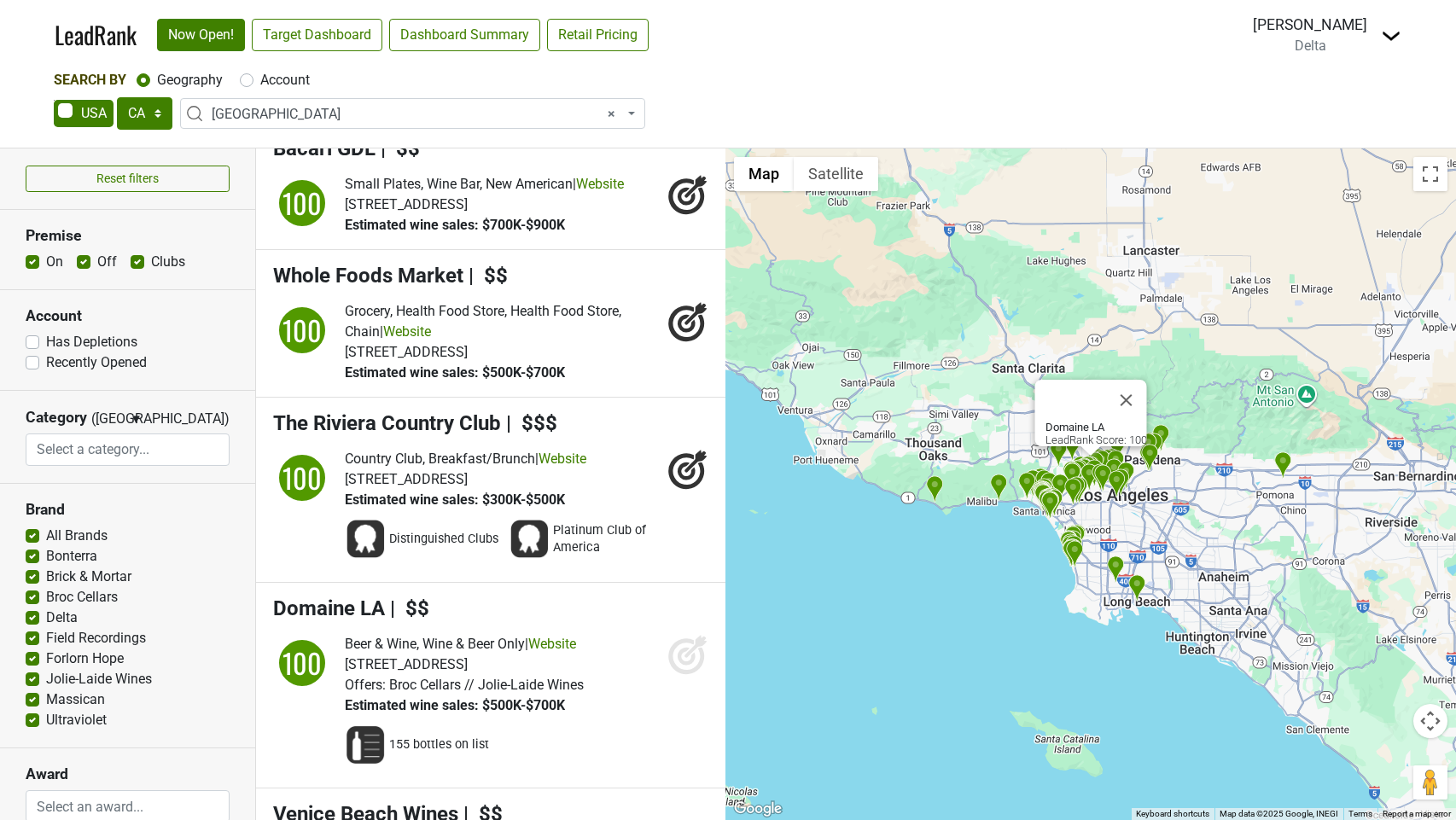
click at [691, 676] on icon at bounding box center [687, 655] width 41 height 41
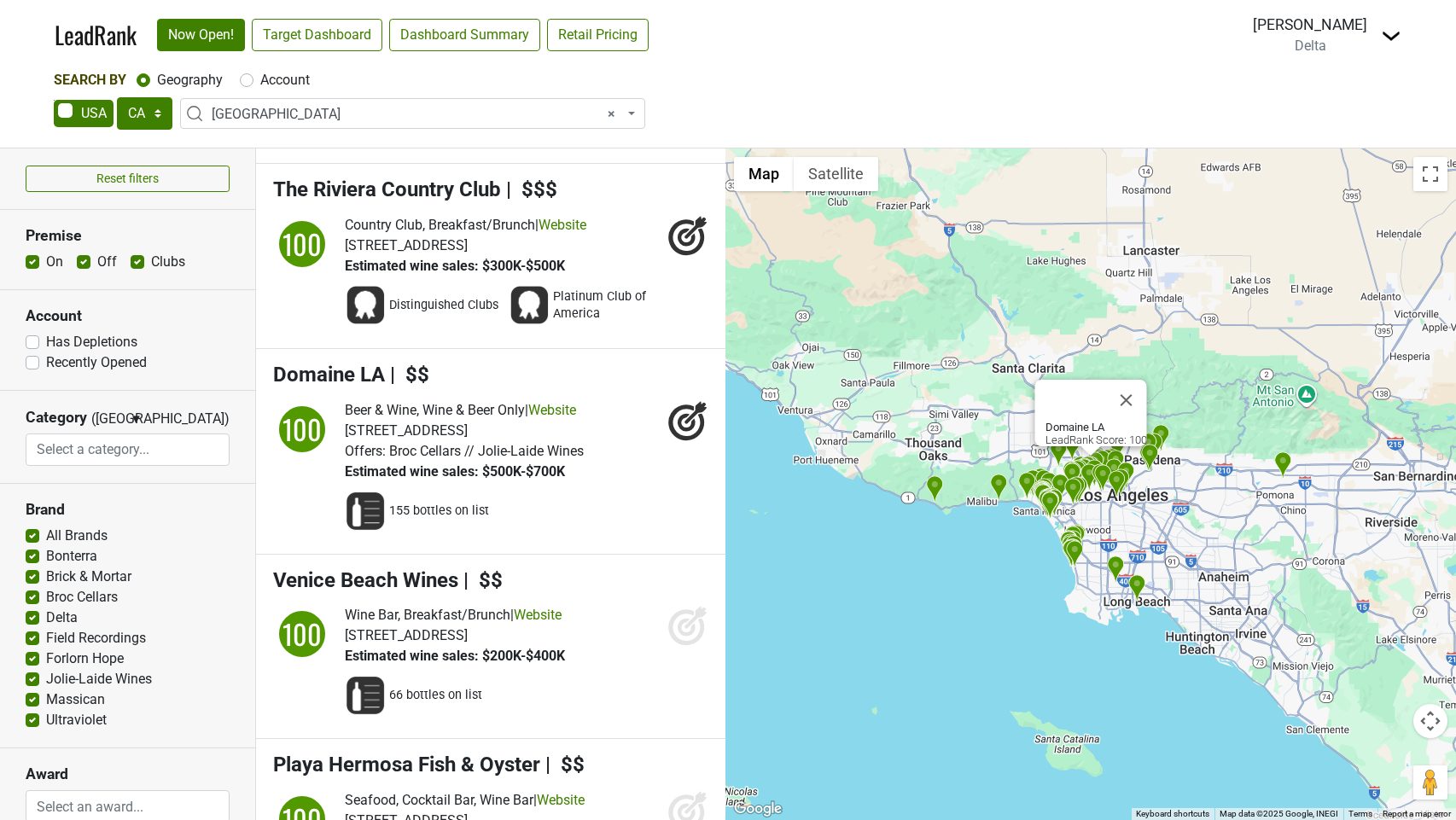
scroll to position [8984, 0]
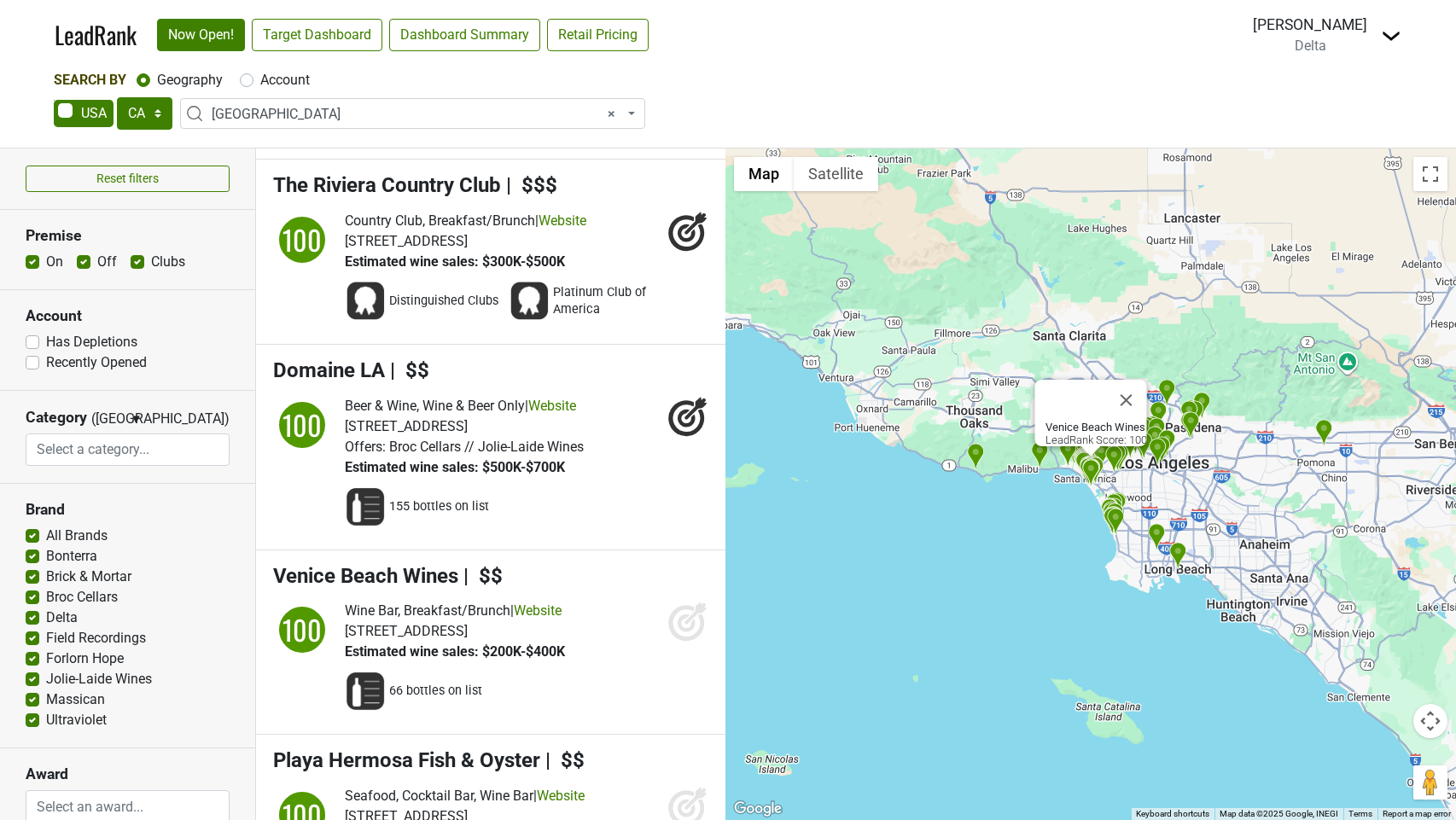
click at [684, 642] on icon at bounding box center [687, 621] width 41 height 41
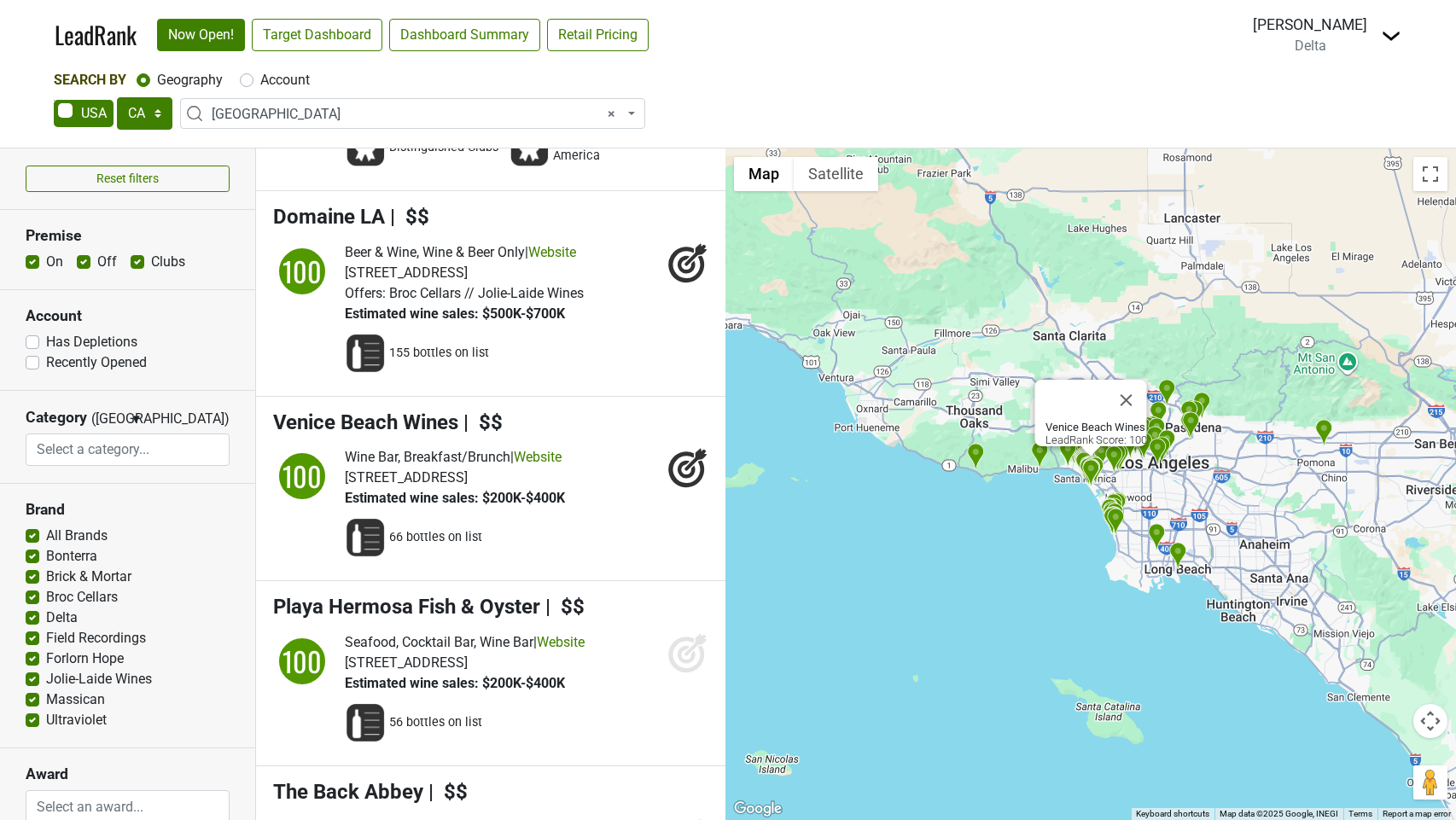
scroll to position [9200, 0]
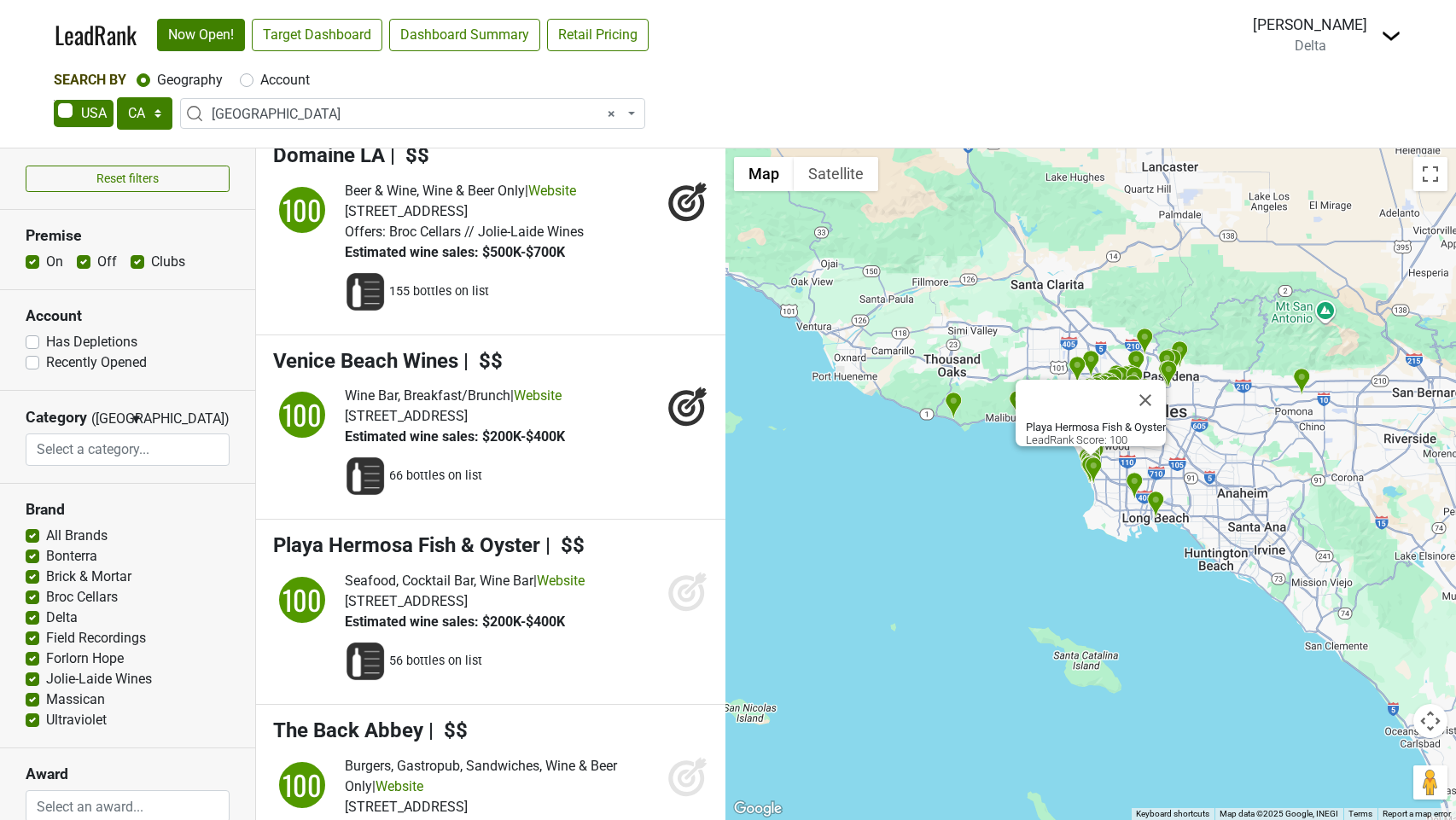
click at [689, 612] on icon at bounding box center [687, 591] width 41 height 41
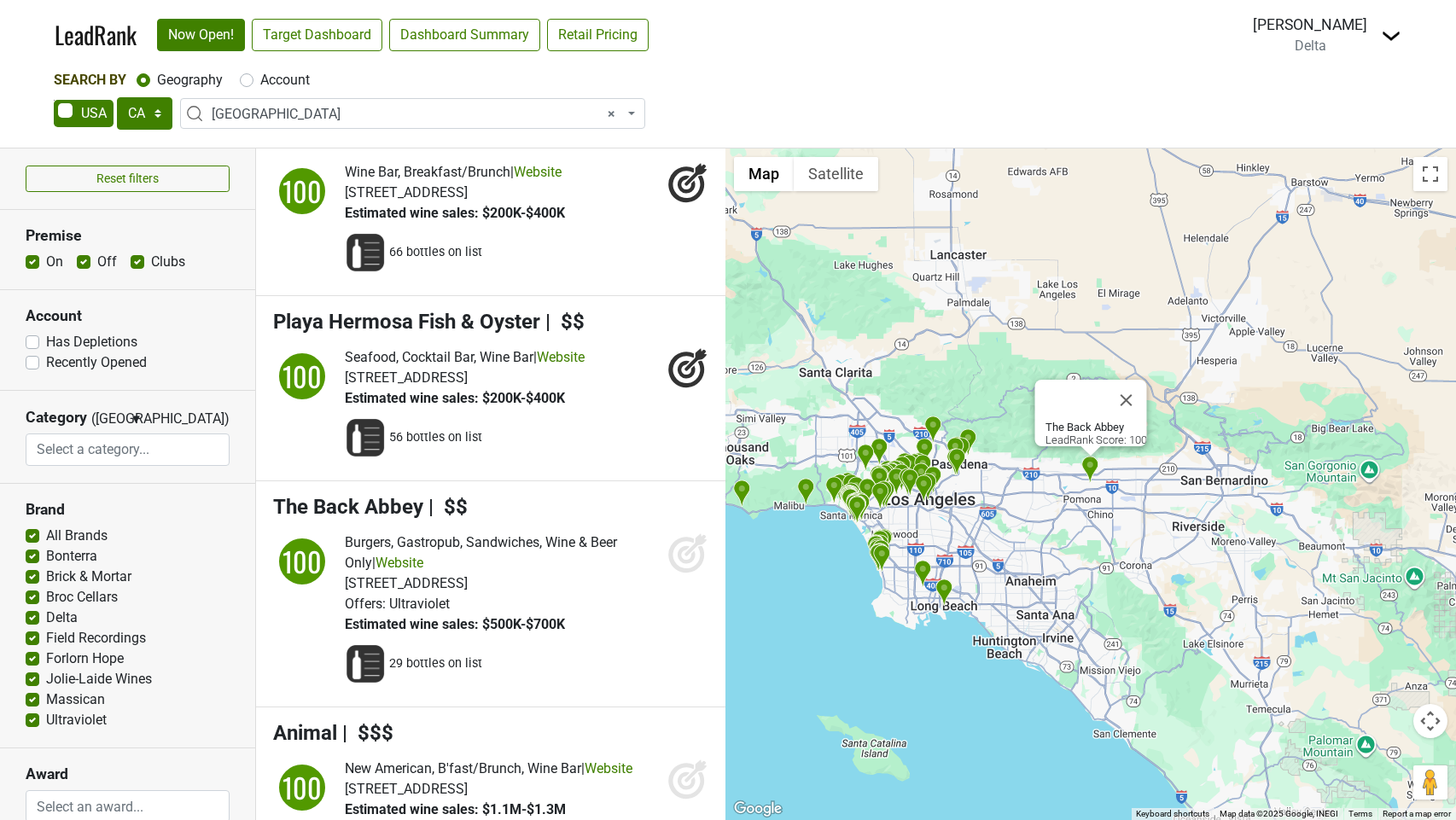
click at [670, 573] on icon at bounding box center [686, 554] width 36 height 36
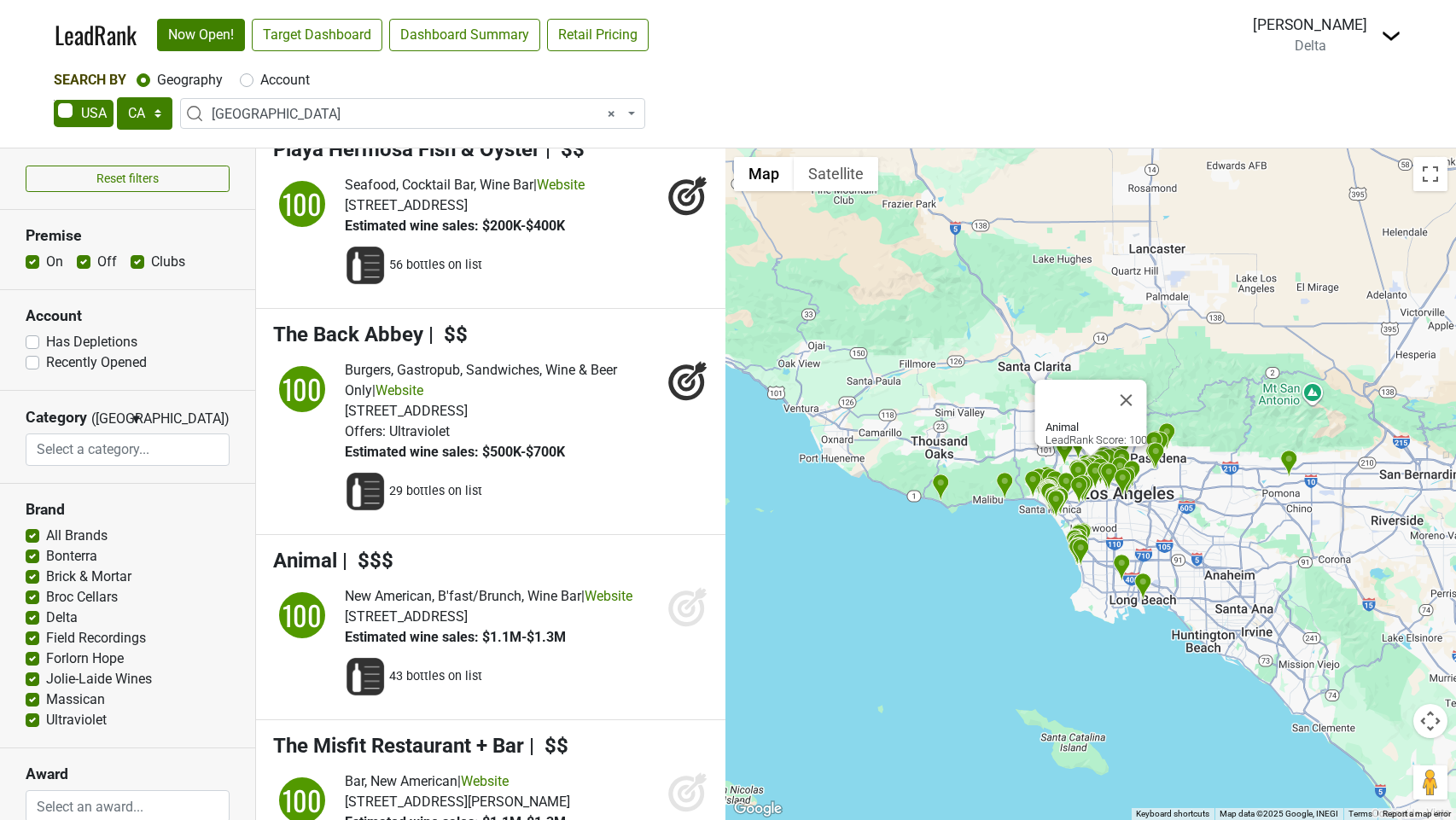
drag, startPoint x: 692, startPoint y: 636, endPoint x: 667, endPoint y: 680, distance: 50.6
click at [692, 618] on icon at bounding box center [686, 609] width 18 height 18
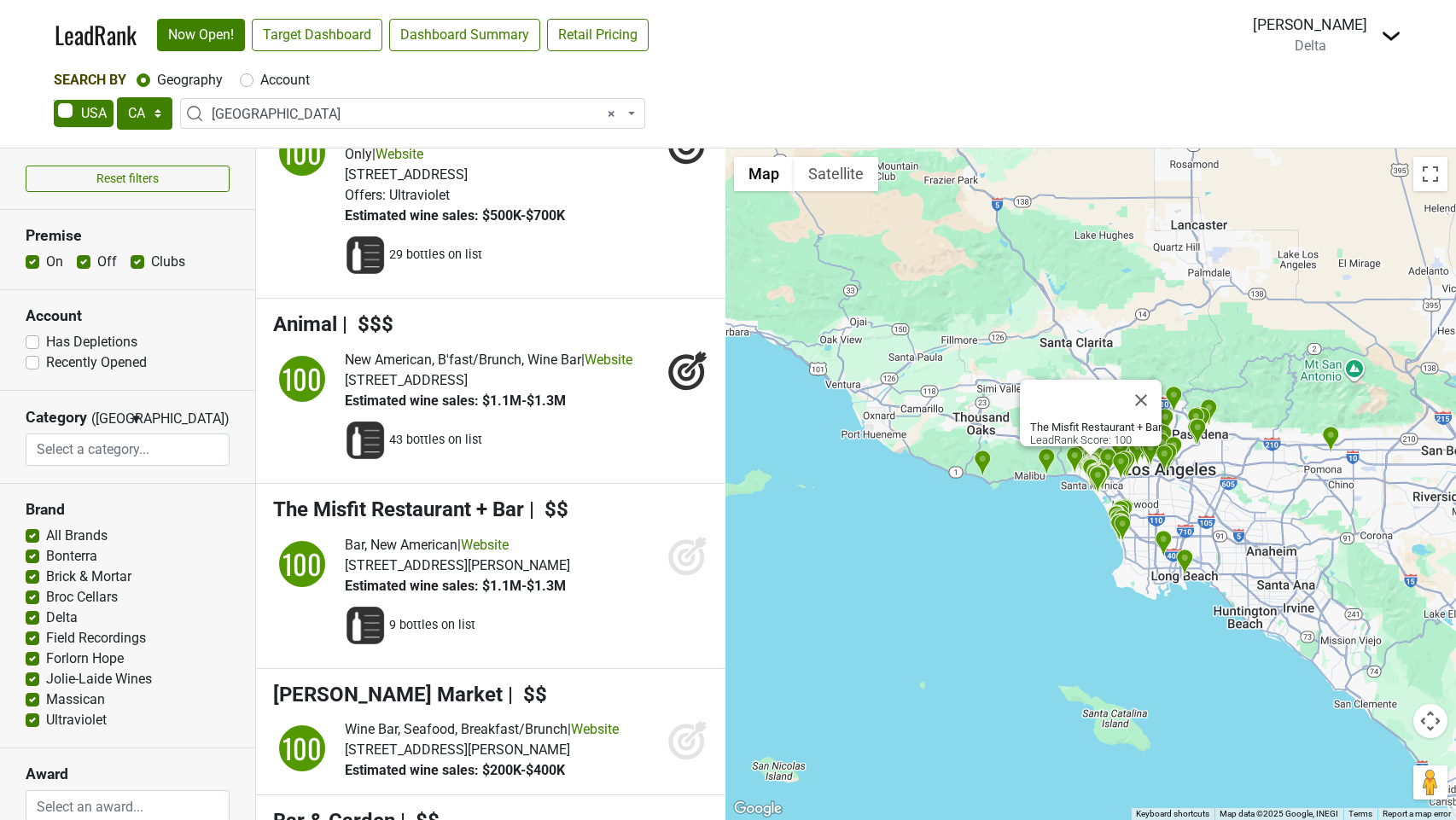
click at [675, 576] on icon at bounding box center [687, 555] width 41 height 41
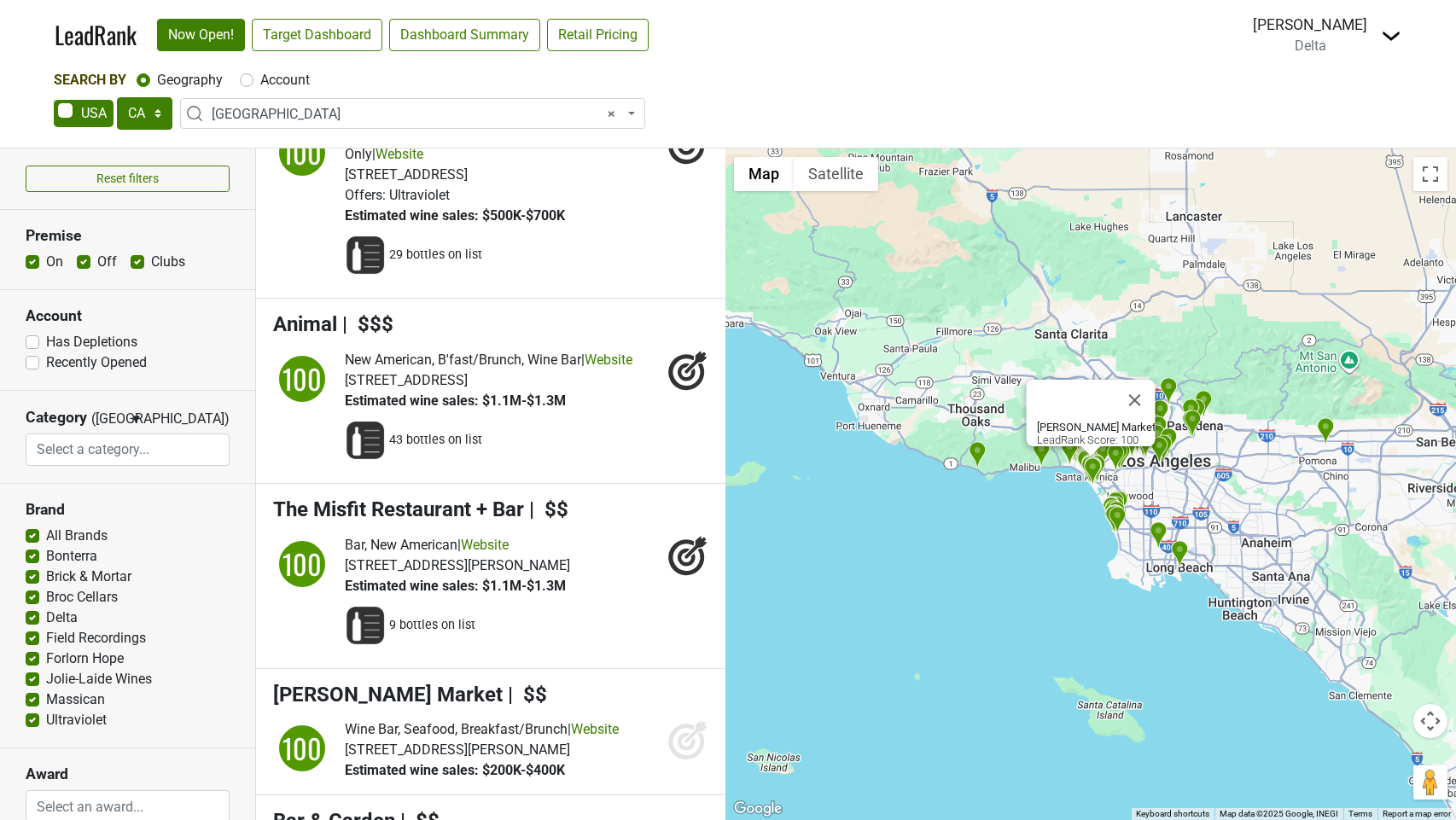
click at [684, 757] on icon at bounding box center [687, 740] width 41 height 41
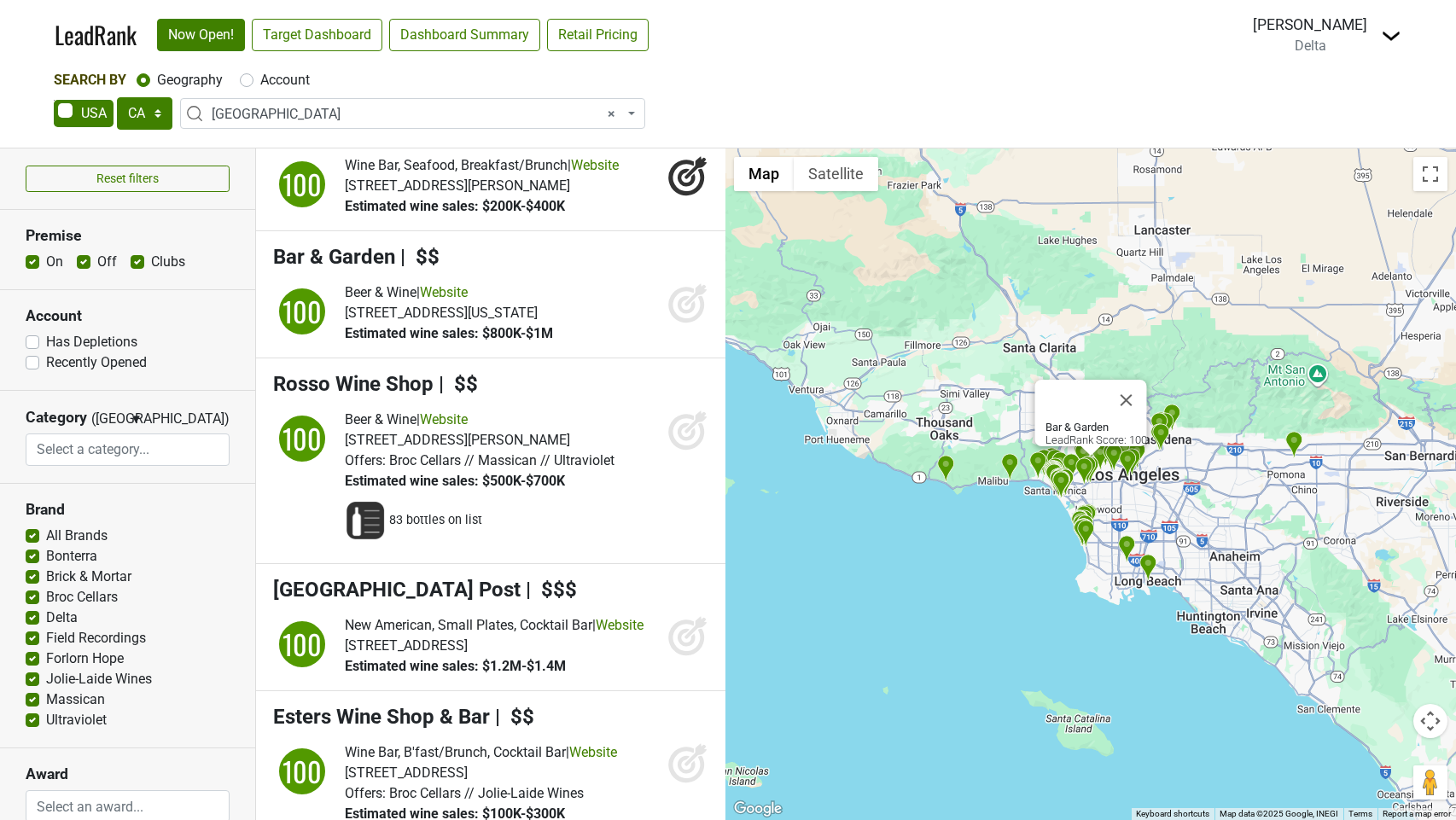
drag, startPoint x: 686, startPoint y: 341, endPoint x: 678, endPoint y: 442, distance: 101.3
click at [686, 323] on icon at bounding box center [687, 302] width 41 height 41
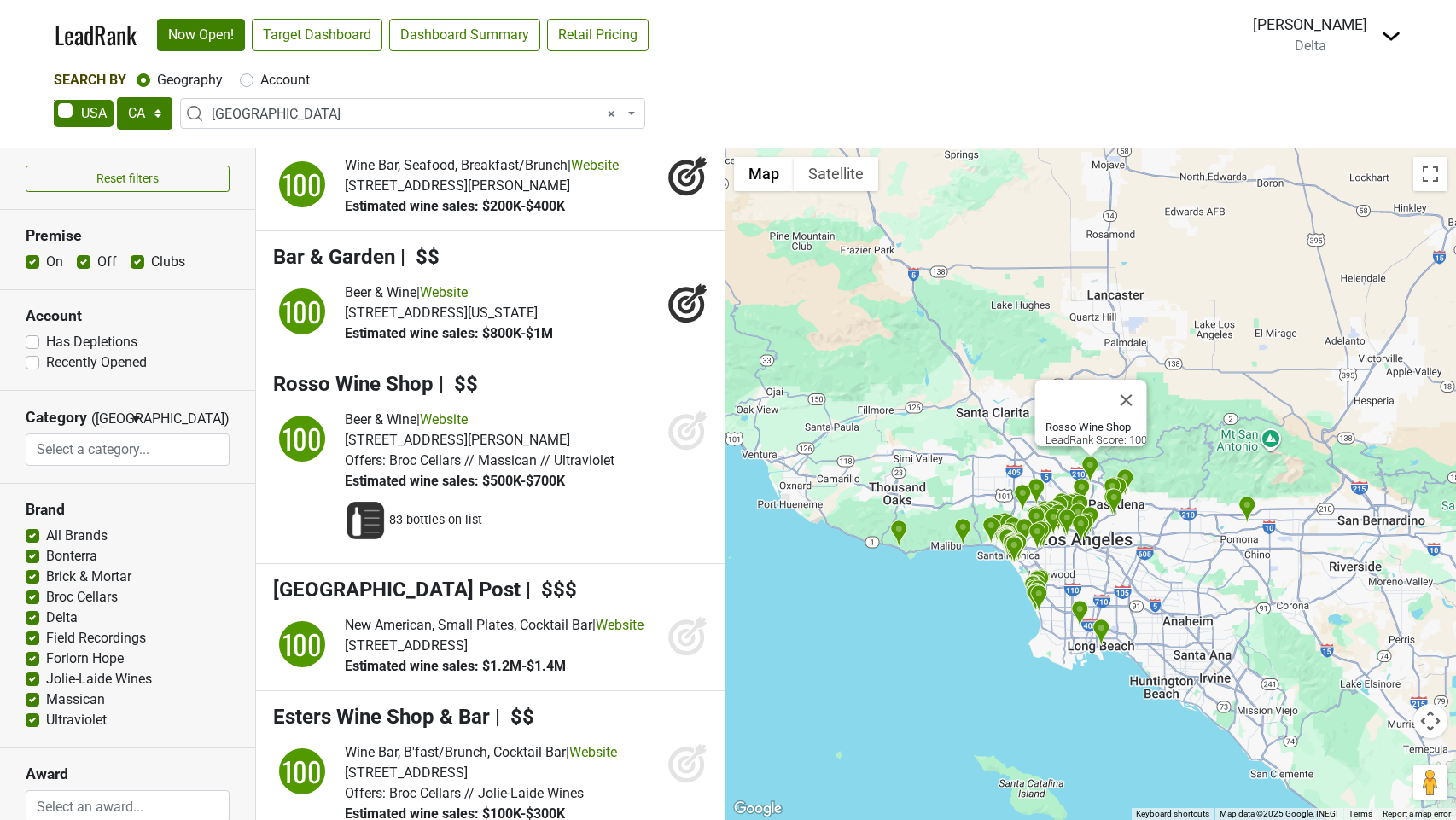
drag, startPoint x: 688, startPoint y: 456, endPoint x: 684, endPoint y: 636, distance: 180.0
click at [688, 433] on icon at bounding box center [696, 422] width 22 height 22
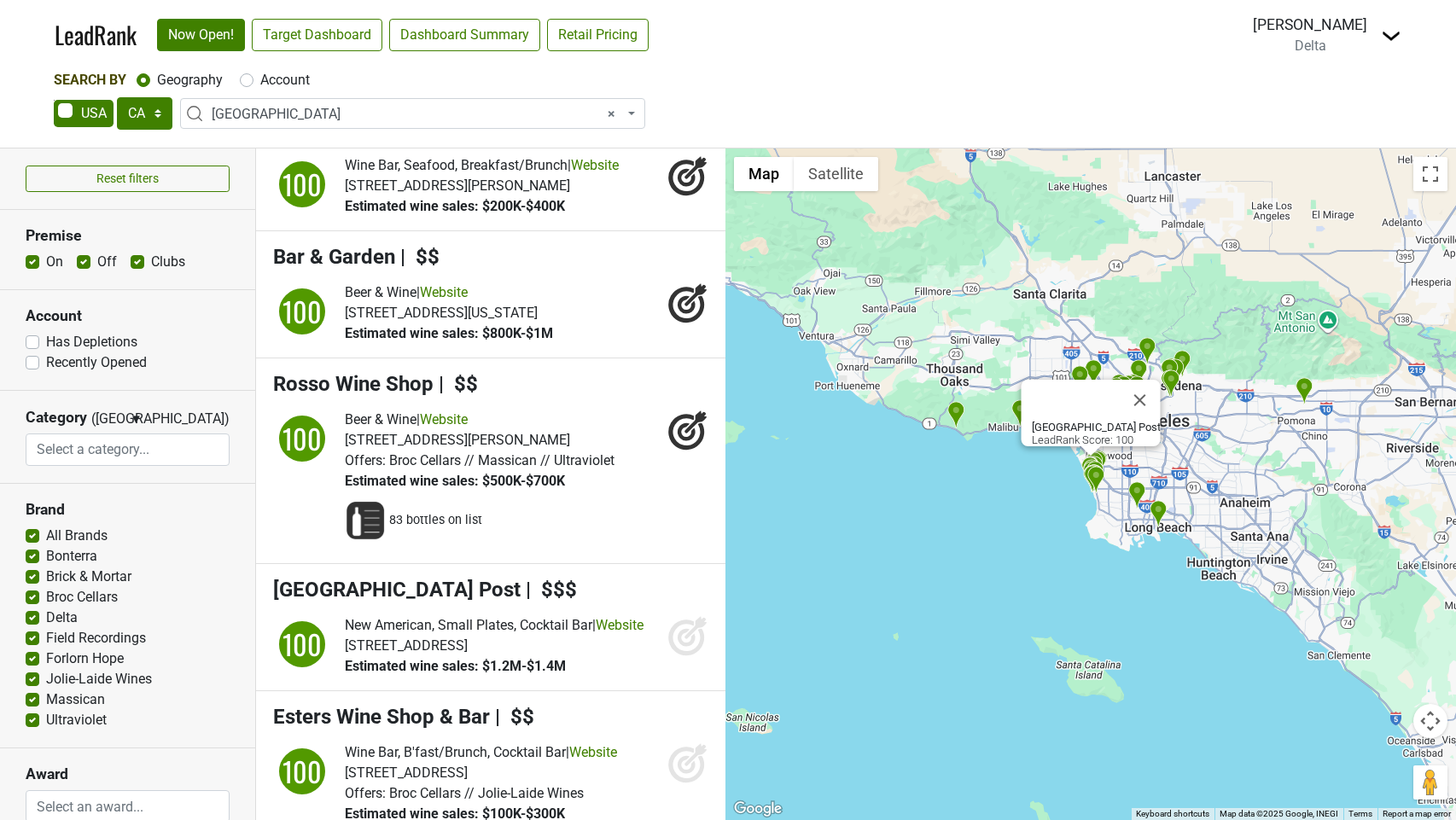
drag, startPoint x: 676, startPoint y: 649, endPoint x: 676, endPoint y: 663, distance: 14.0
click at [676, 649] on icon at bounding box center [686, 637] width 36 height 36
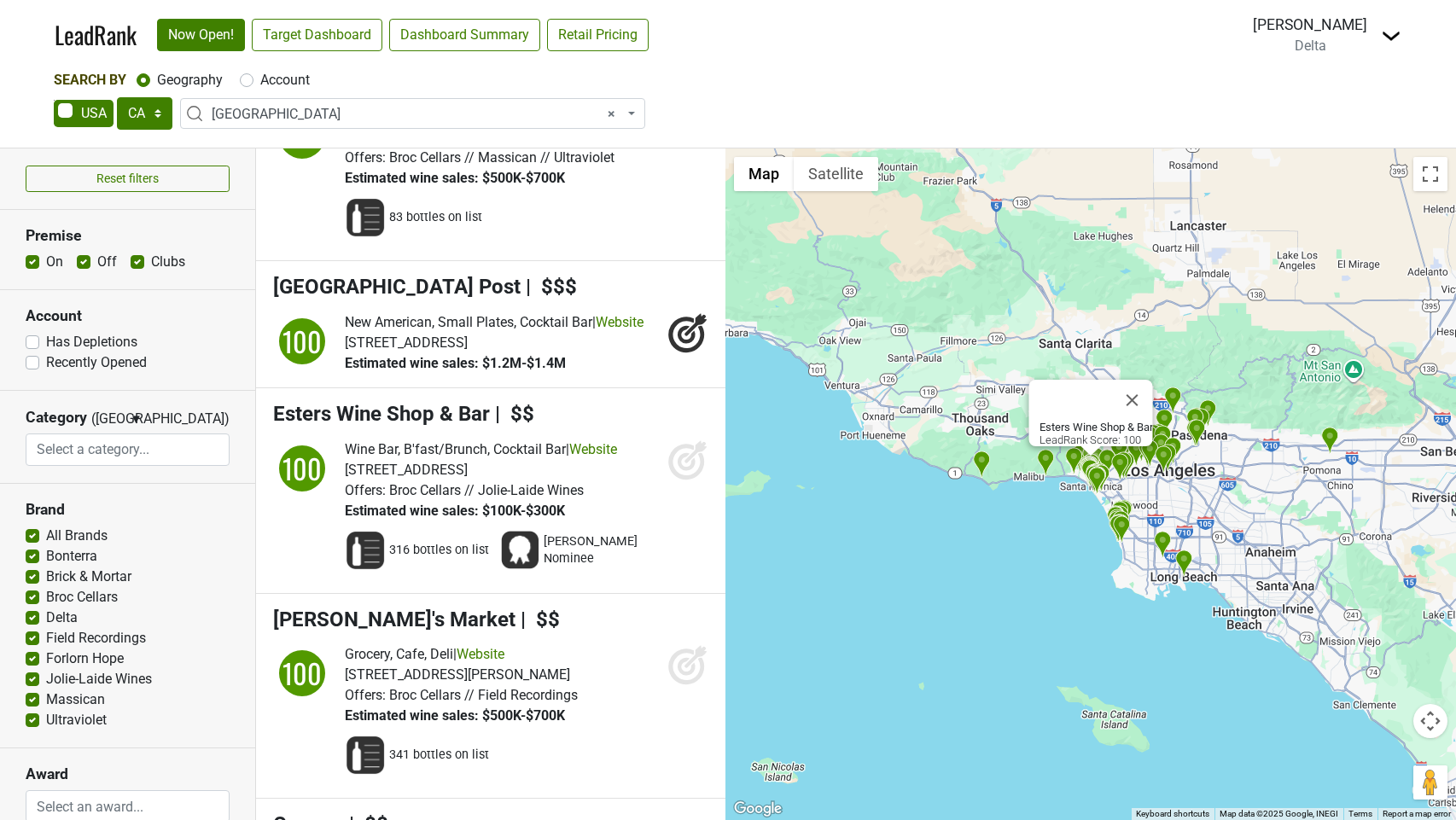
click at [681, 470] on icon at bounding box center [686, 462] width 18 height 18
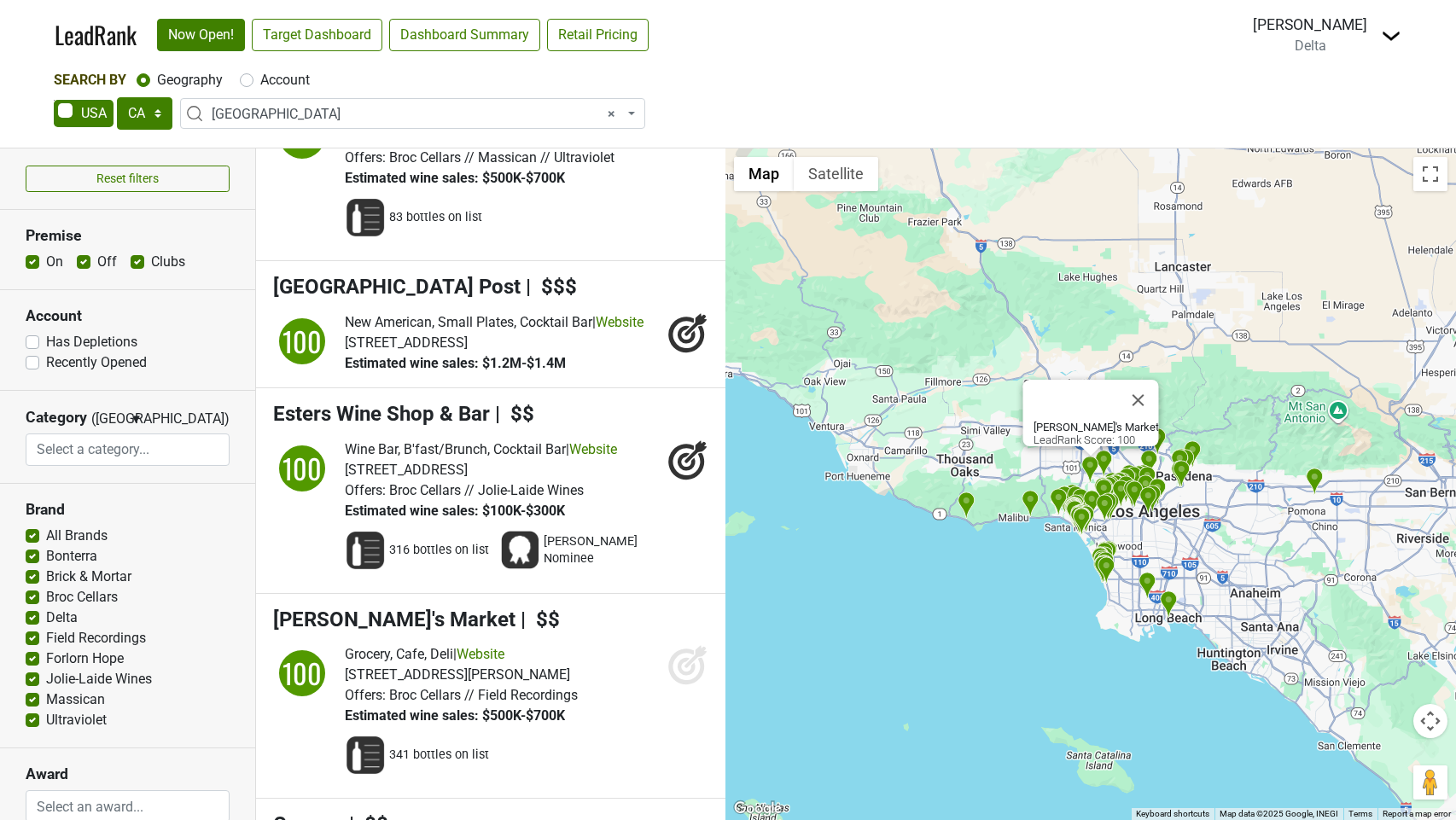
click at [688, 686] on icon at bounding box center [687, 665] width 41 height 41
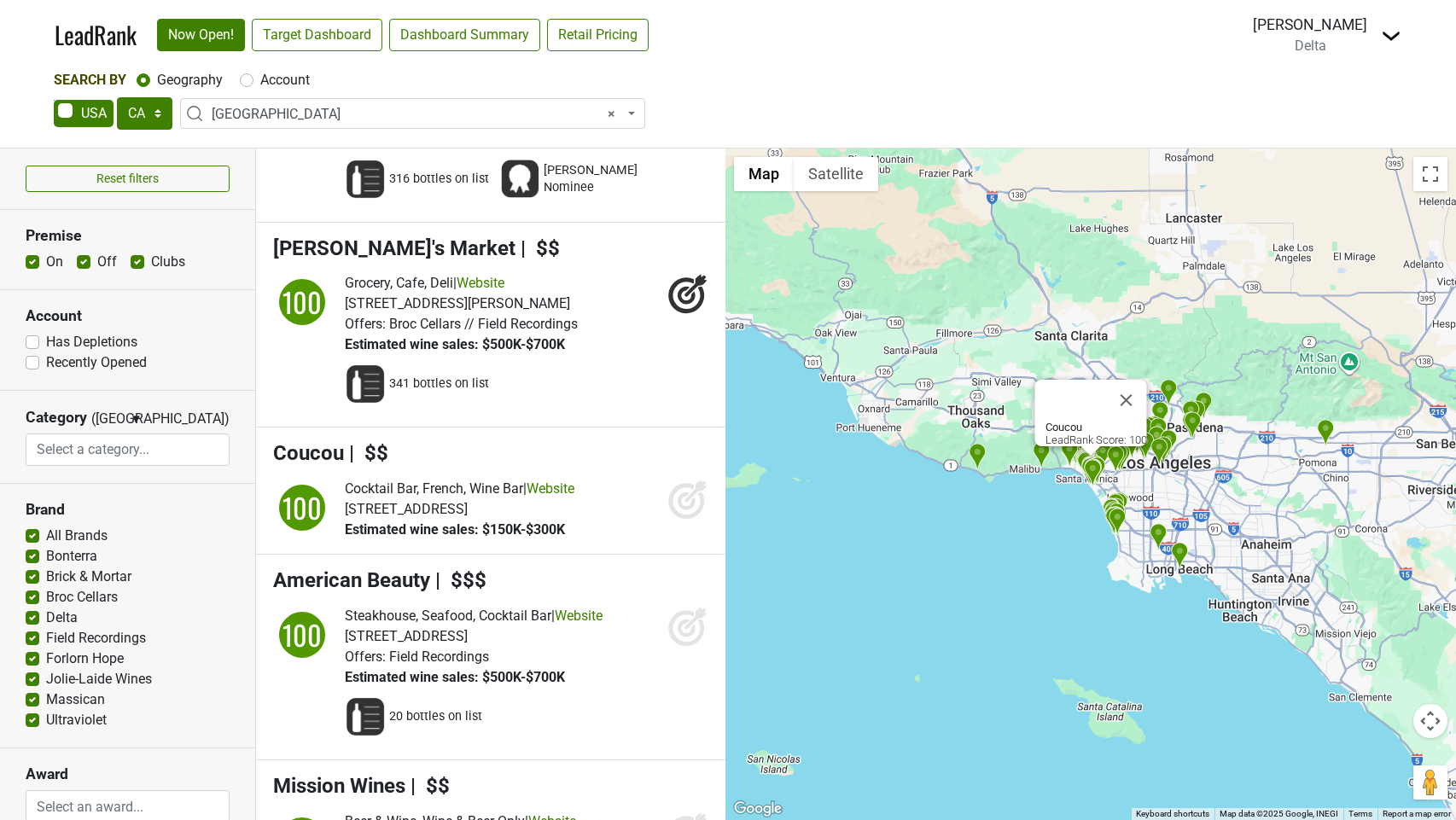
click at [685, 520] on icon at bounding box center [687, 499] width 41 height 41
click at [675, 647] on icon at bounding box center [686, 627] width 36 height 36
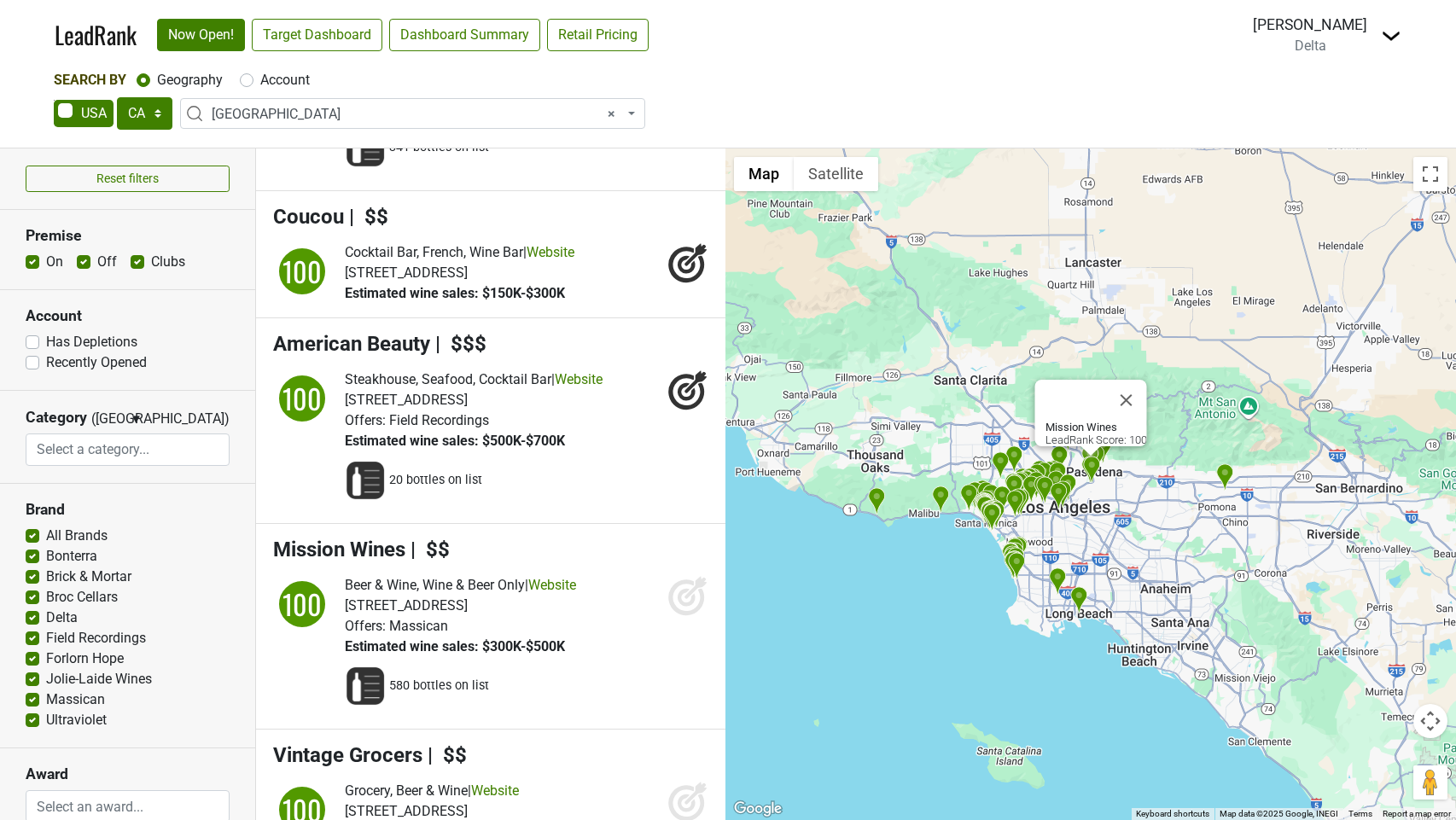
click at [683, 616] on icon at bounding box center [687, 595] width 41 height 41
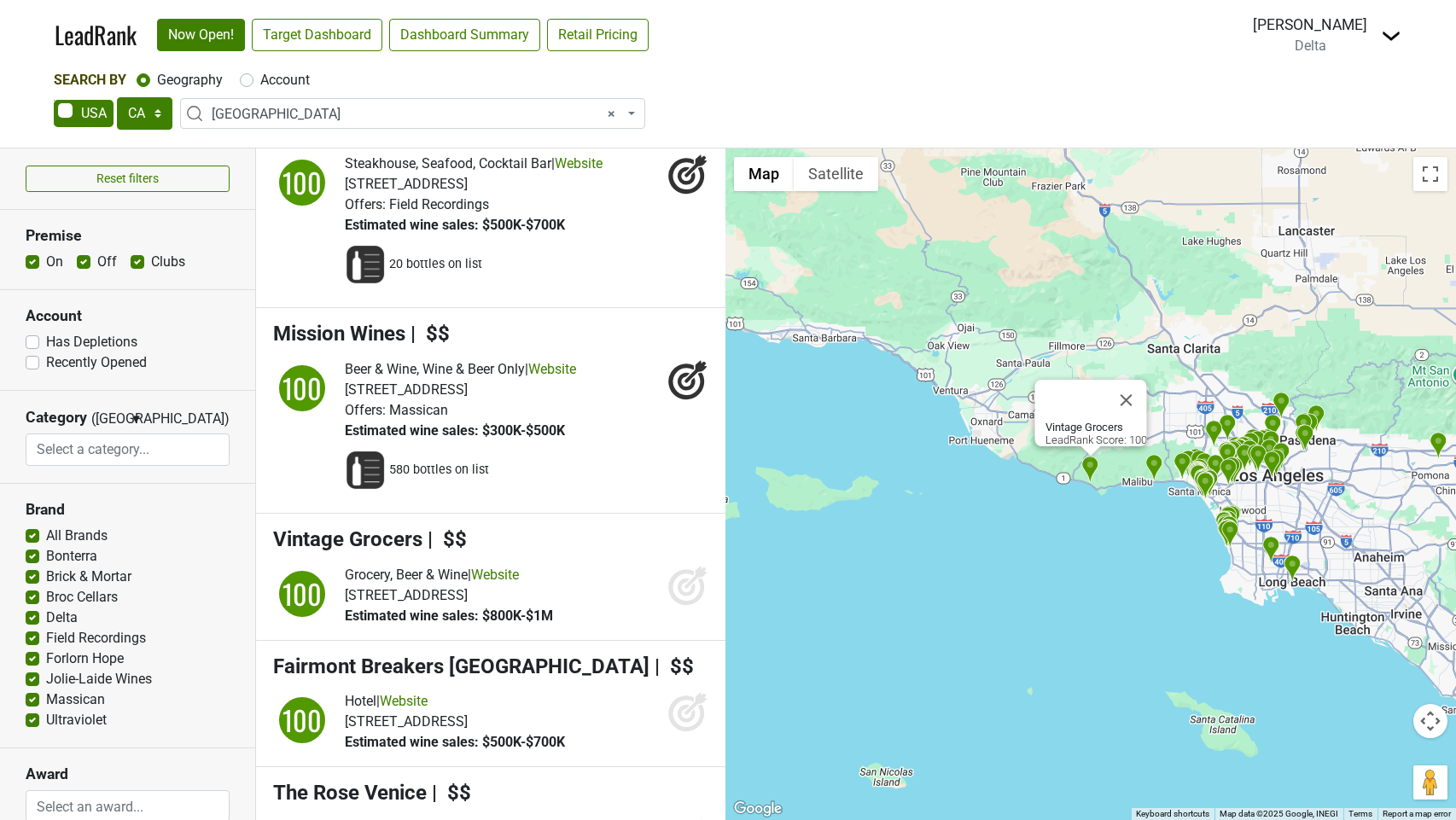
click at [689, 606] on icon at bounding box center [687, 585] width 41 height 41
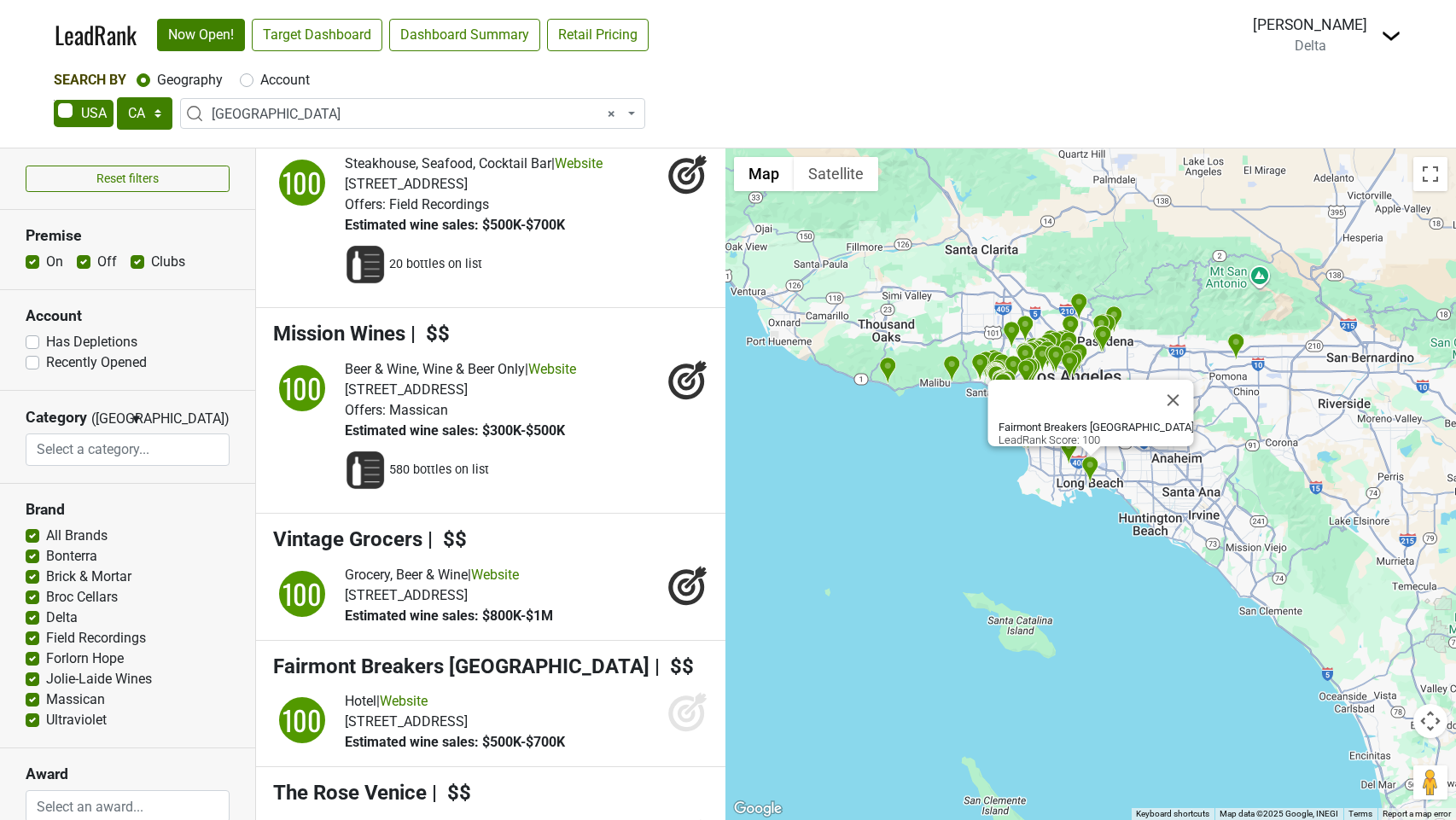
click at [676, 732] on icon at bounding box center [686, 714] width 36 height 36
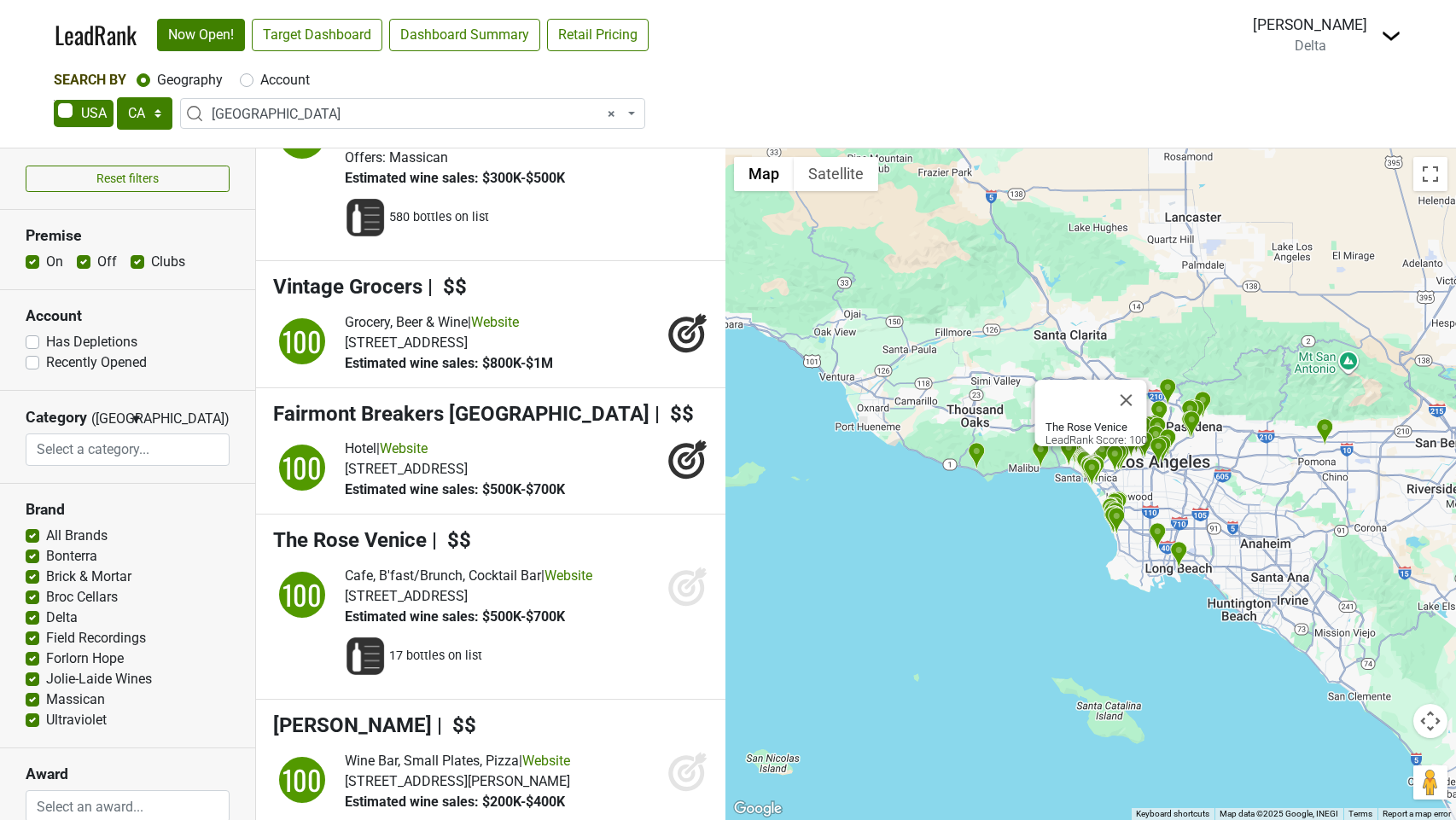
drag, startPoint x: 674, startPoint y: 619, endPoint x: 665, endPoint y: 642, distance: 24.7
click at [674, 606] on icon at bounding box center [686, 588] width 36 height 36
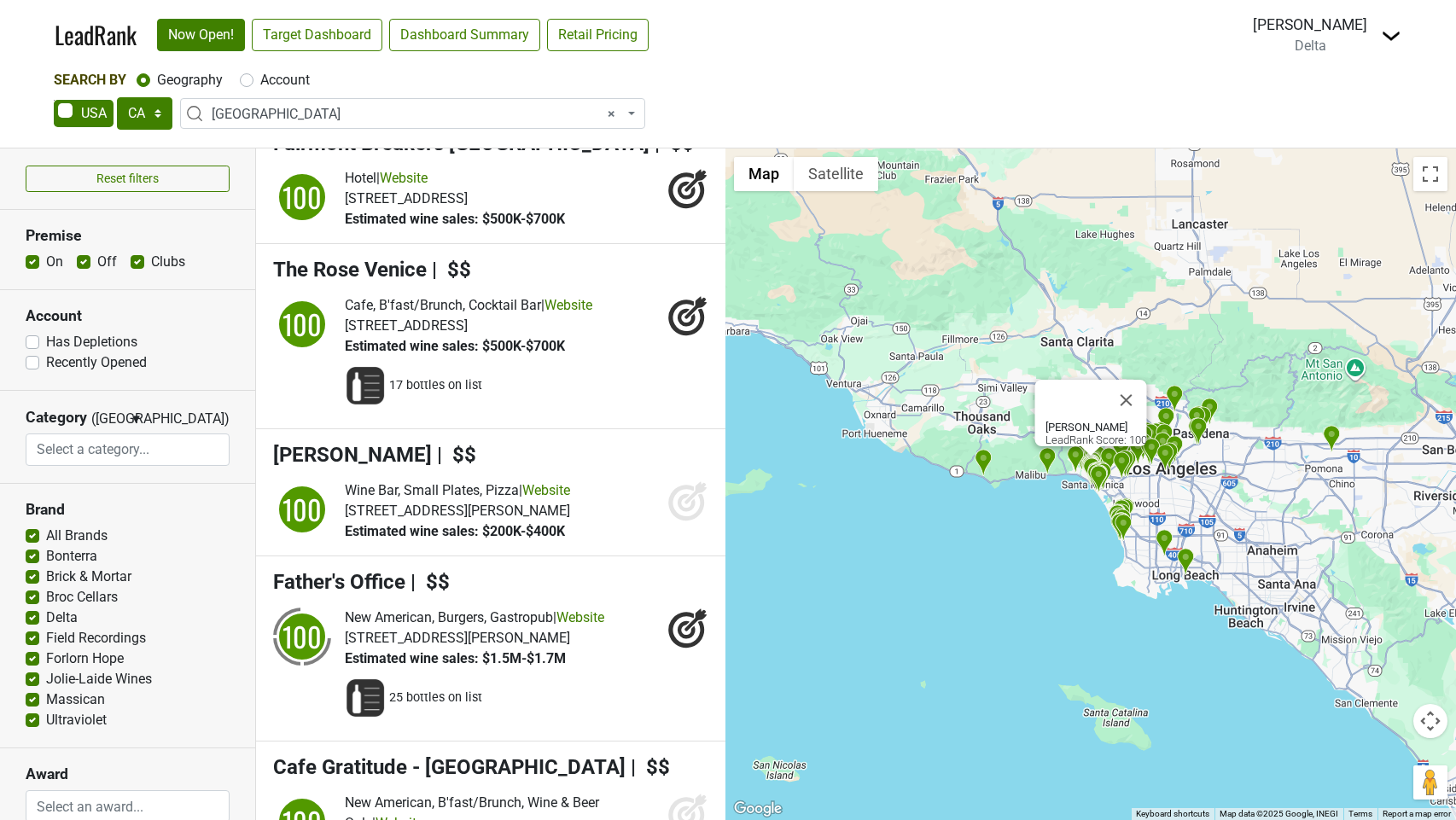
drag, startPoint x: 684, startPoint y: 540, endPoint x: 686, endPoint y: 614, distance: 74.0
click at [684, 521] on icon at bounding box center [687, 500] width 41 height 41
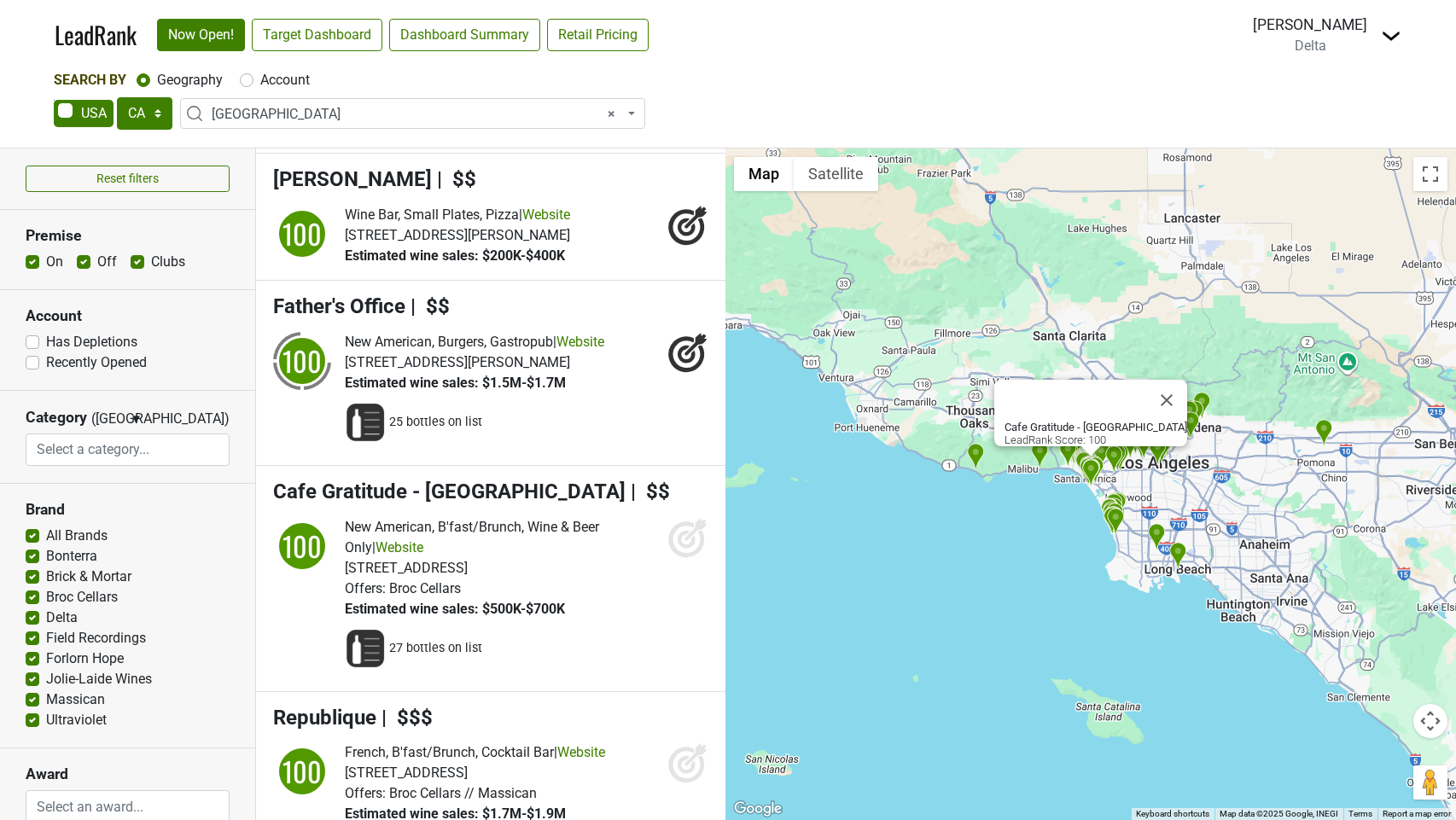
click at [678, 558] on icon at bounding box center [687, 538] width 41 height 41
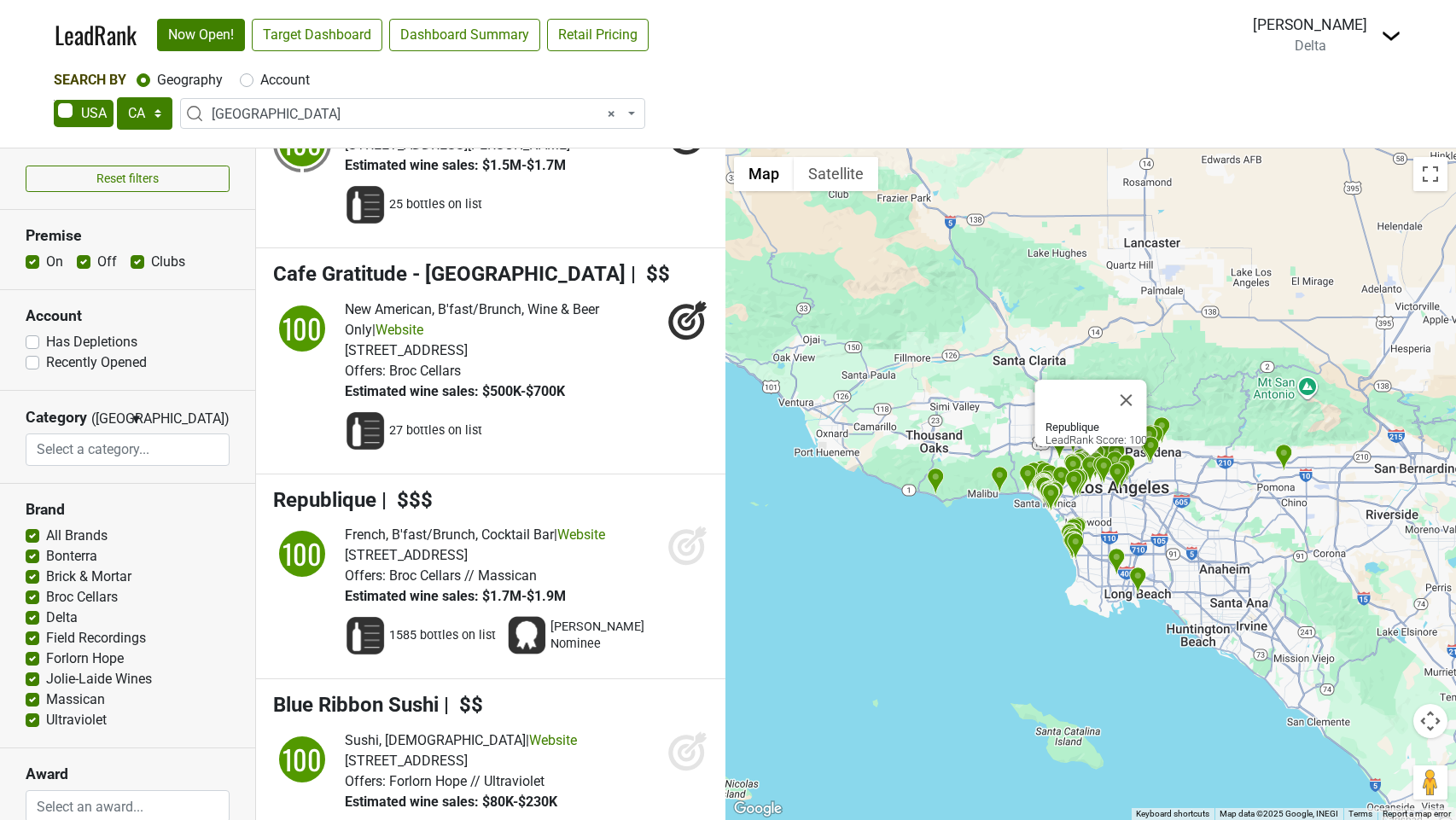
click at [680, 557] on icon at bounding box center [686, 548] width 18 height 18
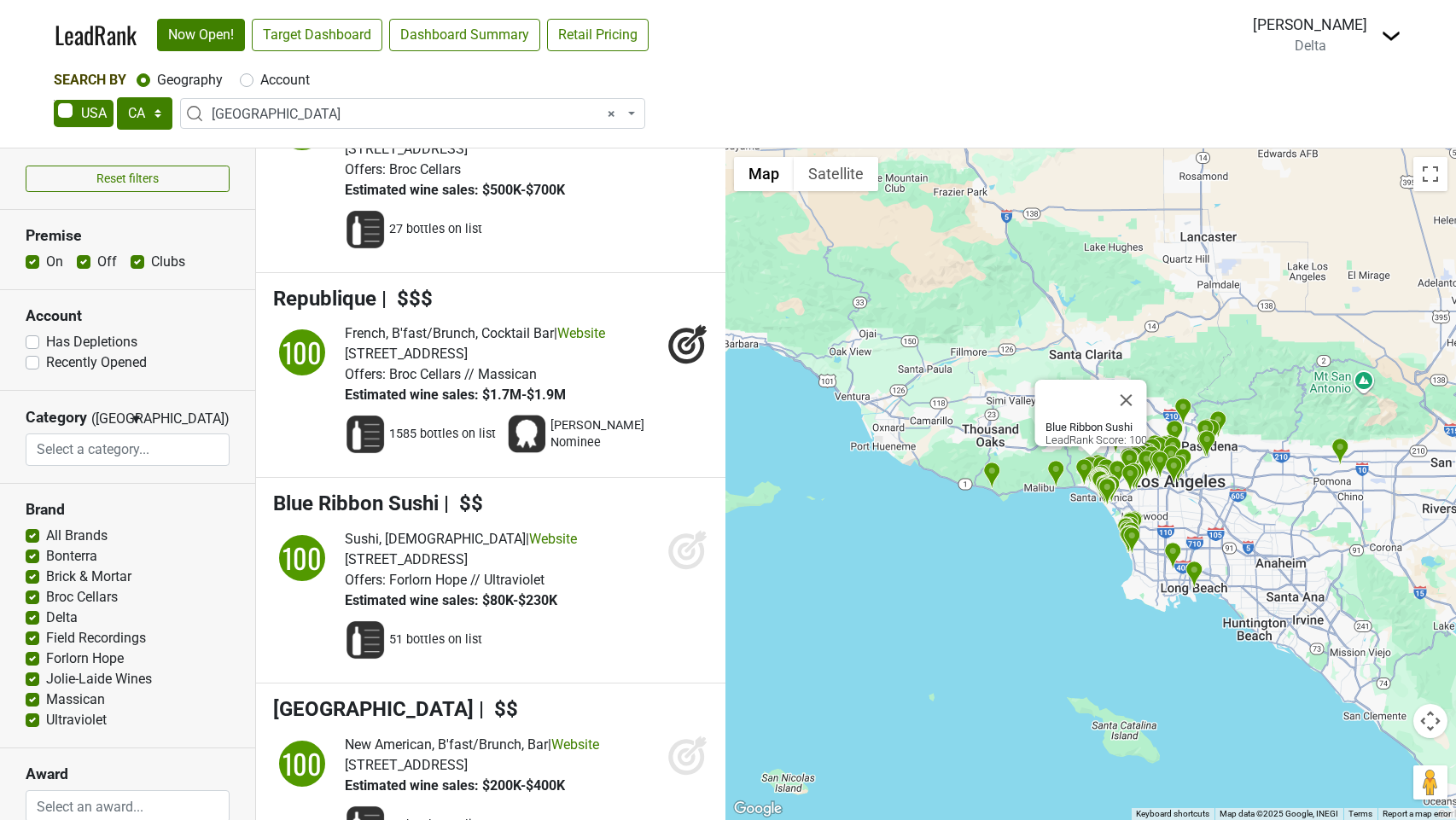
click at [689, 561] on icon at bounding box center [686, 552] width 18 height 18
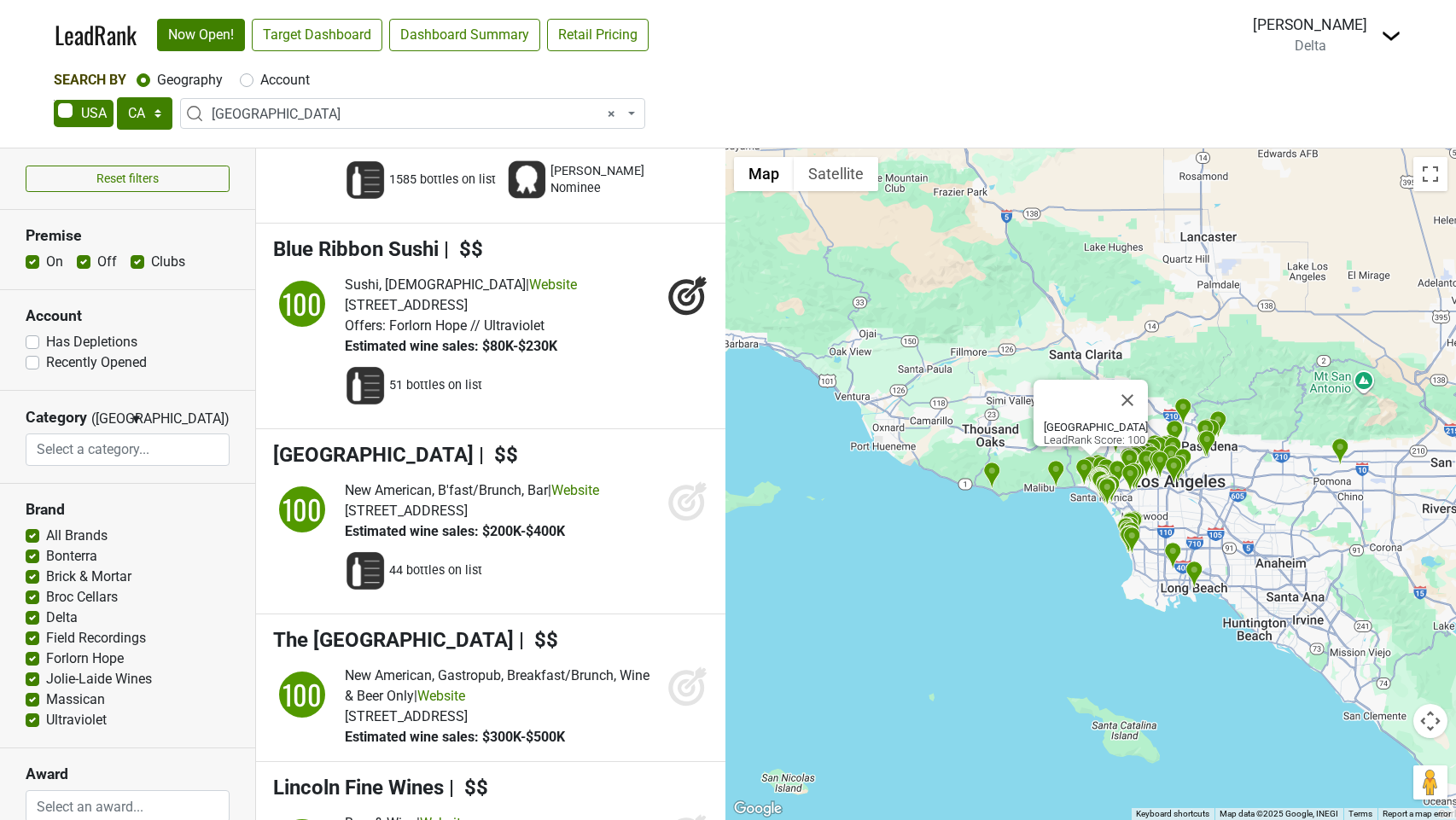
click at [681, 512] on icon at bounding box center [686, 503] width 18 height 18
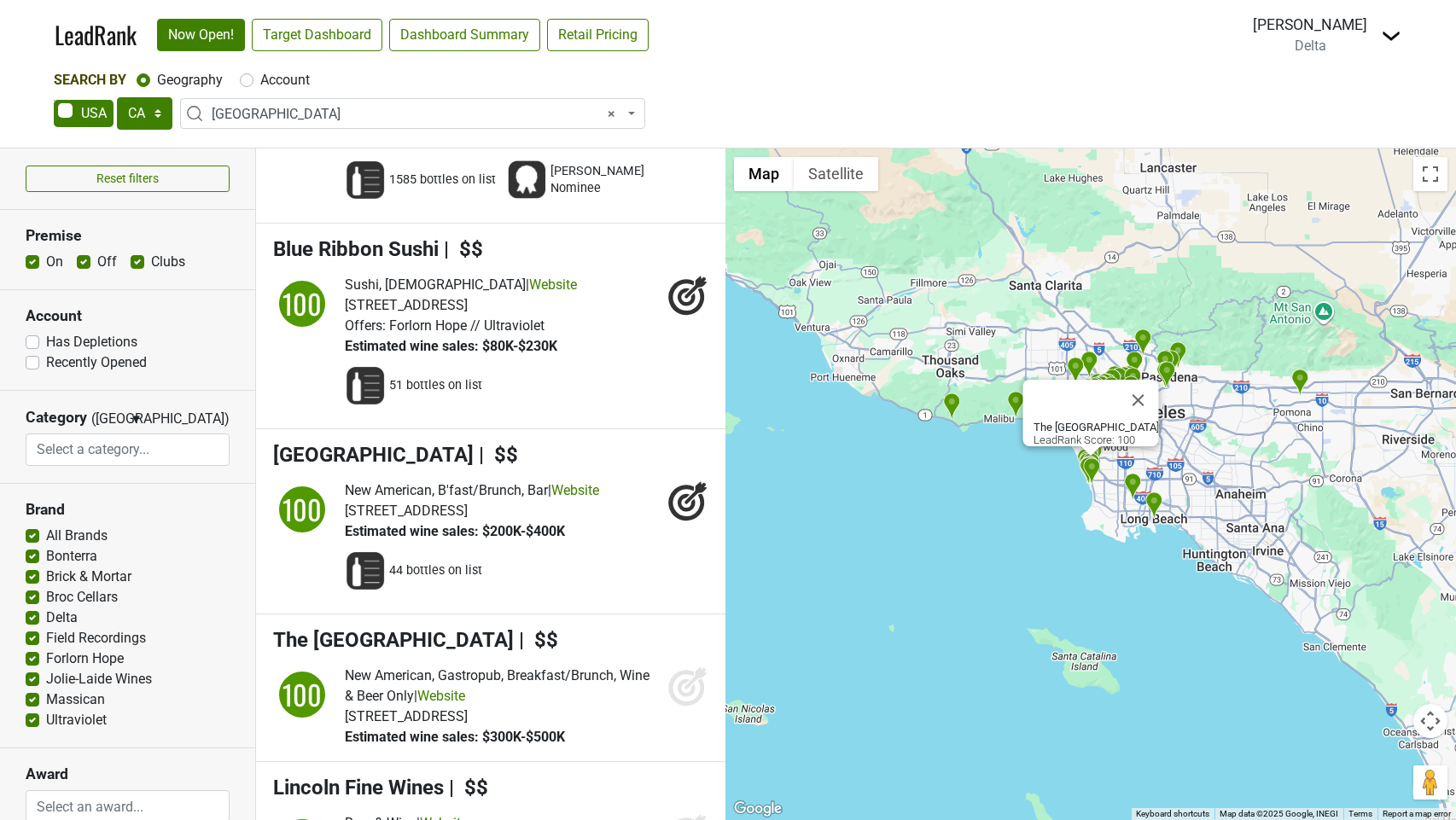
click at [677, 698] on icon at bounding box center [686, 689] width 18 height 18
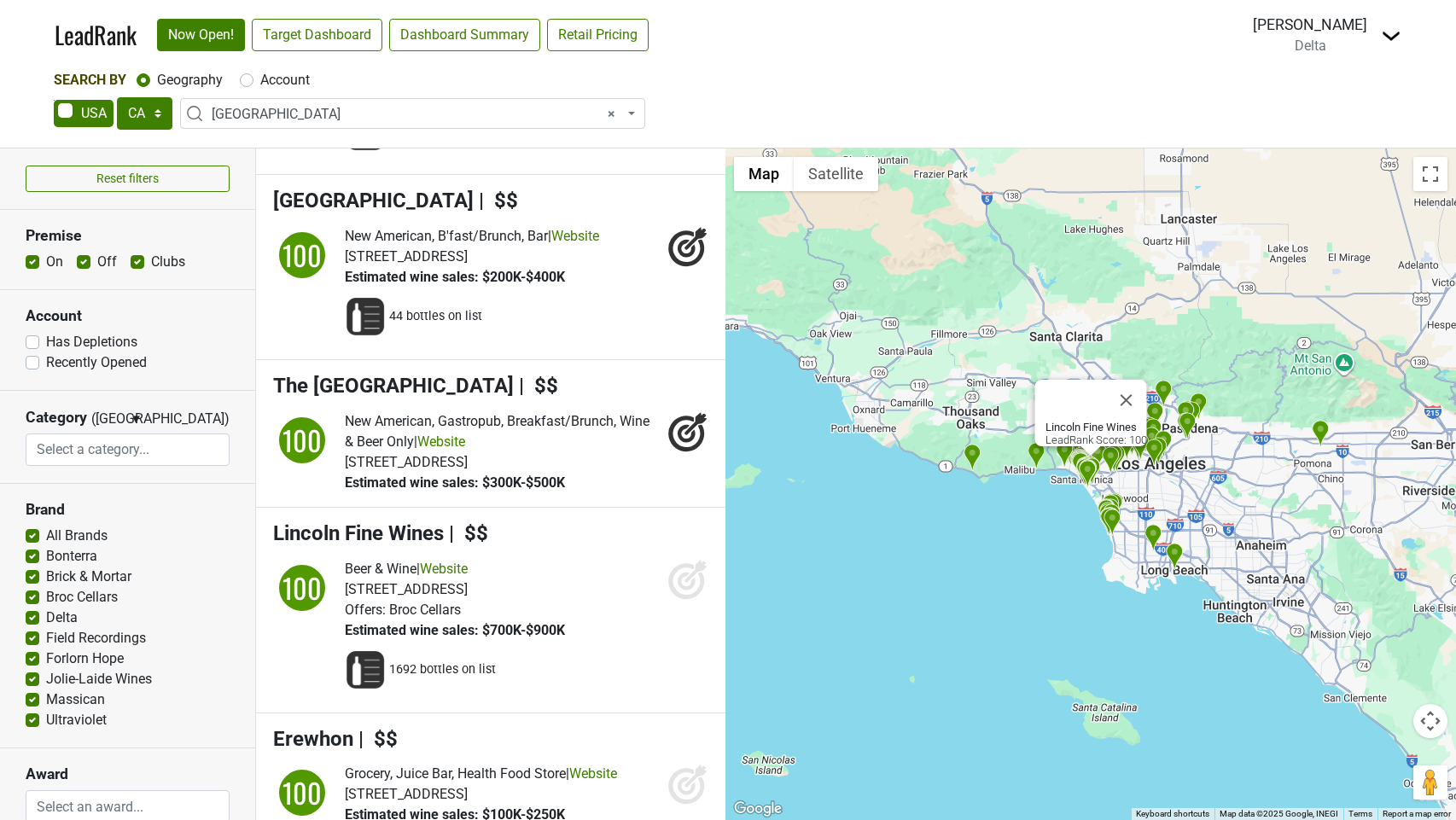
click at [687, 583] on icon at bounding box center [696, 571] width 22 height 22
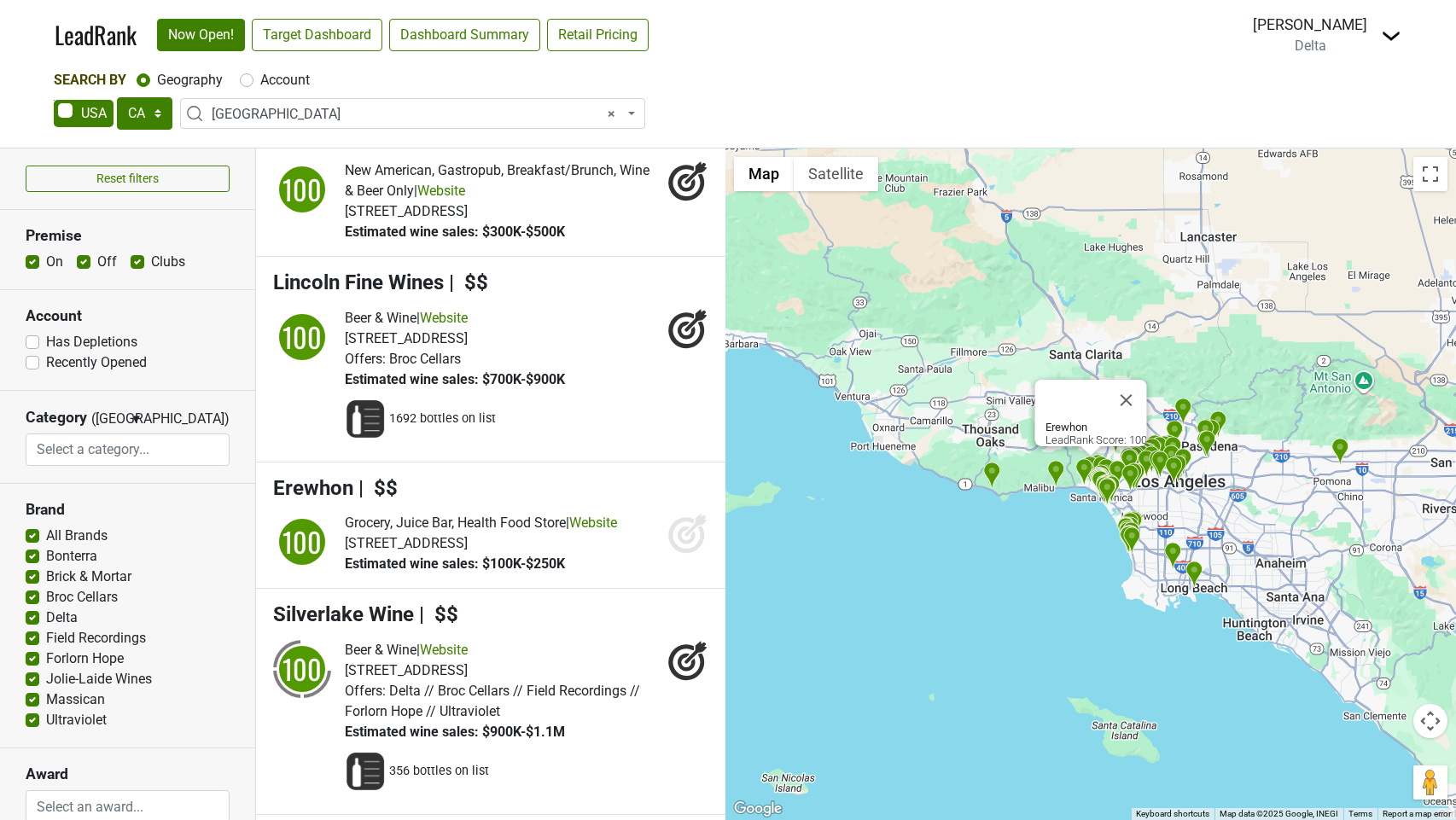
click at [681, 544] on icon at bounding box center [686, 536] width 18 height 18
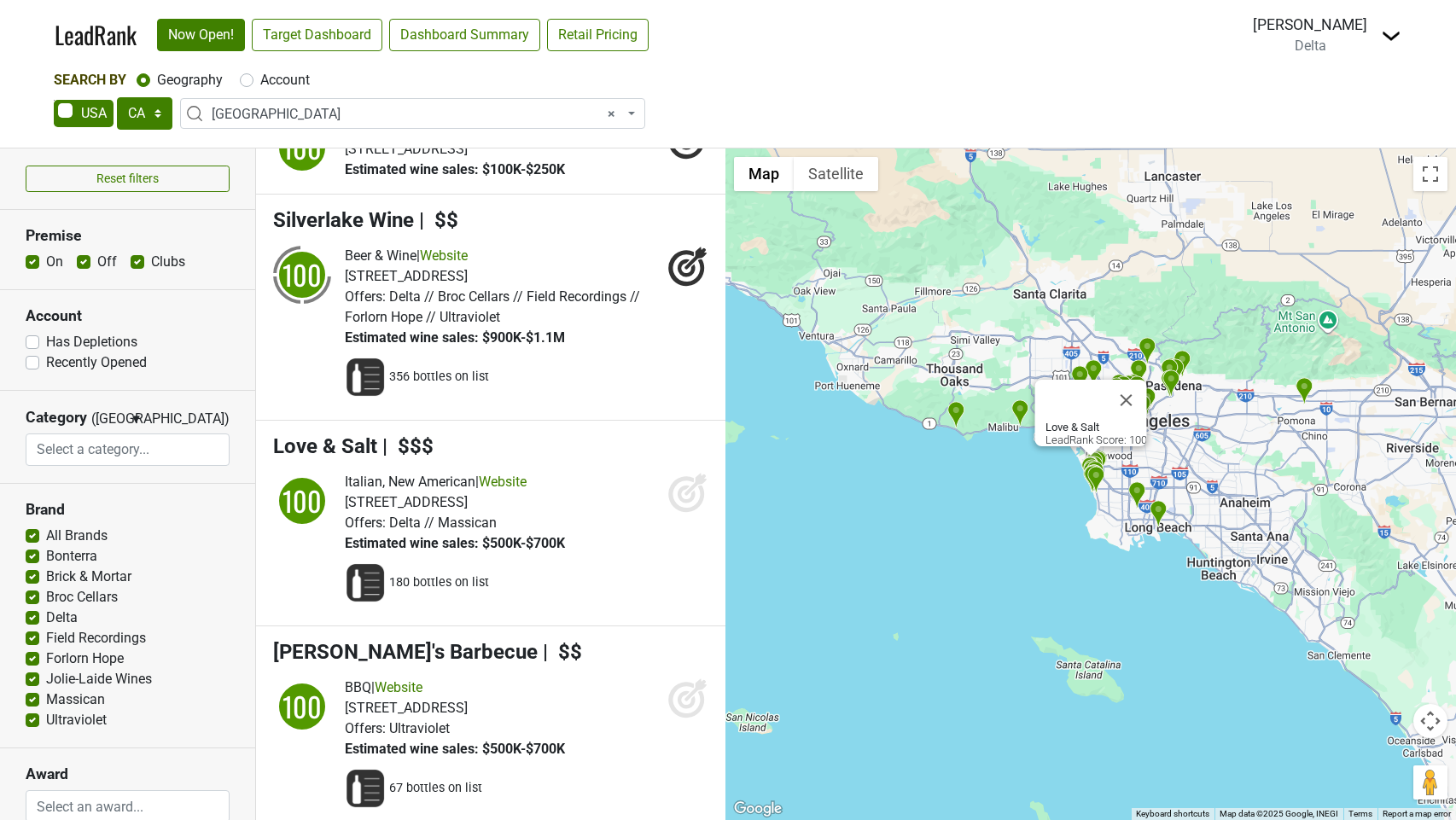
click at [693, 504] on icon at bounding box center [686, 495] width 18 height 18
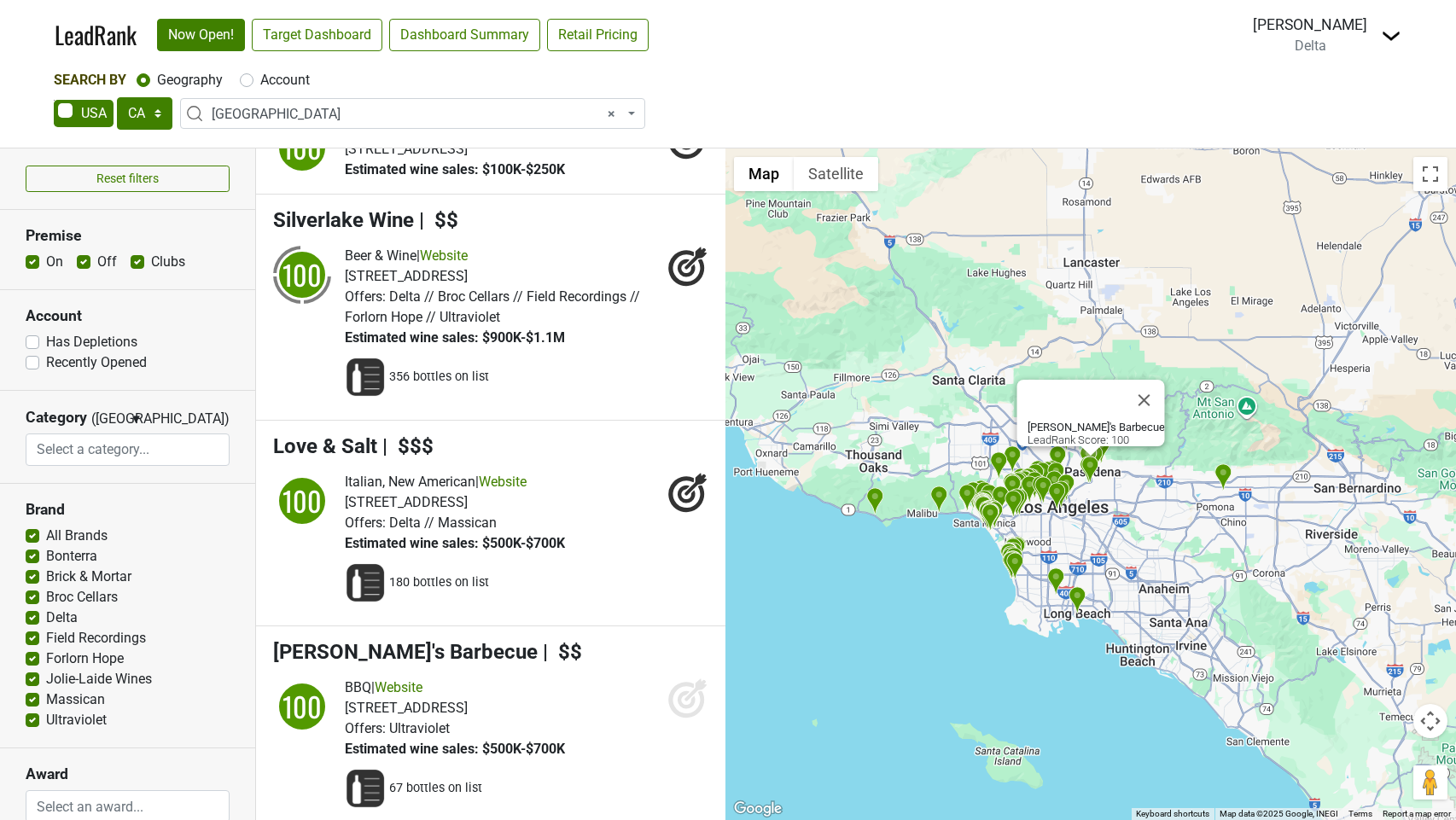
click at [678, 710] on icon at bounding box center [686, 700] width 18 height 18
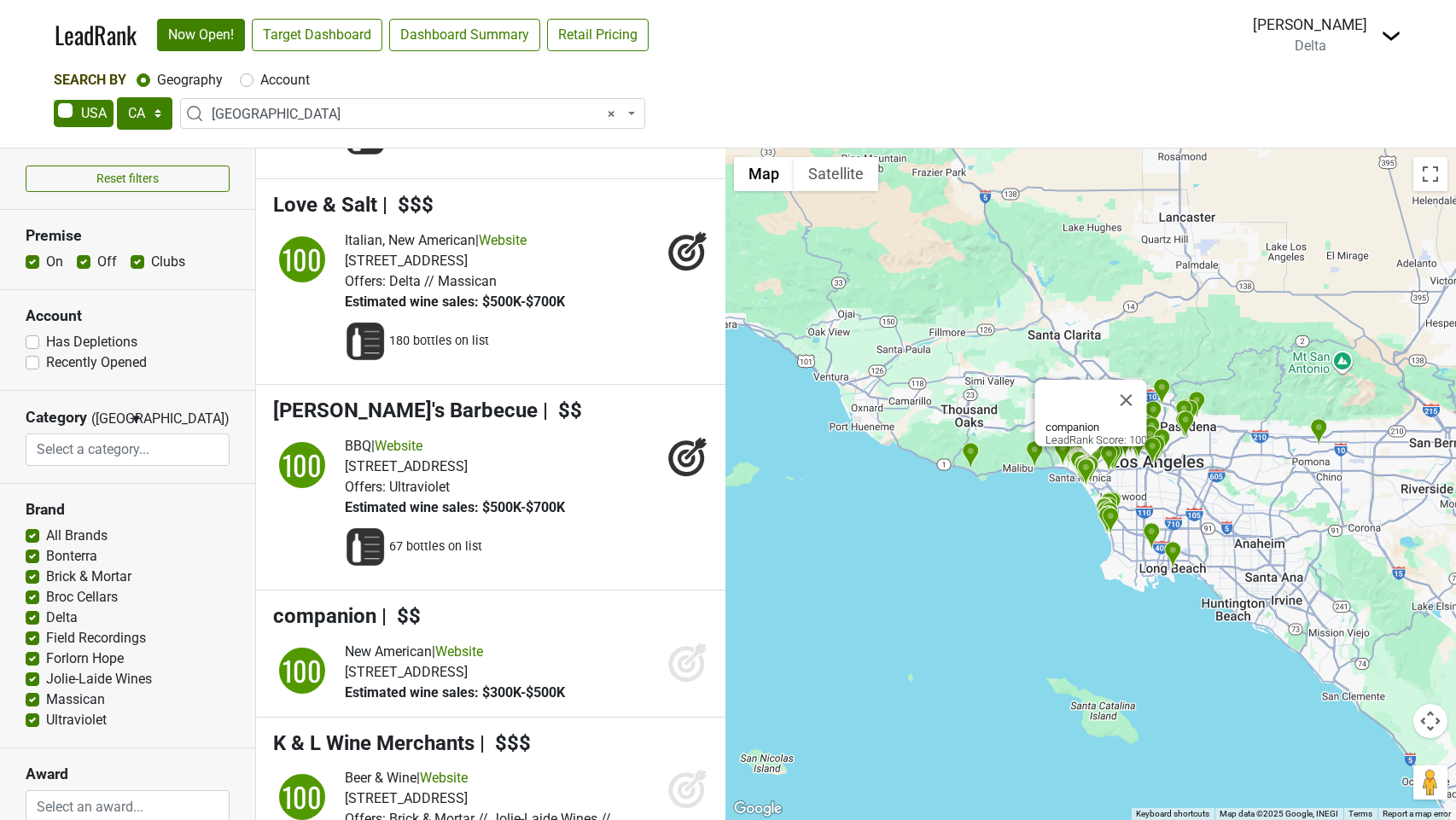
click at [678, 682] on icon at bounding box center [686, 664] width 36 height 36
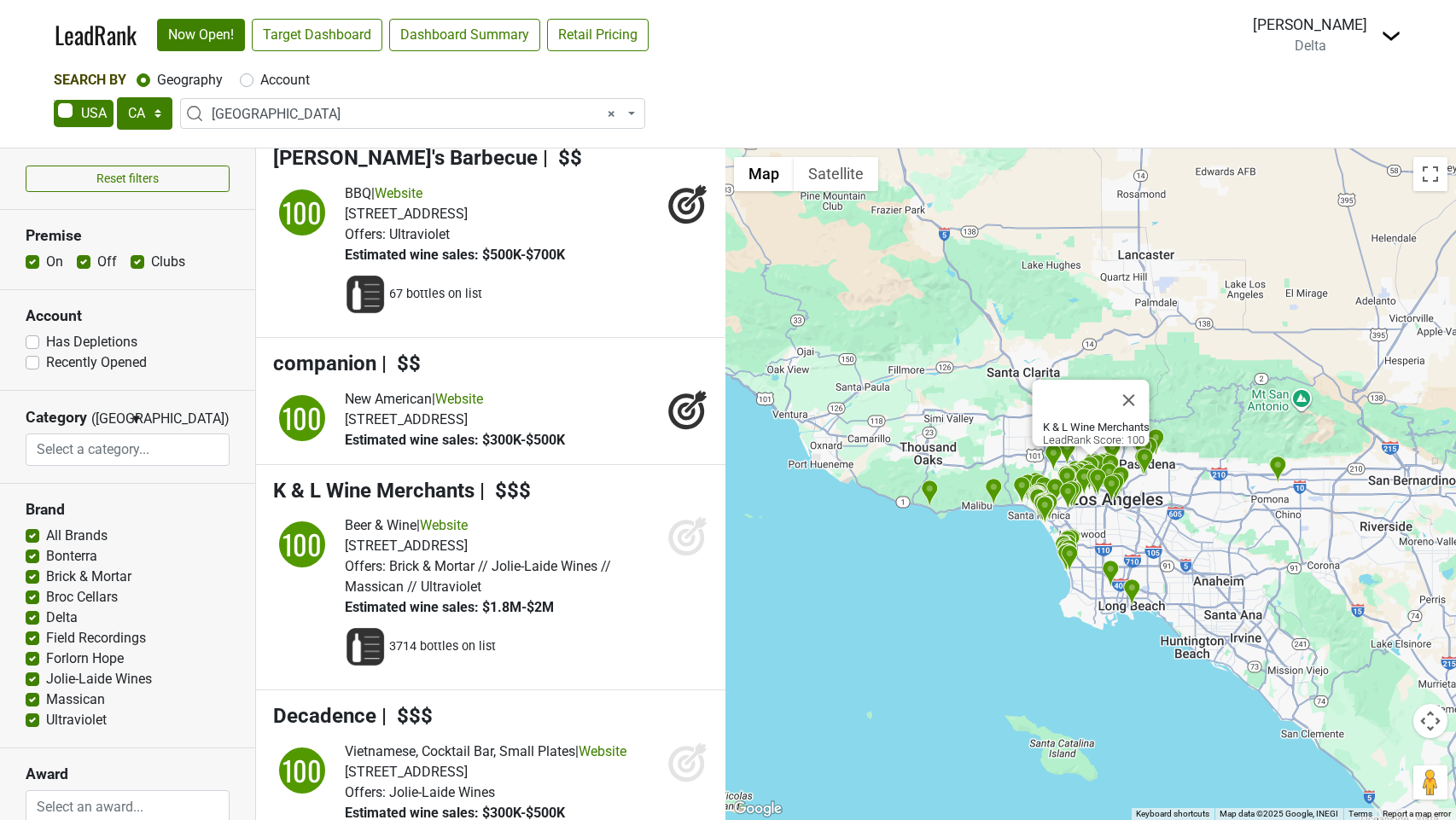
click at [686, 557] on icon at bounding box center [687, 536] width 41 height 41
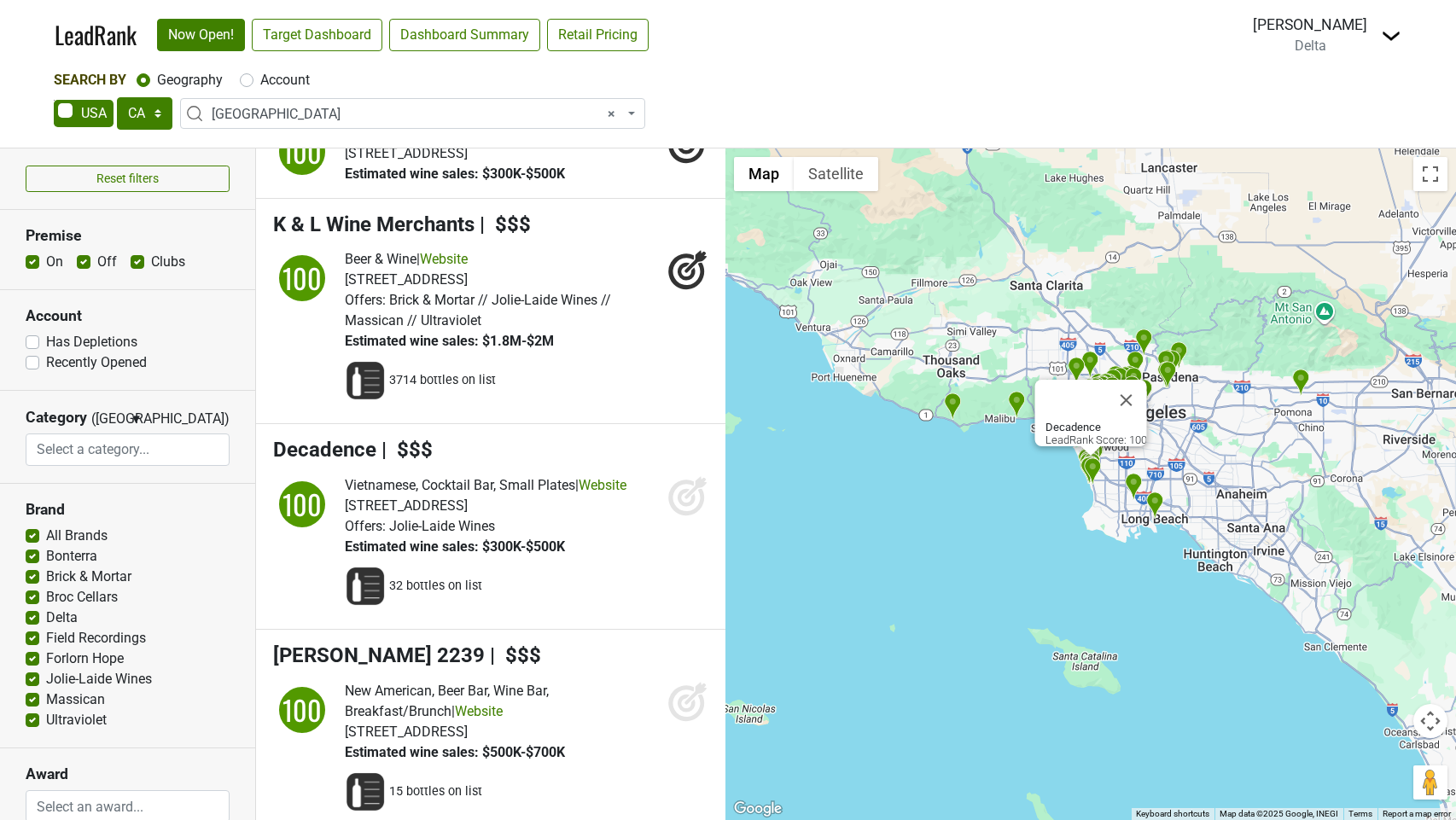
click at [681, 507] on icon at bounding box center [686, 499] width 18 height 18
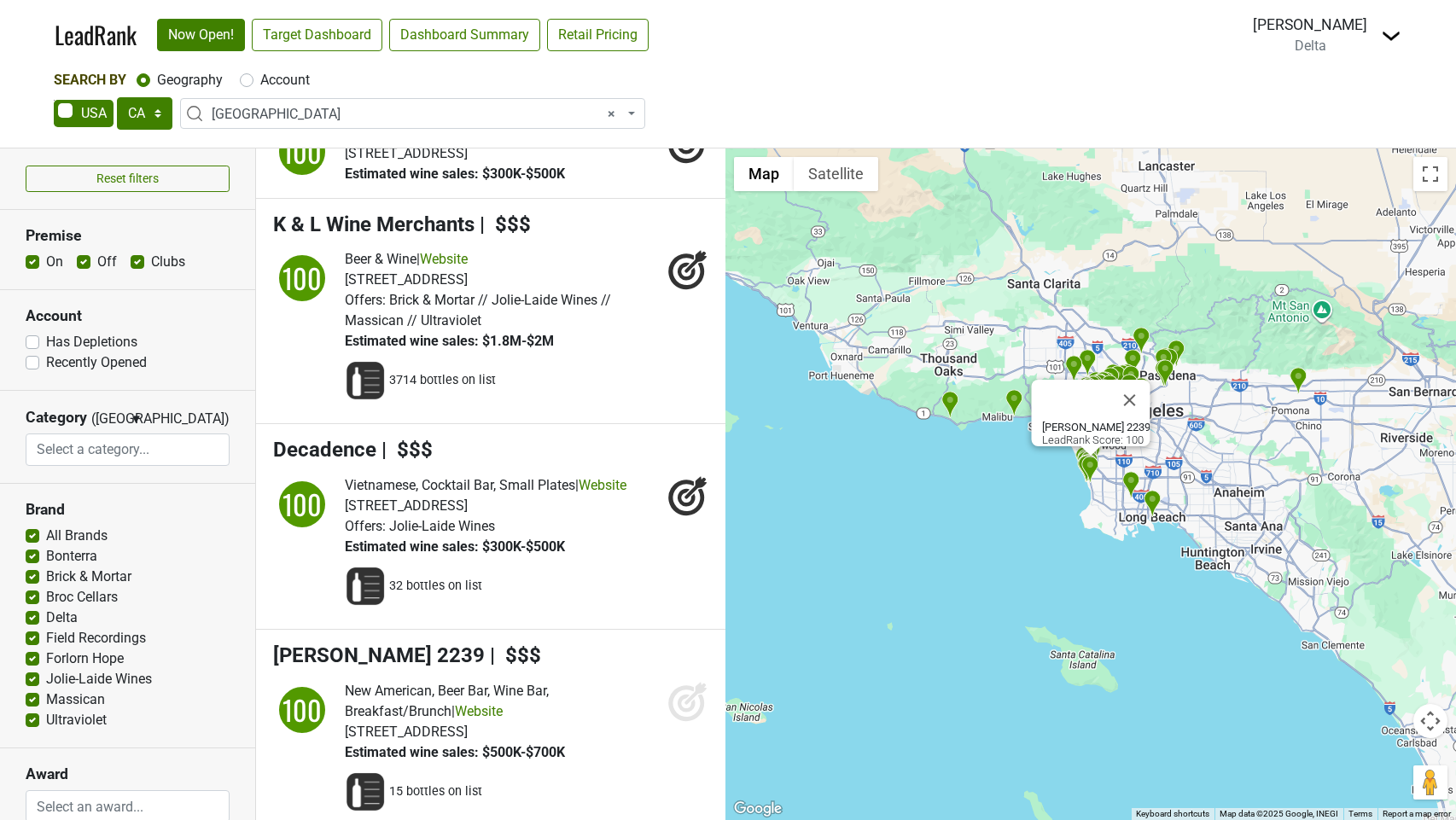
click at [679, 722] on icon at bounding box center [687, 701] width 41 height 41
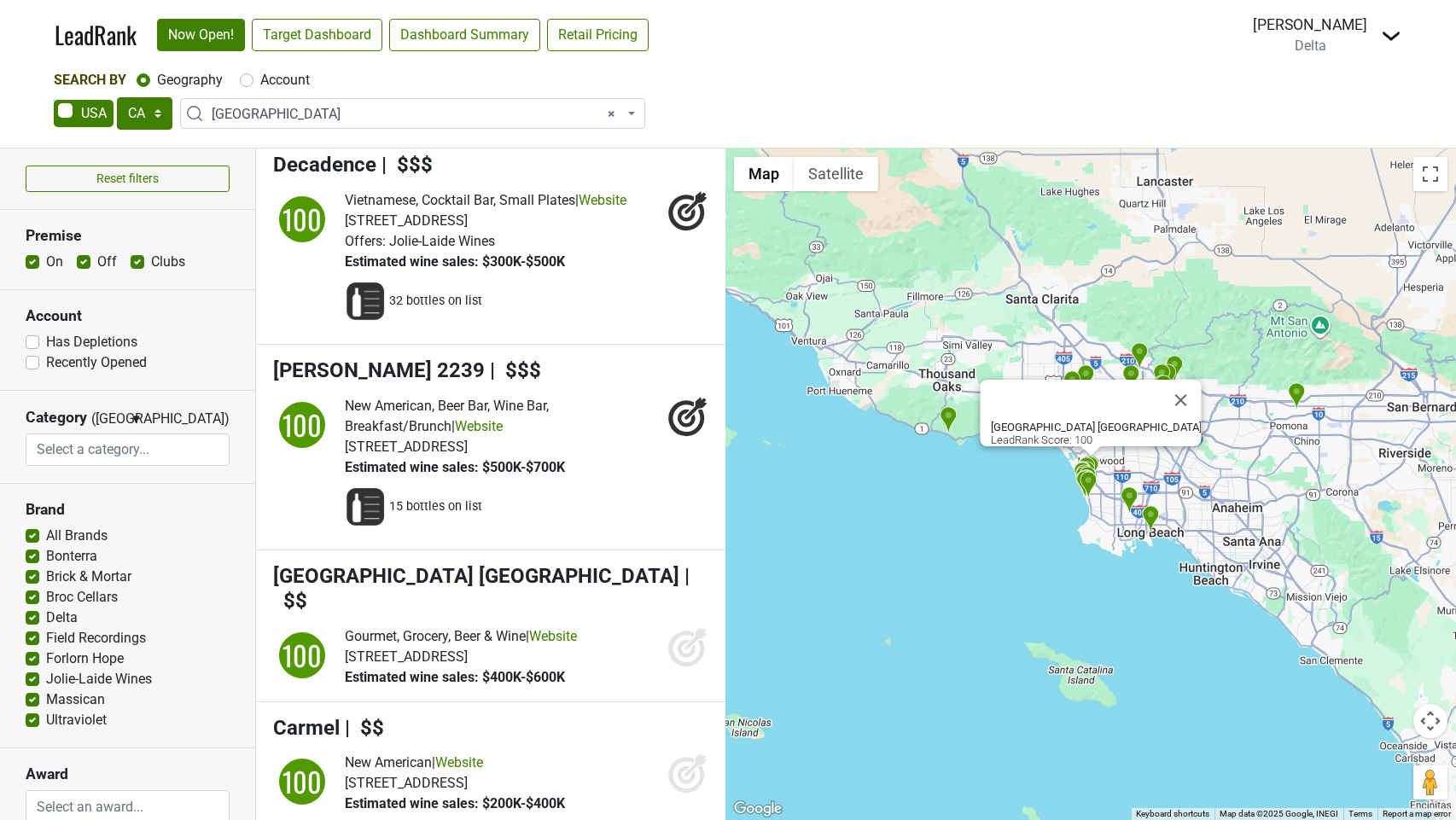
click at [685, 657] on icon at bounding box center [686, 648] width 18 height 18
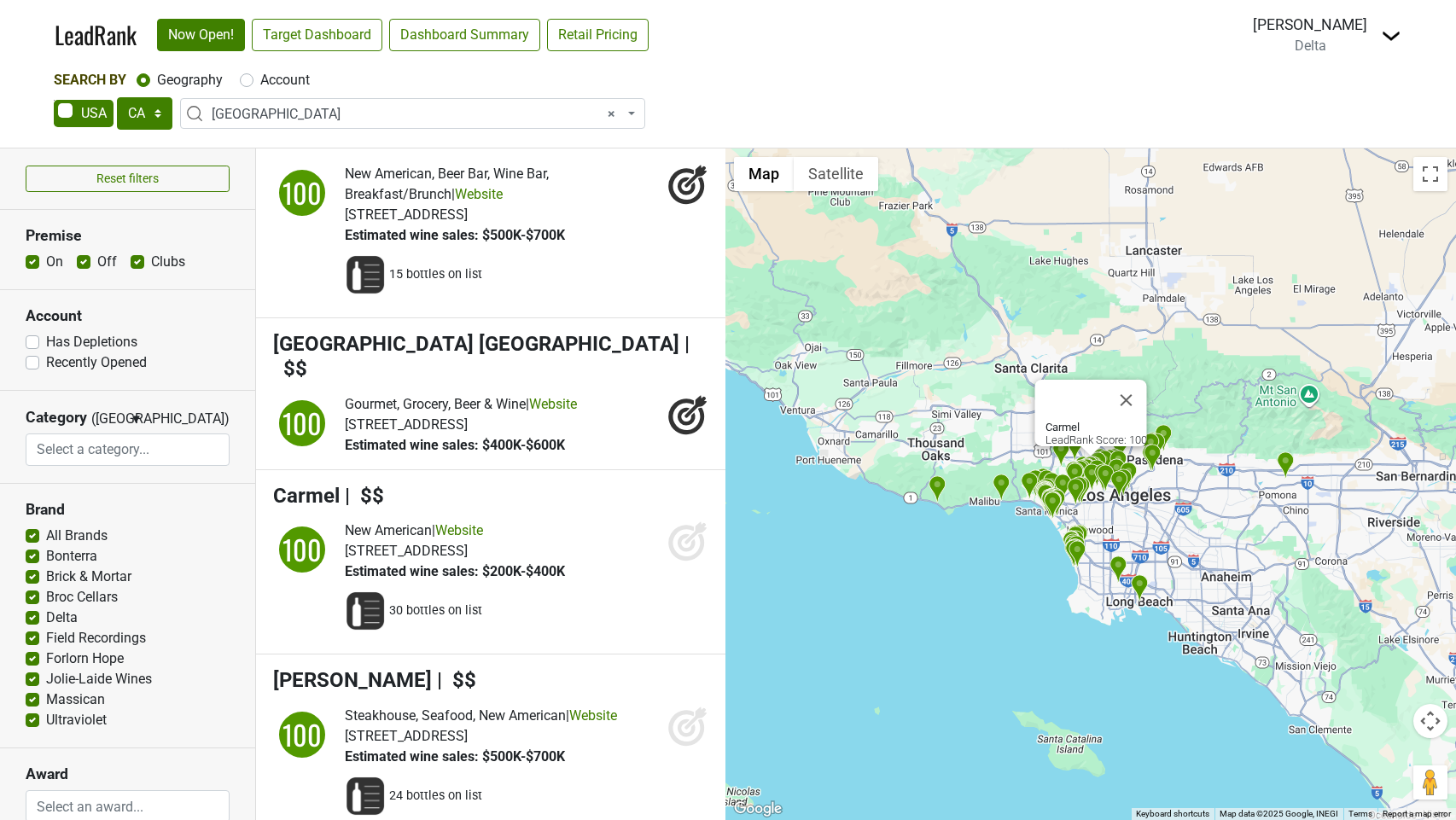
click at [688, 562] on icon at bounding box center [687, 541] width 41 height 41
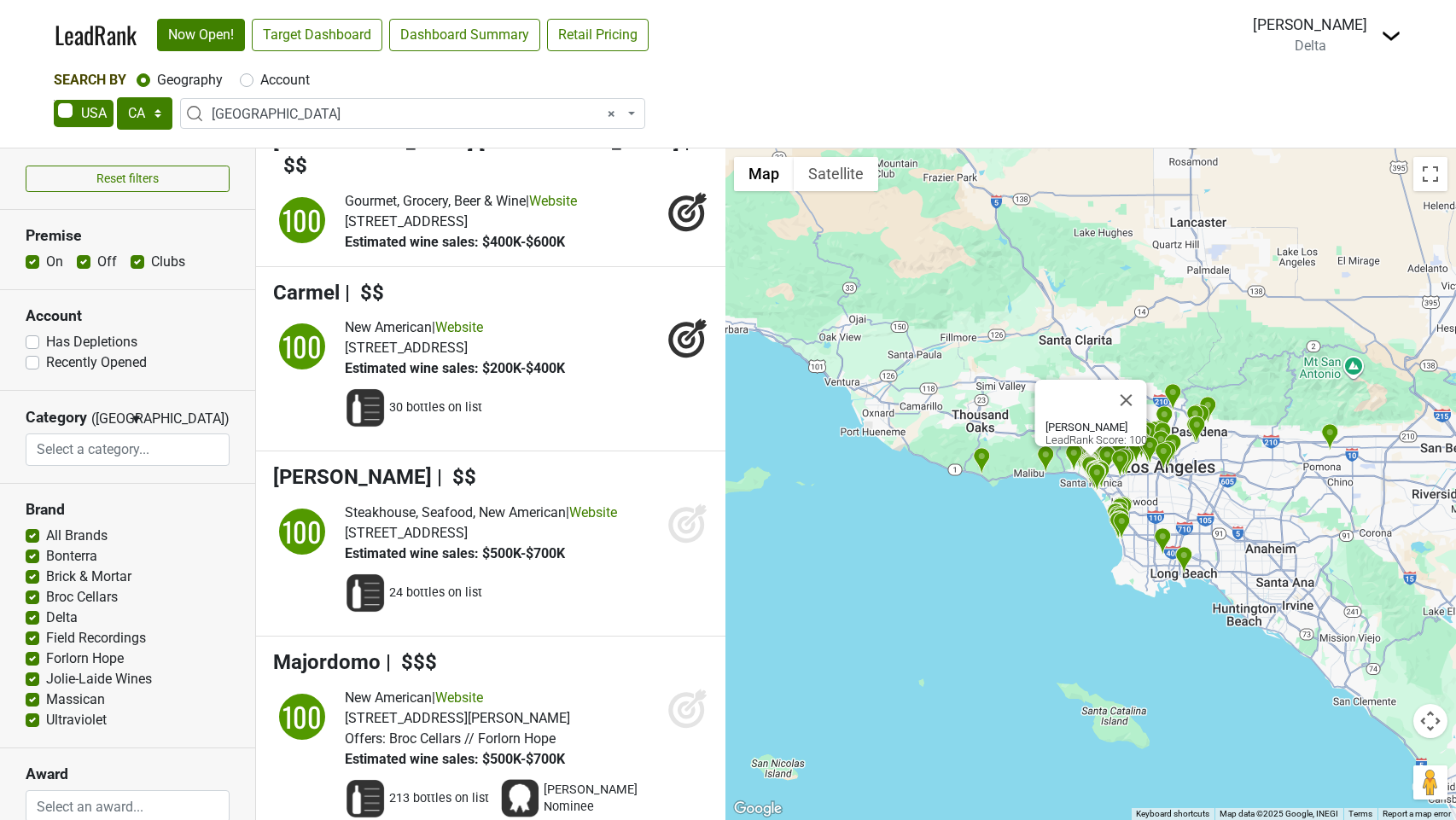
drag, startPoint x: 683, startPoint y: 573, endPoint x: 688, endPoint y: 655, distance: 82.2
click at [683, 534] on icon at bounding box center [686, 526] width 18 height 18
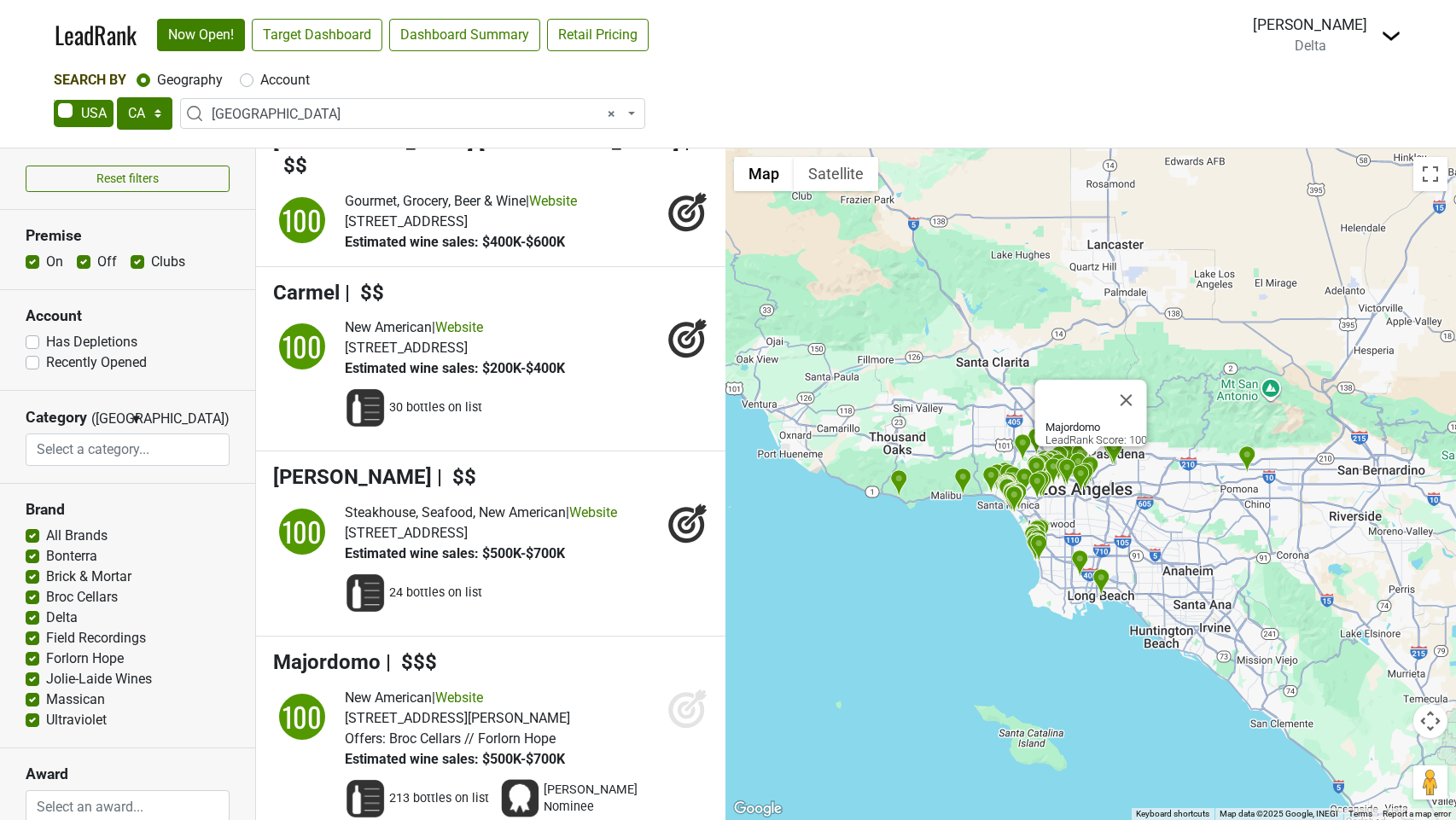
click at [677, 729] on icon at bounding box center [686, 710] width 36 height 36
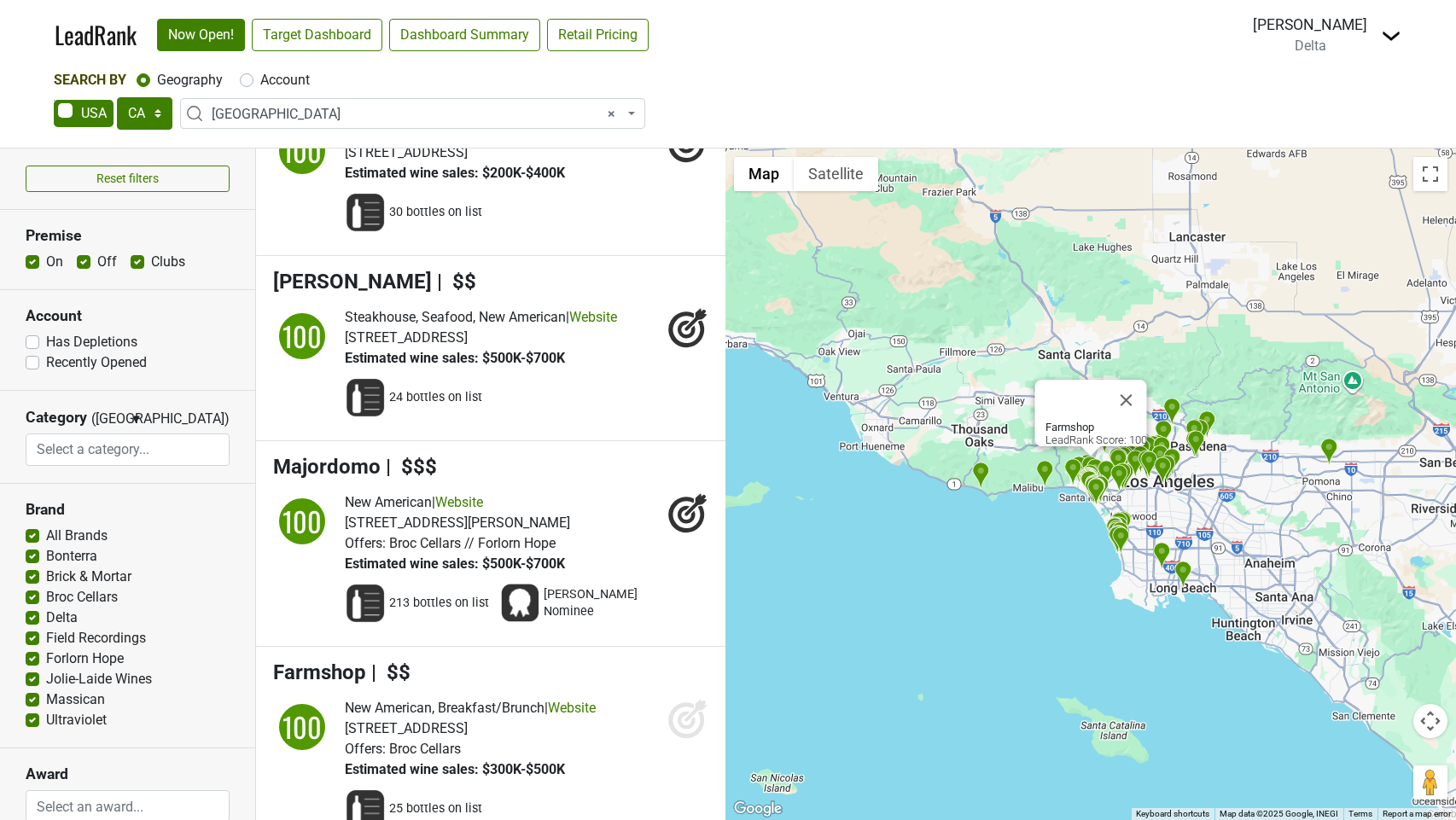
click at [697, 740] on icon at bounding box center [687, 719] width 41 height 41
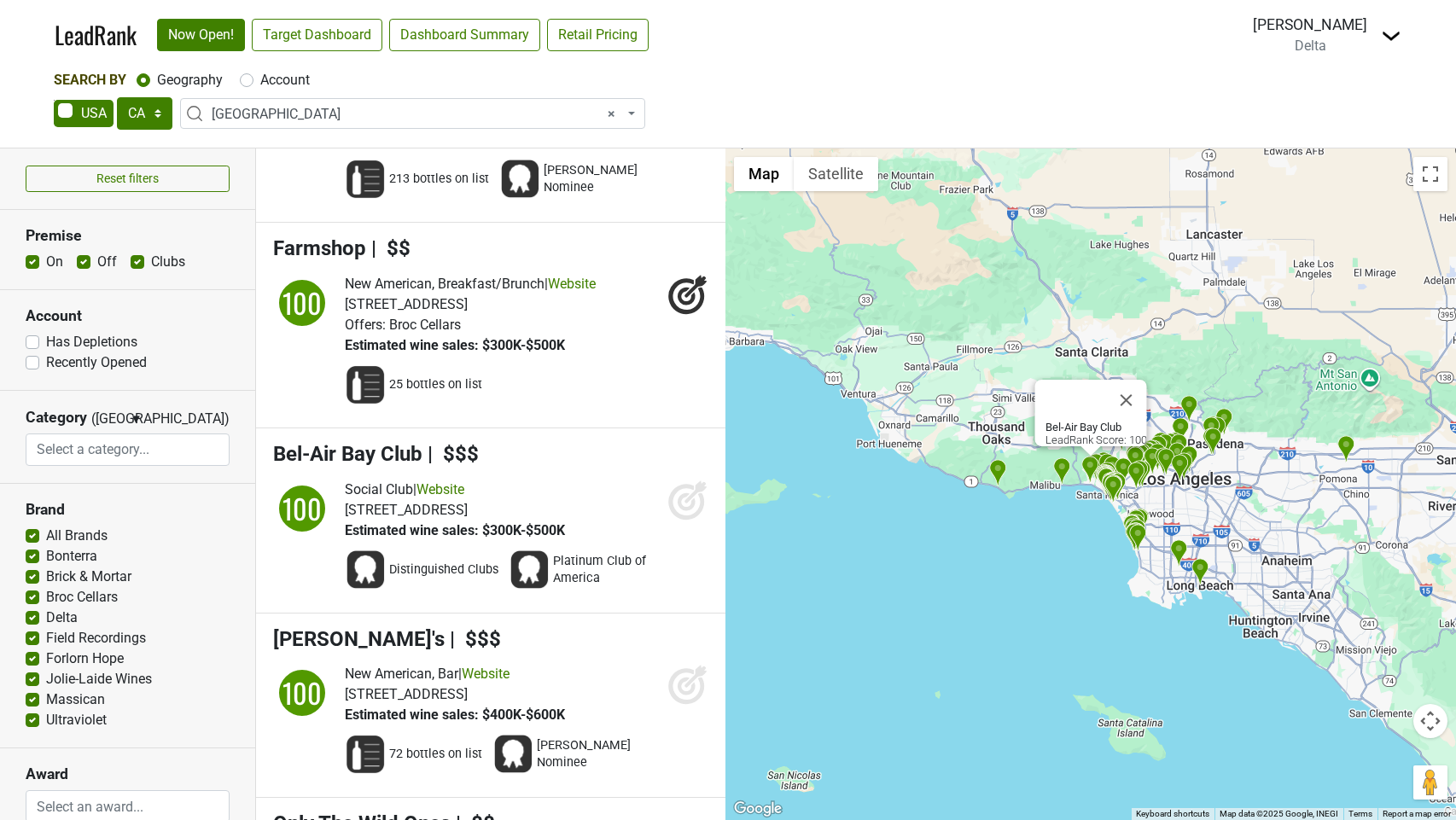
click at [685, 520] on icon at bounding box center [687, 499] width 41 height 41
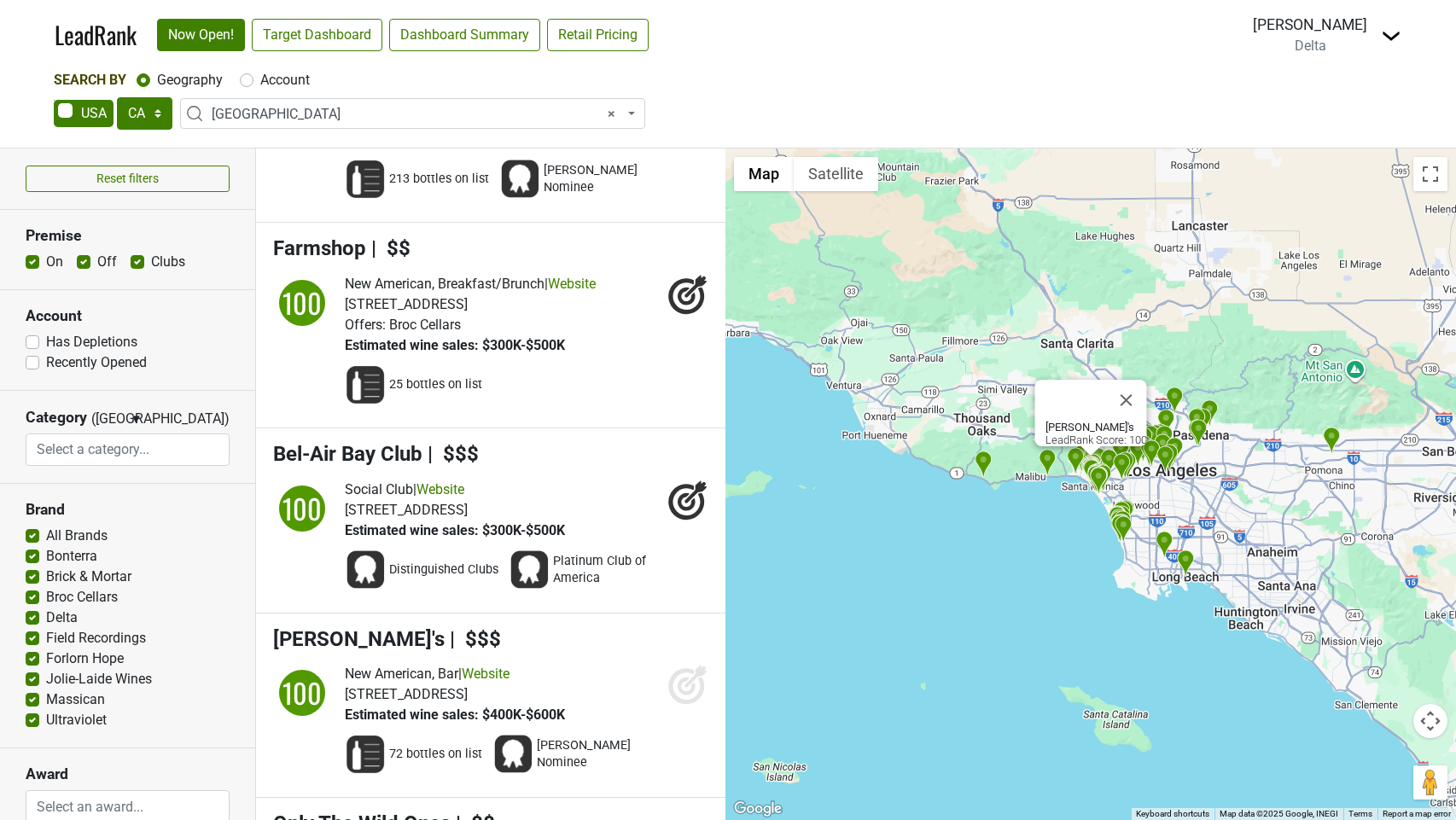
click at [689, 705] on icon at bounding box center [687, 684] width 41 height 41
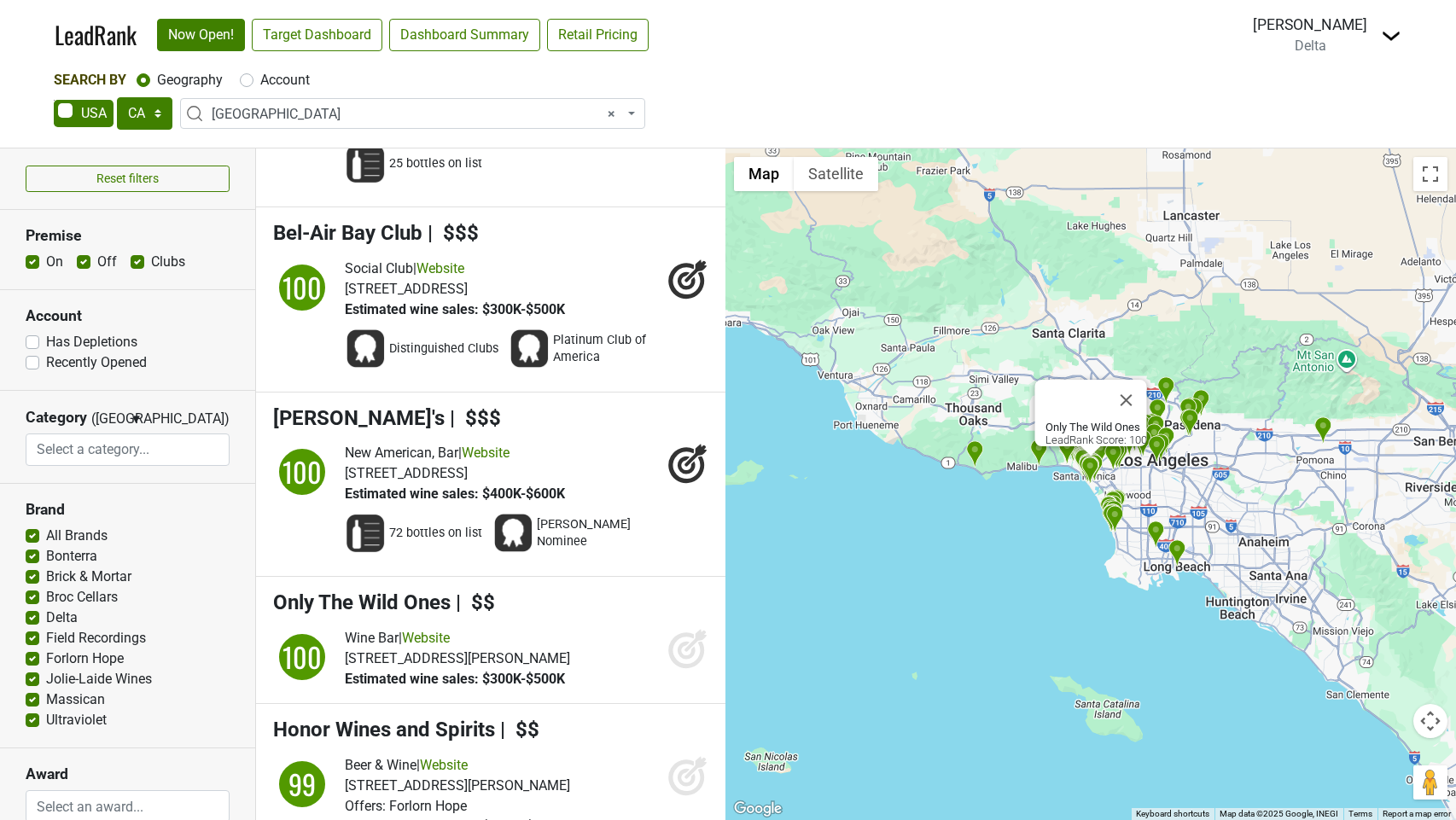
click at [676, 669] on icon at bounding box center [687, 648] width 41 height 41
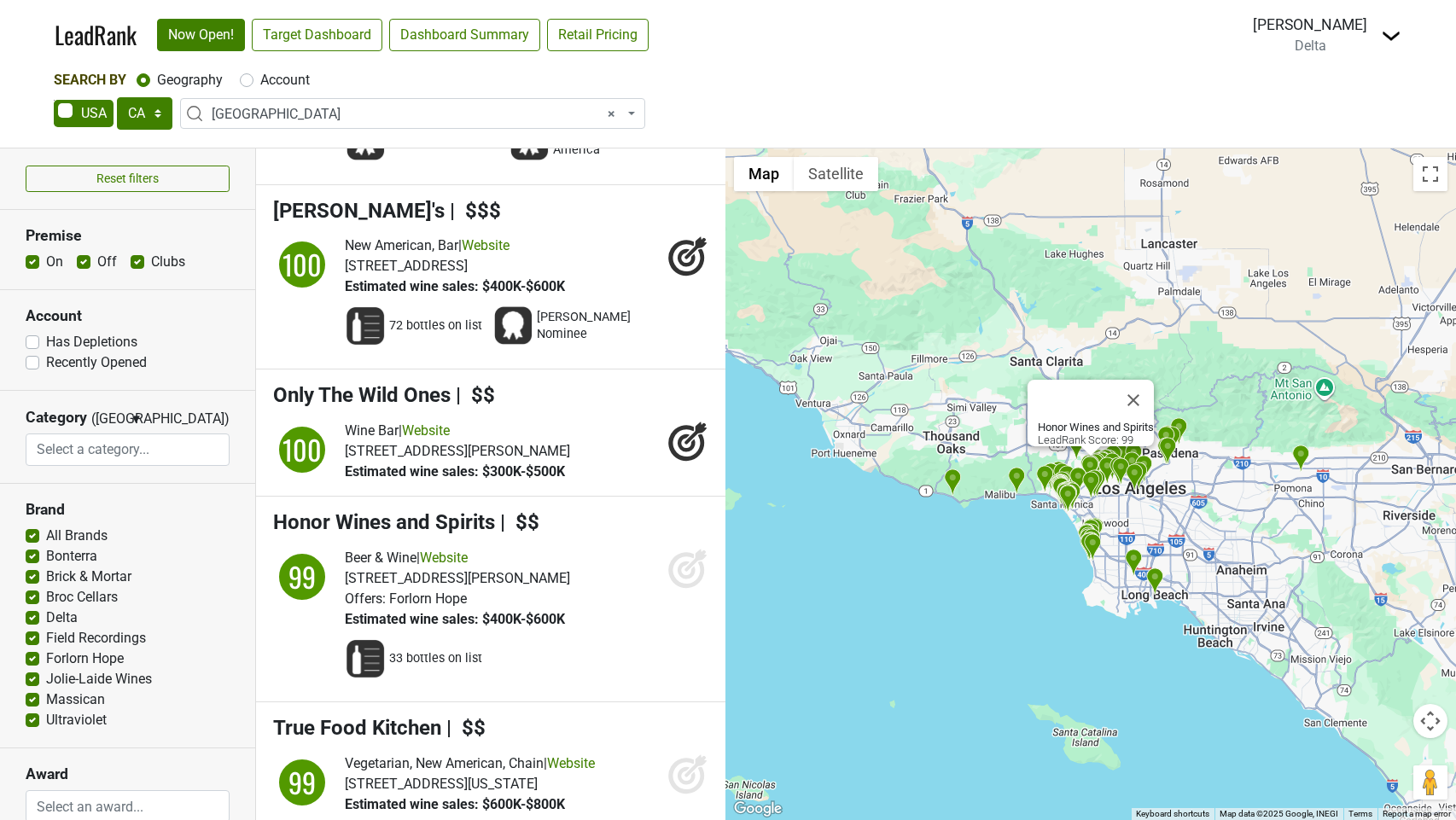
click at [687, 580] on icon at bounding box center [686, 571] width 18 height 18
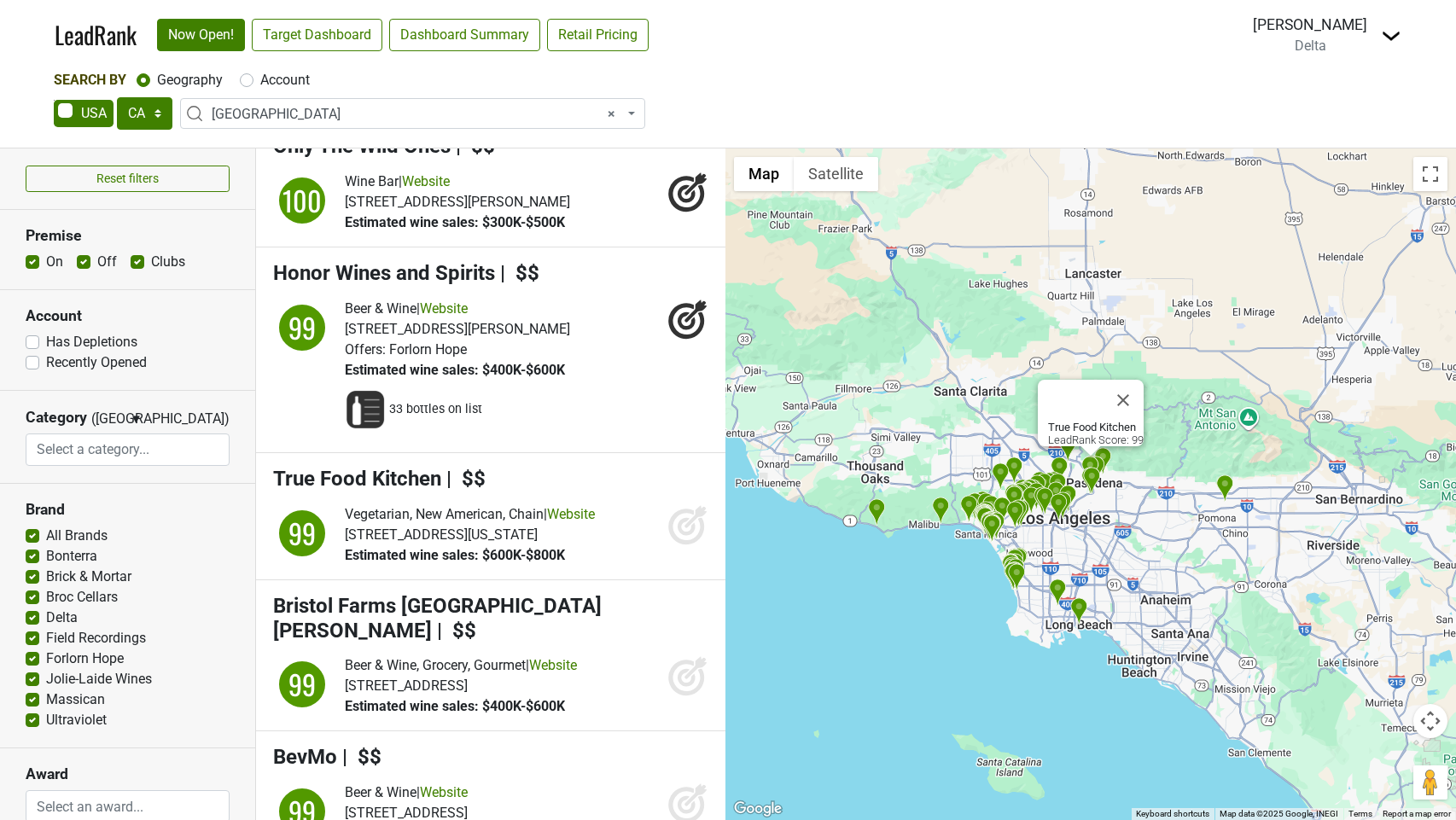
click at [680, 536] on icon at bounding box center [686, 528] width 18 height 18
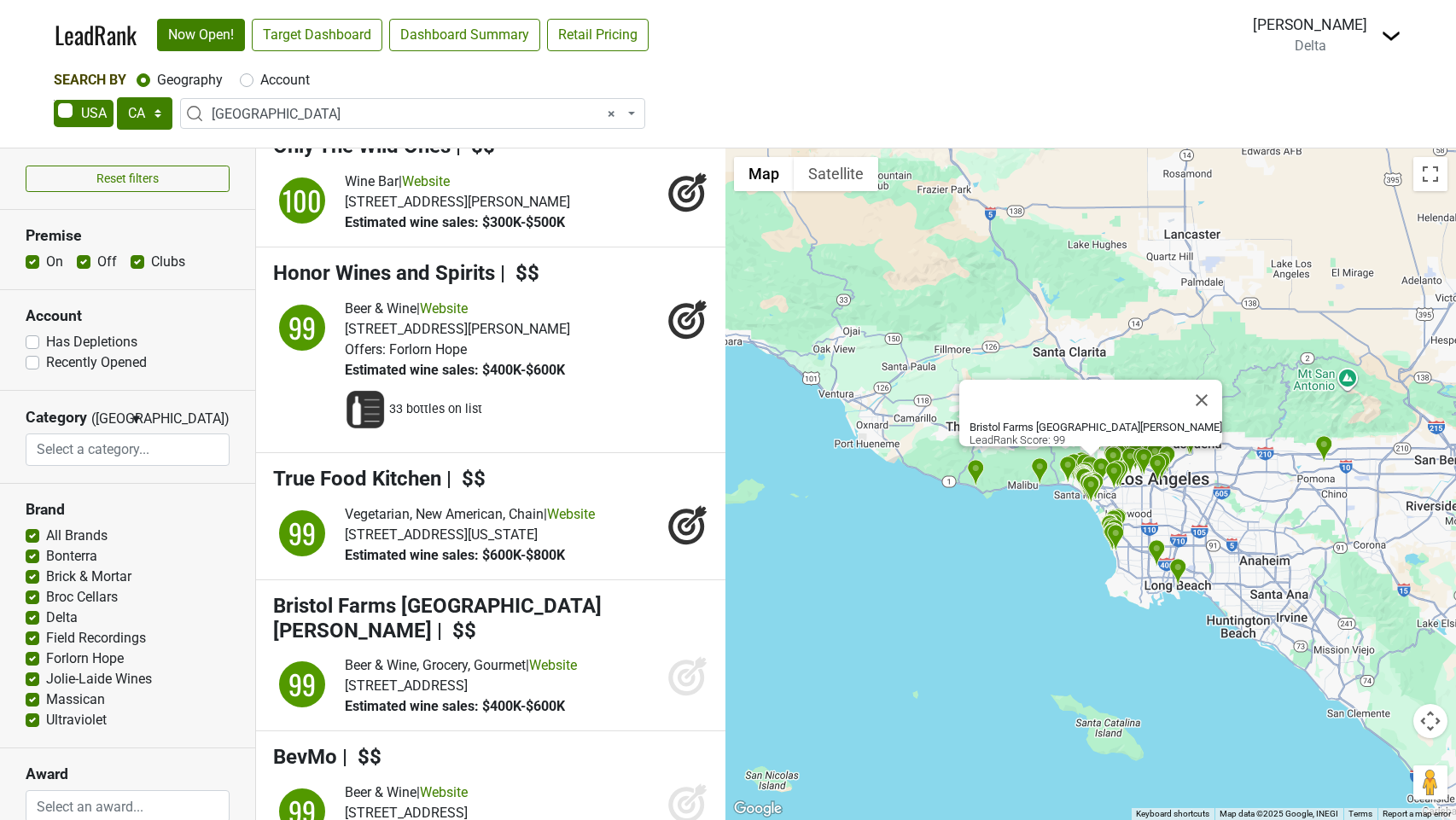
click at [671, 690] on icon at bounding box center [687, 676] width 41 height 41
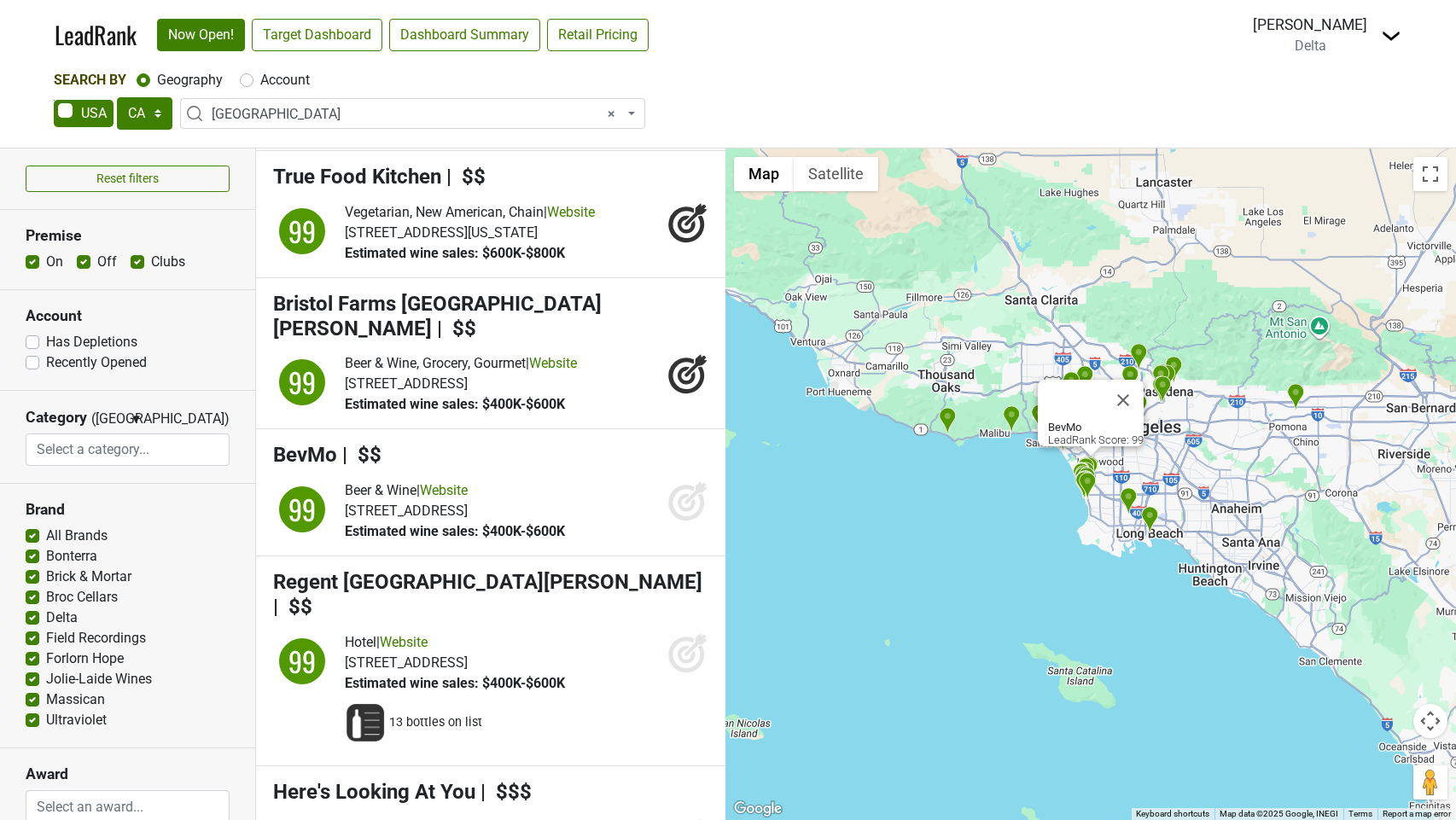
click at [684, 521] on icon at bounding box center [687, 500] width 41 height 41
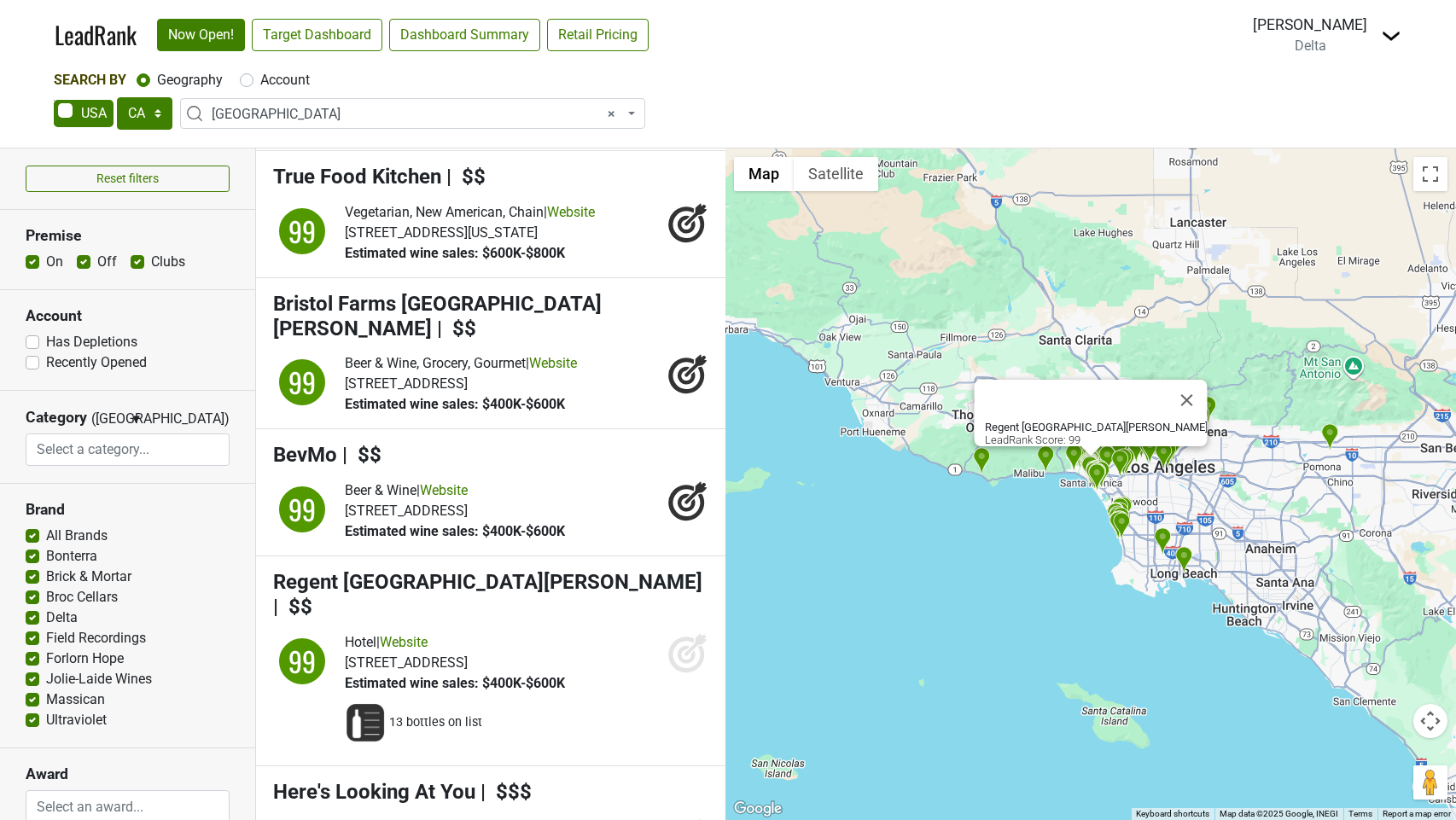
click at [692, 674] on icon at bounding box center [687, 653] width 41 height 41
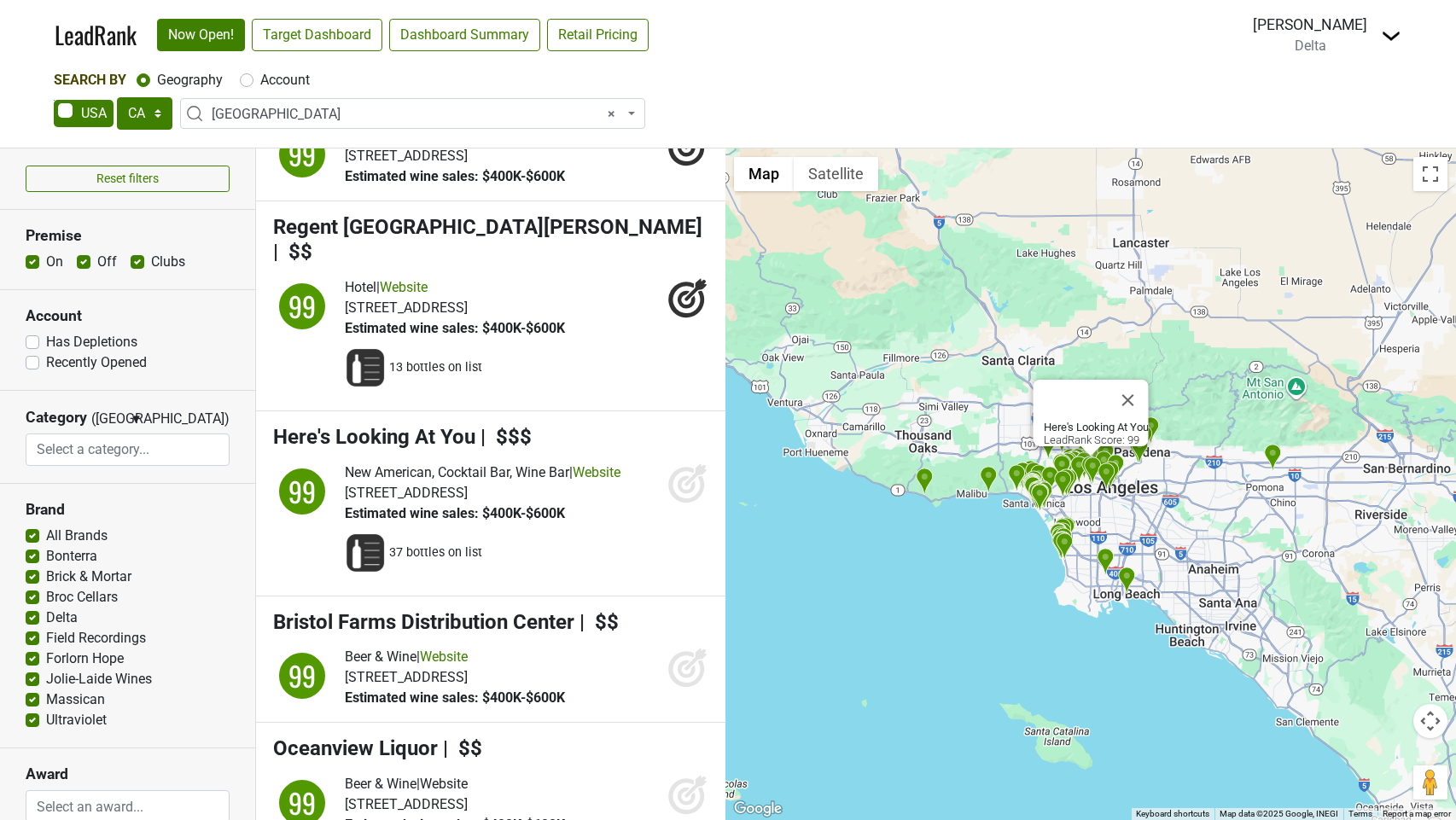
drag, startPoint x: 676, startPoint y: 519, endPoint x: 689, endPoint y: 565, distance: 47.8
click at [676, 504] on icon at bounding box center [687, 483] width 41 height 41
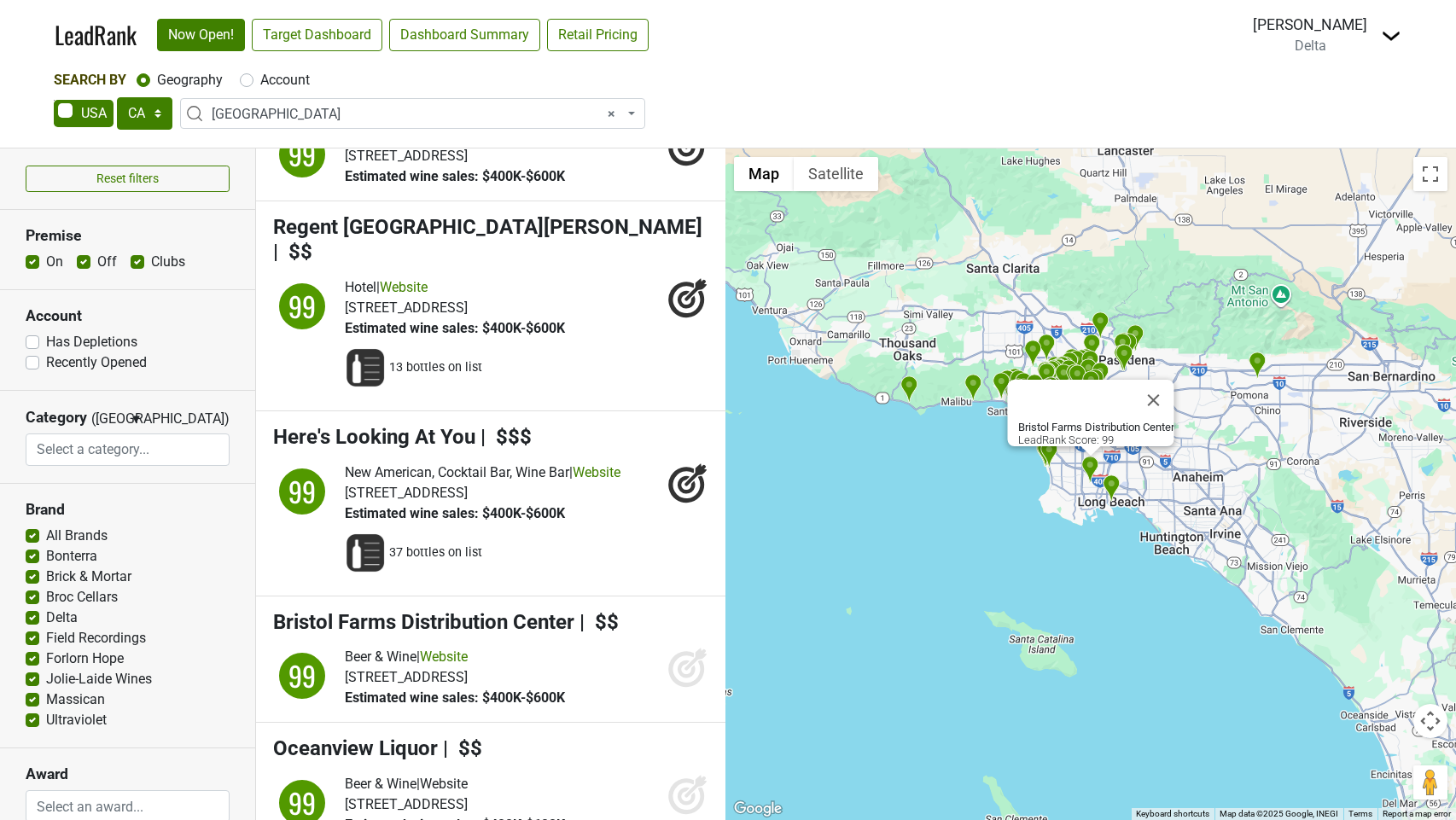
click at [692, 678] on icon at bounding box center [686, 670] width 18 height 18
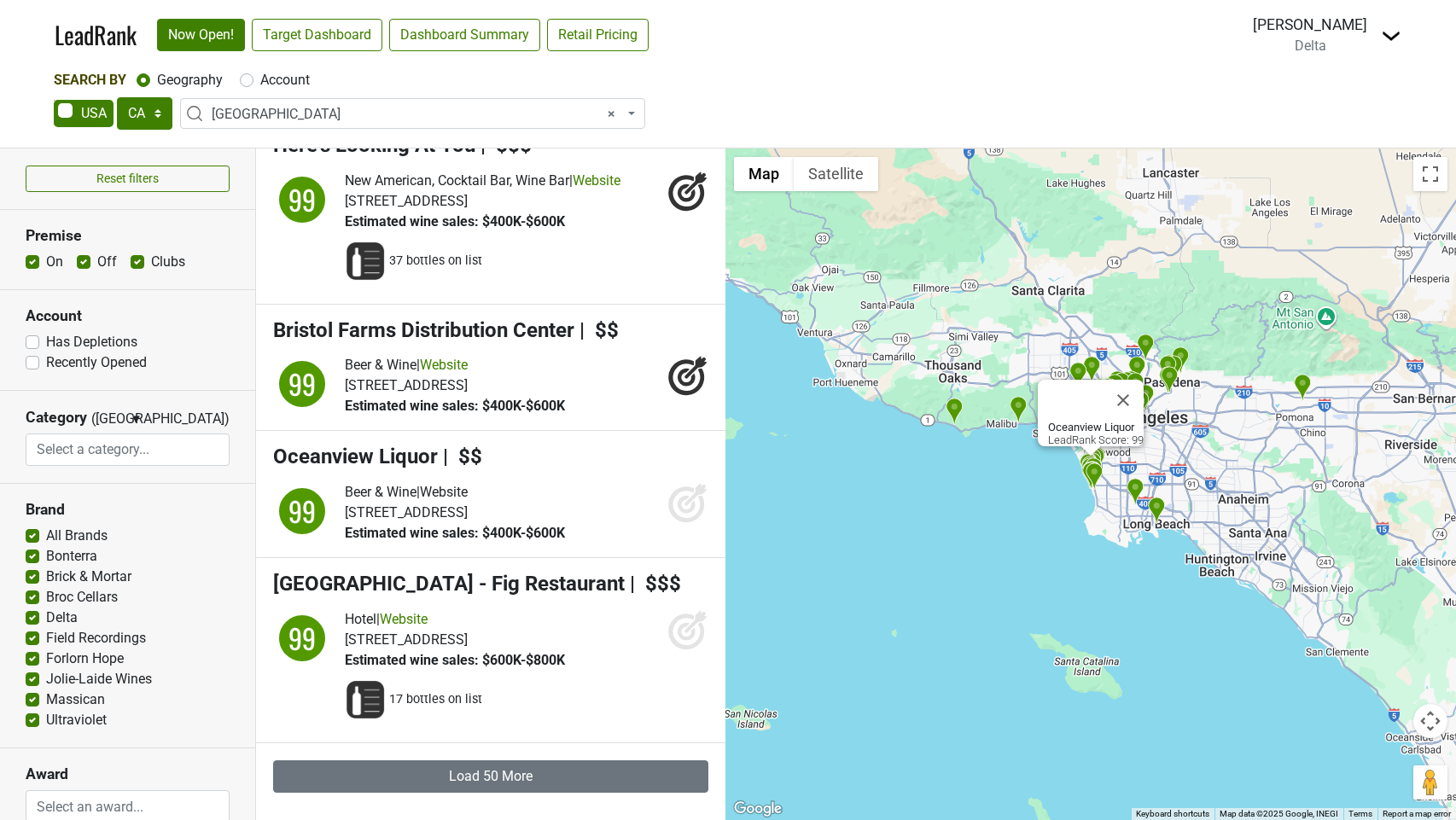
click at [680, 496] on icon at bounding box center [686, 505] width 18 height 18
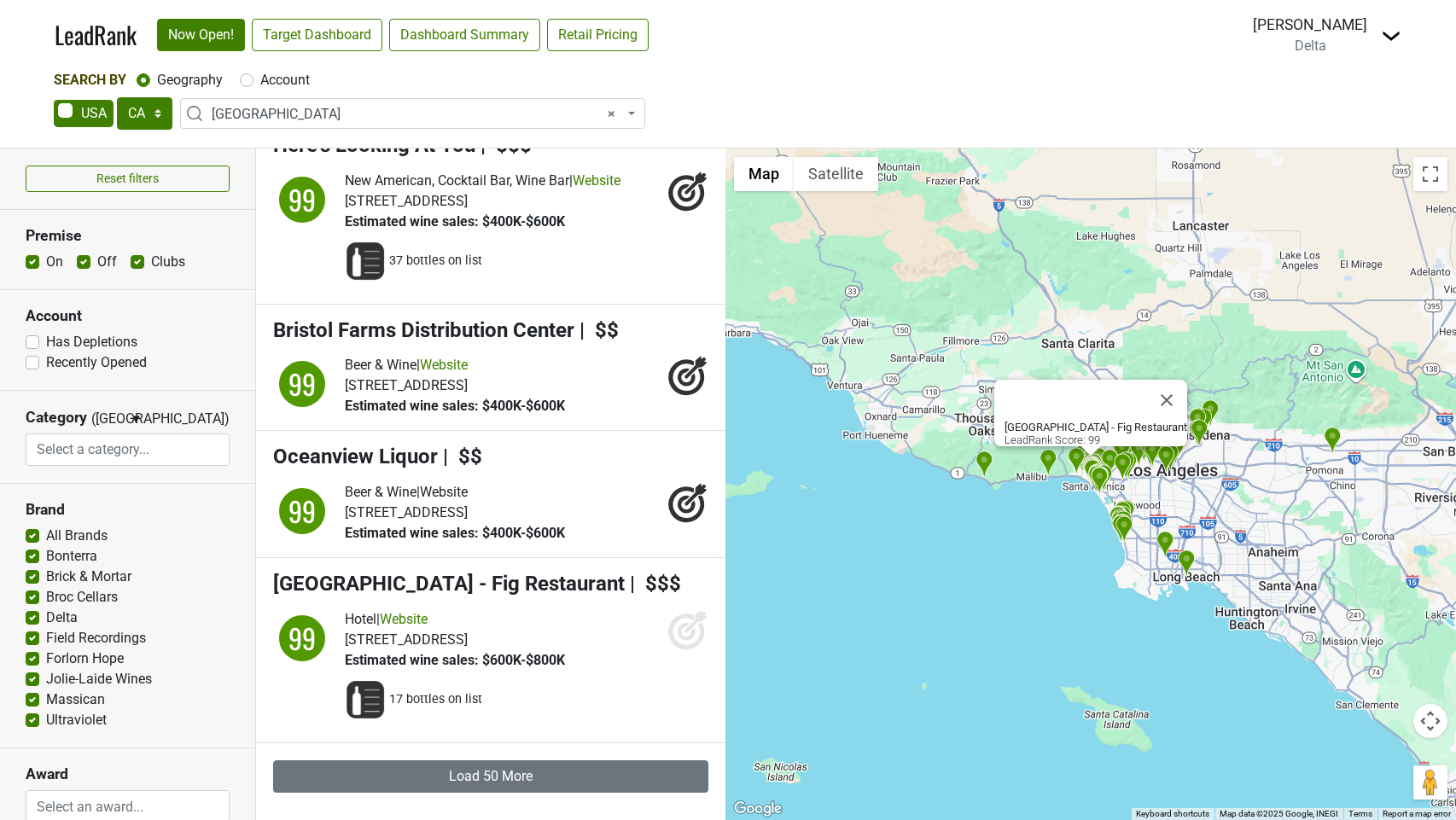
click at [684, 632] on icon at bounding box center [687, 630] width 41 height 41
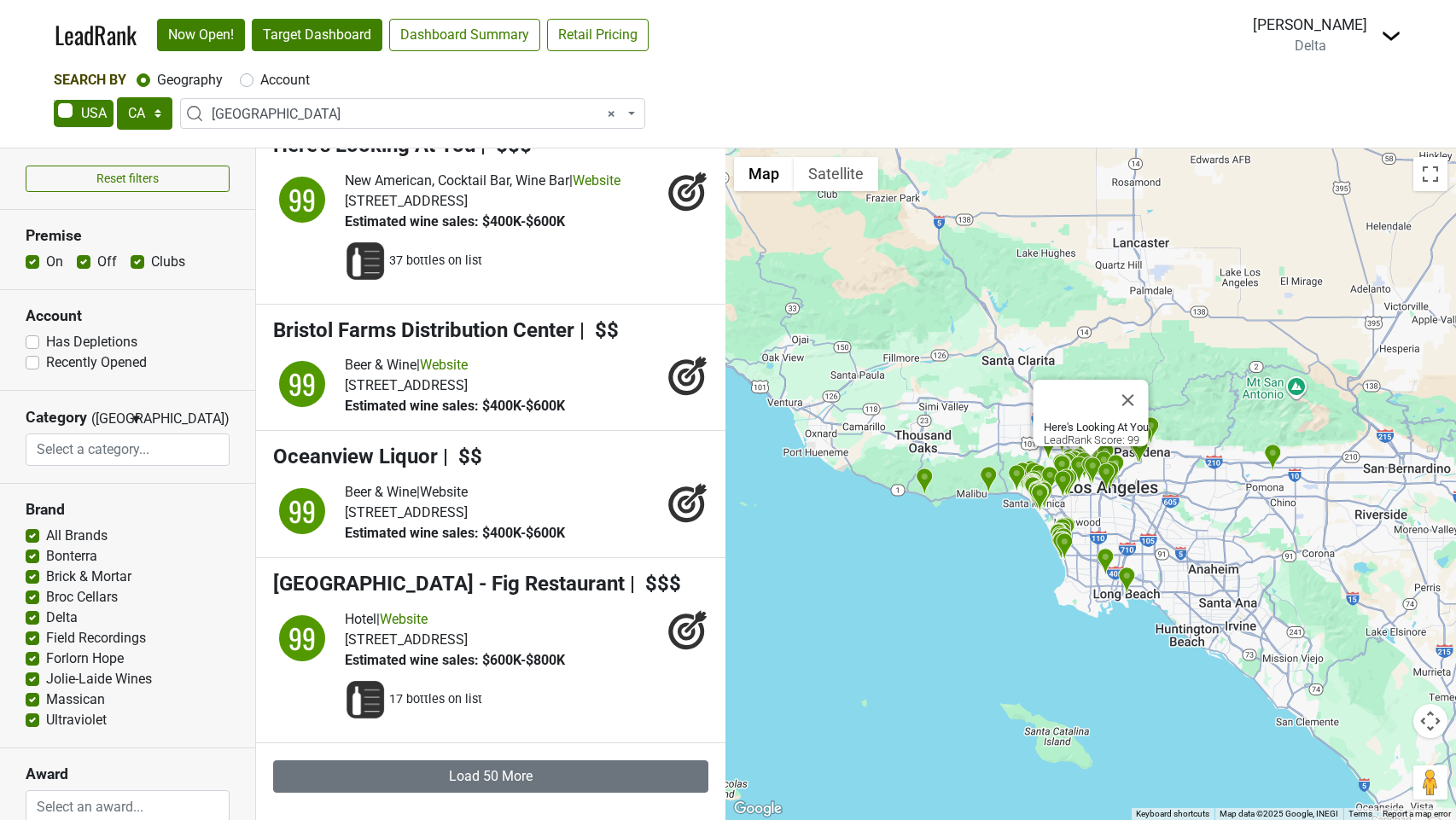
click at [281, 43] on link "Target Dashboard" at bounding box center [317, 36] width 131 height 33
click at [456, 106] on span "× Los Angeles" at bounding box center [418, 114] width 413 height 20
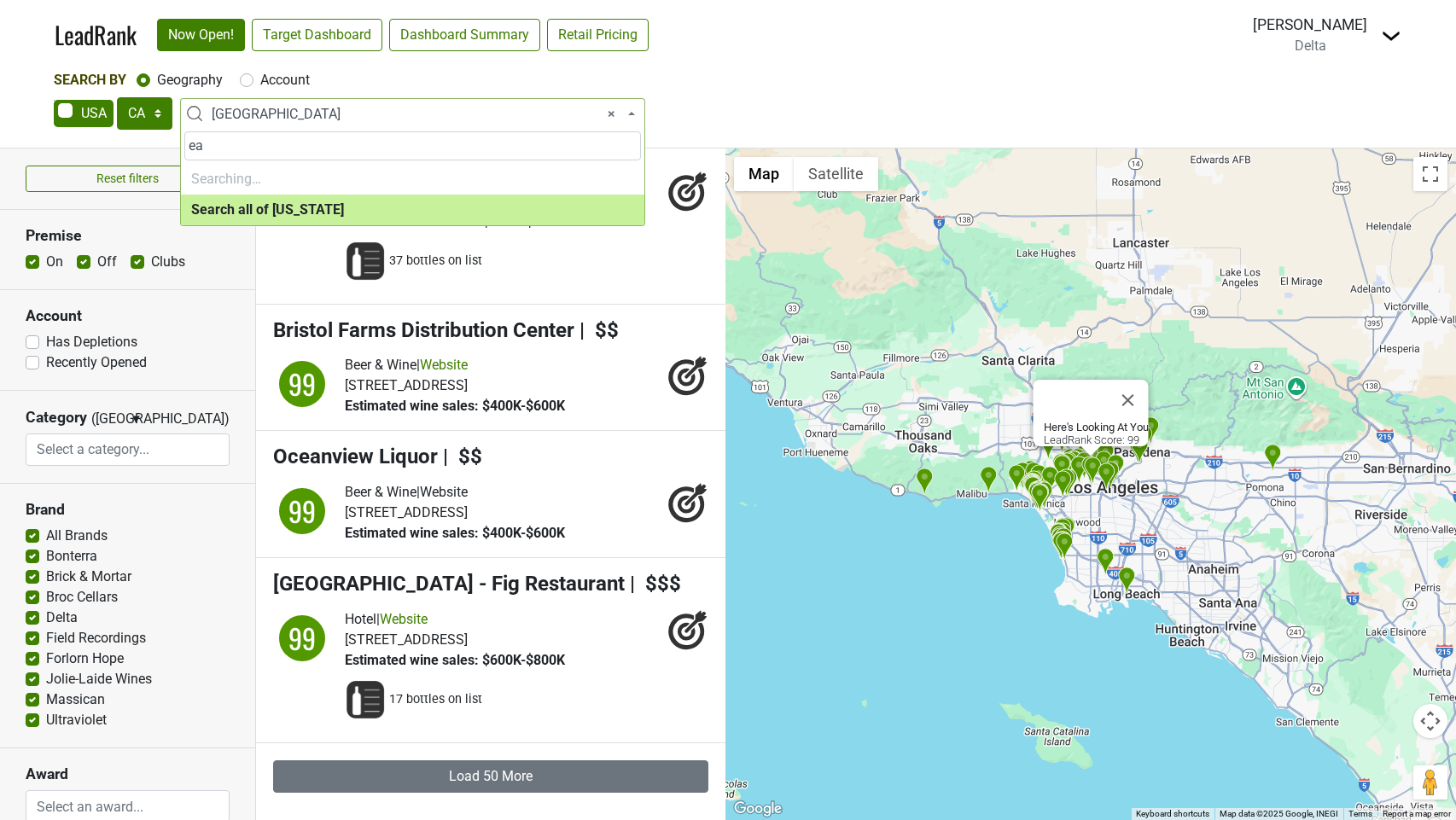
type input "e"
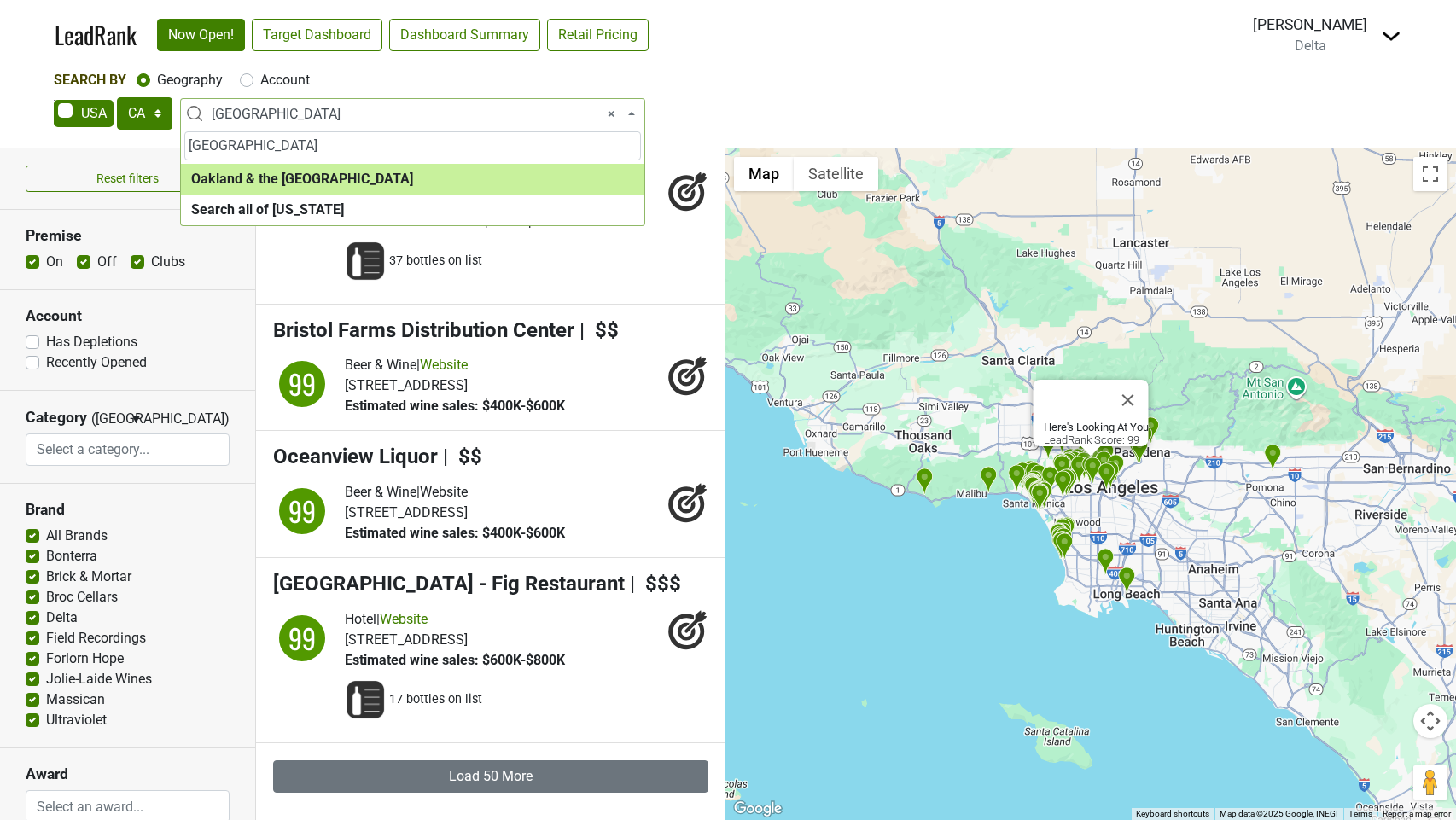
type input "[GEOGRAPHIC_DATA]"
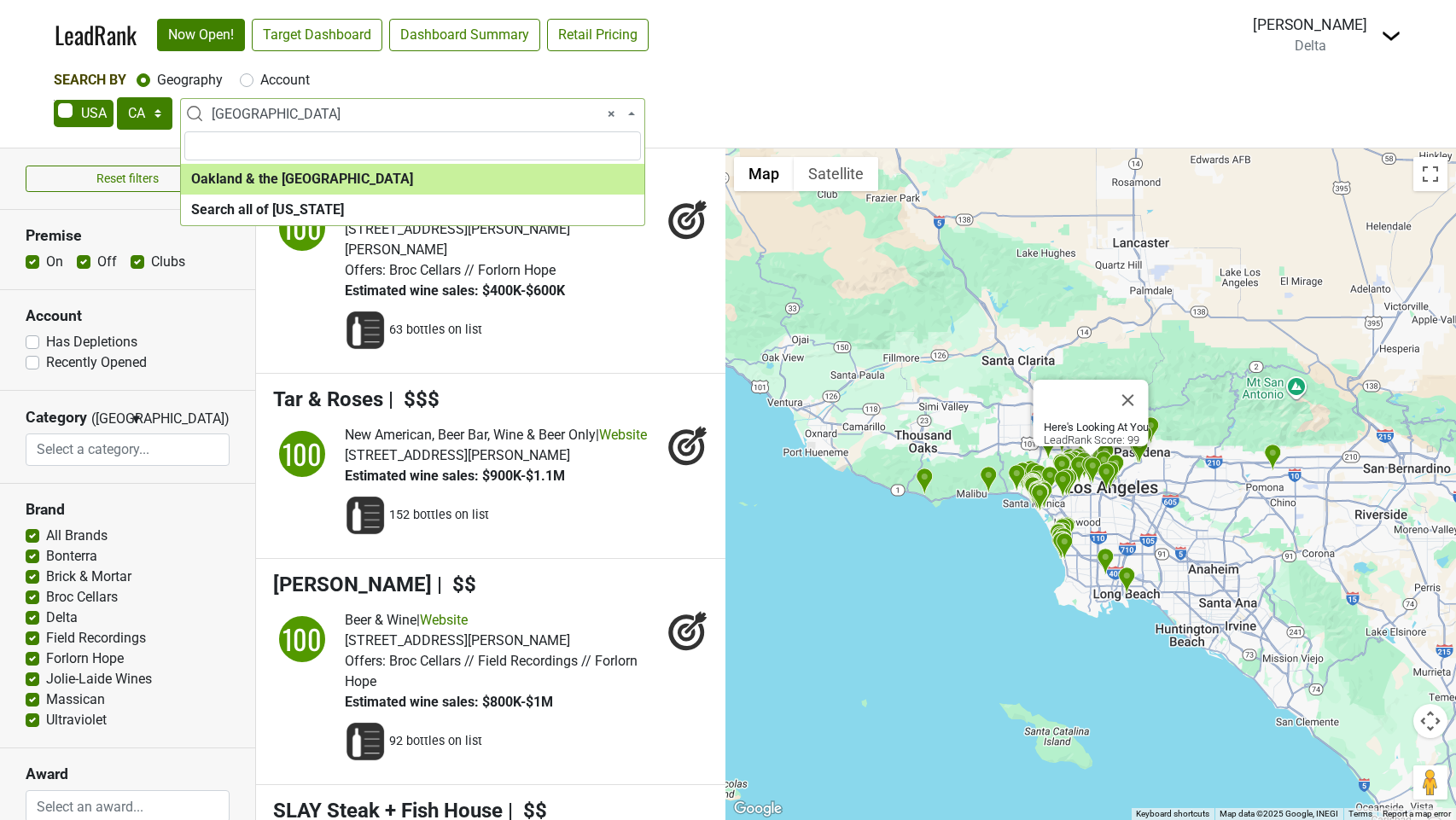
select select "1286"
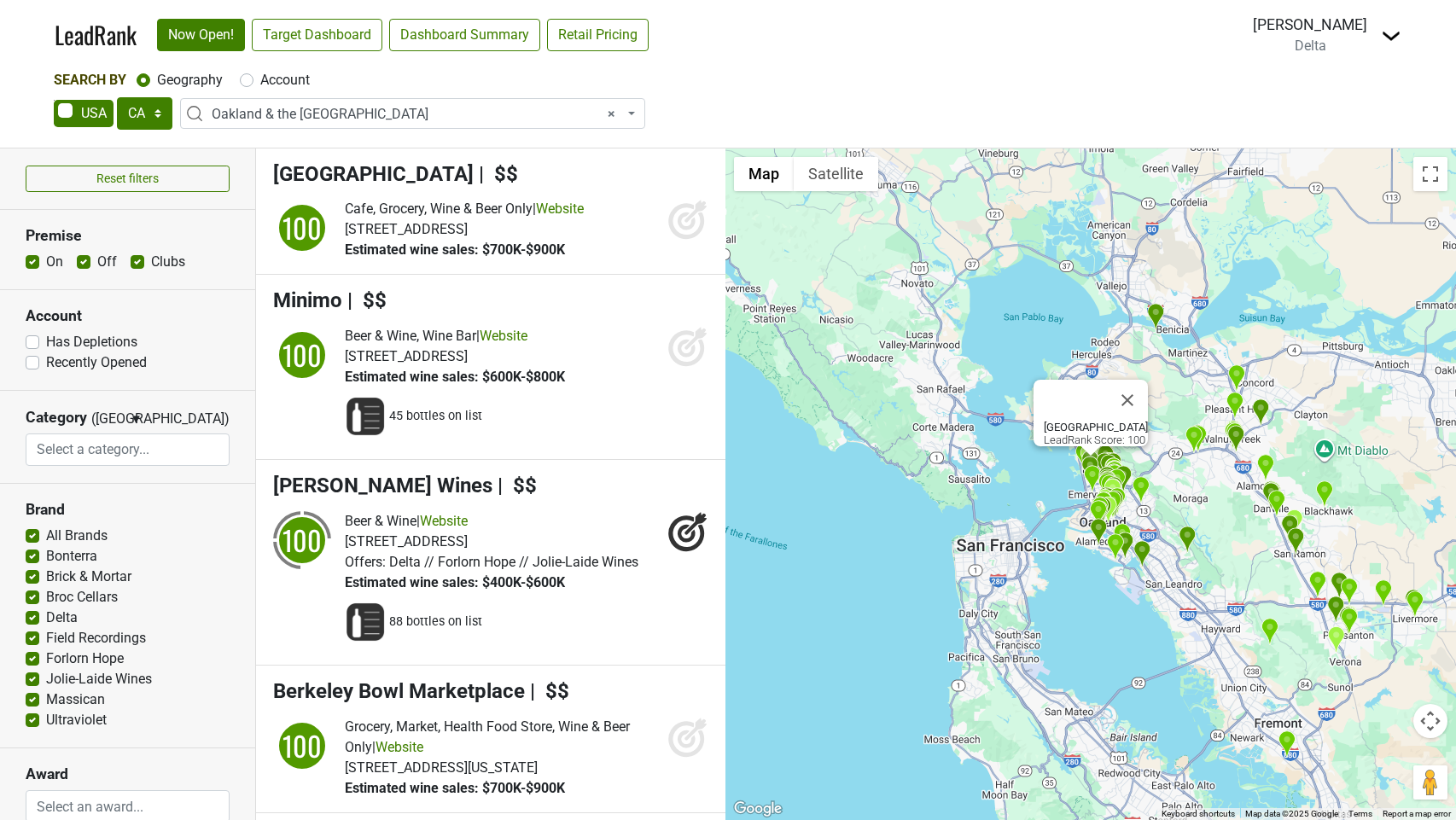
drag, startPoint x: 686, startPoint y: 216, endPoint x: 688, endPoint y: 276, distance: 60.0
click at [686, 216] on icon at bounding box center [687, 219] width 41 height 41
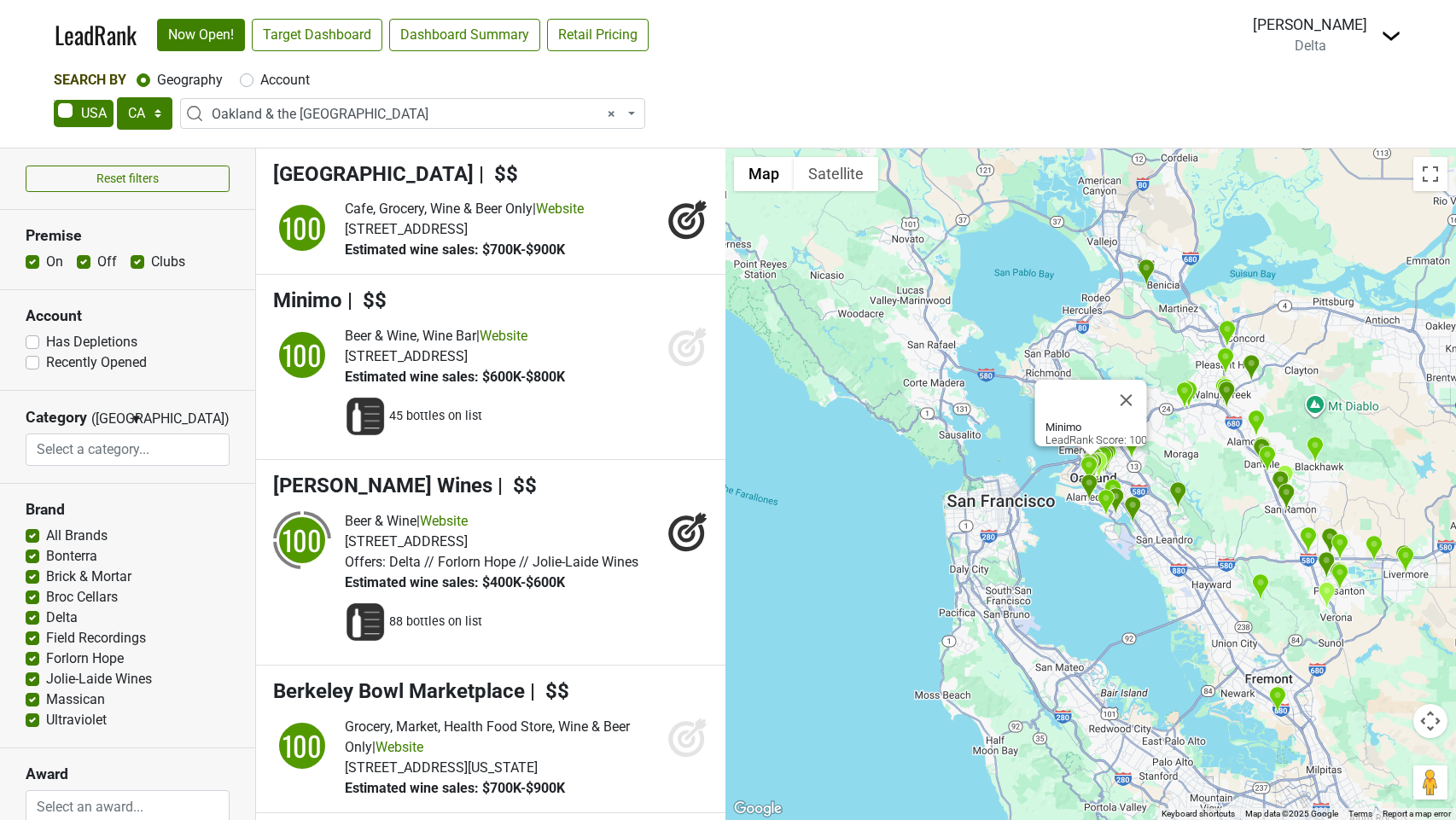
click at [692, 348] on icon at bounding box center [686, 349] width 18 height 18
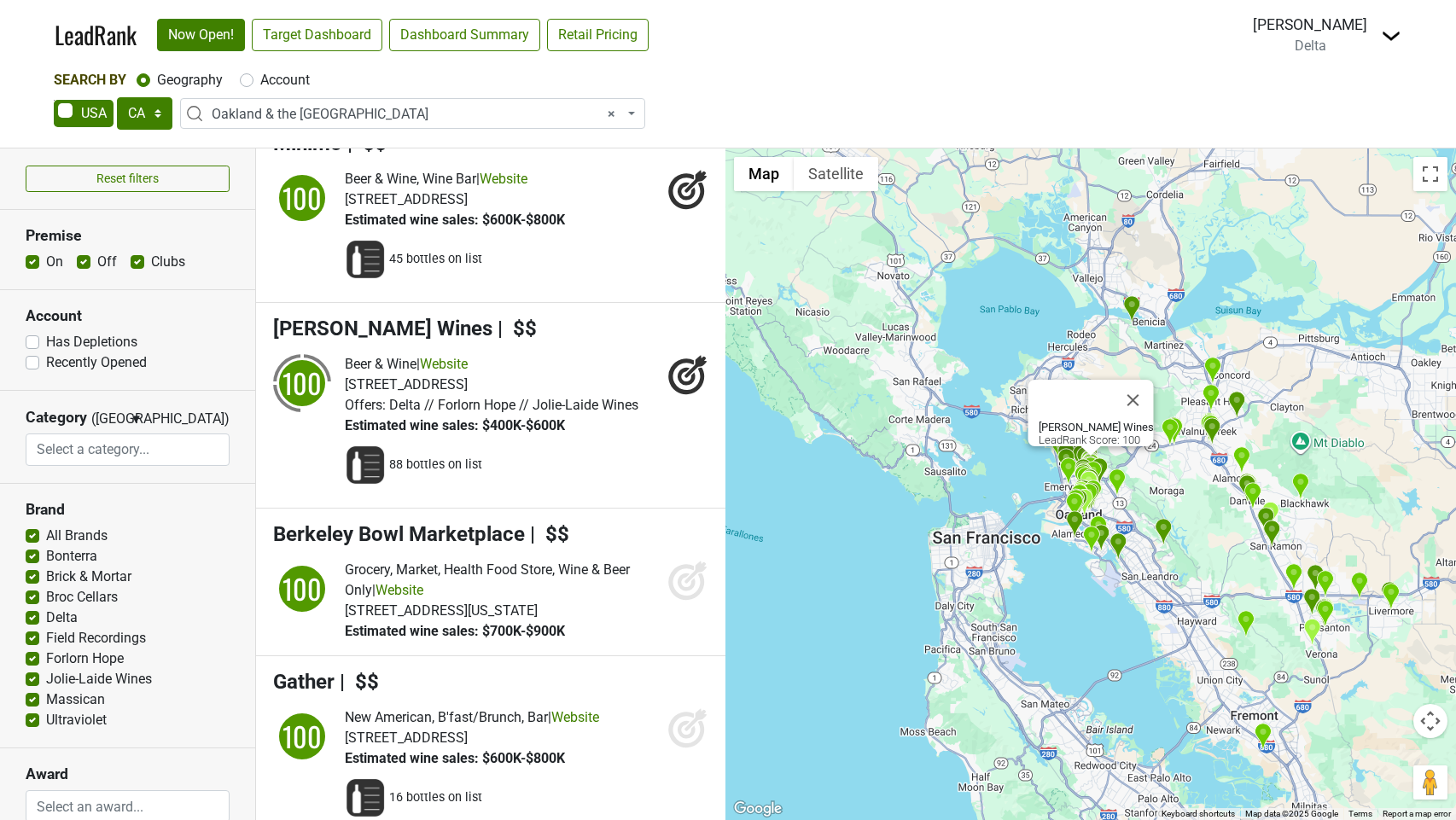
scroll to position [172, 0]
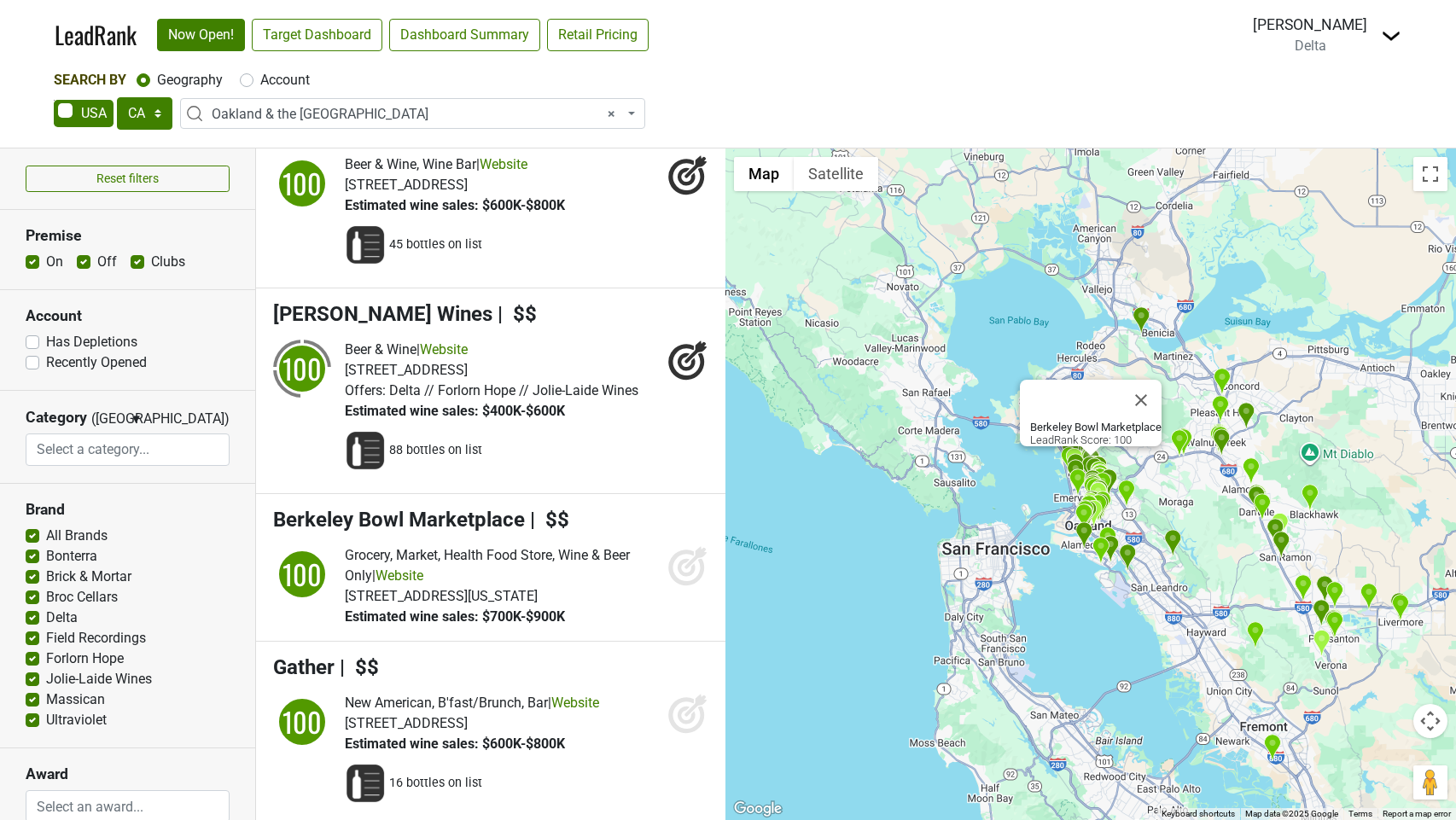
click at [689, 557] on icon at bounding box center [687, 565] width 41 height 41
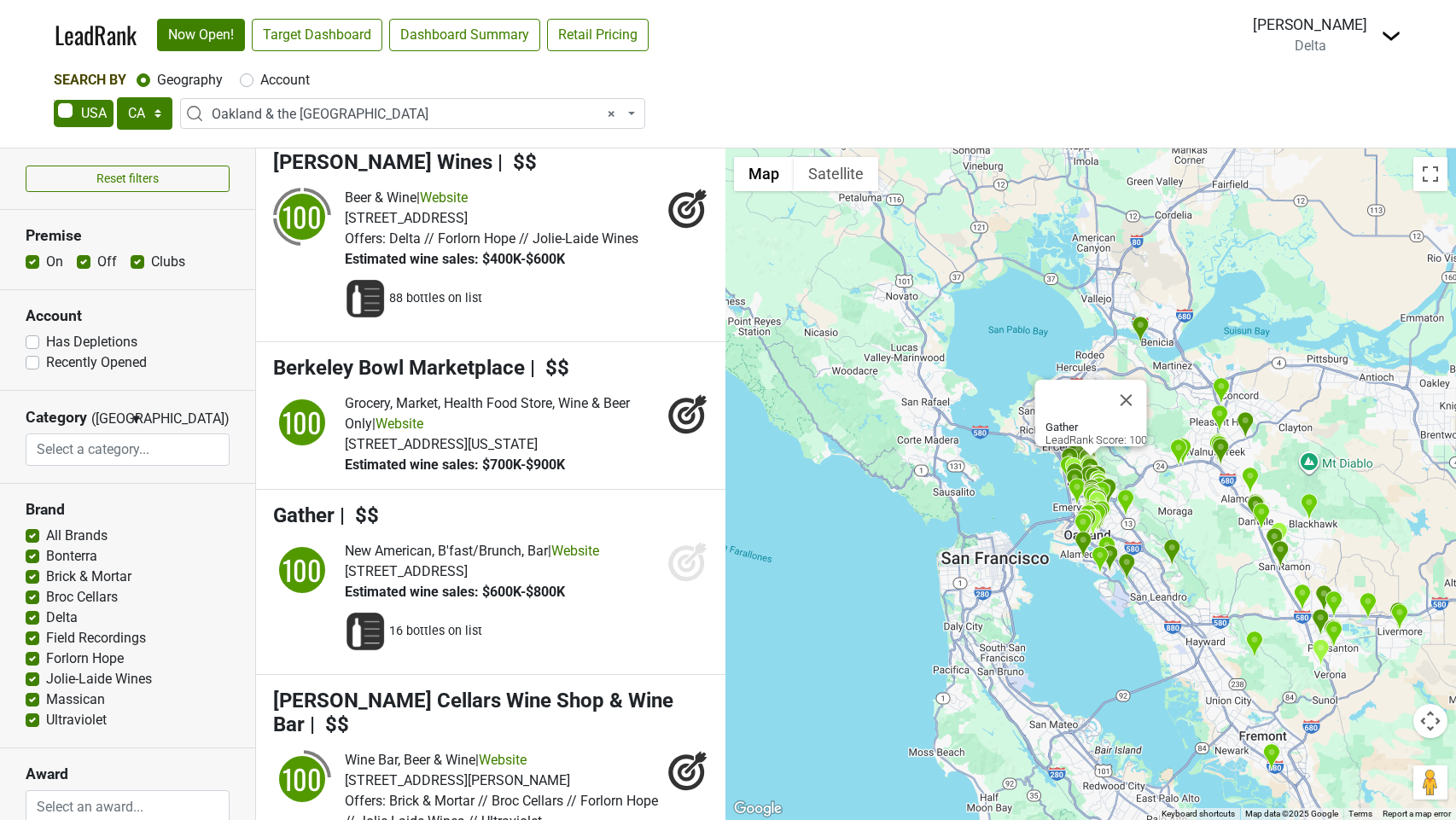
drag, startPoint x: 689, startPoint y: 558, endPoint x: 694, endPoint y: 568, distance: 11.2
click at [689, 558] on icon at bounding box center [696, 553] width 22 height 22
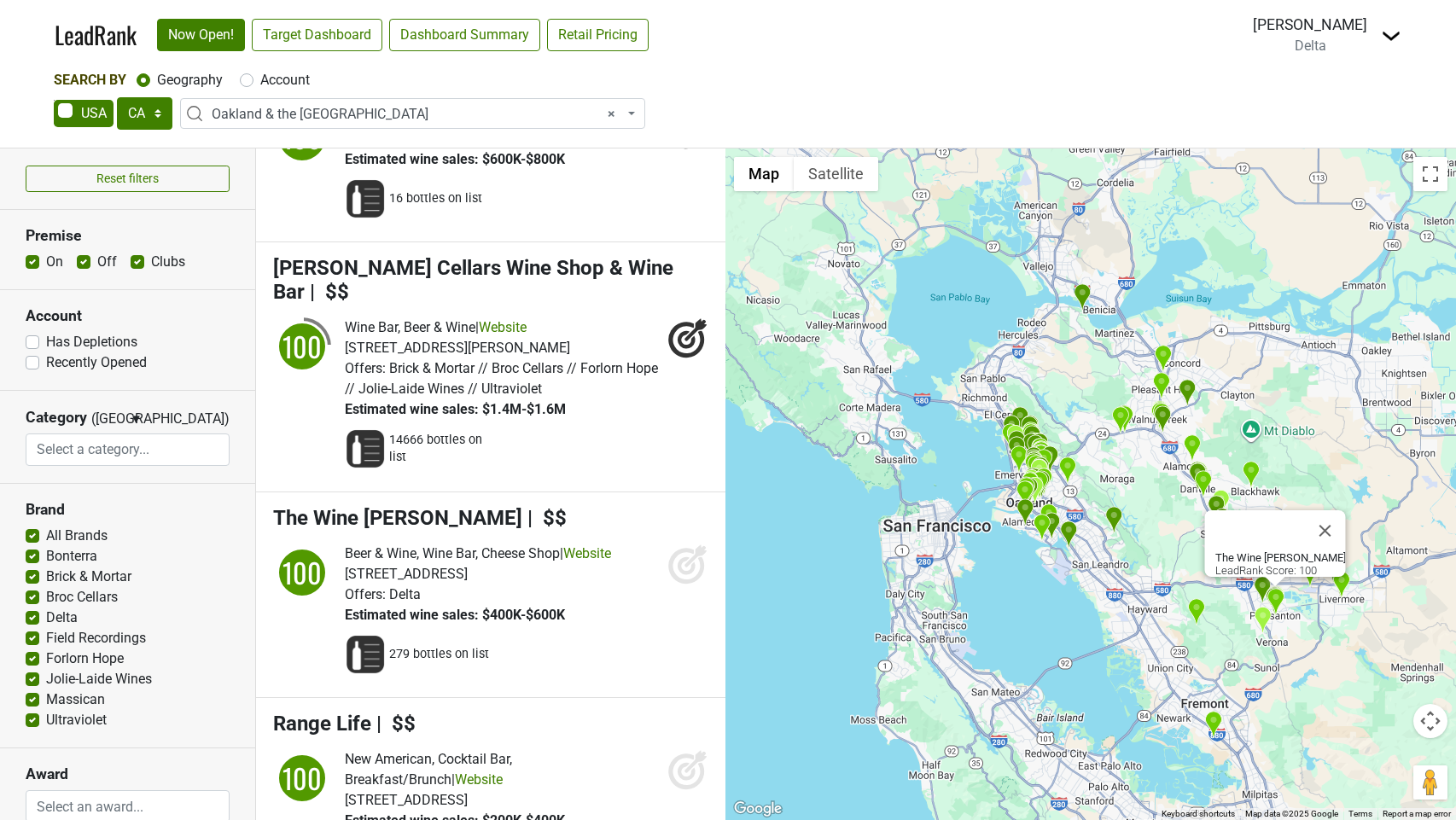
scroll to position [767, 0]
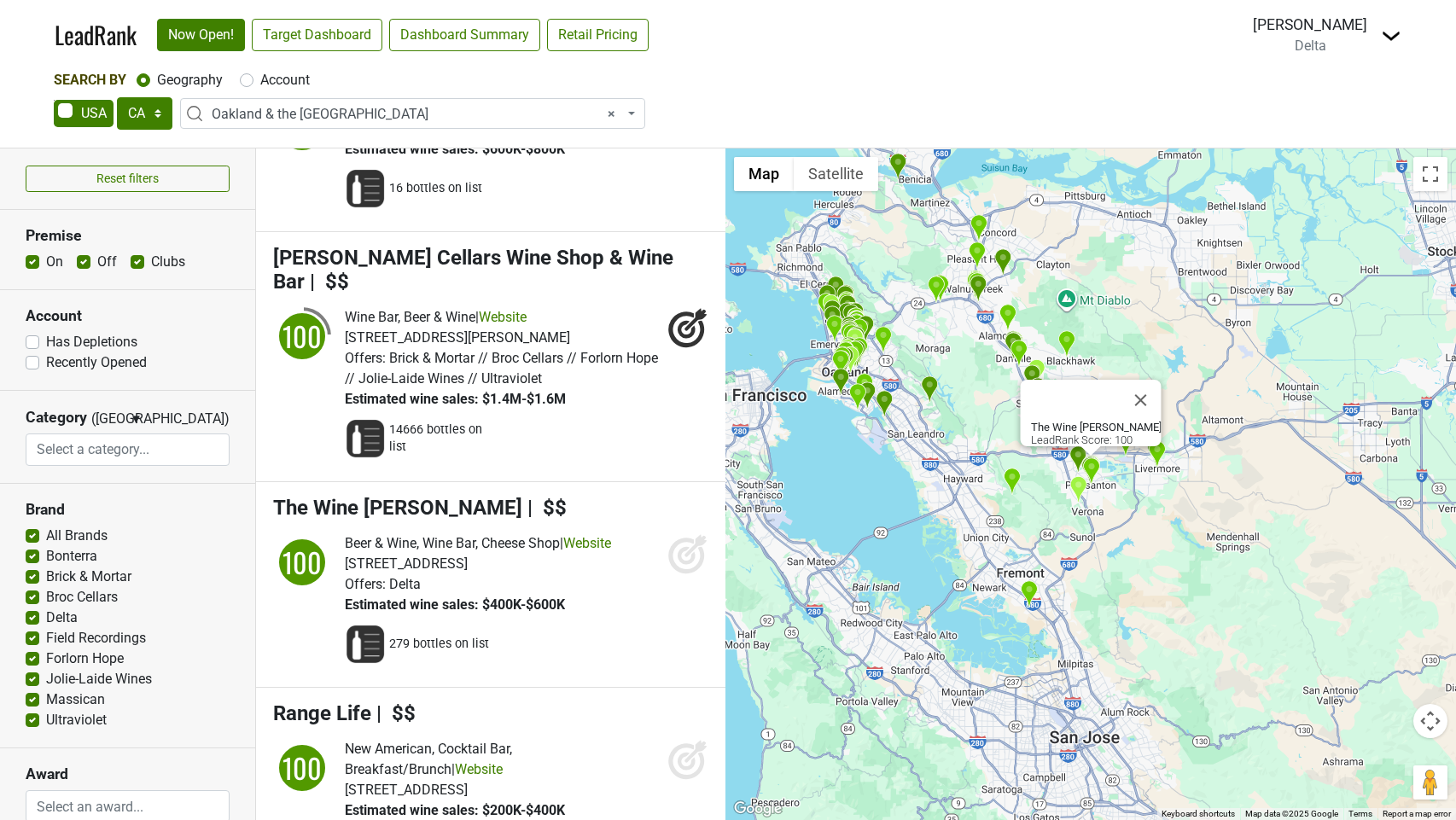
drag, startPoint x: 682, startPoint y: 527, endPoint x: 688, endPoint y: 583, distance: 56.3
click at [682, 533] on icon at bounding box center [687, 553] width 41 height 41
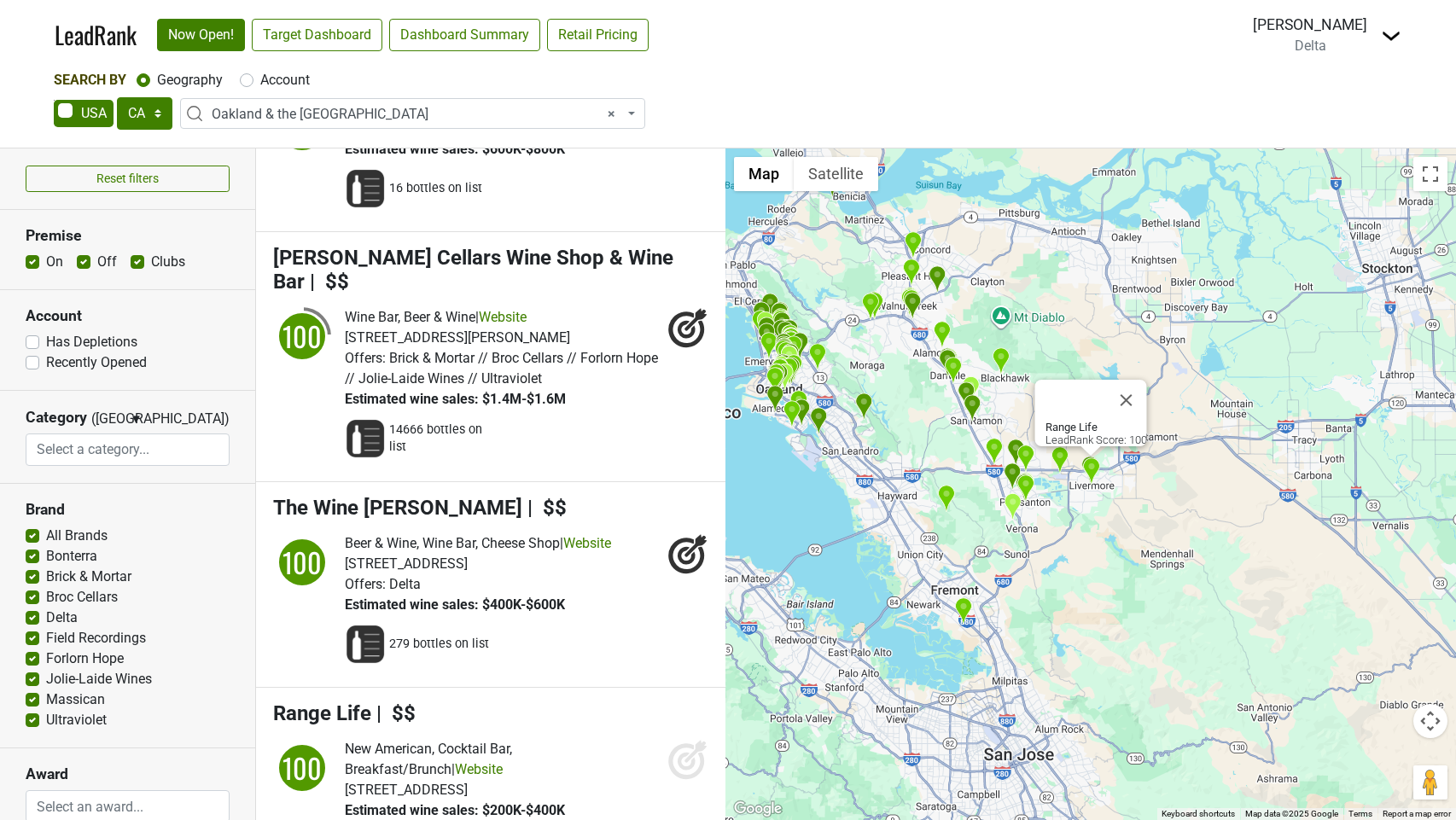
click at [689, 740] on icon at bounding box center [687, 760] width 41 height 41
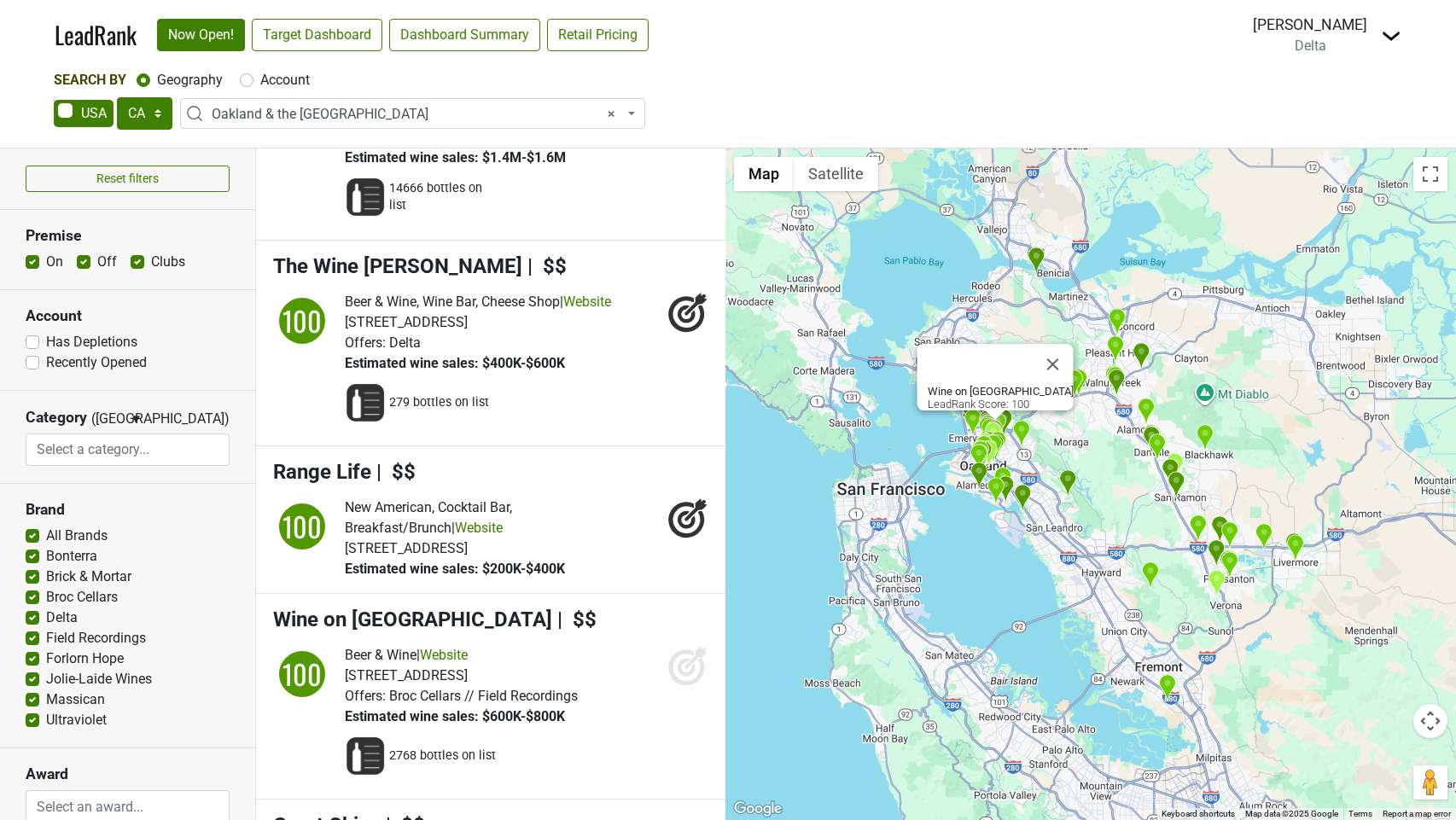
scroll to position [1066, 0]
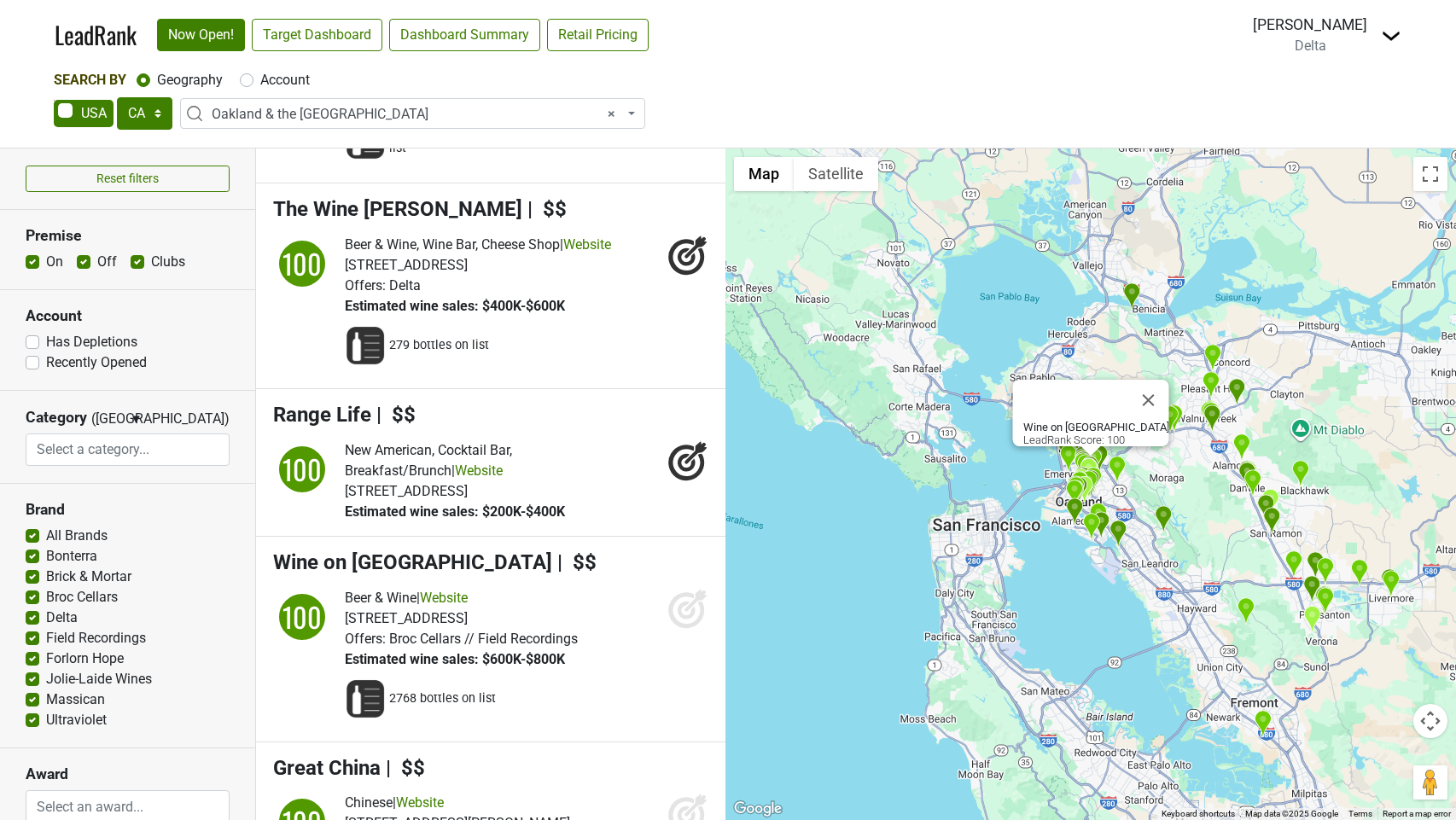
click at [688, 601] on icon at bounding box center [686, 610] width 18 height 18
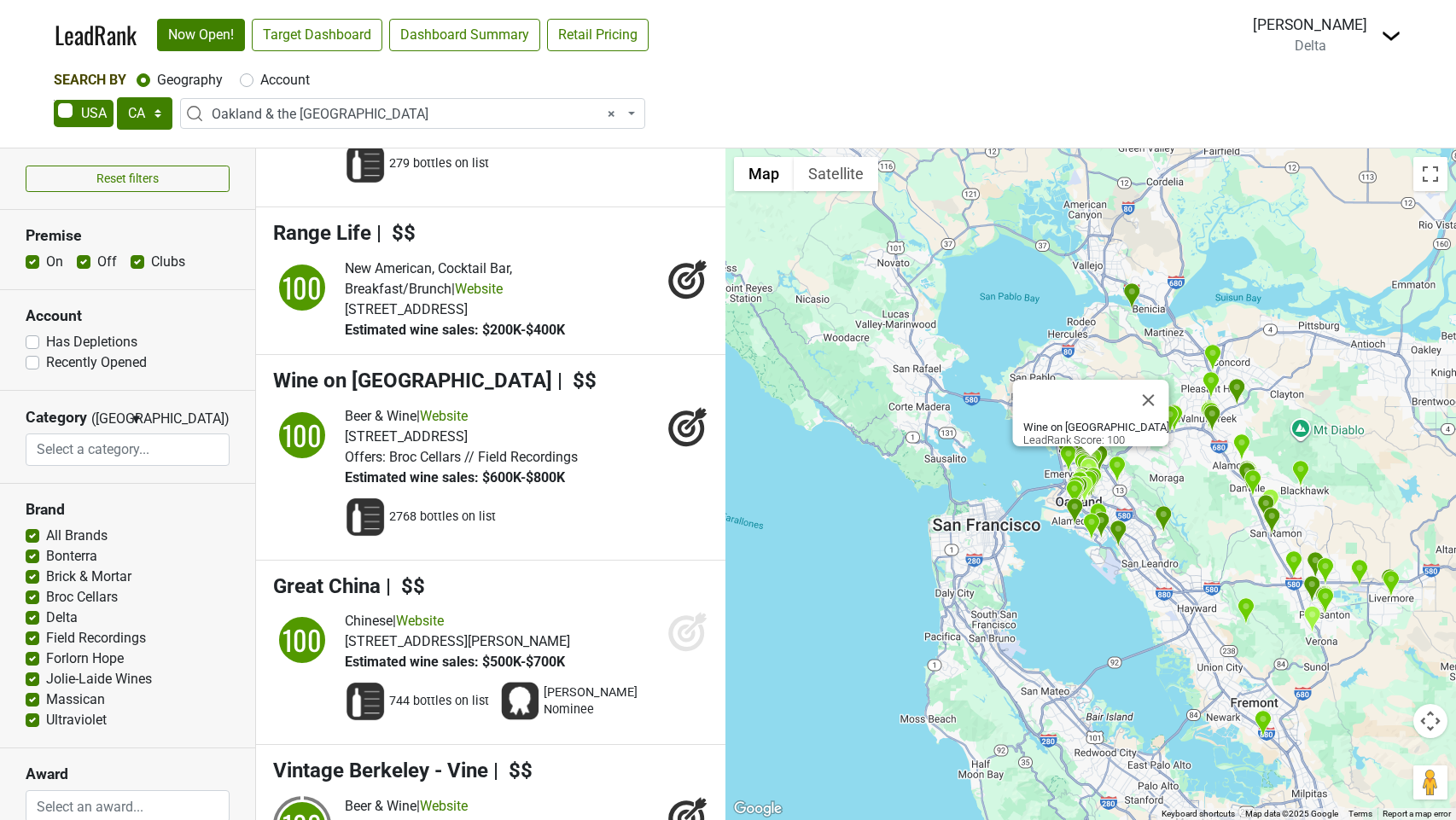
scroll to position [1282, 0]
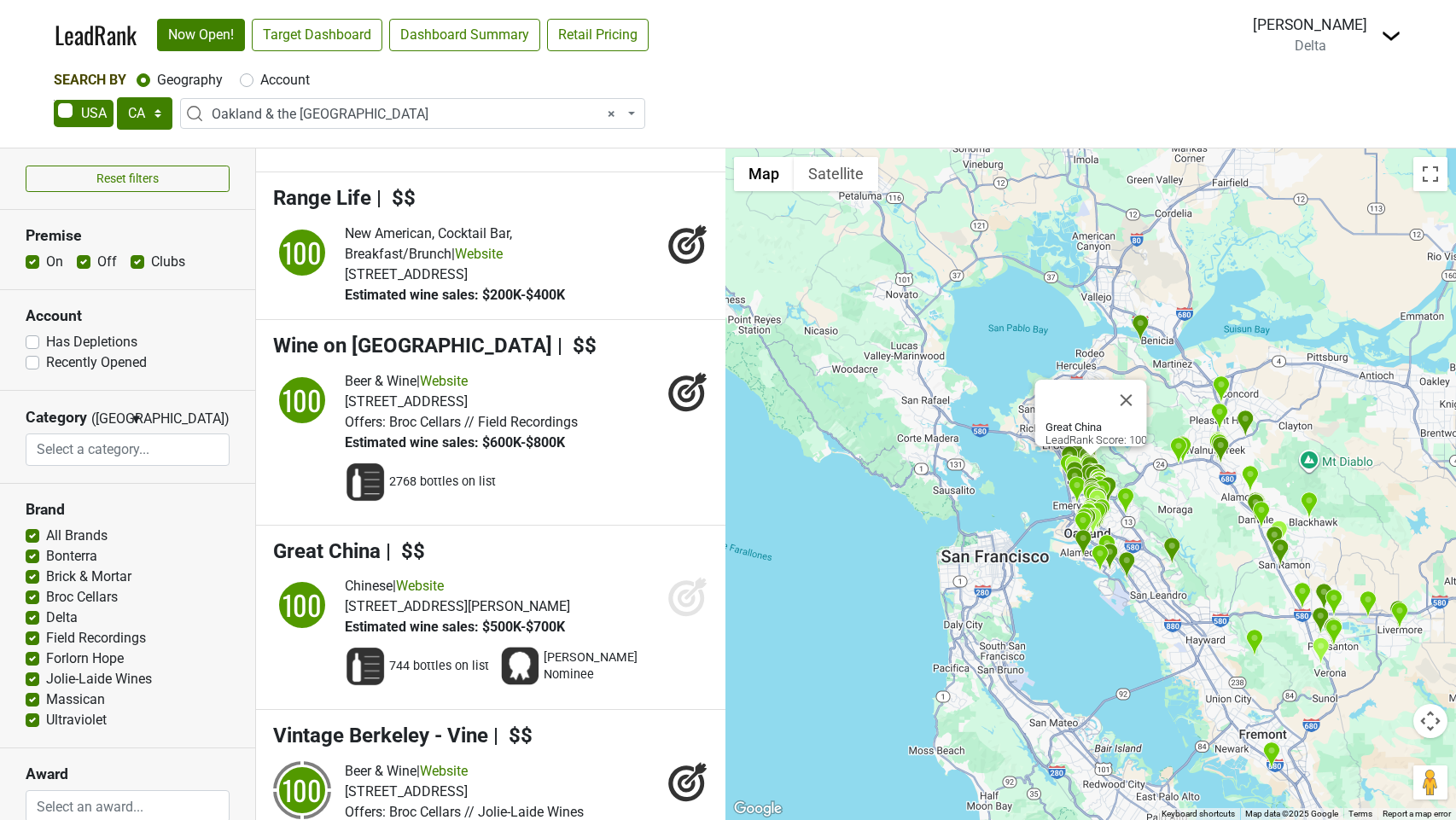
click at [678, 590] on icon at bounding box center [686, 599] width 18 height 18
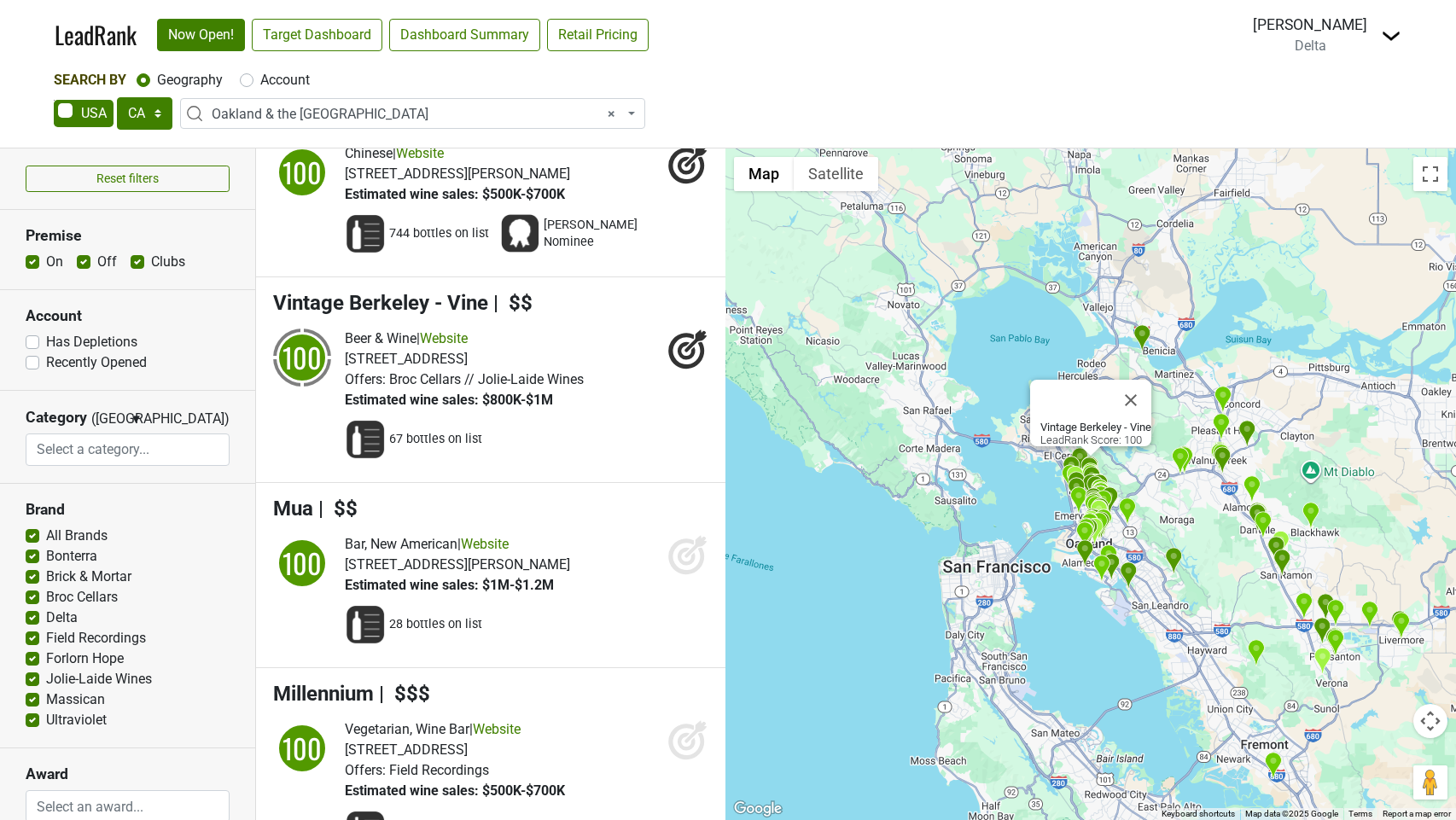
scroll to position [1717, 0]
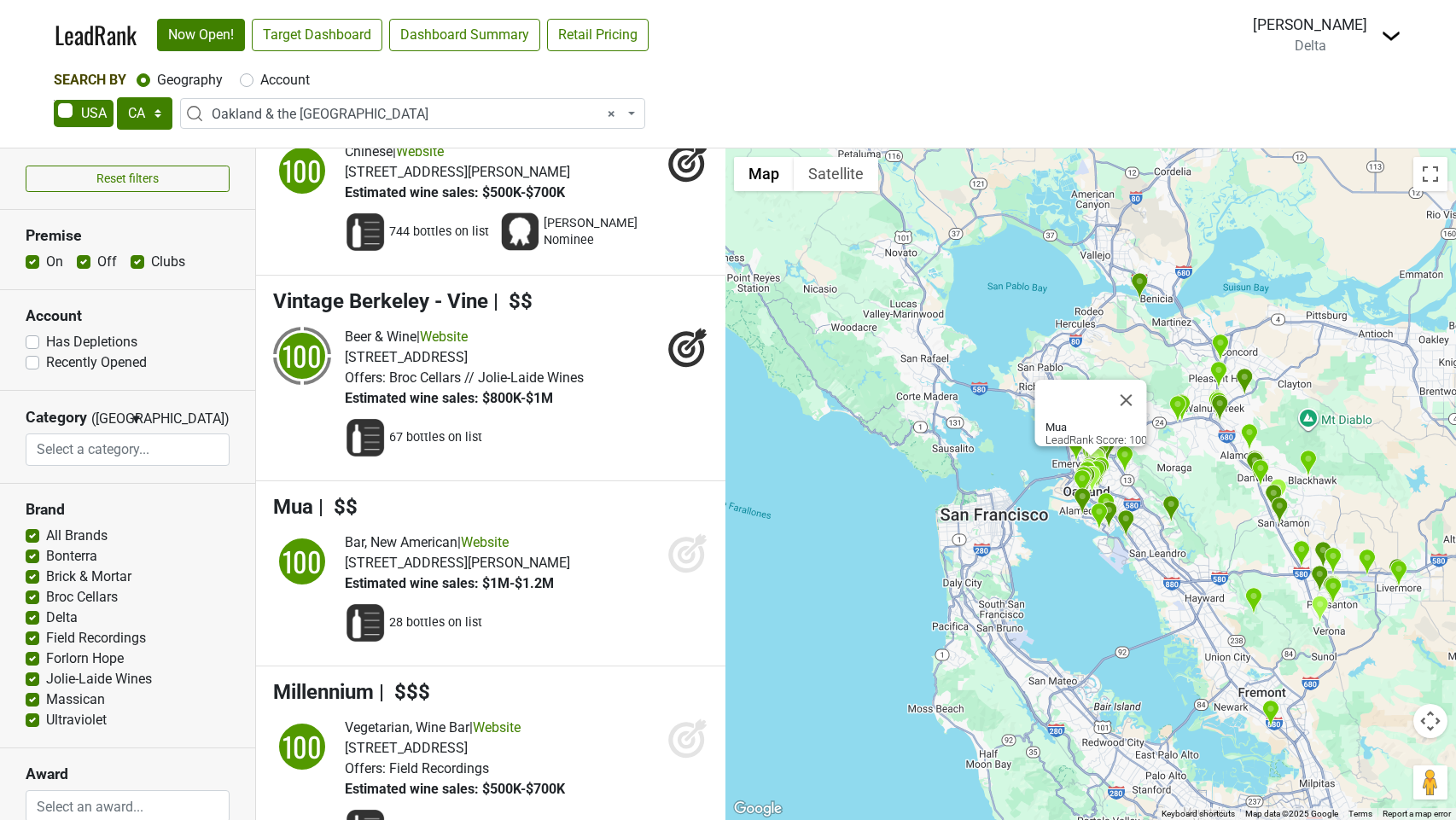
click at [690, 532] on icon at bounding box center [687, 552] width 41 height 41
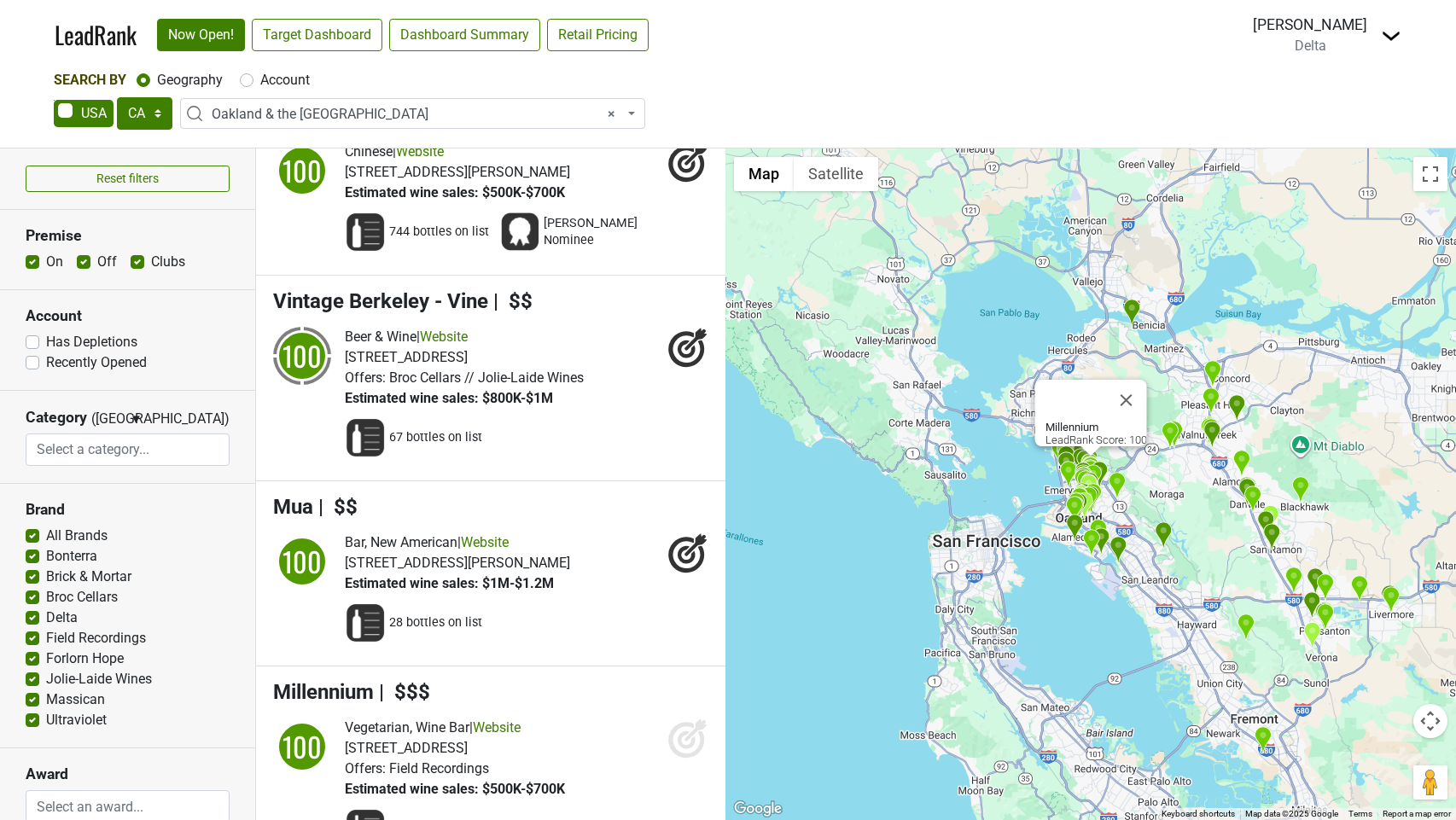
click at [679, 718] on icon at bounding box center [687, 738] width 41 height 41
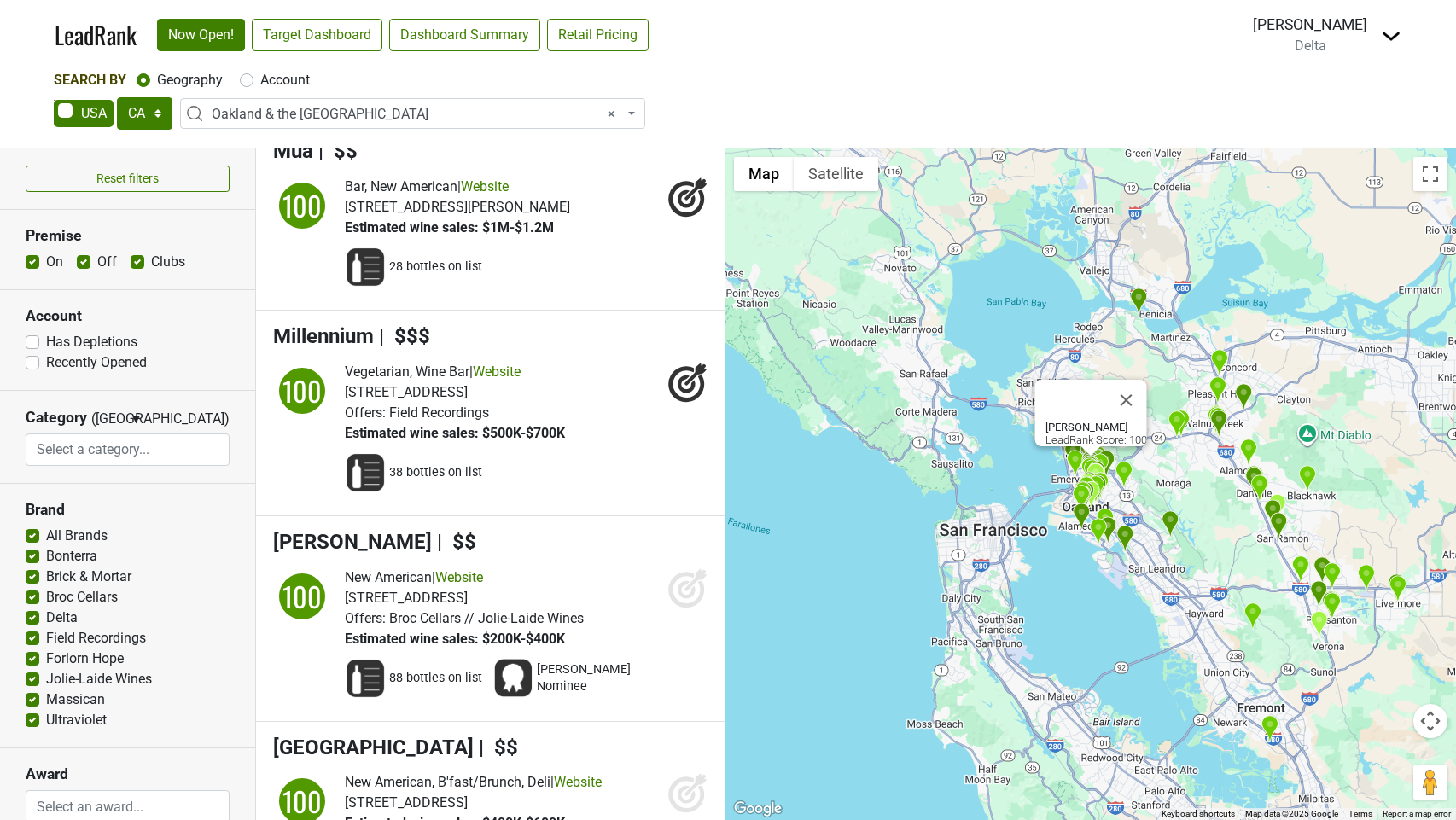
scroll to position [2074, 0]
click at [686, 567] on icon at bounding box center [687, 587] width 41 height 41
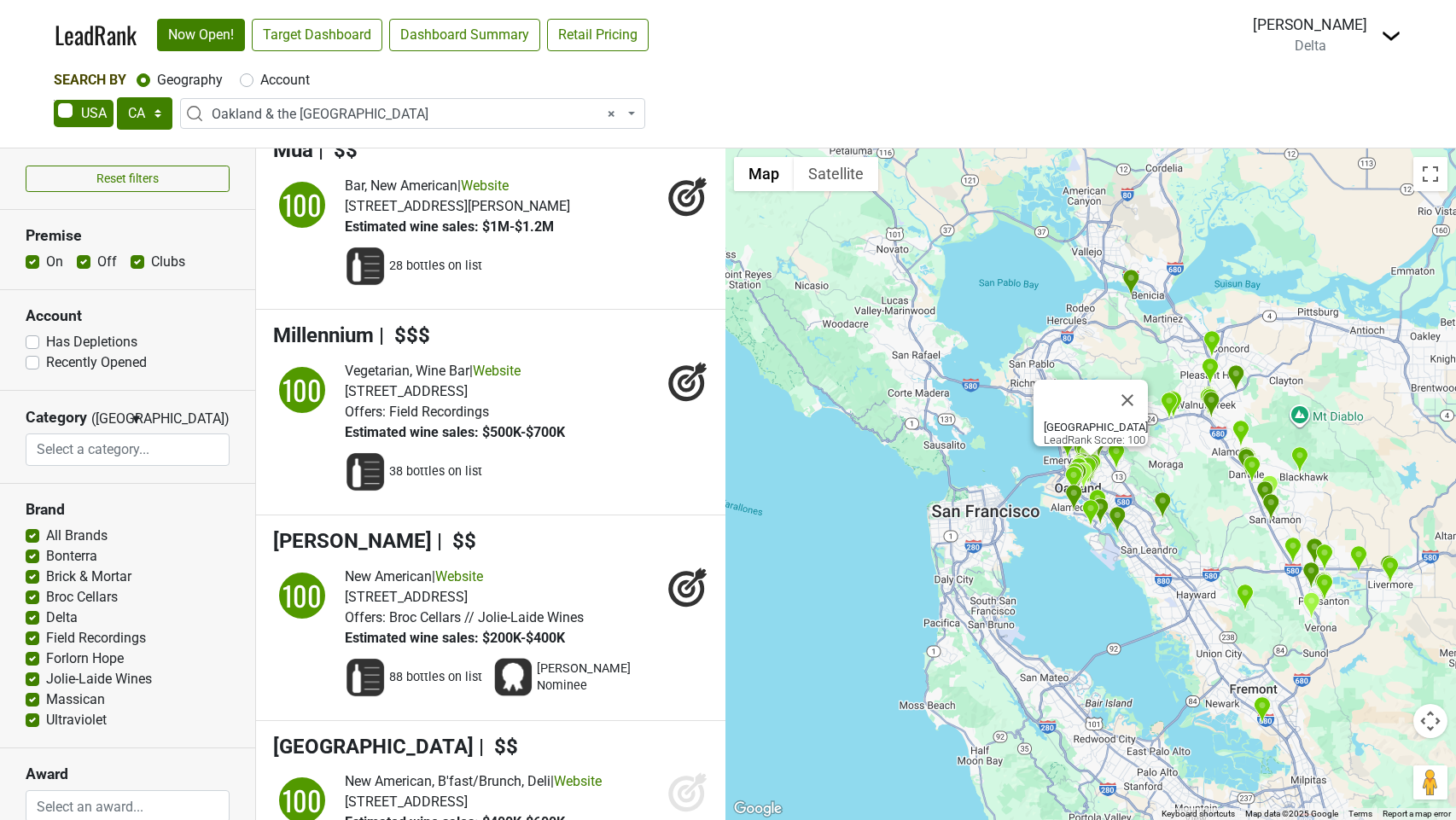
click at [697, 772] on icon at bounding box center [687, 792] width 41 height 41
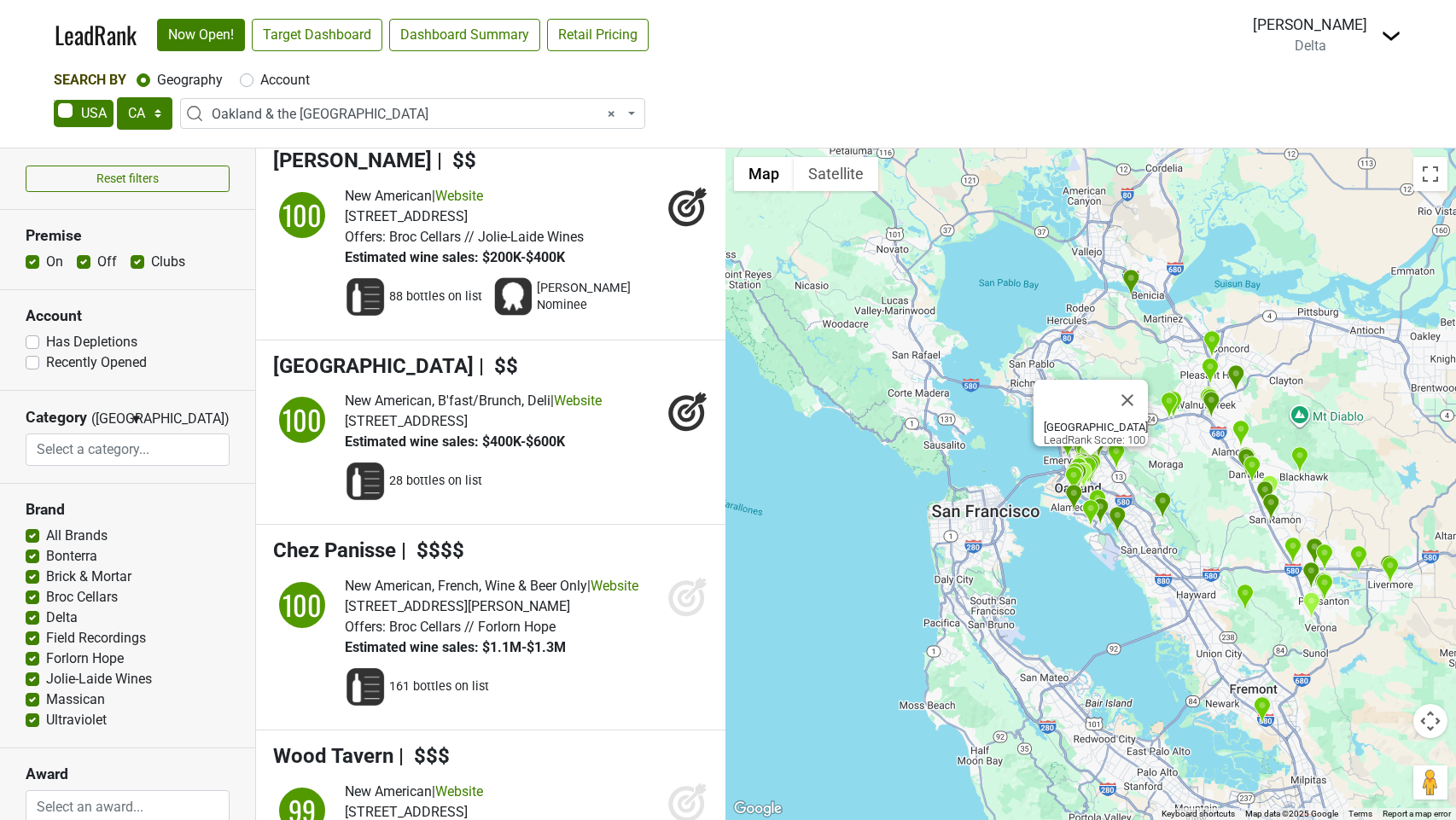
scroll to position [2466, 0]
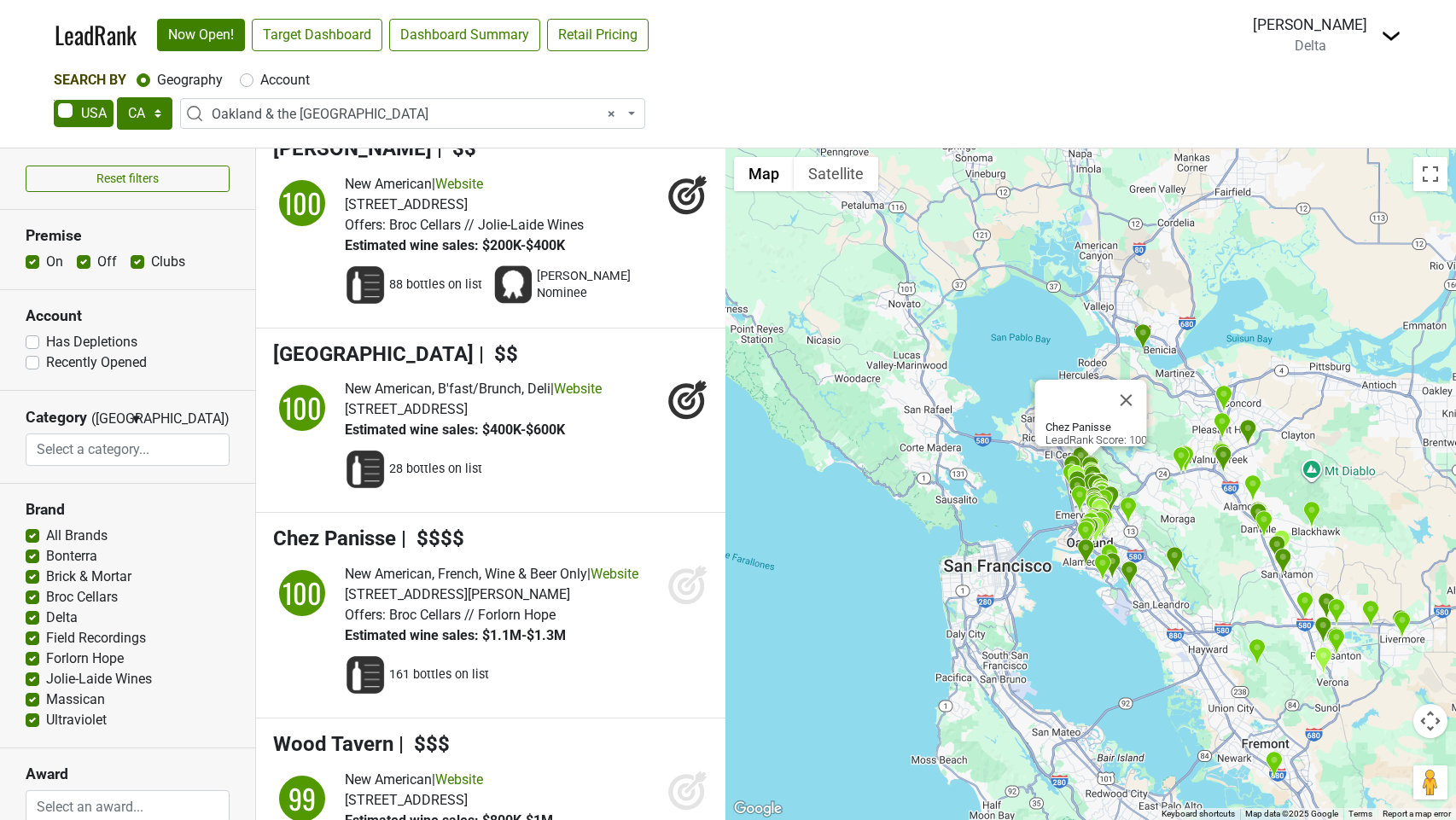
click at [672, 569] on icon at bounding box center [686, 586] width 36 height 36
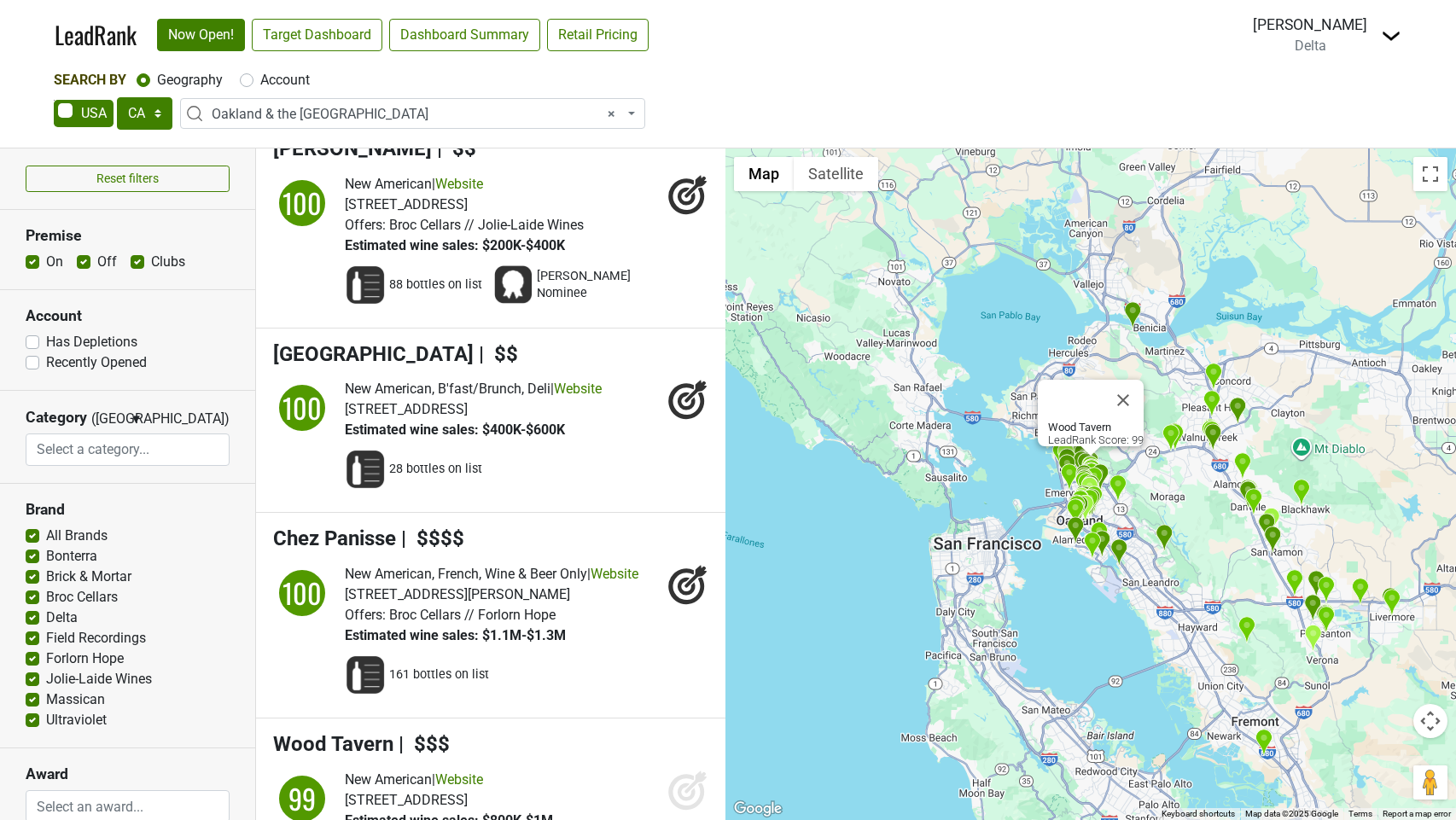
click at [697, 770] on icon at bounding box center [687, 790] width 41 height 41
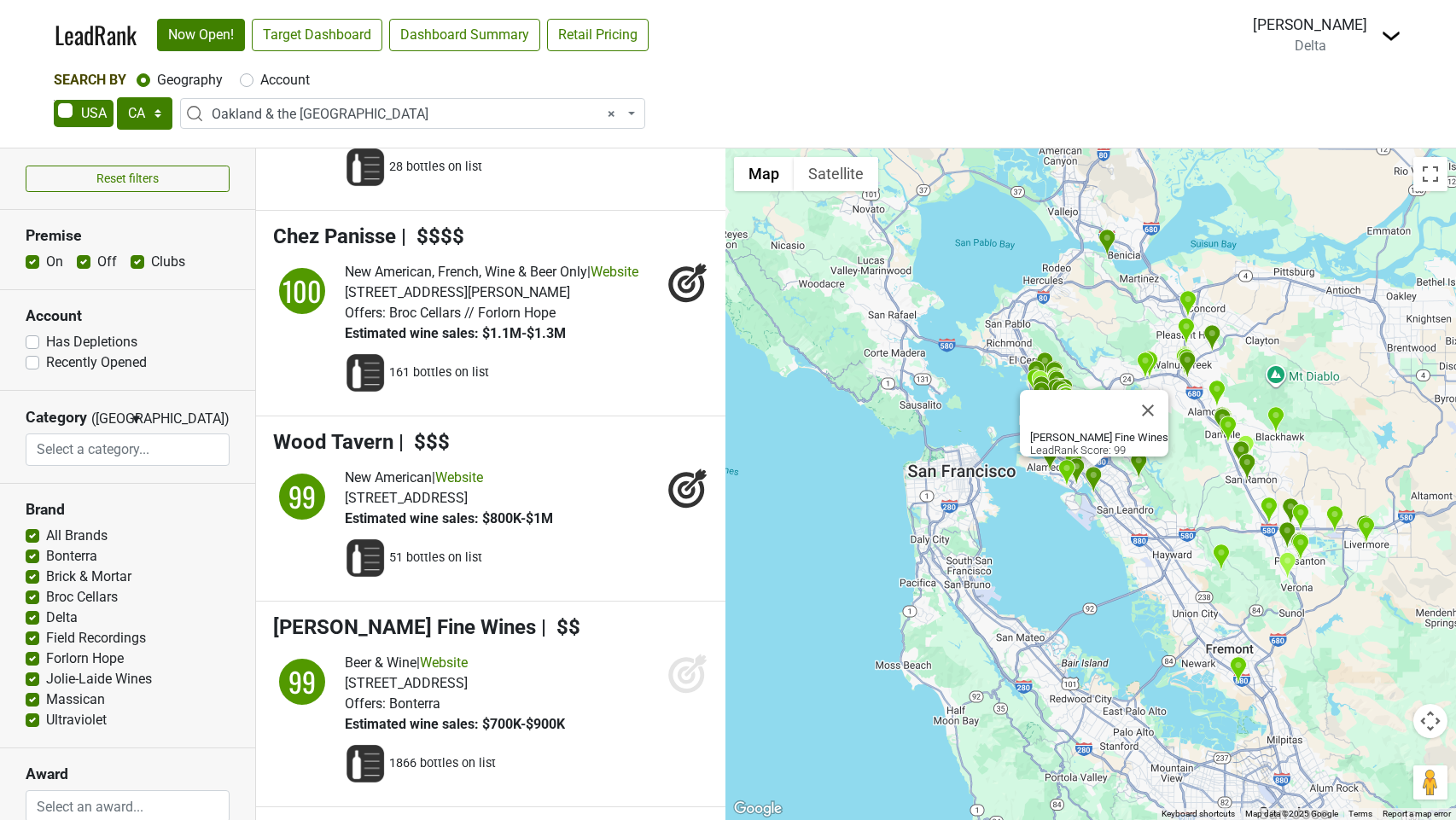
scroll to position [2784, 0]
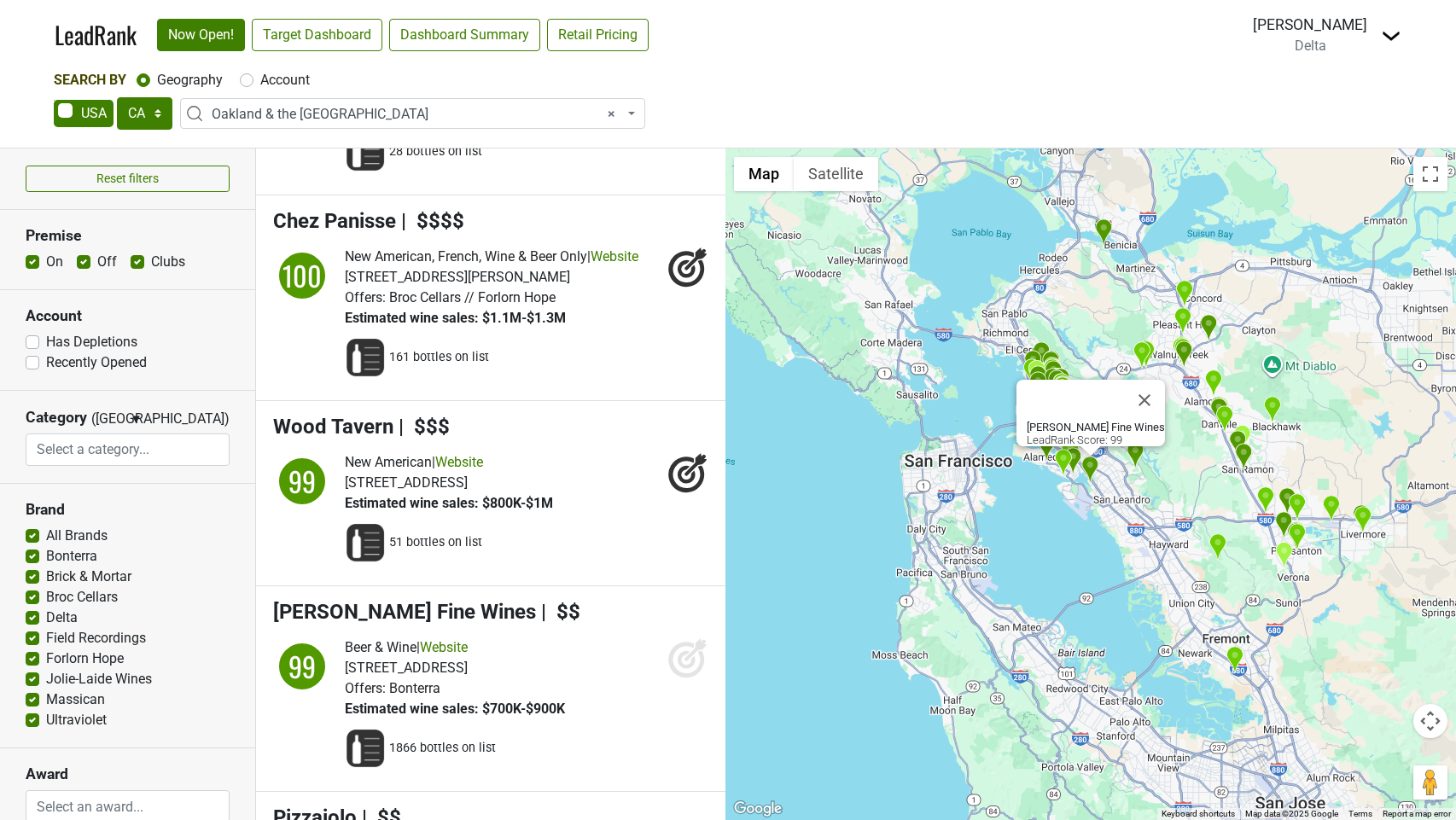
click at [679, 599] on li "JJ Buckley Fine Wines | $$ 99 Beer & Wine | Website Offers: Bonterra" at bounding box center [490, 689] width 469 height 205
click at [684, 637] on icon at bounding box center [687, 657] width 41 height 41
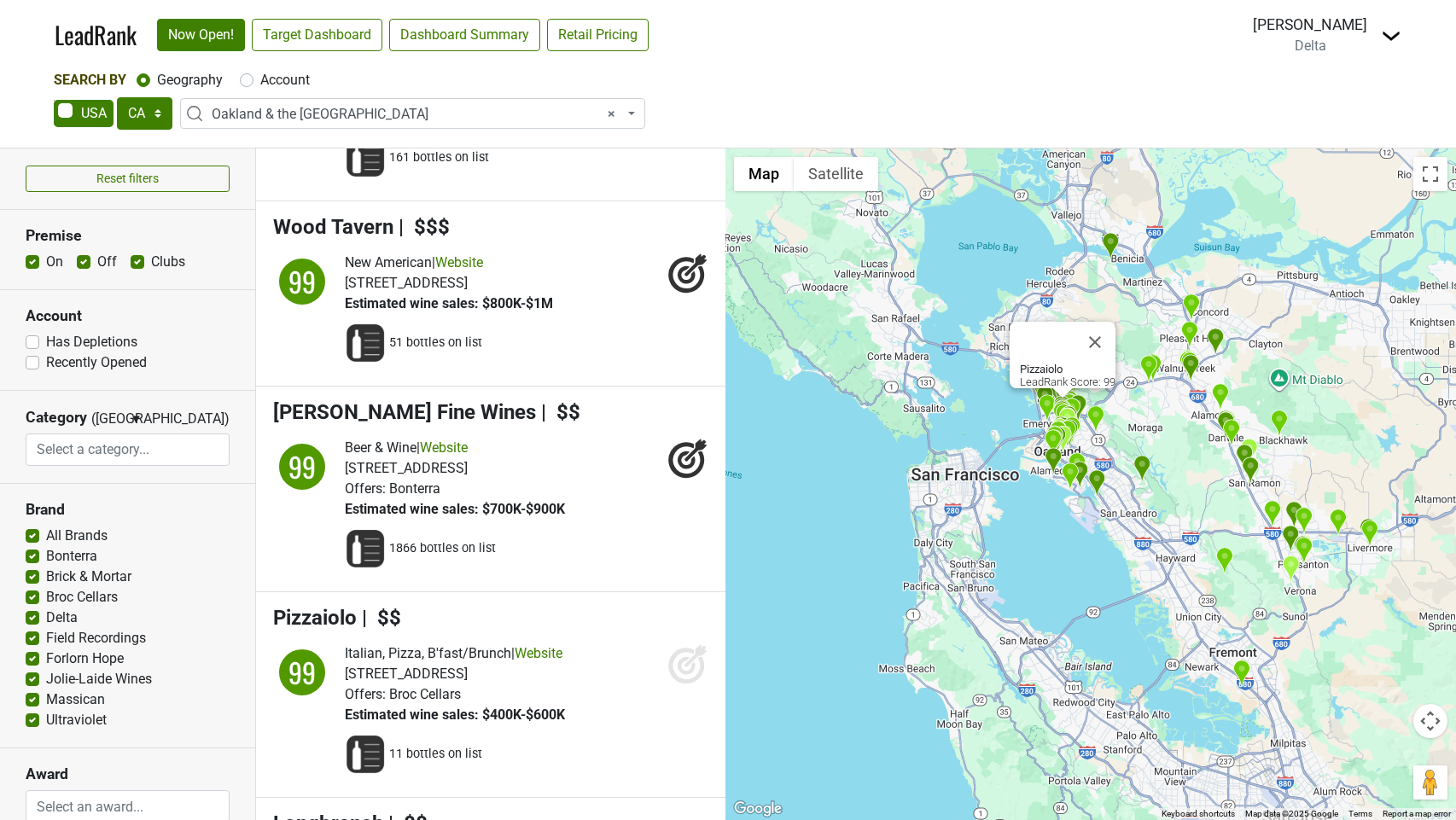
scroll to position [2993, 0]
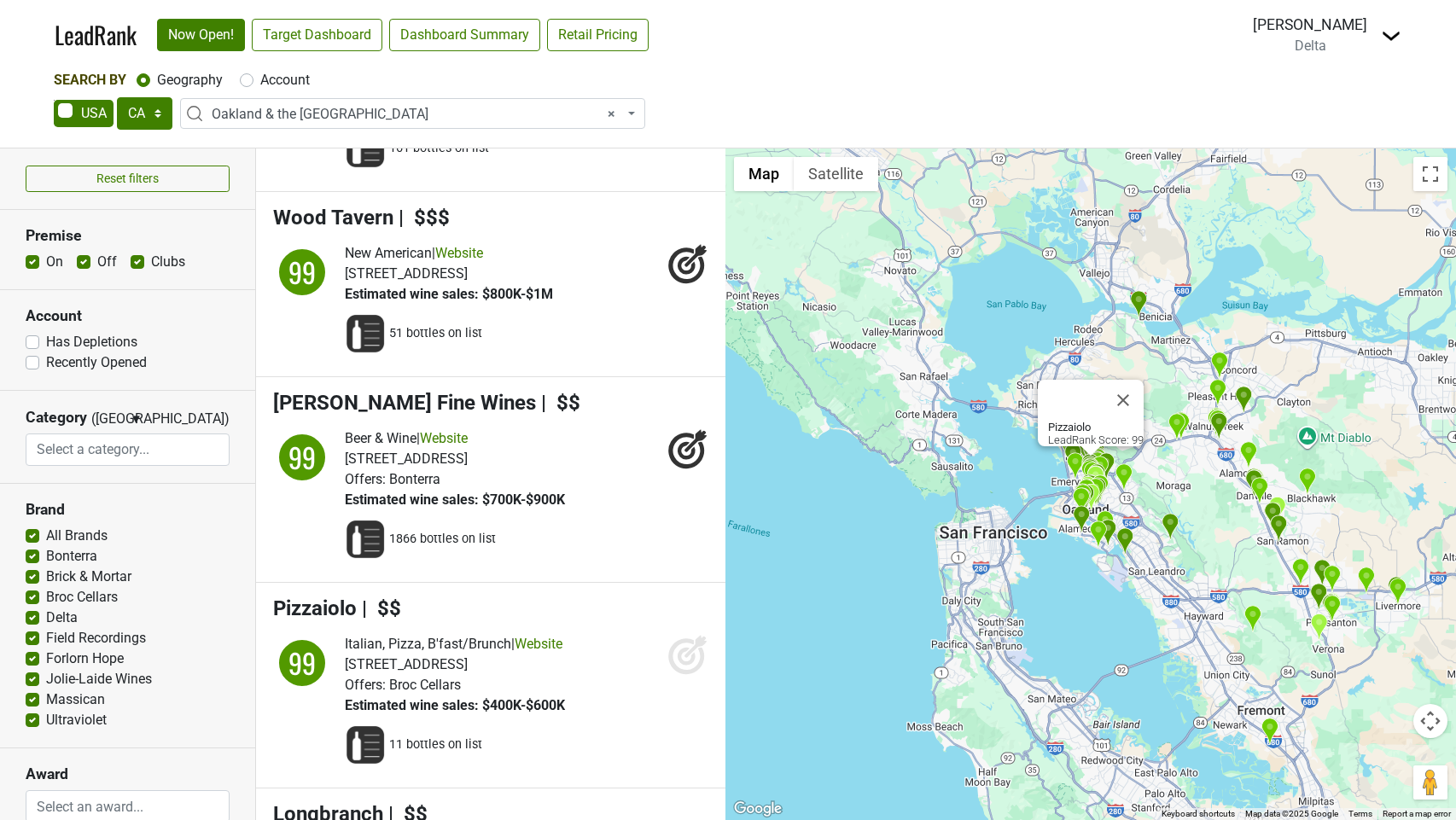
click at [697, 635] on icon at bounding box center [687, 655] width 41 height 41
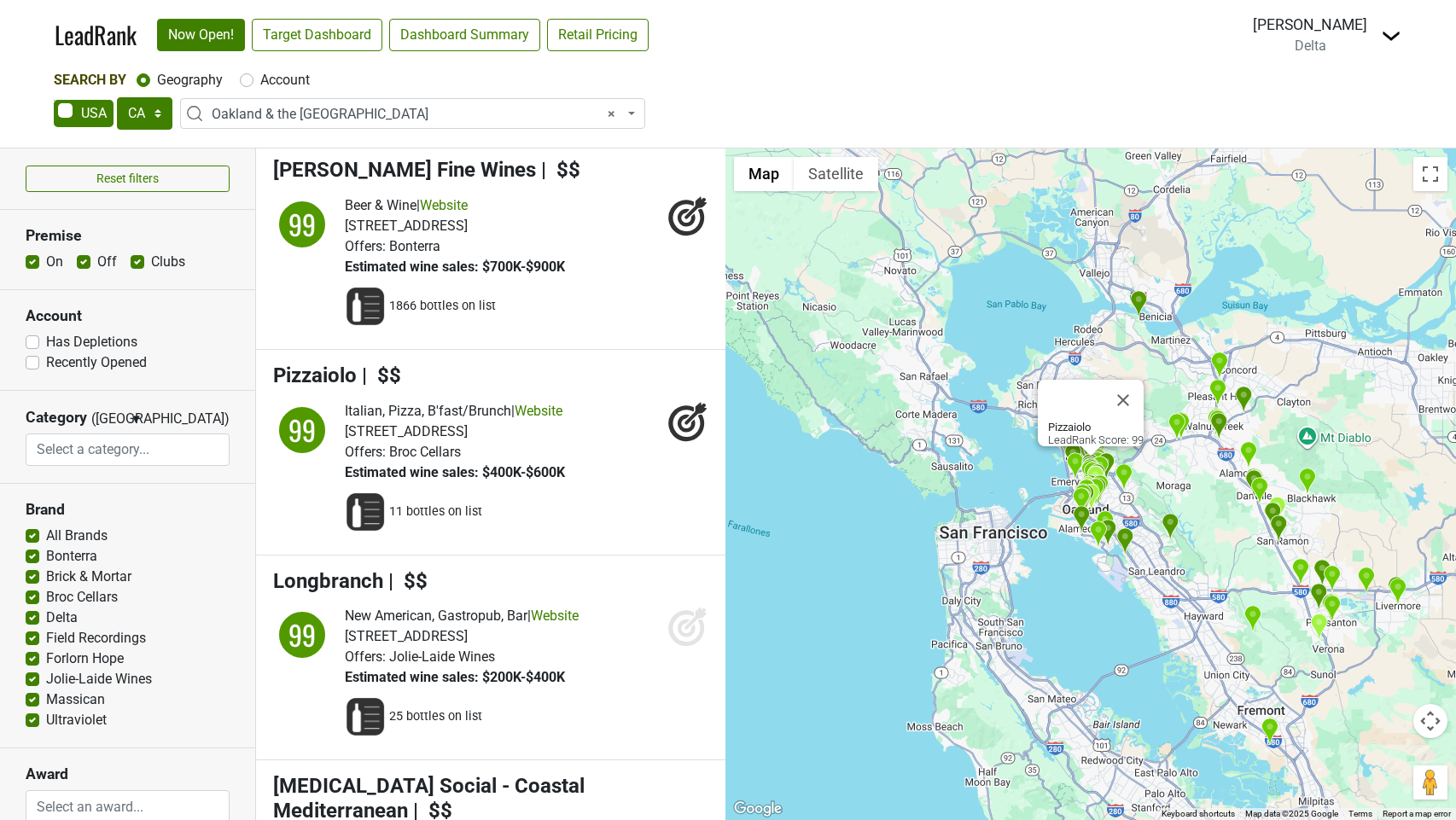
scroll to position [3237, 0]
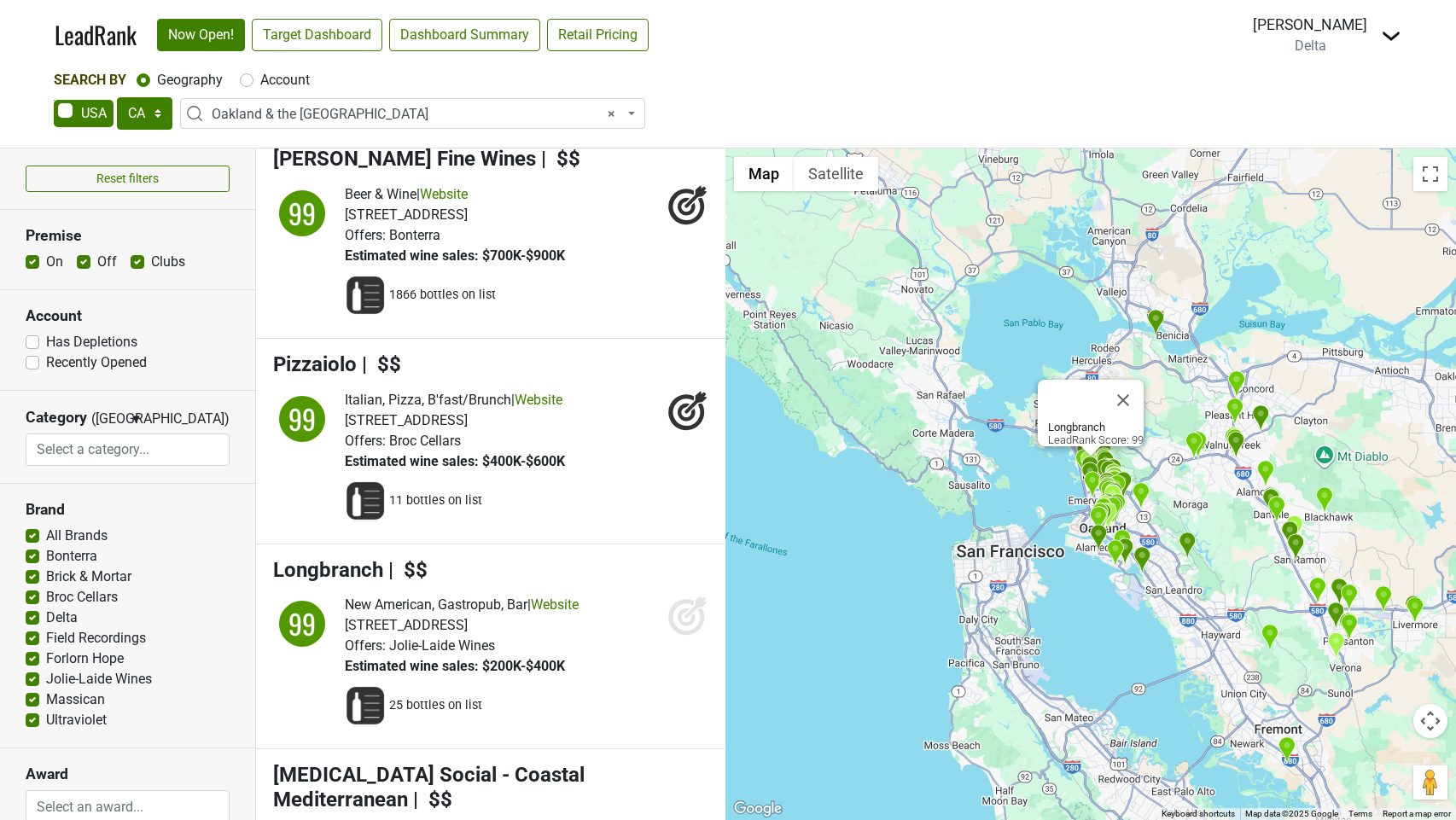
click at [679, 609] on icon at bounding box center [686, 618] width 18 height 18
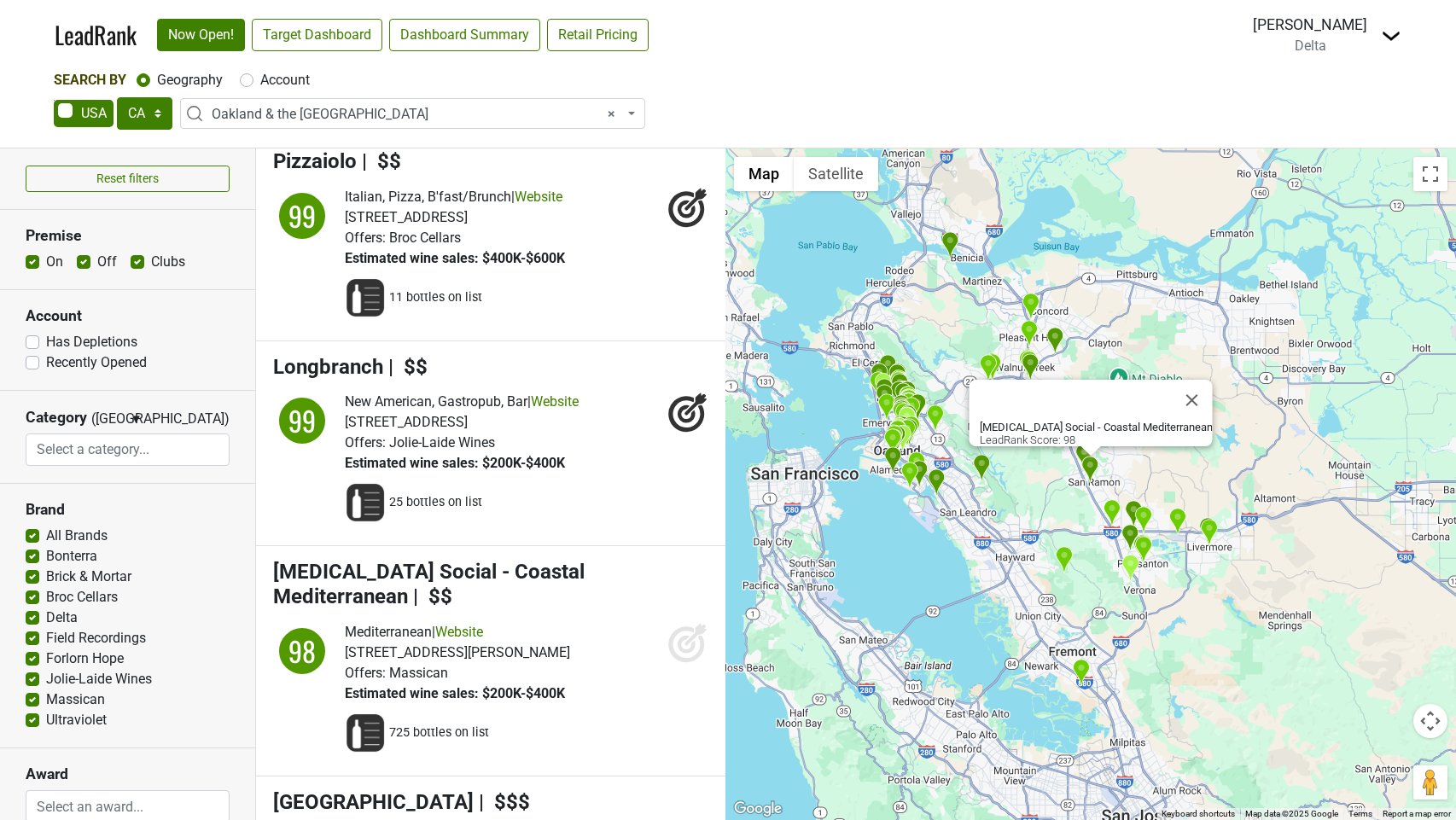
scroll to position [3442, 0]
click at [683, 622] on icon at bounding box center [687, 642] width 41 height 41
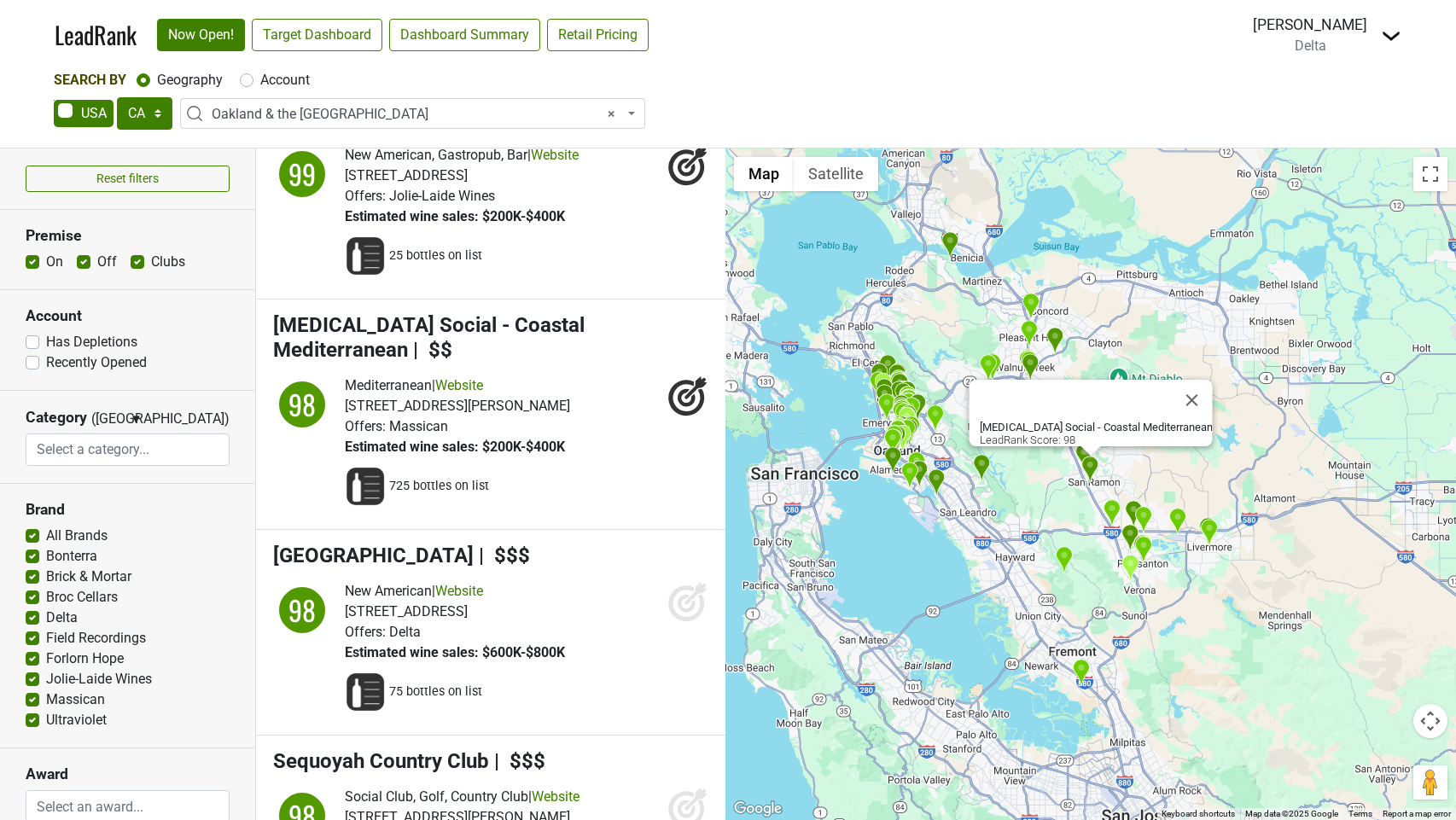
scroll to position [3696, 0]
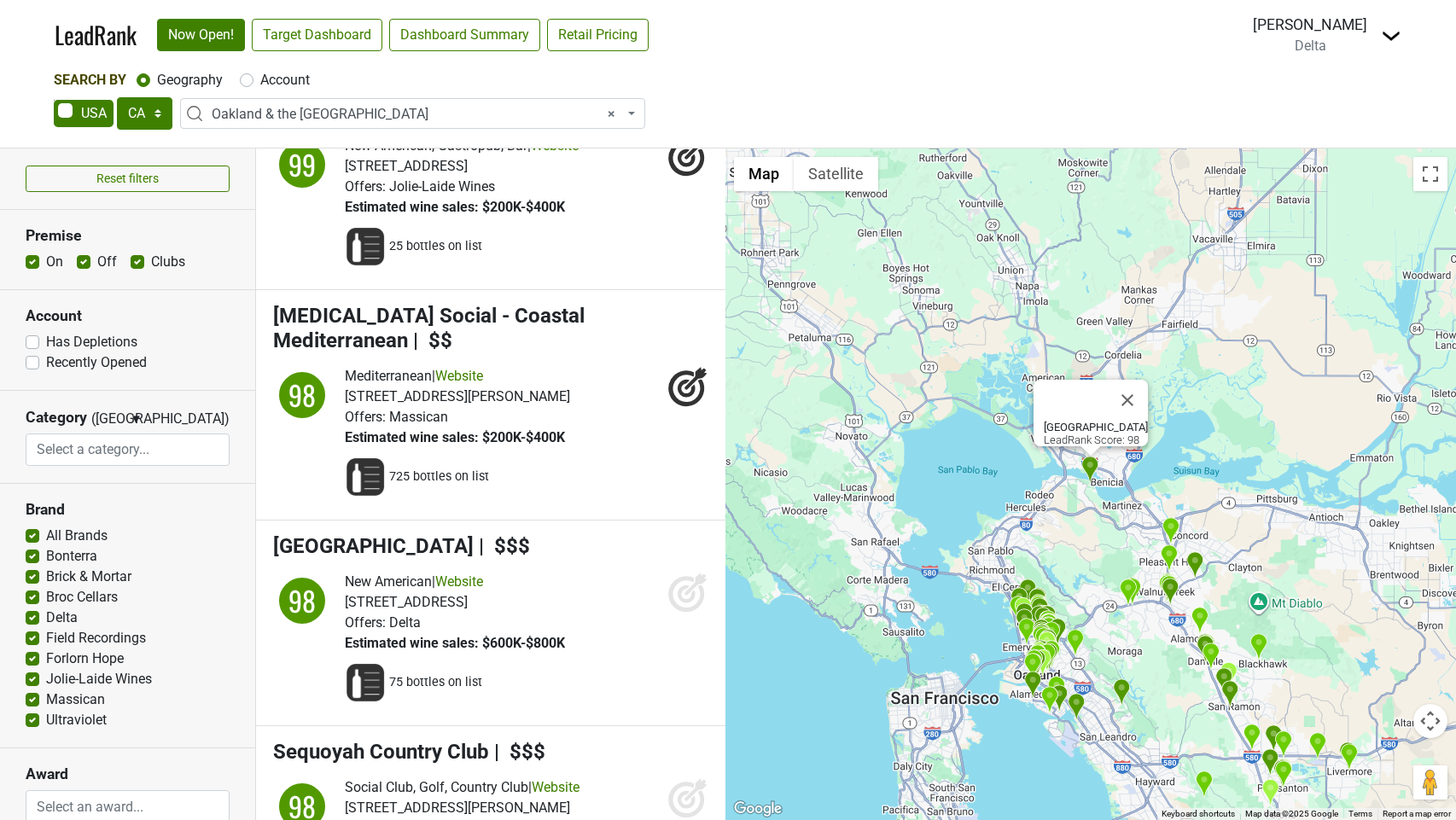
click at [685, 585] on icon at bounding box center [686, 594] width 18 height 18
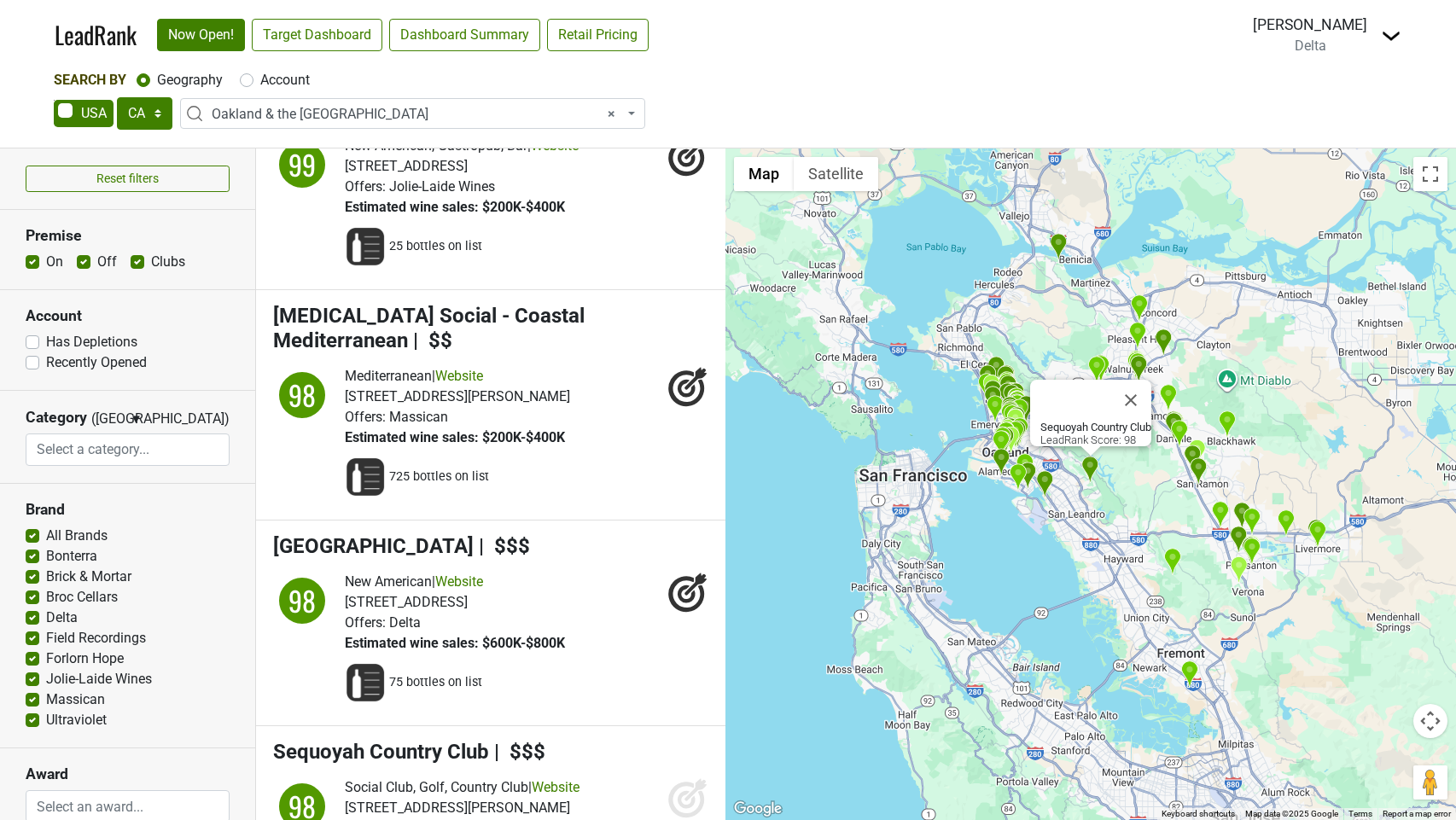
click at [681, 791] on icon at bounding box center [686, 800] width 18 height 18
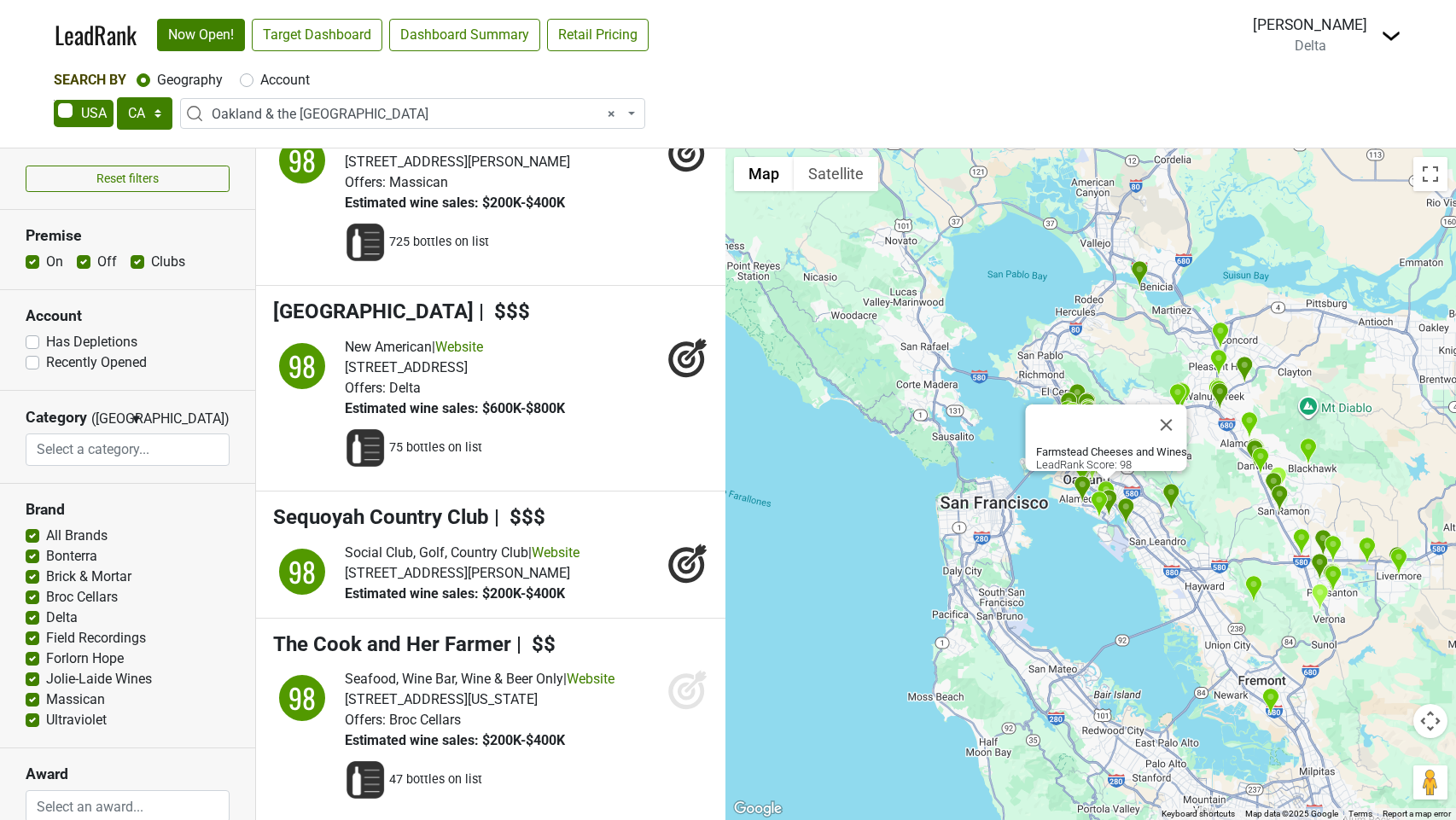
scroll to position [3953, 0]
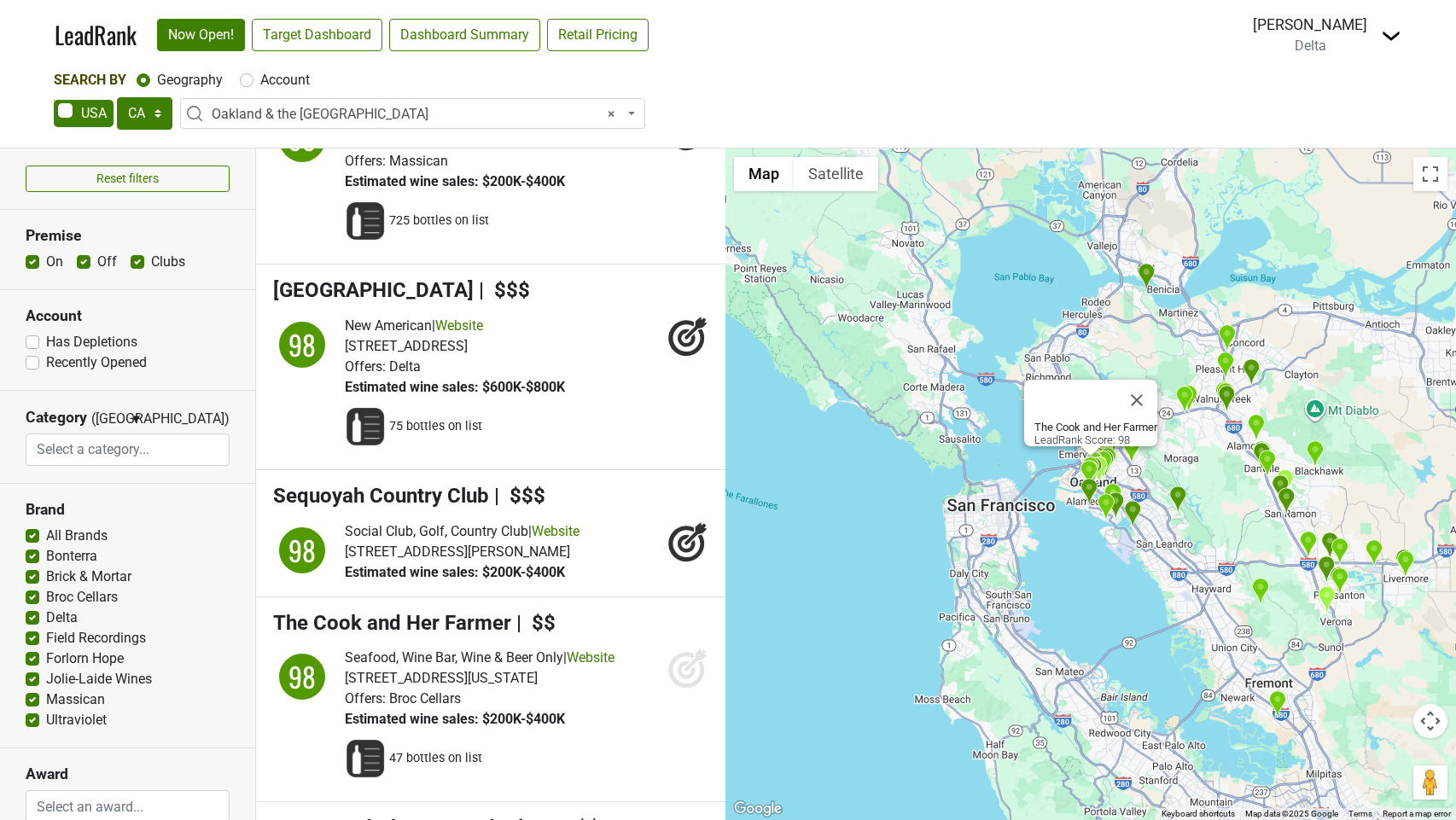
click at [679, 662] on icon at bounding box center [686, 671] width 18 height 18
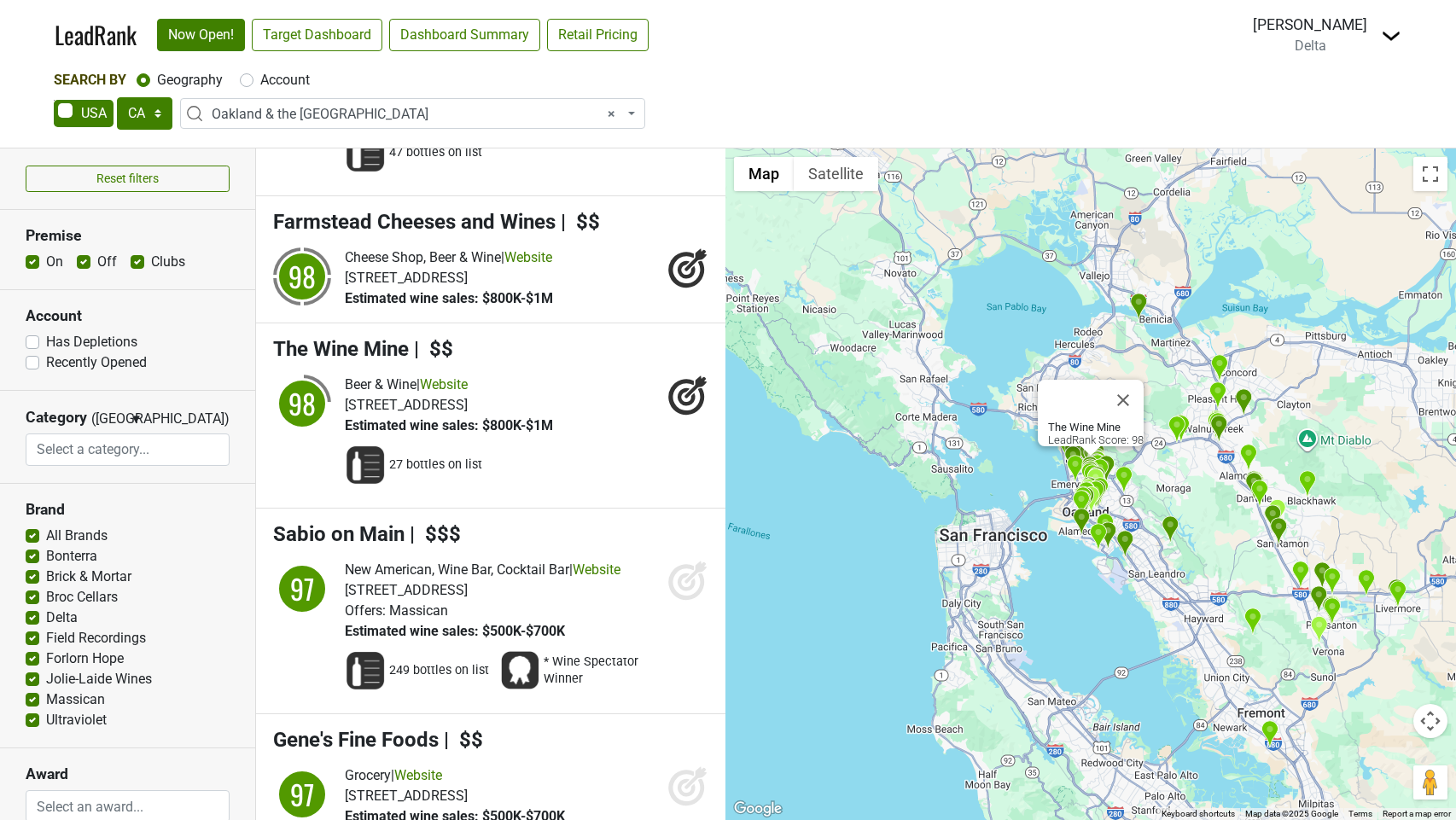
scroll to position [4566, 0]
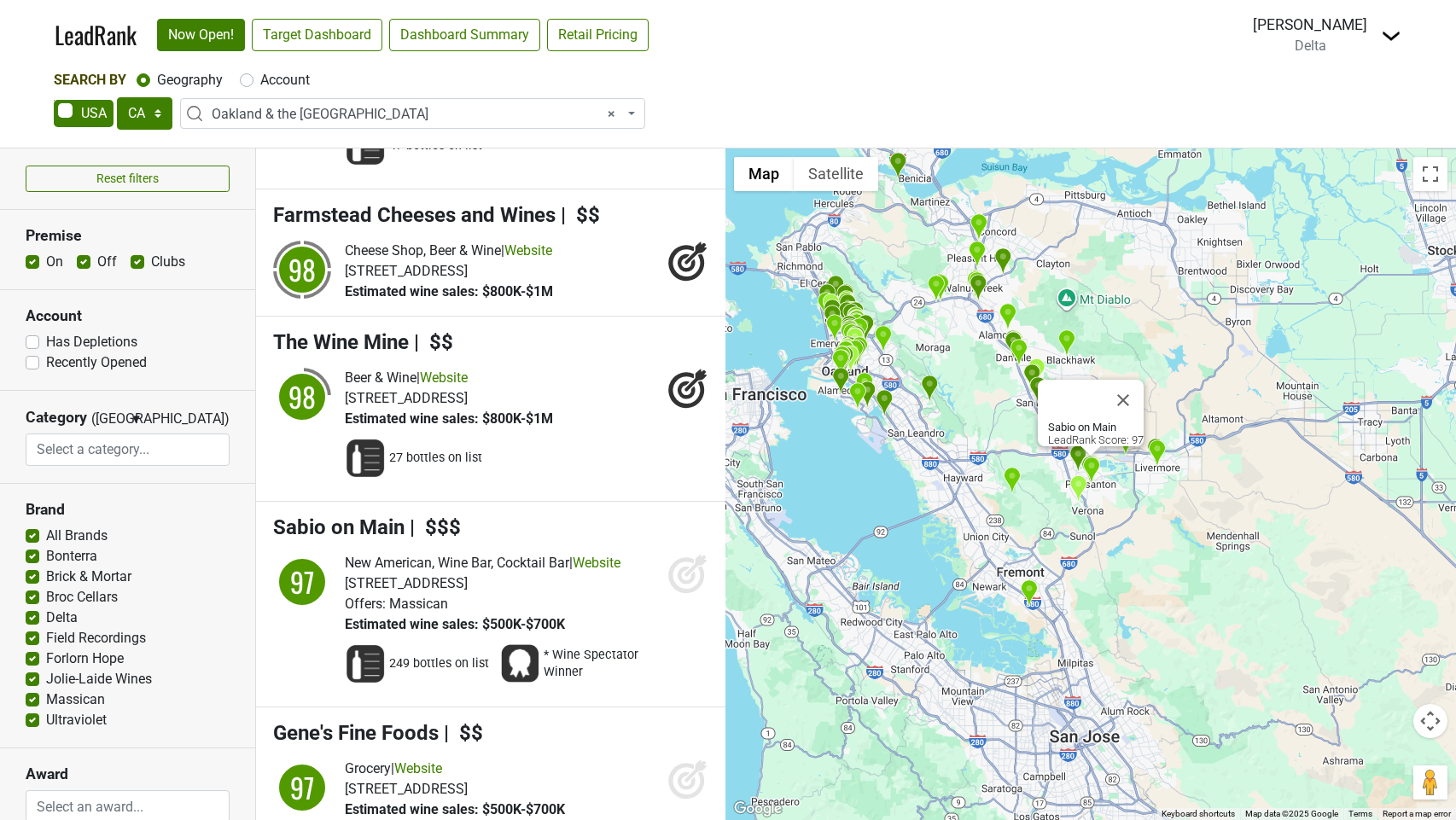
drag, startPoint x: 690, startPoint y: 519, endPoint x: 699, endPoint y: 605, distance: 86.5
click at [690, 553] on icon at bounding box center [687, 573] width 41 height 41
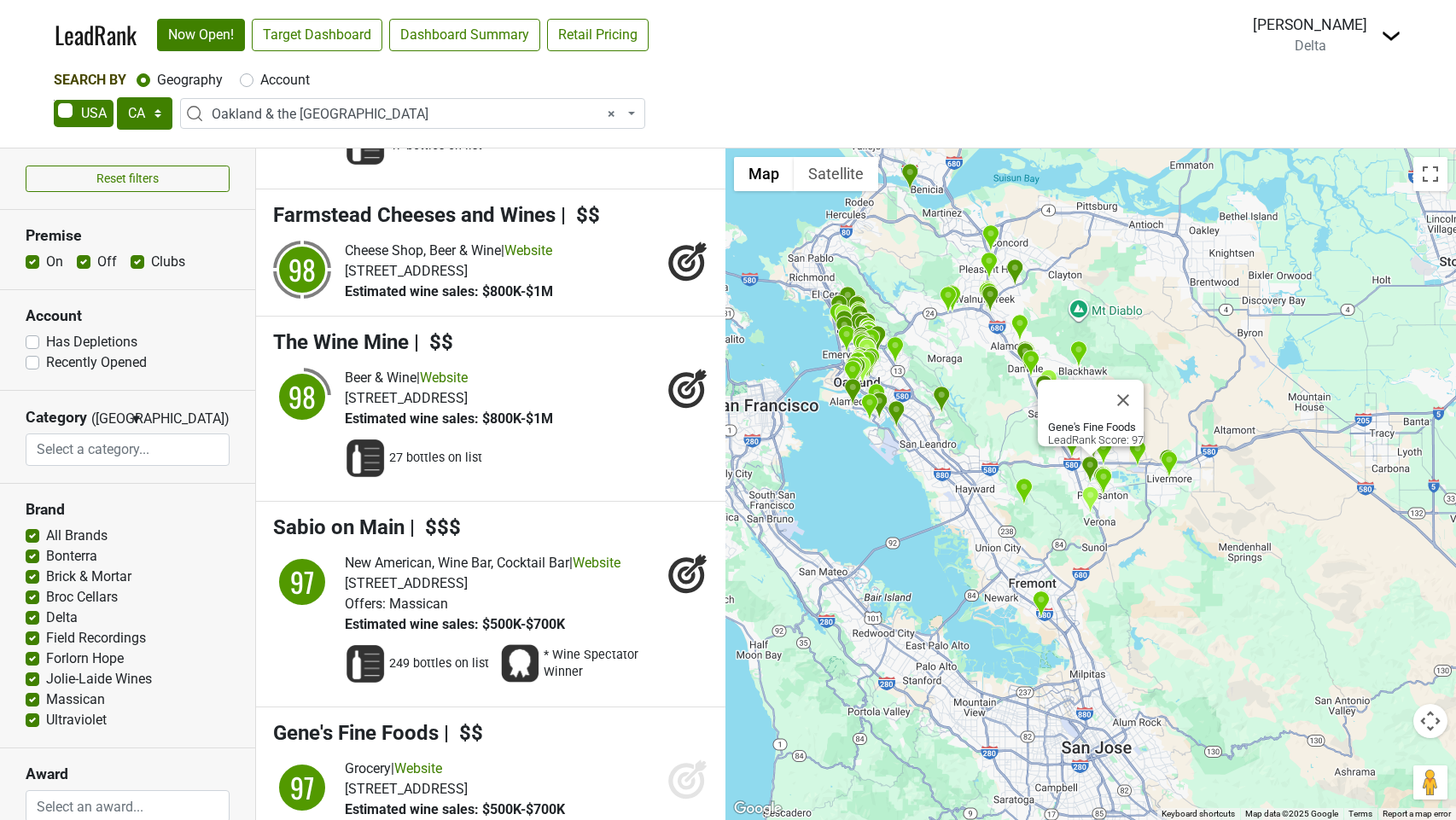
click at [694, 772] on icon at bounding box center [686, 781] width 18 height 18
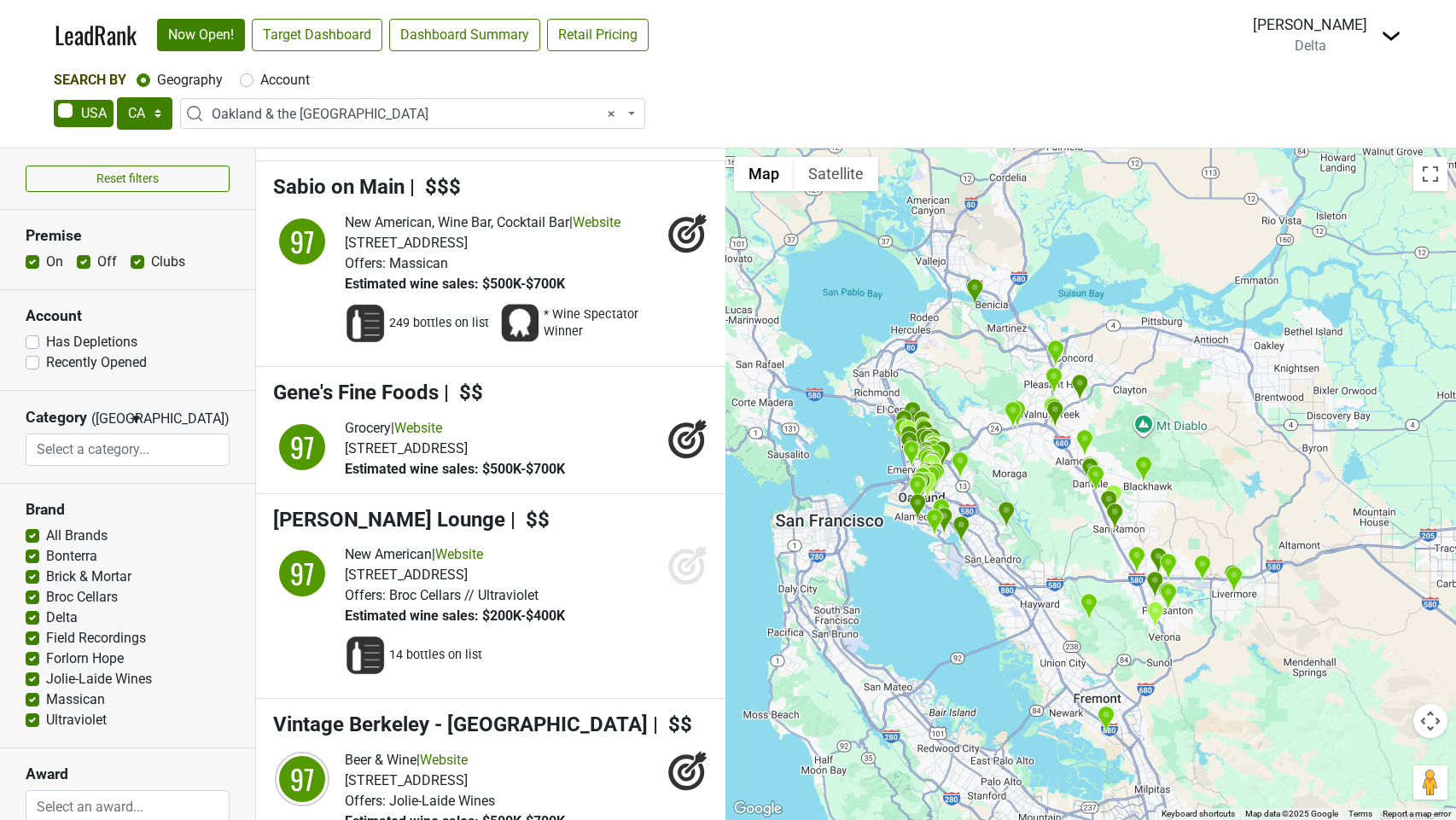
scroll to position [4984, 0]
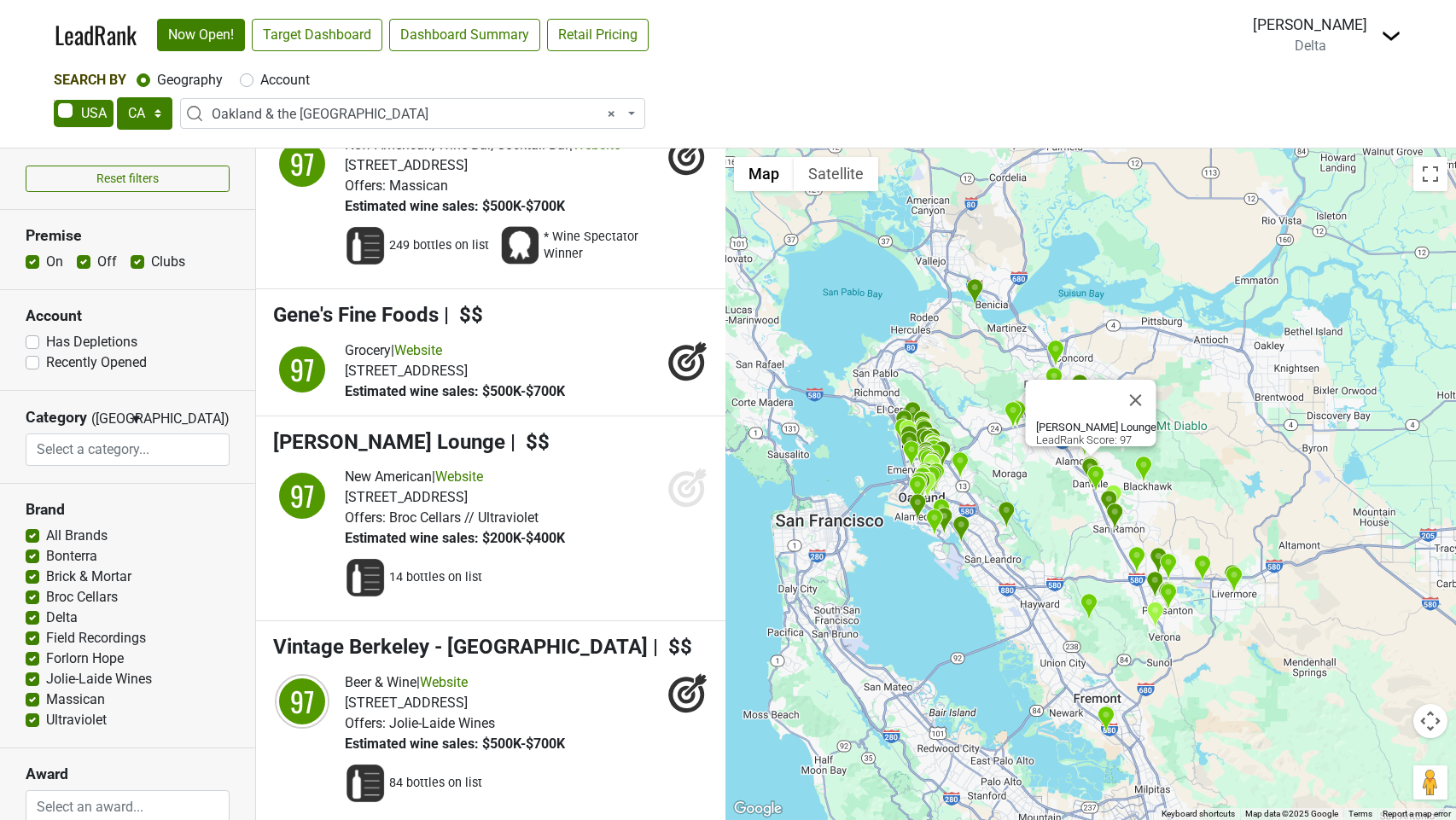
click at [685, 467] on icon at bounding box center [687, 487] width 41 height 41
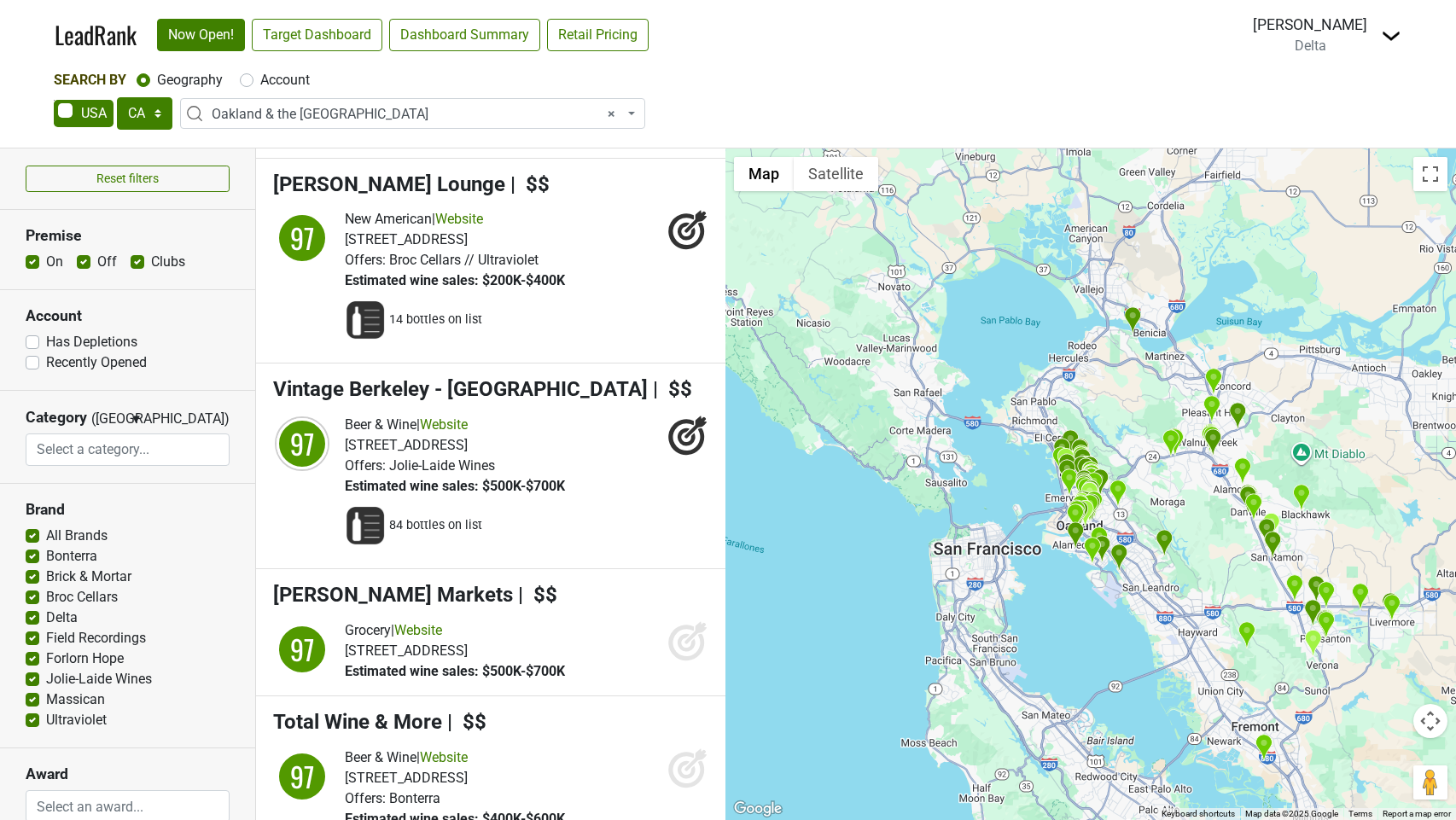
scroll to position [5245, 0]
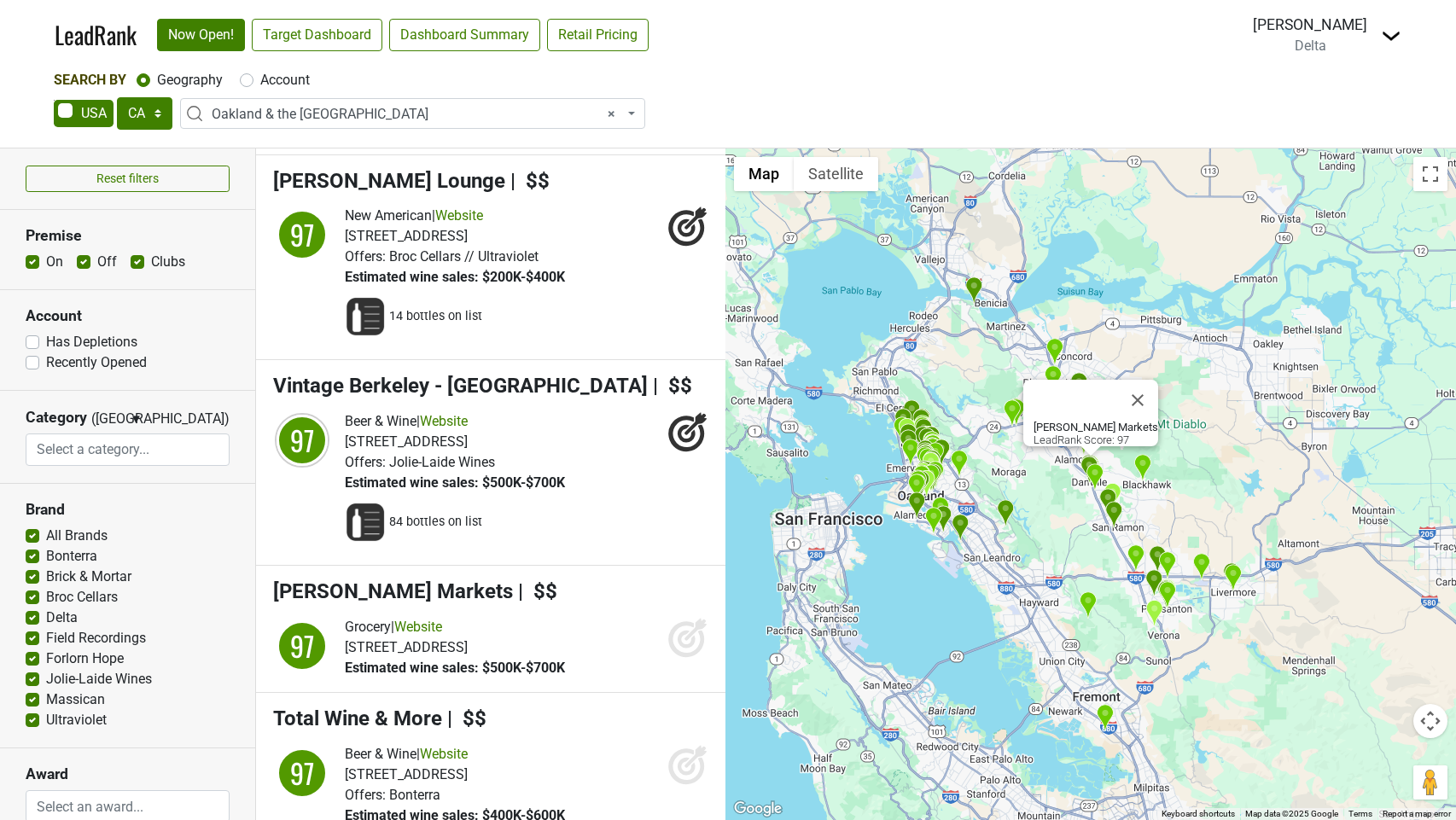
drag, startPoint x: 683, startPoint y: 599, endPoint x: 702, endPoint y: 701, distance: 103.8
click at [684, 617] on icon at bounding box center [687, 637] width 41 height 41
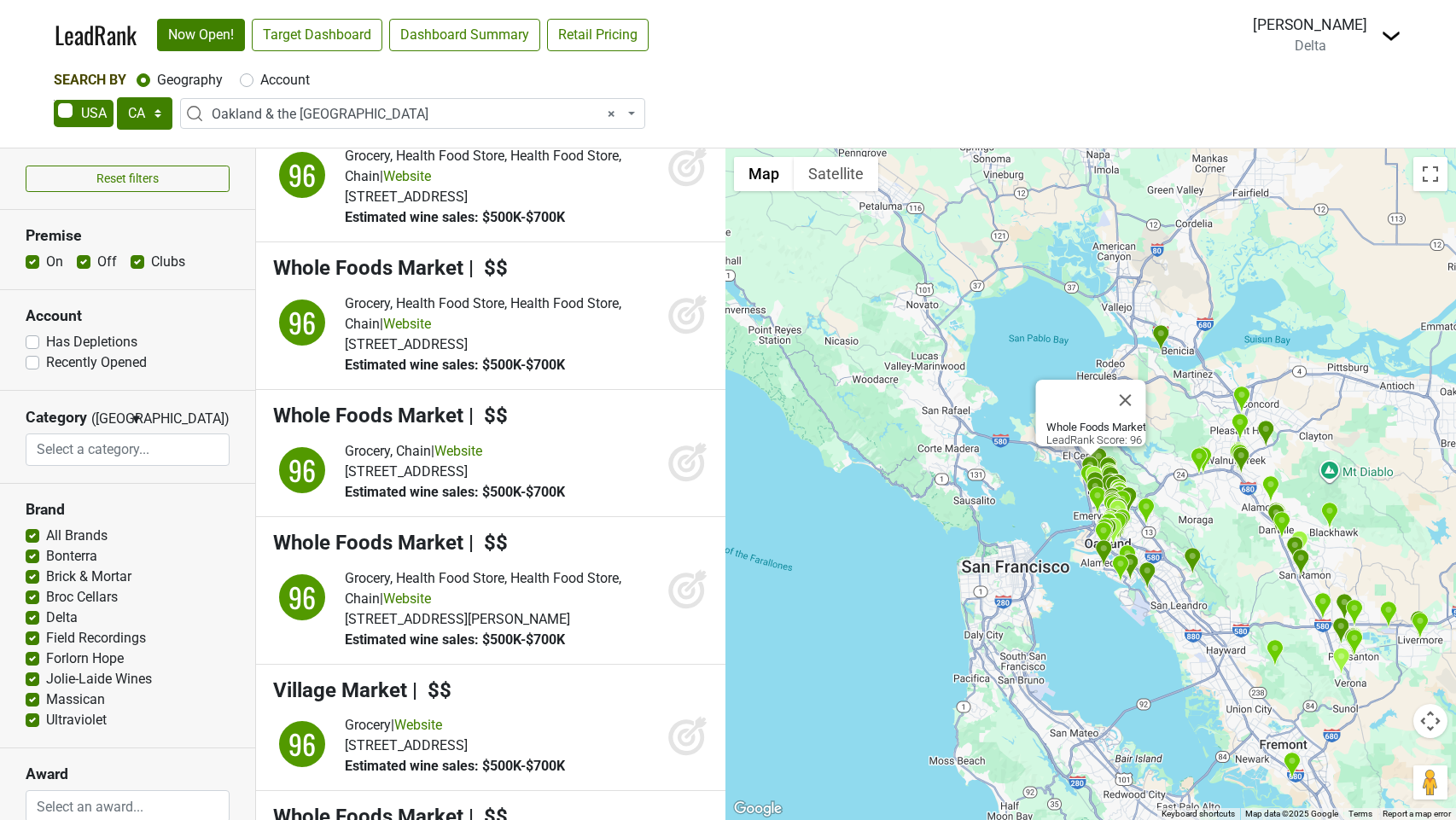
scroll to position [6645, 0]
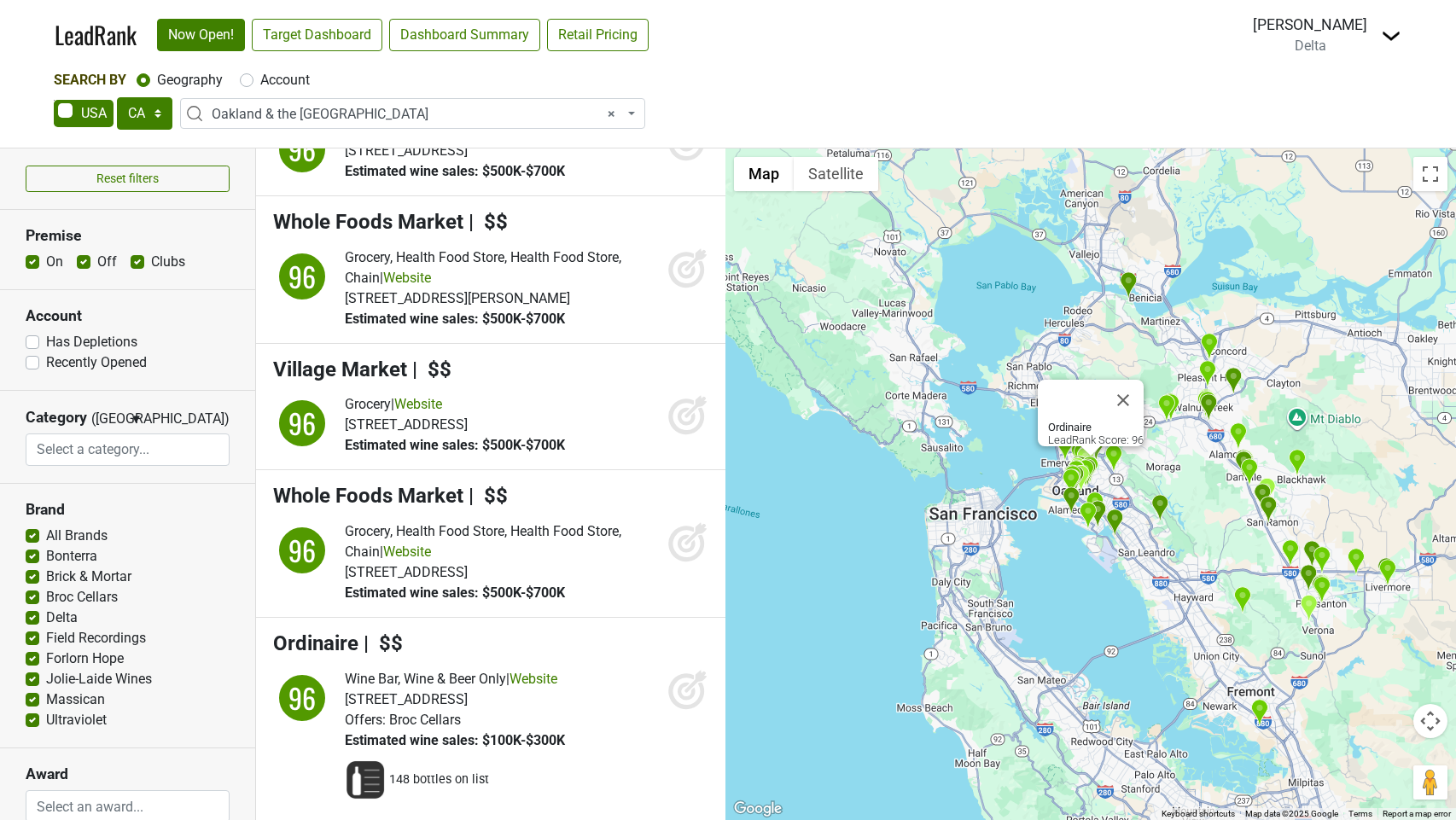
click at [682, 669] on icon at bounding box center [687, 689] width 41 height 41
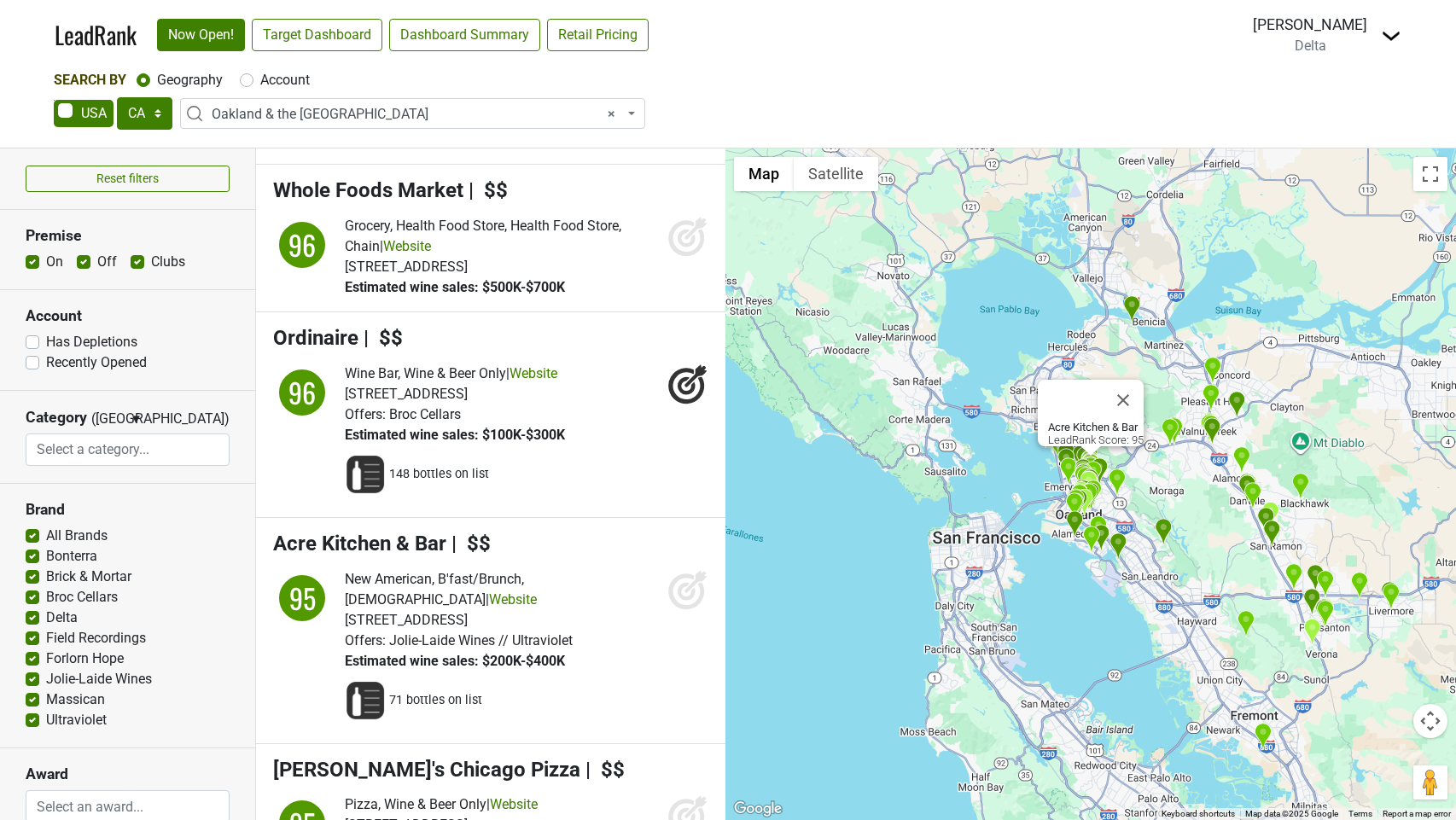
scroll to position [6962, 0]
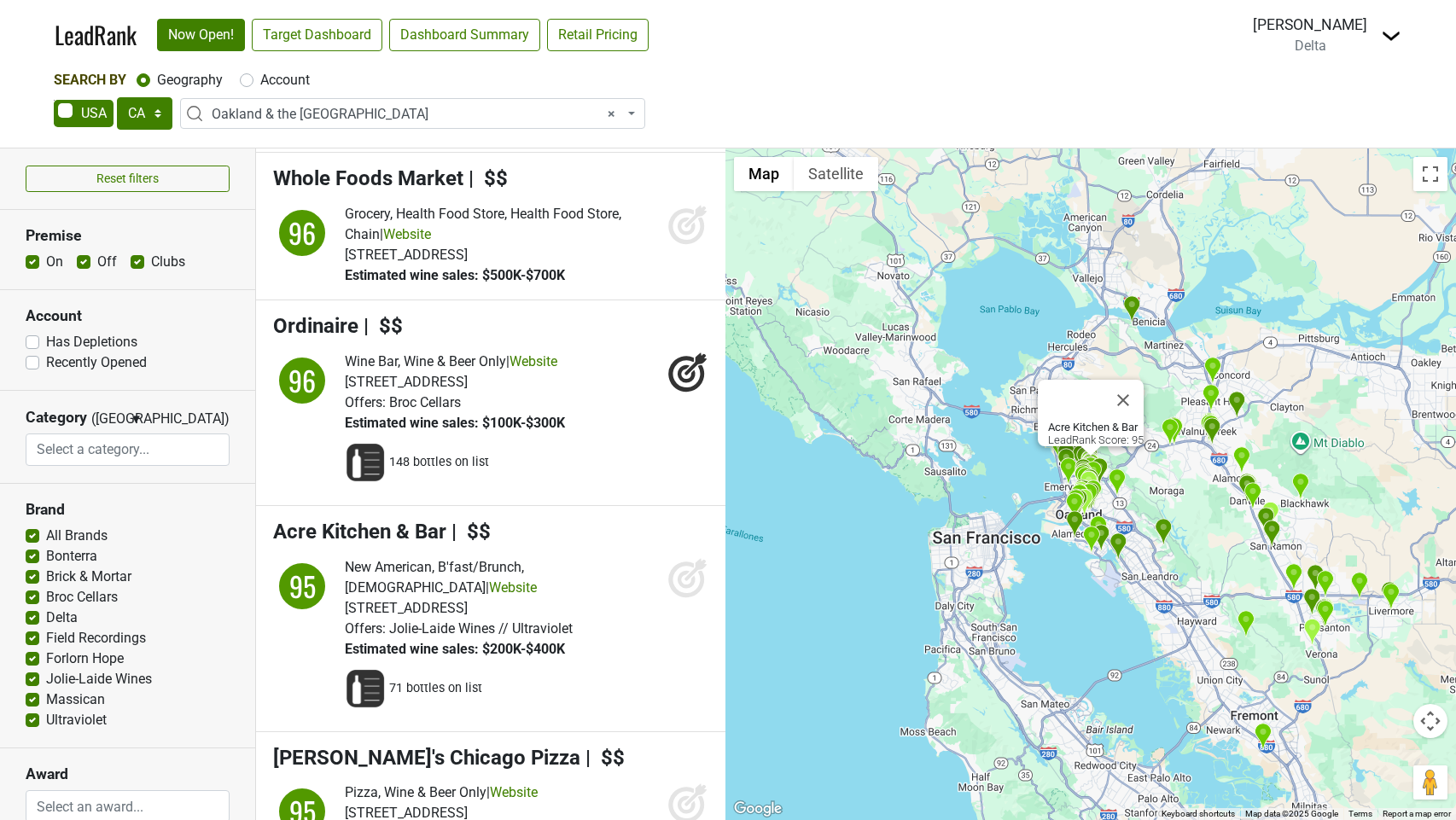
click at [677, 558] on icon at bounding box center [687, 578] width 41 height 41
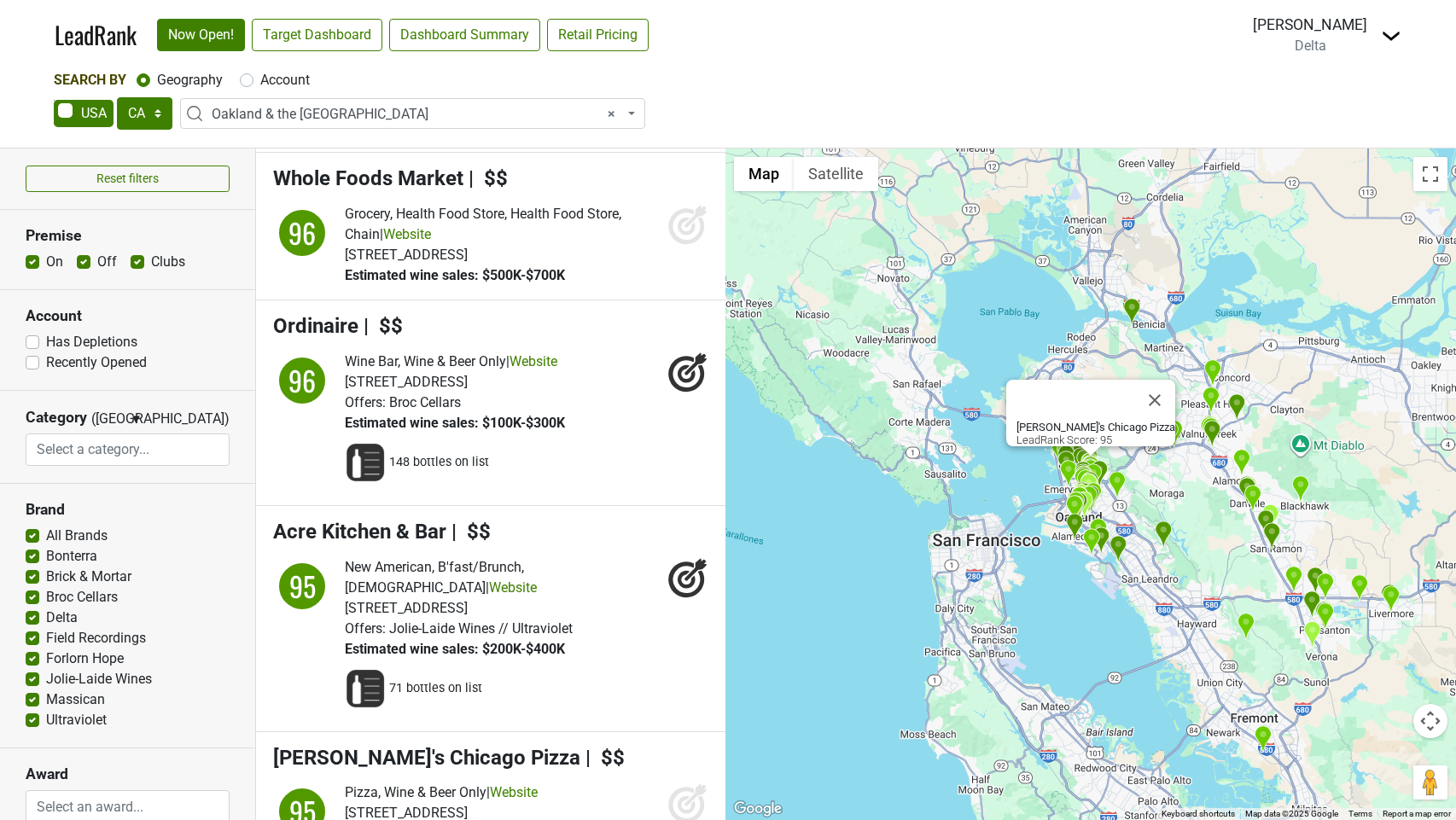
click at [686, 784] on icon at bounding box center [696, 795] width 22 height 22
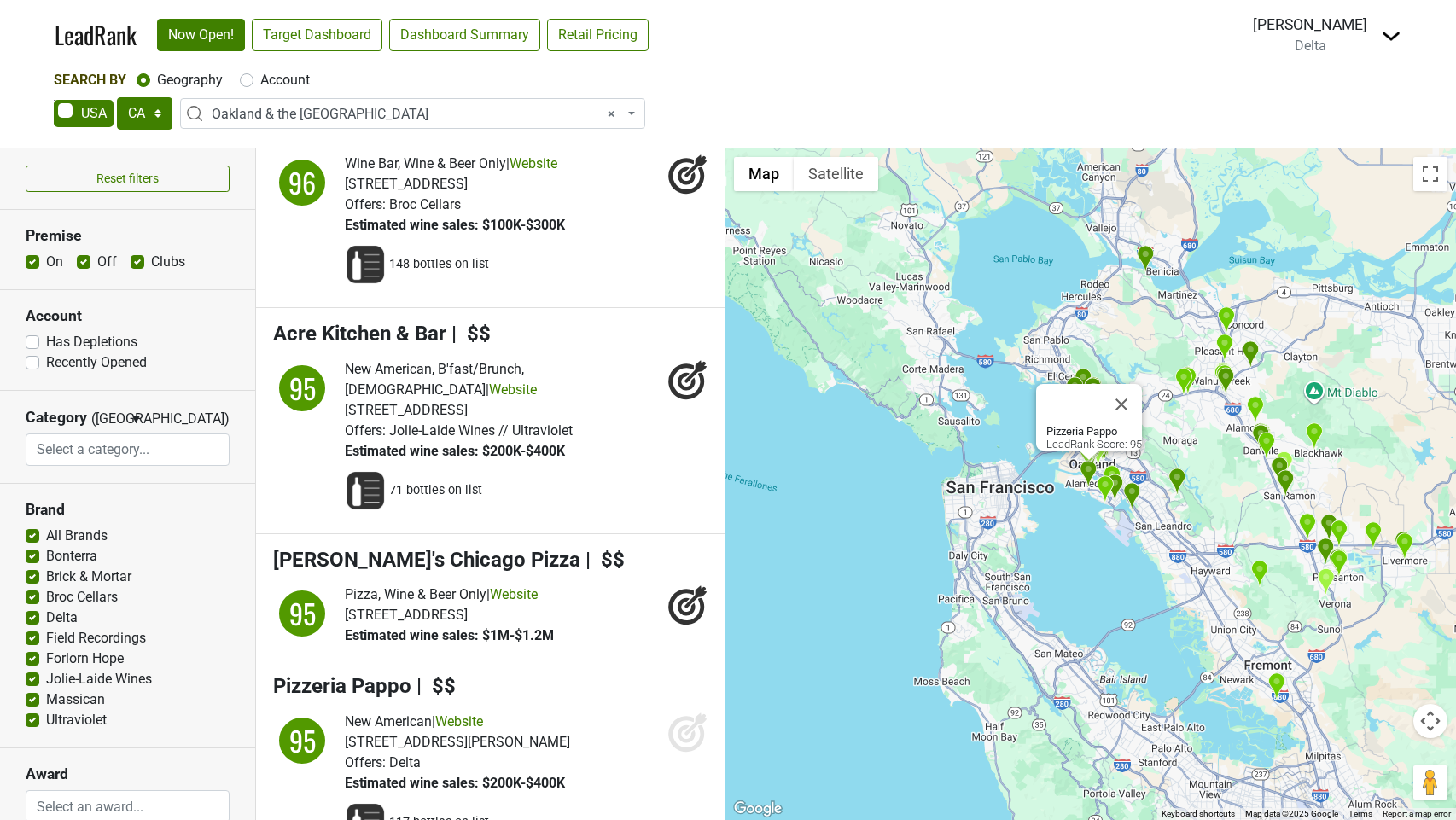
scroll to position [7225, 0]
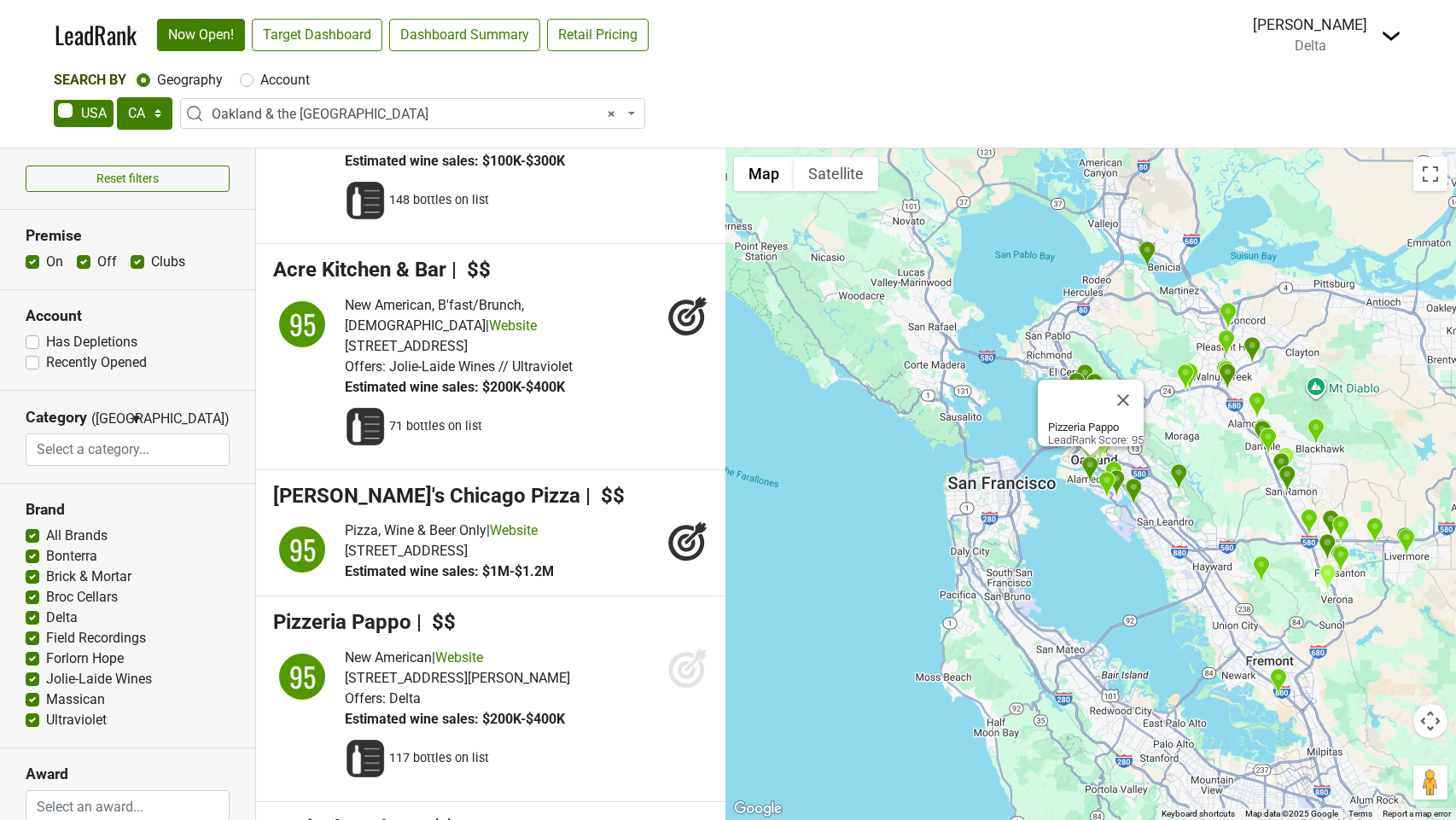
click at [690, 648] on icon at bounding box center [687, 668] width 41 height 41
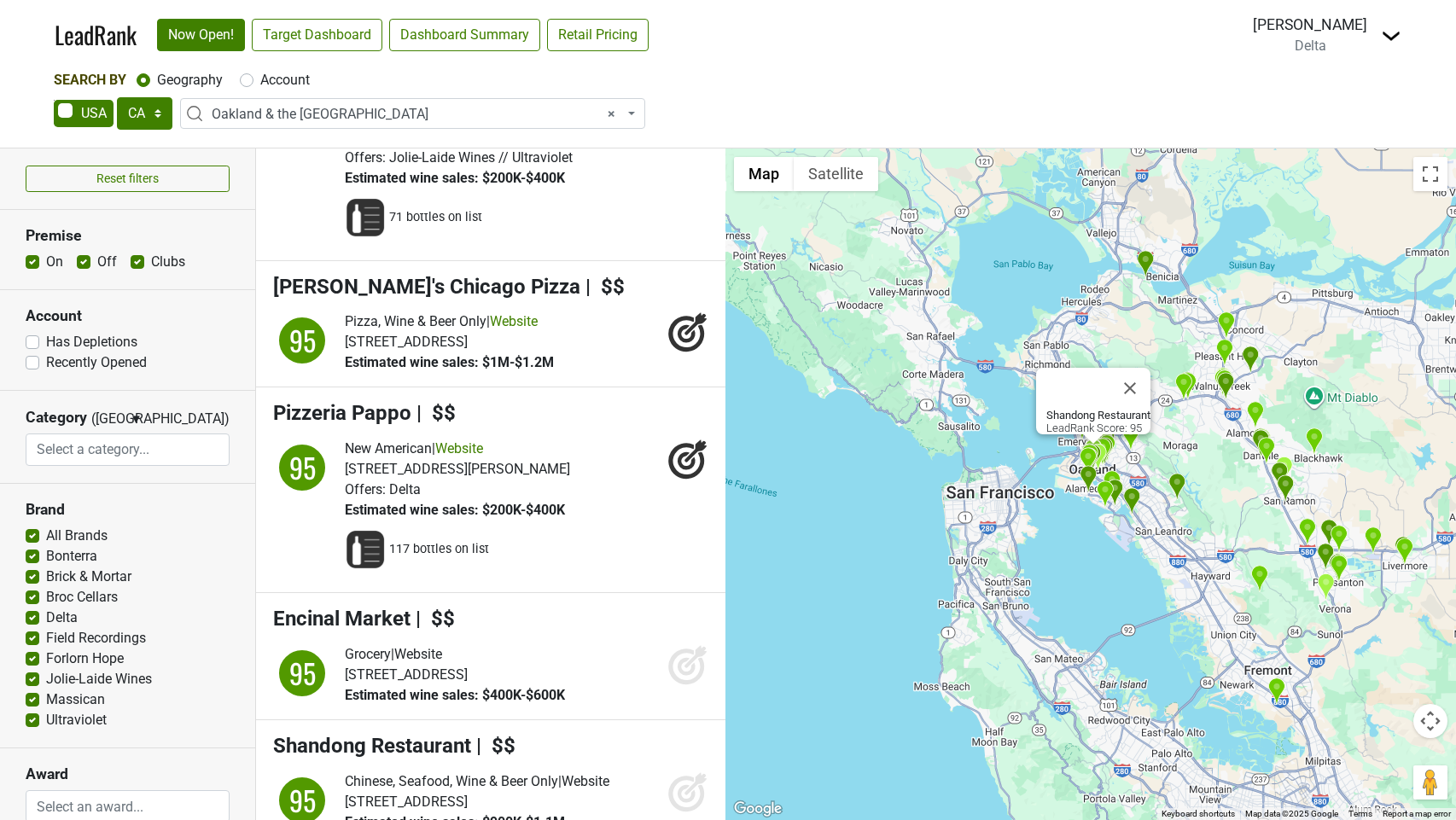
scroll to position [7440, 0]
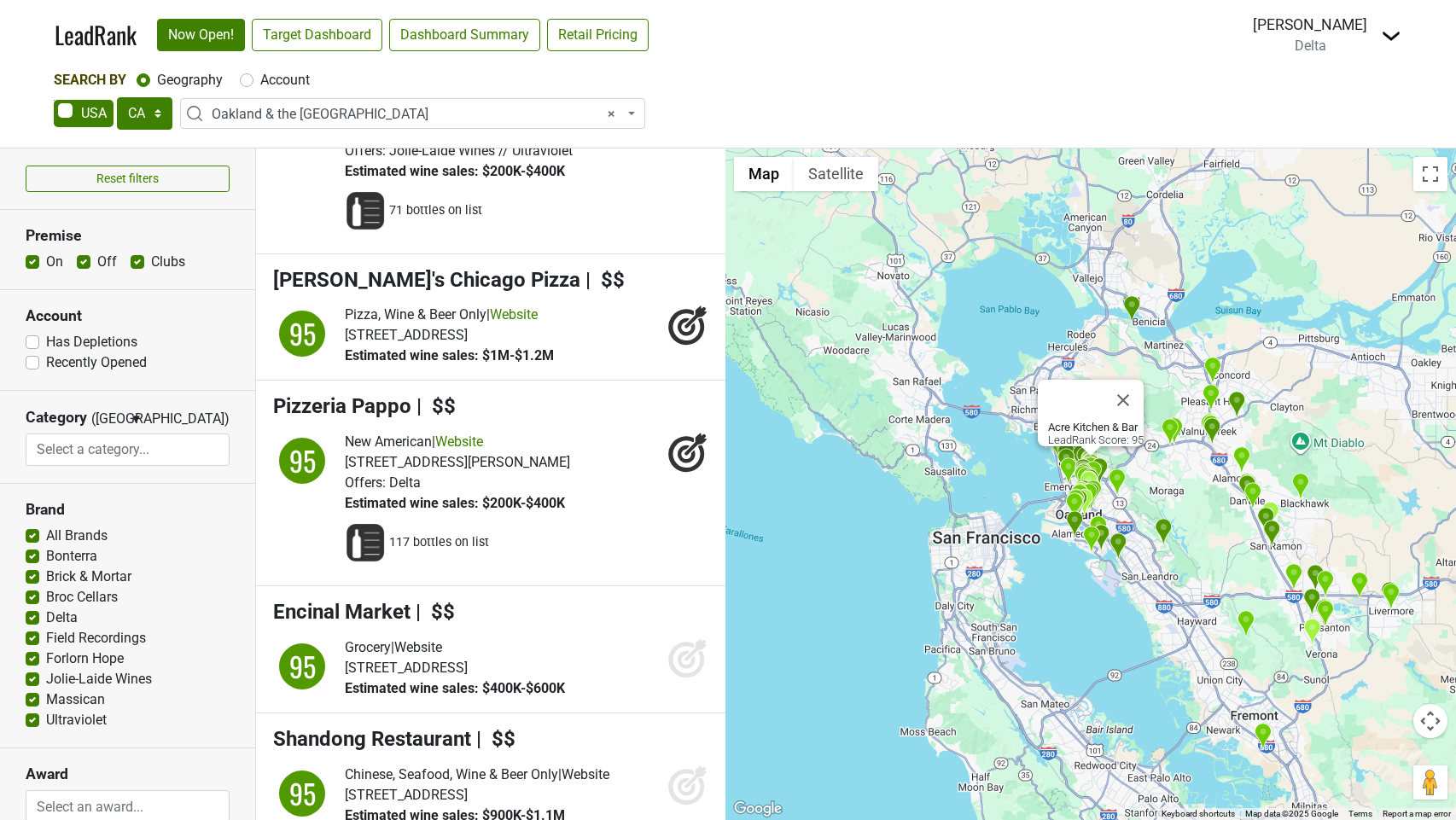
click at [1392, 33] on img at bounding box center [1391, 36] width 20 height 20
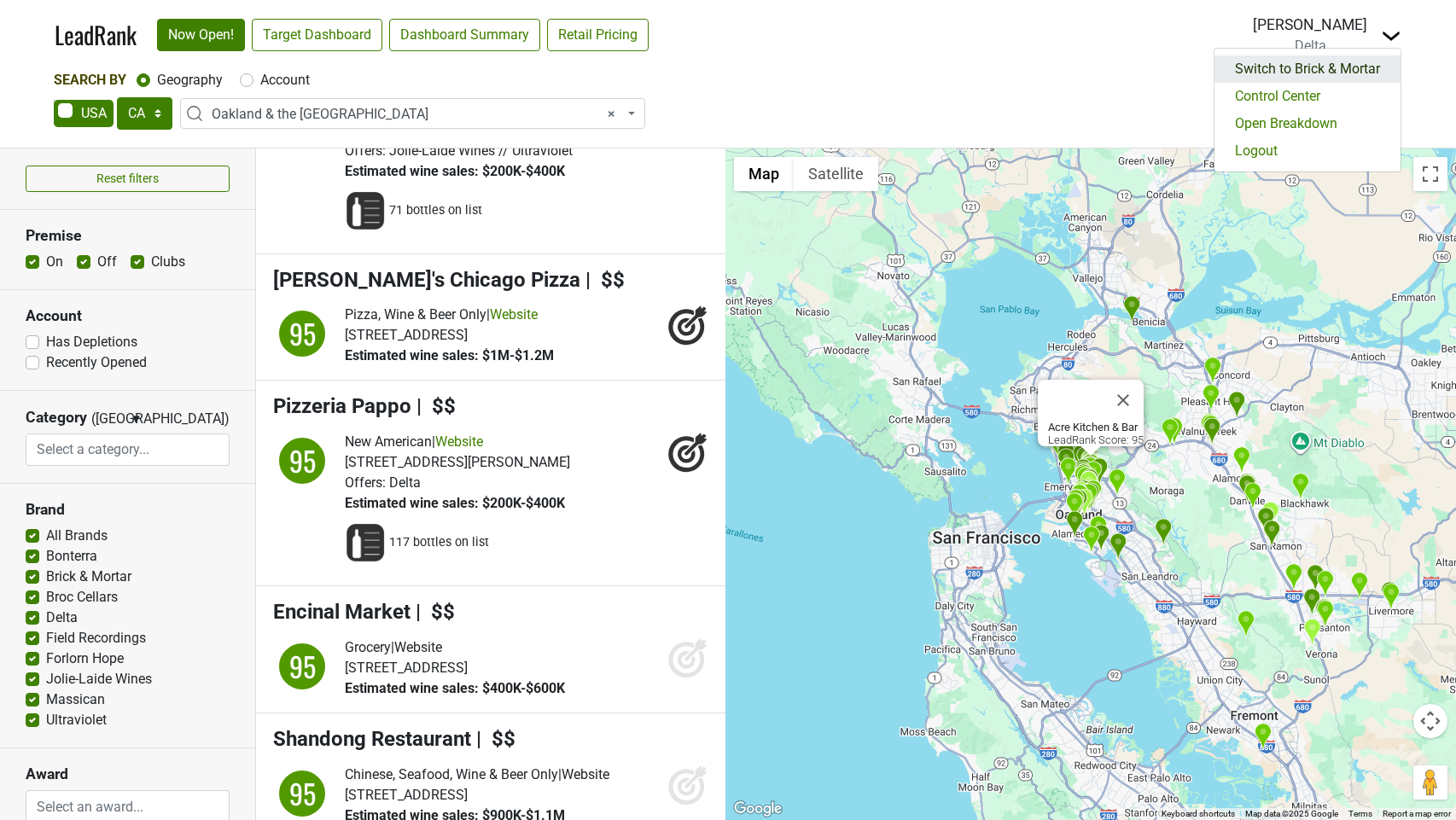
click at [1306, 69] on link "Switch to Brick & Mortar" at bounding box center [1307, 69] width 186 height 27
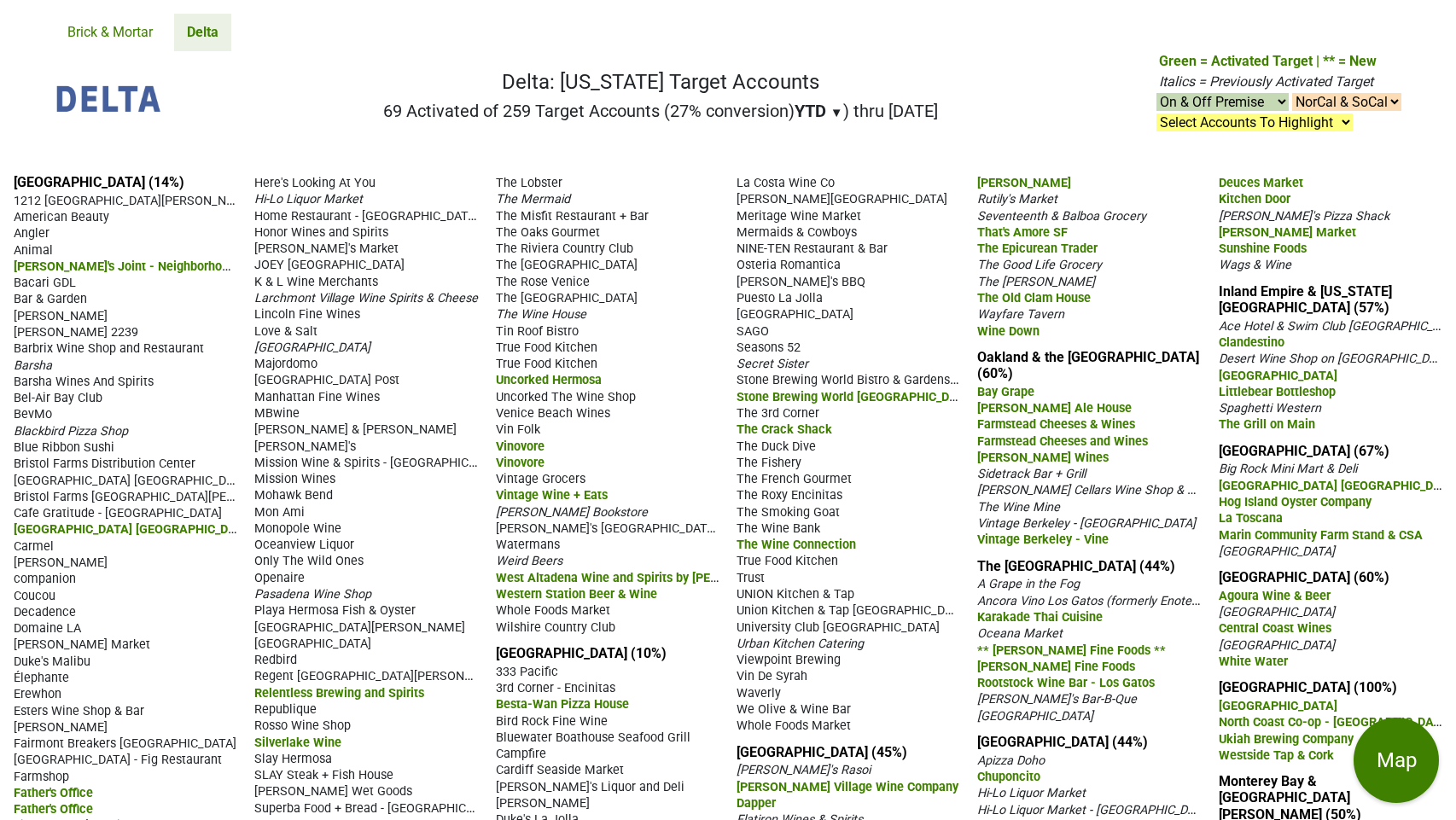
select select "NorCal"
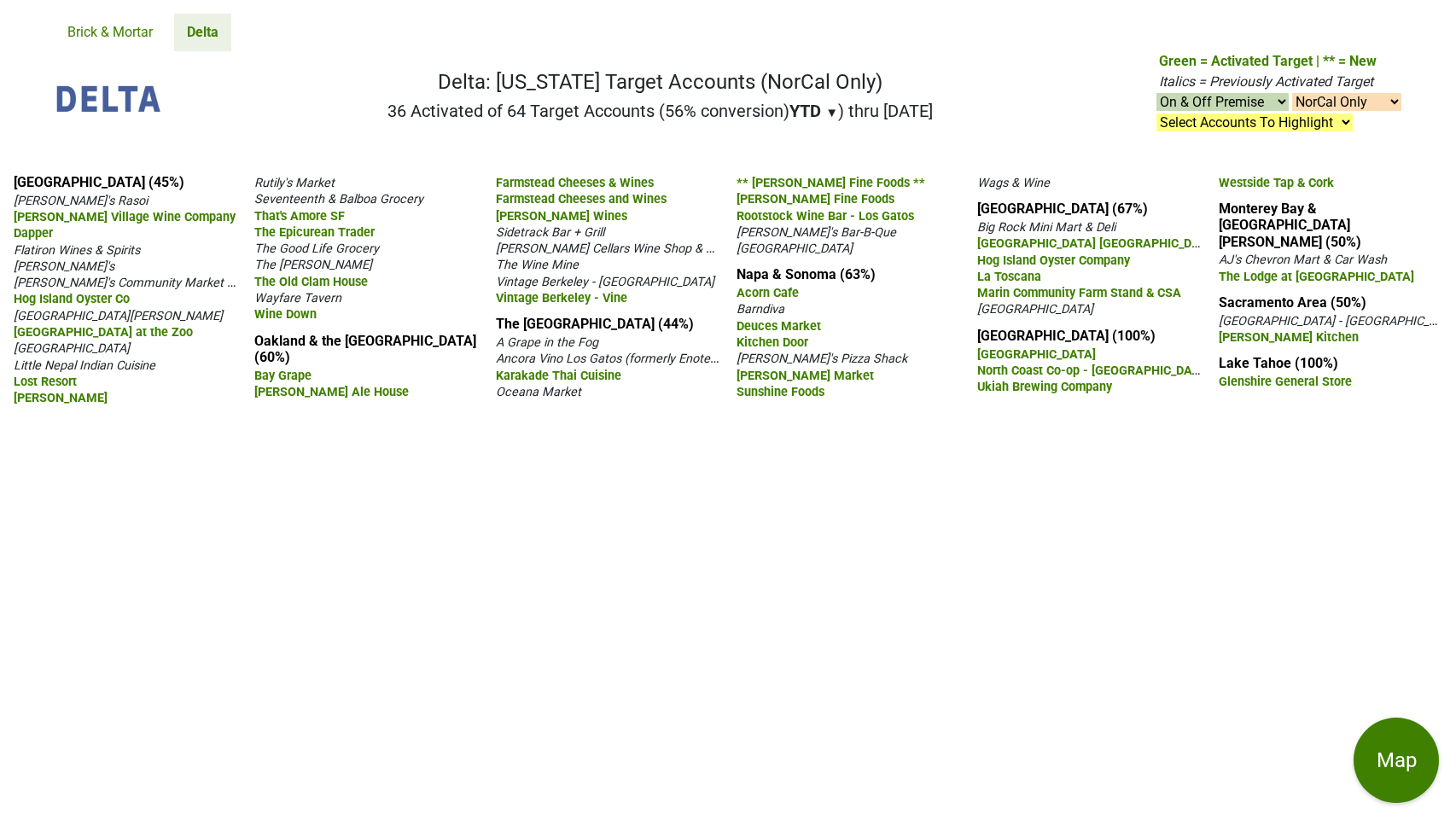
select select "NorCal"
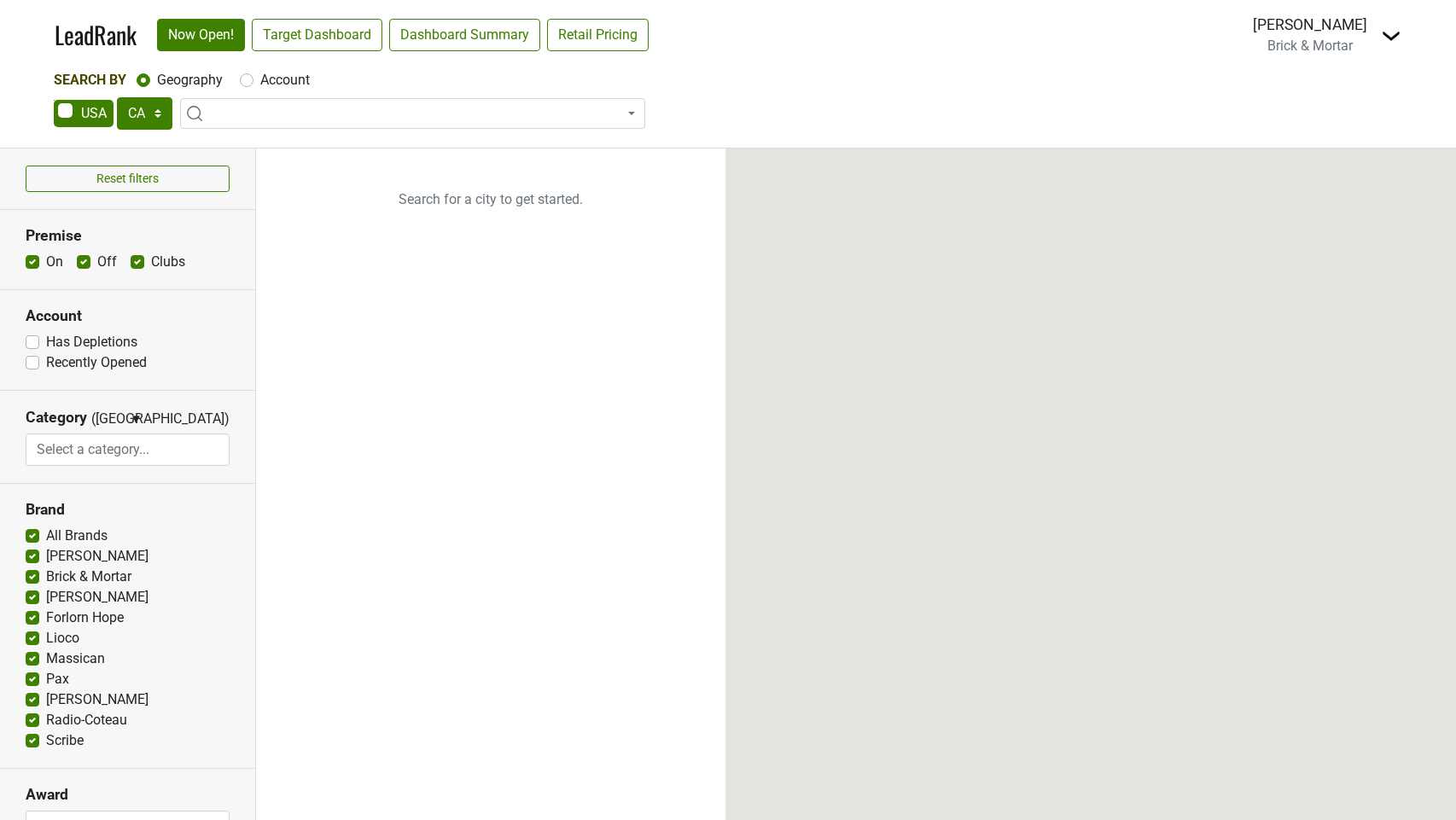
select select "CA"
select select
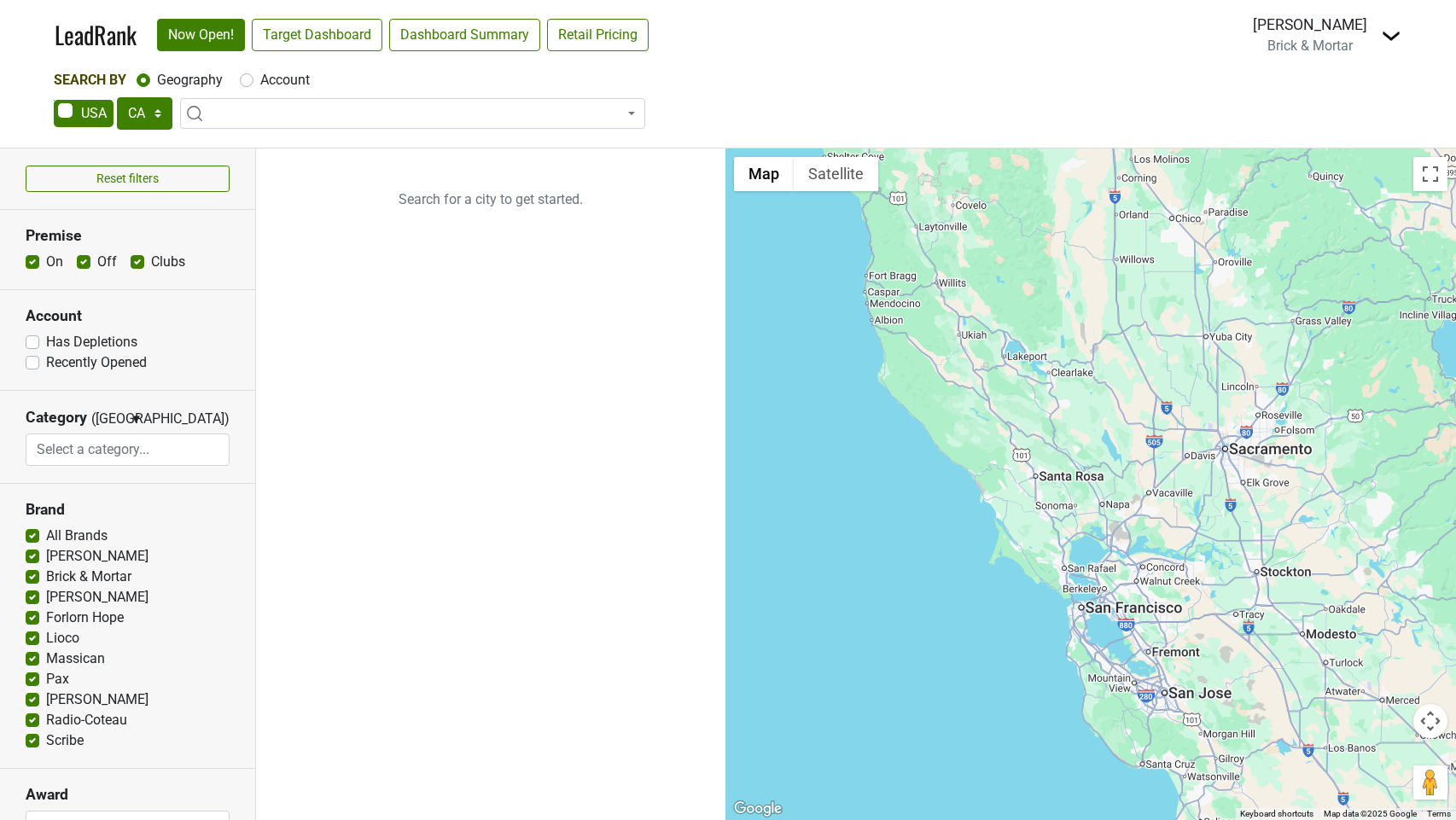
click at [300, 109] on span at bounding box center [413, 114] width 466 height 31
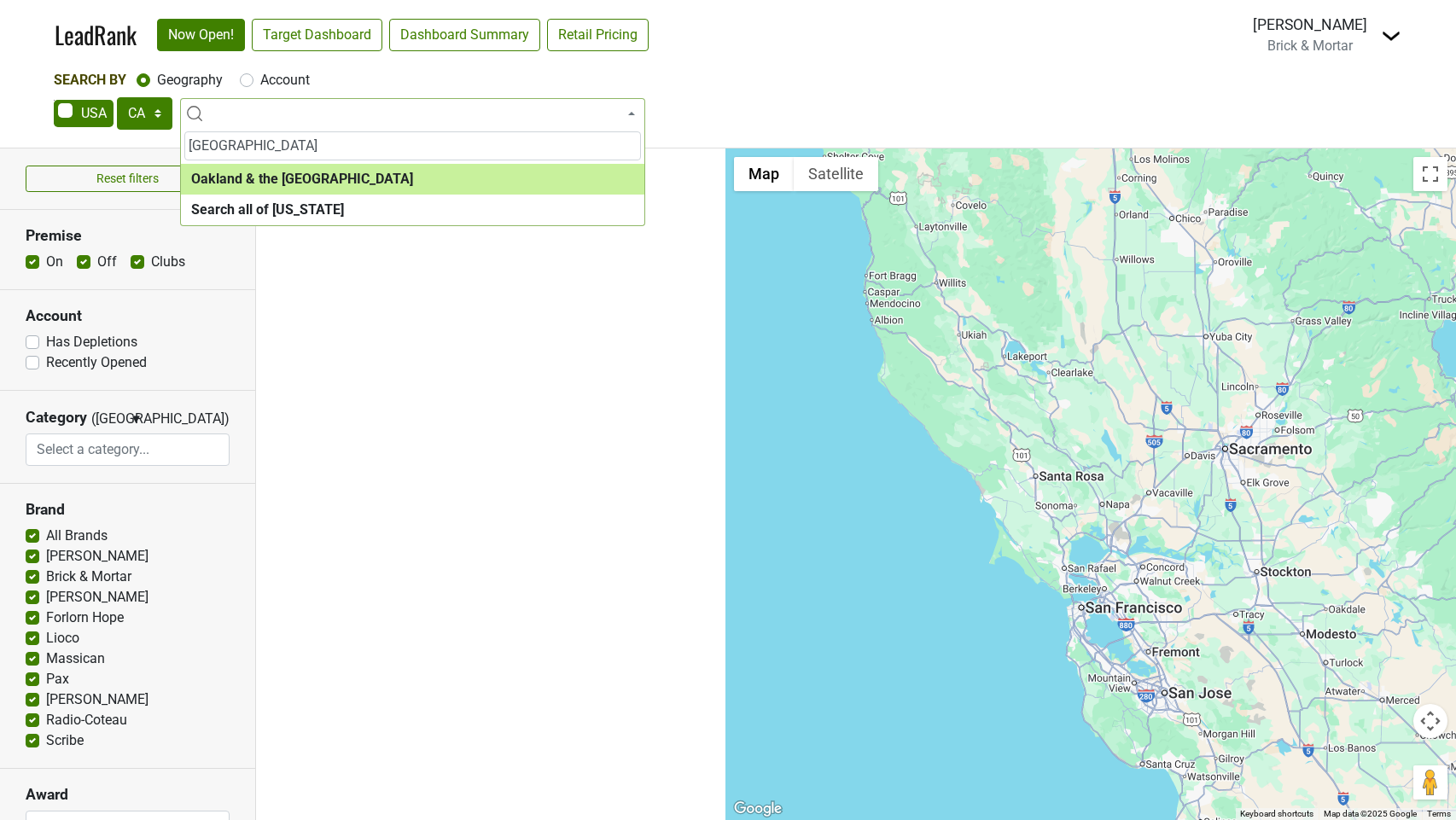
type input "[GEOGRAPHIC_DATA]"
select select "1286"
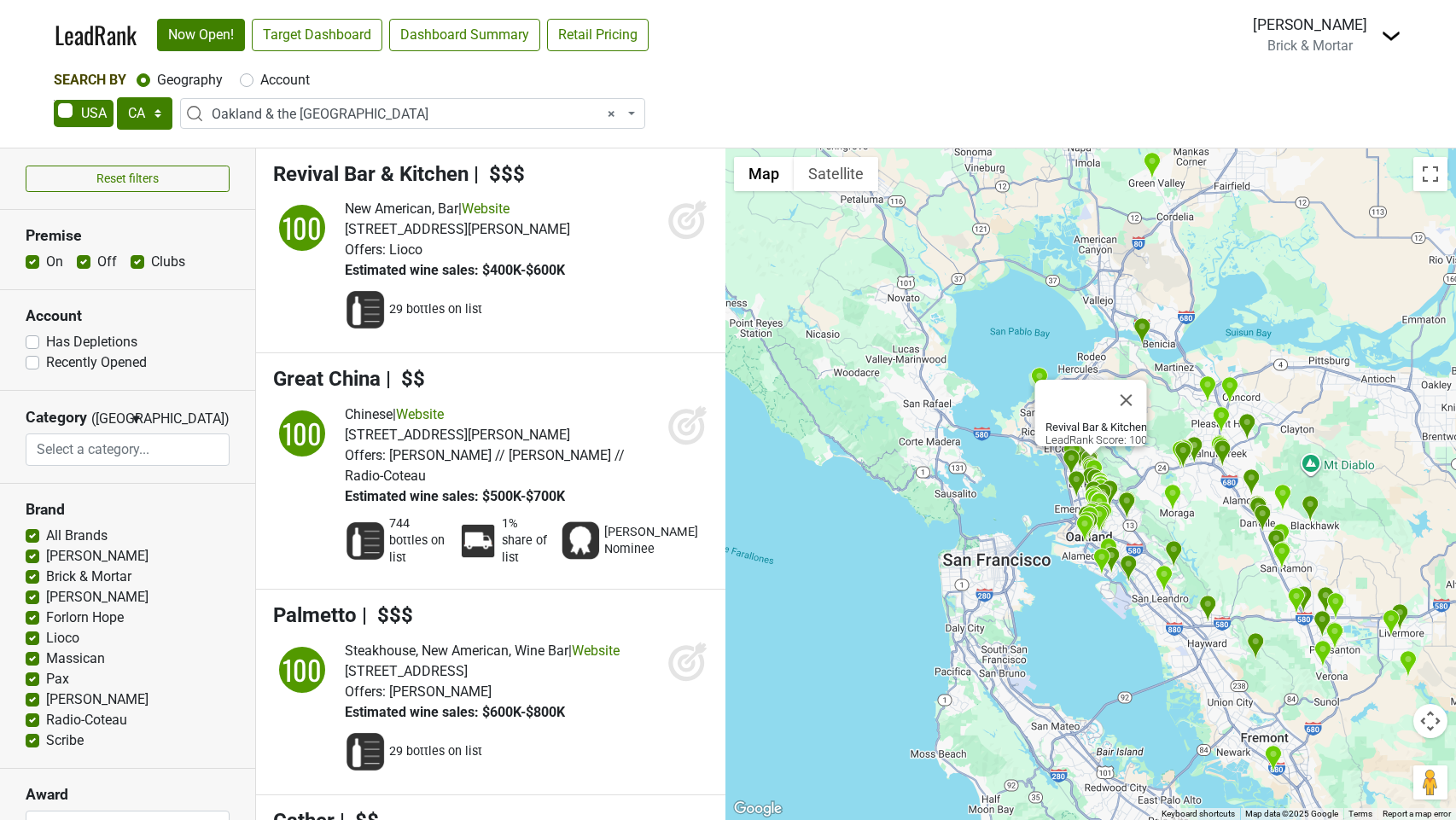
drag, startPoint x: 676, startPoint y: 221, endPoint x: 684, endPoint y: 269, distance: 48.7
click at [676, 224] on icon at bounding box center [687, 219] width 41 height 41
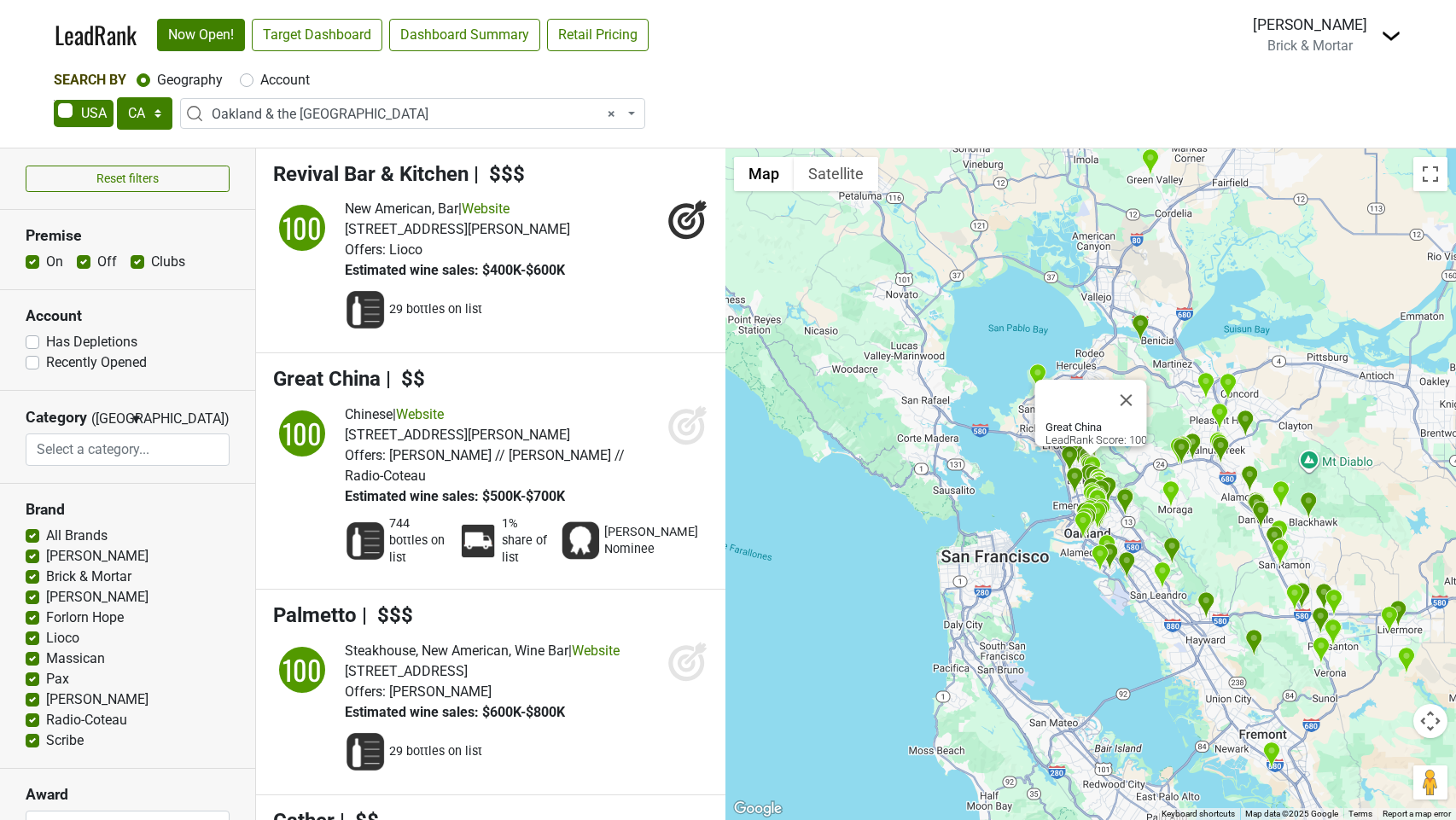
click at [692, 423] on icon at bounding box center [687, 425] width 41 height 41
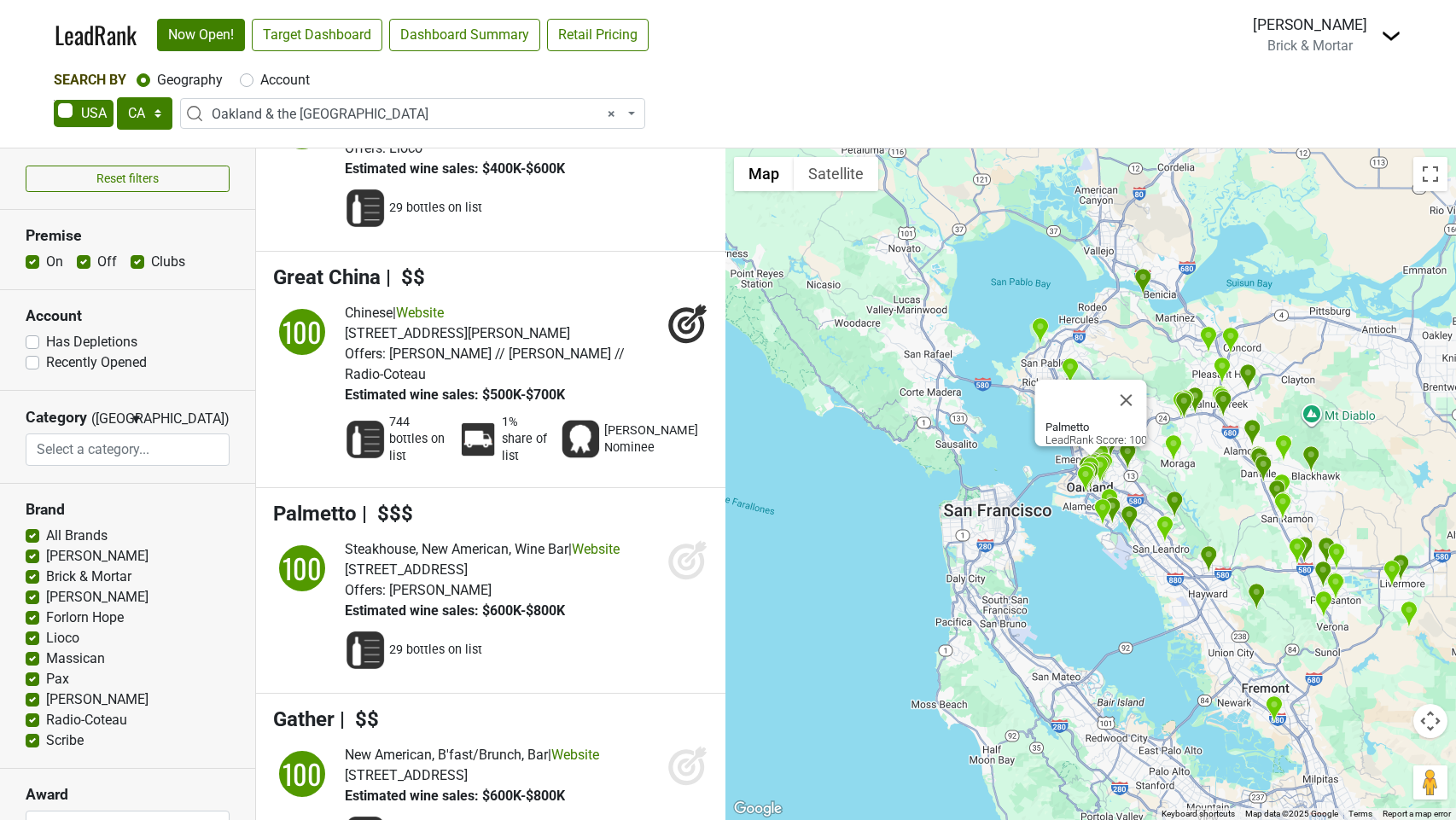
scroll to position [113, 0]
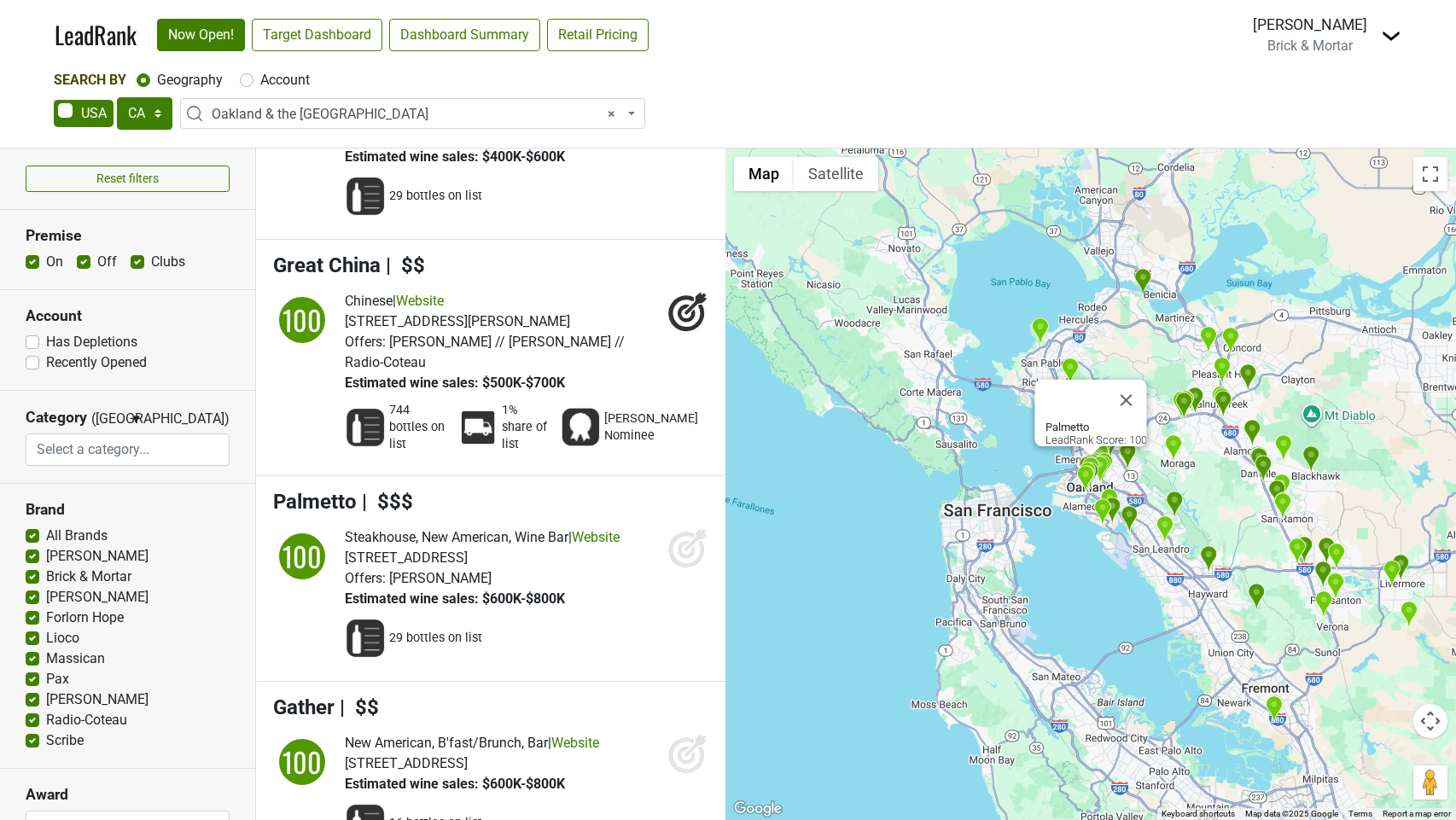
drag, startPoint x: 676, startPoint y: 507, endPoint x: 690, endPoint y: 536, distance: 32.2
click at [676, 531] on icon at bounding box center [686, 549] width 36 height 36
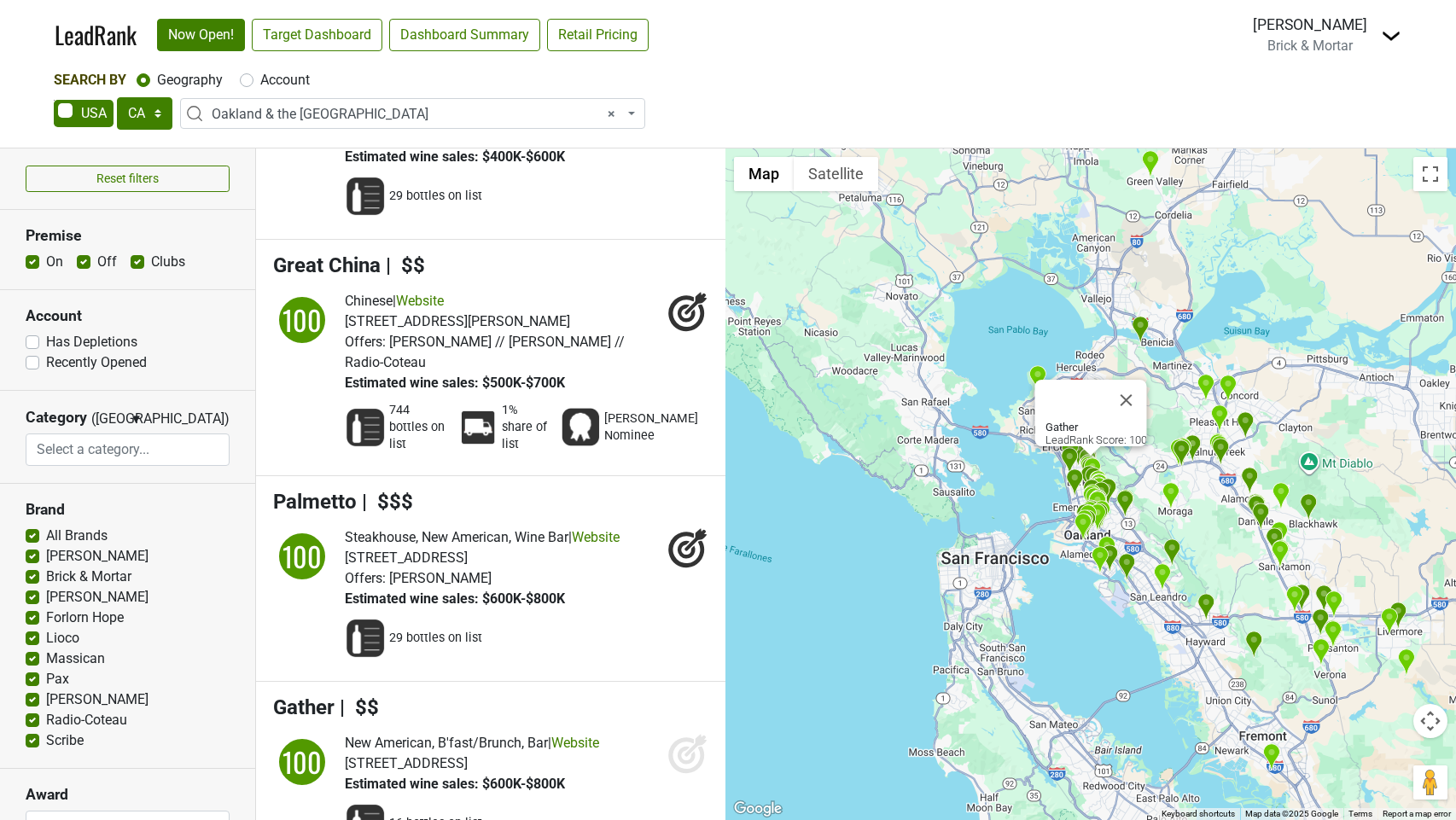
click at [687, 733] on icon at bounding box center [687, 753] width 41 height 41
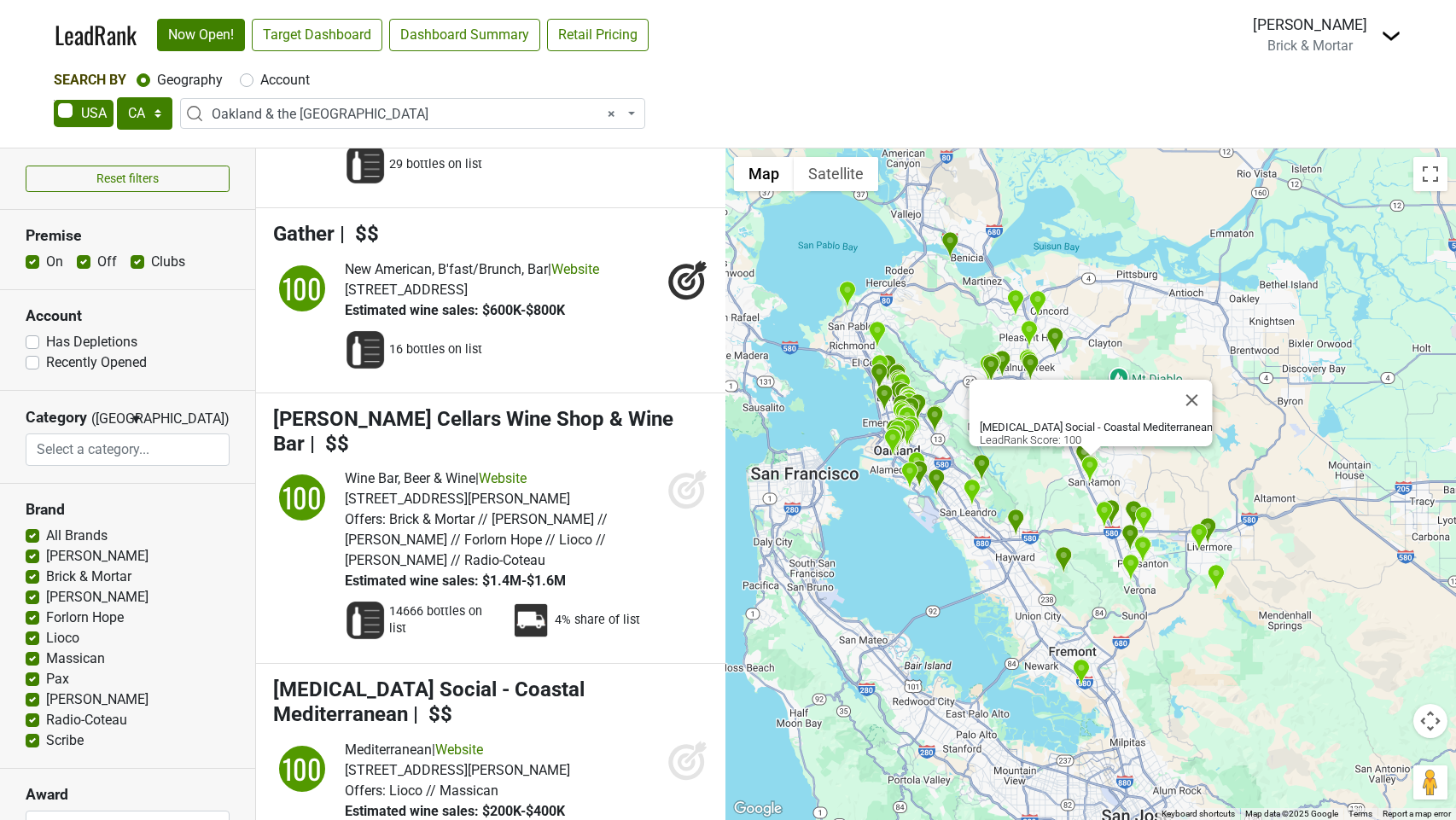
scroll to position [593, 0]
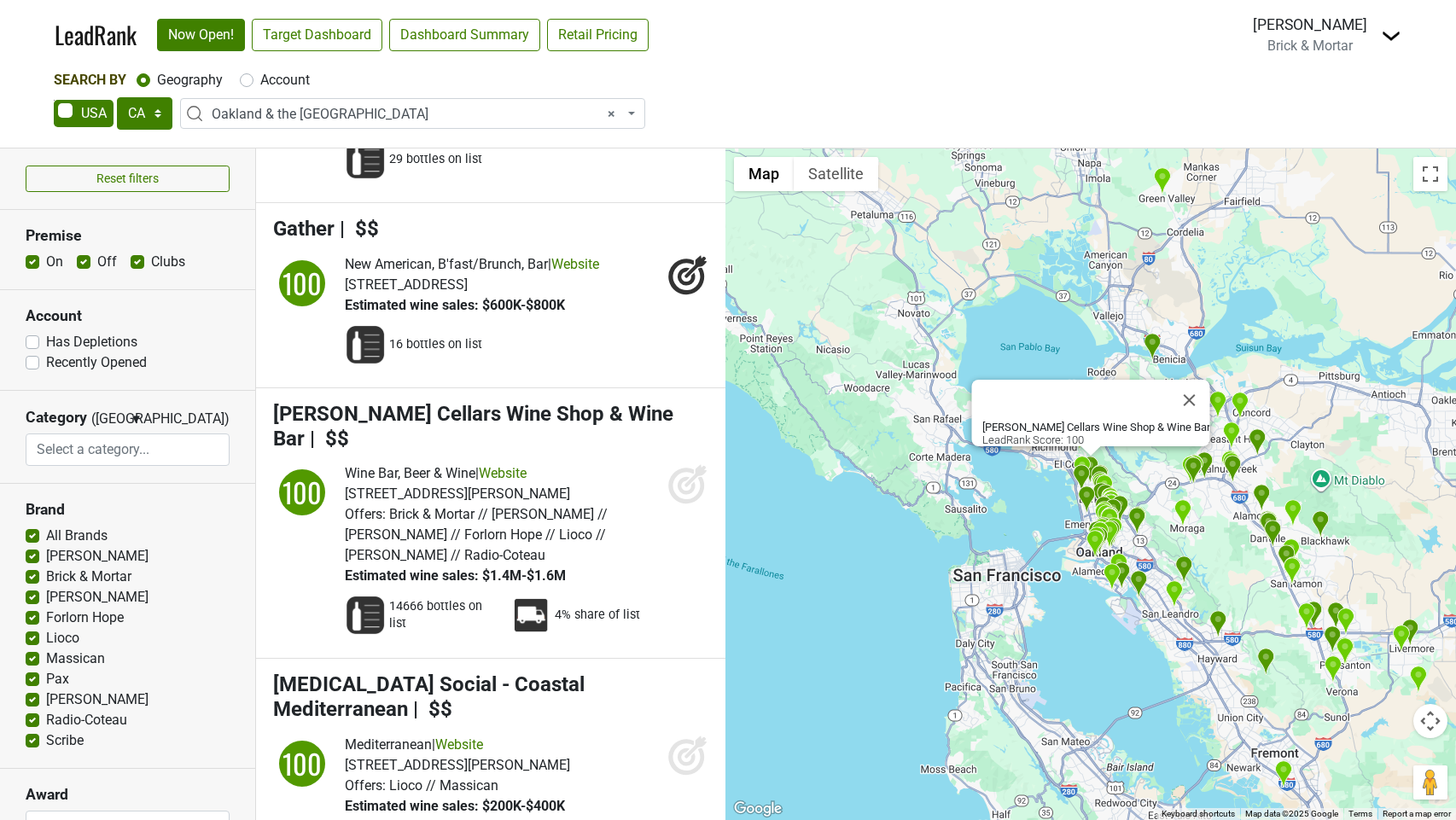
drag, startPoint x: 676, startPoint y: 429, endPoint x: 671, endPoint y: 499, distance: 70.2
click at [677, 464] on icon at bounding box center [687, 484] width 41 height 41
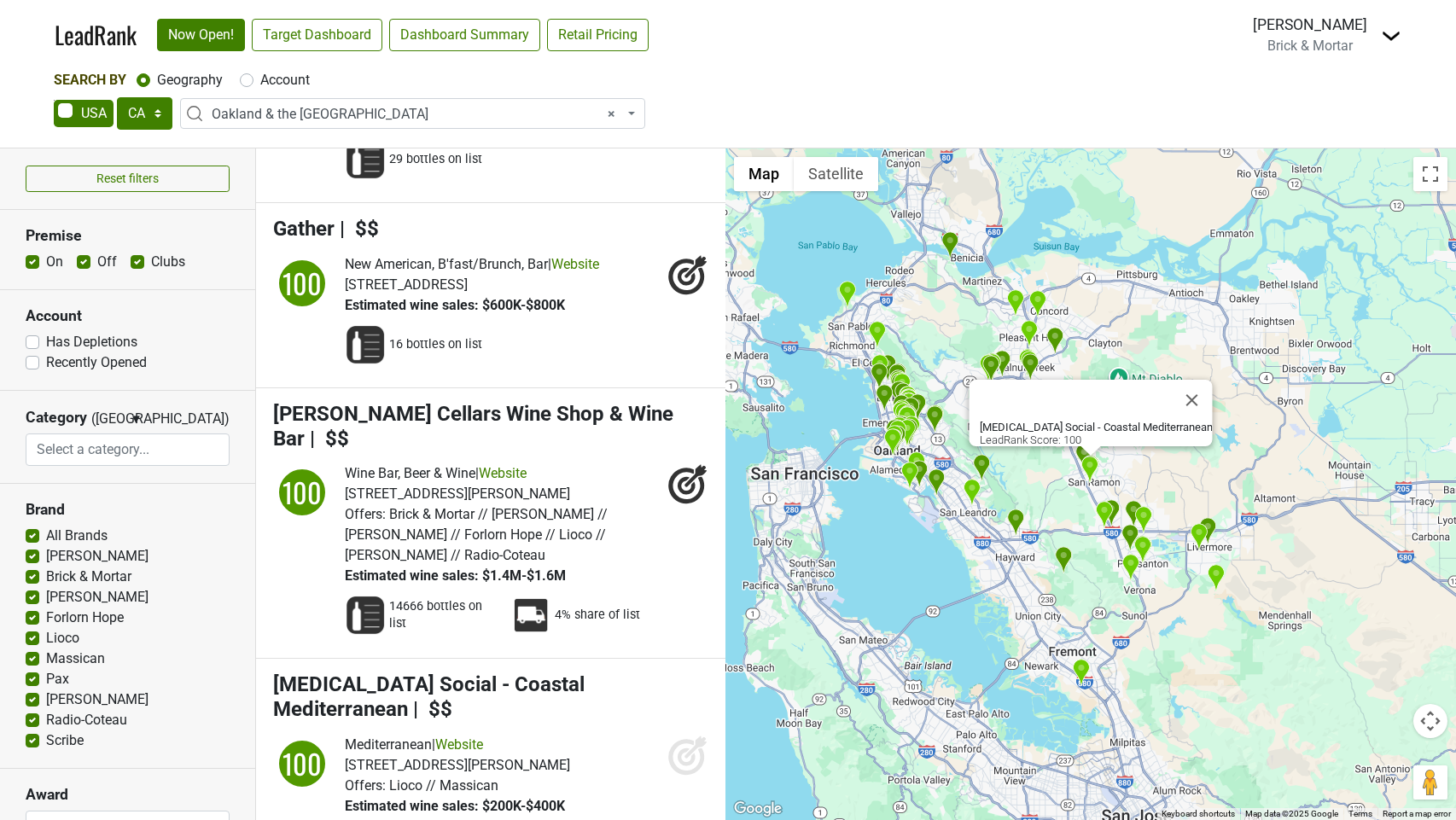
click at [686, 749] on icon at bounding box center [686, 758] width 18 height 18
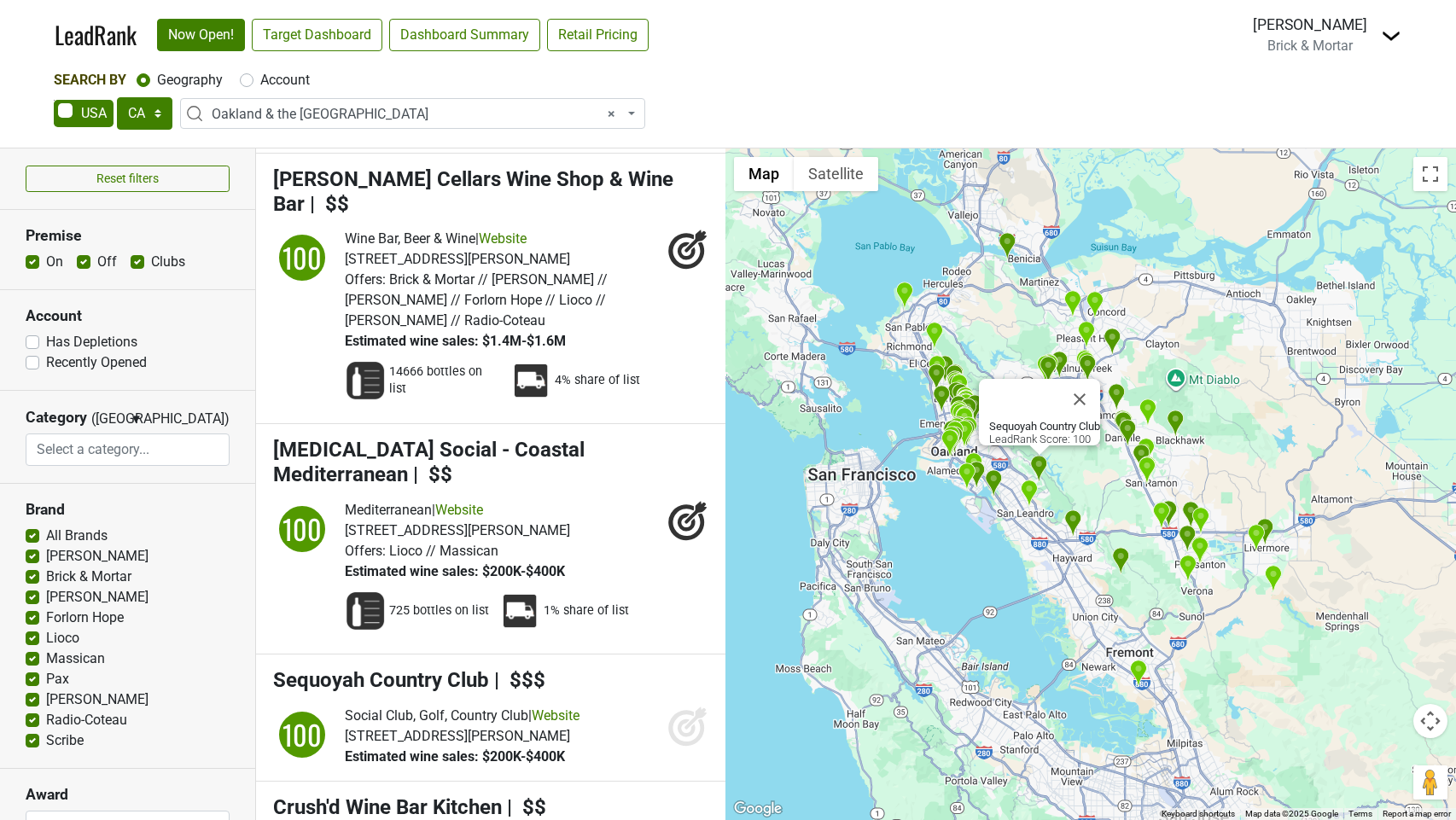
scroll to position [850, 0]
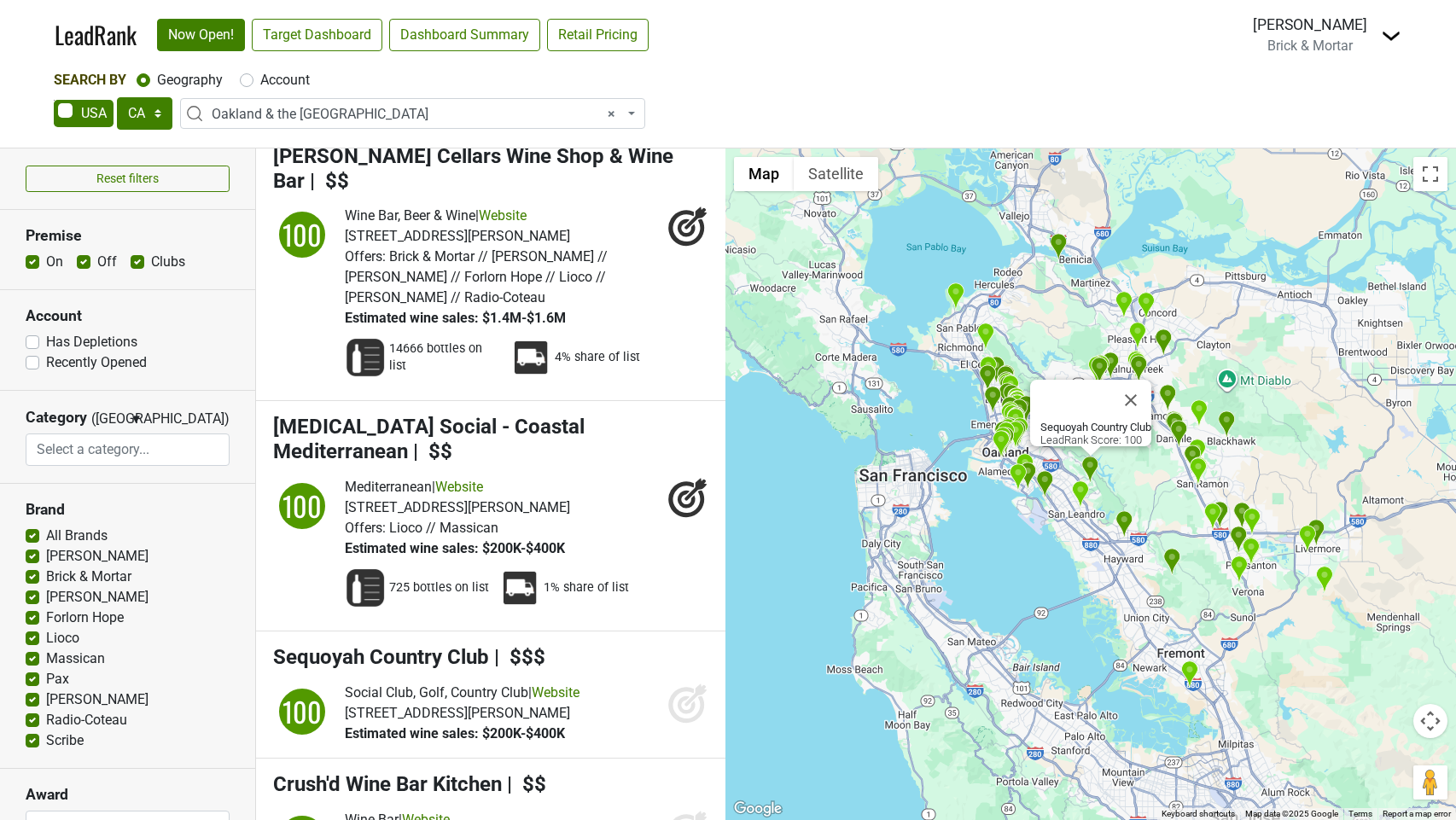
click at [687, 697] on icon at bounding box center [686, 706] width 18 height 18
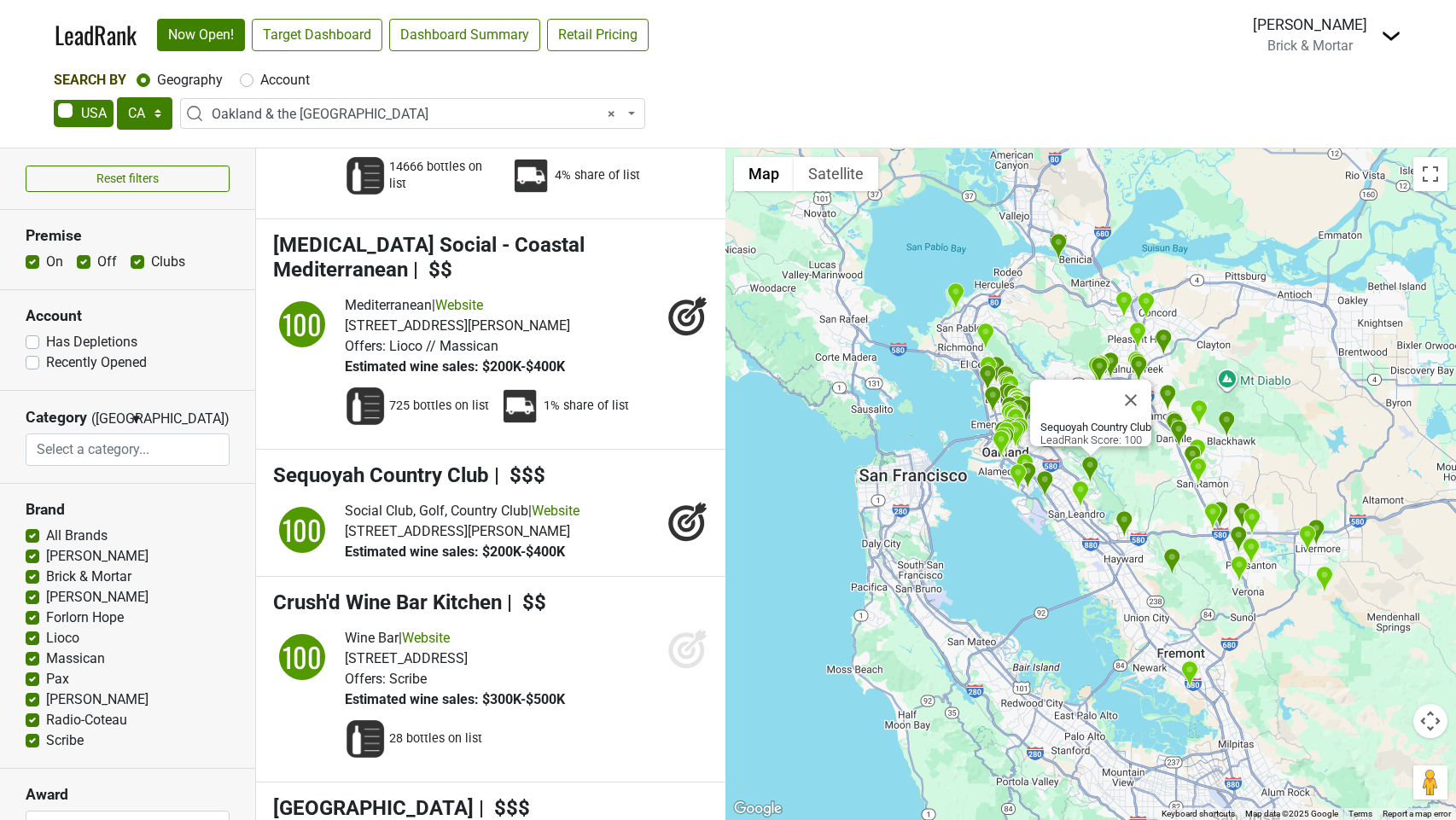
scroll to position [1055, 0]
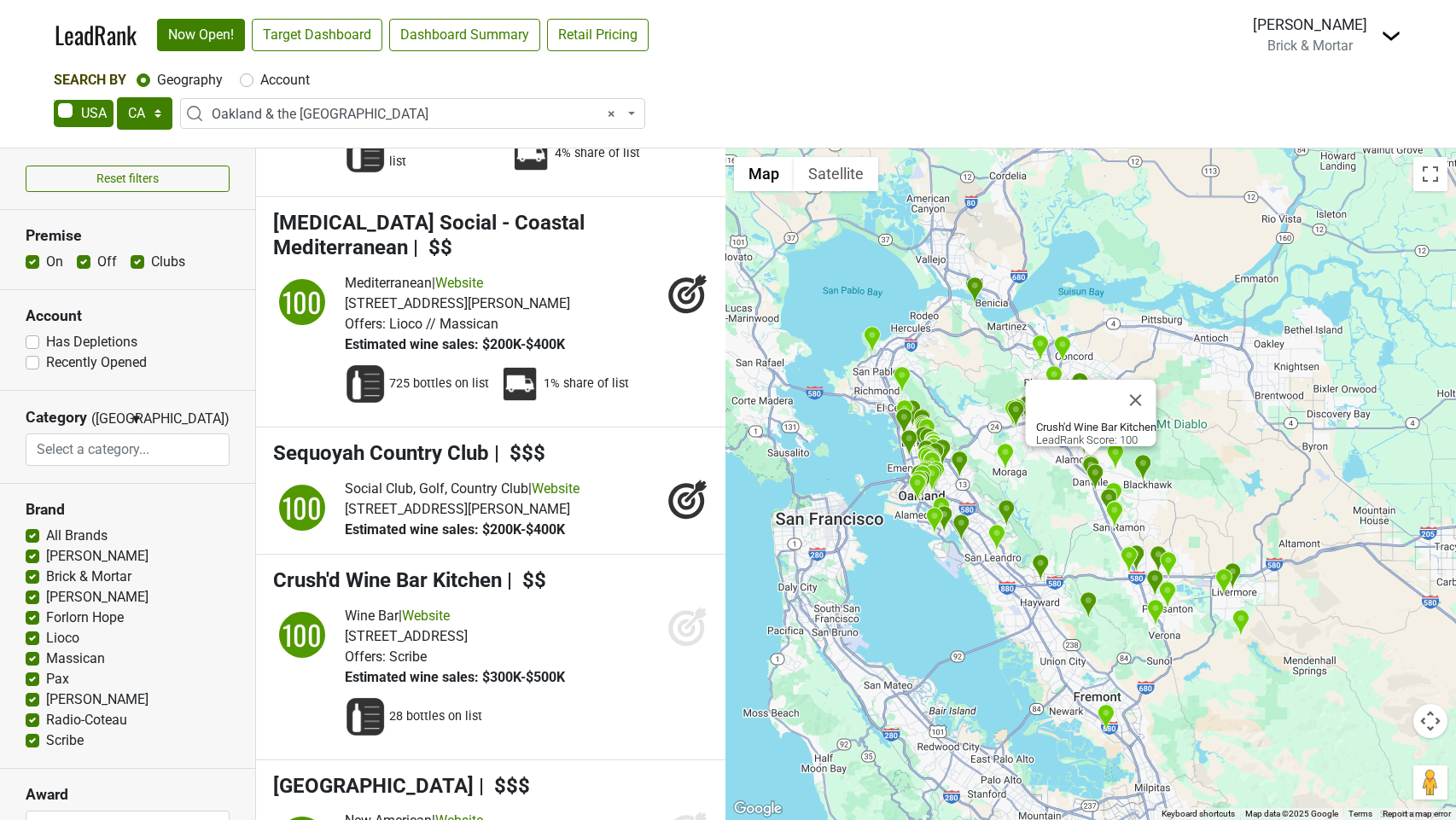
drag, startPoint x: 691, startPoint y: 537, endPoint x: 698, endPoint y: 708, distance: 171.1
click at [691, 607] on icon at bounding box center [696, 618] width 22 height 22
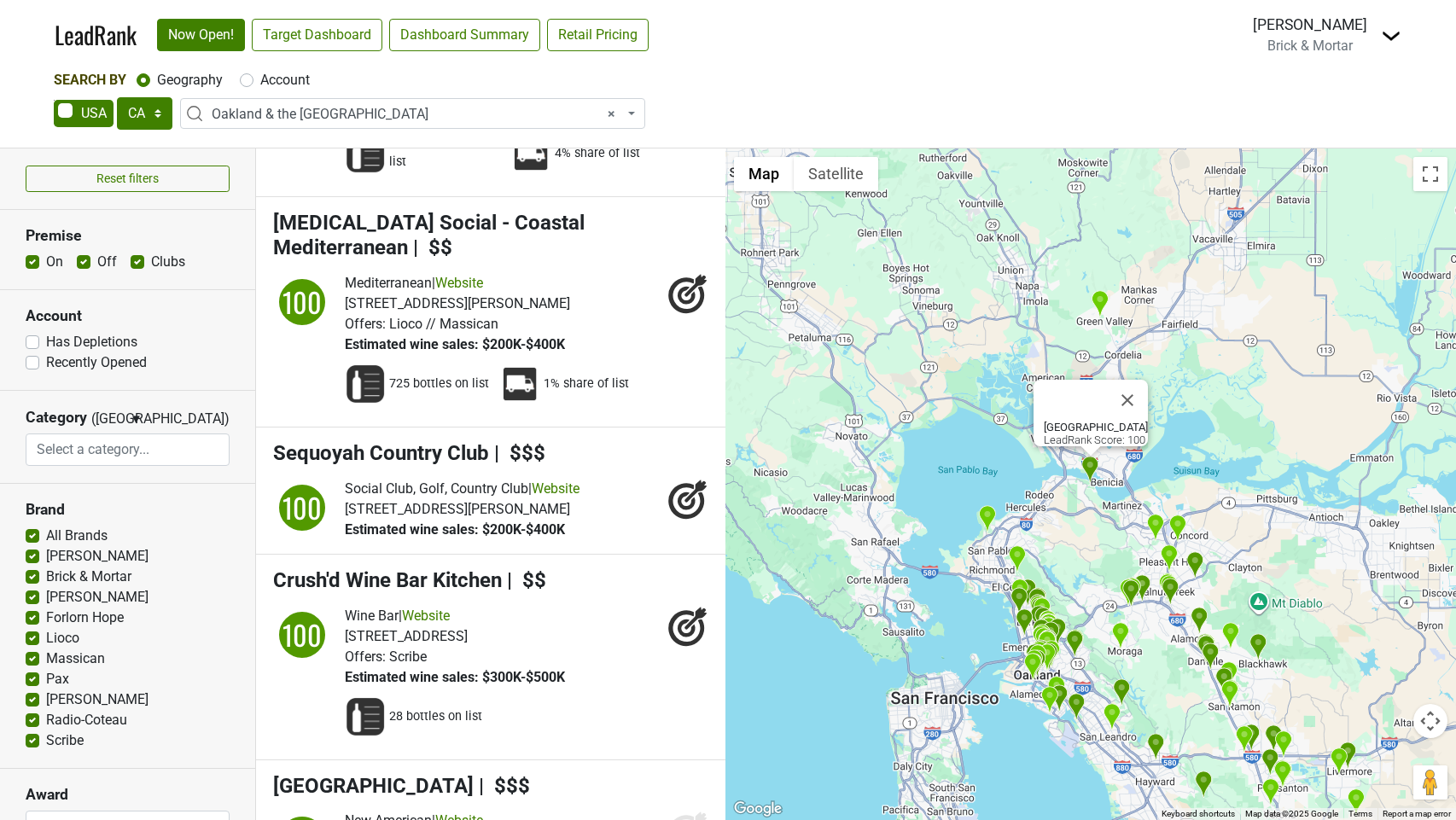
click at [683, 816] on icon at bounding box center [686, 834] width 36 height 36
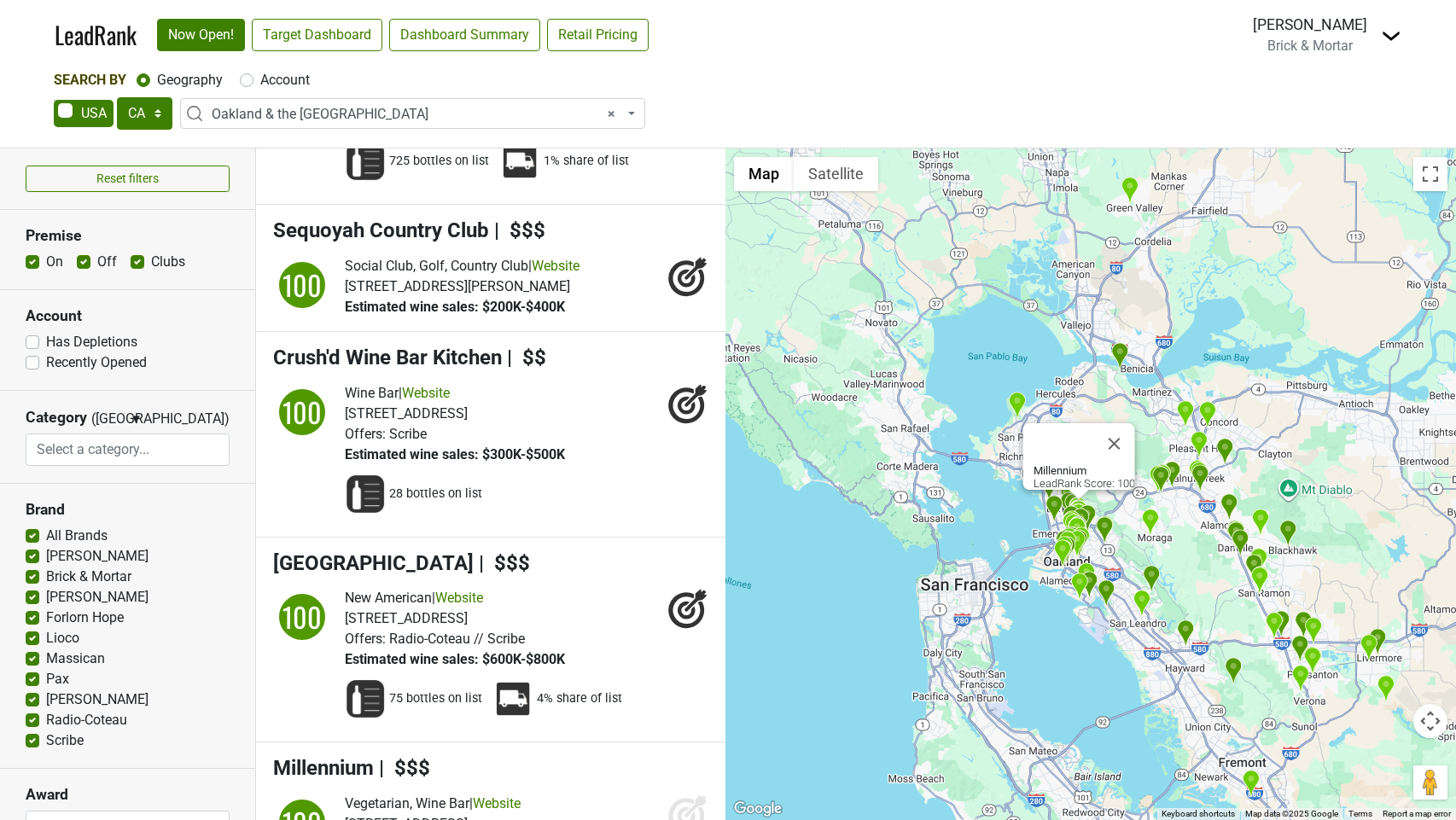
scroll to position [1319, 0]
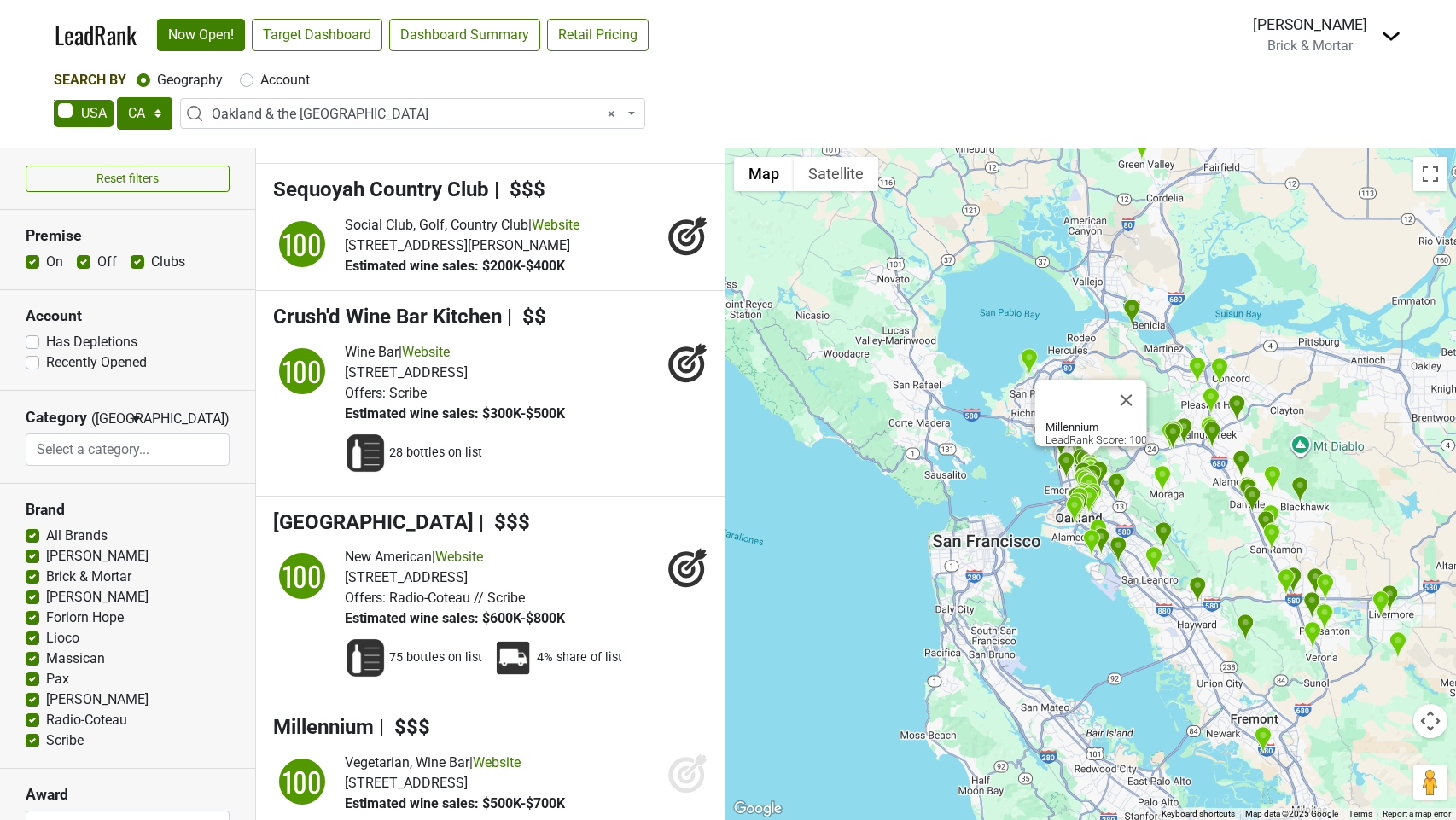
click at [689, 753] on icon at bounding box center [687, 773] width 41 height 41
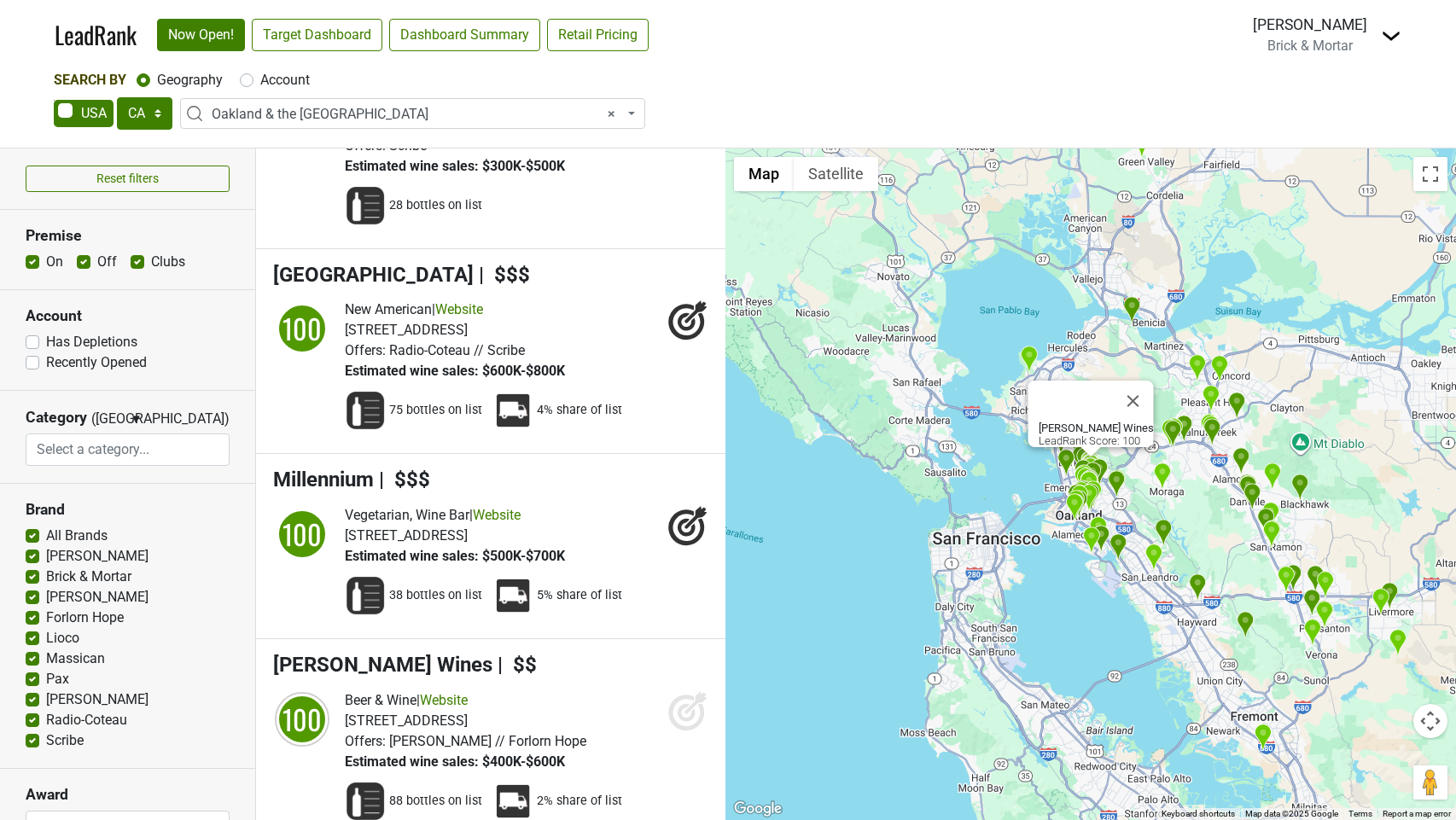
scroll to position [1572, 0]
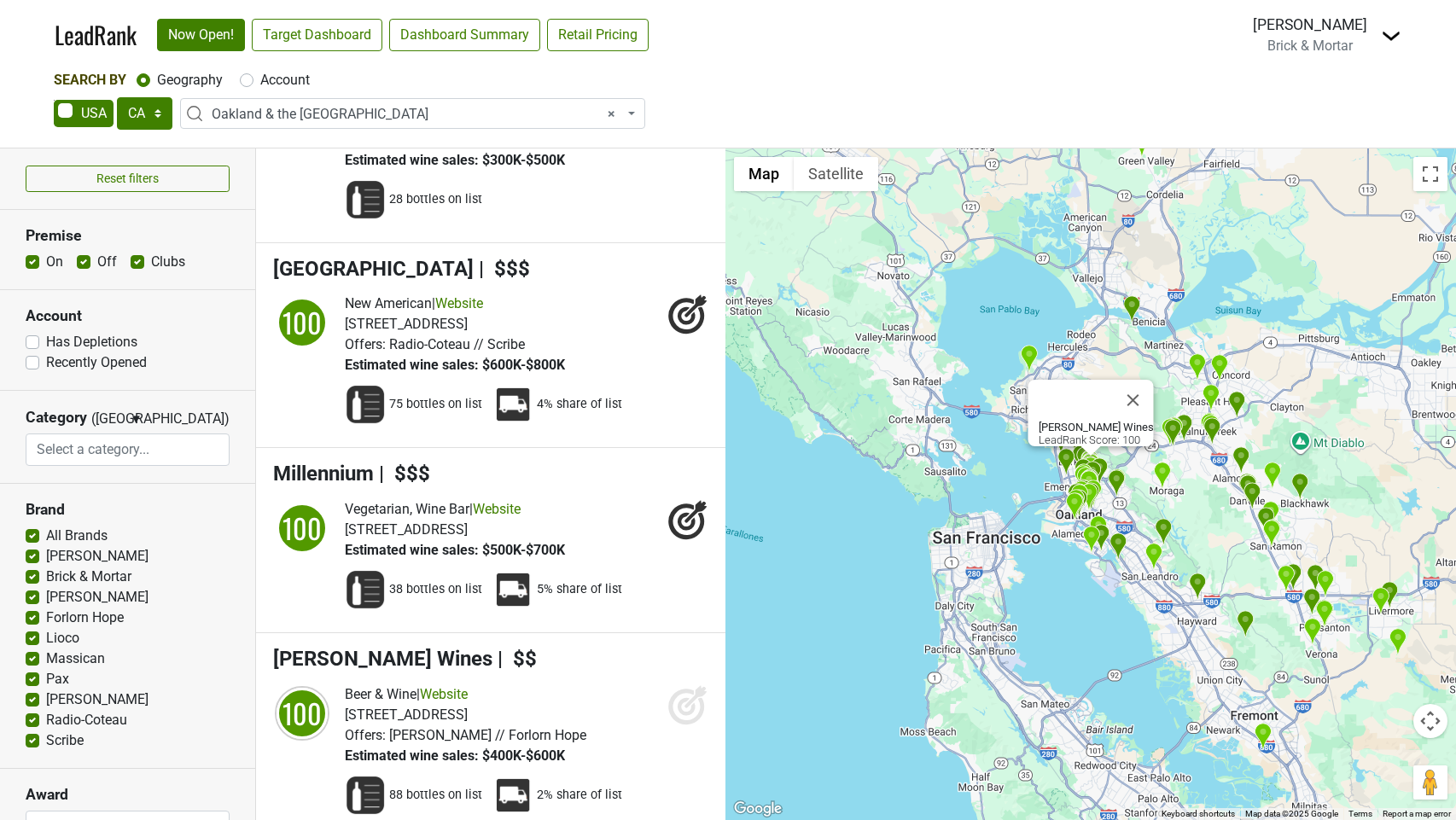
click at [683, 699] on icon at bounding box center [686, 708] width 18 height 18
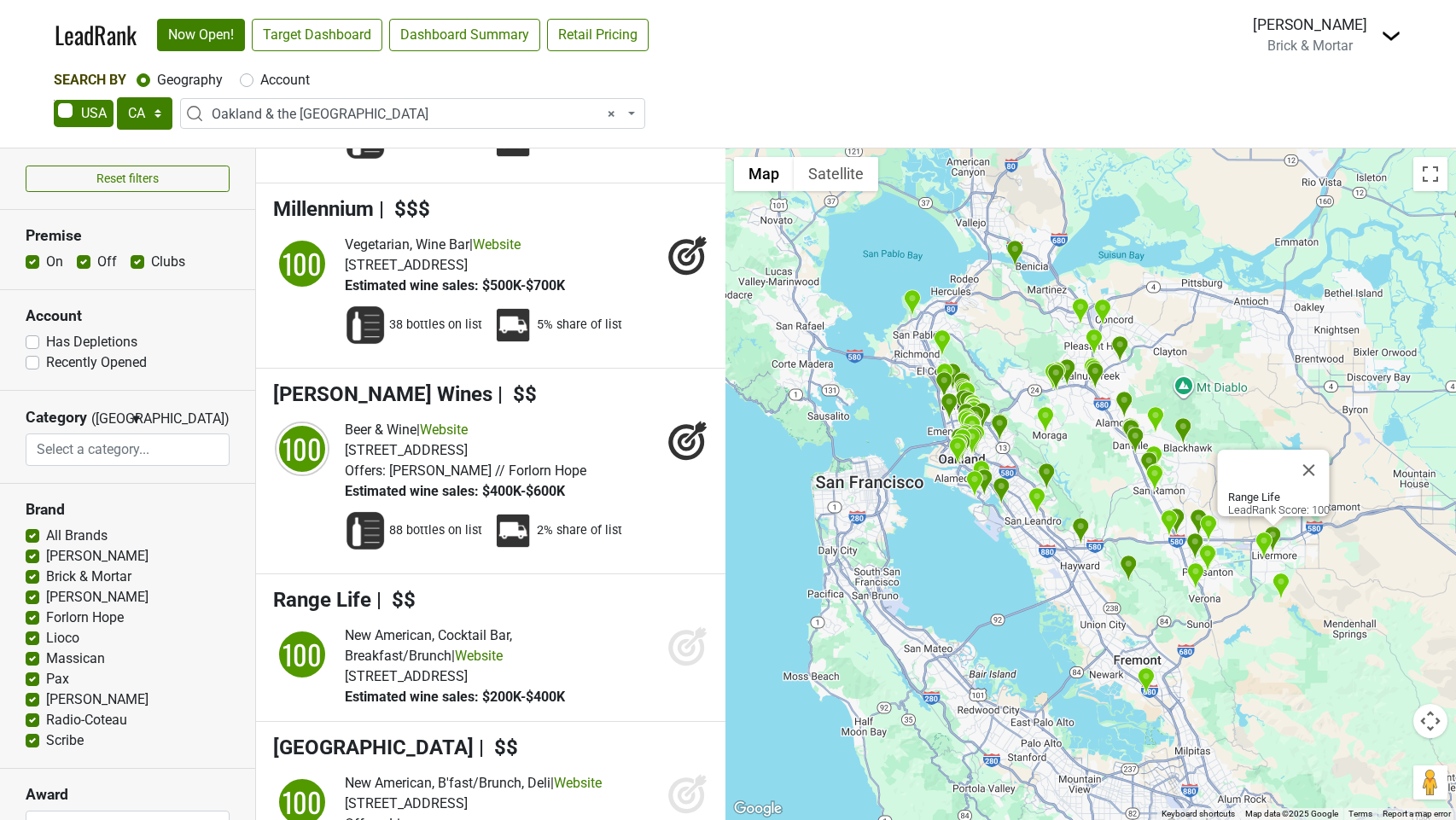
scroll to position [1840, 0]
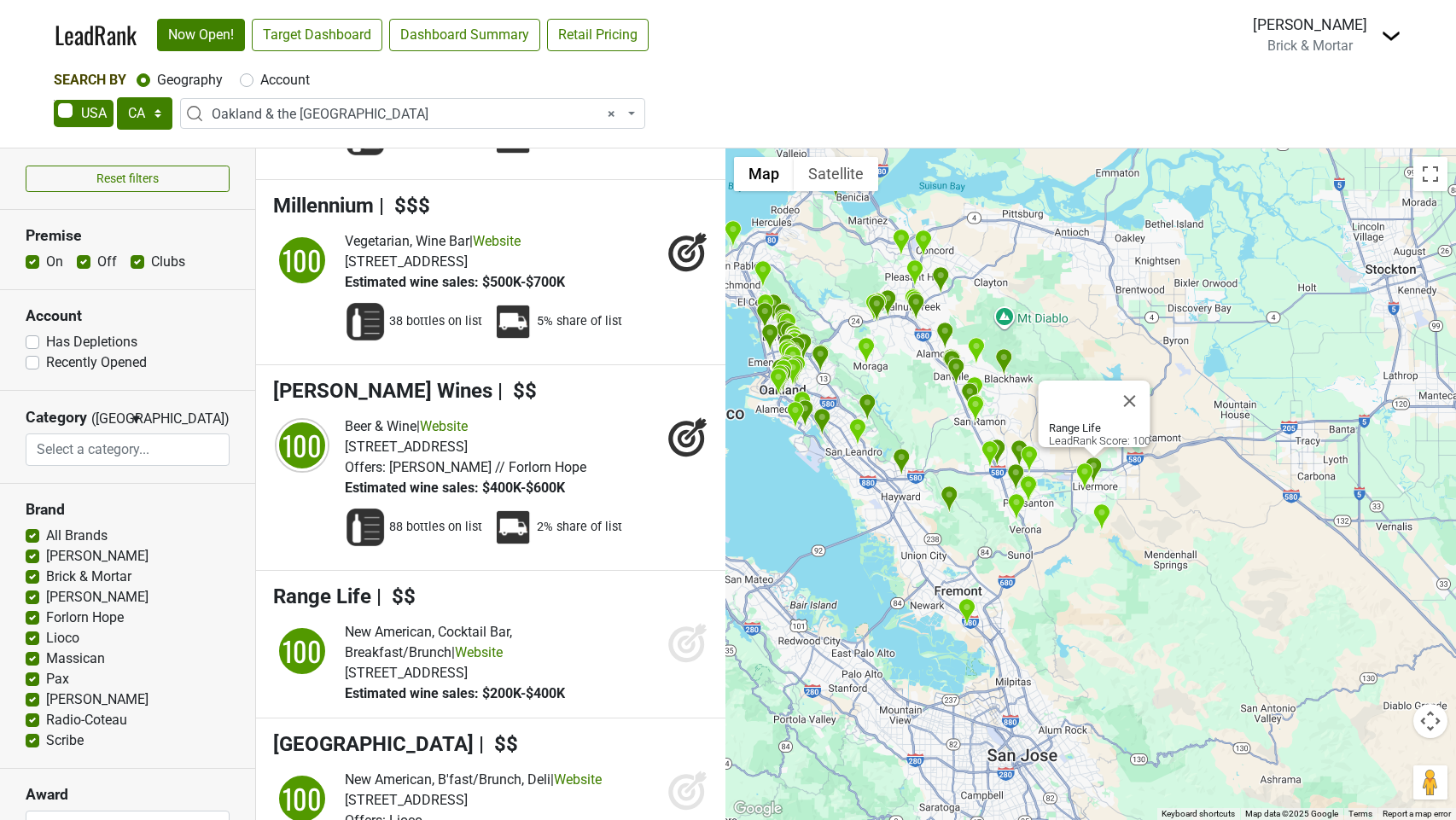
click at [678, 623] on icon at bounding box center [687, 643] width 41 height 41
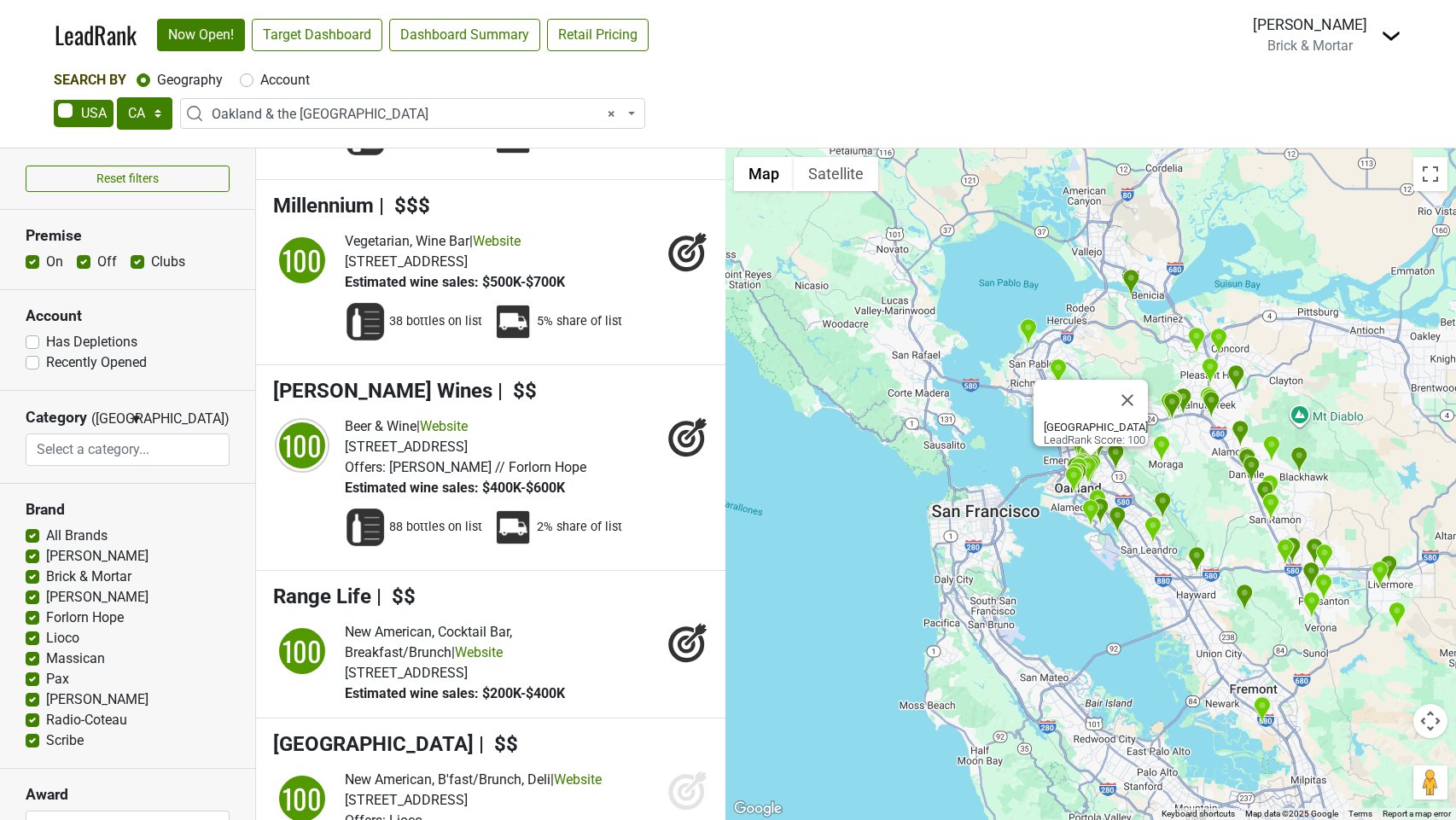
click at [683, 783] on icon at bounding box center [686, 792] width 18 height 18
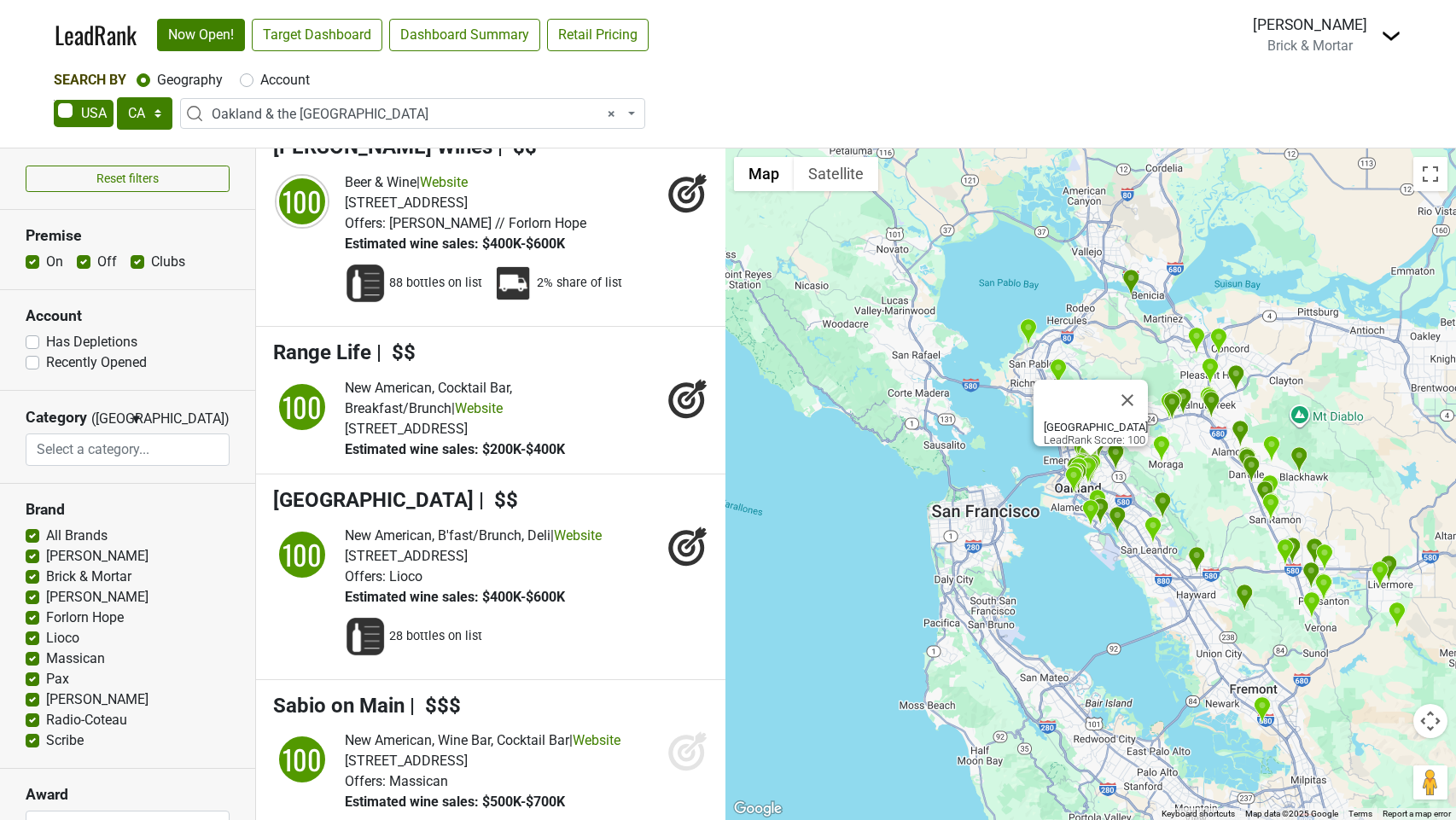
scroll to position [2108, 0]
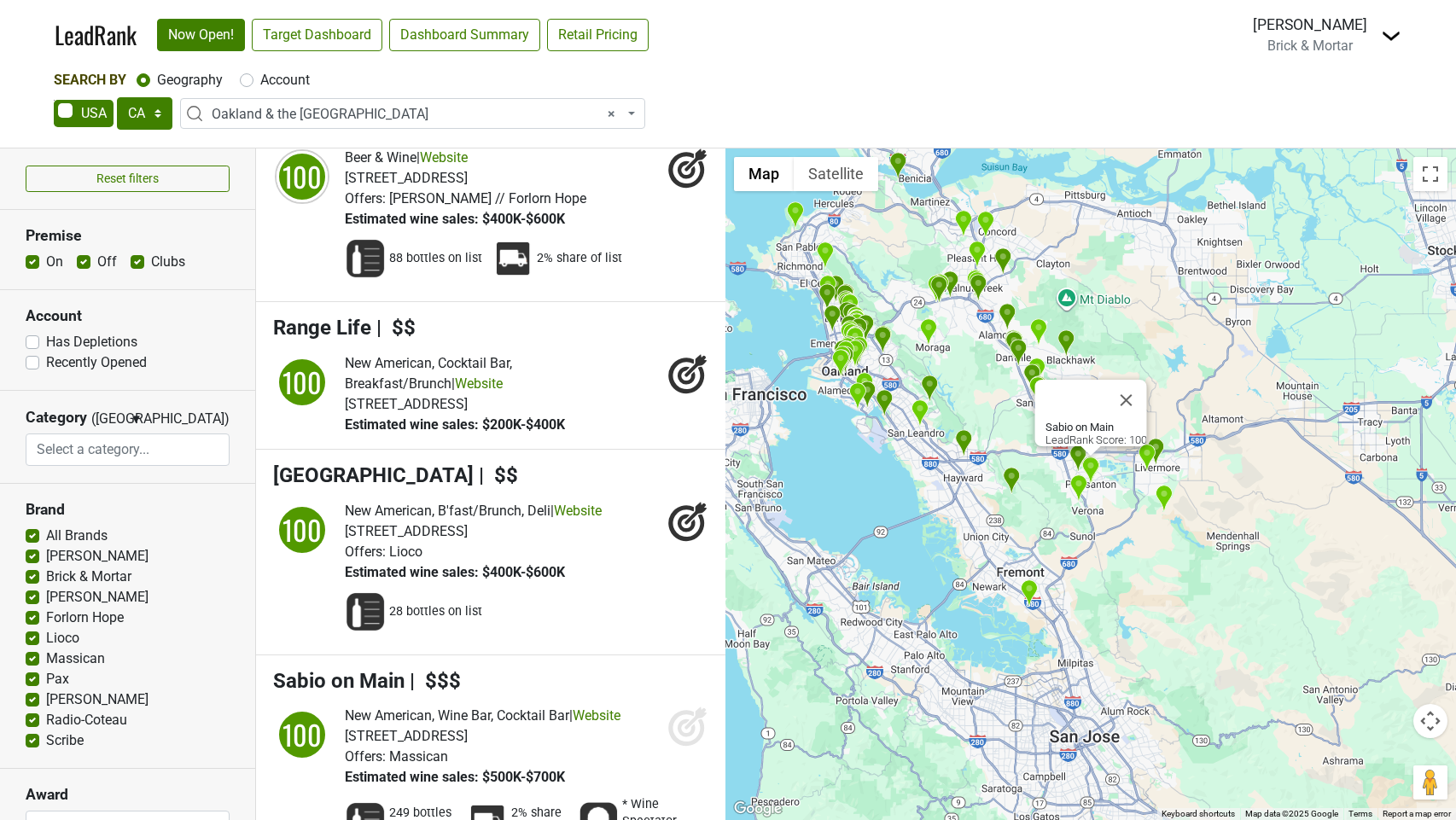
click at [688, 708] on icon at bounding box center [696, 719] width 22 height 22
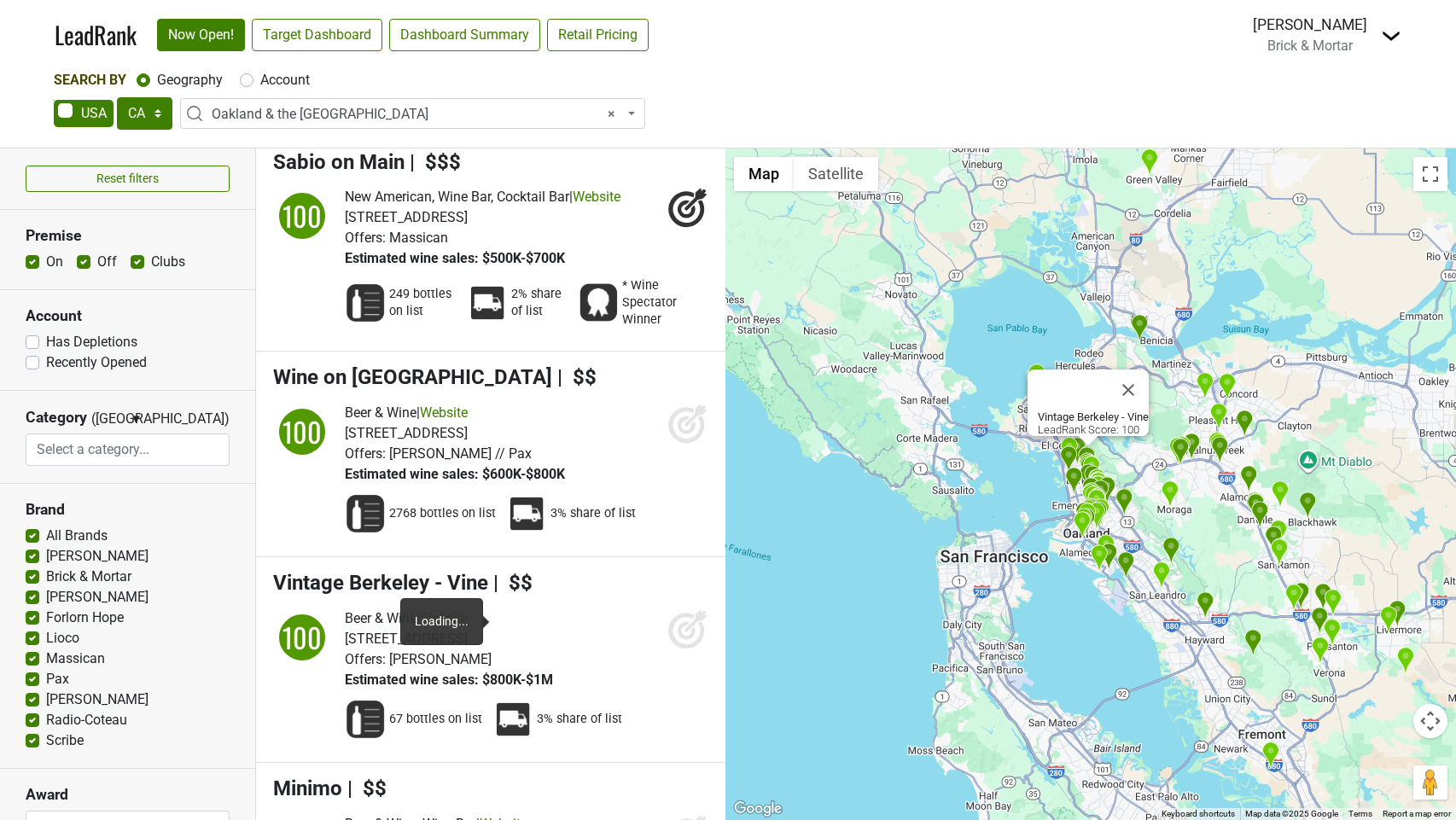
scroll to position [2642, 0]
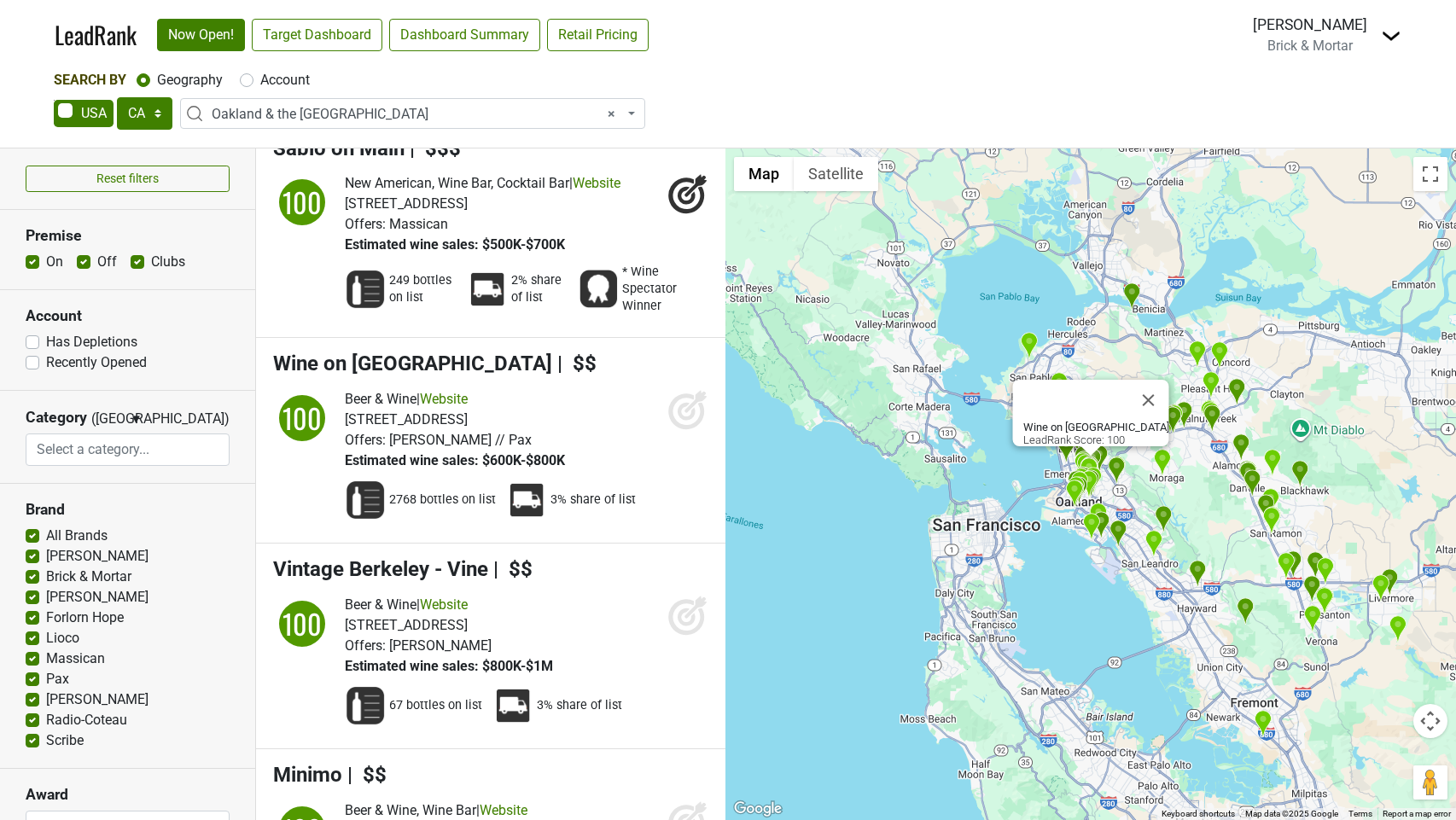
click at [684, 389] on icon at bounding box center [687, 409] width 41 height 41
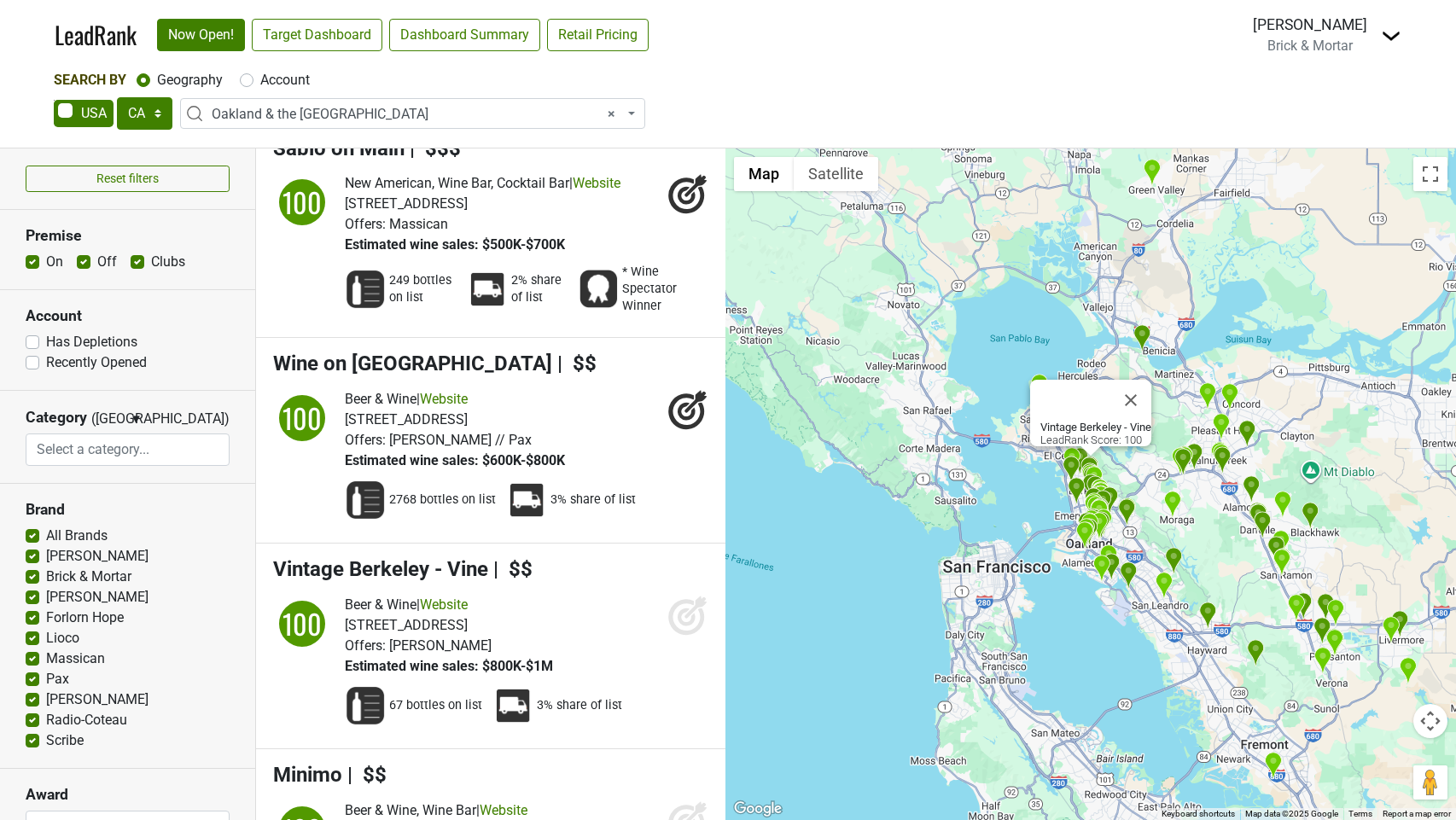
click at [694, 609] on icon at bounding box center [686, 618] width 18 height 18
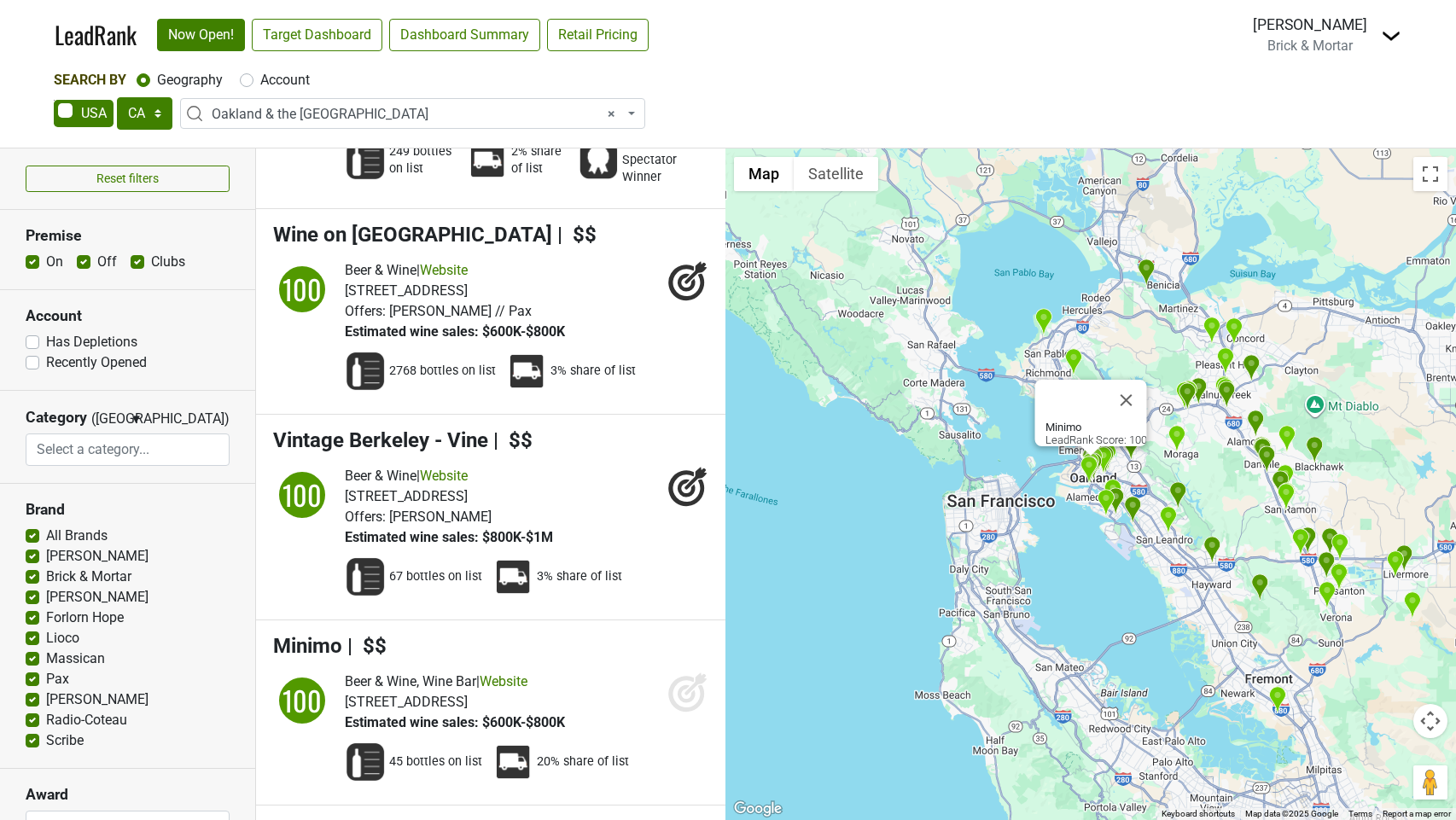
scroll to position [2890, 0]
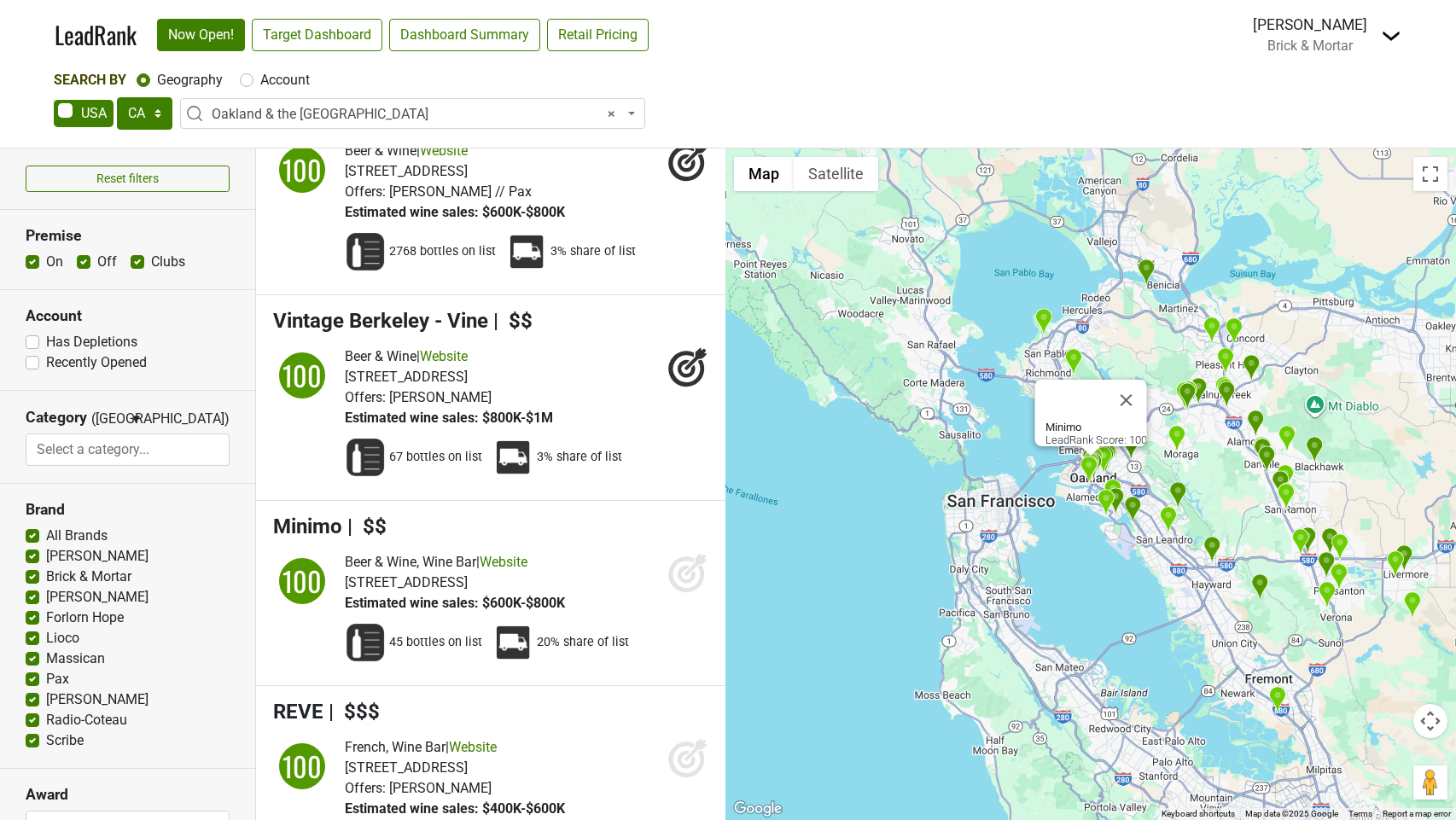
click at [691, 566] on icon at bounding box center [686, 575] width 18 height 18
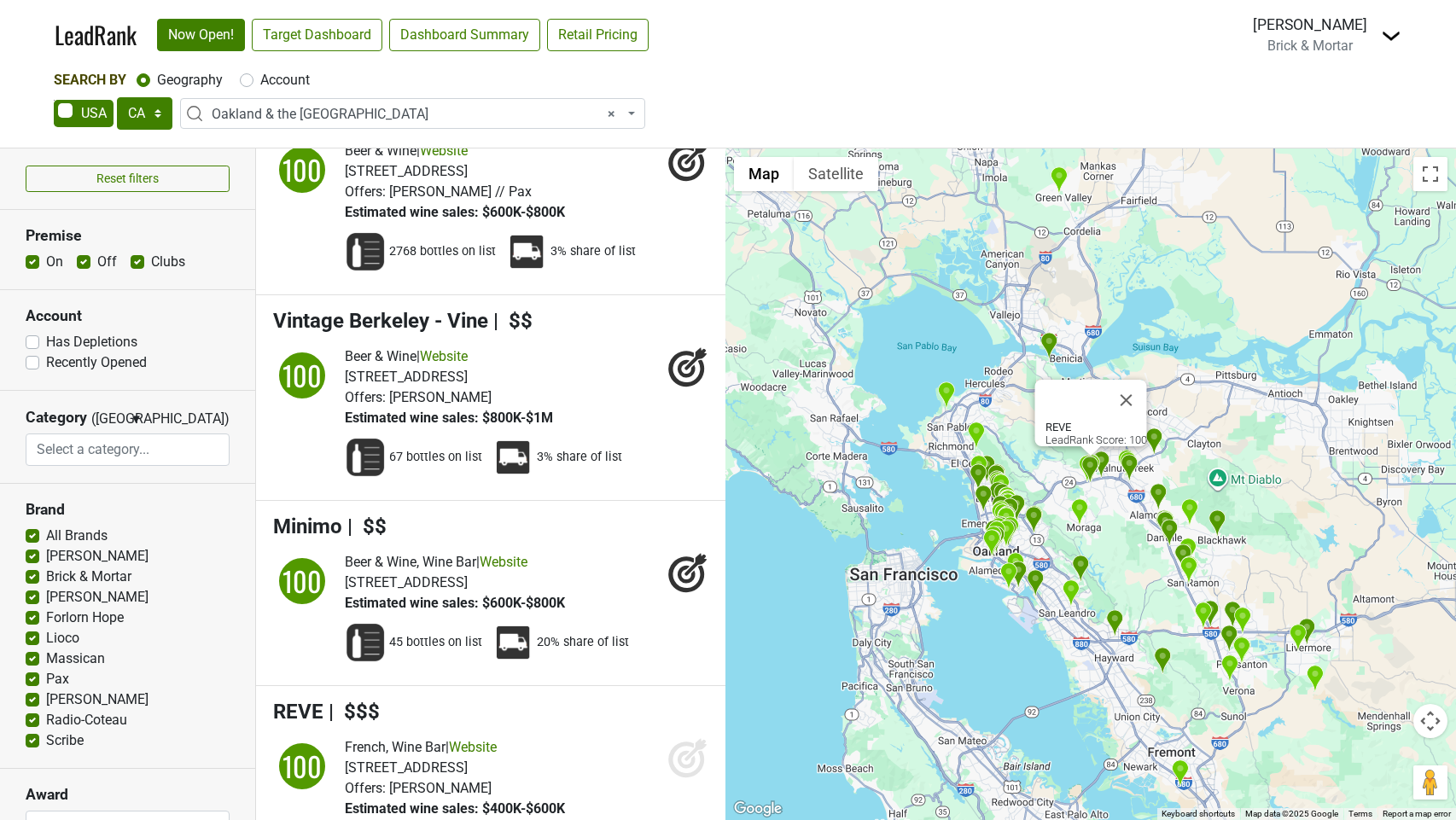
click at [680, 751] on icon at bounding box center [686, 760] width 18 height 18
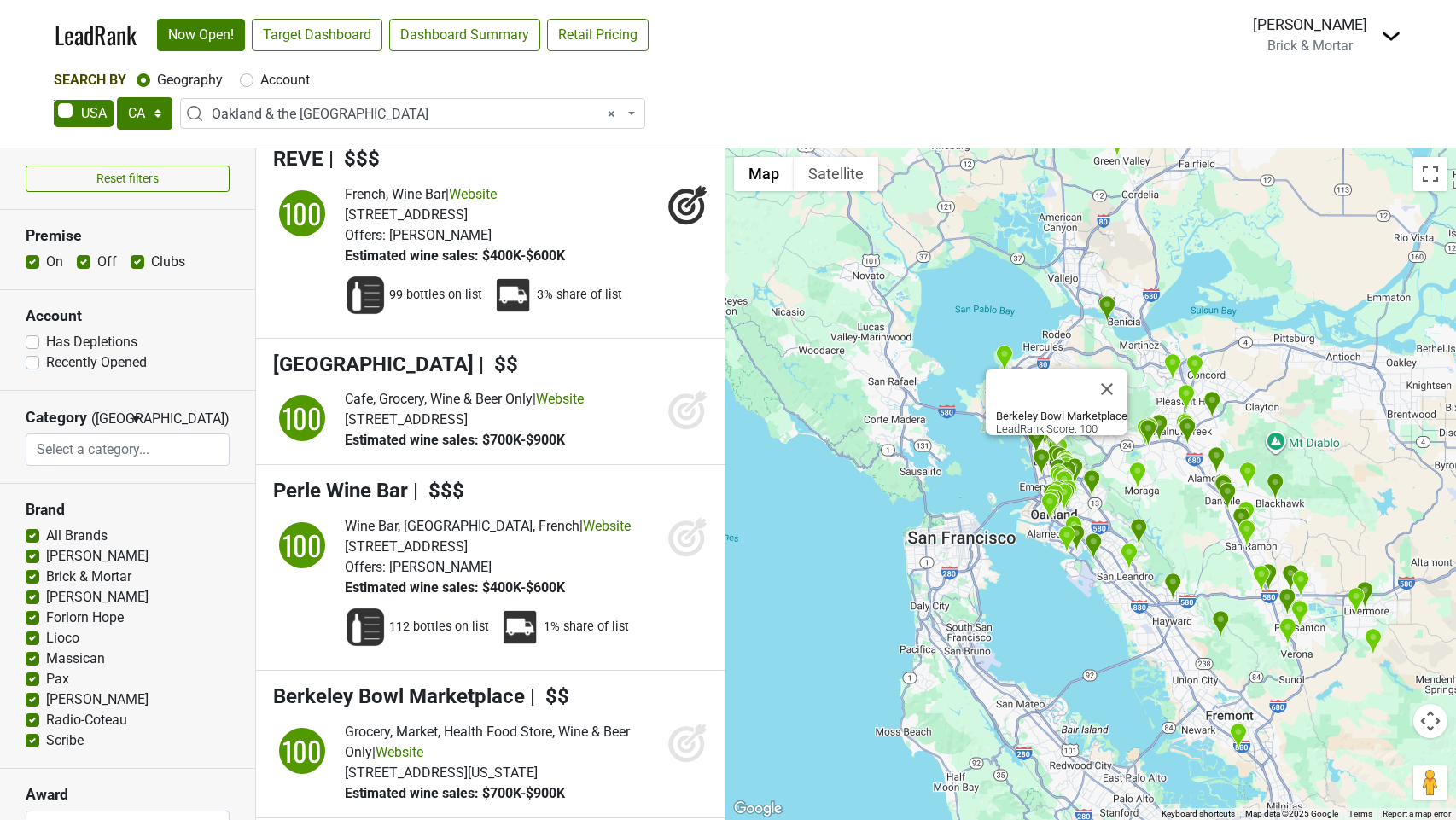
scroll to position [3487, 0]
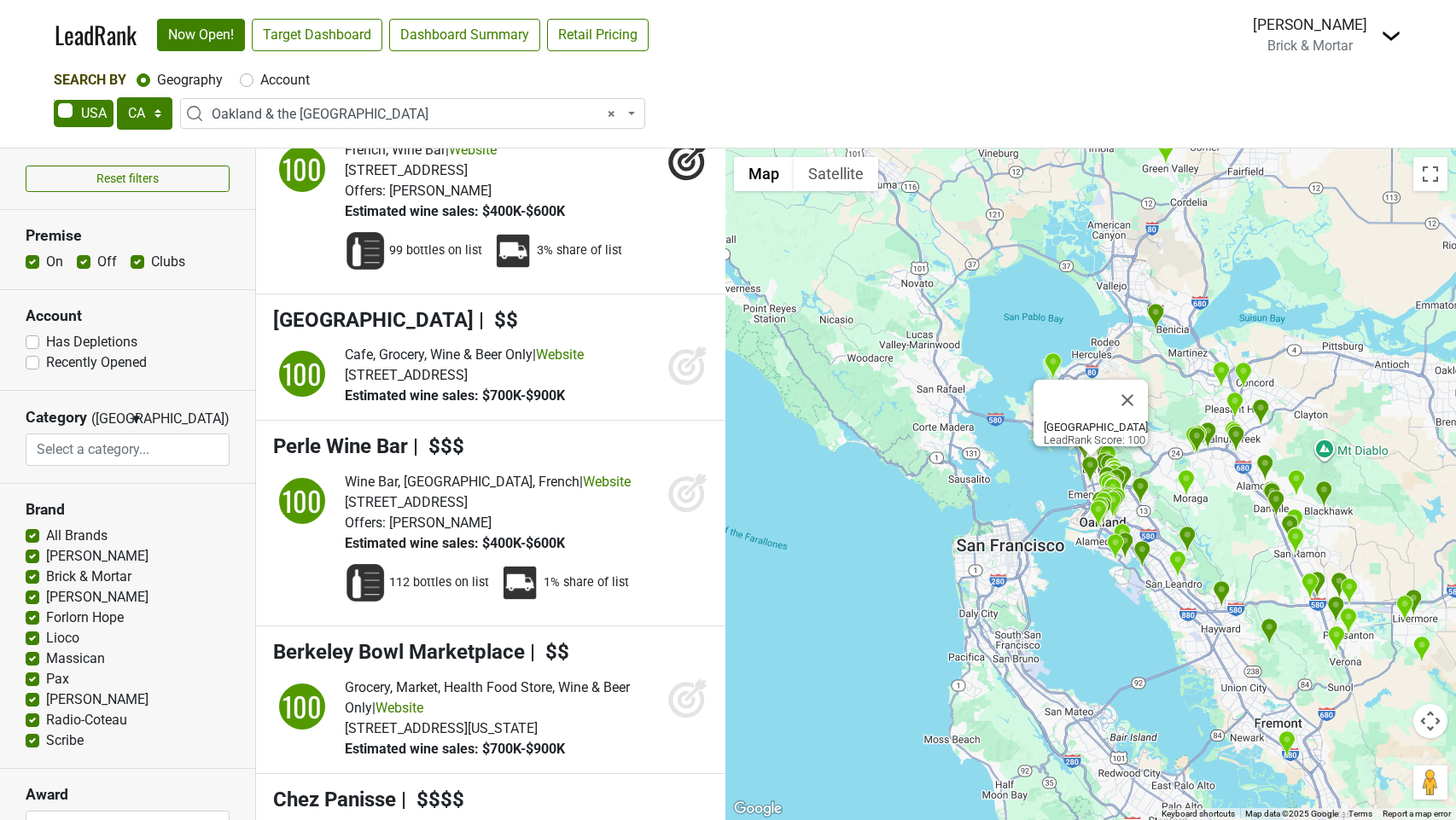
click at [689, 359] on icon at bounding box center [686, 368] width 18 height 18
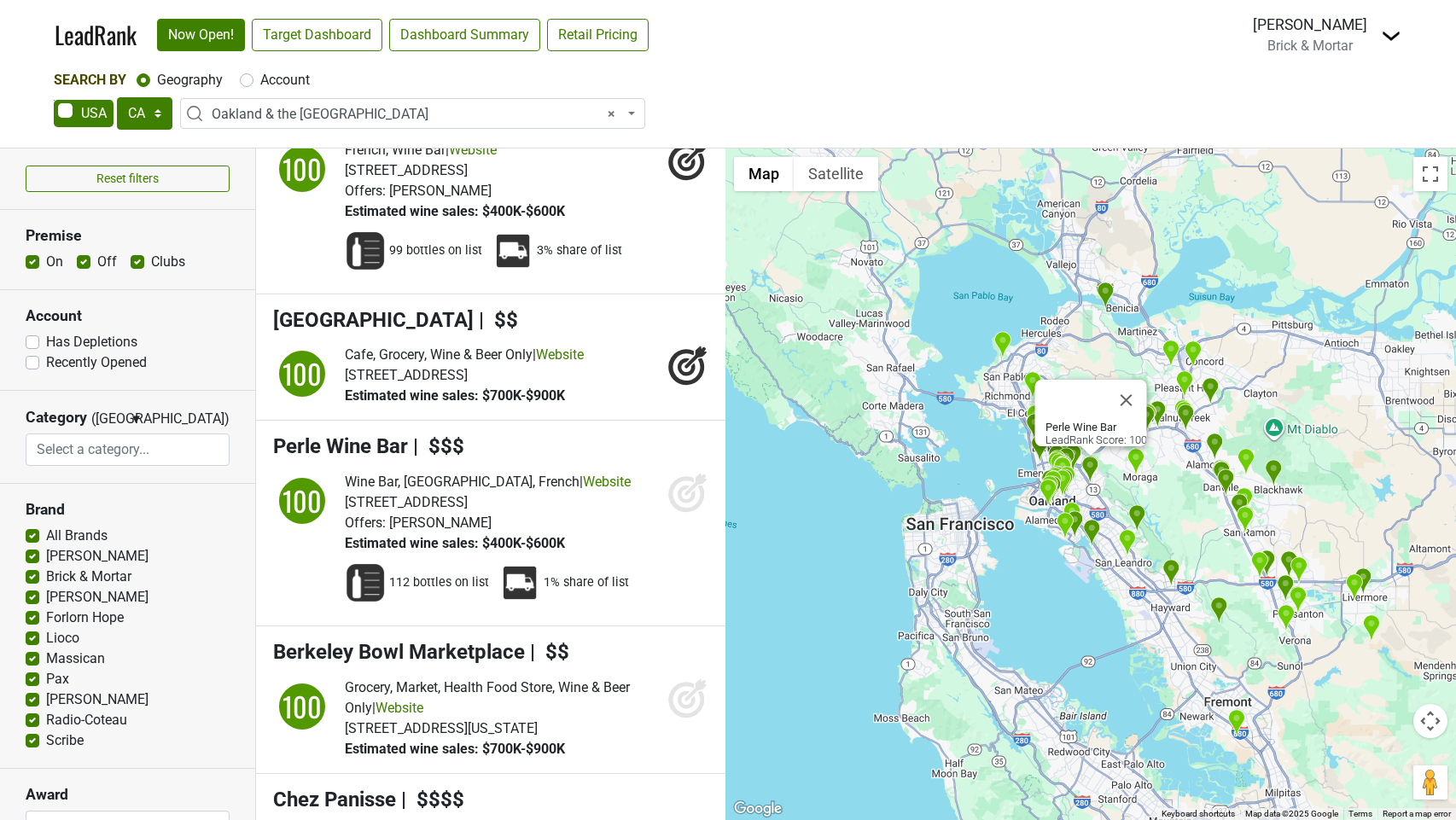
click at [685, 486] on icon at bounding box center [686, 495] width 18 height 18
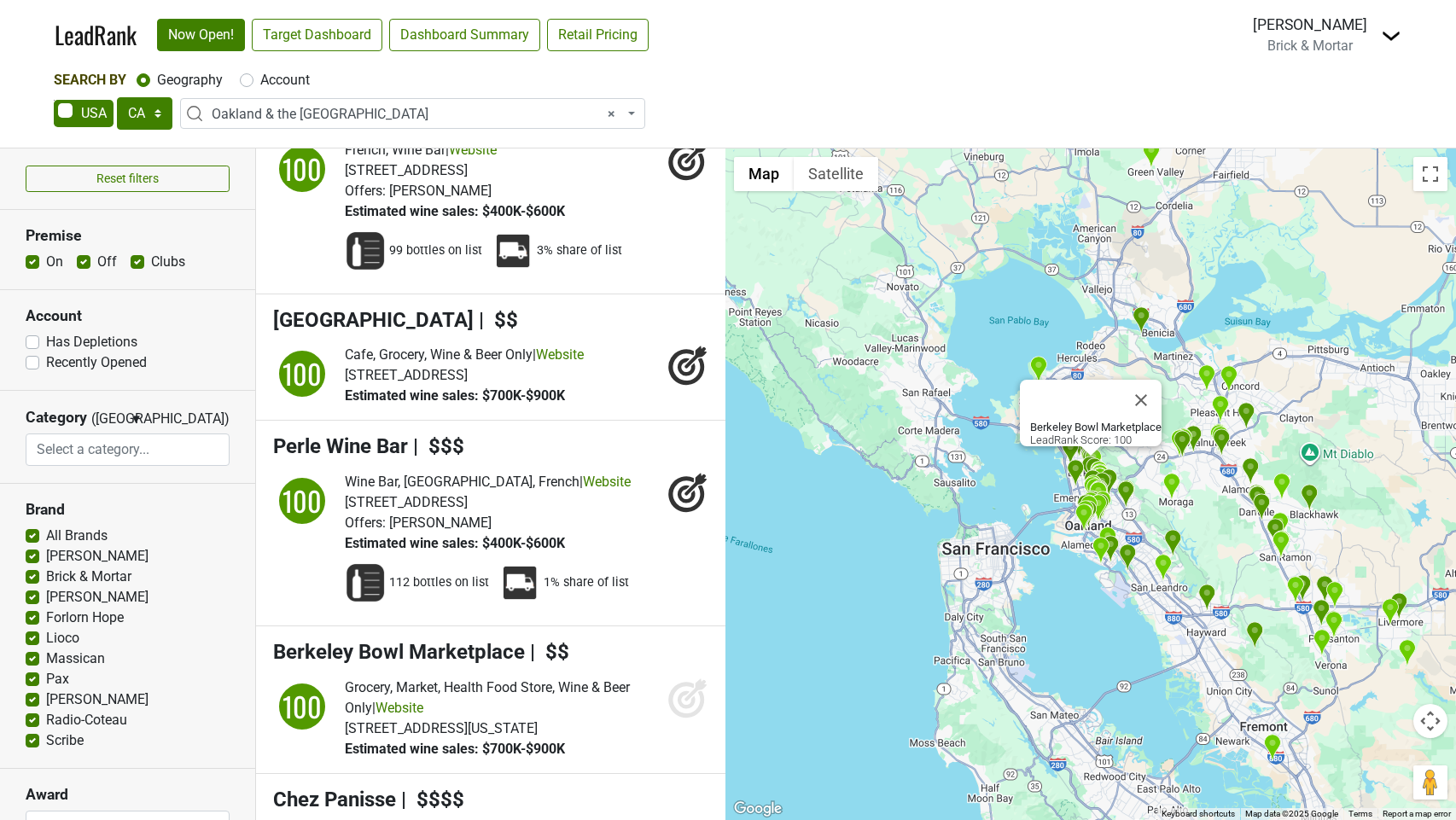
click at [694, 691] on icon at bounding box center [686, 700] width 18 height 18
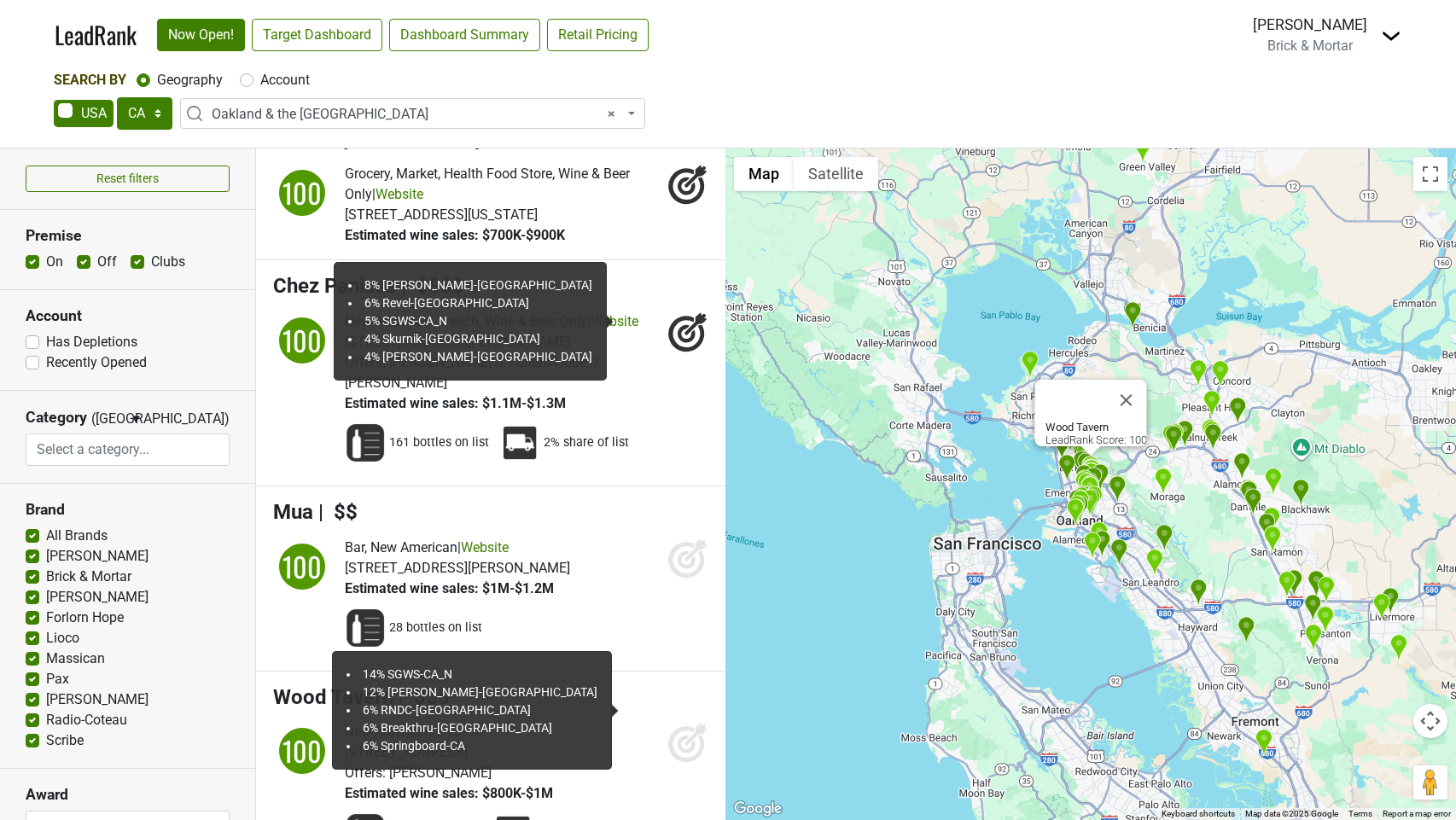
scroll to position [4033, 0]
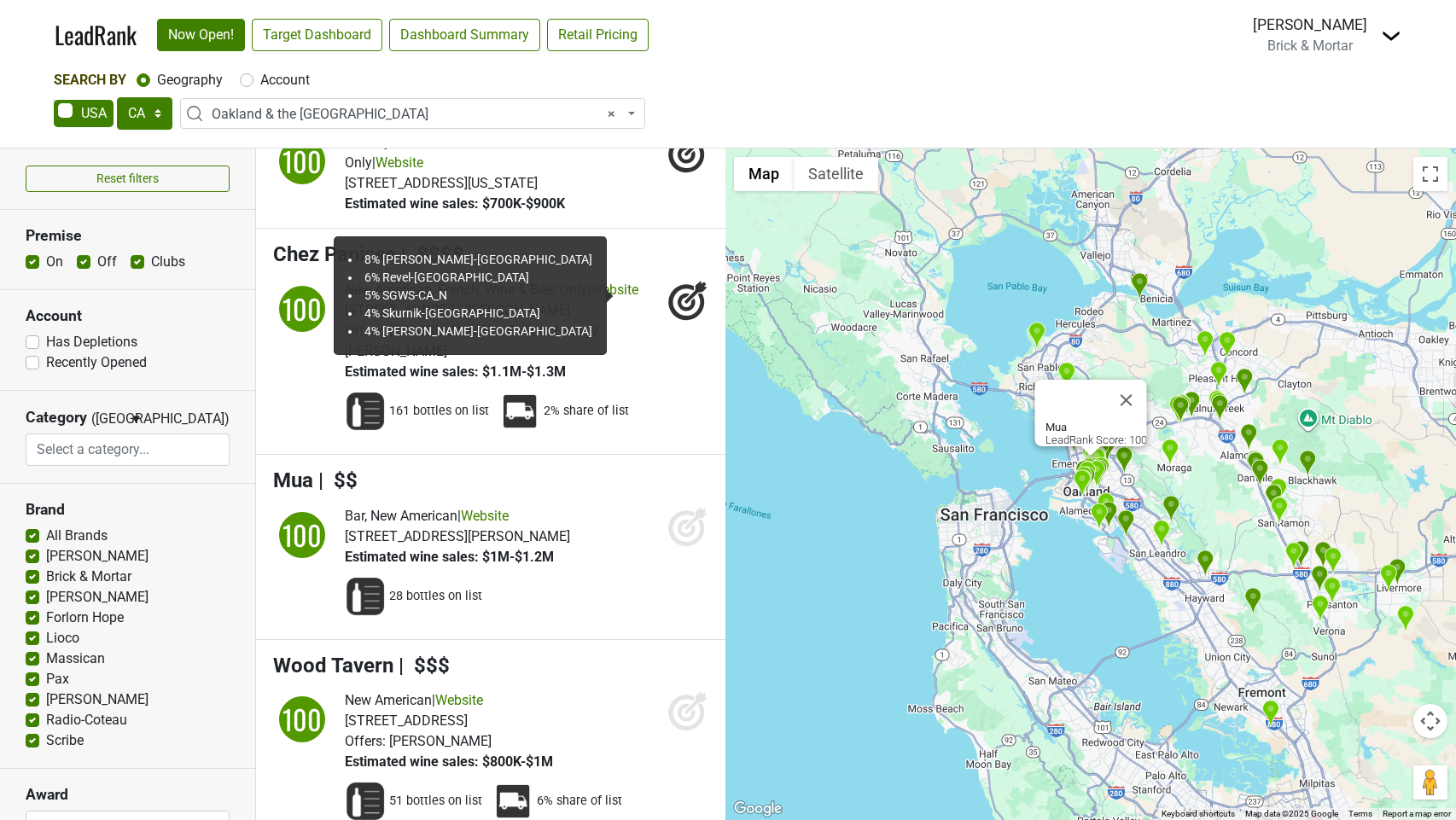
drag, startPoint x: 677, startPoint y: 397, endPoint x: 680, endPoint y: 510, distance: 113.0
click at [677, 506] on icon at bounding box center [687, 526] width 41 height 41
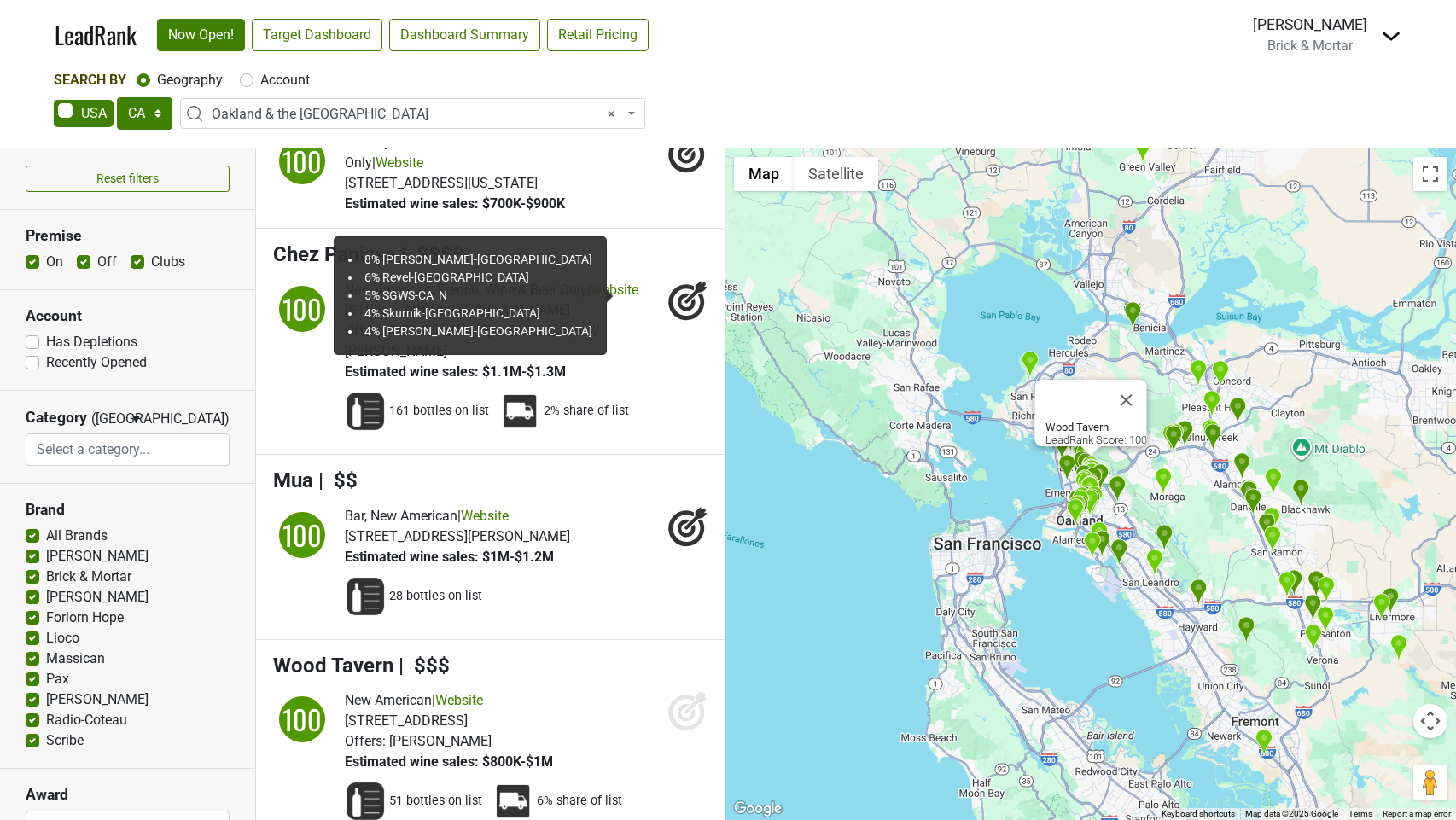
click at [684, 690] on icon at bounding box center [687, 710] width 41 height 41
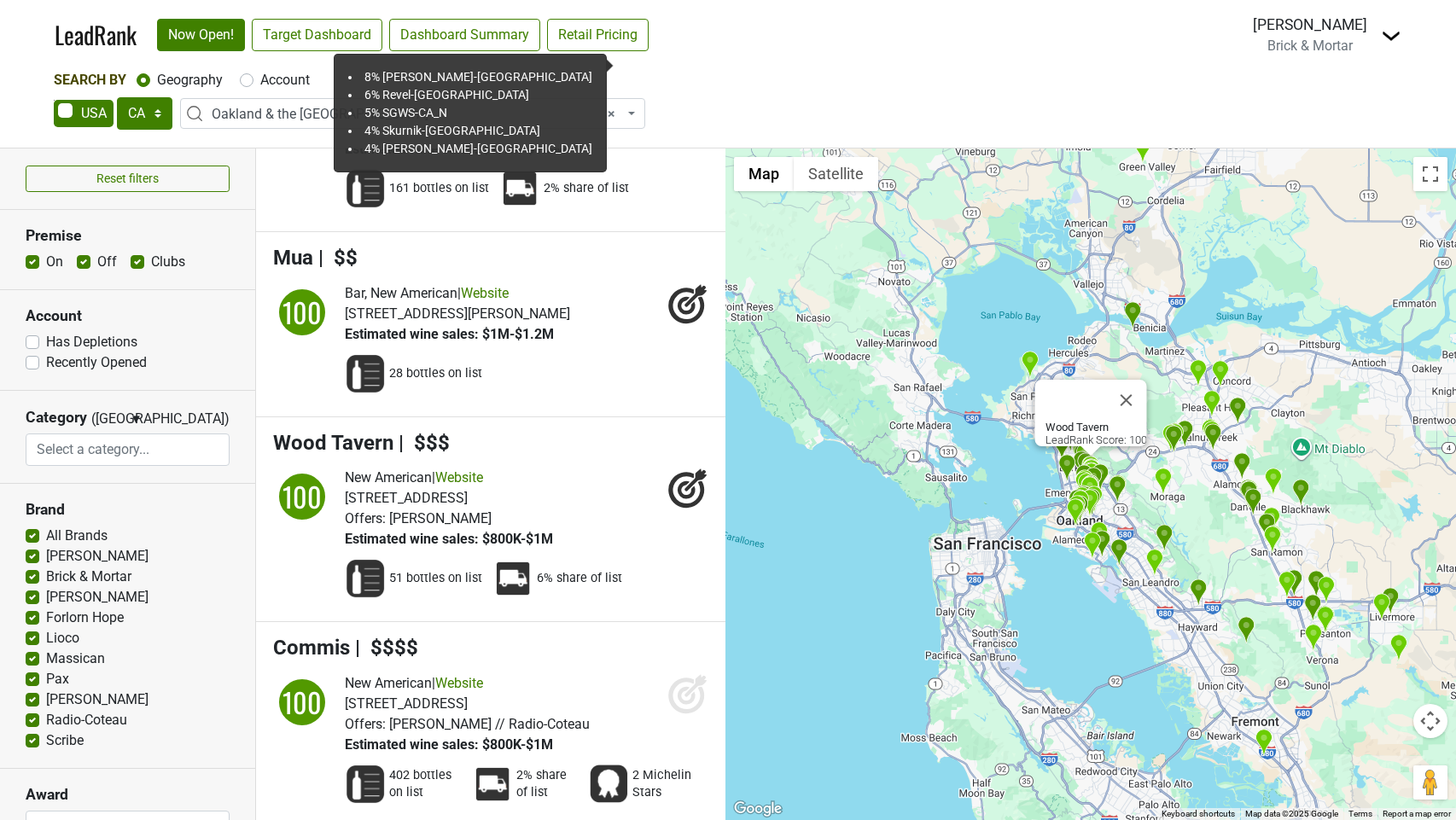
scroll to position [4327, 0]
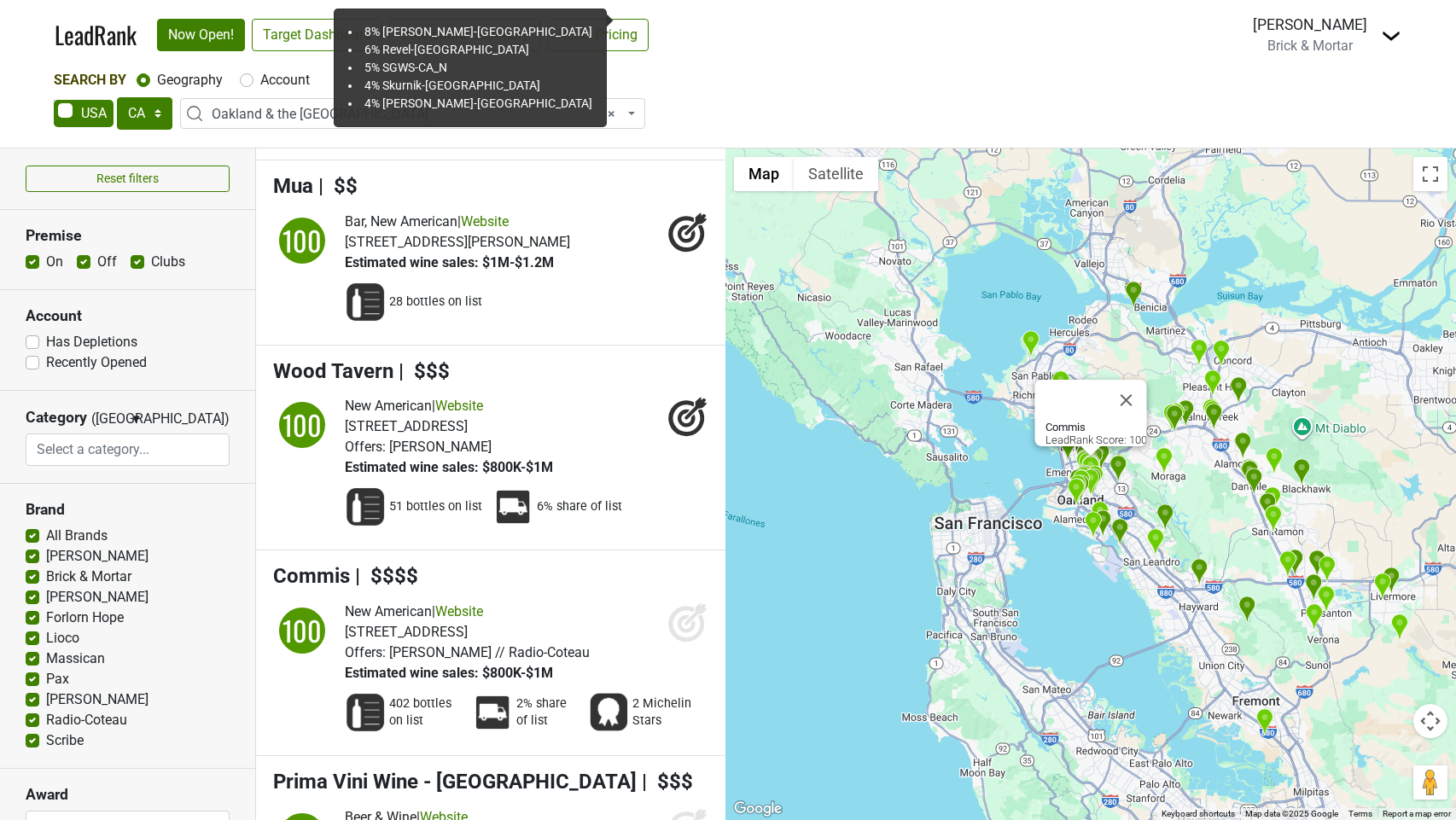
click at [686, 615] on icon at bounding box center [686, 625] width 18 height 18
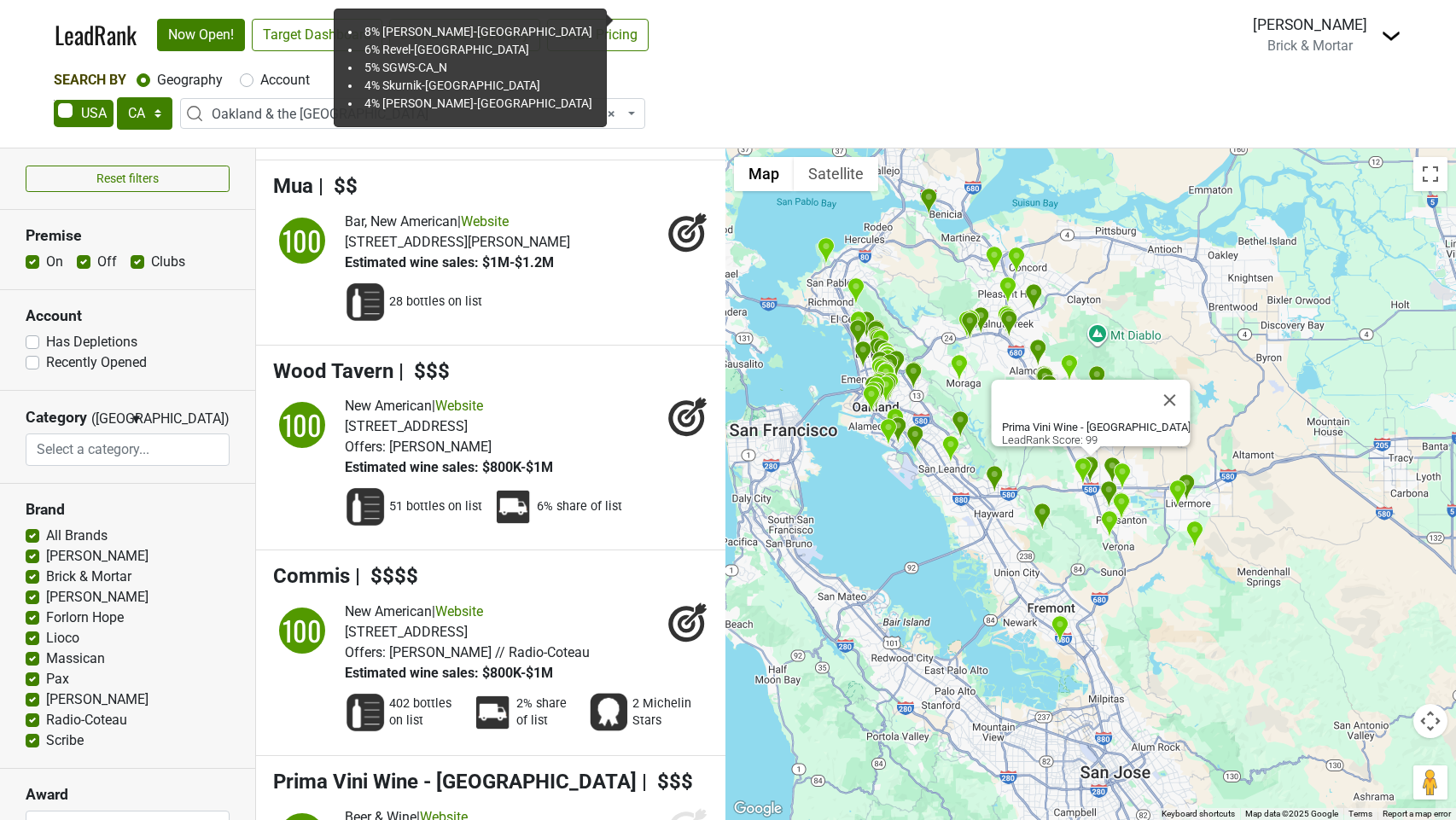
drag, startPoint x: 686, startPoint y: 694, endPoint x: 659, endPoint y: 699, distance: 27.5
click at [686, 807] on icon at bounding box center [687, 827] width 41 height 41
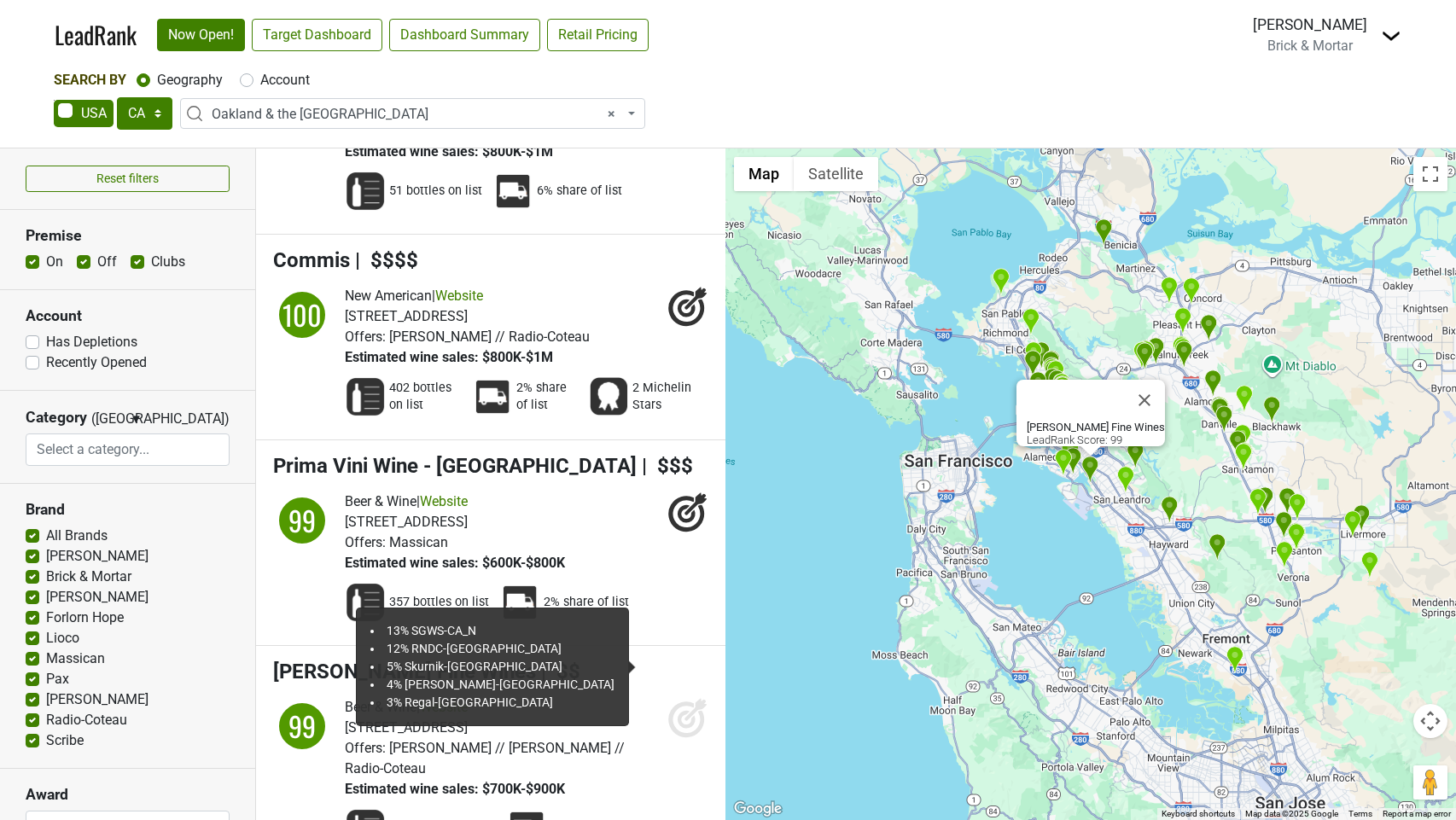
scroll to position [4668, 0]
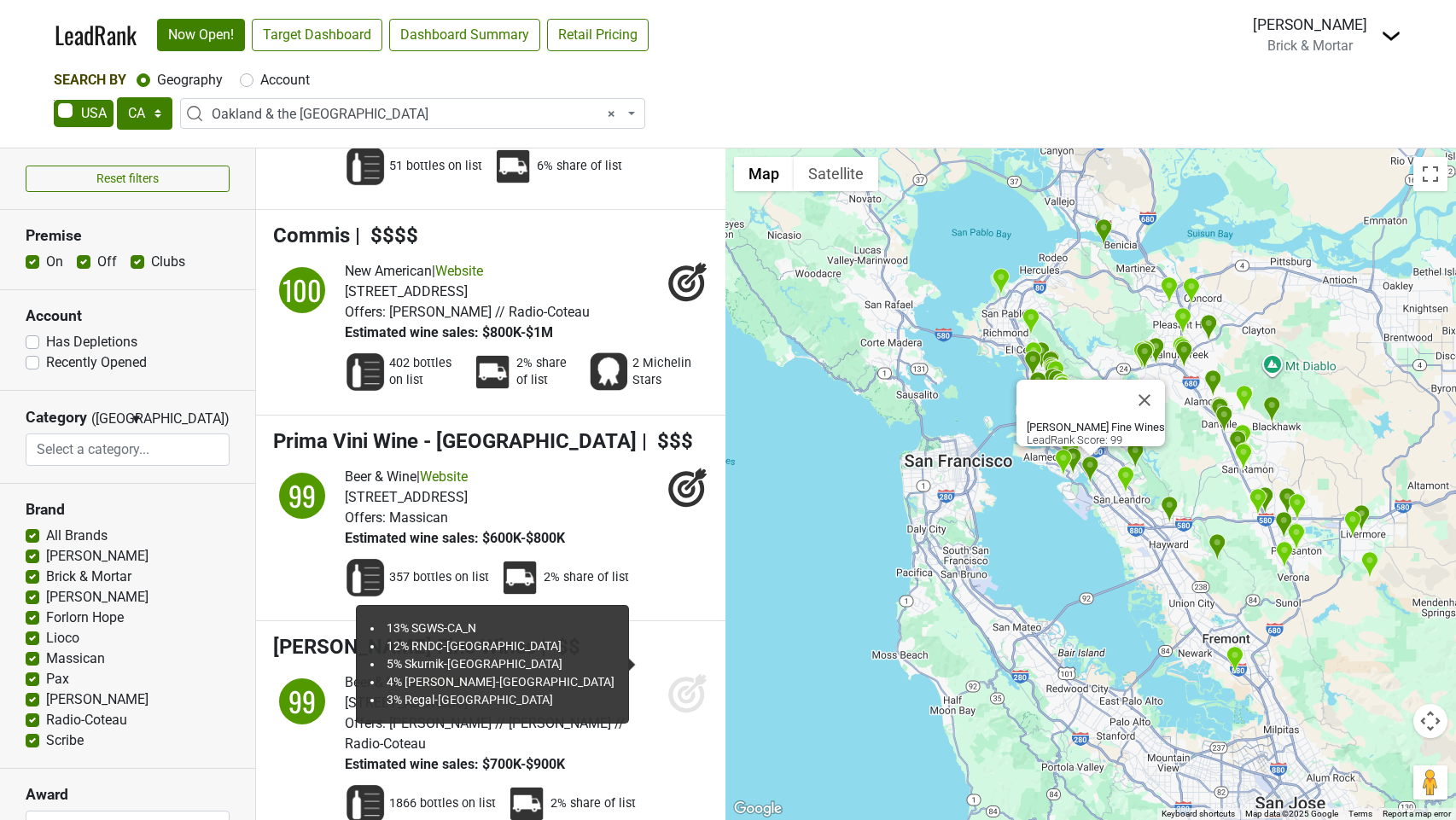
click at [670, 677] on icon at bounding box center [686, 694] width 36 height 36
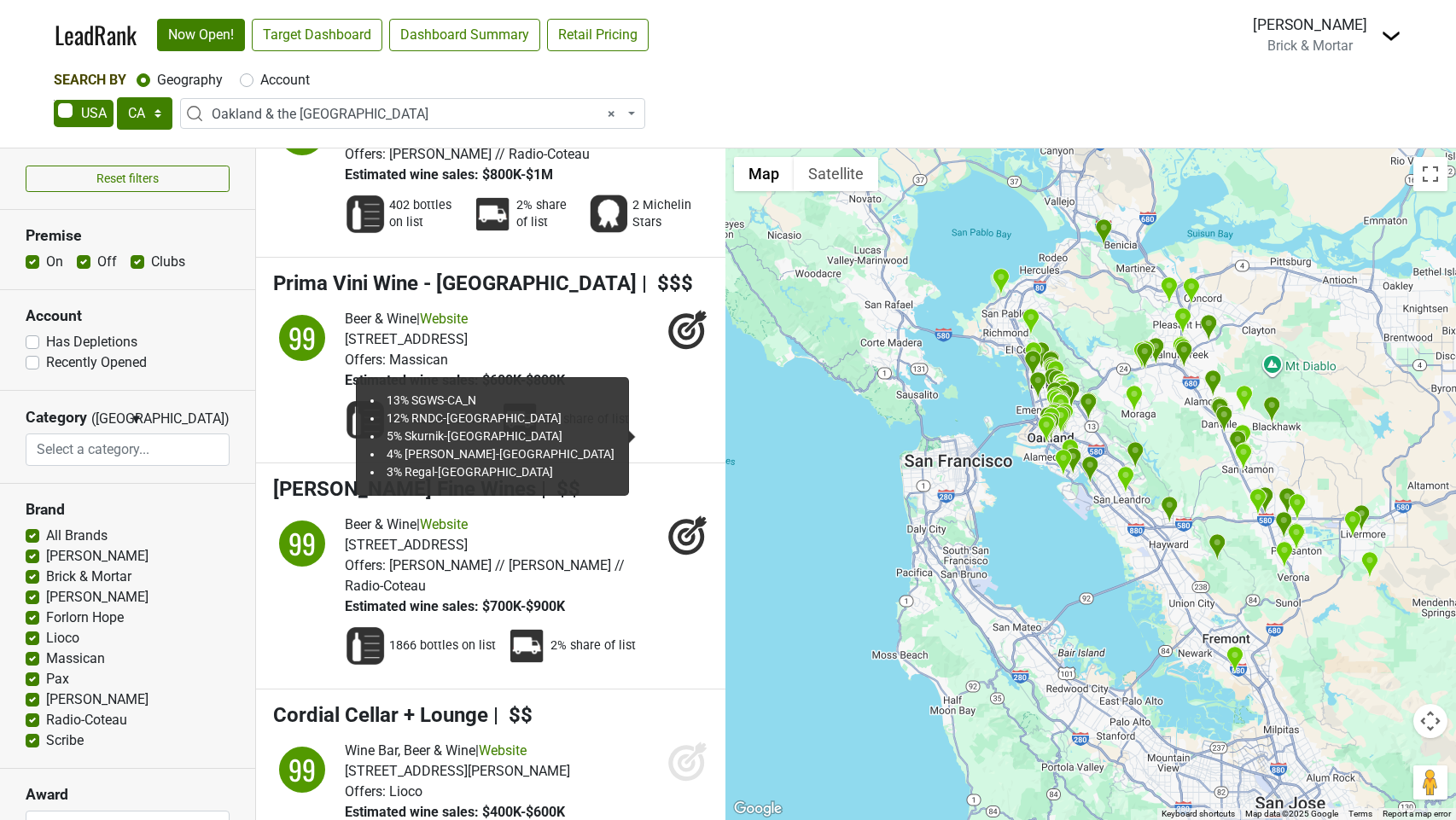
scroll to position [4925, 0]
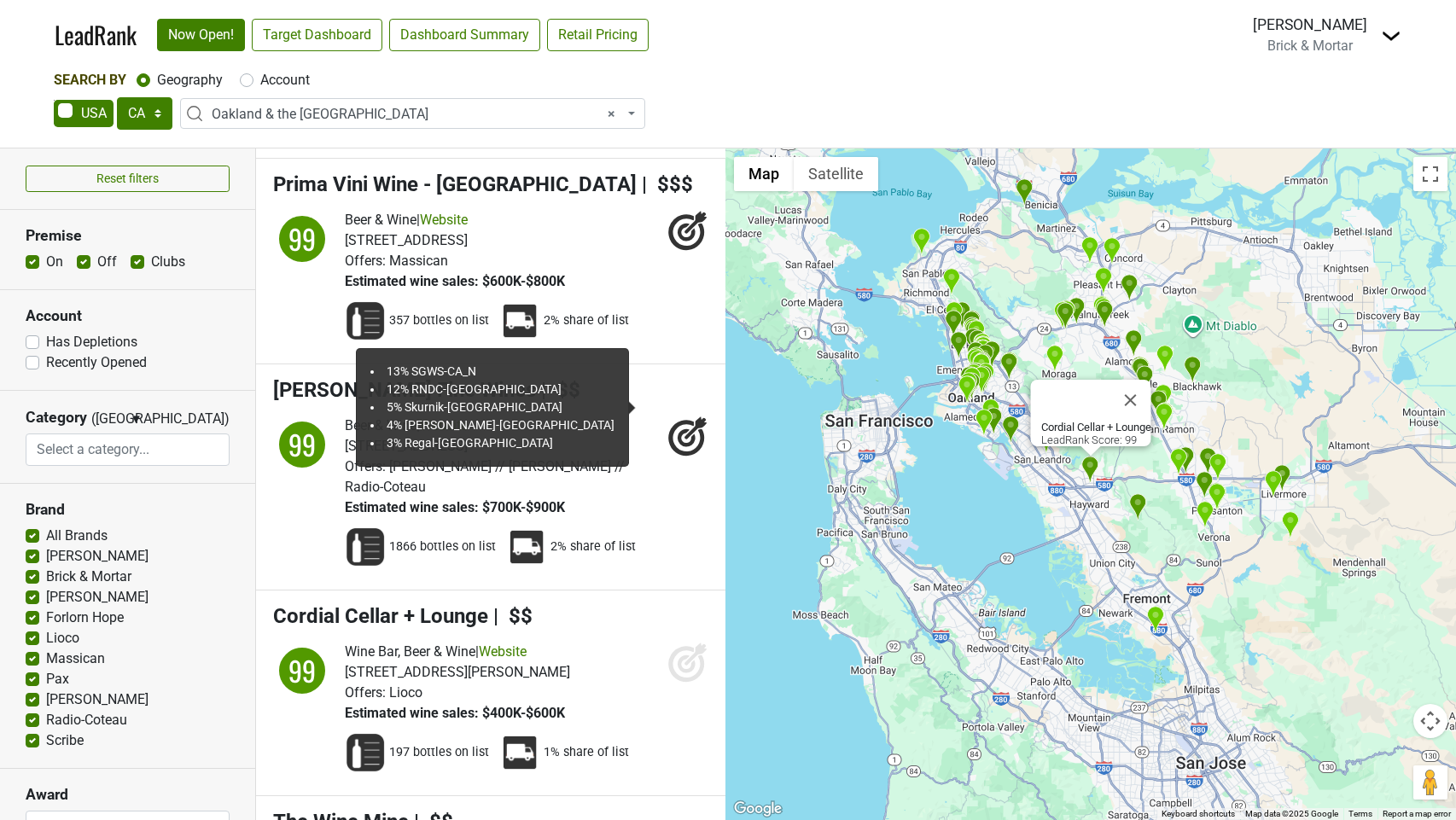
drag, startPoint x: 690, startPoint y: 519, endPoint x: 686, endPoint y: 531, distance: 12.6
click at [689, 655] on icon at bounding box center [686, 664] width 18 height 18
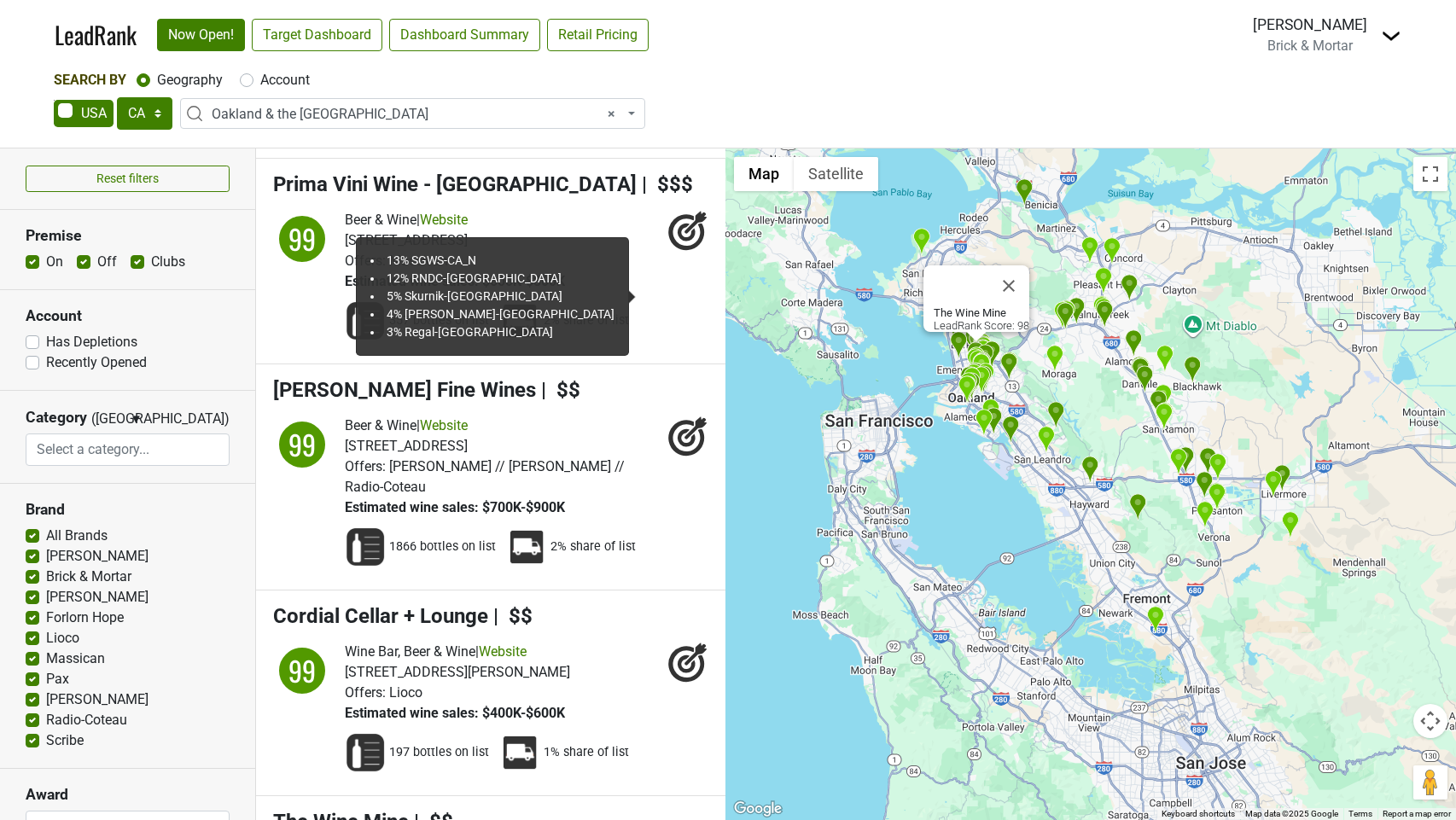
scroll to position [5155, 0]
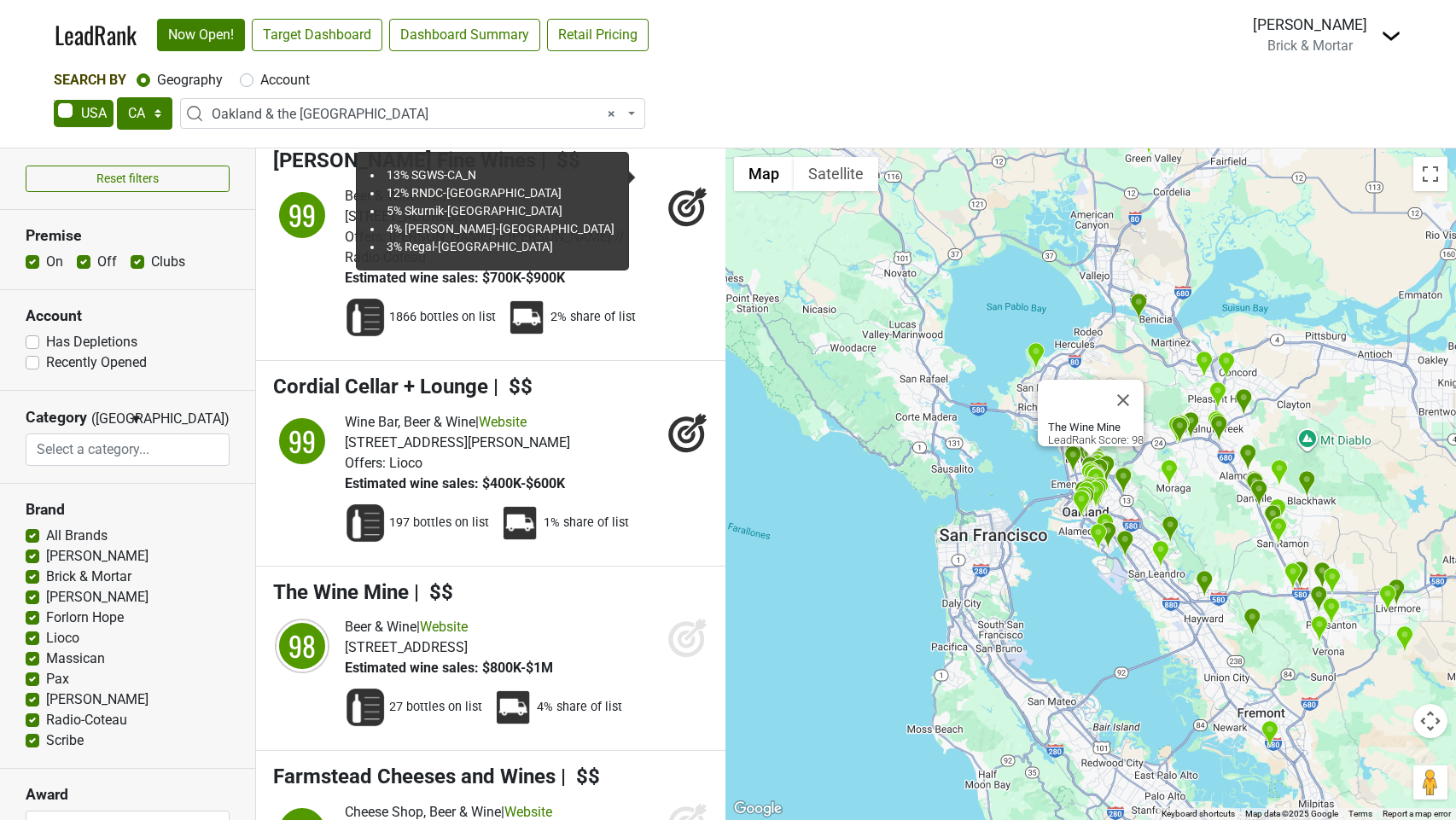
click at [679, 617] on icon at bounding box center [687, 637] width 41 height 41
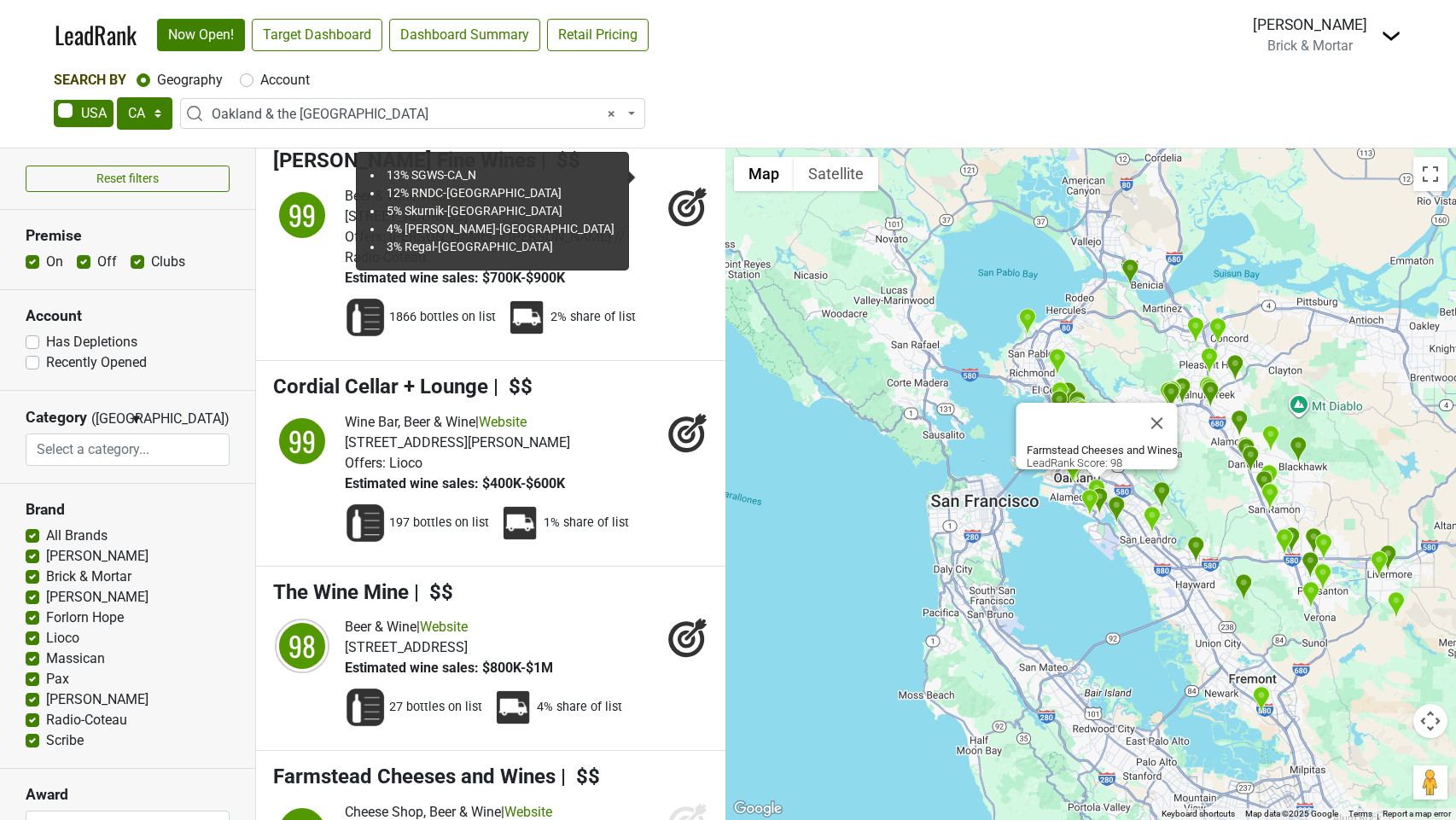
scroll to position [0, 0]
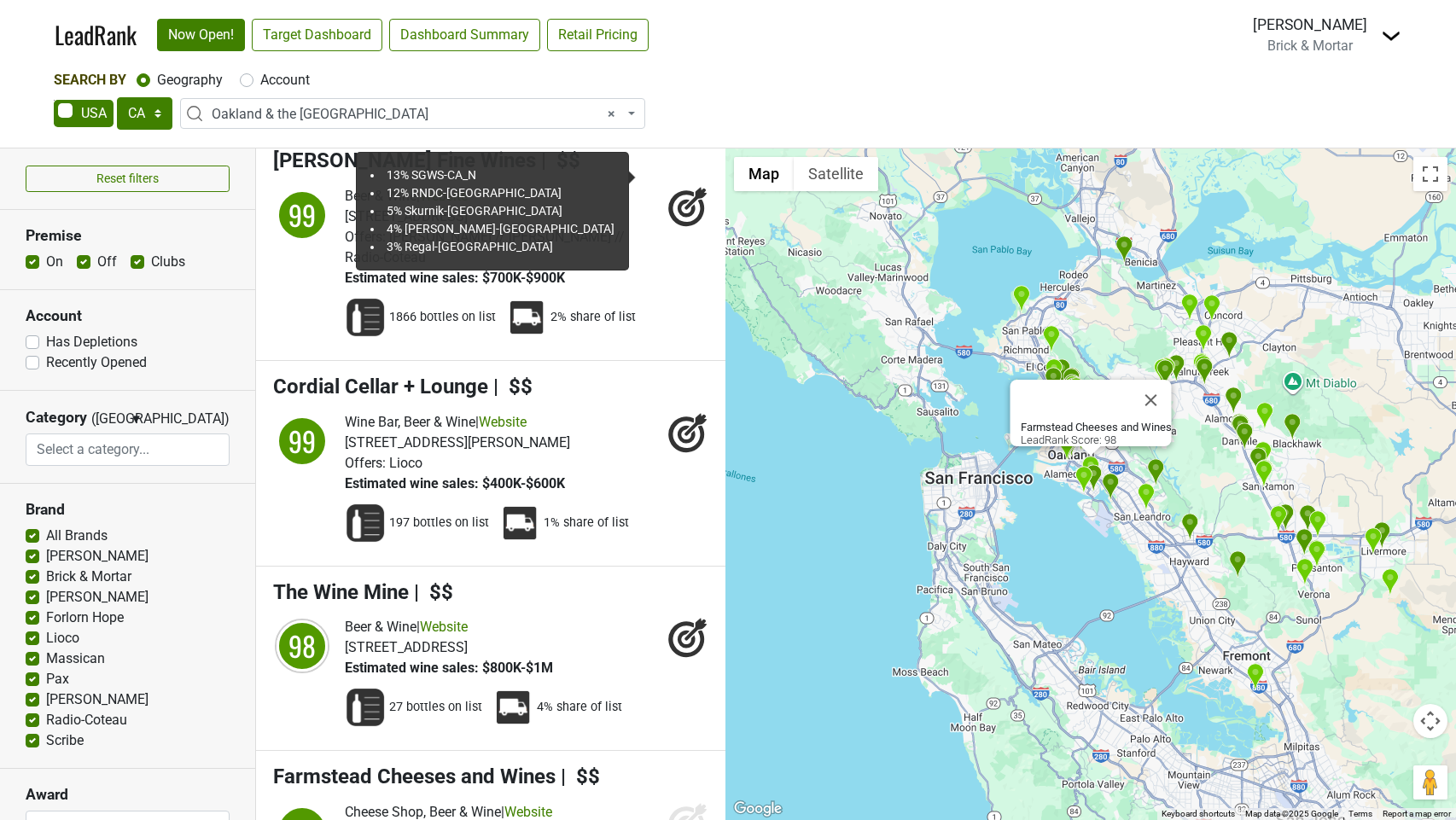
click at [673, 807] on icon at bounding box center [686, 825] width 36 height 36
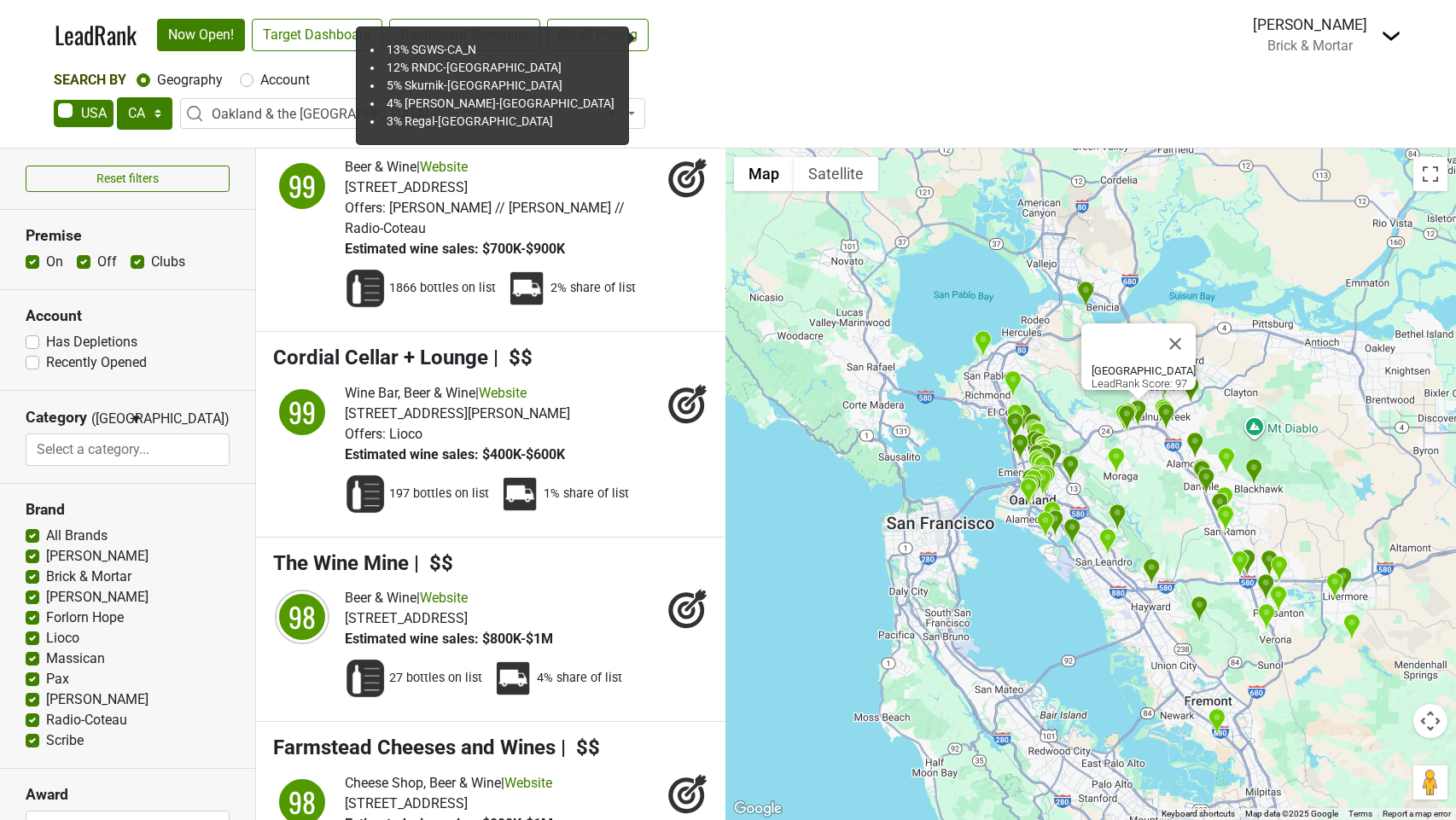
scroll to position [5440, 0]
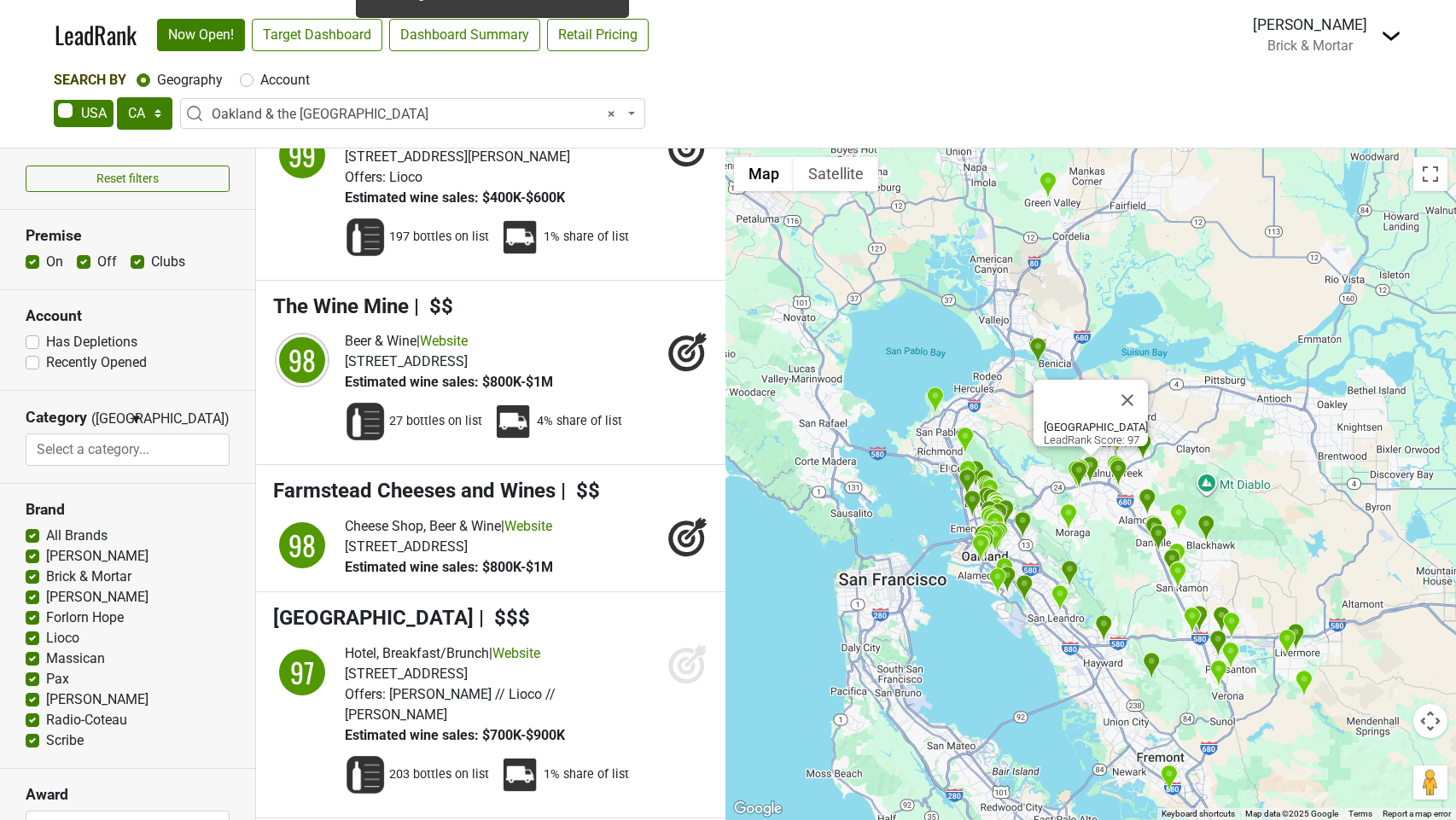
drag, startPoint x: 681, startPoint y: 538, endPoint x: 676, endPoint y: 631, distance: 93.1
click at [681, 657] on icon at bounding box center [686, 667] width 18 height 18
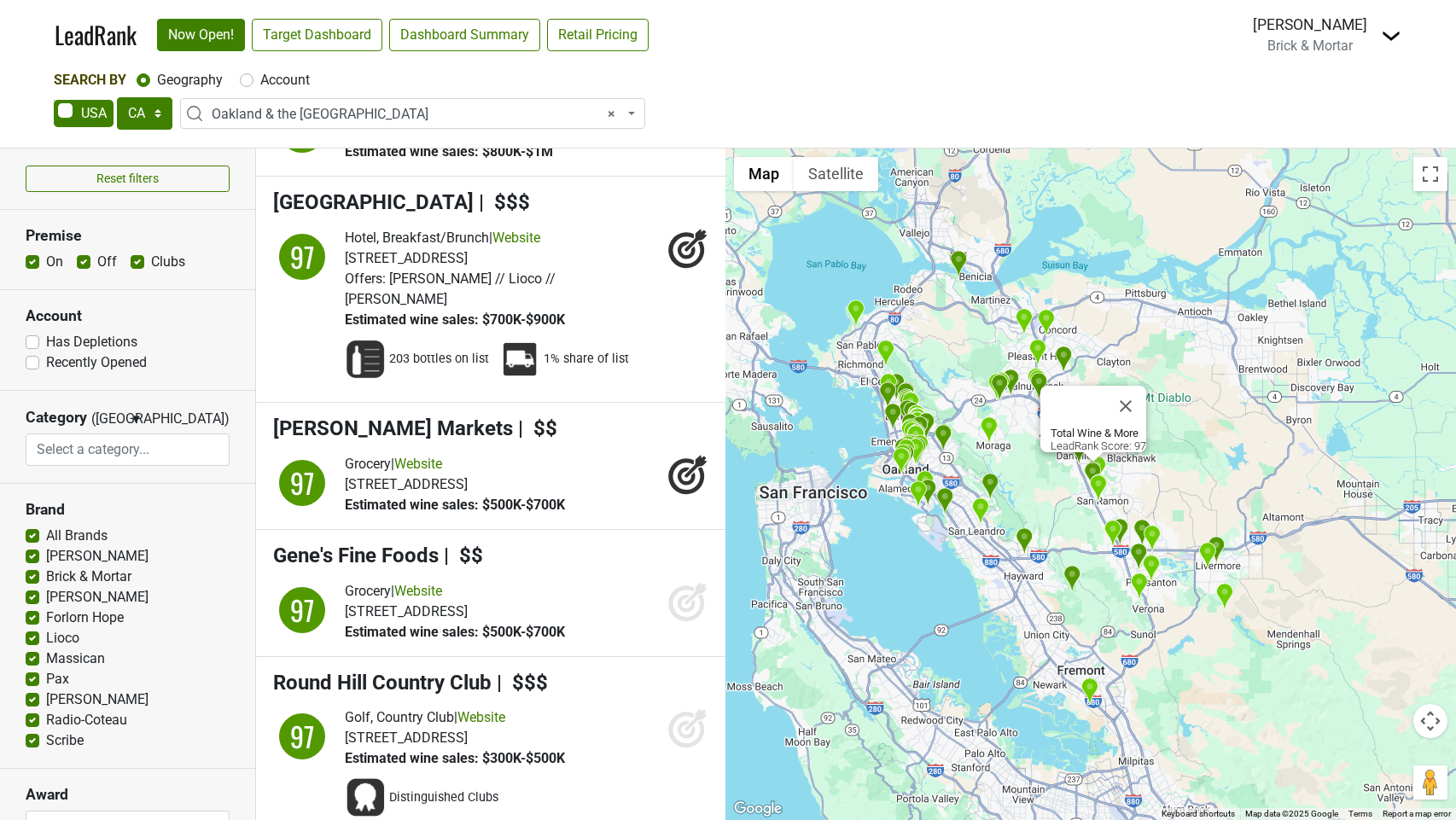
scroll to position [5886, 0]
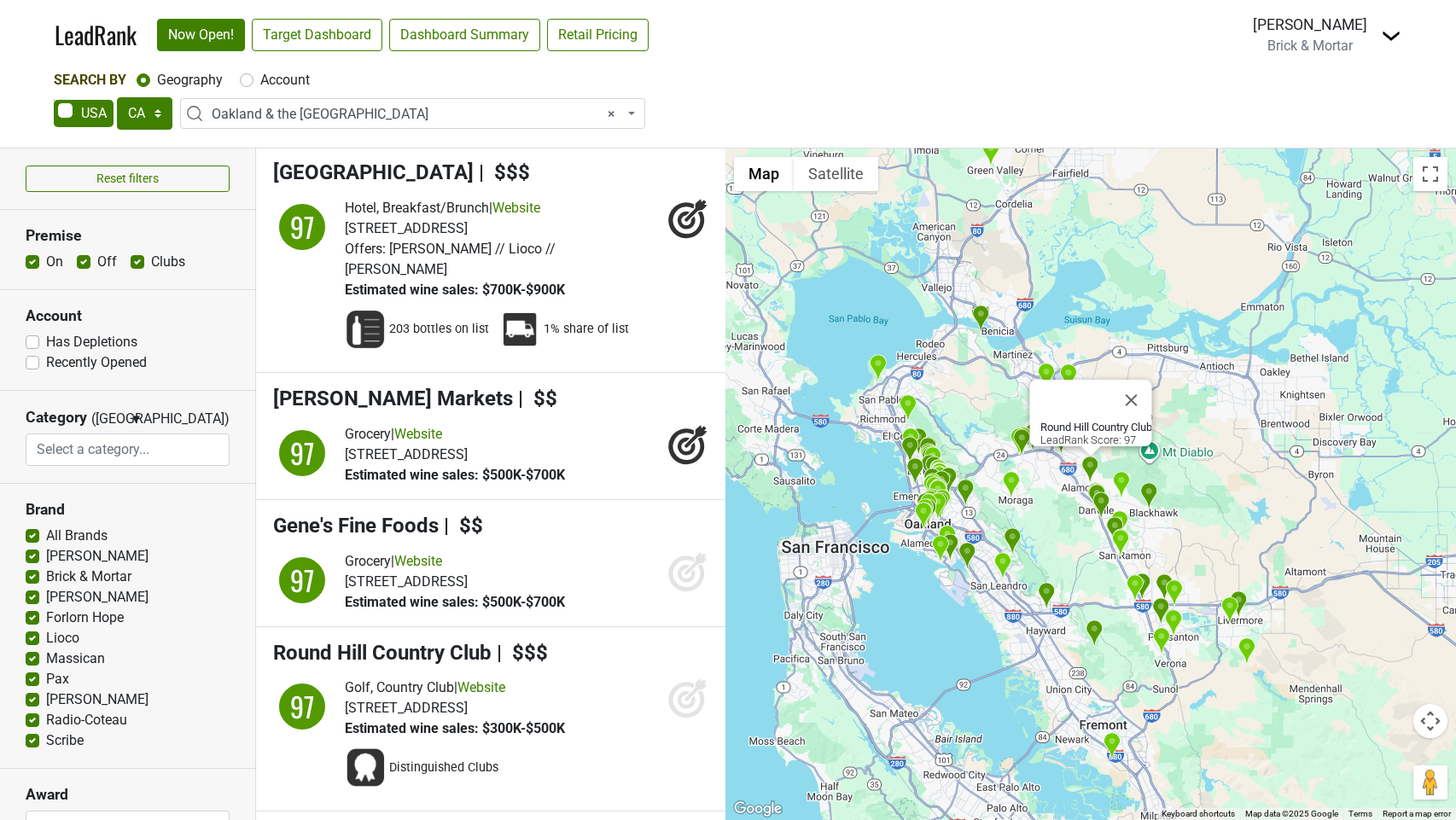
click at [688, 691] on icon at bounding box center [686, 700] width 18 height 18
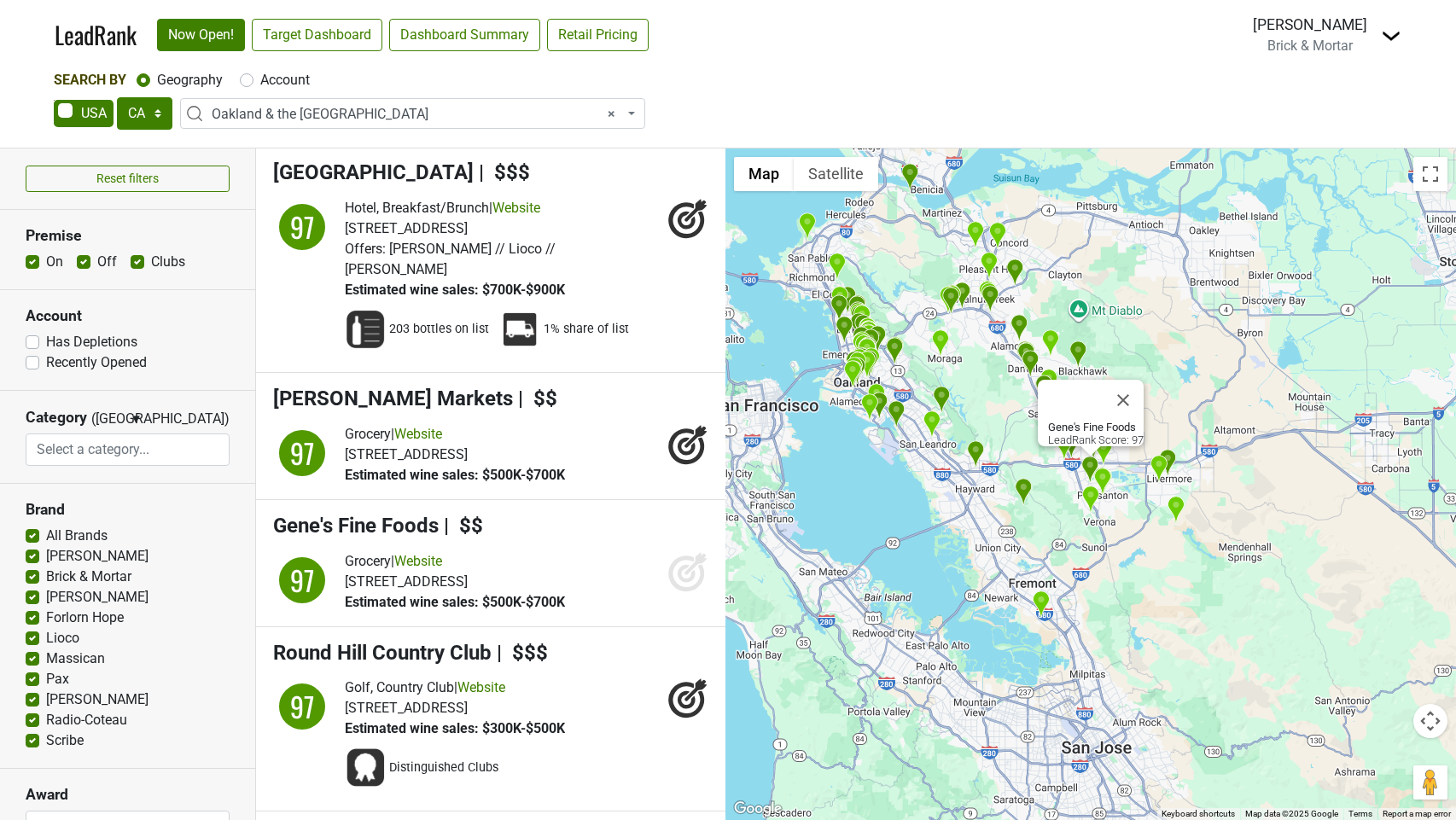
click at [692, 564] on icon at bounding box center [686, 573] width 18 height 18
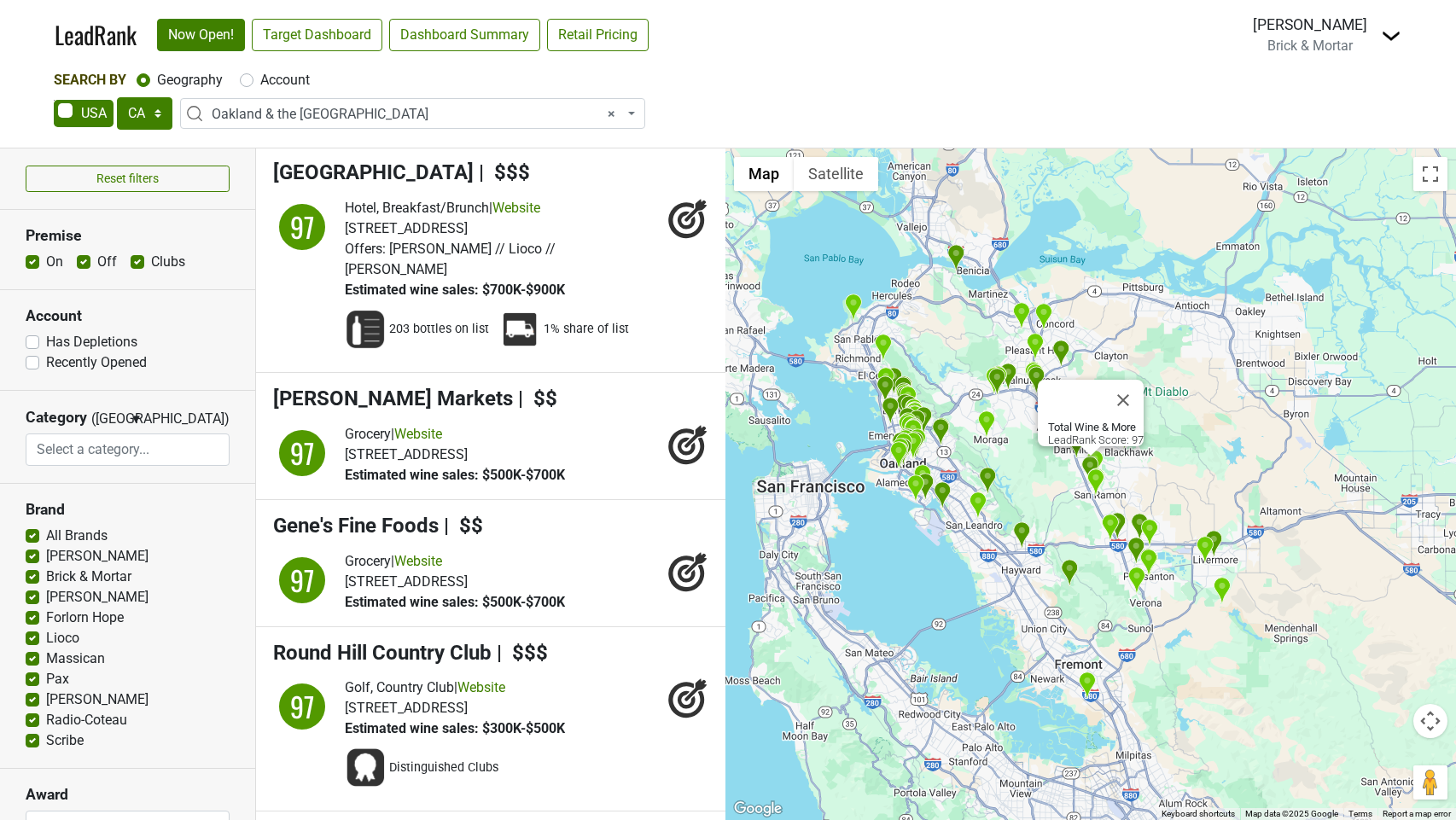
scroll to position [0, 0]
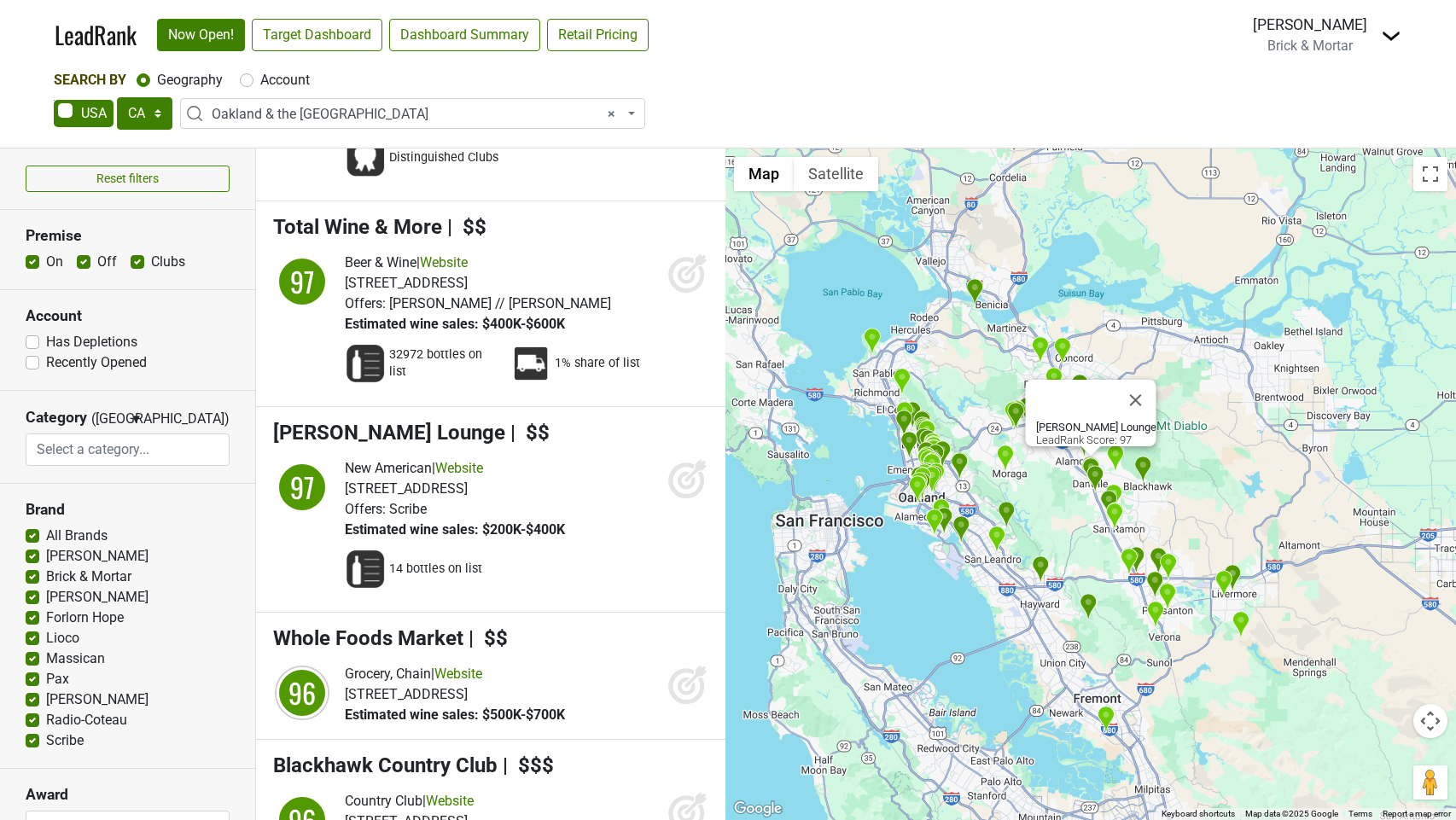
drag, startPoint x: 686, startPoint y: 337, endPoint x: 686, endPoint y: 353, distance: 16.0
click at [686, 458] on icon at bounding box center [687, 478] width 41 height 41
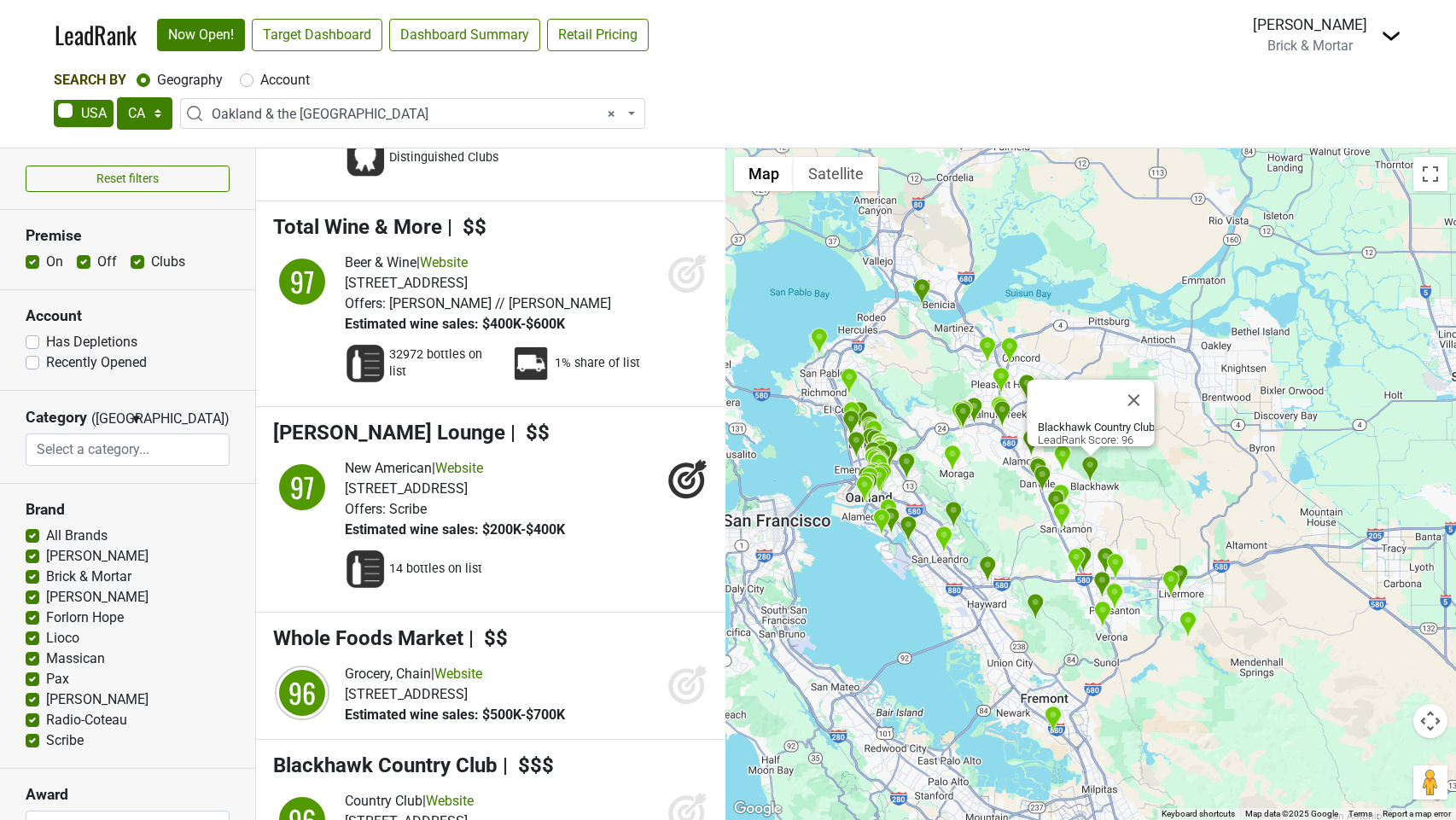
click at [689, 792] on icon at bounding box center [687, 812] width 41 height 41
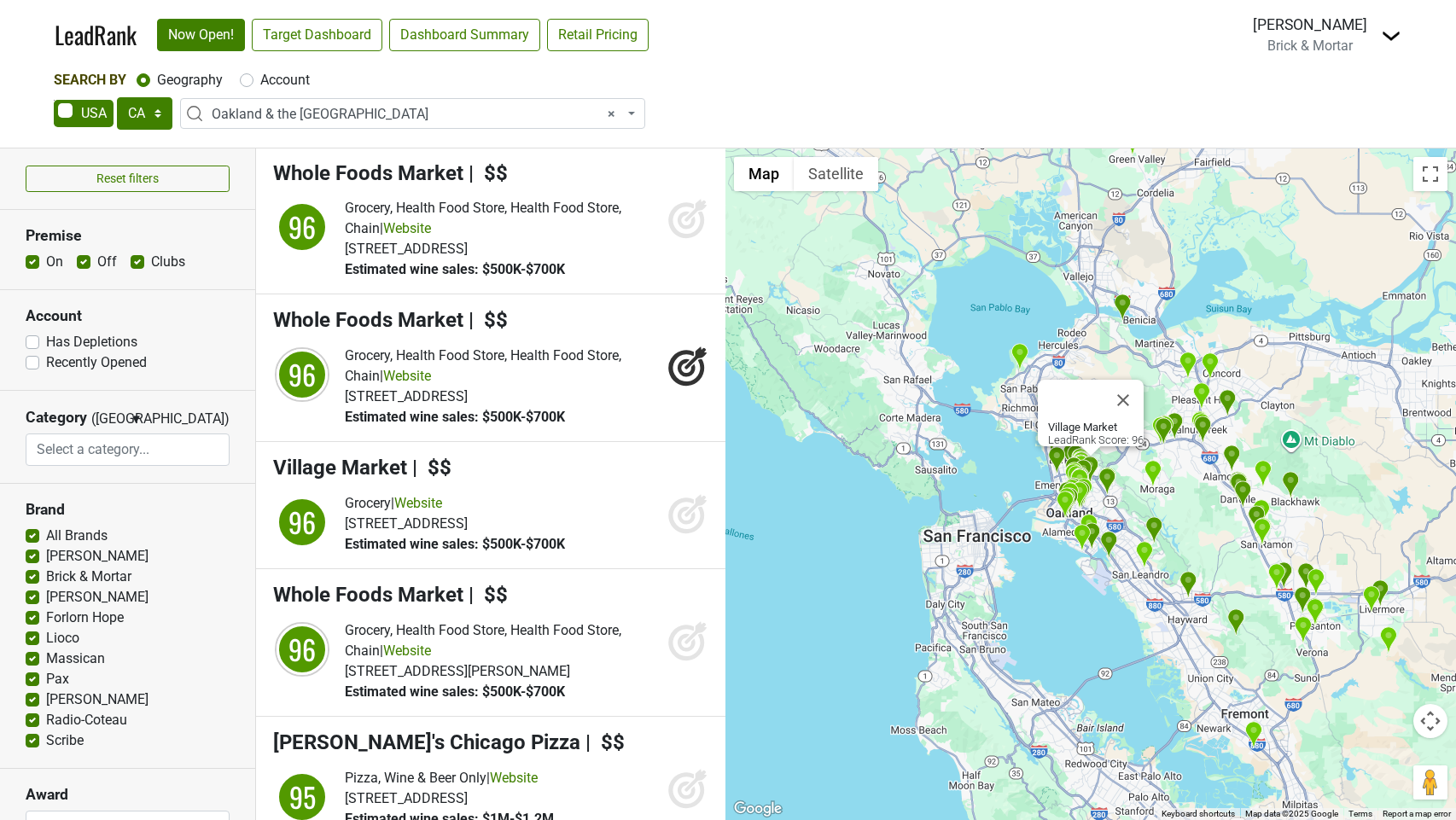
drag, startPoint x: 689, startPoint y: 364, endPoint x: 684, endPoint y: 392, distance: 28.4
click at [689, 493] on icon at bounding box center [687, 513] width 41 height 41
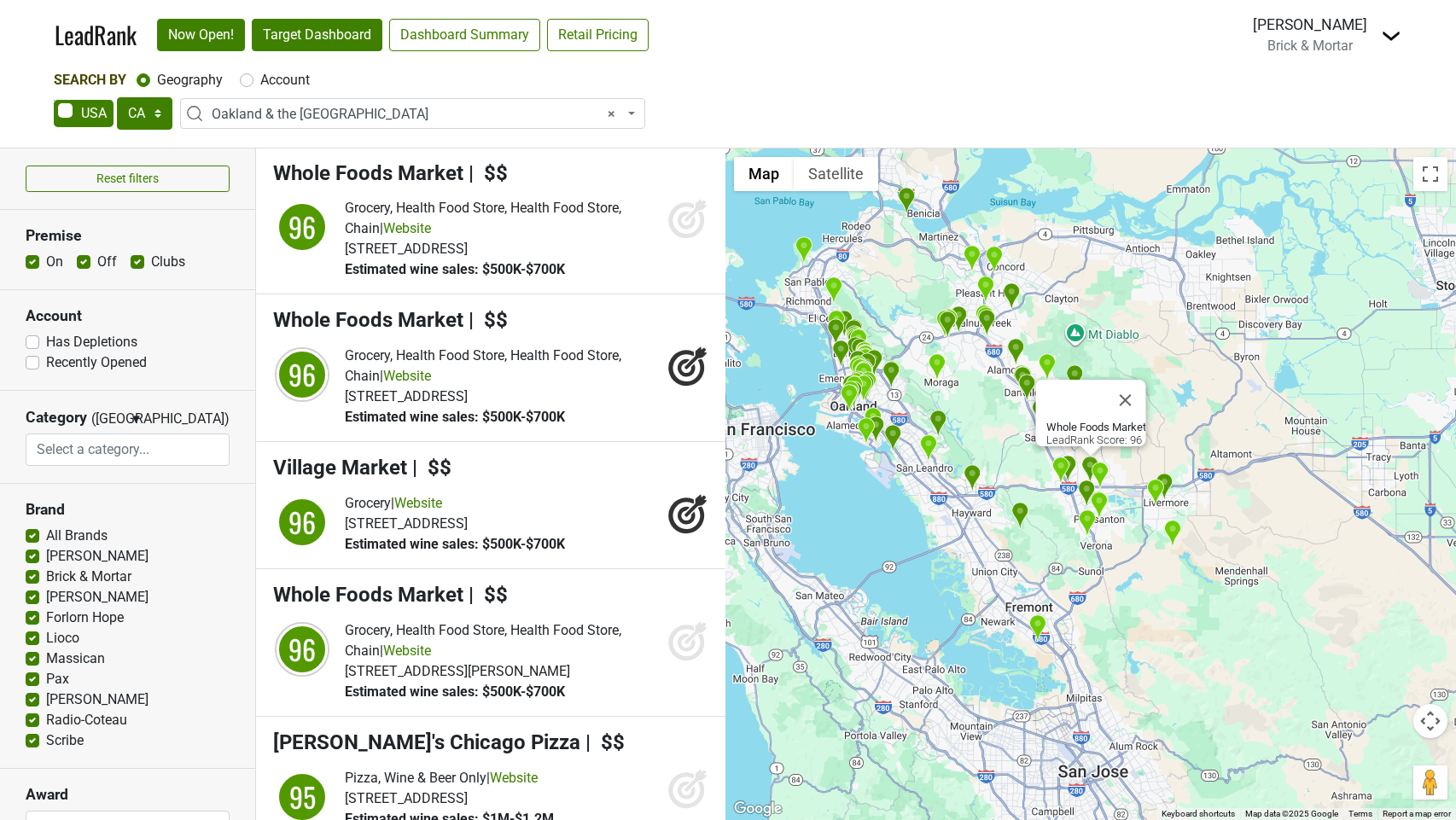
click at [330, 30] on link "Target Dashboard" at bounding box center [317, 36] width 131 height 33
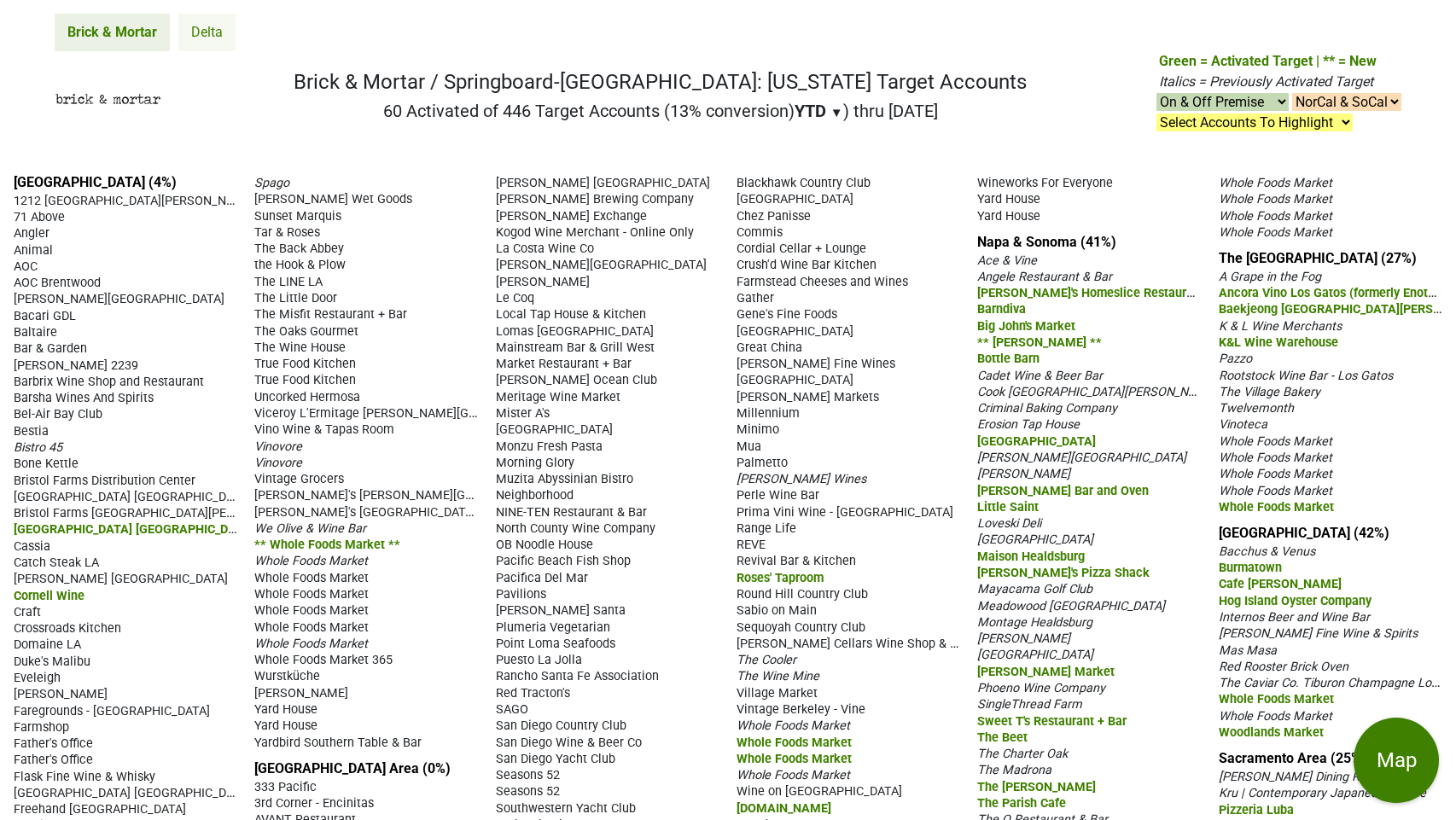
click at [203, 33] on link "Delta" at bounding box center [206, 32] width 58 height 37
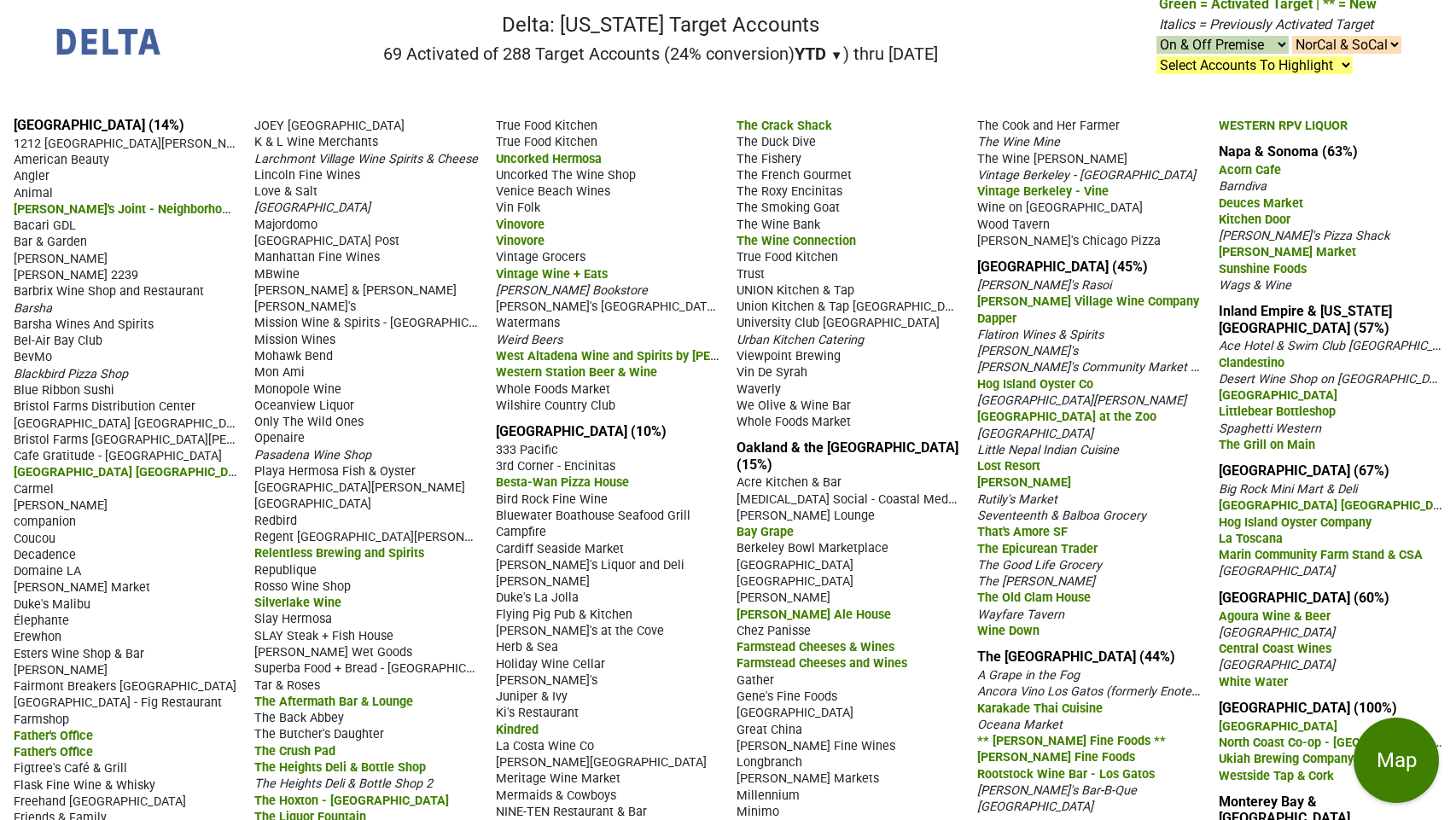
scroll to position [53, 0]
